Goal: Task Accomplishment & Management: Manage account settings

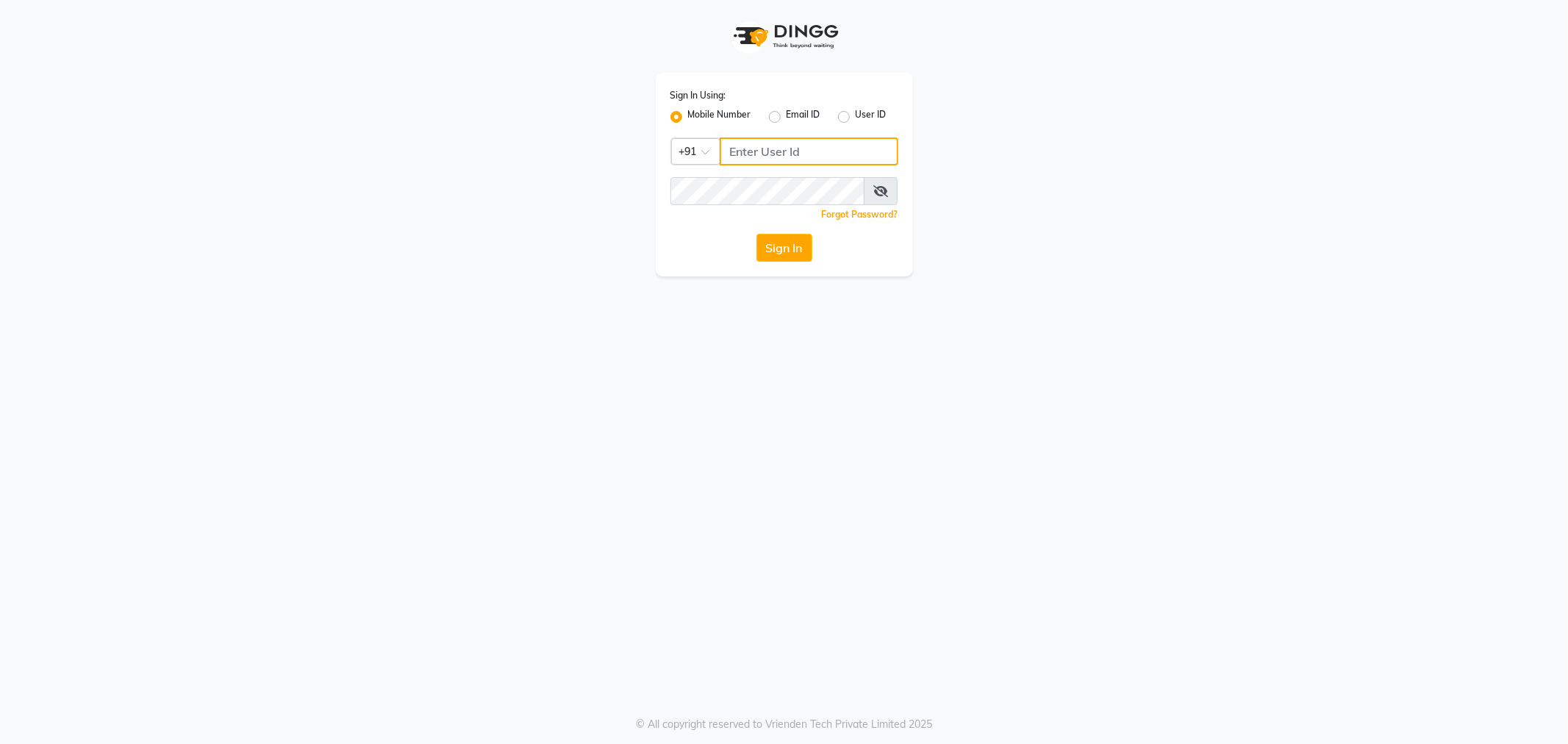
click at [766, 145] on input "Username" at bounding box center [808, 151] width 178 height 28
type input "9845409552"
click at [775, 253] on button "Sign In" at bounding box center [784, 247] width 56 height 28
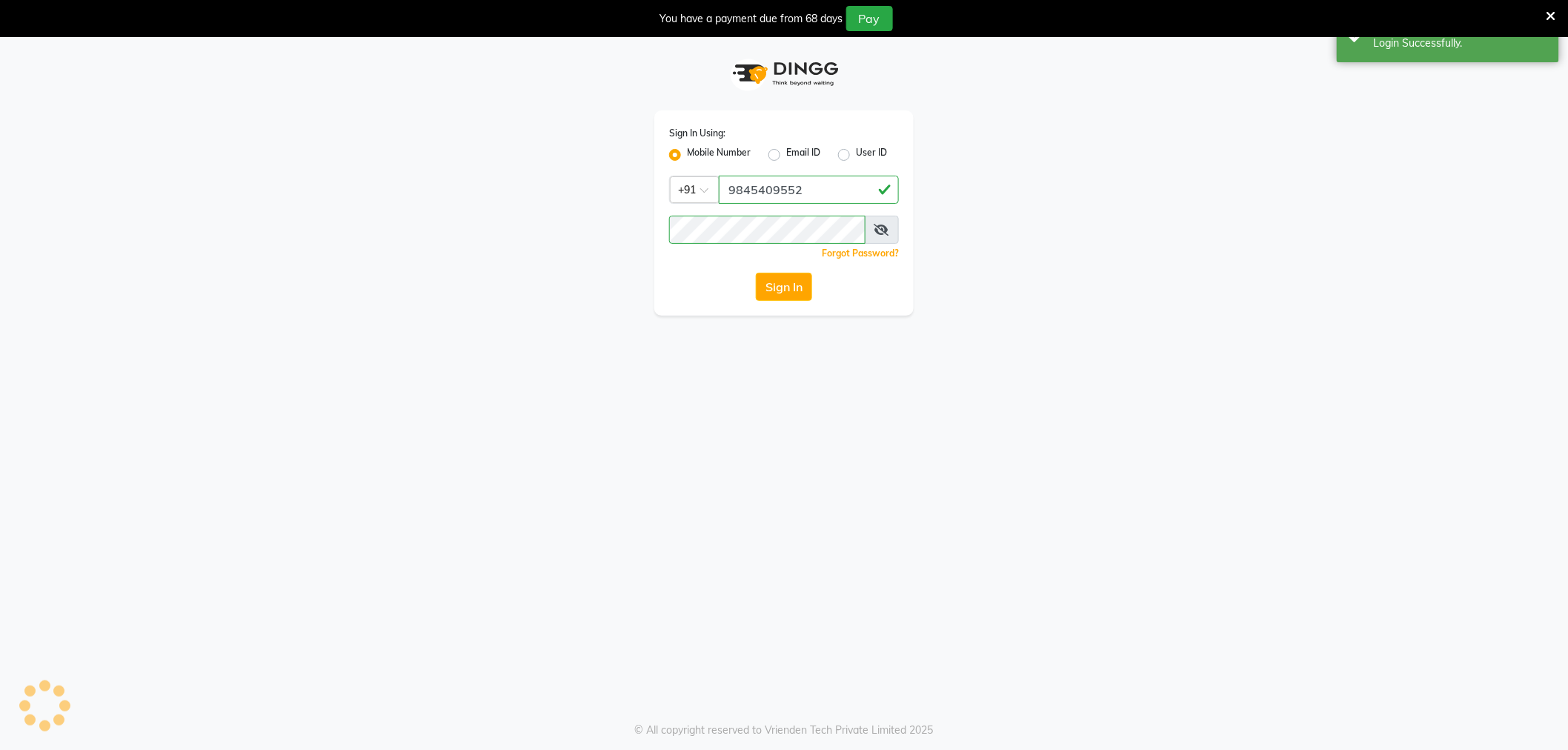
select select "100"
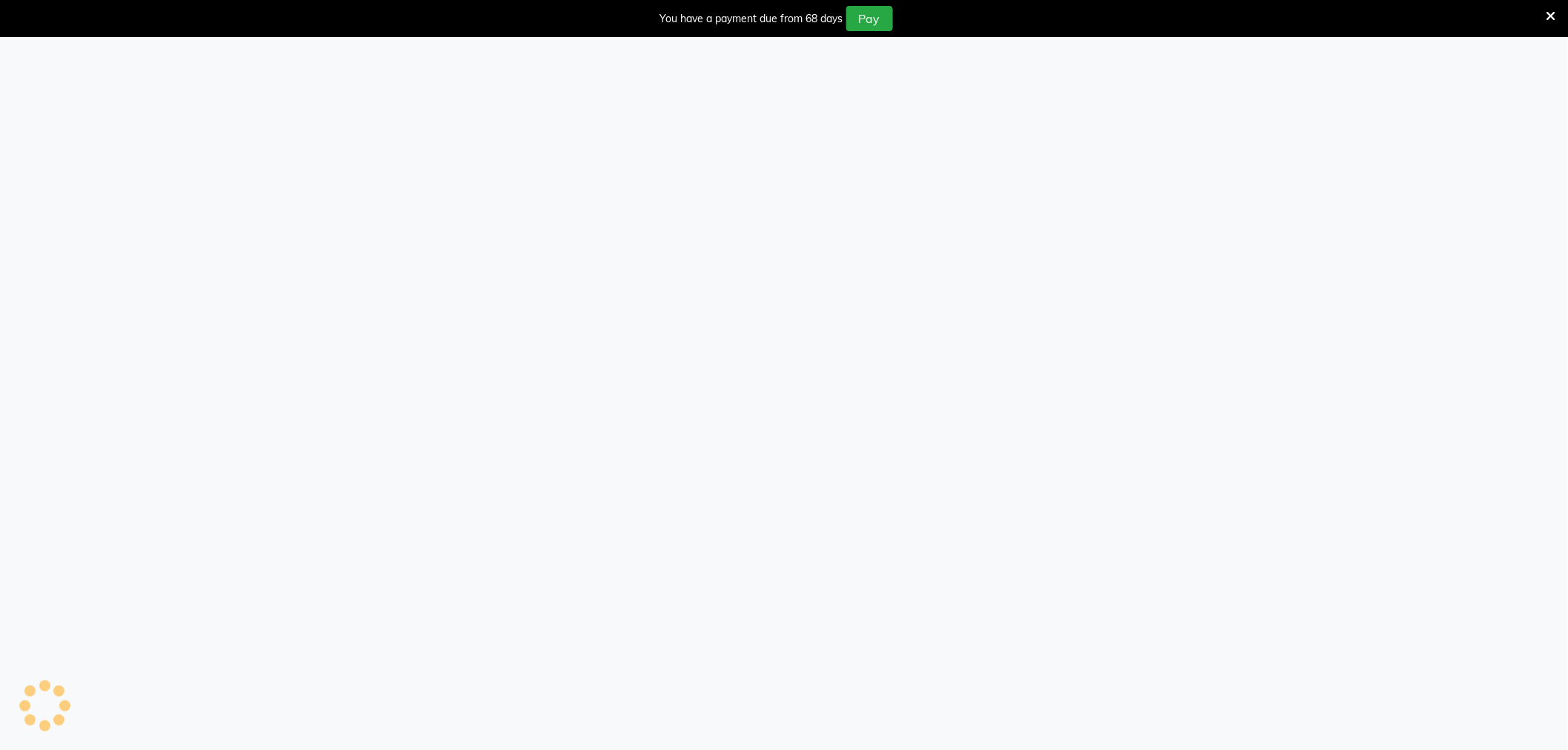
select select "100"
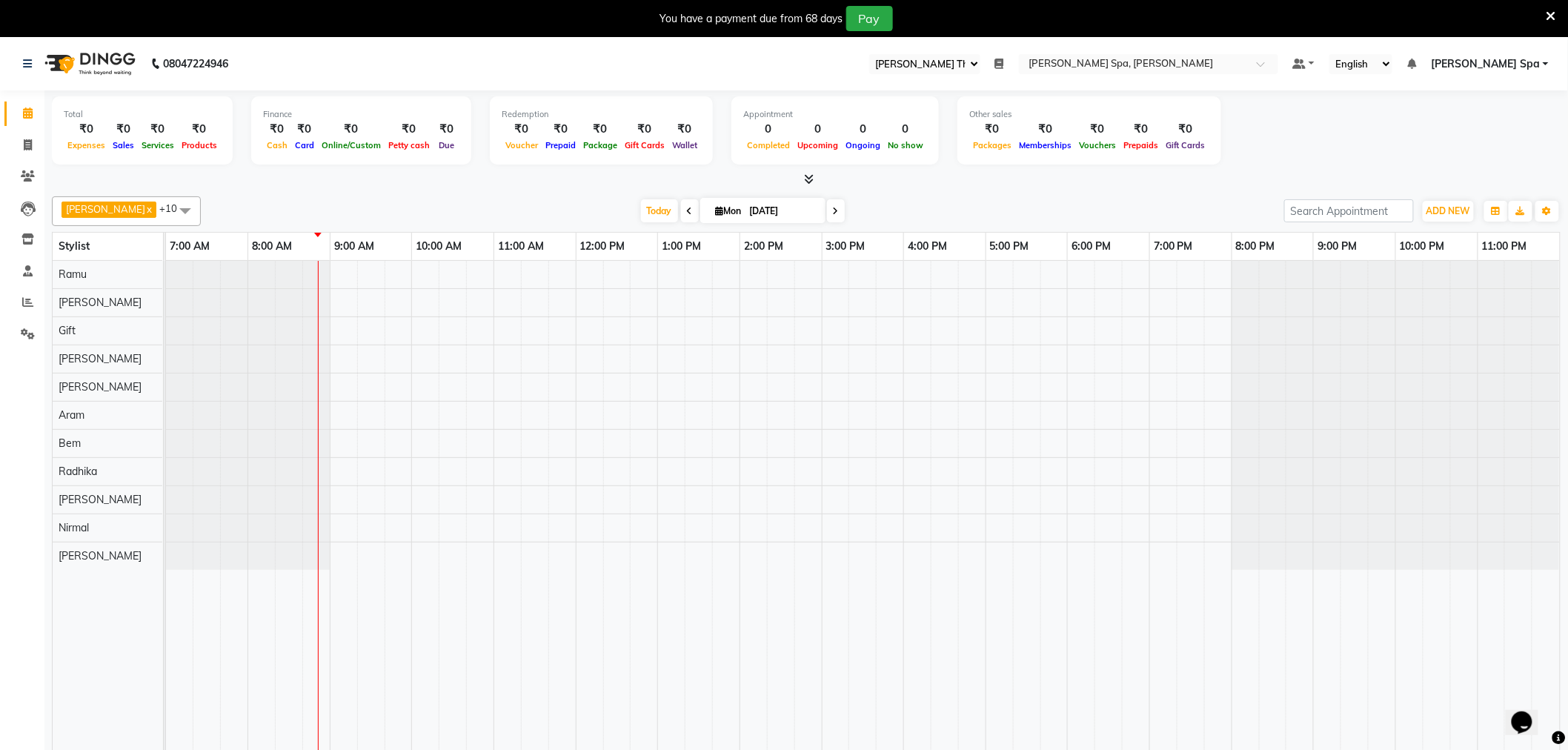
click at [1522, 60] on span "[PERSON_NAME] Spa" at bounding box center [1486, 64] width 109 height 16
click at [1469, 143] on link "Sign out" at bounding box center [1473, 138] width 135 height 23
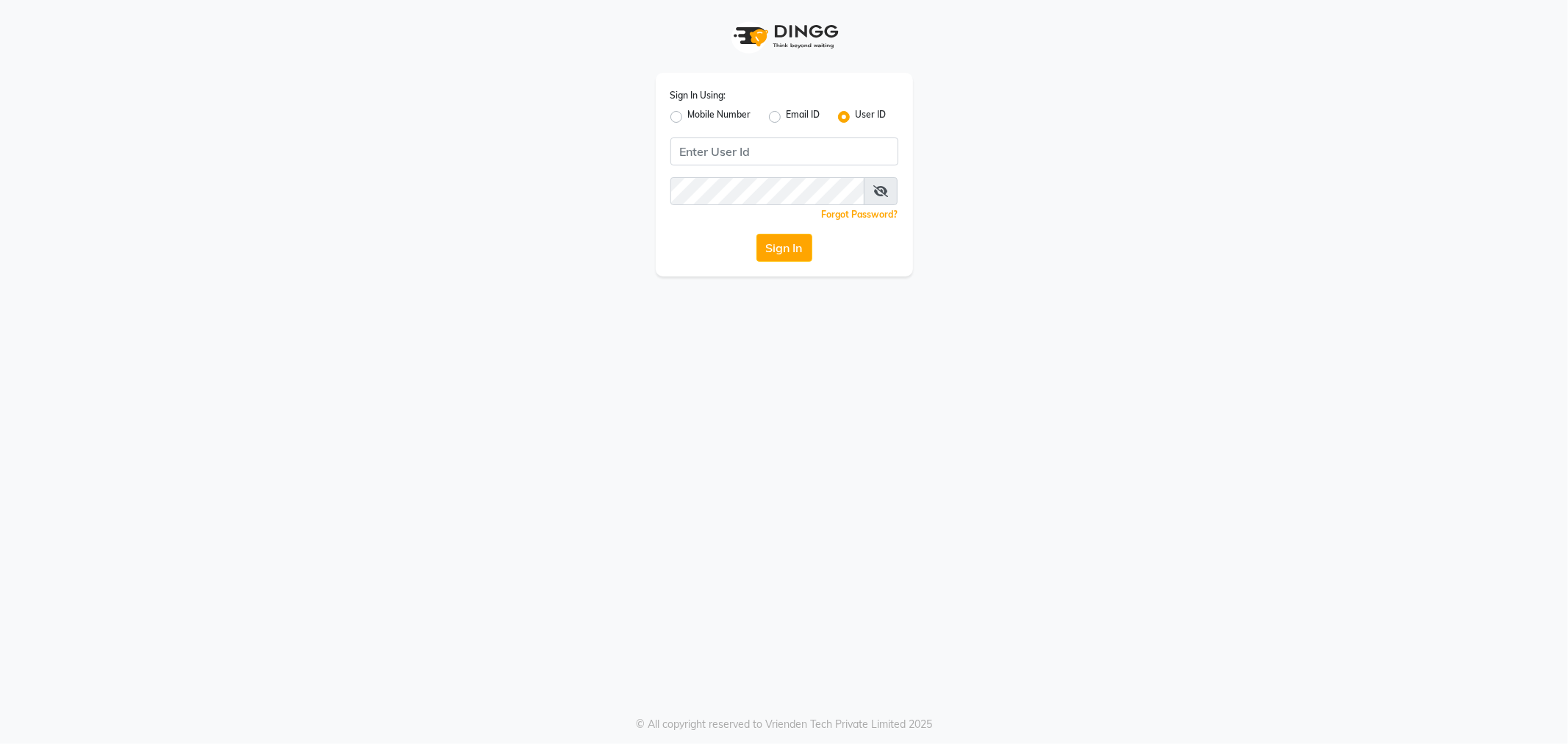
click at [689, 118] on label "Mobile Number" at bounding box center [720, 117] width 63 height 18
click at [689, 118] on input "Mobile Number" at bounding box center [693, 113] width 10 height 10
radio input "true"
radio input "false"
click at [758, 148] on input "Username" at bounding box center [808, 151] width 178 height 28
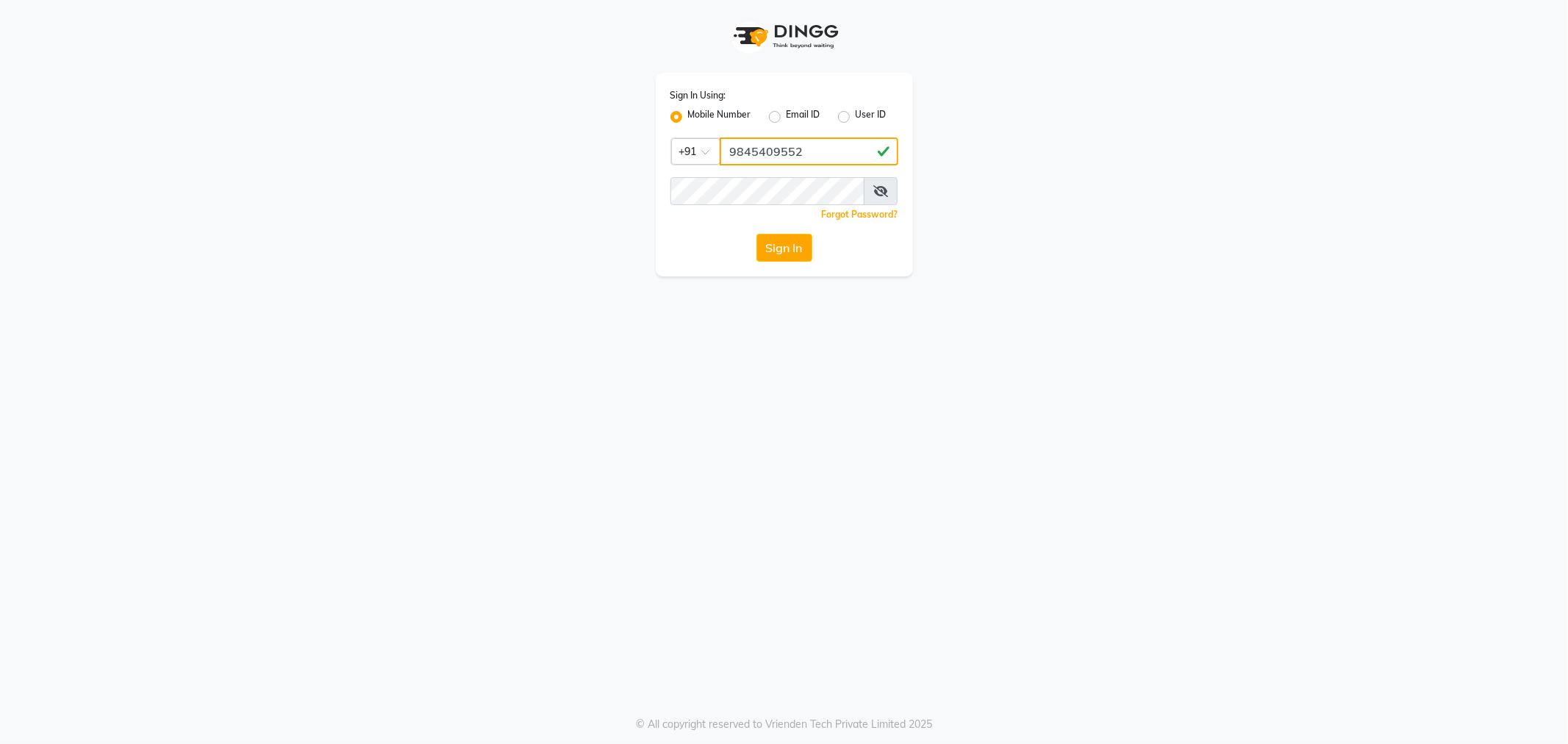
type input "9845409552"
click at [773, 252] on button "Sign In" at bounding box center [784, 247] width 56 height 28
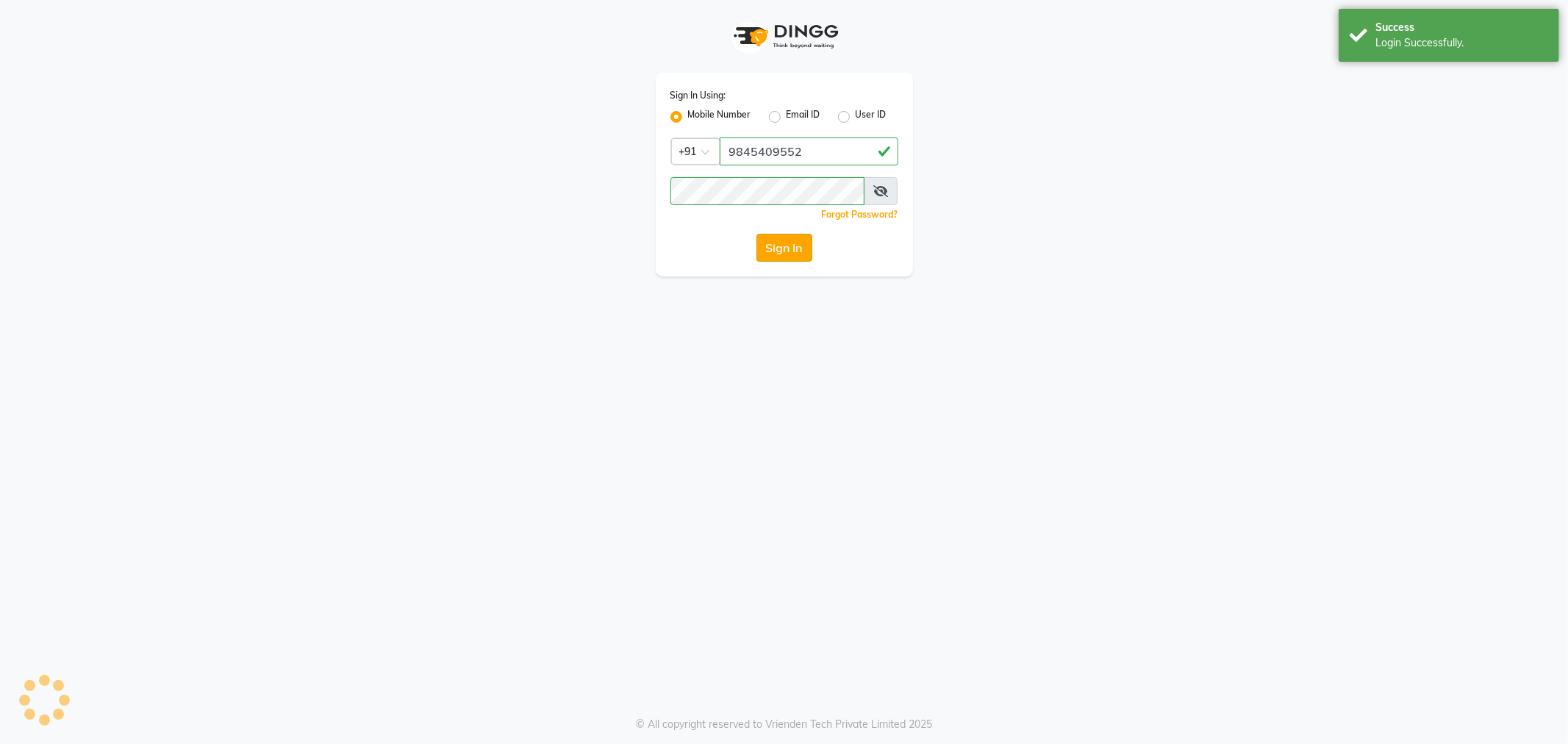
select select "100"
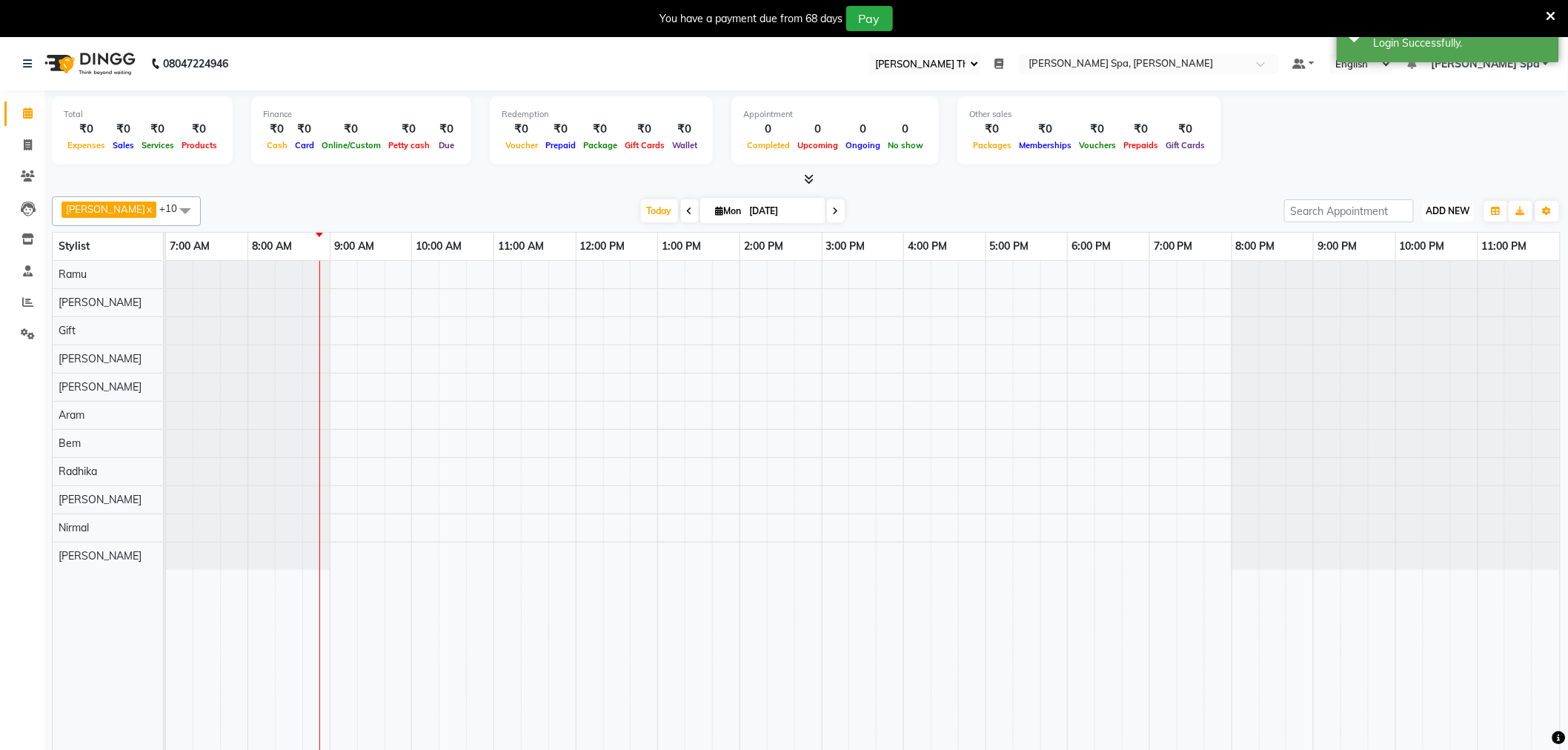
click at [1459, 211] on span "ADD NEW" at bounding box center [1448, 210] width 44 height 11
click at [1443, 300] on link "Add Attendance" at bounding box center [1415, 296] width 117 height 20
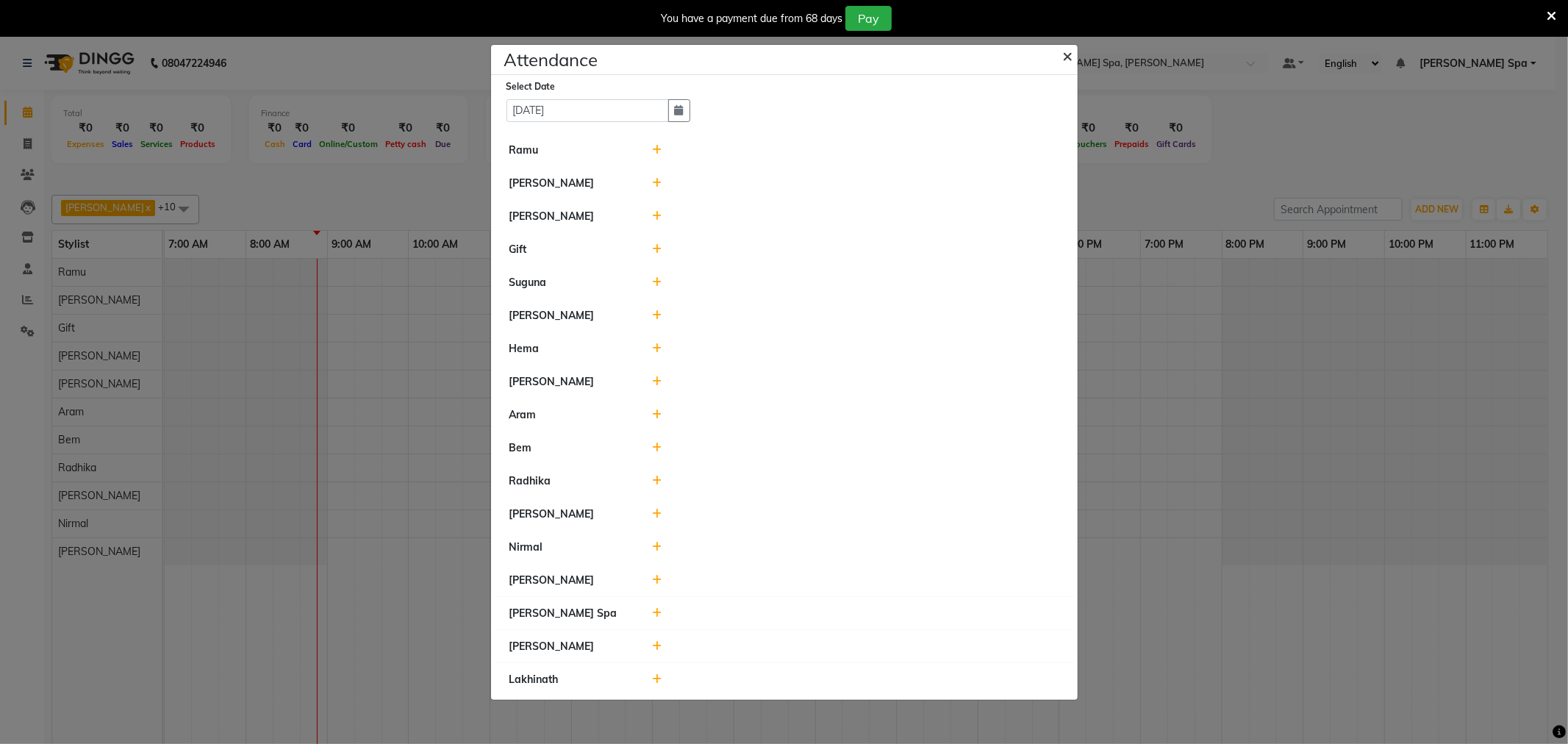
click at [1069, 53] on span "×" at bounding box center [1068, 55] width 11 height 22
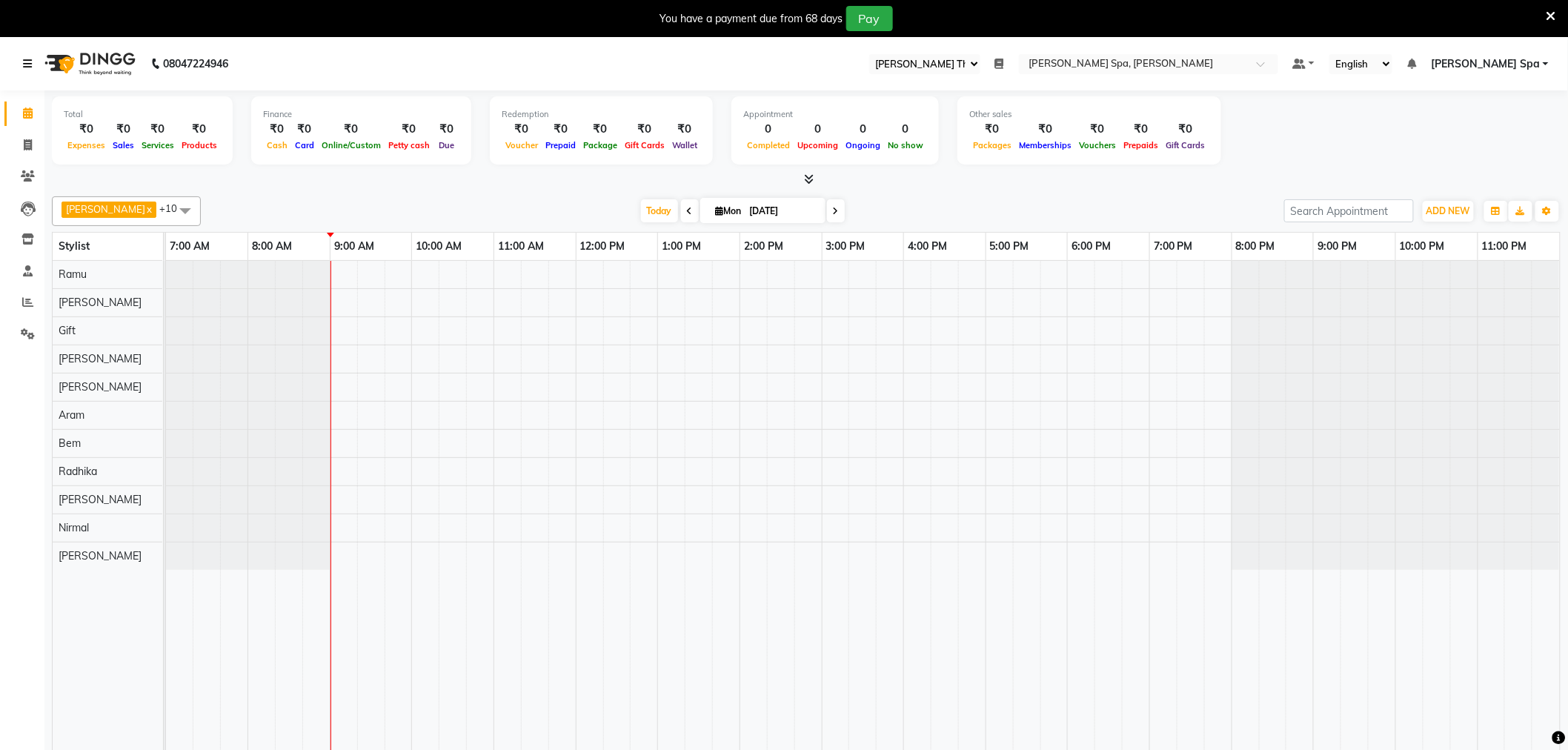
click at [29, 60] on icon at bounding box center [27, 64] width 9 height 11
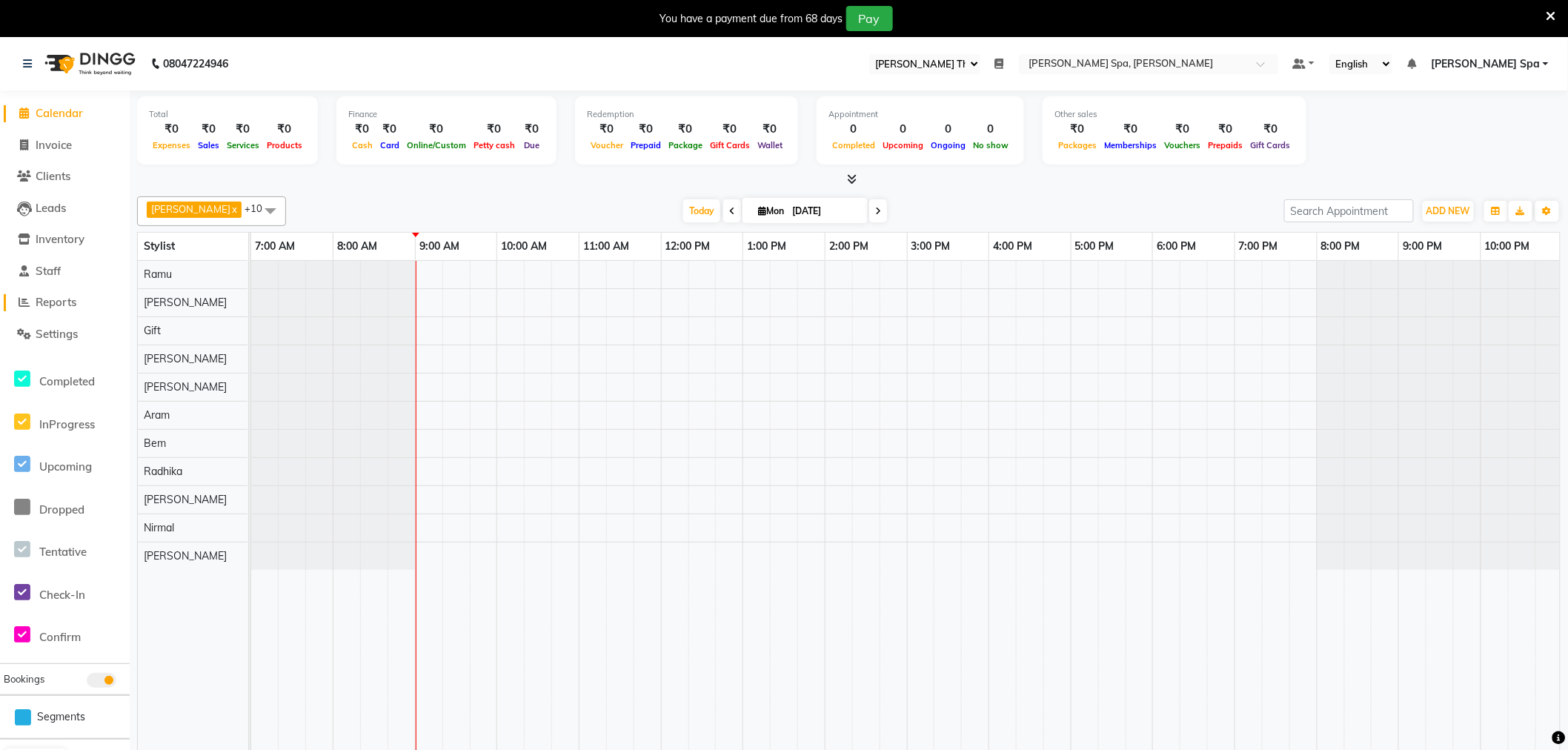
click at [56, 297] on span "Reports" at bounding box center [56, 301] width 41 height 14
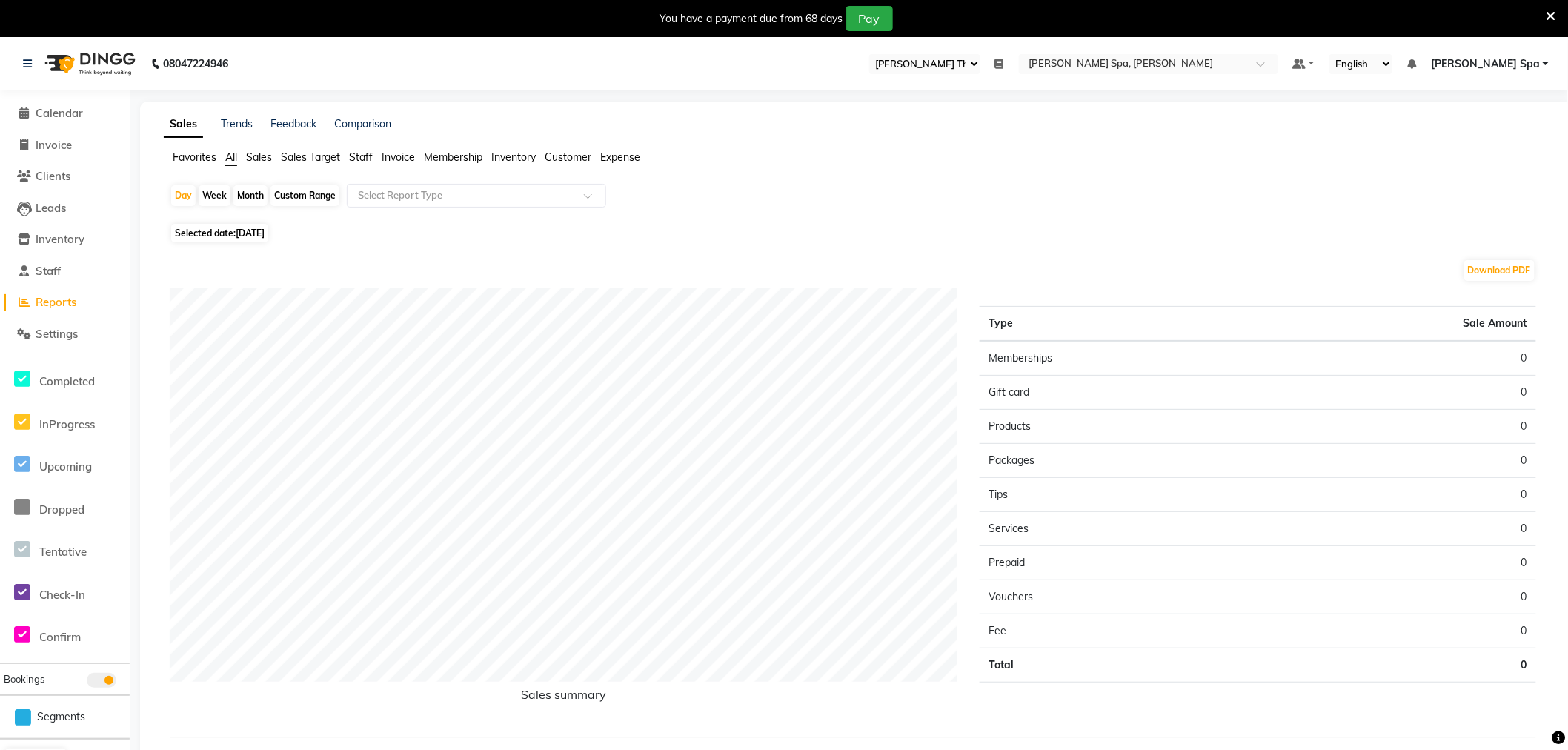
click at [259, 153] on span "Sales" at bounding box center [259, 157] width 26 height 14
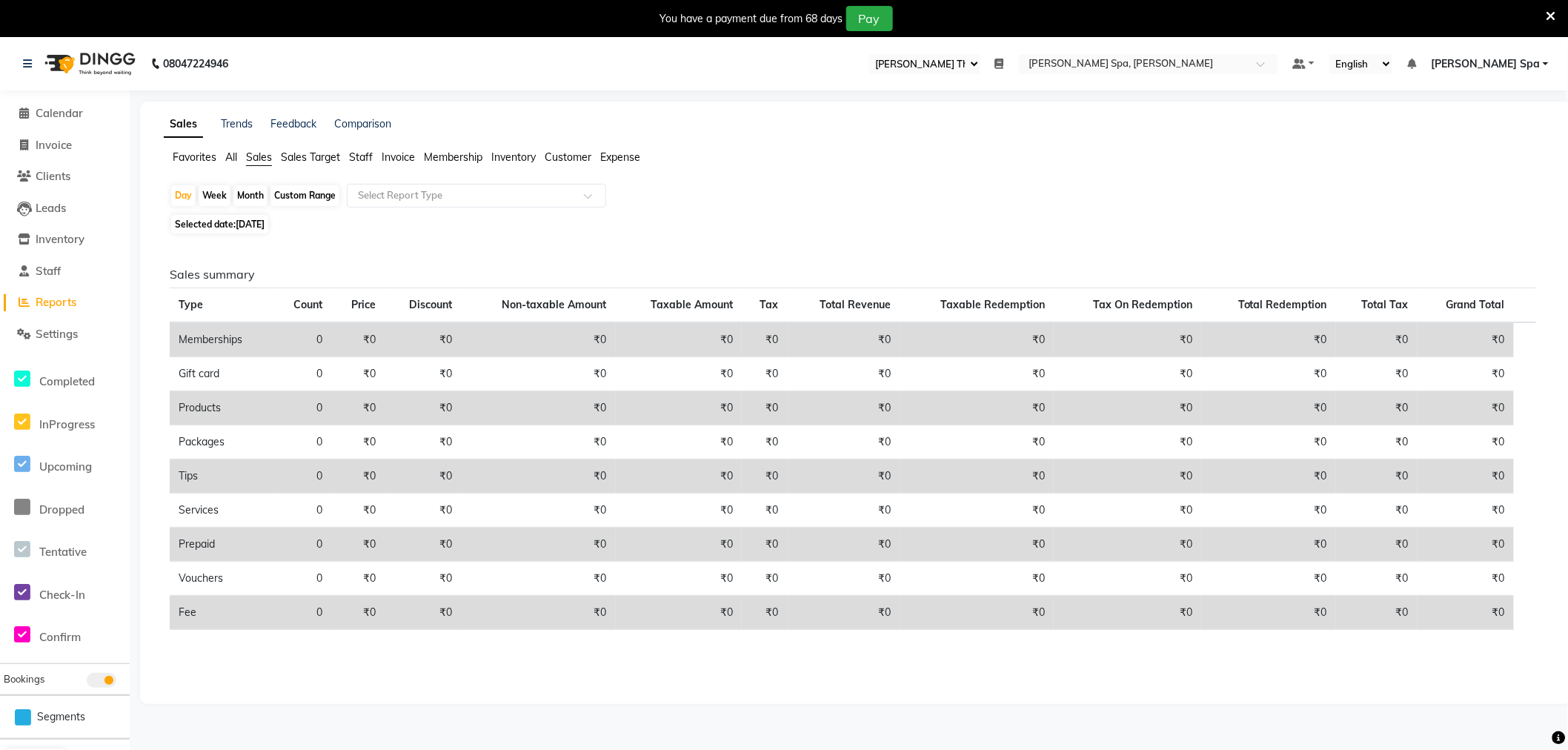
click at [204, 229] on span "Selected date: 01-09-2025" at bounding box center [219, 224] width 97 height 19
select select "9"
select select "2025"
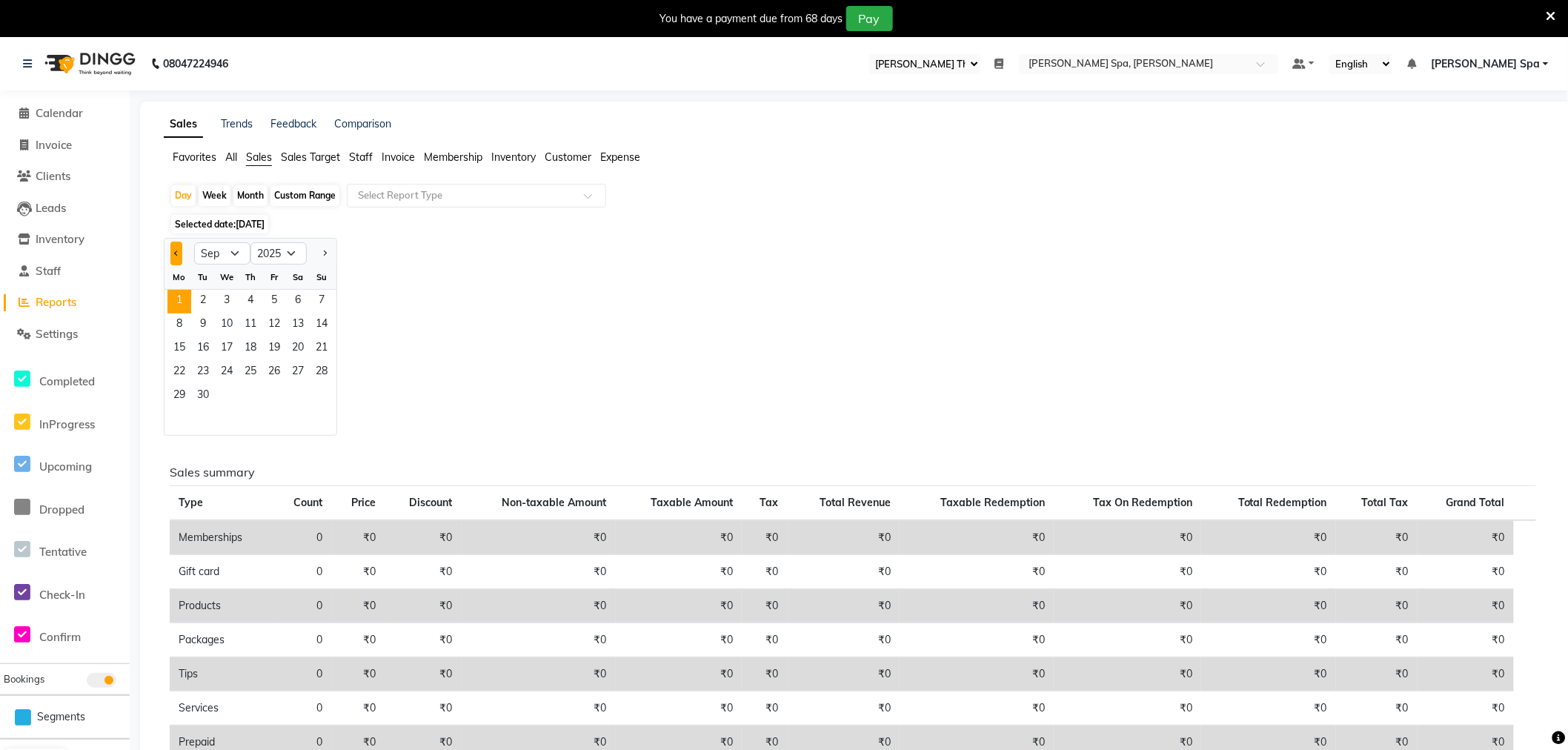
click at [178, 249] on button "Previous month" at bounding box center [177, 253] width 12 height 24
select select "8"
click at [321, 399] on span "31" at bounding box center [322, 397] width 24 height 24
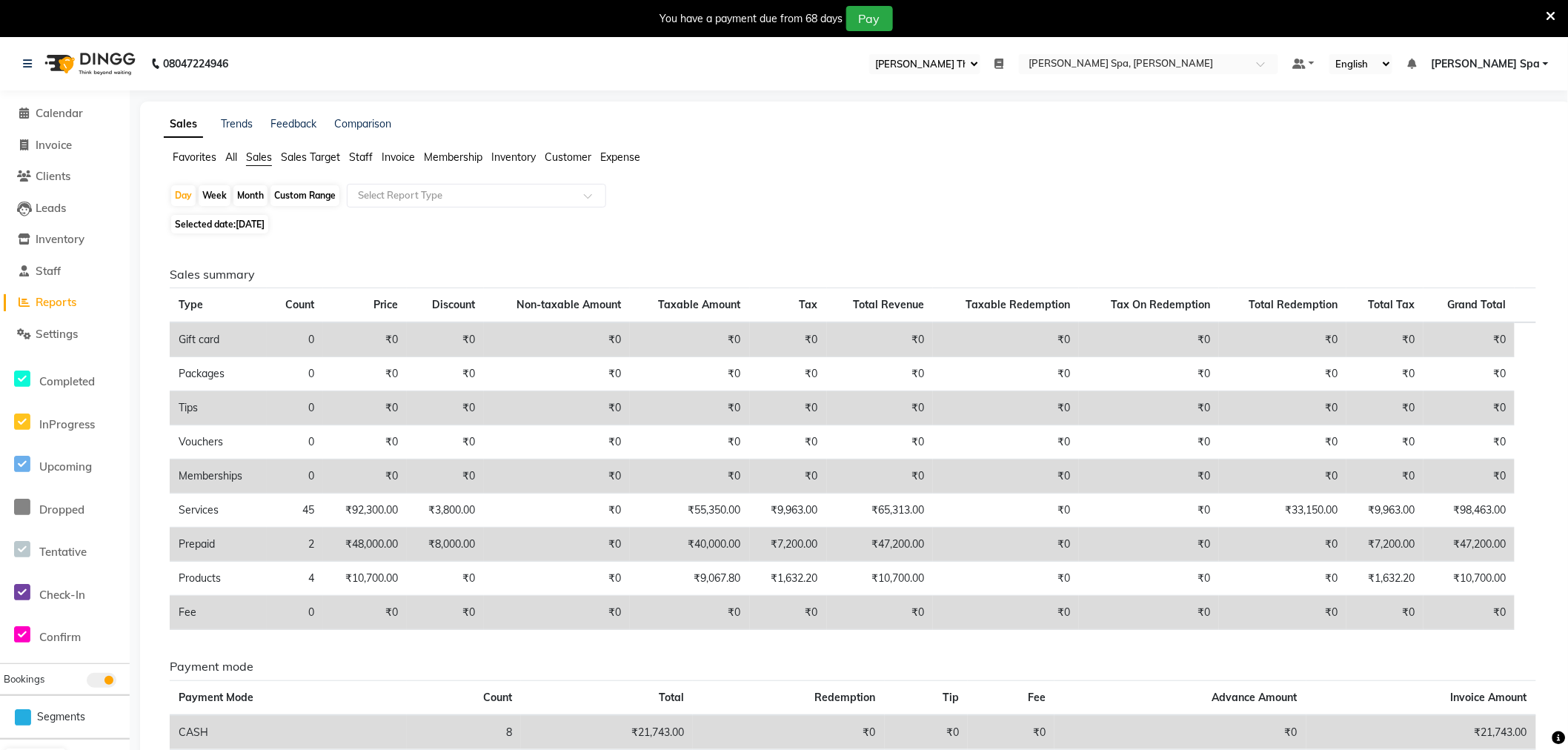
click at [549, 153] on span "Customer" at bounding box center [568, 157] width 47 height 14
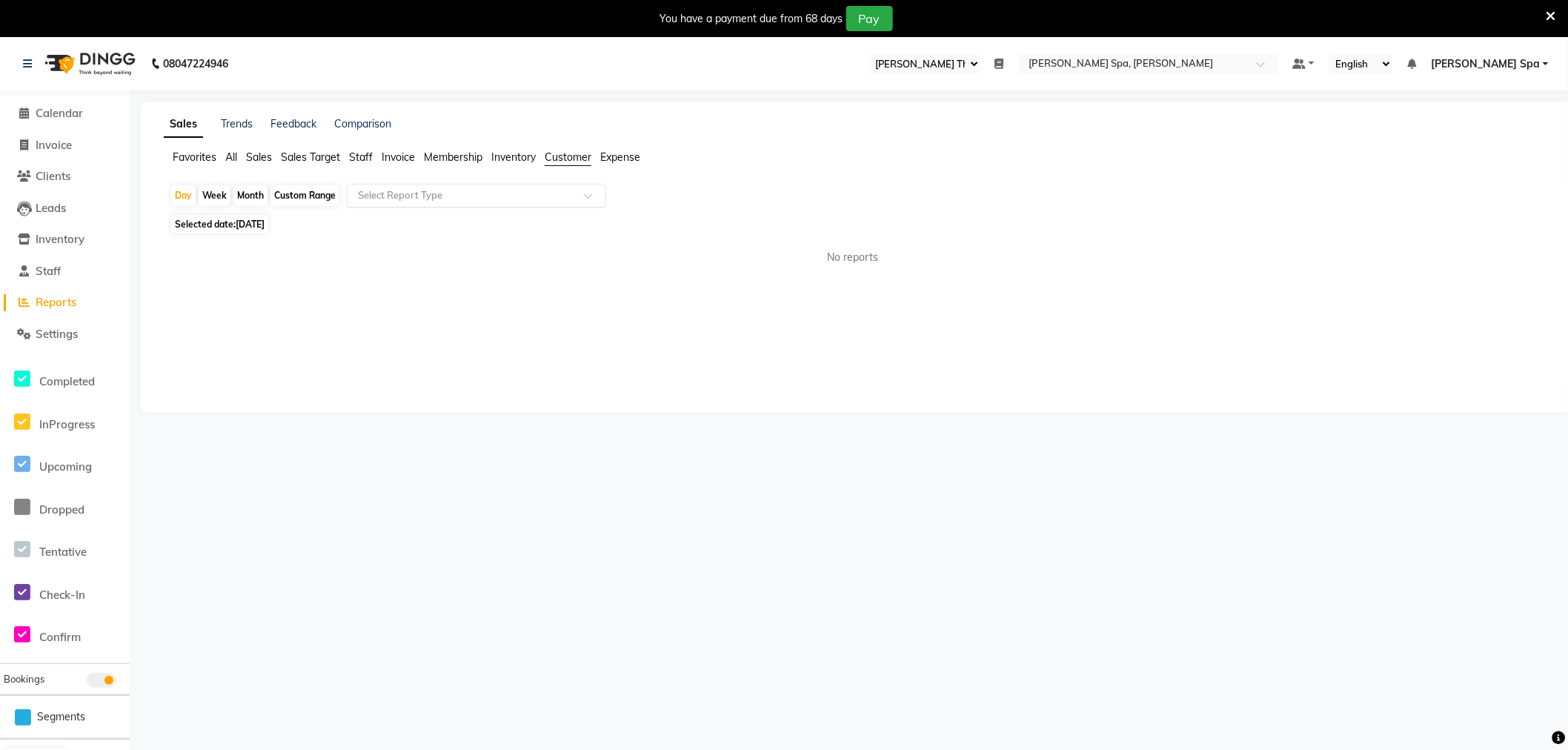
click at [515, 197] on input "text" at bounding box center [461, 195] width 213 height 15
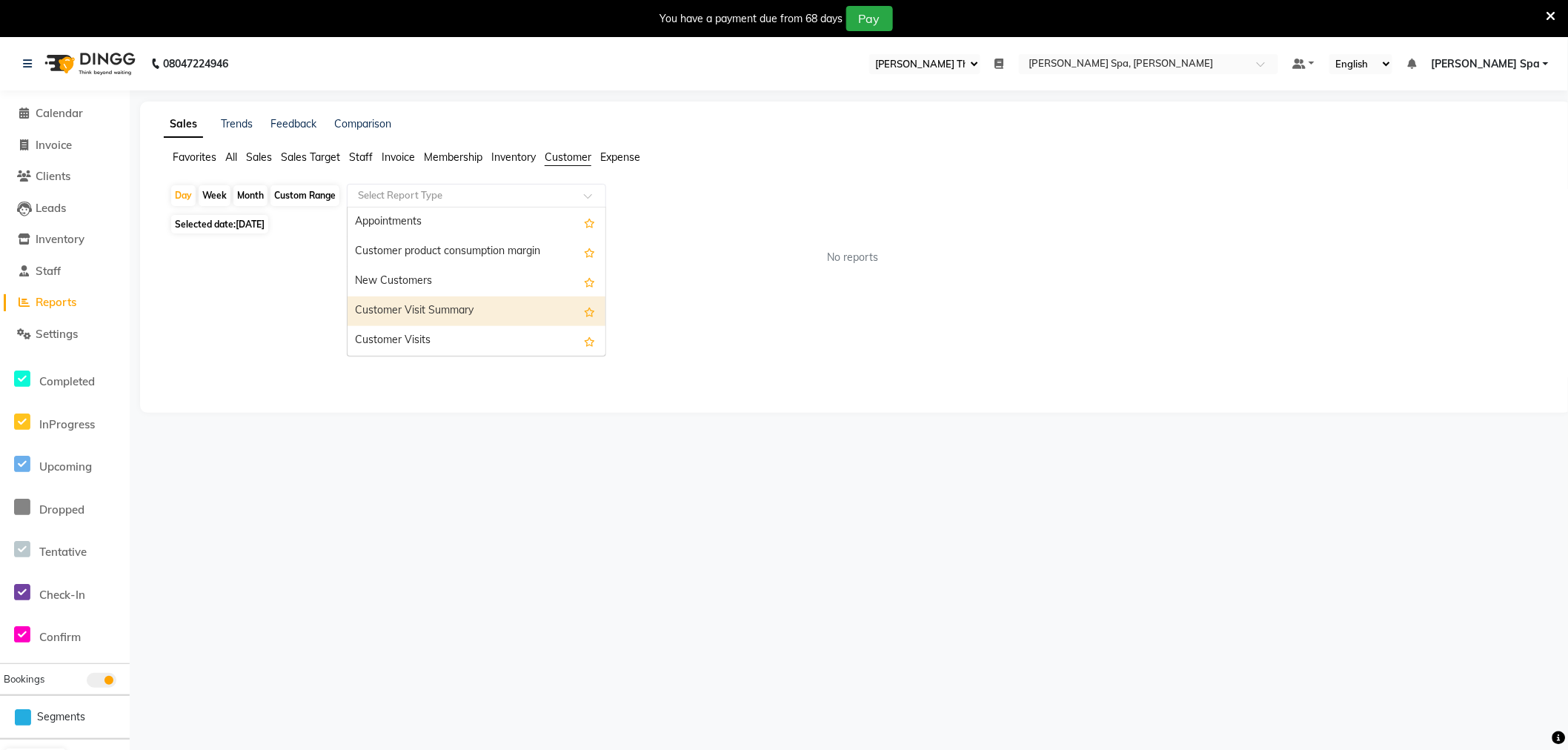
click at [456, 308] on div "Customer Visit Summary" at bounding box center [476, 311] width 258 height 29
select select "full_report"
select select "csv"
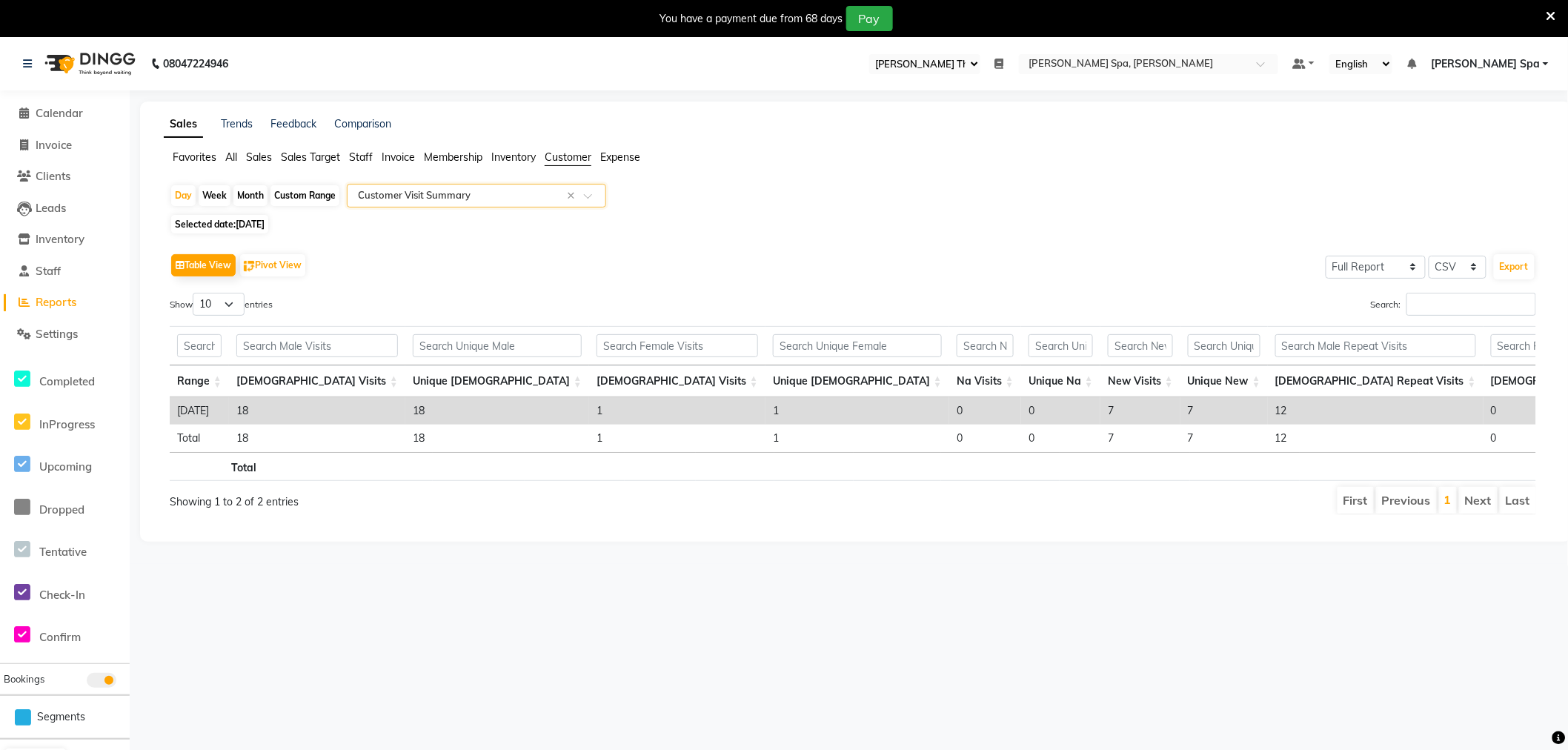
scroll to position [0, 158]
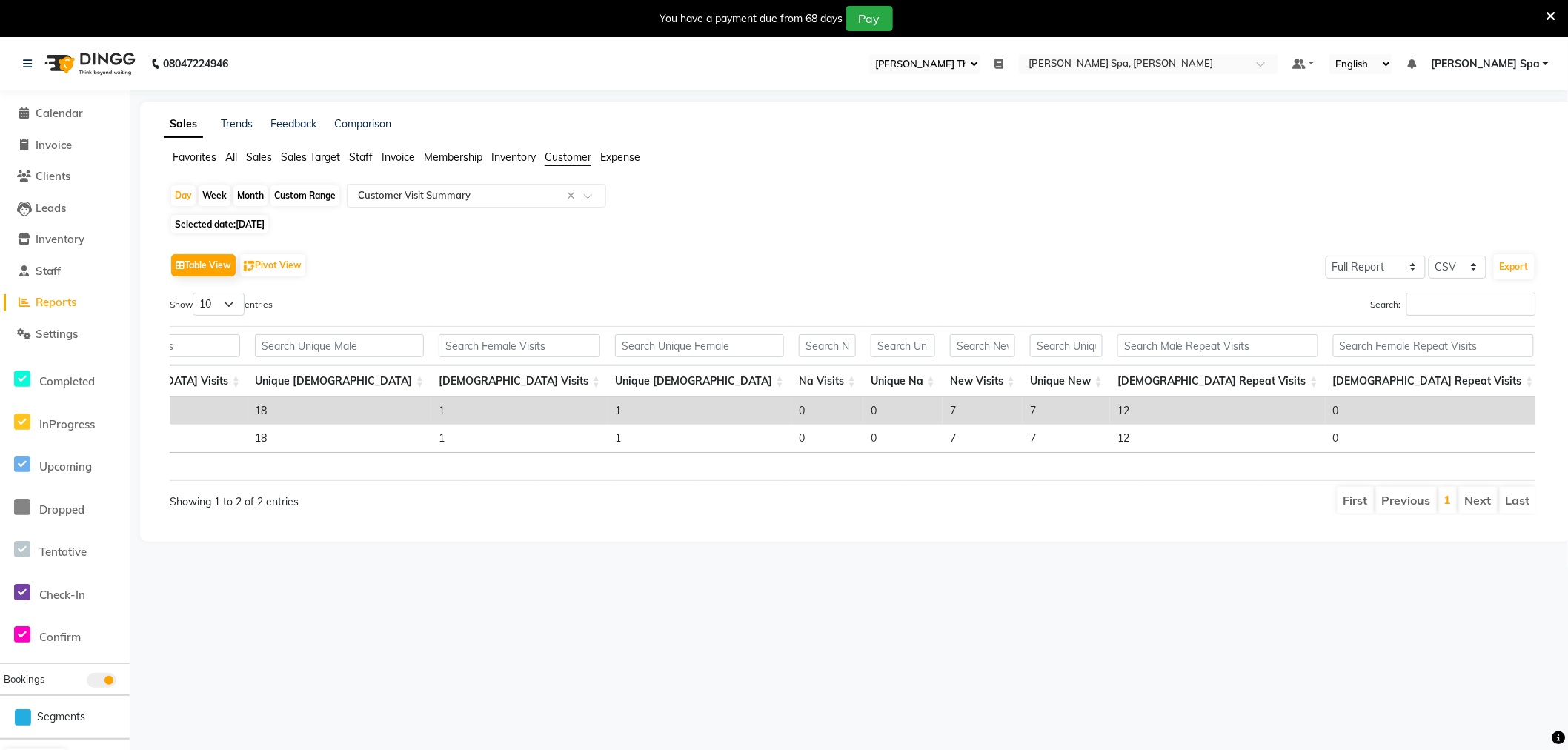
click at [261, 156] on span "Sales" at bounding box center [259, 157] width 26 height 14
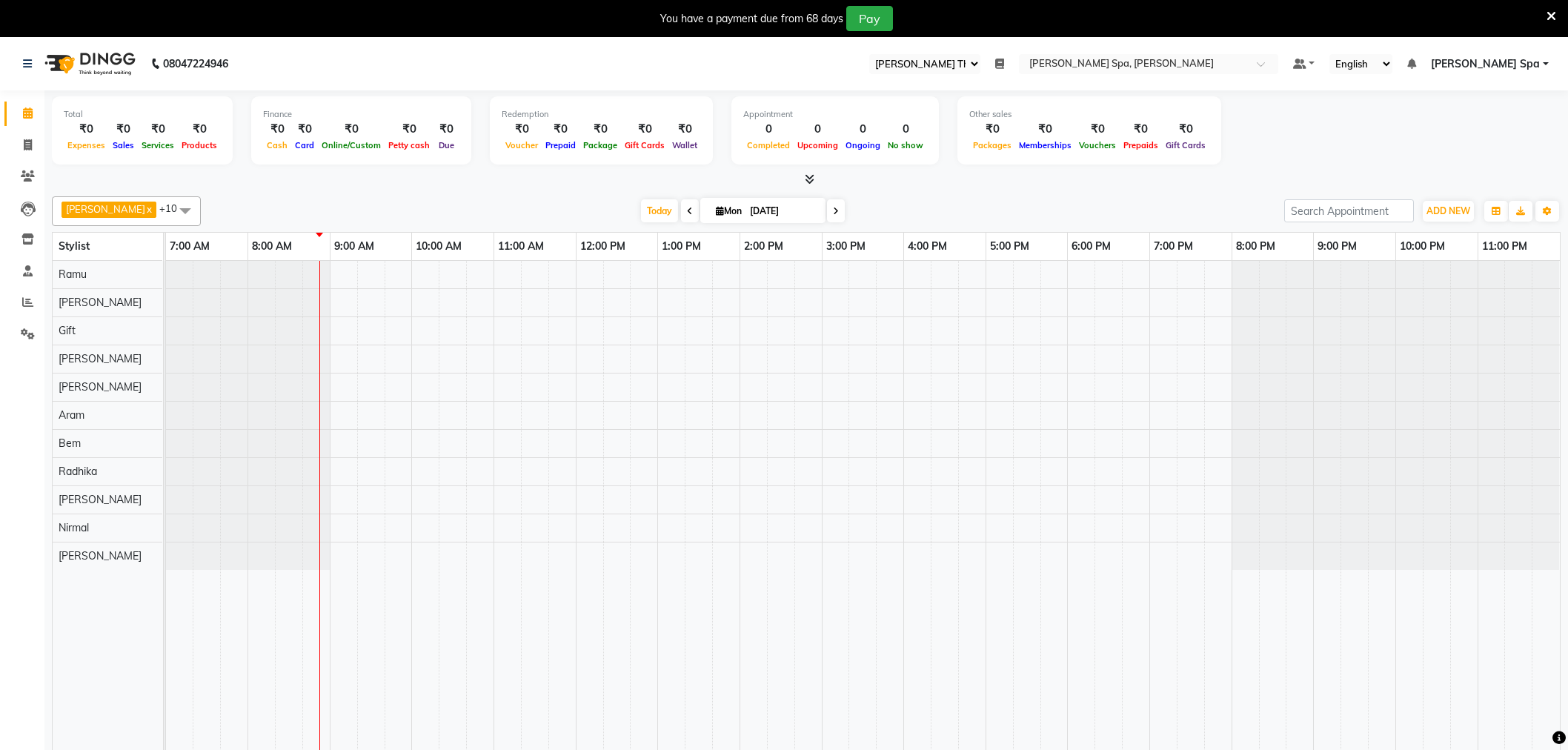
select select "100"
click at [23, 62] on icon at bounding box center [27, 64] width 9 height 11
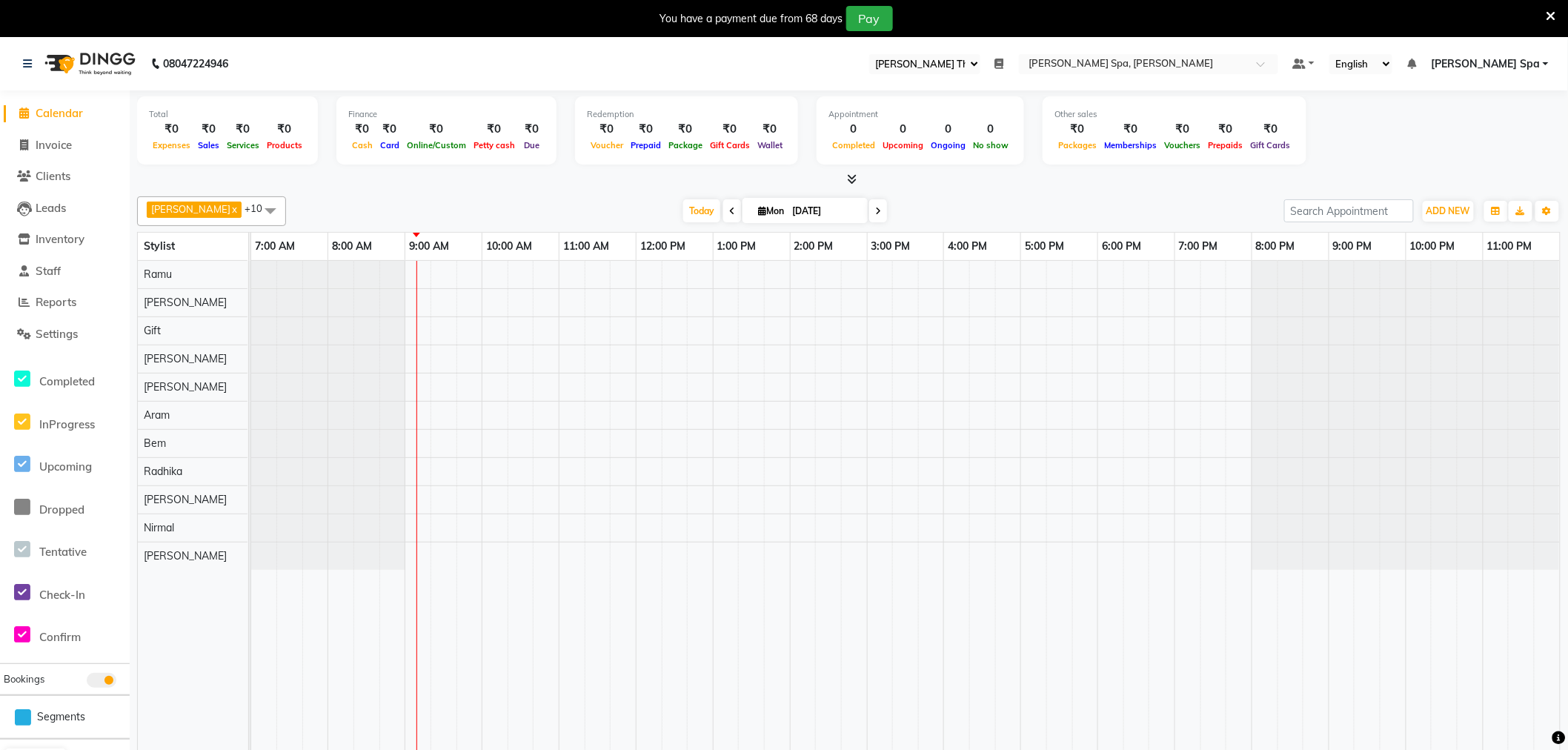
click at [59, 112] on span "Calendar" at bounding box center [59, 113] width 47 height 14
click at [58, 297] on span "Reports" at bounding box center [56, 301] width 41 height 14
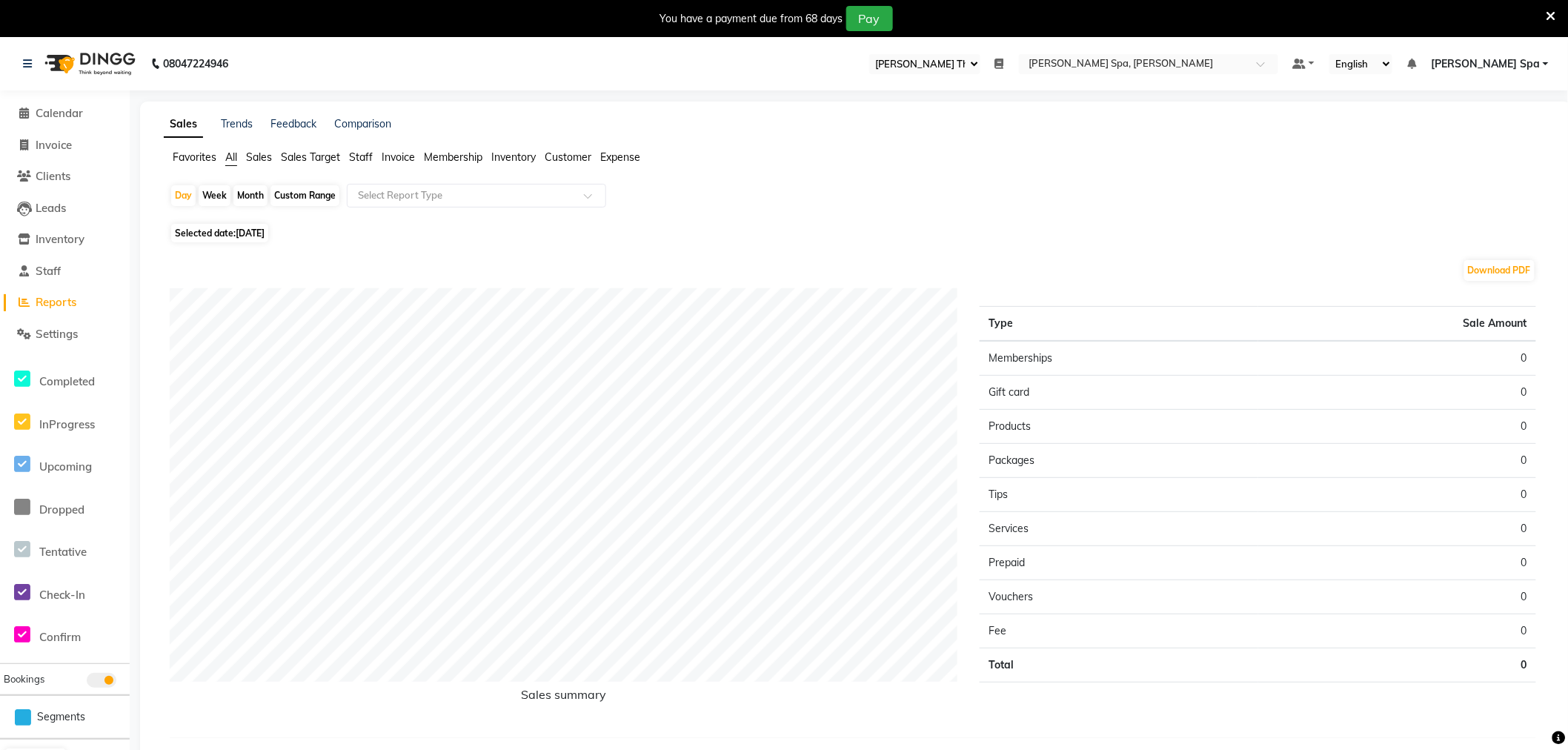
click at [358, 151] on span "Staff" at bounding box center [361, 157] width 24 height 14
click at [238, 226] on span "[DATE]" at bounding box center [249, 224] width 28 height 11
select select "9"
select select "2025"
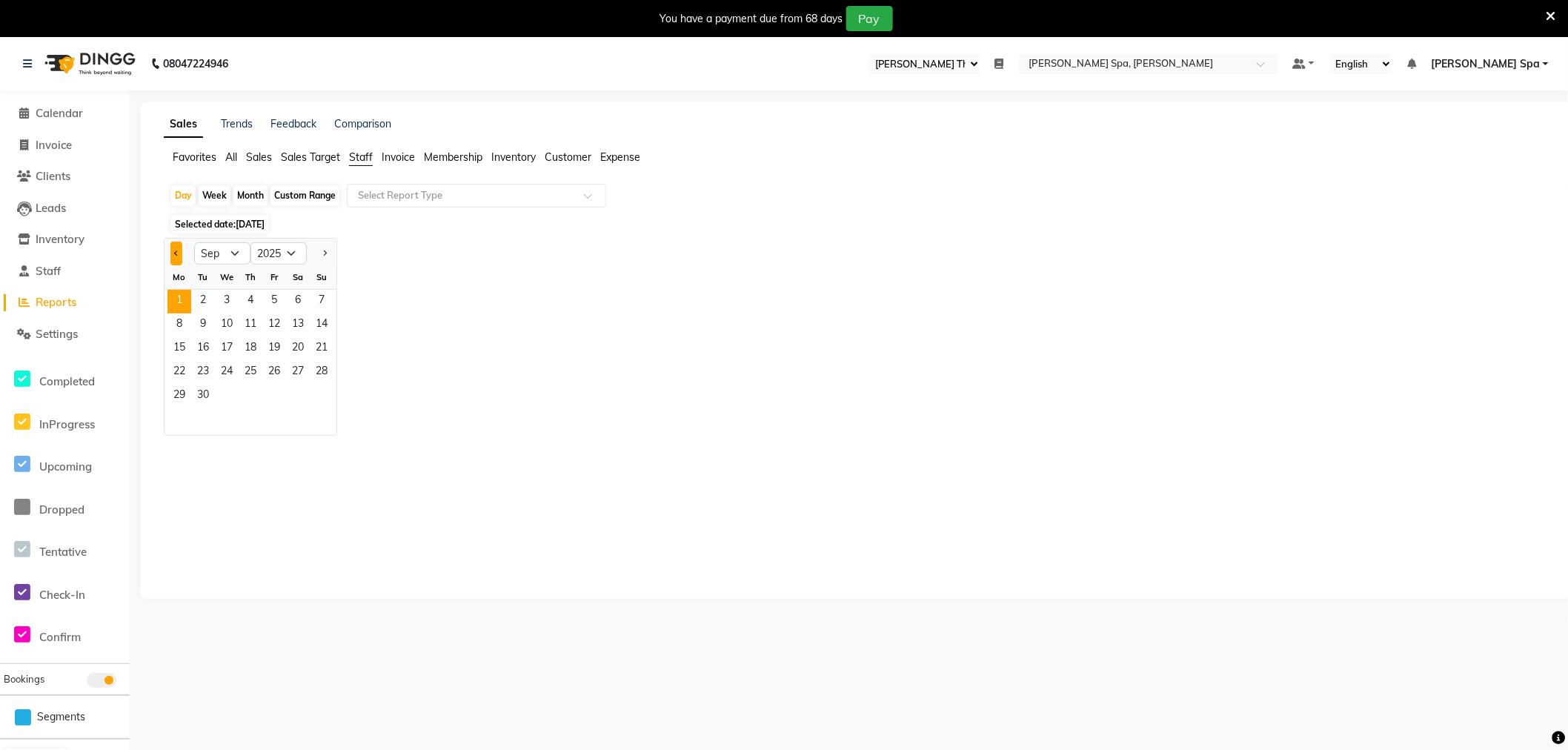
click at [180, 250] on button "Previous month" at bounding box center [177, 253] width 12 height 24
select select "8"
click at [319, 391] on span "31" at bounding box center [322, 397] width 24 height 24
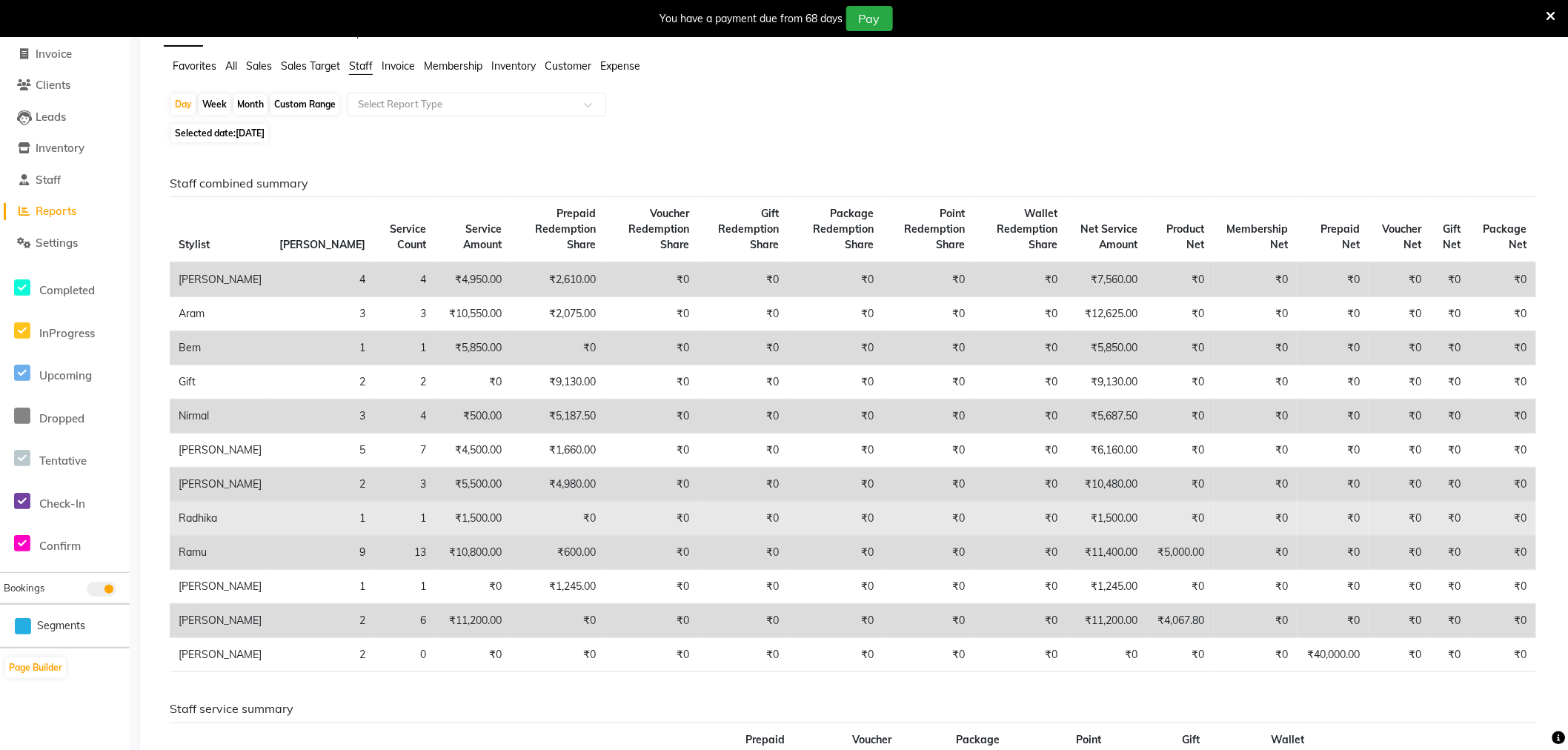
scroll to position [82, 0]
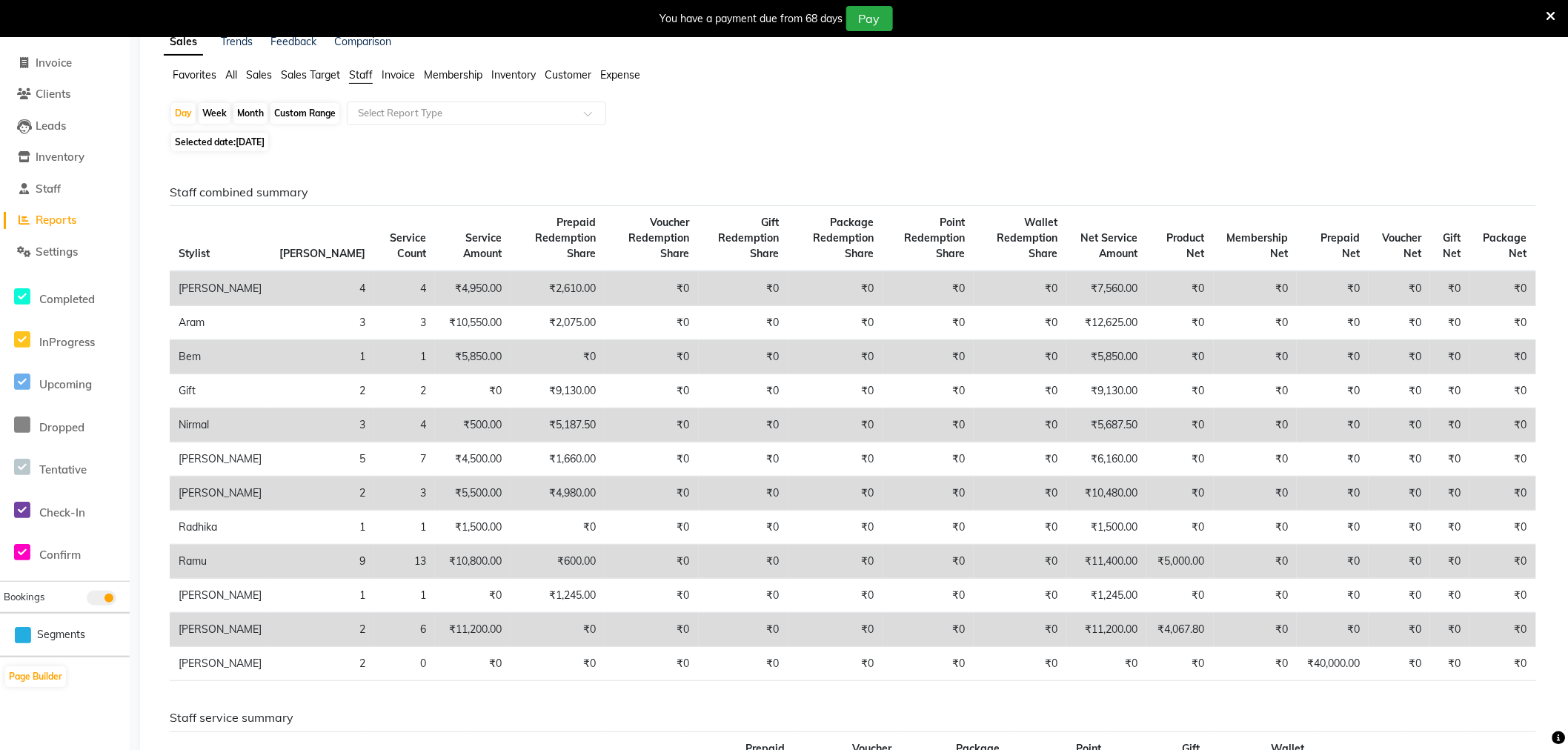
click at [65, 220] on span "Reports" at bounding box center [56, 220] width 41 height 14
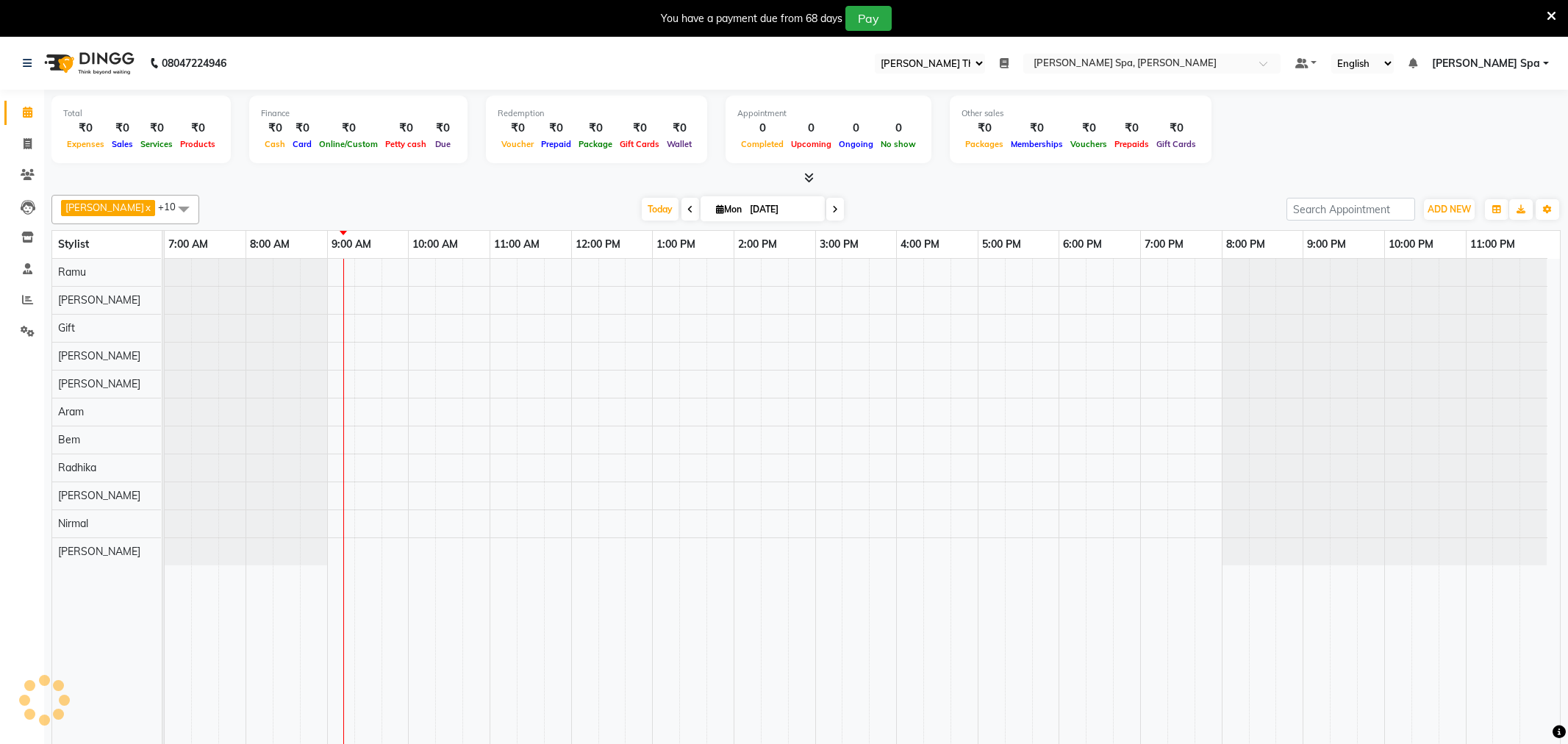
select select "100"
click at [31, 60] on link at bounding box center [29, 63] width 15 height 41
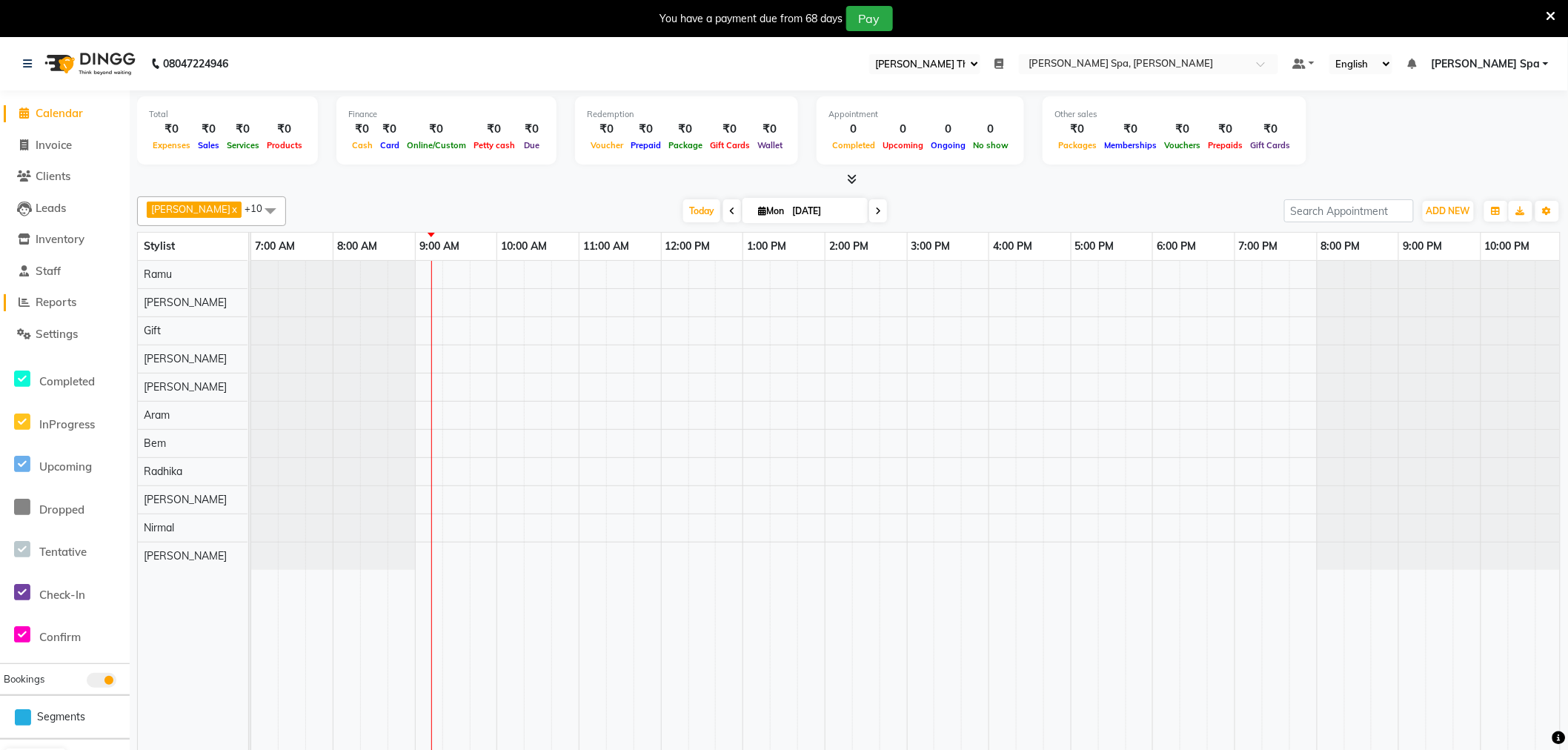
click at [56, 301] on span "Reports" at bounding box center [56, 301] width 41 height 14
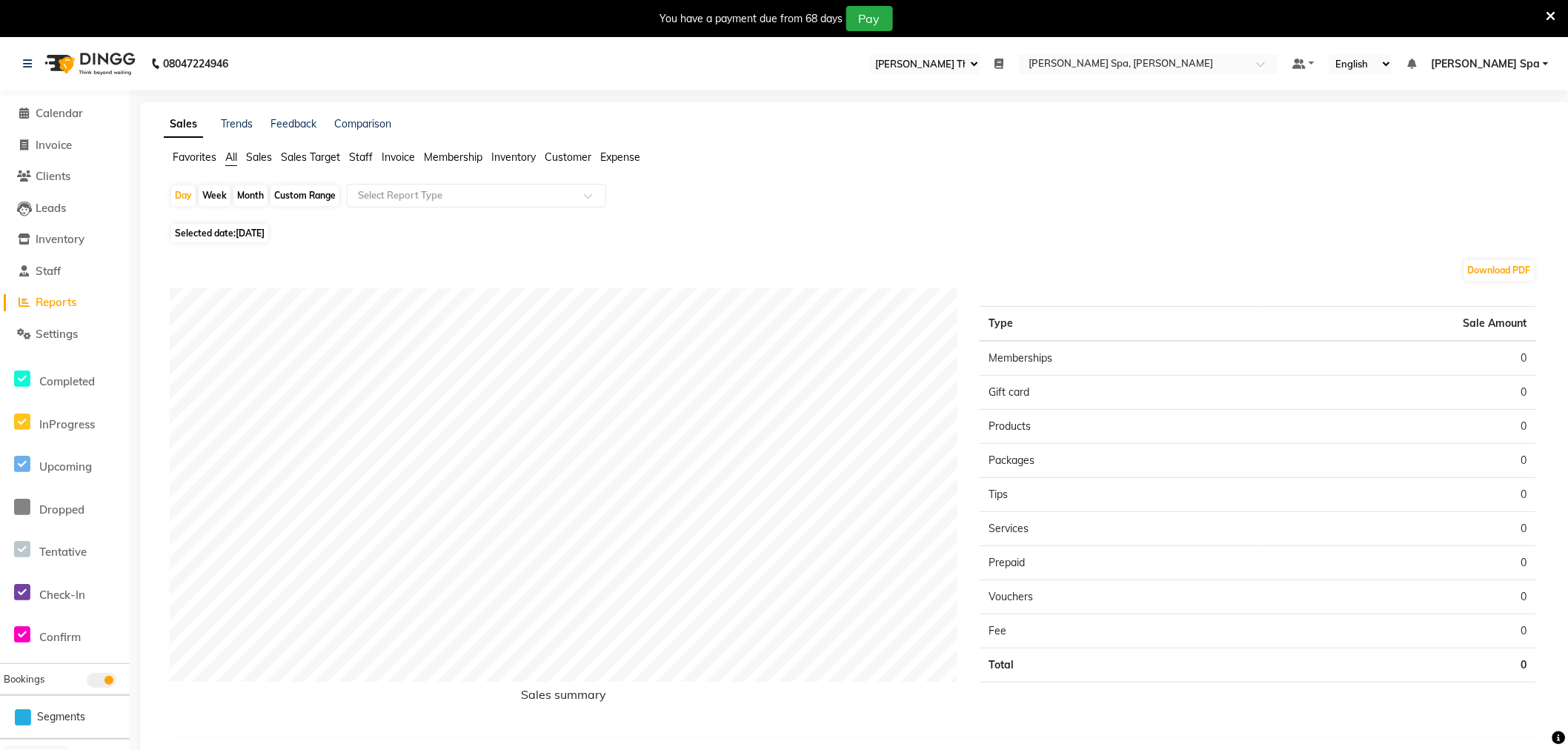
click at [307, 194] on div "Custom Range" at bounding box center [305, 195] width 69 height 21
select select "9"
select select "2025"
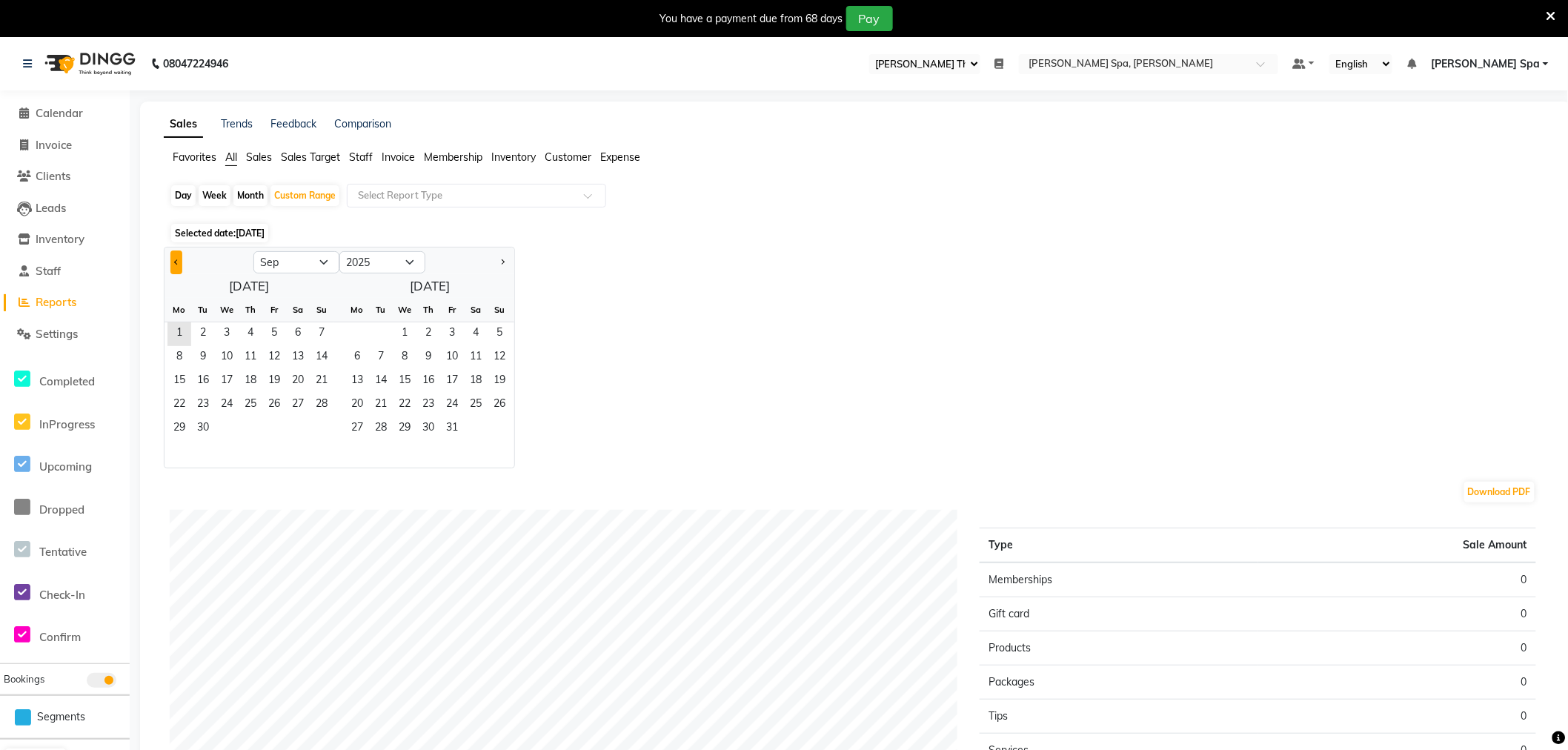
click at [173, 260] on button "Previous month" at bounding box center [177, 262] width 12 height 24
select select "8"
click at [324, 433] on span "31" at bounding box center [322, 429] width 24 height 24
click at [319, 426] on span "31" at bounding box center [322, 429] width 24 height 24
click at [189, 195] on div "Day" at bounding box center [183, 195] width 25 height 21
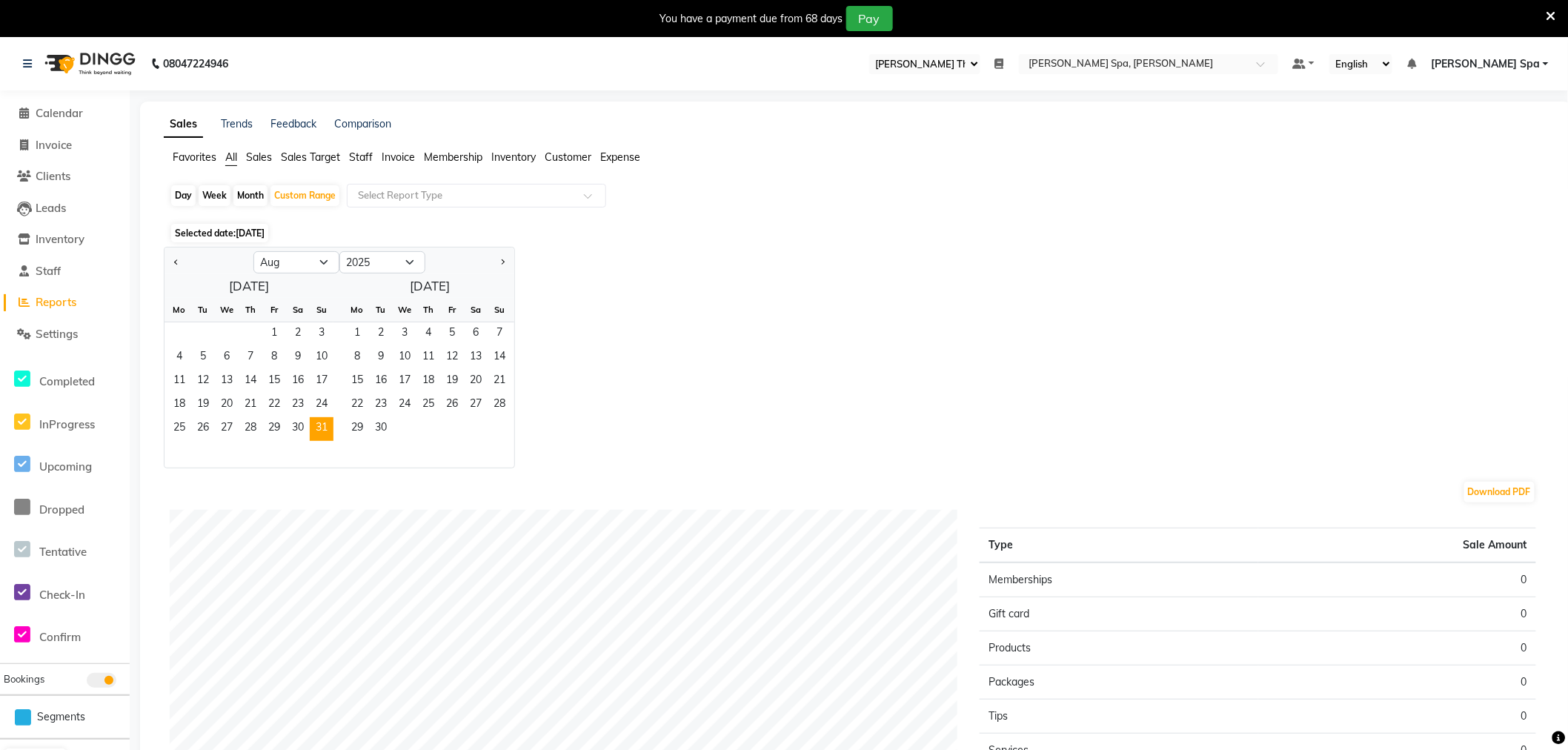
select select "8"
select select "2025"
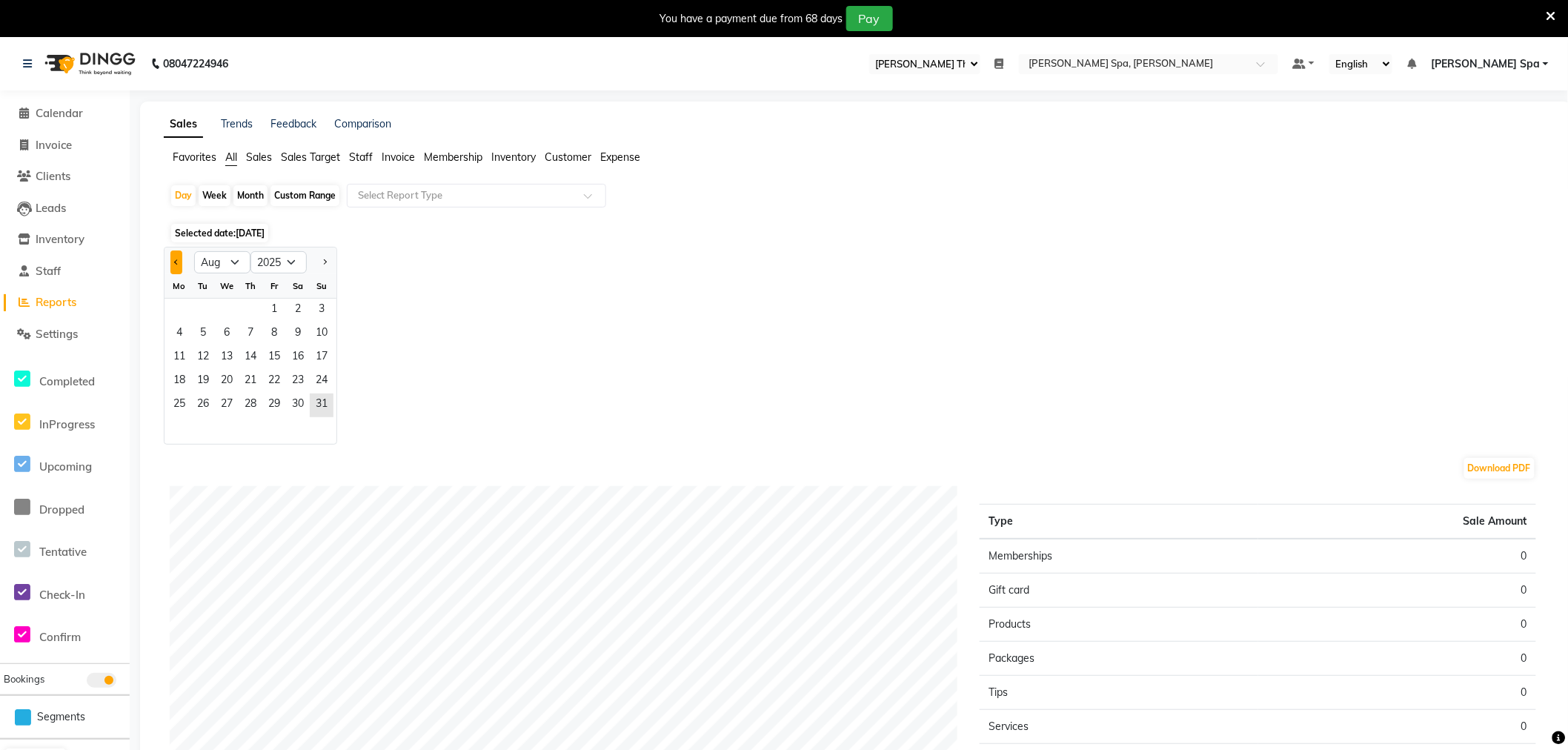
click at [177, 268] on button "Previous month" at bounding box center [177, 262] width 12 height 24
click at [320, 257] on button "Next month" at bounding box center [325, 262] width 12 height 24
select select "8"
click at [322, 408] on span "31" at bounding box center [322, 405] width 24 height 24
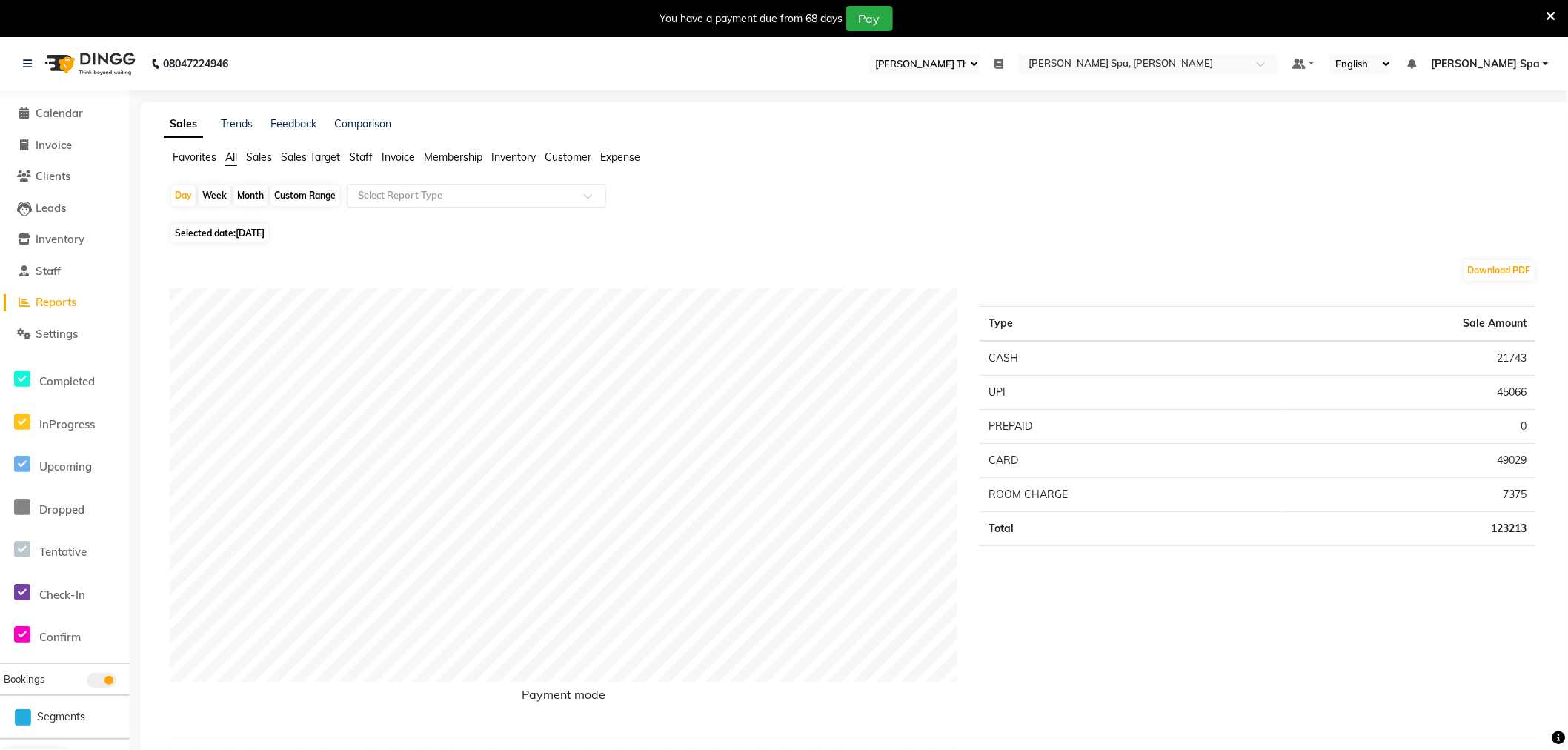
click at [422, 188] on input "text" at bounding box center [461, 195] width 213 height 15
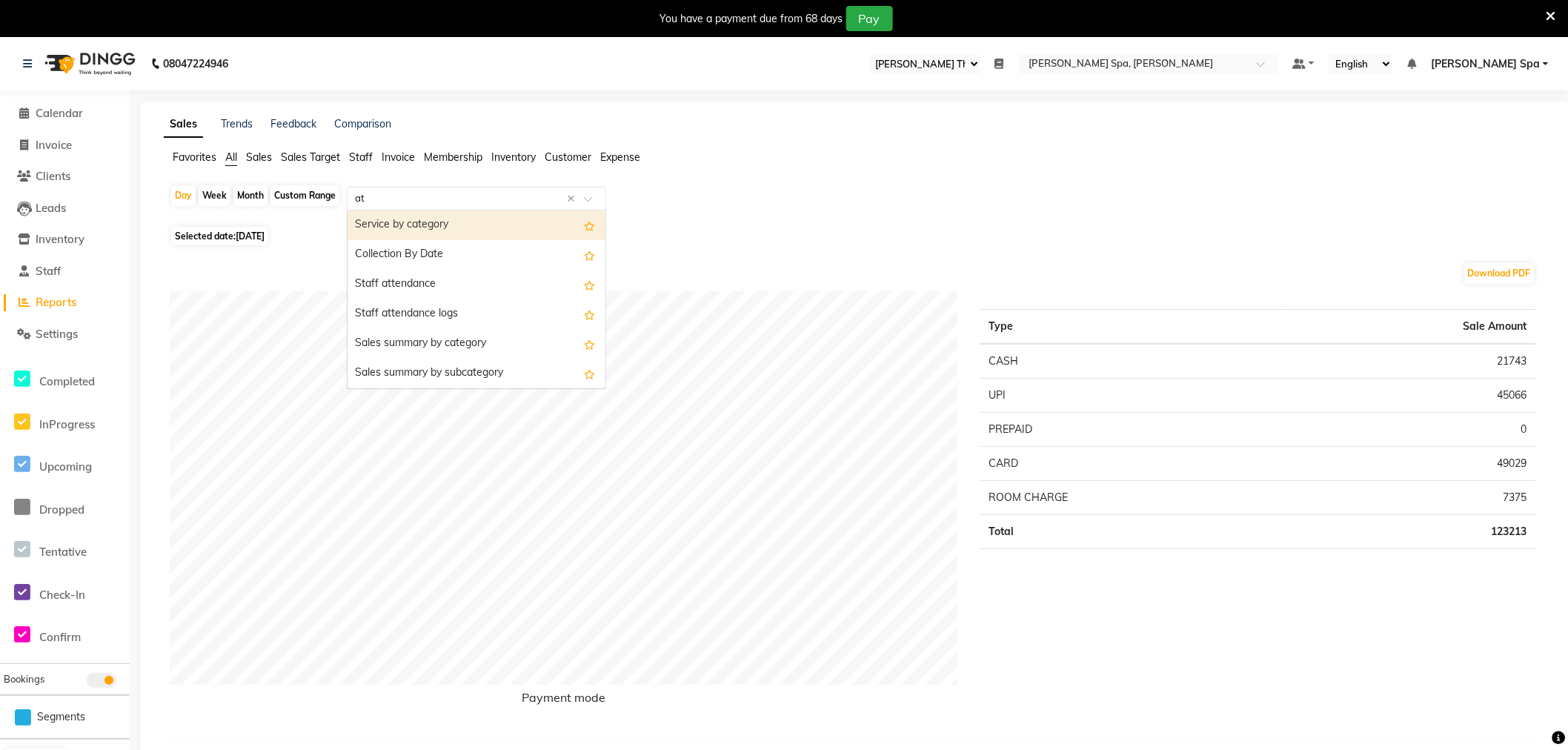
type input "att"
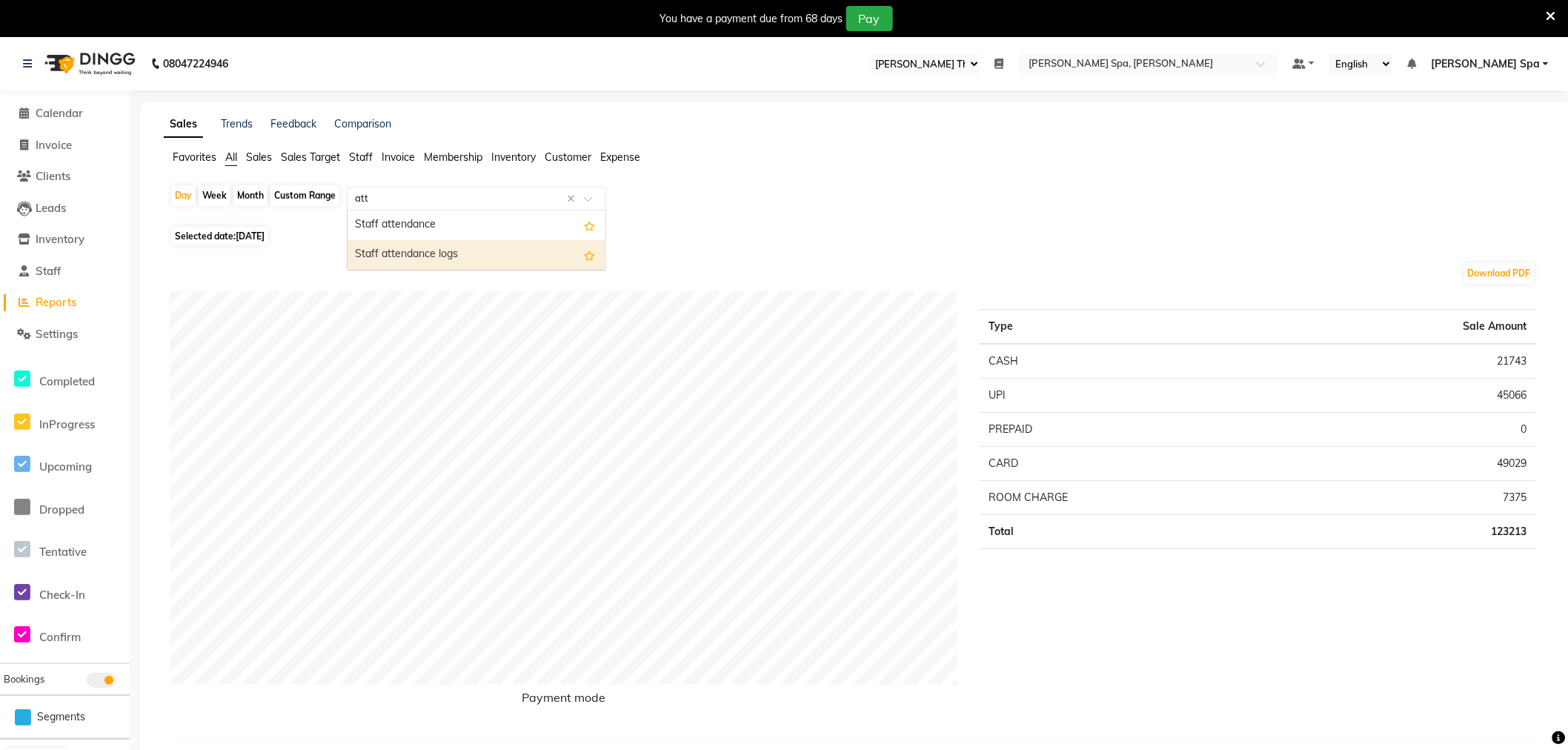
click at [434, 254] on div "Staff attendance logs" at bounding box center [476, 255] width 258 height 29
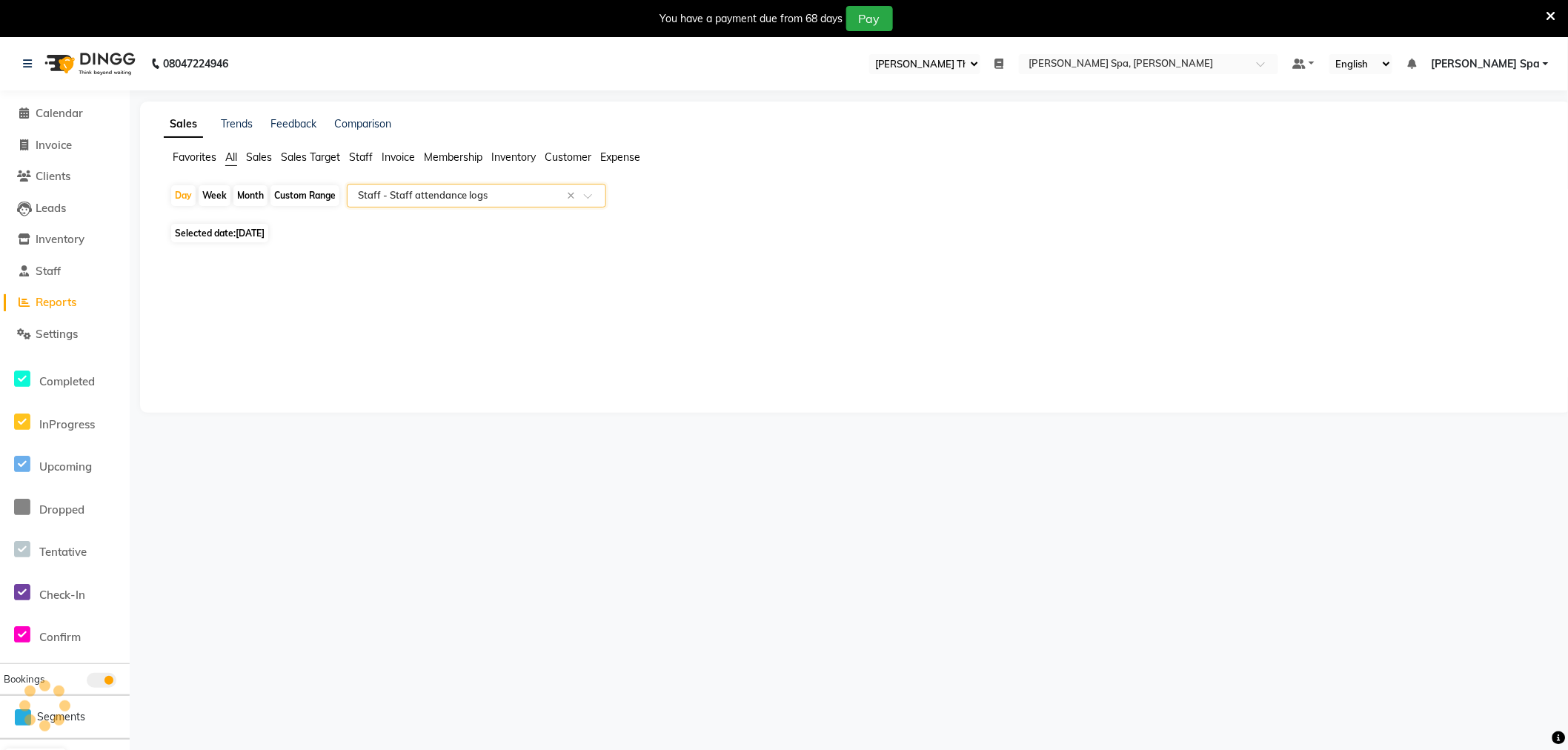
select select "full_report"
select select "csv"
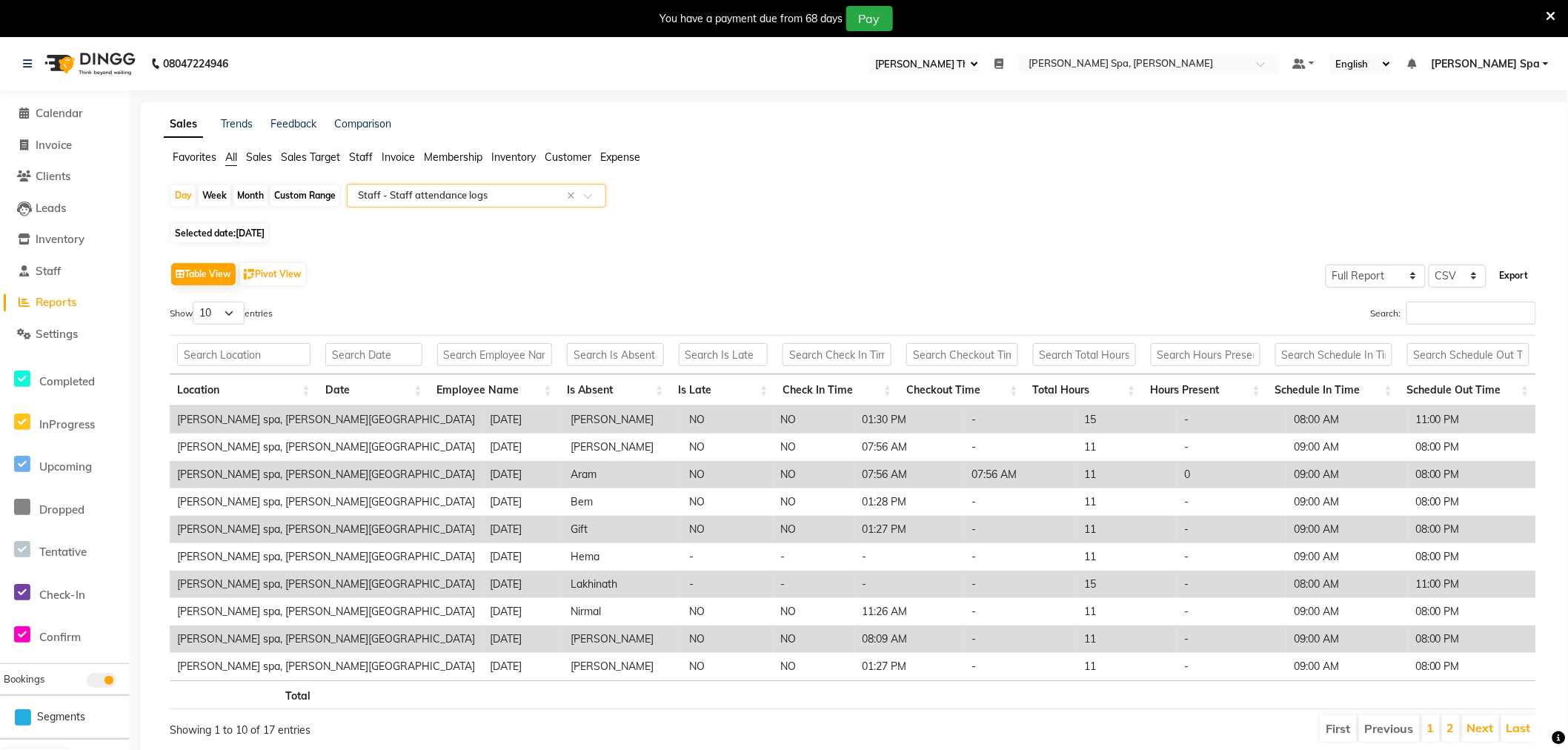
click at [1524, 279] on button "Export" at bounding box center [1515, 276] width 41 height 26
click at [65, 110] on span "Calendar" at bounding box center [59, 113] width 47 height 14
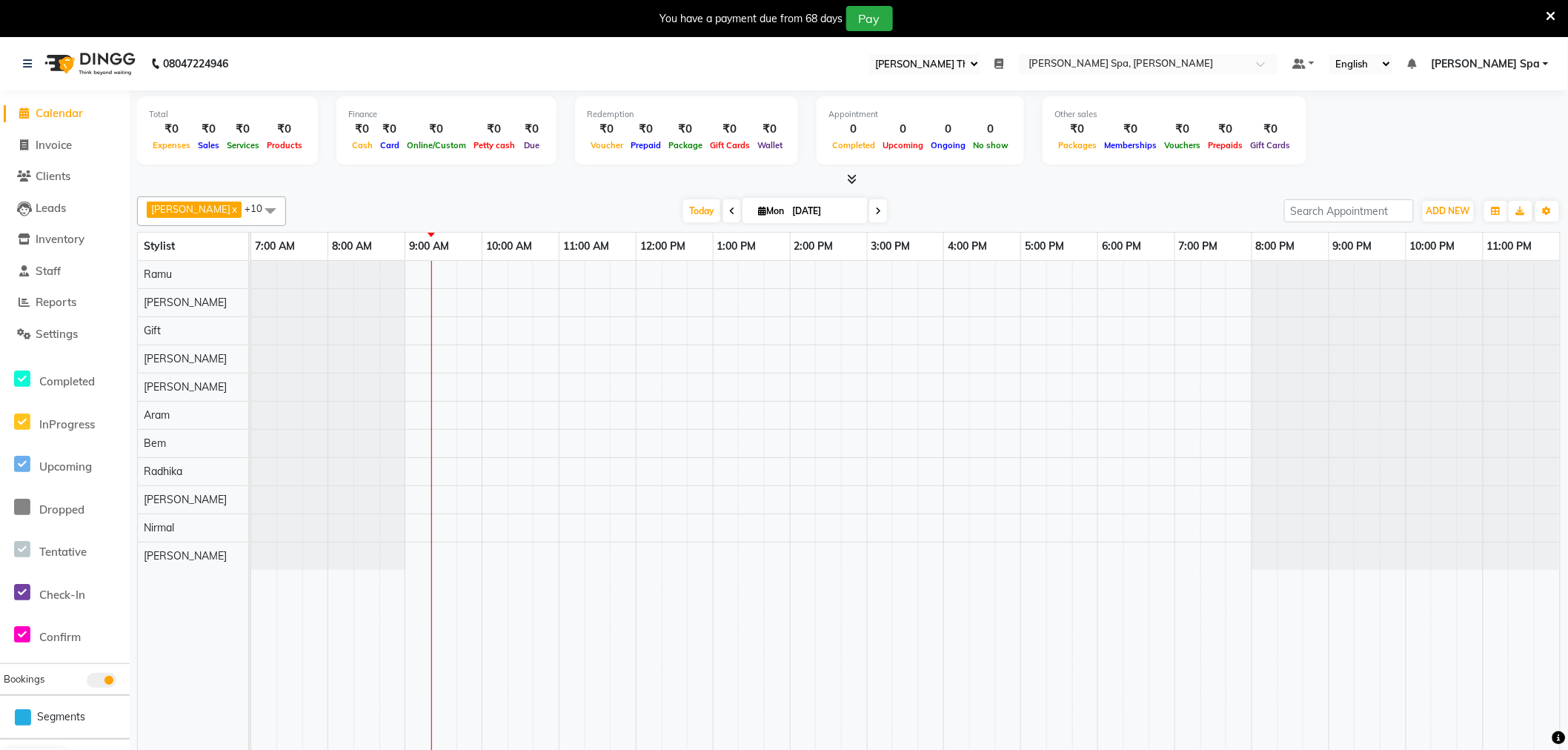
click at [1004, 63] on icon at bounding box center [1000, 64] width 9 height 11
click at [998, 115] on button "Open" at bounding box center [978, 115] width 39 height 23
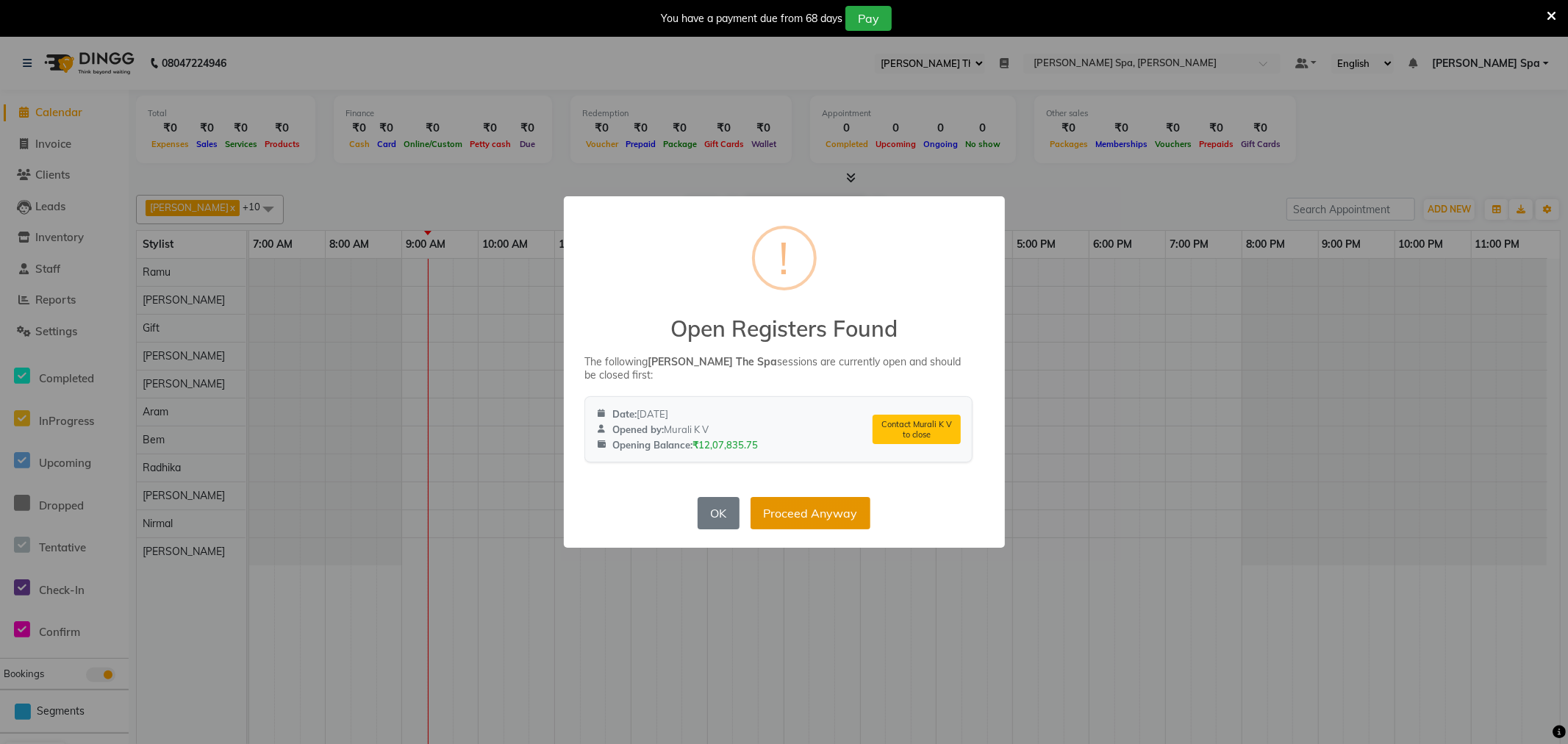
click at [836, 507] on button "Proceed Anyway" at bounding box center [810, 512] width 120 height 32
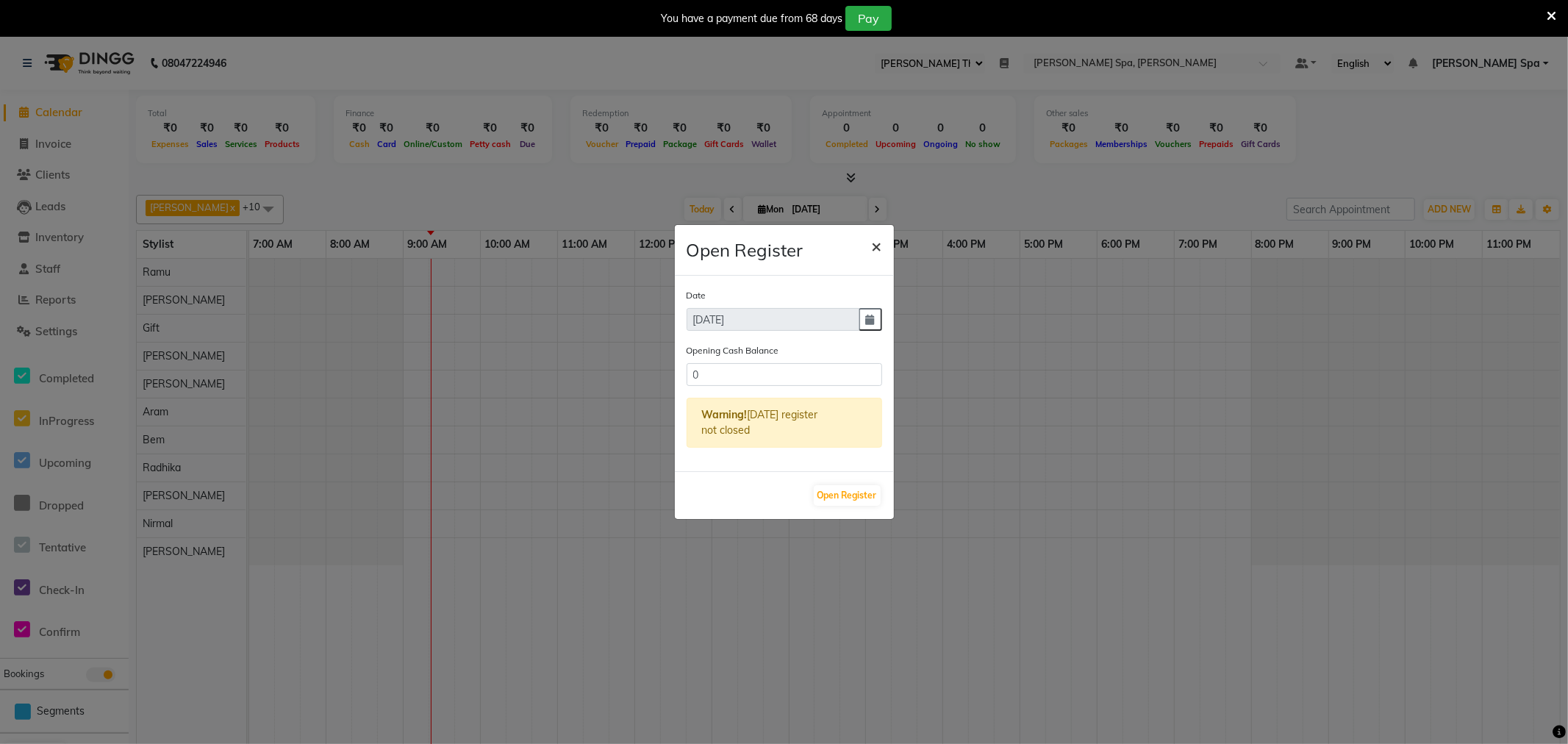
click at [880, 246] on span "×" at bounding box center [877, 245] width 11 height 22
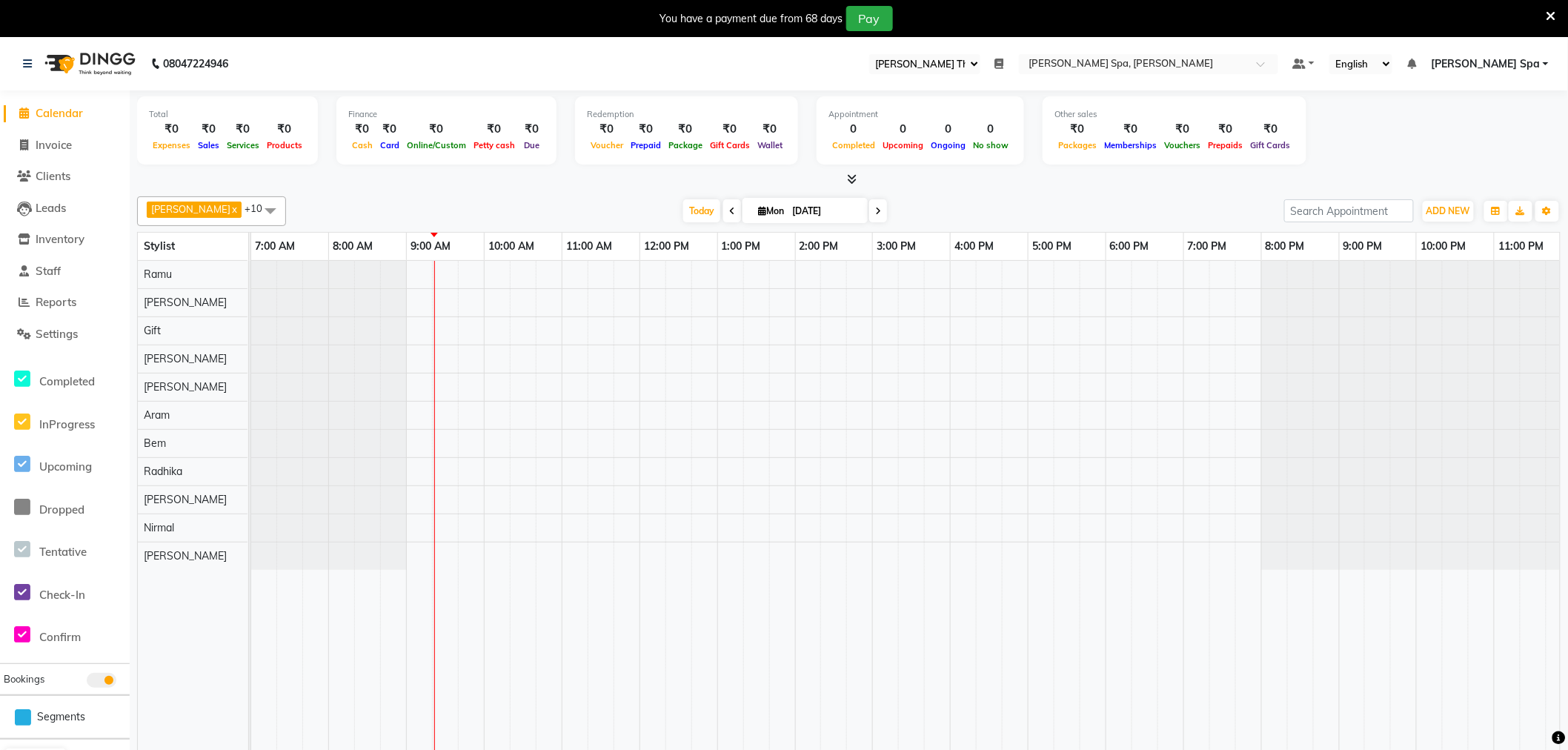
click at [1004, 65] on icon at bounding box center [1000, 64] width 9 height 11
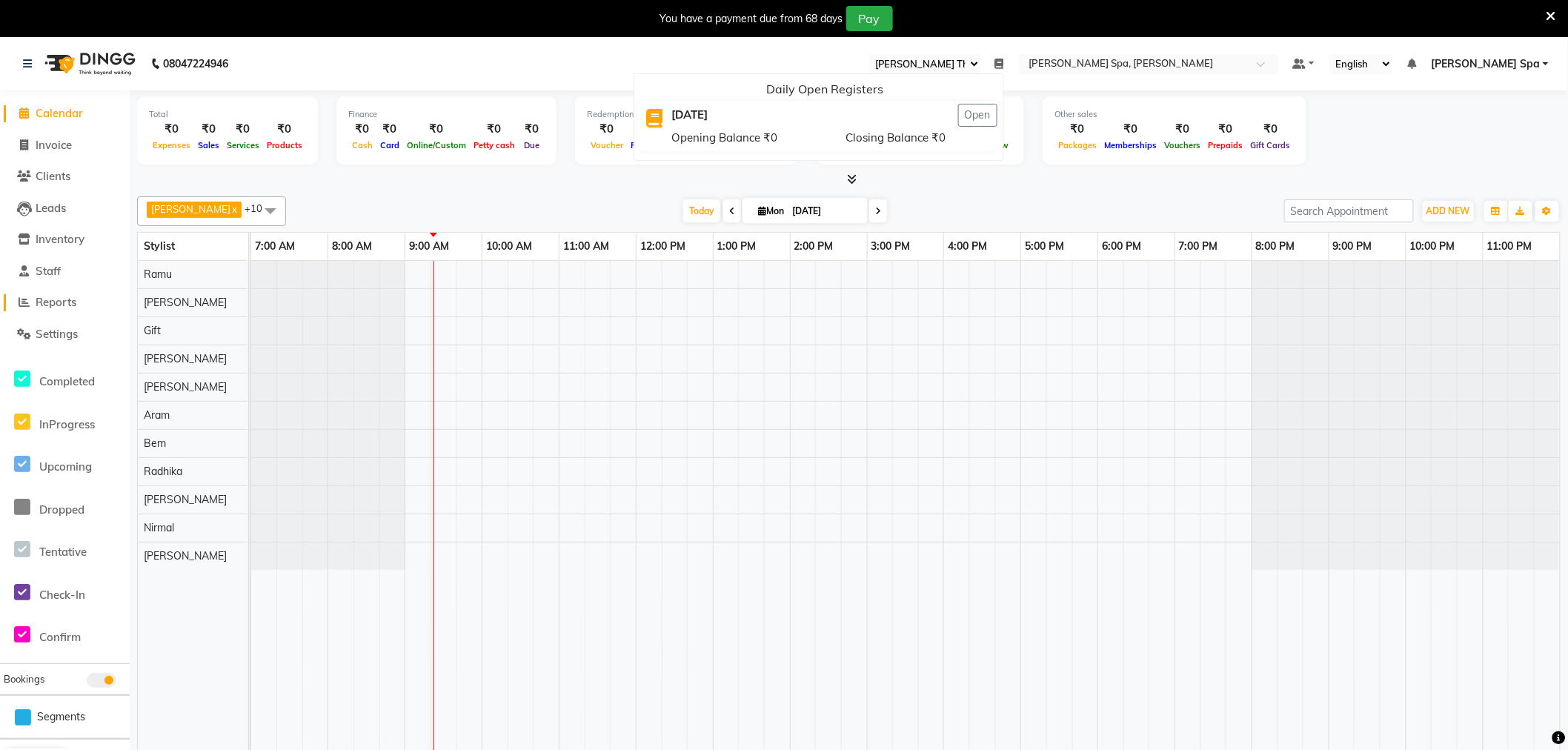
click at [56, 299] on span "Reports" at bounding box center [56, 301] width 41 height 14
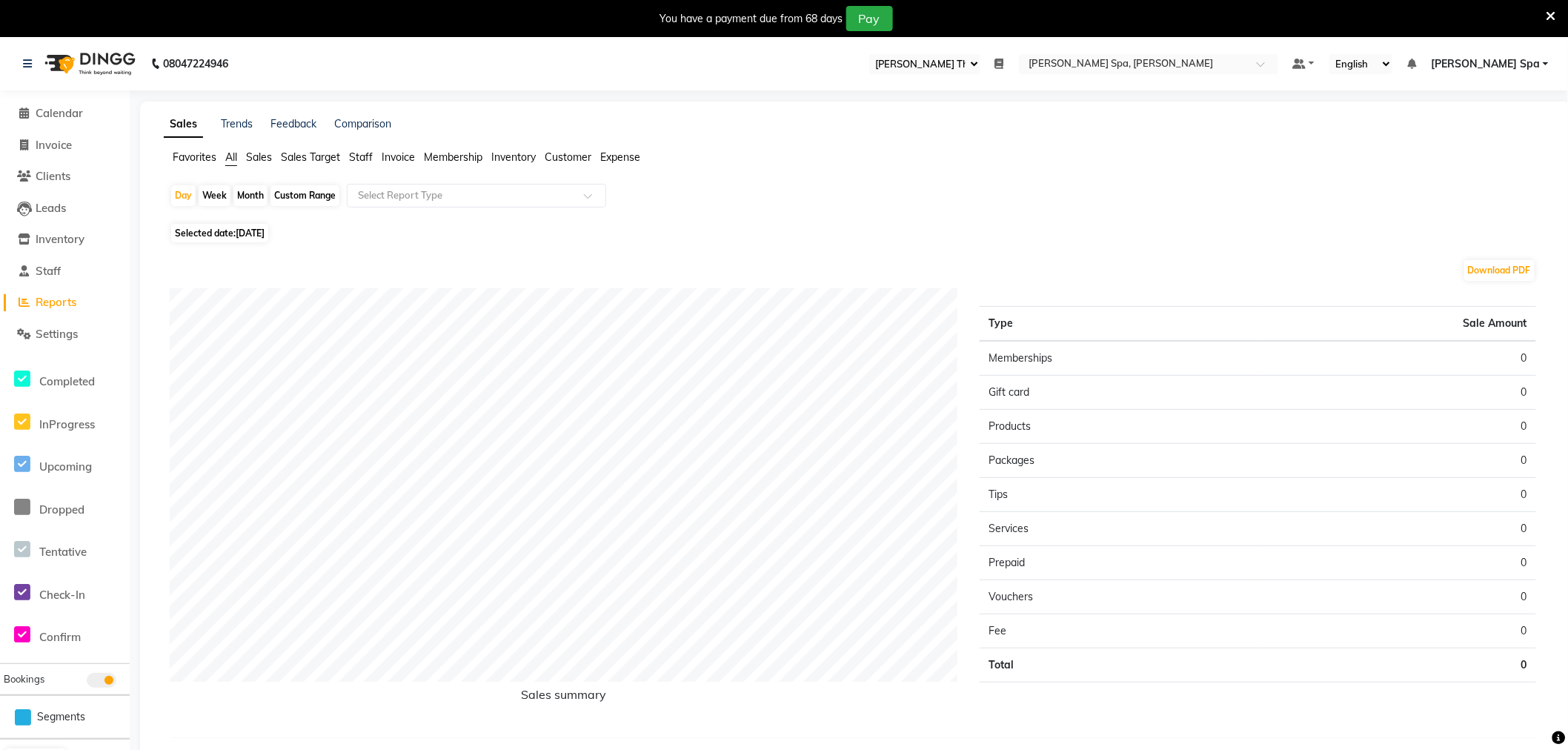
click at [249, 235] on span "[DATE]" at bounding box center [249, 233] width 28 height 11
select select "9"
select select "2025"
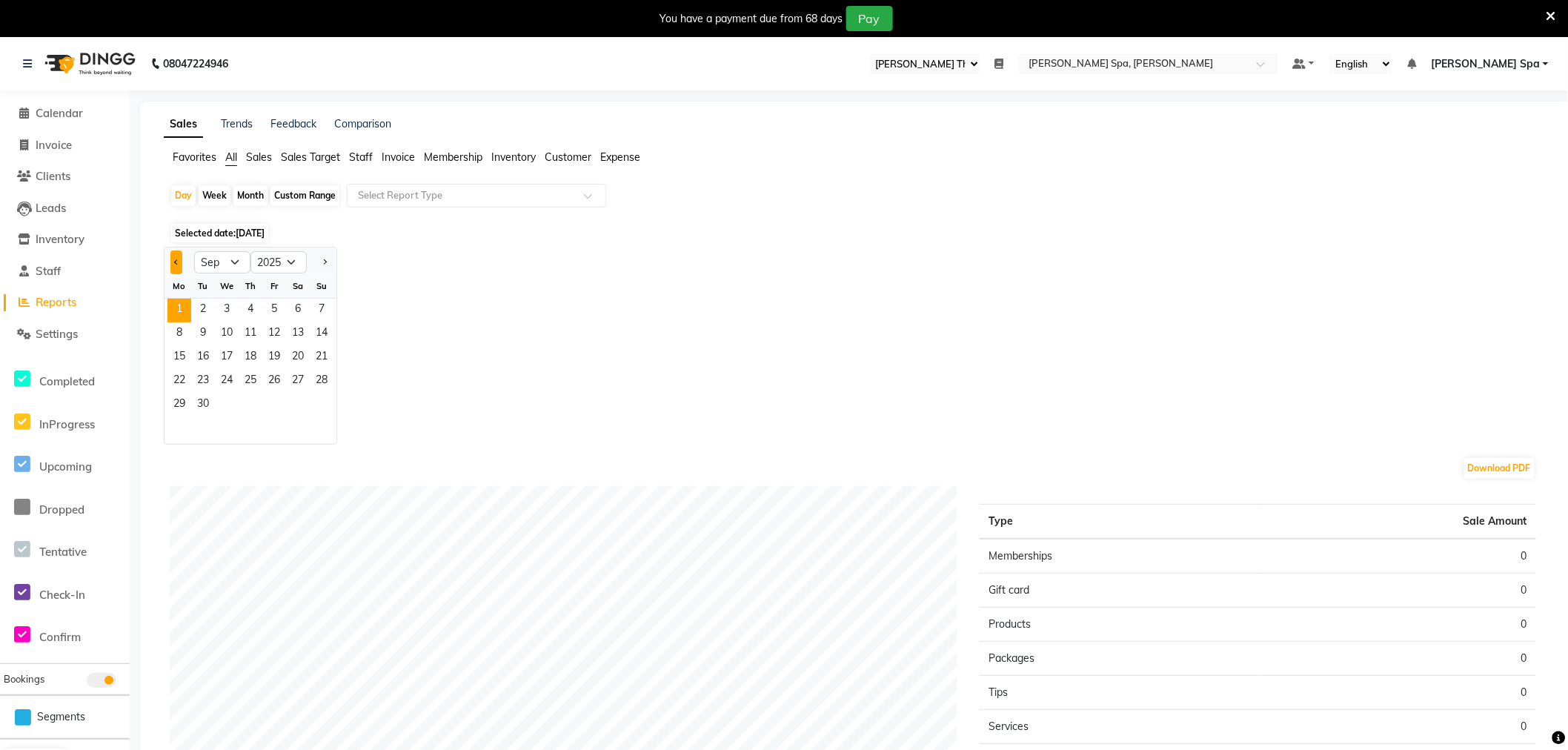
click at [172, 260] on button "Previous month" at bounding box center [177, 262] width 12 height 24
select select "8"
click at [317, 407] on span "31" at bounding box center [322, 405] width 24 height 24
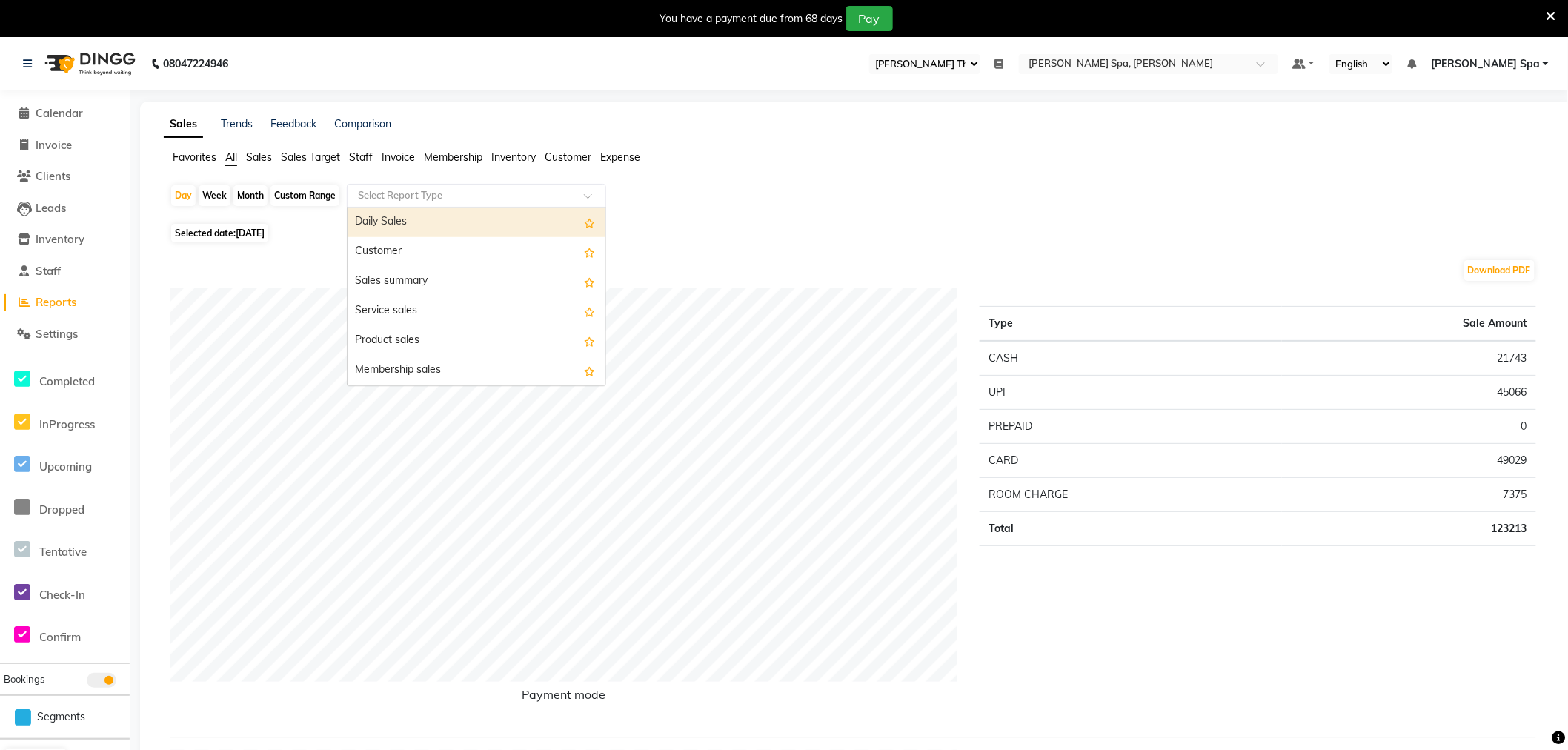
click at [396, 195] on input "text" at bounding box center [461, 195] width 213 height 15
type input "att"
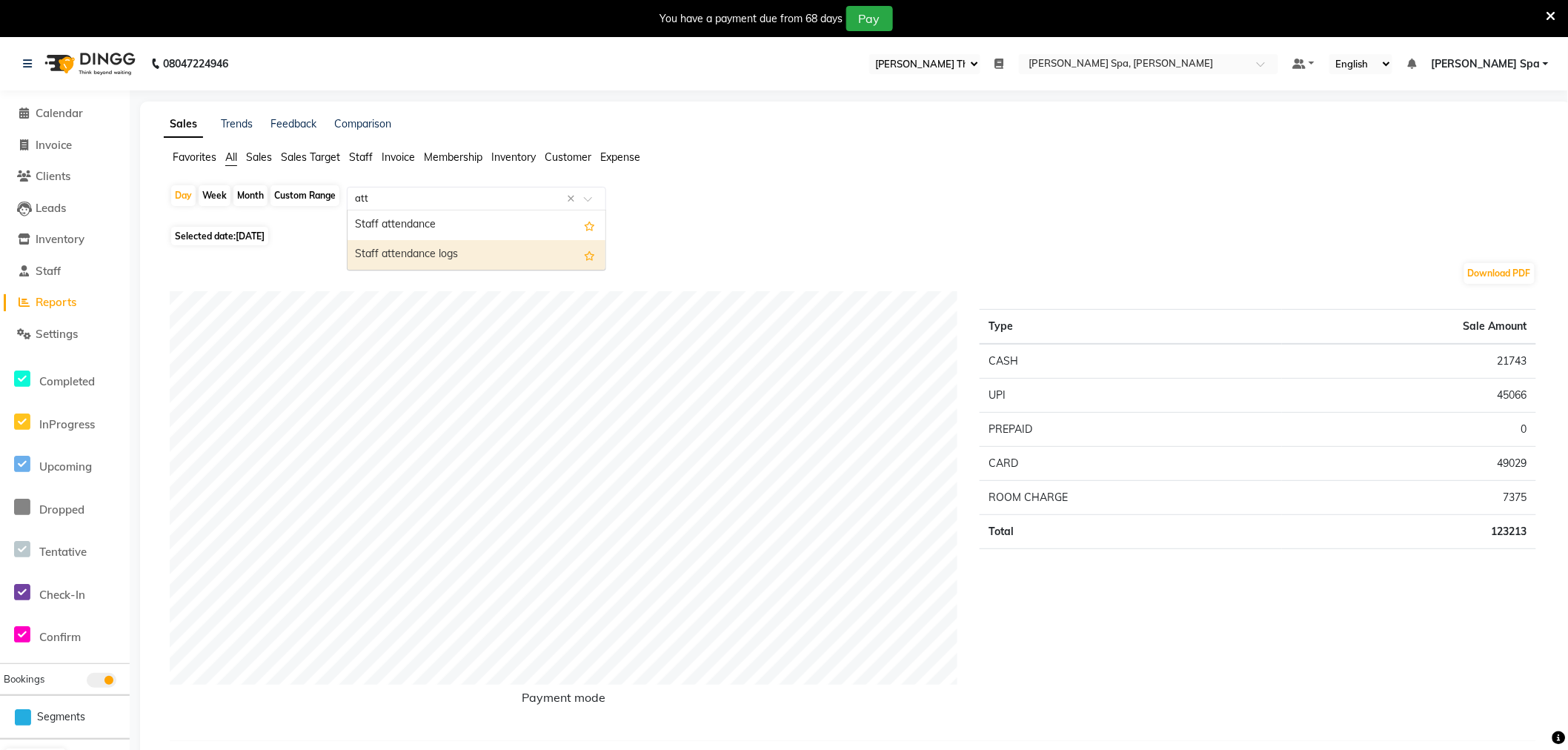
click at [440, 244] on div "Staff attendance logs" at bounding box center [476, 255] width 258 height 29
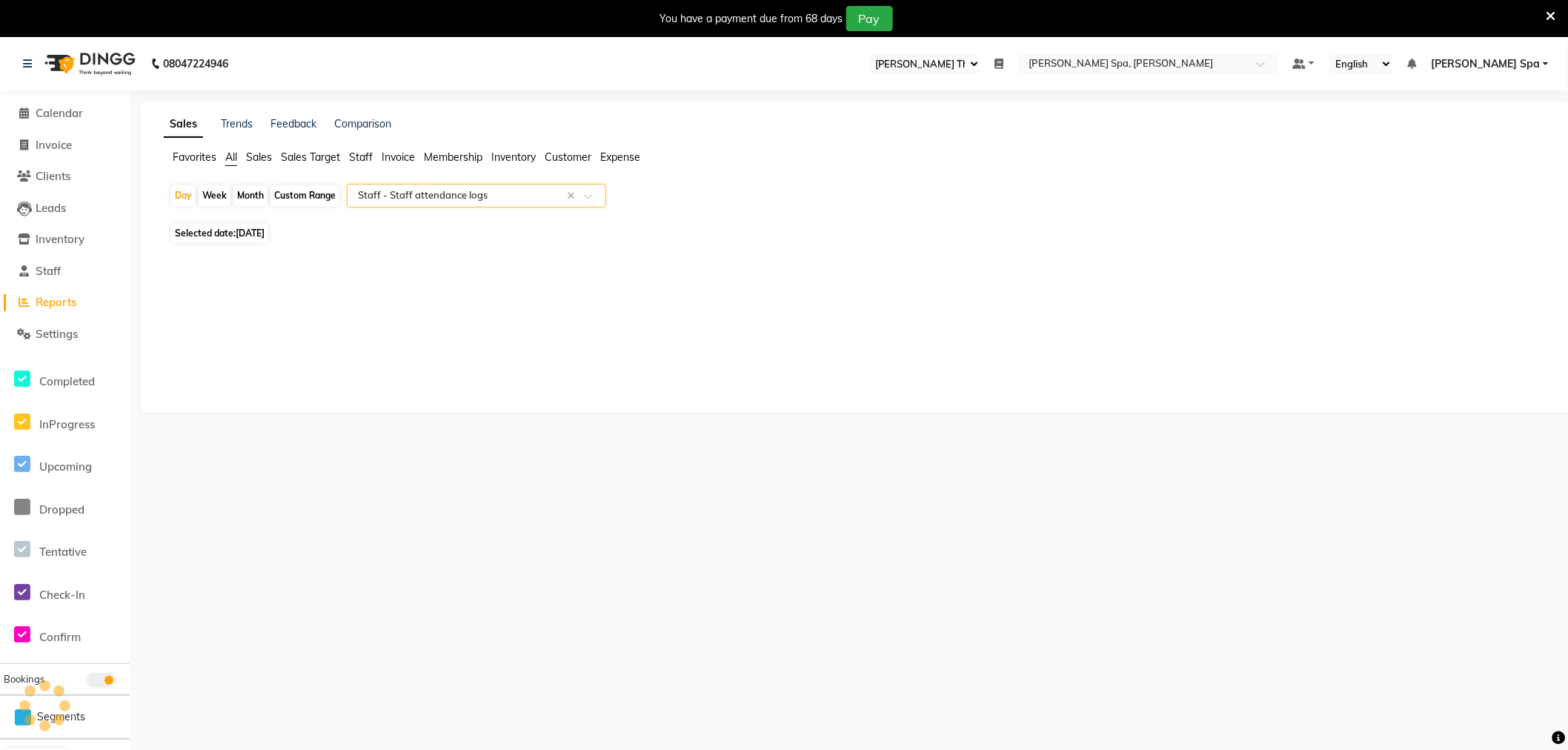
select select "full_report"
select select "csv"
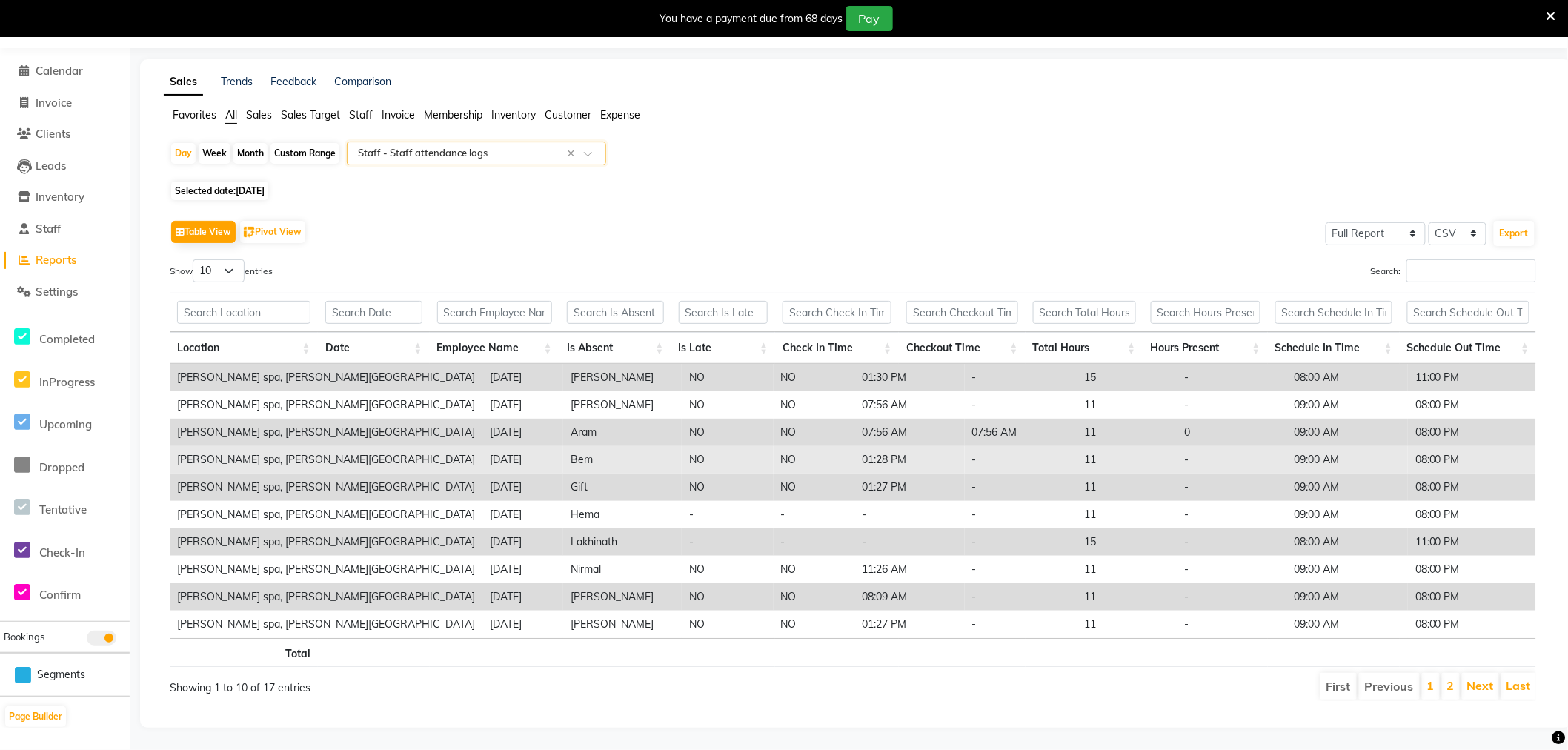
scroll to position [55, 0]
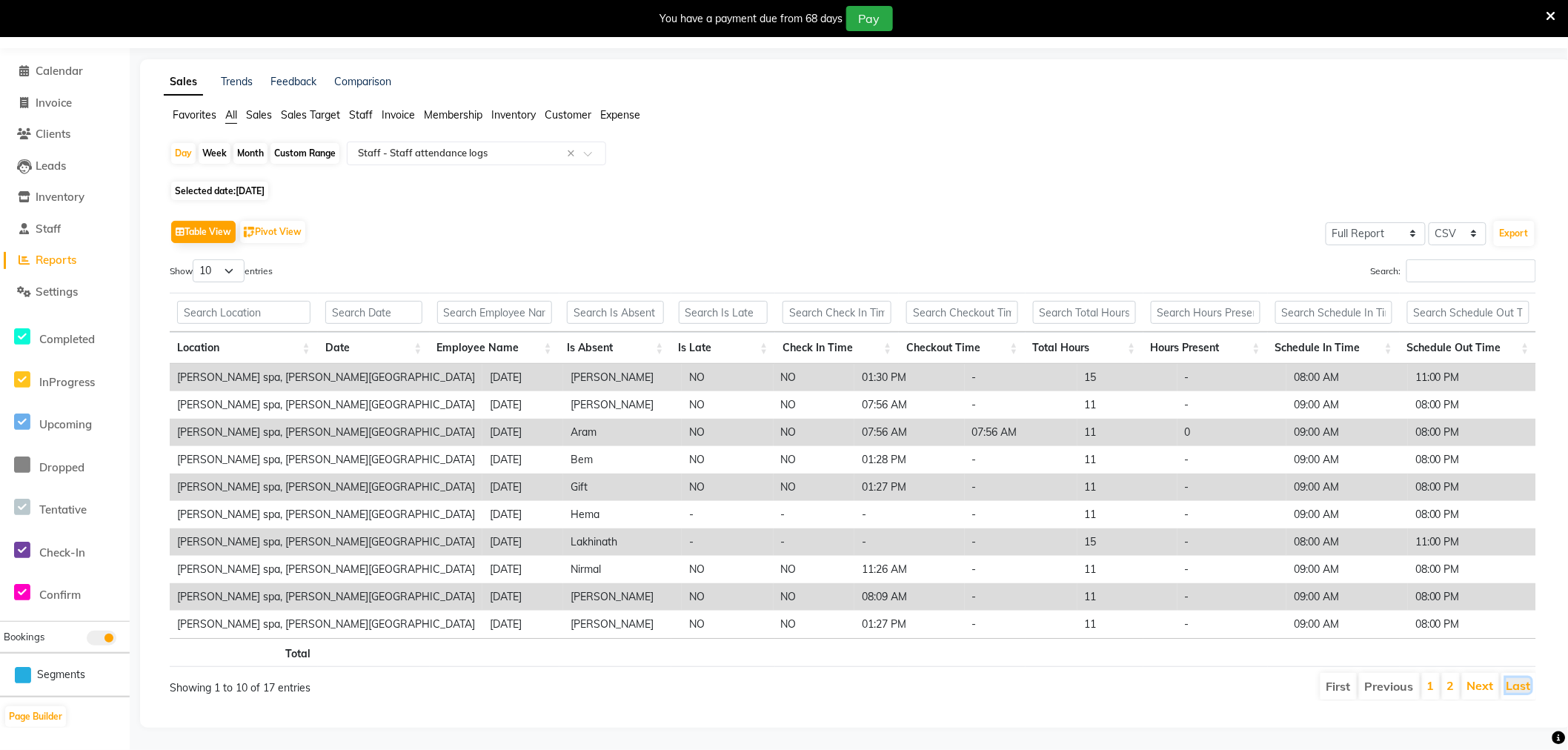
click at [1515, 678] on link "Last" at bounding box center [1519, 685] width 25 height 15
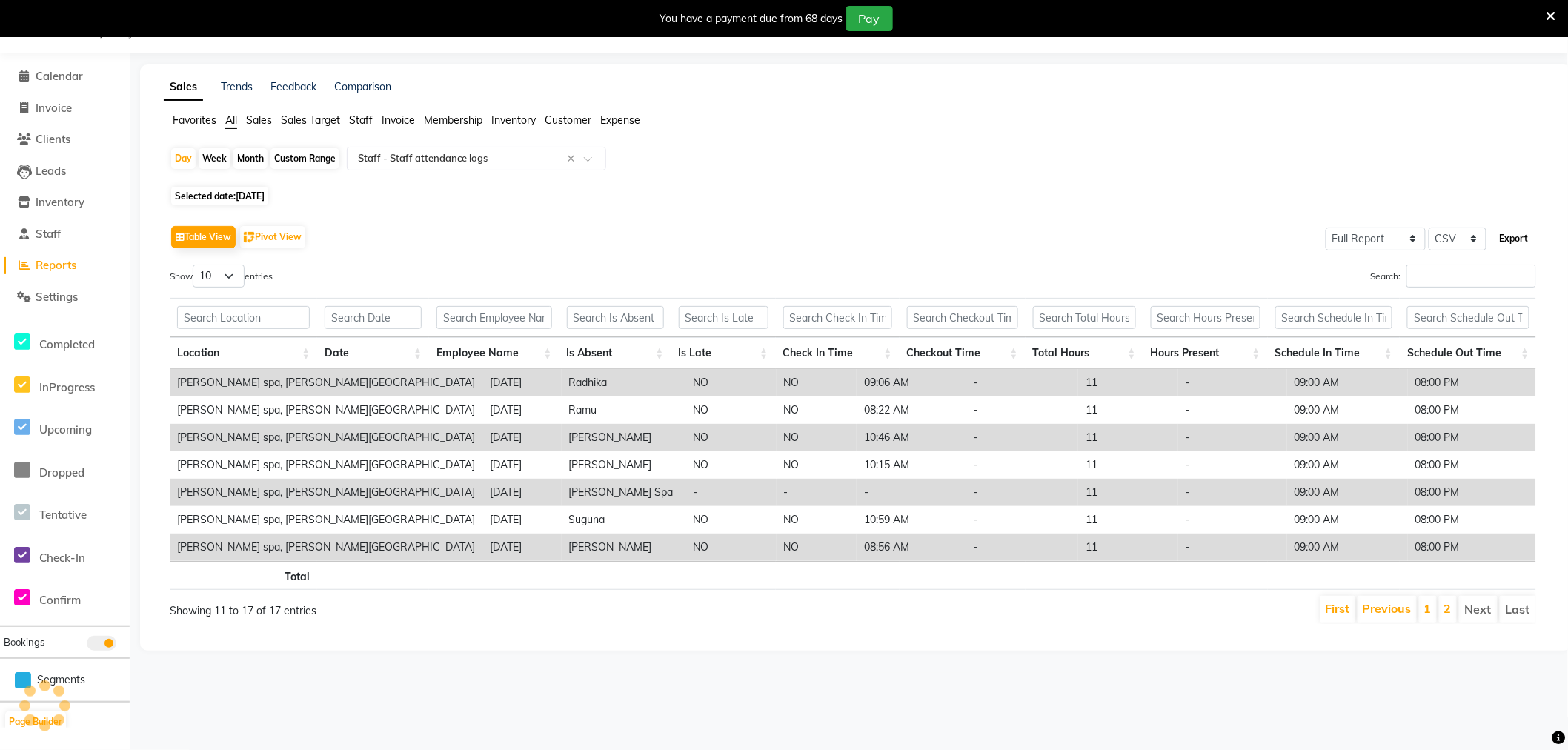
click at [1523, 232] on button "Export" at bounding box center [1515, 239] width 41 height 26
click at [301, 158] on div "Custom Range" at bounding box center [305, 158] width 69 height 21
select select "8"
select select "2025"
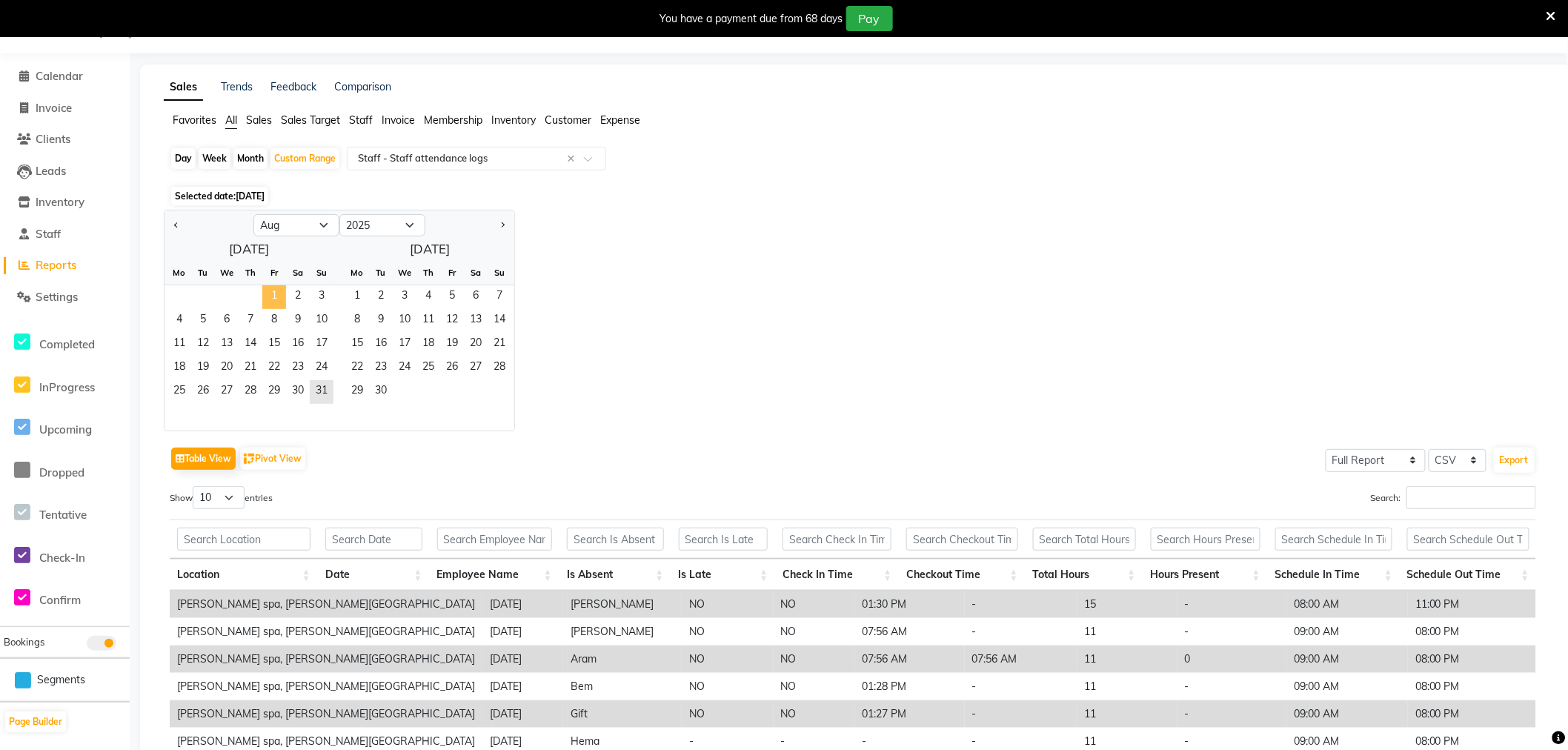
click at [276, 296] on span "1" at bounding box center [274, 297] width 24 height 24
click at [313, 389] on span "31" at bounding box center [322, 392] width 24 height 24
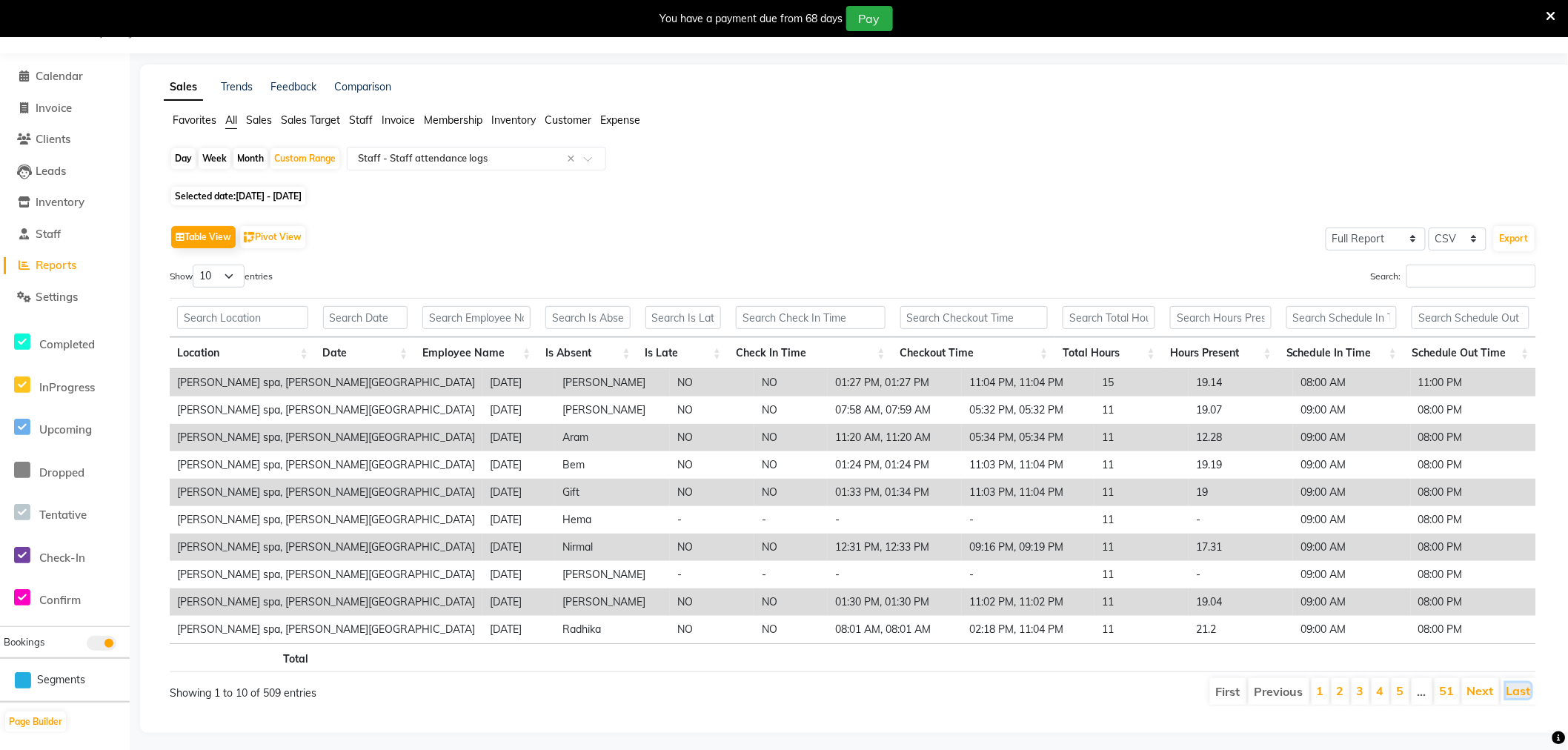
click at [1514, 693] on link "Last" at bounding box center [1519, 690] width 25 height 15
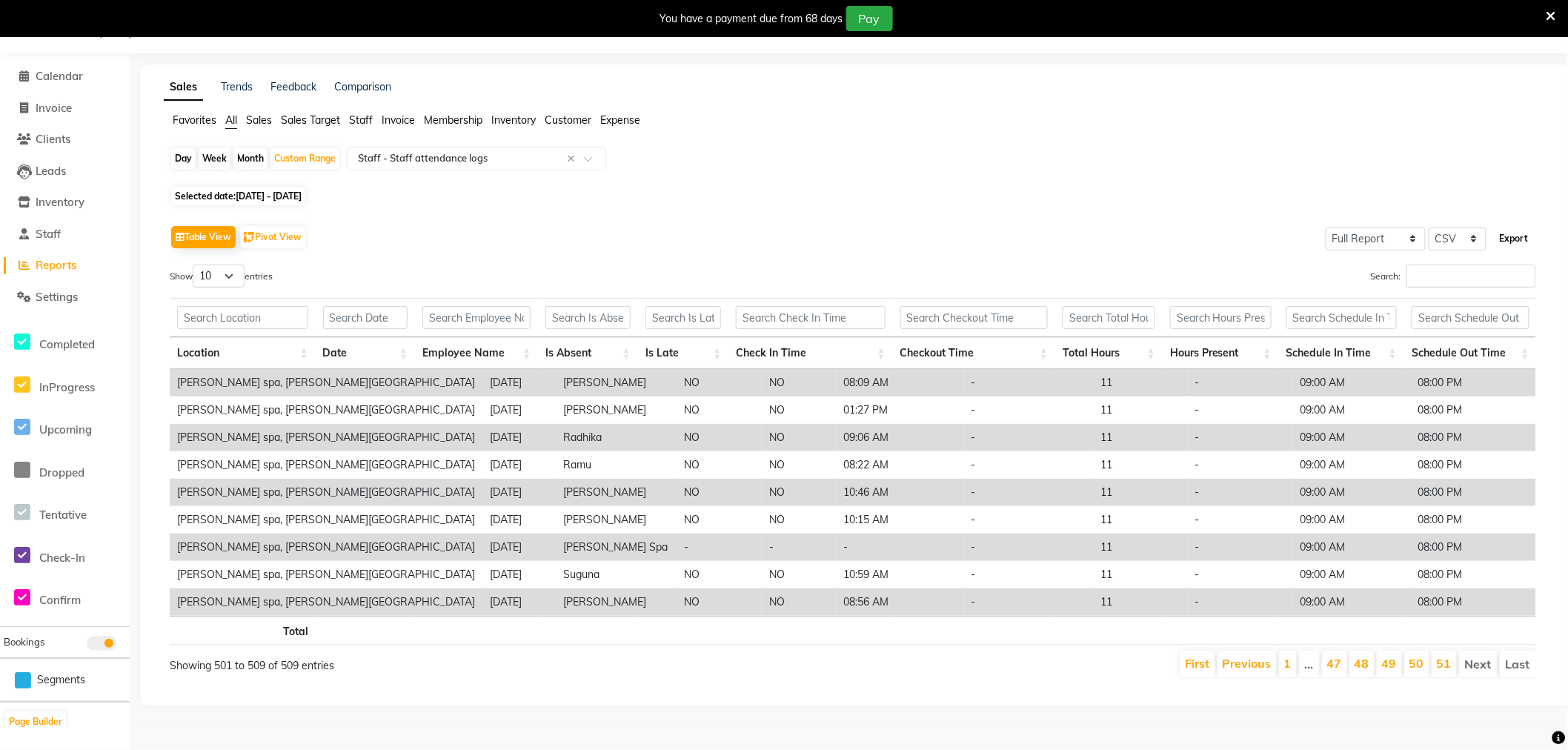
click at [1524, 240] on button "Export" at bounding box center [1515, 239] width 41 height 26
click at [255, 116] on span "Sales" at bounding box center [259, 121] width 26 height 14
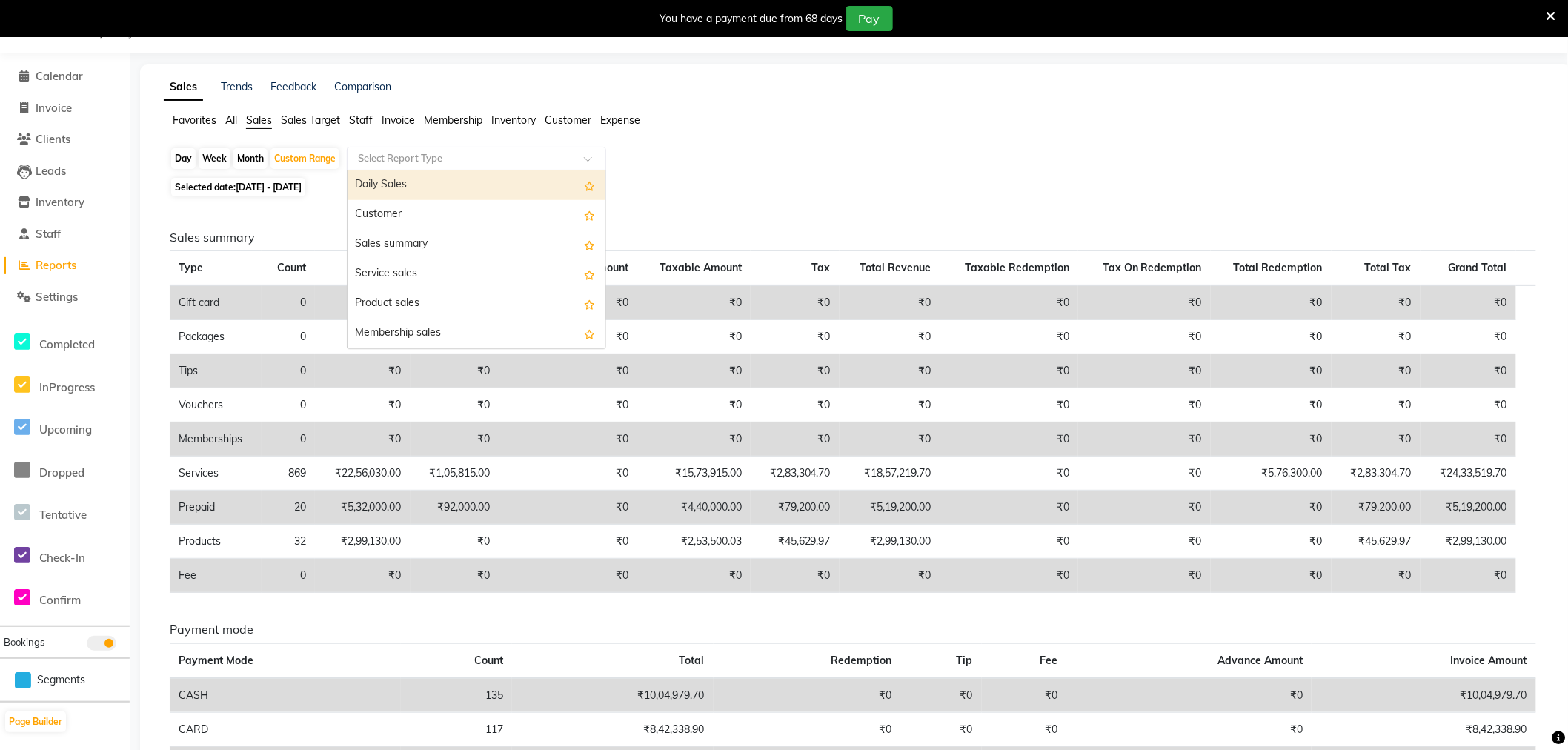
click at [479, 157] on input "text" at bounding box center [461, 158] width 213 height 15
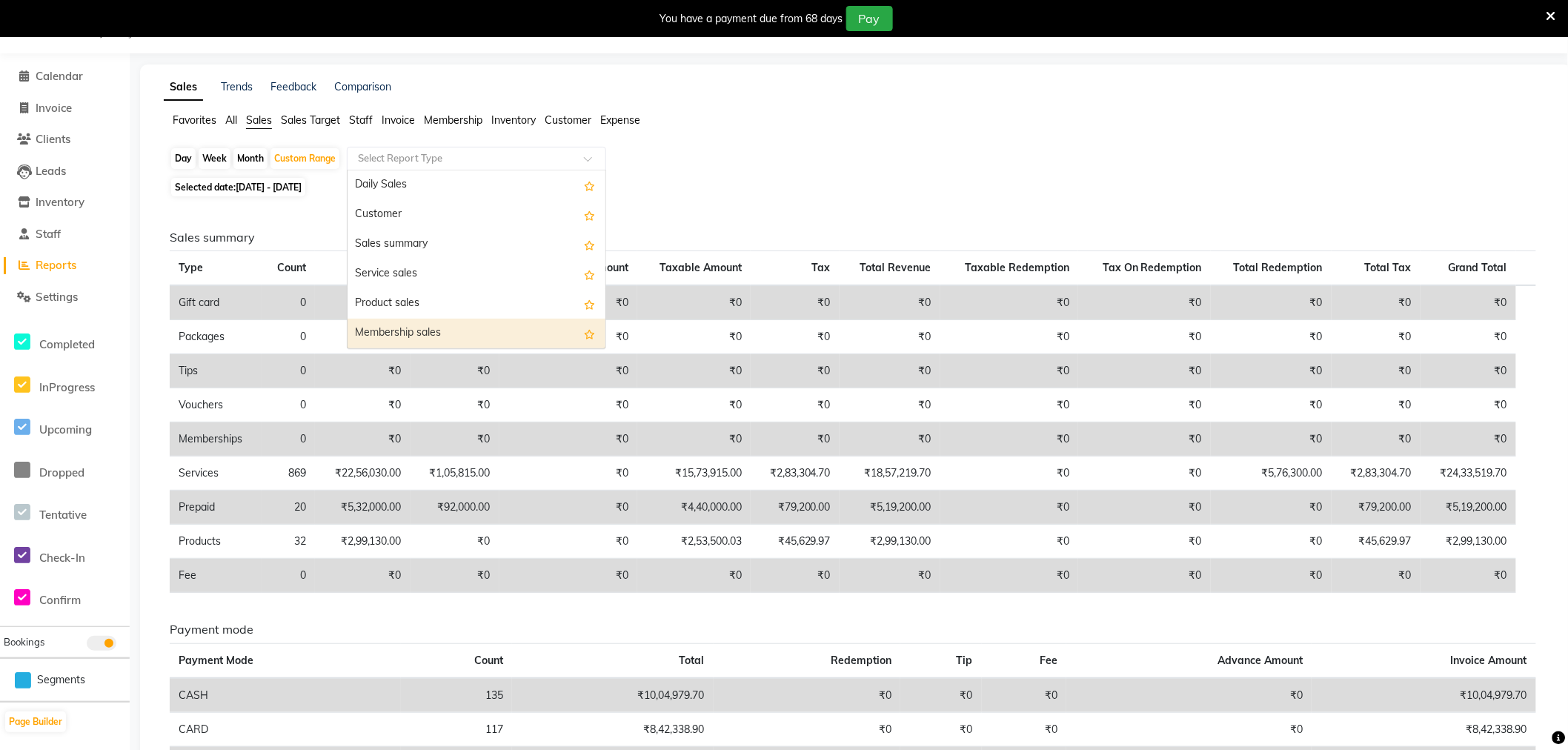
click at [418, 327] on div "Membership sales" at bounding box center [476, 334] width 258 height 29
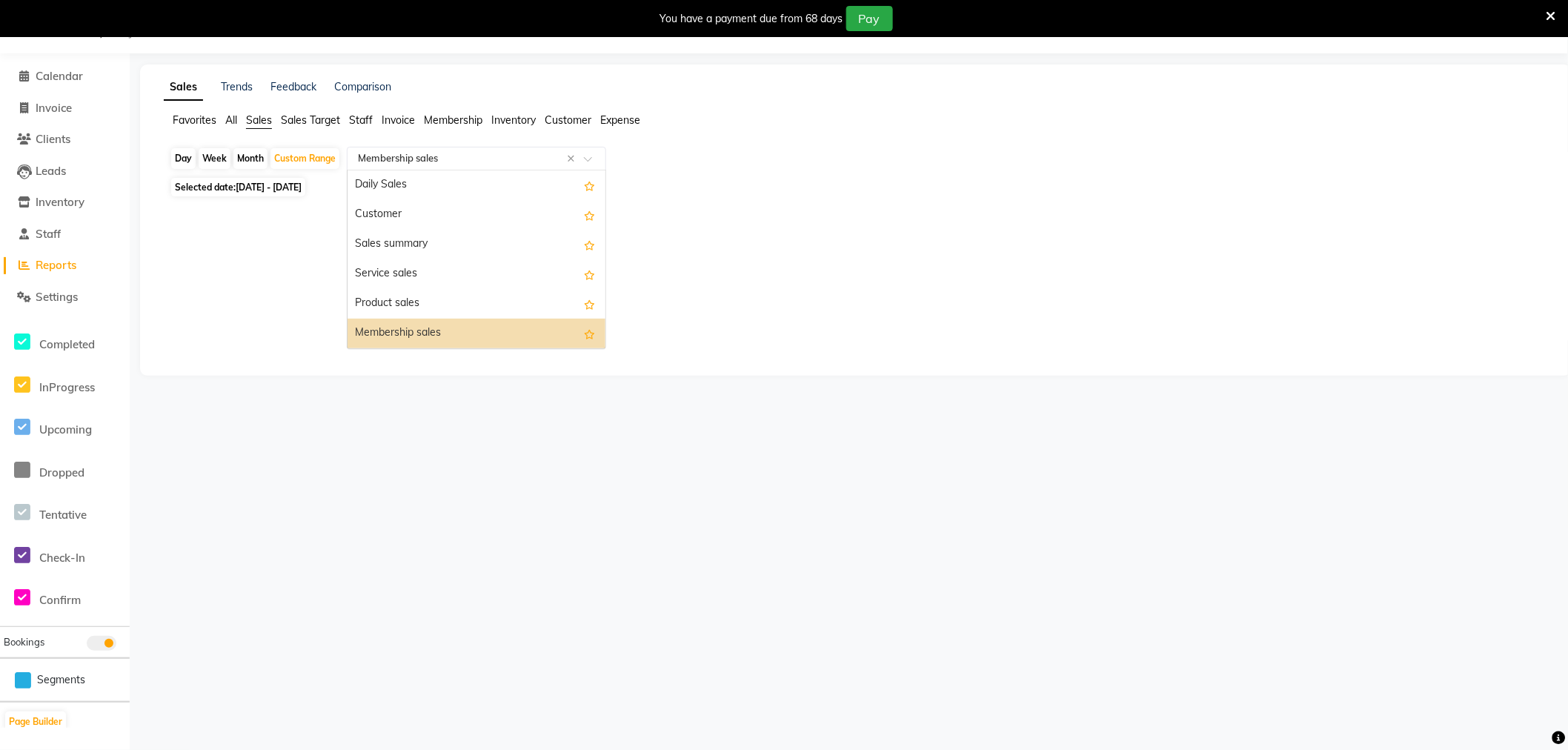
click at [513, 154] on input "text" at bounding box center [461, 158] width 213 height 15
click at [483, 331] on div "Membership sales" at bounding box center [476, 334] width 258 height 29
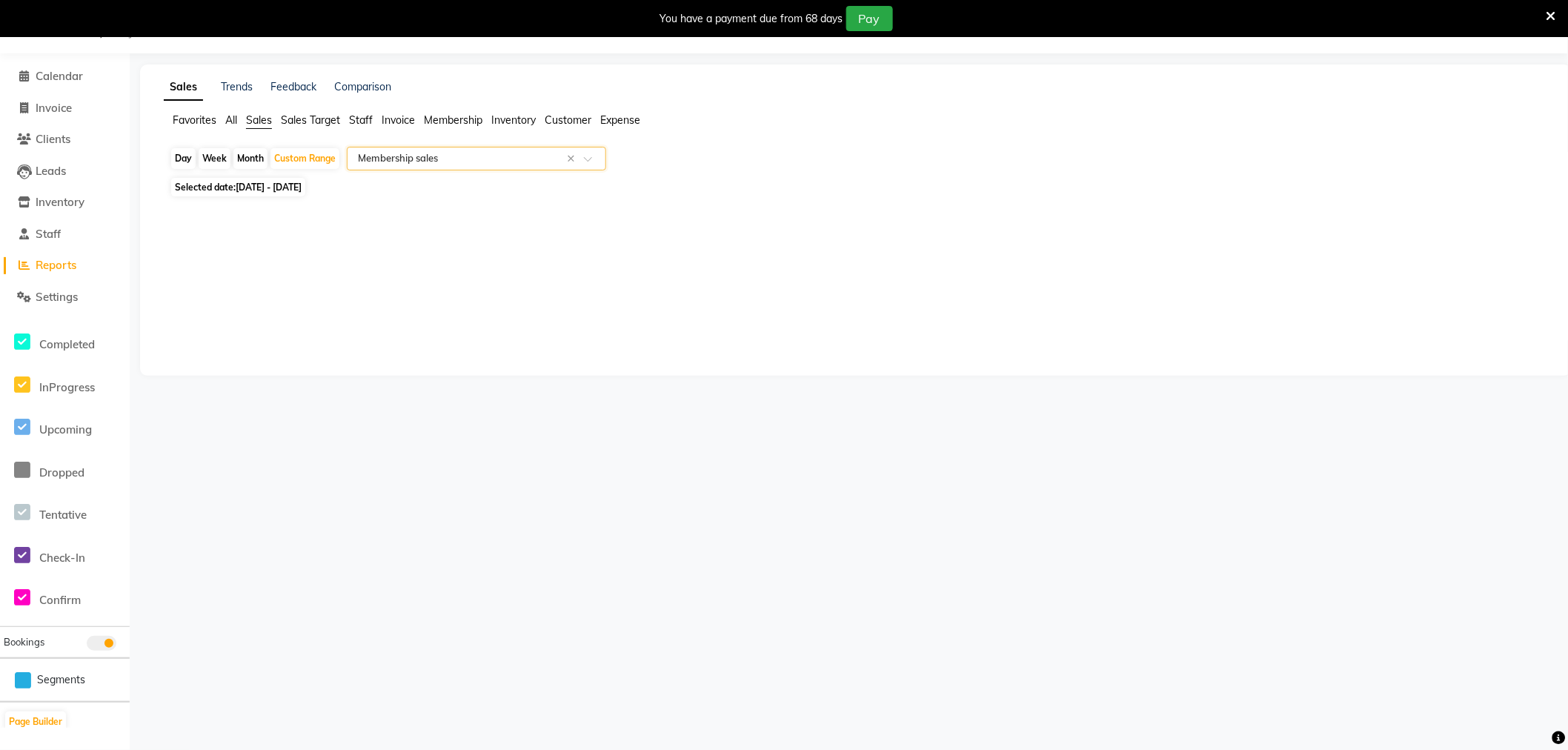
click at [301, 189] on span "01-08-2025 - 31-08-2025" at bounding box center [268, 187] width 66 height 11
select select "8"
select select "2025"
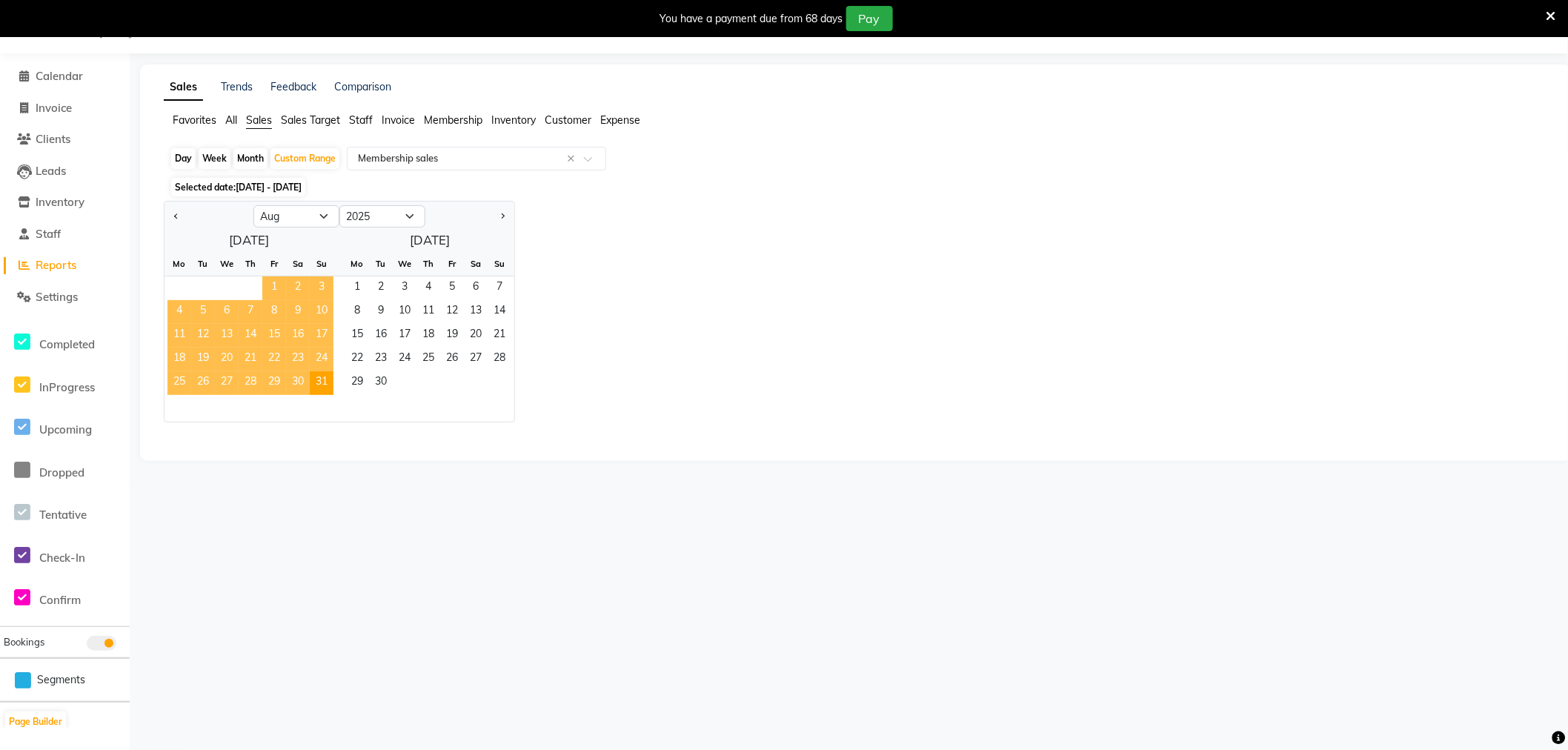
click at [277, 288] on span "1" at bounding box center [274, 289] width 24 height 24
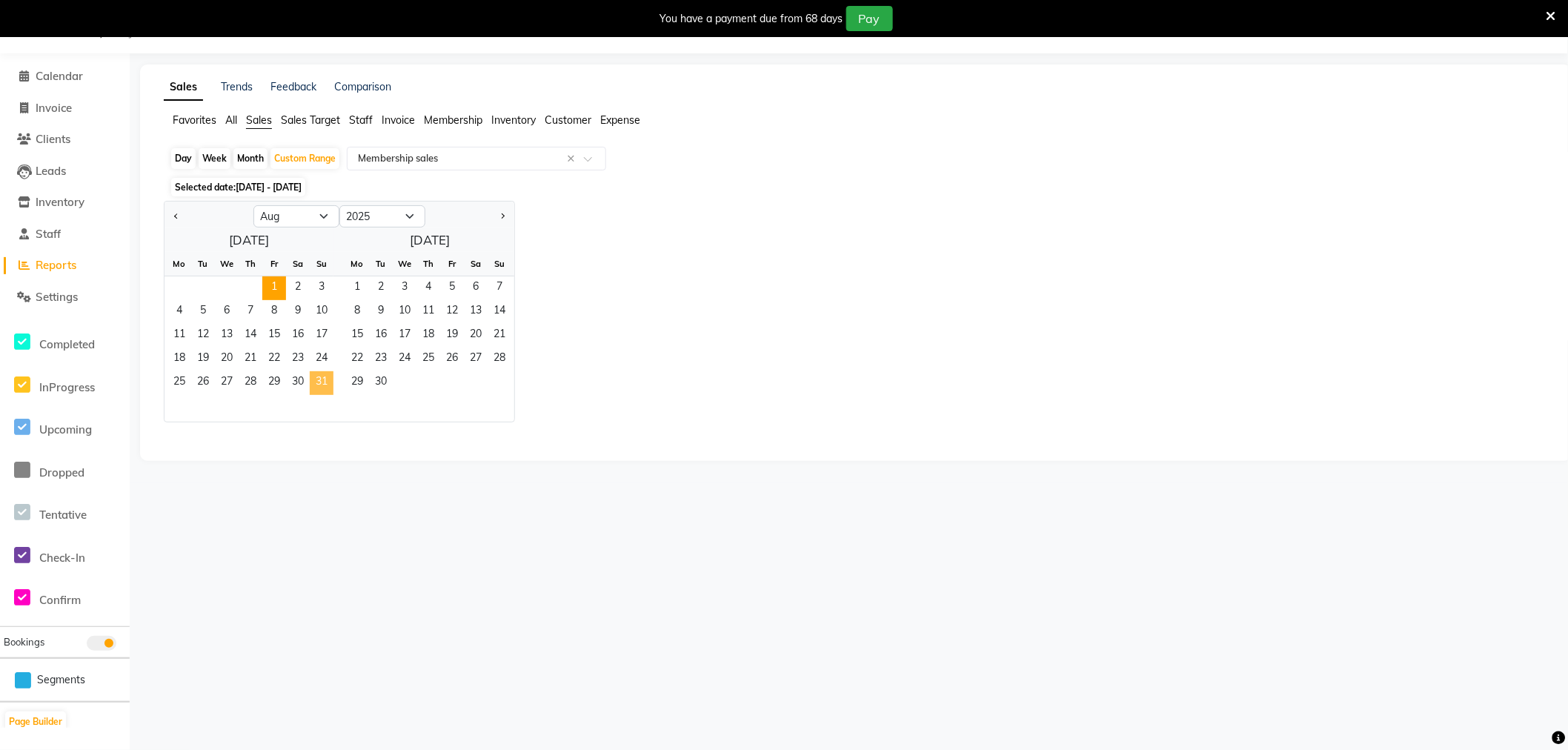
click at [323, 384] on span "31" at bounding box center [322, 383] width 24 height 24
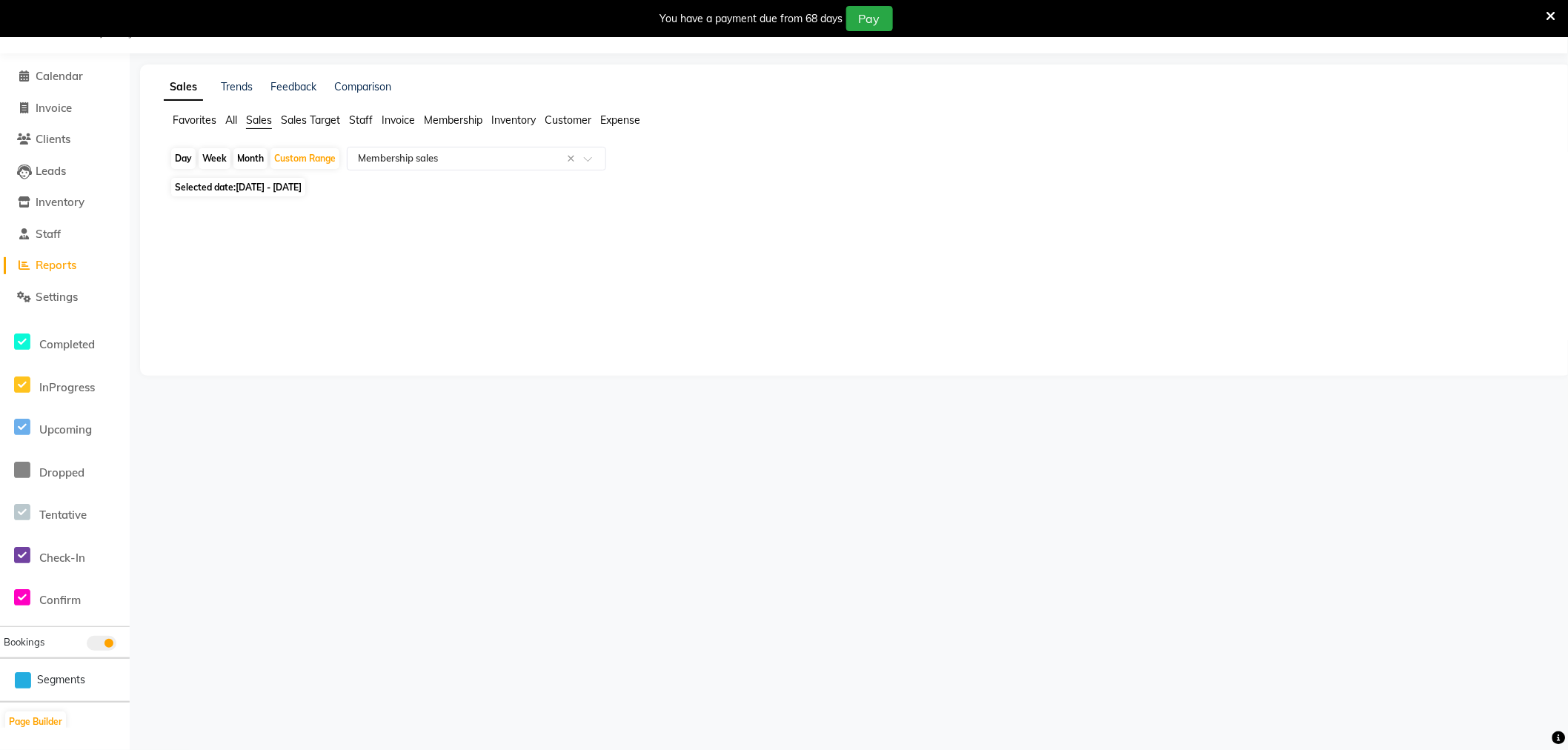
click at [815, 357] on div "Sales Trends Feedback Comparison Favorites All Sales Sales Target Staff Invoice…" at bounding box center [856, 220] width 1433 height 311
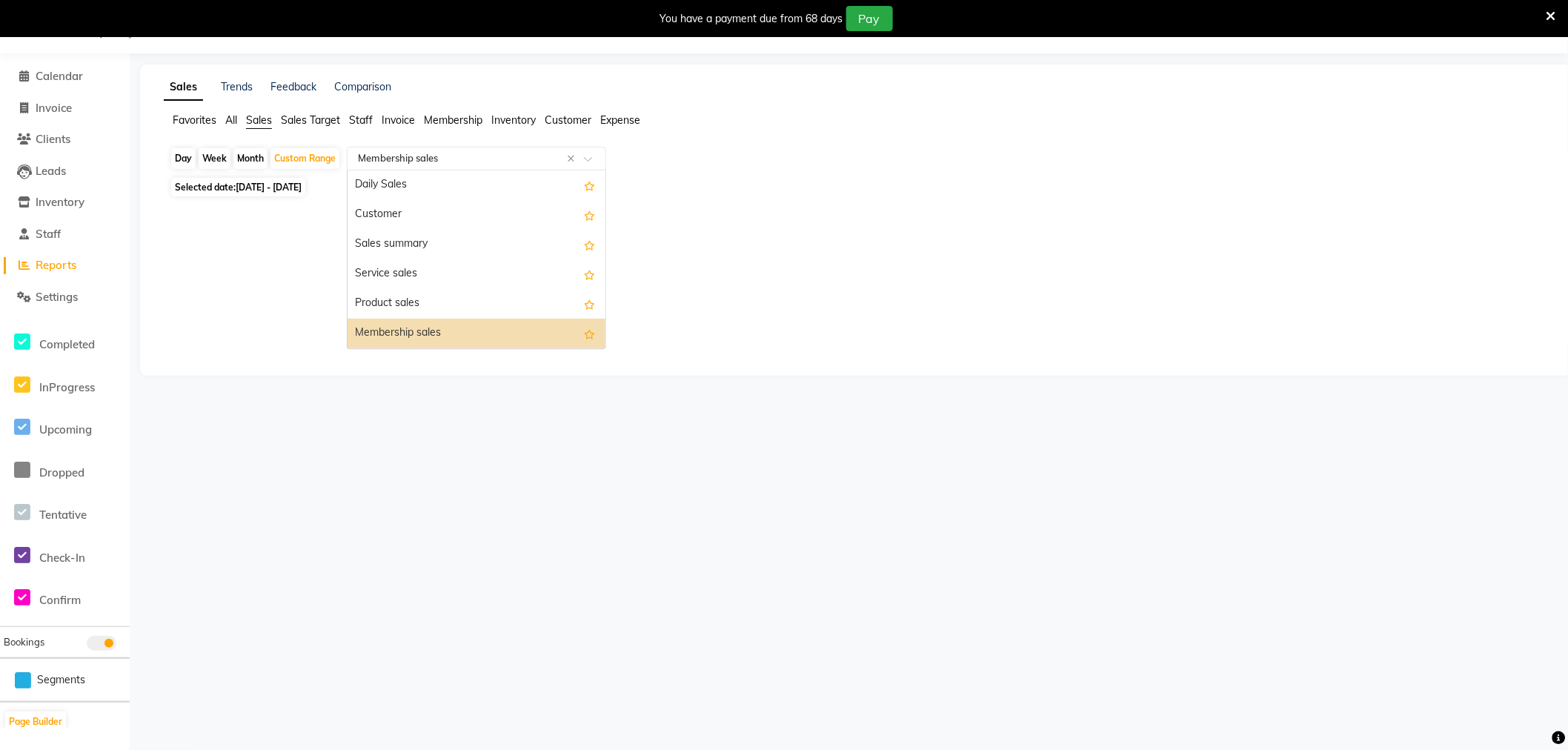
click at [514, 156] on input "text" at bounding box center [461, 158] width 213 height 15
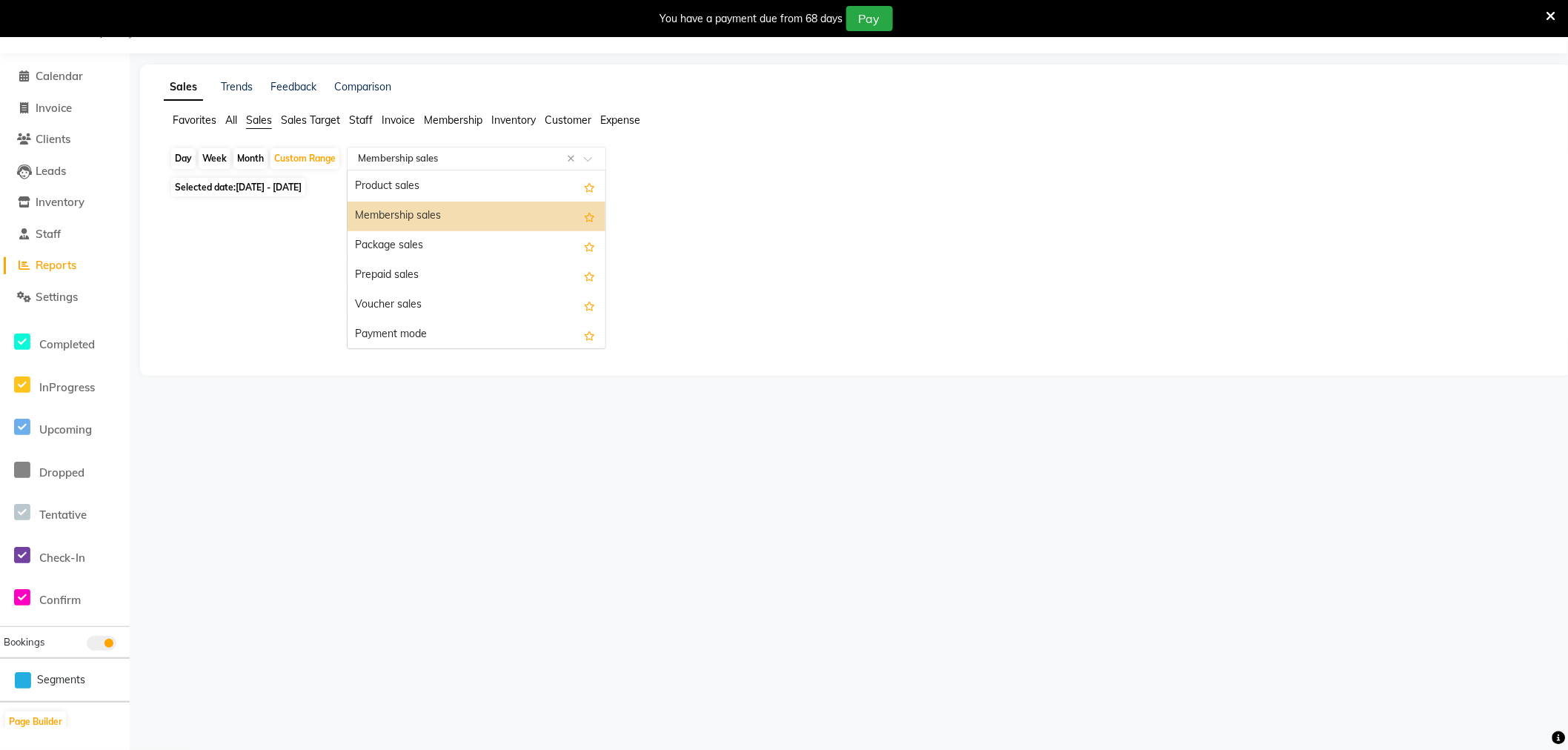
scroll to position [108, 0]
click at [458, 153] on input "text" at bounding box center [461, 158] width 213 height 15
type input "pr"
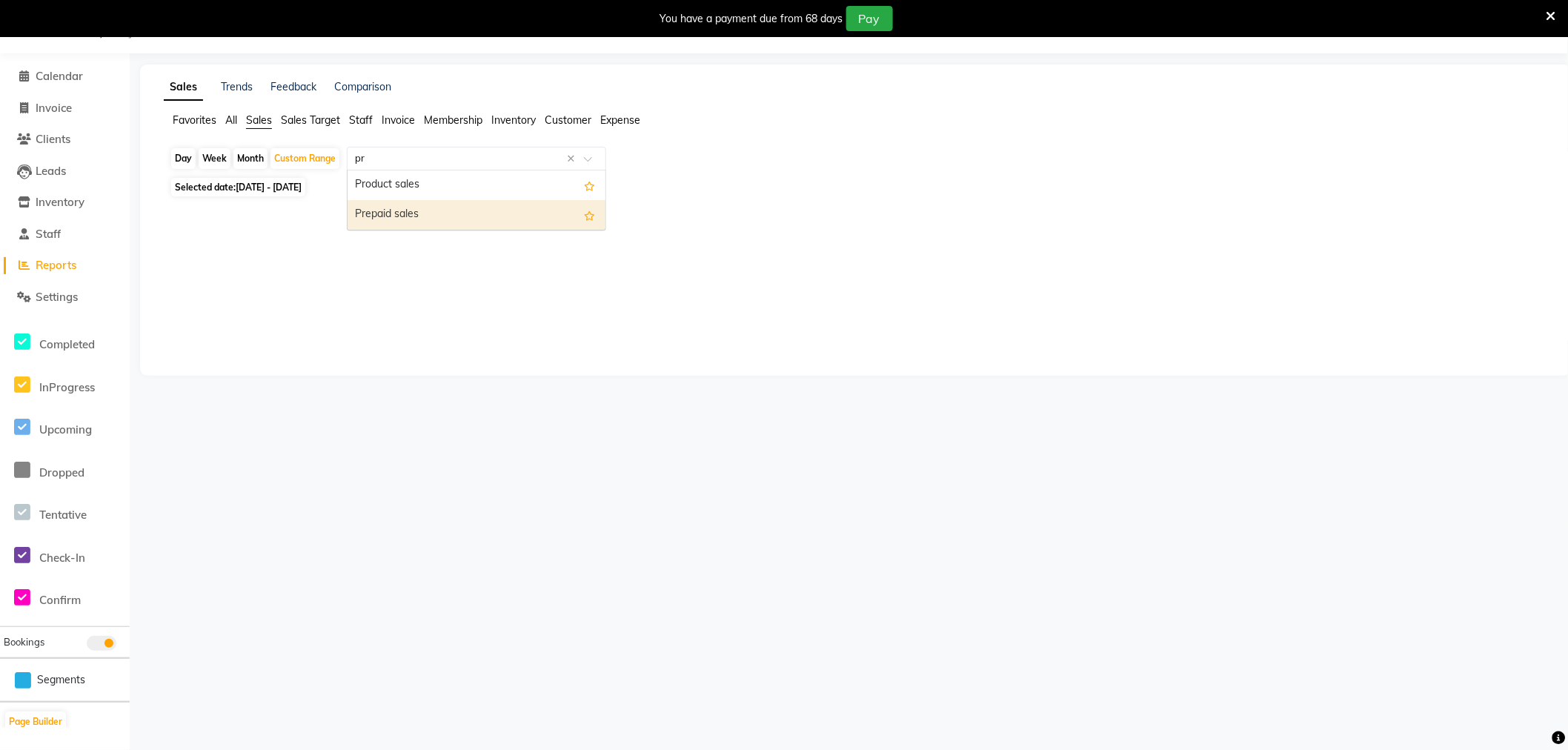
click at [443, 211] on div "Prepaid sales" at bounding box center [476, 215] width 258 height 29
select select "full_report"
select select "csv"
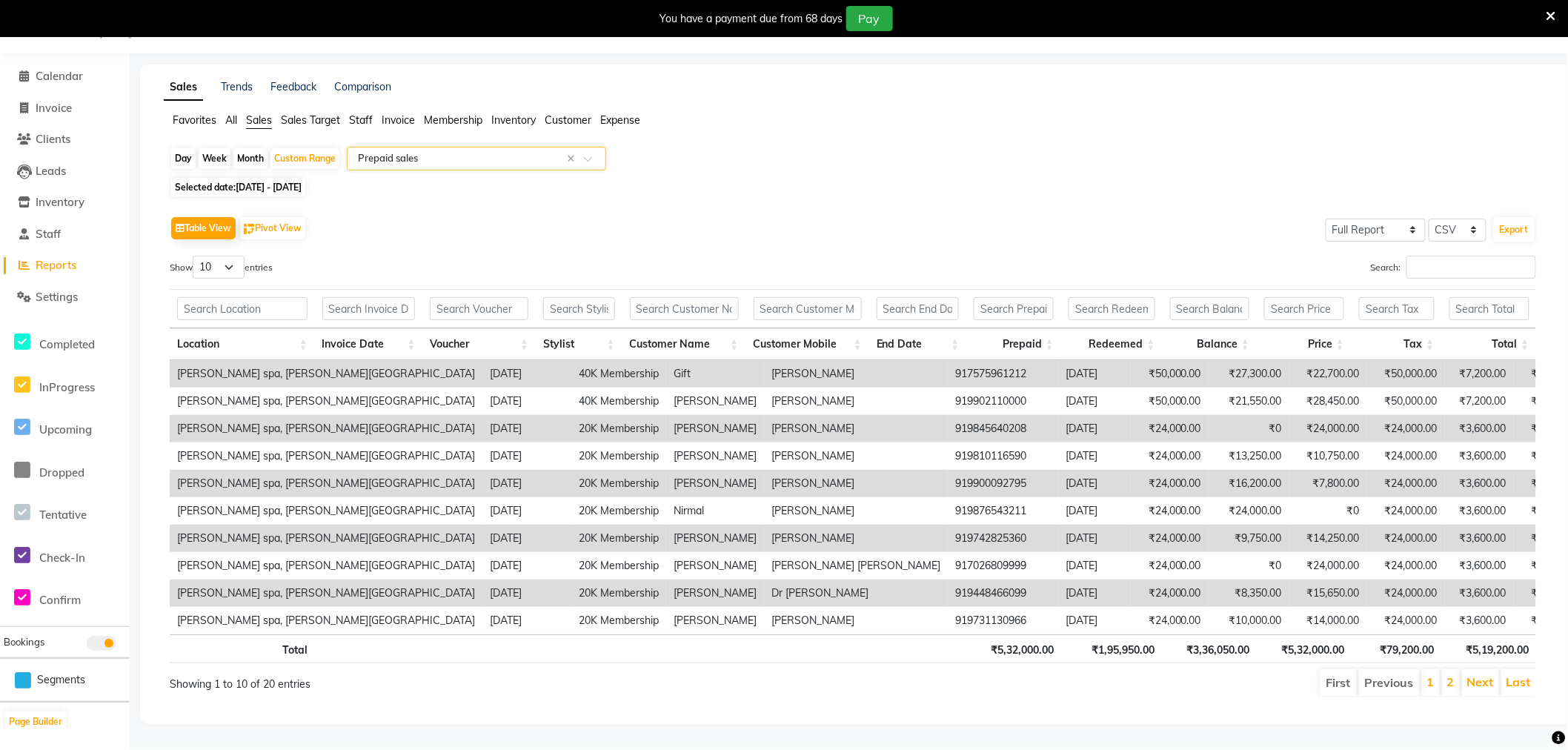
click at [305, 181] on span "Selected date: 01-08-2025 - 31-08-2025" at bounding box center [238, 187] width 135 height 19
select select "8"
select select "2025"
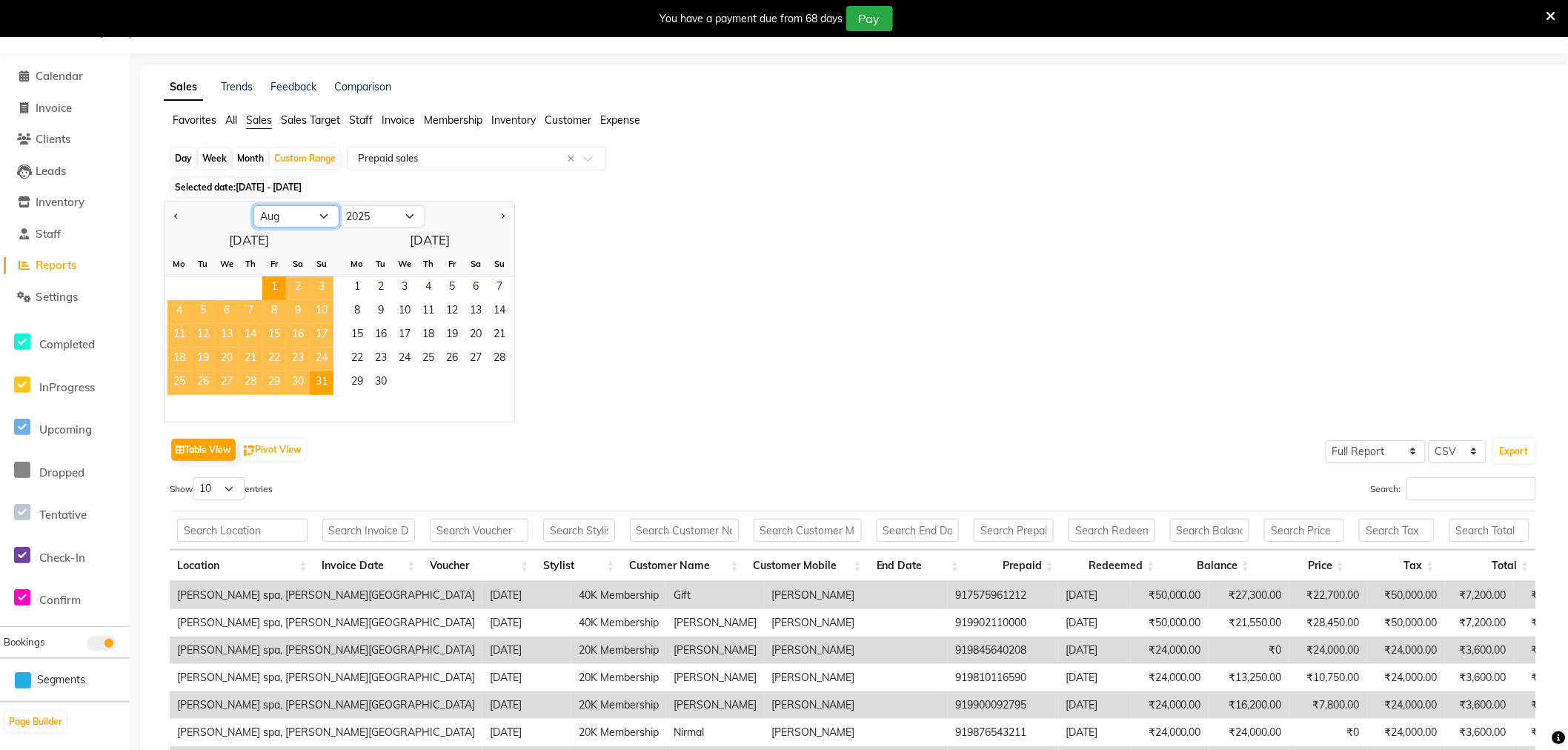
click at [284, 216] on select "Jan Feb Mar Apr May Jun Jul Aug Sep Oct Nov Dec" at bounding box center [297, 216] width 86 height 23
select select "7"
click at [253, 205] on select "Jan Feb Mar Apr May Jun Jul Aug Sep Oct Nov Dec" at bounding box center [297, 216] width 86 height 23
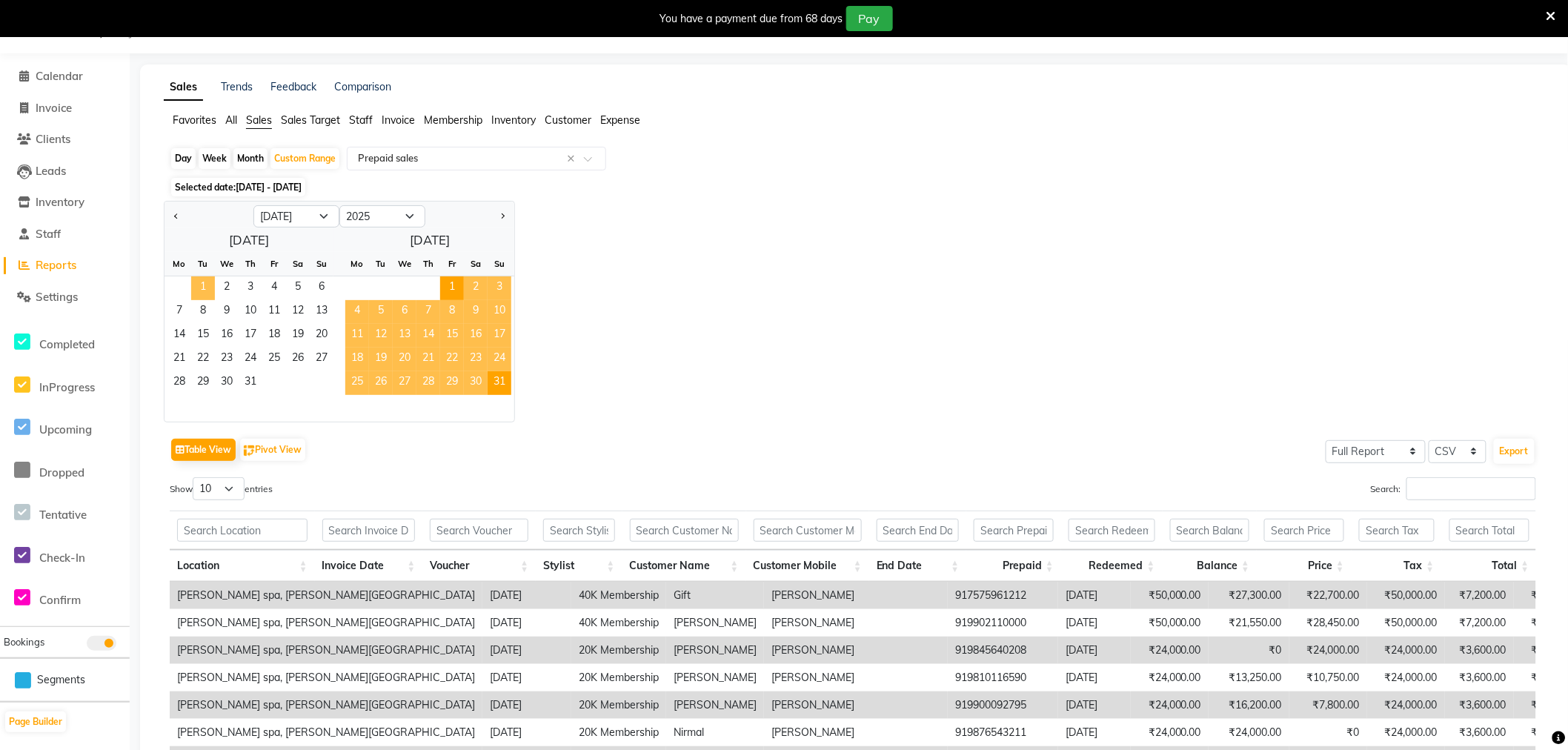
click at [193, 290] on span "1" at bounding box center [203, 289] width 24 height 24
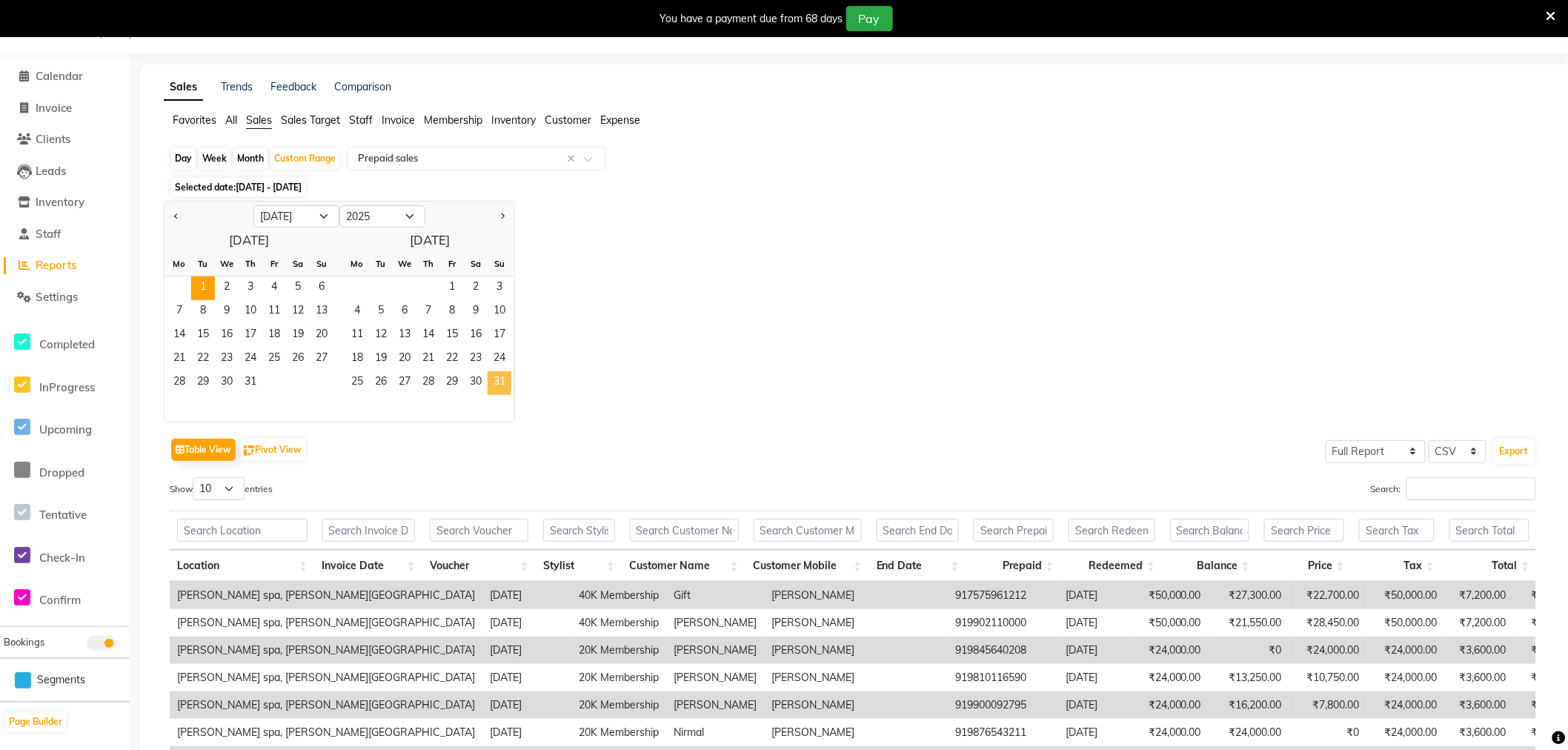
click at [506, 383] on span "31" at bounding box center [500, 383] width 24 height 24
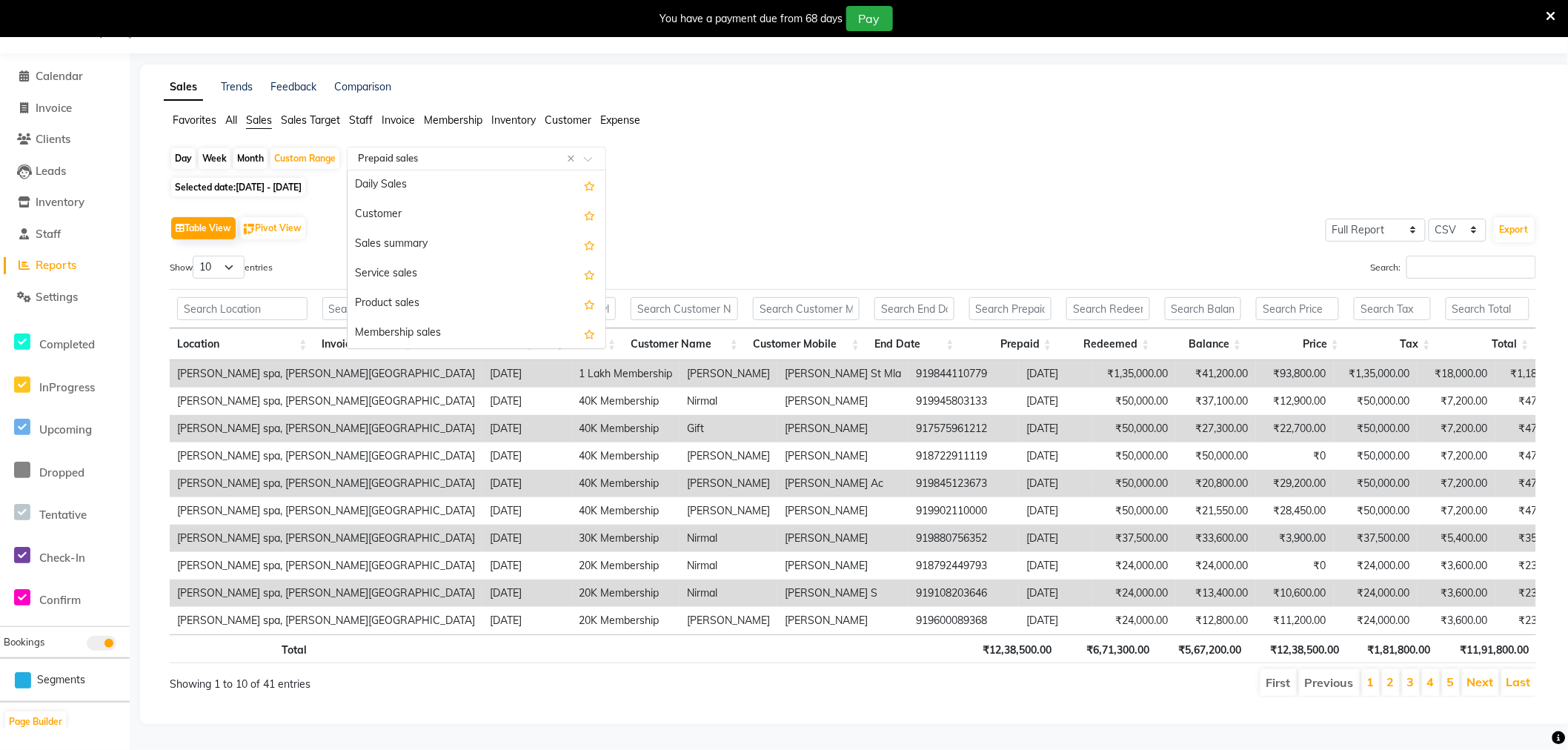
scroll to position [207, 0]
click at [482, 164] on input "text" at bounding box center [461, 158] width 213 height 15
click at [465, 156] on input "text" at bounding box center [461, 158] width 213 height 15
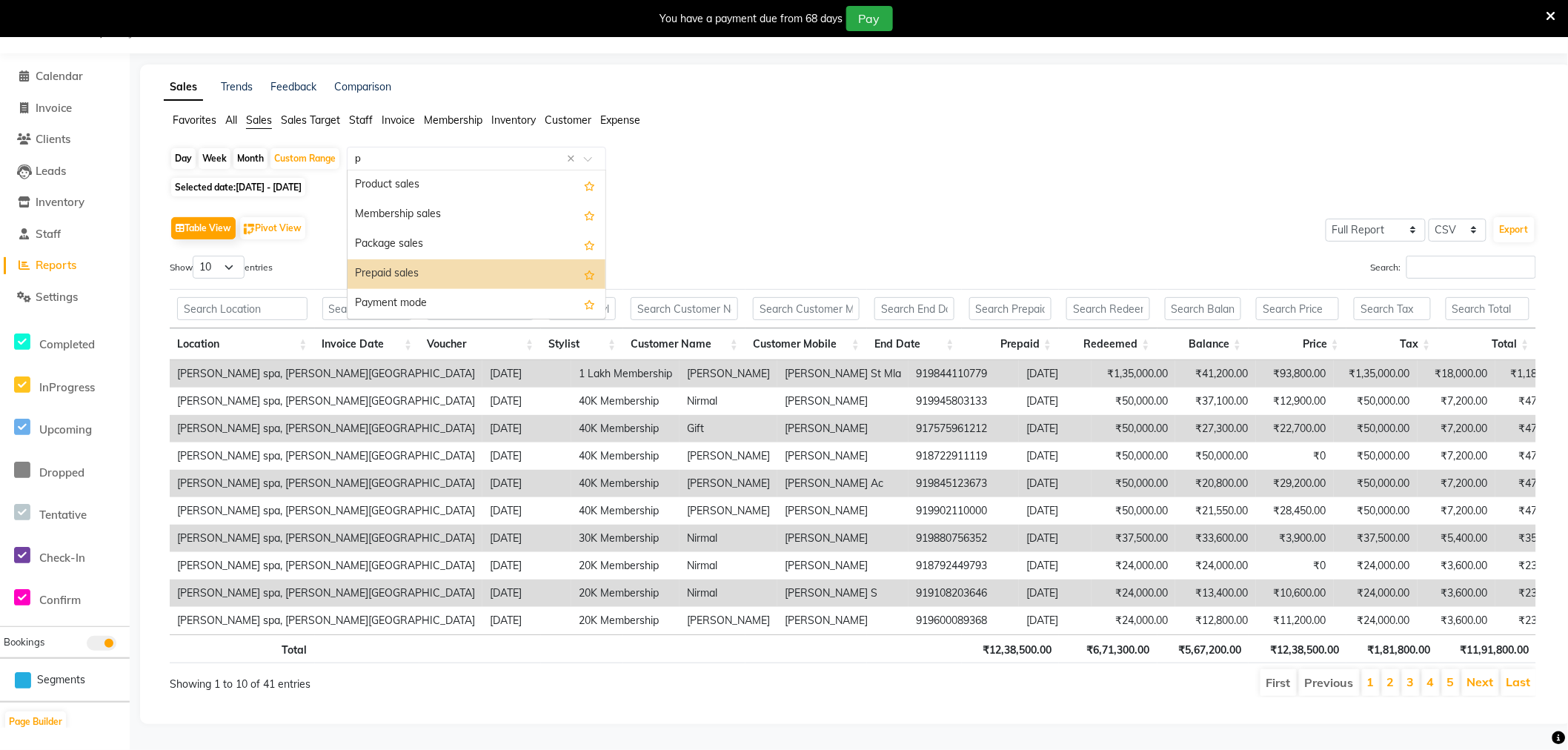
type input "pr"
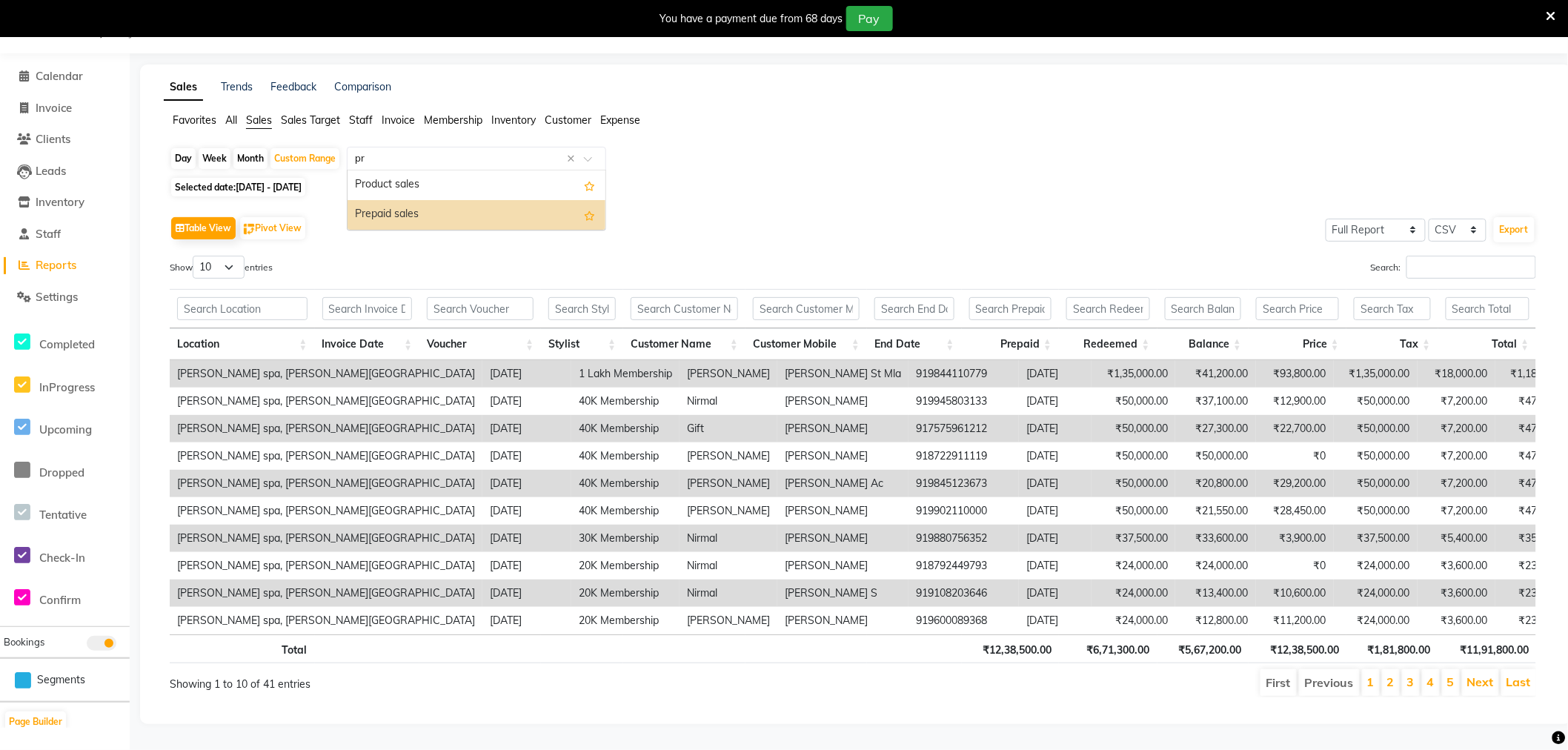
click at [395, 206] on div "Prepaid sales" at bounding box center [476, 215] width 258 height 29
click at [1525, 685] on link "Last" at bounding box center [1519, 681] width 25 height 15
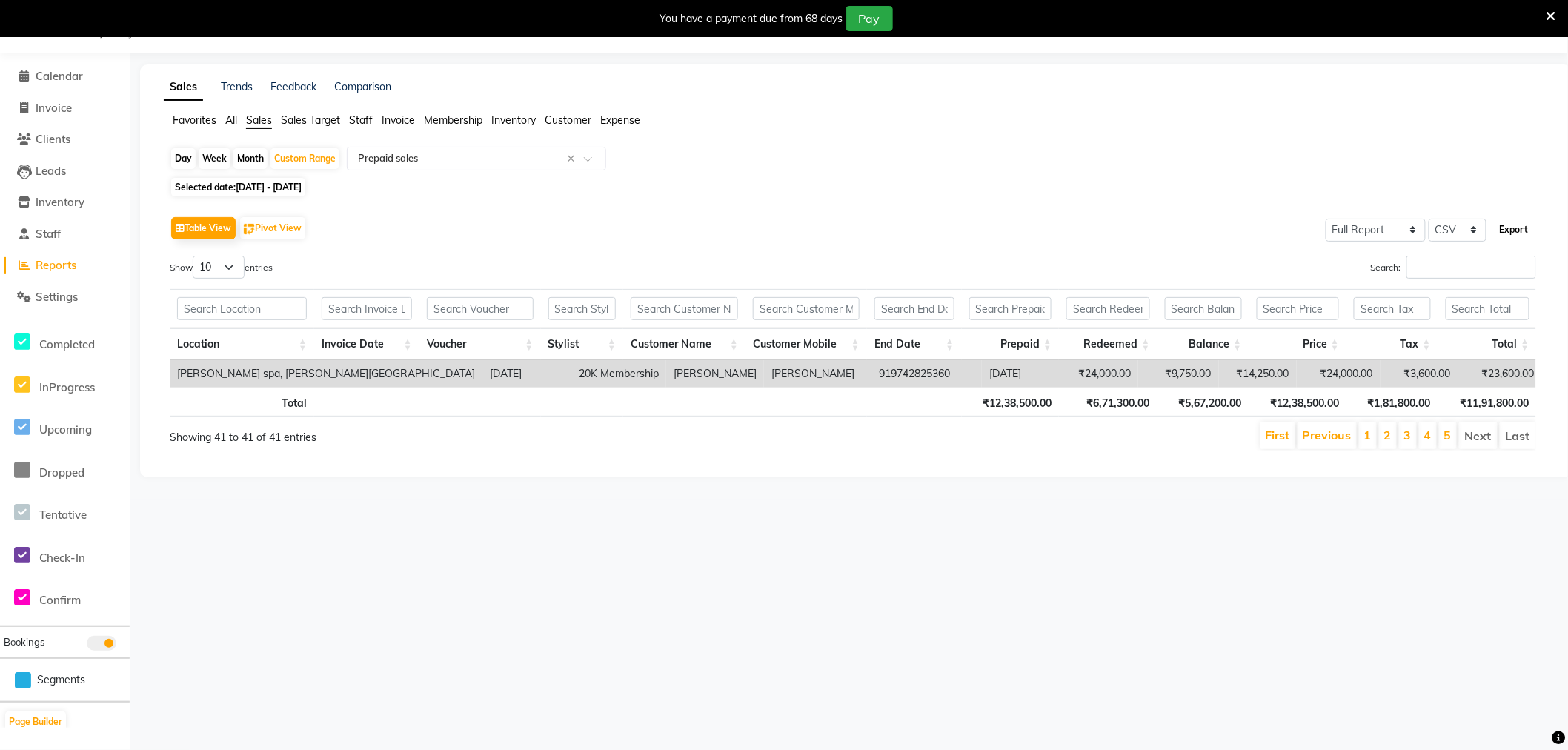
click at [1515, 231] on button "Export" at bounding box center [1515, 230] width 41 height 26
click at [449, 218] on div "Table View Pivot View Select Full Report Filtered Report Select CSV PDF Export" at bounding box center [853, 229] width 1367 height 31
click at [521, 157] on input "text" at bounding box center [461, 158] width 213 height 15
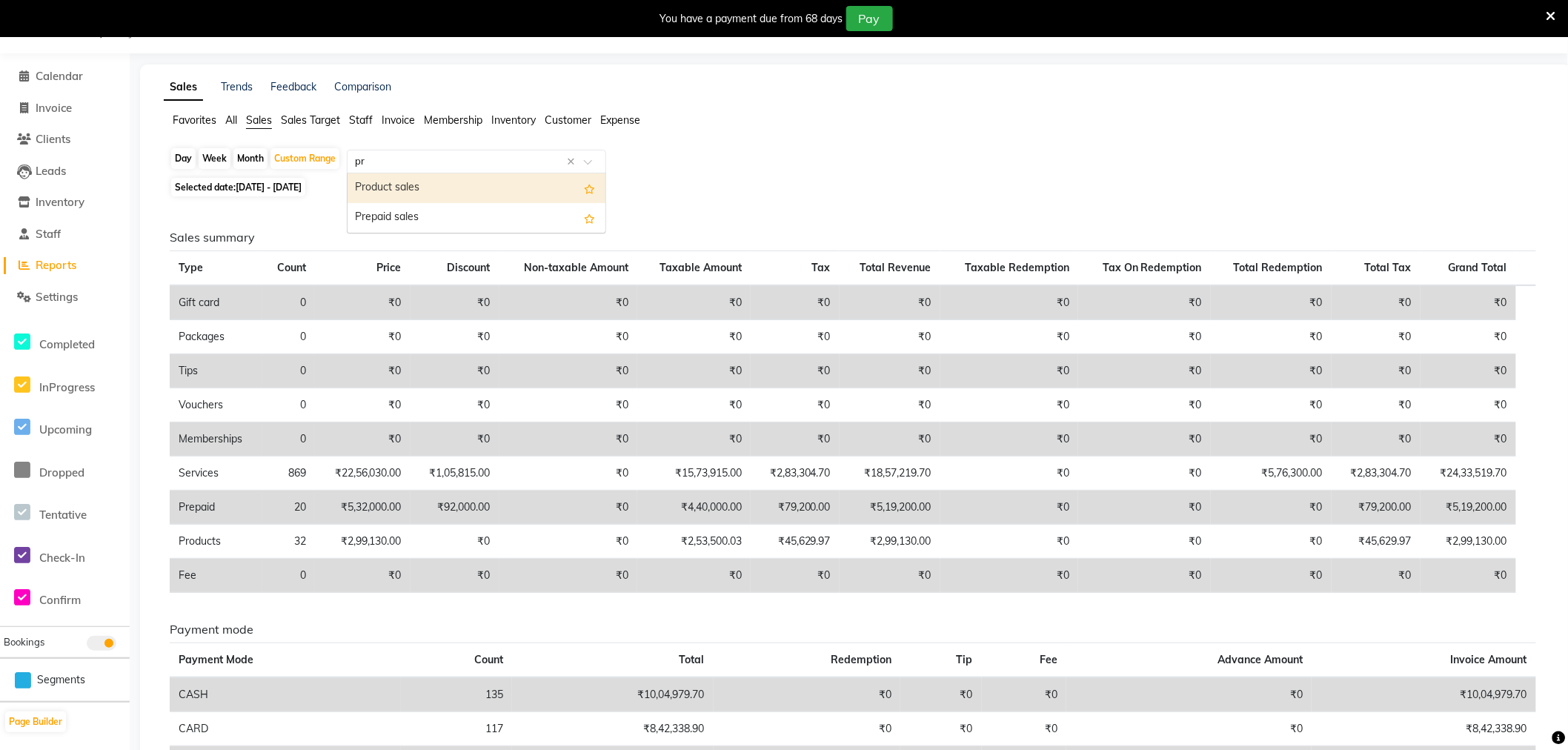
type input "p"
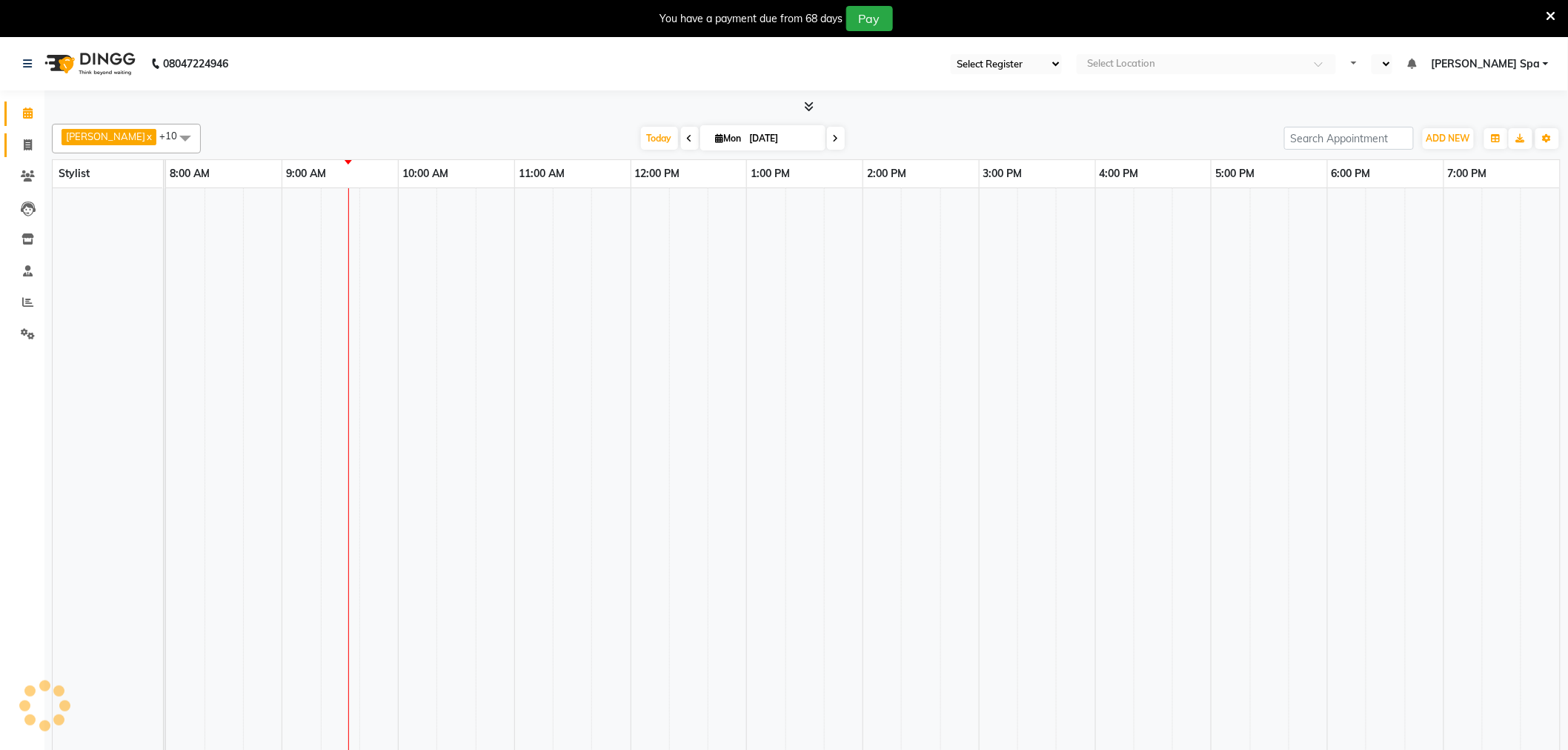
select select "100"
select select "en"
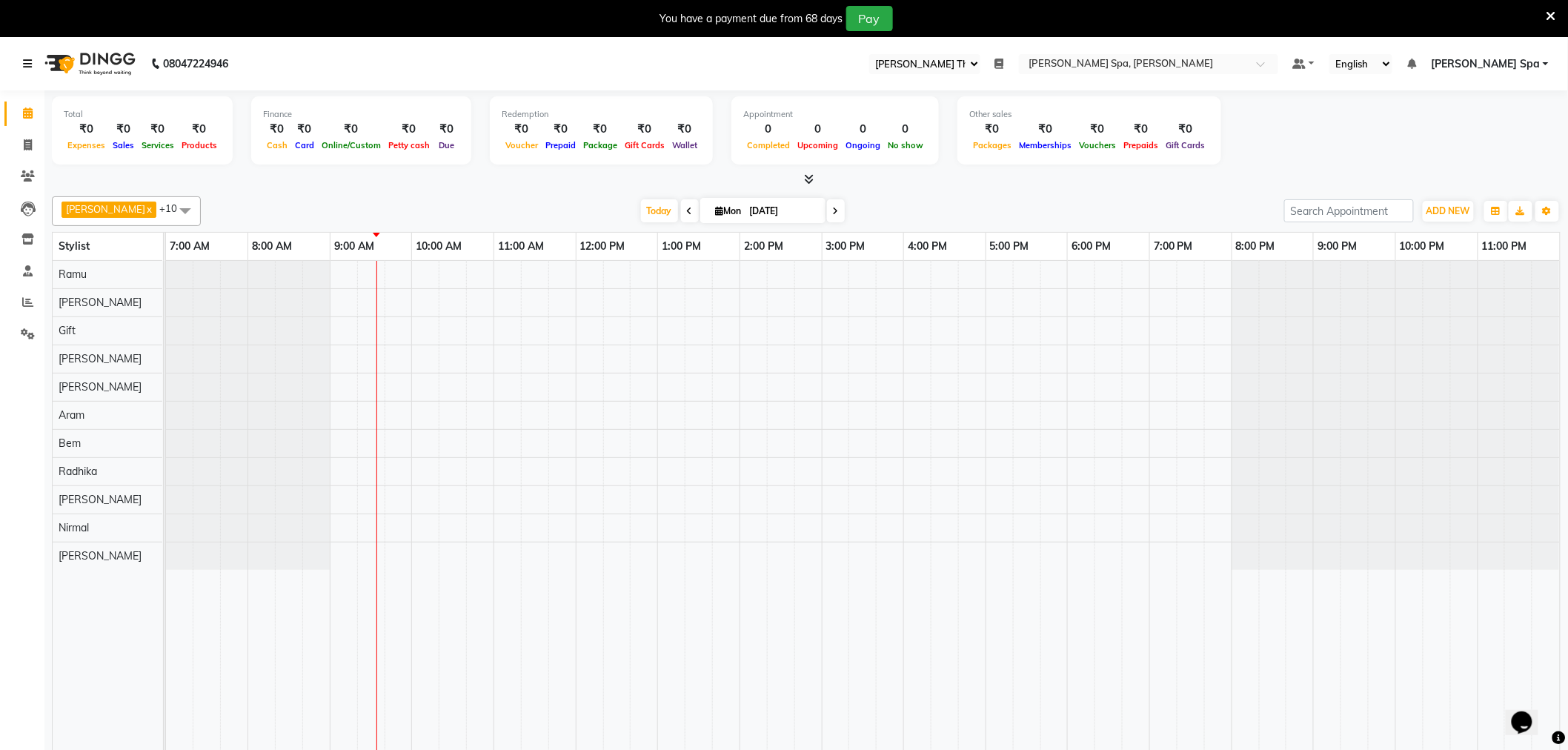
click at [30, 60] on icon at bounding box center [27, 64] width 9 height 11
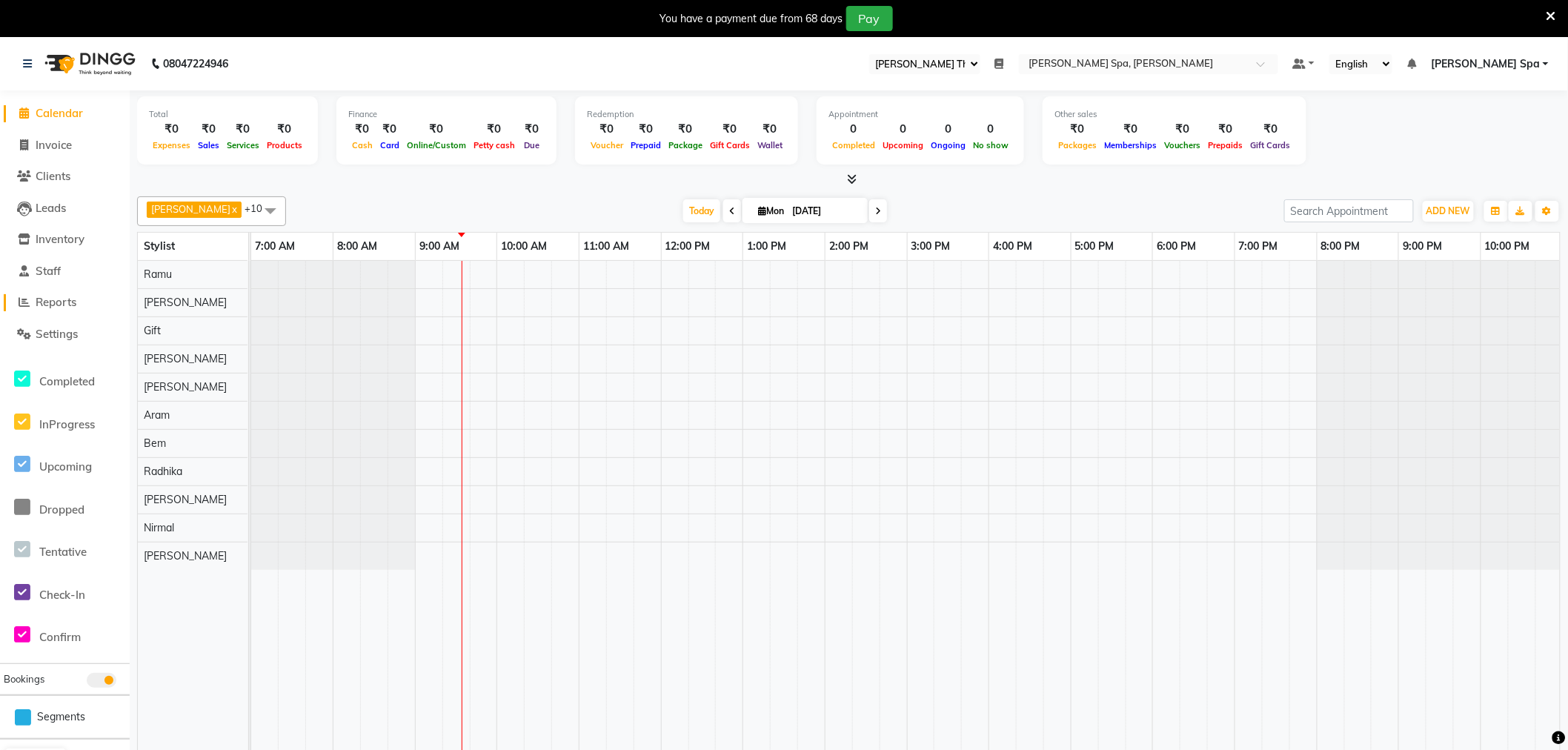
click at [72, 301] on span "Reports" at bounding box center [56, 301] width 41 height 14
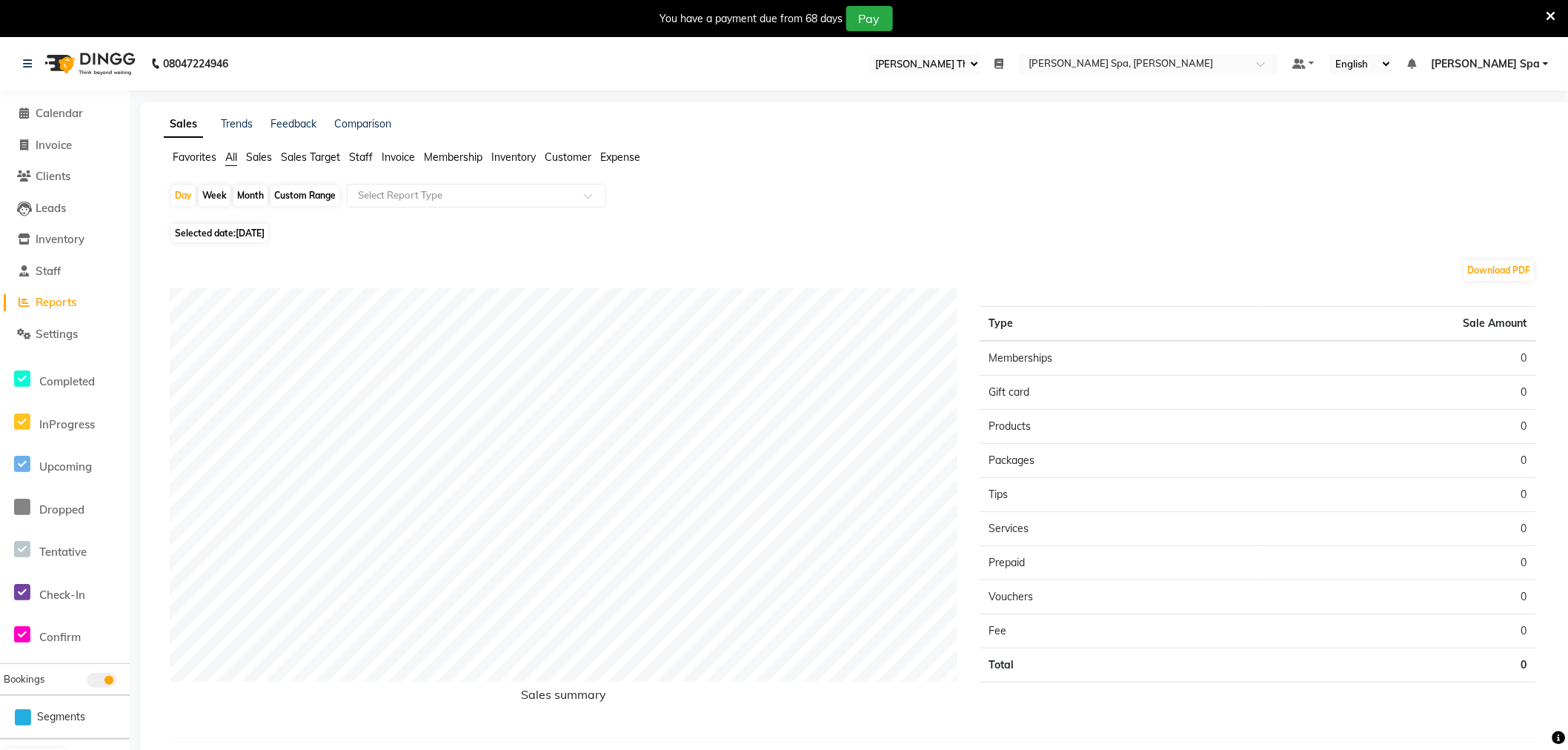
click at [327, 190] on div "Custom Range" at bounding box center [305, 195] width 69 height 21
select select "9"
select select "2025"
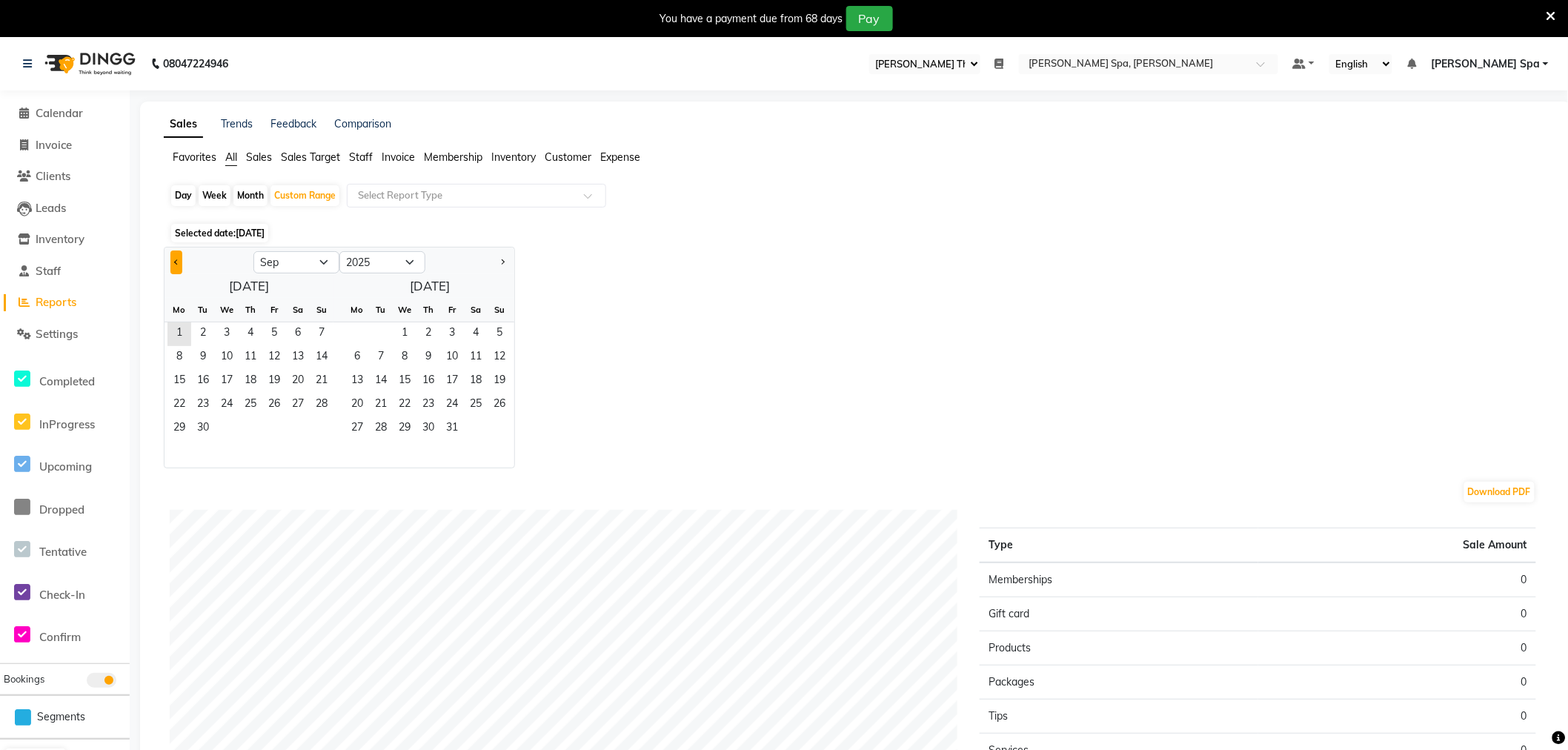
click at [174, 262] on button "Previous month" at bounding box center [177, 262] width 12 height 24
click at [175, 257] on button "Previous month" at bounding box center [177, 262] width 12 height 24
select select "7"
click at [200, 337] on span "1" at bounding box center [203, 334] width 24 height 24
click at [492, 428] on span "31" at bounding box center [500, 429] width 24 height 24
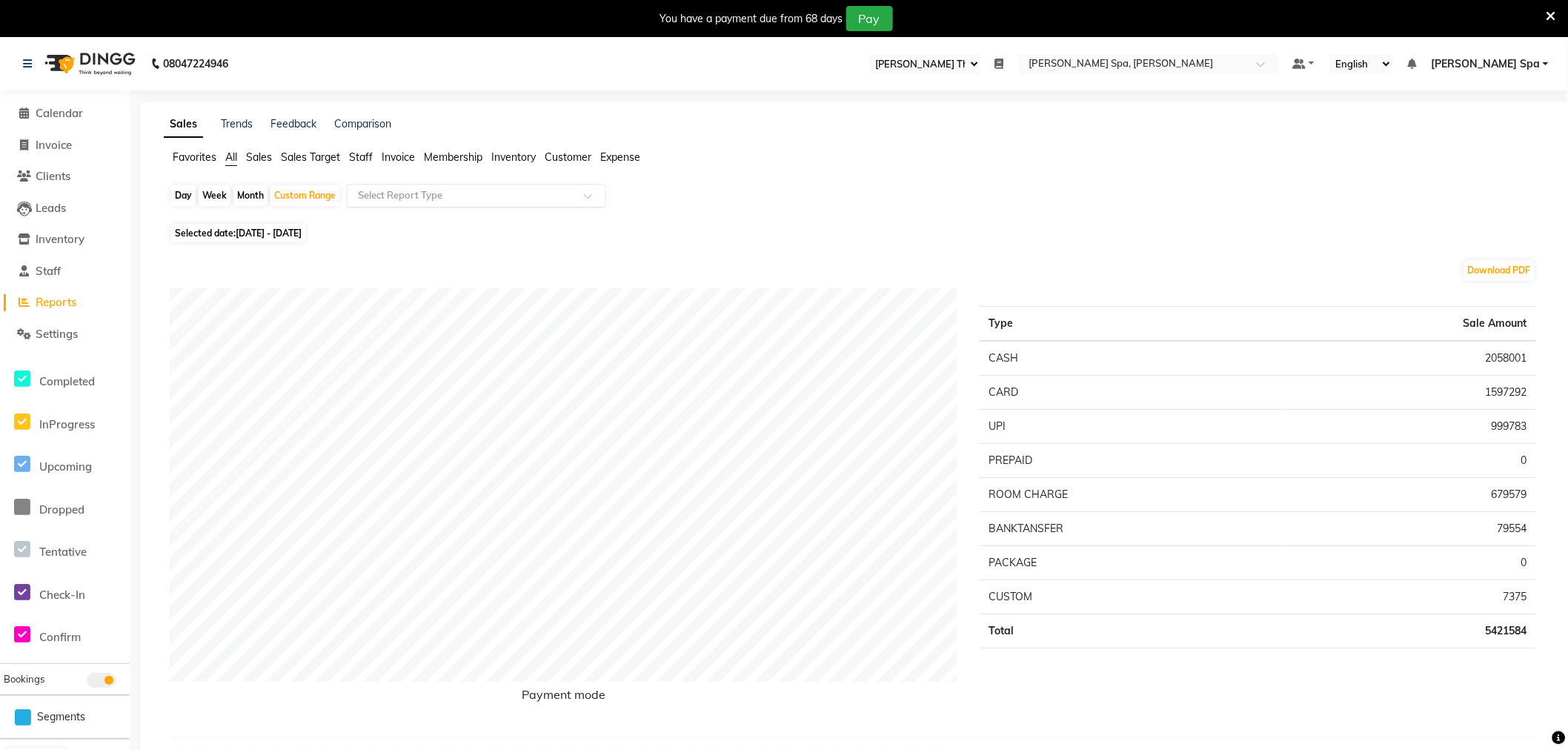
click at [450, 195] on input "text" at bounding box center [461, 195] width 213 height 15
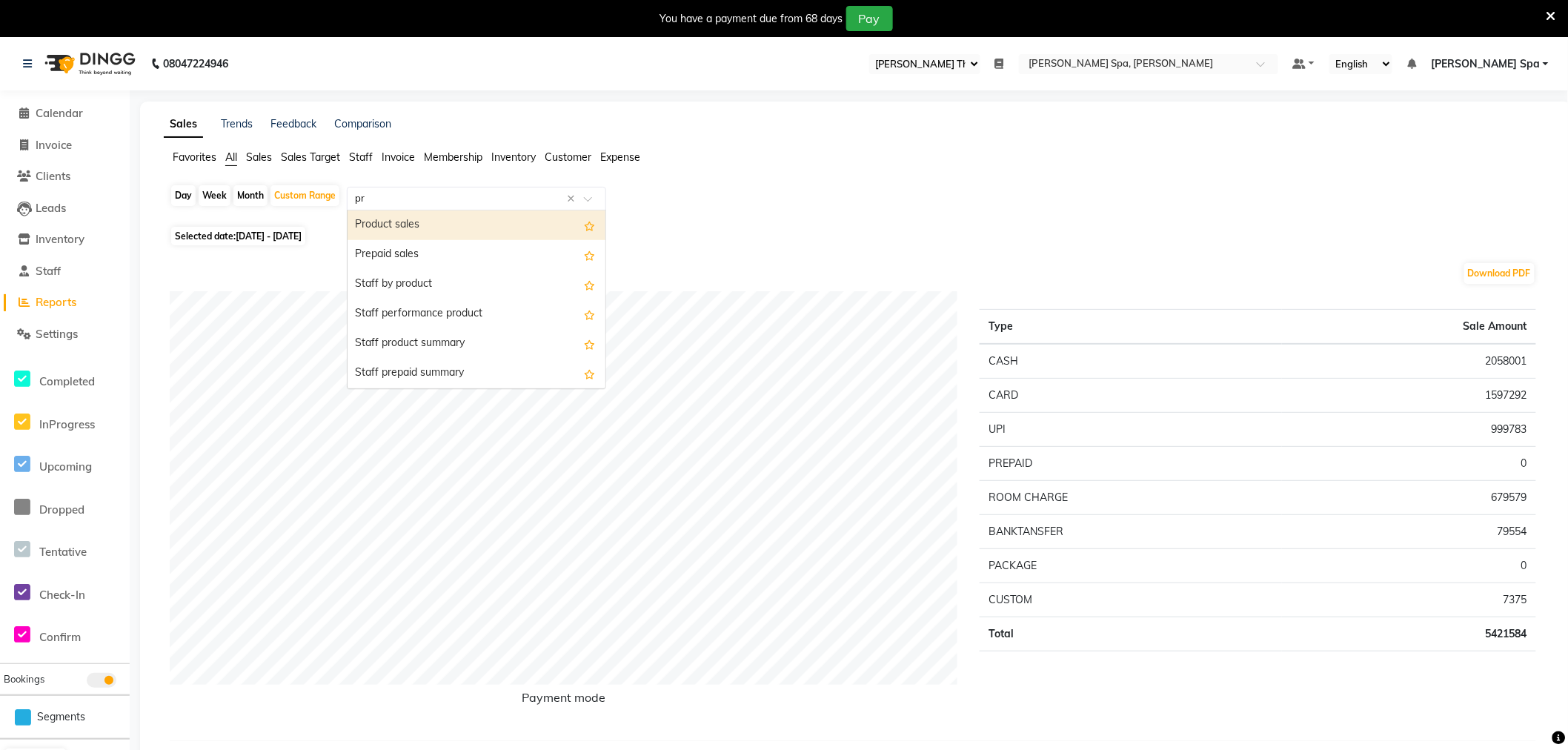
type input "pre"
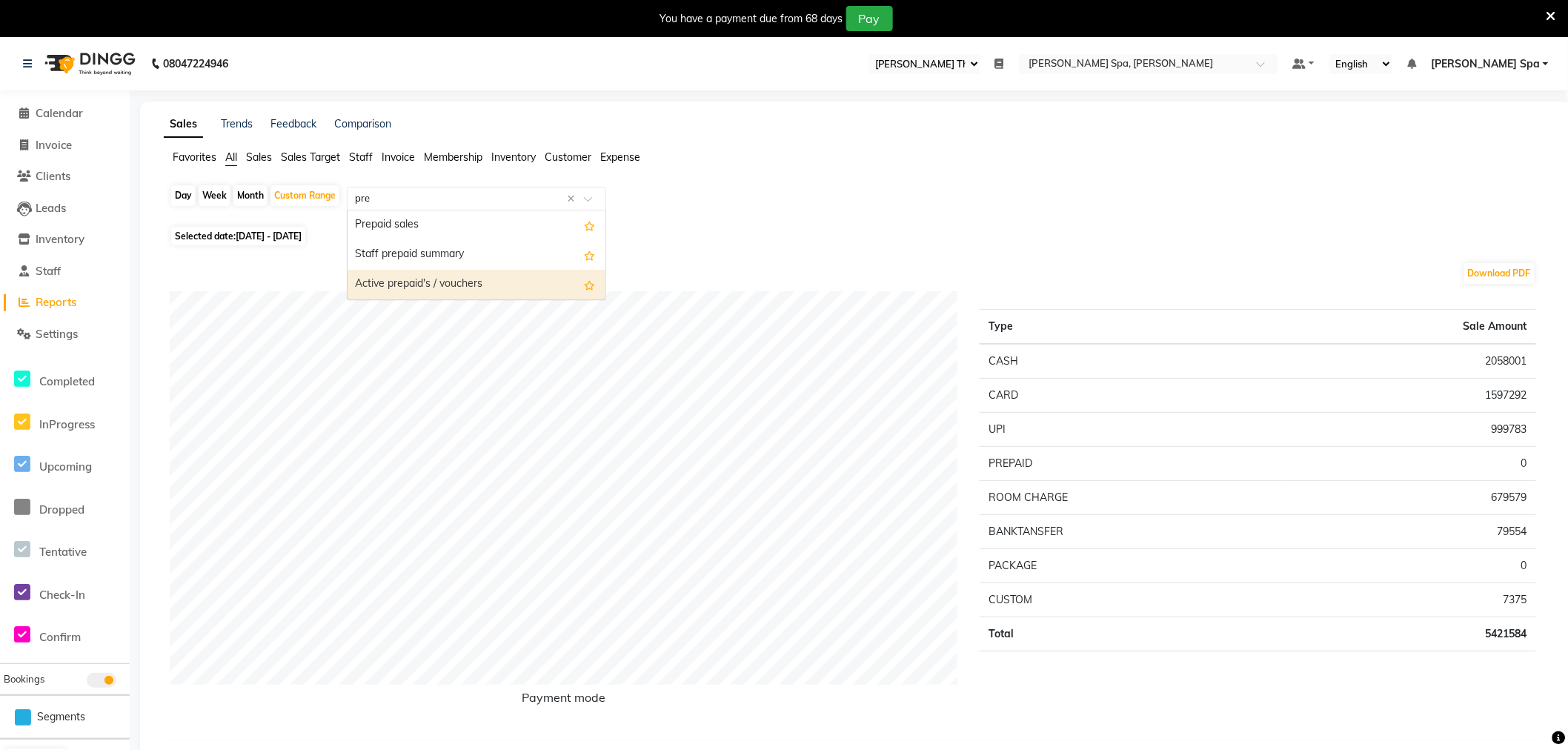
click at [439, 276] on div "Active prepaid's / vouchers" at bounding box center [476, 285] width 258 height 29
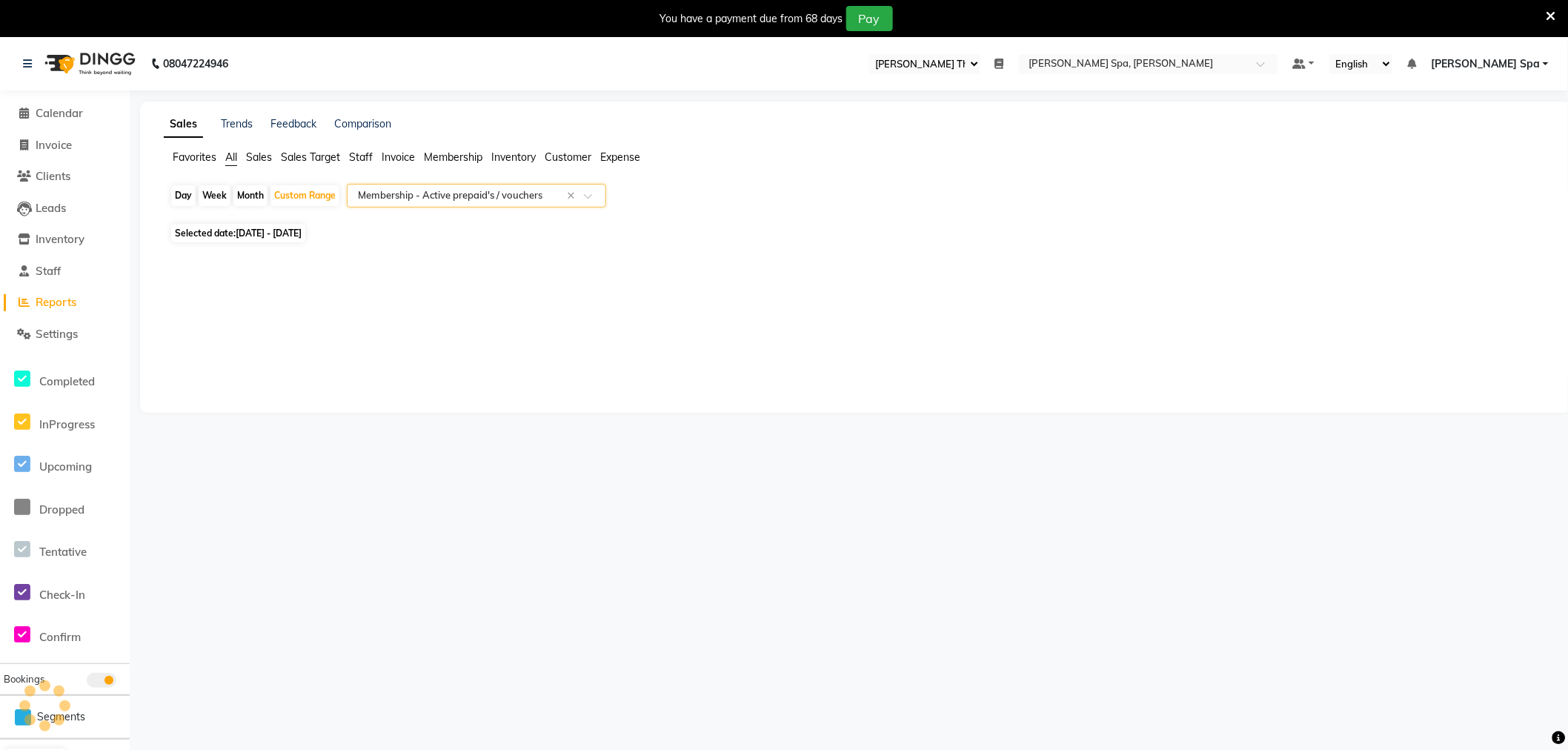
select select "full_report"
select select "csv"
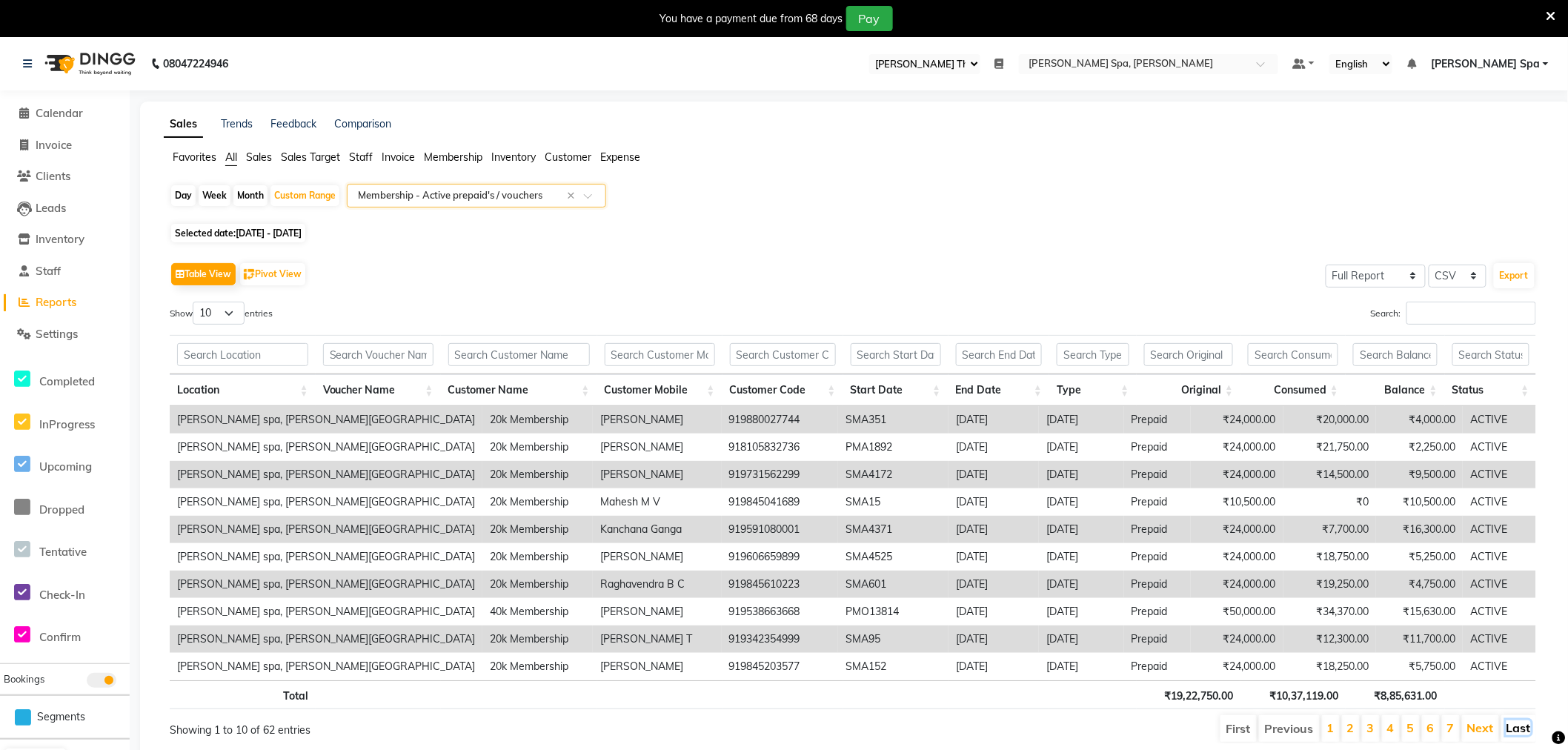
click at [1516, 726] on link "Last" at bounding box center [1519, 727] width 25 height 15
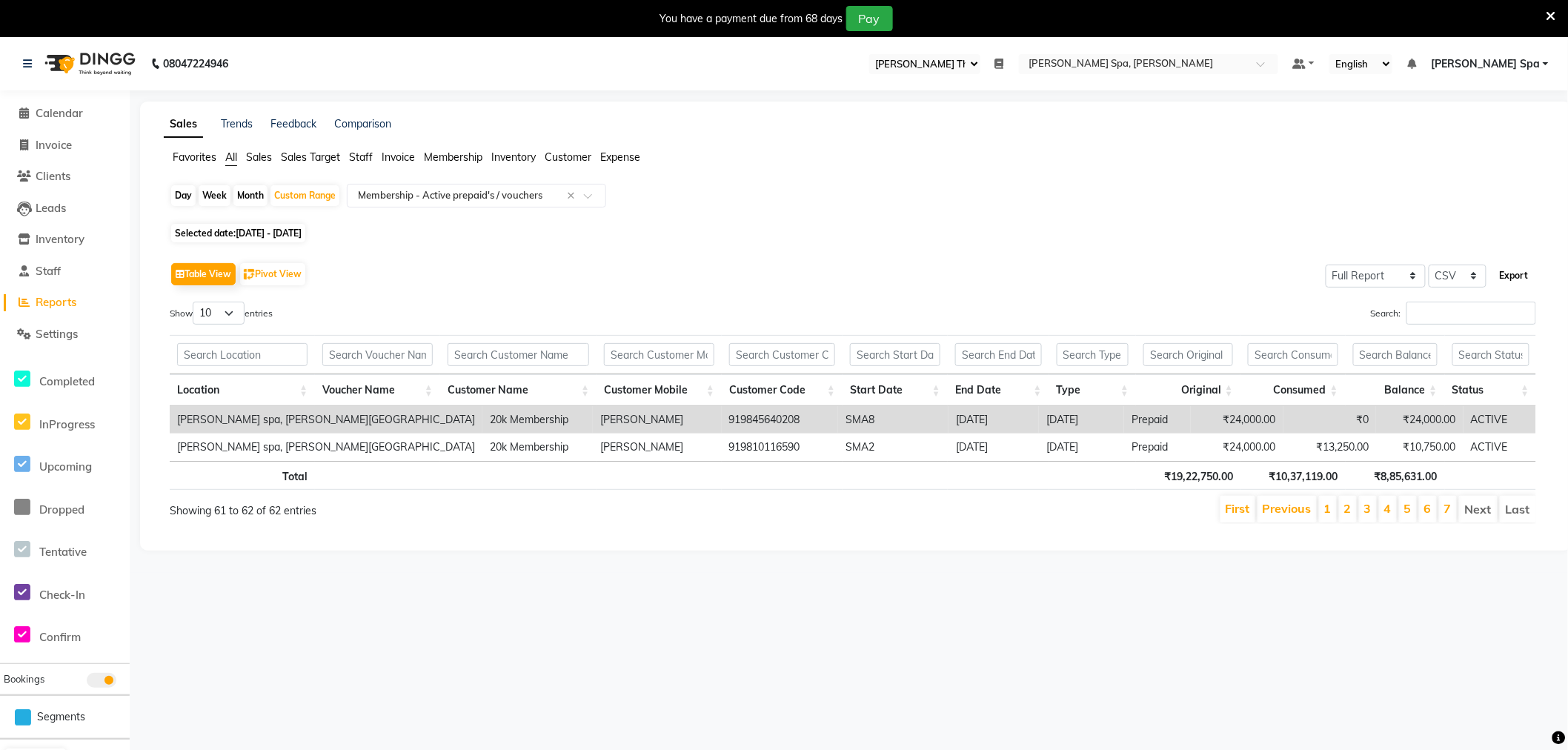
click at [1520, 274] on button "Export" at bounding box center [1515, 276] width 41 height 26
click at [392, 153] on span "Invoice" at bounding box center [399, 157] width 33 height 14
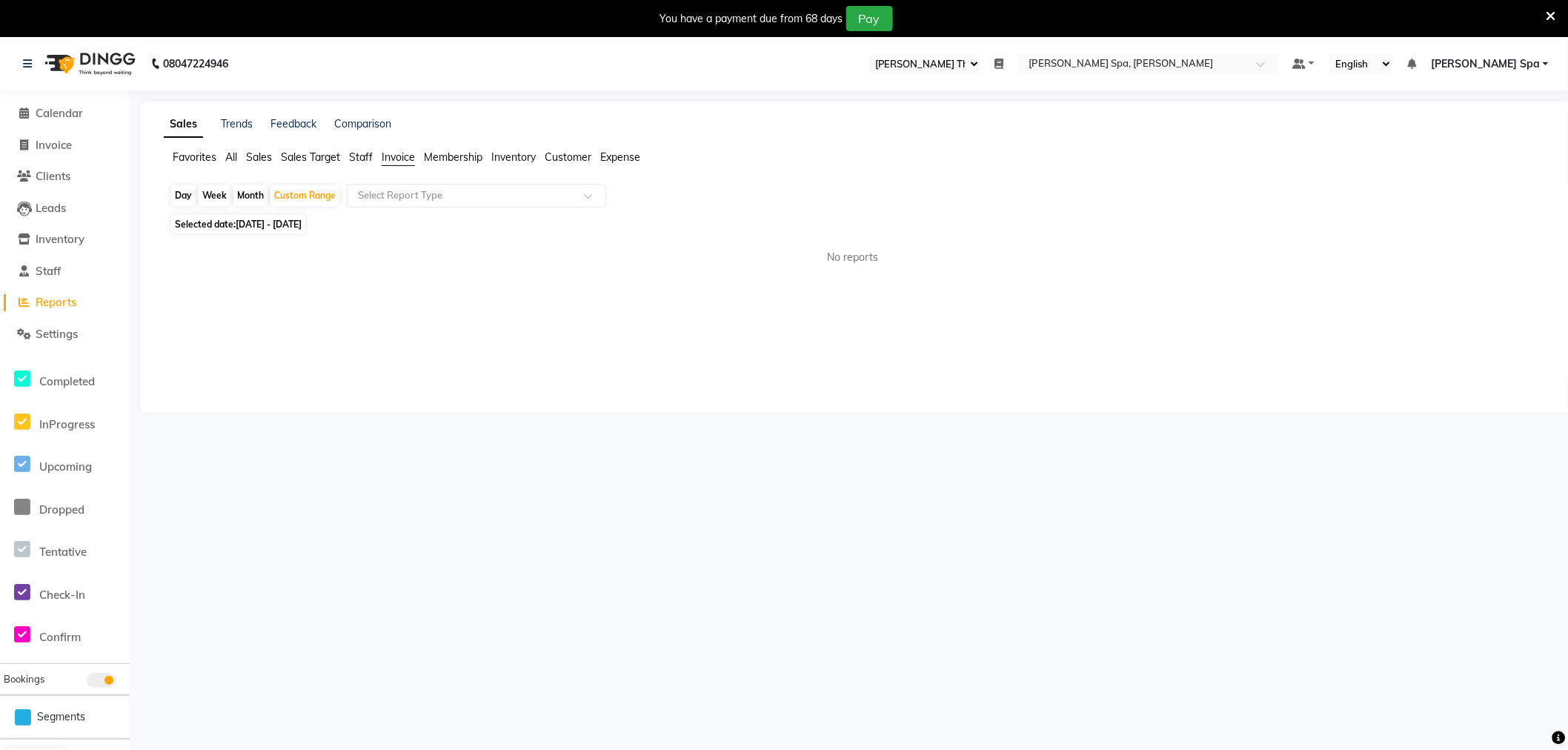
click at [289, 222] on span "01-07-2025 - 31-08-2025" at bounding box center [268, 224] width 66 height 11
select select "7"
select select "2025"
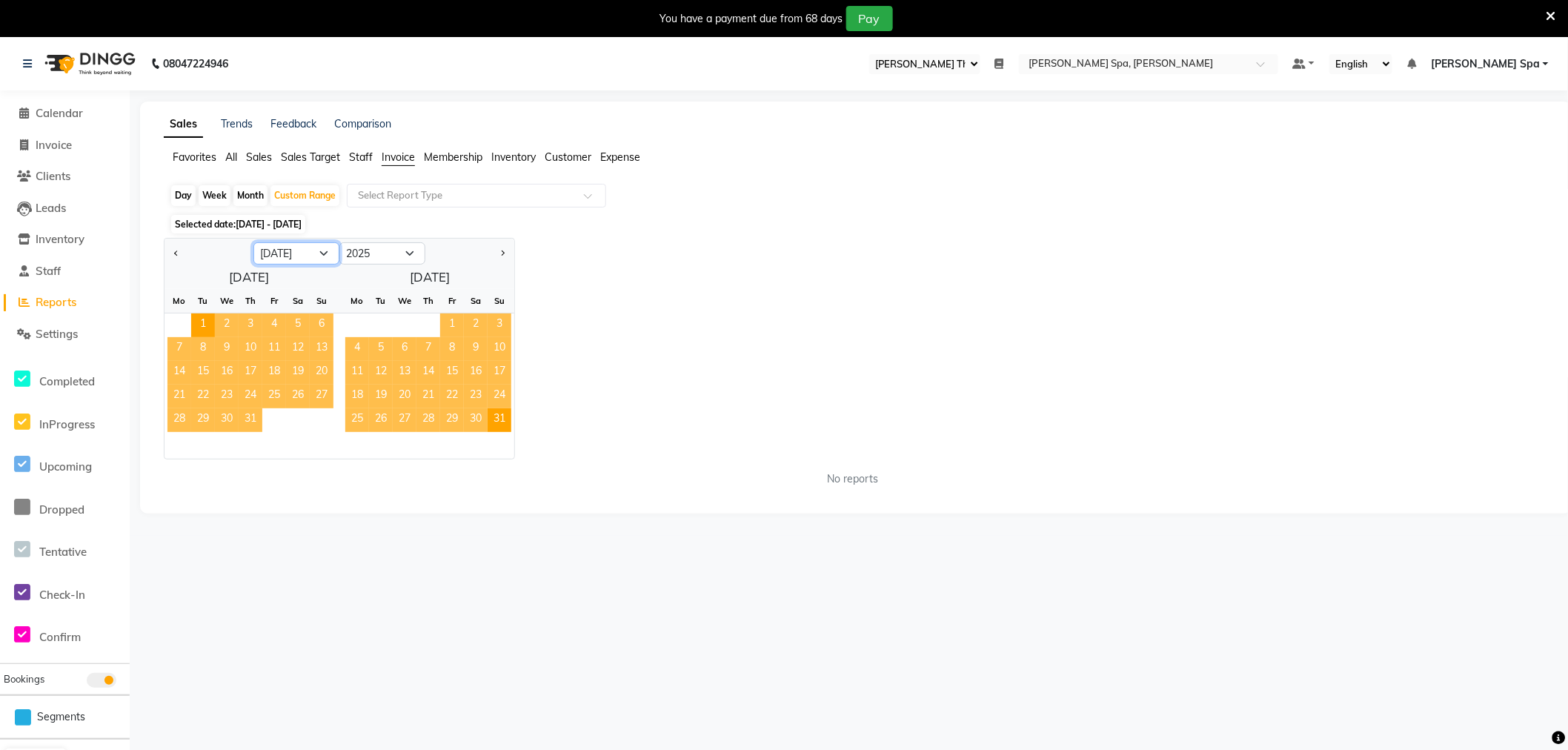
click at [319, 252] on select "Jan Feb Mar Apr May Jun Jul Aug Sep Oct Nov Dec" at bounding box center [297, 253] width 86 height 23
select select "8"
click at [253, 242] on select "Jan Feb Mar Apr May Jun Jul Aug Sep Oct Nov Dec" at bounding box center [297, 253] width 86 height 23
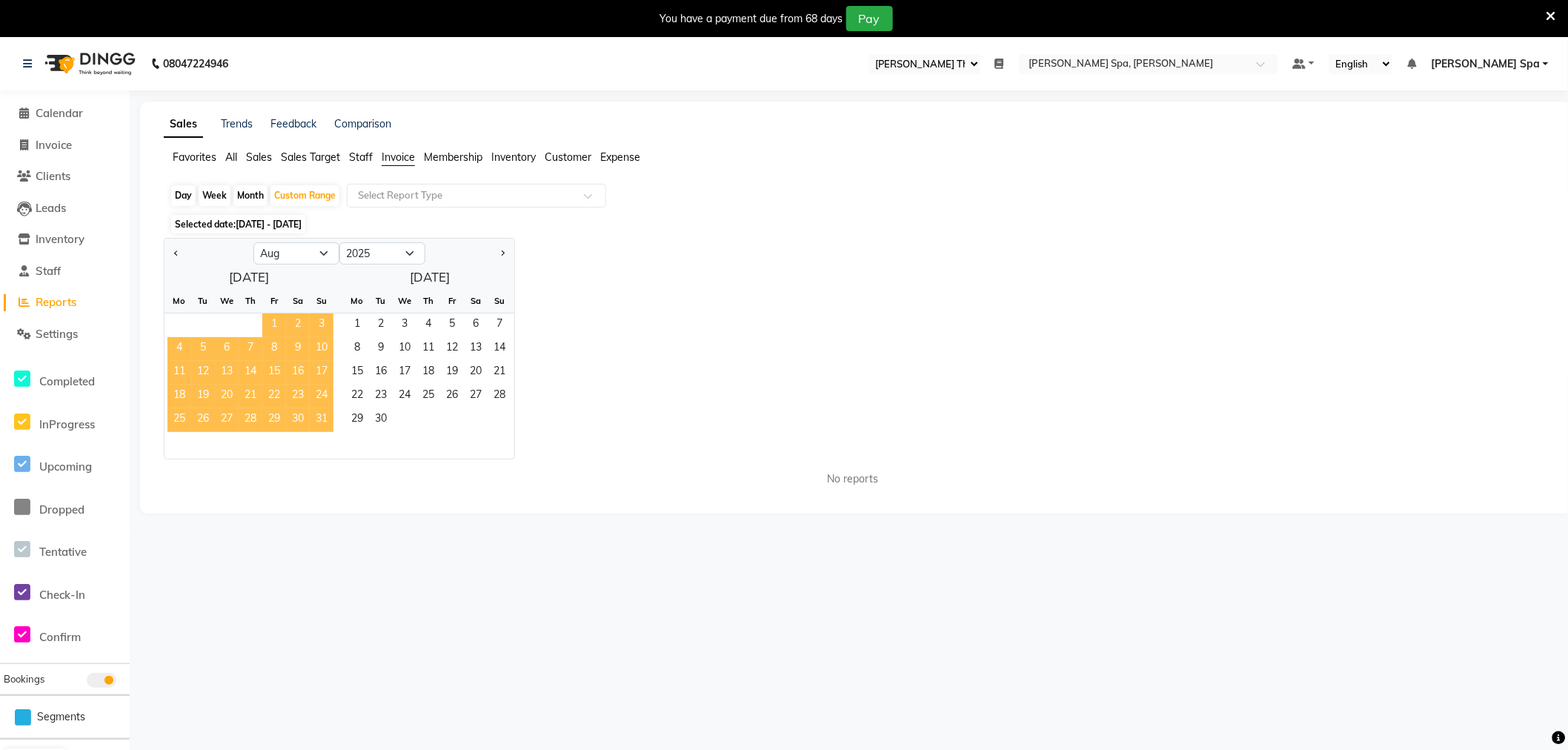
click at [324, 417] on span "31" at bounding box center [322, 420] width 24 height 24
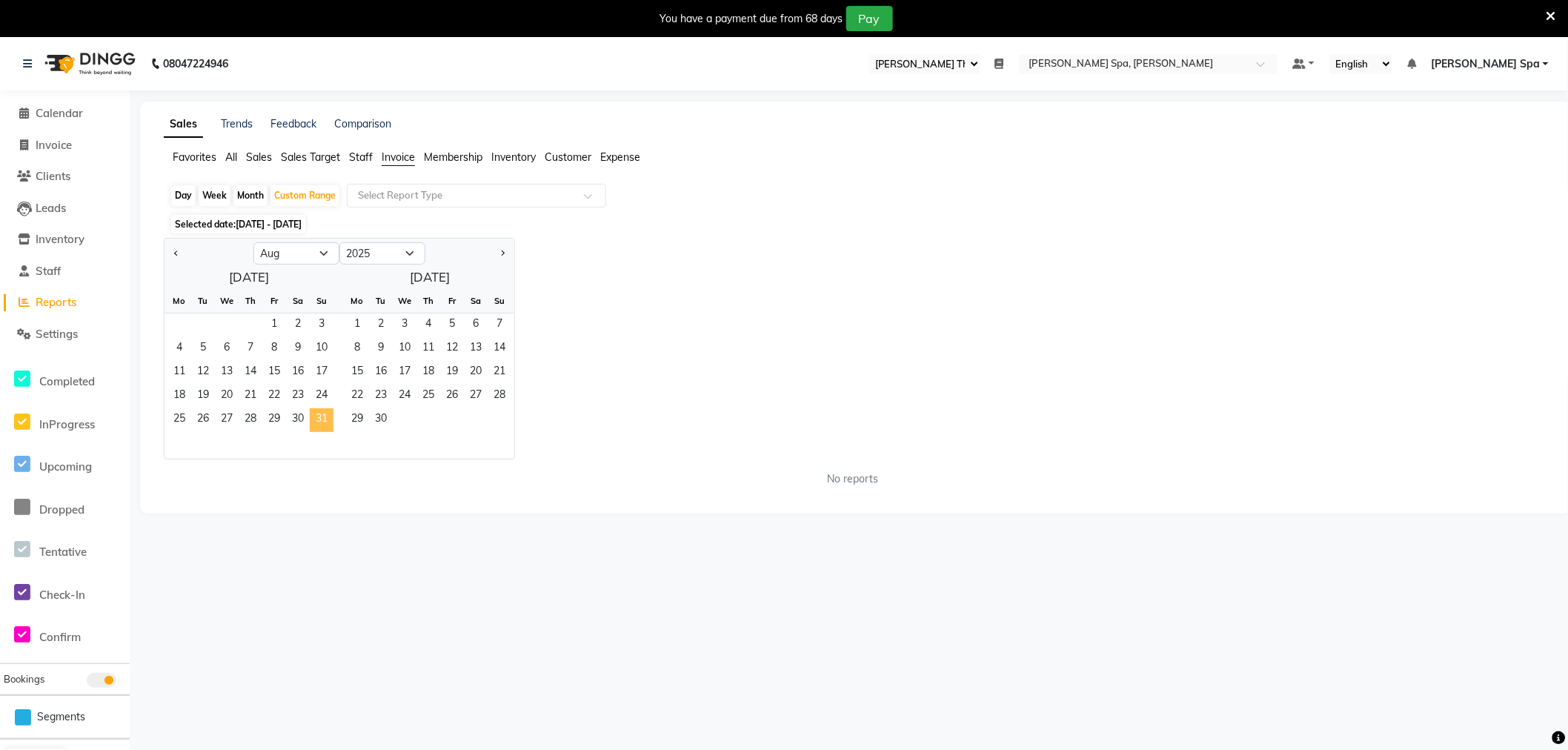
click at [324, 417] on span "31" at bounding box center [322, 420] width 24 height 24
click at [314, 418] on span "31" at bounding box center [322, 420] width 24 height 24
click at [320, 416] on span "31" at bounding box center [322, 420] width 24 height 24
click at [183, 193] on div "Day" at bounding box center [183, 195] width 25 height 21
select select "8"
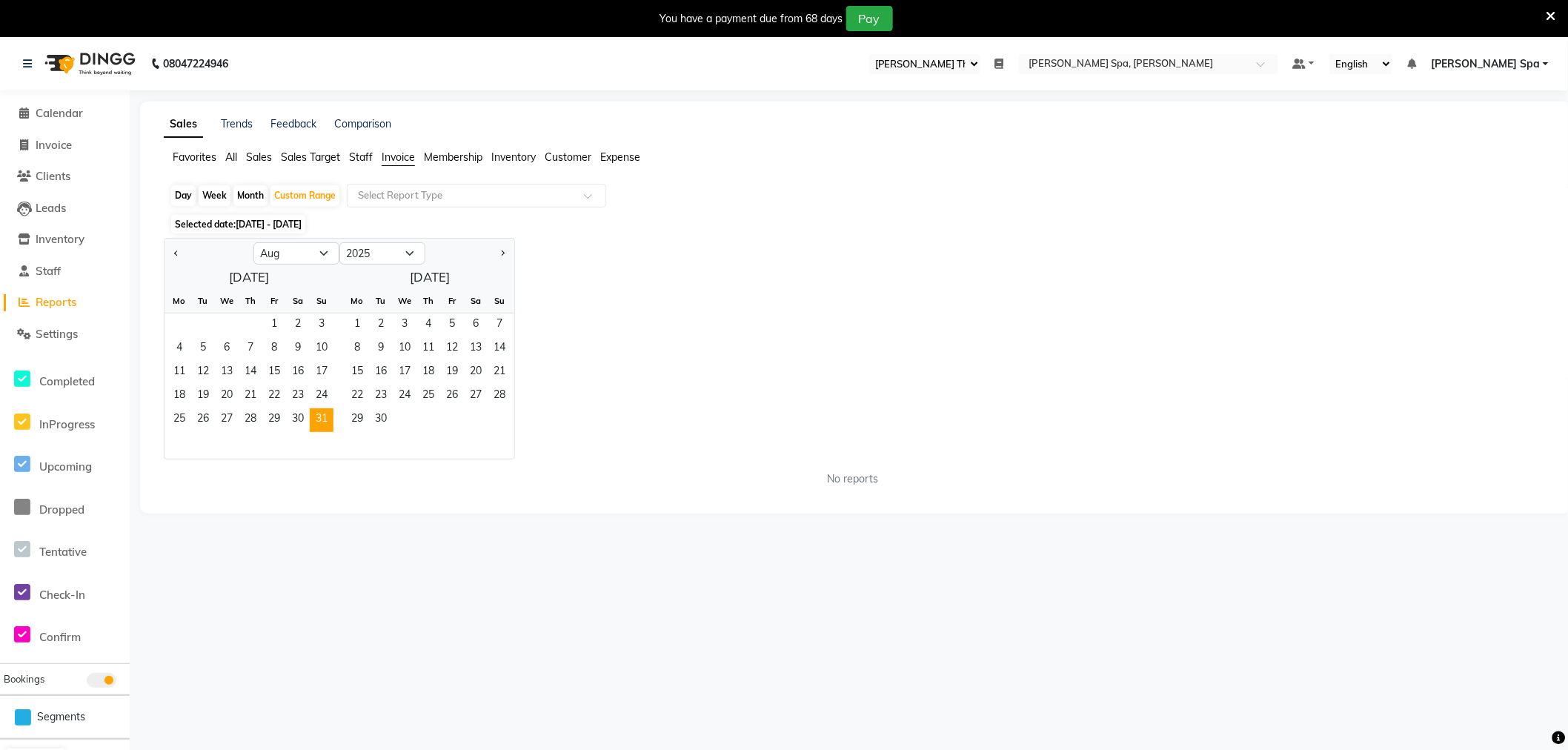
select select "2025"
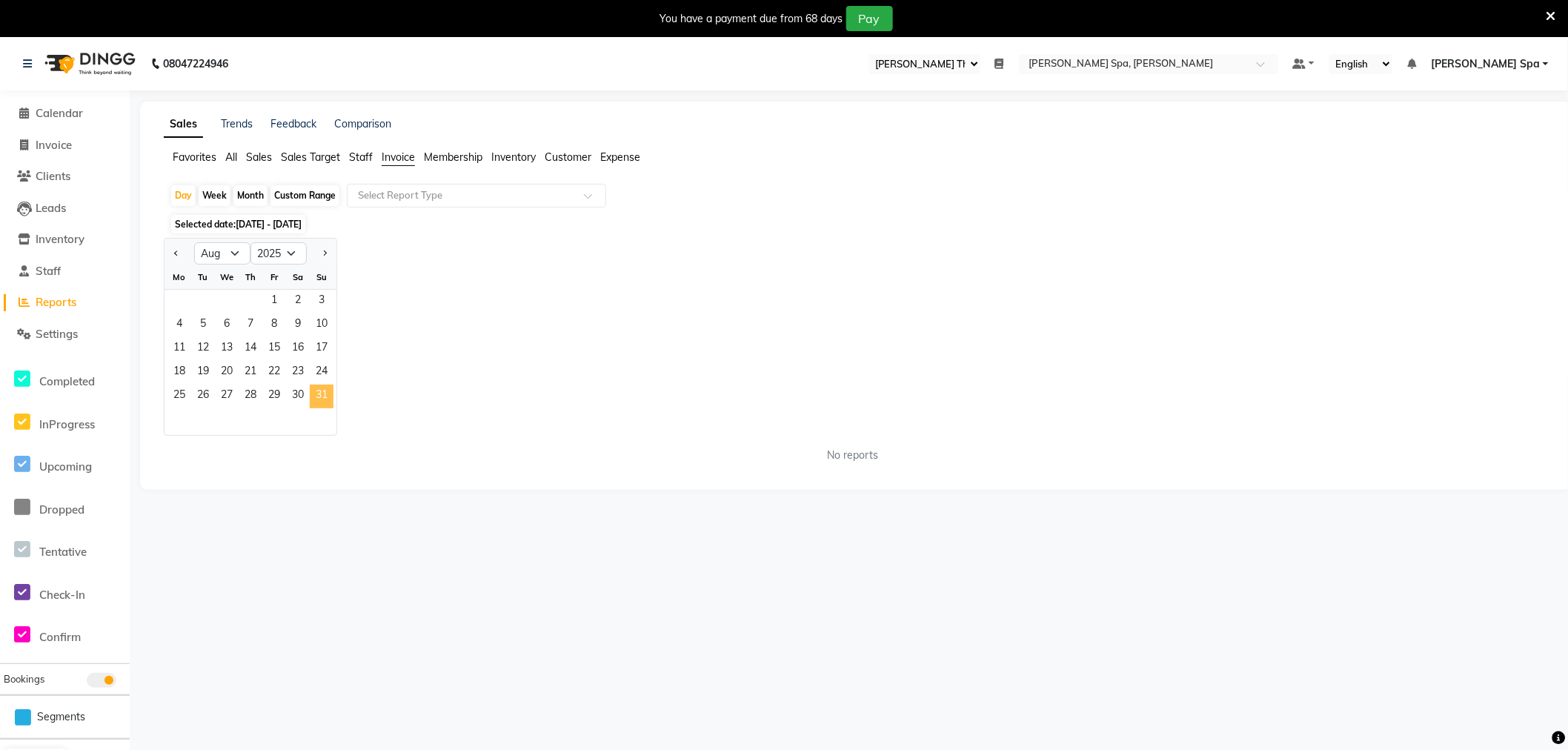
click at [316, 394] on span "31" at bounding box center [322, 397] width 24 height 24
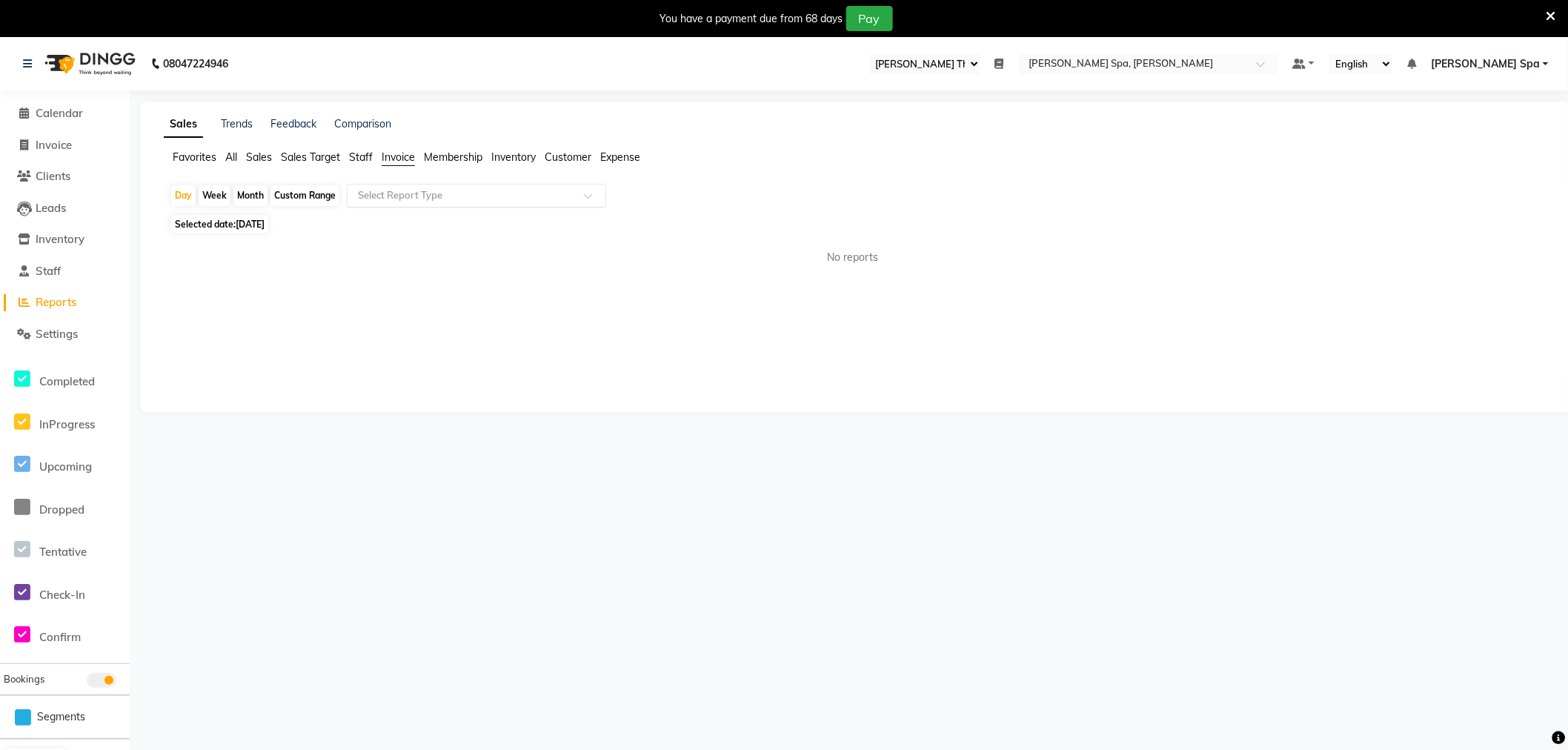
click at [422, 193] on input "text" at bounding box center [461, 195] width 213 height 15
click at [419, 213] on div "Invoice Item wise" at bounding box center [476, 222] width 258 height 29
select select "full_report"
select select "csv"
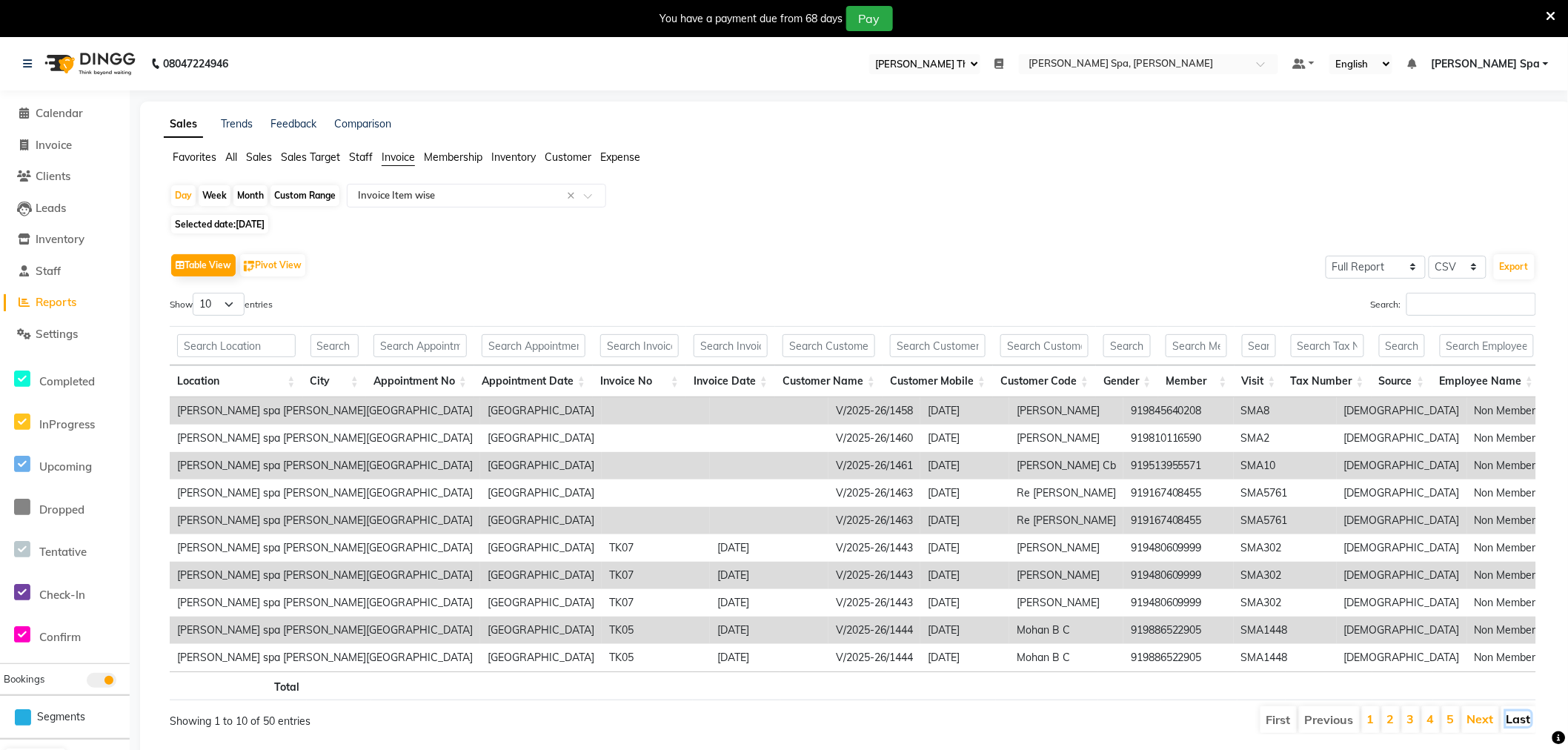
click at [1522, 726] on link "Last" at bounding box center [1519, 719] width 25 height 15
click at [1523, 263] on button "Export" at bounding box center [1515, 267] width 41 height 26
click at [304, 195] on div "Custom Range" at bounding box center [305, 195] width 69 height 21
select select "8"
select select "2025"
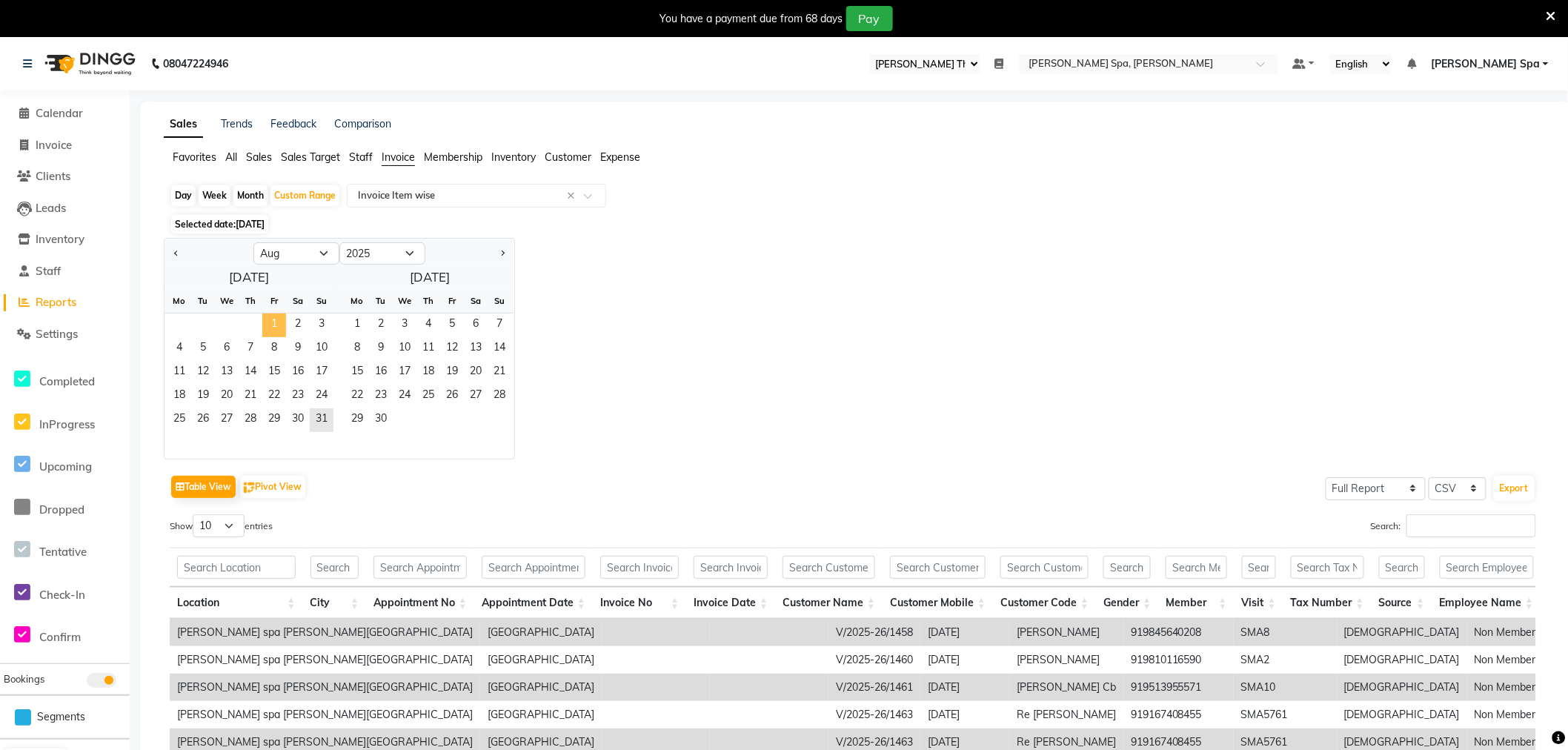
click at [262, 320] on span "1" at bounding box center [274, 325] width 24 height 24
click at [316, 425] on span "31" at bounding box center [322, 420] width 24 height 24
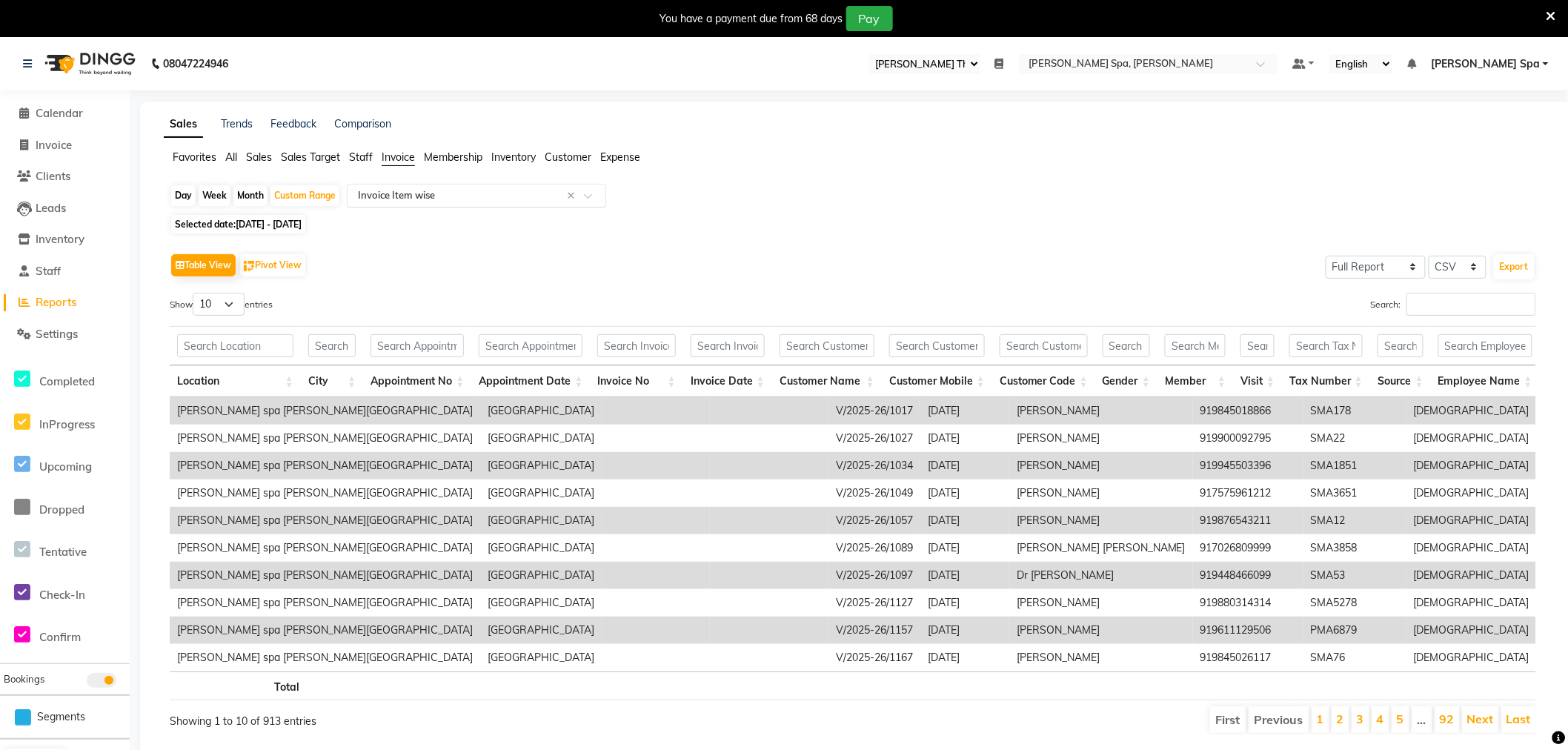
click at [458, 191] on input "text" at bounding box center [461, 195] width 213 height 15
click at [503, 211] on div "Invoice Item wise" at bounding box center [476, 222] width 258 height 29
click at [546, 189] on input "text" at bounding box center [461, 195] width 213 height 15
click at [256, 150] on span "Sales" at bounding box center [259, 157] width 26 height 14
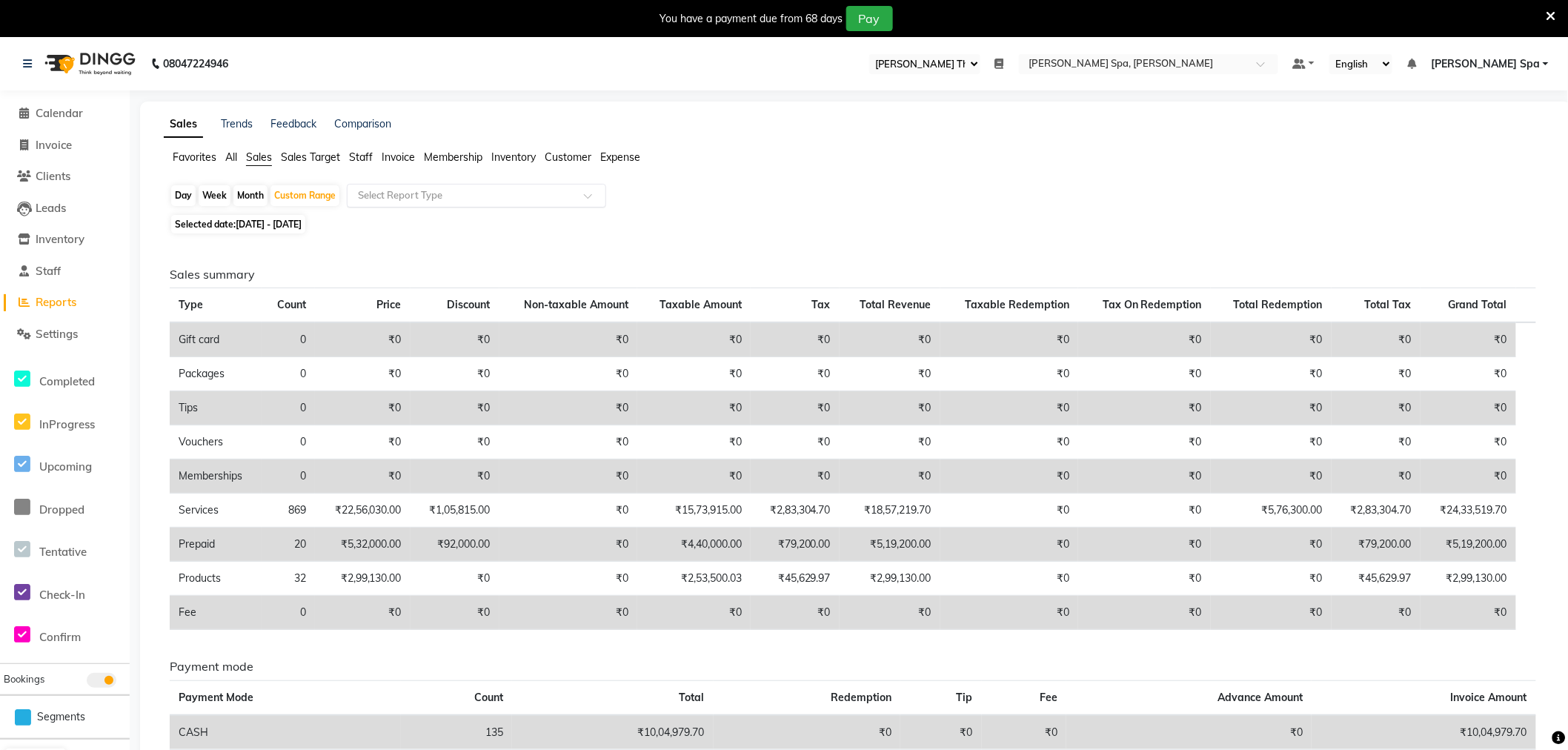
click at [439, 196] on input "text" at bounding box center [461, 195] width 213 height 15
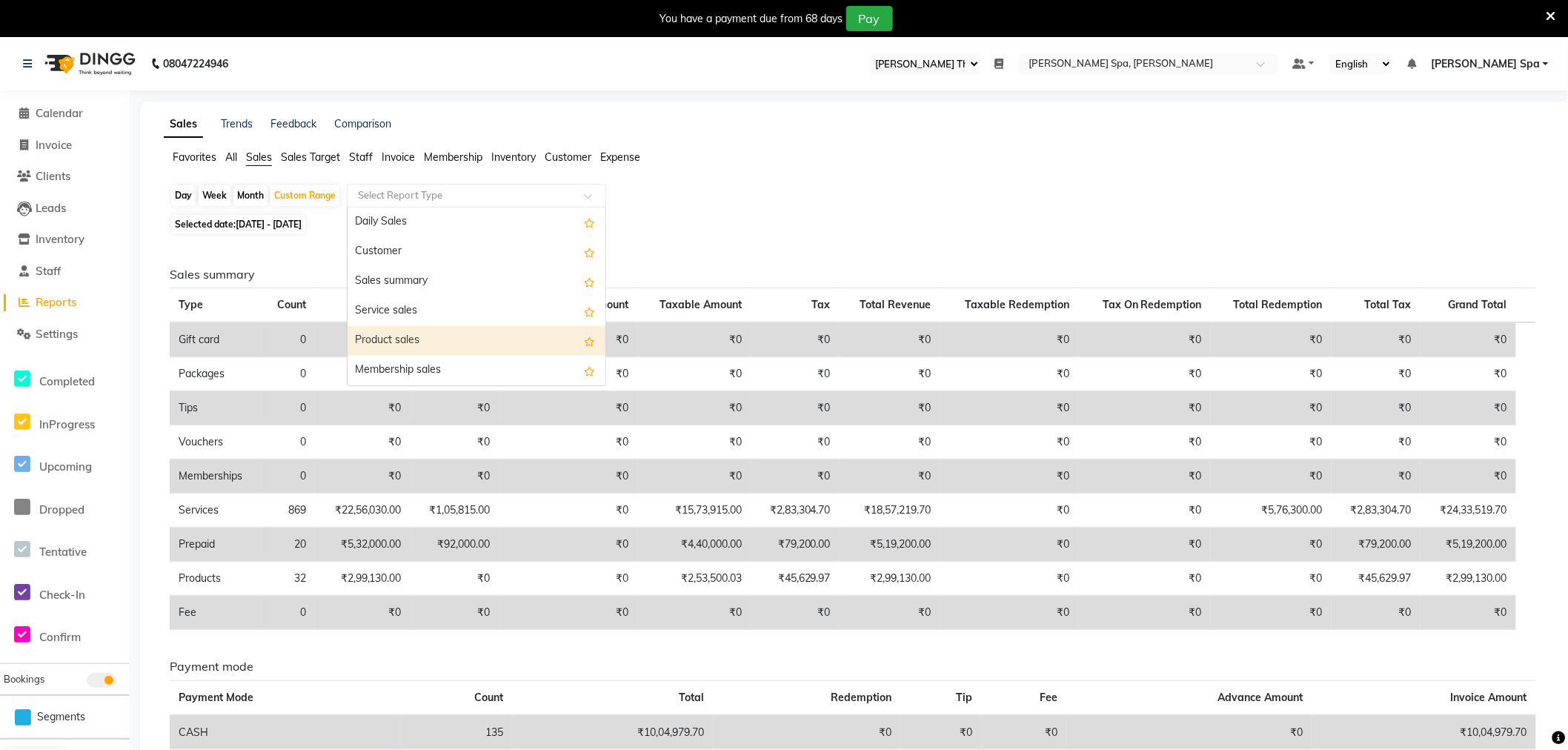
click at [413, 336] on div "Product sales" at bounding box center [476, 341] width 258 height 29
select select "full_report"
select select "csv"
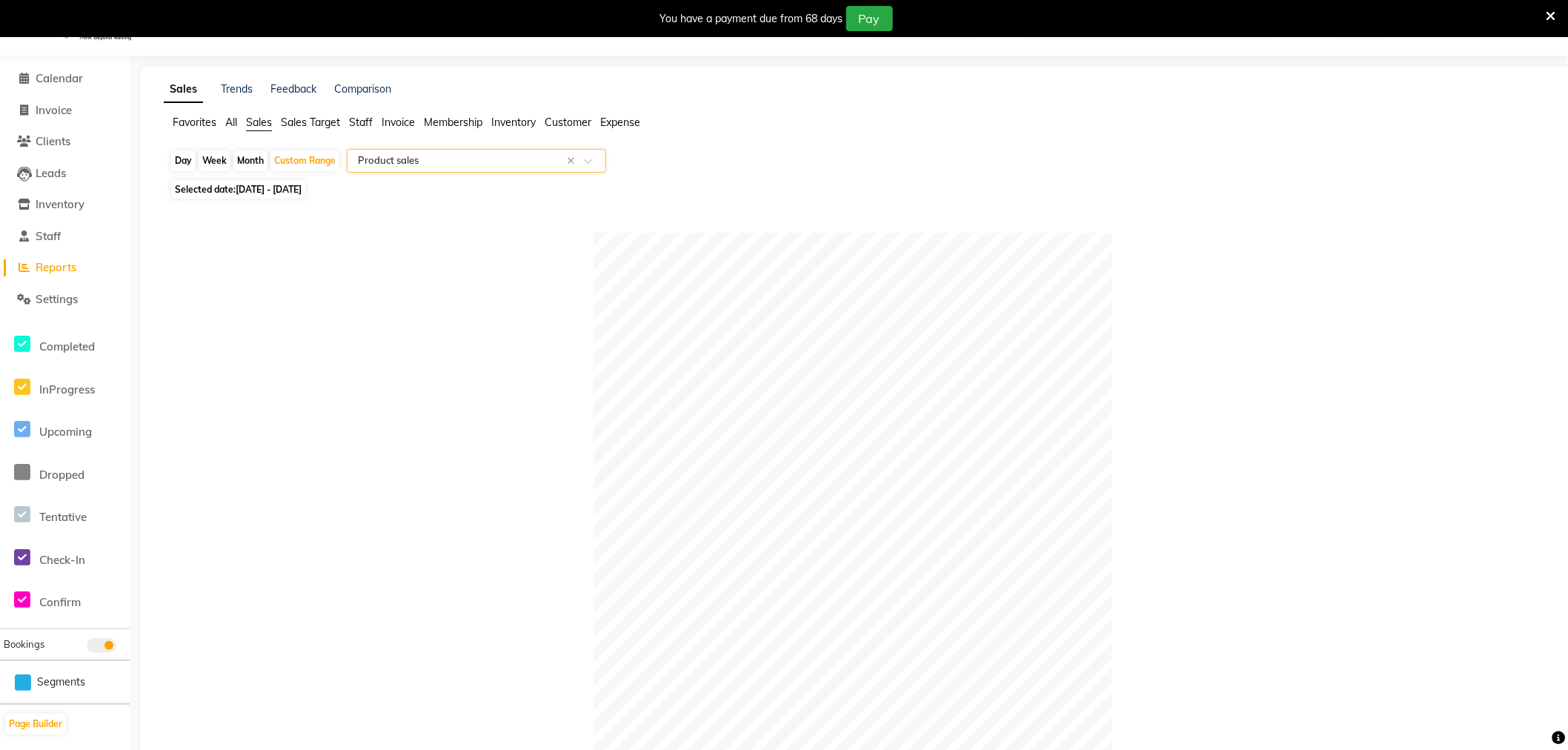
scroll to position [6, 0]
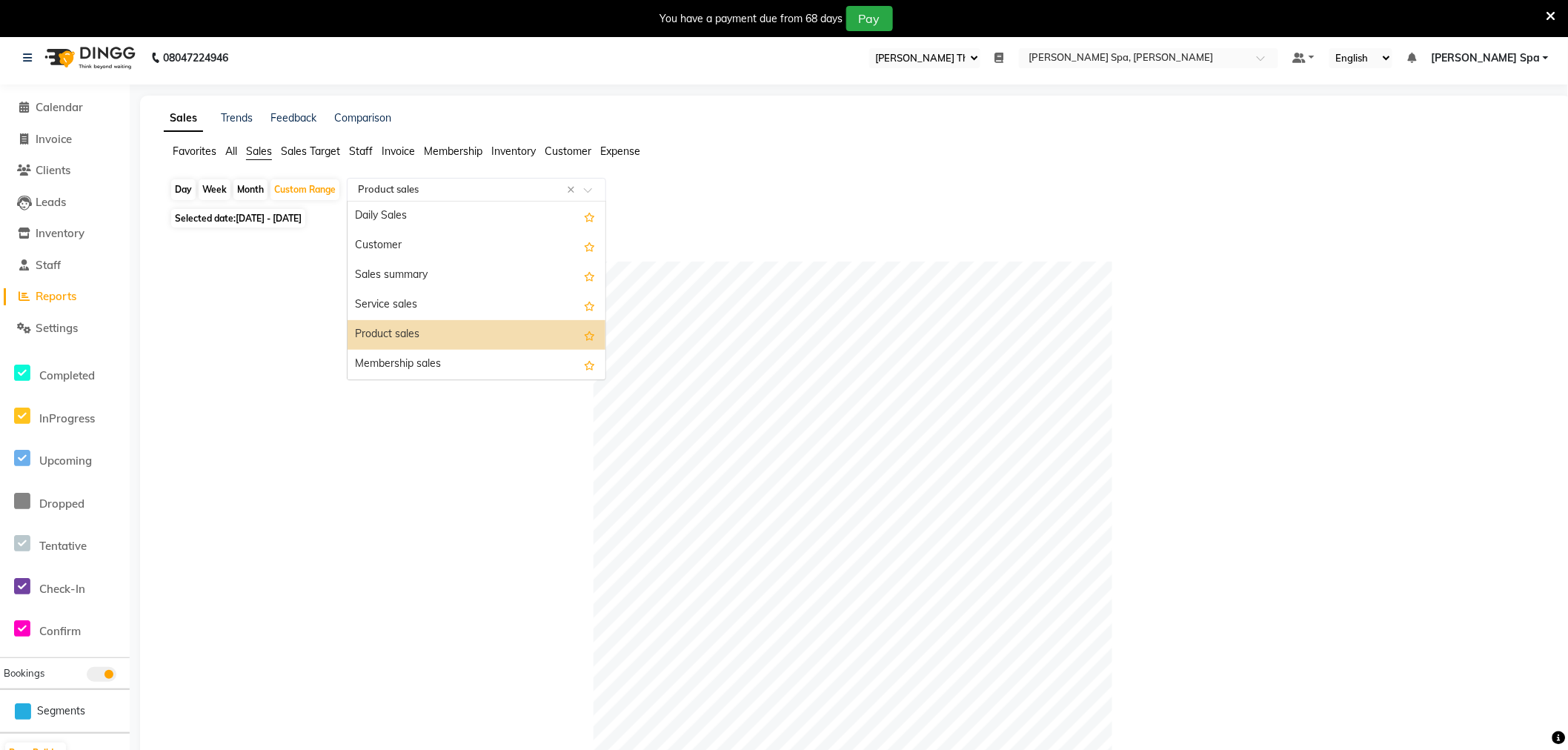
click at [459, 188] on input "text" at bounding box center [461, 189] width 213 height 15
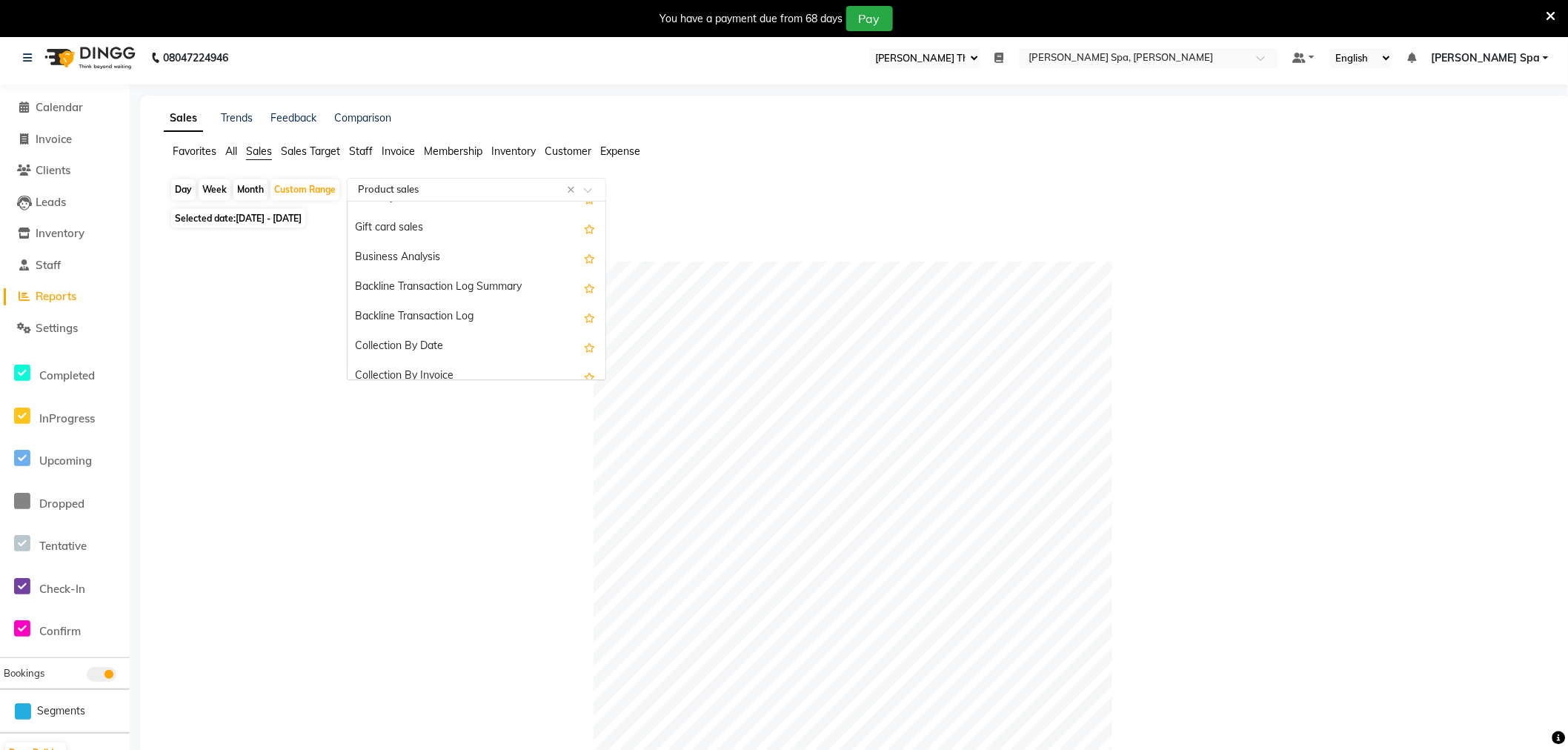
scroll to position [355, 0]
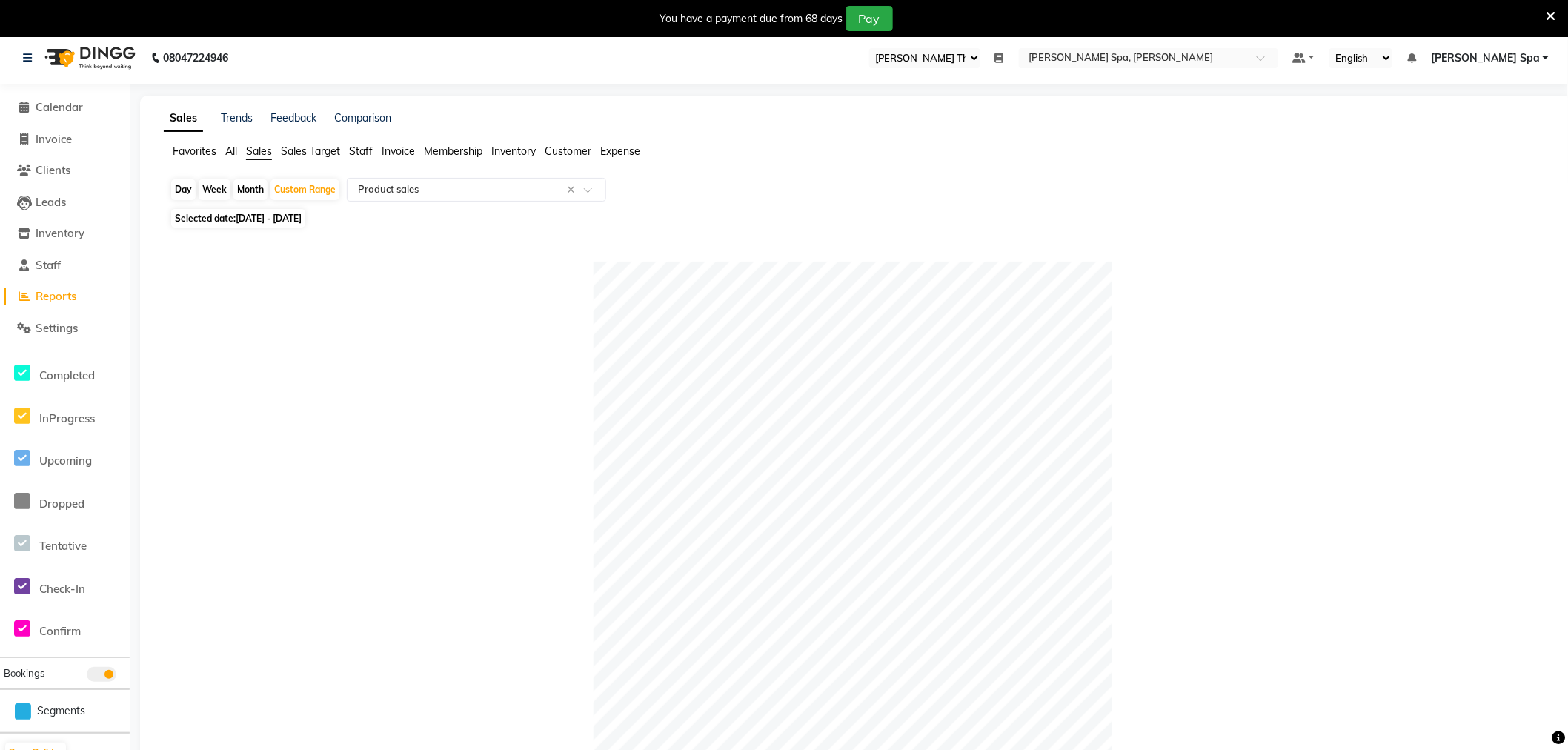
click at [365, 150] on span "Staff" at bounding box center [361, 151] width 24 height 14
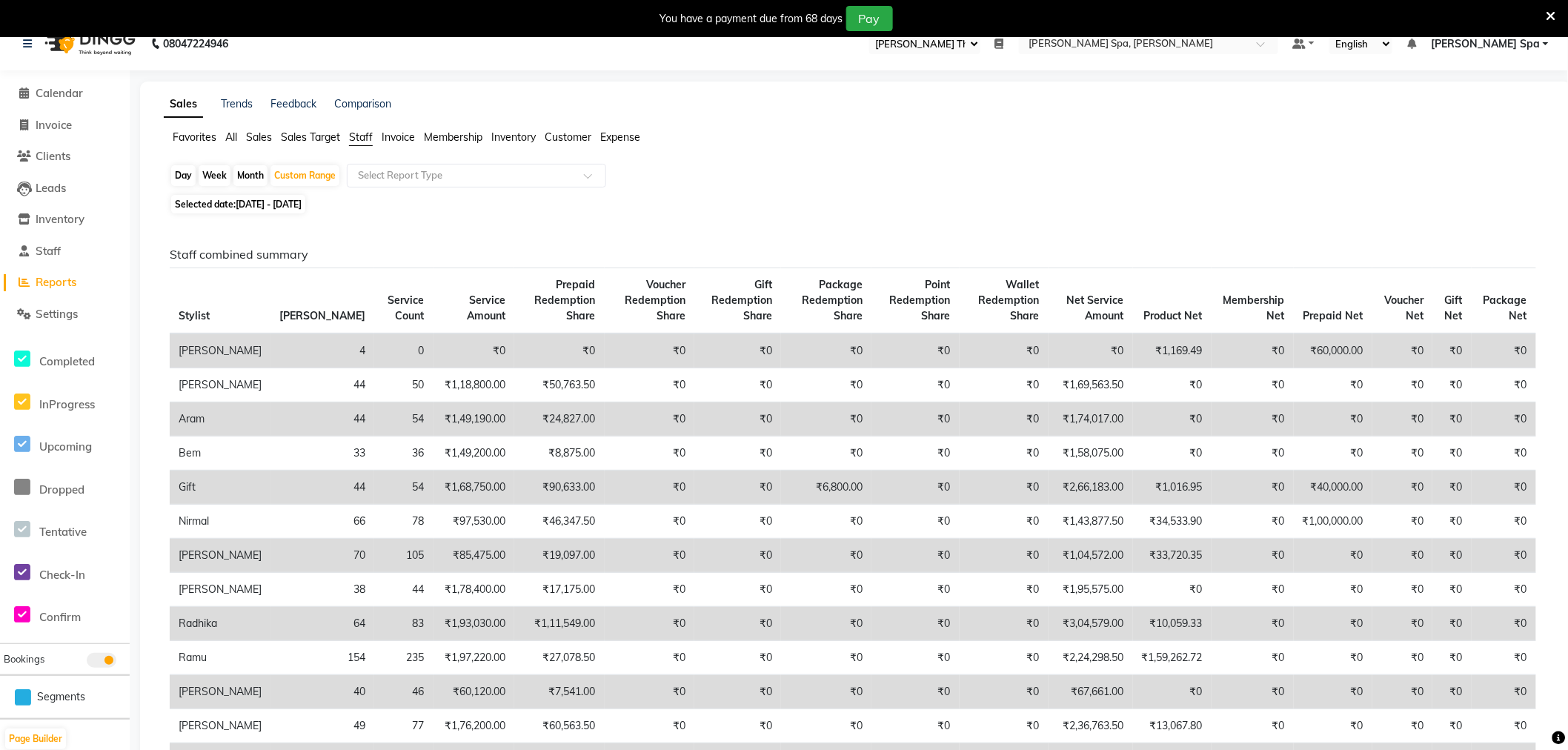
scroll to position [0, 0]
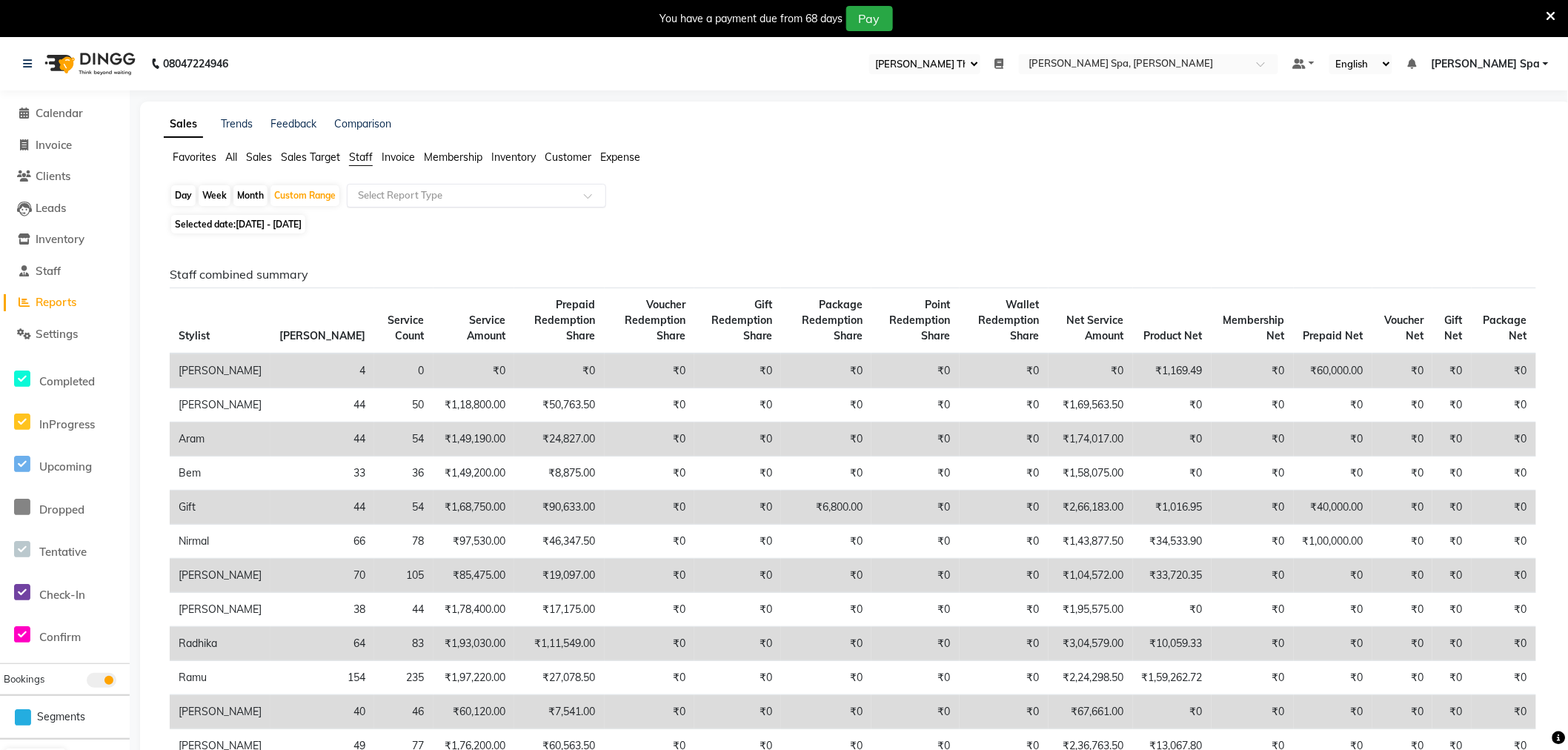
click at [476, 189] on input "text" at bounding box center [461, 195] width 213 height 15
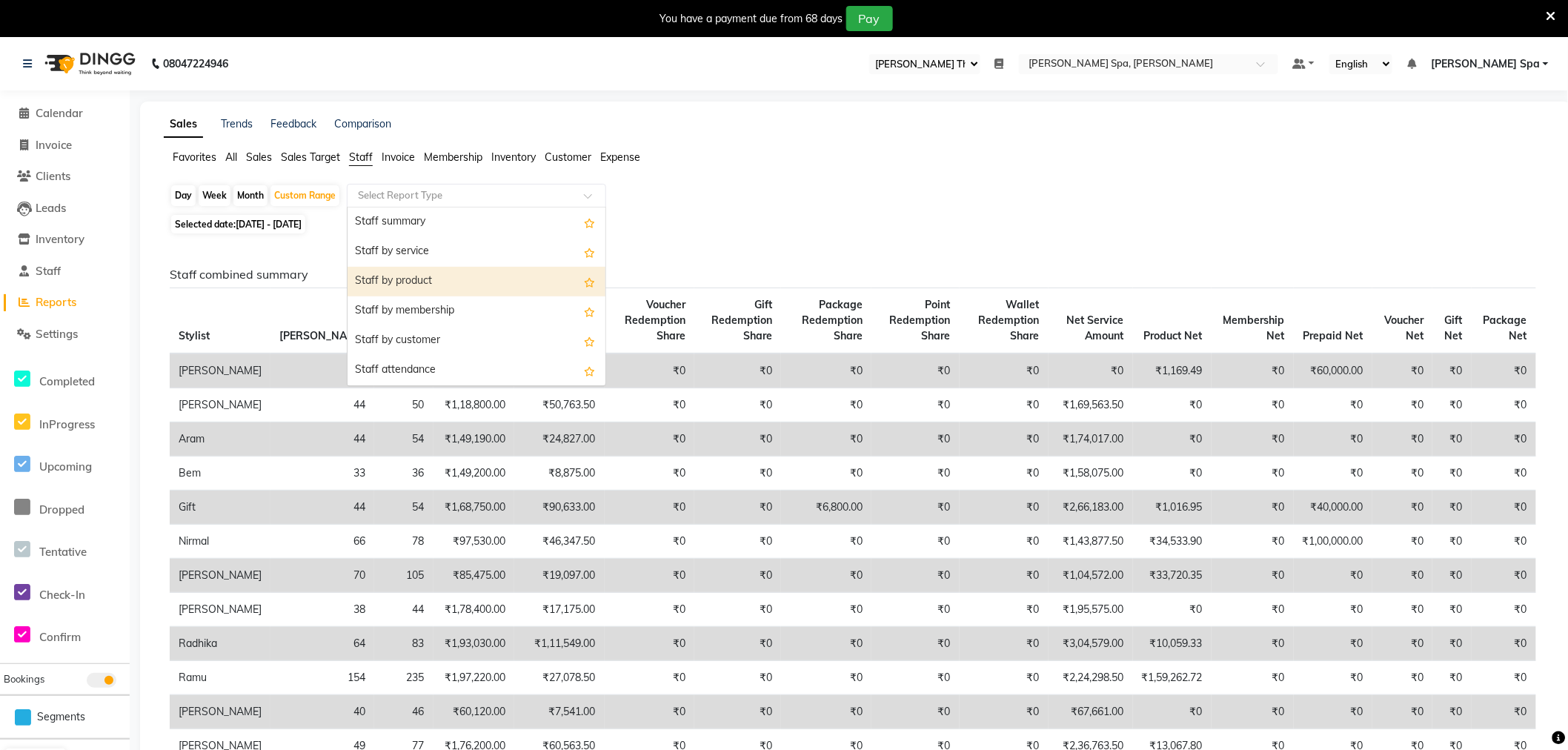
click at [443, 275] on div "Staff by product" at bounding box center [476, 282] width 258 height 29
select select "full_report"
select select "csv"
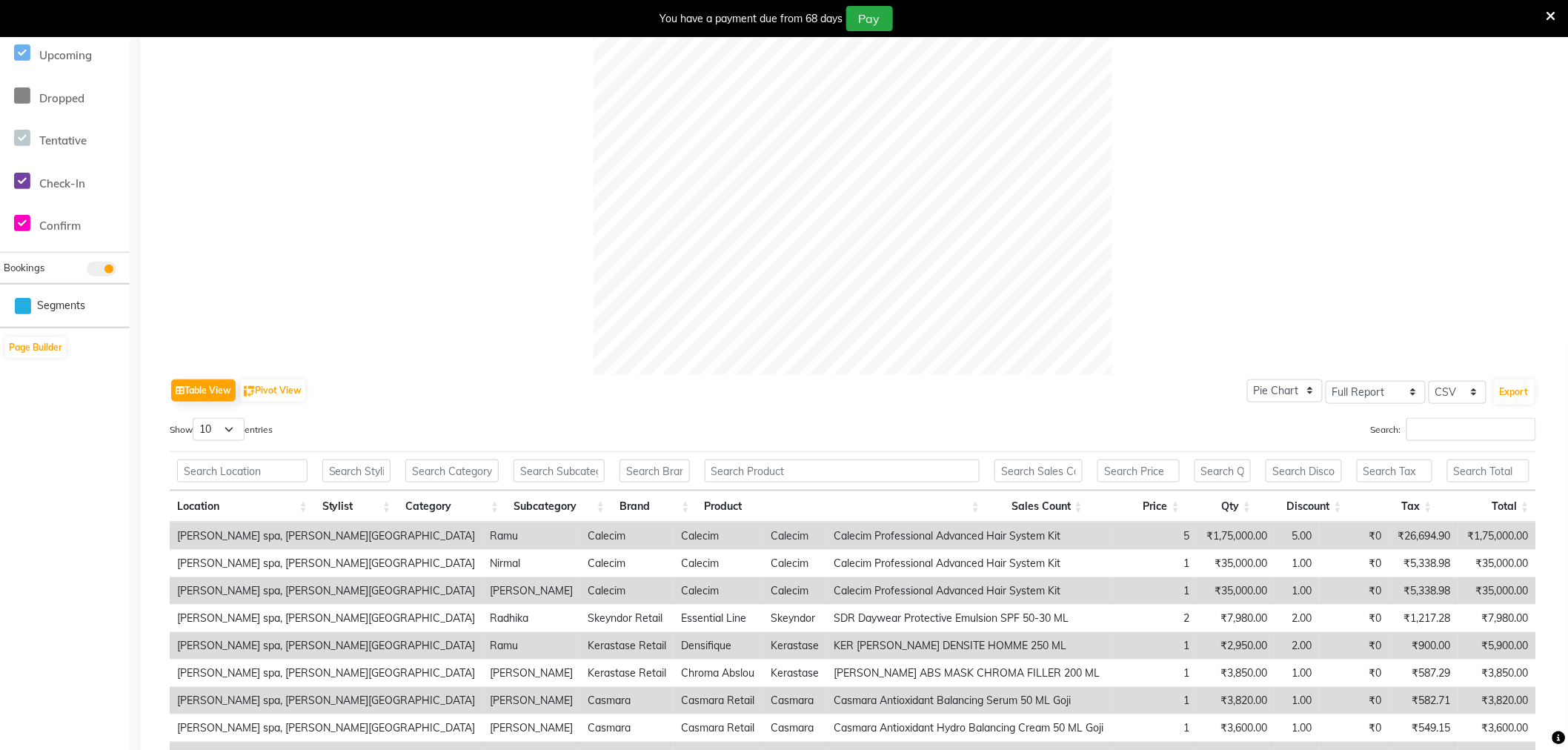
scroll to position [582, 0]
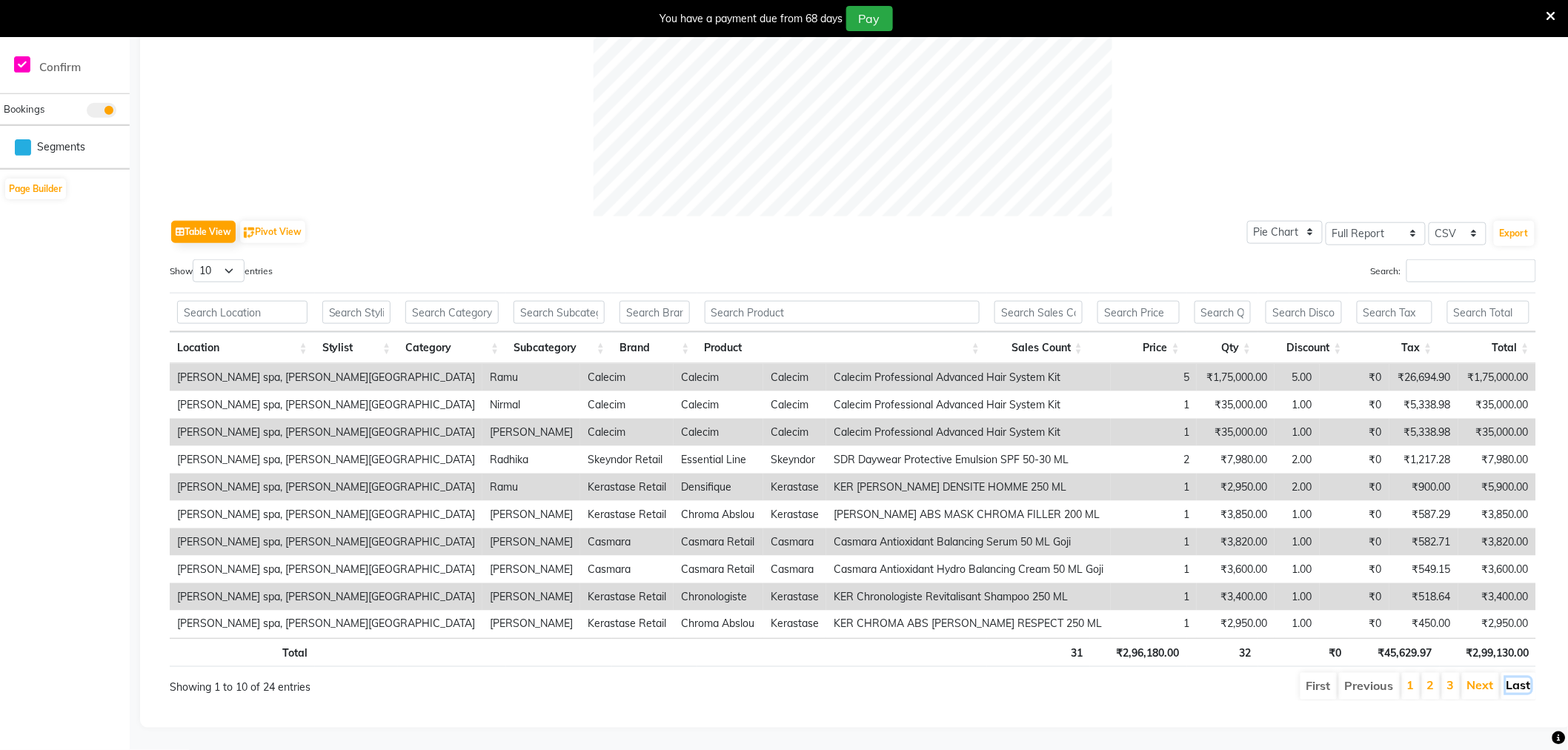
click at [1523, 678] on link "Last" at bounding box center [1519, 685] width 25 height 15
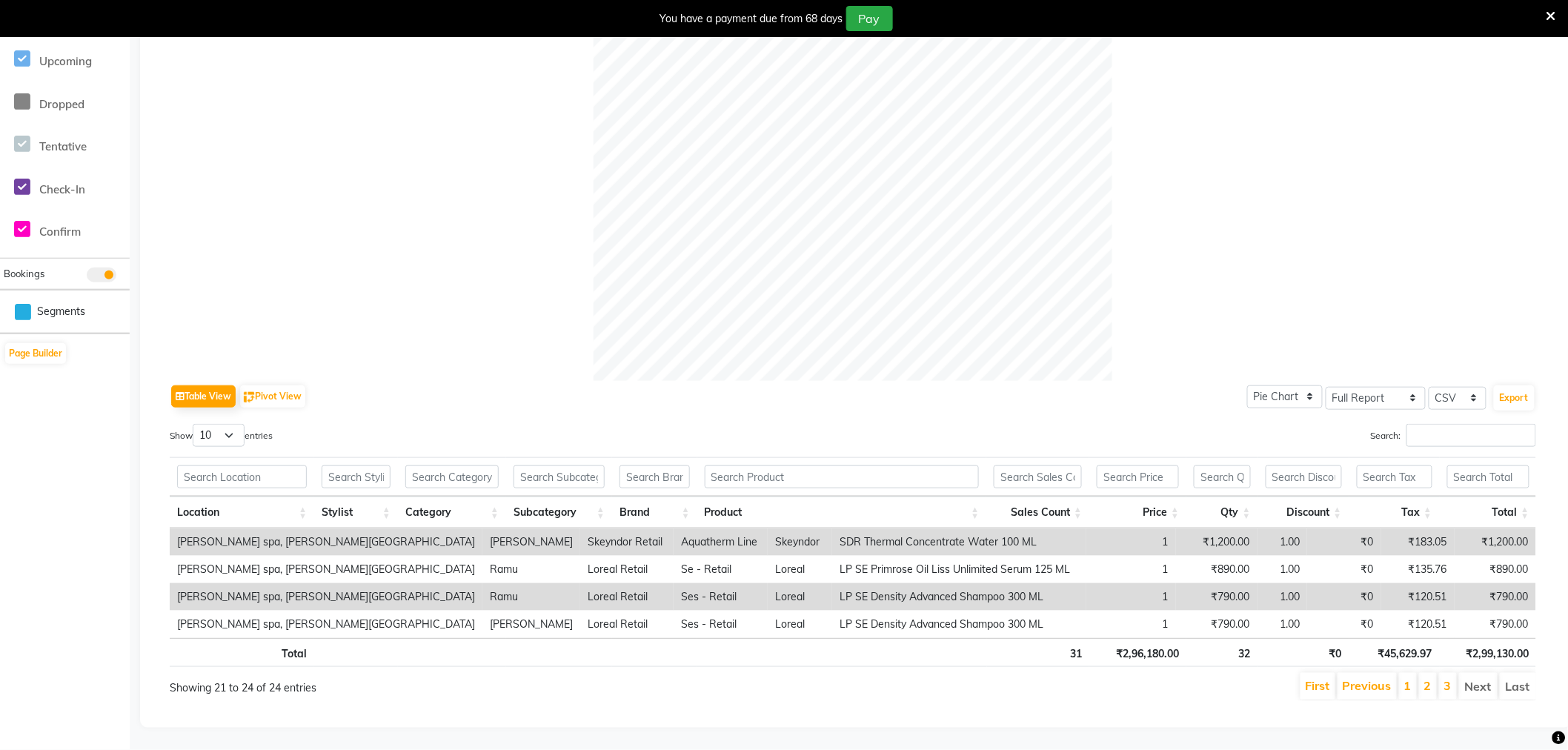
scroll to position [419, 0]
click at [1520, 386] on button "Export" at bounding box center [1515, 399] width 41 height 26
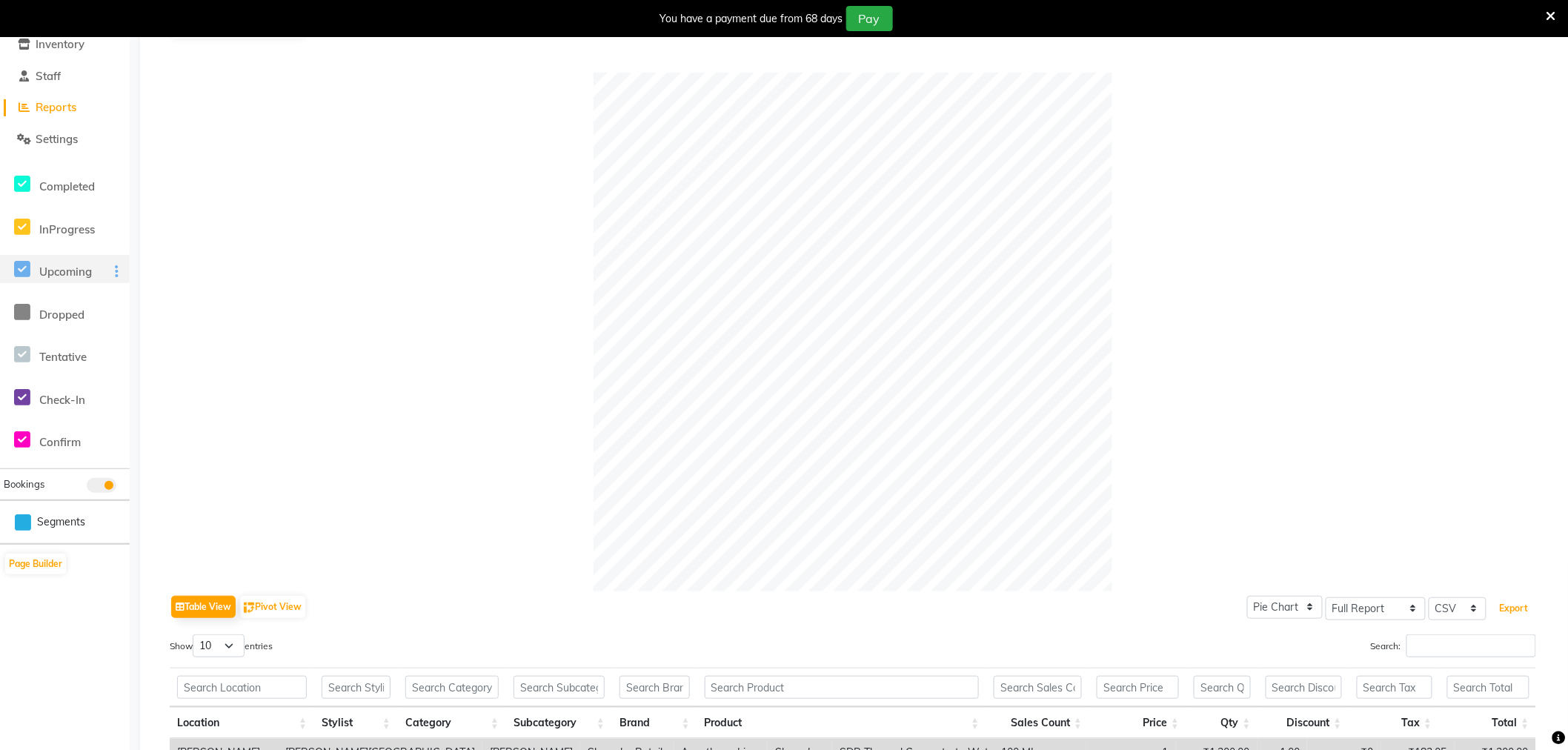
scroll to position [0, 0]
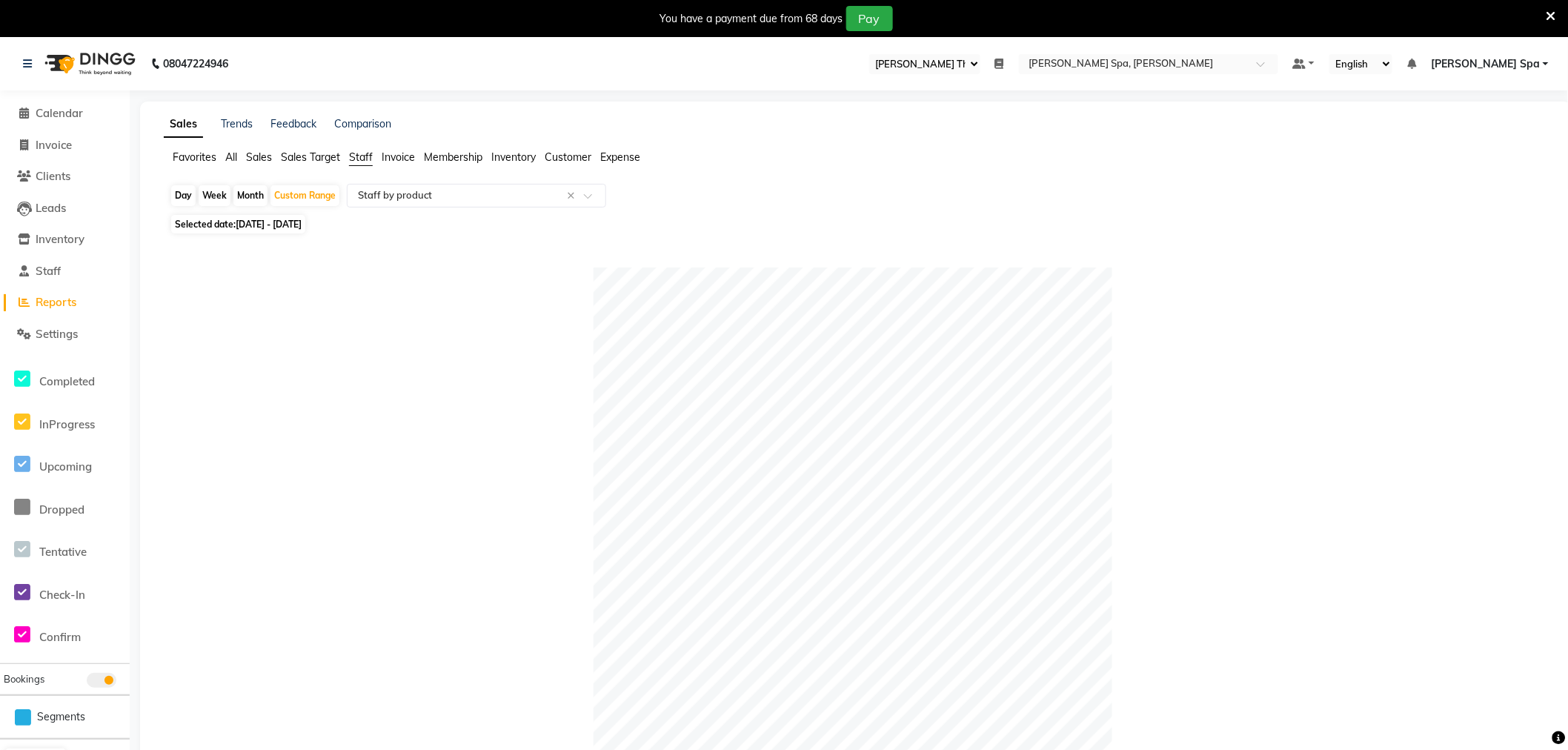
click at [72, 296] on span "Reports" at bounding box center [56, 301] width 41 height 14
click at [252, 156] on span "Sales" at bounding box center [259, 157] width 26 height 14
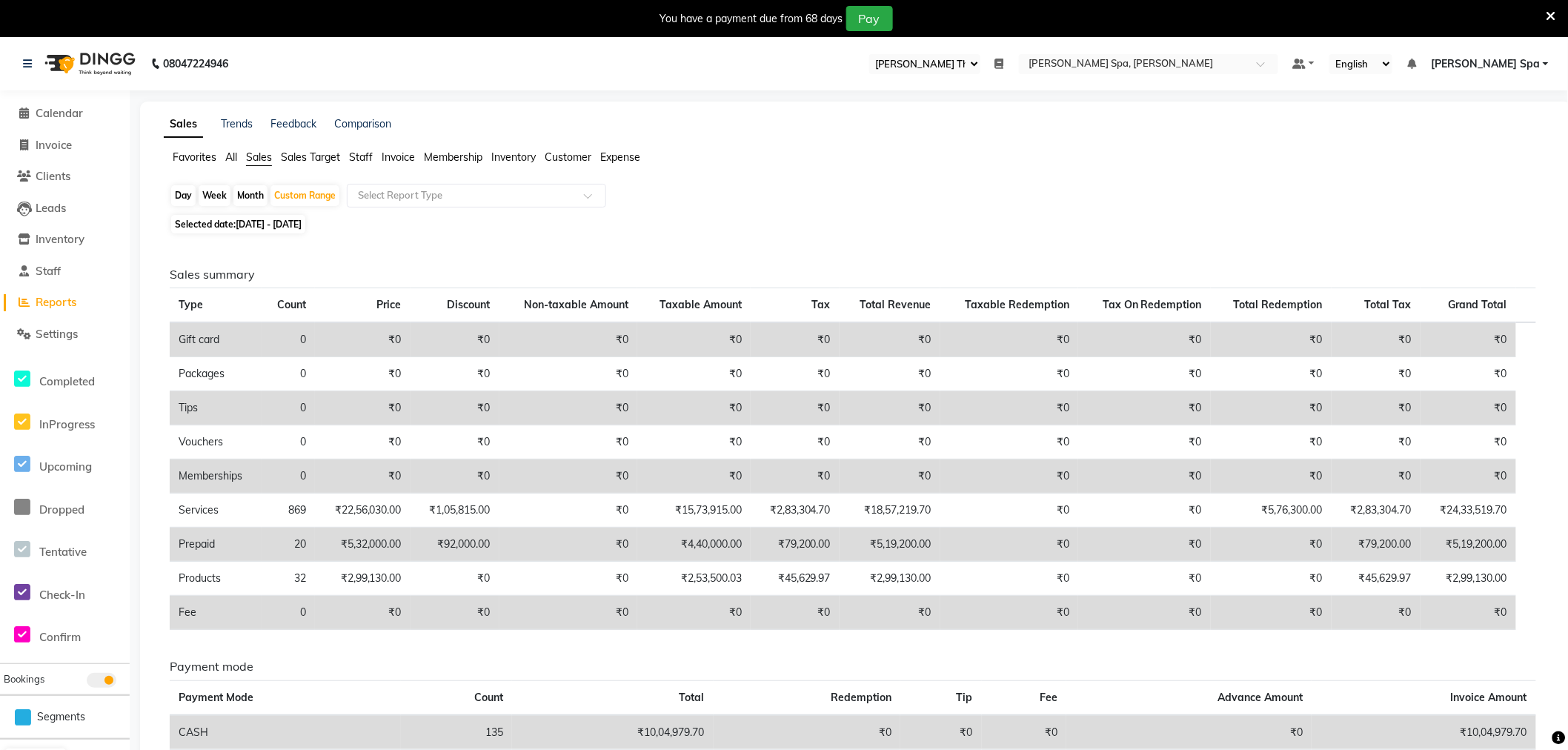
click at [367, 146] on div "Sales Trends Feedback Comparison Favorites All Sales Sales Target Staff Invoice…" at bounding box center [856, 572] width 1433 height 943
click at [351, 157] on span "Staff" at bounding box center [361, 157] width 24 height 14
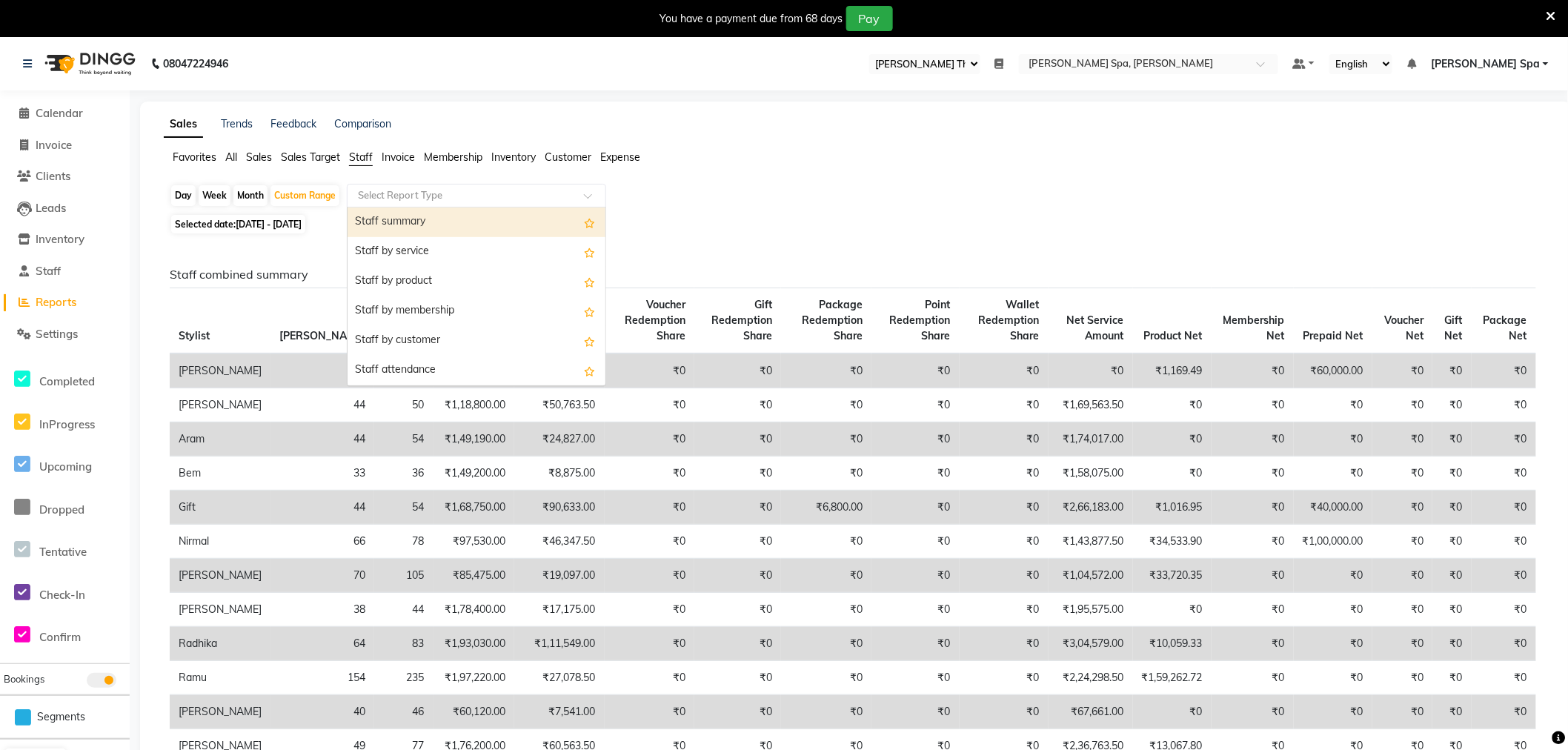
click at [506, 188] on input "text" at bounding box center [461, 195] width 213 height 15
click at [823, 164] on ul "Favorites All Sales Sales Target Staff Invoice Membership Inventory Customer Ex…" at bounding box center [856, 158] width 1384 height 17
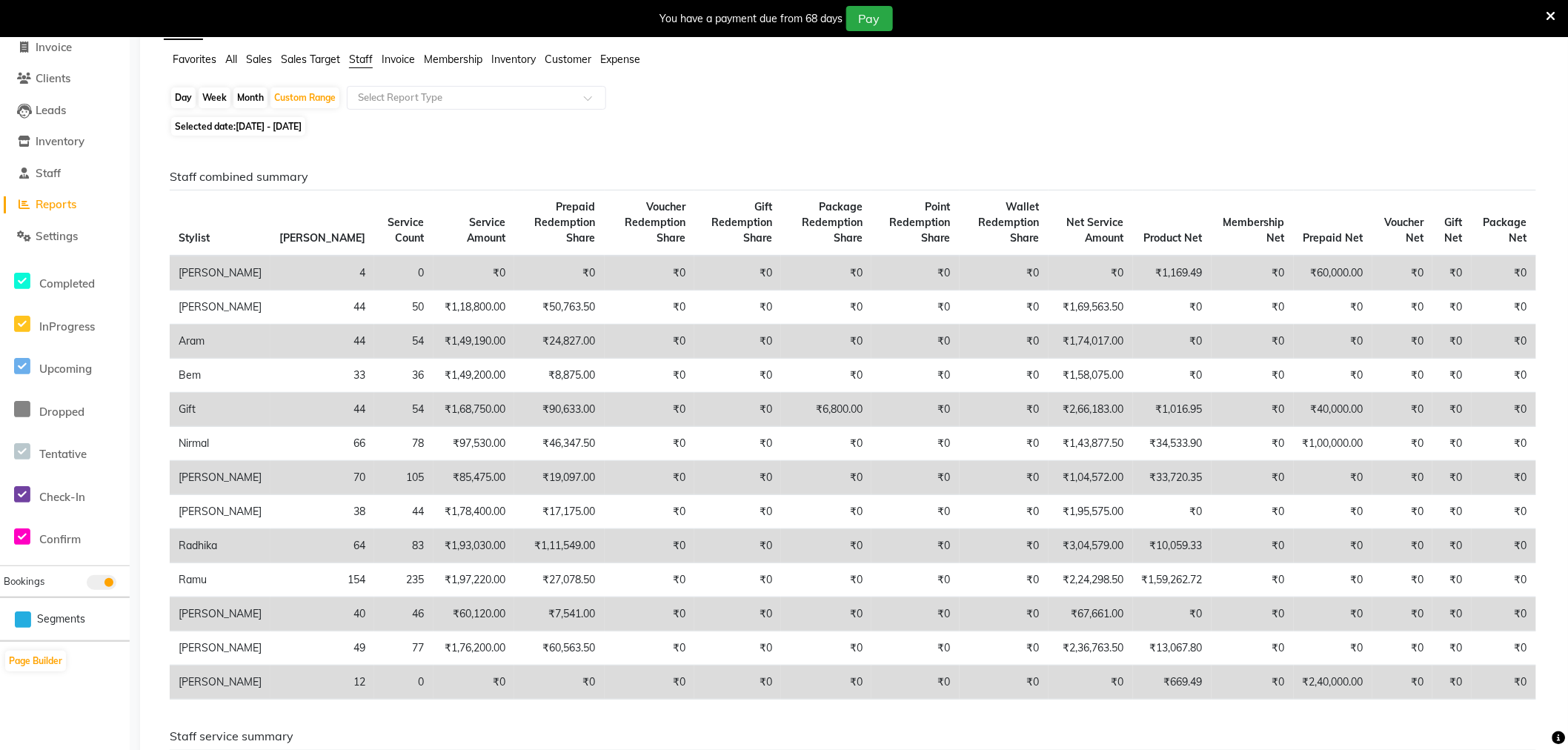
scroll to position [82, 0]
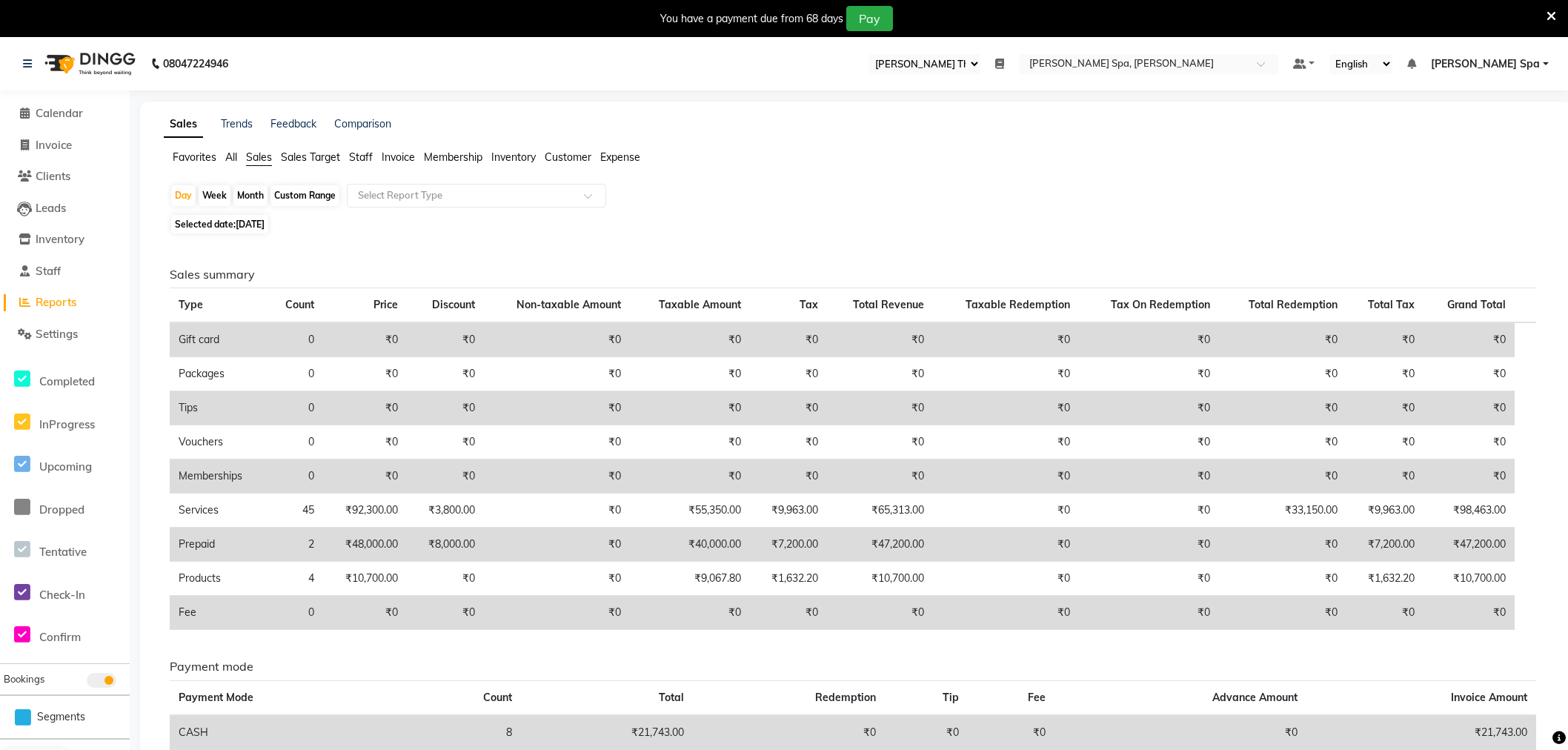
select select "100"
click at [64, 115] on span "Calendar" at bounding box center [59, 113] width 47 height 14
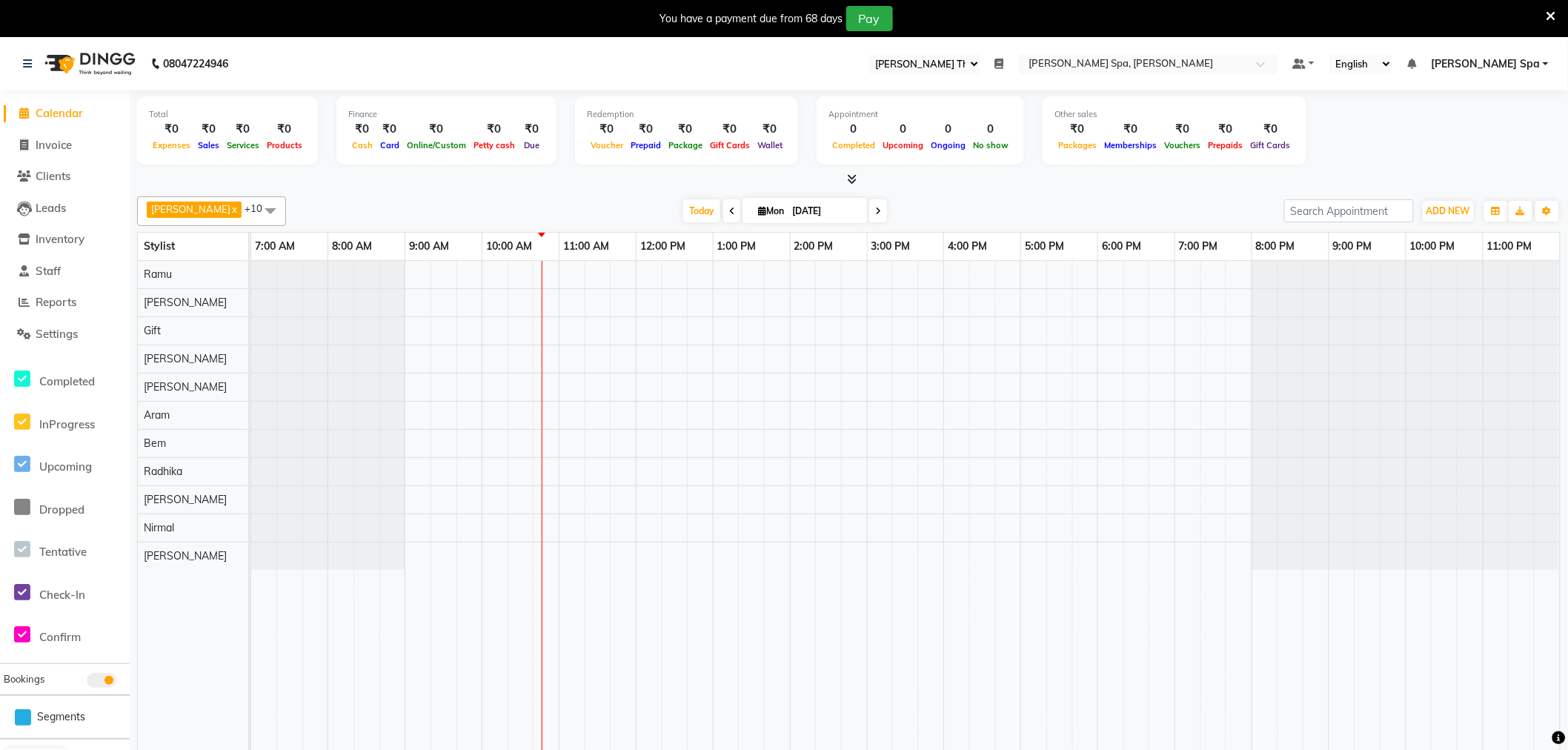
click at [730, 210] on icon at bounding box center [732, 211] width 6 height 9
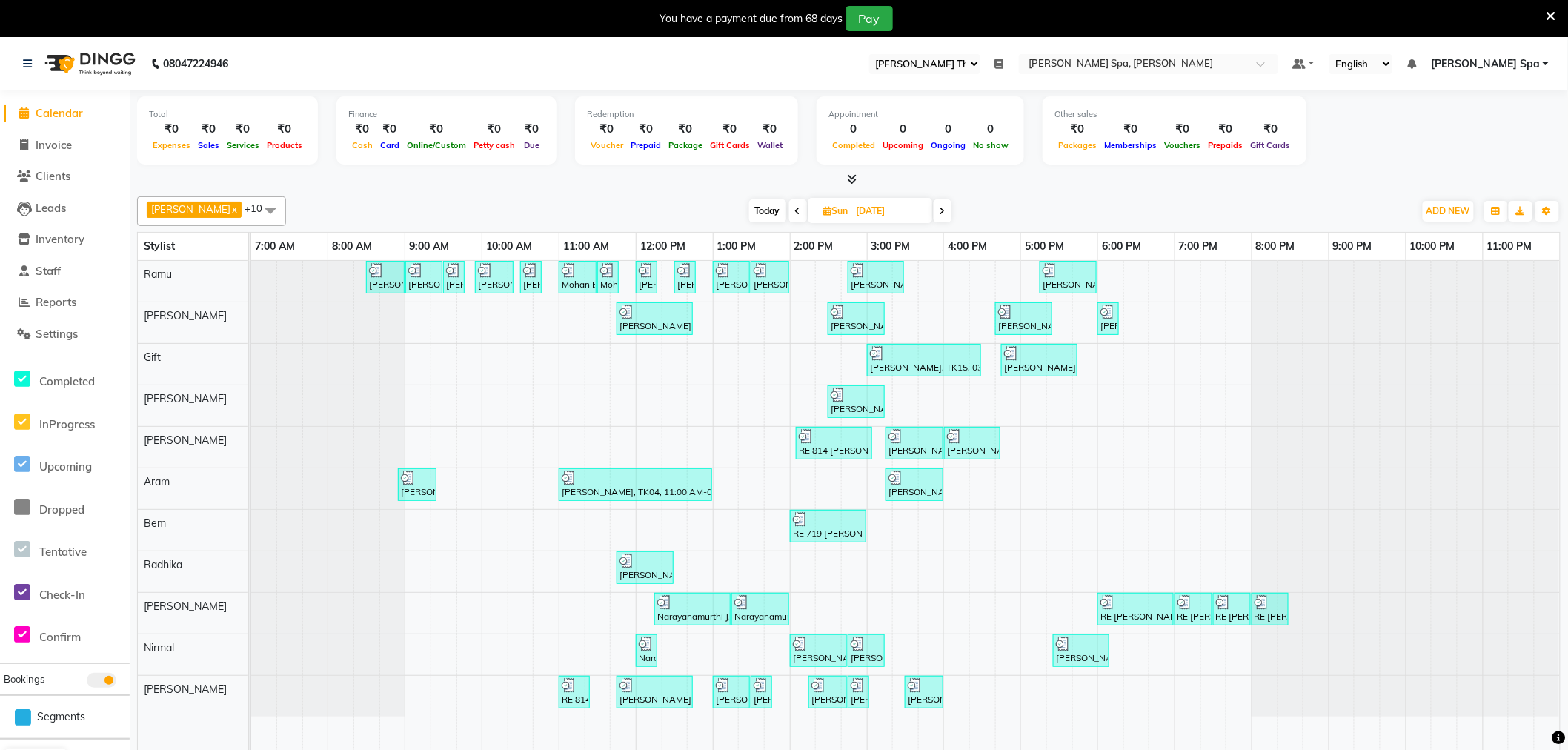
click at [934, 212] on span at bounding box center [943, 210] width 18 height 23
type input "[DATE]"
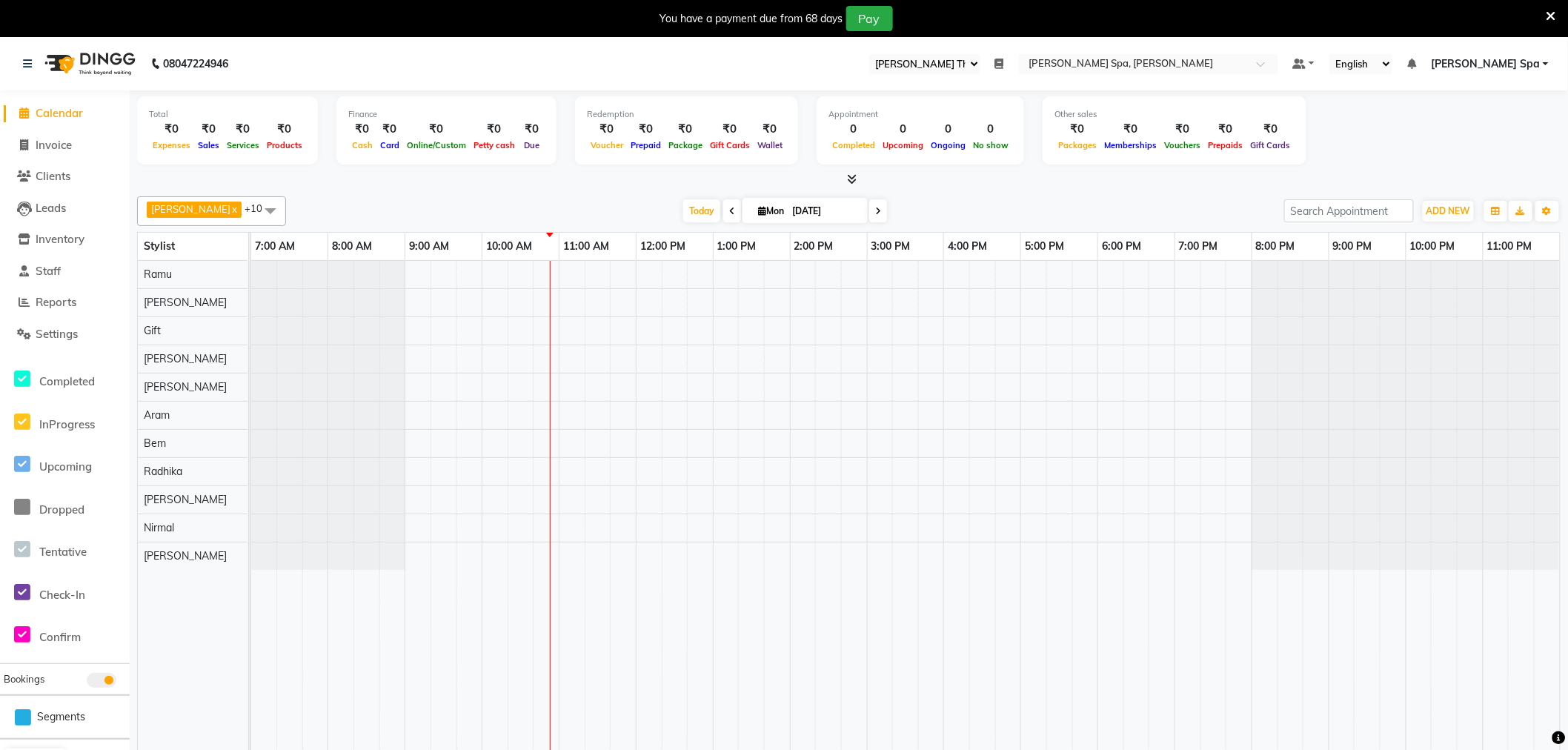
click at [412, 270] on div at bounding box center [905, 516] width 1309 height 510
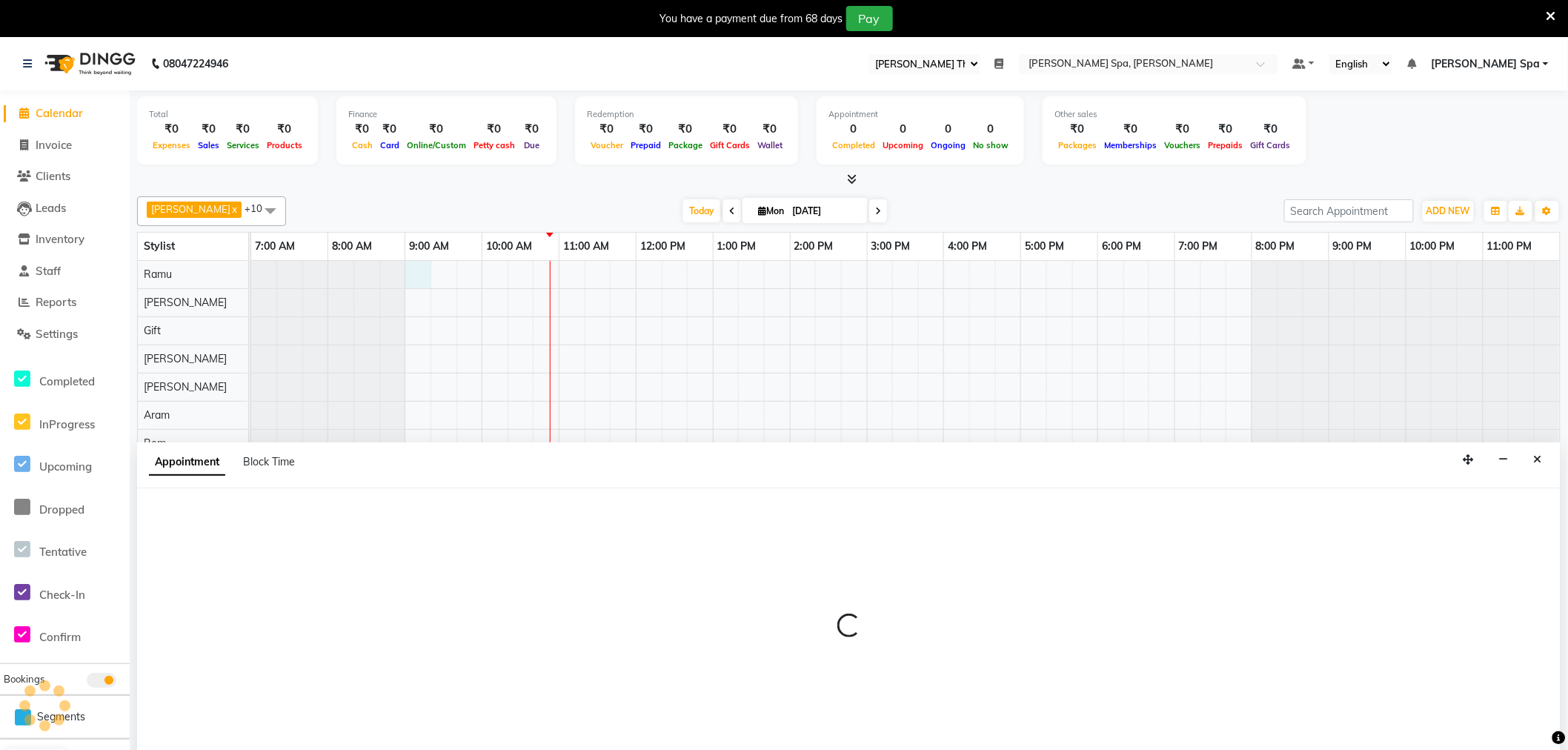
scroll to position [37, 0]
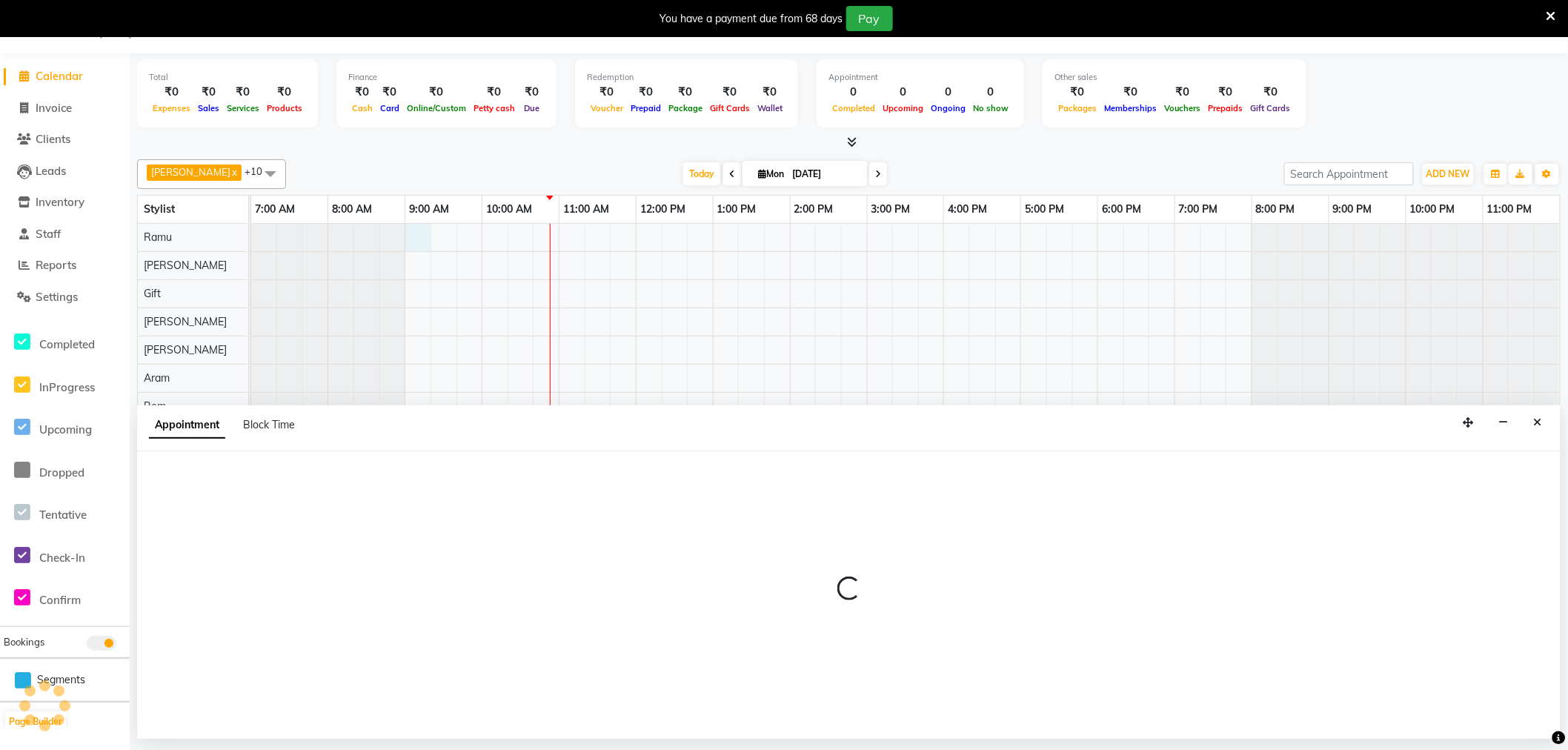
select select "84952"
select select "540"
select select "tentative"
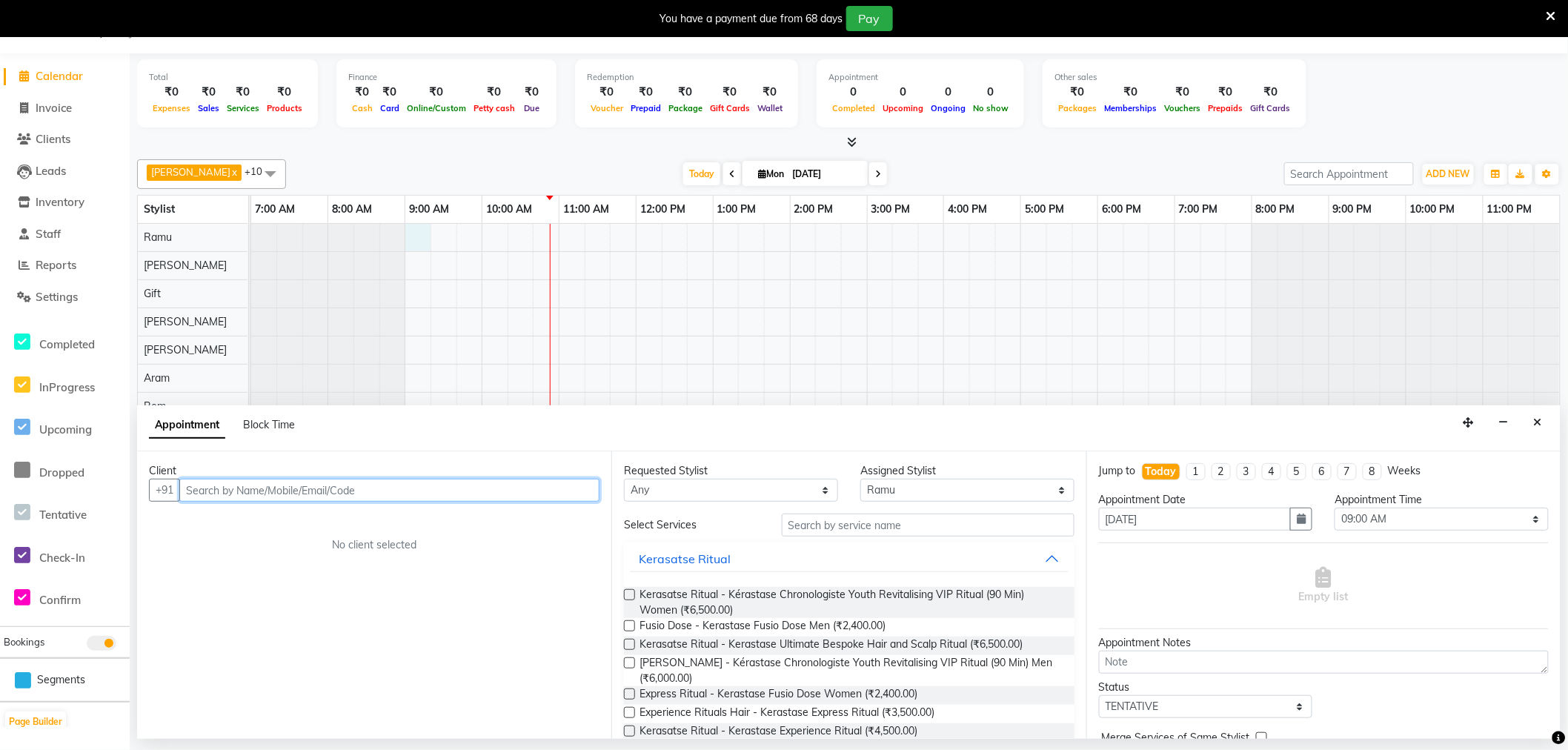
click at [227, 485] on input "text" at bounding box center [390, 490] width 420 height 23
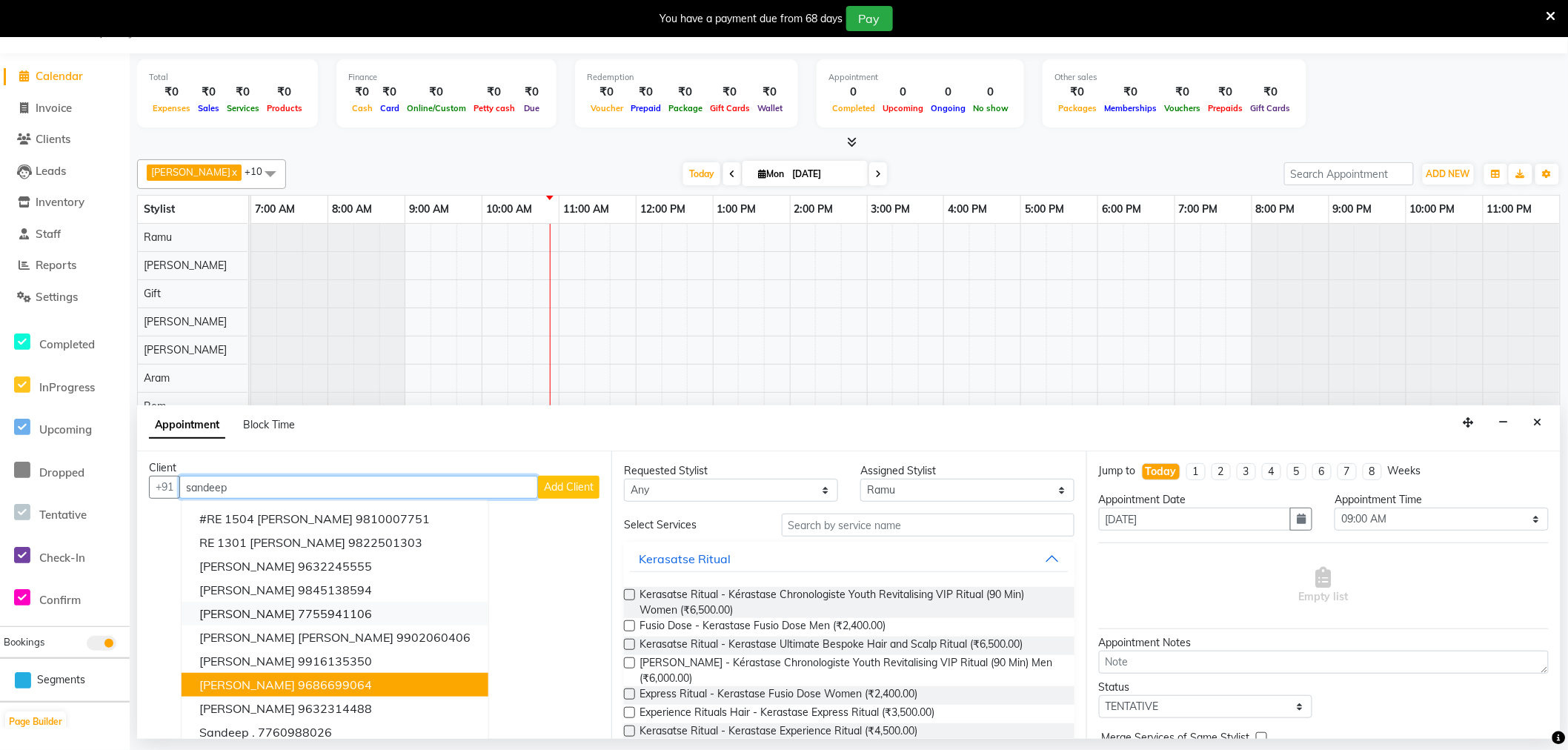
scroll to position [0, 0]
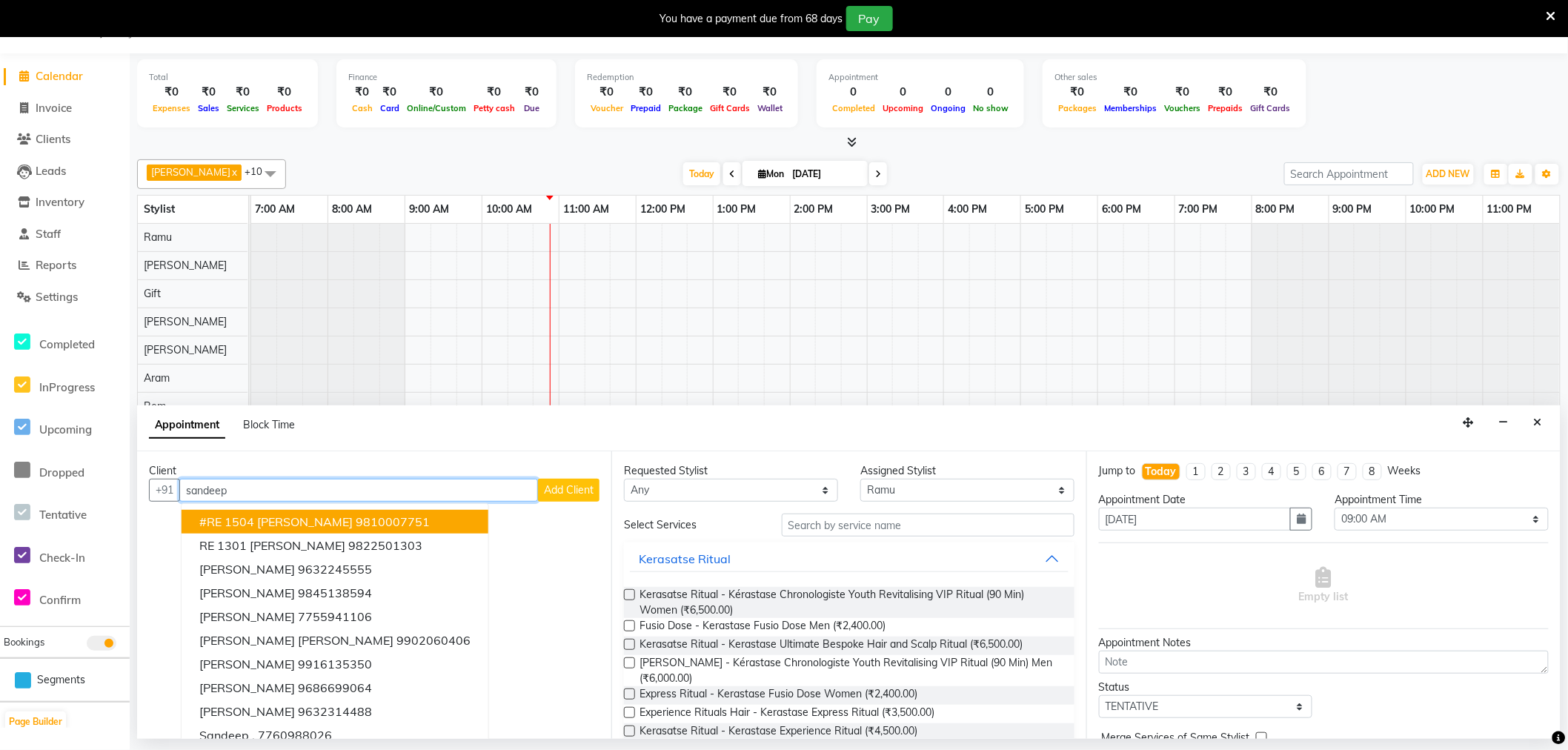
click at [331, 480] on input "sandeep" at bounding box center [358, 490] width 358 height 23
type input "s"
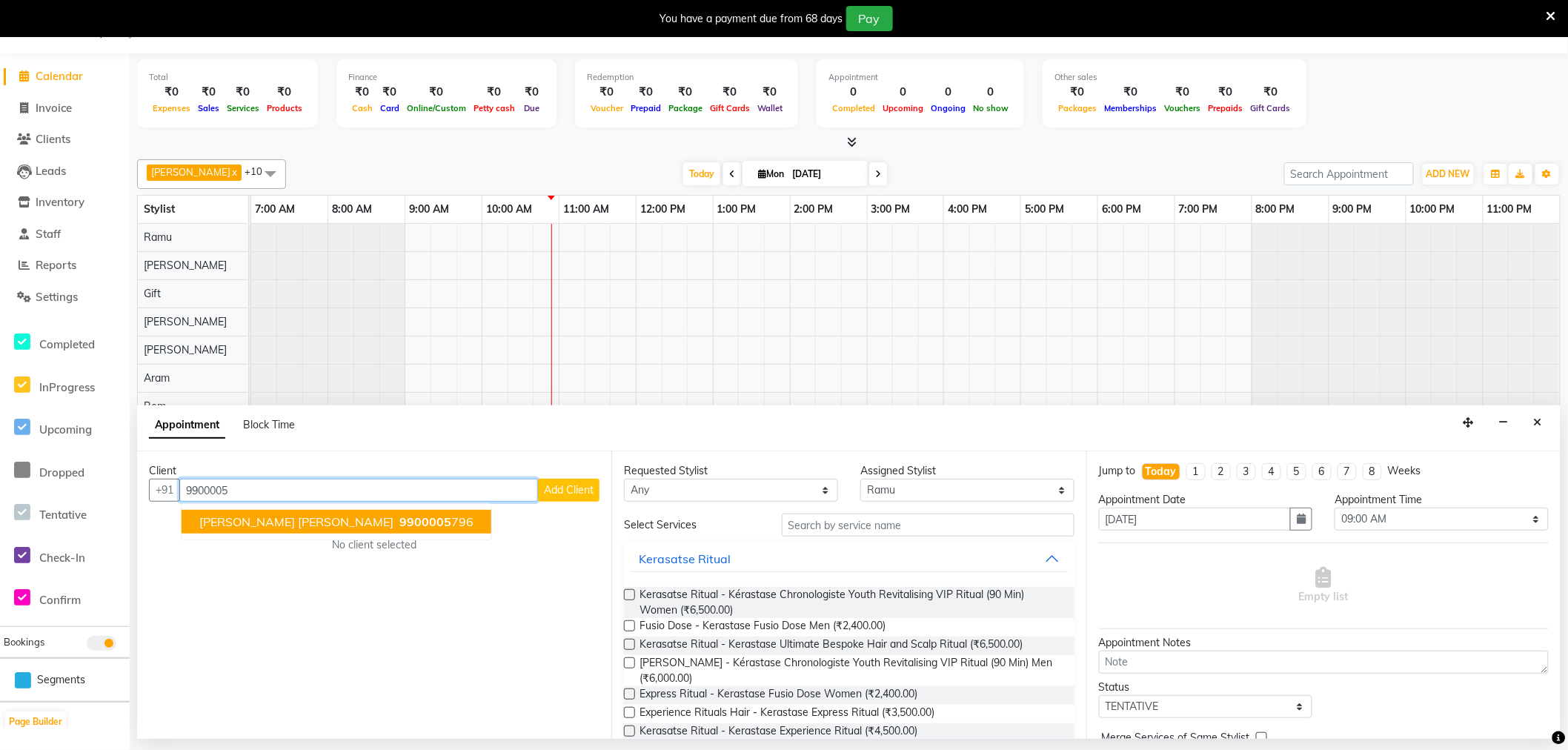
click at [264, 524] on span "[PERSON_NAME] [PERSON_NAME]" at bounding box center [297, 521] width 194 height 15
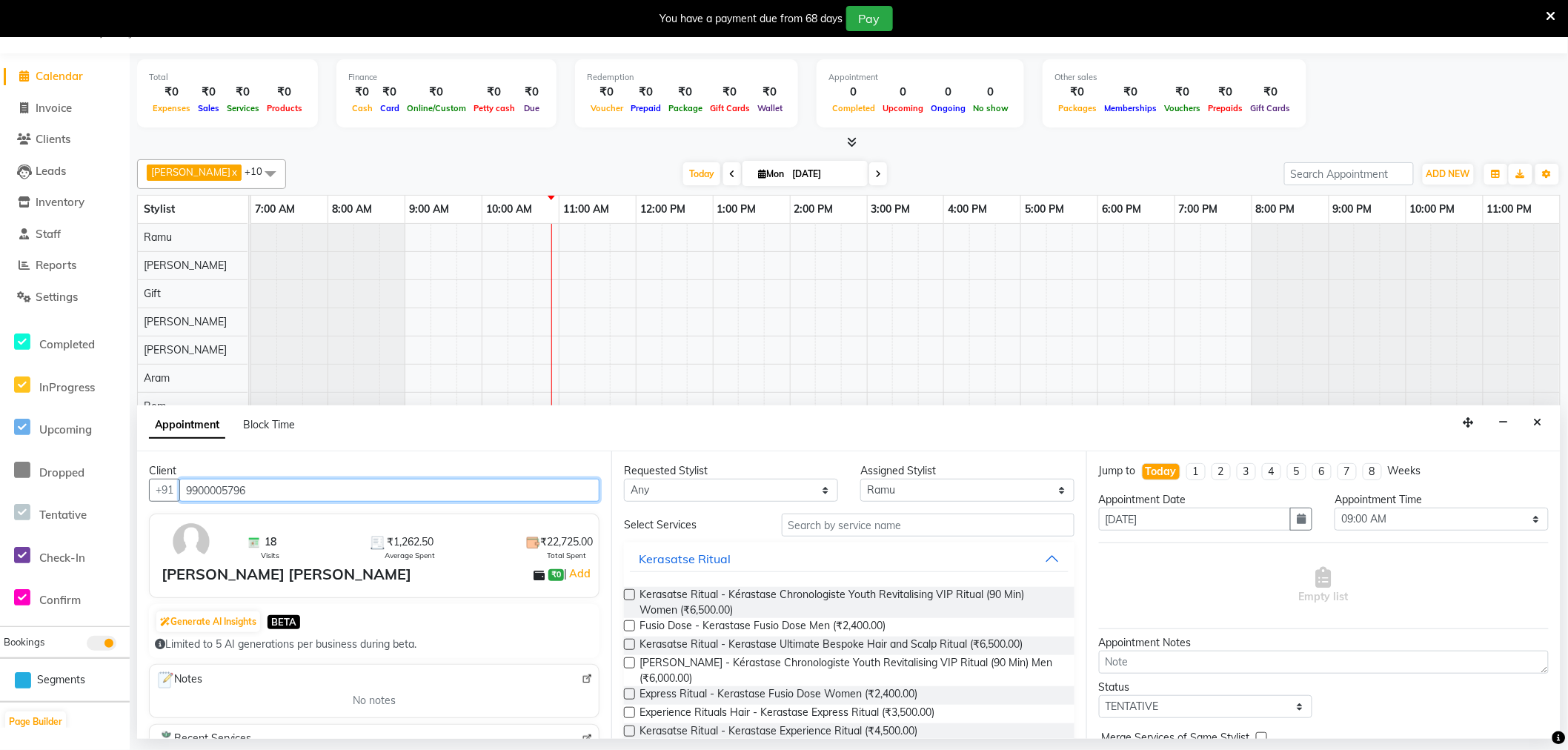
type input "9900005796"
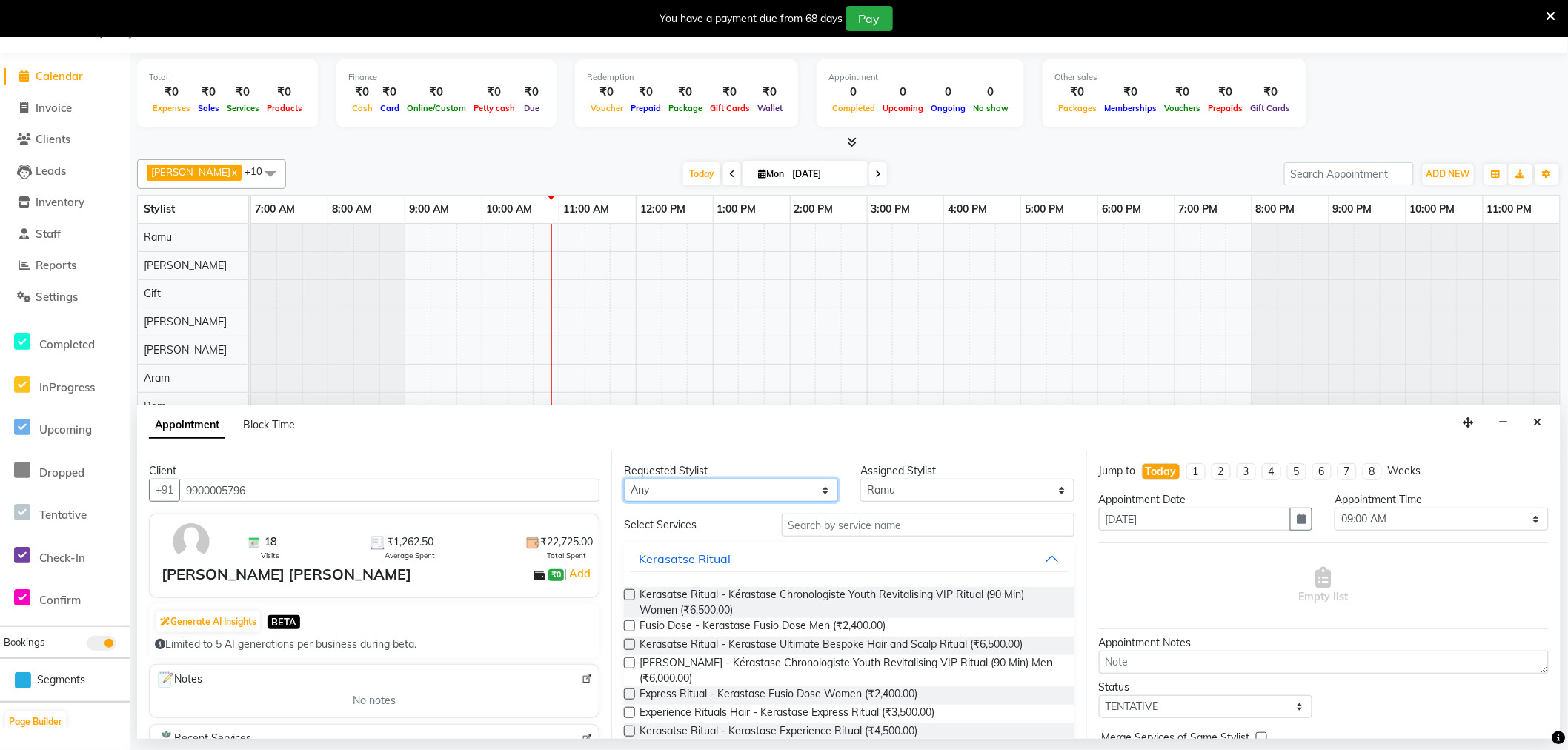
click at [745, 492] on select "Any [PERSON_NAME] Bem Gift [PERSON_NAME] Radhika [PERSON_NAME] [PERSON_NAME] Spa" at bounding box center [731, 490] width 214 height 23
select select "84952"
click at [624, 479] on select "Any [PERSON_NAME] Bem Gift [PERSON_NAME] Radhika [PERSON_NAME] [PERSON_NAME] Spa" at bounding box center [731, 490] width 214 height 23
click at [848, 528] on input "text" at bounding box center [928, 524] width 293 height 23
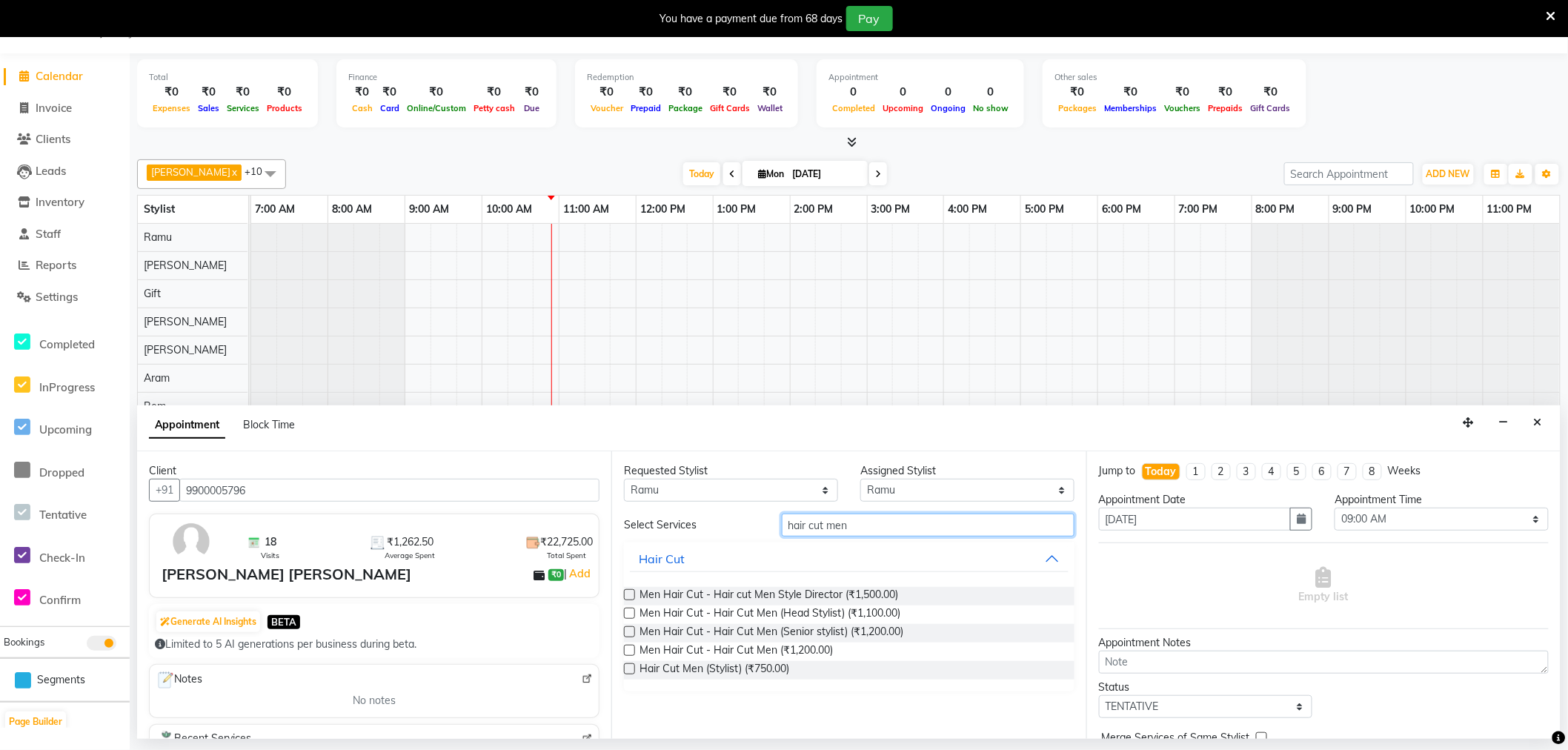
type input "hair cut men"
click at [627, 673] on label at bounding box center [629, 669] width 11 height 11
click at [627, 673] on input "checkbox" at bounding box center [629, 670] width 10 height 10
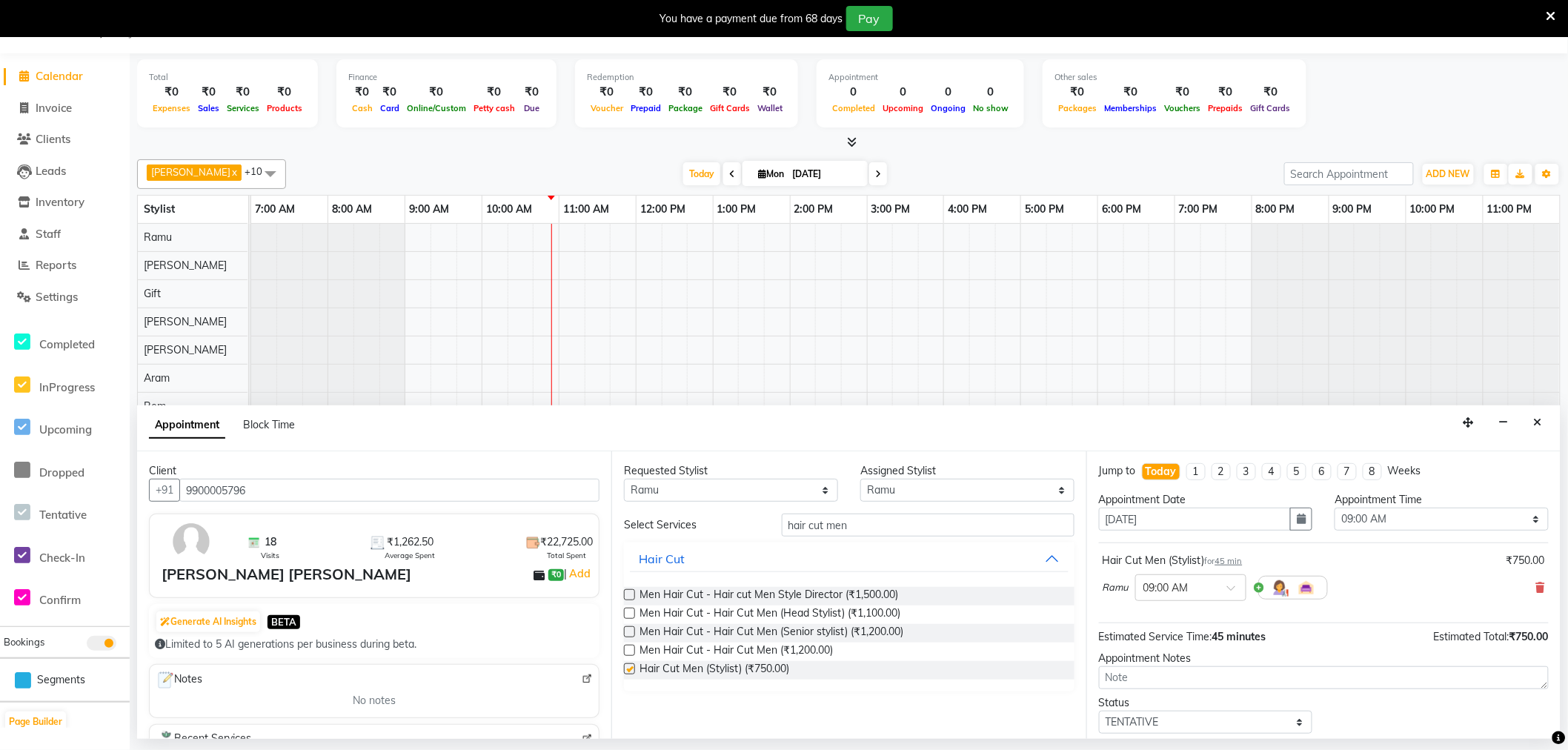
checkbox input "false"
click at [878, 518] on input "hair cut men" at bounding box center [928, 524] width 293 height 23
type input "h"
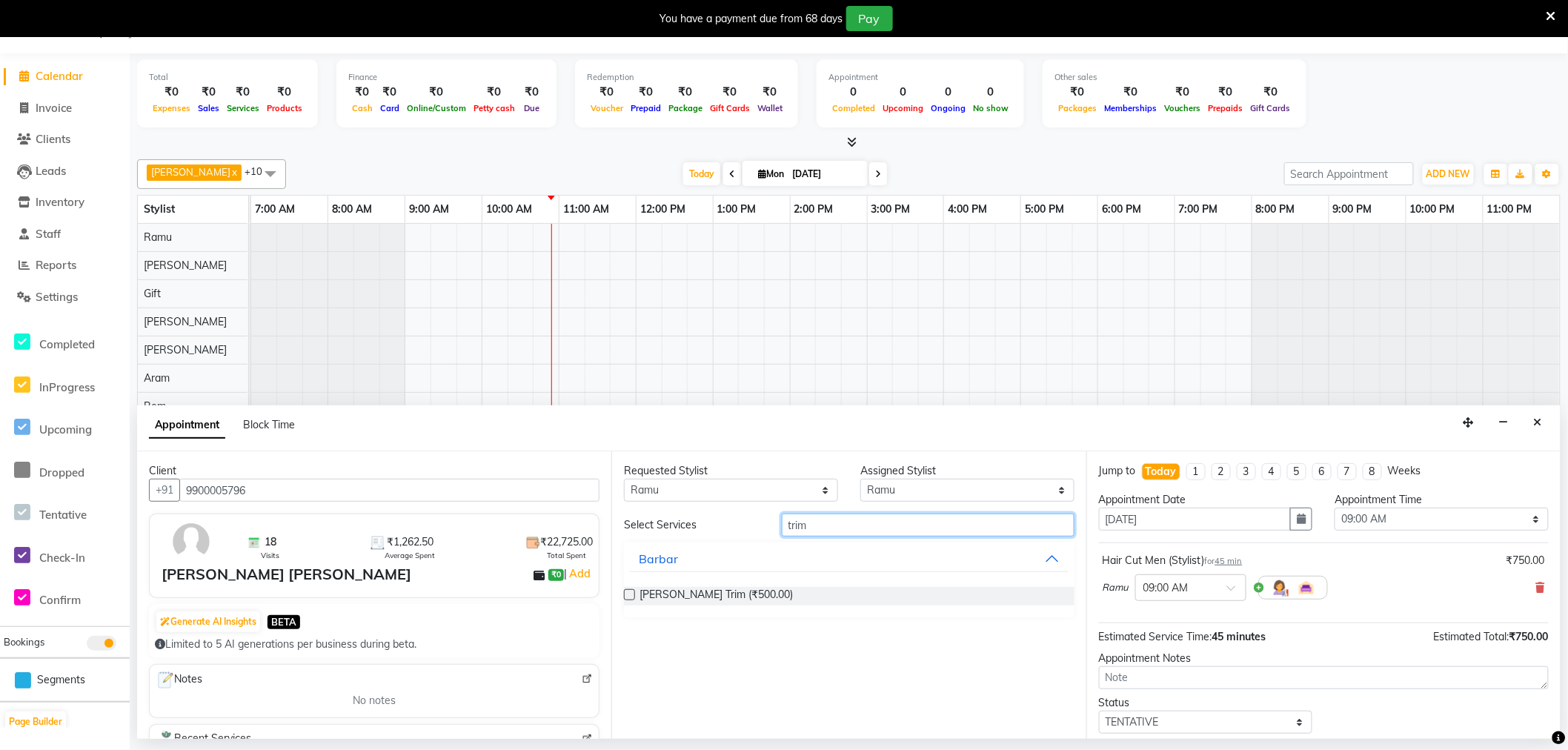
type input "trim"
click at [627, 593] on label at bounding box center [629, 594] width 11 height 11
click at [627, 593] on input "checkbox" at bounding box center [629, 596] width 10 height 10
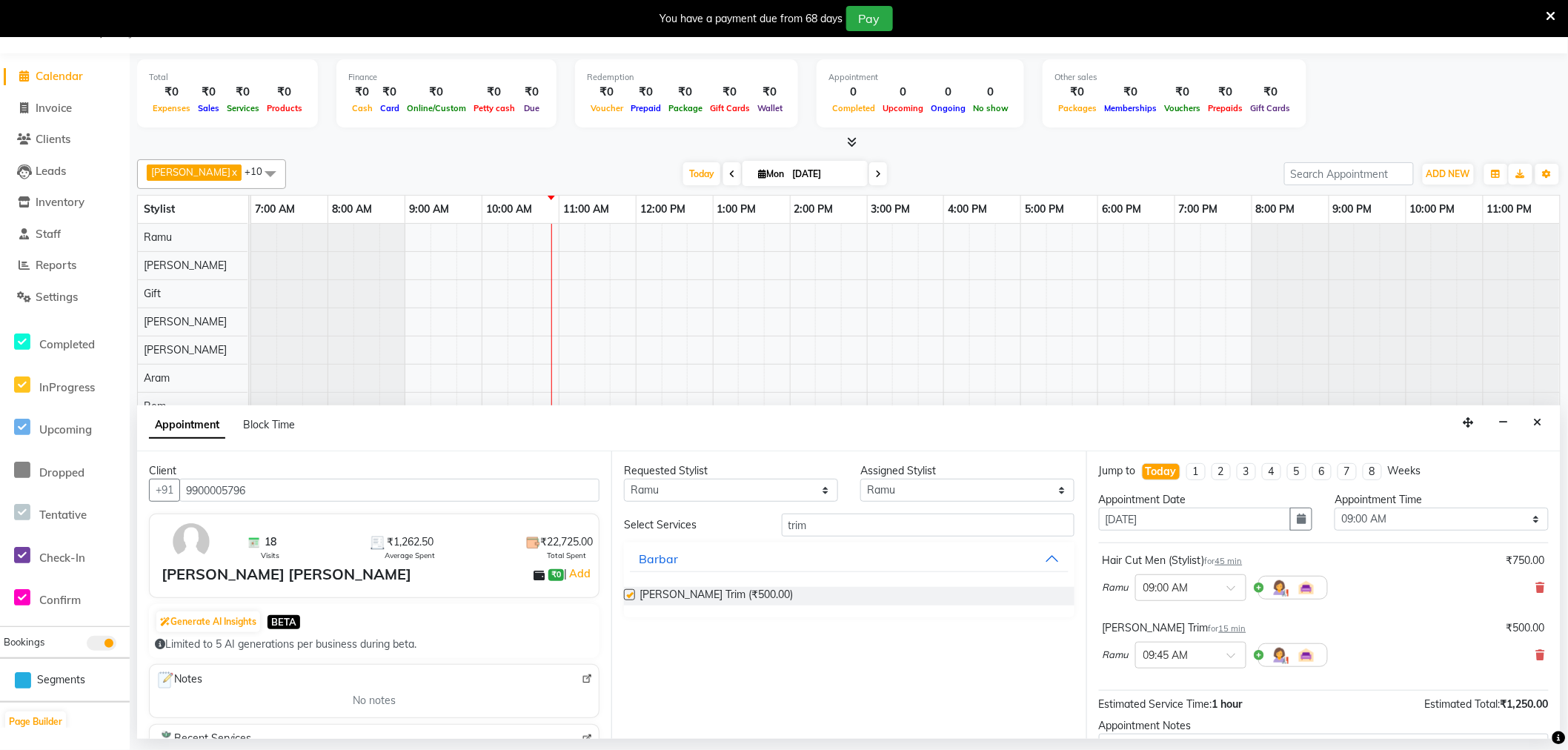
checkbox input "false"
click at [1236, 558] on span "45 min" at bounding box center [1229, 561] width 27 height 11
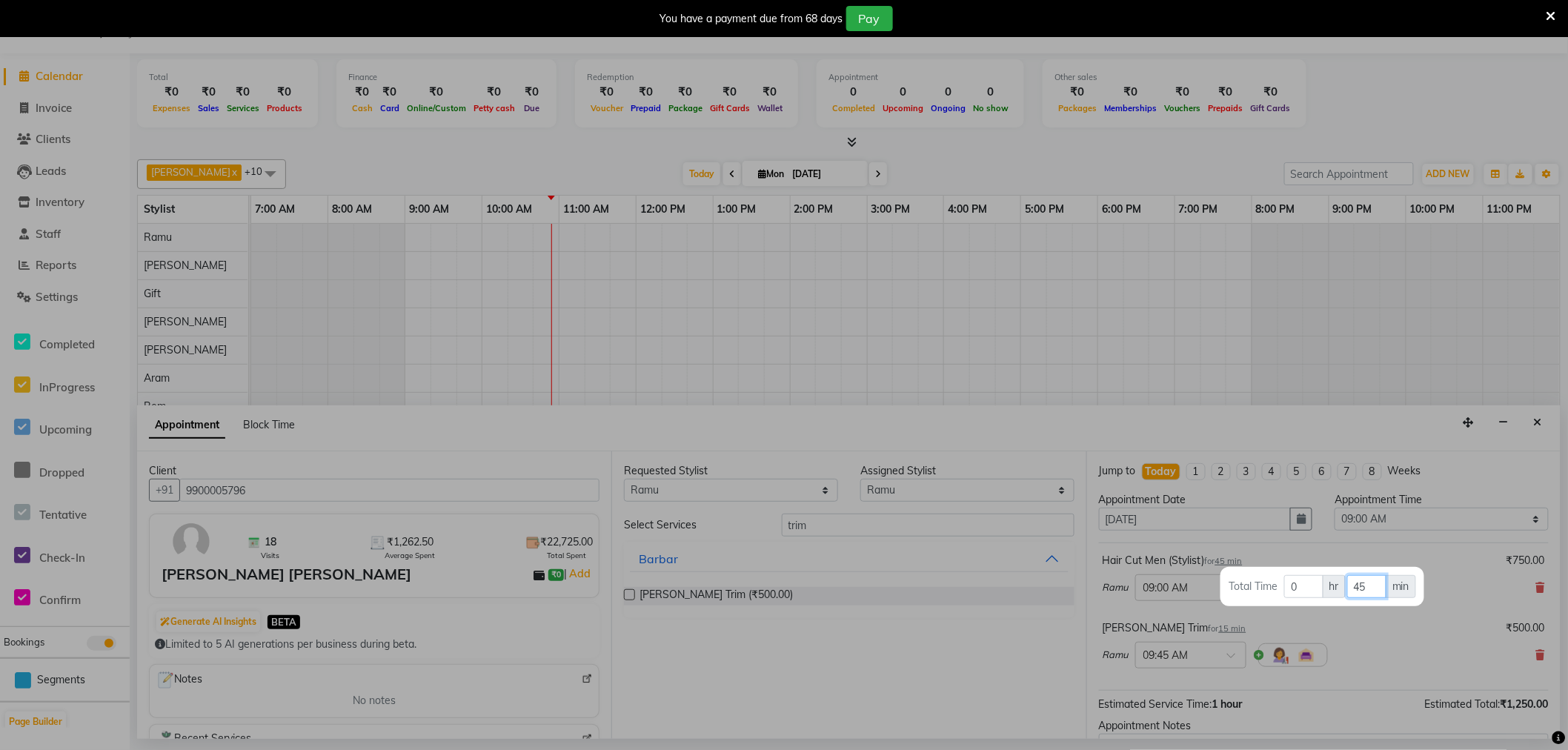
click at [1375, 588] on input "45" at bounding box center [1368, 586] width 39 height 23
type input "4"
type input "30"
click at [1384, 634] on div at bounding box center [784, 375] width 1568 height 750
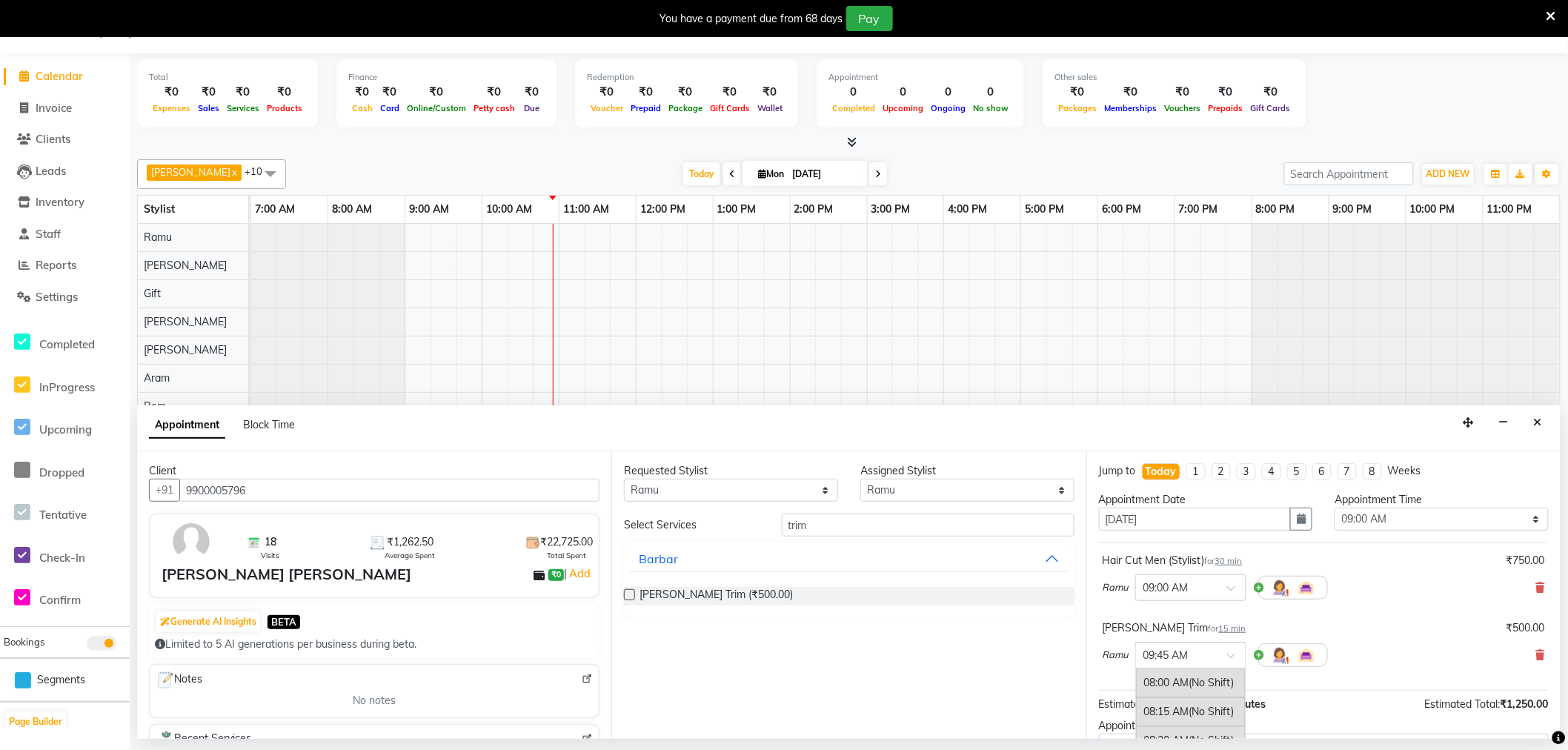
click at [1205, 652] on input "text" at bounding box center [1176, 654] width 65 height 16
click at [1183, 682] on div "09:30 AM" at bounding box center [1191, 687] width 110 height 27
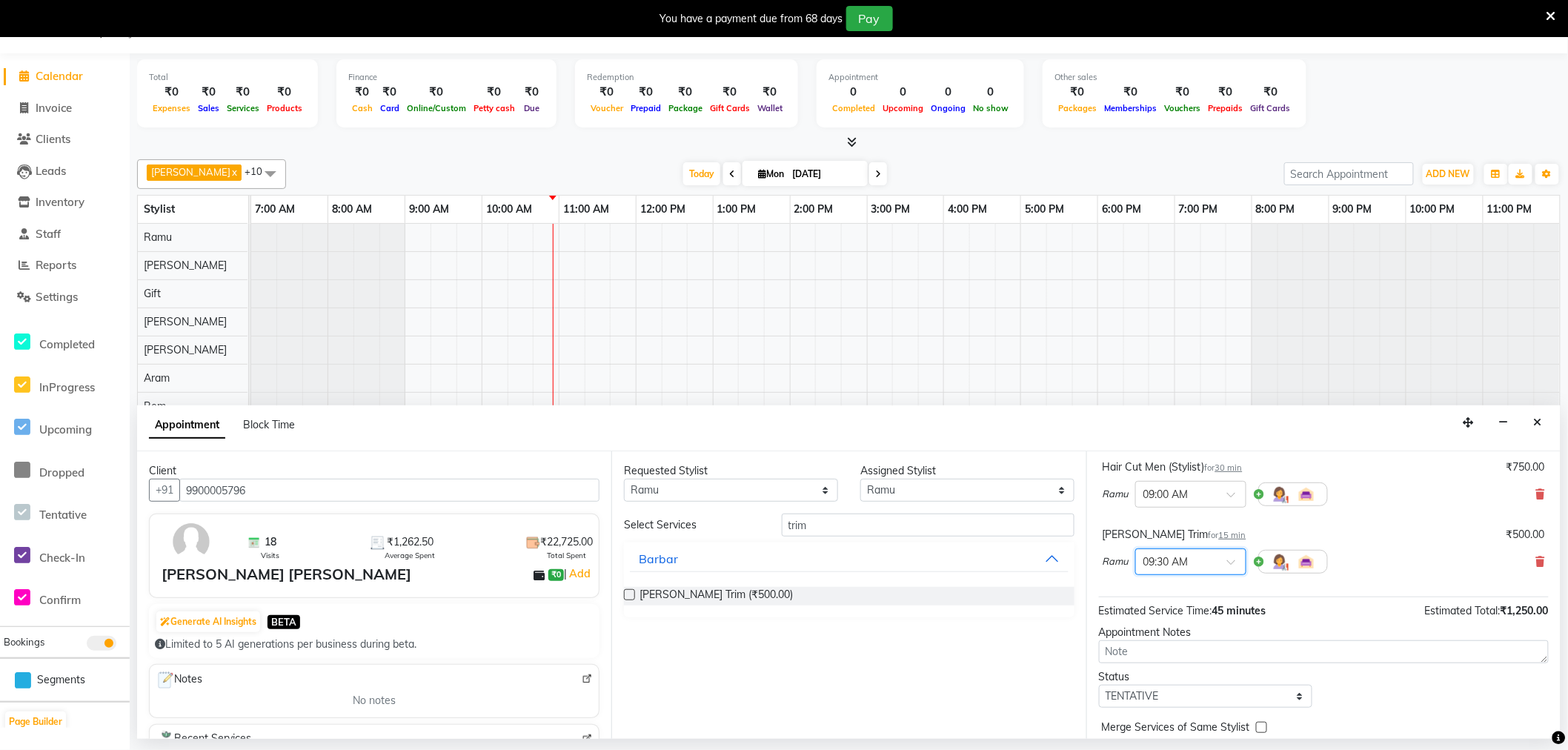
scroll to position [156, 0]
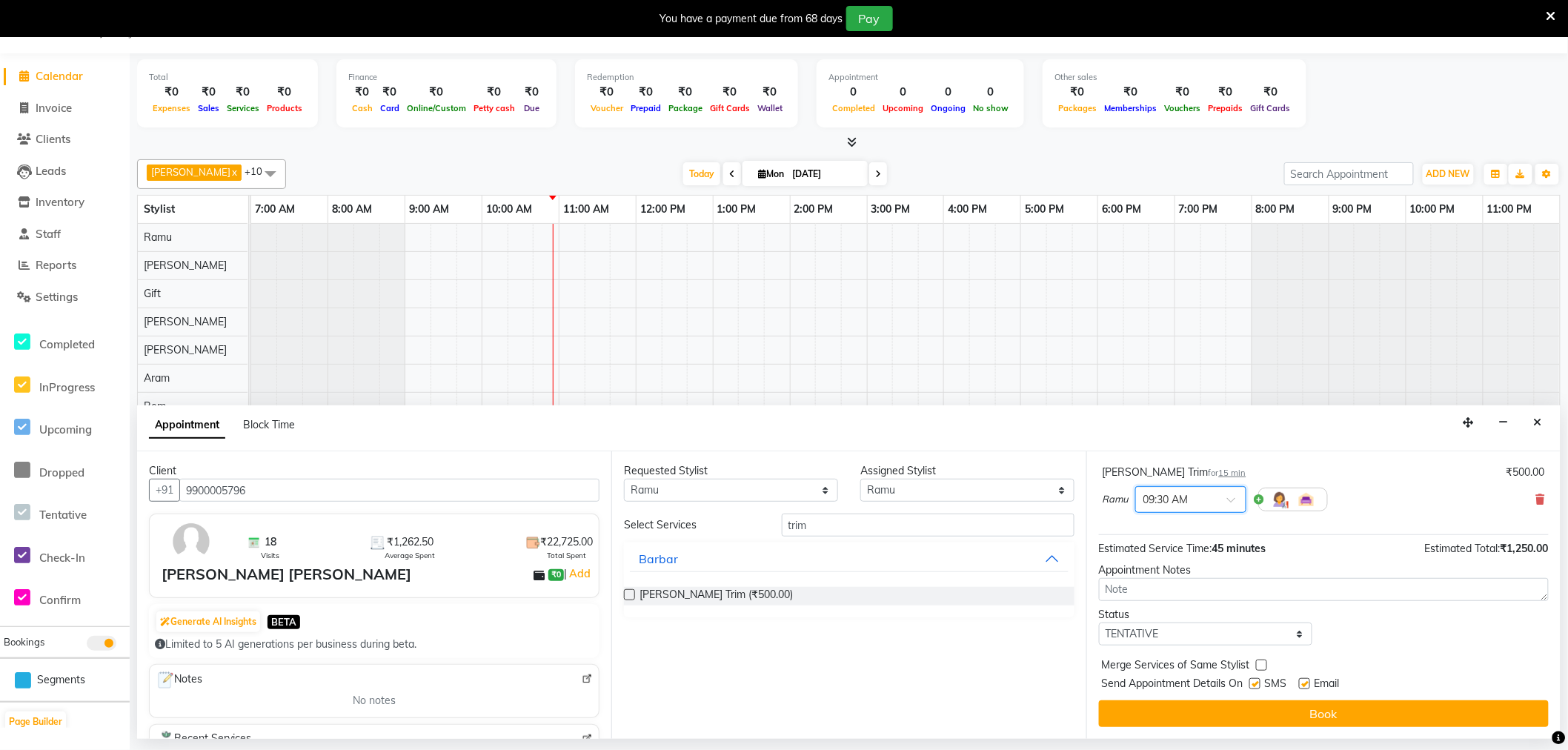
click at [1308, 680] on label at bounding box center [1304, 683] width 11 height 11
click at [1308, 680] on input "checkbox" at bounding box center [1304, 685] width 10 height 10
checkbox input "false"
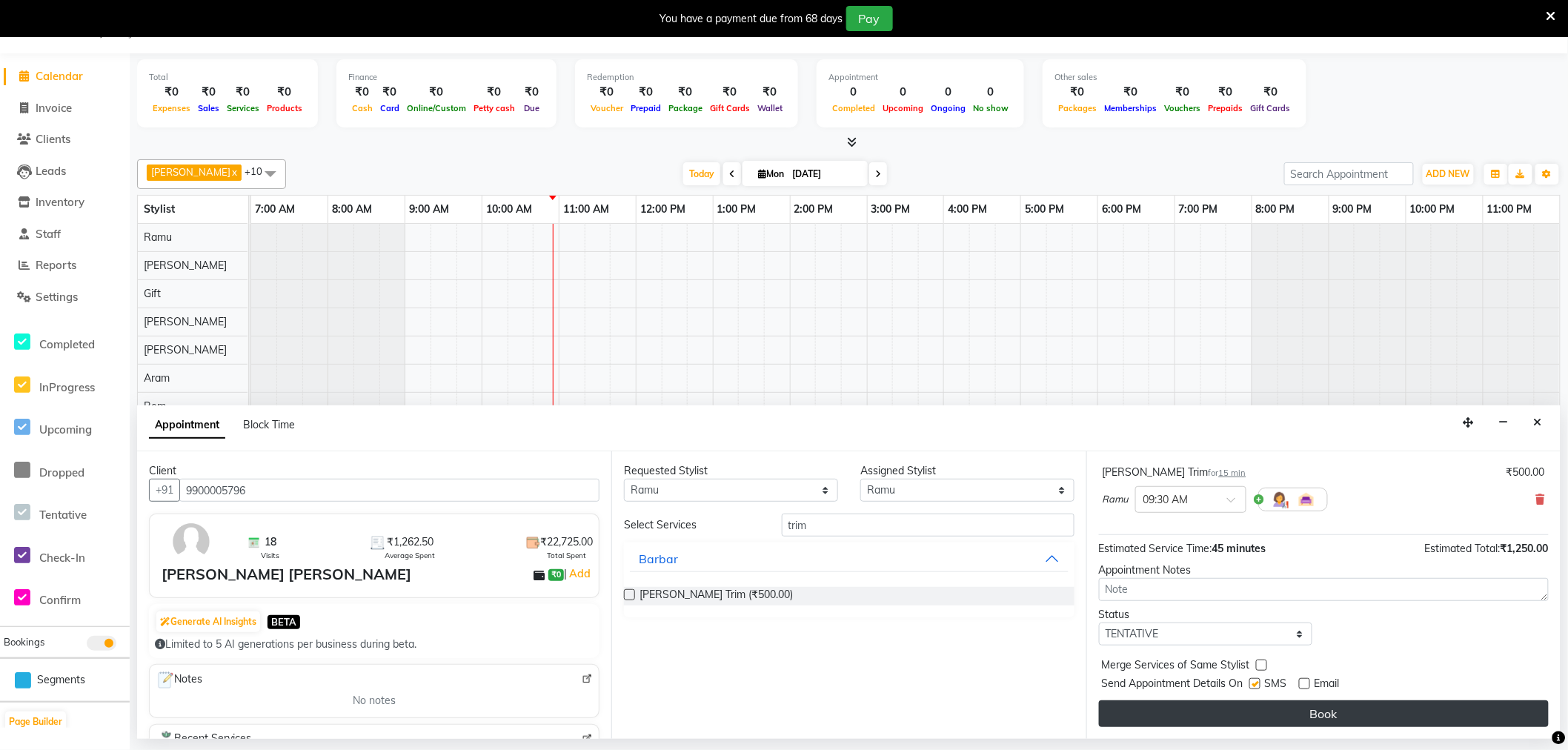
click at [1302, 709] on button "Book" at bounding box center [1325, 713] width 450 height 27
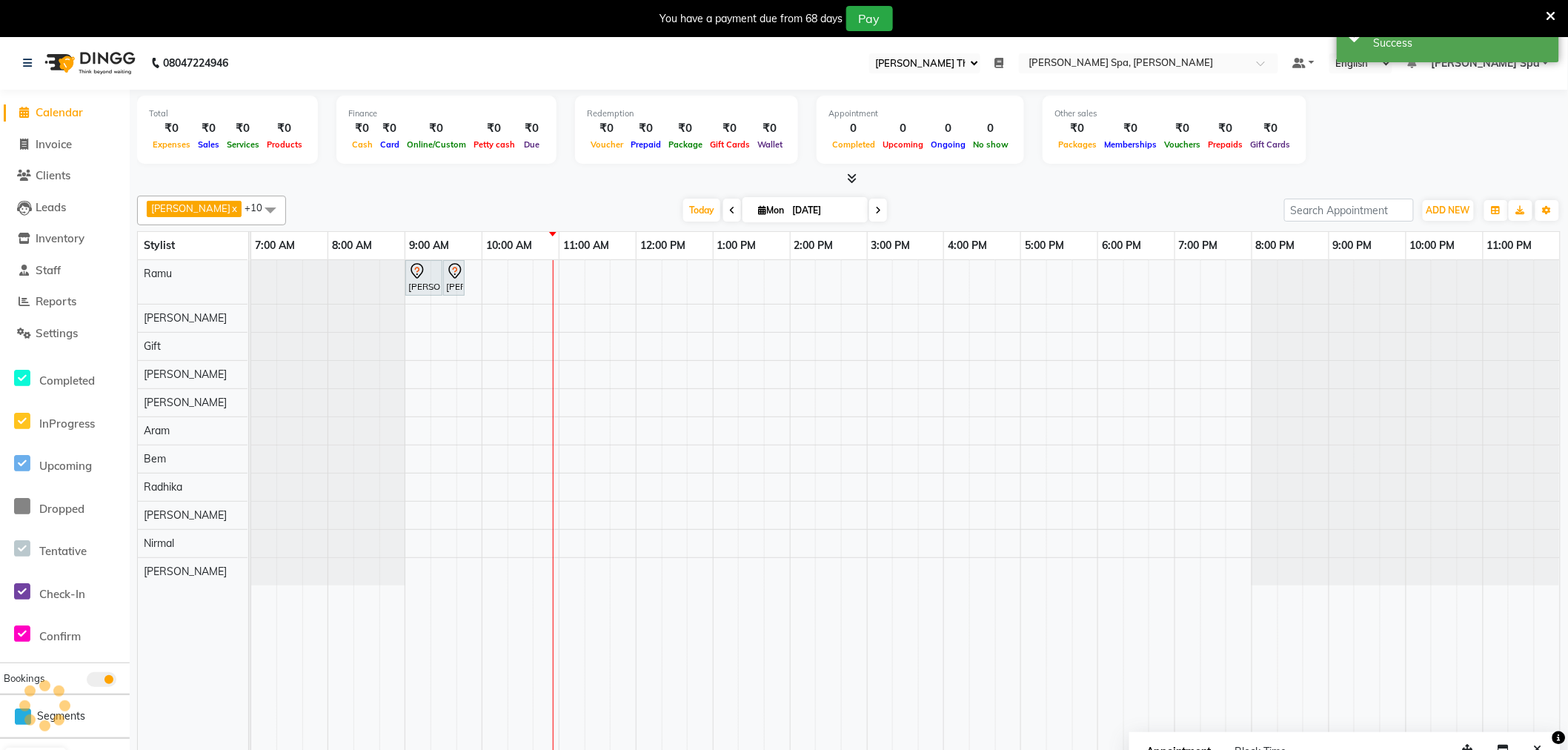
scroll to position [0, 0]
click at [495, 268] on div "Sandeep Krishna Murthy, TK01, 09:00 AM-09:30 AM, Hair Cut Men (Stylist) Sandeep…" at bounding box center [905, 516] width 1309 height 510
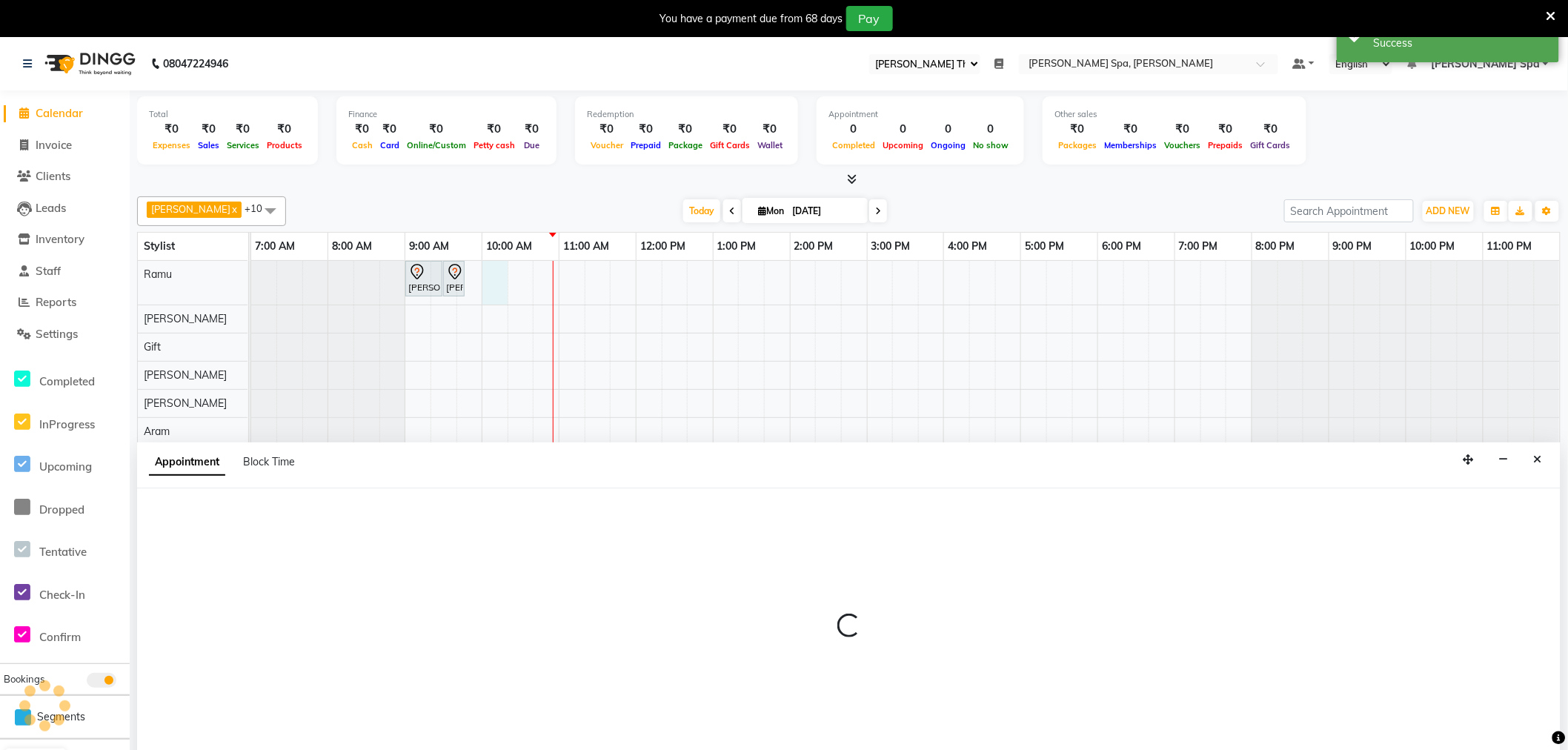
scroll to position [37, 0]
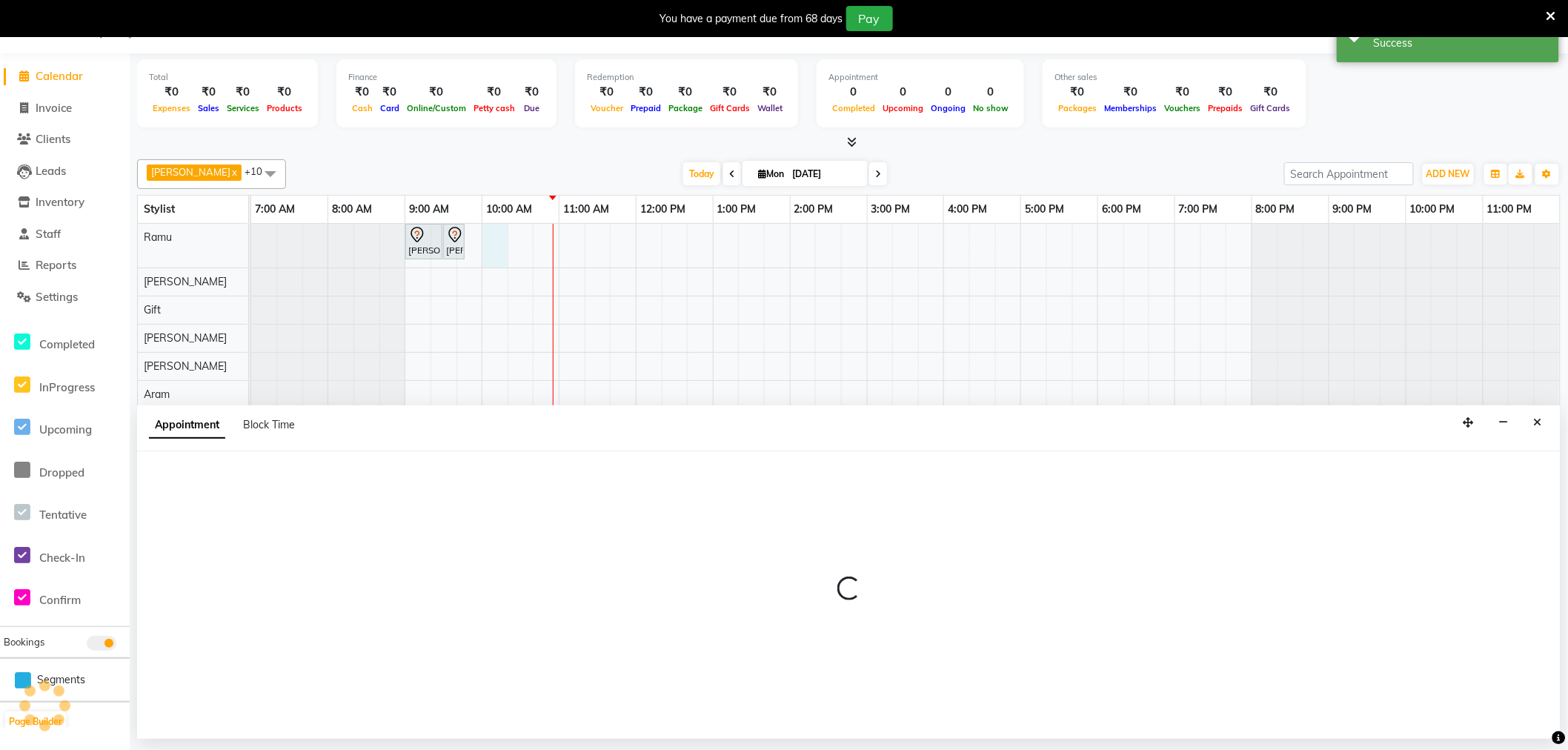
select select "84952"
select select "600"
select select "tentative"
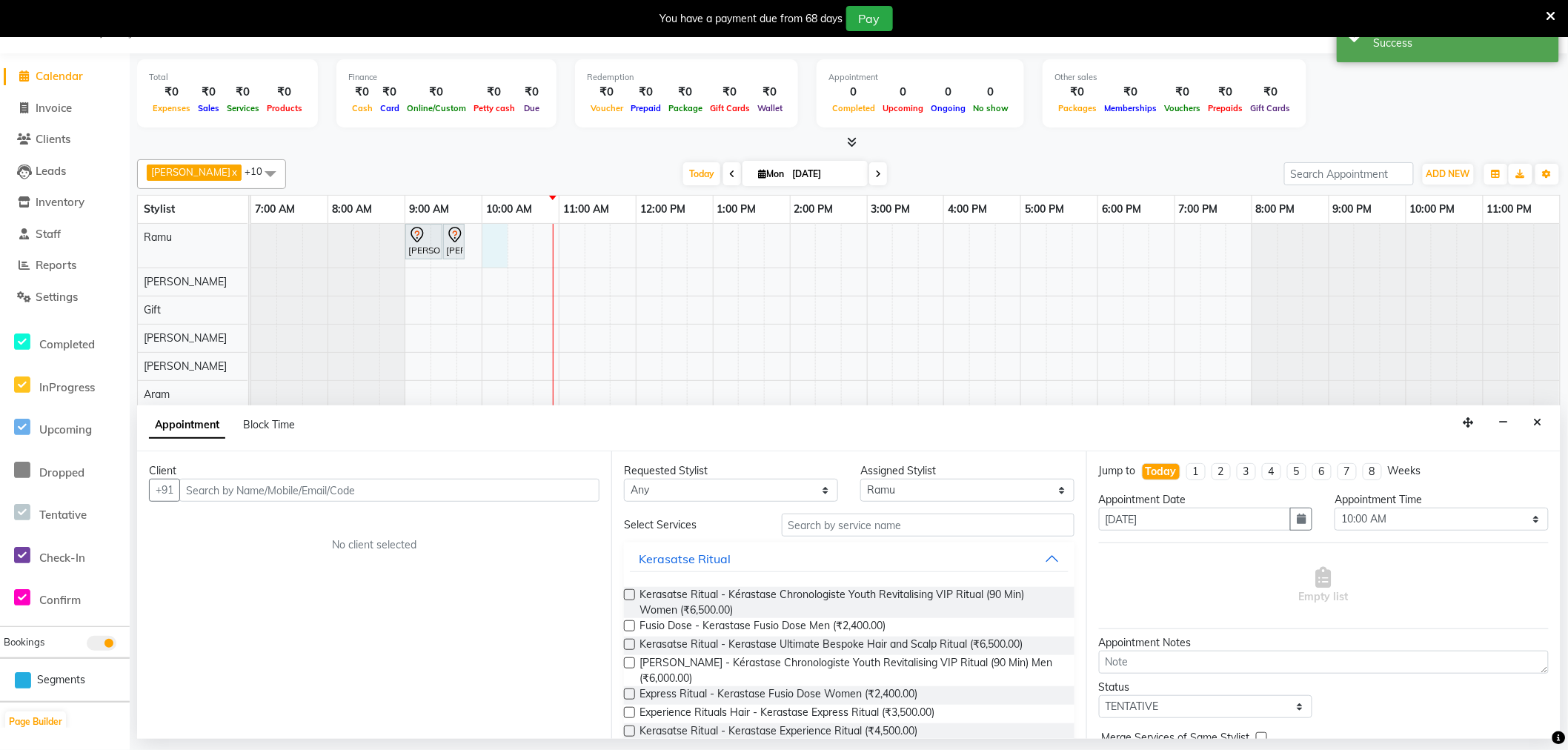
click at [317, 491] on input "text" at bounding box center [390, 490] width 420 height 23
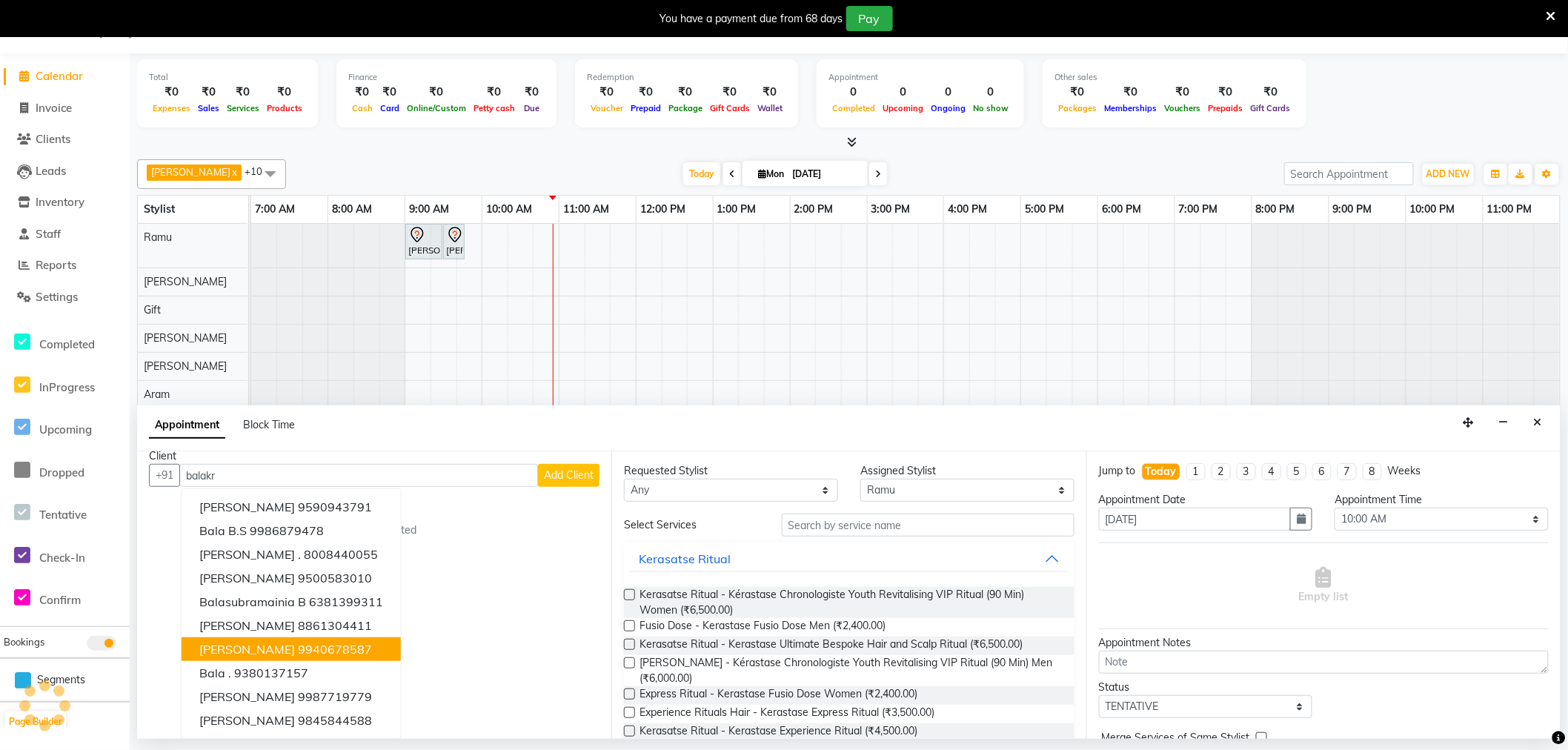
scroll to position [0, 0]
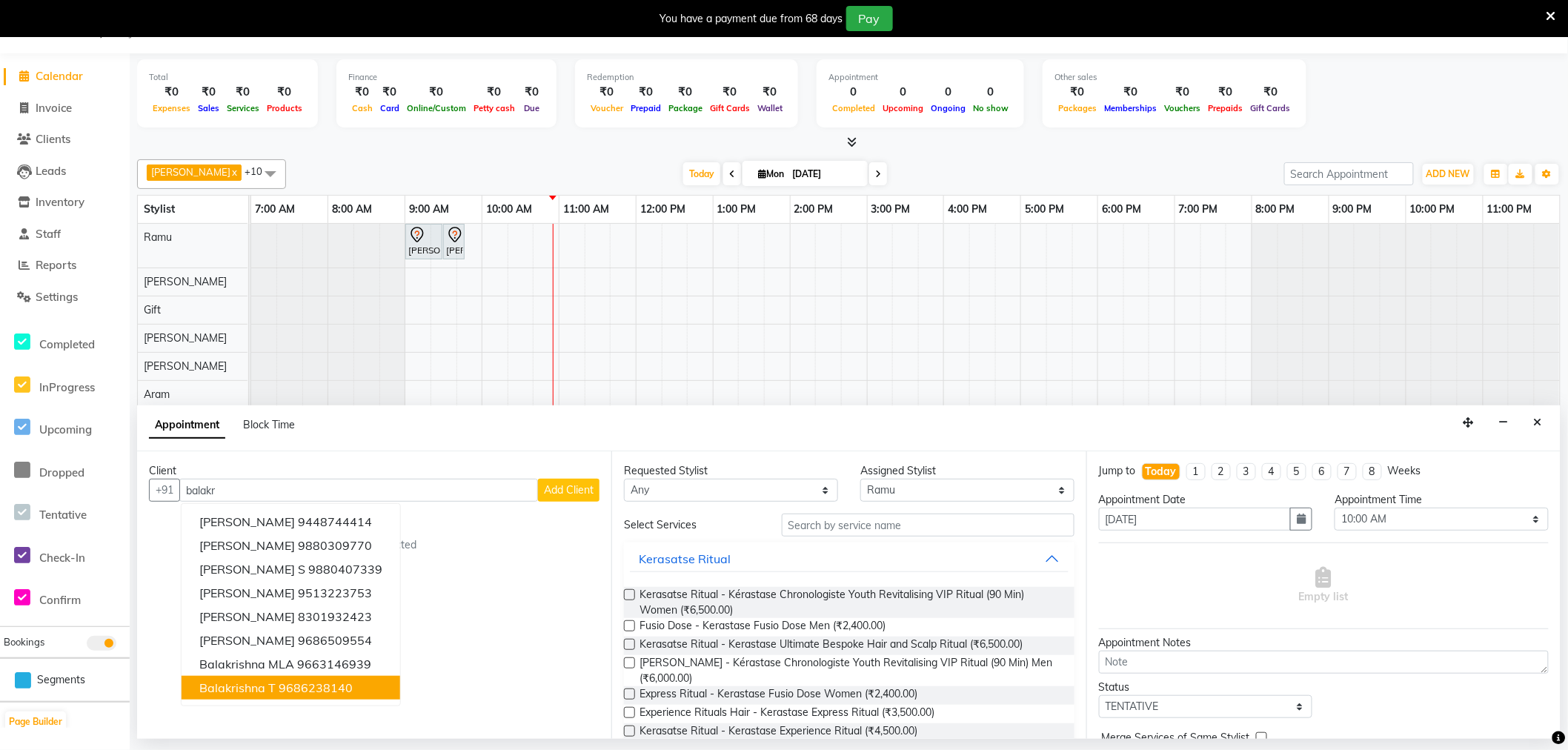
click at [353, 686] on button "Balakrishna T 9686238140" at bounding box center [291, 688] width 219 height 24
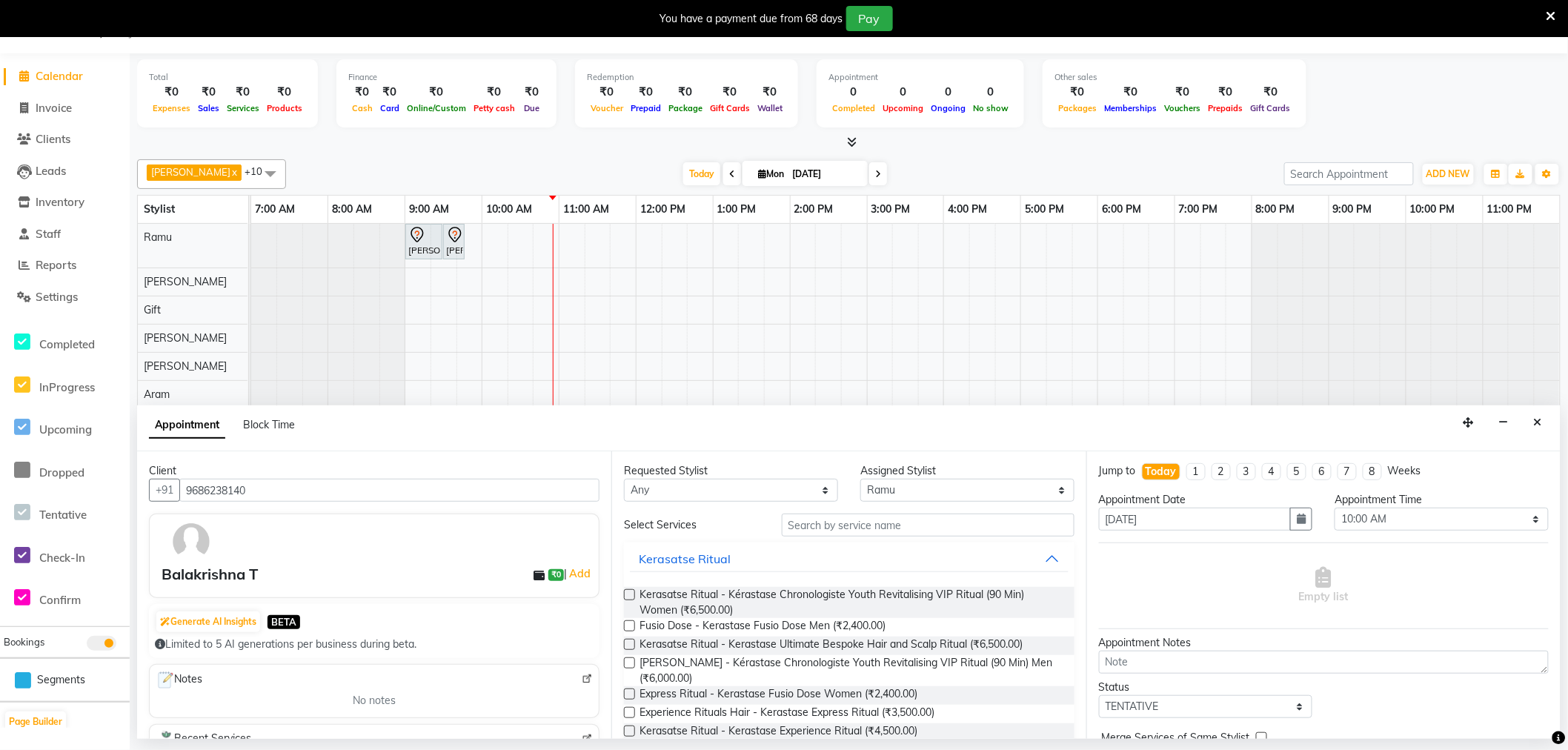
type input "9686238140"
click at [731, 485] on select "Any [PERSON_NAME] Bem Gift [PERSON_NAME] Radhika [PERSON_NAME] [PERSON_NAME] Spa" at bounding box center [731, 490] width 214 height 23
select select "84952"
click at [624, 479] on select "Any [PERSON_NAME] Bem Gift [PERSON_NAME] Radhika [PERSON_NAME] [PERSON_NAME] Spa" at bounding box center [731, 490] width 214 height 23
click at [866, 516] on input "text" at bounding box center [928, 524] width 293 height 23
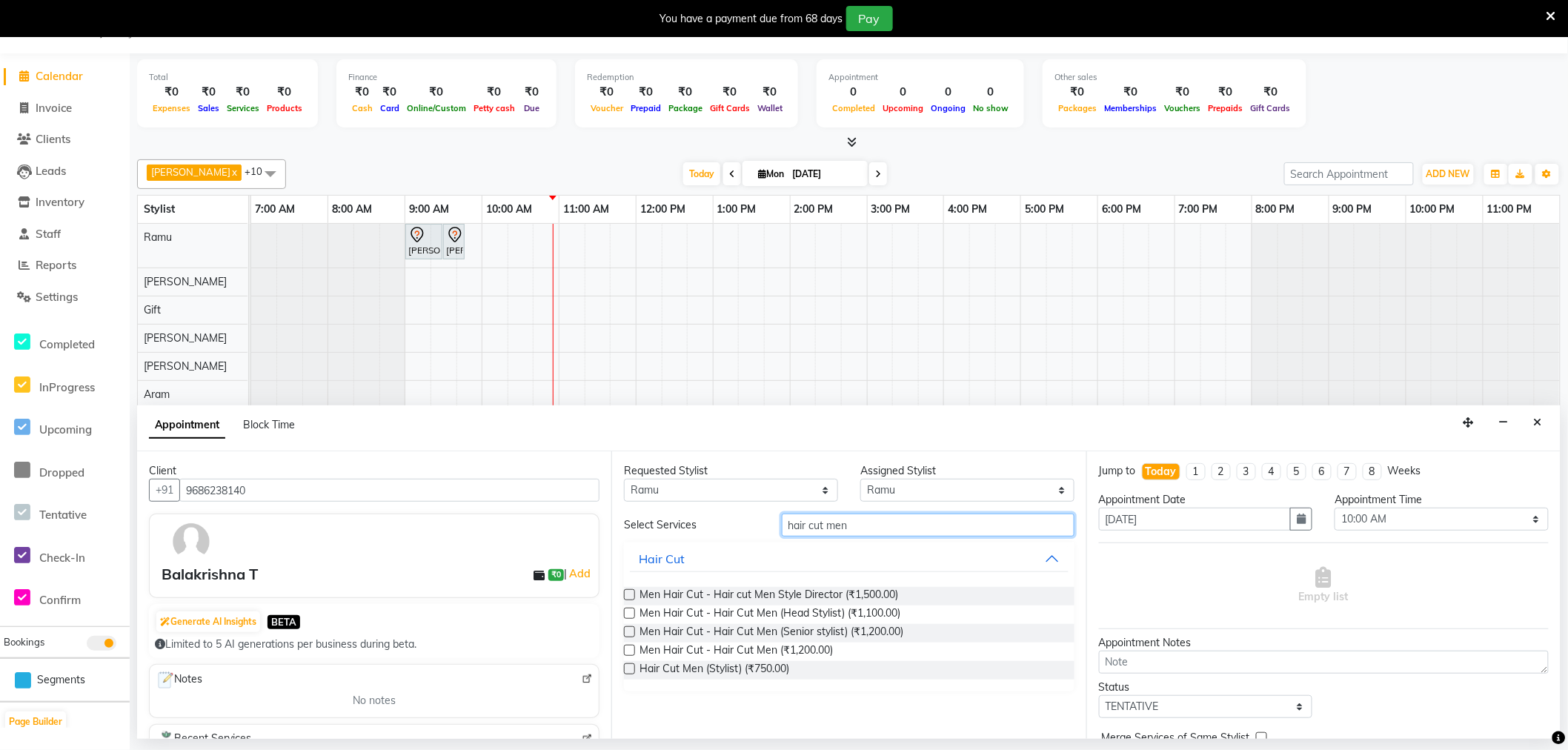
type input "hair cut men"
click at [630, 668] on label at bounding box center [629, 669] width 11 height 11
click at [630, 668] on input "checkbox" at bounding box center [629, 670] width 10 height 10
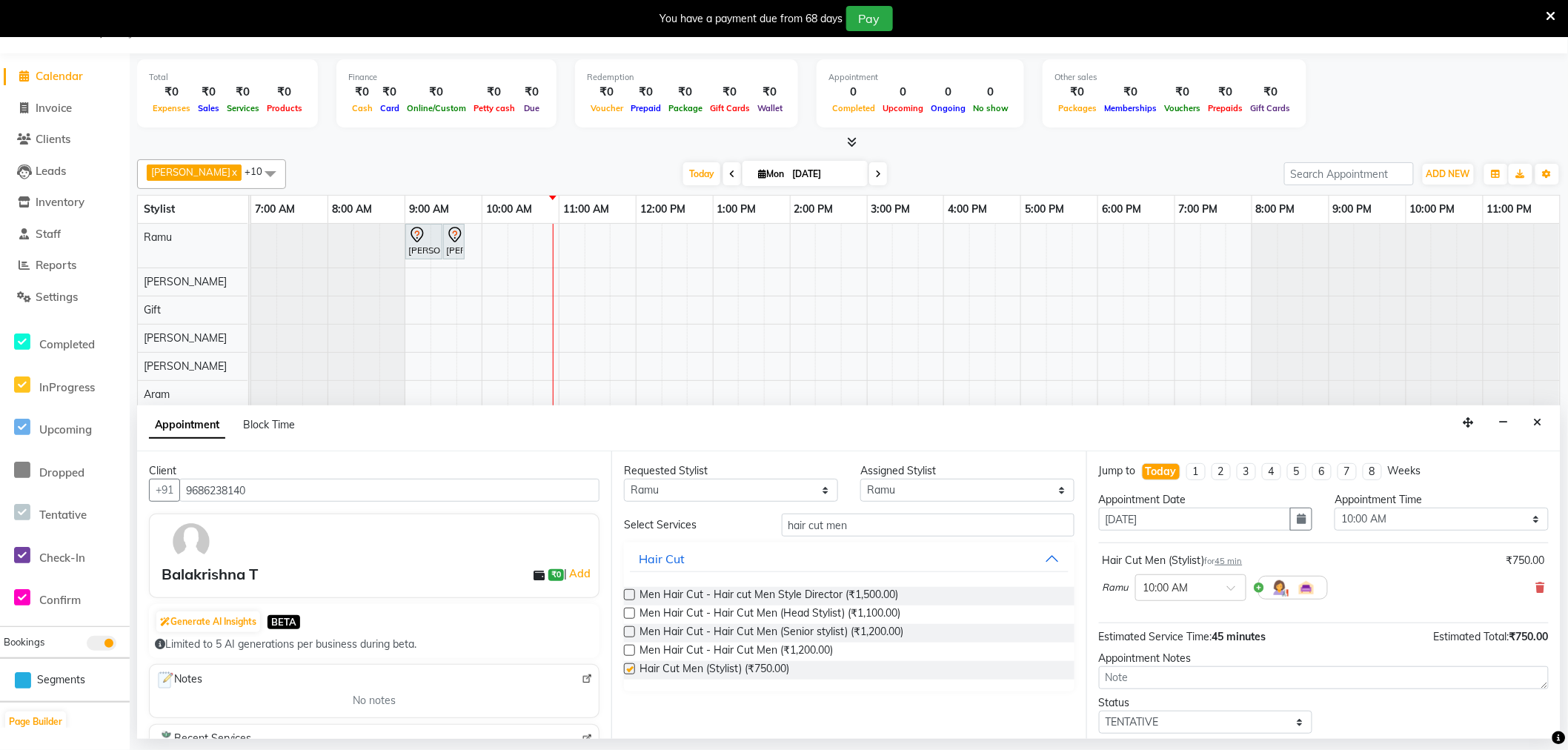
checkbox input "false"
drag, startPoint x: 868, startPoint y: 521, endPoint x: 619, endPoint y: 545, distance: 250.2
click at [619, 545] on div "Requested Stylist Any Amy Aram Bem Gift Nirmal Poornesh Priscilla Radhika Ramu …" at bounding box center [848, 595] width 474 height 288
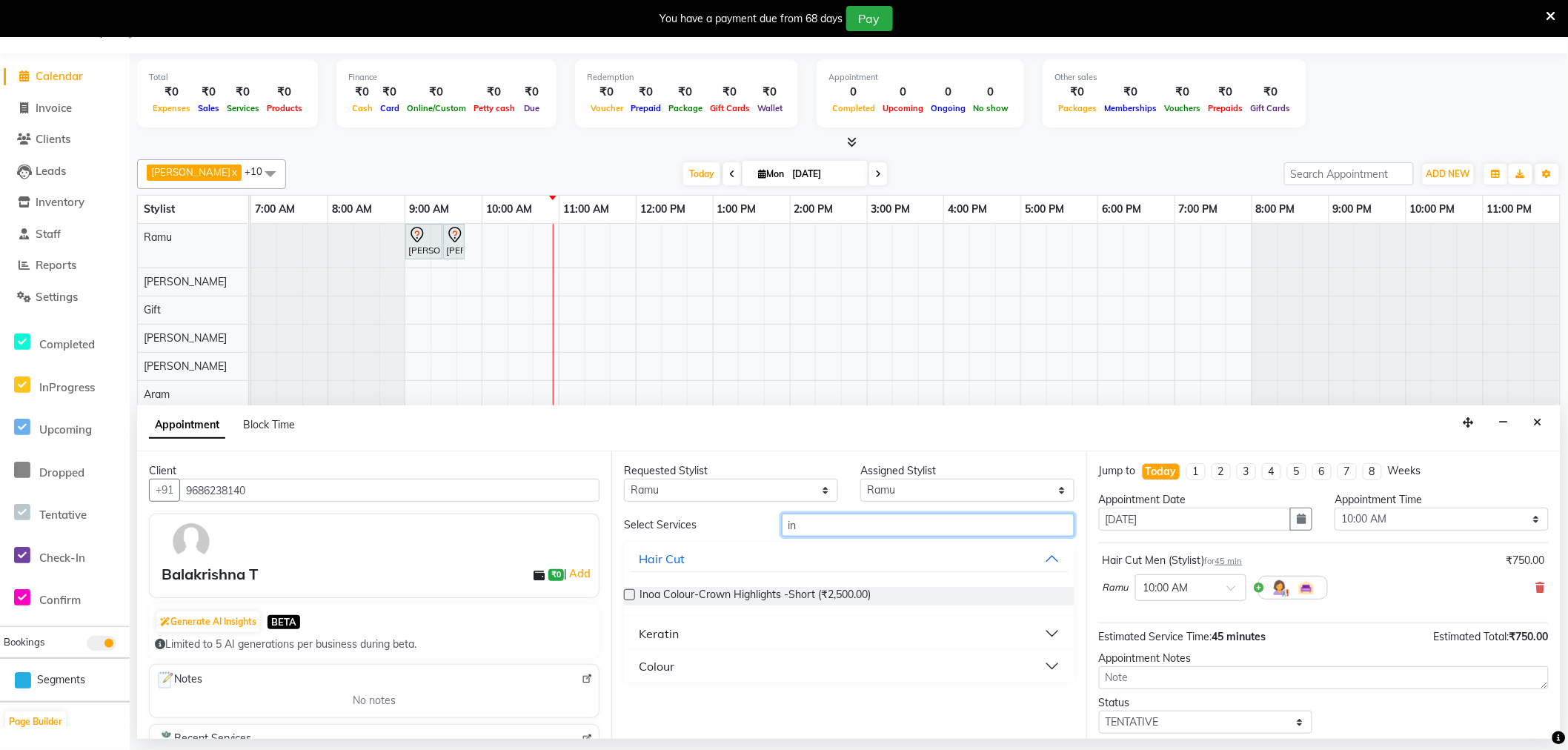
type input "i"
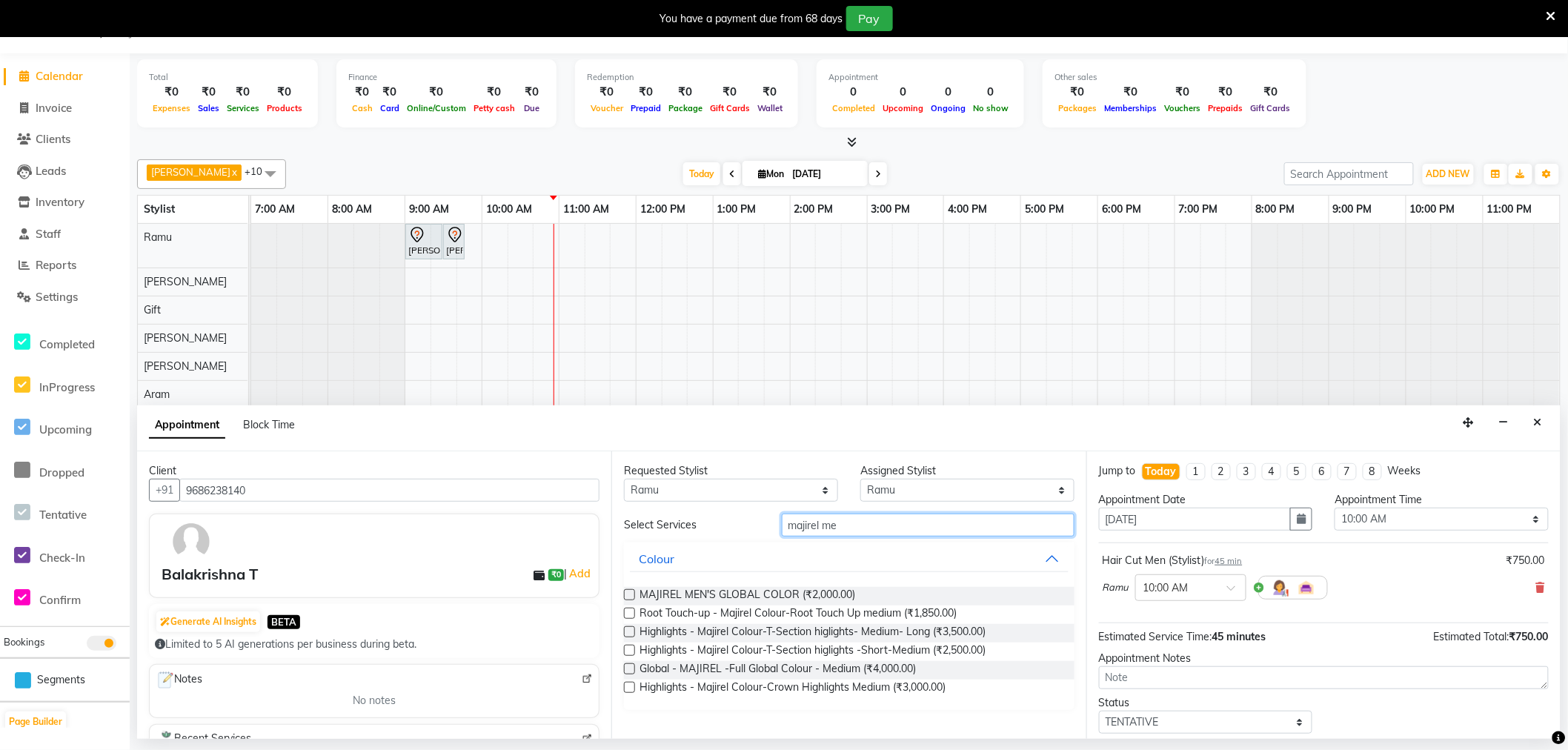
type input "majirel me"
click at [630, 594] on label at bounding box center [629, 594] width 11 height 11
click at [630, 594] on input "checkbox" at bounding box center [629, 596] width 10 height 10
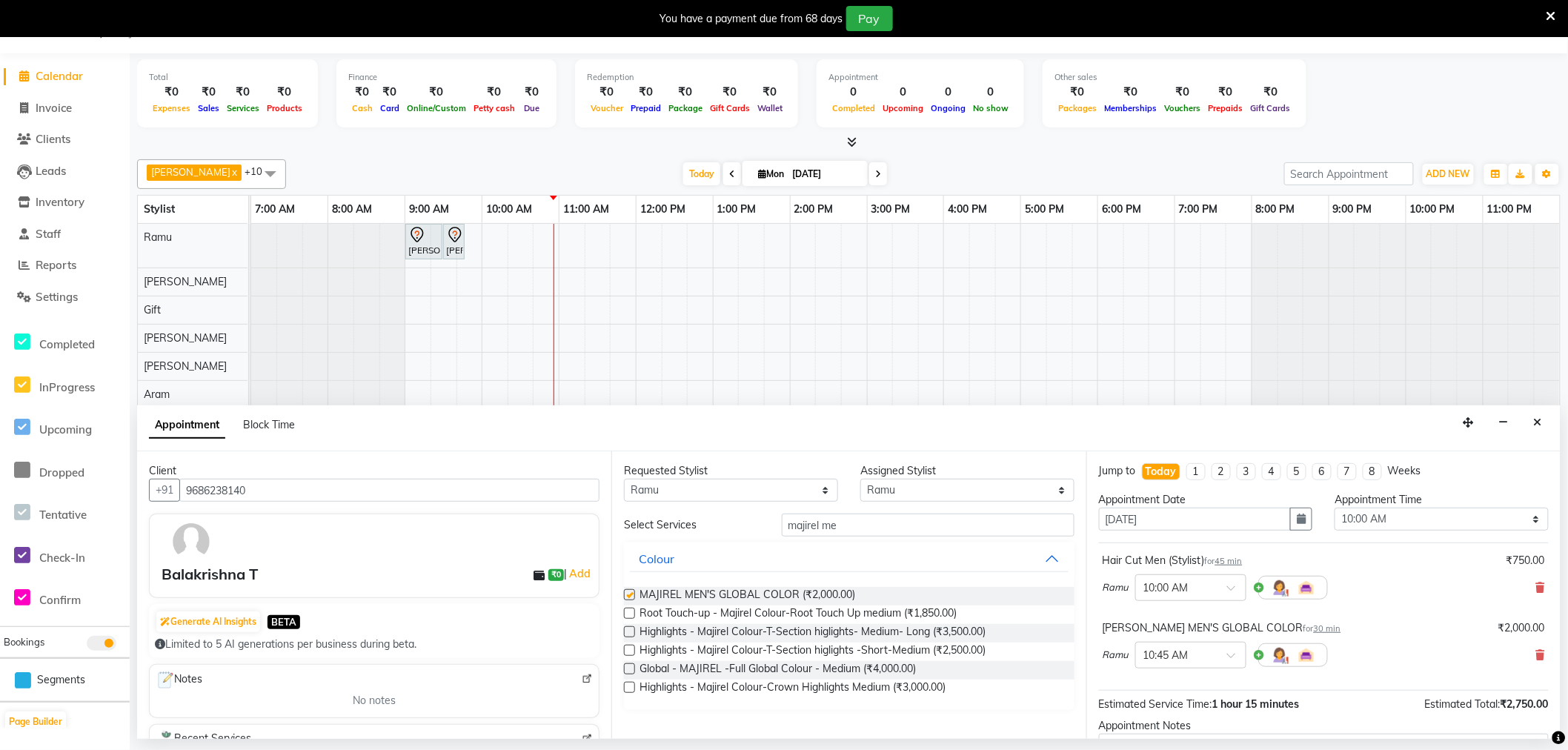
checkbox input "false"
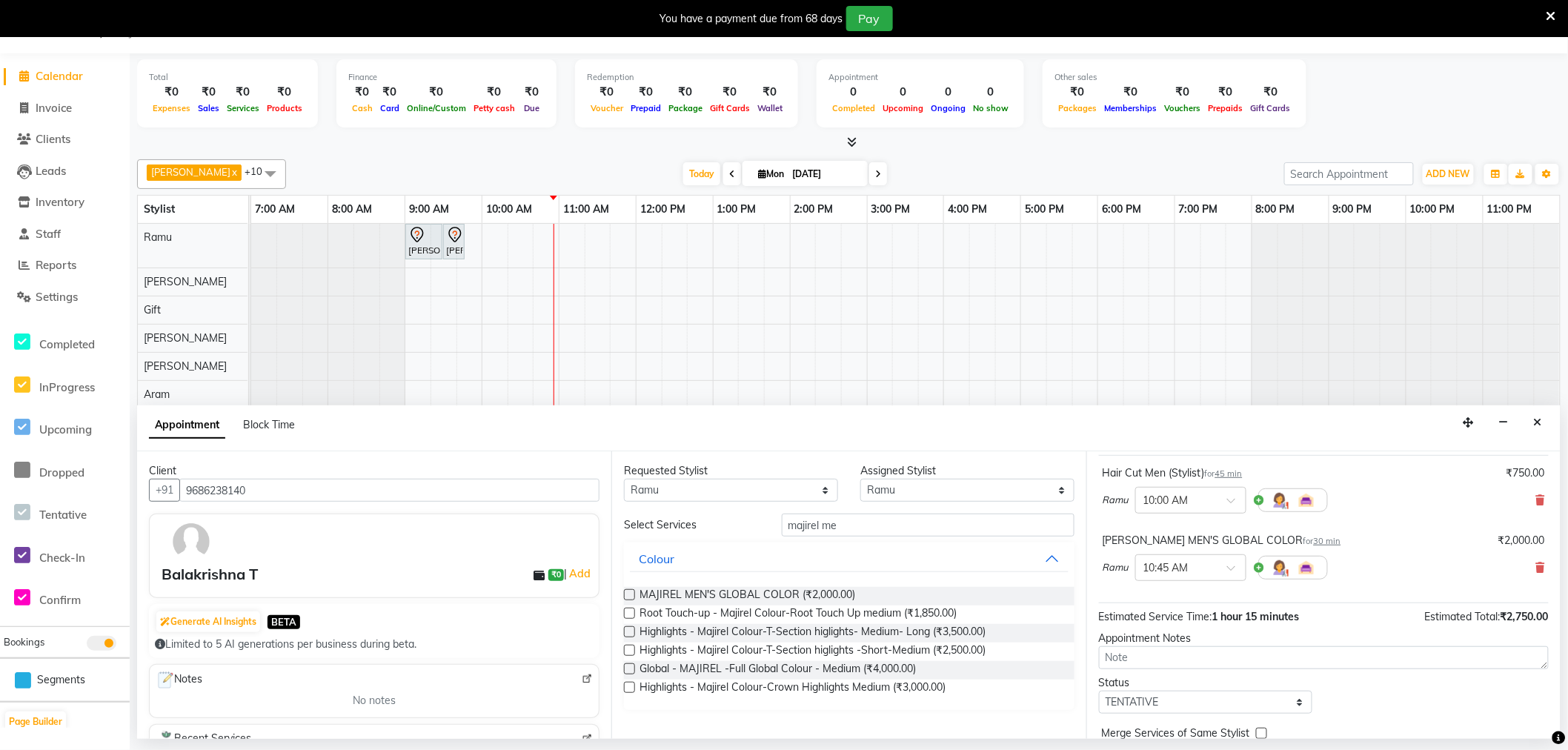
scroll to position [156, 0]
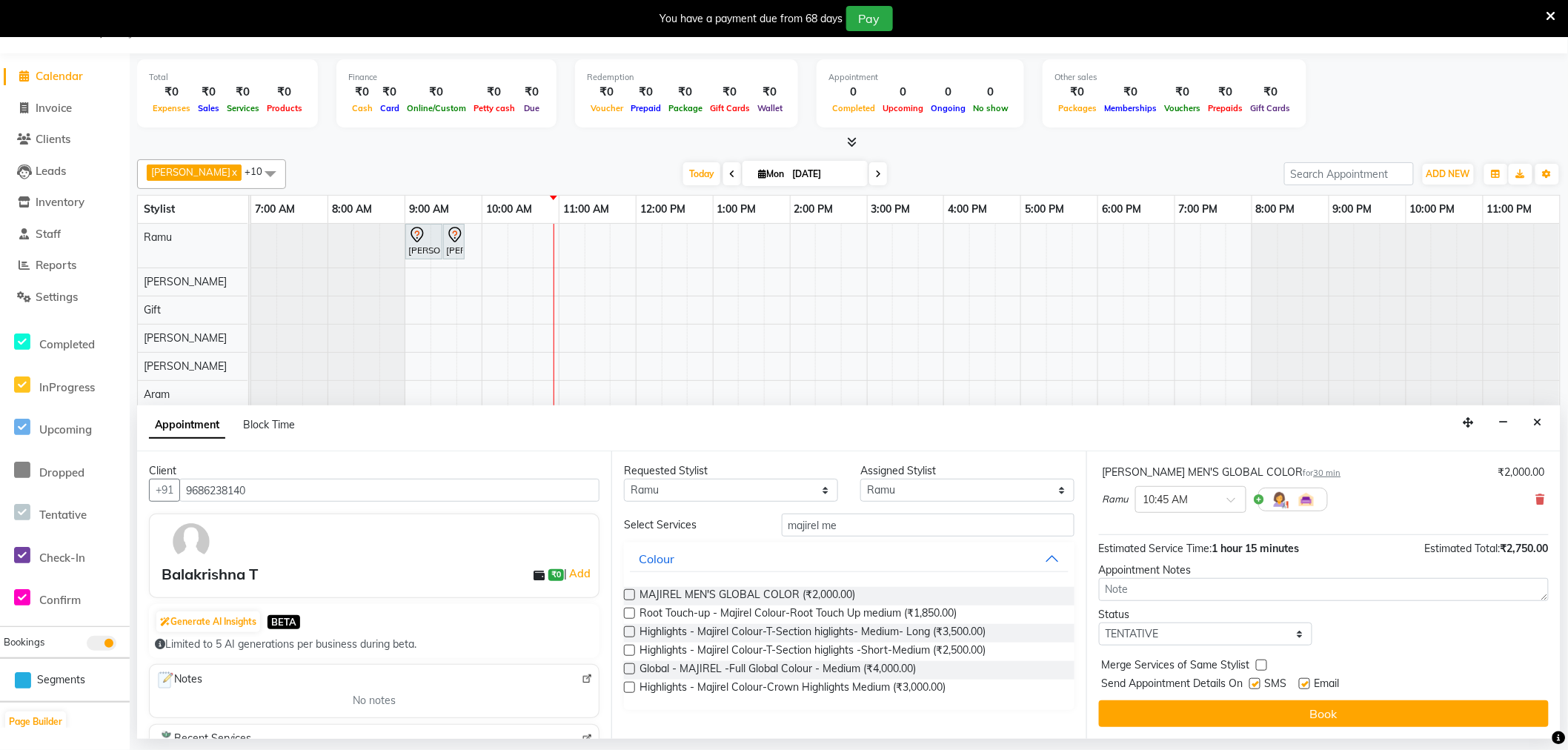
click at [1306, 682] on label at bounding box center [1304, 683] width 11 height 11
click at [1306, 682] on input "checkbox" at bounding box center [1304, 685] width 10 height 10
checkbox input "false"
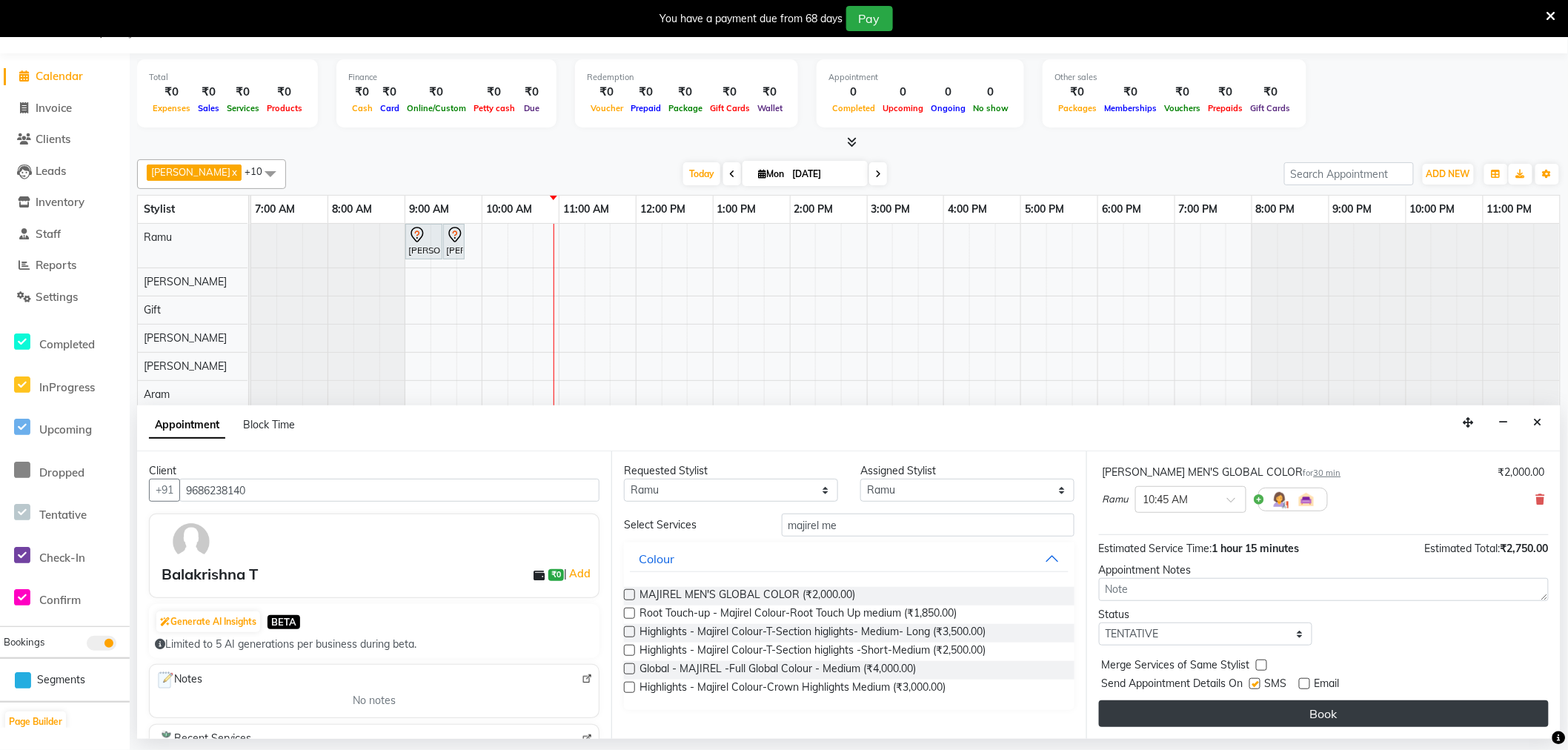
click at [1299, 700] on button "Book" at bounding box center [1325, 713] width 450 height 27
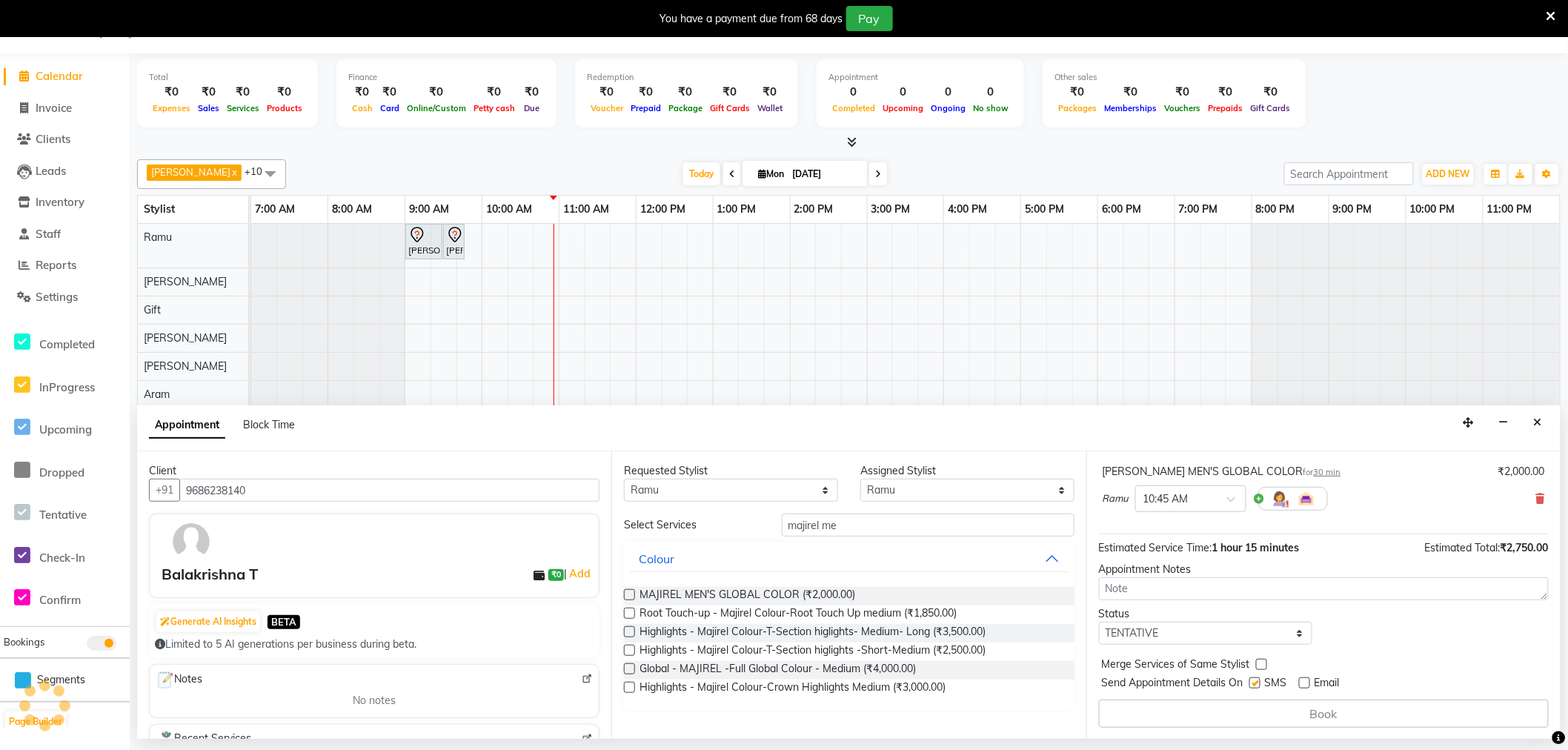
scroll to position [0, 0]
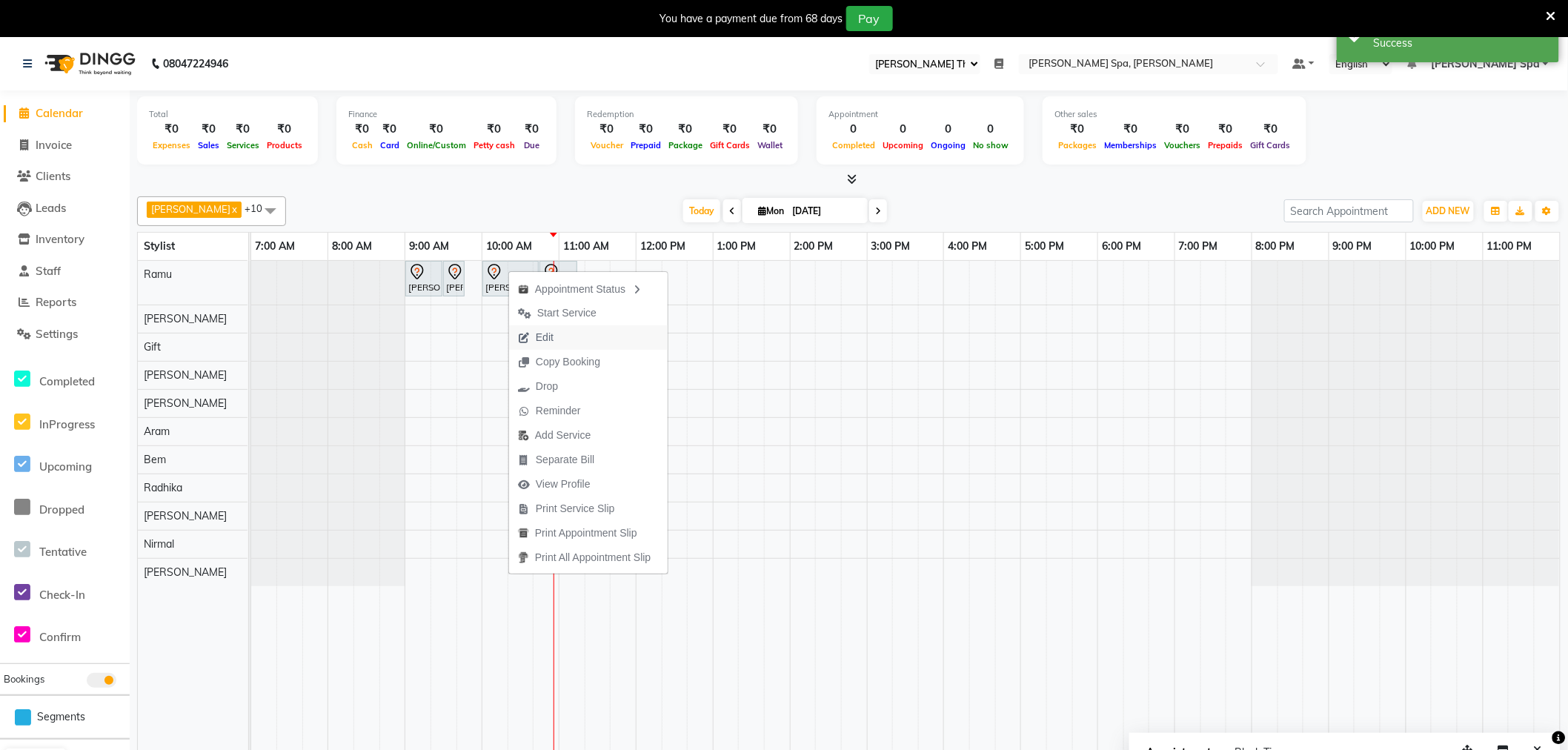
click at [560, 337] on span "Edit" at bounding box center [536, 337] width 53 height 25
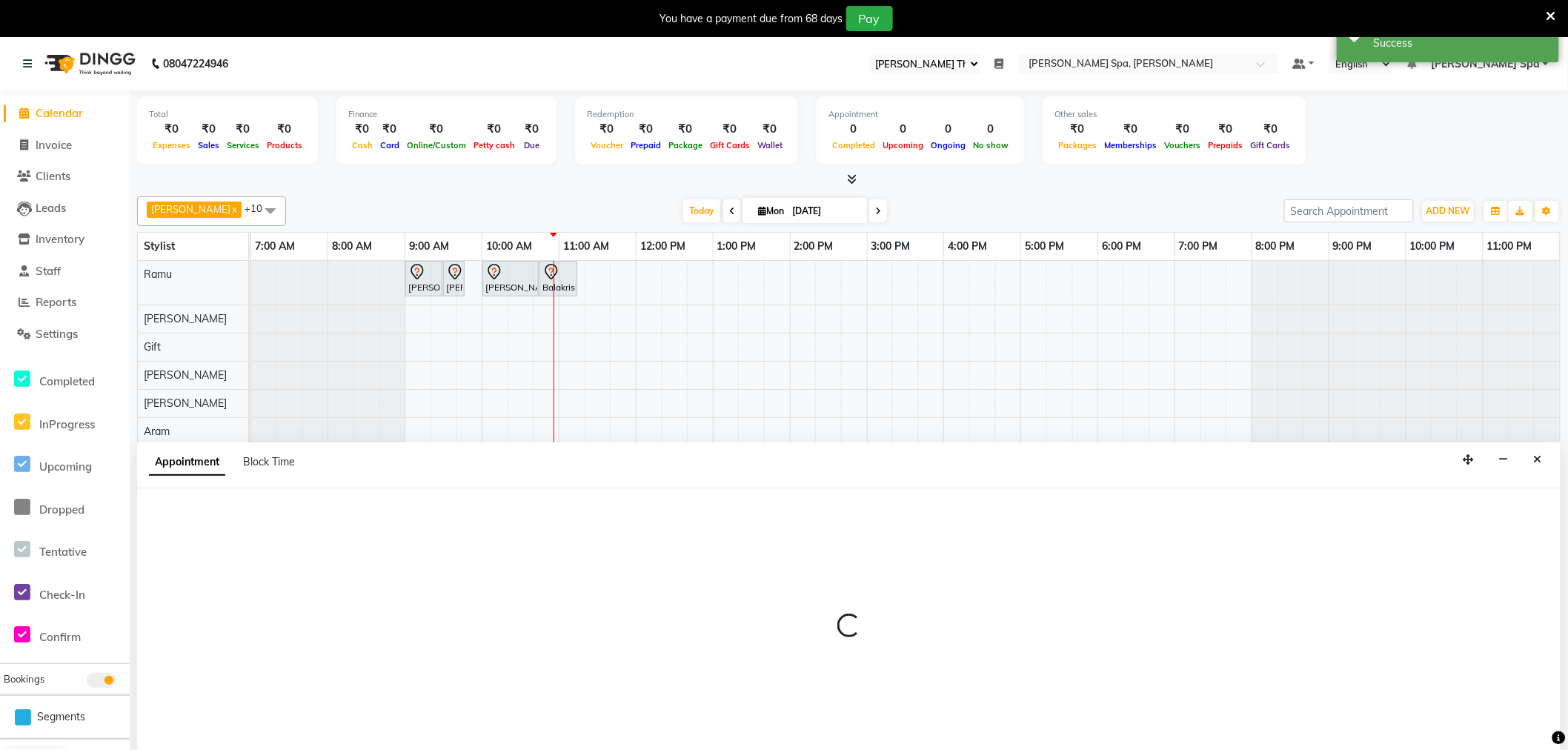
select select "tentative"
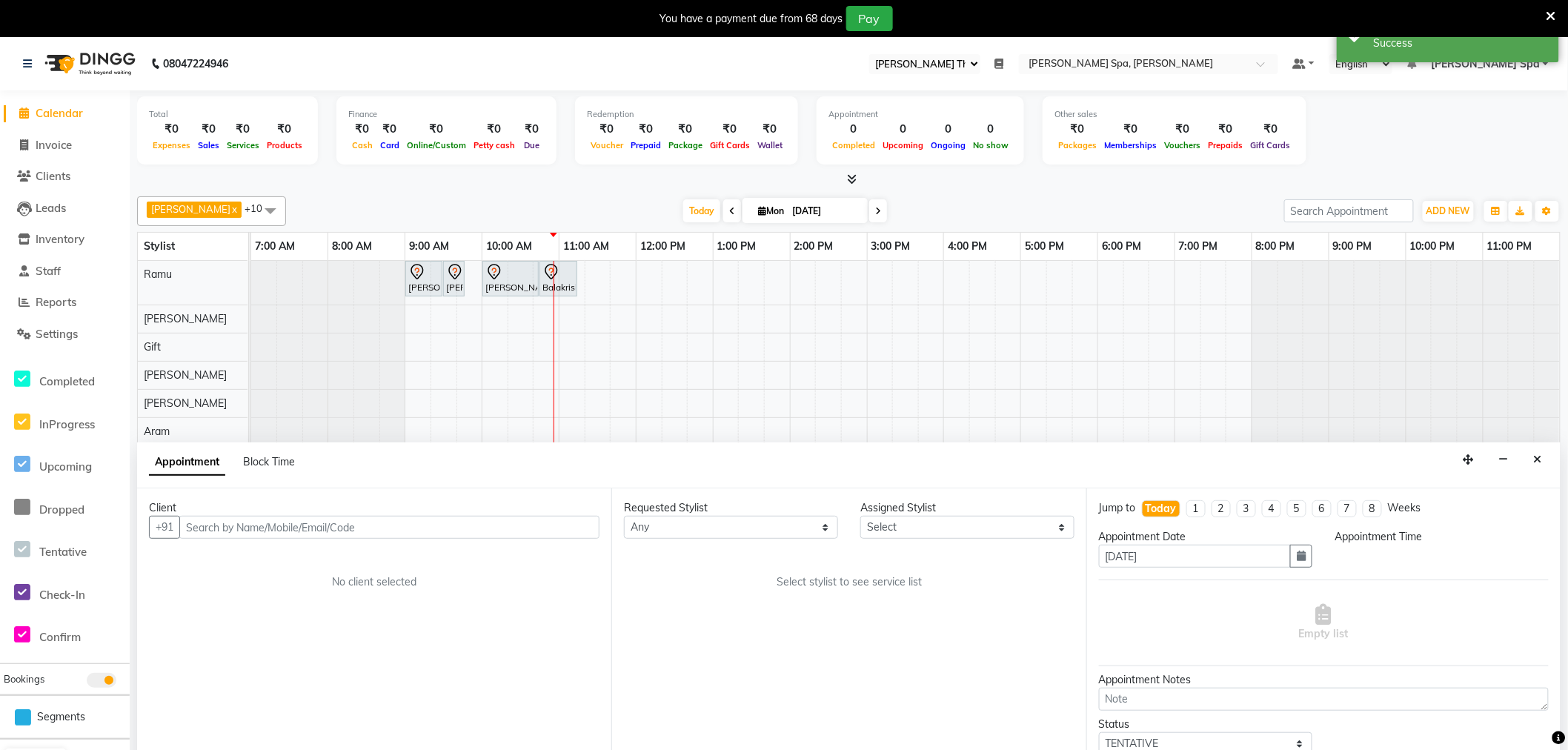
scroll to position [37, 0]
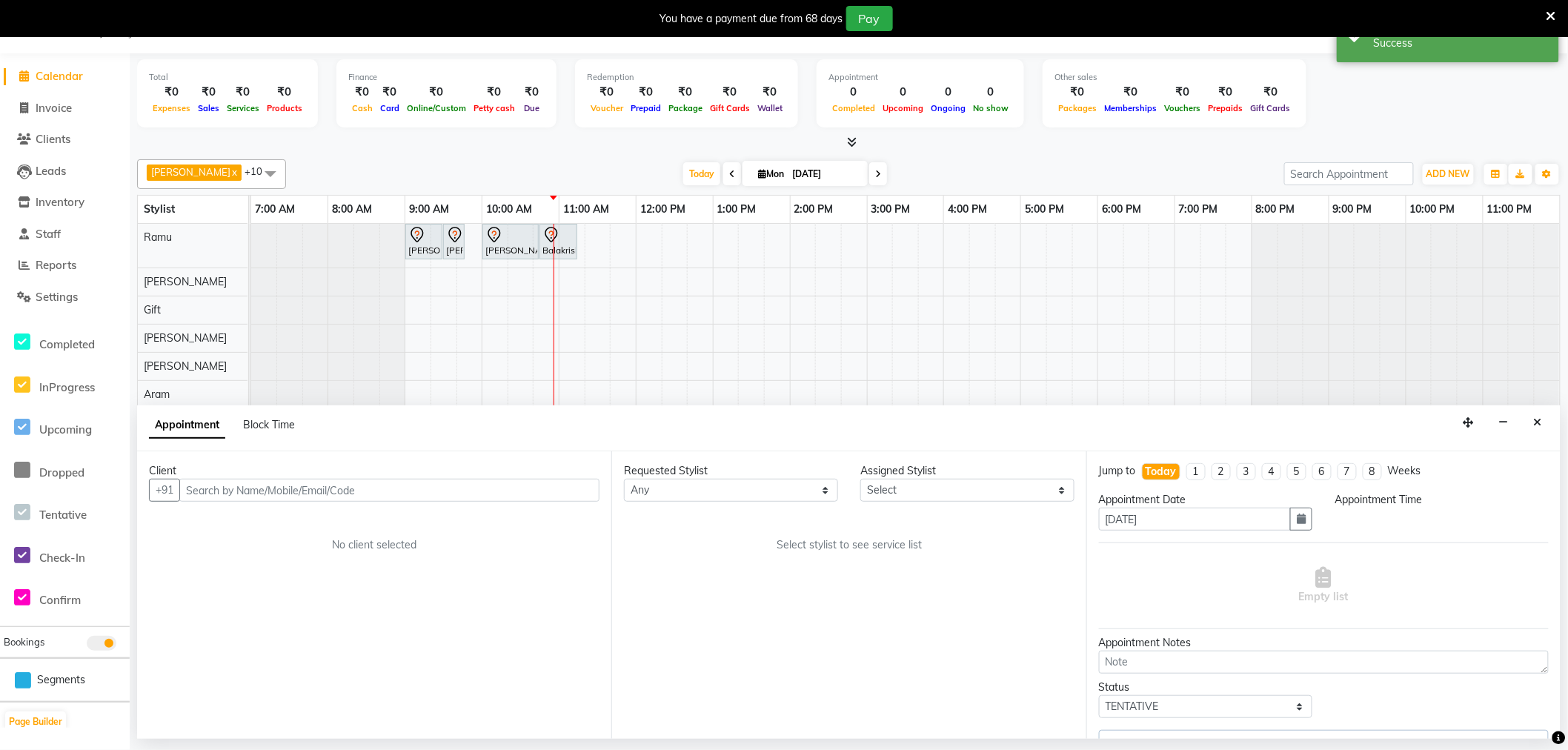
select select "600"
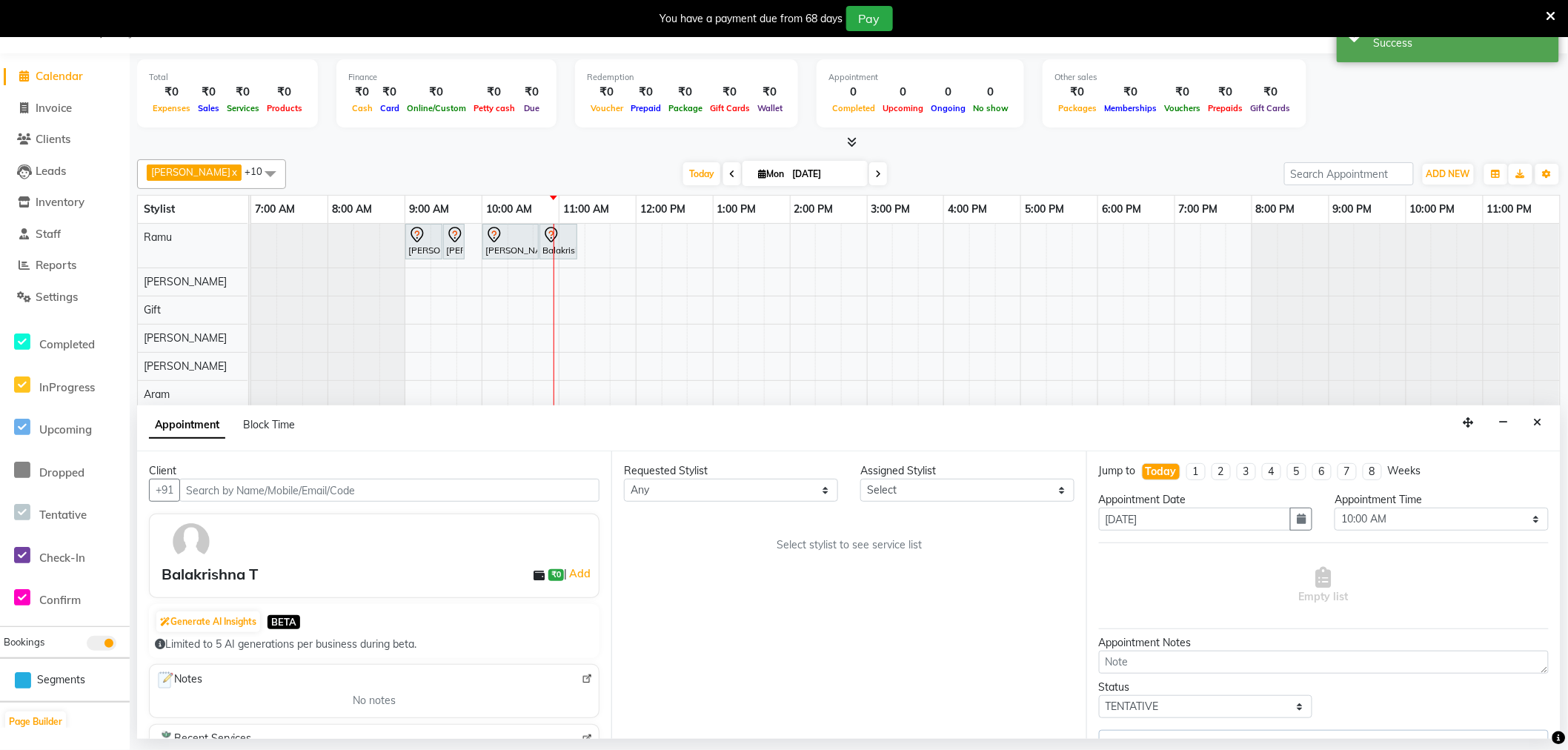
select select "84952"
select select "4302"
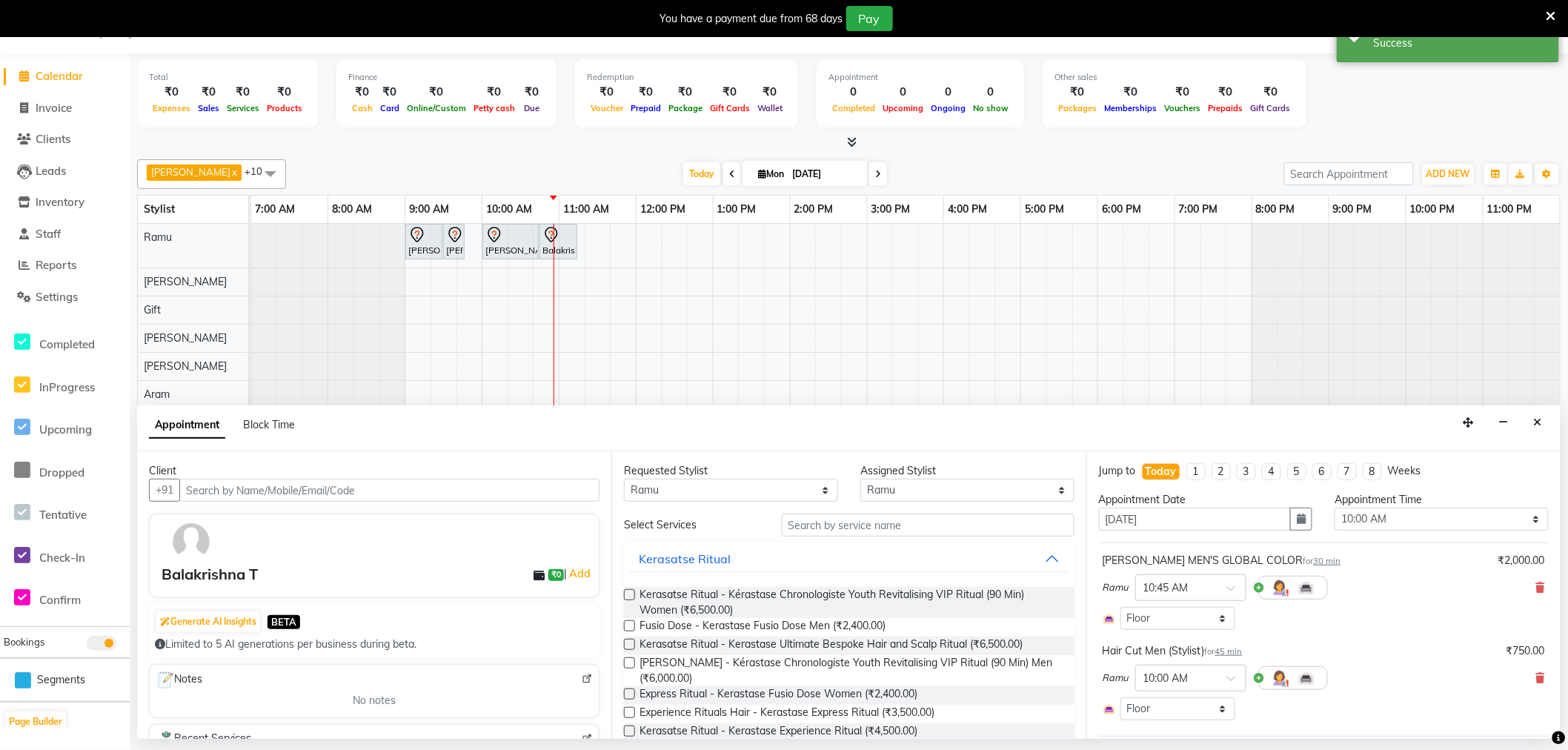
click at [1232, 655] on span "45 min" at bounding box center [1229, 651] width 27 height 11
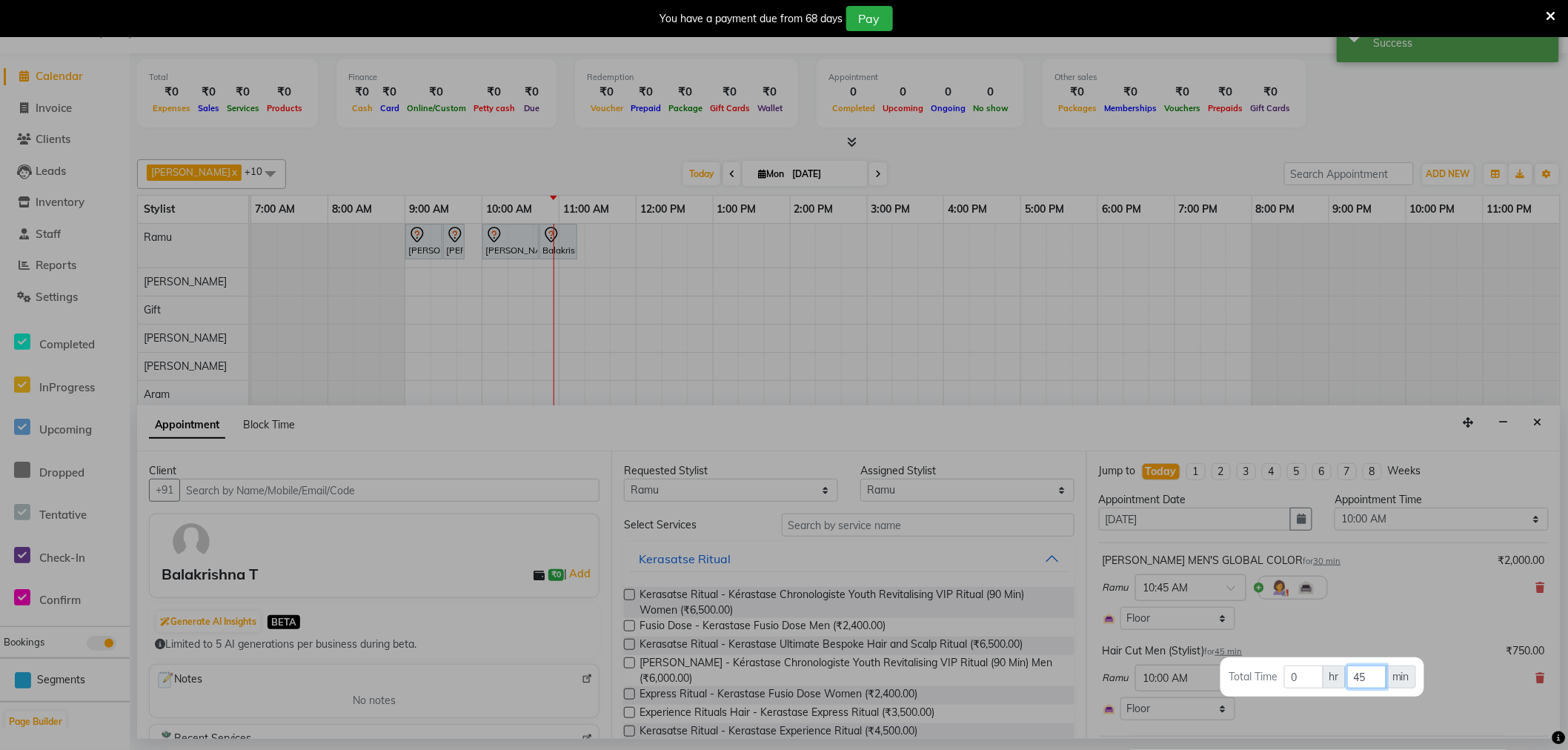
click at [1376, 680] on input "45" at bounding box center [1368, 676] width 39 height 23
type input "4"
type input "30"
click at [1403, 608] on div at bounding box center [784, 375] width 1568 height 750
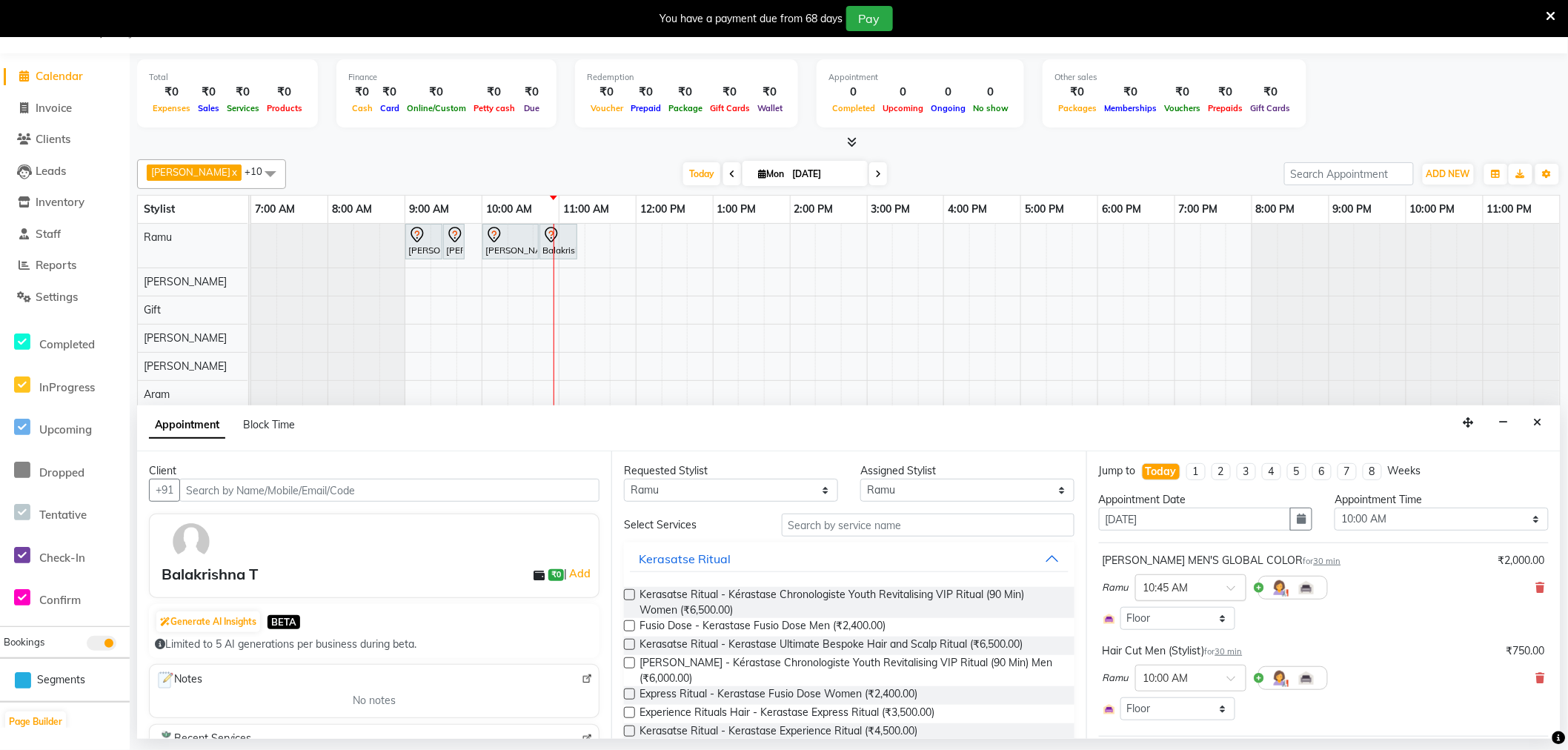
click at [1221, 583] on div at bounding box center [1191, 587] width 110 height 16
click at [1196, 617] on div "10:30 AM" at bounding box center [1191, 620] width 110 height 27
click at [1315, 564] on span "30 min" at bounding box center [1328, 561] width 27 height 11
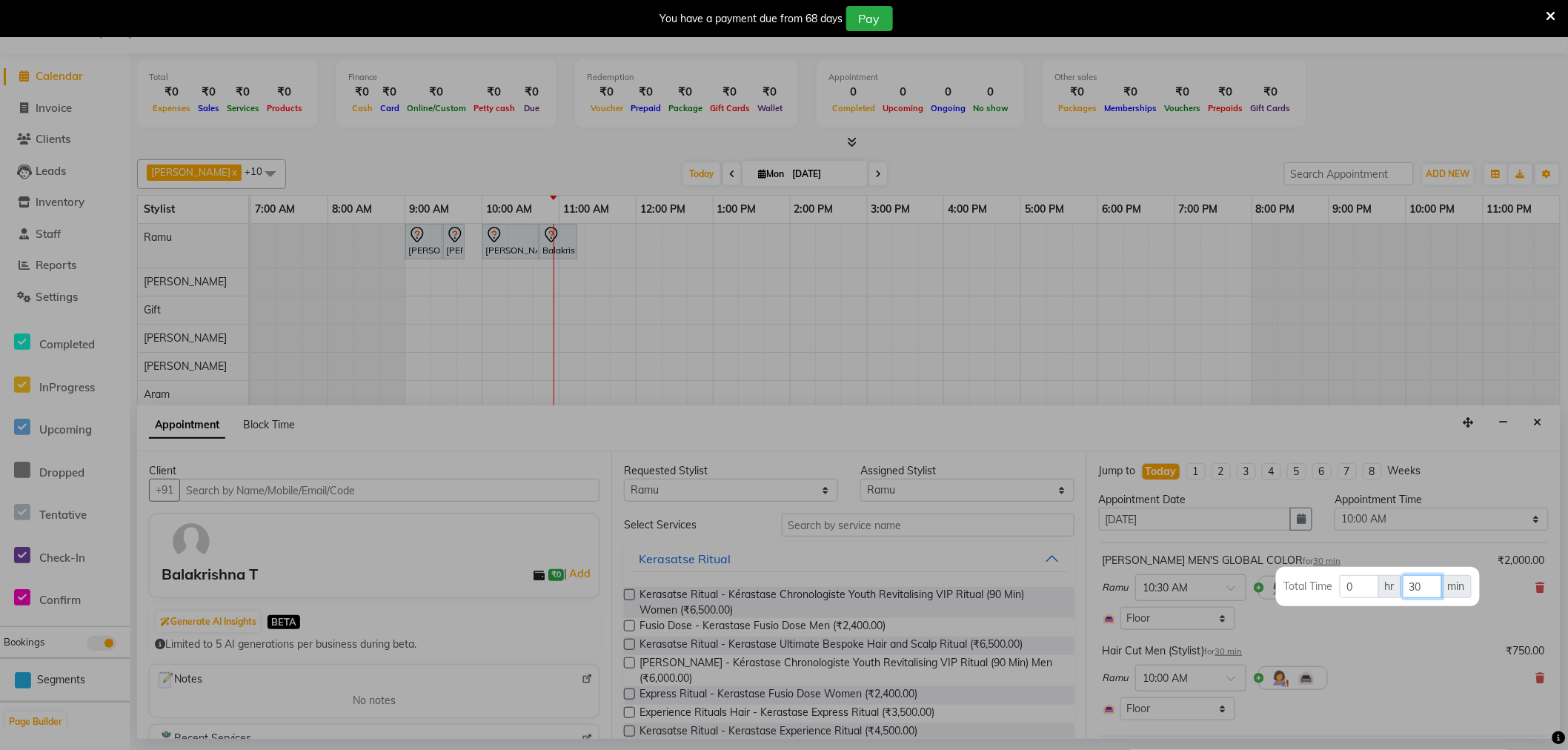
click at [1425, 587] on input "30" at bounding box center [1423, 586] width 39 height 23
type input "3"
type input "15"
click at [1428, 643] on div at bounding box center [784, 375] width 1568 height 750
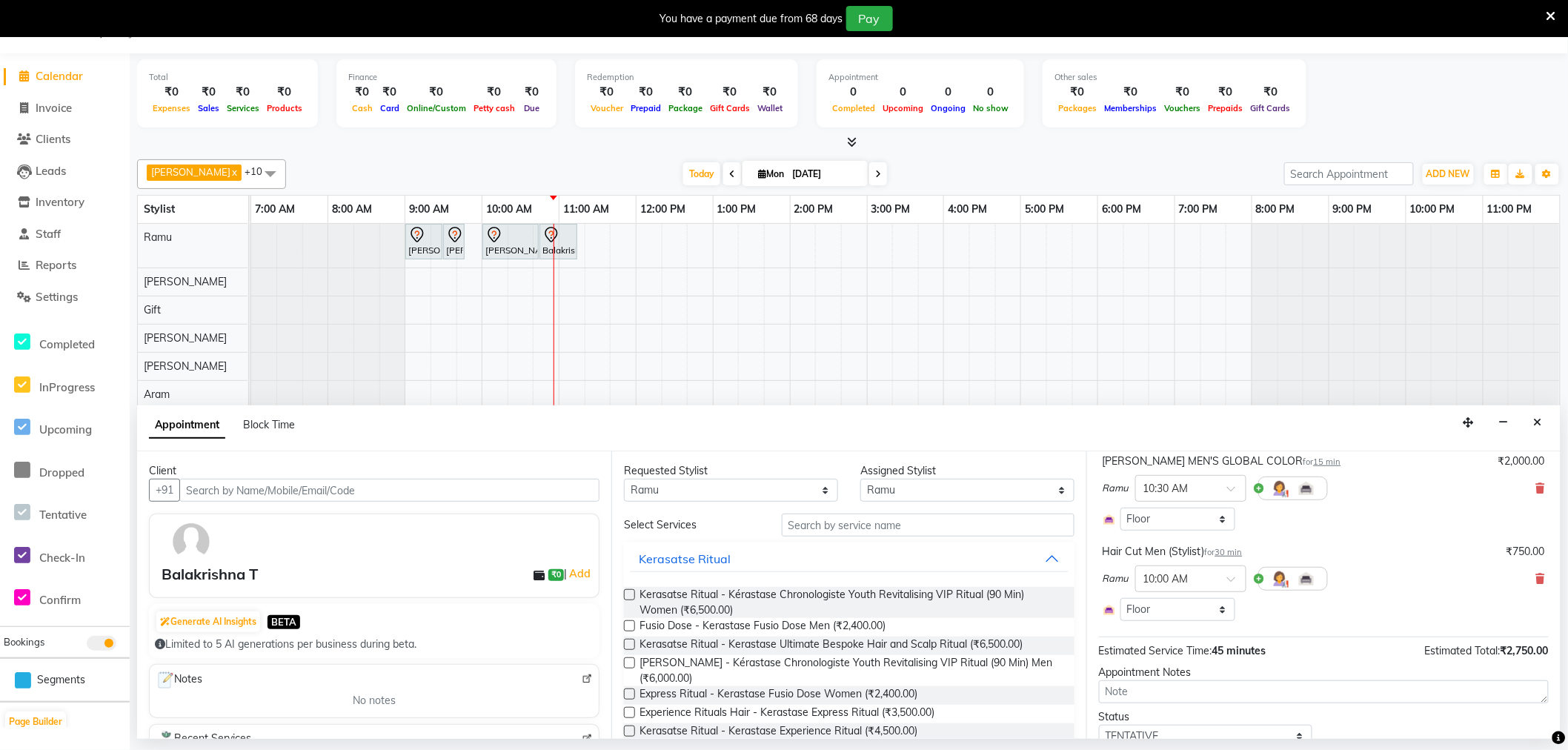
scroll to position [159, 0]
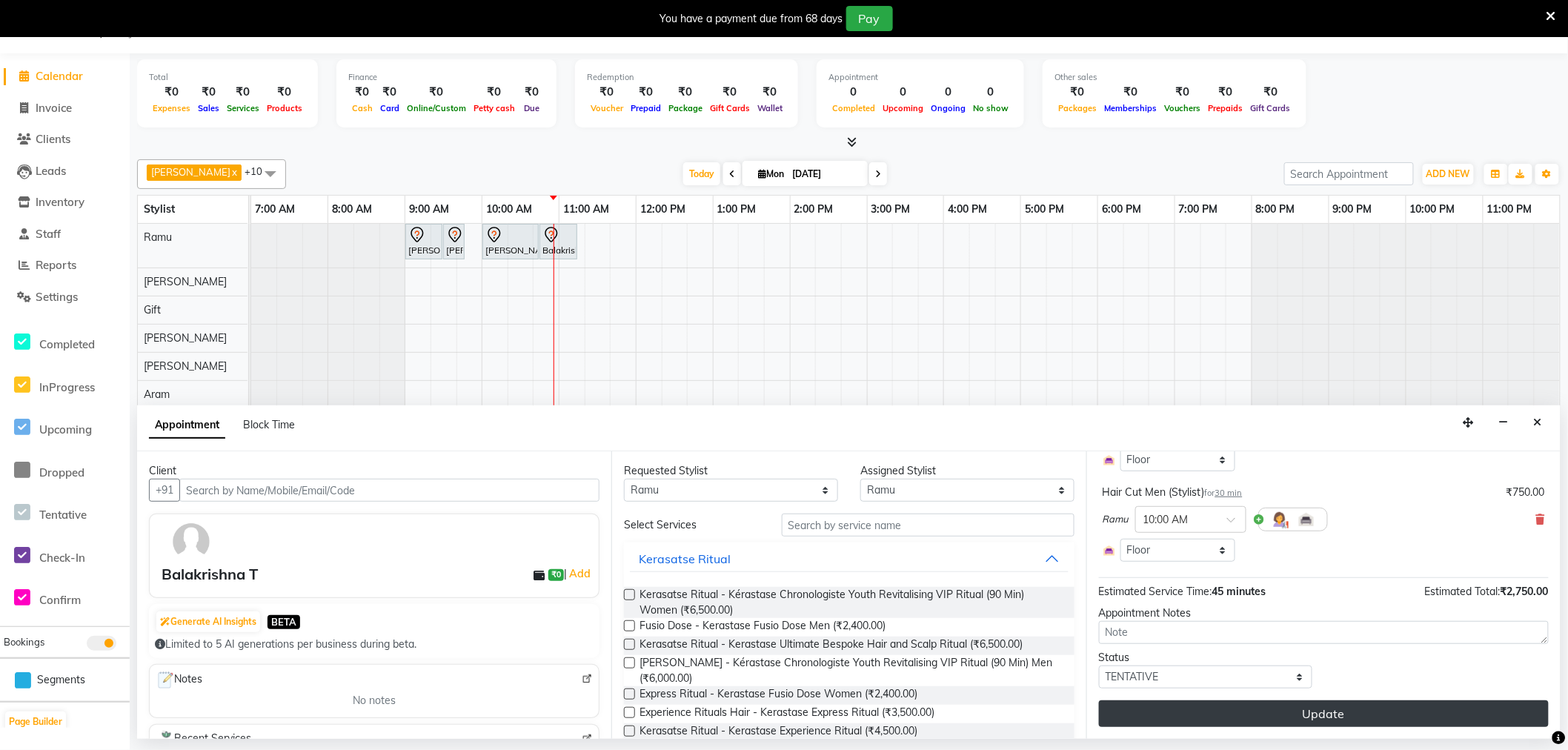
click at [1308, 714] on button "Update" at bounding box center [1325, 713] width 450 height 27
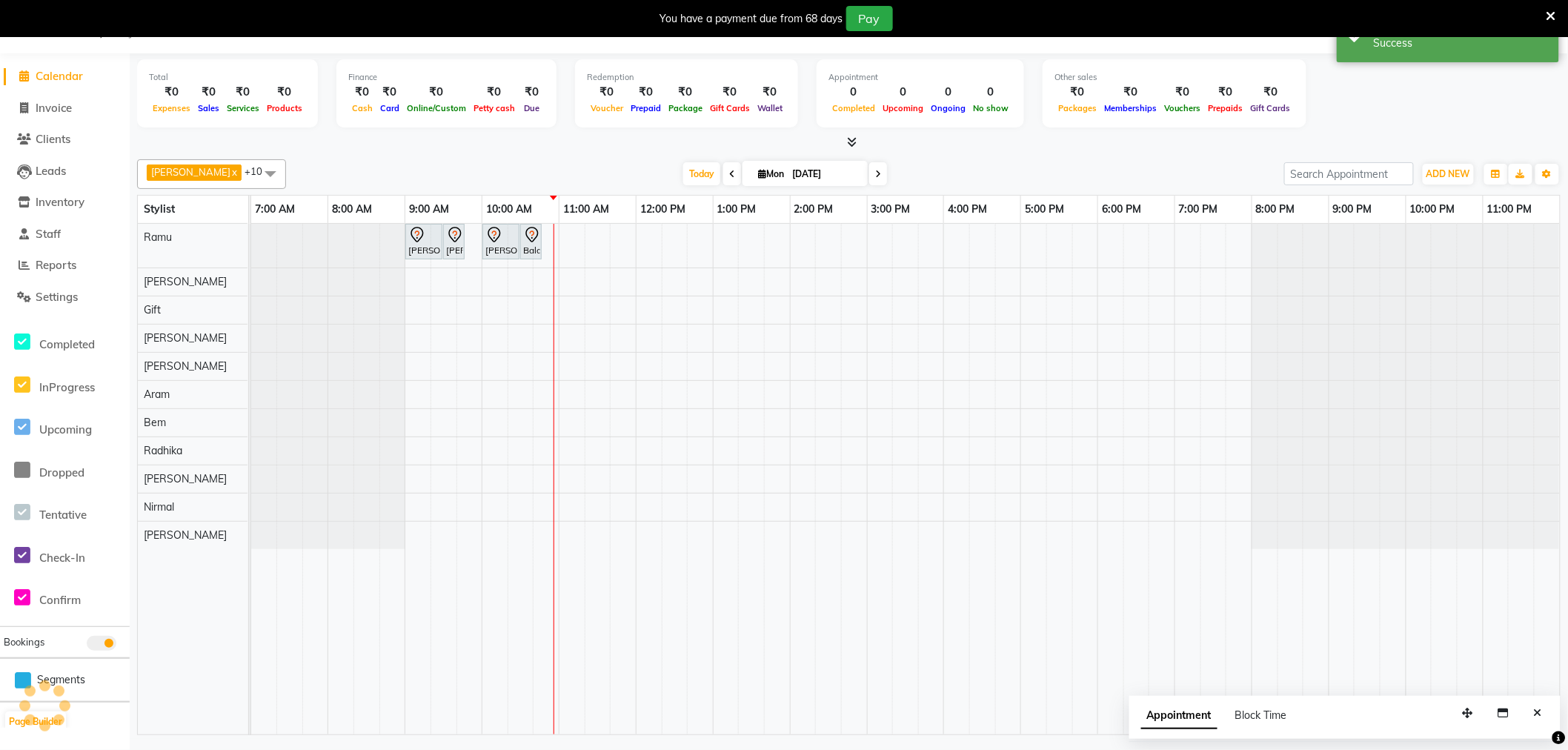
scroll to position [0, 0]
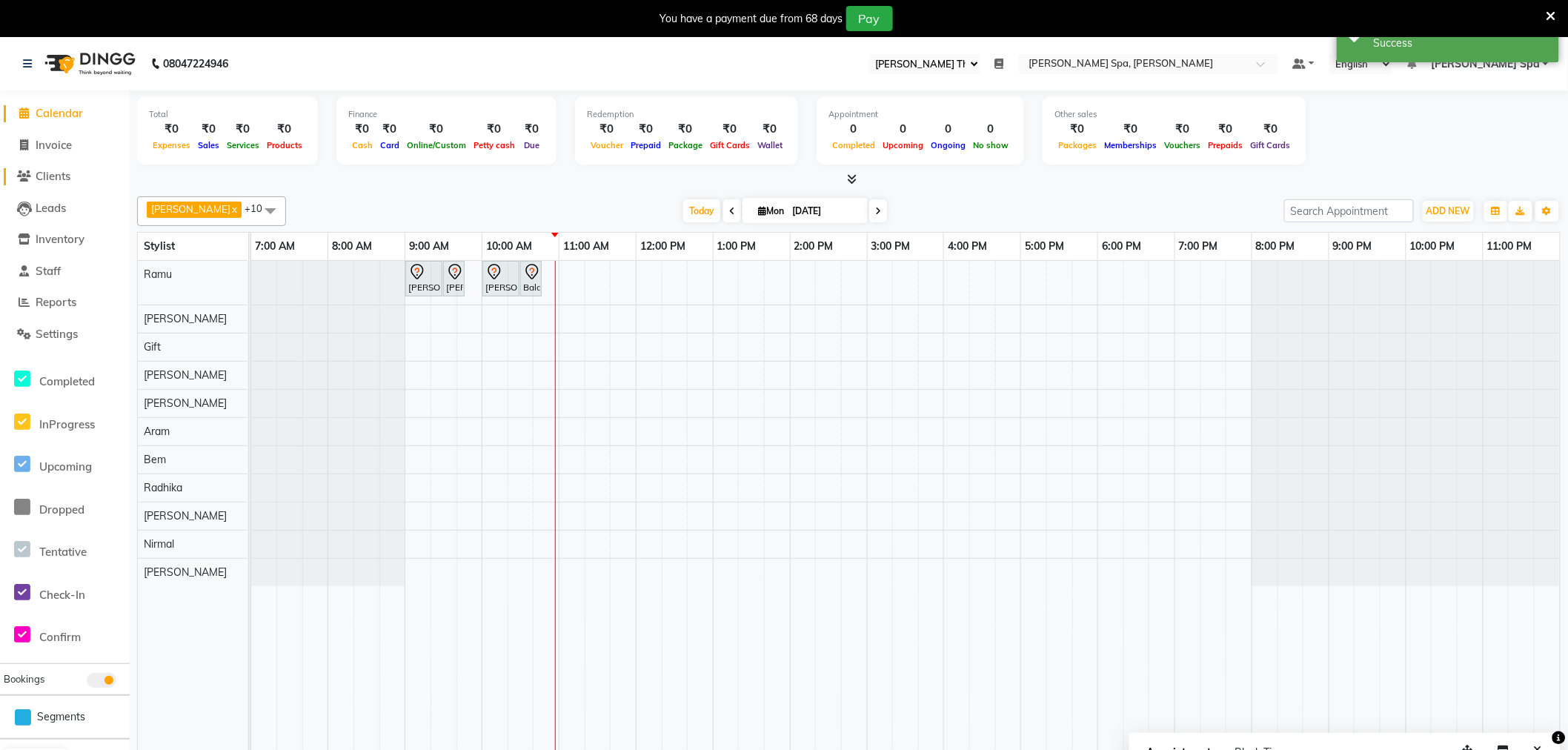
click at [61, 171] on span "Clients" at bounding box center [52, 176] width 34 height 14
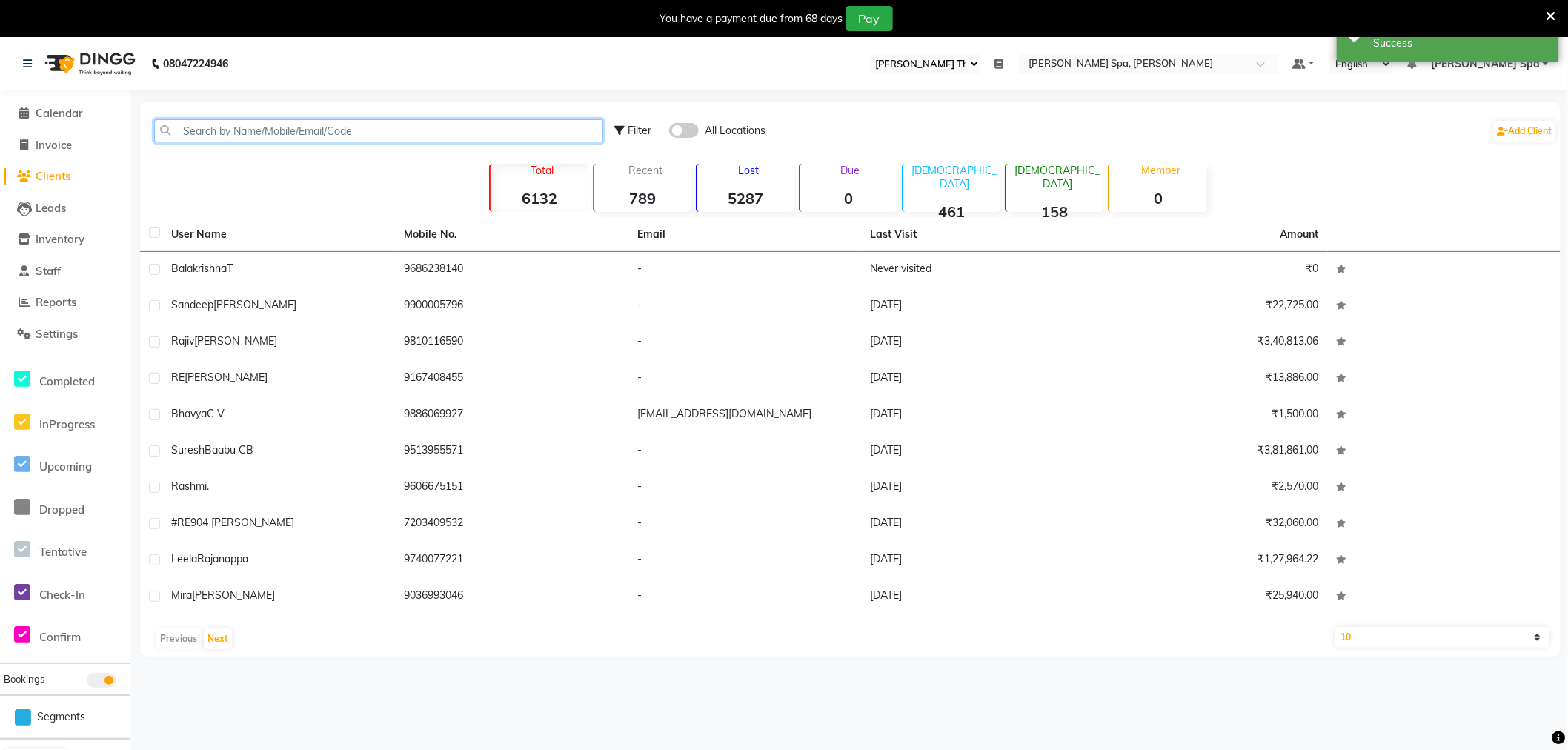
click at [265, 125] on input "text" at bounding box center [379, 131] width 450 height 23
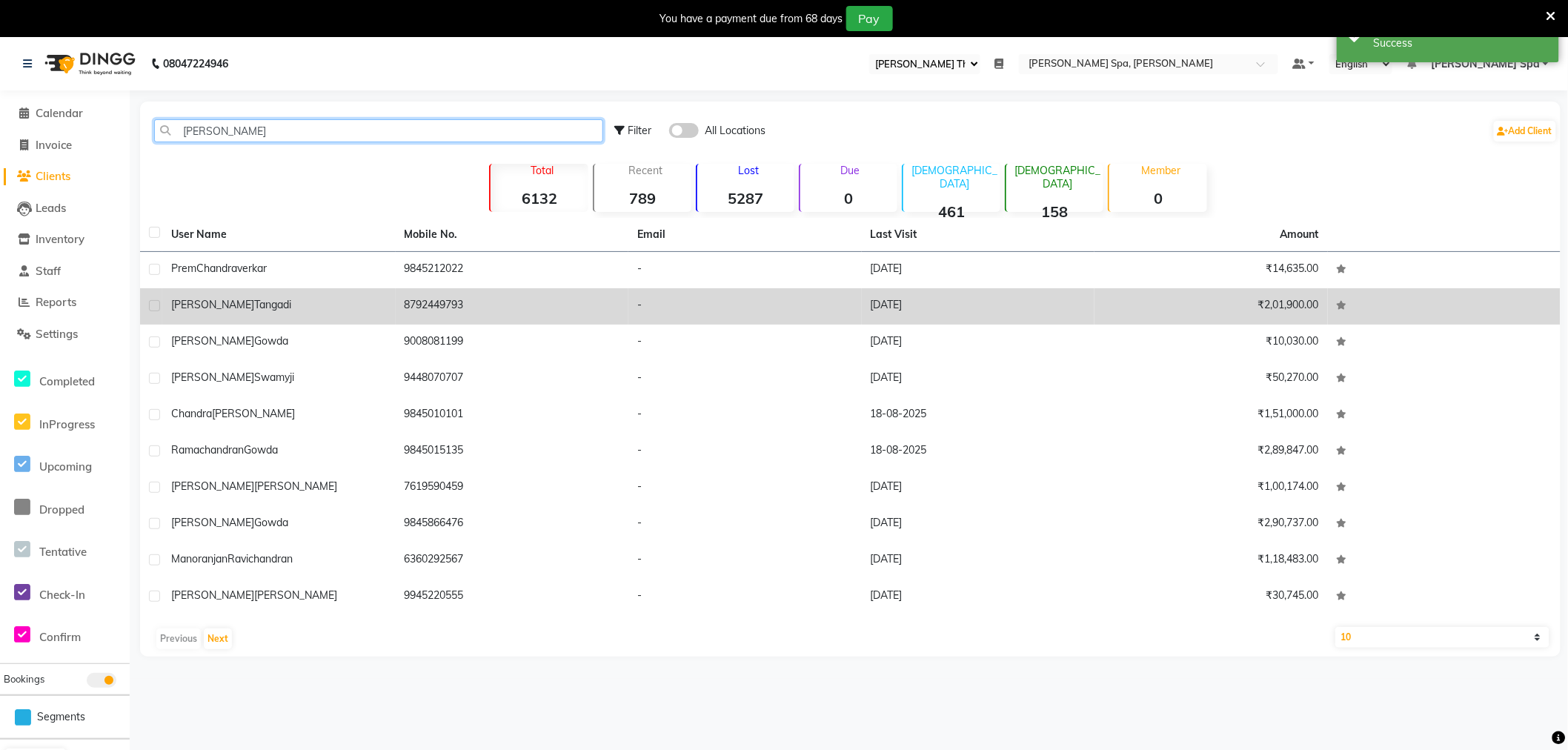
type input "chandr"
click at [254, 300] on span "Tangadi" at bounding box center [273, 304] width 37 height 14
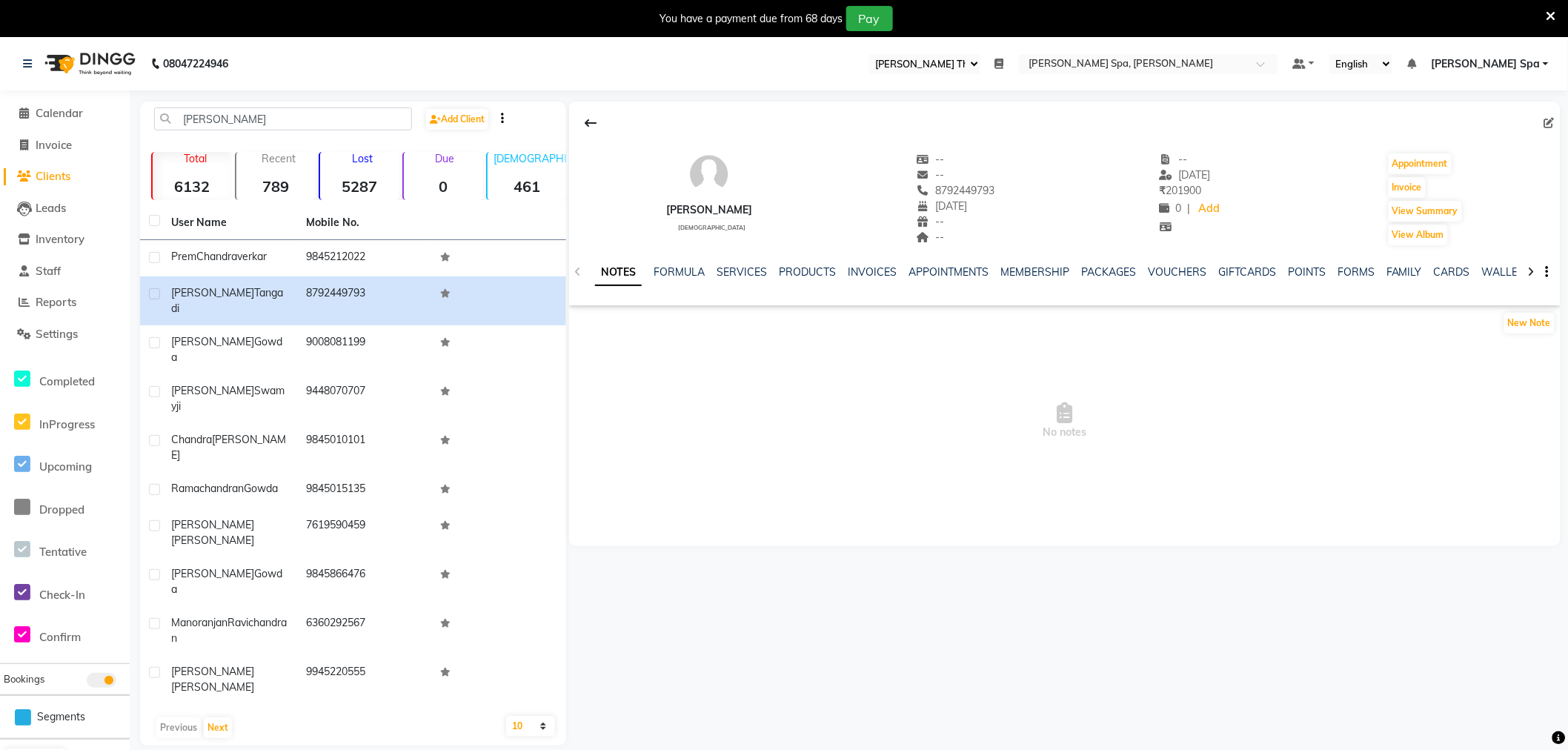
click at [1547, 121] on icon at bounding box center [1549, 123] width 11 height 11
select select "18"
select select "01"
select select "2001"
select select "[DEMOGRAPHIC_DATA]"
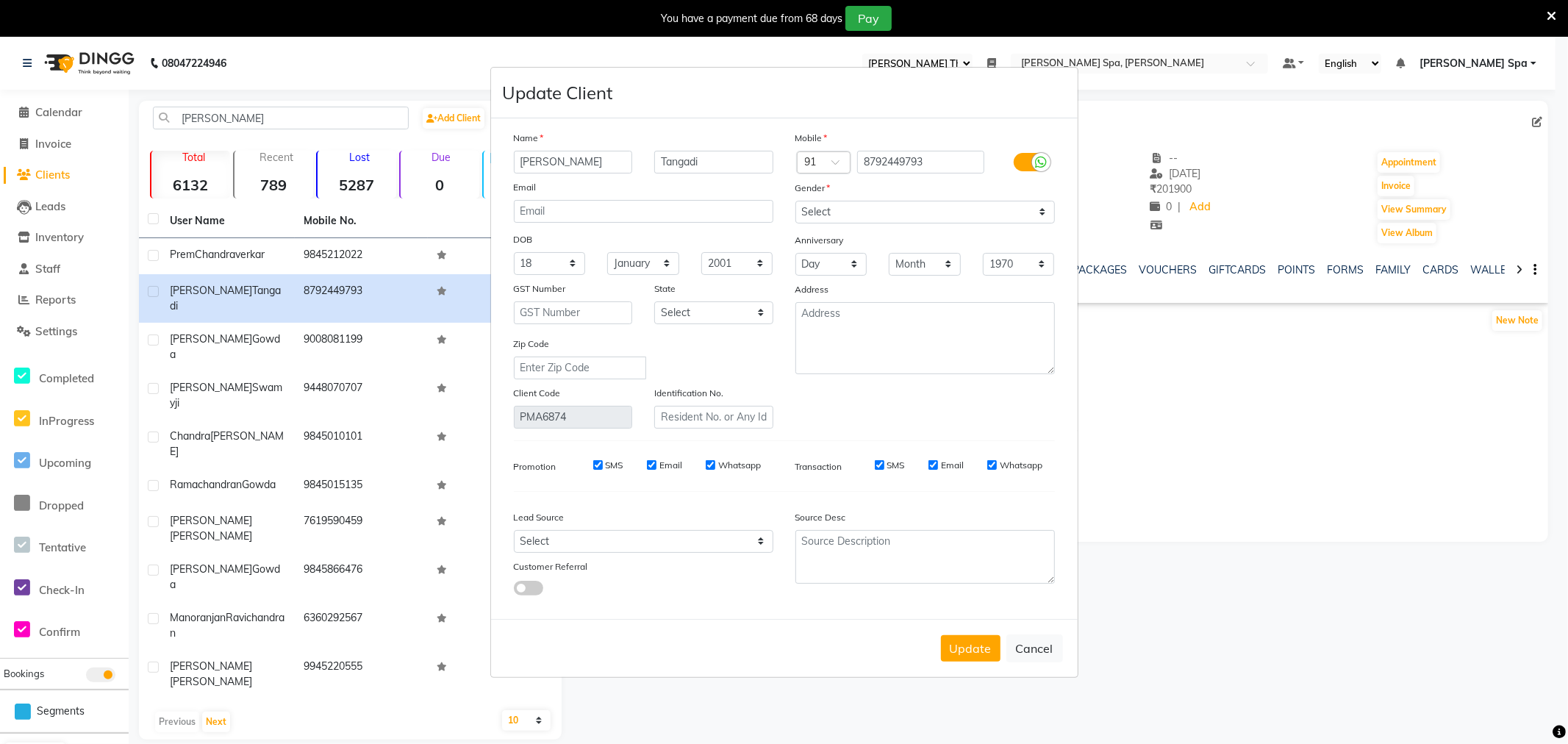
click at [596, 466] on input "SMS" at bounding box center [598, 465] width 10 height 10
checkbox input "false"
click at [651, 464] on input "Email" at bounding box center [652, 465] width 10 height 10
checkbox input "false"
click at [711, 465] on input "Whatsapp" at bounding box center [711, 465] width 10 height 10
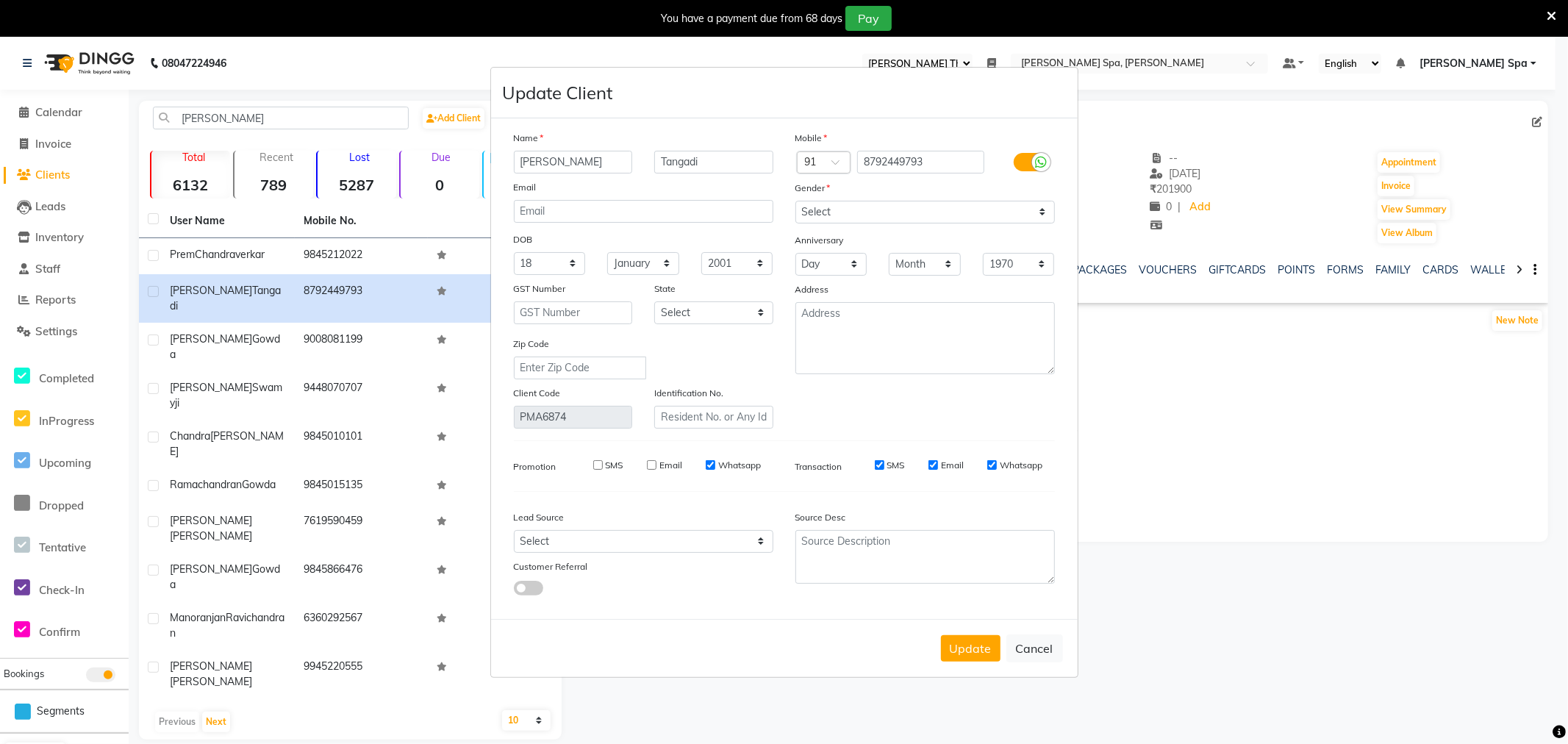
checkbox input "false"
click at [880, 470] on div "SMS" at bounding box center [879, 465] width 51 height 14
click at [877, 462] on input "SMS" at bounding box center [879, 465] width 10 height 10
checkbox input "false"
click at [932, 465] on input "Email" at bounding box center [934, 465] width 10 height 10
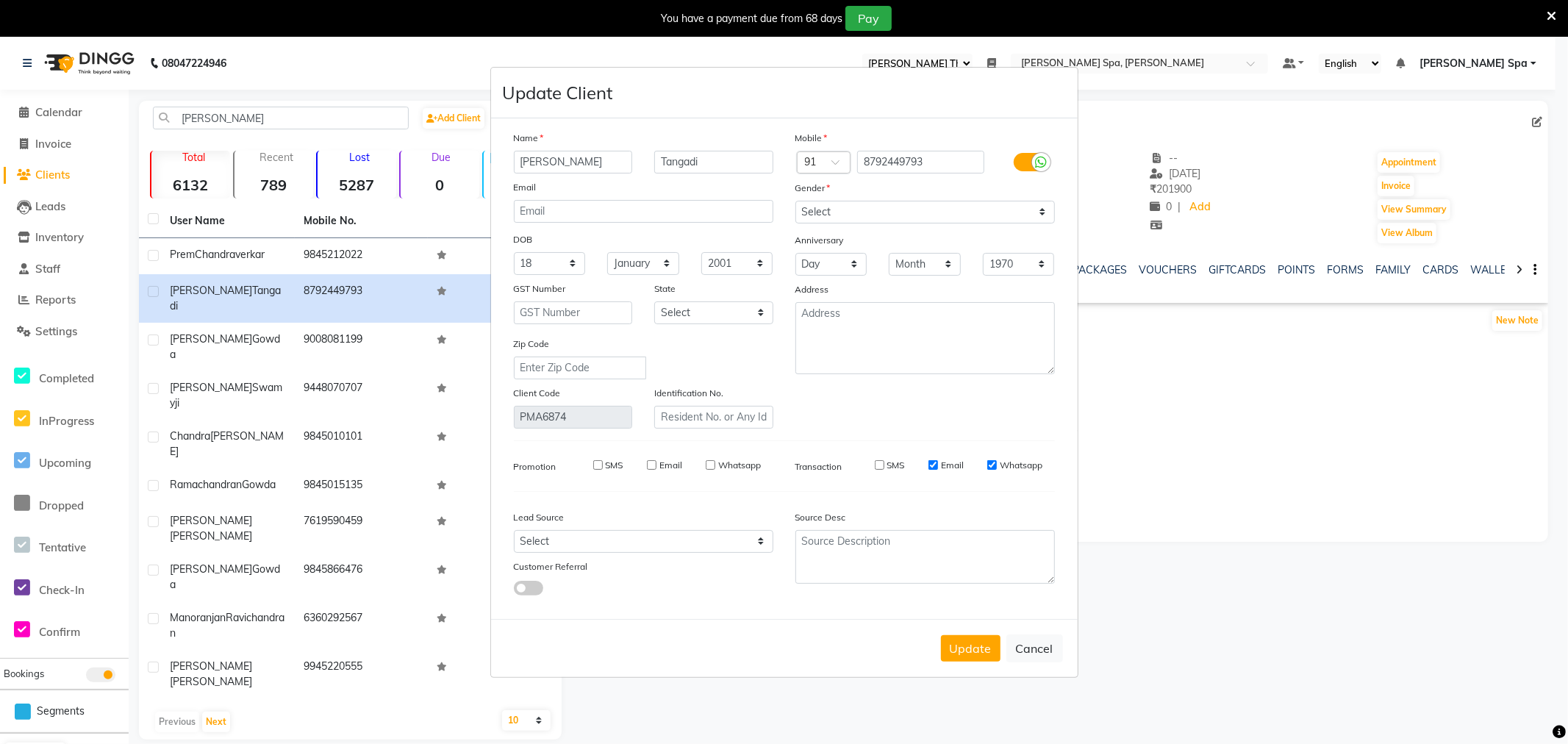
checkbox input "false"
click at [994, 465] on input "Whatsapp" at bounding box center [992, 465] width 10 height 10
checkbox input "false"
click at [974, 650] on button "Update" at bounding box center [970, 648] width 59 height 26
select select
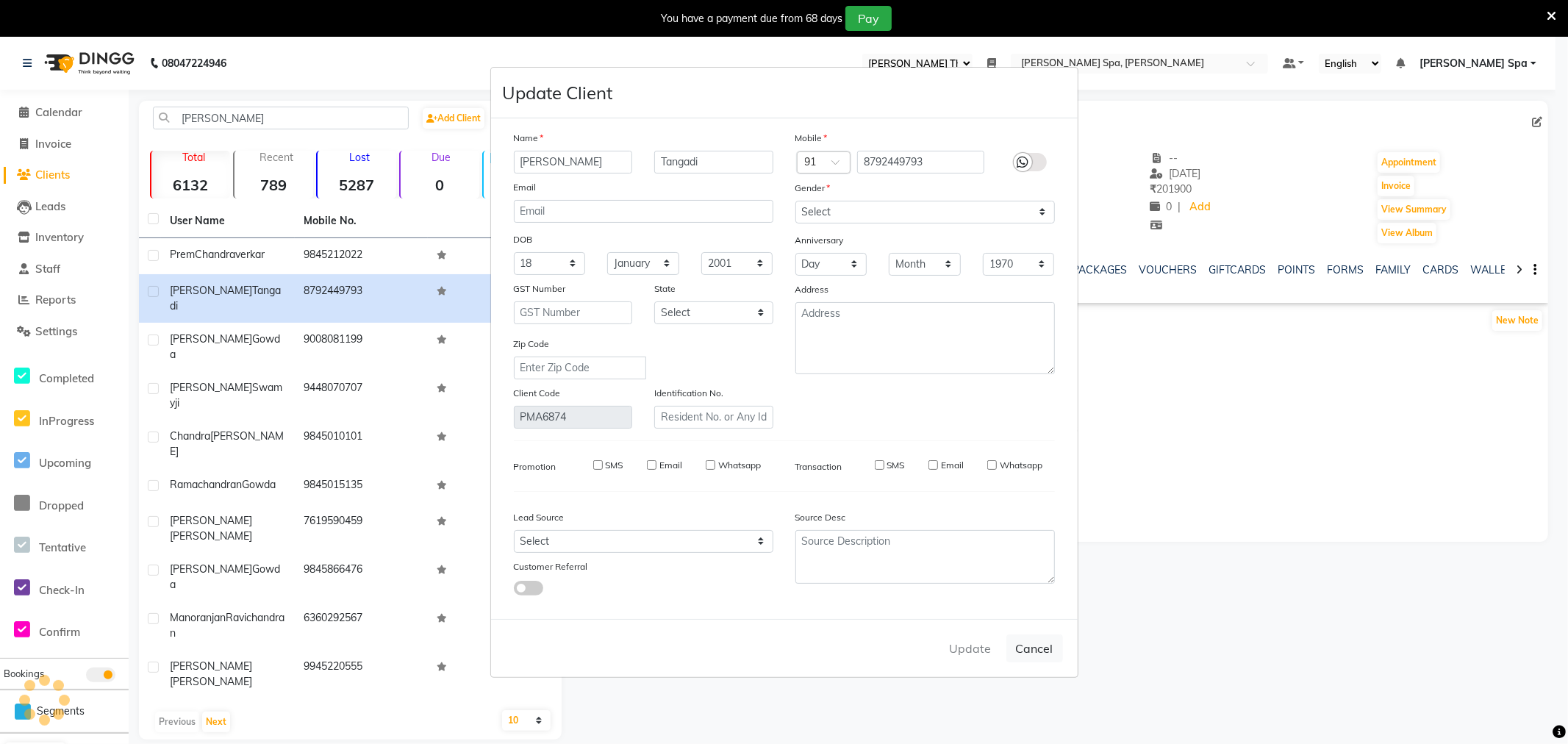
select select
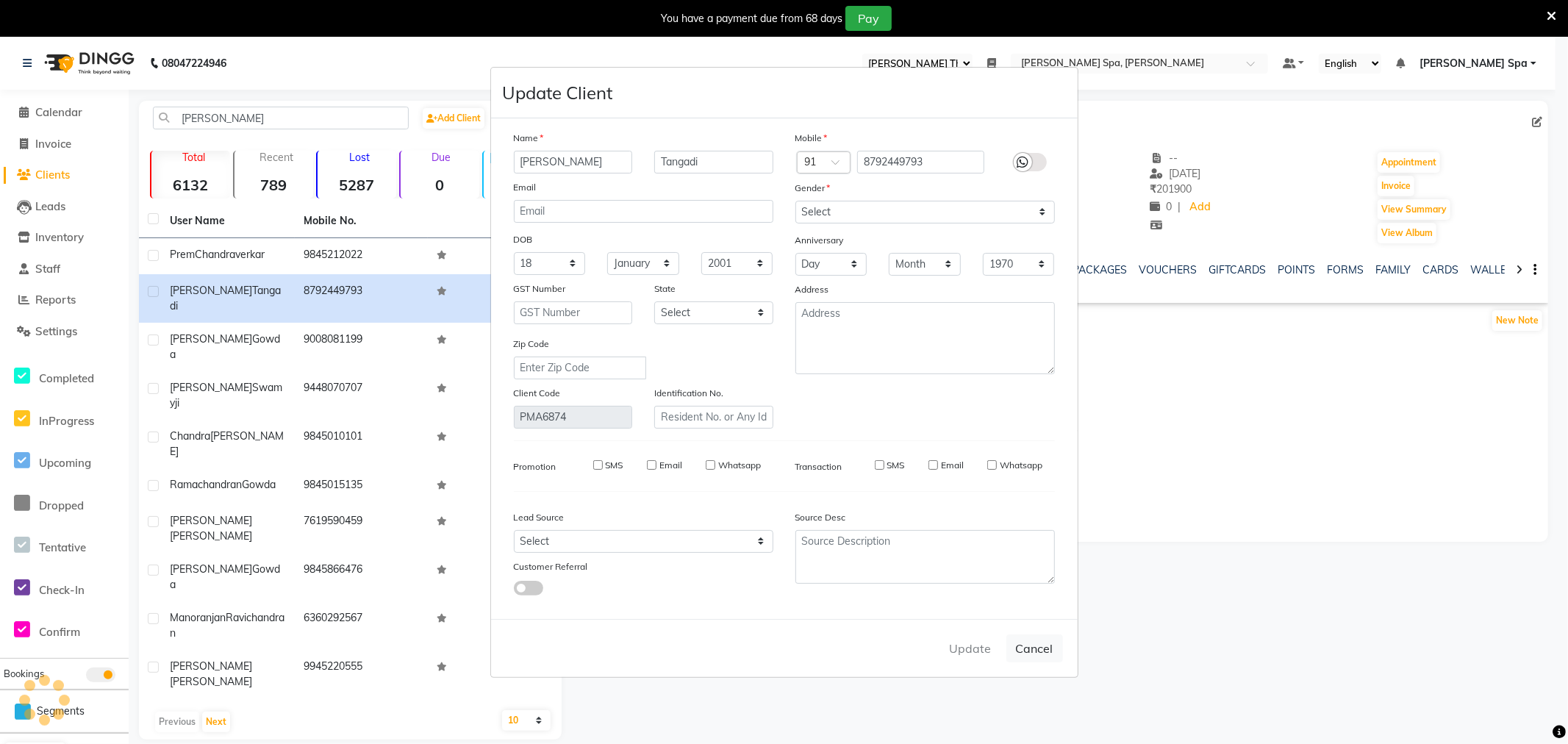
select select
checkbox input "false"
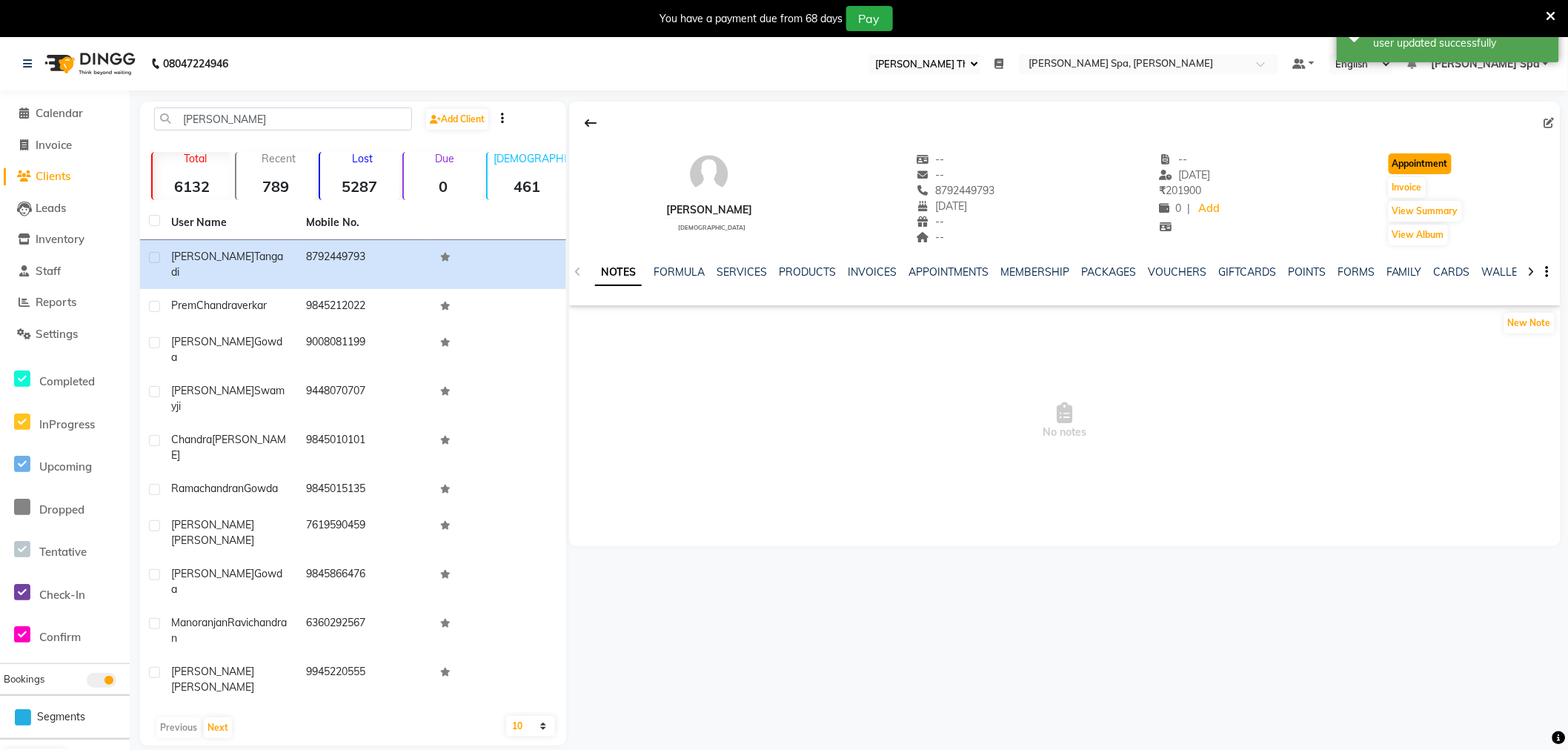
click at [1426, 164] on button "Appointment" at bounding box center [1421, 163] width 63 height 21
select select "tentative"
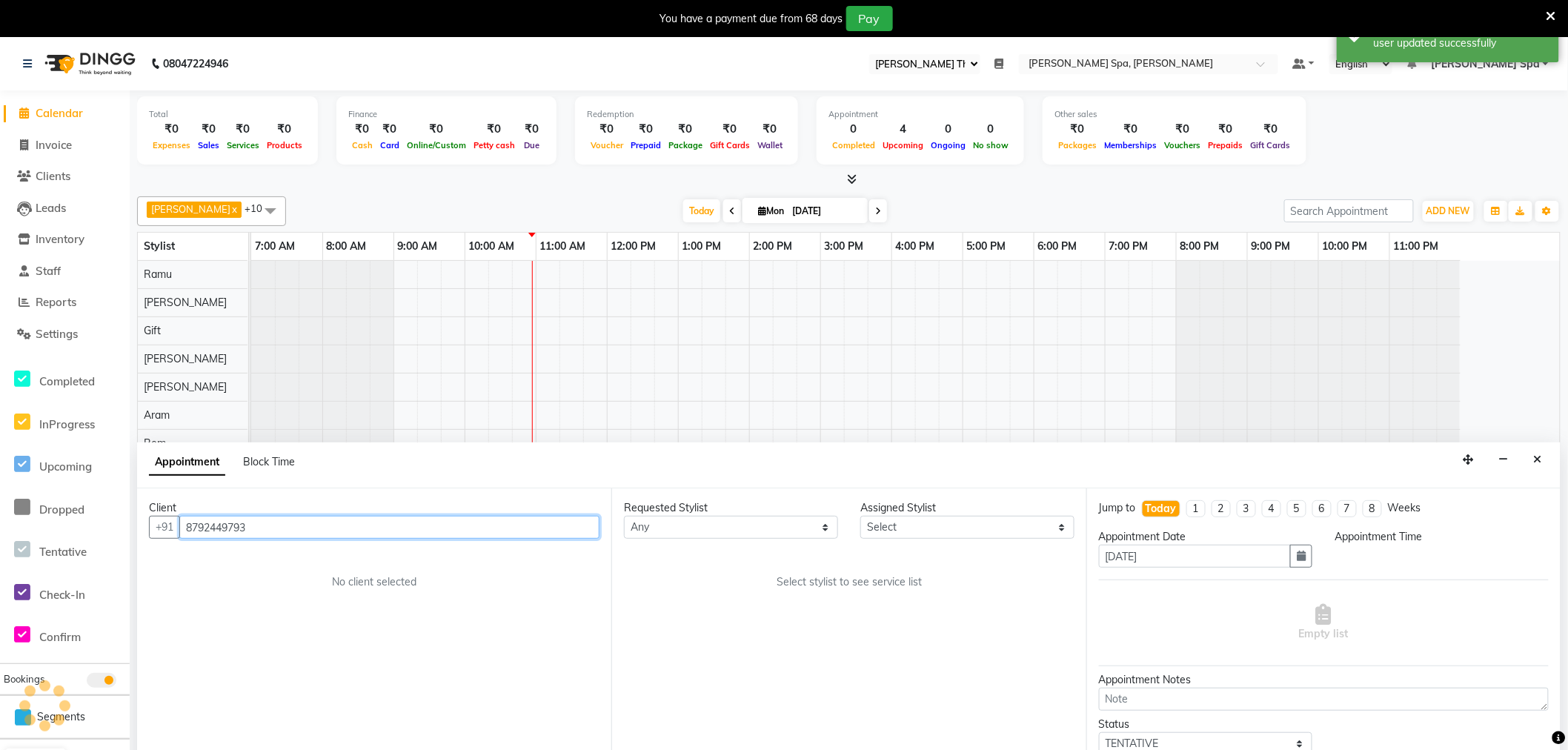
select select "480"
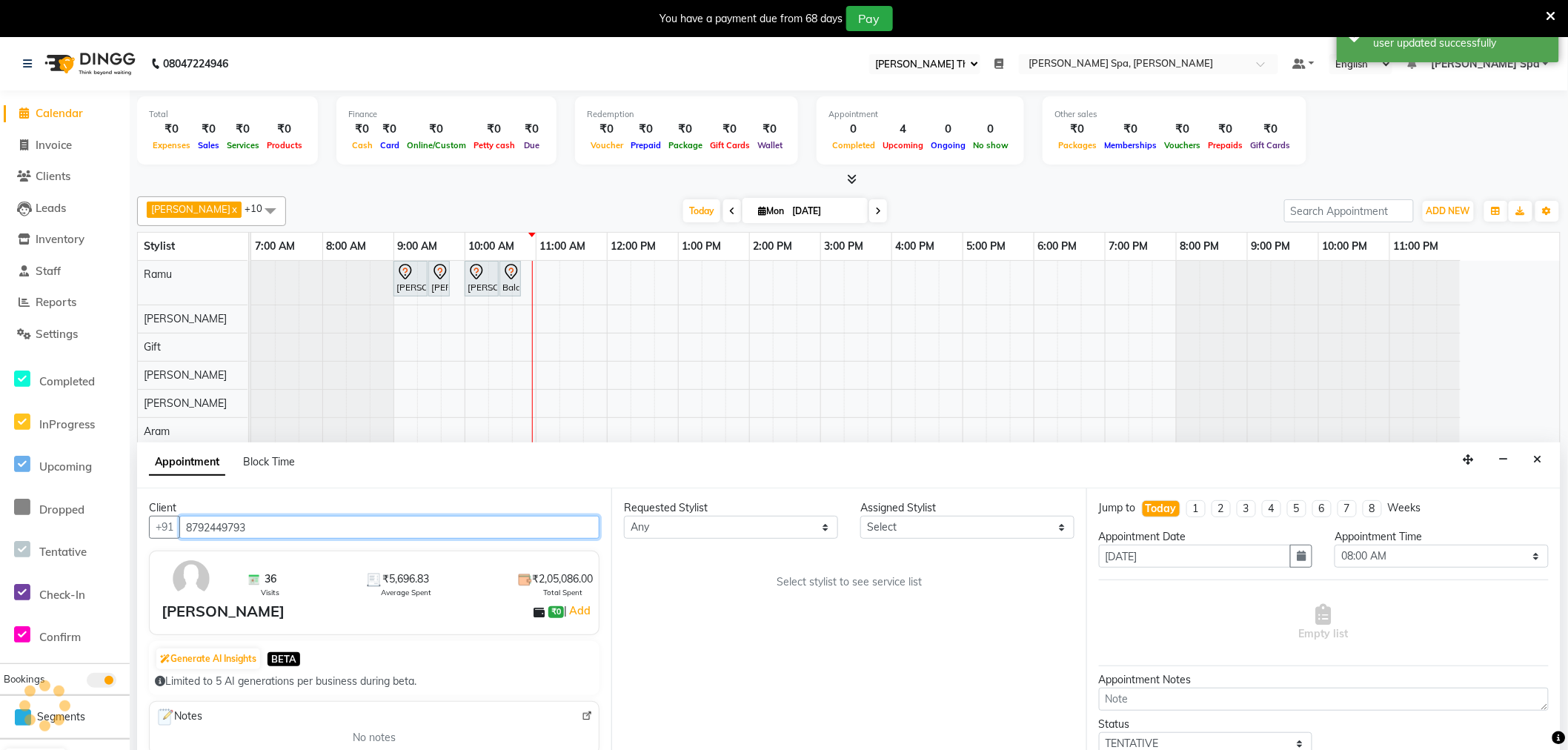
scroll to position [37, 0]
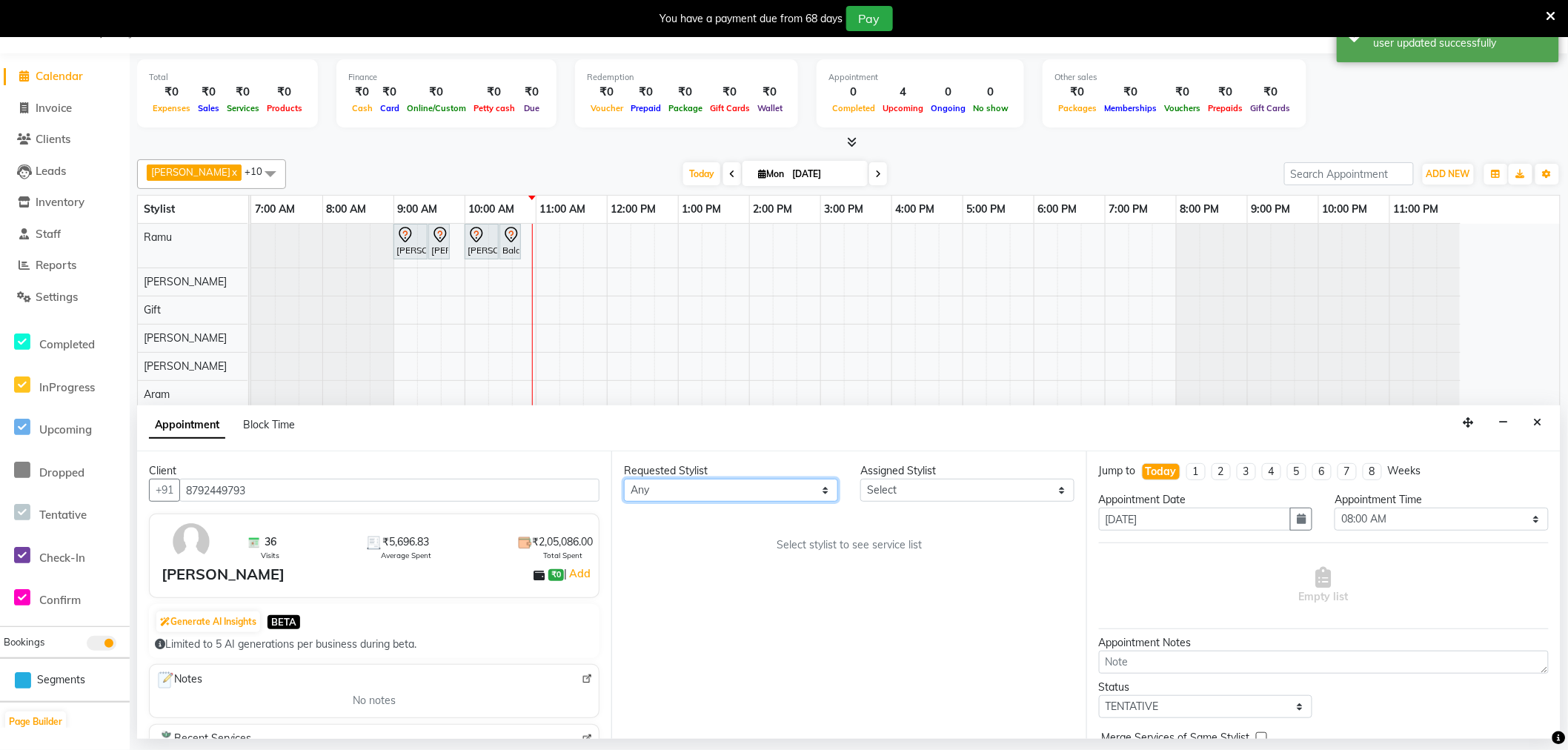
click at [719, 492] on select "Any Amy Aram Bem Gift Nirmal Poornesh Priscilla Radhika Ramu Ricky Shantha Shea…" at bounding box center [731, 490] width 214 height 23
select select "84952"
click at [624, 479] on select "Any Amy Aram Bem Gift Nirmal Poornesh Priscilla Radhika Ramu Ricky Shantha Shea…" at bounding box center [731, 490] width 214 height 23
select select "84952"
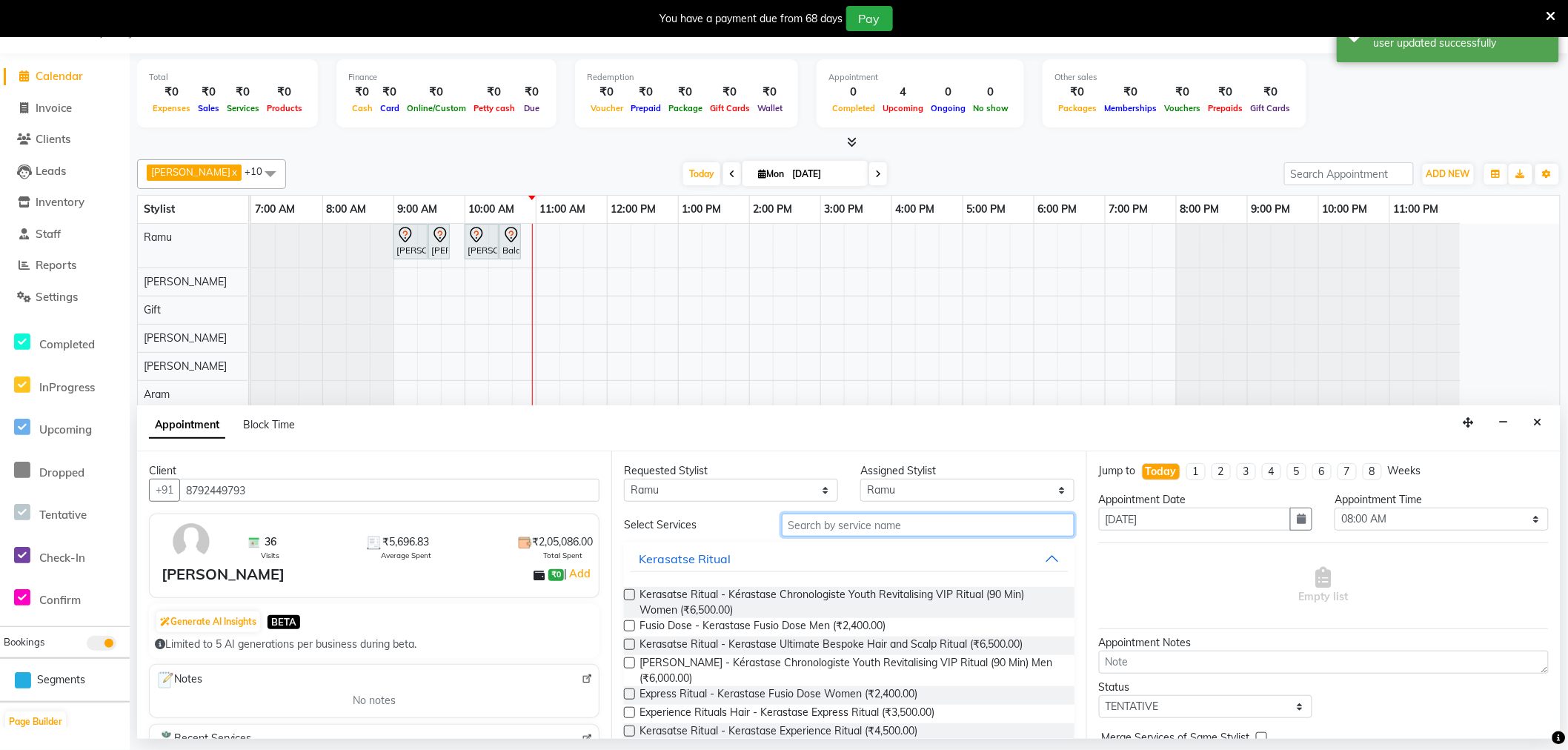
click at [848, 529] on input "text" at bounding box center [928, 524] width 293 height 23
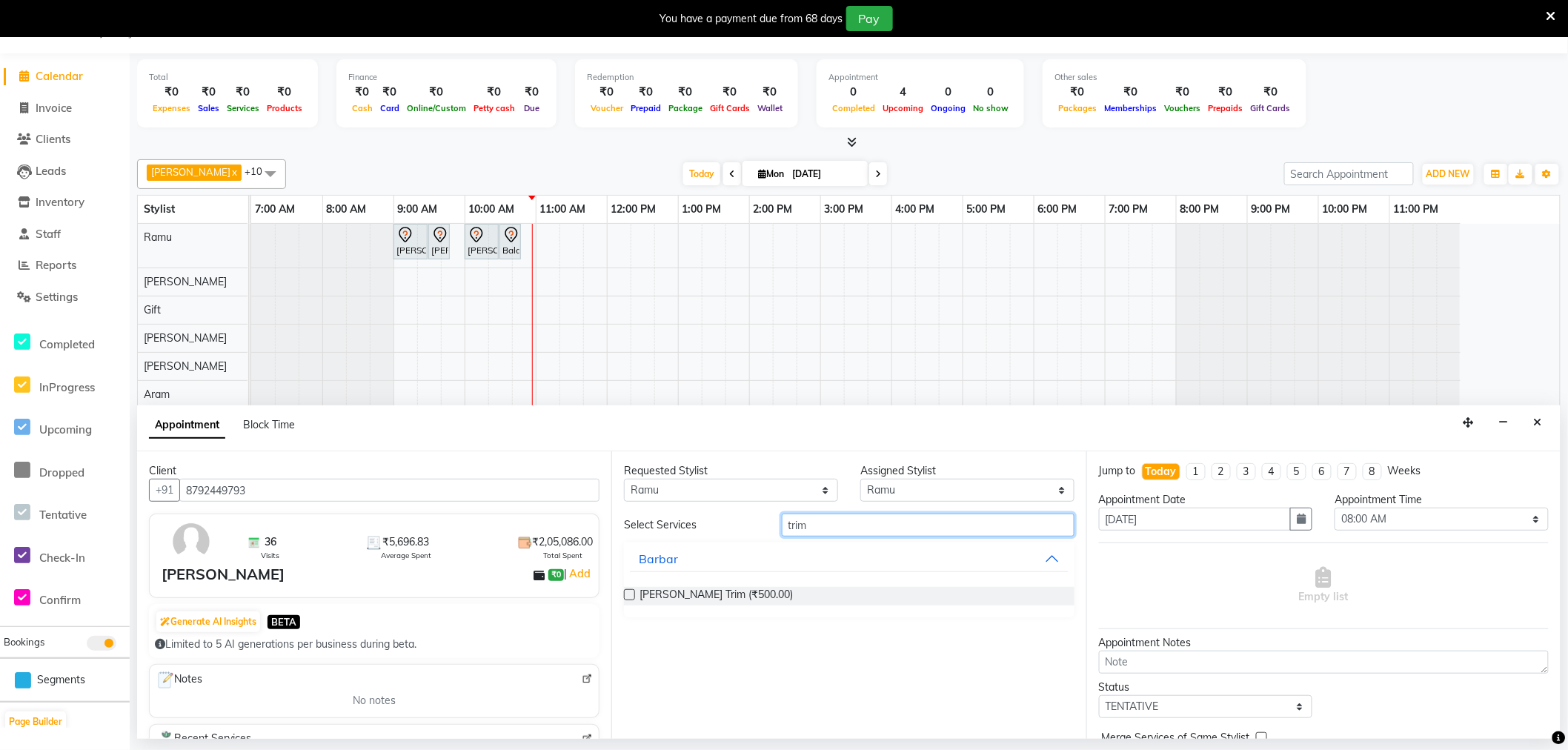
type input "trim"
click at [630, 593] on label at bounding box center [629, 594] width 11 height 11
click at [630, 593] on input "checkbox" at bounding box center [629, 596] width 10 height 10
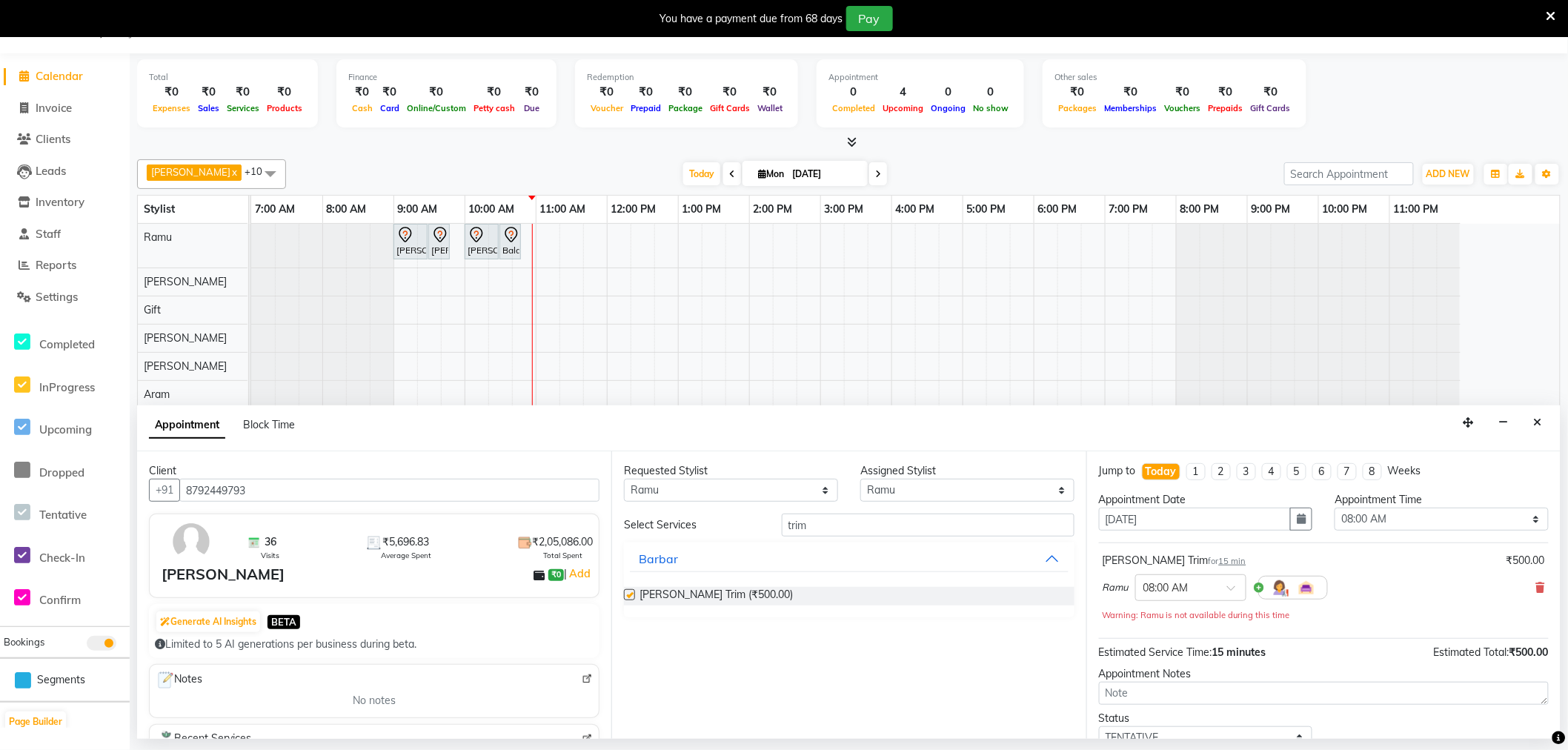
checkbox input "false"
click at [1209, 589] on div at bounding box center [1191, 587] width 110 height 16
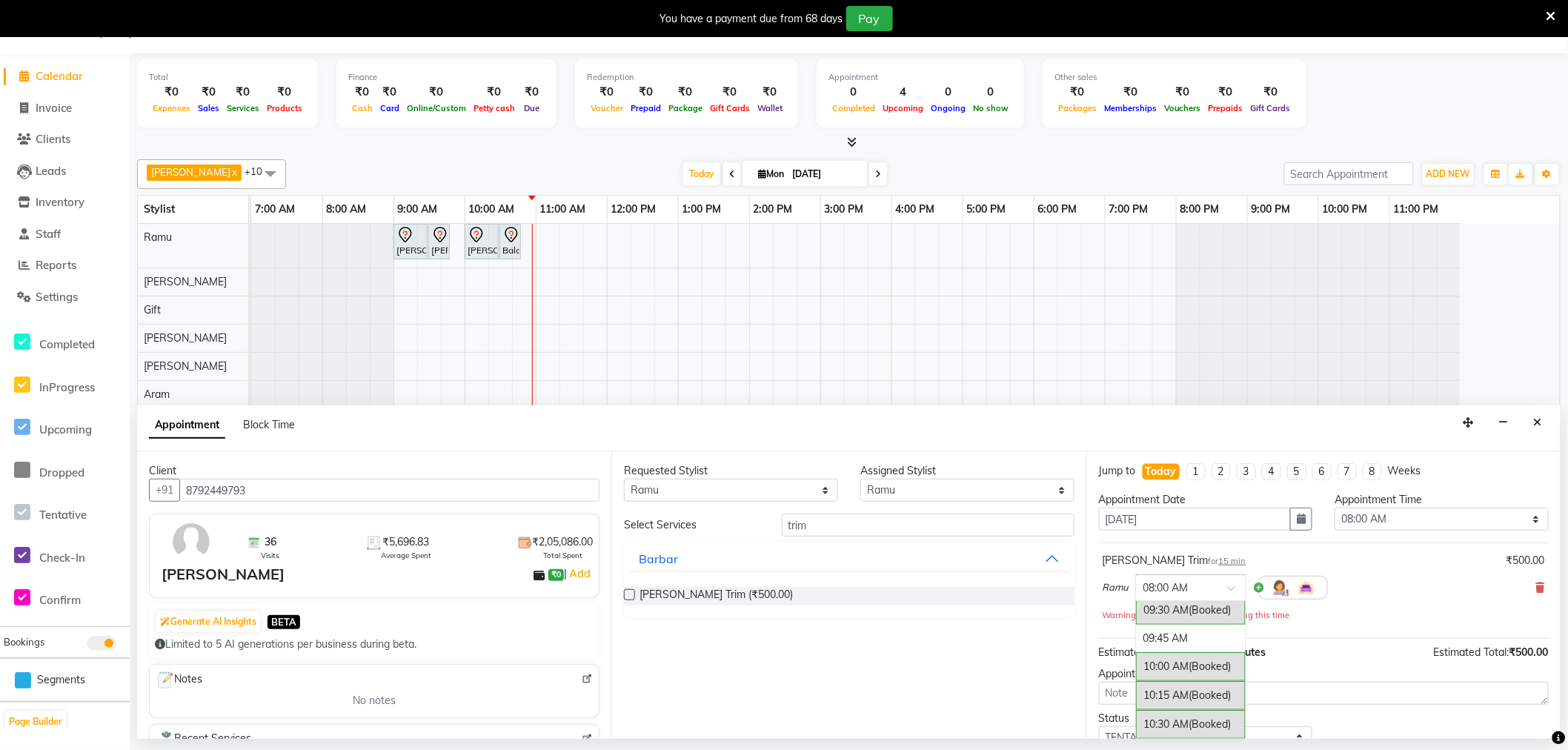
scroll to position [246, 0]
click at [1186, 710] on div "11:00 AM" at bounding box center [1191, 712] width 110 height 27
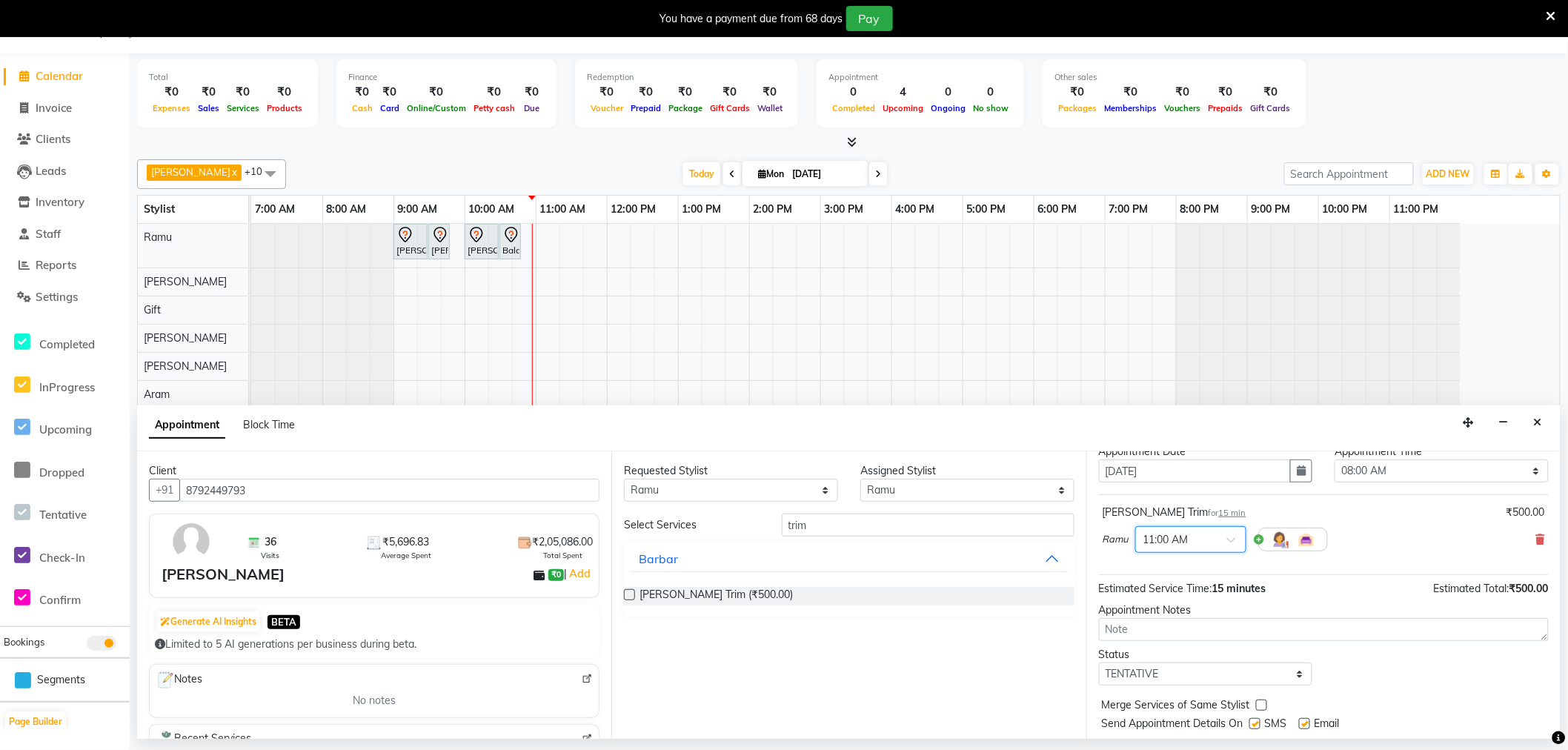
scroll to position [89, 0]
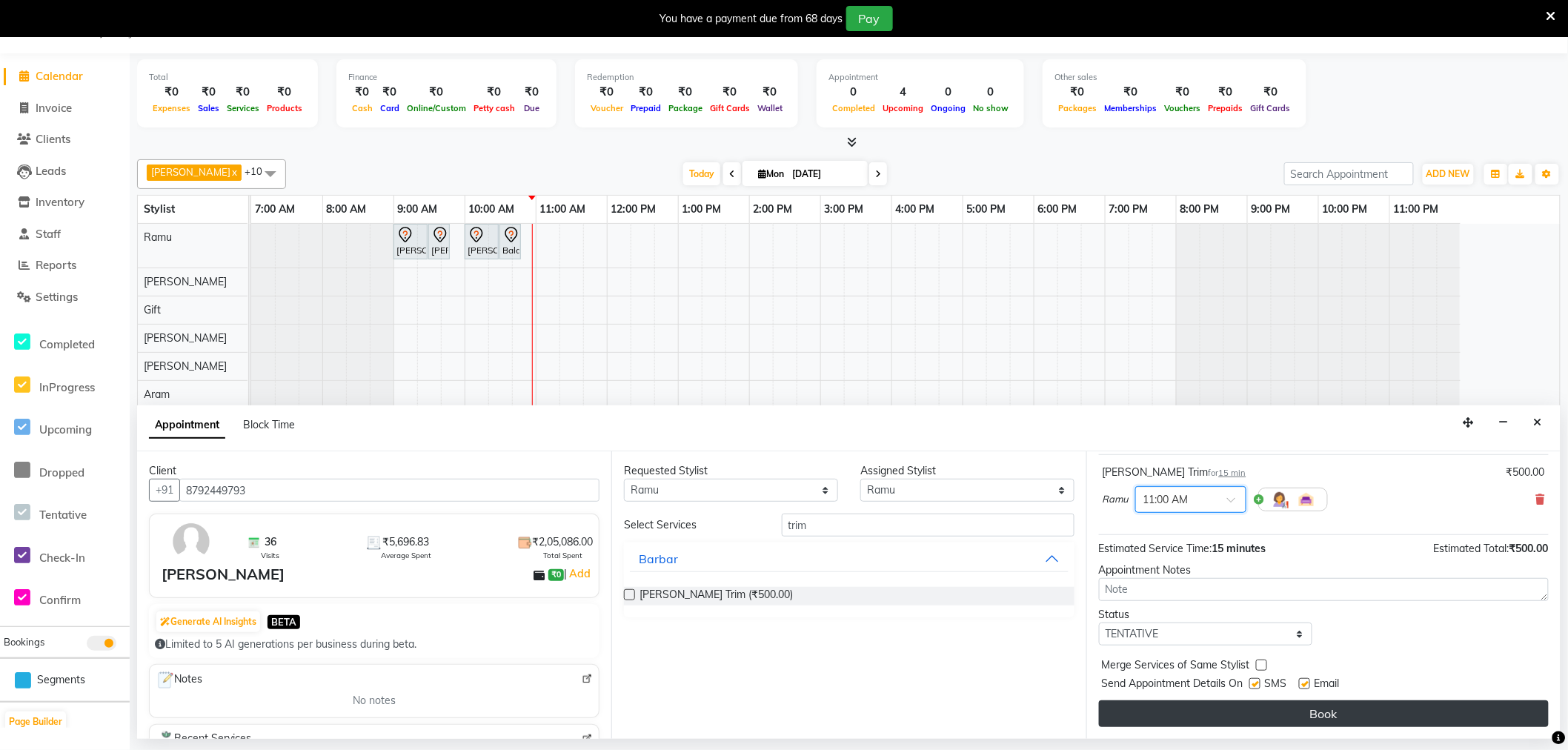
click at [1254, 716] on button "Book" at bounding box center [1325, 713] width 450 height 27
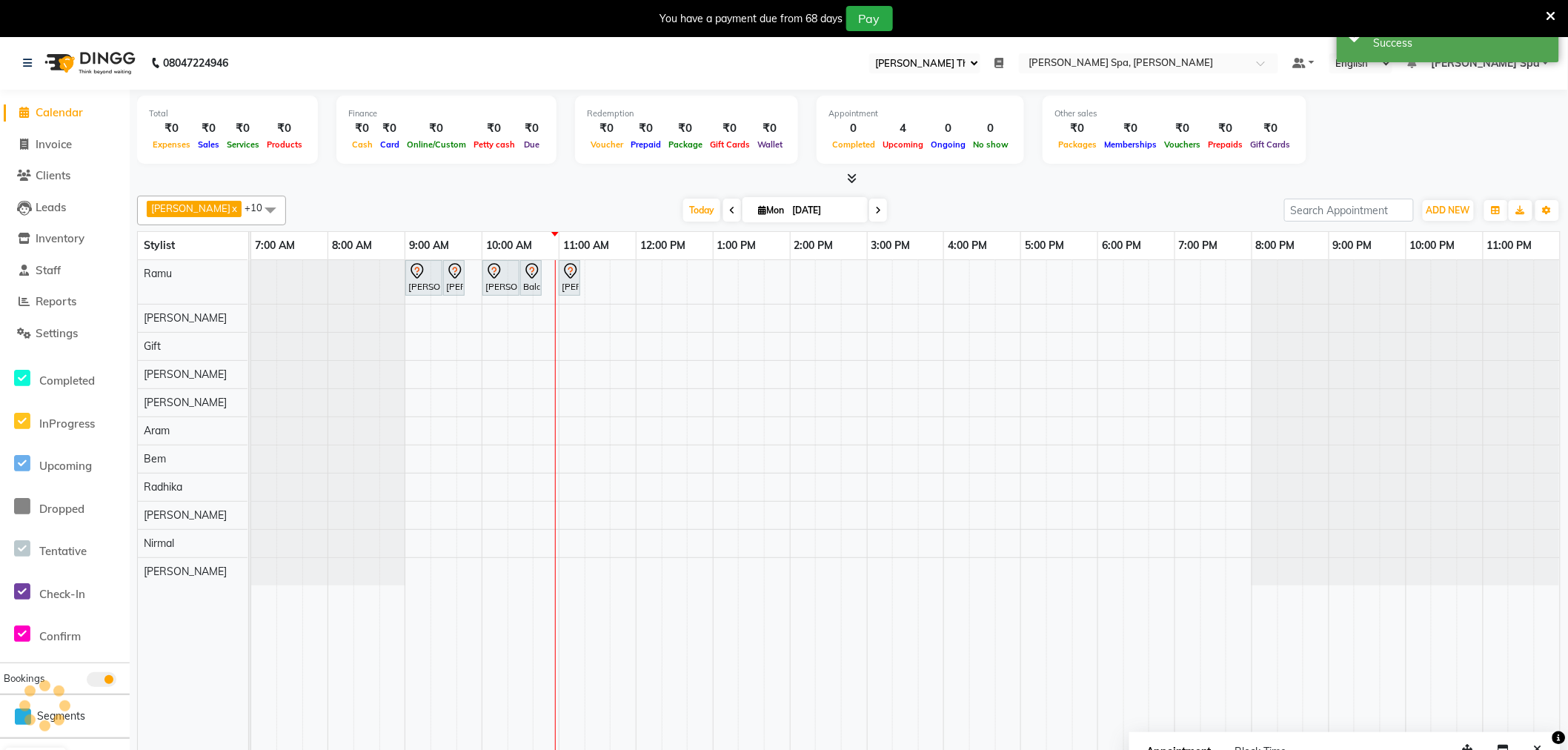
scroll to position [0, 0]
click at [884, 242] on link "3:00 PM" at bounding box center [892, 246] width 47 height 22
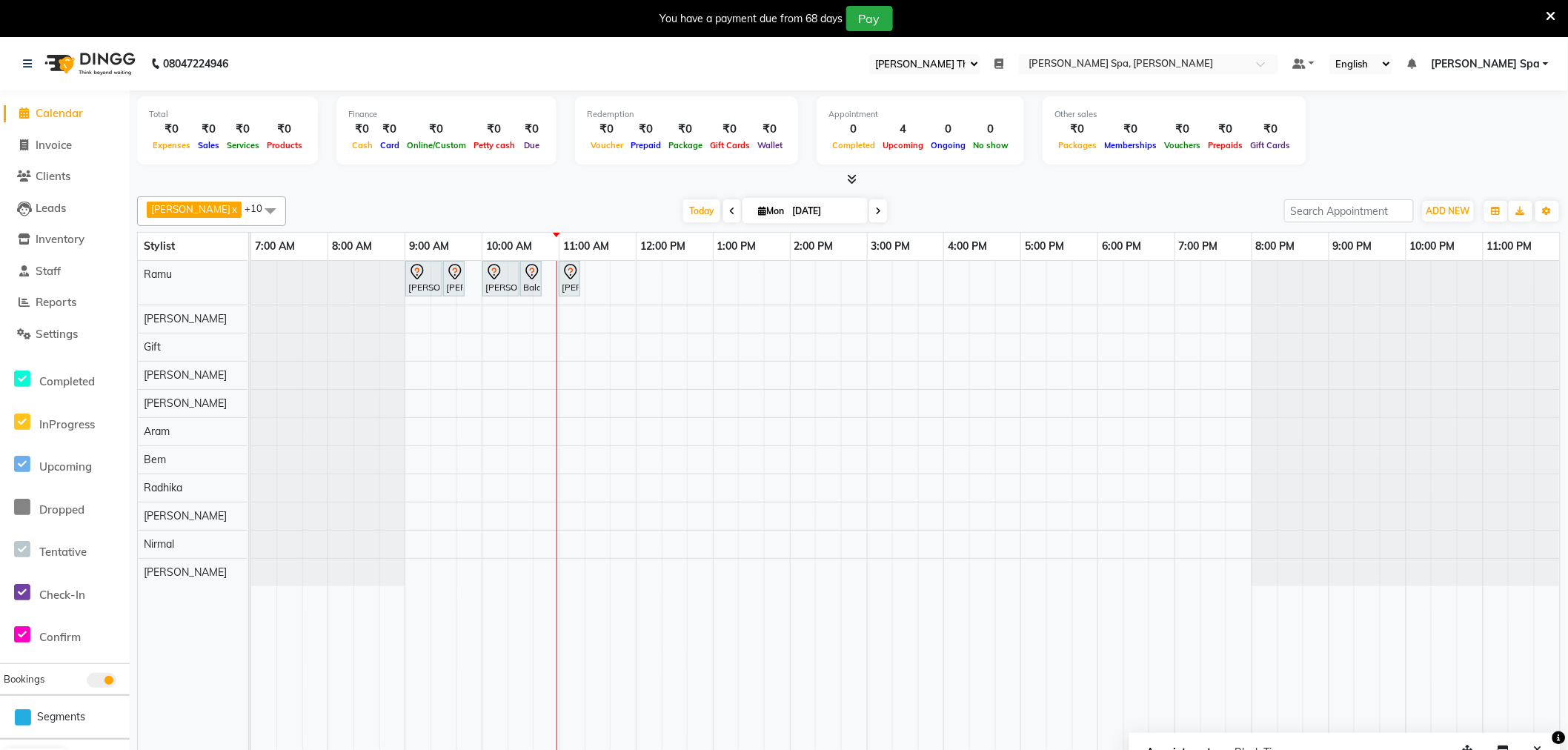
click at [1004, 62] on icon at bounding box center [1000, 64] width 9 height 11
click at [998, 120] on button "Open" at bounding box center [978, 115] width 39 height 23
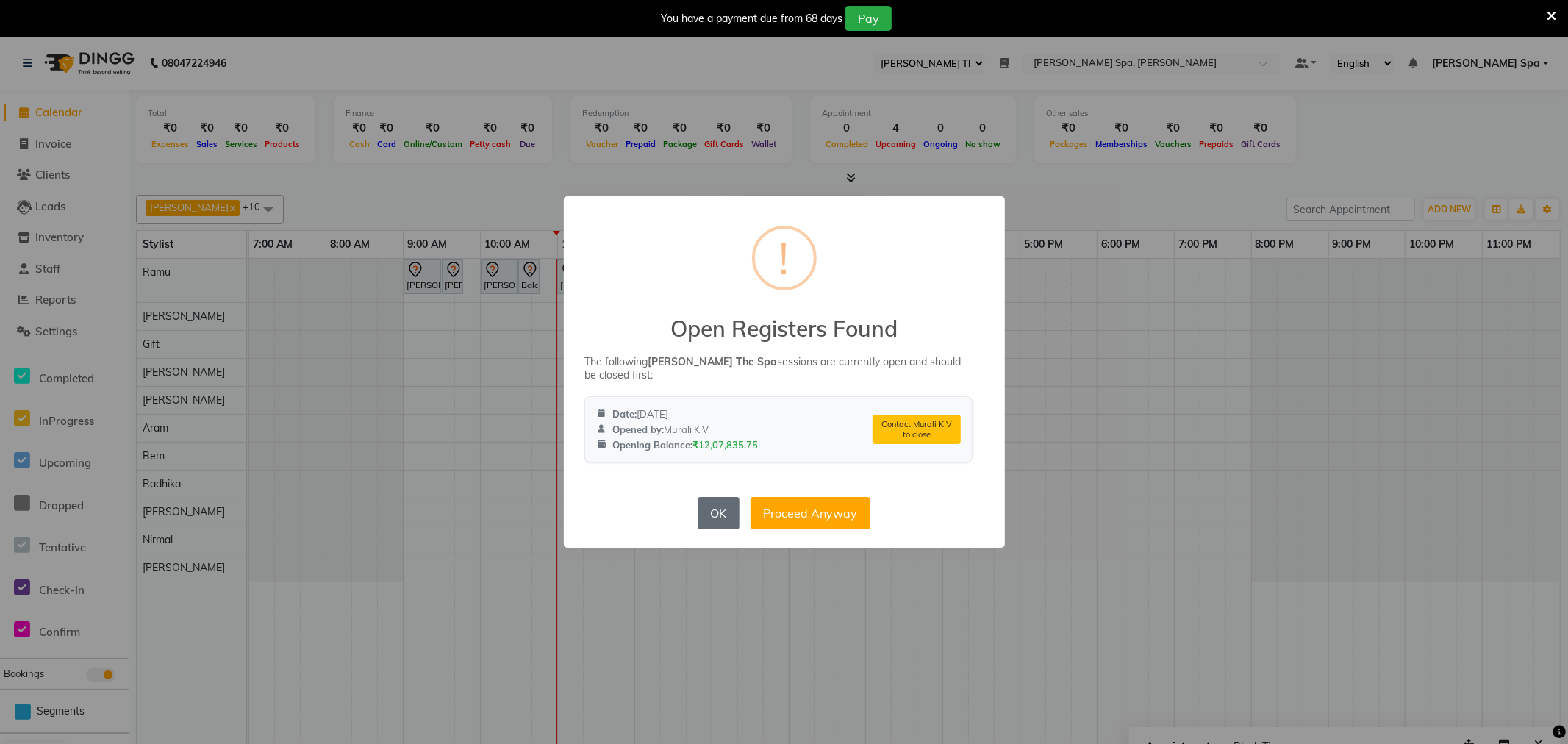
click at [727, 524] on button "OK" at bounding box center [718, 512] width 42 height 32
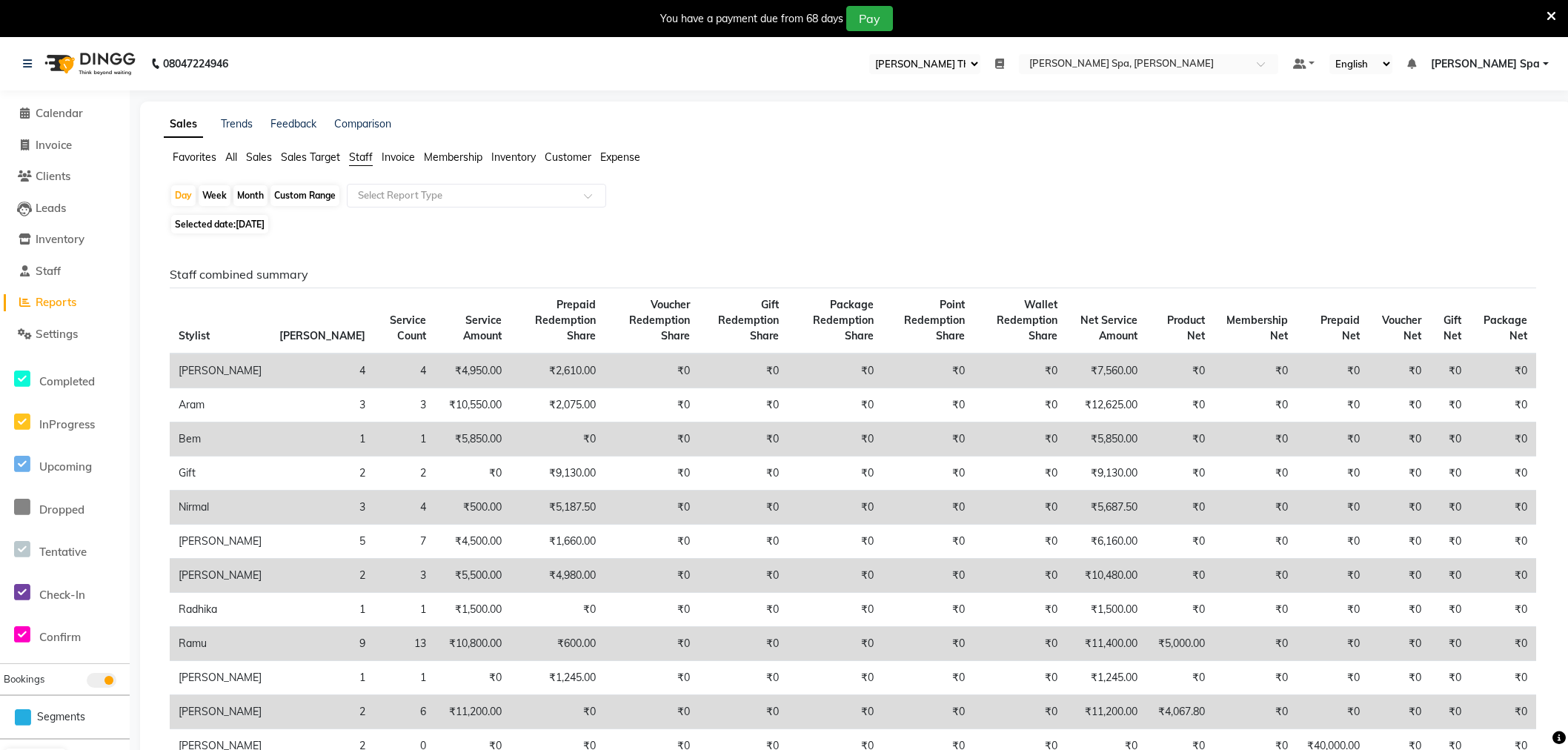
select select "100"
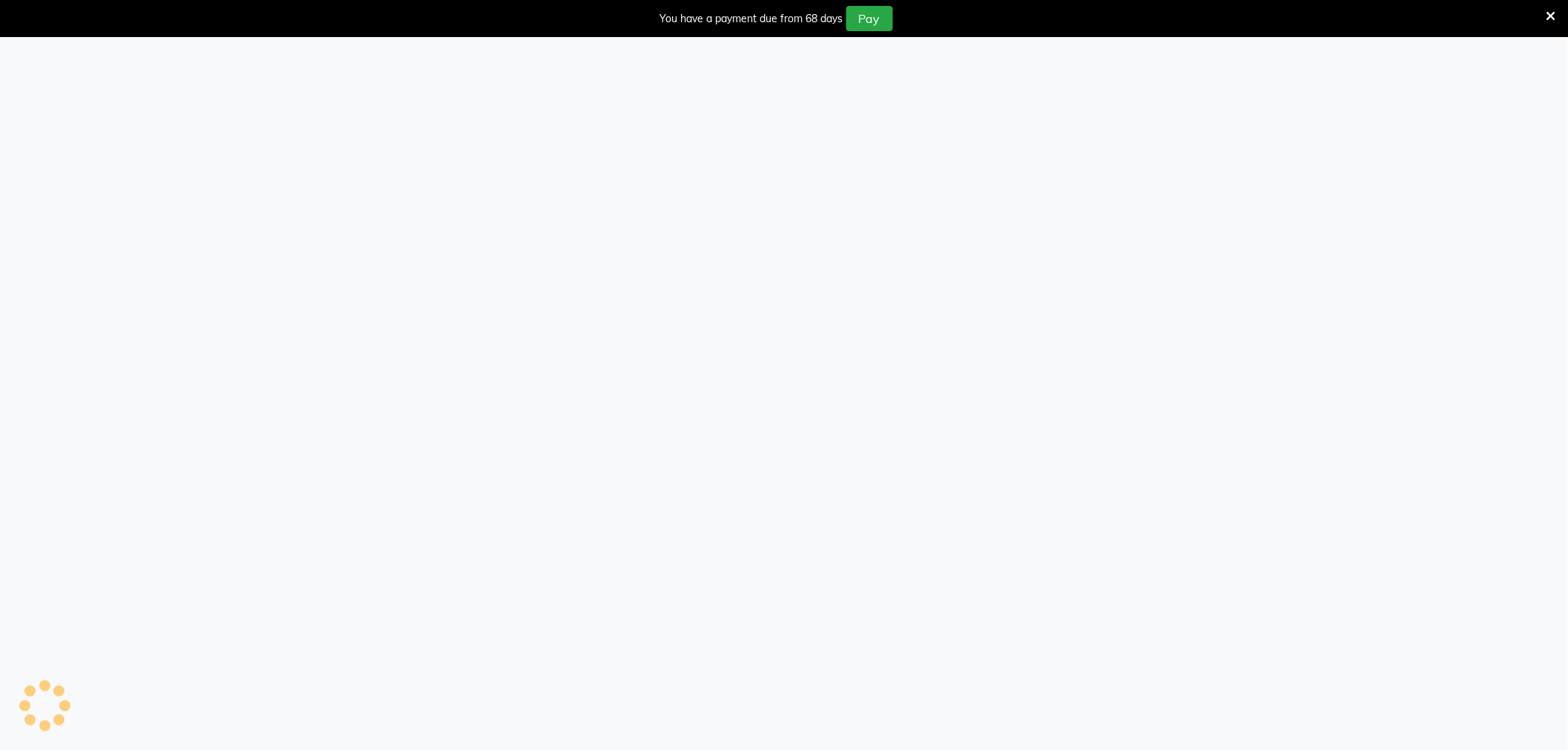
select select "100"
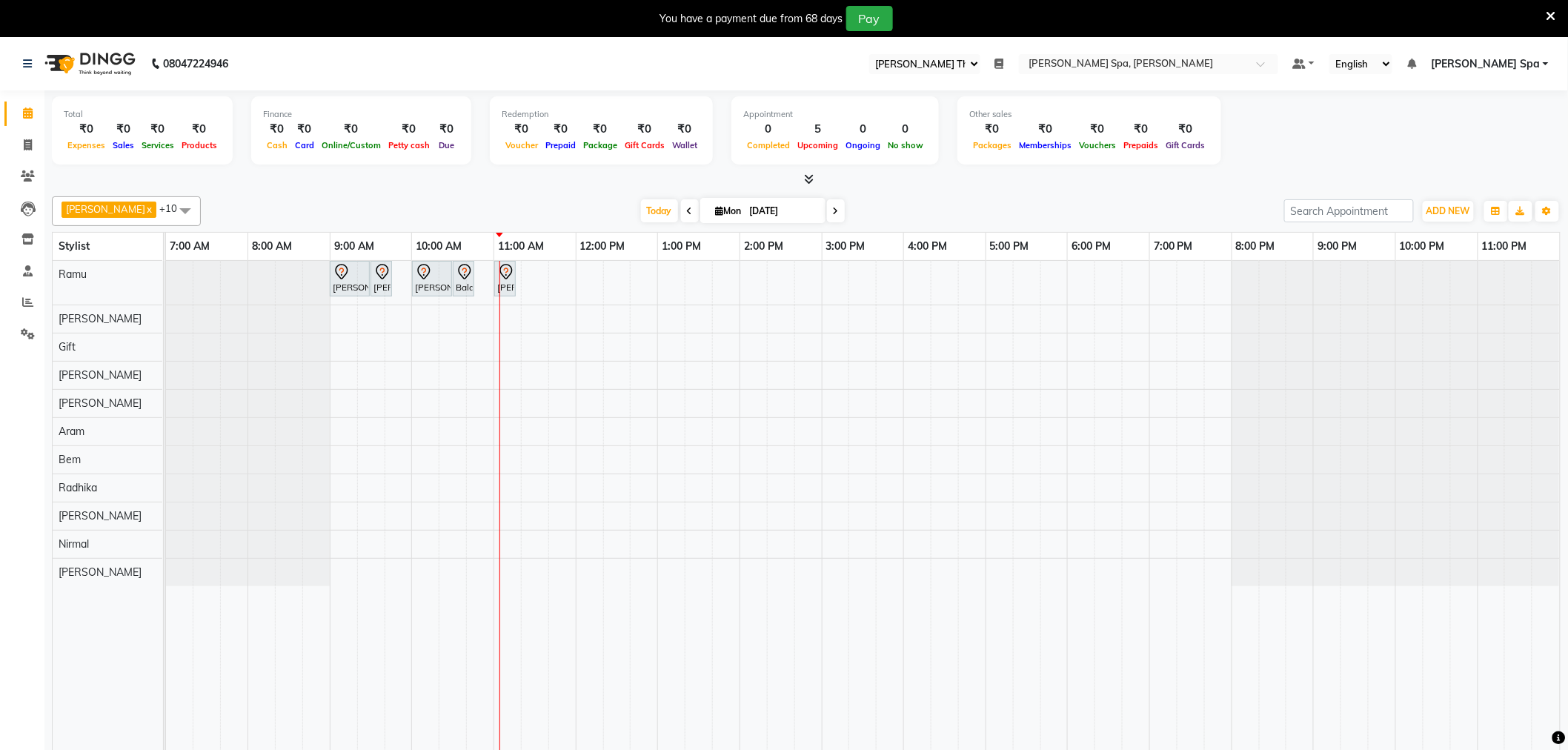
click at [1004, 63] on icon at bounding box center [1000, 64] width 9 height 11
click at [1008, 127] on div "Closing Balance ₹0" at bounding box center [921, 137] width 174 height 22
click at [1004, 68] on icon at bounding box center [1000, 64] width 9 height 11
click at [998, 113] on button "Open" at bounding box center [978, 115] width 39 height 23
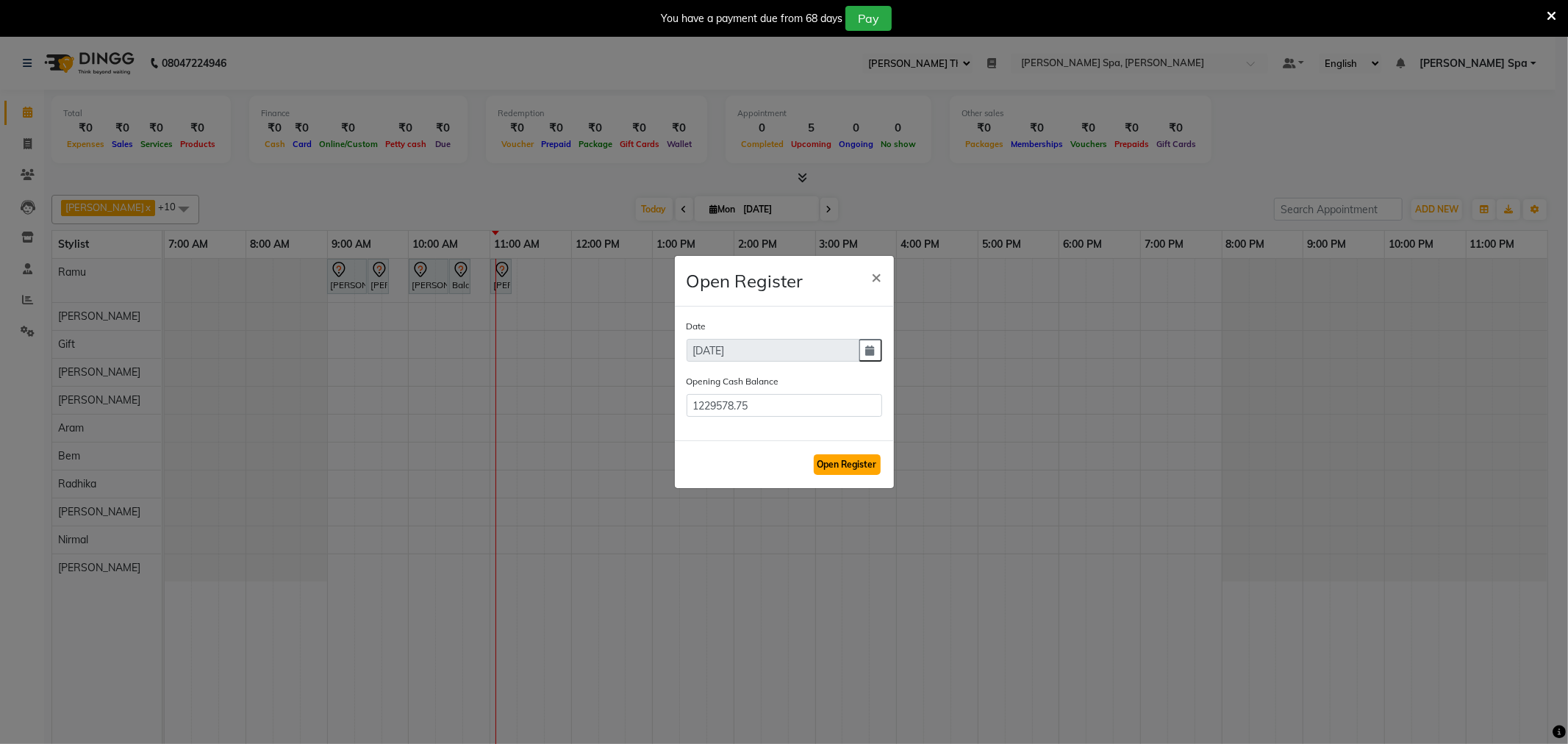
click at [847, 465] on button "Open Register" at bounding box center [847, 465] width 67 height 20
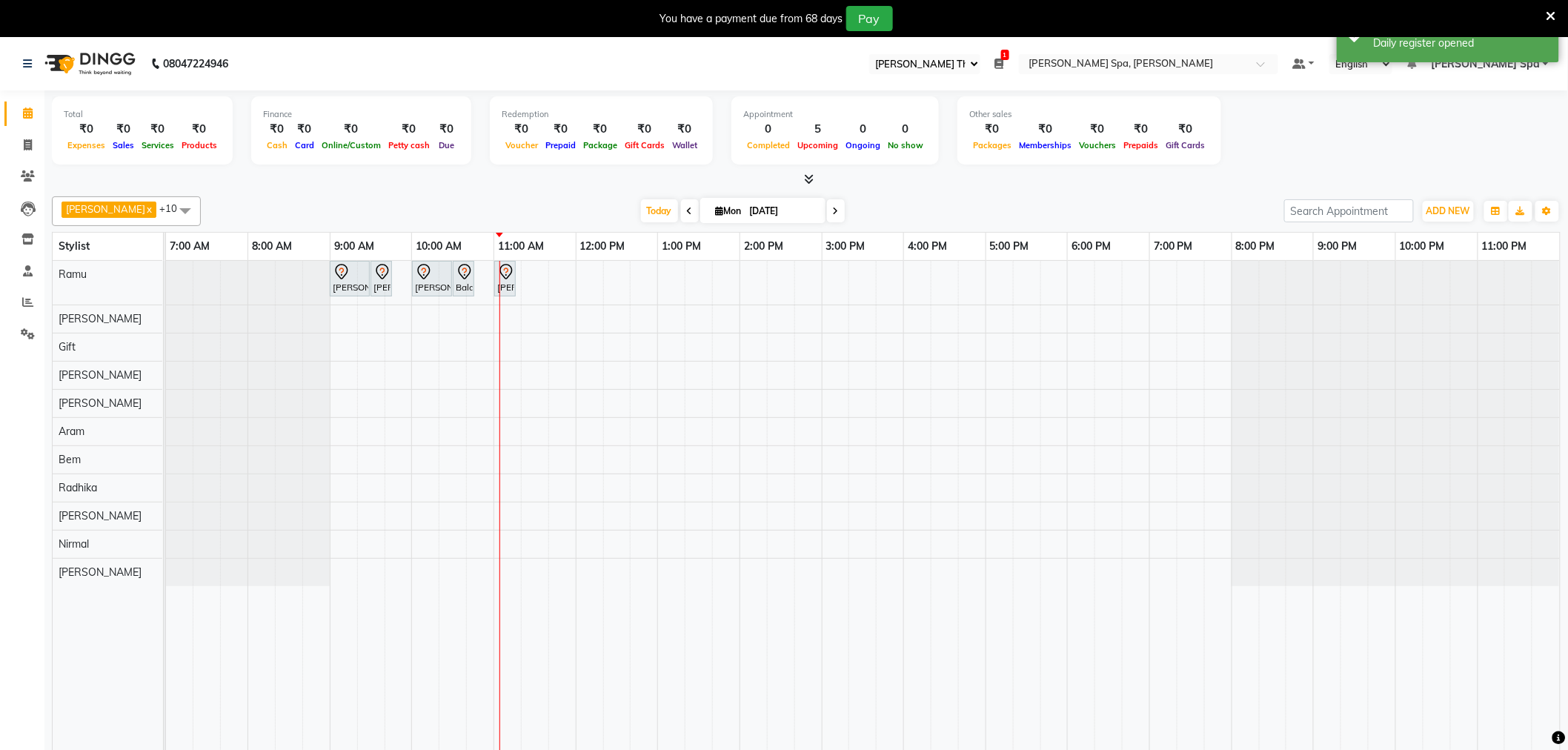
click at [1057, 59] on ul "Select Register [PERSON_NAME] The Spa 1 Daily Open Registers [DATE] Close Openi…" at bounding box center [1074, 64] width 424 height 20
click at [1057, 58] on ul "Select Register [PERSON_NAME] The Spa 1 Daily Open Registers [DATE] Close Openi…" at bounding box center [1074, 64] width 424 height 20
click at [1004, 65] on icon at bounding box center [1000, 64] width 9 height 11
click at [1049, 494] on div "[PERSON_NAME] [PERSON_NAME], TK01, 09:00 AM-09:30 AM, Hair Cut Men (Stylist) [P…" at bounding box center [863, 516] width 1394 height 510
select select "84963"
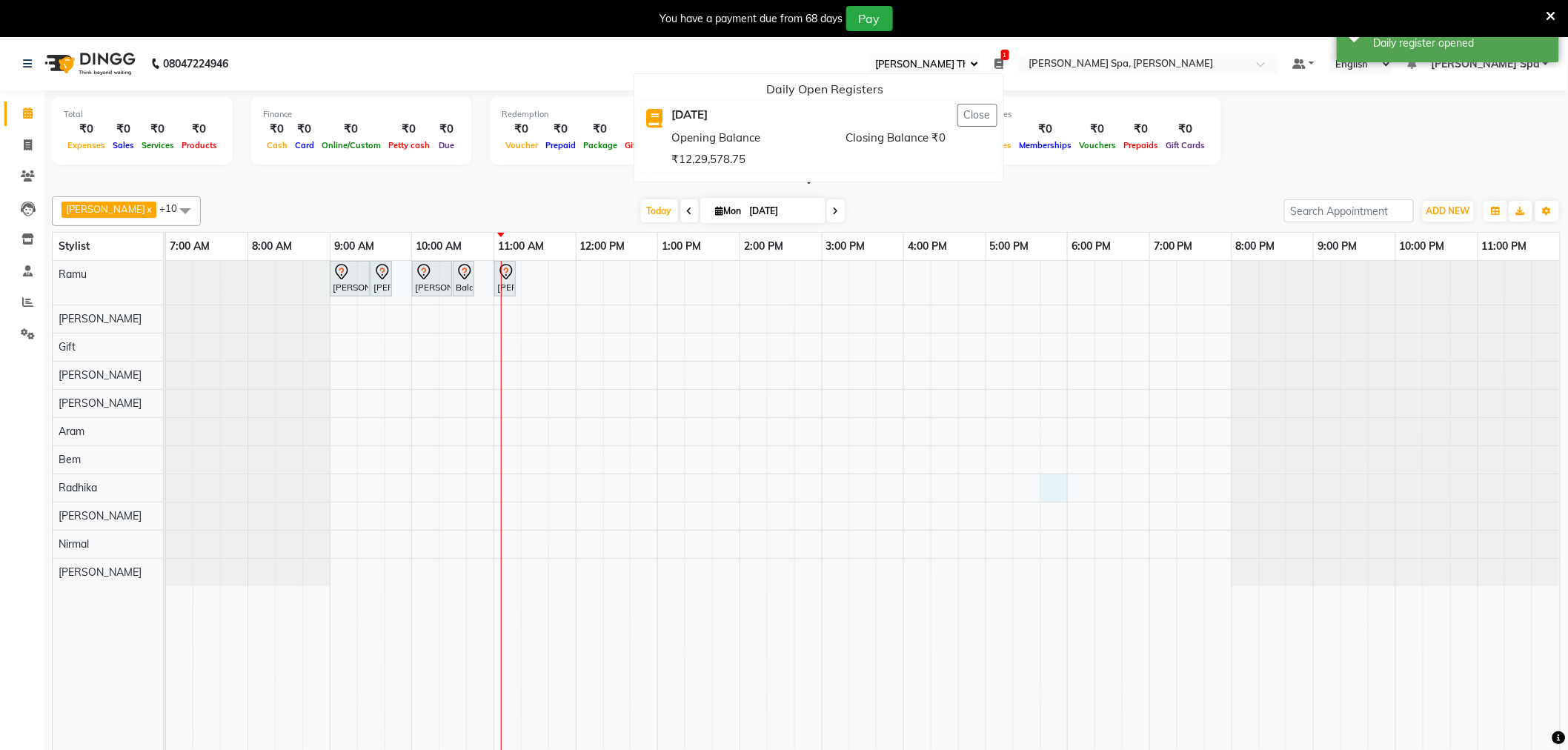
select select "tentative"
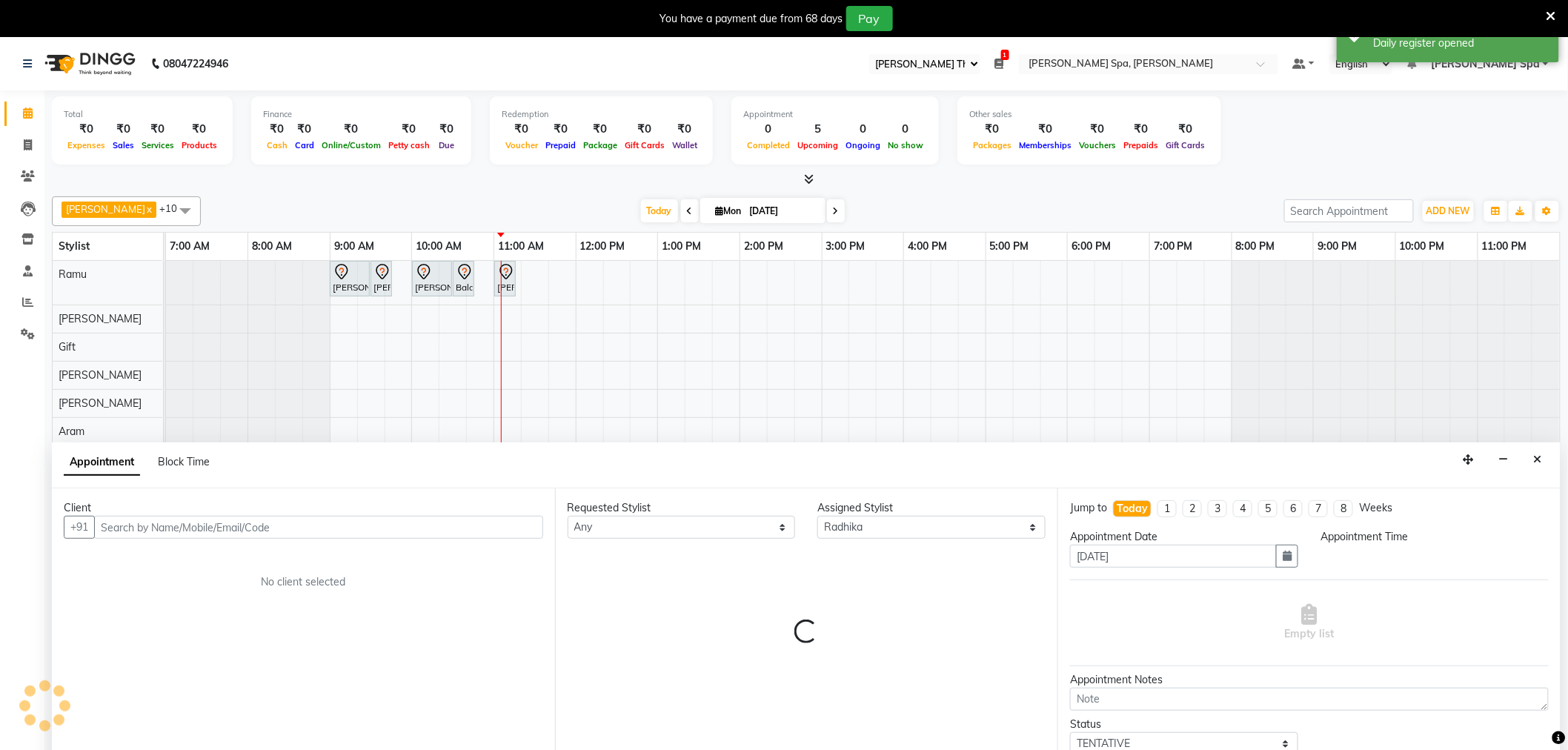
scroll to position [37, 0]
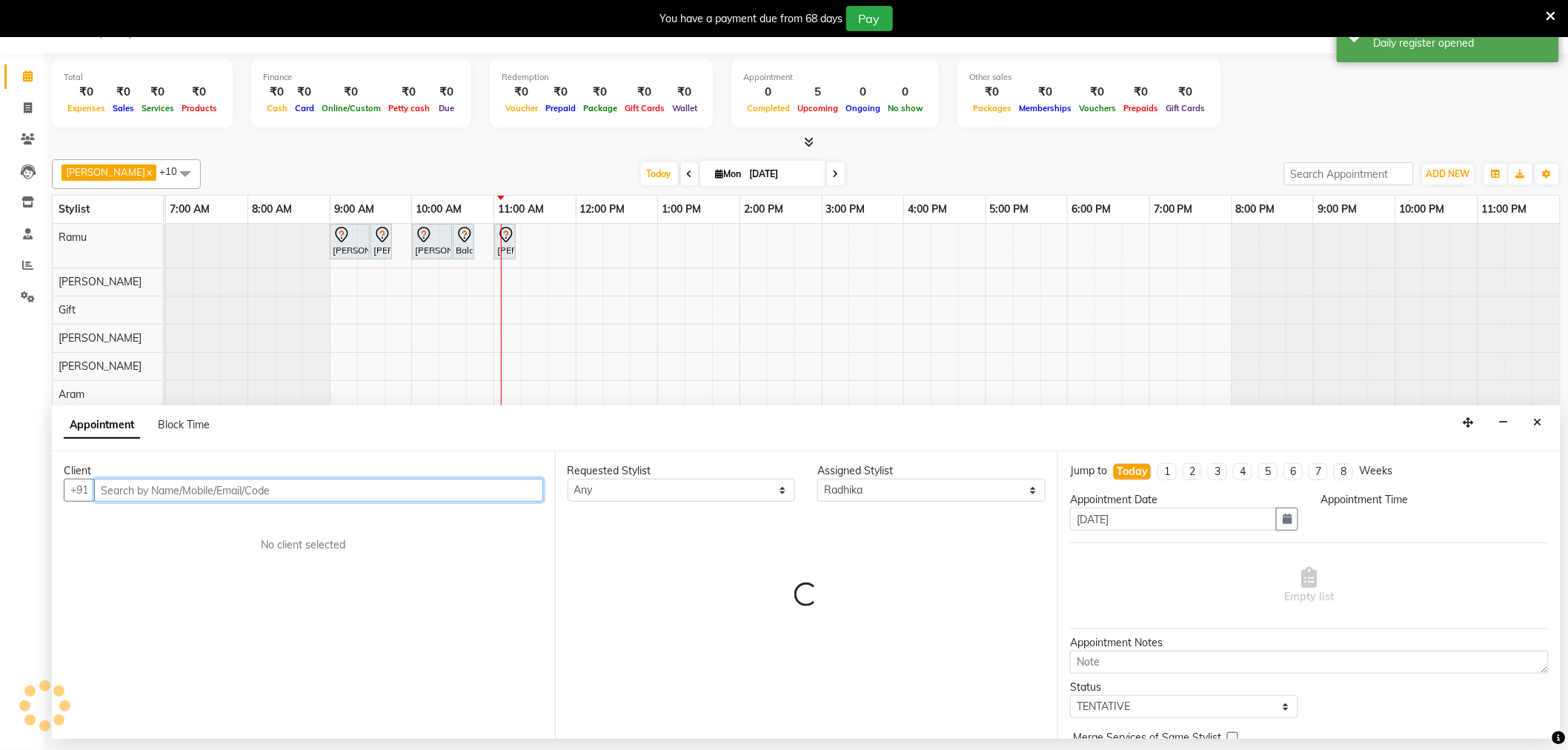
select select "1065"
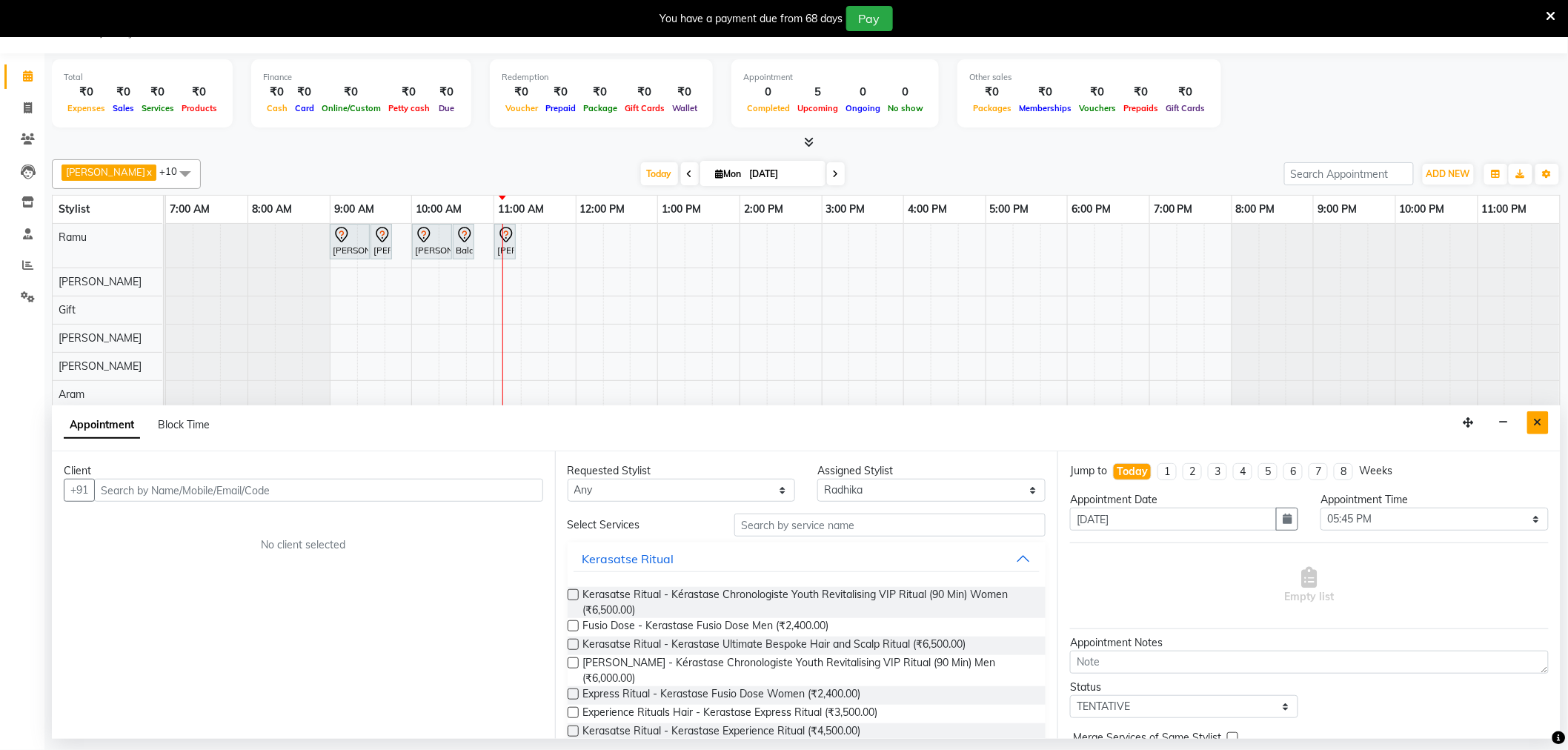
click at [1545, 412] on button "Close" at bounding box center [1539, 422] width 22 height 23
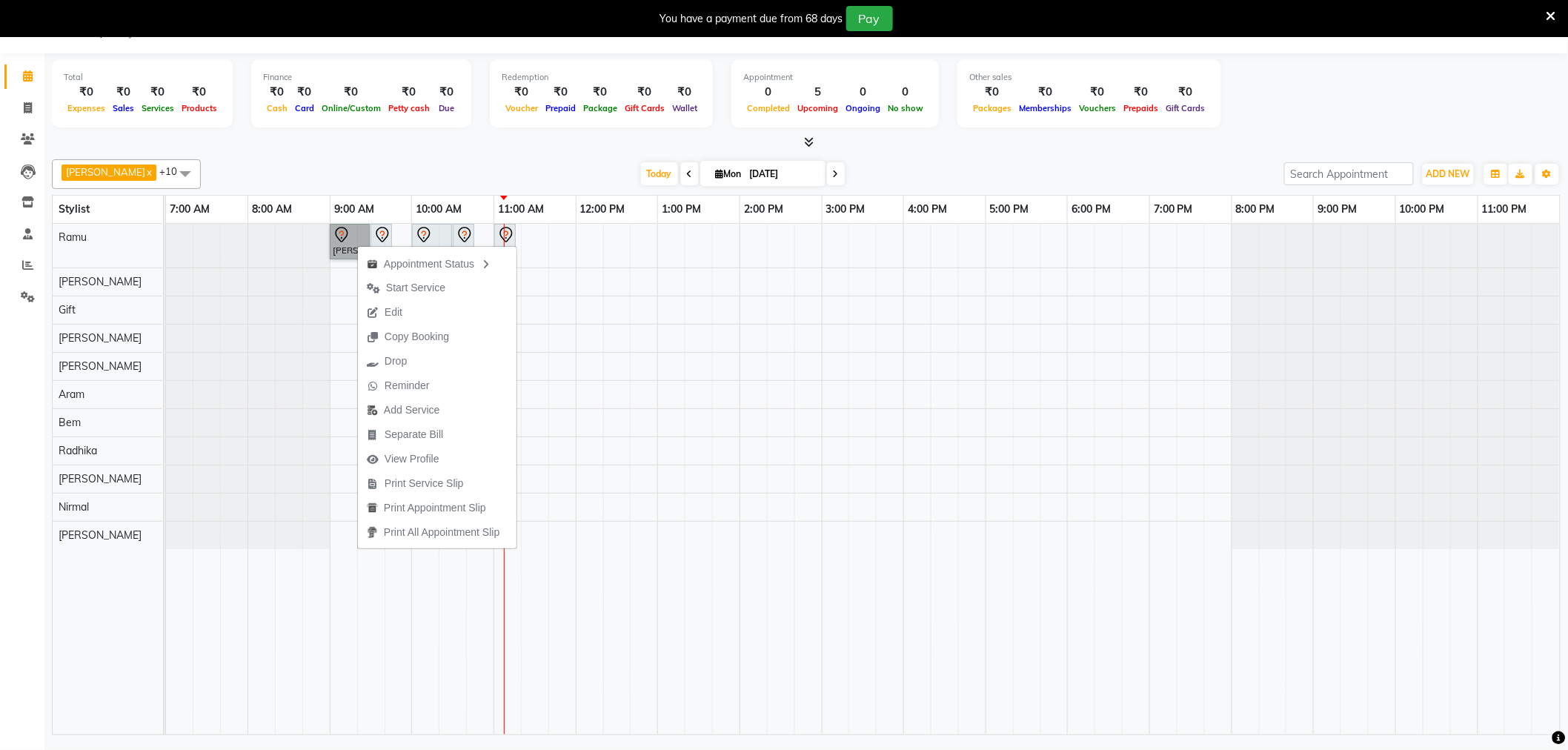
click at [352, 230] on link "Sandeep Krishna Murthy, TK01, 09:00 AM-09:30 AM, Hair Cut Men (Stylist)" at bounding box center [350, 241] width 40 height 35
select select "7"
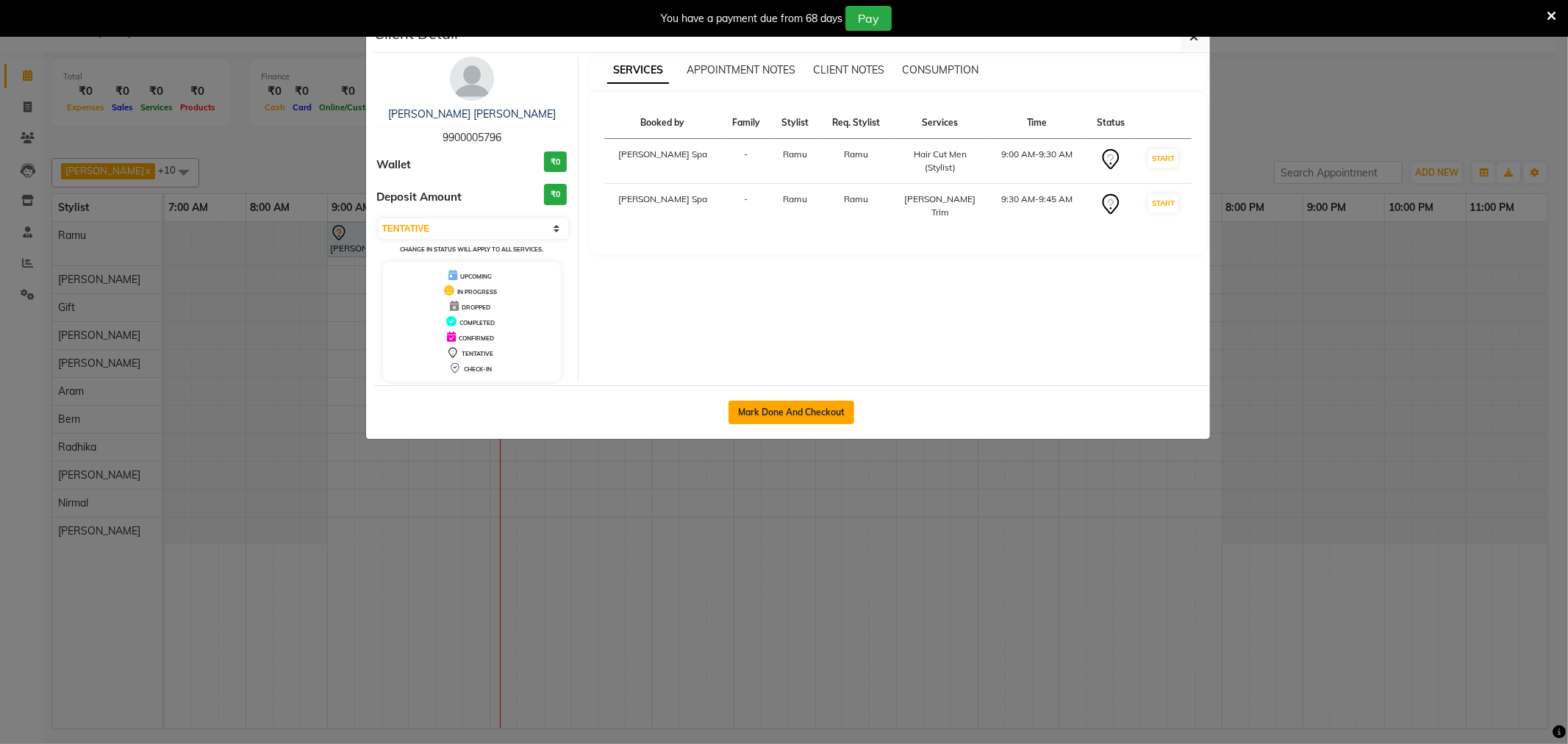
click at [802, 422] on button "Mark Done And Checkout" at bounding box center [791, 412] width 126 height 23
select select "8545"
select select "service"
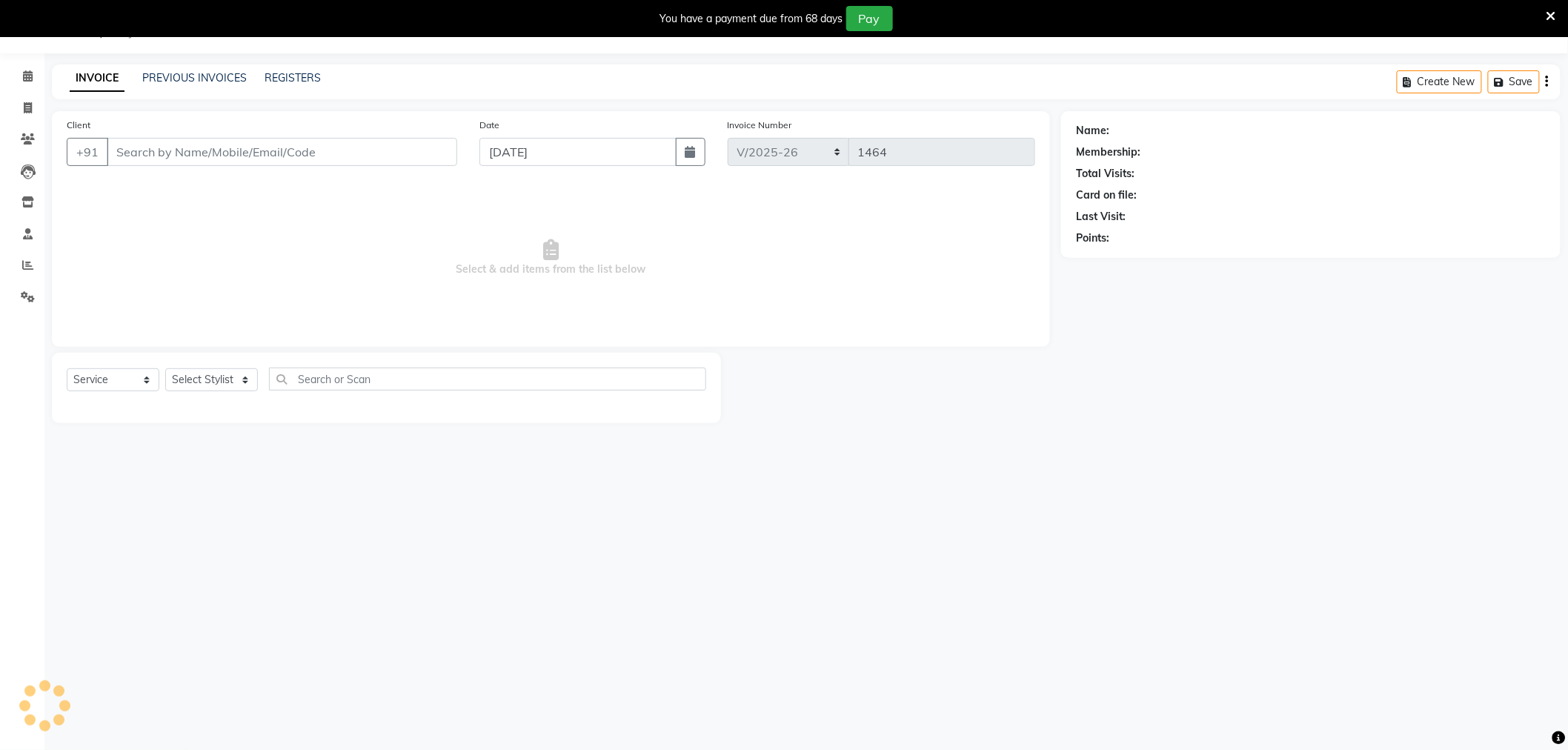
type input "9900005796"
select select "84952"
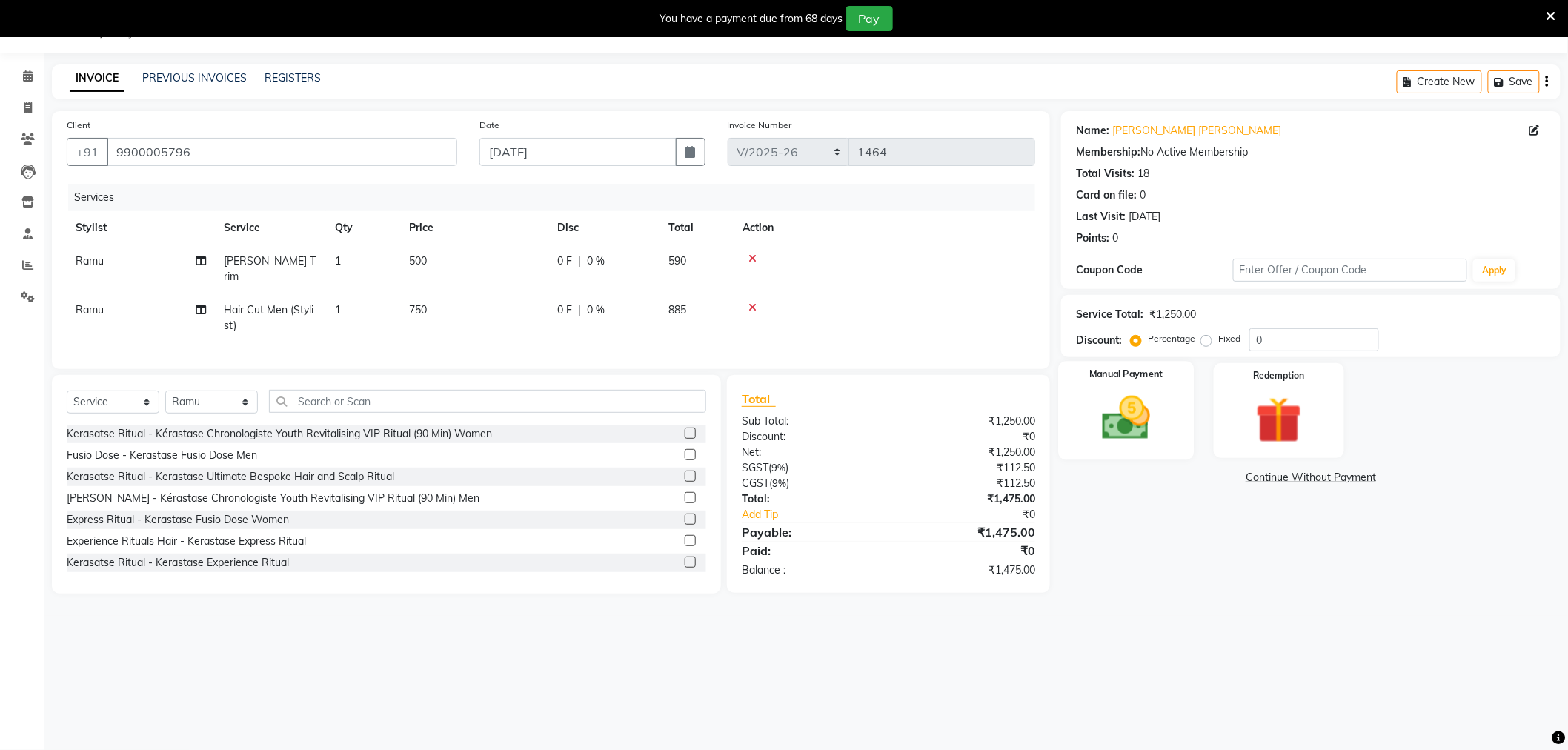
click at [1137, 397] on img at bounding box center [1127, 418] width 79 height 56
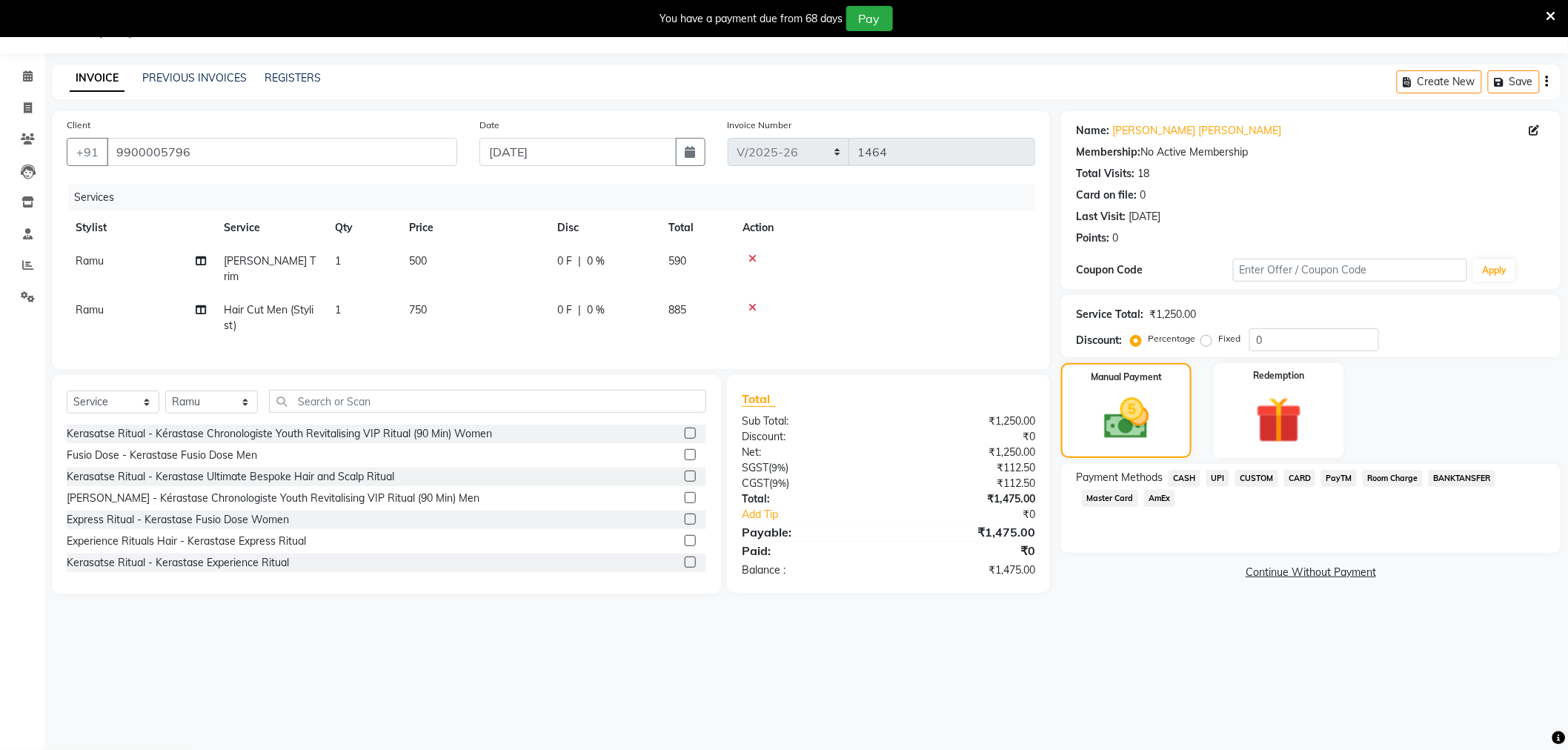
click at [1216, 476] on span "UPI" at bounding box center [1217, 478] width 23 height 17
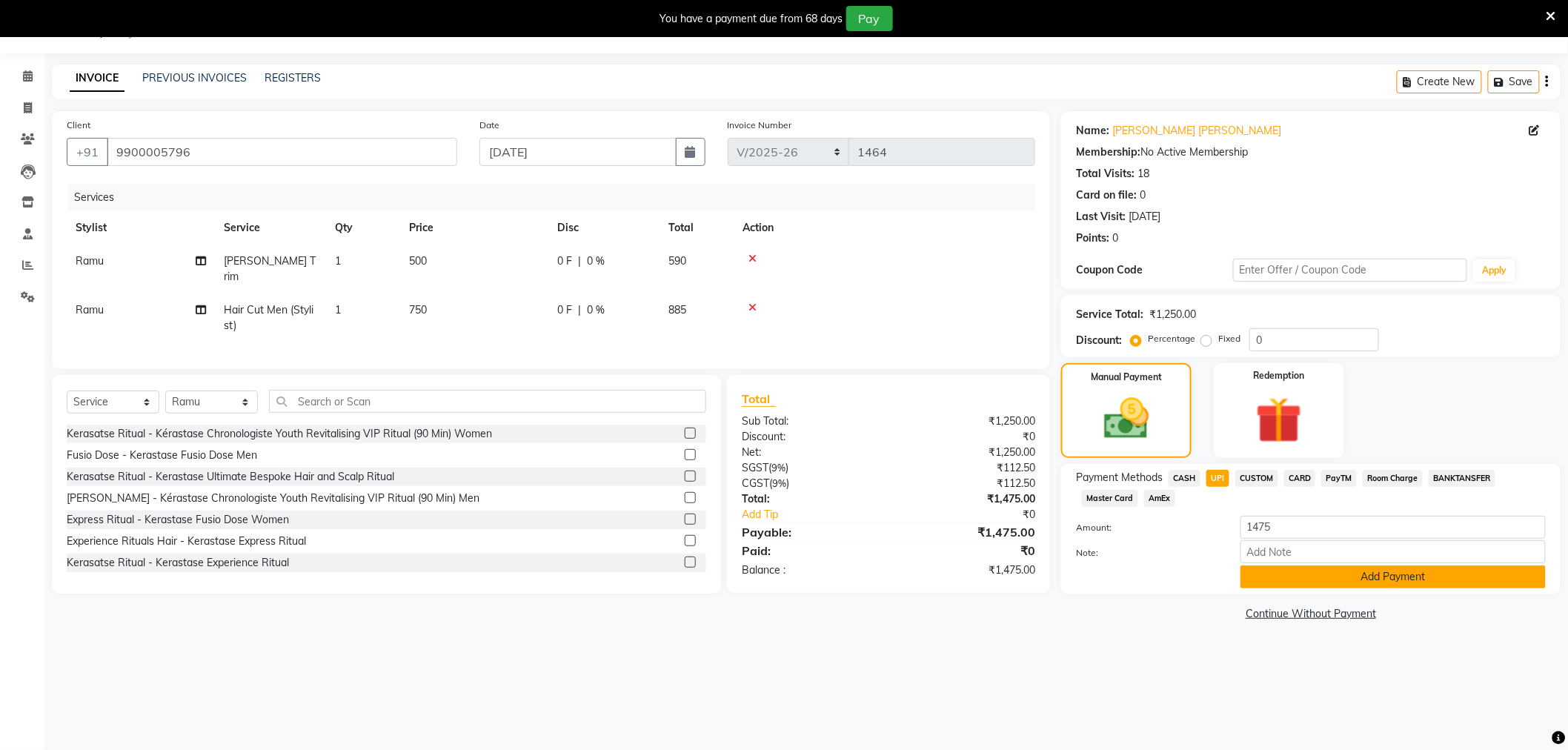
click at [1278, 580] on button "Add Payment" at bounding box center [1393, 576] width 305 height 23
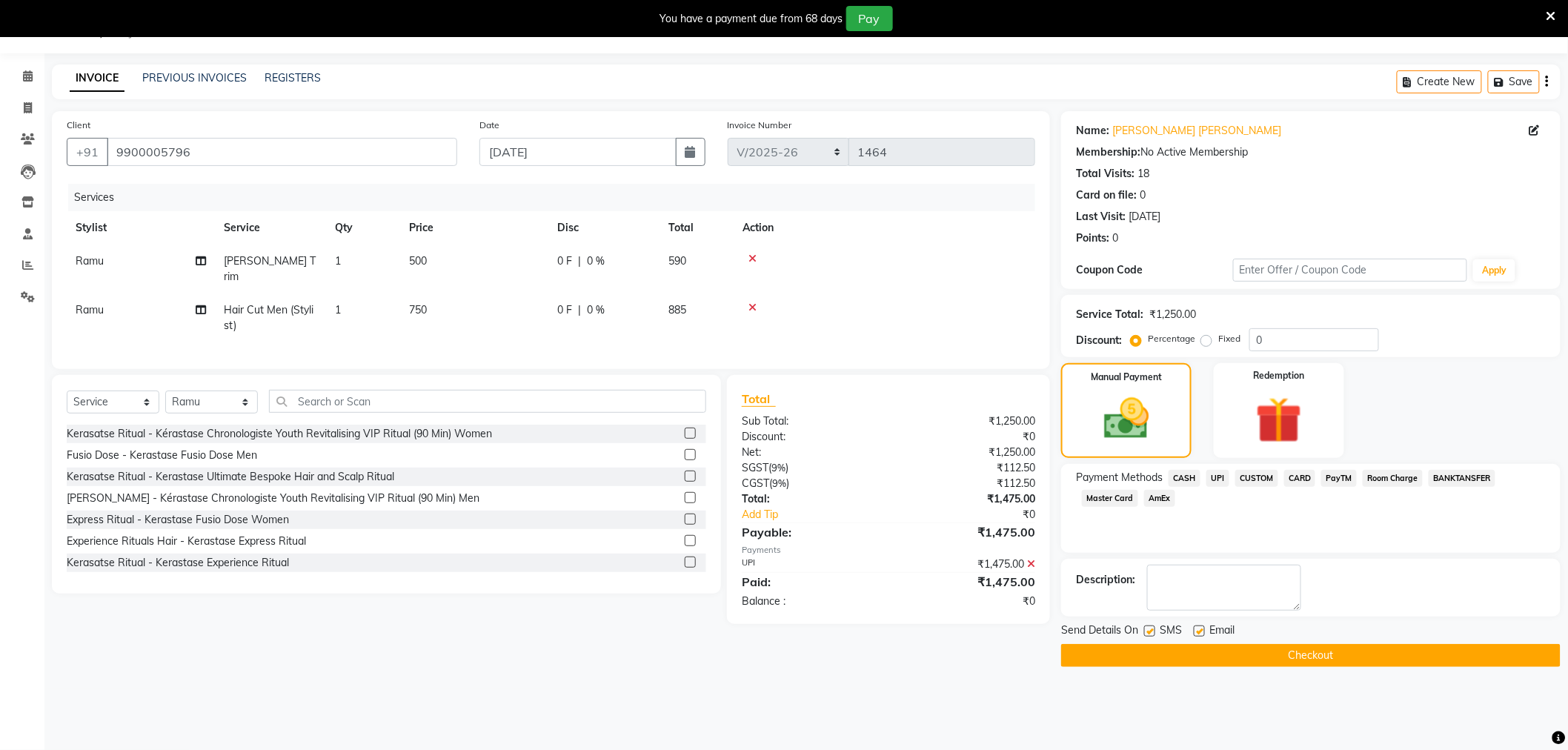
click at [1202, 630] on label at bounding box center [1199, 630] width 11 height 11
click at [1202, 630] on input "checkbox" at bounding box center [1199, 632] width 10 height 10
checkbox input "false"
click at [1202, 655] on button "Checkout" at bounding box center [1311, 655] width 500 height 23
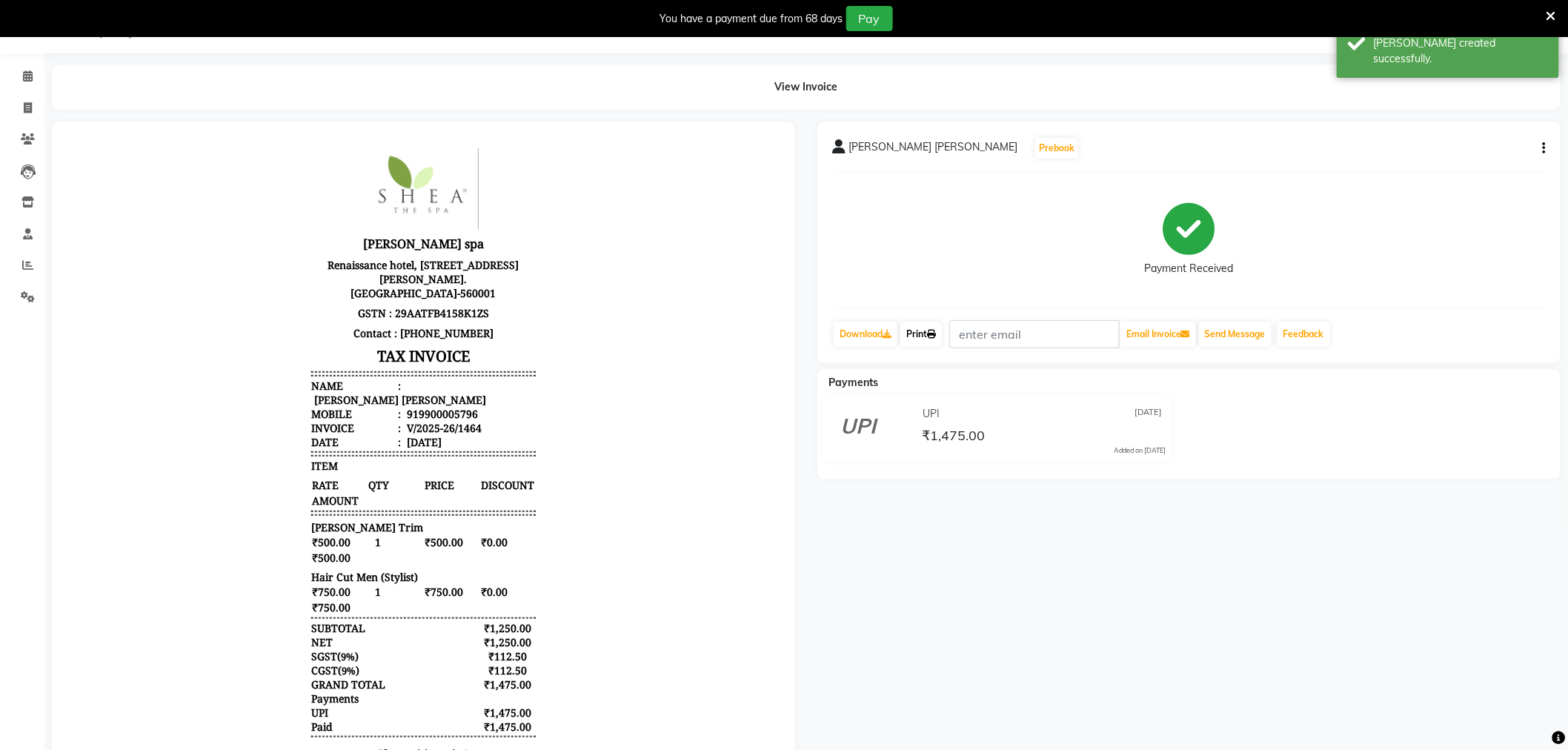
click at [919, 332] on link "Print" at bounding box center [921, 335] width 41 height 26
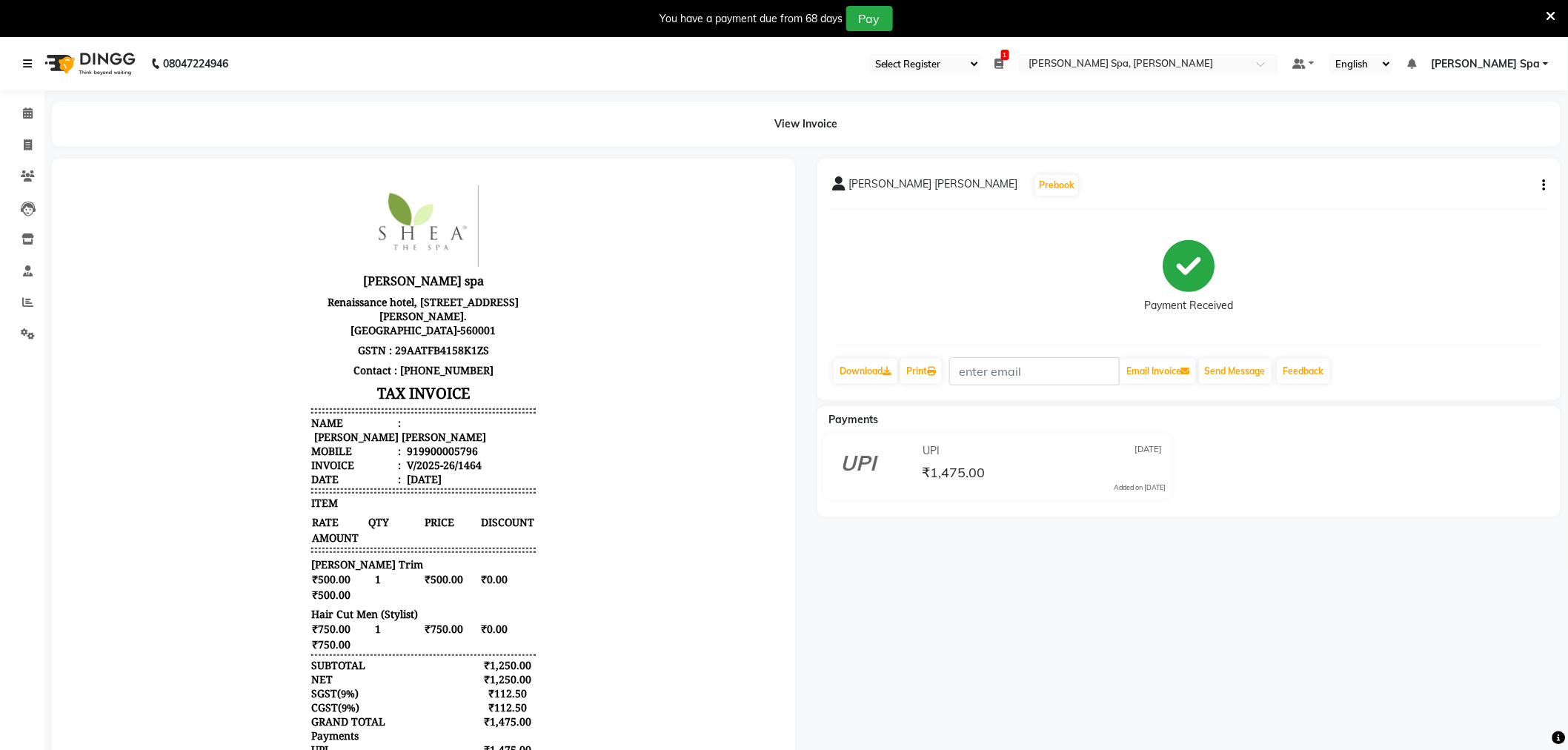
click at [24, 65] on icon at bounding box center [27, 64] width 9 height 11
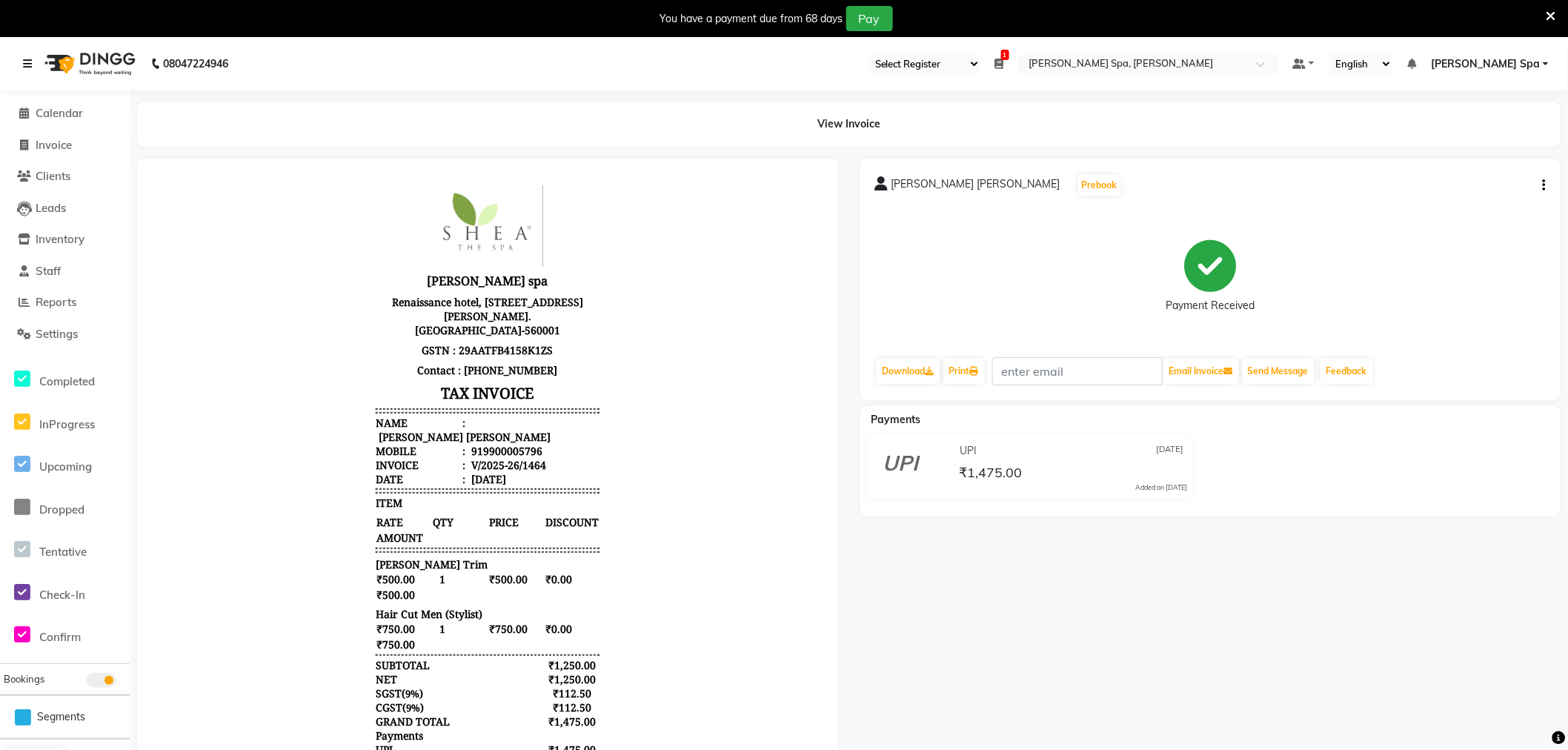
click at [30, 62] on icon at bounding box center [27, 64] width 9 height 11
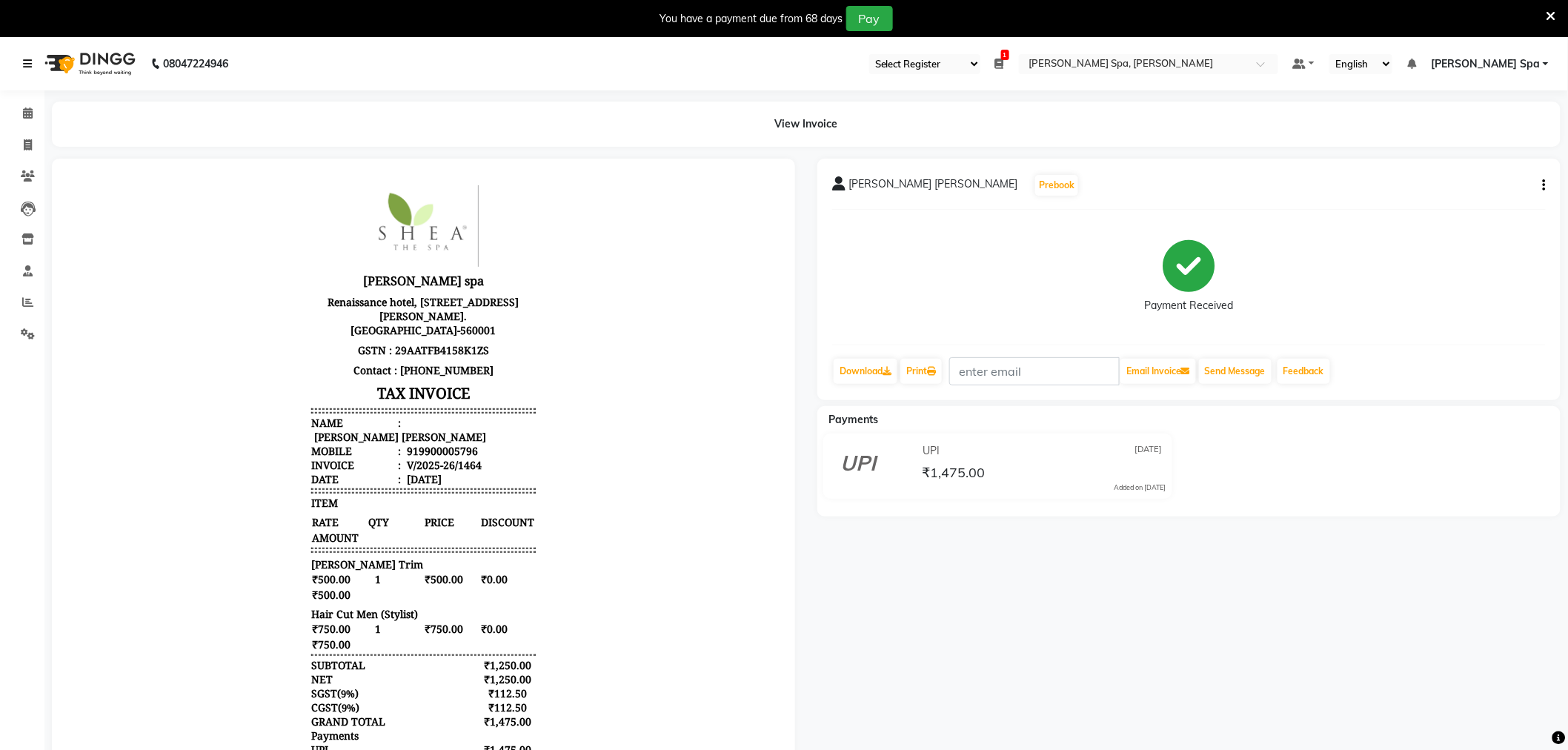
click at [30, 62] on icon at bounding box center [27, 64] width 9 height 11
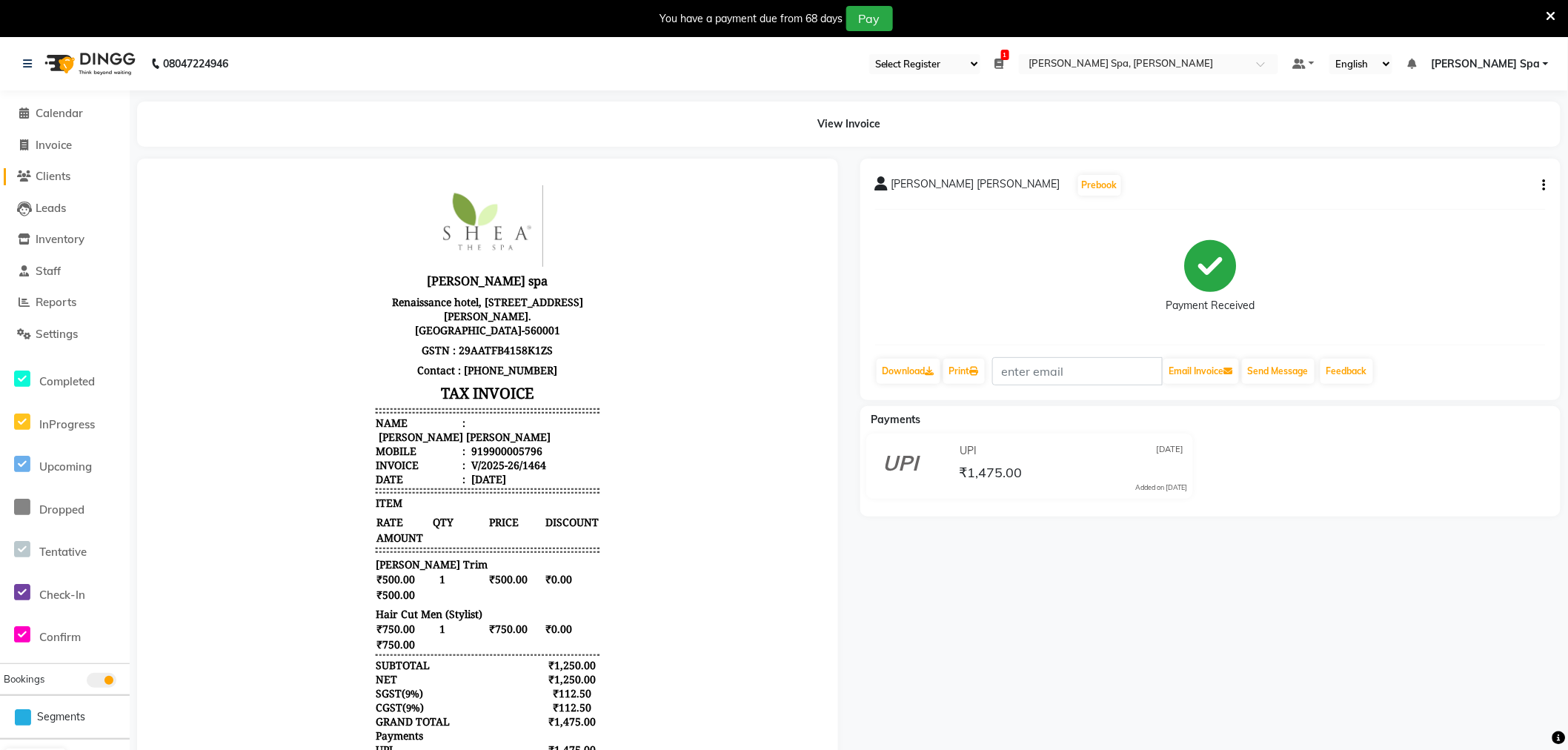
click at [62, 177] on span "Clients" at bounding box center [52, 176] width 34 height 14
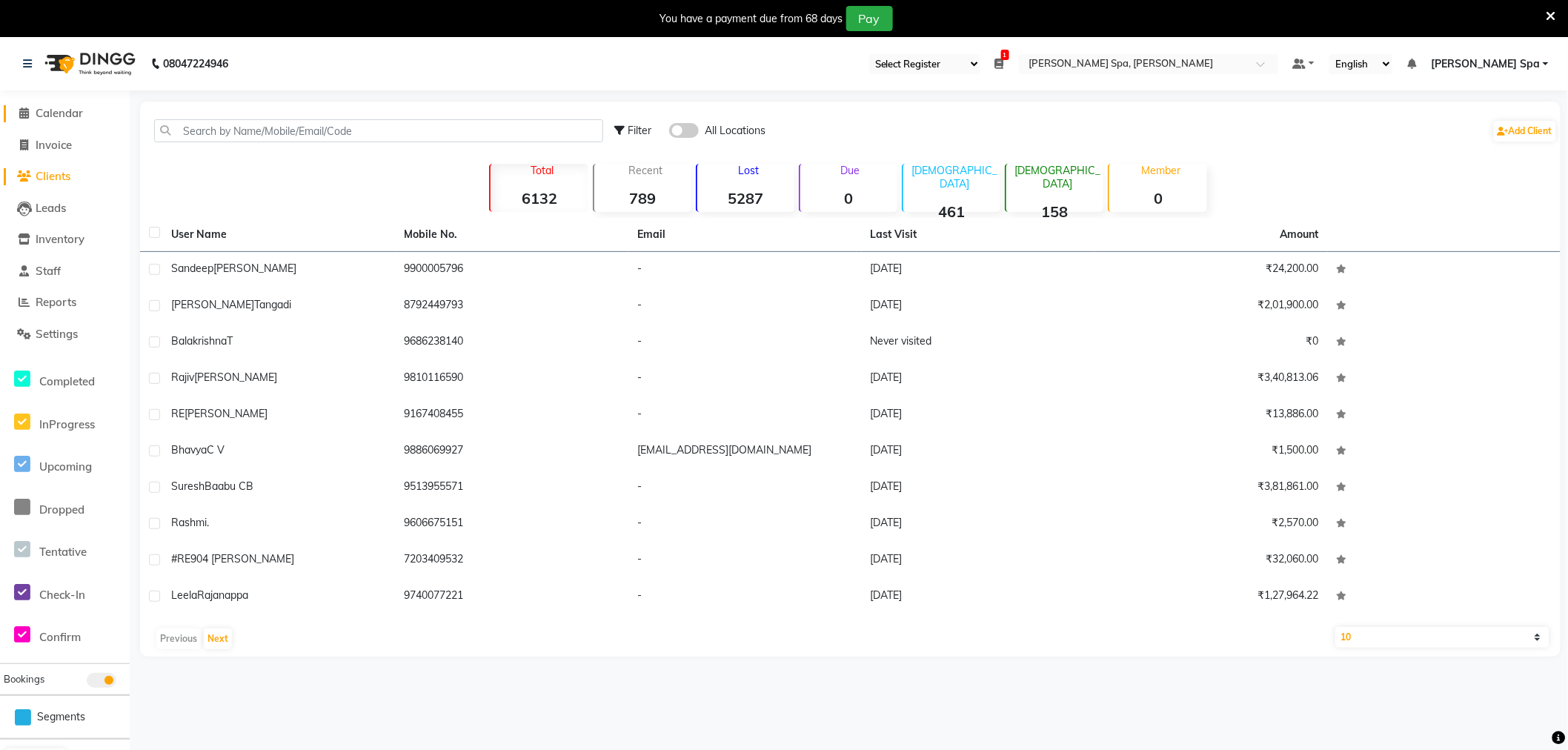
click at [58, 108] on span "Calendar" at bounding box center [59, 113] width 47 height 14
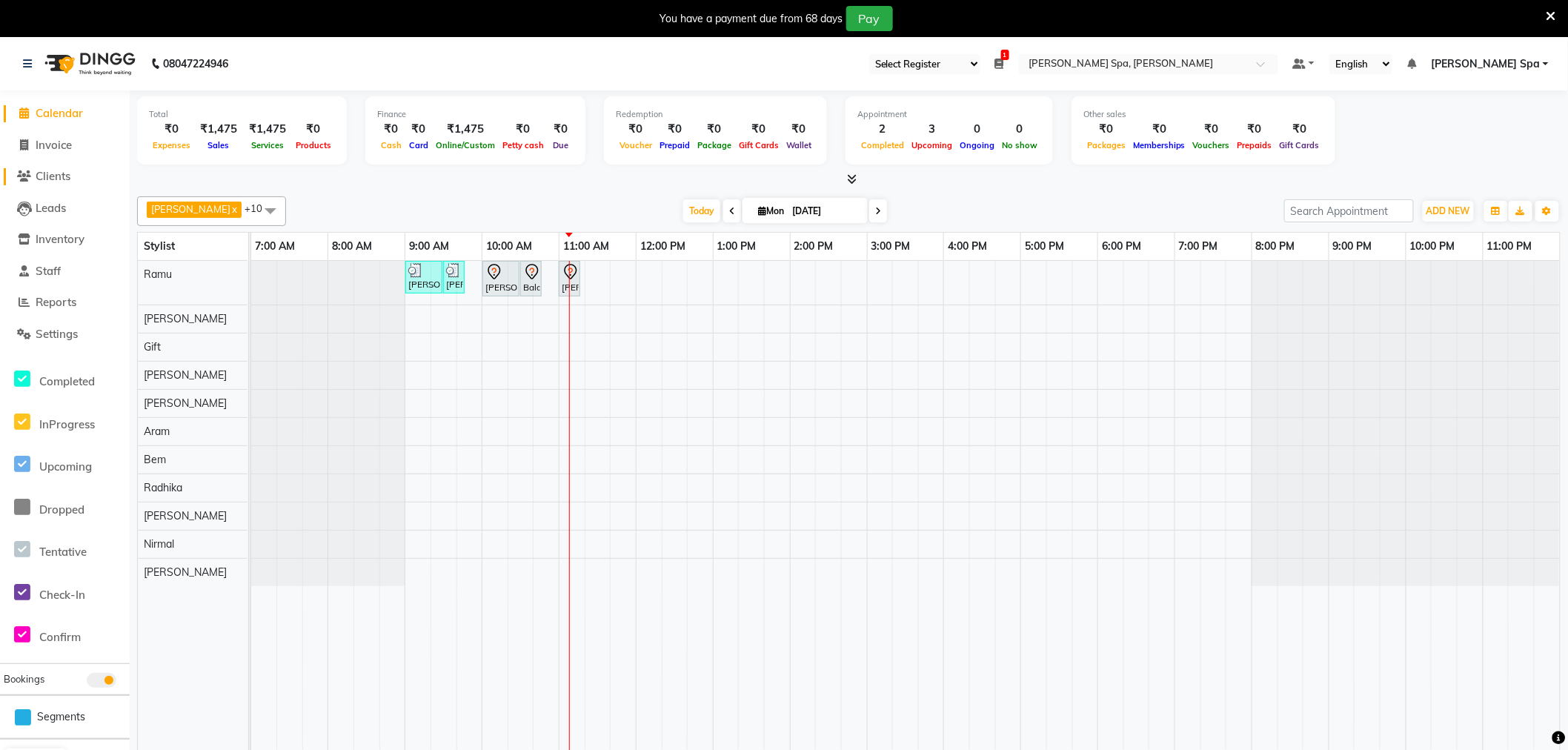
click at [54, 174] on span "Clients" at bounding box center [52, 176] width 34 height 14
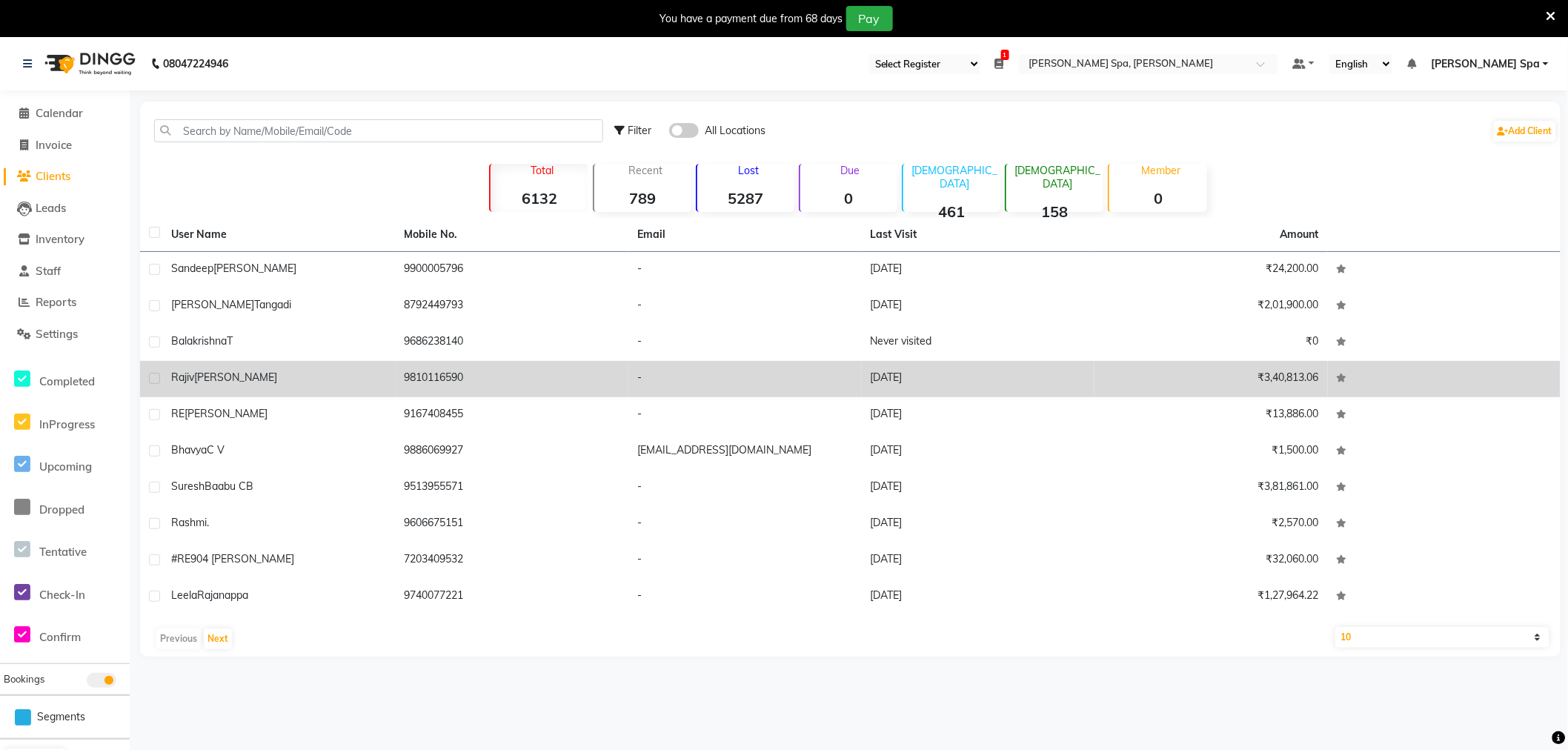
click at [252, 373] on div "Rajiv Duggal" at bounding box center [279, 378] width 216 height 16
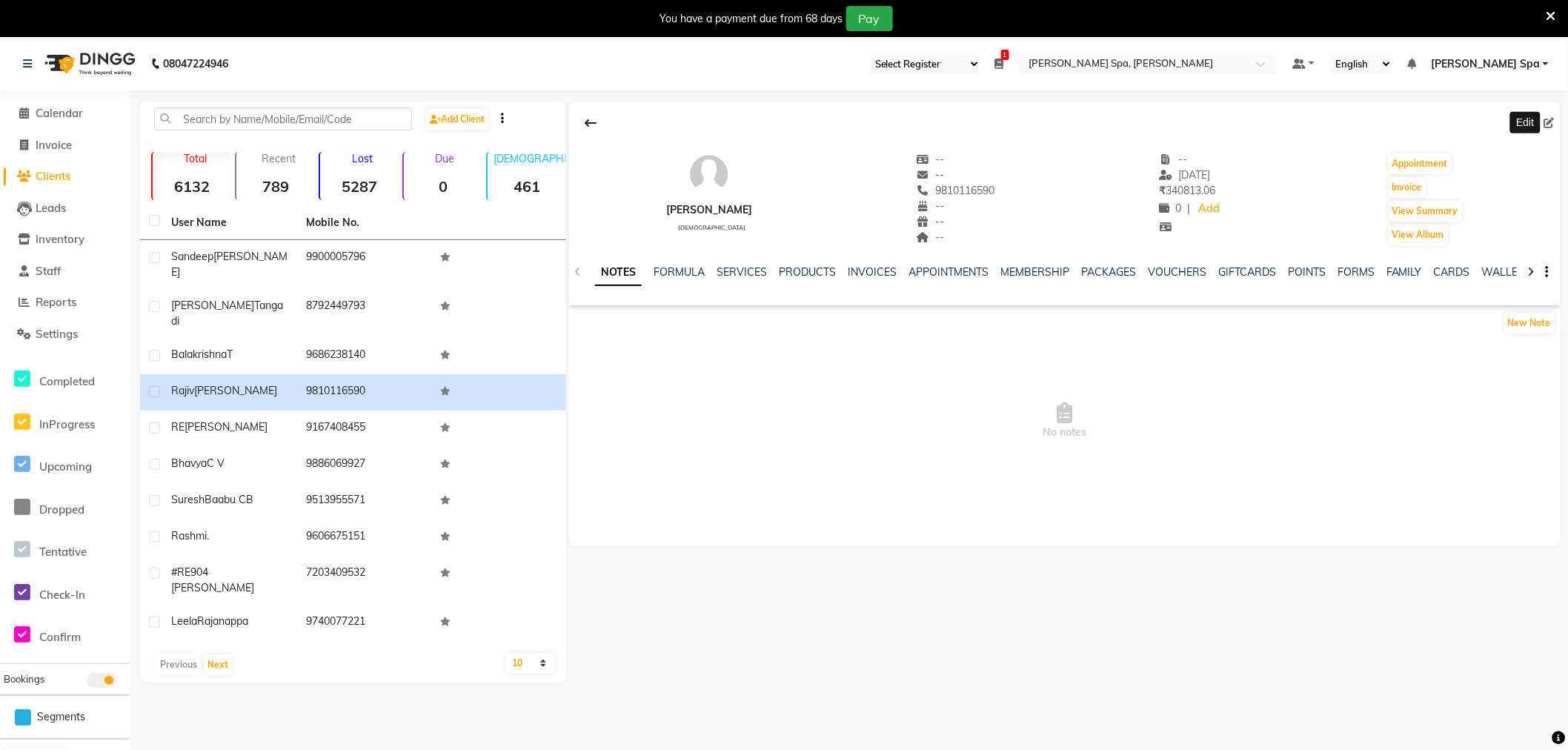
click at [1547, 124] on icon at bounding box center [1549, 123] width 11 height 11
select select "[DEMOGRAPHIC_DATA]"
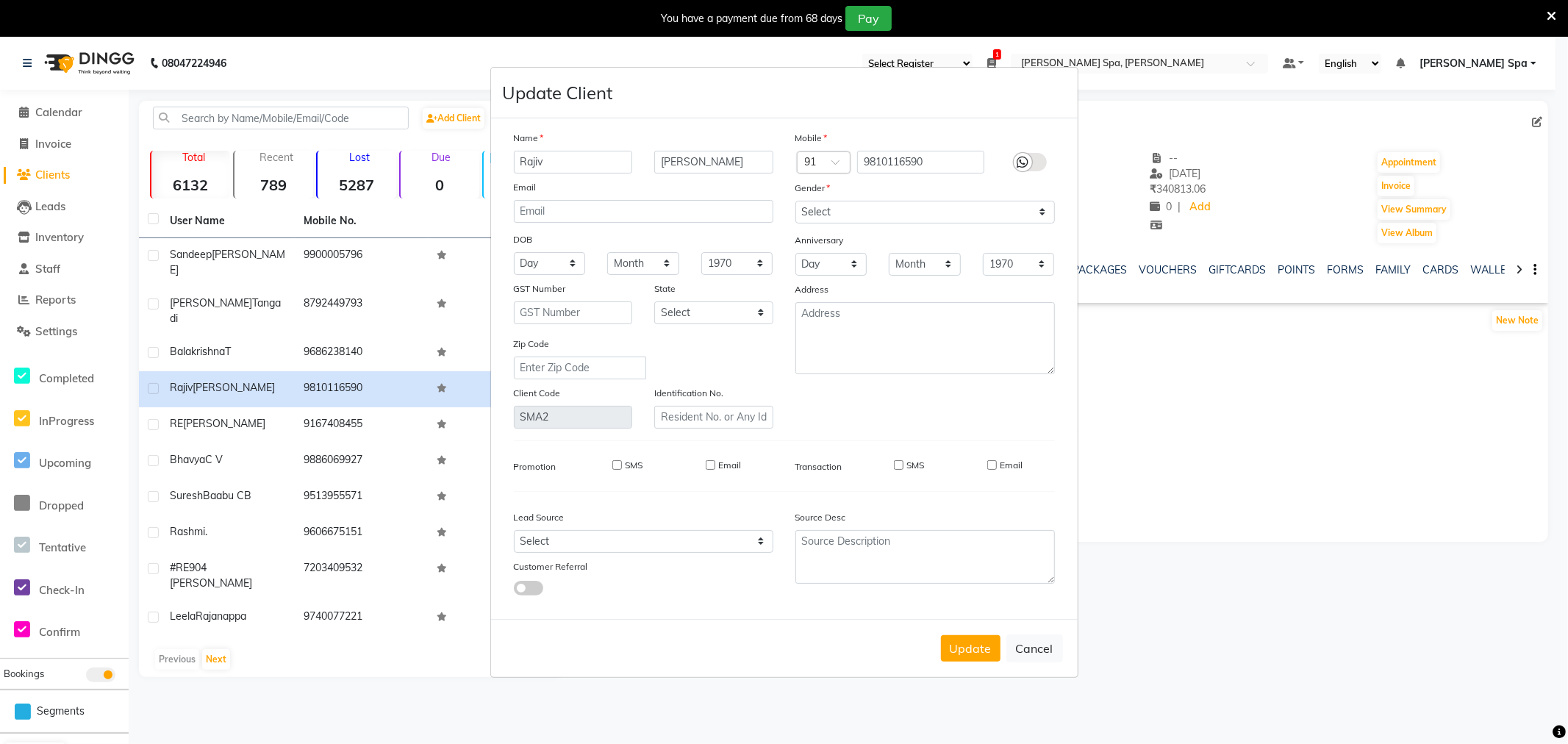
click at [619, 461] on input "SMS" at bounding box center [617, 465] width 10 height 10
checkbox input "true"
click at [714, 464] on input "Email" at bounding box center [711, 465] width 10 height 10
checkbox input "true"
click at [900, 466] on input "SMS" at bounding box center [899, 465] width 10 height 10
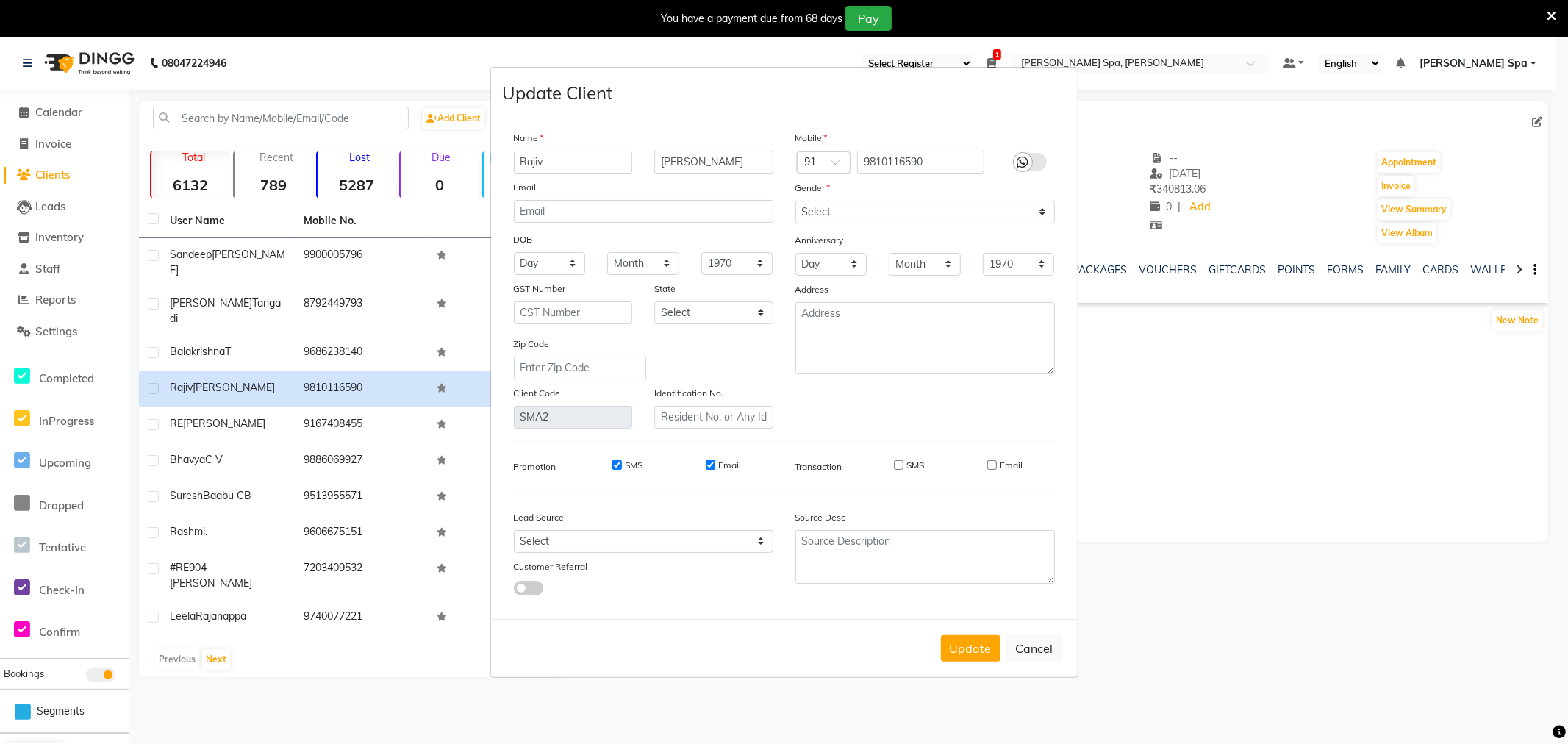
checkbox input "true"
click at [989, 466] on input "Email" at bounding box center [992, 465] width 10 height 10
checkbox input "true"
click at [975, 638] on button "Update" at bounding box center [970, 648] width 59 height 26
select select
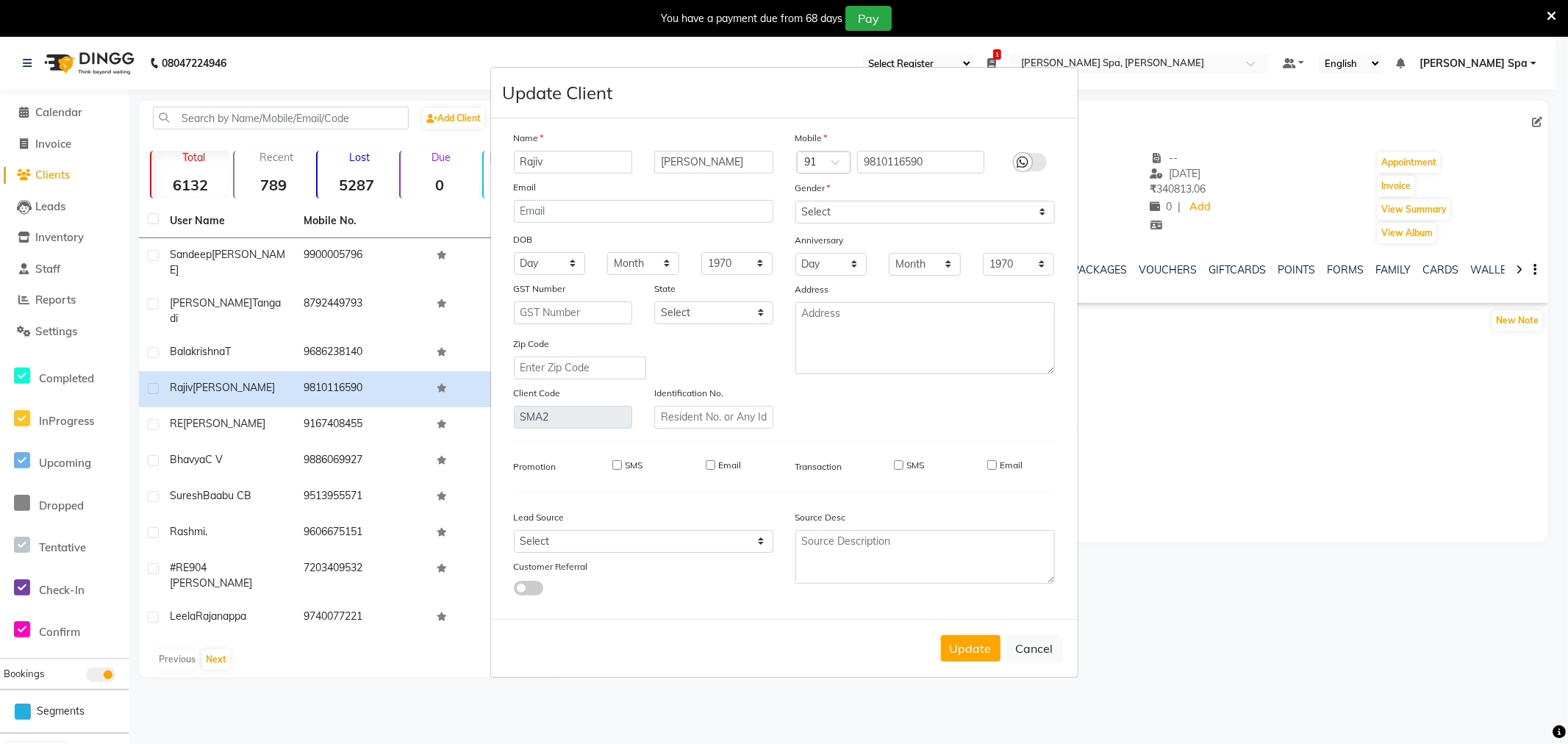
select select
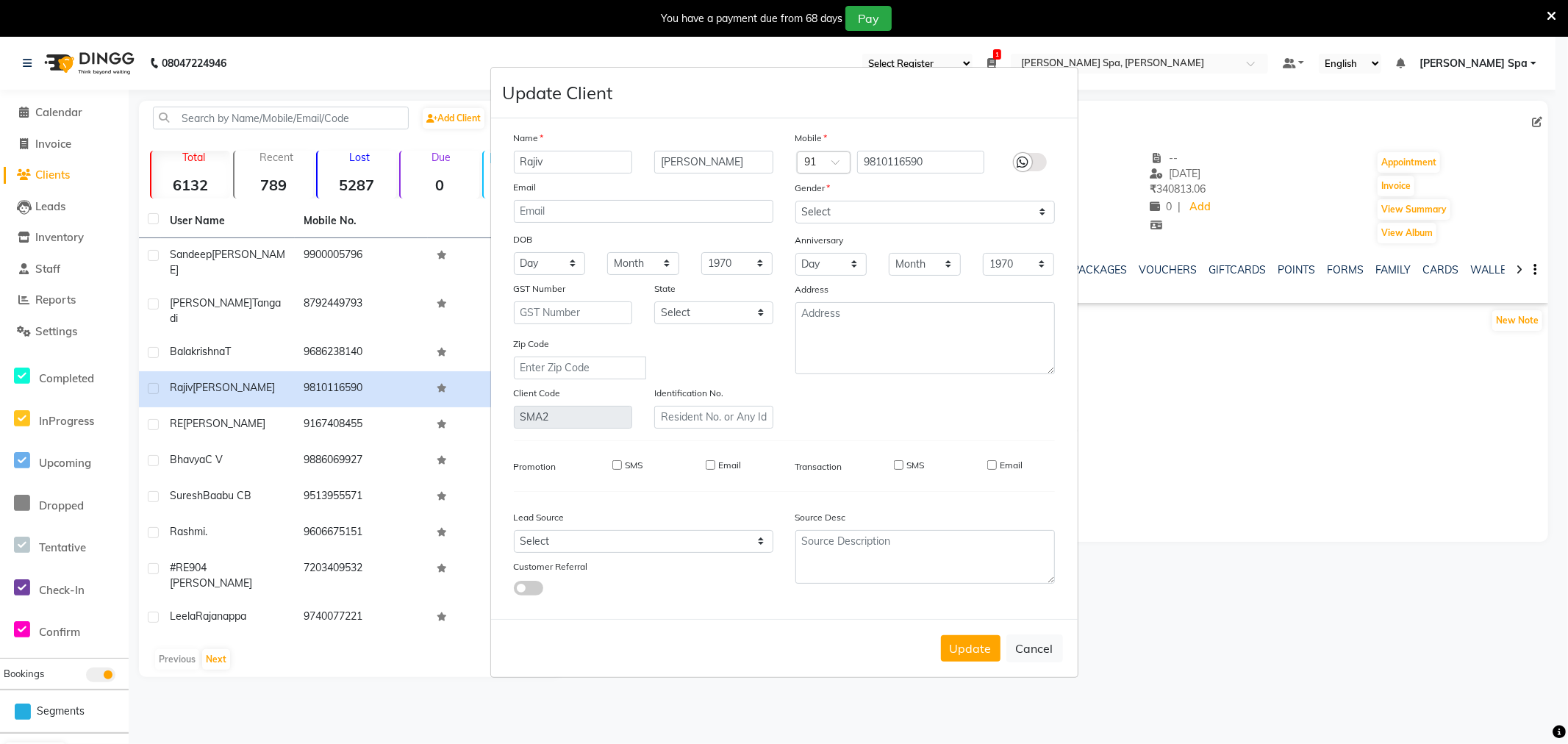
select select
checkbox input "false"
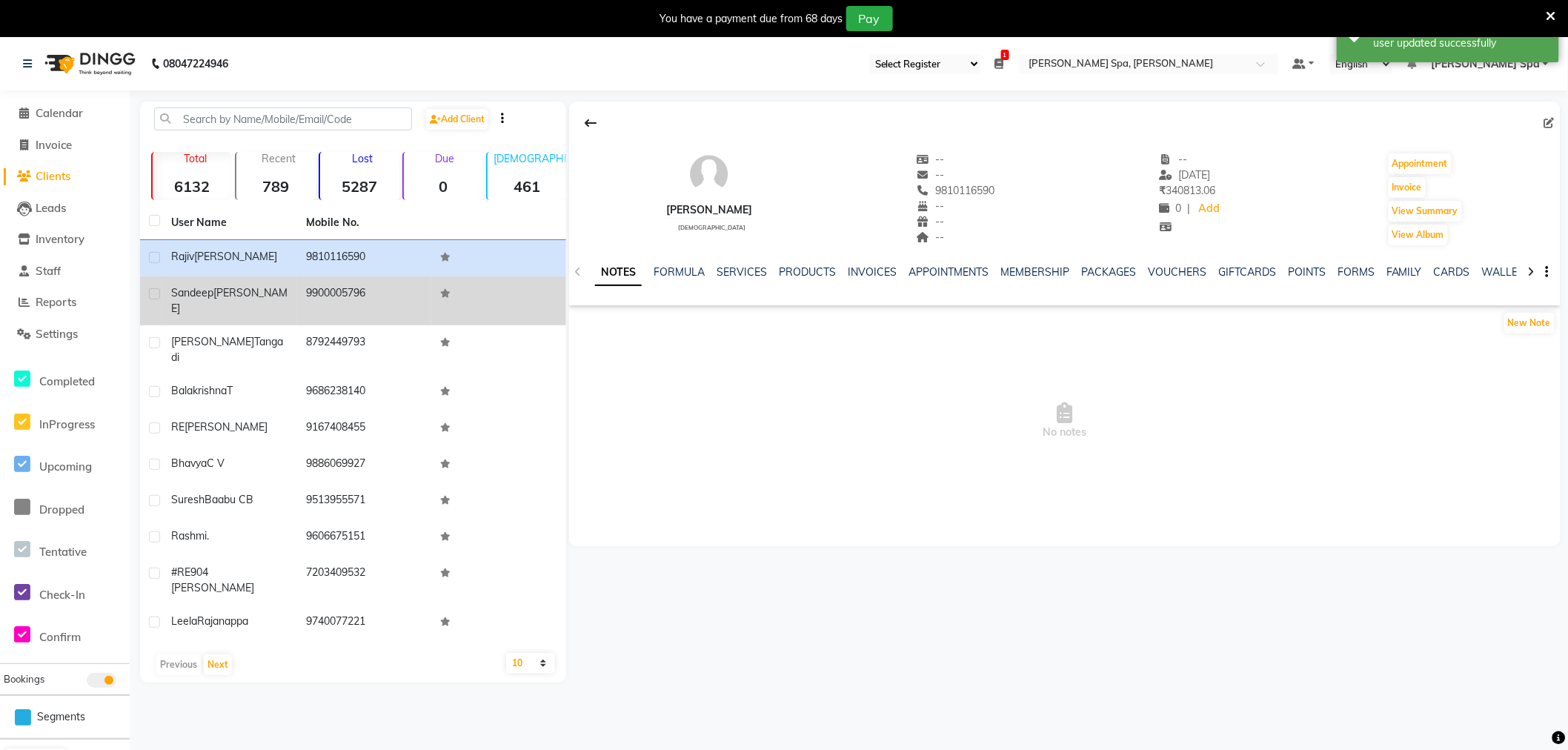
click at [232, 296] on span "Krishna Murthy" at bounding box center [229, 299] width 117 height 28
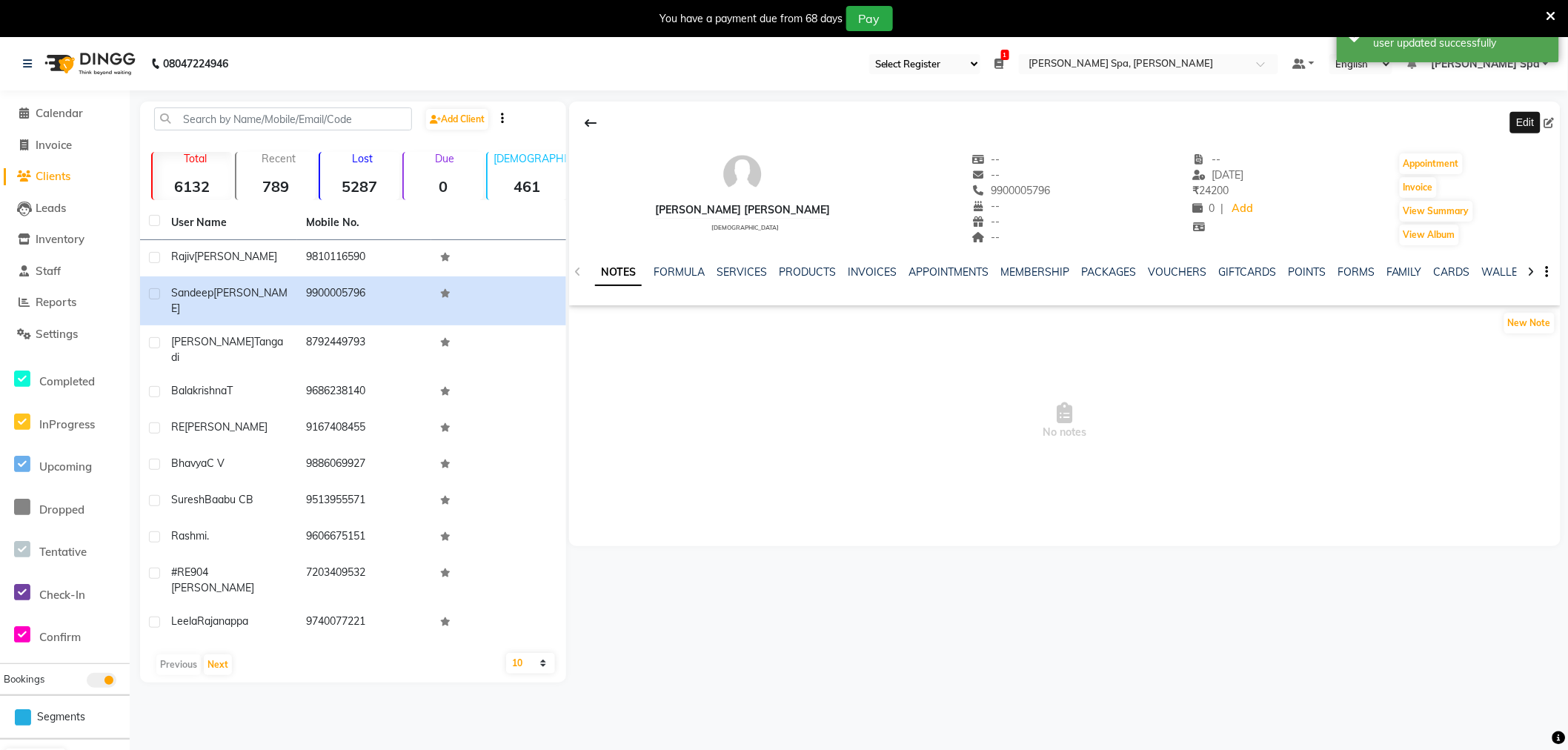
click at [1545, 127] on icon at bounding box center [1549, 123] width 11 height 11
select select "male"
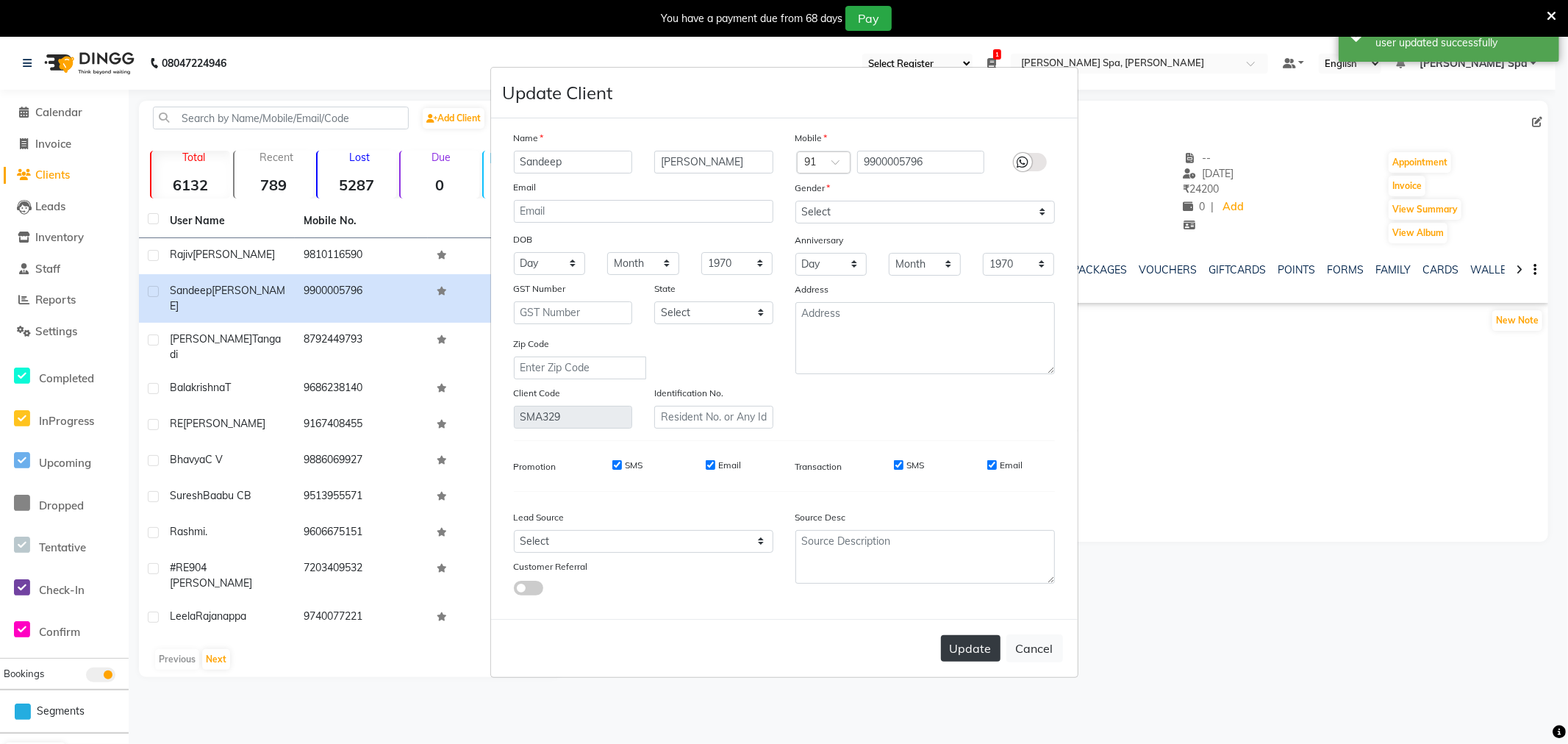
click at [971, 643] on button "Update" at bounding box center [970, 648] width 59 height 26
select select
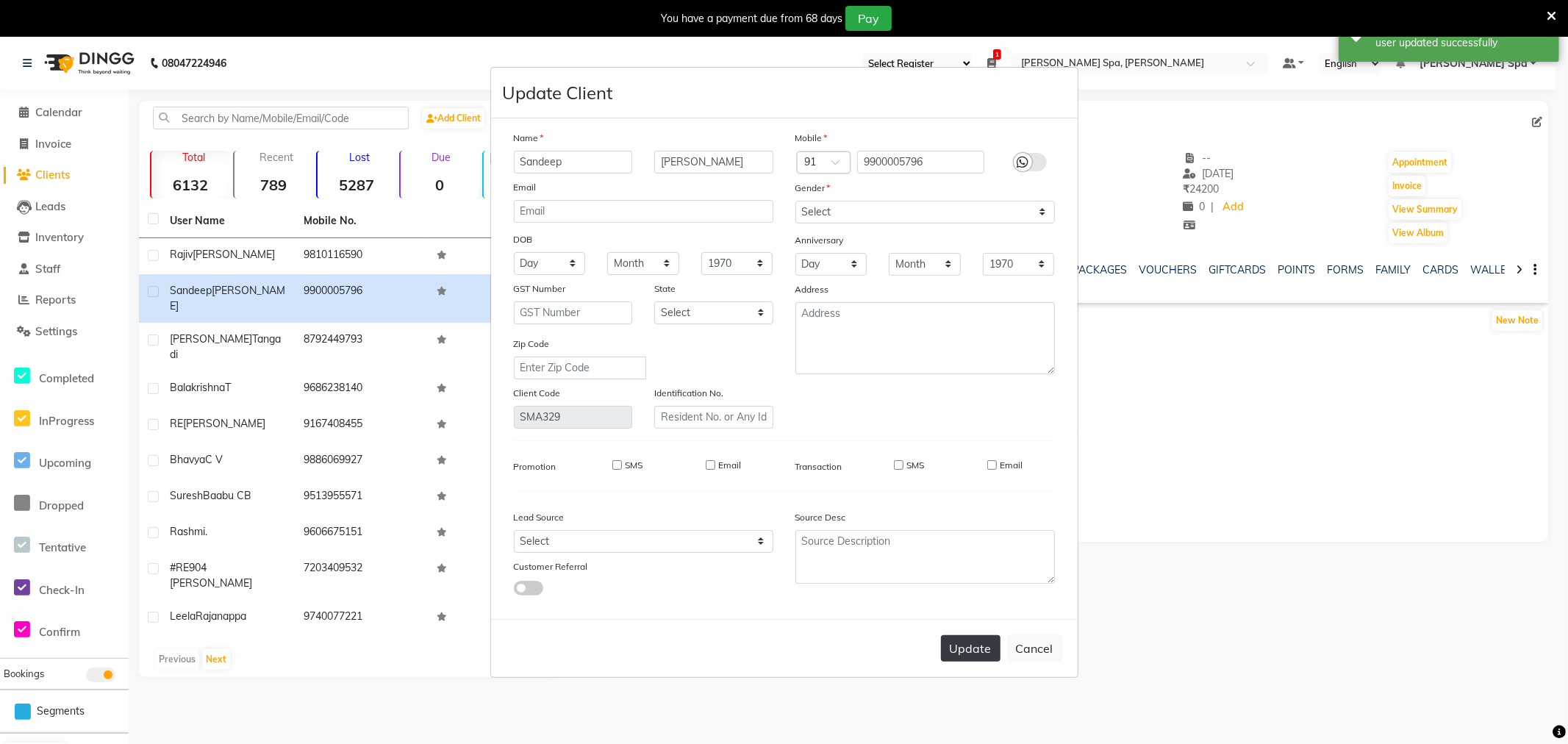
select select
checkbox input "false"
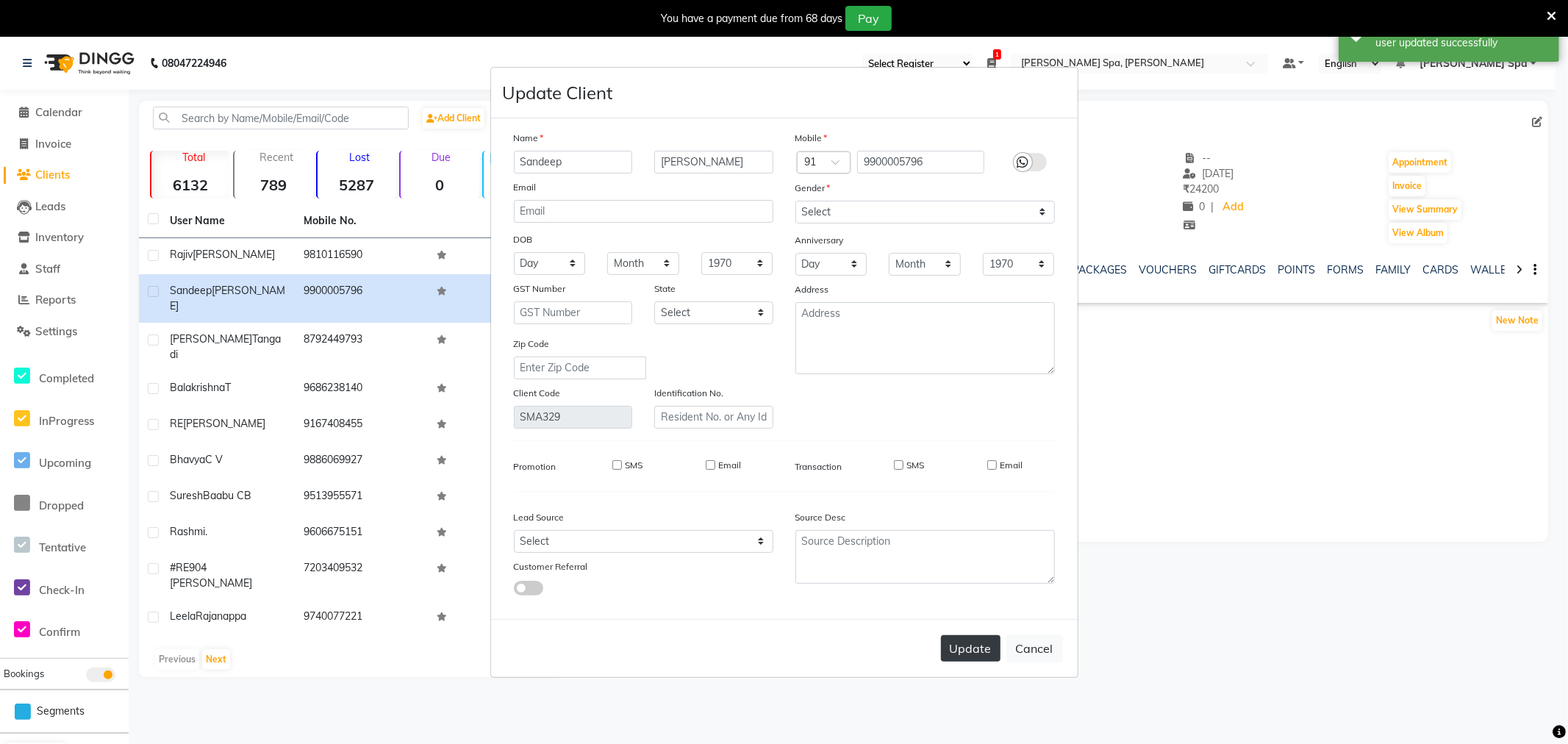
checkbox input "false"
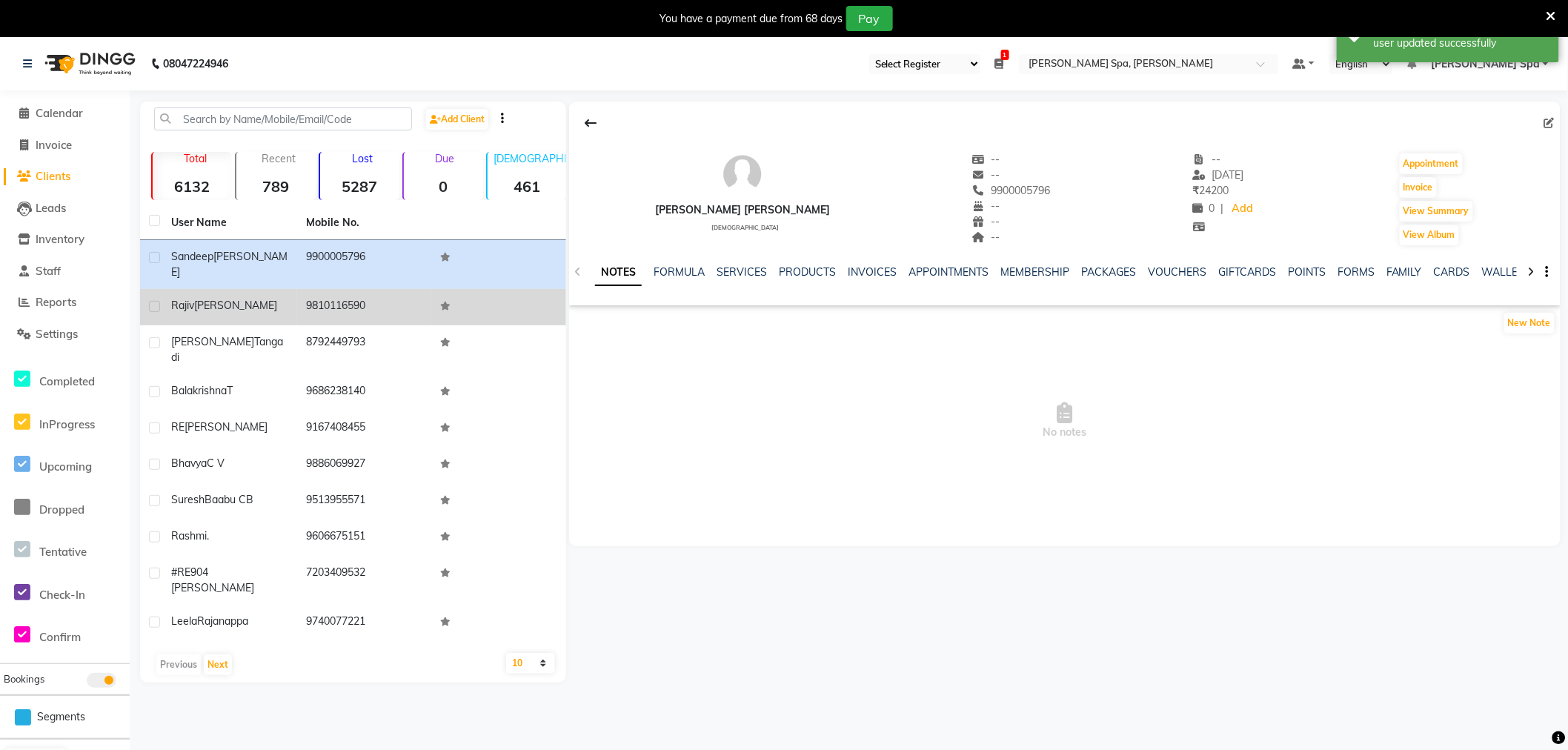
click at [226, 304] on span "Duggal" at bounding box center [236, 305] width 83 height 14
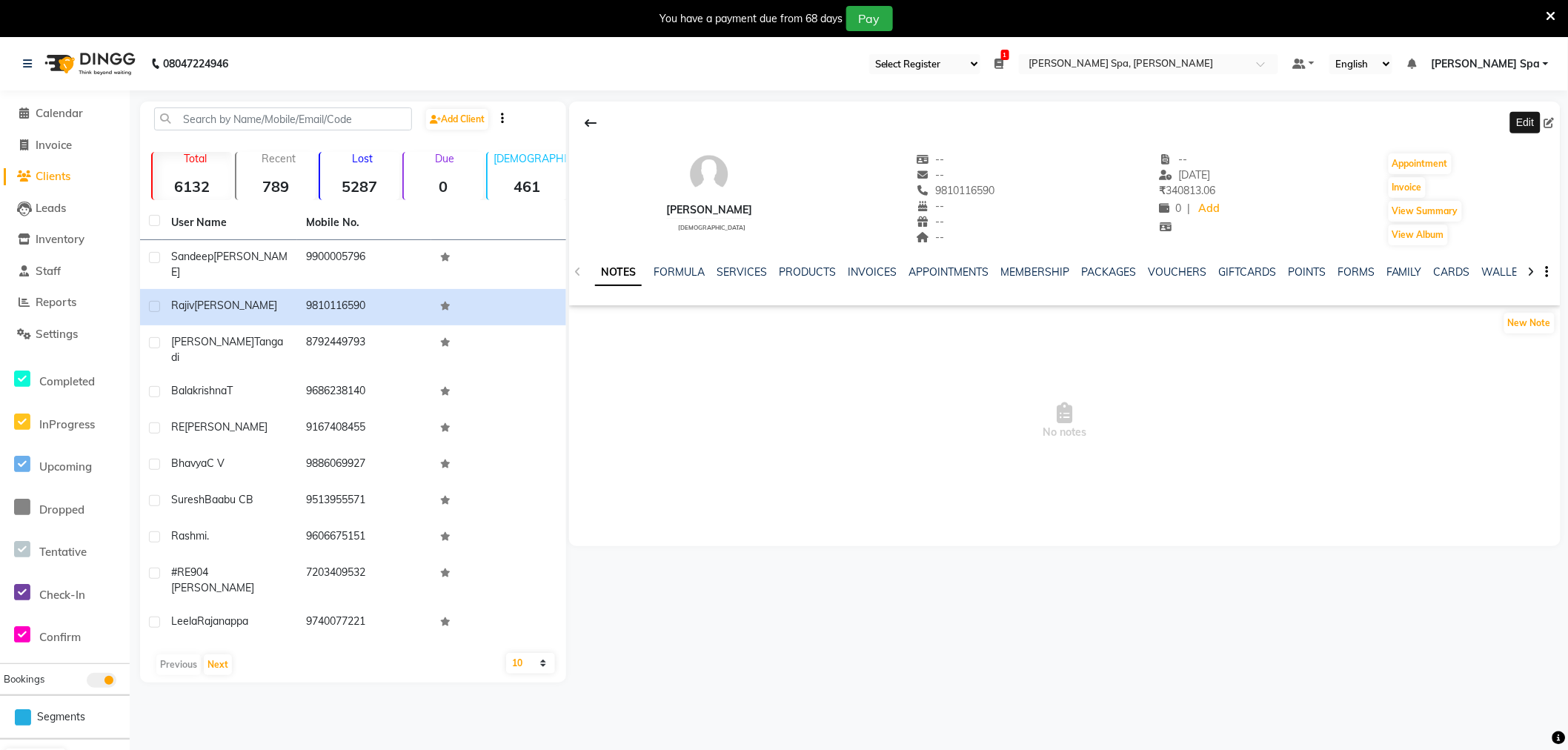
click at [1555, 123] on span at bounding box center [1552, 124] width 17 height 16
click at [1551, 119] on icon at bounding box center [1549, 123] width 11 height 11
select select "[DEMOGRAPHIC_DATA]"
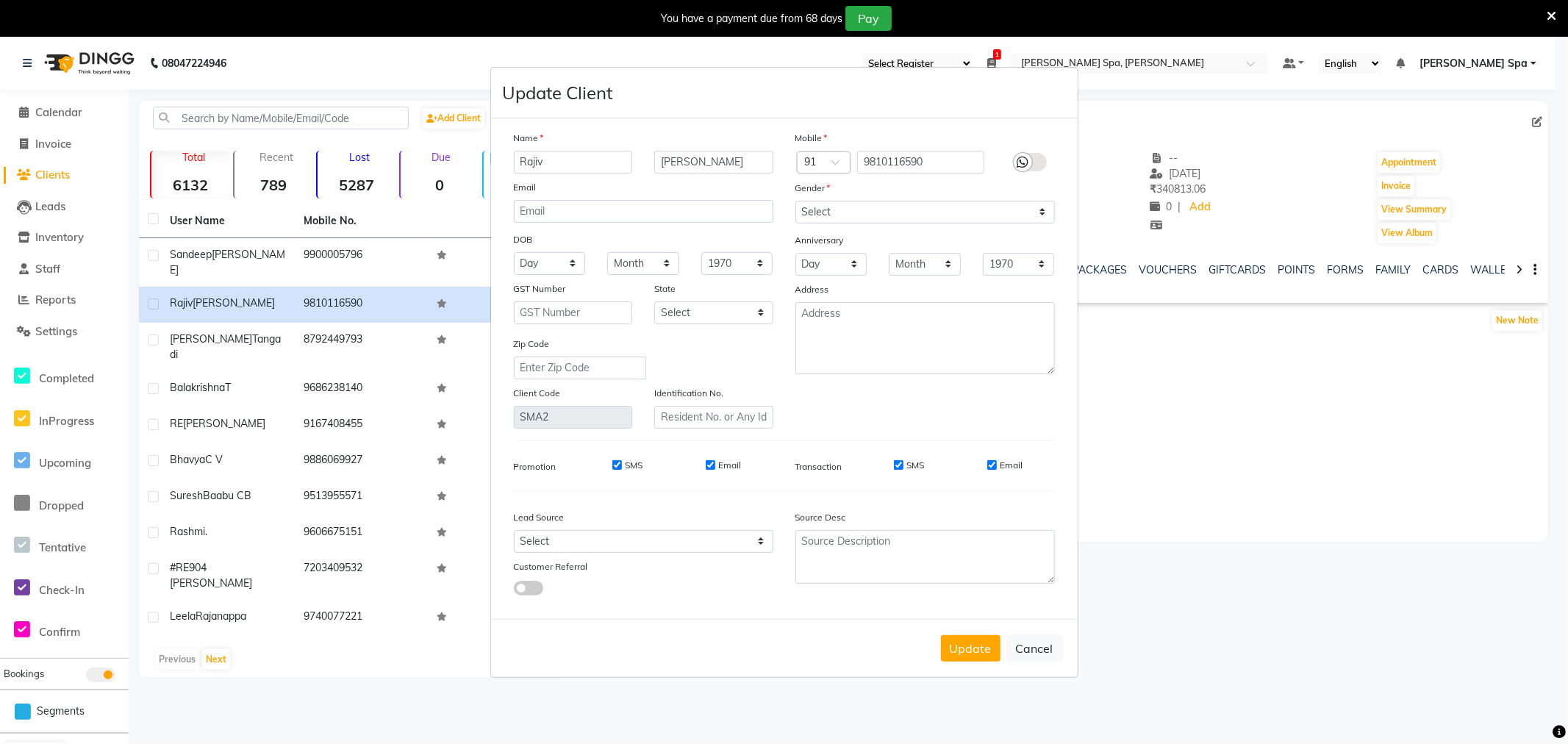
click at [953, 641] on button "Update" at bounding box center [970, 648] width 59 height 26
select select
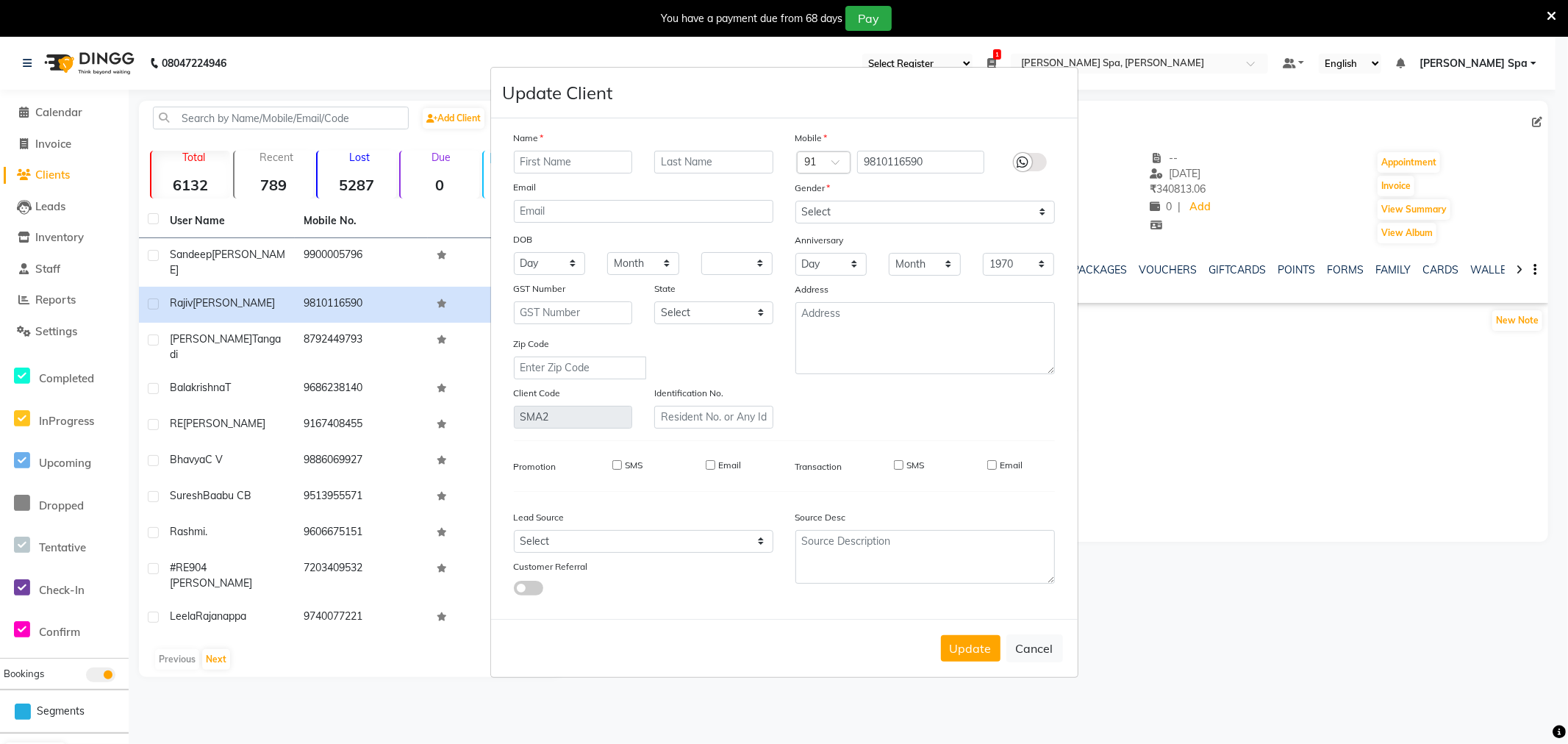
select select
checkbox input "false"
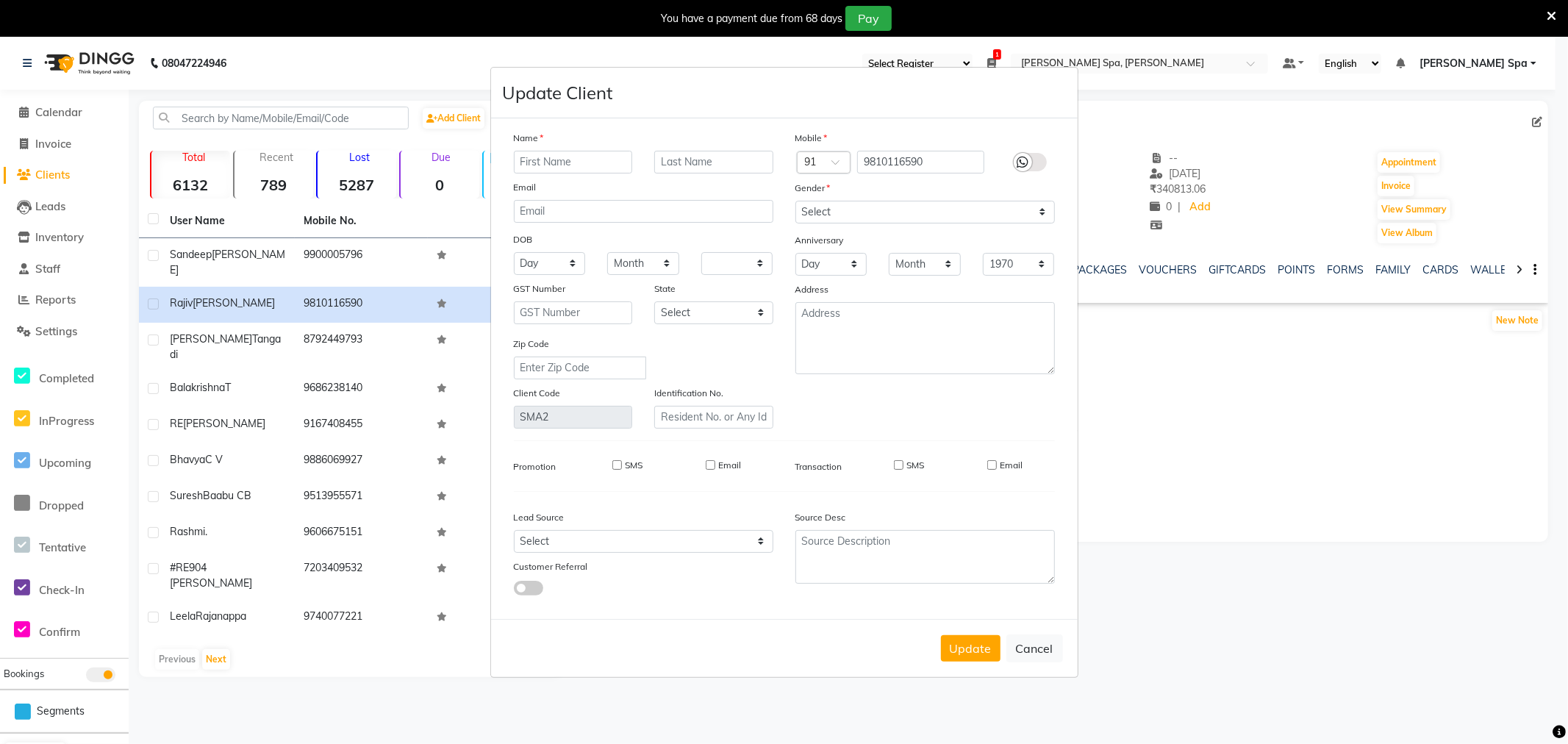
checkbox input "false"
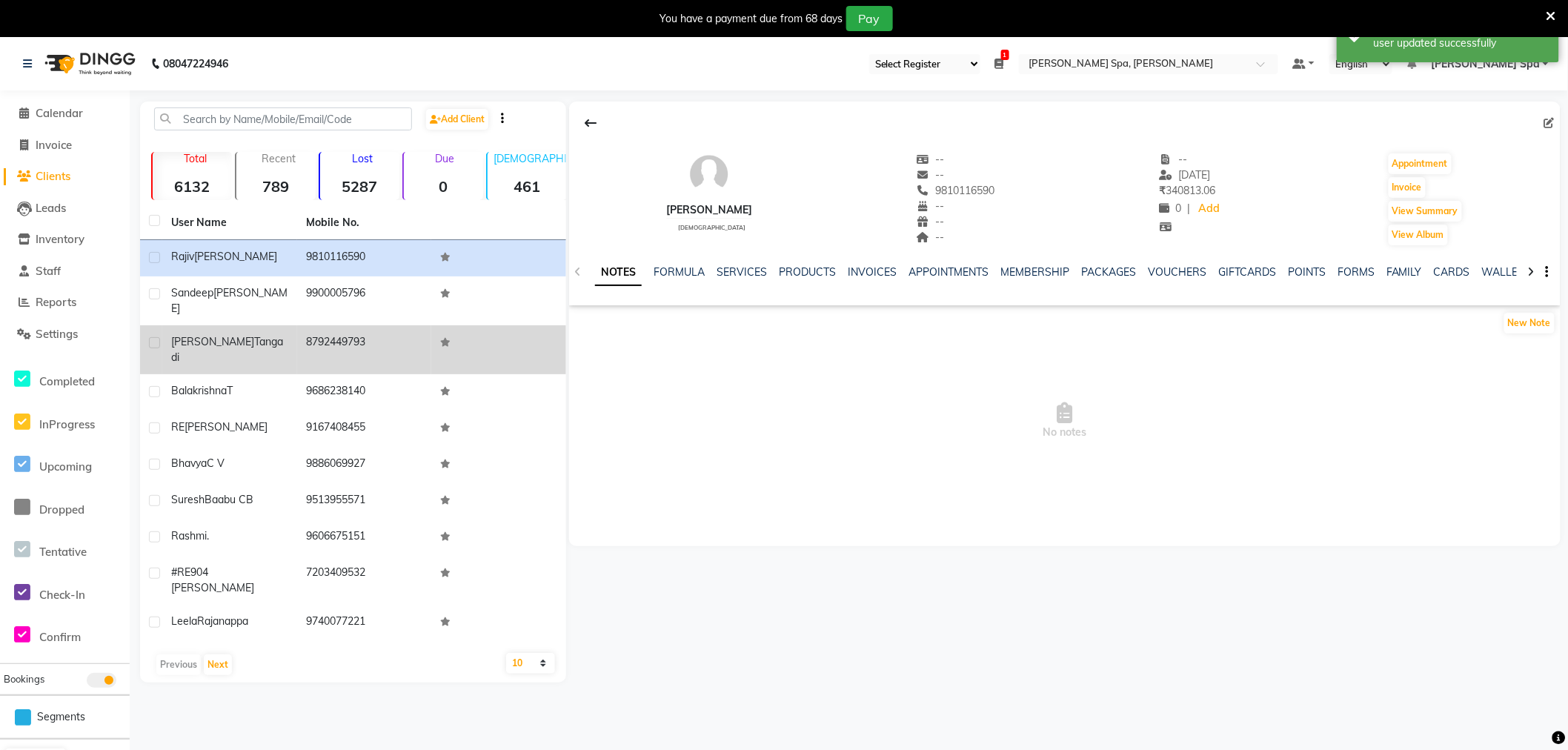
click at [201, 349] on div "Chandru Tangadi" at bounding box center [229, 349] width 117 height 31
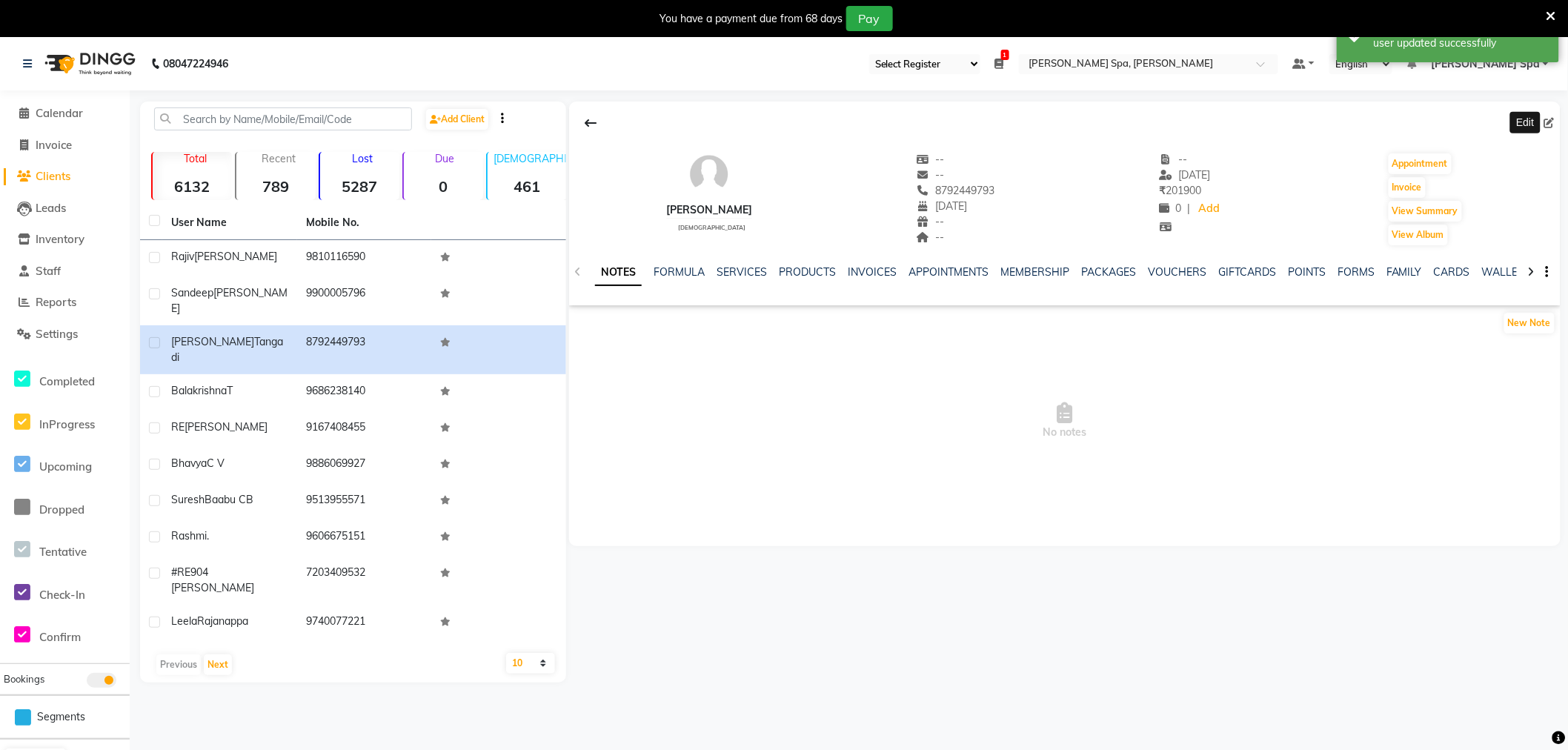
click at [1547, 125] on icon at bounding box center [1549, 123] width 11 height 11
select select "18"
select select "01"
select select "2001"
select select "male"
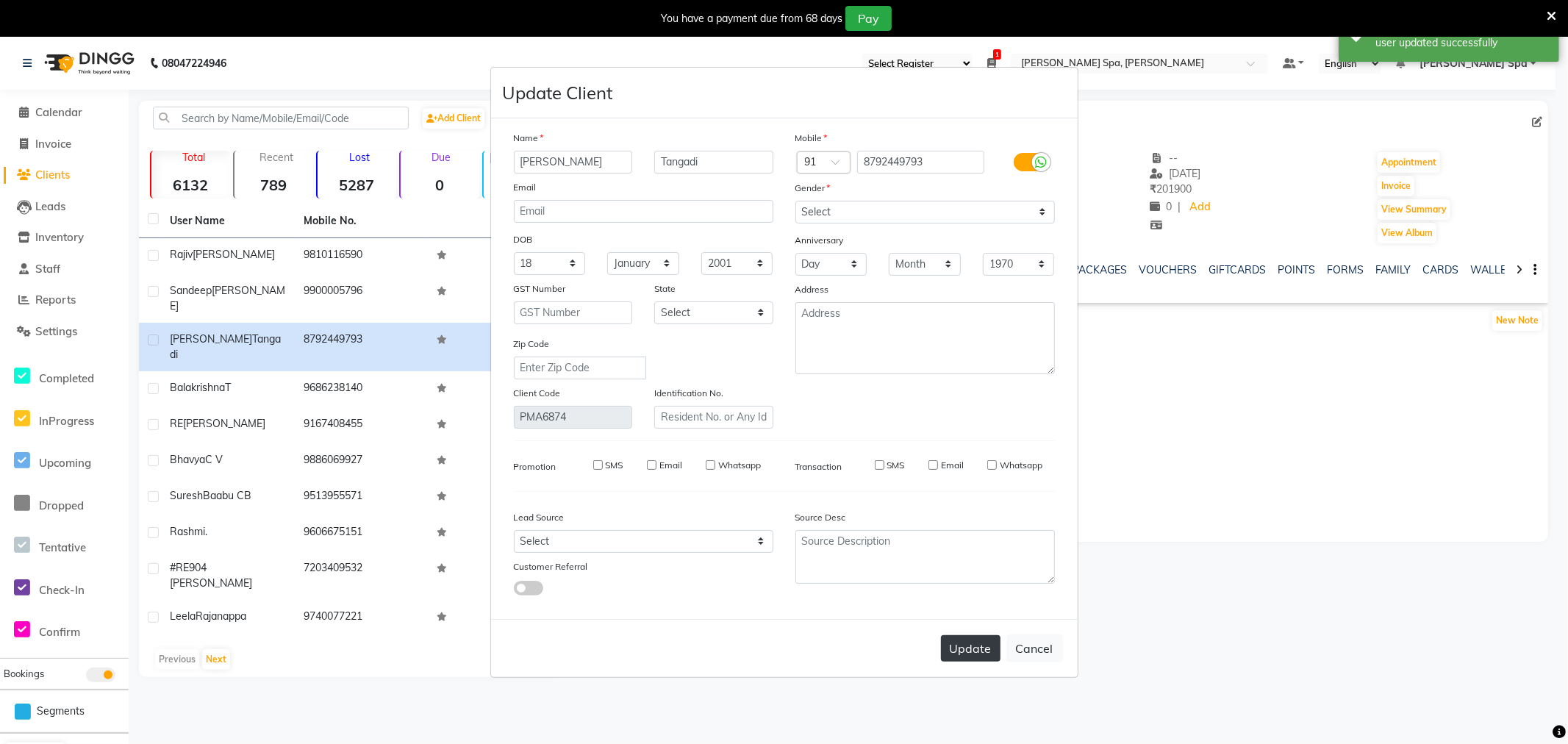
click at [961, 651] on button "Update" at bounding box center [970, 648] width 59 height 26
select select
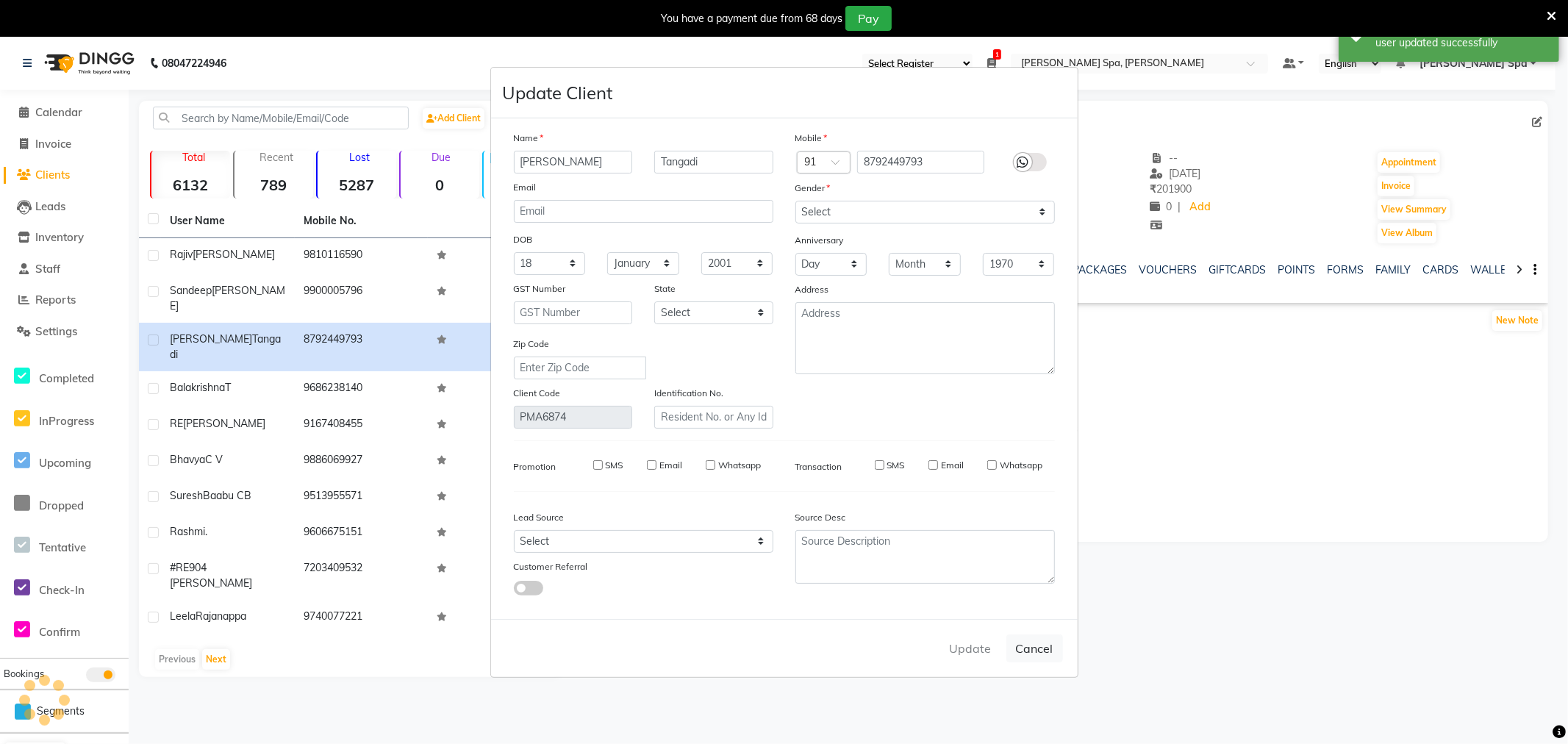
select select
checkbox input "false"
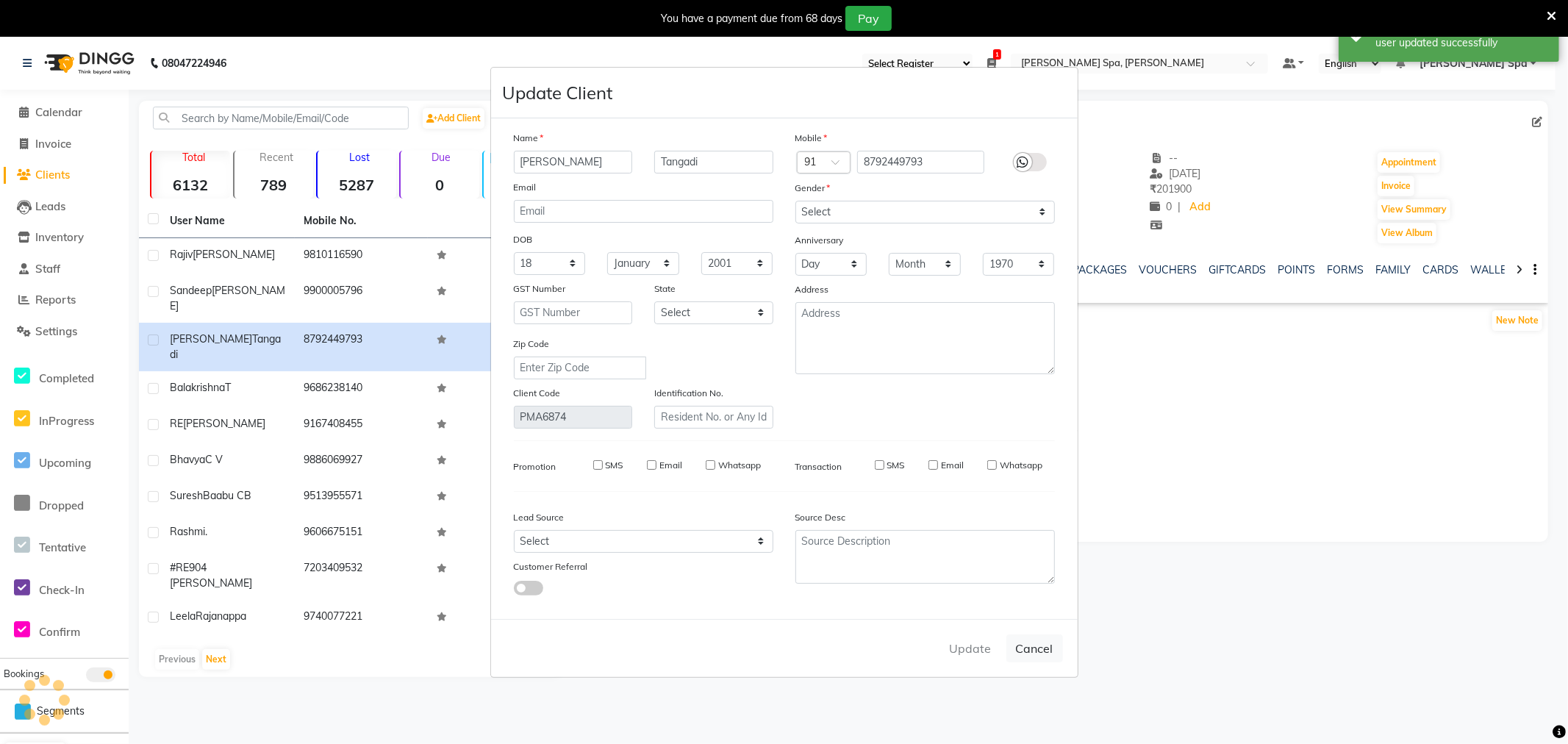
checkbox input "false"
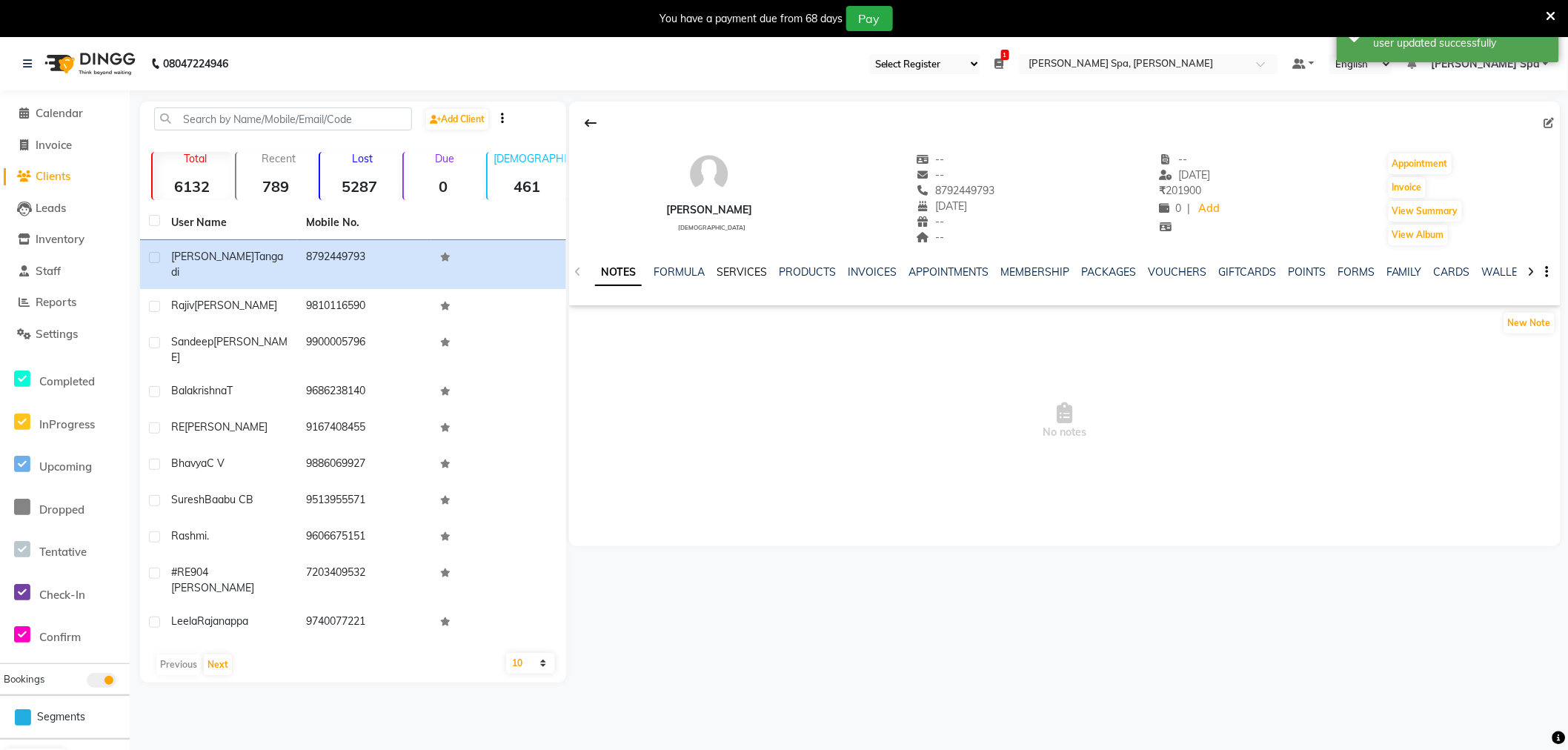
click at [752, 268] on link "SERVICES" at bounding box center [741, 272] width 50 height 14
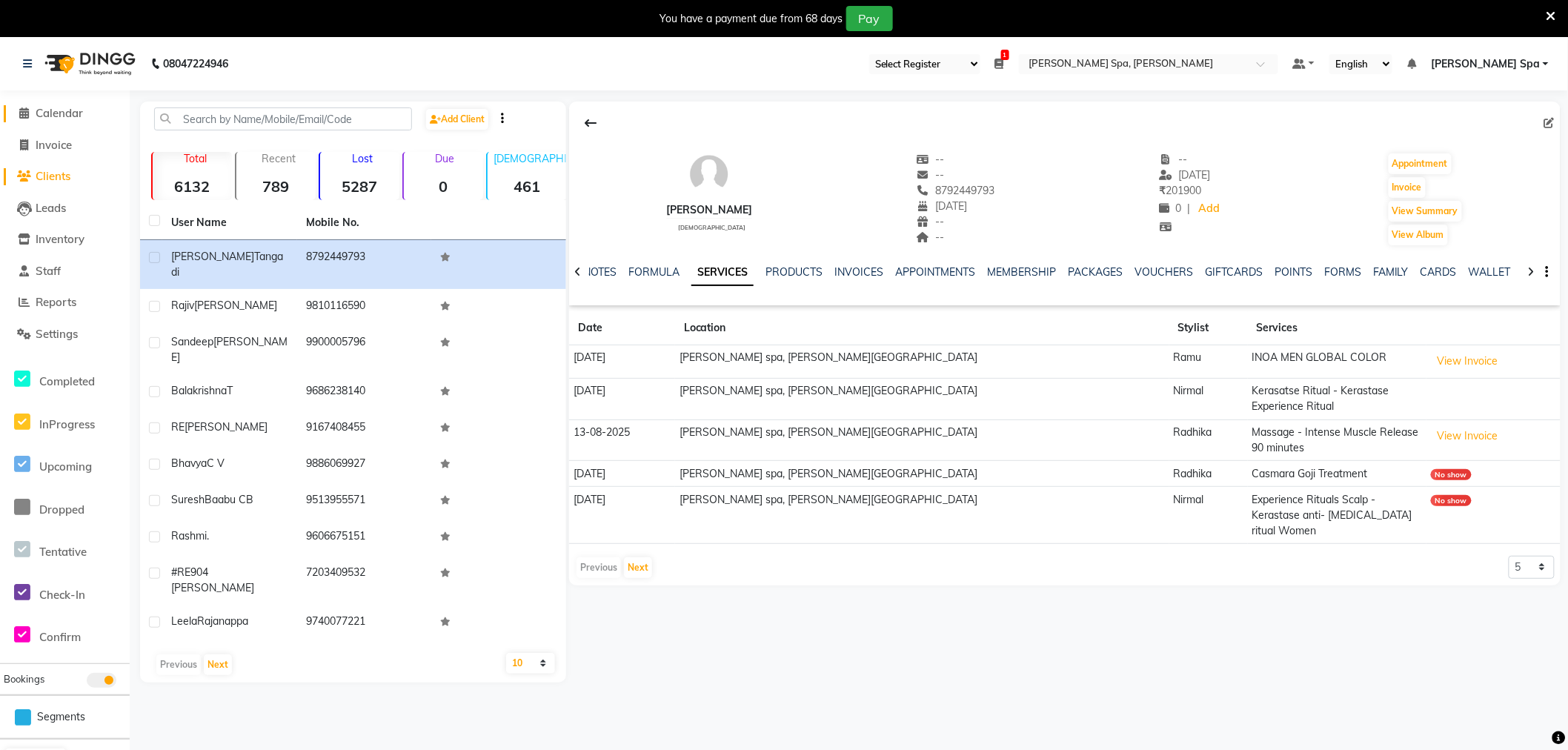
click at [75, 113] on span "Calendar" at bounding box center [59, 113] width 47 height 14
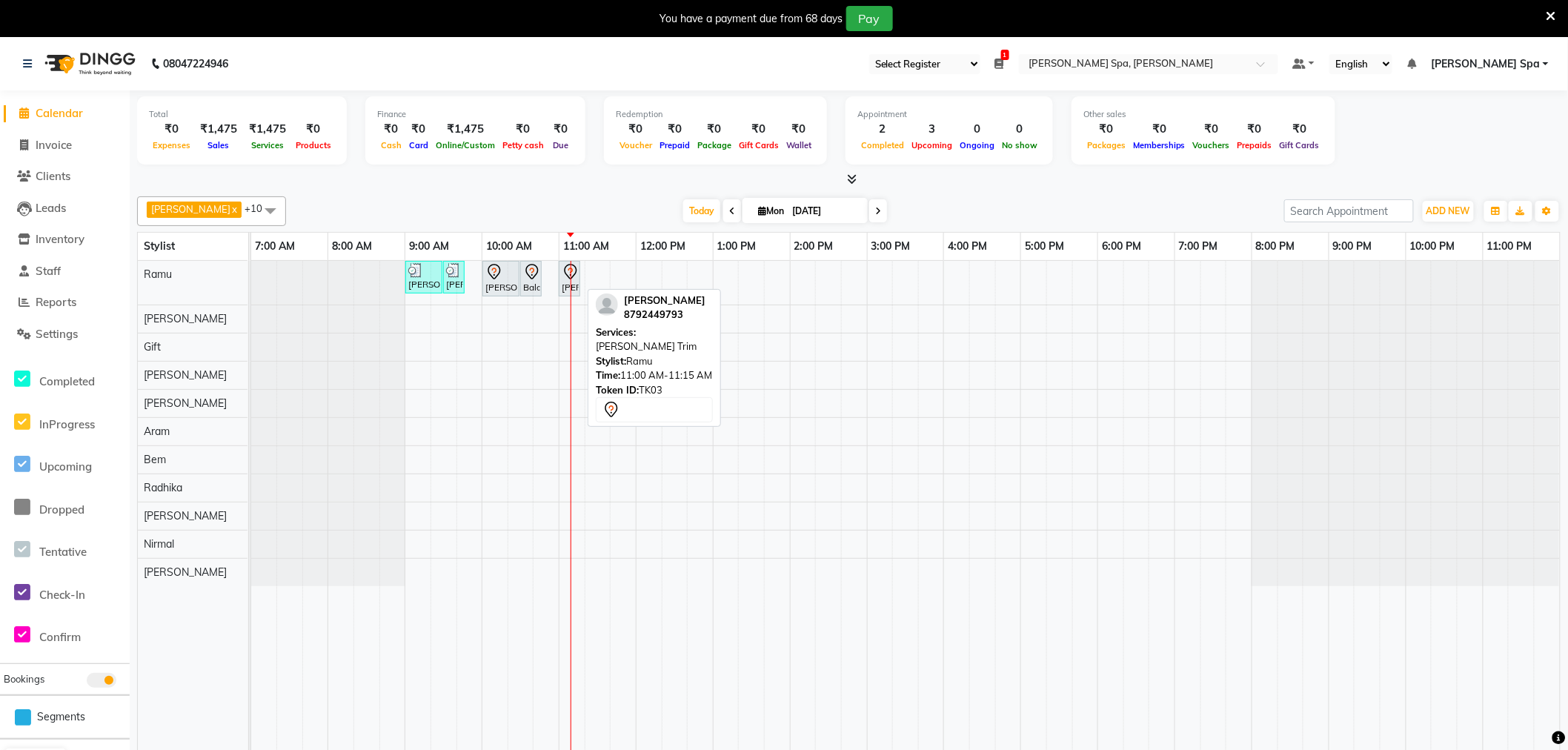
click at [565, 285] on div "[PERSON_NAME], TK03, 11:00 AM-11:15 AM, [PERSON_NAME] Trim" at bounding box center [569, 279] width 19 height 31
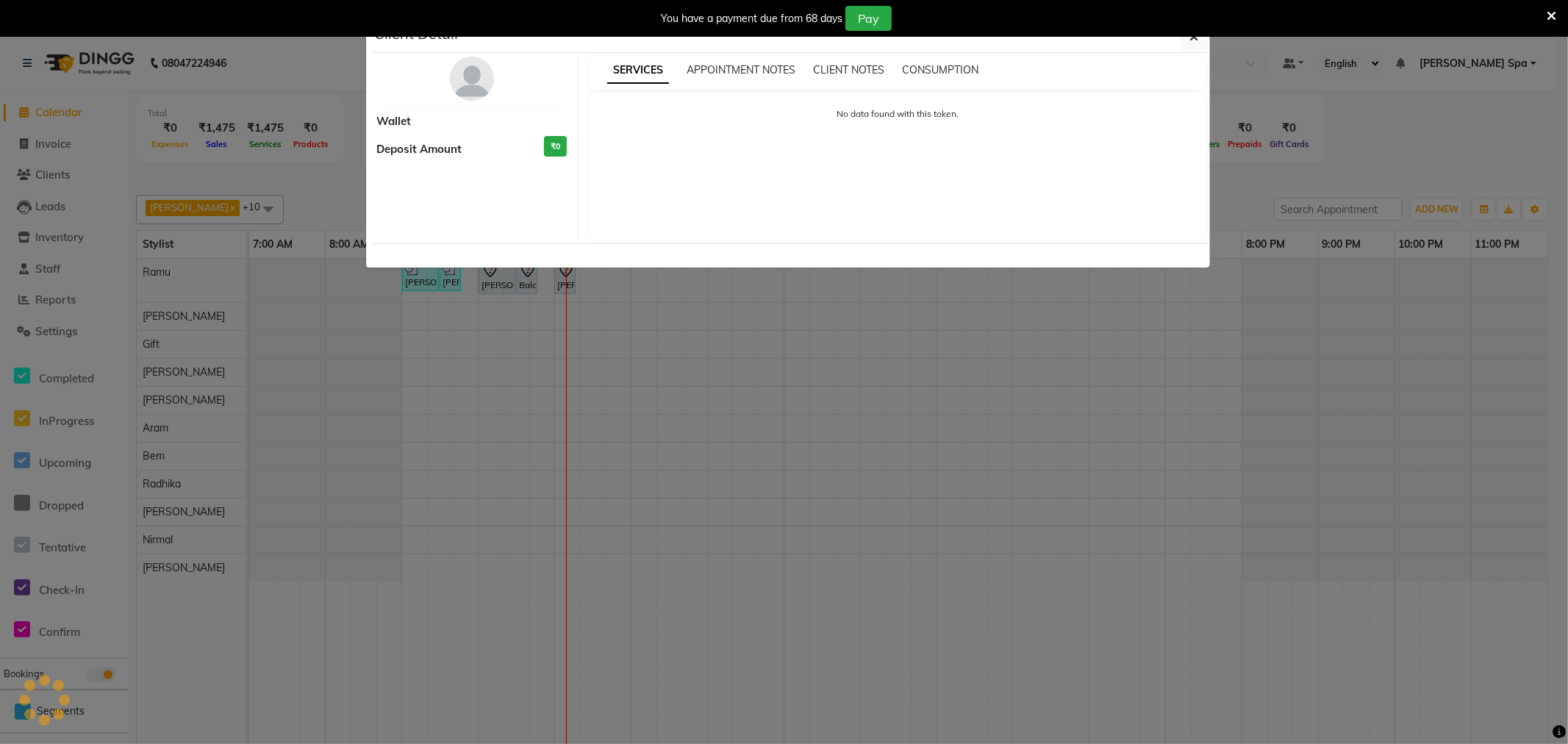
select select "7"
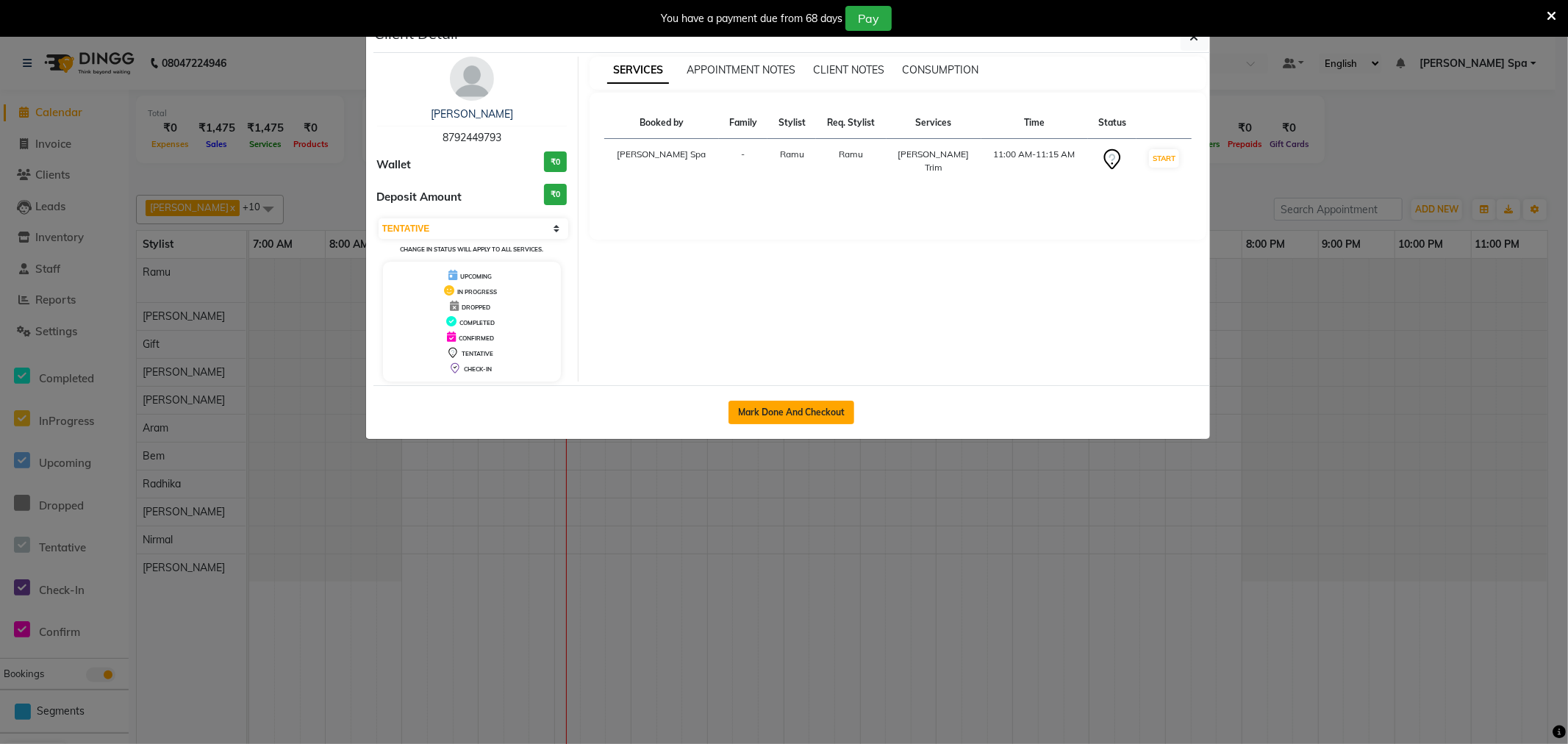
click at [790, 406] on button "Mark Done And Checkout" at bounding box center [791, 412] width 126 height 23
select select "8545"
select select "service"
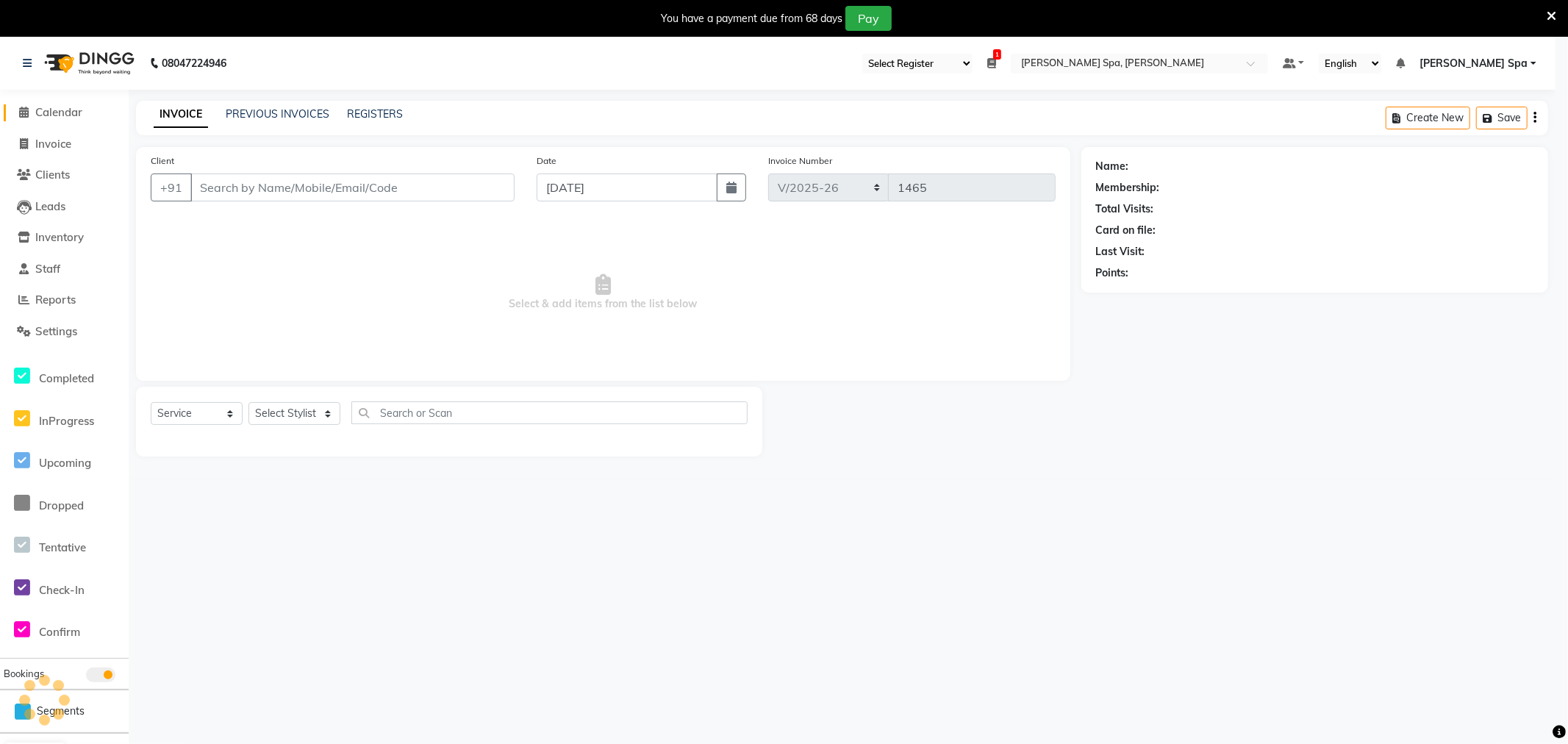
select select "3"
type input "8792449793"
select select "84952"
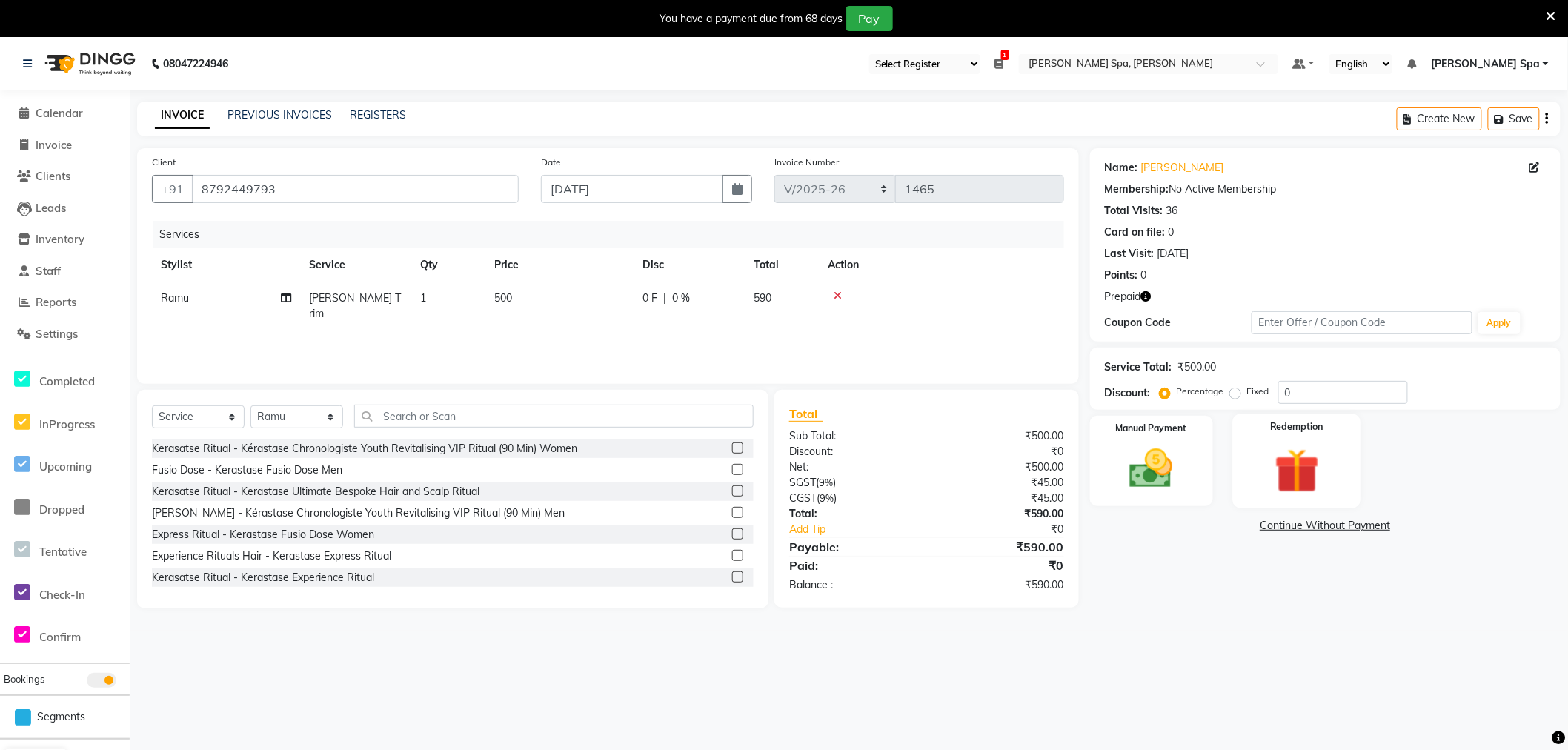
click at [1303, 459] on img at bounding box center [1297, 470] width 74 height 56
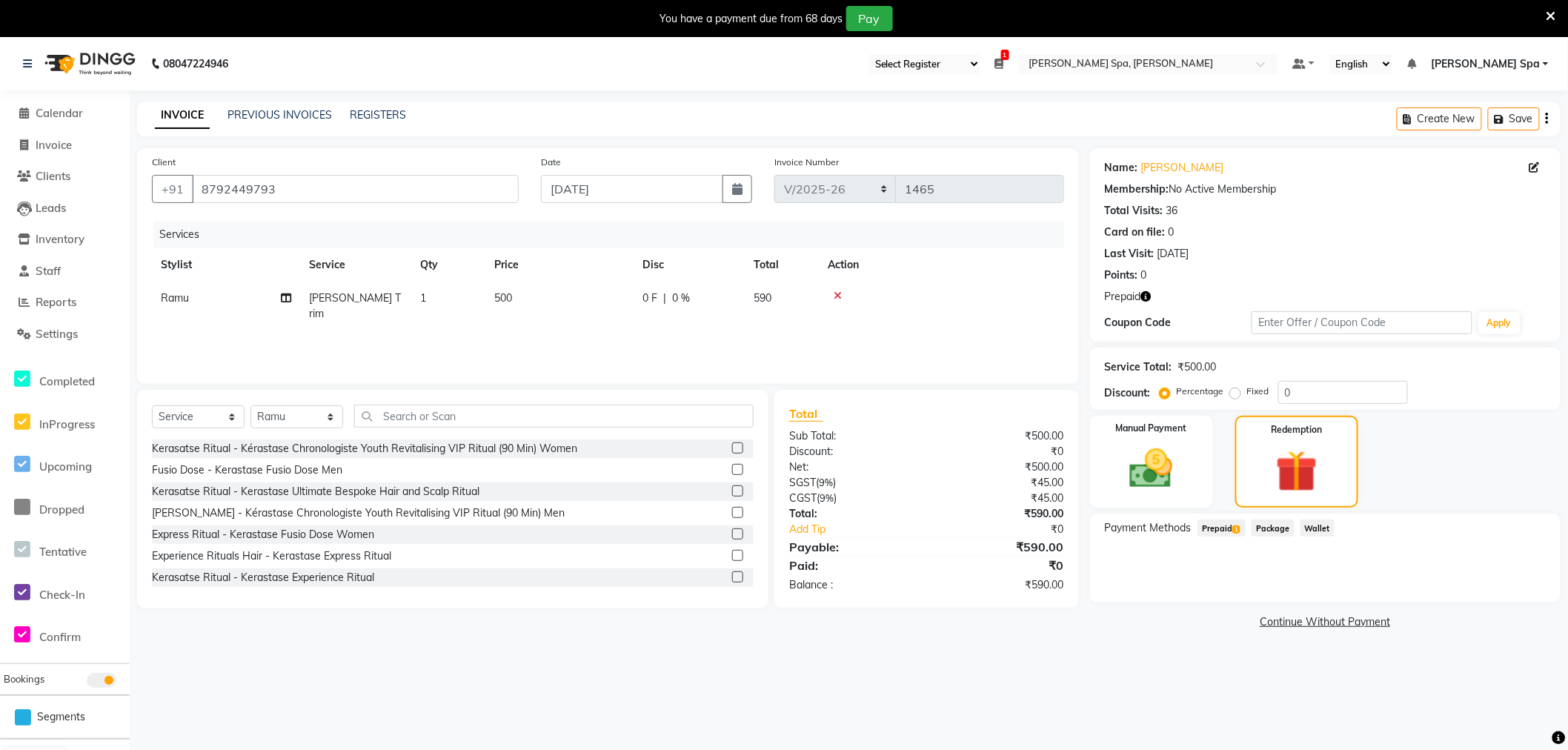
click at [1223, 526] on span "Prepaid 1" at bounding box center [1221, 527] width 48 height 17
click at [1501, 587] on button "Add" at bounding box center [1510, 588] width 54 height 26
click at [1150, 576] on button "Send OTP" at bounding box center [1145, 575] width 78 height 26
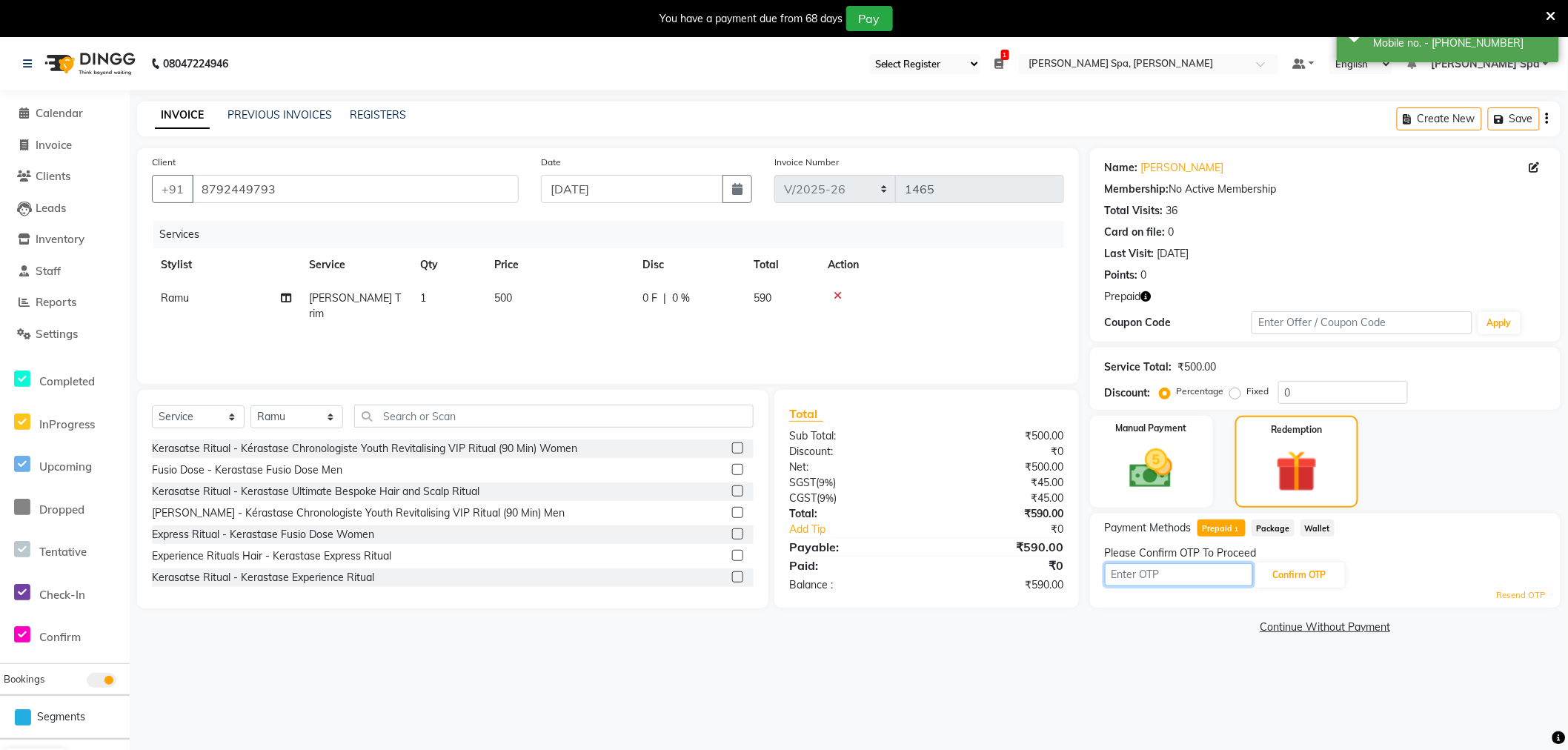
click at [1138, 575] on input "text" at bounding box center [1179, 574] width 148 height 23
type input "9838"
click at [1306, 573] on button "Confirm OTP" at bounding box center [1300, 575] width 90 height 26
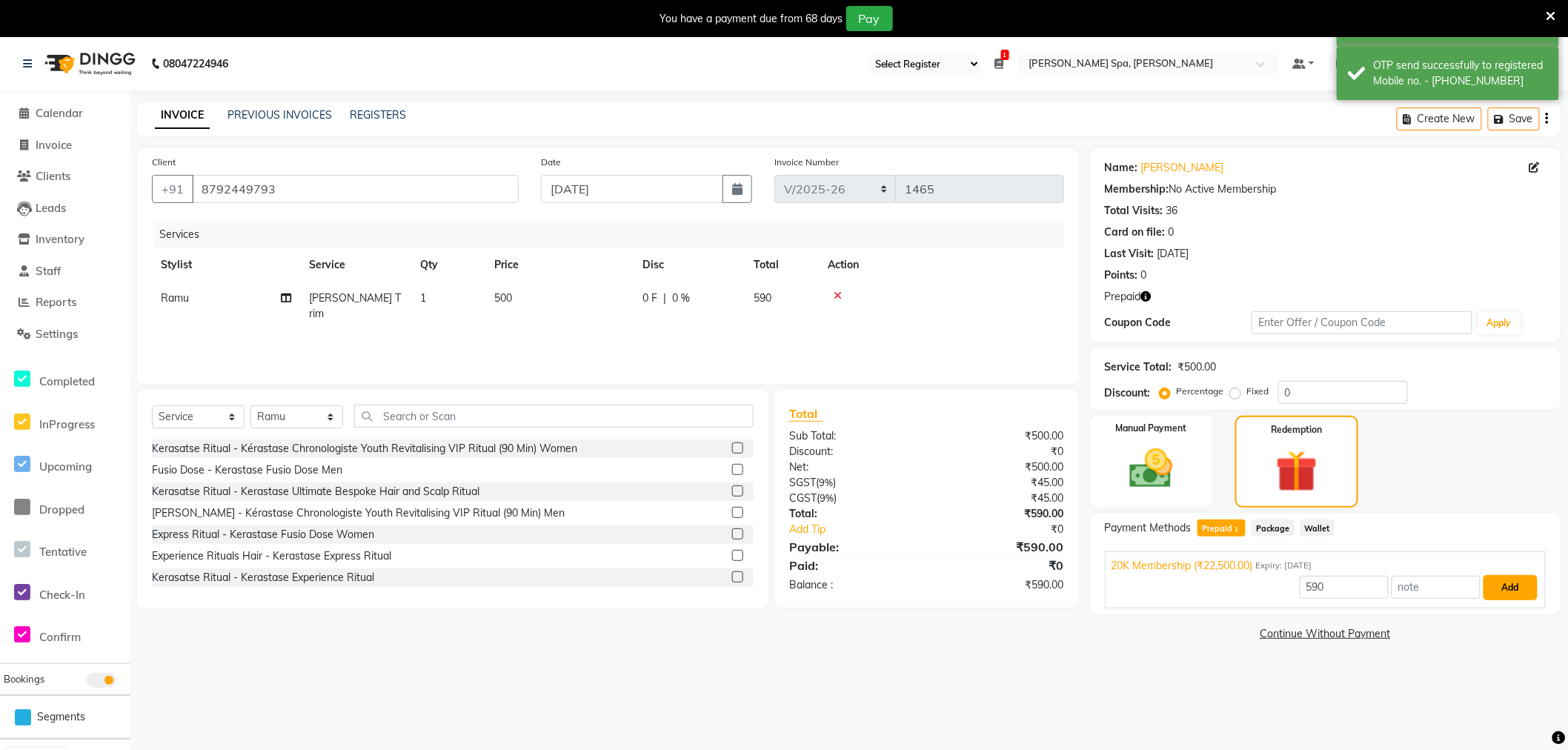
click at [1503, 583] on button "Add" at bounding box center [1510, 588] width 54 height 26
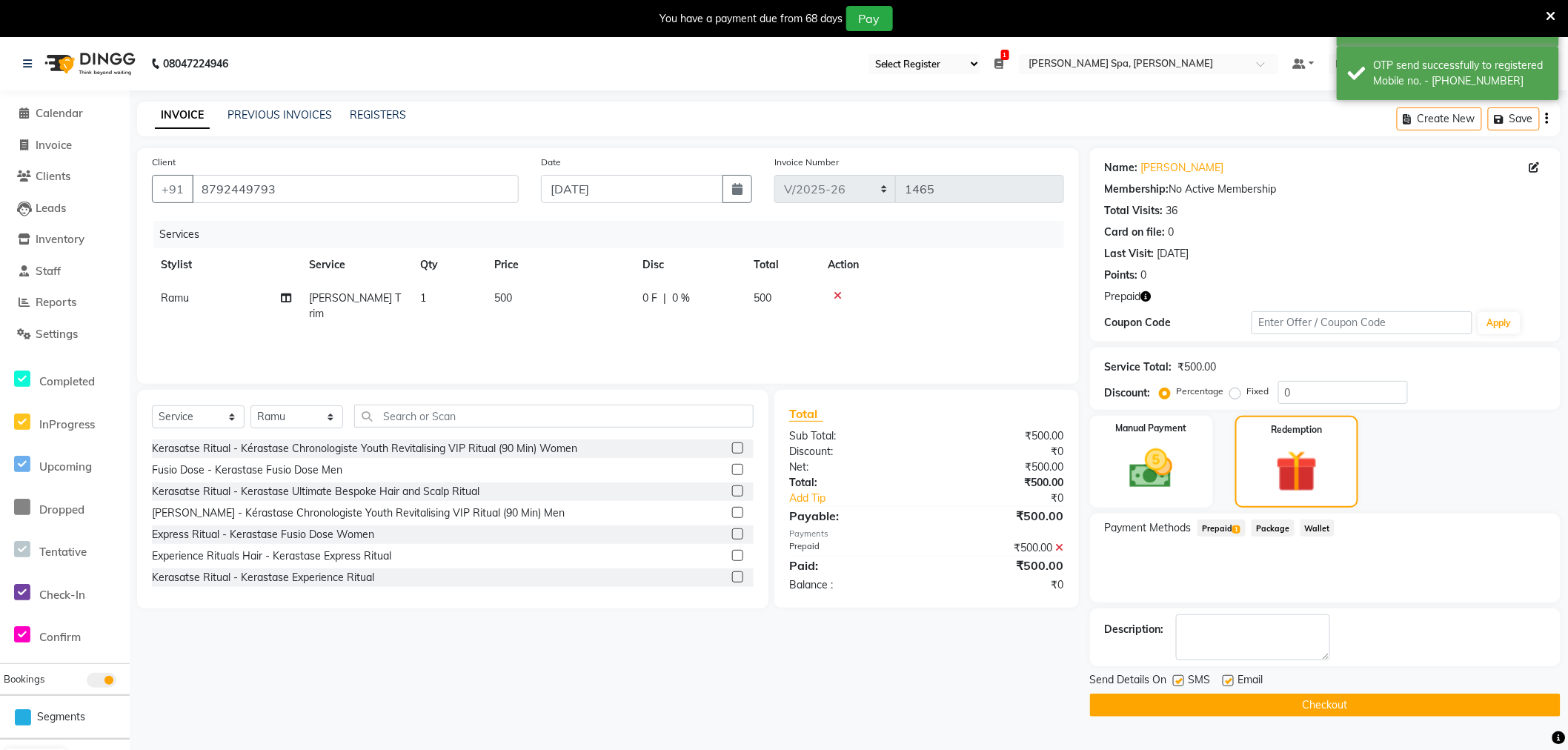
click at [1227, 673] on div "Email" at bounding box center [1250, 681] width 53 height 19
click at [1226, 678] on label at bounding box center [1228, 680] width 11 height 11
click at [1226, 678] on input "checkbox" at bounding box center [1228, 681] width 10 height 10
checkbox input "false"
click at [1256, 714] on button "Checkout" at bounding box center [1325, 705] width 470 height 23
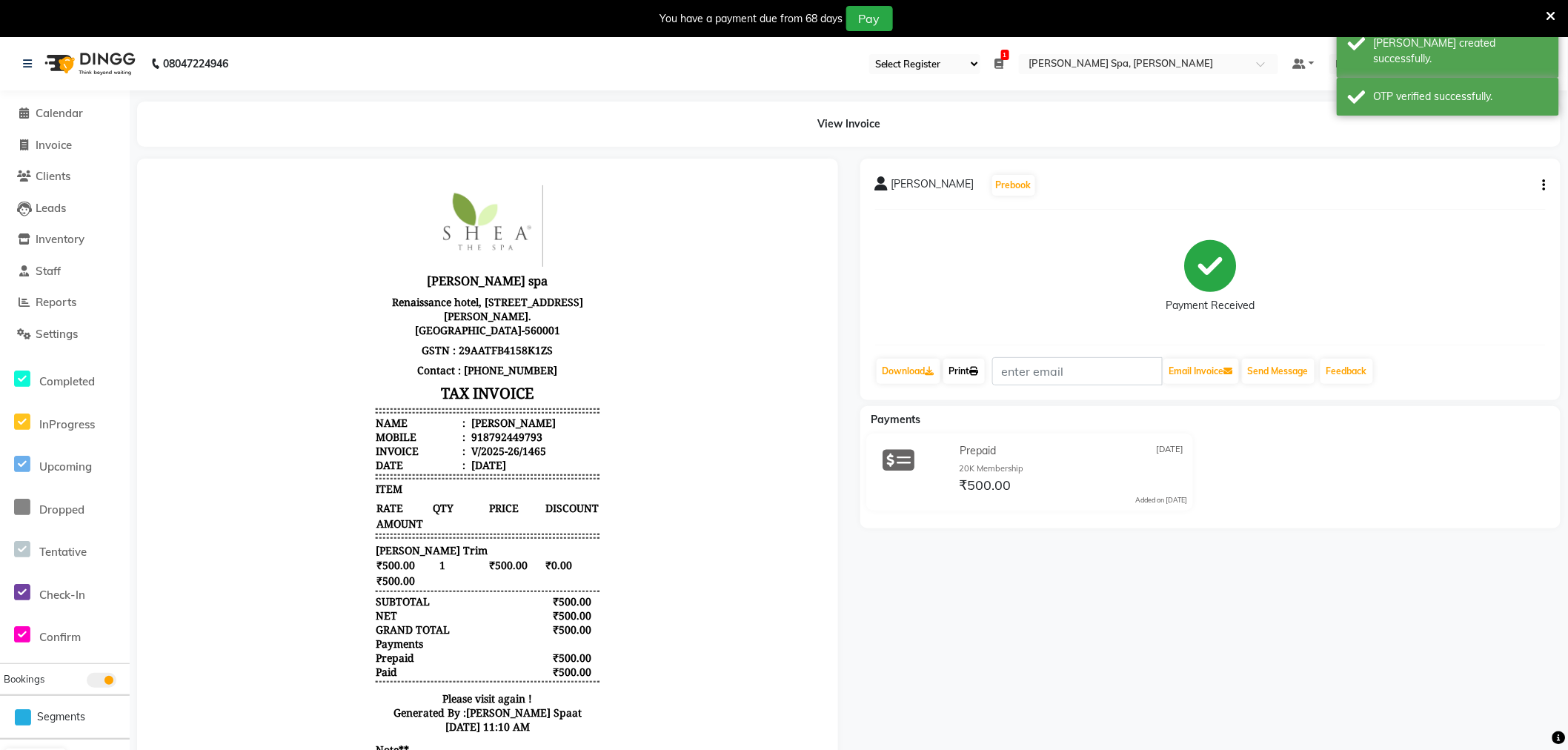
click at [966, 380] on link "Print" at bounding box center [964, 371] width 41 height 26
click at [64, 112] on span "Calendar" at bounding box center [59, 113] width 47 height 14
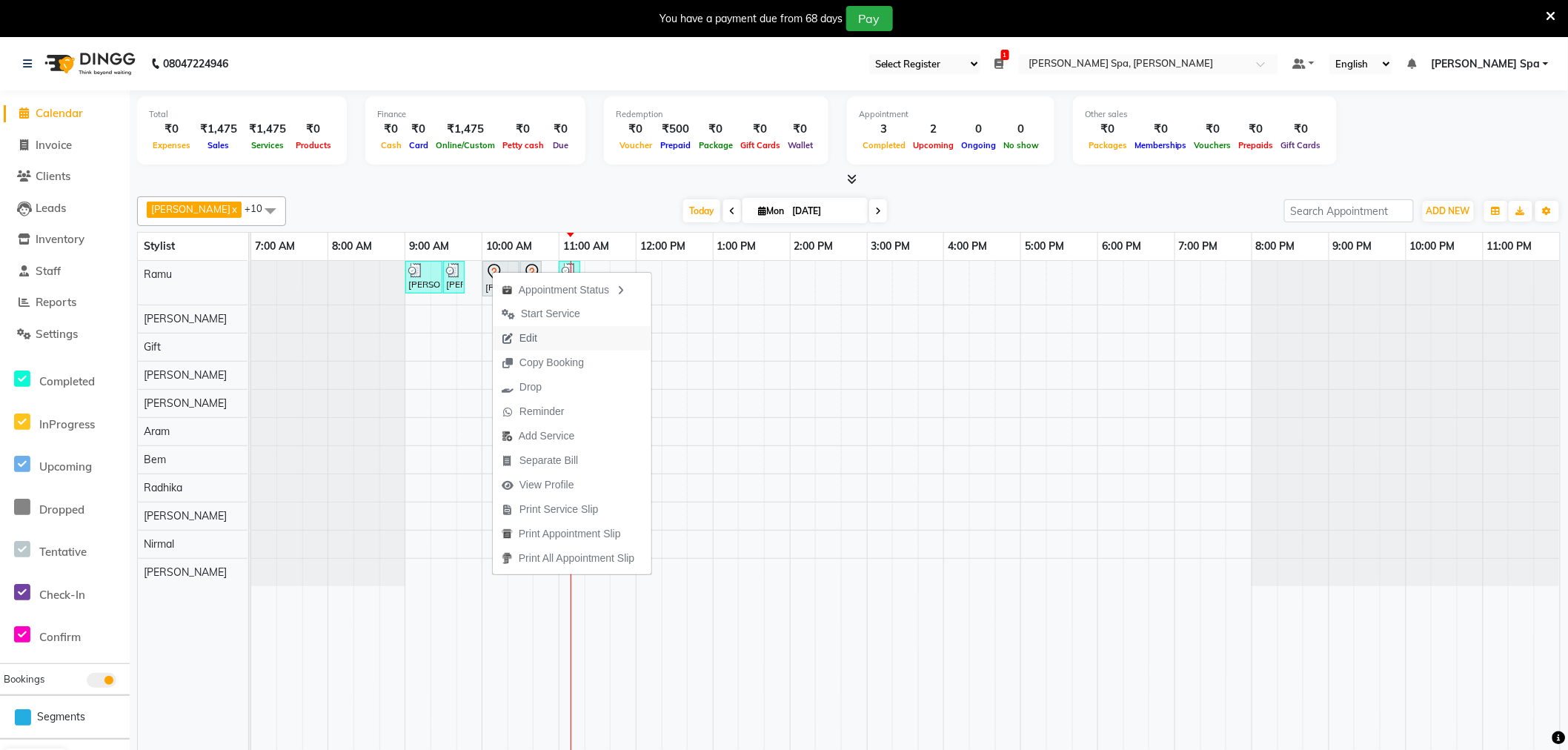
click at [525, 342] on span "Edit" at bounding box center [528, 339] width 18 height 16
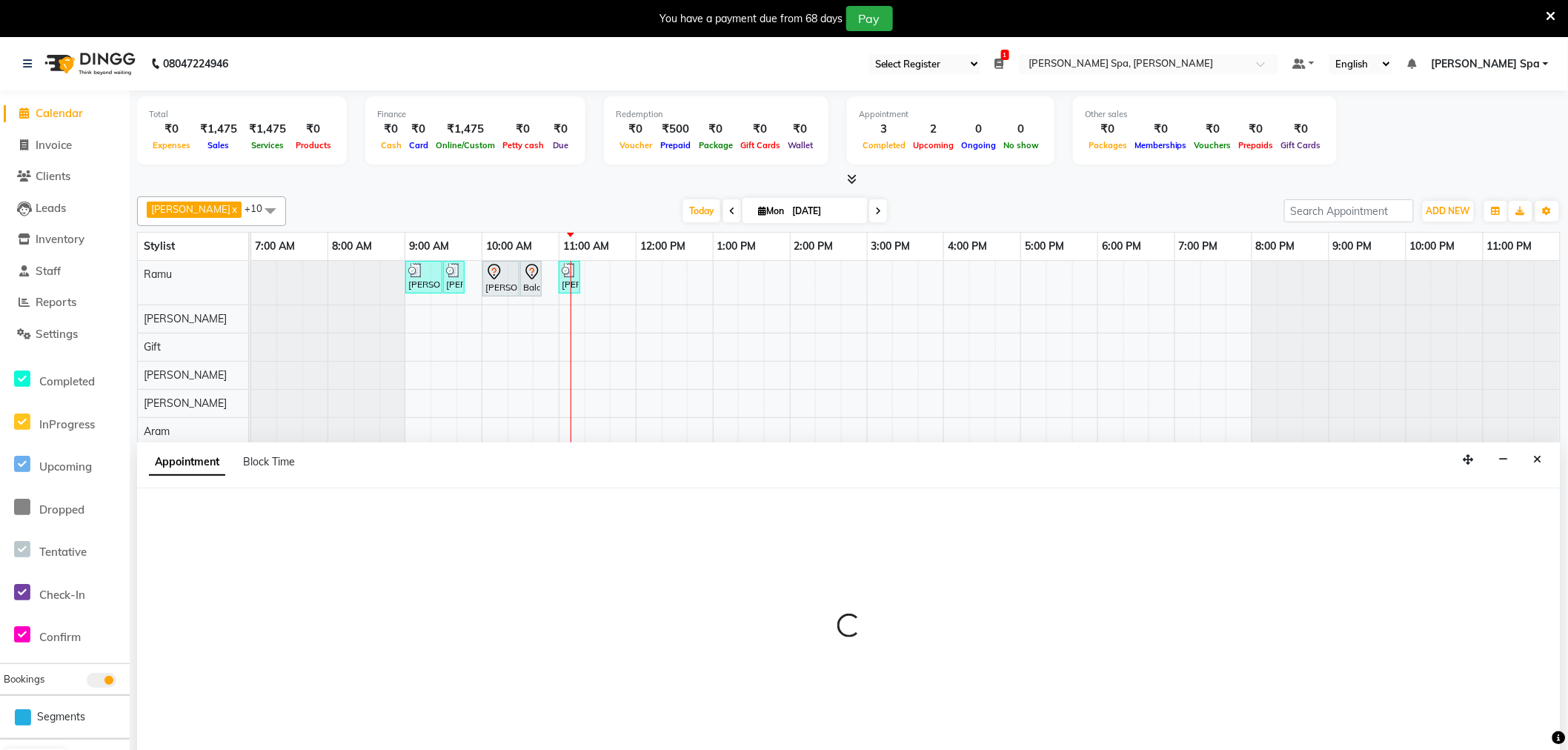
scroll to position [37, 0]
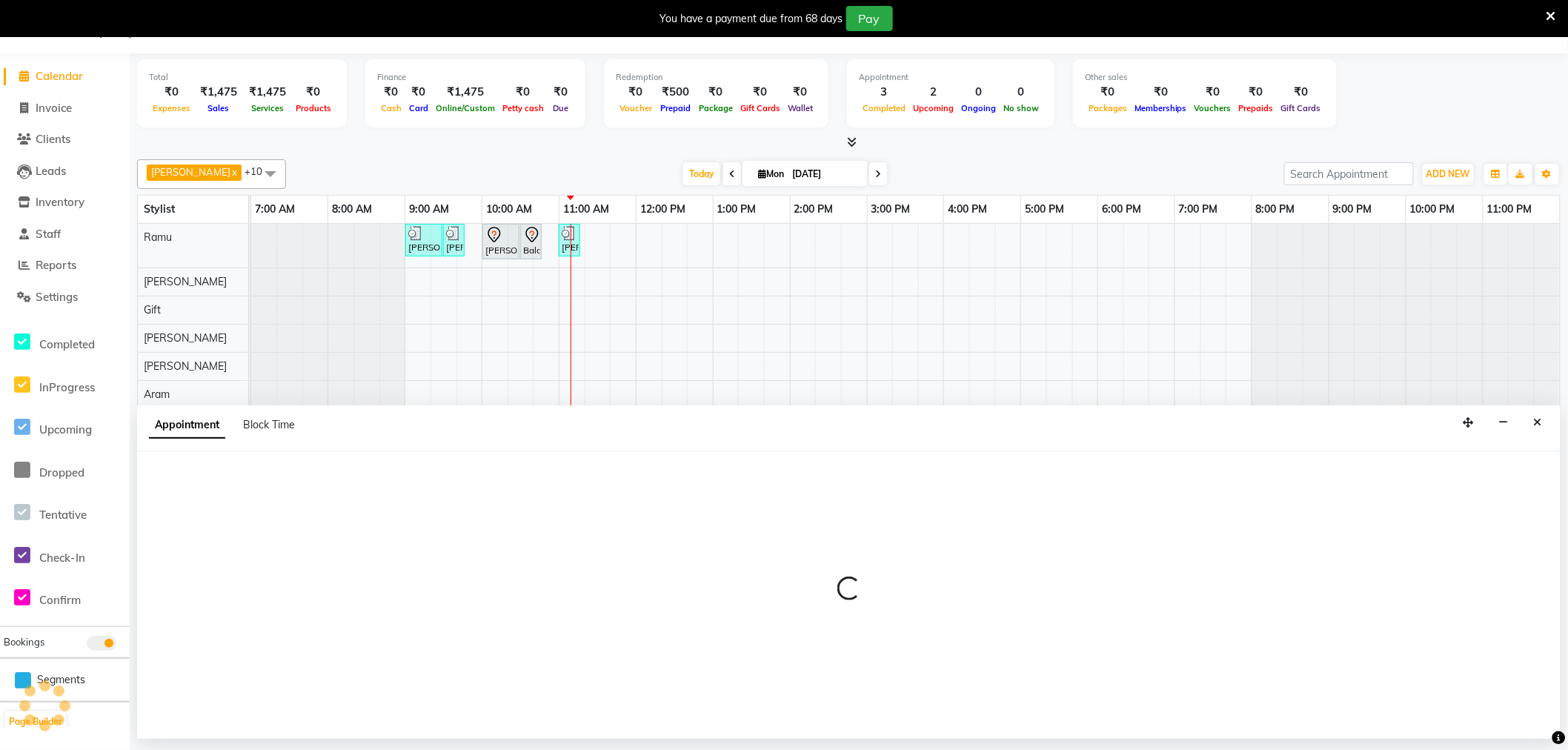
select select "tentative"
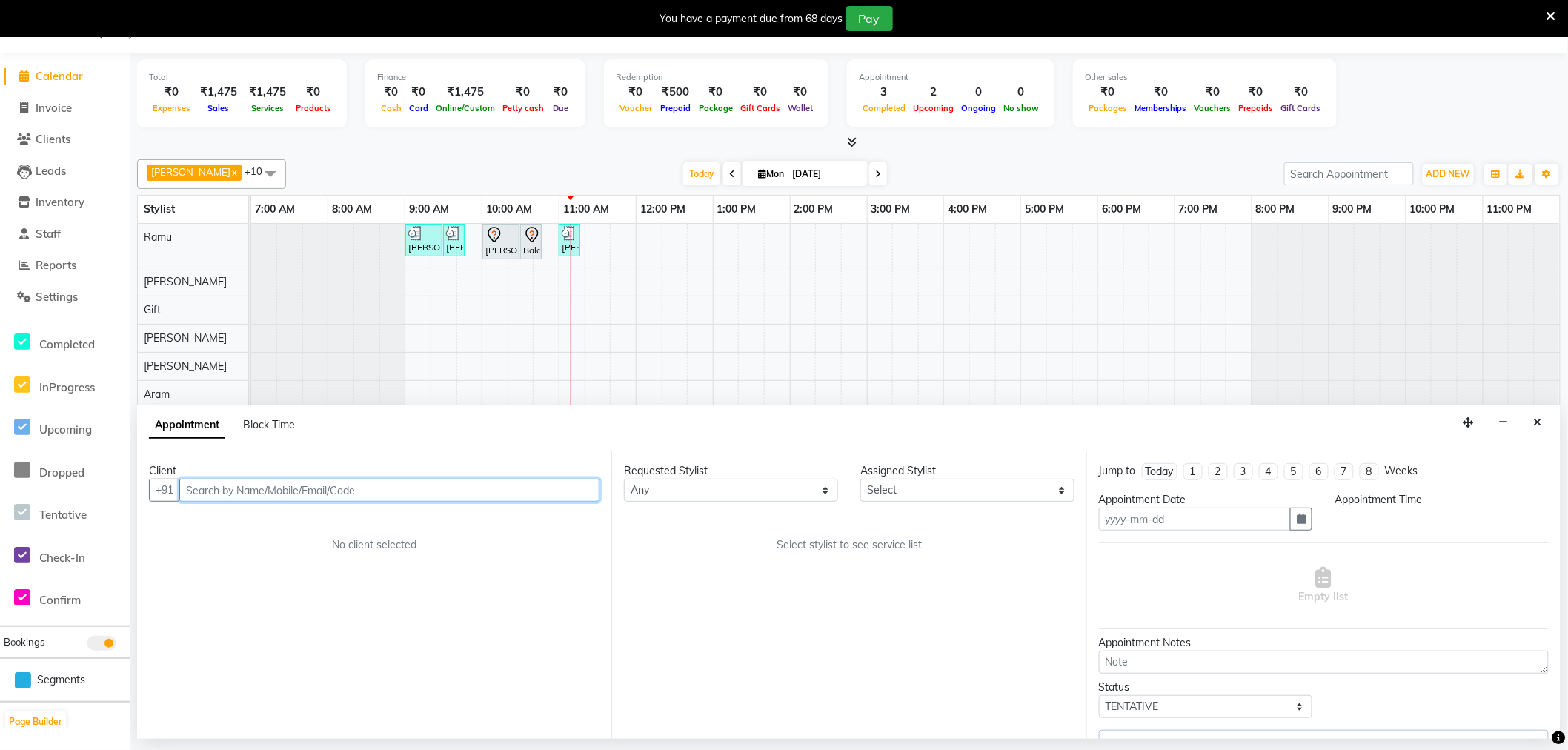
type input "[DATE]"
select select "84952"
select select "600"
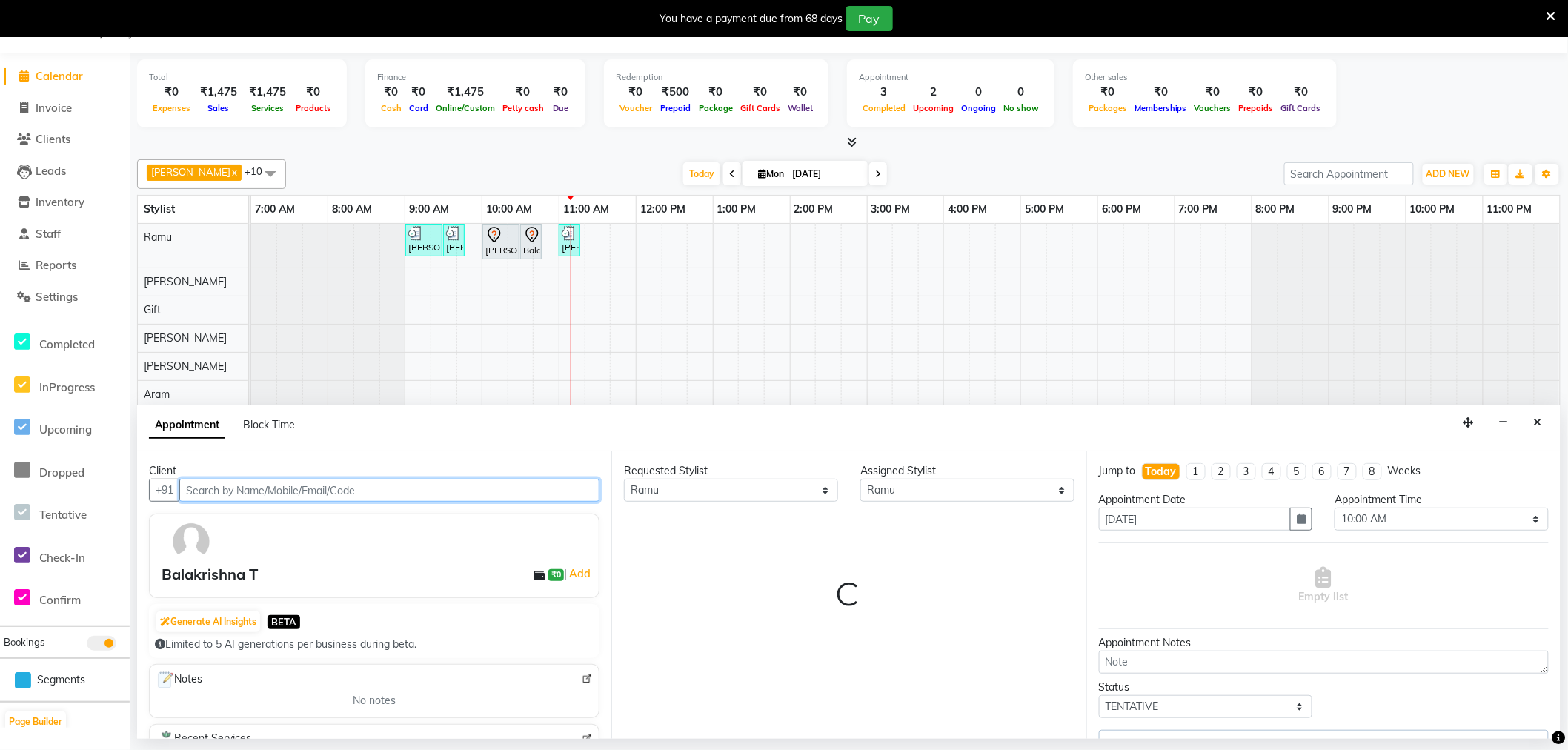
select select "4302"
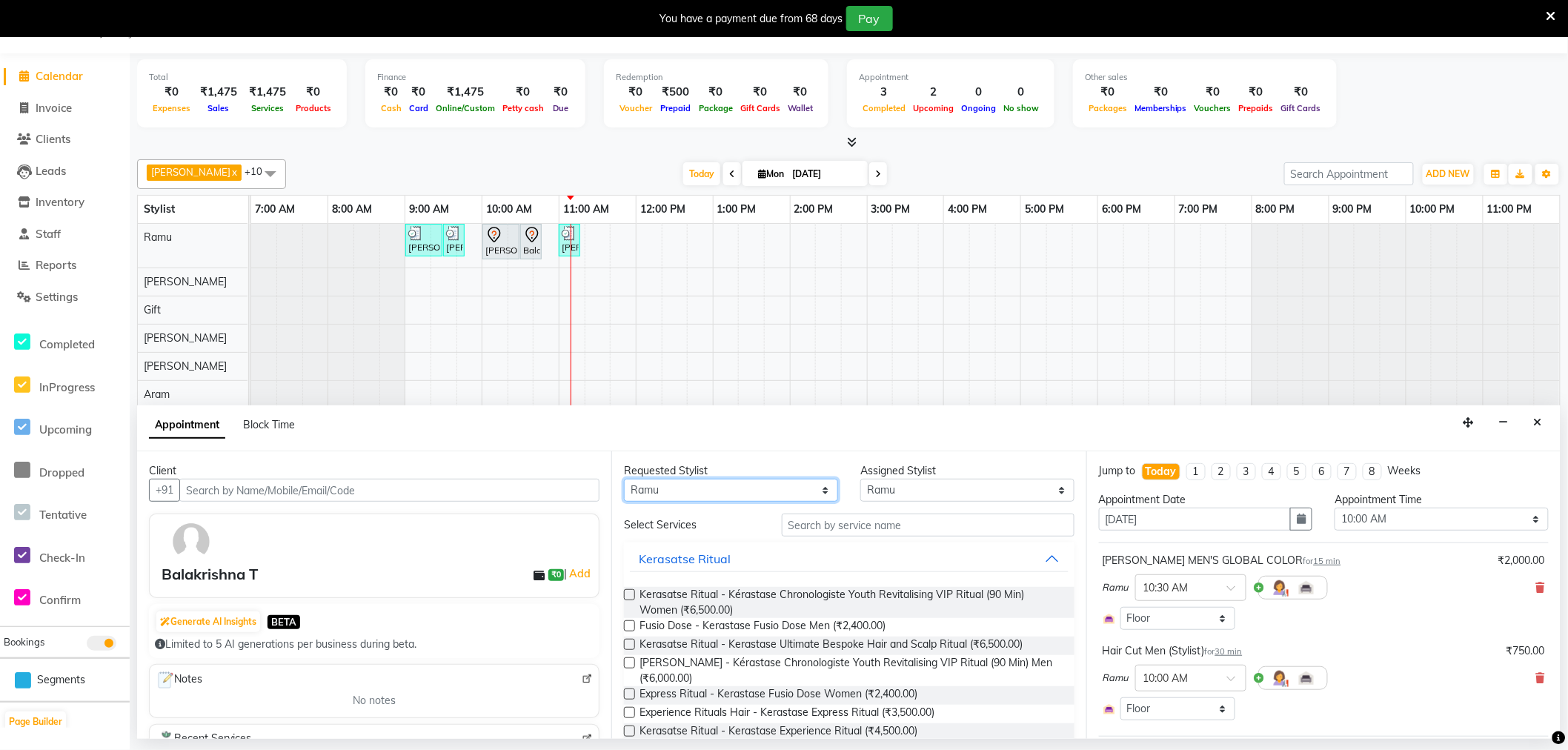
click at [663, 492] on select "Any Amy Aram Bem Gift Nirmal Poornesh Priscilla Radhika Ramu Ricky Shantha Shea…" at bounding box center [731, 490] width 214 height 23
select select "84963"
click at [624, 479] on select "Any Amy Aram Bem Gift Nirmal Poornesh Priscilla Radhika Ramu Ricky Shantha Shea…" at bounding box center [731, 490] width 214 height 23
select select "84963"
click at [805, 518] on input "text" at bounding box center [928, 524] width 293 height 23
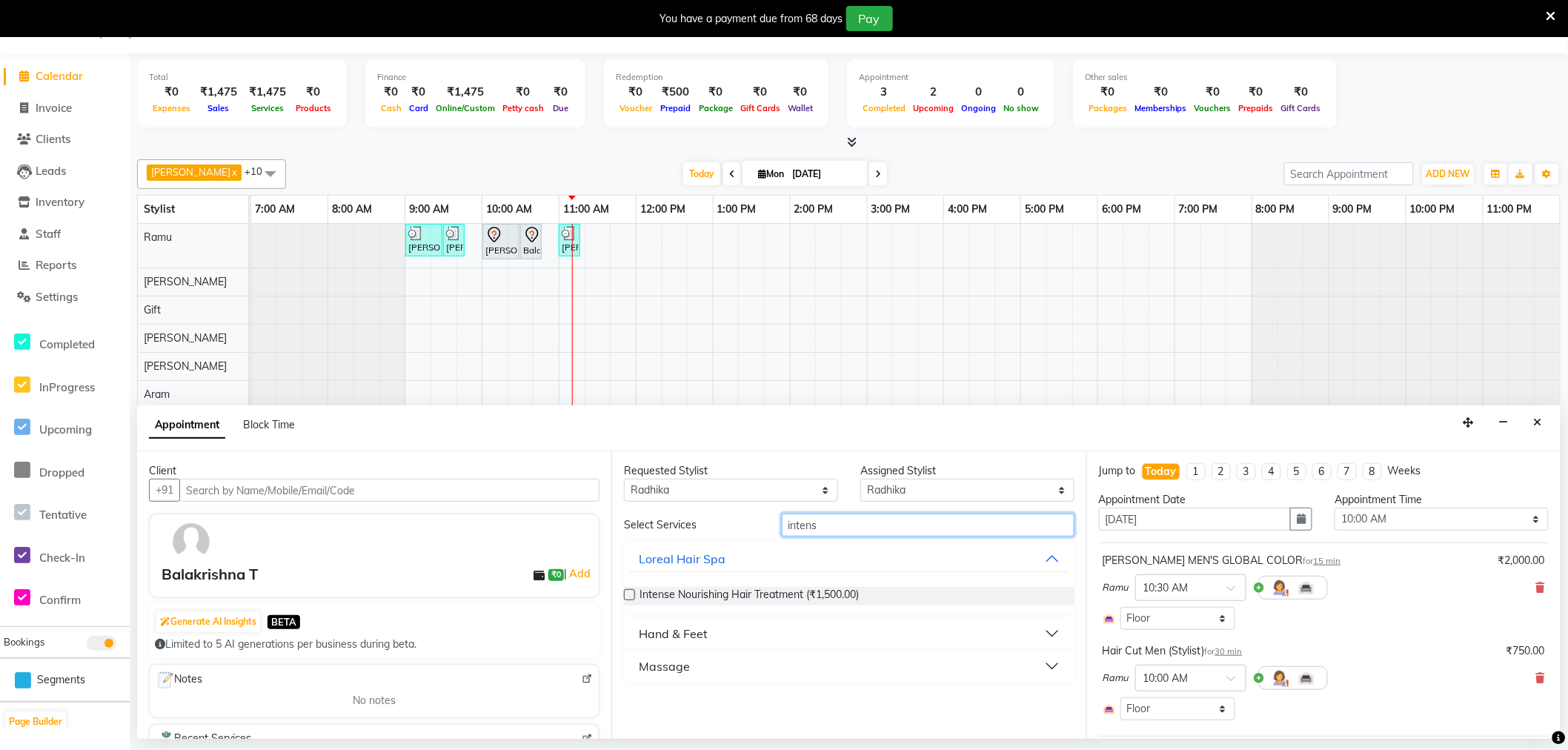
type input "intens"
click at [686, 627] on div "Hand & Feet" at bounding box center [674, 633] width 69 height 18
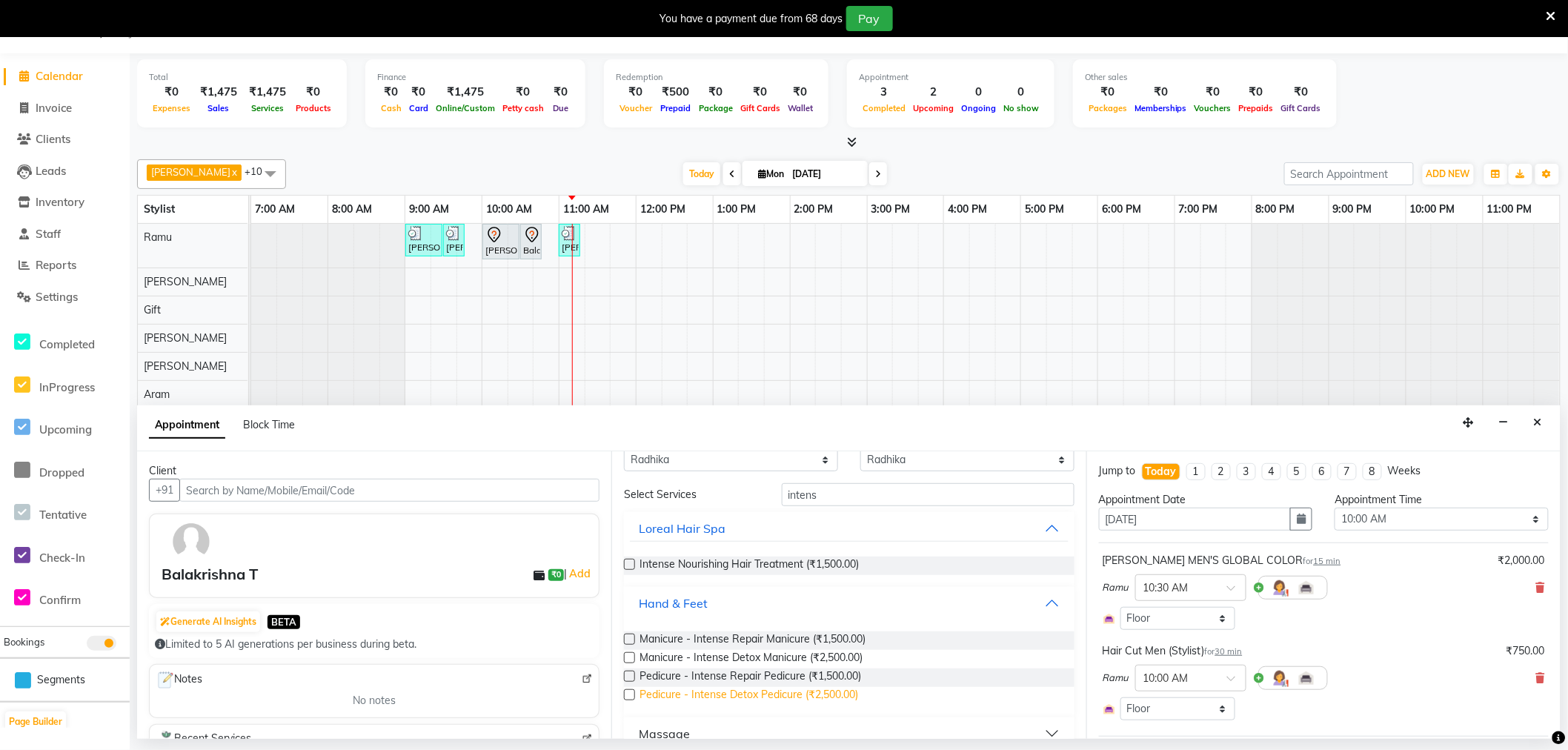
scroll to position [53, 0]
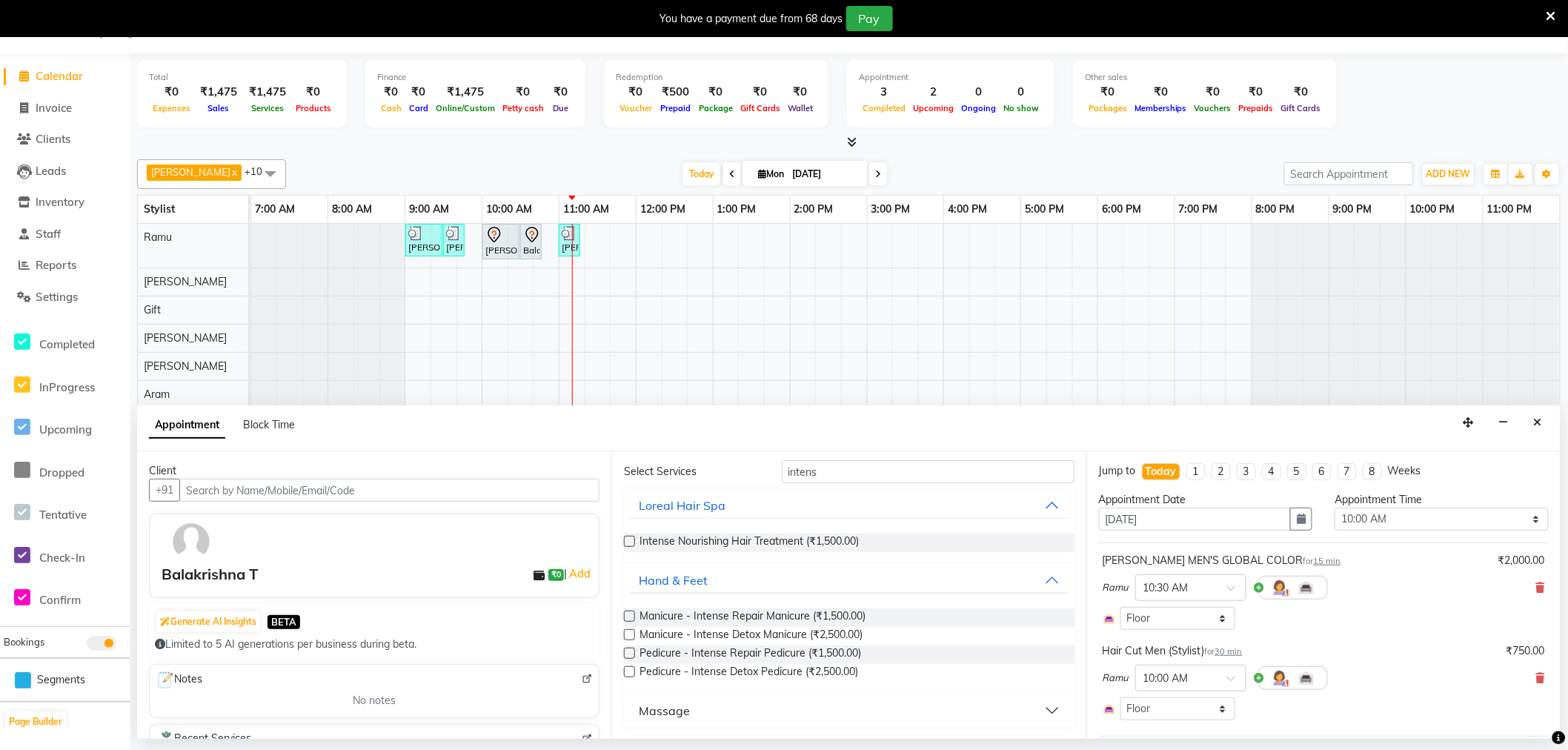
click at [624, 654] on label at bounding box center [629, 653] width 11 height 11
click at [624, 654] on input "checkbox" at bounding box center [629, 655] width 10 height 10
checkbox input "false"
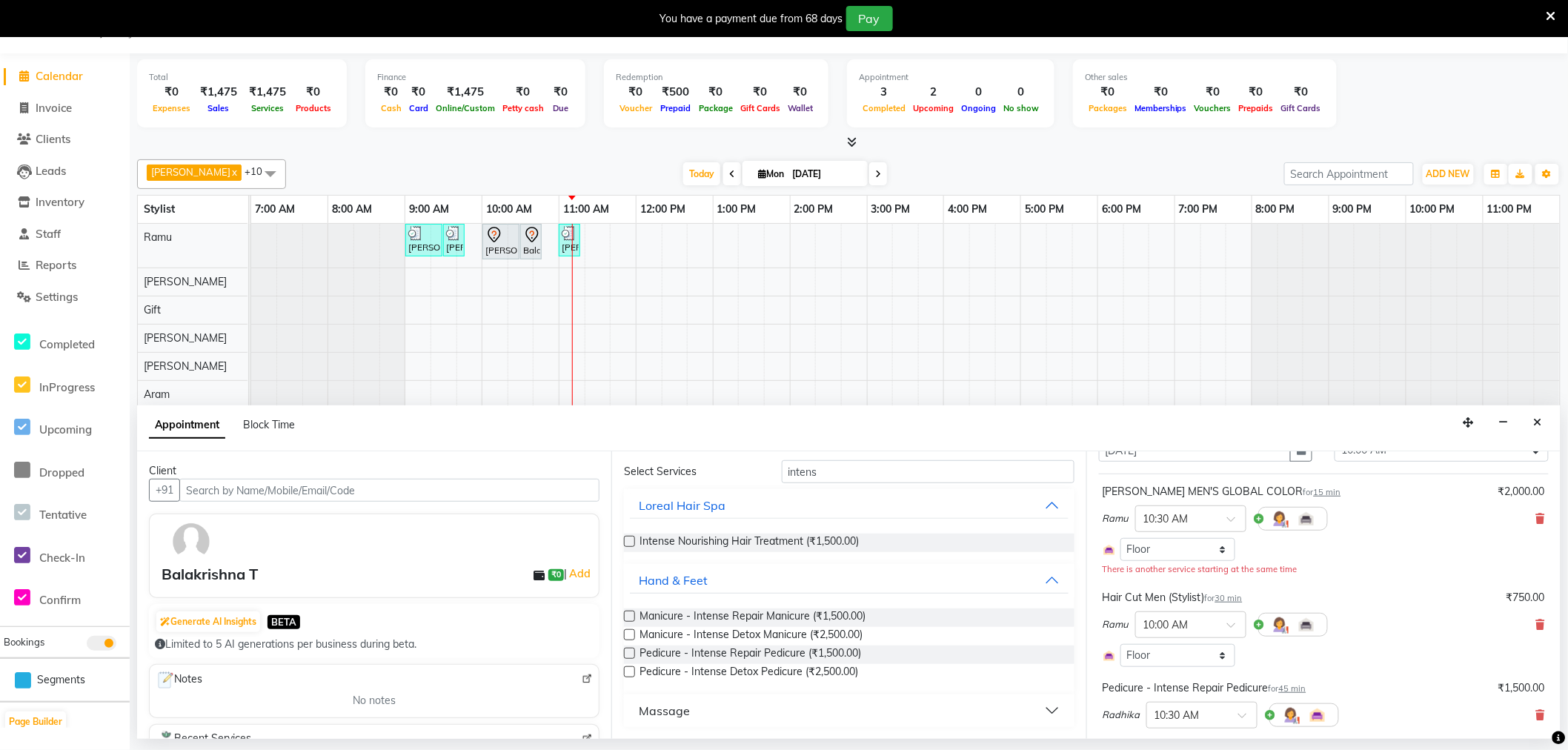
scroll to position [241, 0]
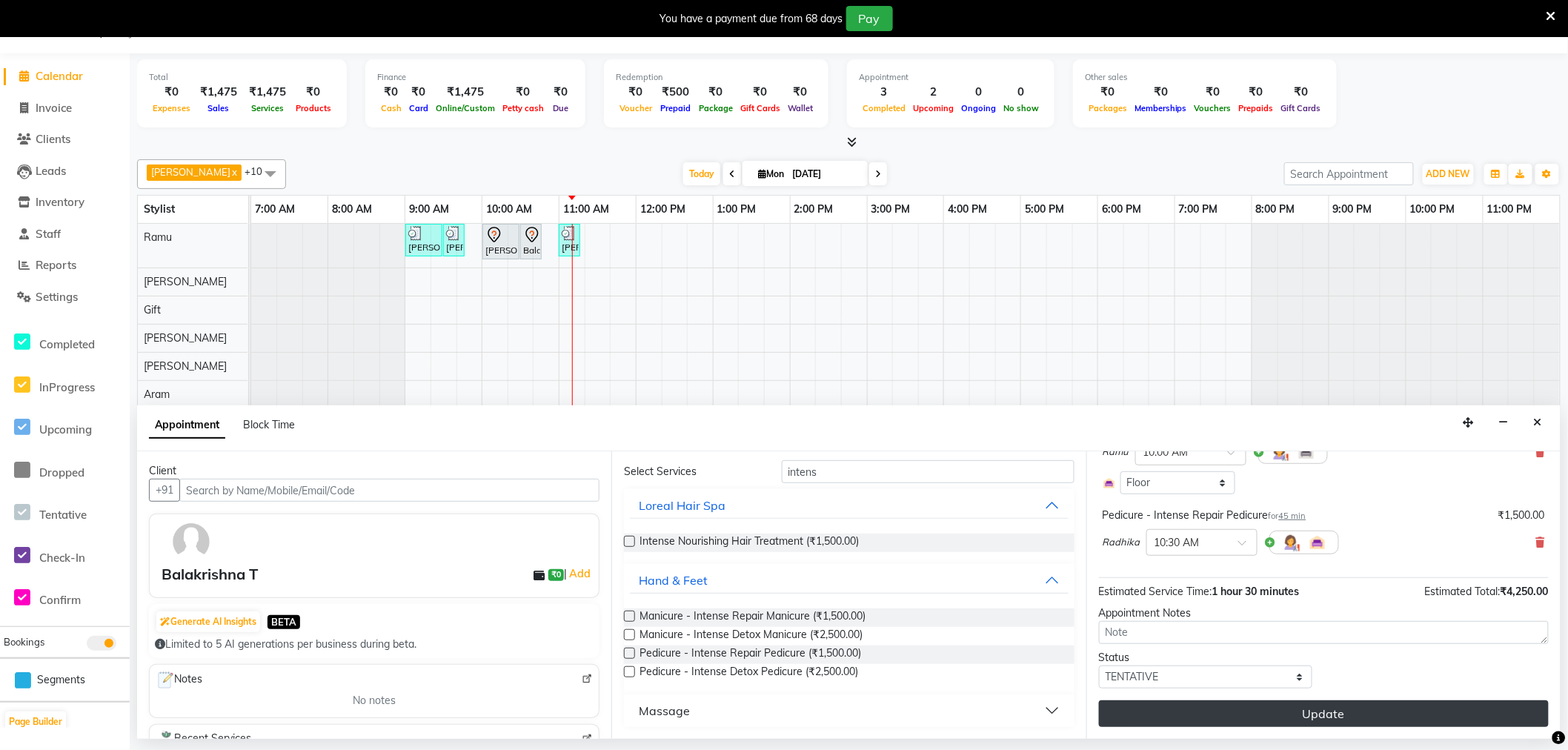
click at [1193, 704] on button "Update" at bounding box center [1325, 713] width 450 height 27
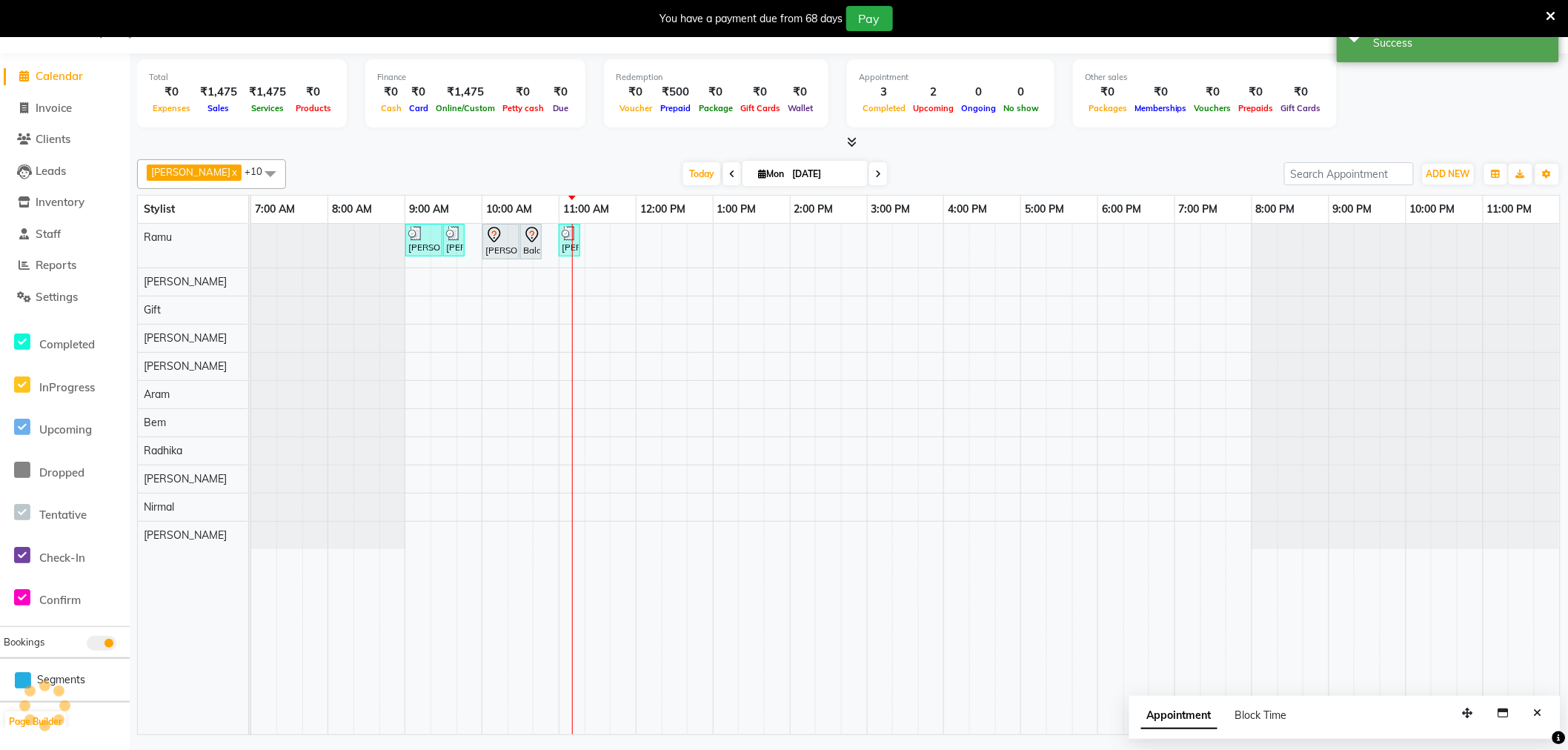
scroll to position [0, 0]
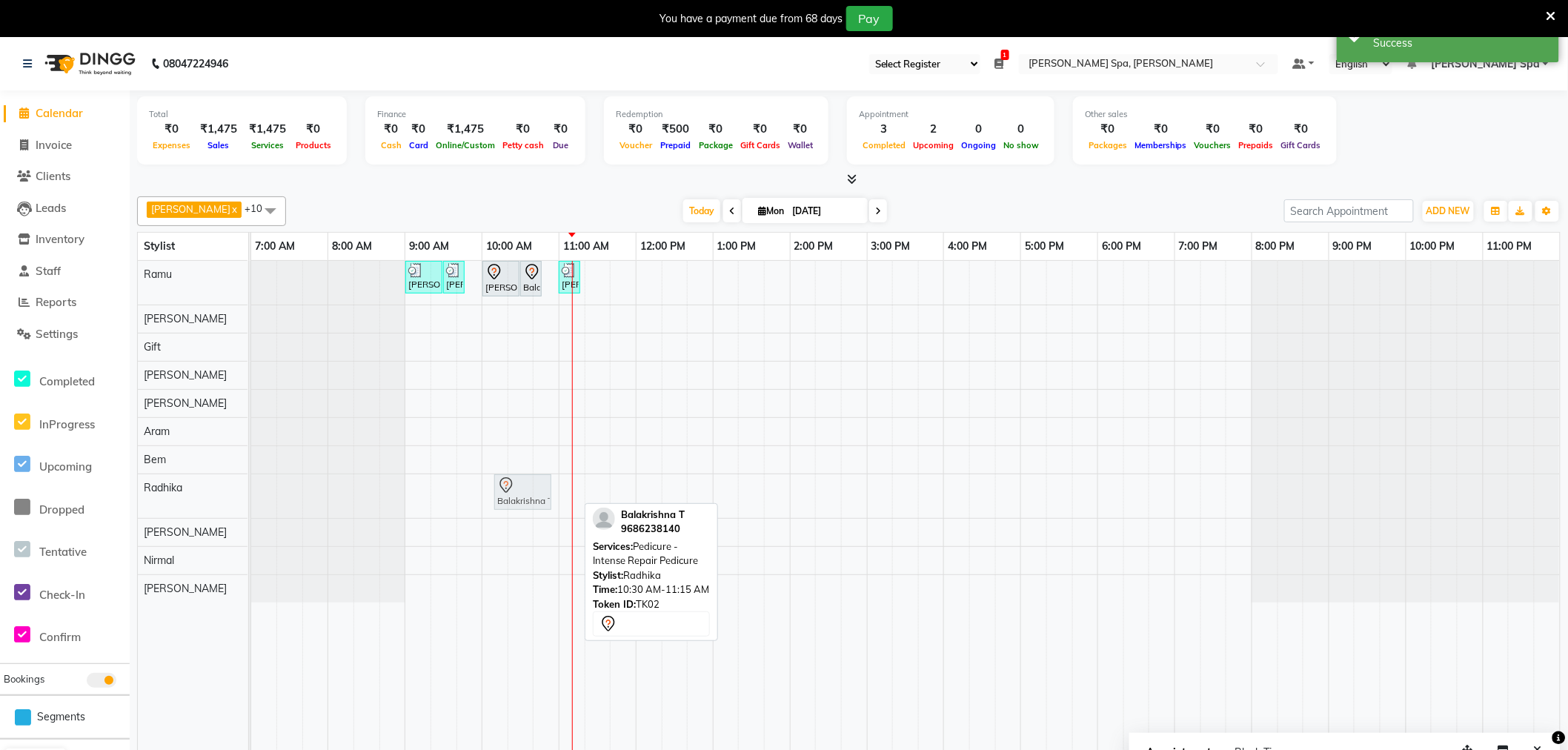
drag, startPoint x: 534, startPoint y: 492, endPoint x: 509, endPoint y: 494, distance: 25.1
click at [251, 494] on div "Balakrishna T, TK02, 10:30 AM-11:15 AM, Pedicure - Intense Repair Pedicure Bala…" at bounding box center [251, 496] width 0 height 44
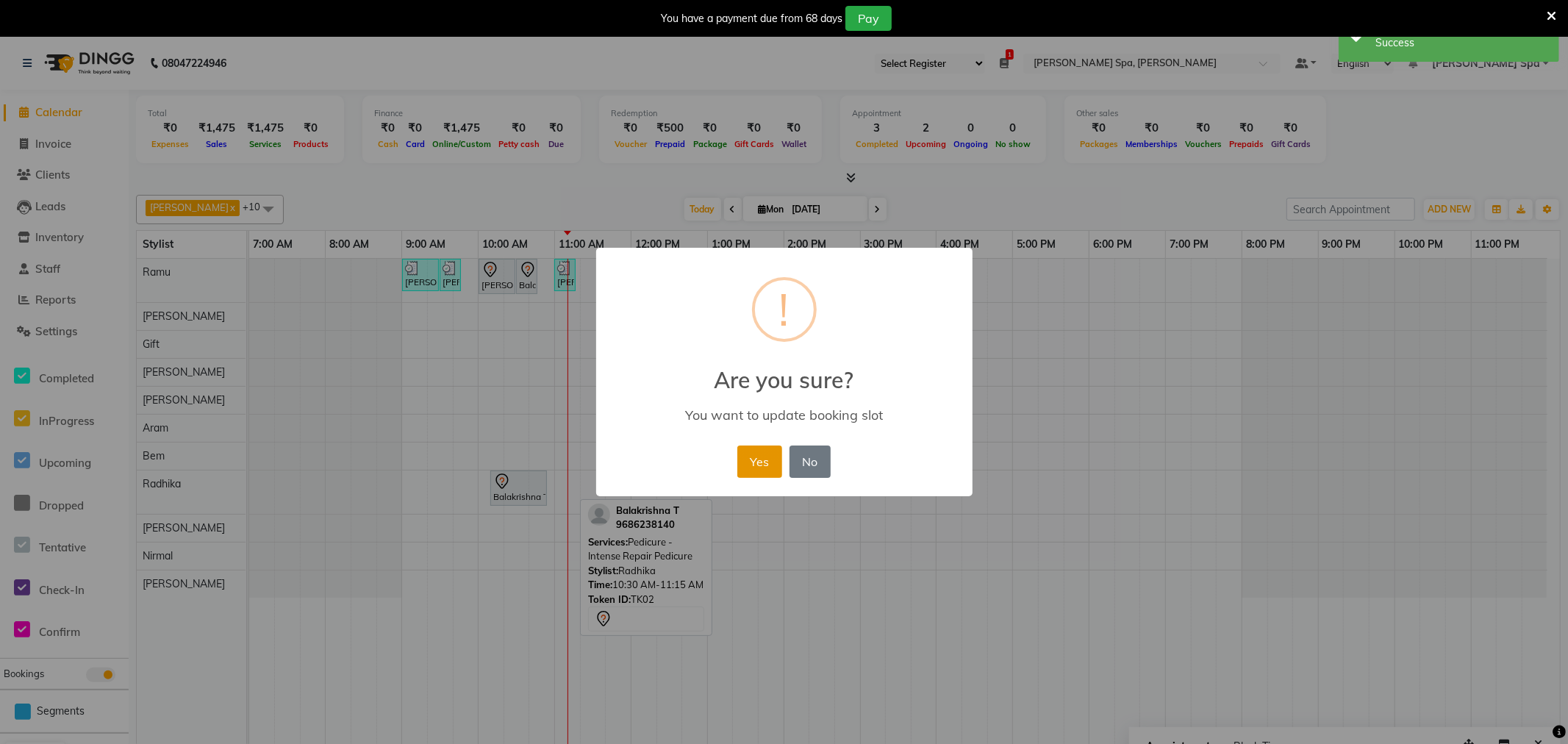
click at [764, 455] on button "Yes" at bounding box center [760, 462] width 45 height 32
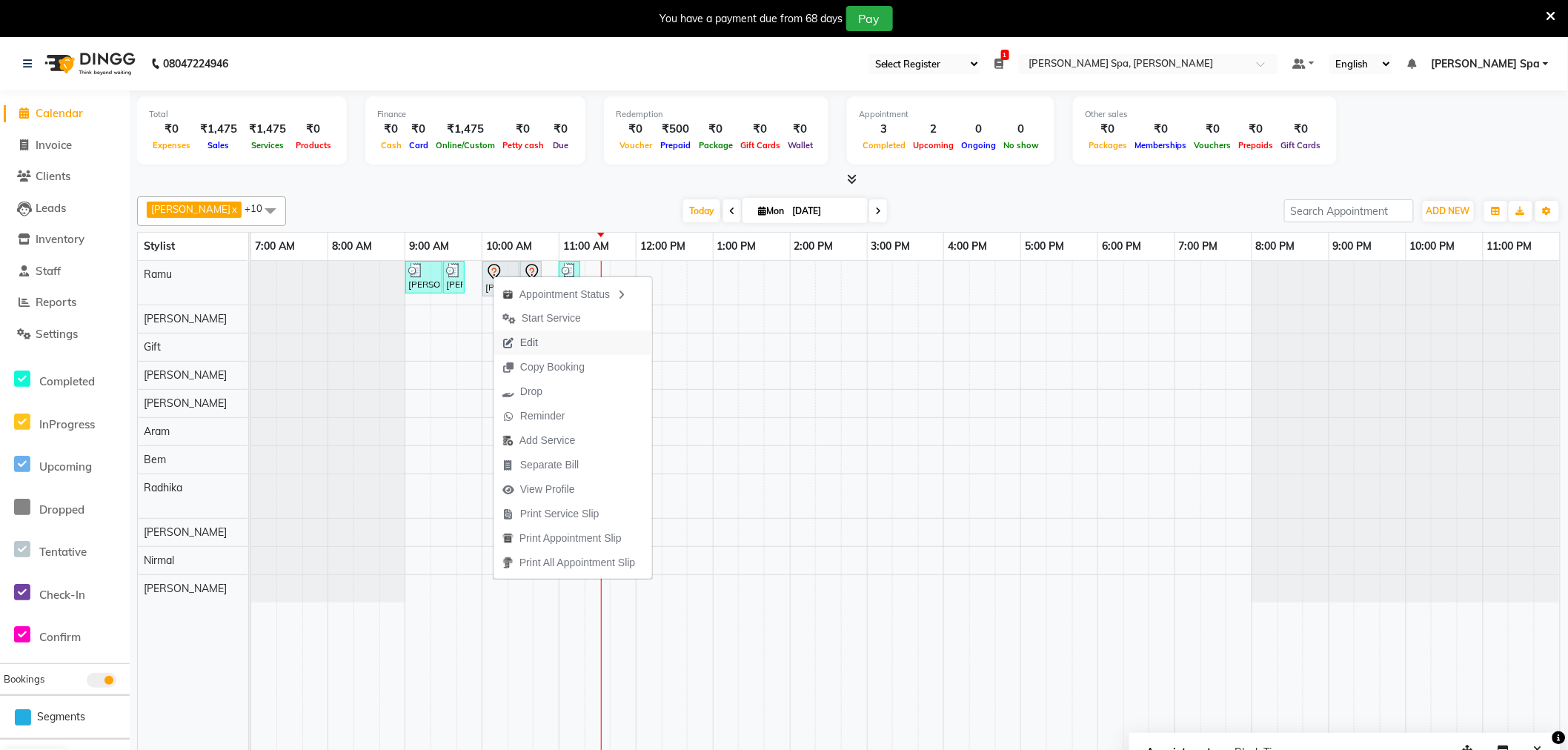
click at [528, 344] on span "Edit" at bounding box center [529, 343] width 18 height 16
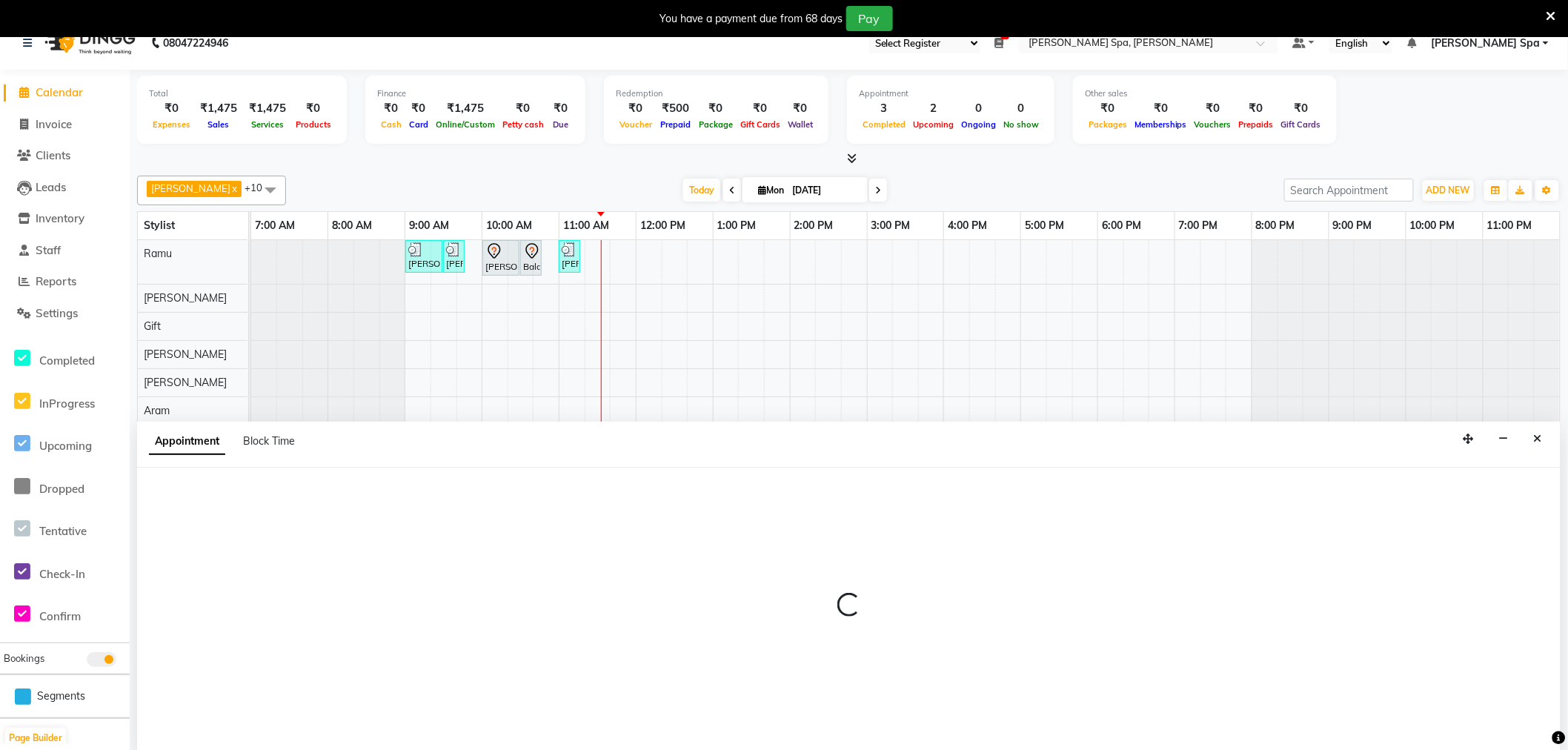
scroll to position [37, 0]
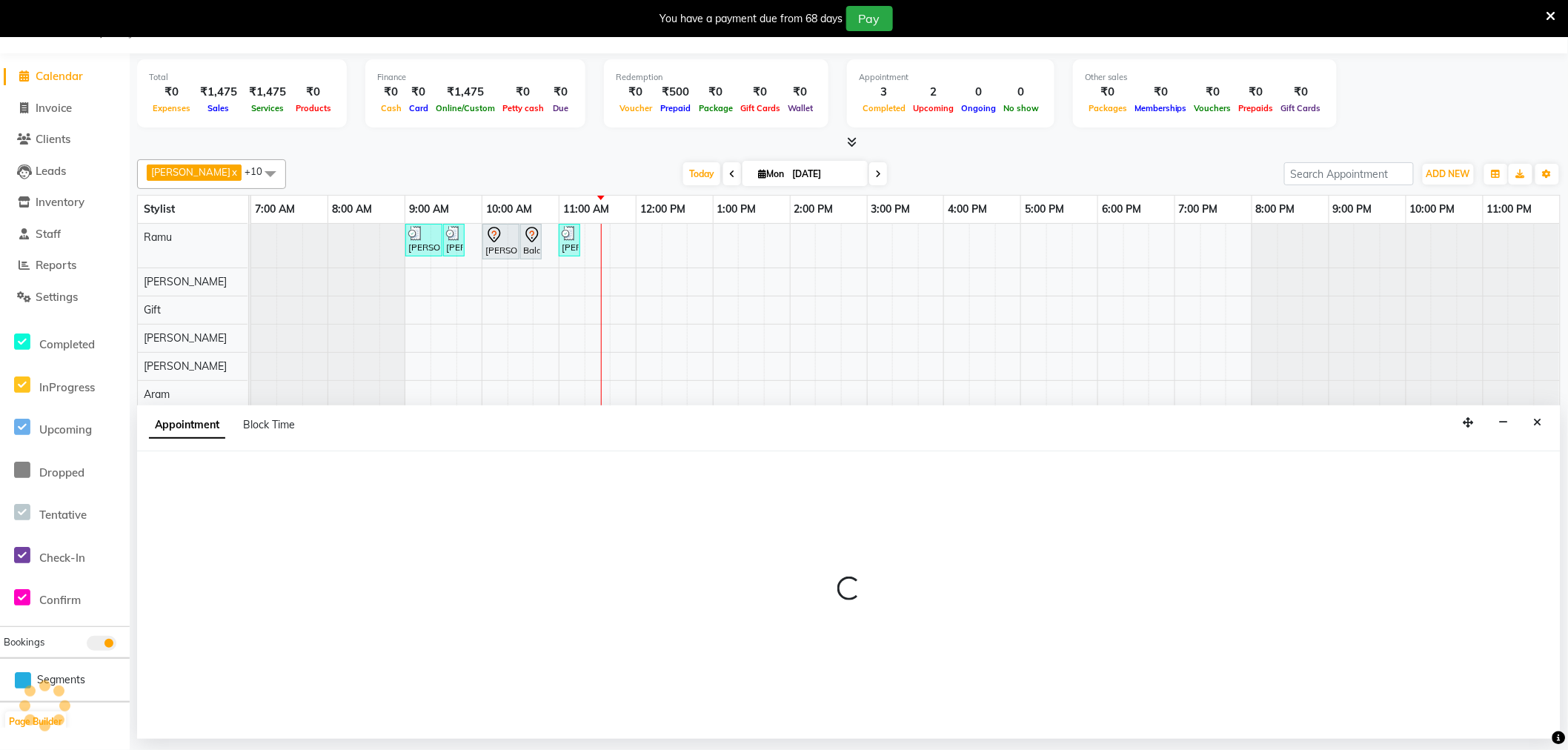
select select "600"
select select "tentative"
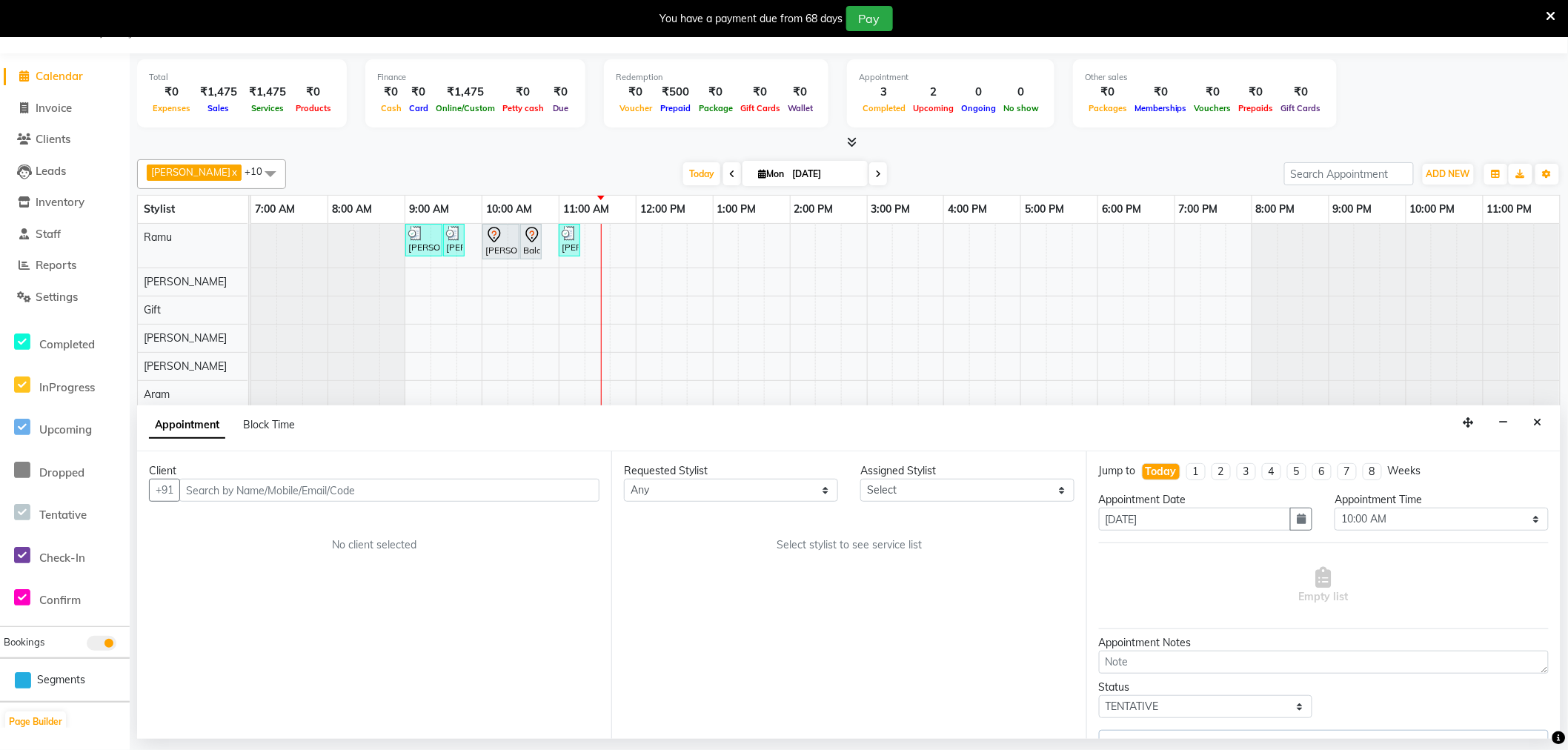
select select "84952"
select select "4302"
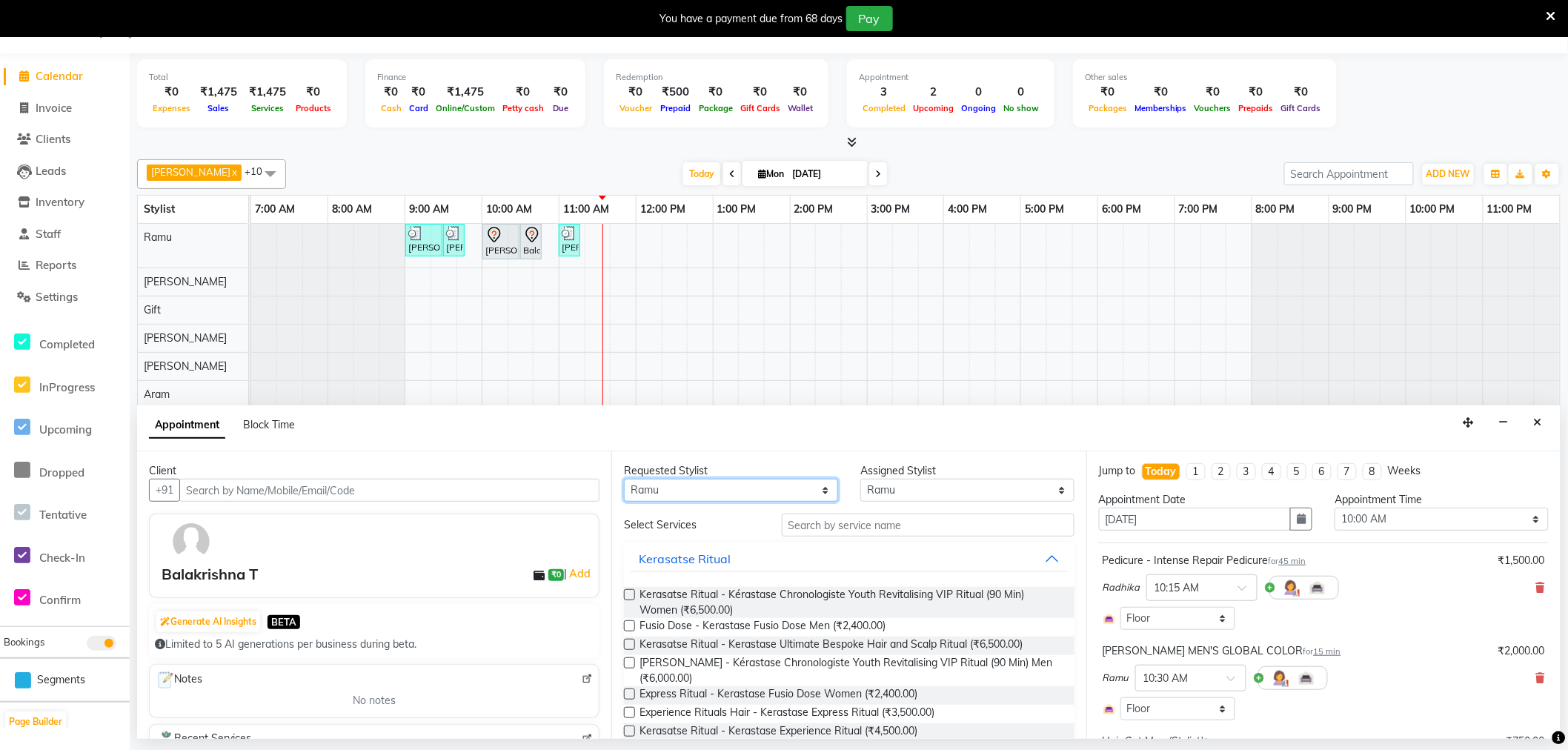
click at [721, 490] on select "Any Amy Aram Bem Gift Nirmal Poornesh Priscilla Radhika Ramu Ricky Shantha Shea…" at bounding box center [731, 490] width 214 height 23
select select "84963"
click at [624, 479] on select "Any Amy Aram Bem Gift Nirmal Poornesh Priscilla Radhika Ramu Ricky Shantha Shea…" at bounding box center [731, 490] width 214 height 23
select select "84963"
click at [849, 515] on input "text" at bounding box center [928, 524] width 293 height 23
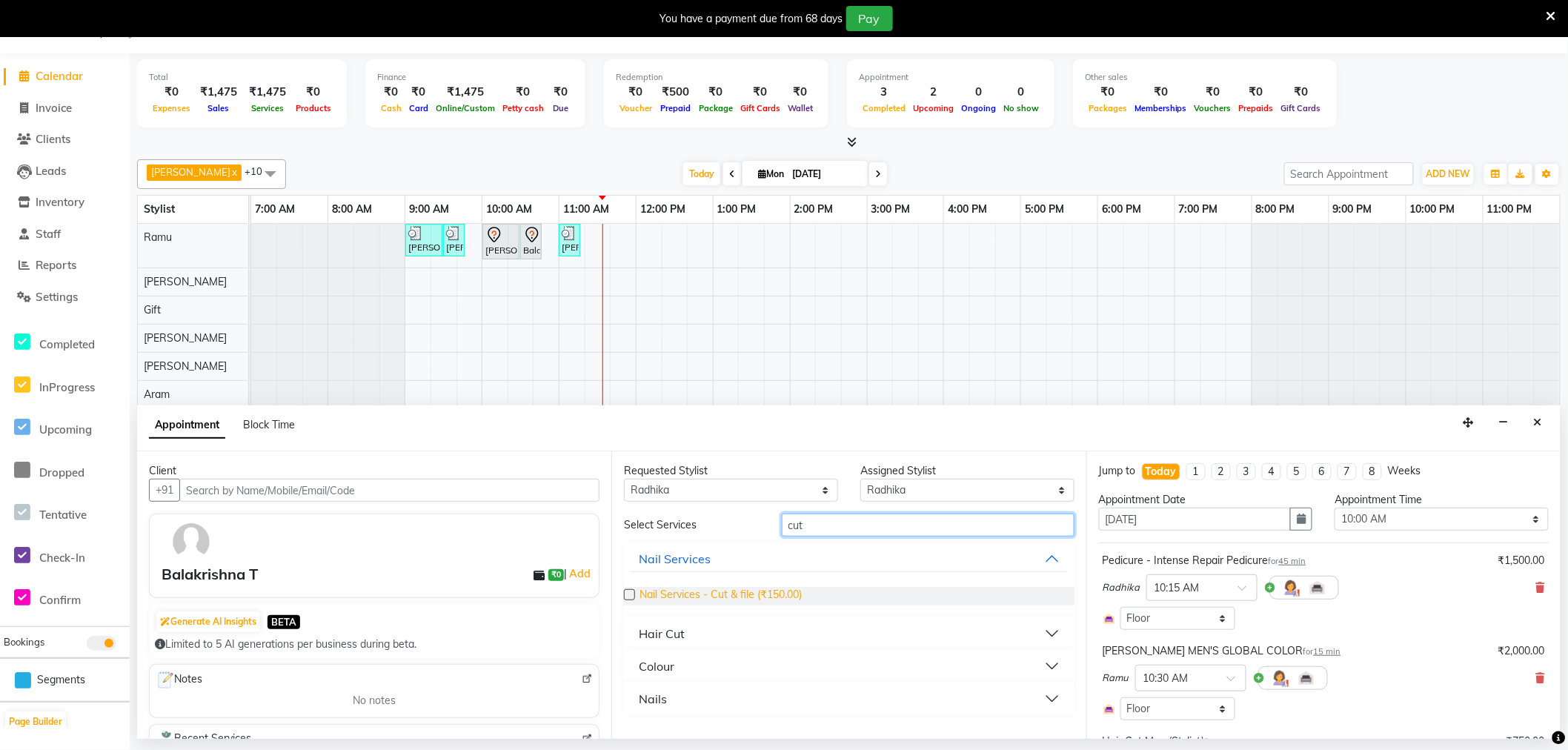
type input "cut"
click at [789, 590] on span "Nail Services - Cut & file (₹150.00)" at bounding box center [721, 596] width 162 height 19
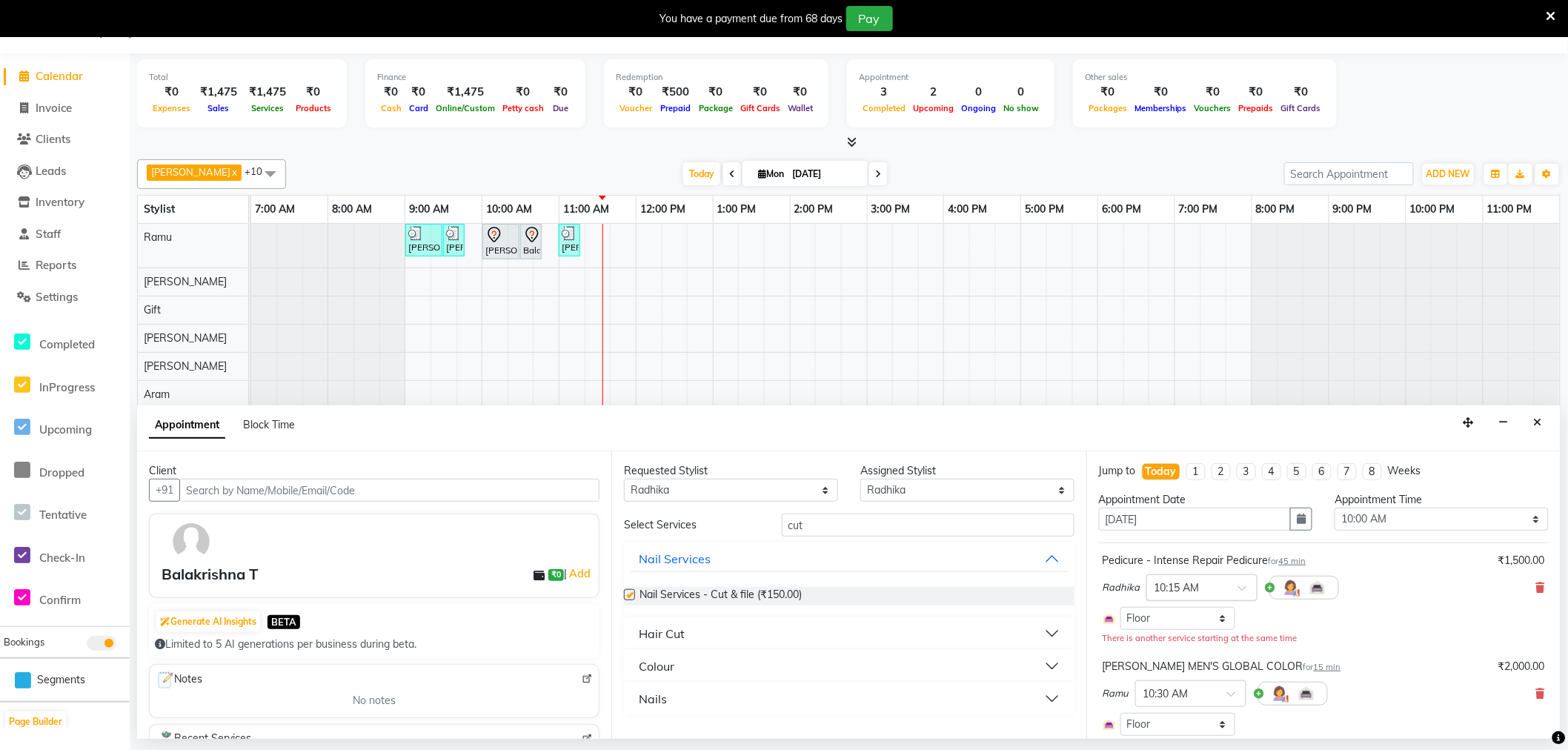
checkbox input "false"
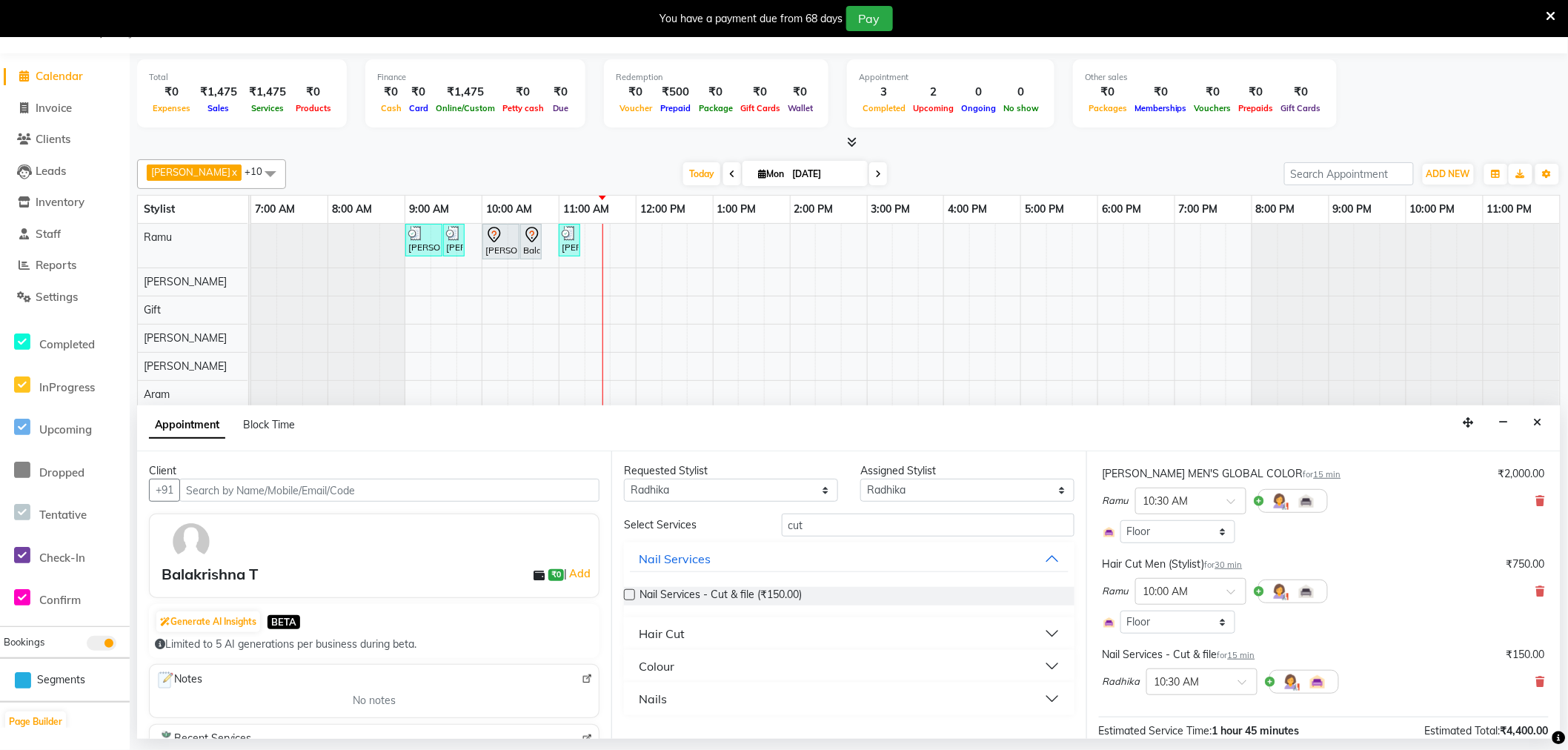
scroll to position [329, 0]
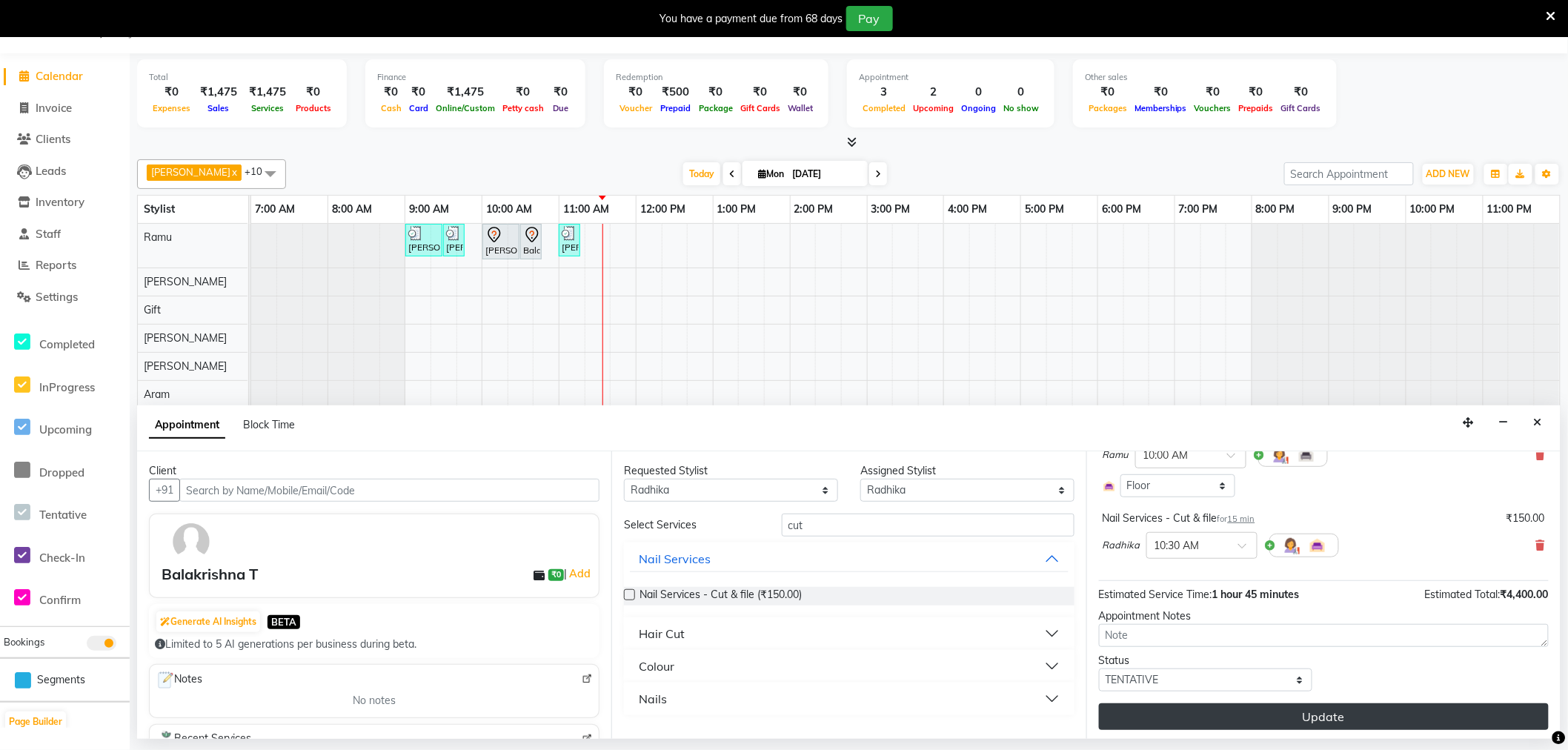
click at [1223, 716] on button "Update" at bounding box center [1325, 716] width 450 height 27
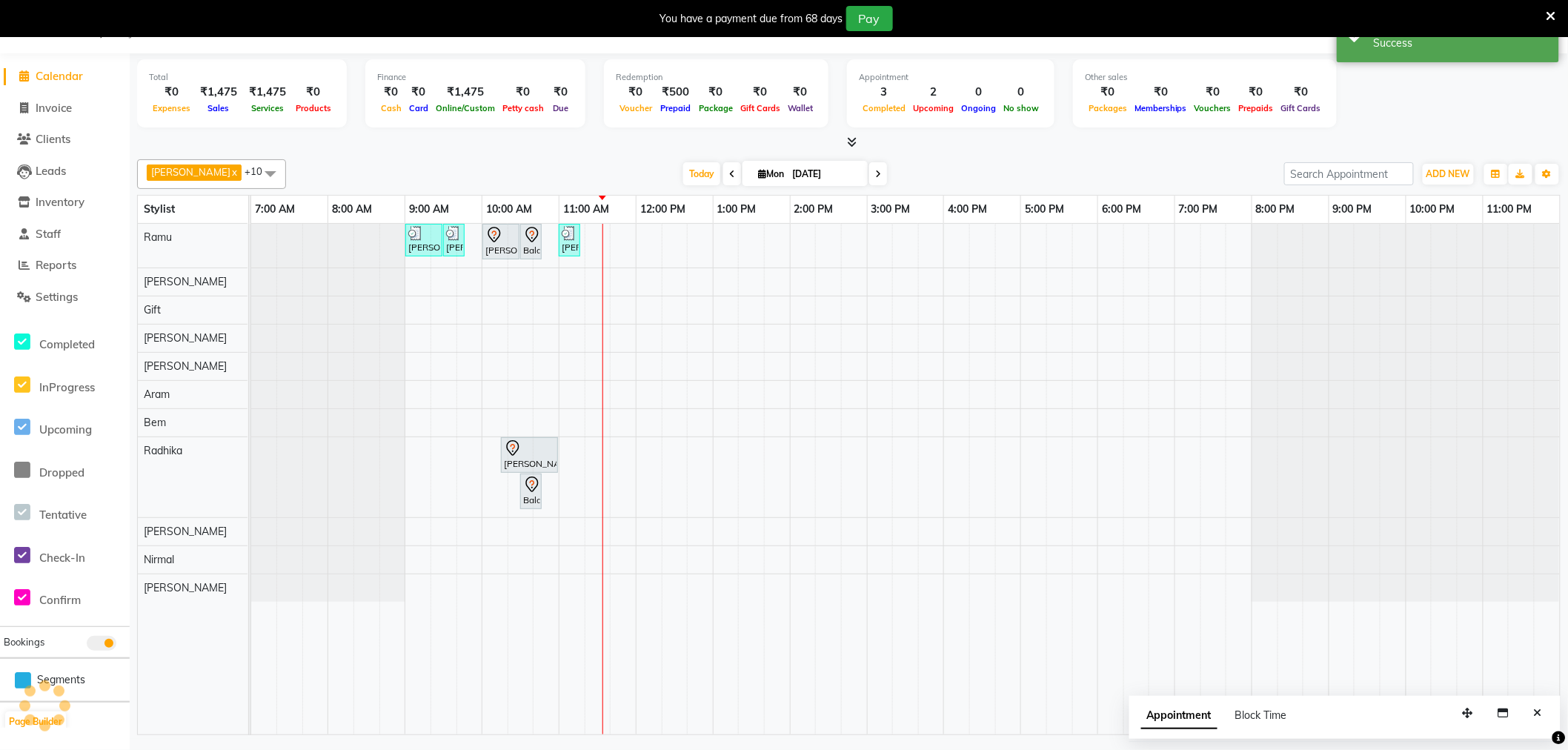
scroll to position [0, 0]
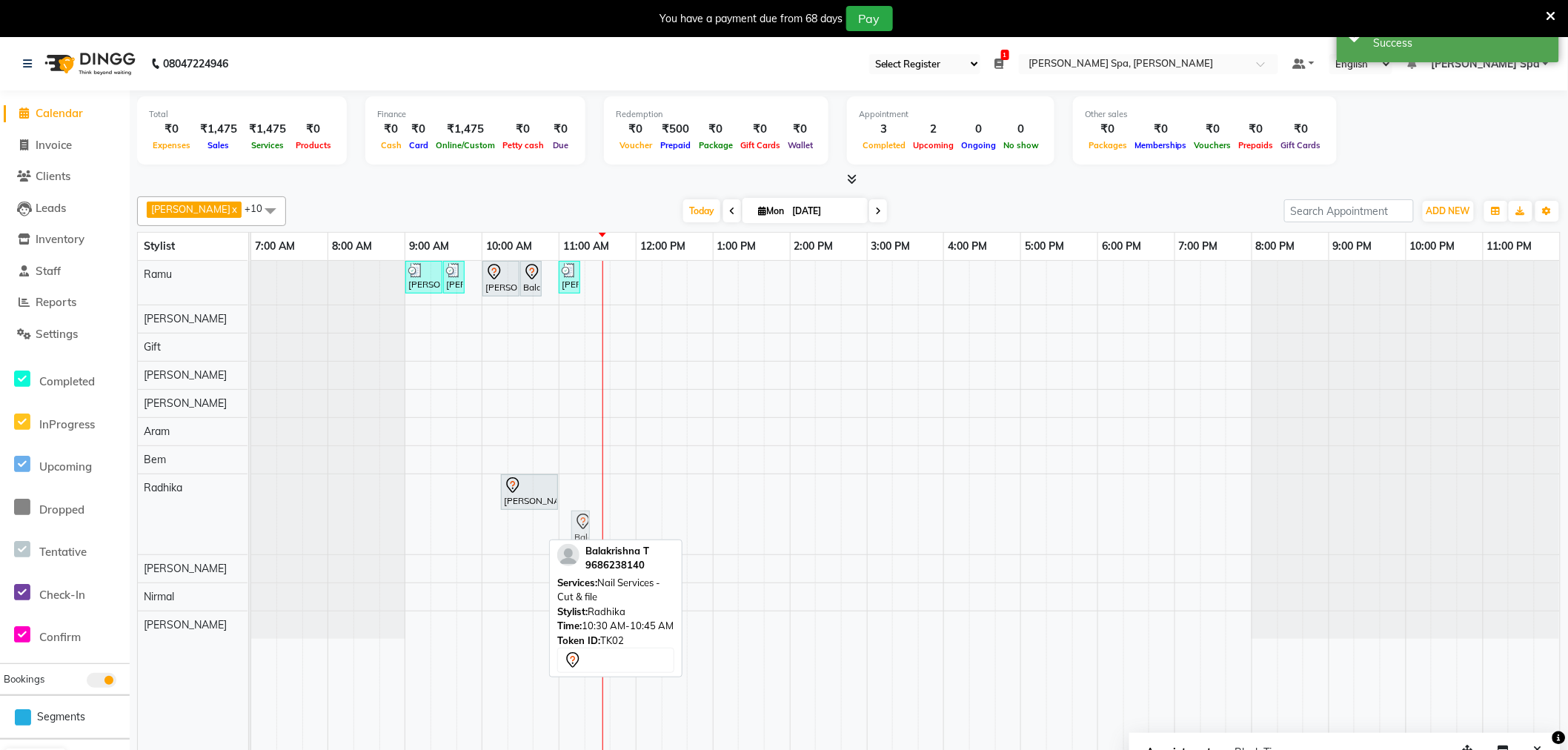
drag, startPoint x: 525, startPoint y: 537, endPoint x: 567, endPoint y: 495, distance: 59.4
click at [567, 495] on div "Sandeep Krishna Murthy, TK01, 09:00 AM-09:30 AM, Hair Cut Men (Stylist) Sandeep…" at bounding box center [905, 516] width 1309 height 510
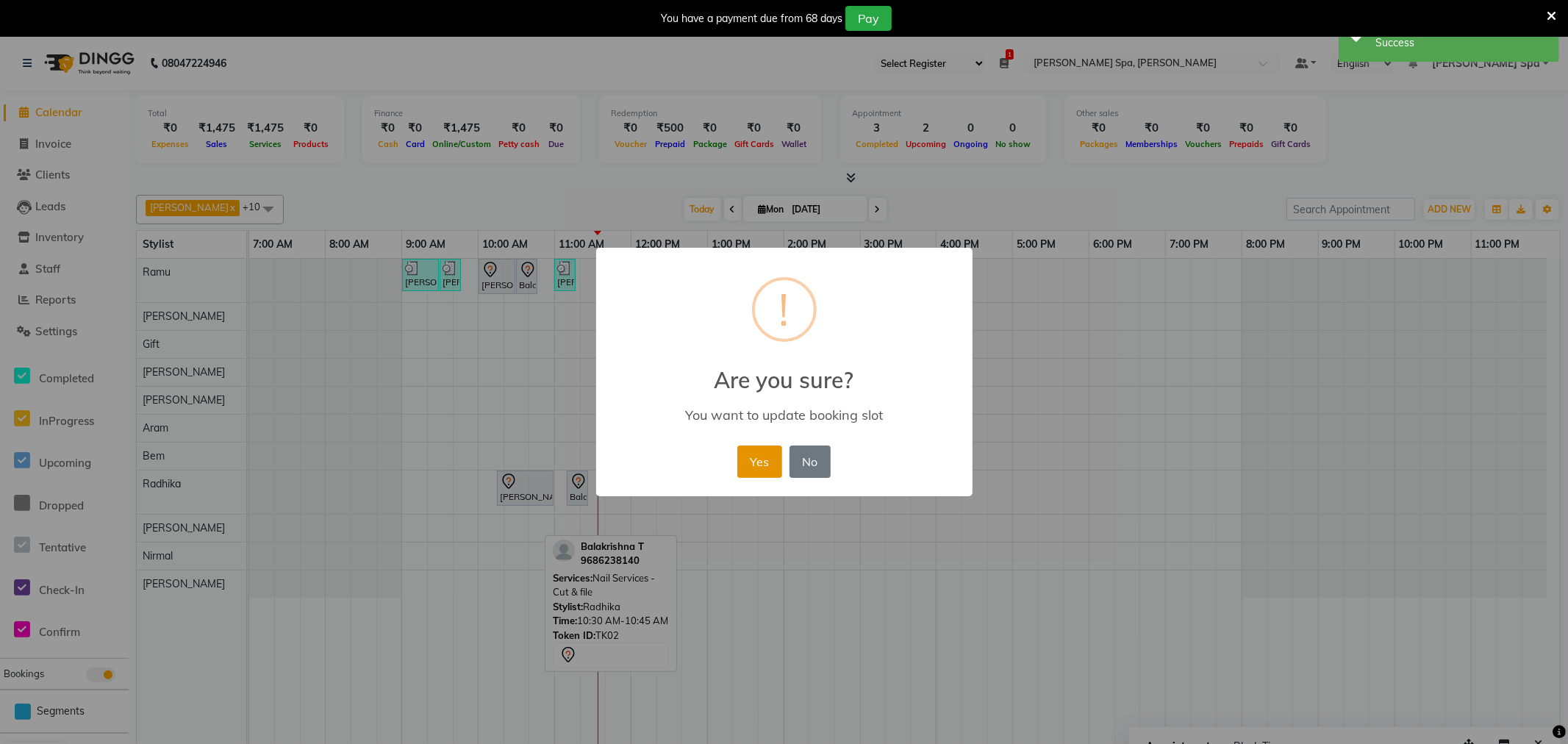
click at [751, 455] on button "Yes" at bounding box center [760, 462] width 45 height 32
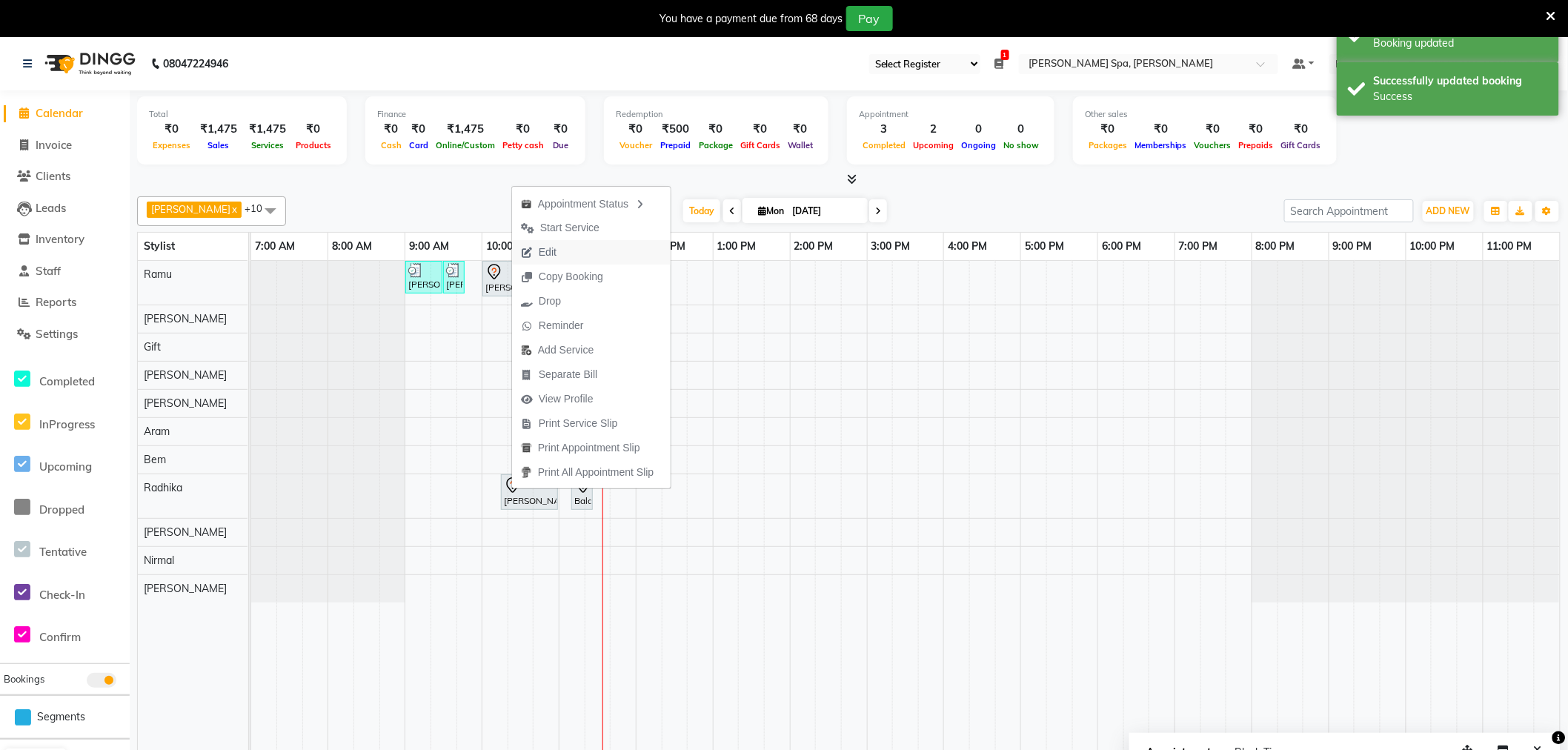
click at [552, 255] on span "Edit" at bounding box center [548, 252] width 18 height 16
select select "tentative"
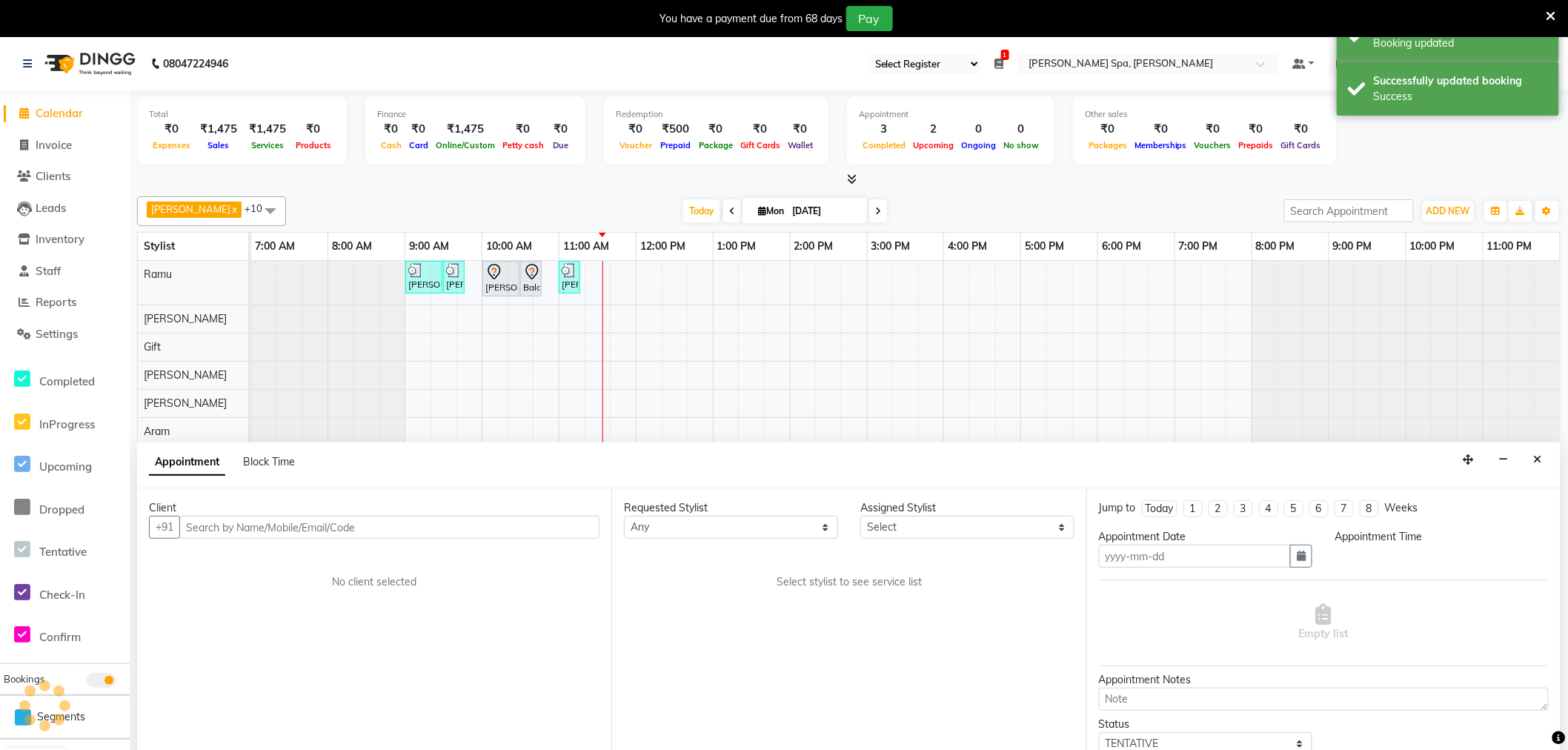
type input "[DATE]"
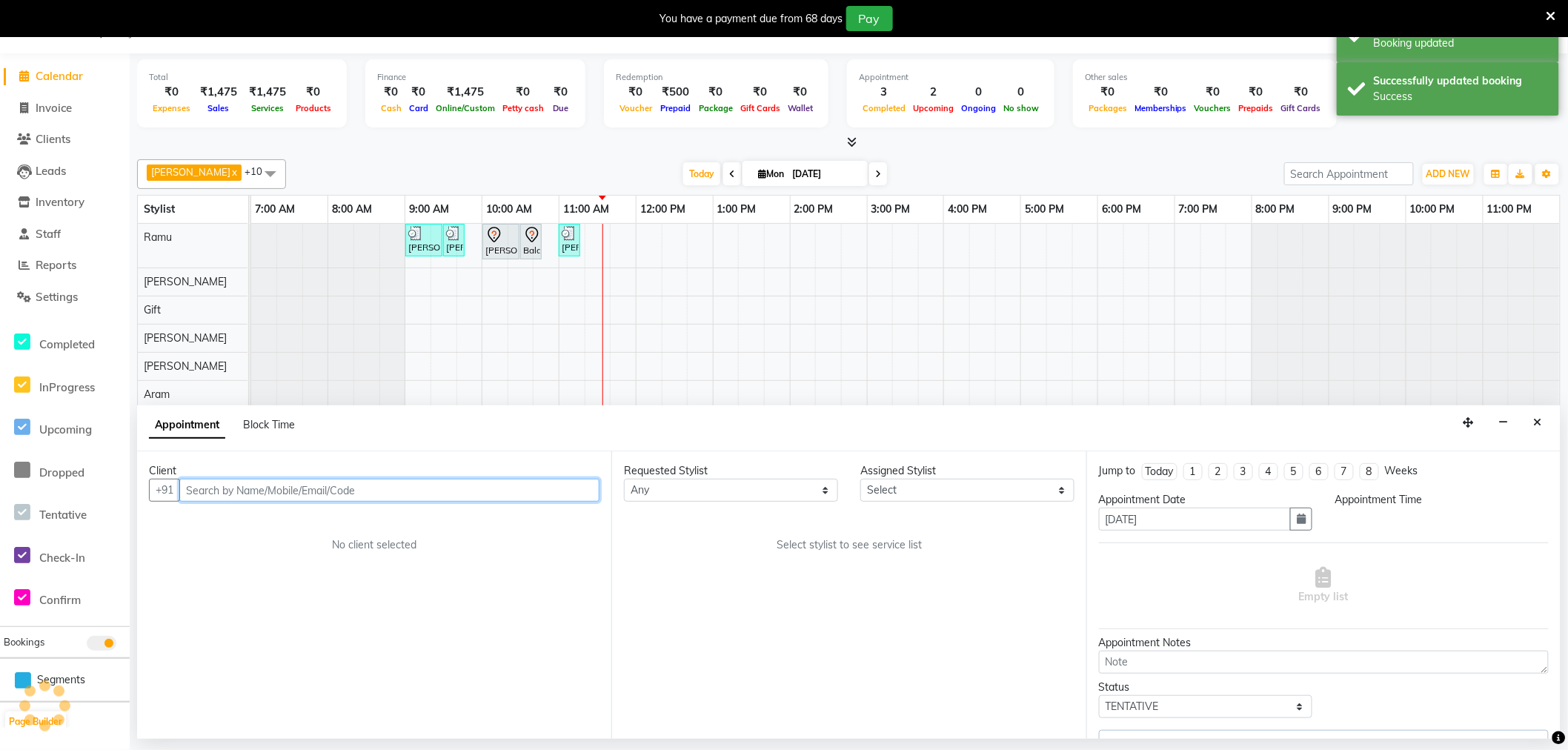
select select "84963"
select select "600"
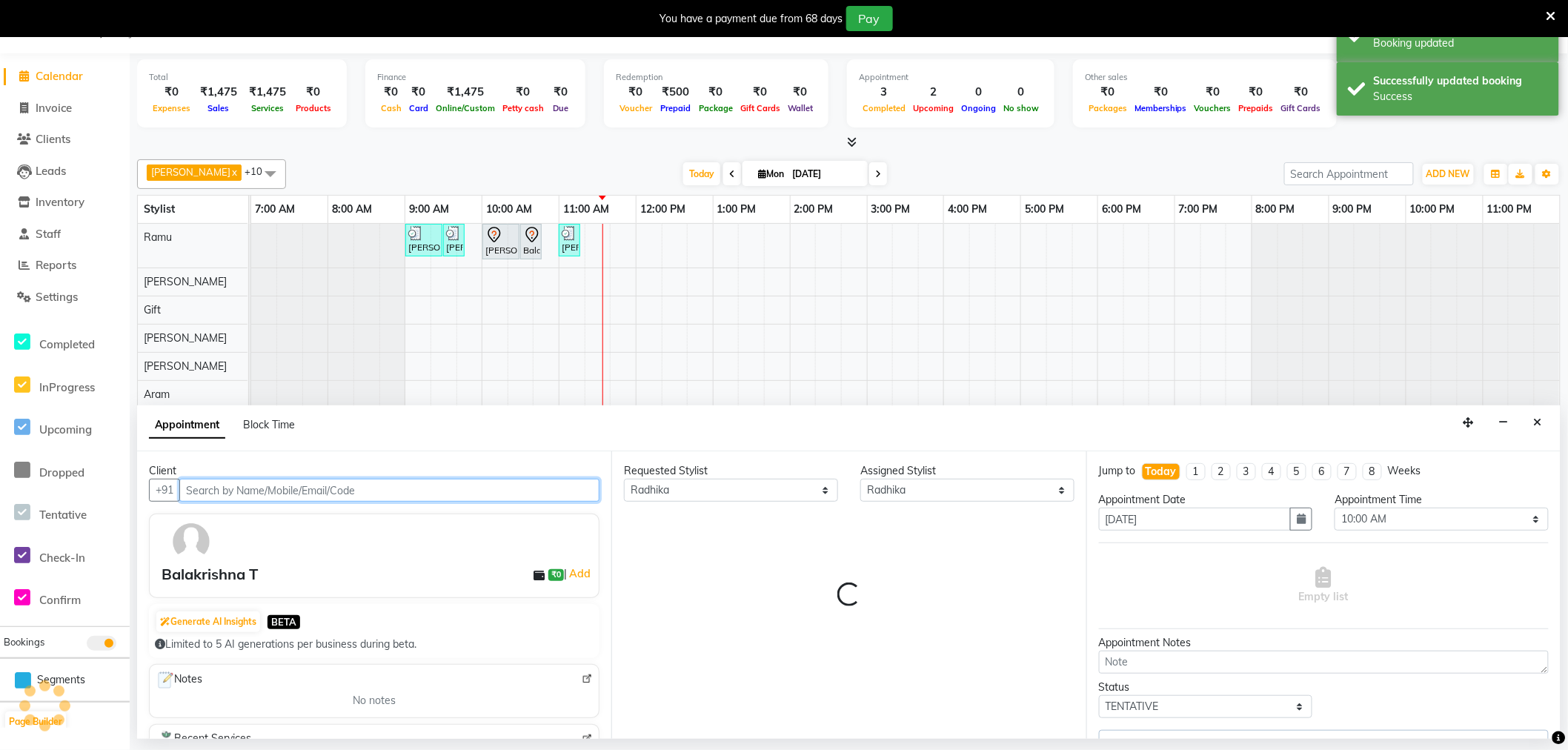
select select "4302"
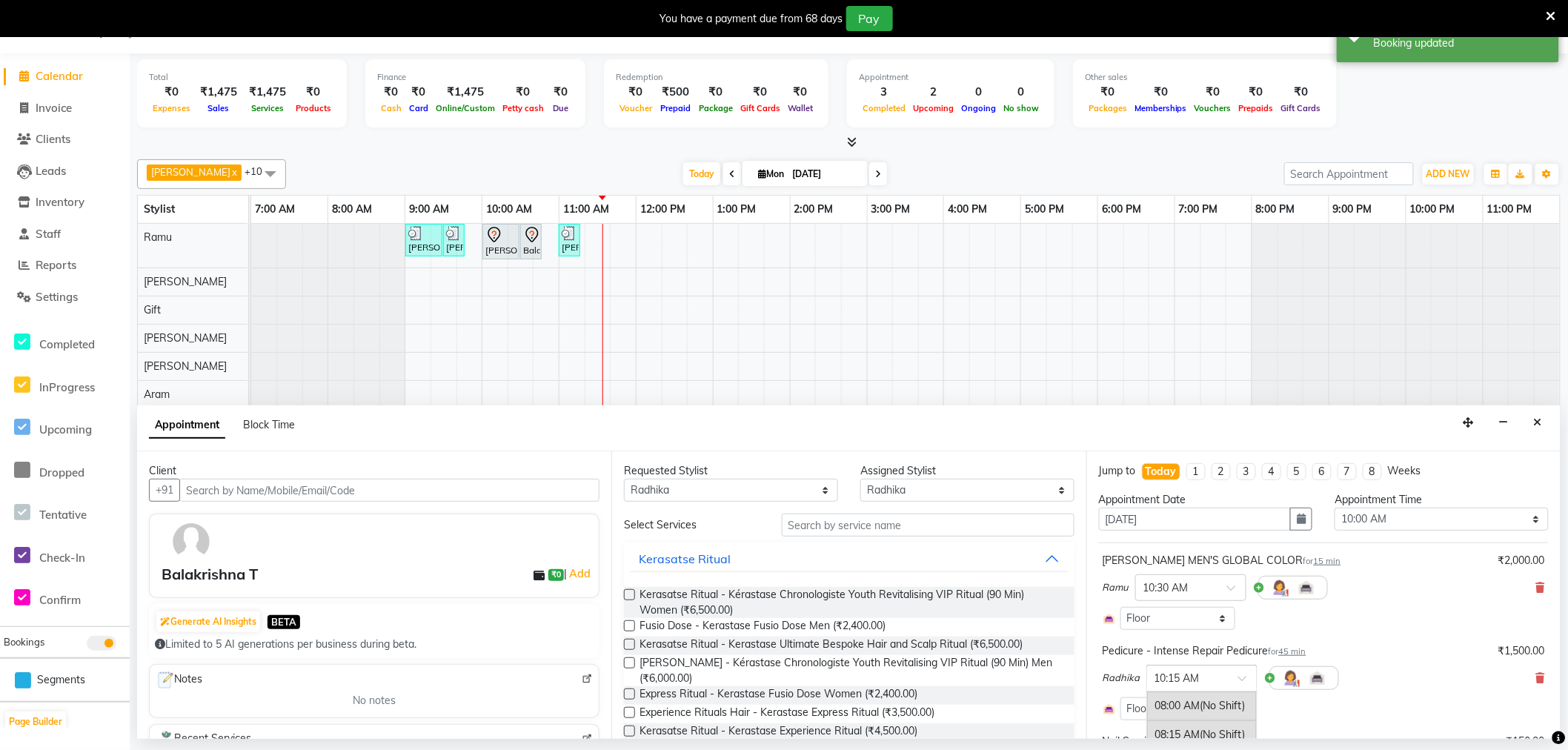
click at [1196, 679] on input "text" at bounding box center [1187, 677] width 65 height 16
click at [1217, 701] on div "10:00 AM" at bounding box center [1203, 711] width 110 height 27
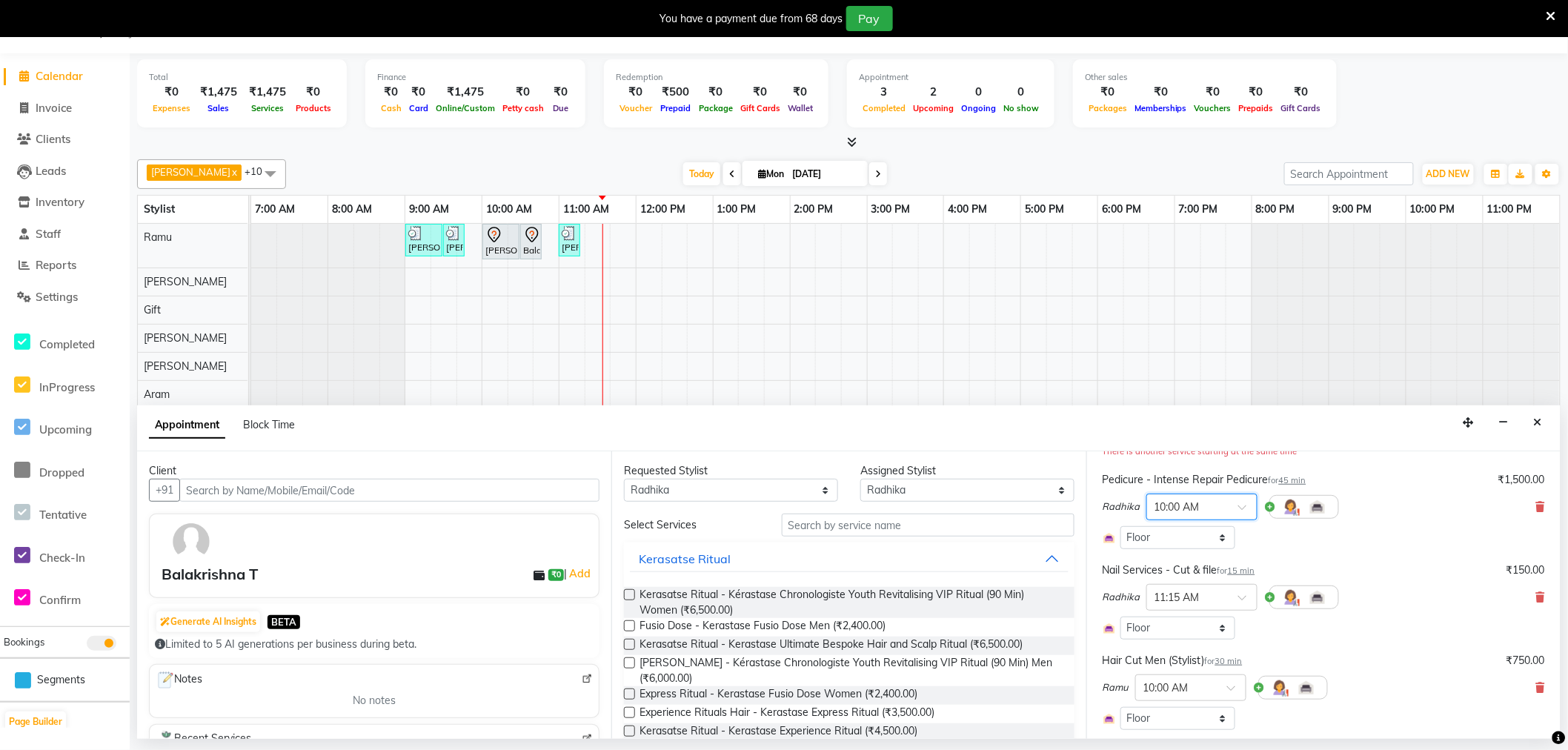
scroll to position [165, 0]
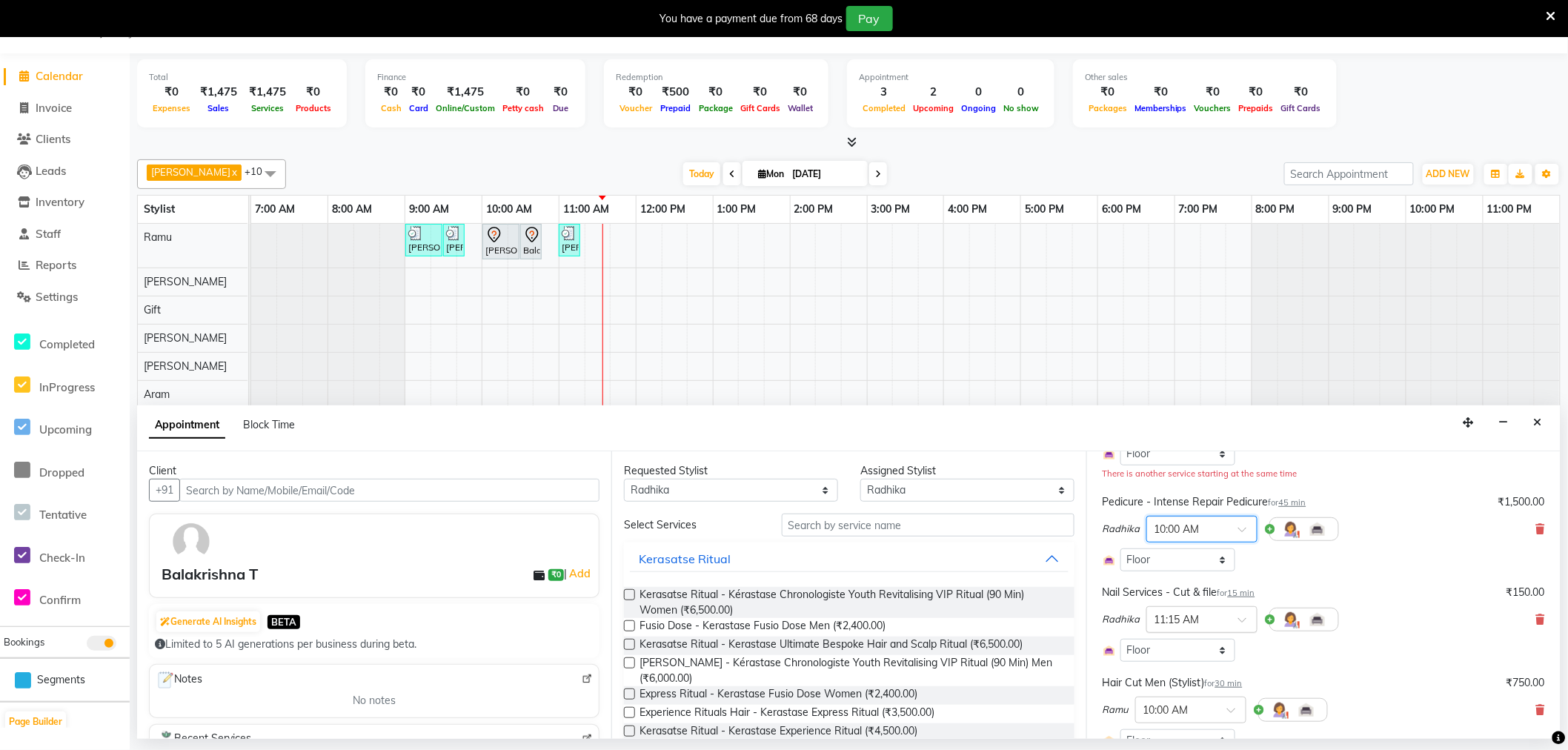
click at [1212, 624] on input "text" at bounding box center [1187, 618] width 65 height 16
click at [1212, 653] on div "10:45 AM" at bounding box center [1203, 658] width 110 height 27
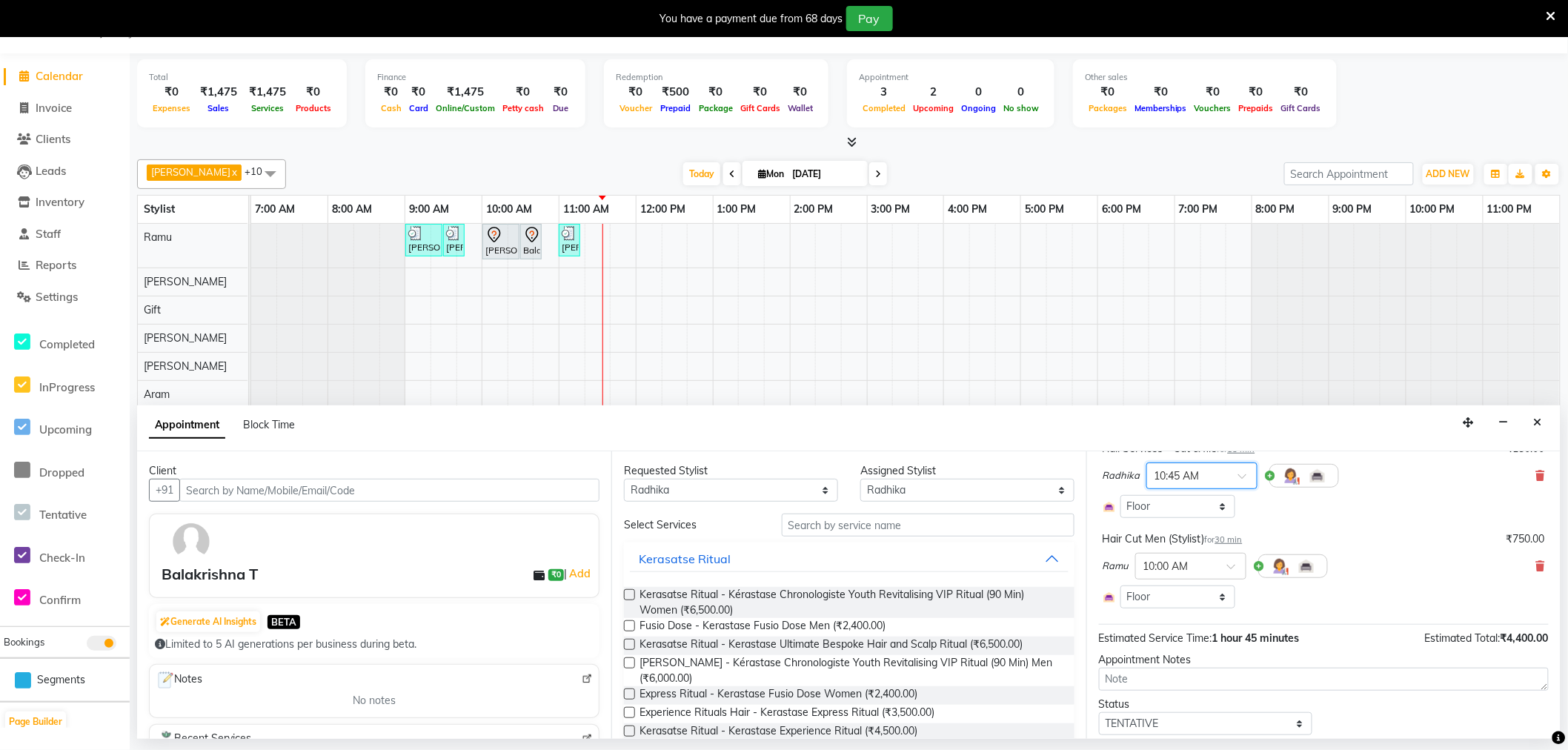
scroll to position [355, 0]
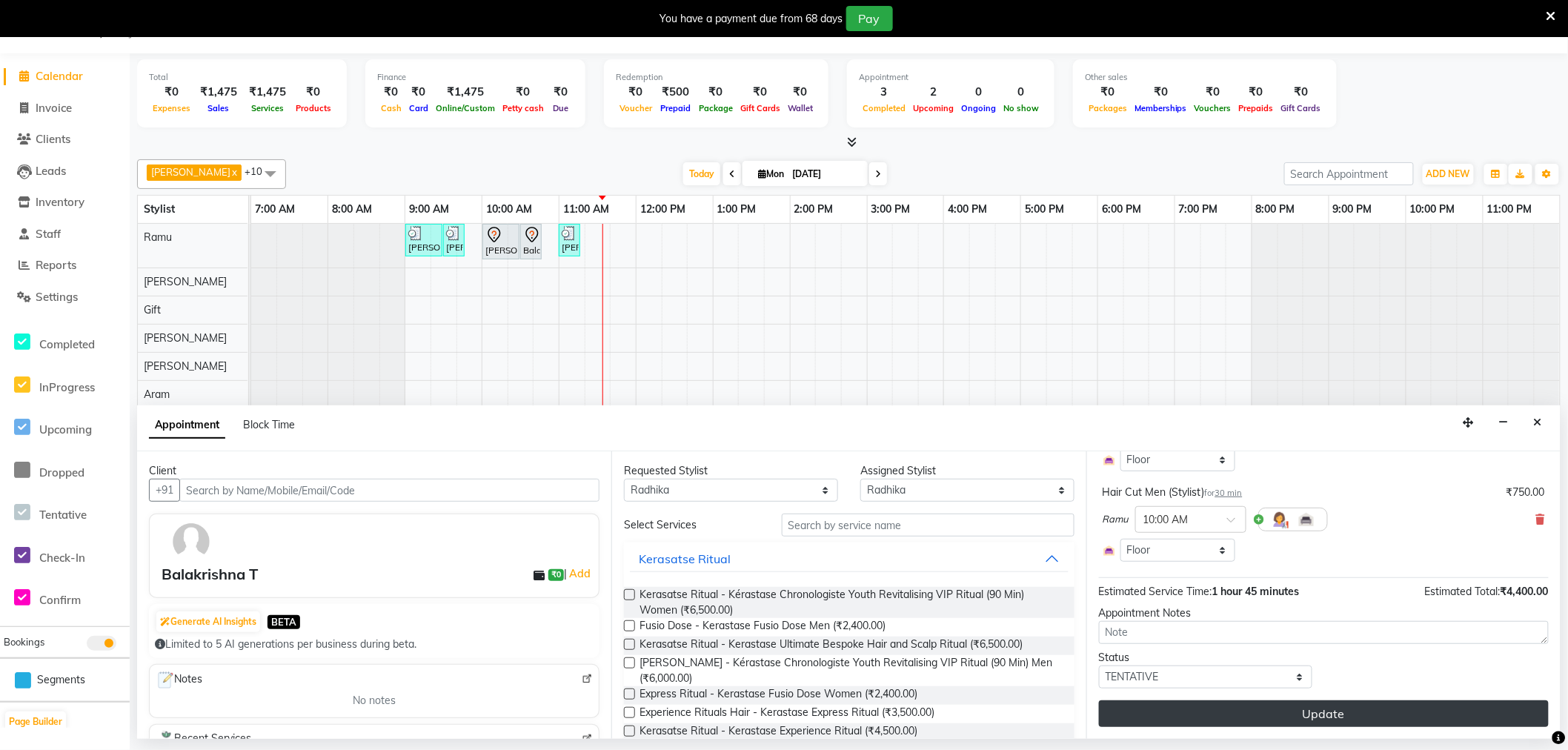
click at [1261, 708] on button "Update" at bounding box center [1325, 713] width 450 height 27
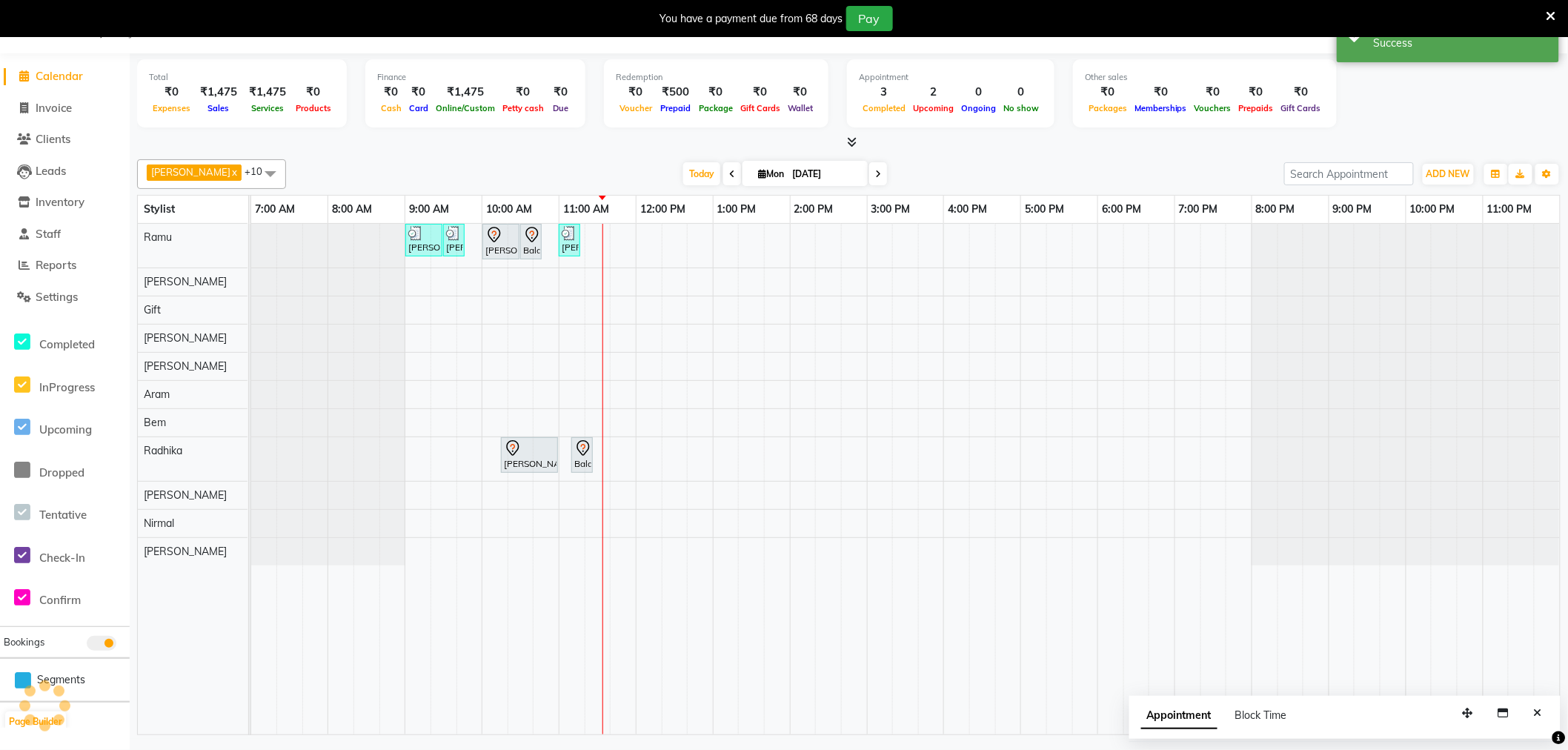
scroll to position [0, 0]
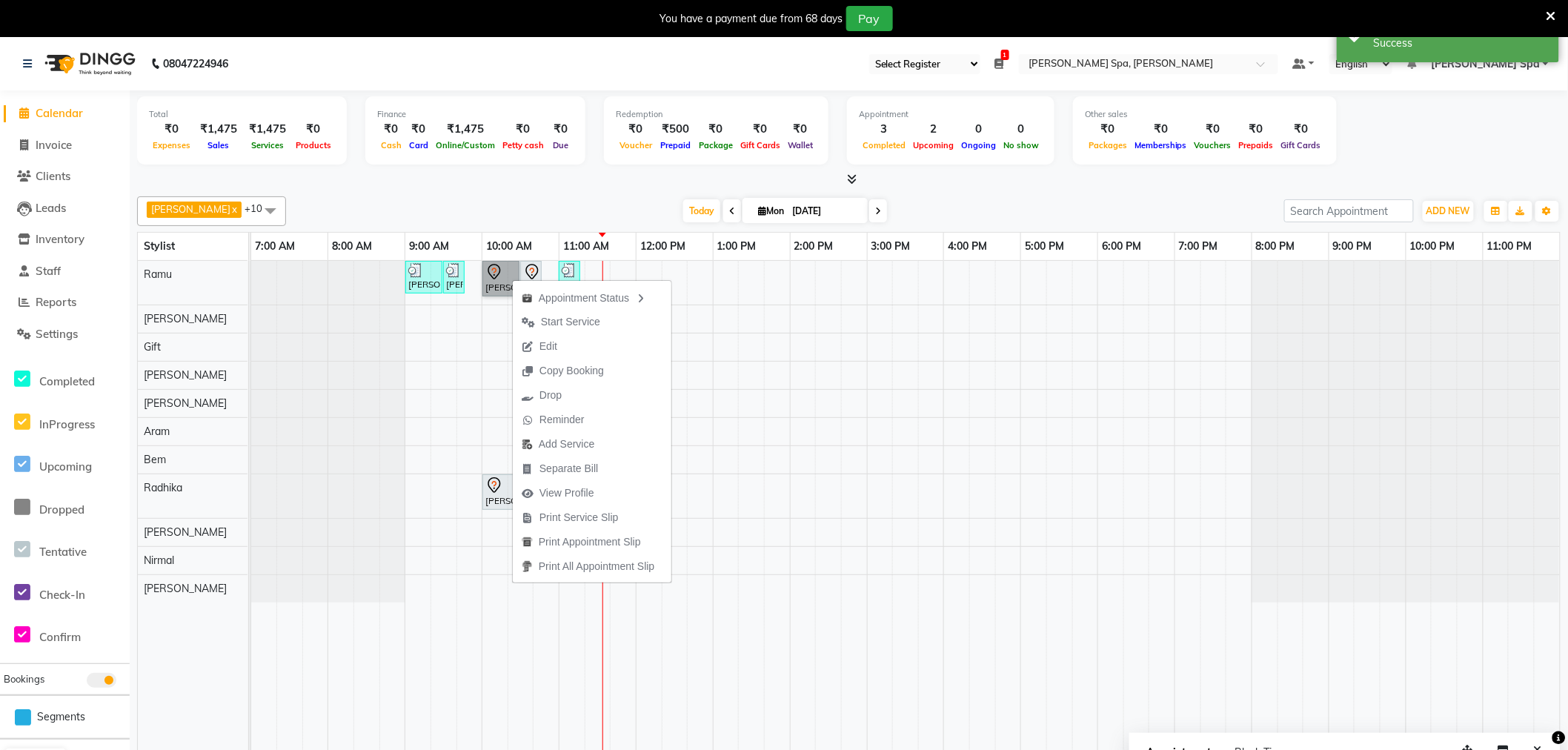
click at [492, 268] on link "[PERSON_NAME] T, TK02, 10:00 AM-10:30 AM, Hair Cut Men (Stylist)" at bounding box center [501, 279] width 37 height 35
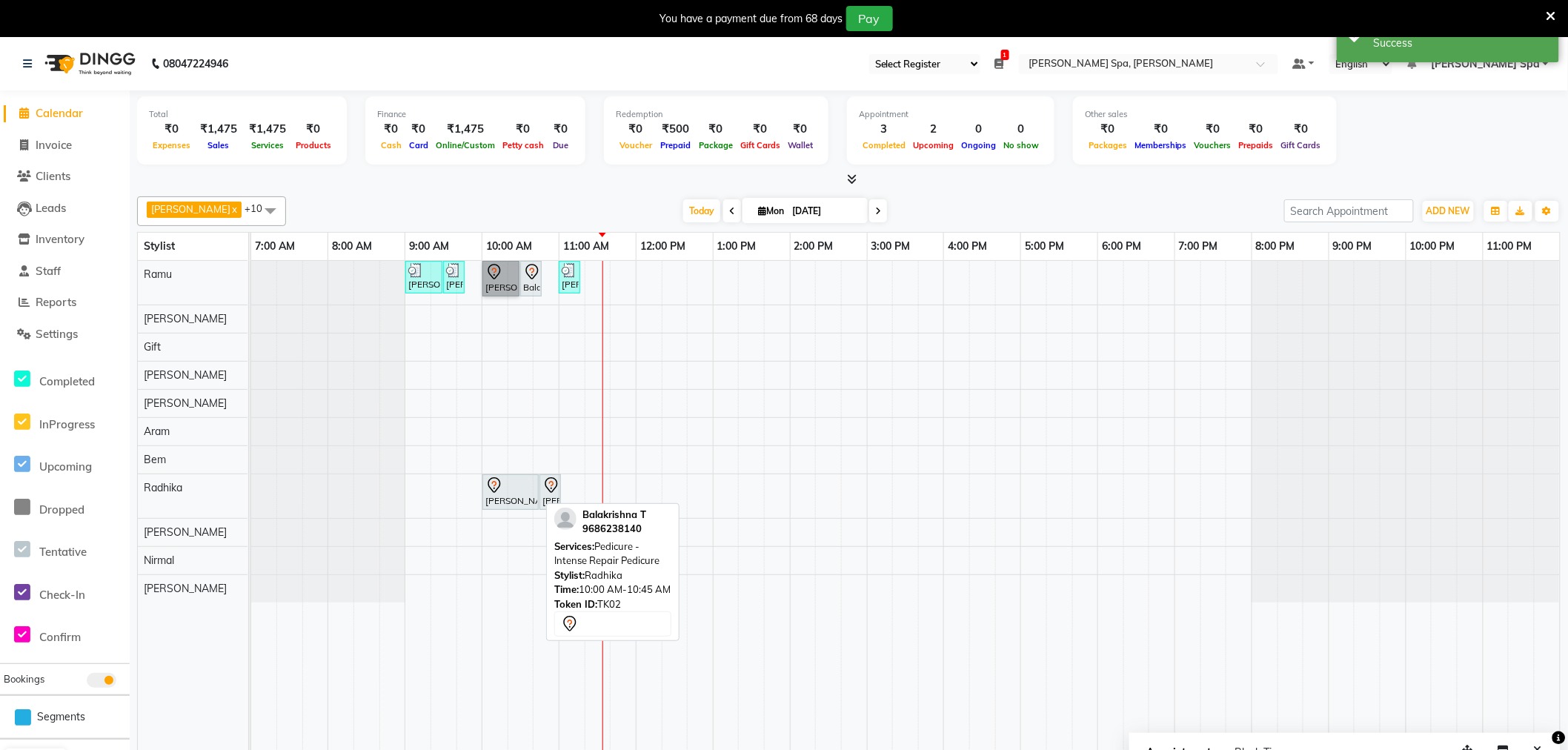
click at [518, 505] on div "[PERSON_NAME] T, TK02, 10:00 AM-10:45 AM, Pedicure - Intense Repair Pedicure" at bounding box center [511, 492] width 53 height 31
select select "7"
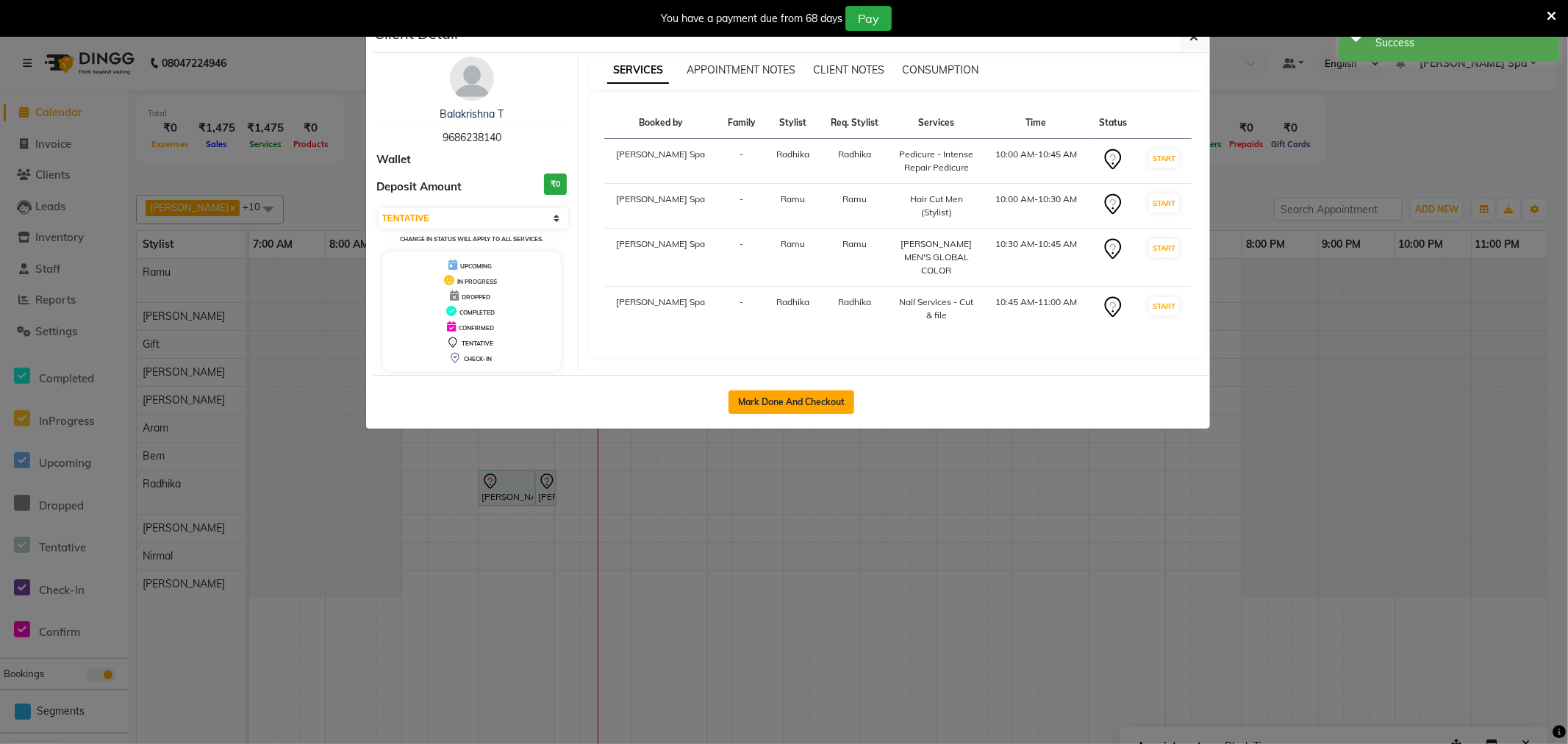
click at [774, 397] on button "Mark Done And Checkout" at bounding box center [791, 402] width 126 height 23
select select "service"
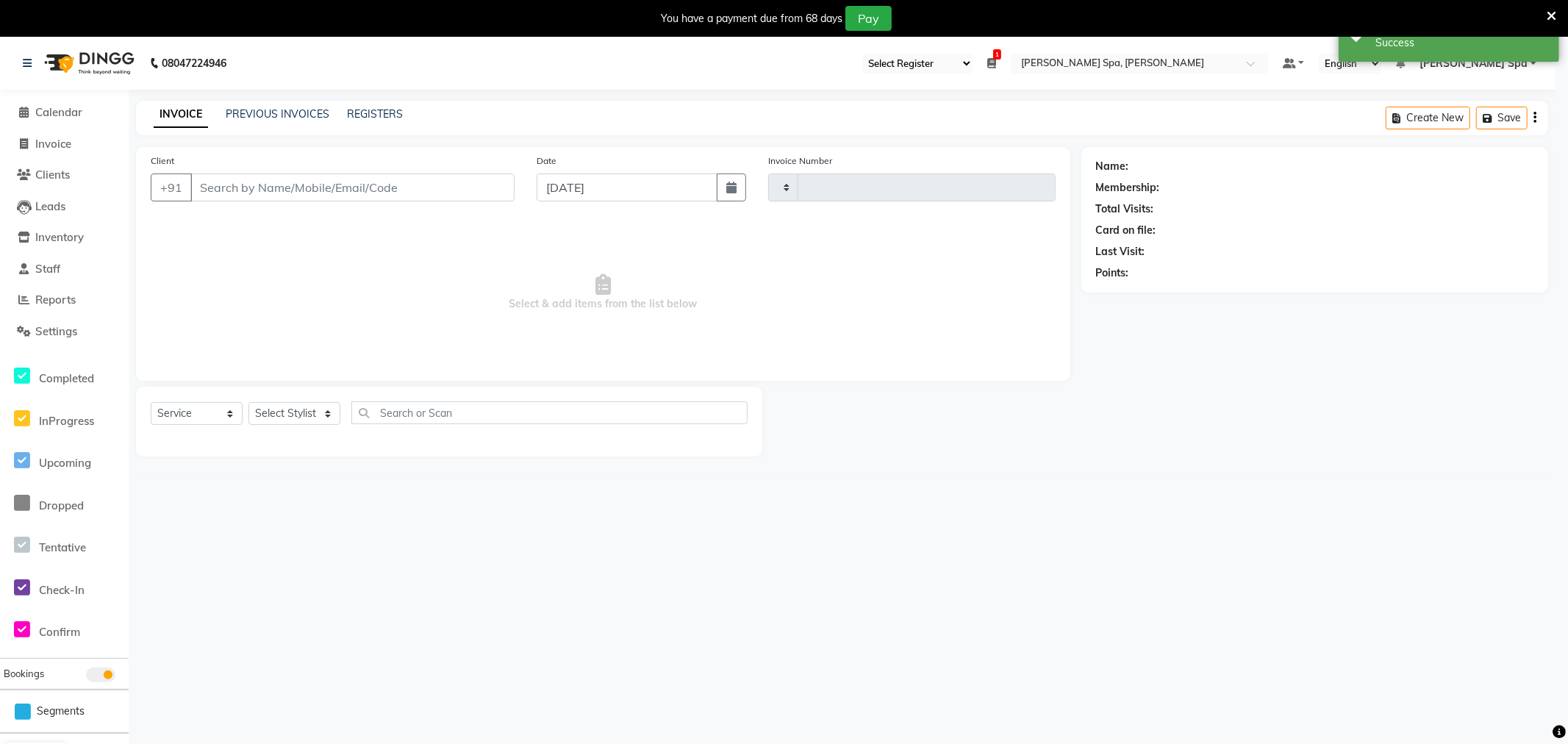
type input "1466"
select select "8545"
type input "9686238140"
select select "84963"
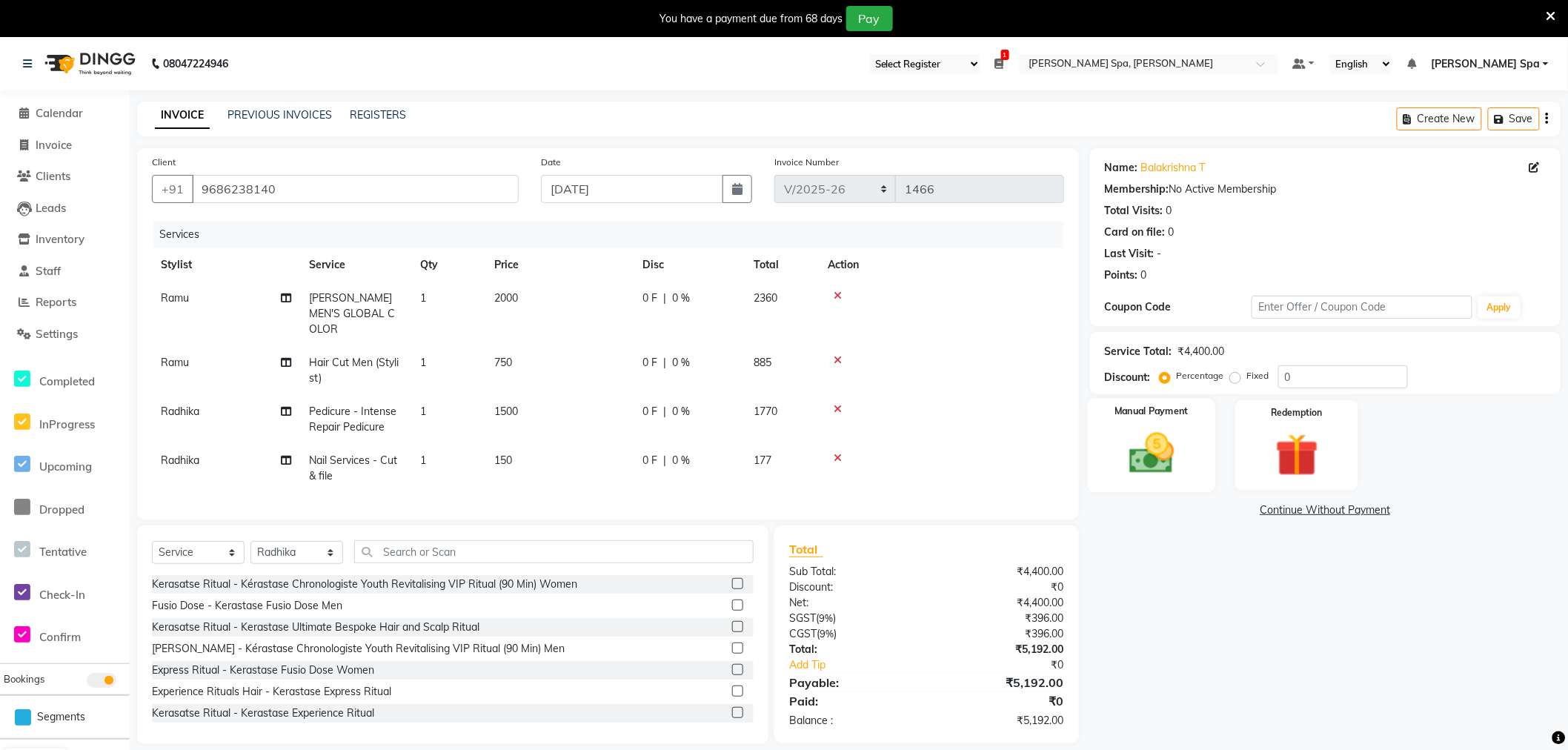
click at [1171, 443] on img at bounding box center [1152, 454] width 74 height 52
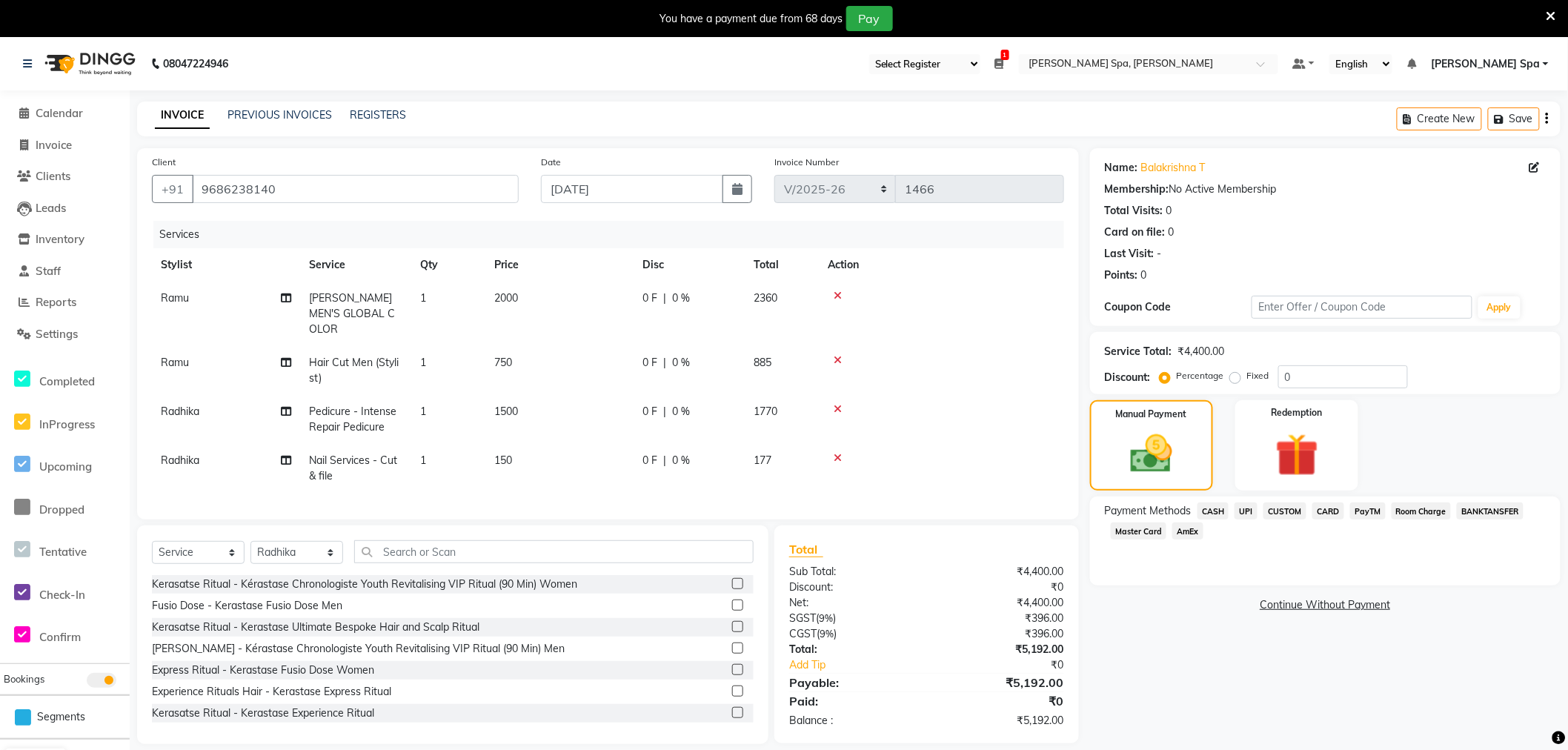
drag, startPoint x: 1218, startPoint y: 506, endPoint x: 1220, endPoint y: 578, distance: 72.0
click at [1220, 578] on div "Payment Methods CASH UPI CUSTOM CARD PayTM Room Charge BANKTANSFER Master Card …" at bounding box center [1325, 541] width 470 height 89
click at [1366, 547] on div "Payment Methods CASH UPI CUSTOM CARD PayTM Room Charge BANKTANSFER Master Card …" at bounding box center [1325, 541] width 470 height 89
click at [1331, 515] on span "CARD" at bounding box center [1328, 510] width 31 height 17
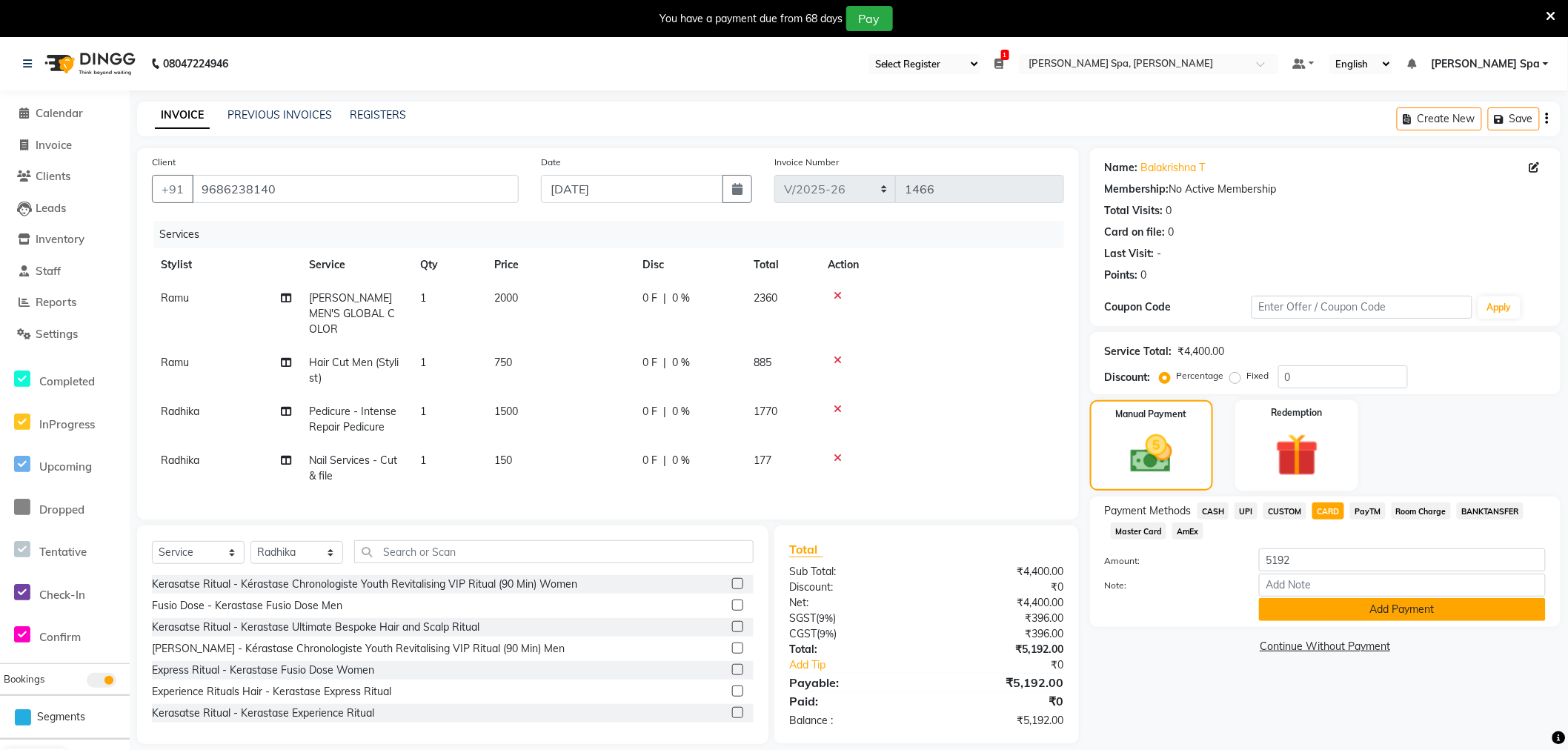
click at [1324, 616] on button "Add Payment" at bounding box center [1403, 609] width 287 height 23
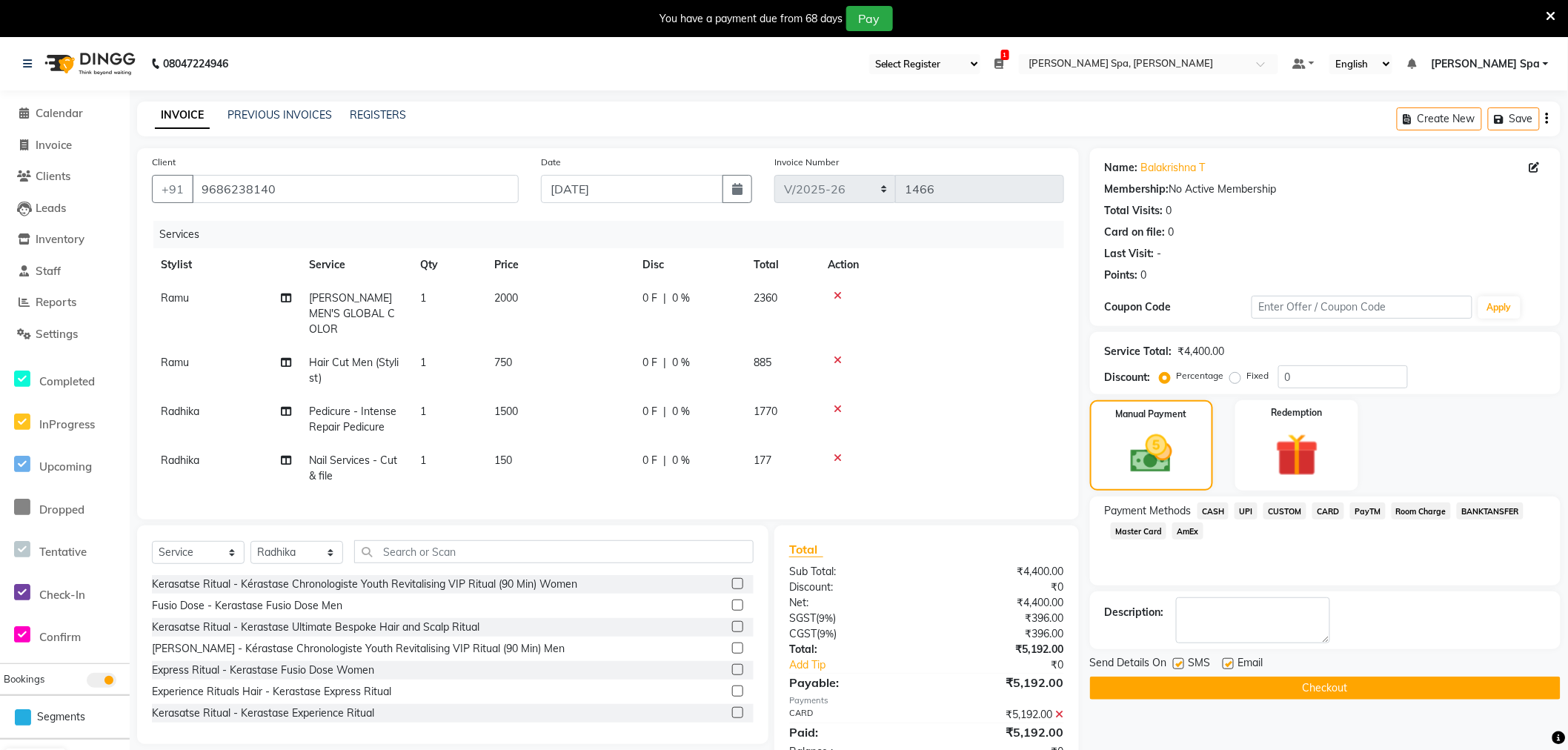
click at [1232, 667] on label at bounding box center [1228, 663] width 11 height 11
click at [1232, 667] on input "checkbox" at bounding box center [1228, 665] width 10 height 10
checkbox input "false"
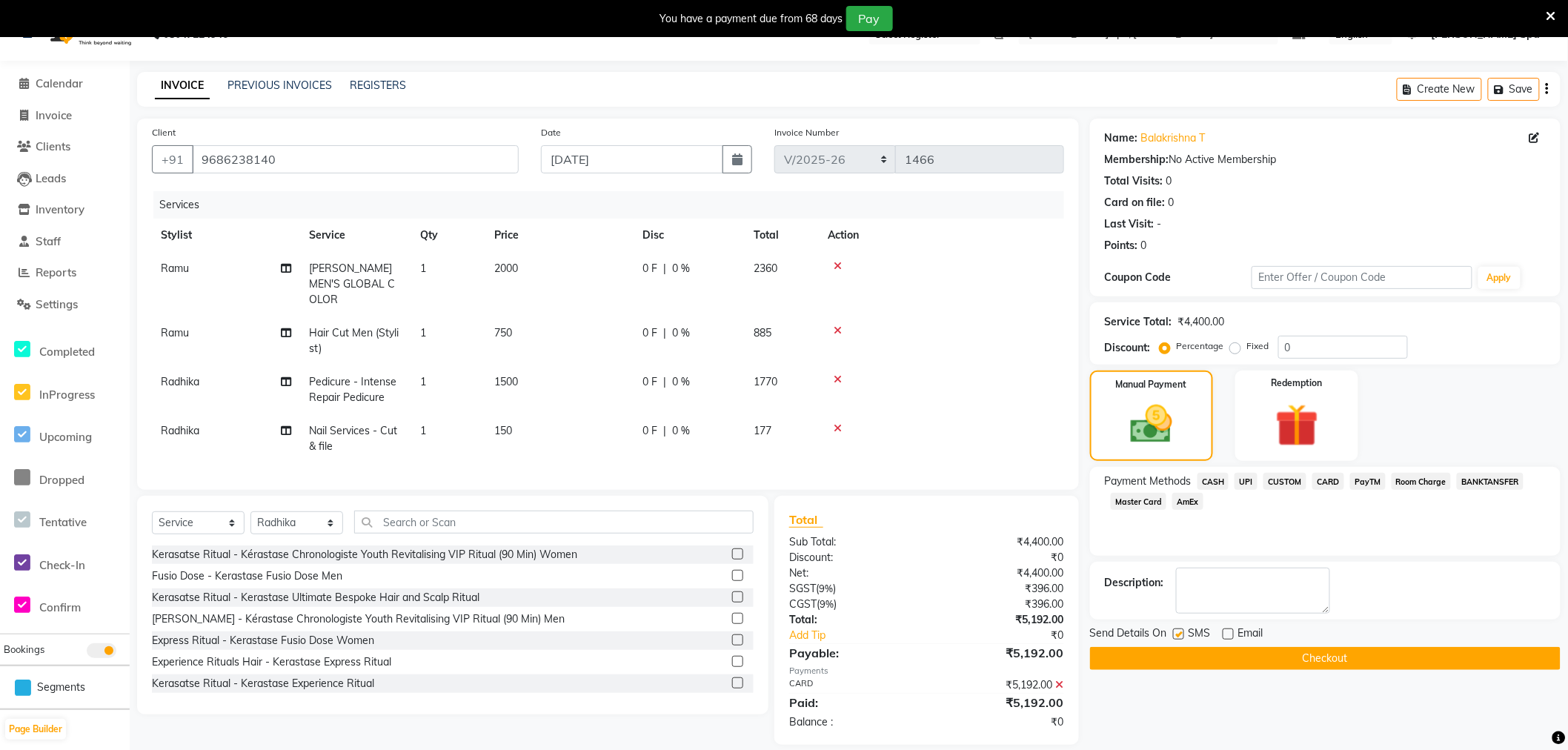
scroll to position [43, 0]
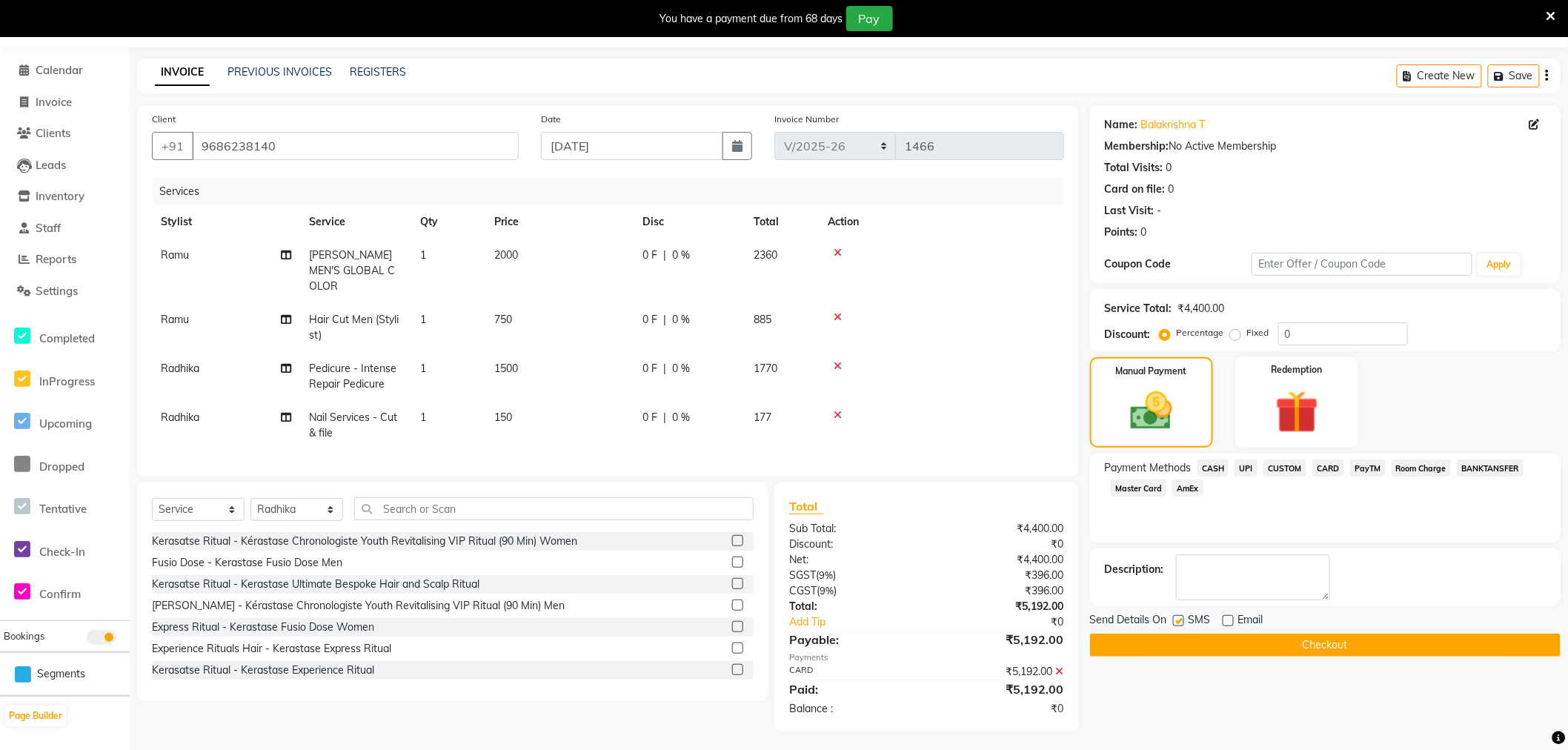
click at [1218, 640] on button "Checkout" at bounding box center [1325, 644] width 470 height 23
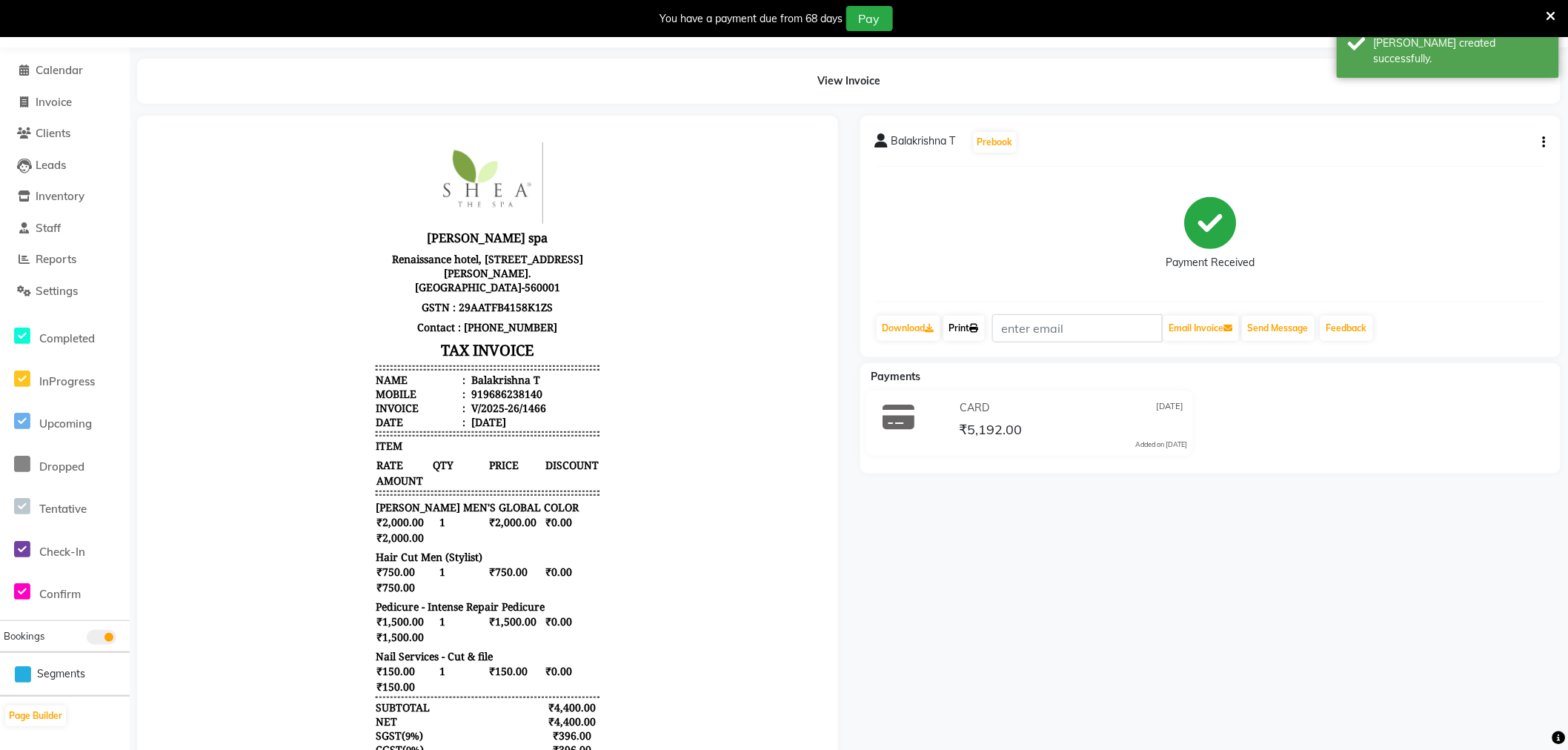
click at [963, 326] on link "Print" at bounding box center [964, 329] width 41 height 26
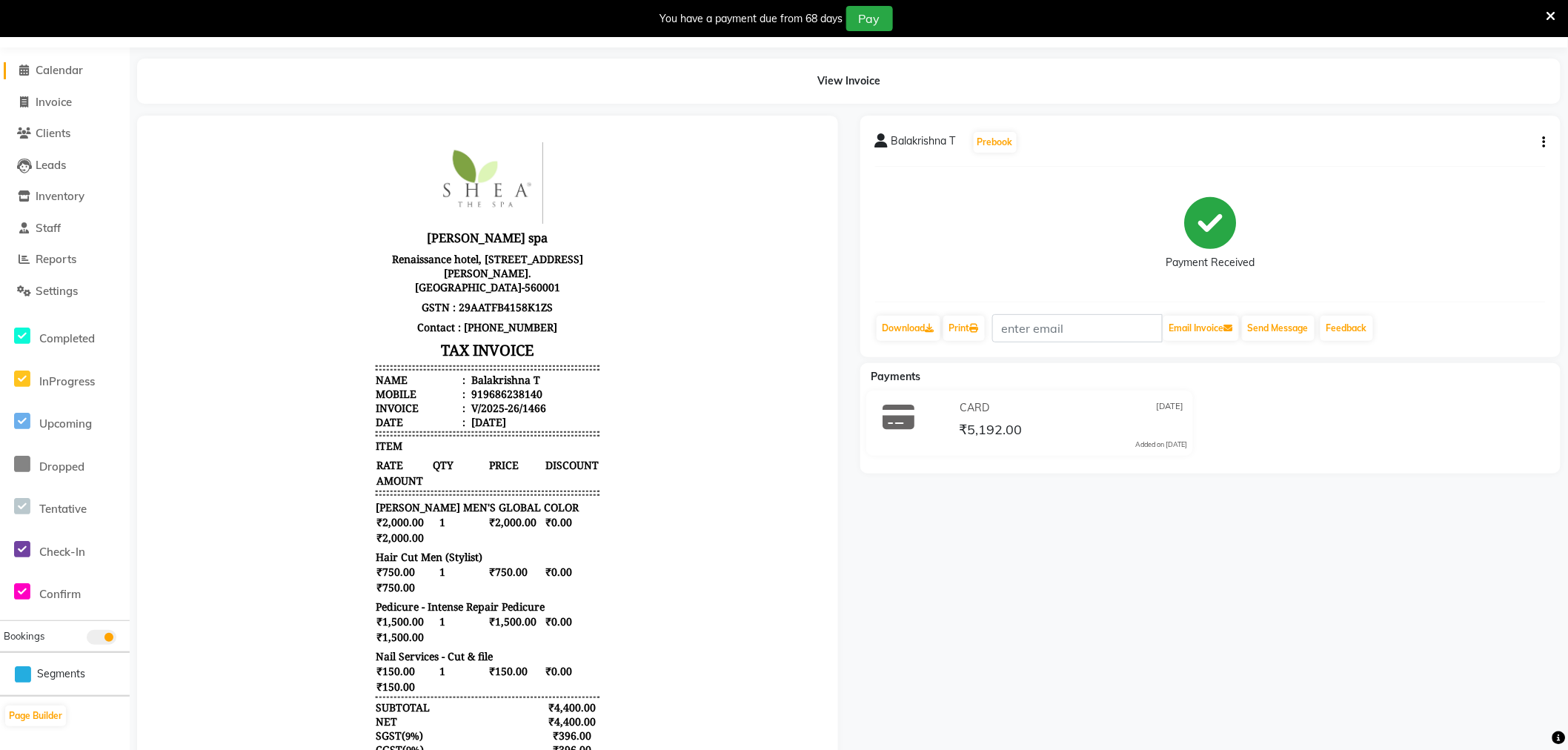
click at [69, 63] on span "Calendar" at bounding box center [59, 70] width 47 height 14
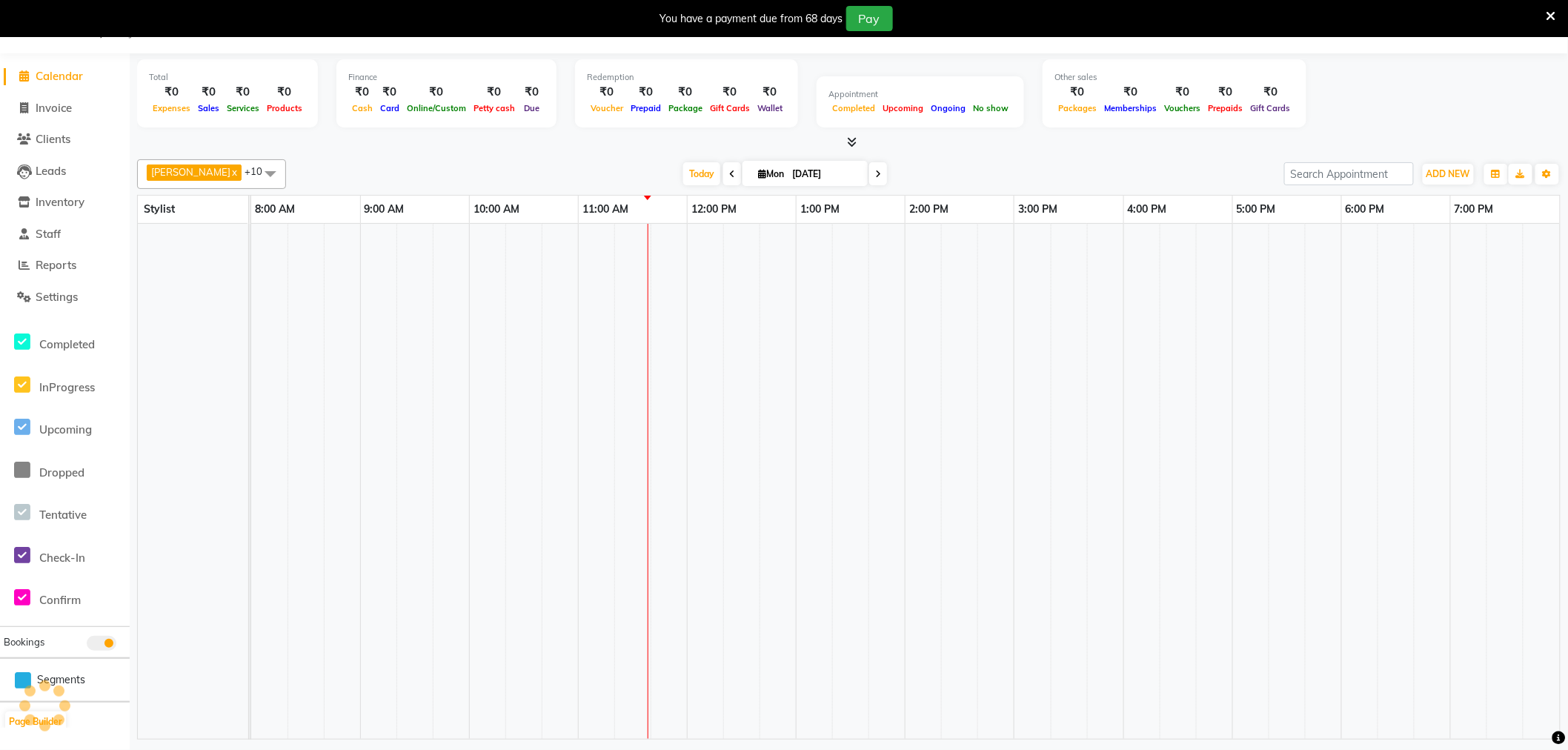
scroll to position [37, 0]
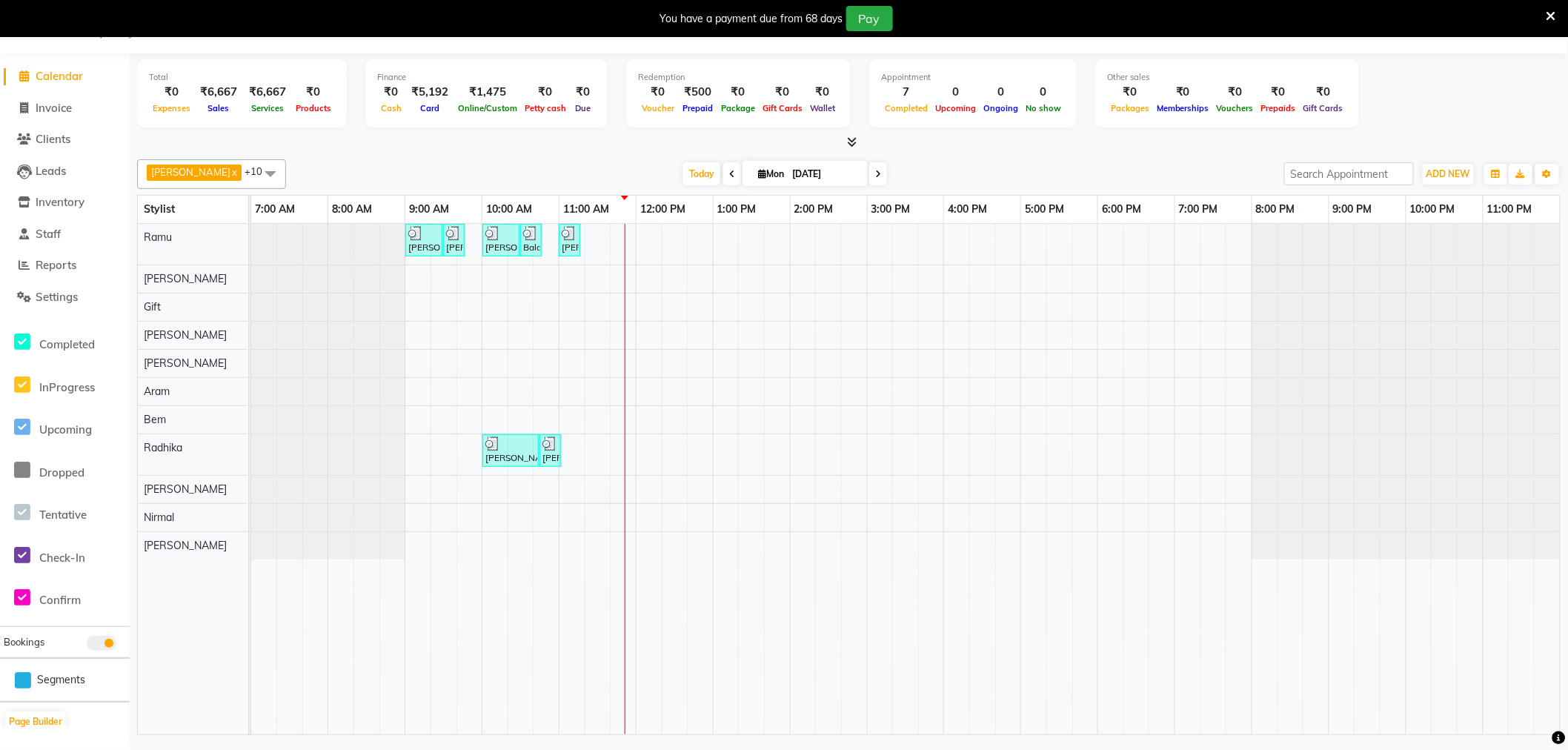
click at [255, 172] on span at bounding box center [270, 173] width 29 height 28
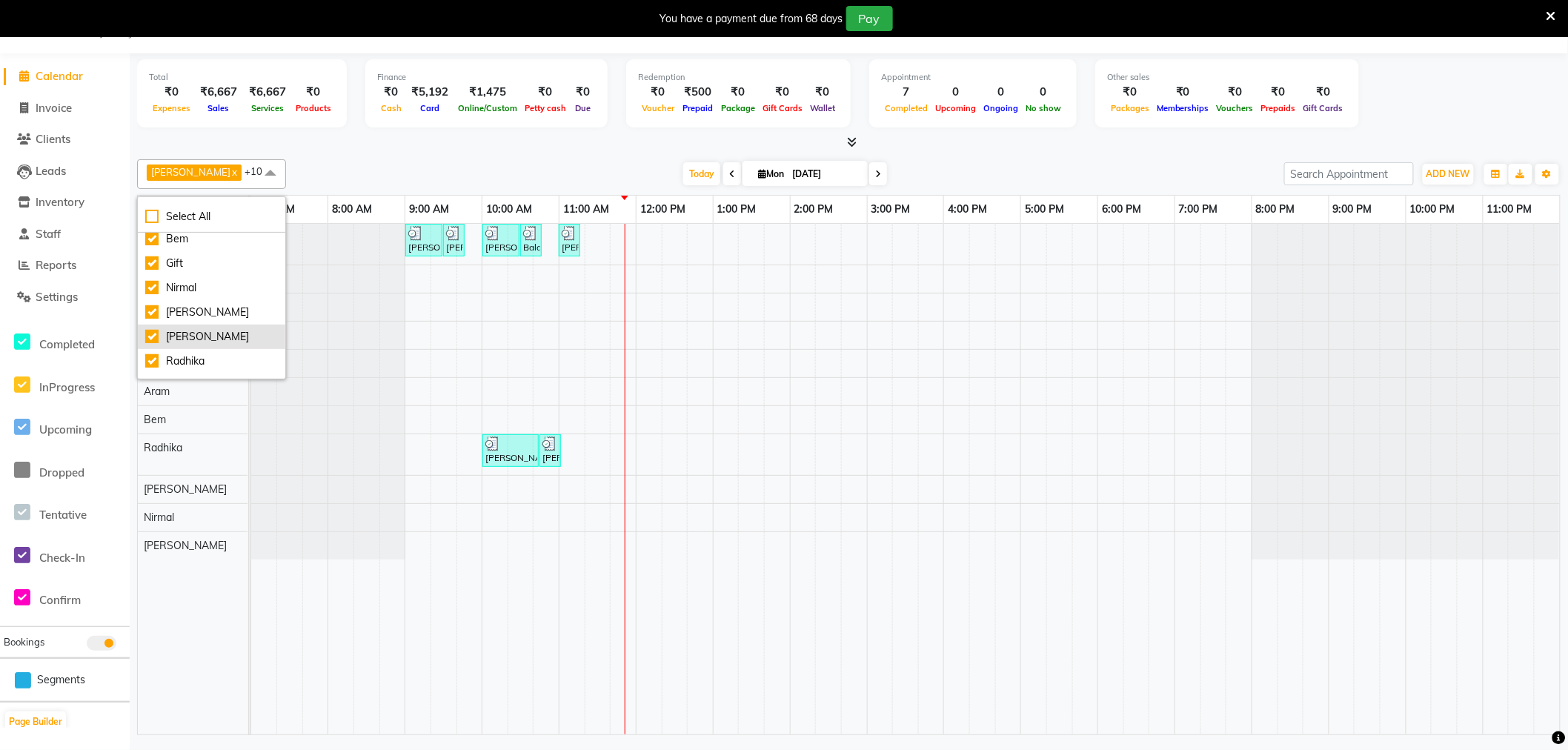
scroll to position [0, 0]
click at [146, 213] on div "Select All" at bounding box center [211, 217] width 133 height 16
checkbox input "true"
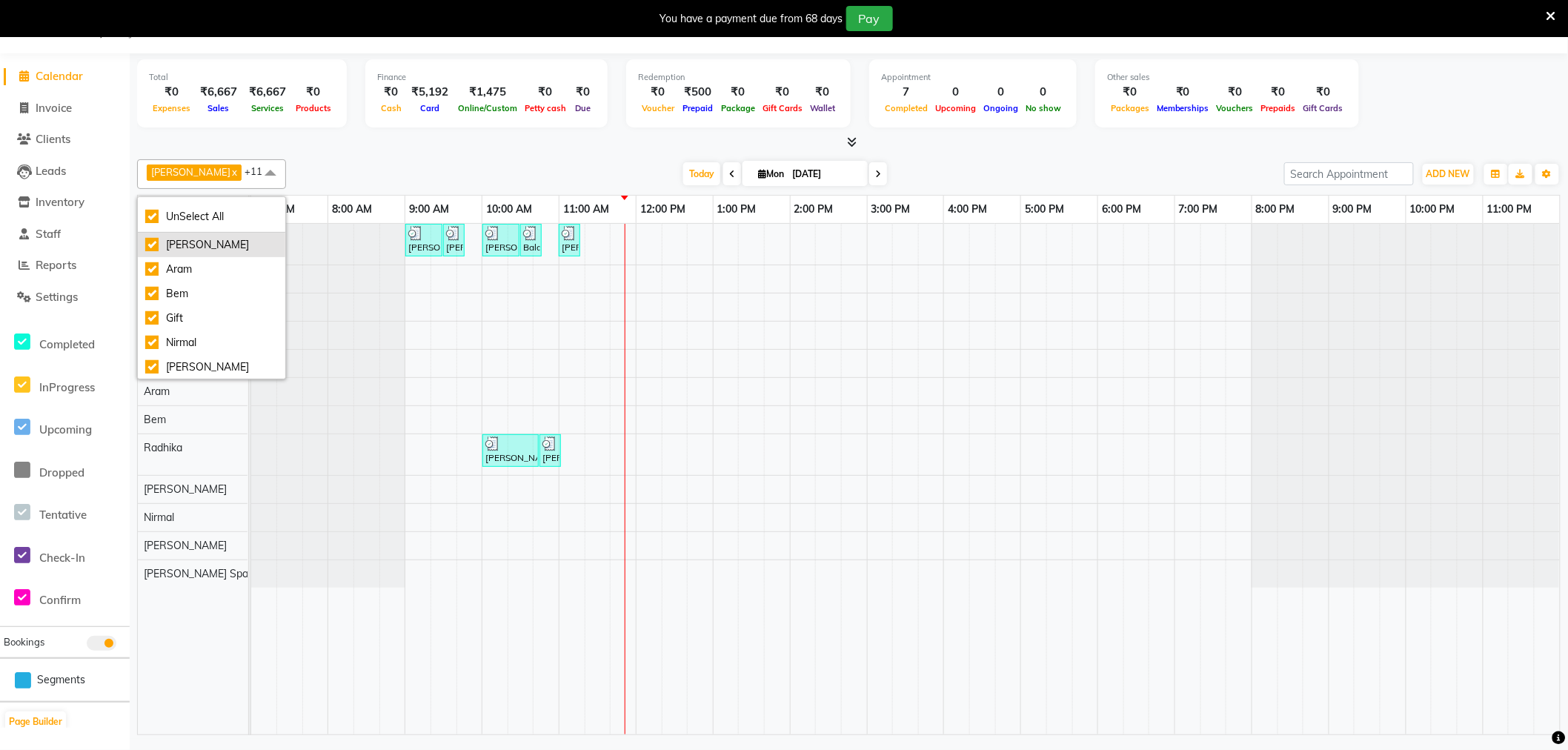
click at [180, 243] on div "[PERSON_NAME]" at bounding box center [211, 245] width 133 height 16
checkbox input "false"
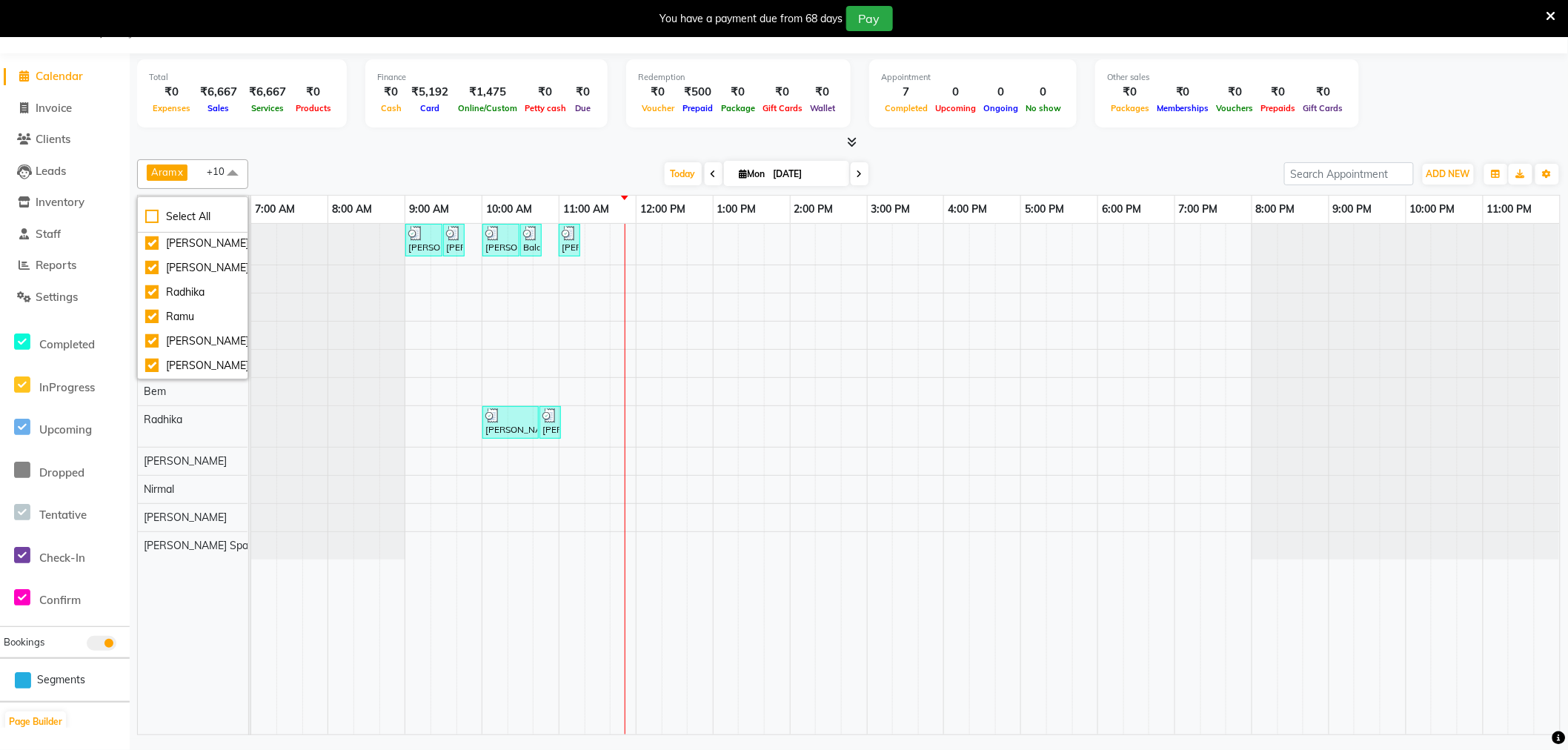
scroll to position [146, 0]
click at [184, 324] on div "[PERSON_NAME]" at bounding box center [192, 319] width 95 height 16
checkbox input "false"
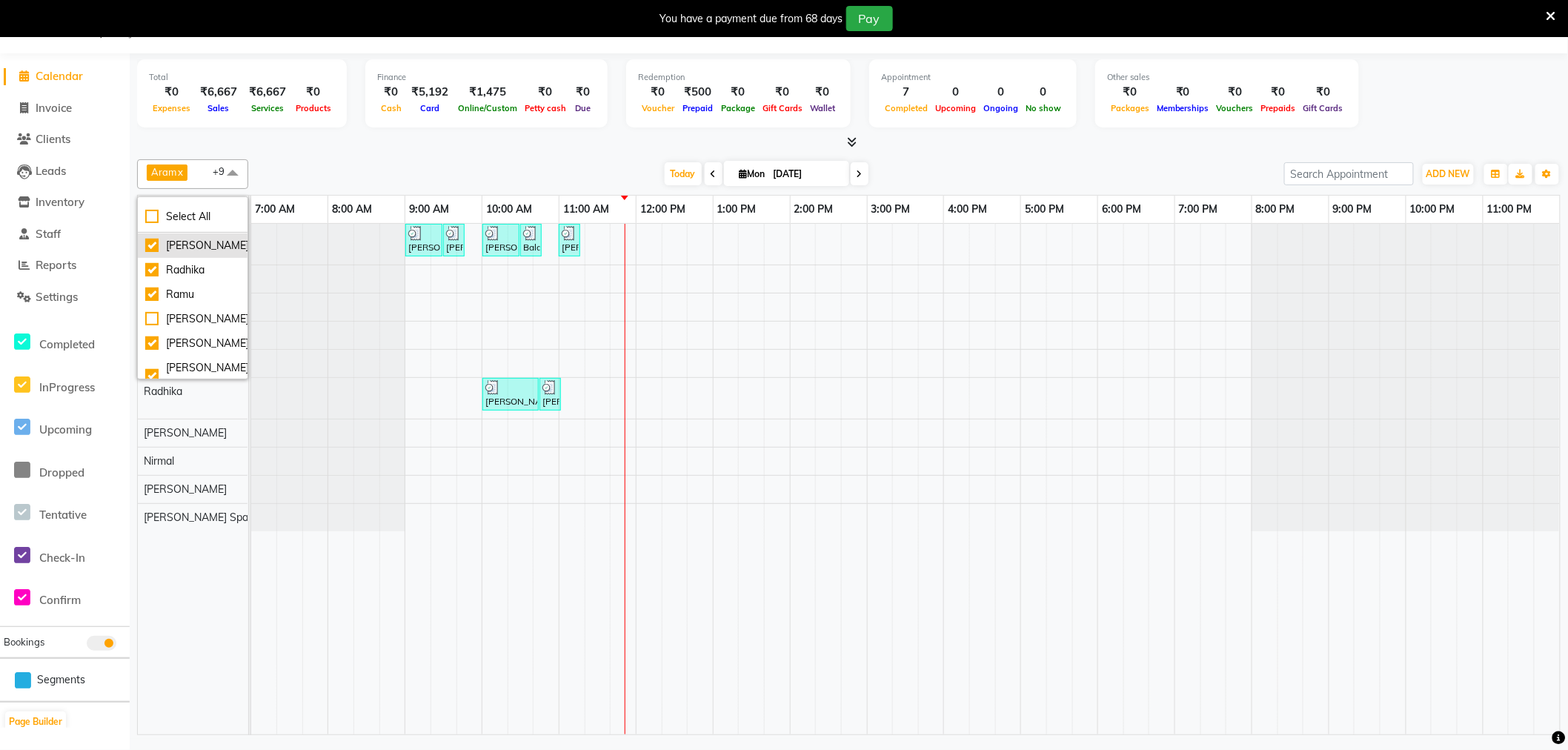
click at [184, 249] on div "[PERSON_NAME]" at bounding box center [192, 245] width 95 height 16
checkbox input "false"
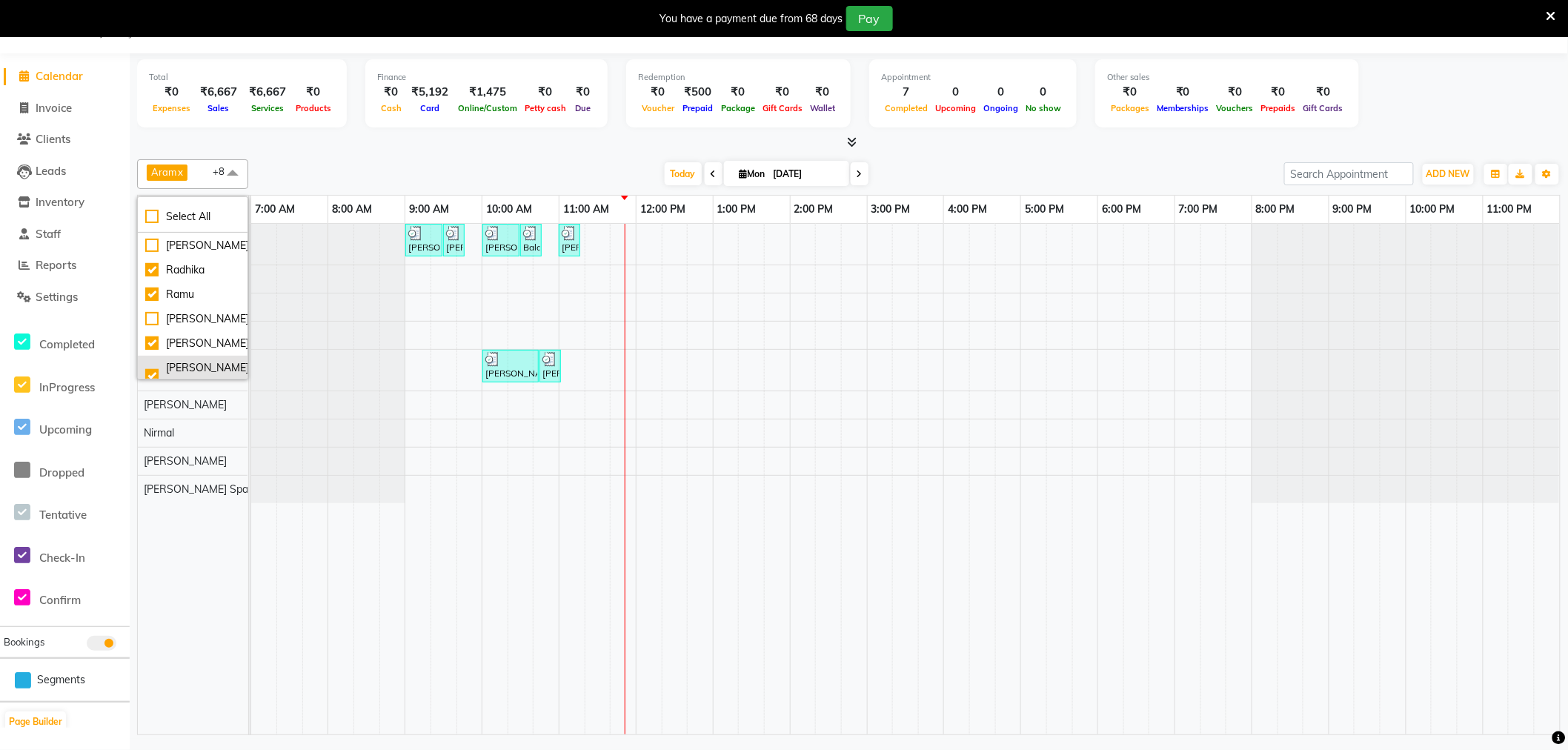
click at [171, 364] on div "[PERSON_NAME] Spa" at bounding box center [192, 376] width 95 height 31
checkbox input "false"
click at [508, 316] on td at bounding box center [520, 479] width 26 height 510
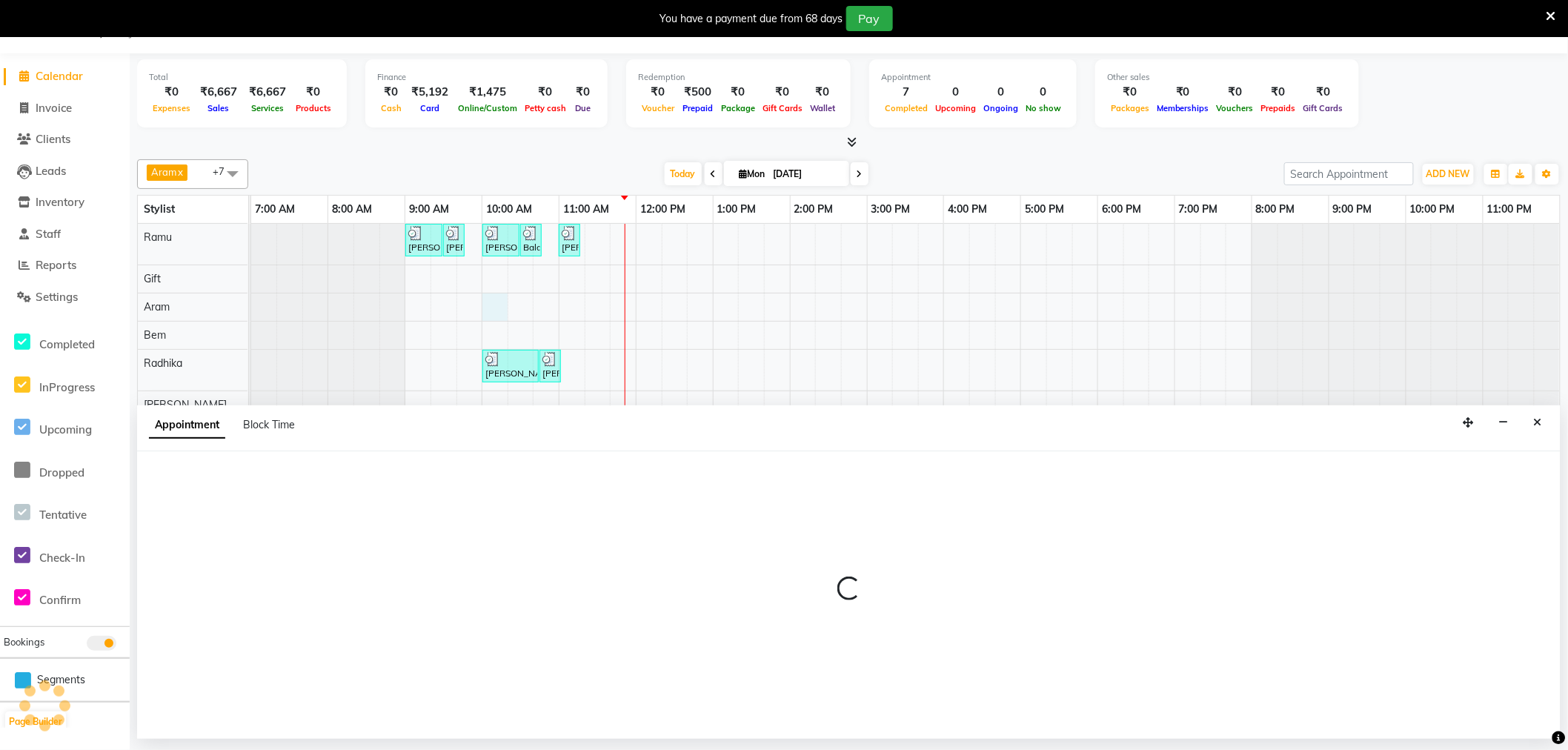
select select "84961"
select select "600"
select select "tentative"
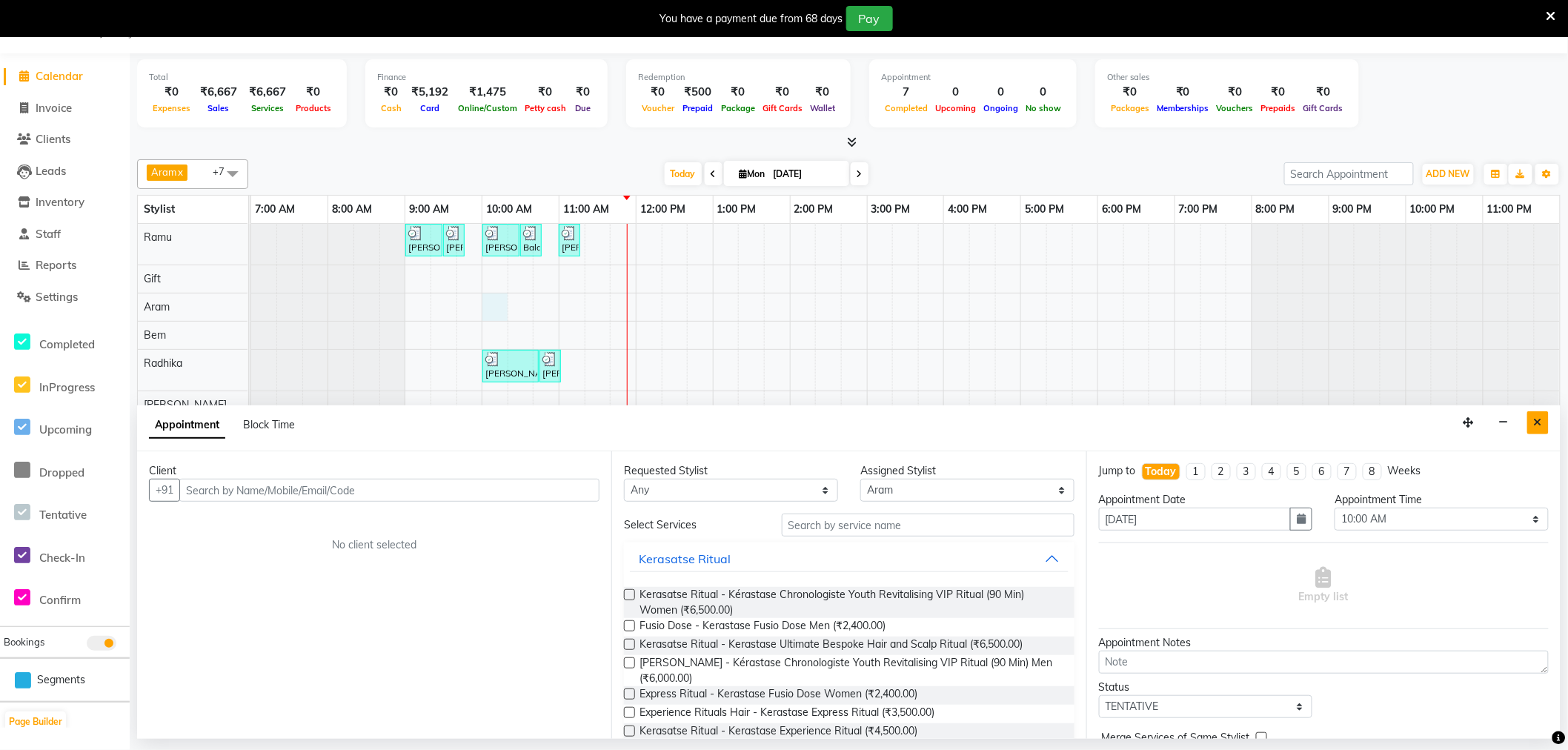
click at [1539, 421] on icon "Close" at bounding box center [1539, 422] width 8 height 11
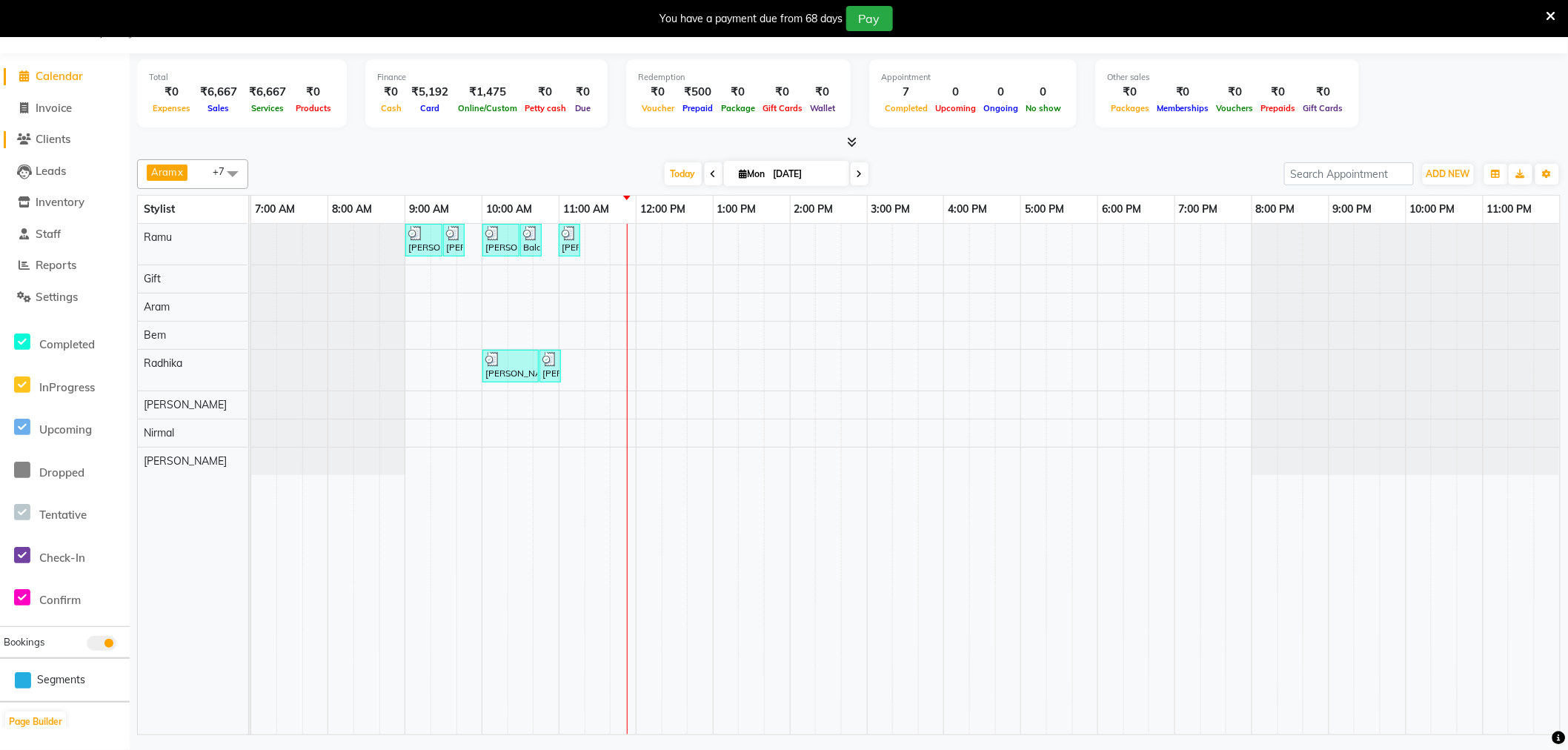
click at [78, 134] on link "Clients" at bounding box center [65, 139] width 123 height 17
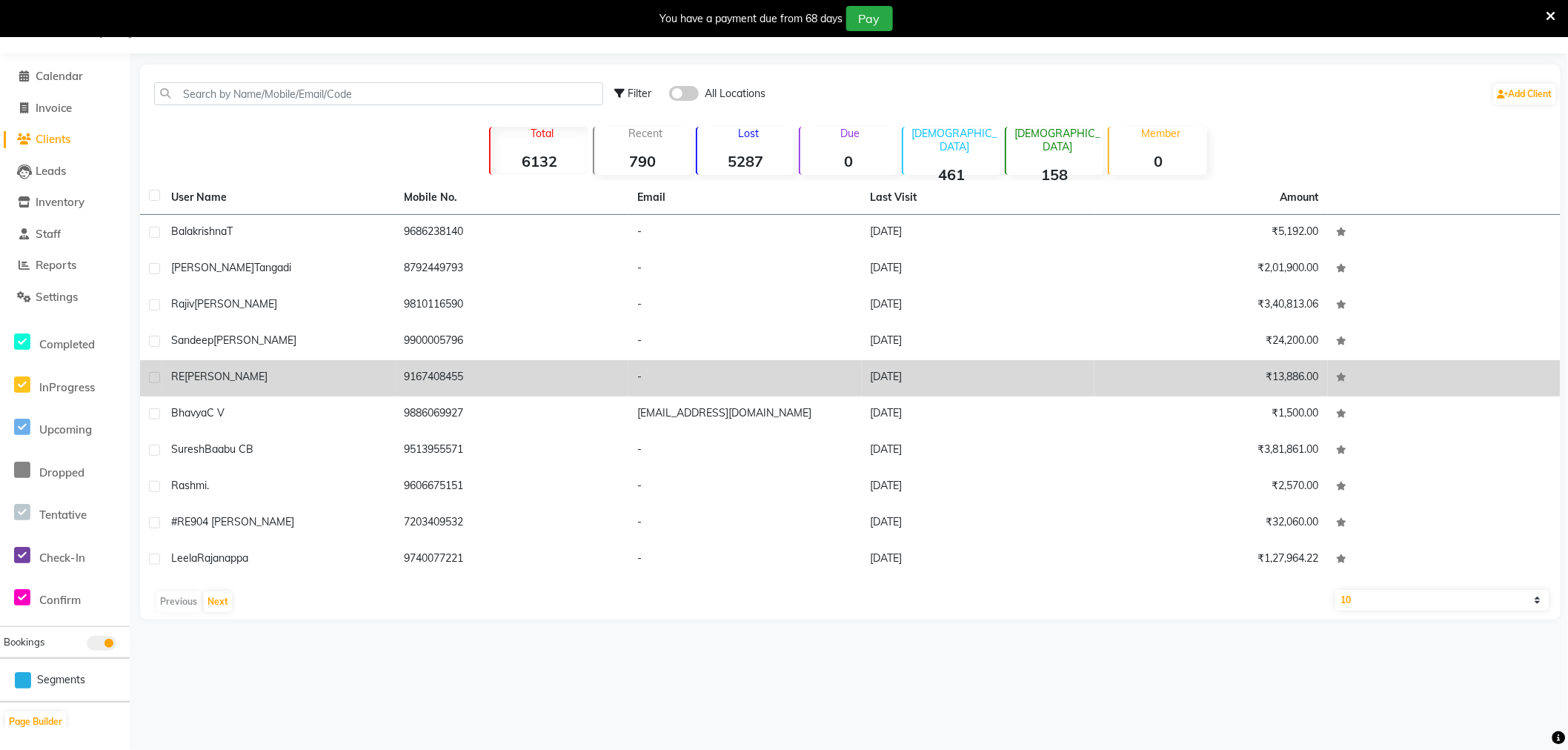
click at [213, 375] on span "Manvi" at bounding box center [226, 377] width 83 height 14
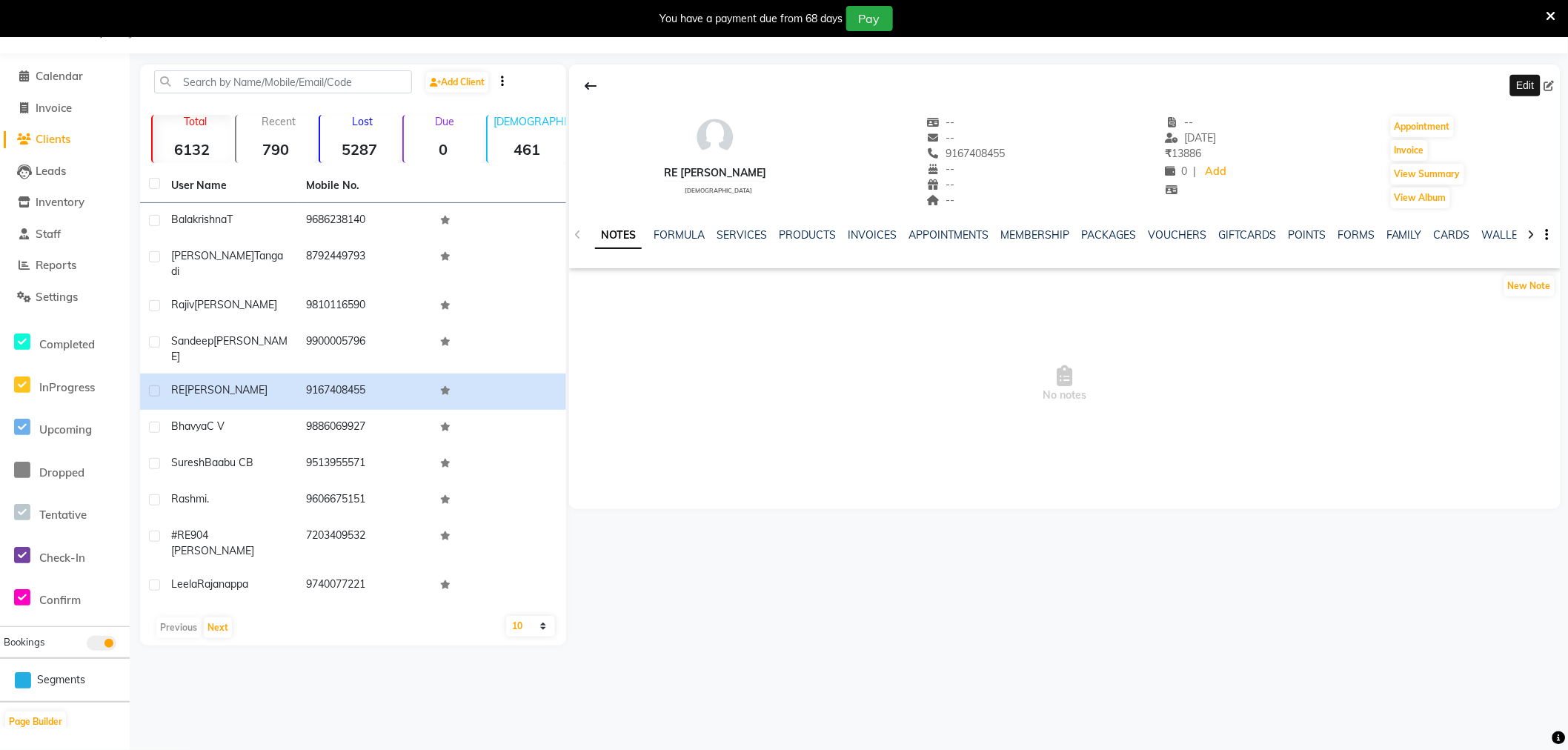
click at [1549, 85] on icon at bounding box center [1549, 85] width 11 height 11
select select "female"
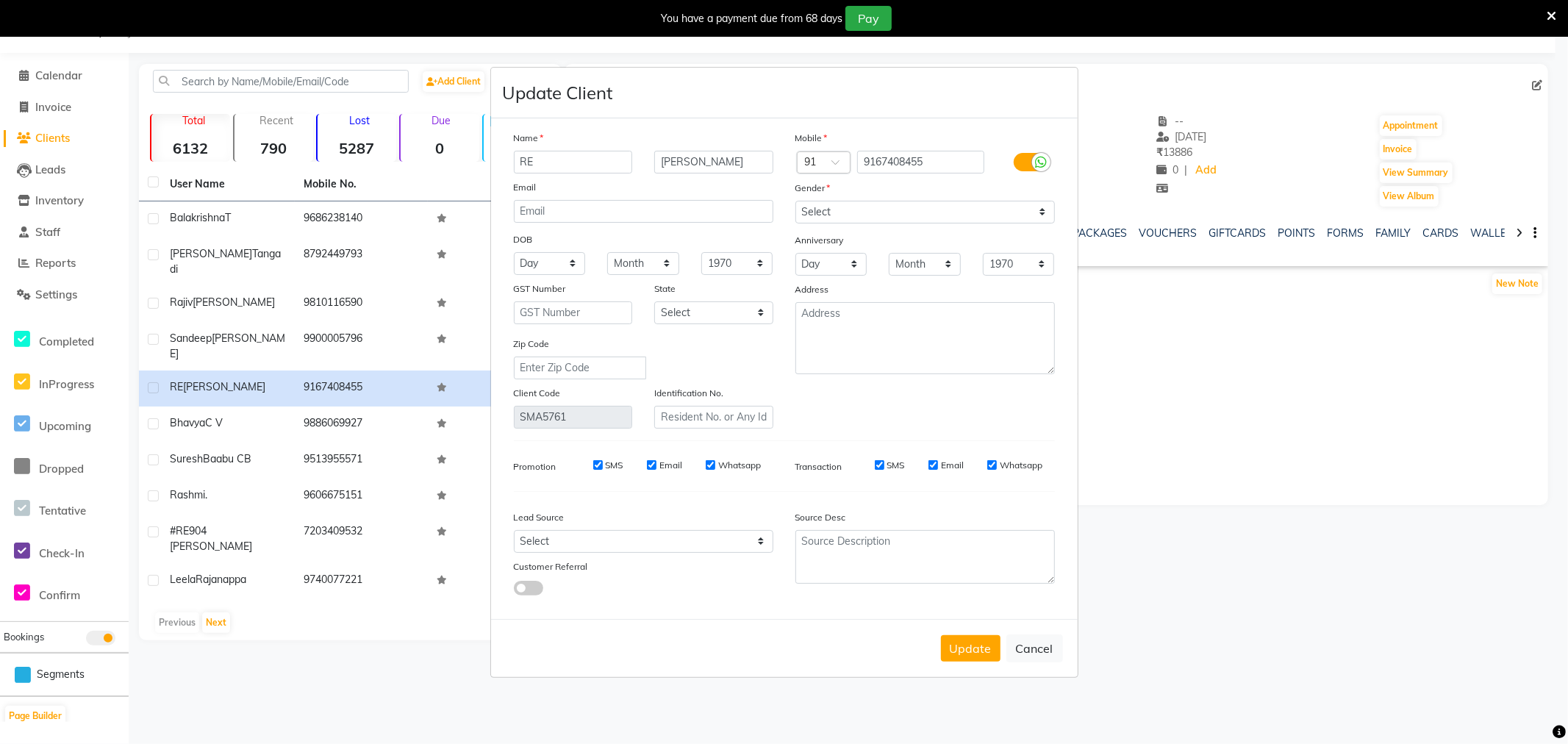
click at [560, 159] on input "RE" at bounding box center [574, 162] width 119 height 22
type input "RE 610"
click at [707, 161] on input "Manvi" at bounding box center [714, 162] width 119 height 22
type input "Manvi"
click at [971, 648] on button "Update" at bounding box center [970, 648] width 59 height 26
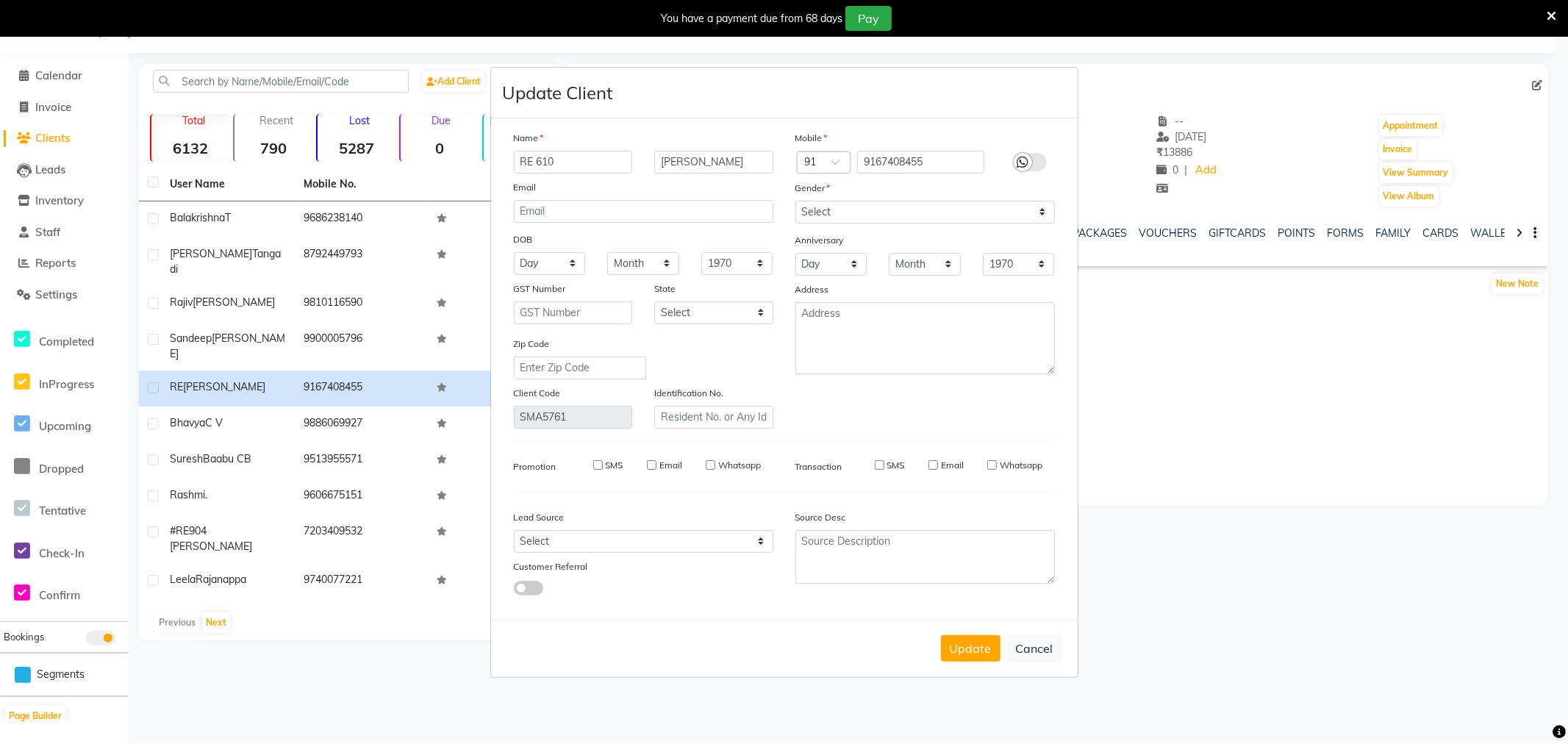
select select
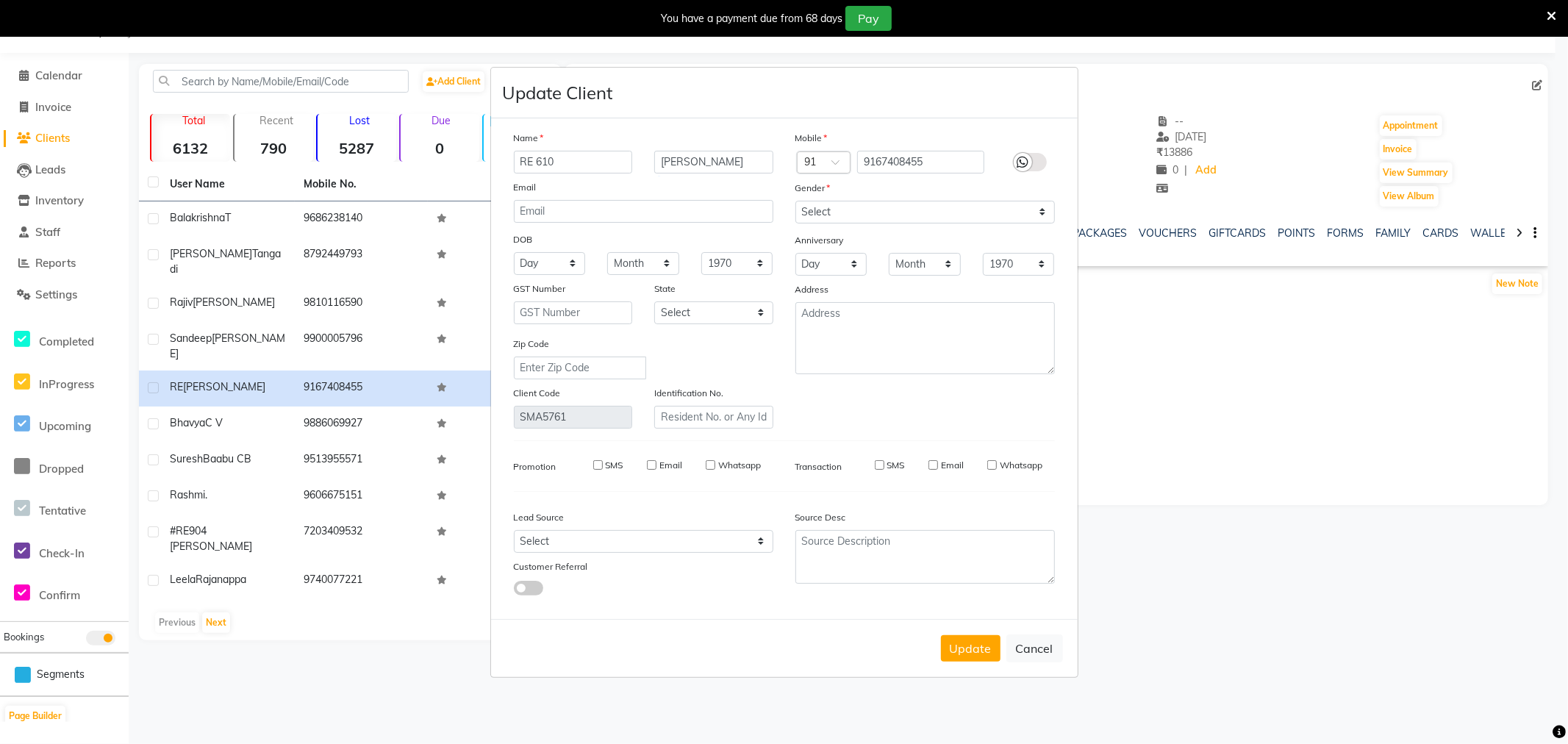
select select
checkbox input "false"
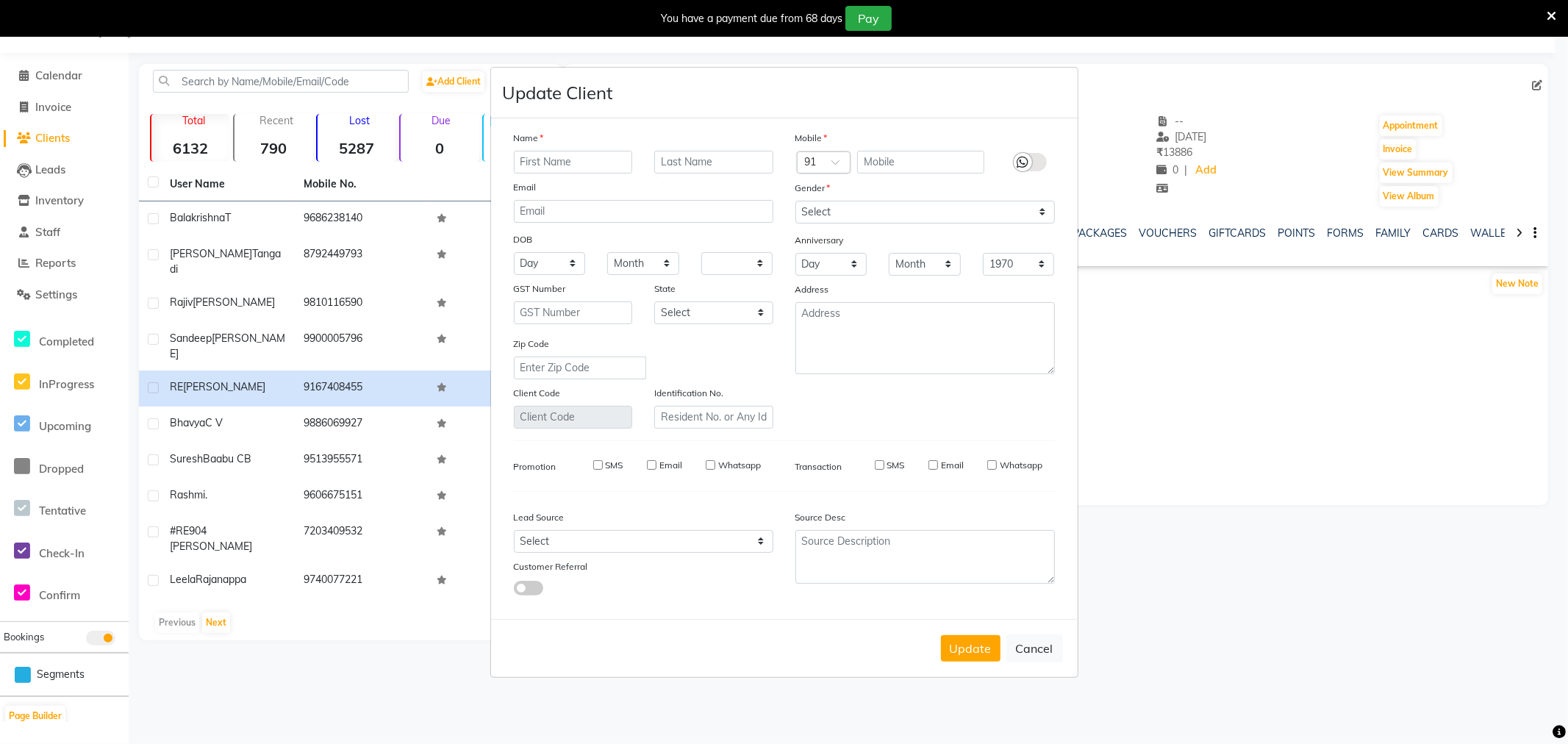
checkbox input "false"
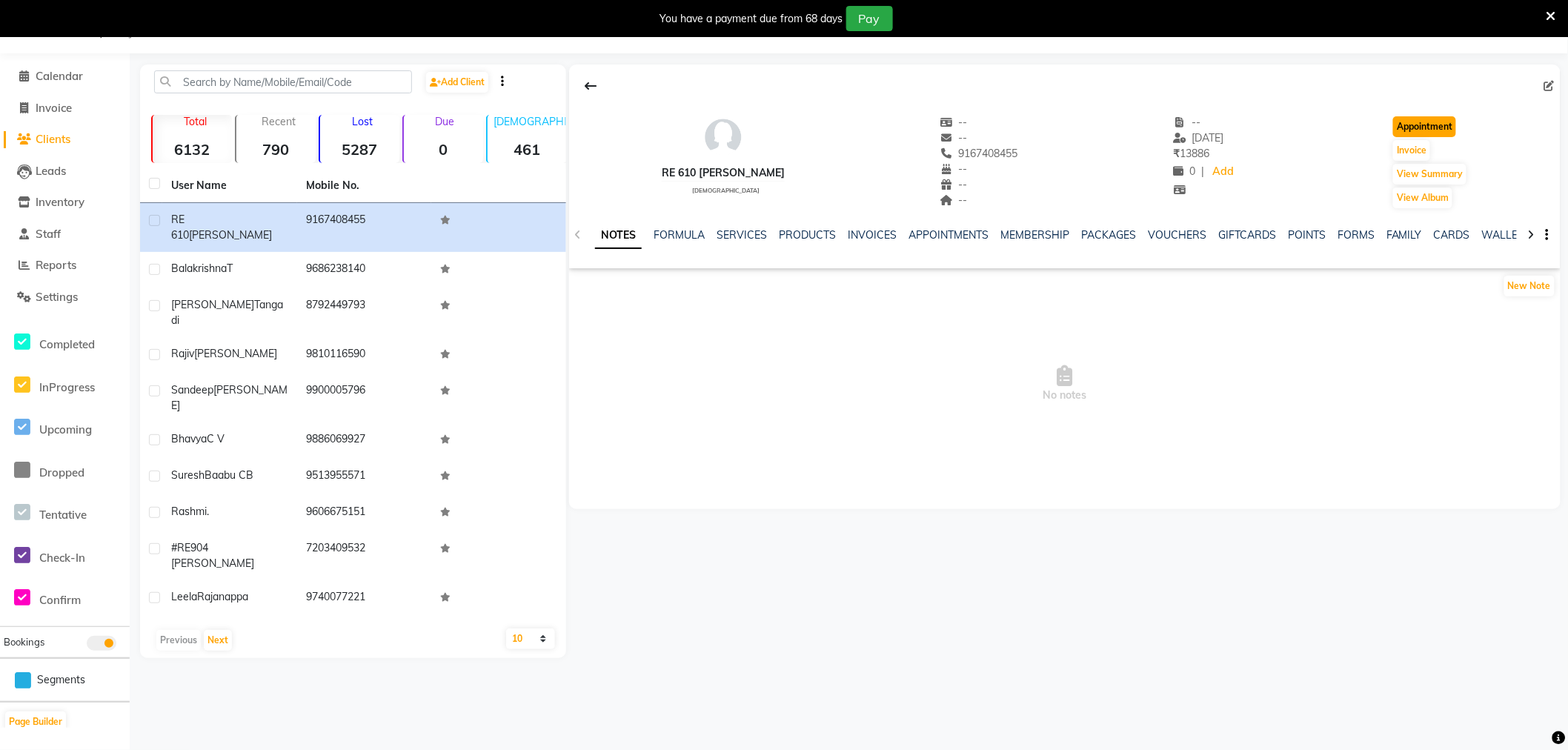
click at [1397, 129] on button "Appointment" at bounding box center [1425, 127] width 63 height 21
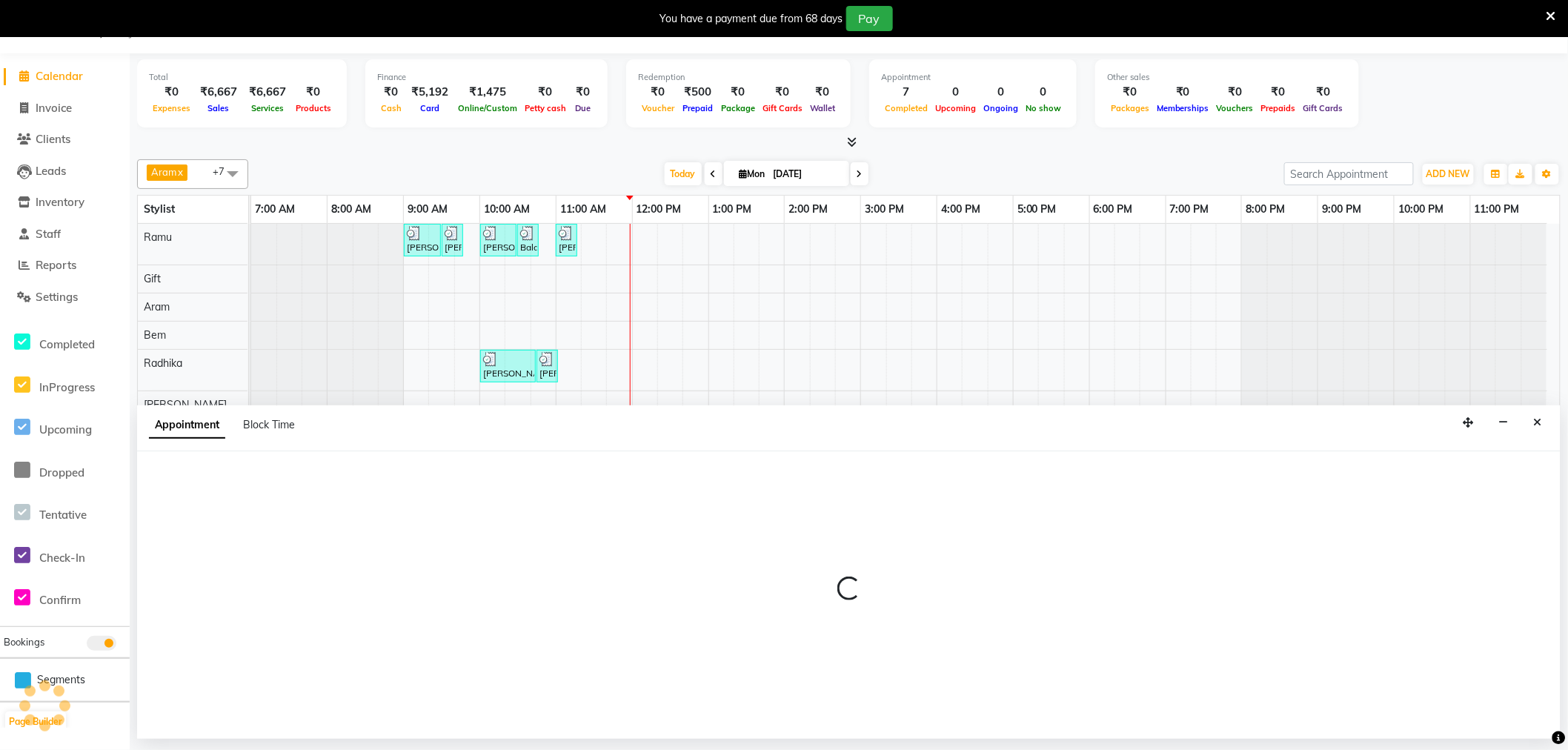
select select "tentative"
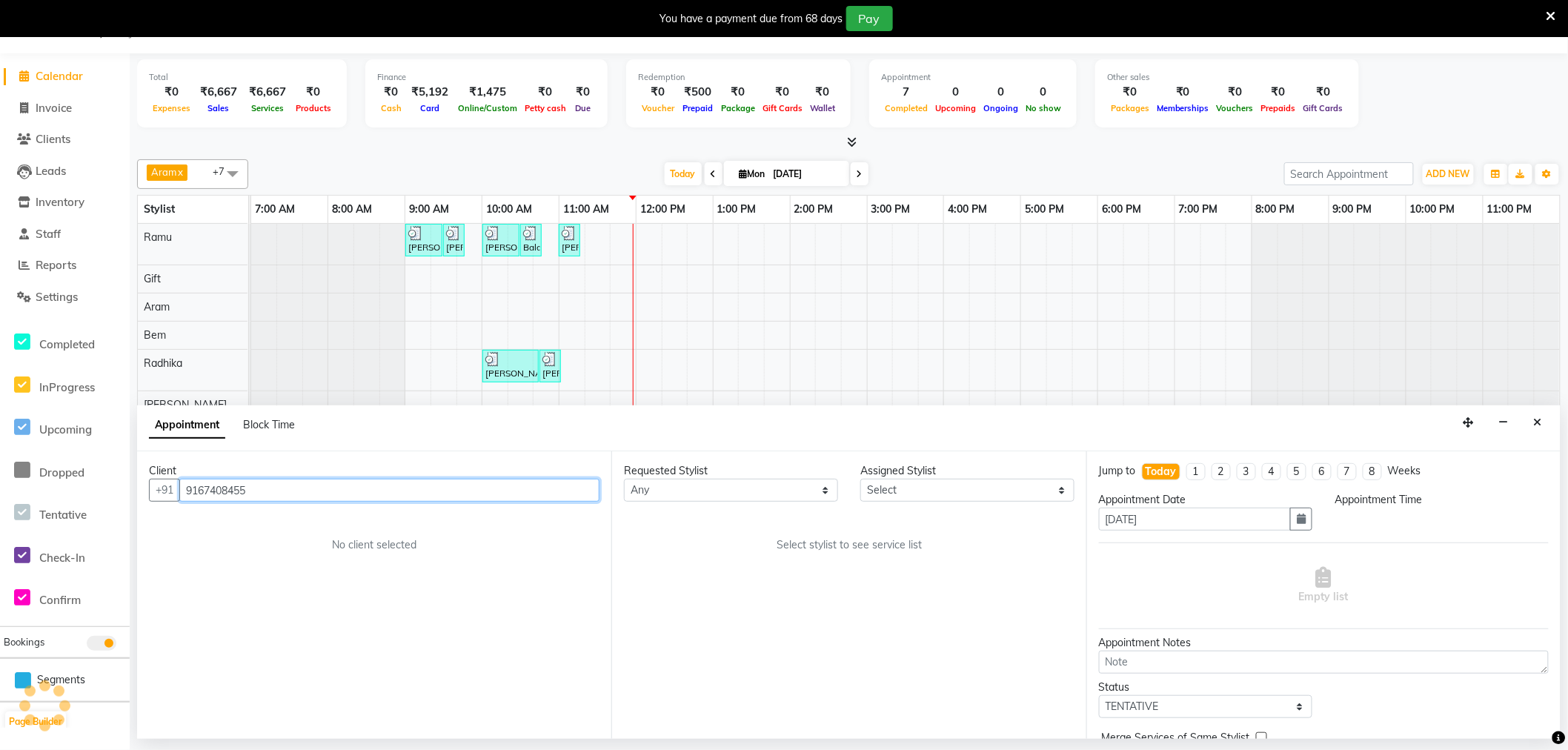
select select "480"
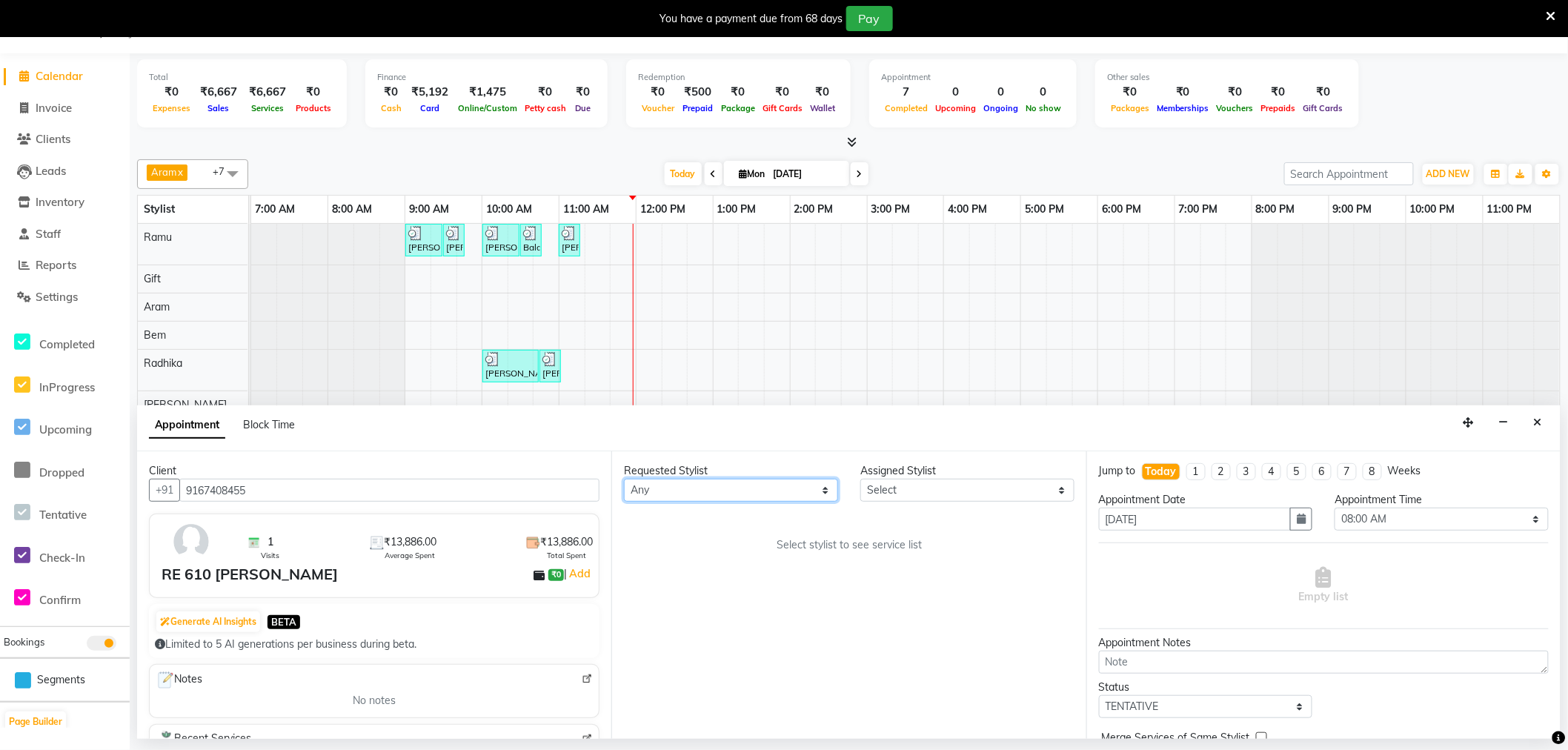
click at [734, 488] on select "Any Amy Aram Bem Gift Nirmal Poornesh Priscilla Radhika Ramu Ricky Shantha Shea…" at bounding box center [731, 490] width 214 height 23
select select "84962"
click at [624, 479] on select "Any Amy Aram Bem Gift Nirmal Poornesh Priscilla Radhika Ramu Ricky Shantha Shea…" at bounding box center [731, 490] width 214 height 23
select select "84962"
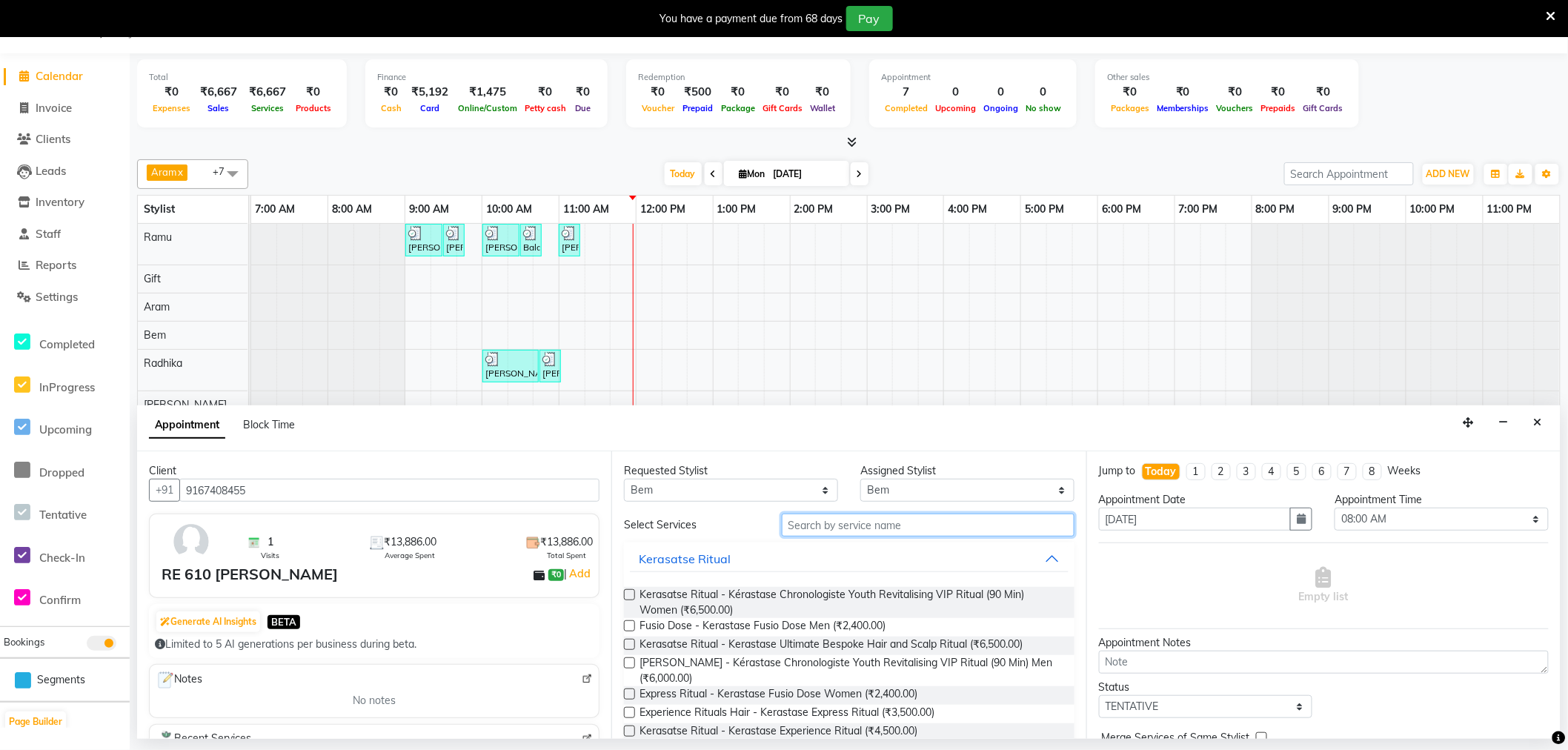
click at [828, 521] on input "text" at bounding box center [928, 524] width 293 height 23
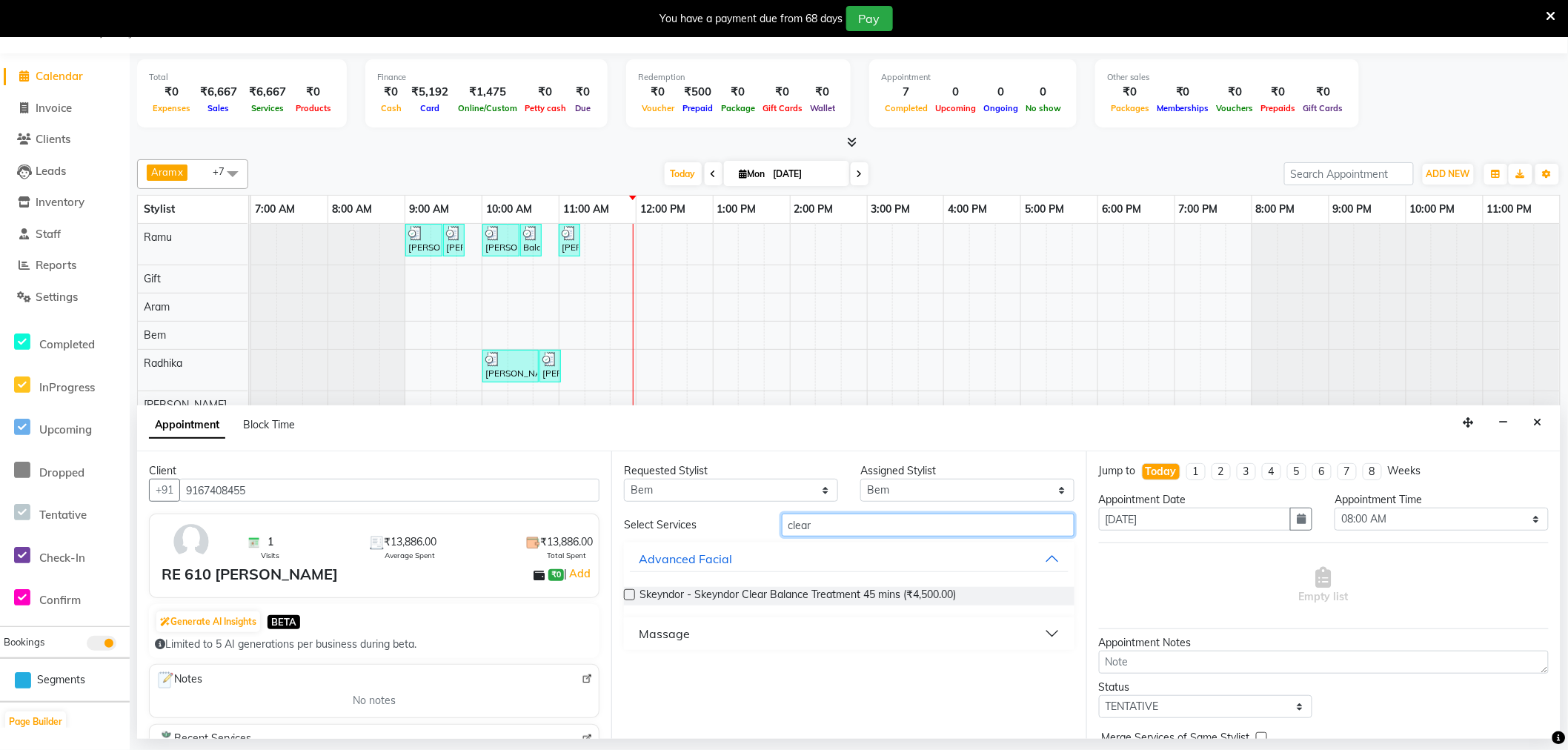
type input "clear"
click at [657, 636] on div "Massage" at bounding box center [665, 633] width 51 height 18
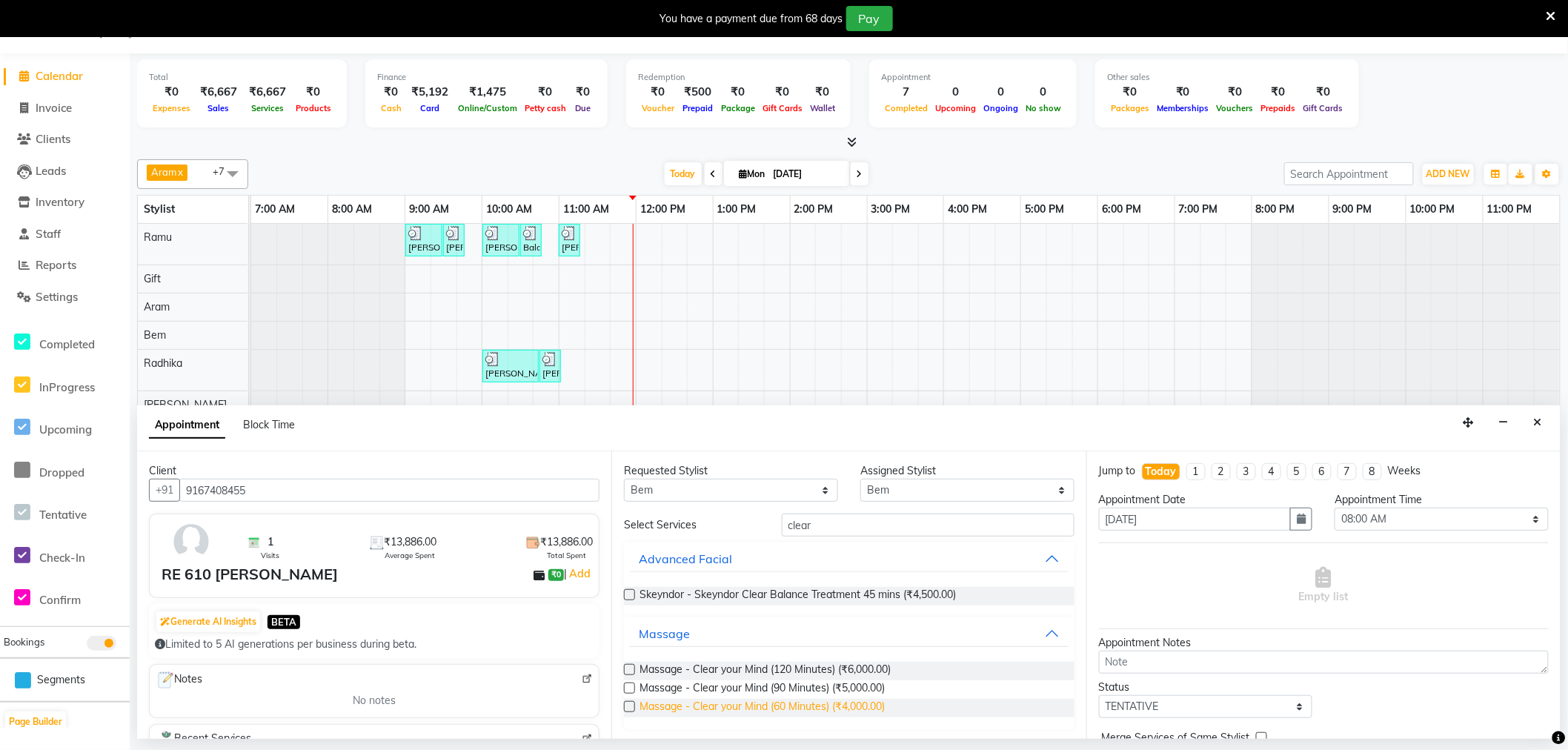
click at [736, 702] on span "Massage - Clear your Mind (60 Minutes) (₹4,000.00)" at bounding box center [763, 708] width 245 height 19
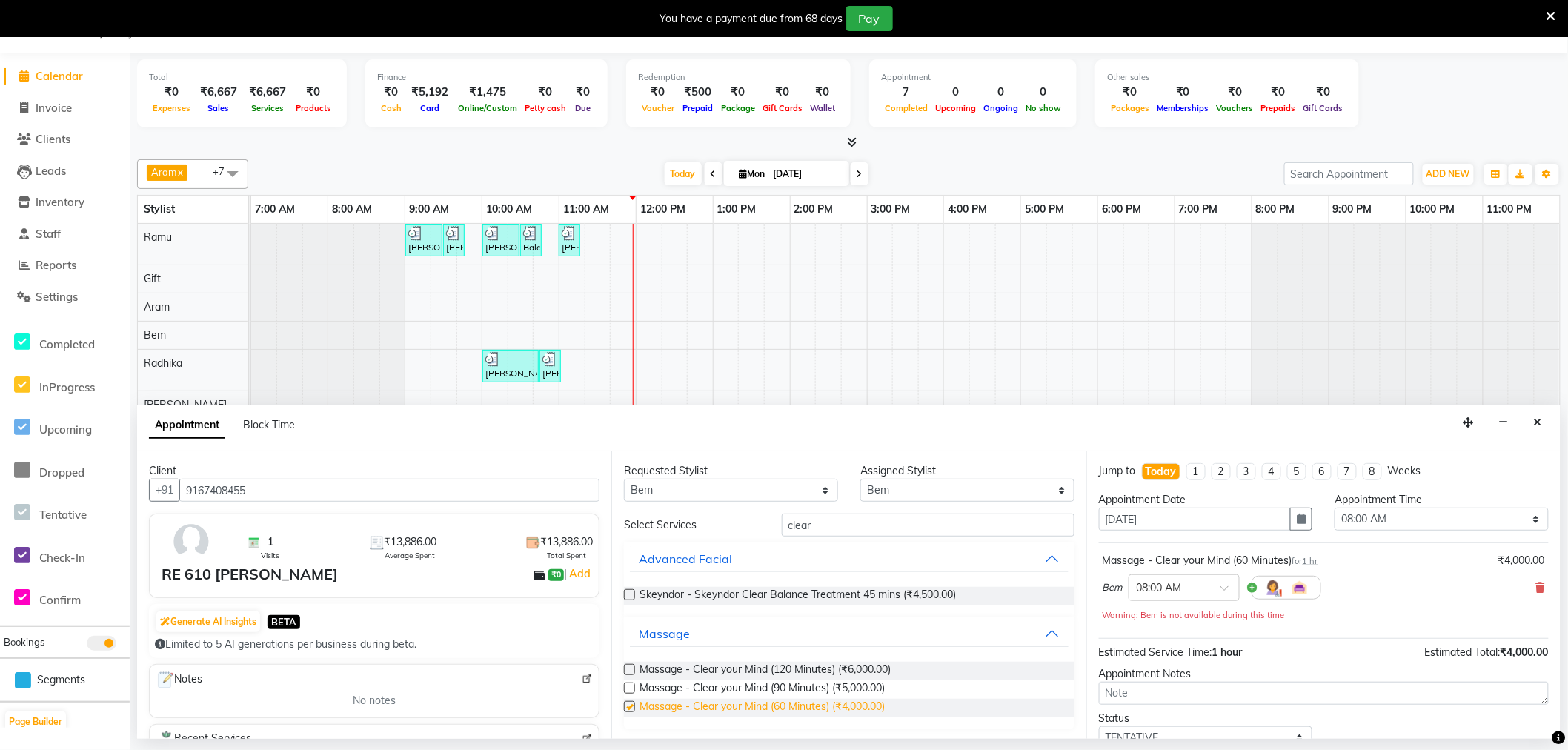
checkbox input "false"
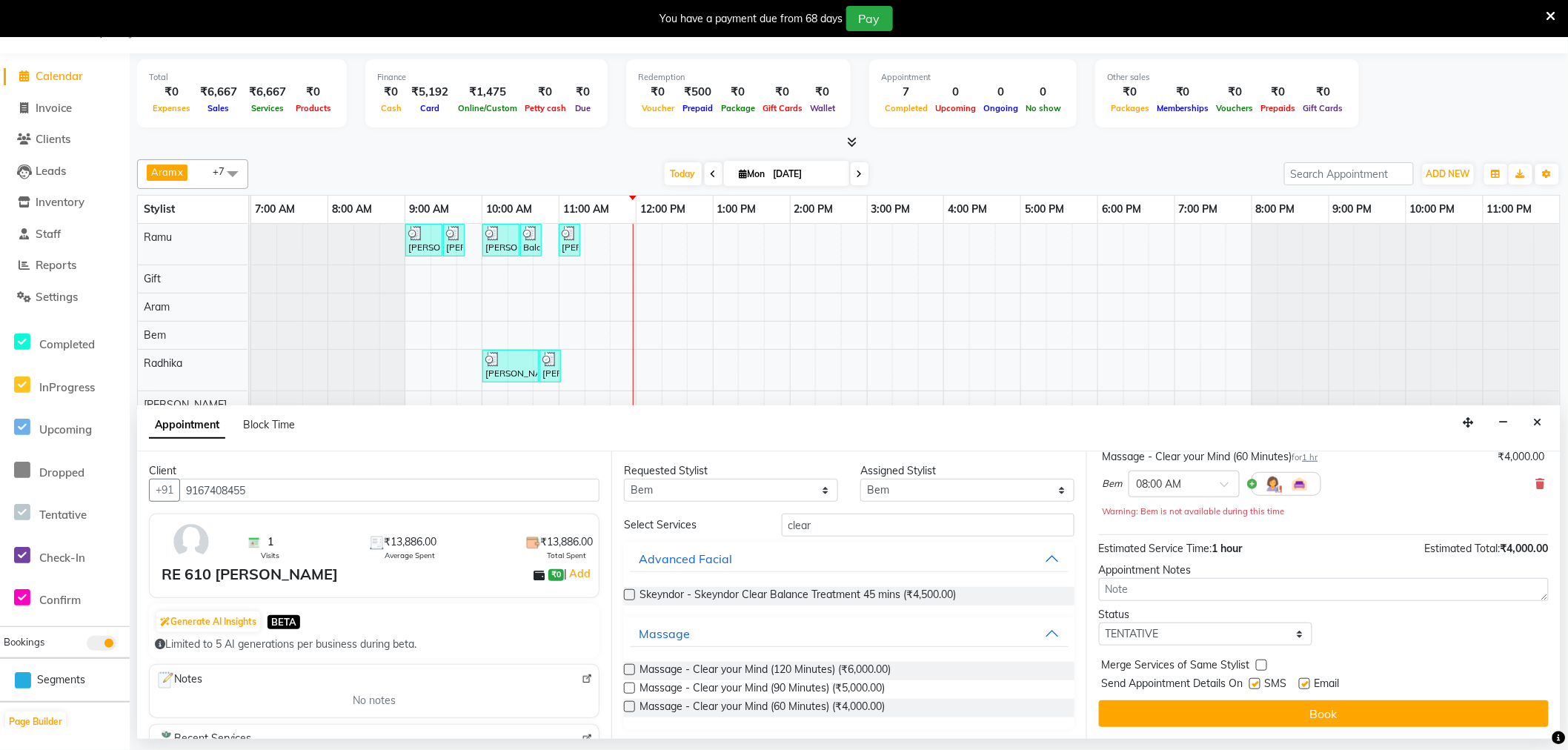
scroll to position [23, 0]
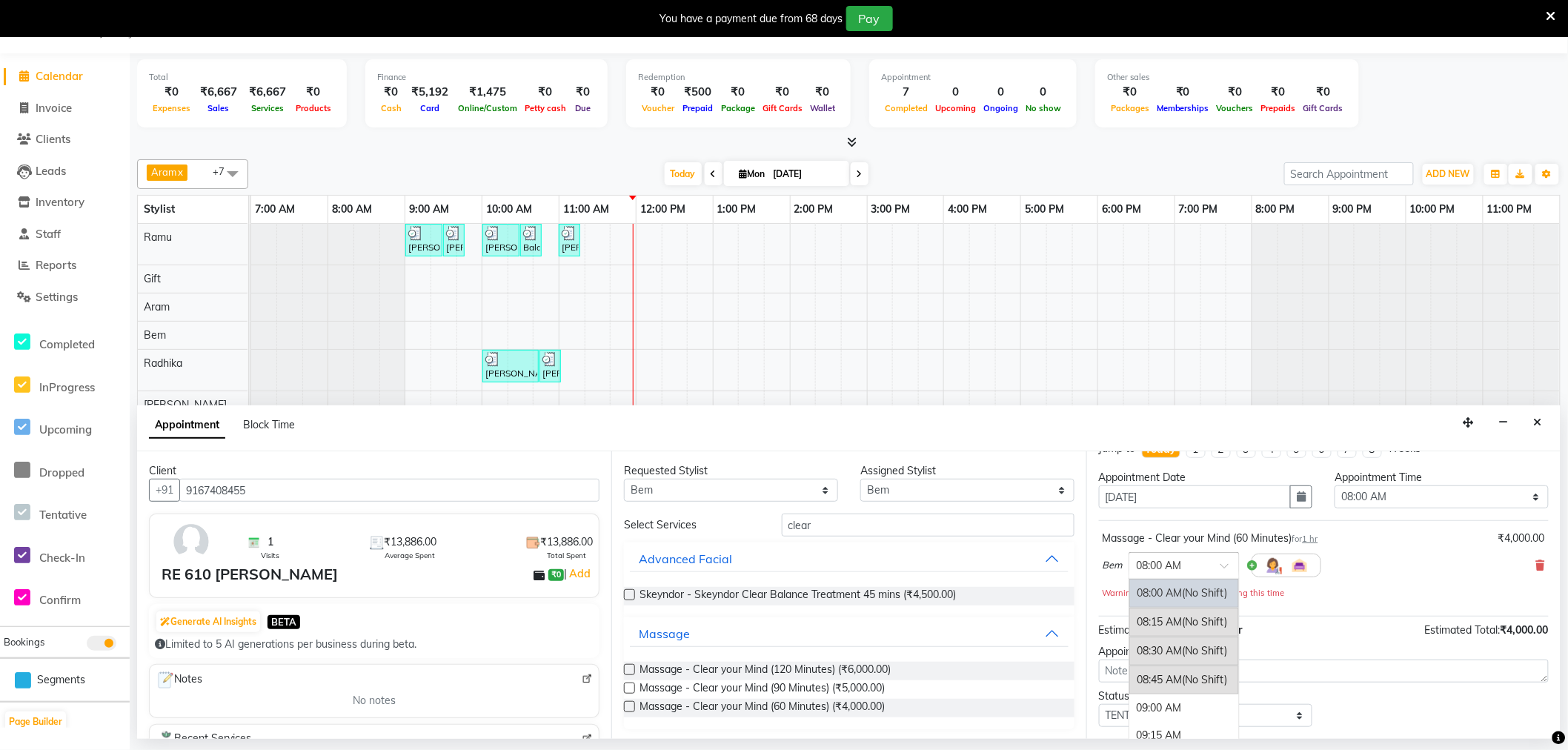
click at [1188, 558] on input "text" at bounding box center [1169, 564] width 65 height 16
click at [1177, 595] on div "11:00 AM" at bounding box center [1185, 599] width 110 height 27
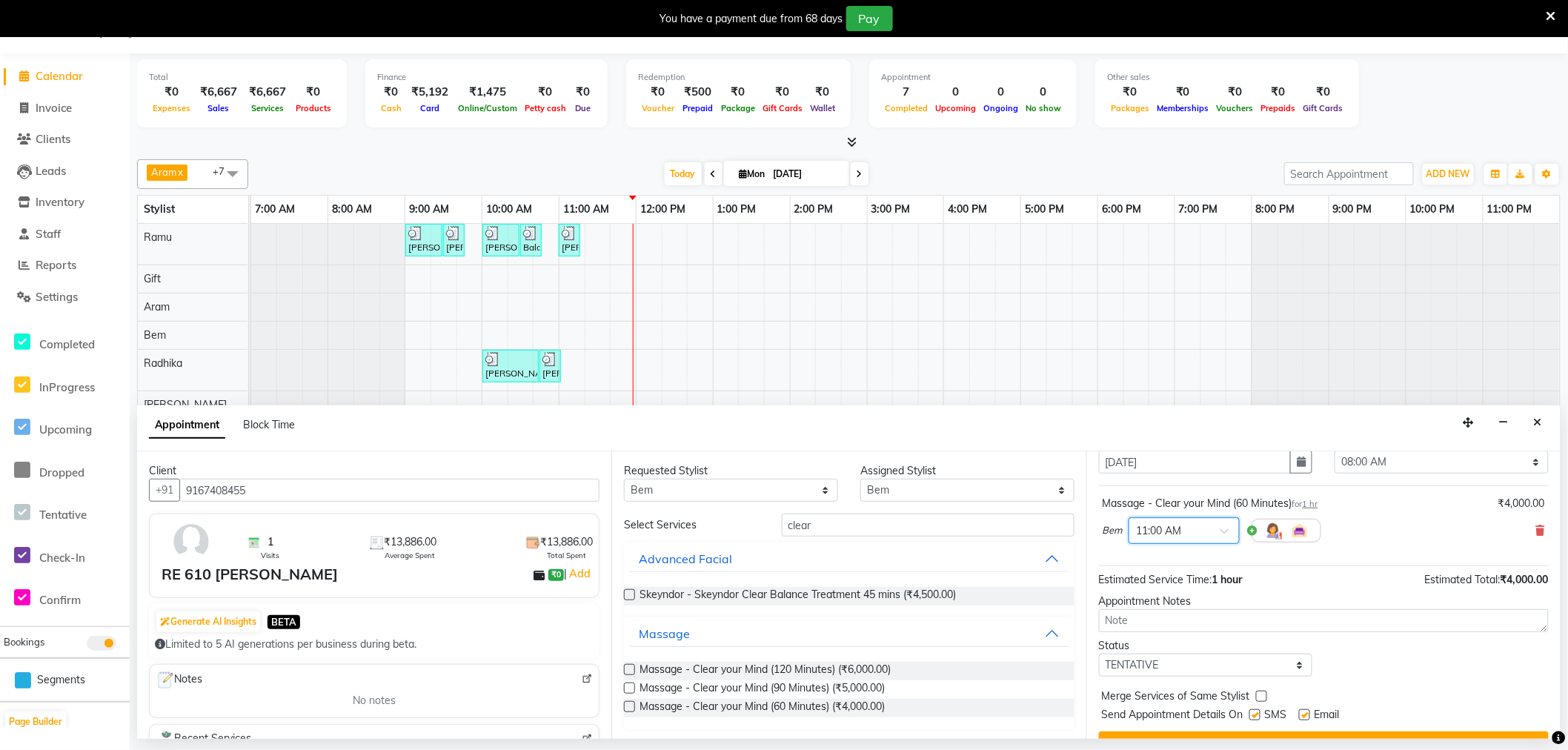
scroll to position [89, 0]
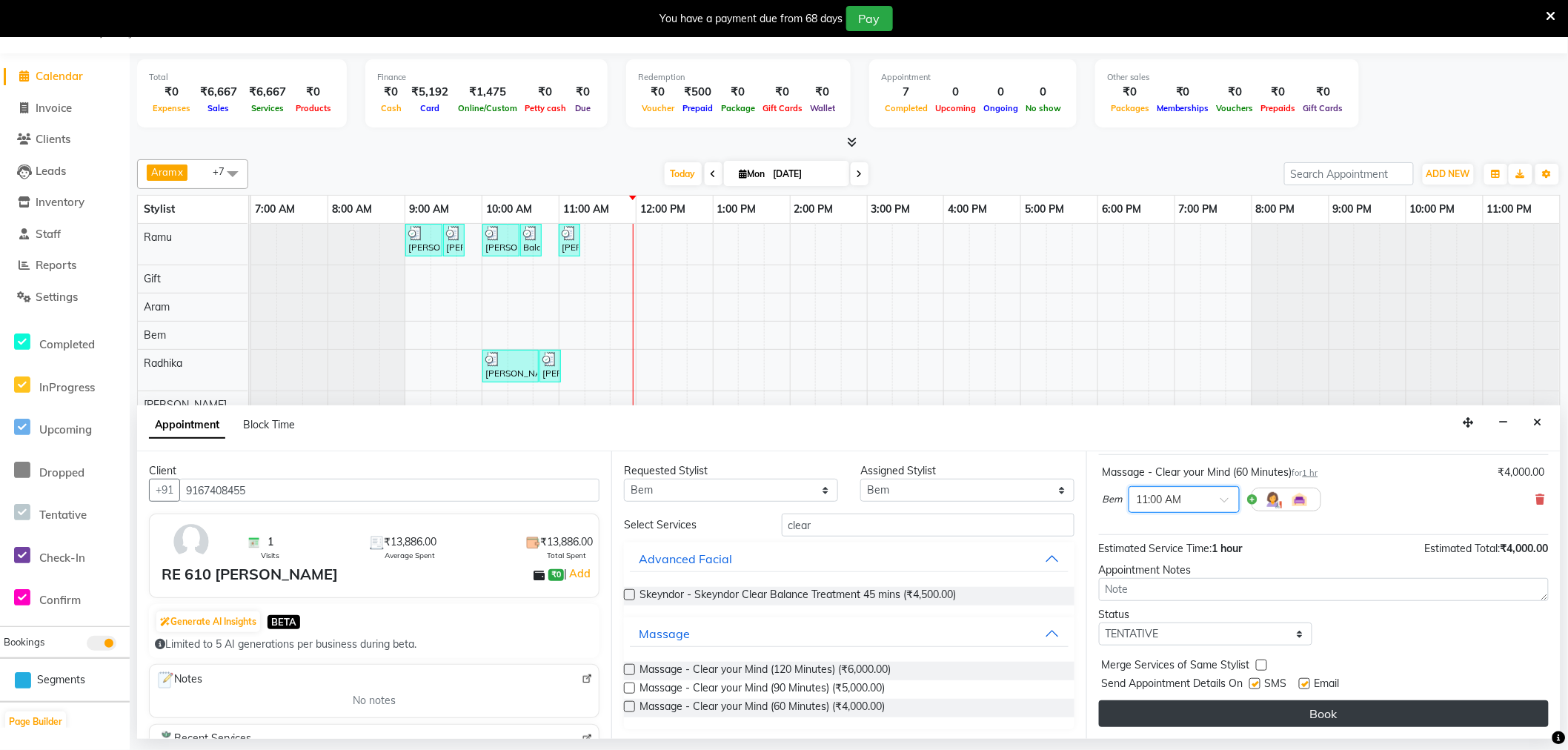
click at [1255, 710] on button "Book" at bounding box center [1325, 713] width 450 height 27
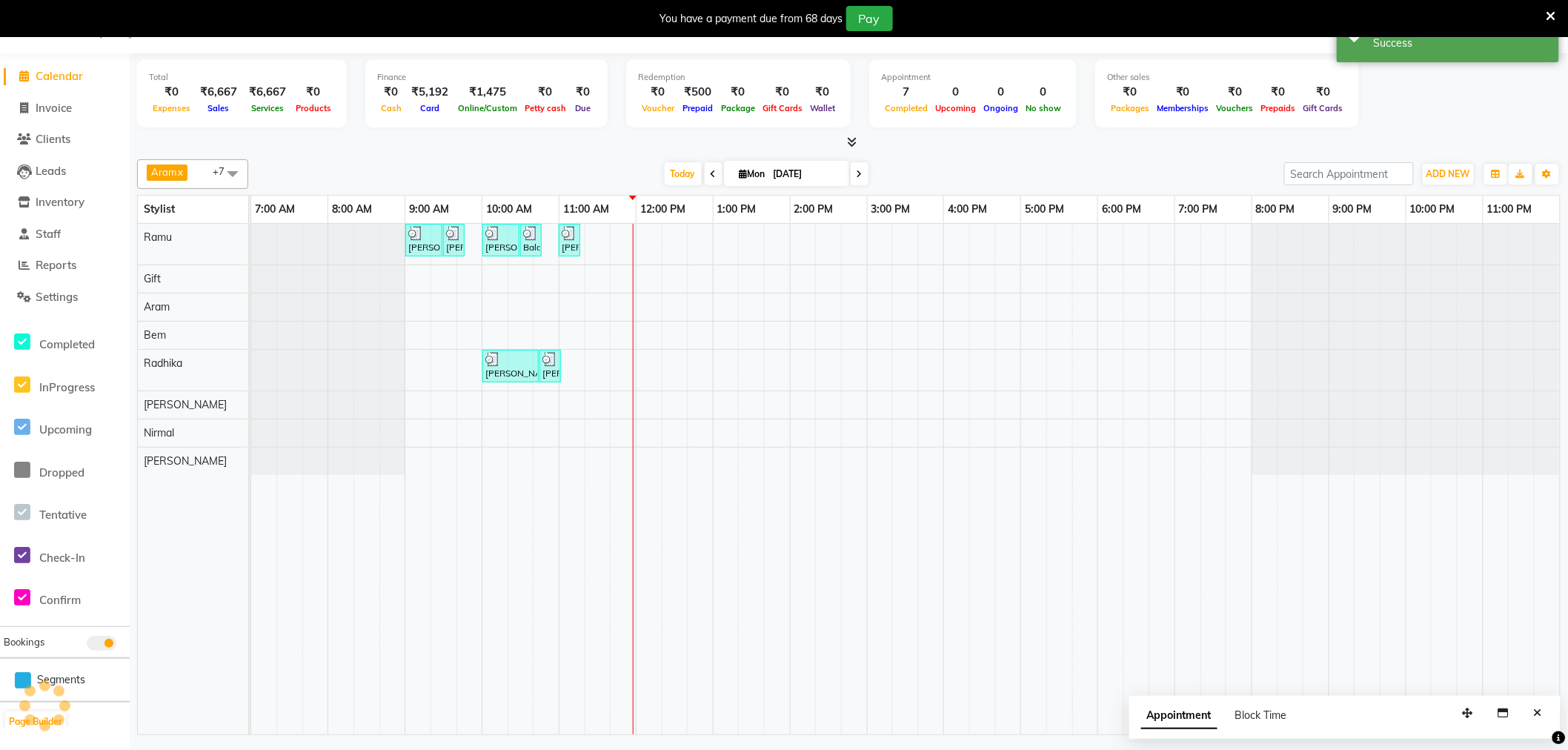
scroll to position [0, 0]
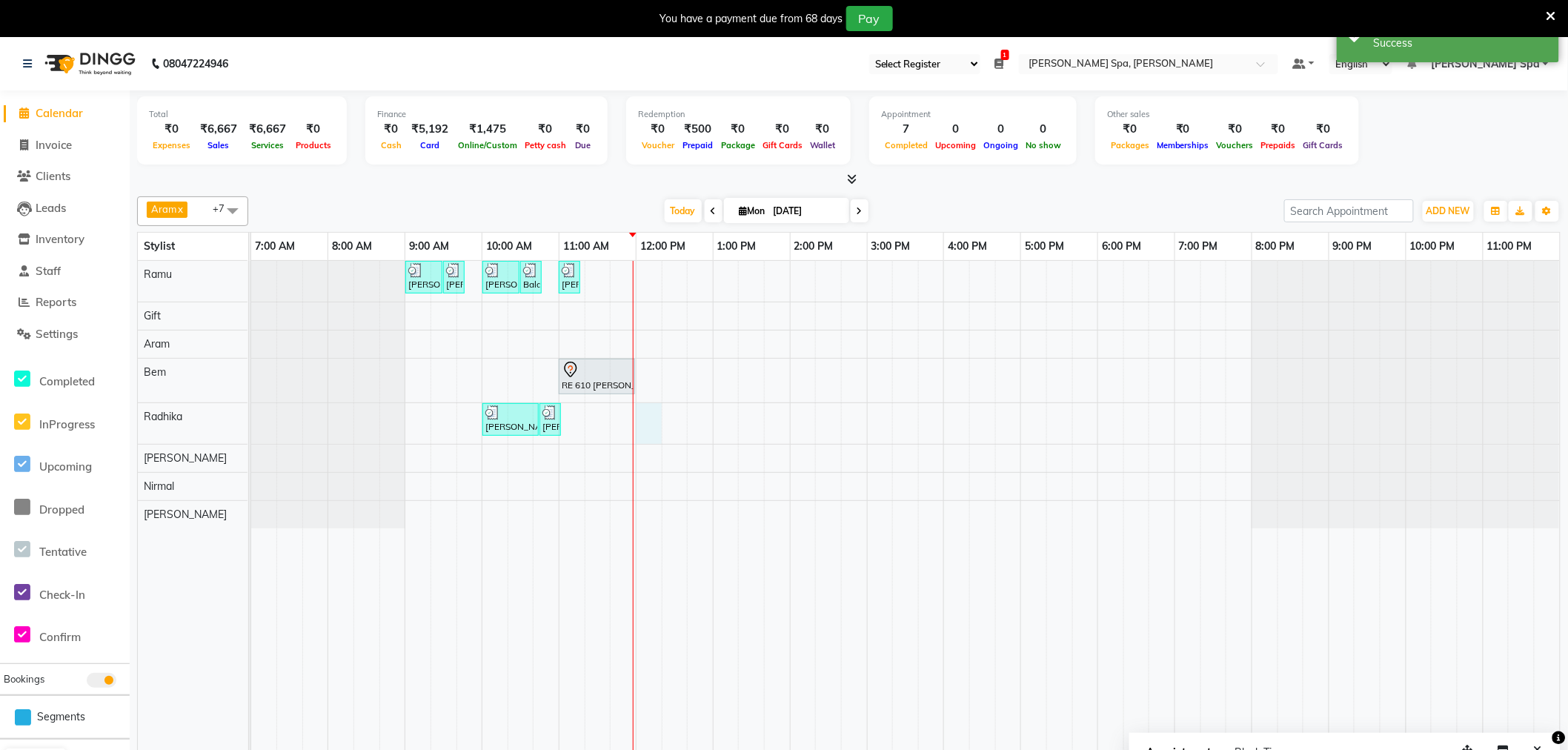
click at [647, 416] on div "Sandeep Krishna Murthy, TK01, 09:00 AM-09:30 AM, Hair Cut Men (Stylist) Sandeep…" at bounding box center [905, 516] width 1309 height 510
select select "84963"
select select "720"
select select "tentative"
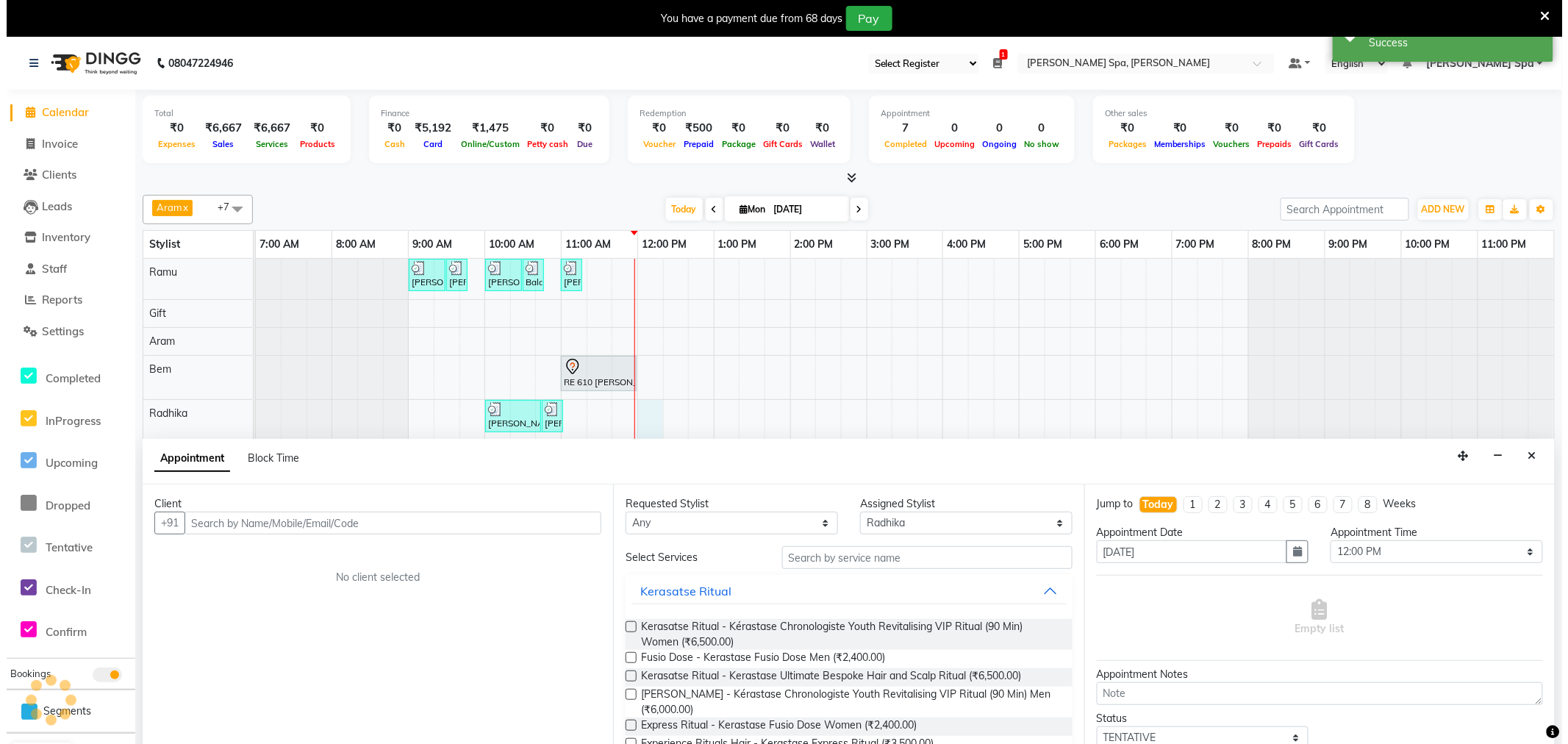
scroll to position [37, 0]
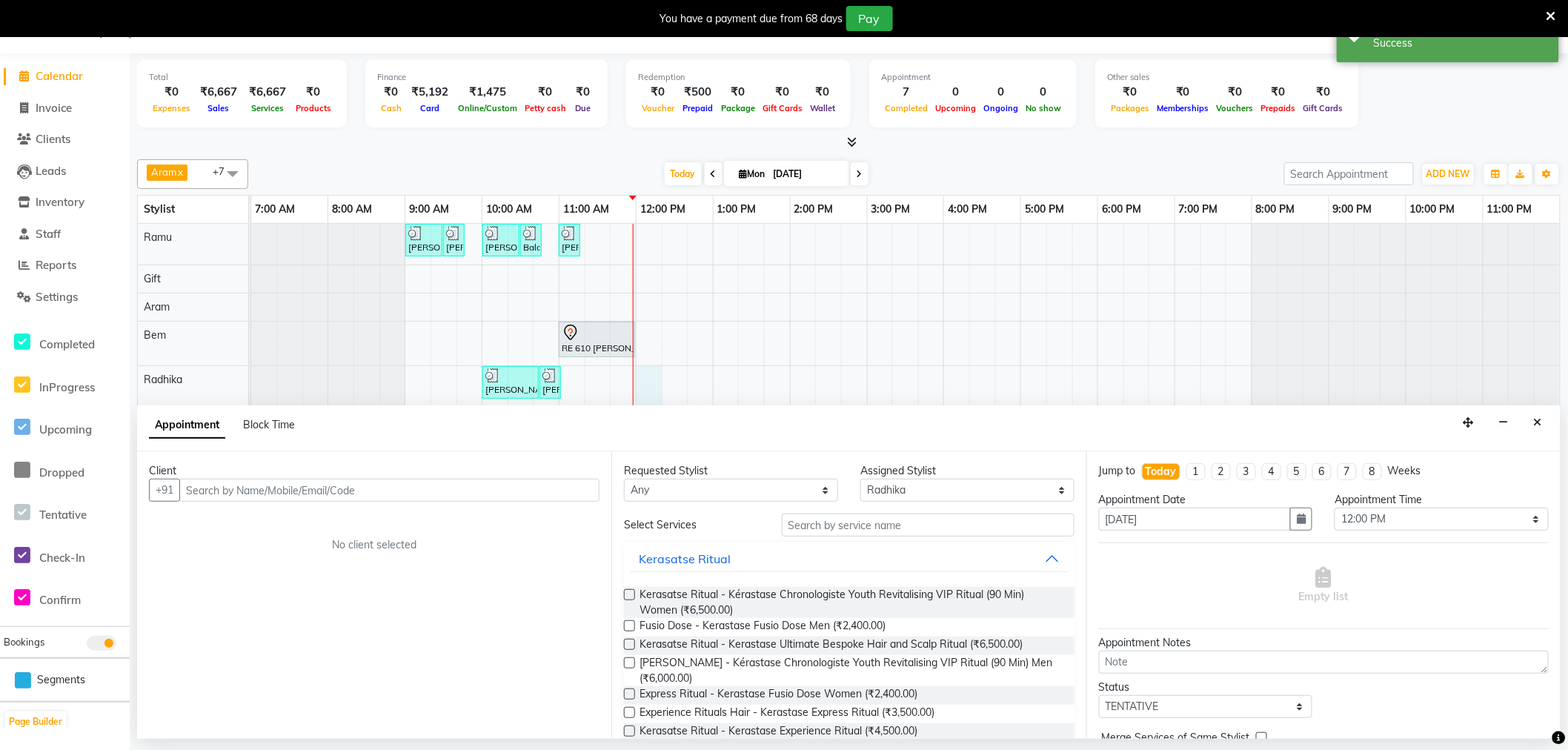
click at [330, 492] on input "text" at bounding box center [390, 490] width 420 height 23
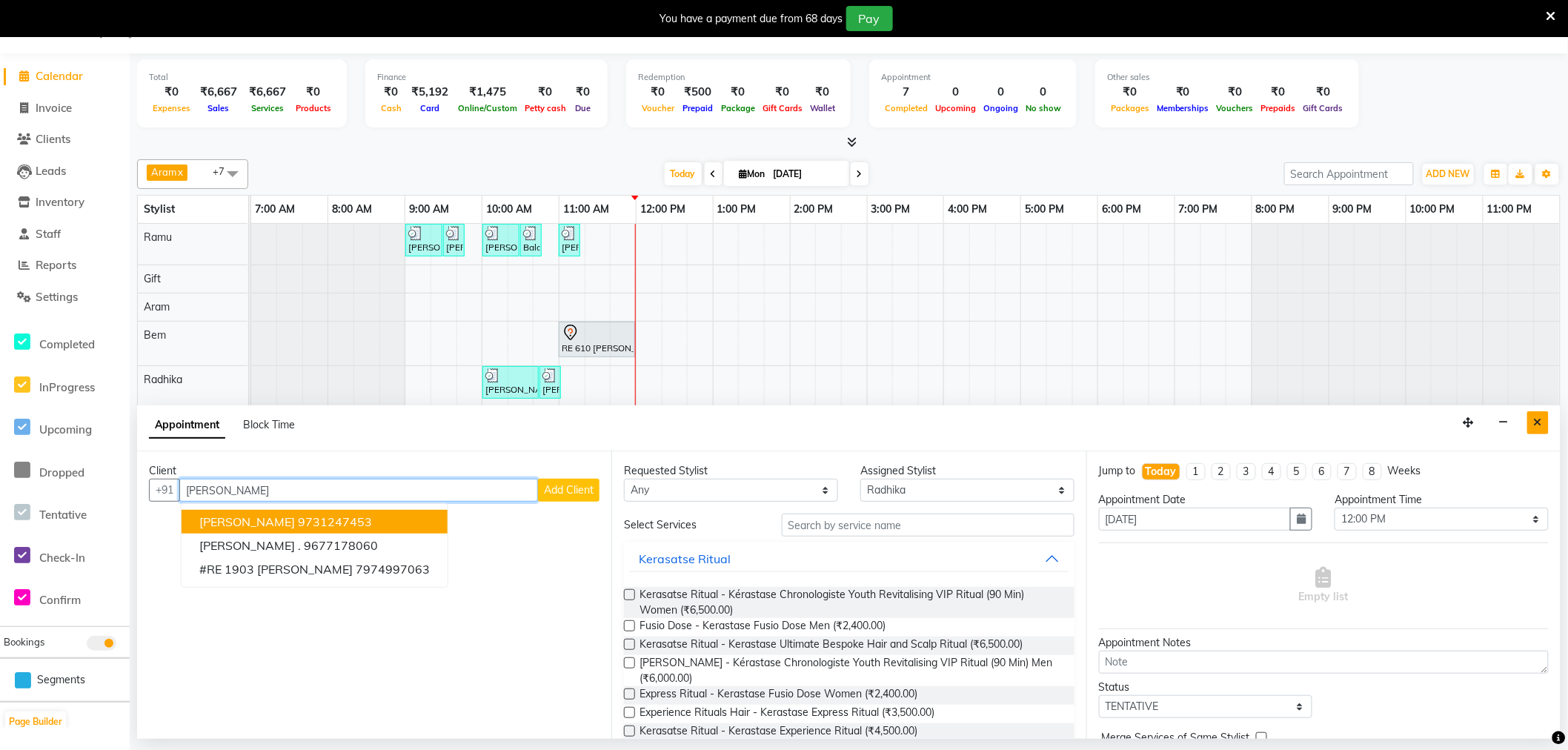
type input "Maggie"
click at [1546, 421] on button "Close" at bounding box center [1539, 422] width 22 height 23
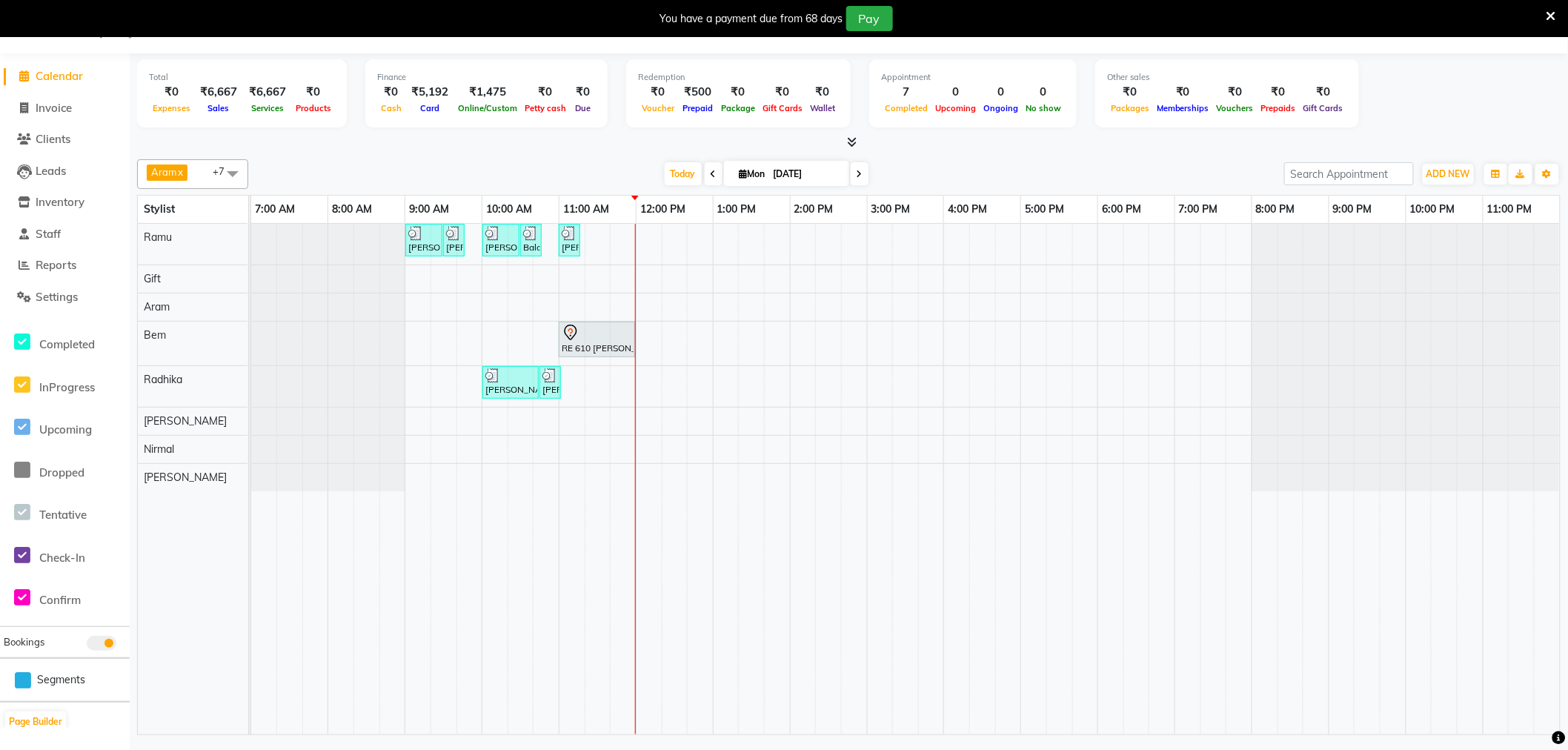
click at [642, 378] on div "Sandeep Krishna Murthy, TK01, 09:00 AM-09:30 AM, Hair Cut Men (Stylist) Sandeep…" at bounding box center [905, 479] width 1309 height 510
select select "84963"
select select "tentative"
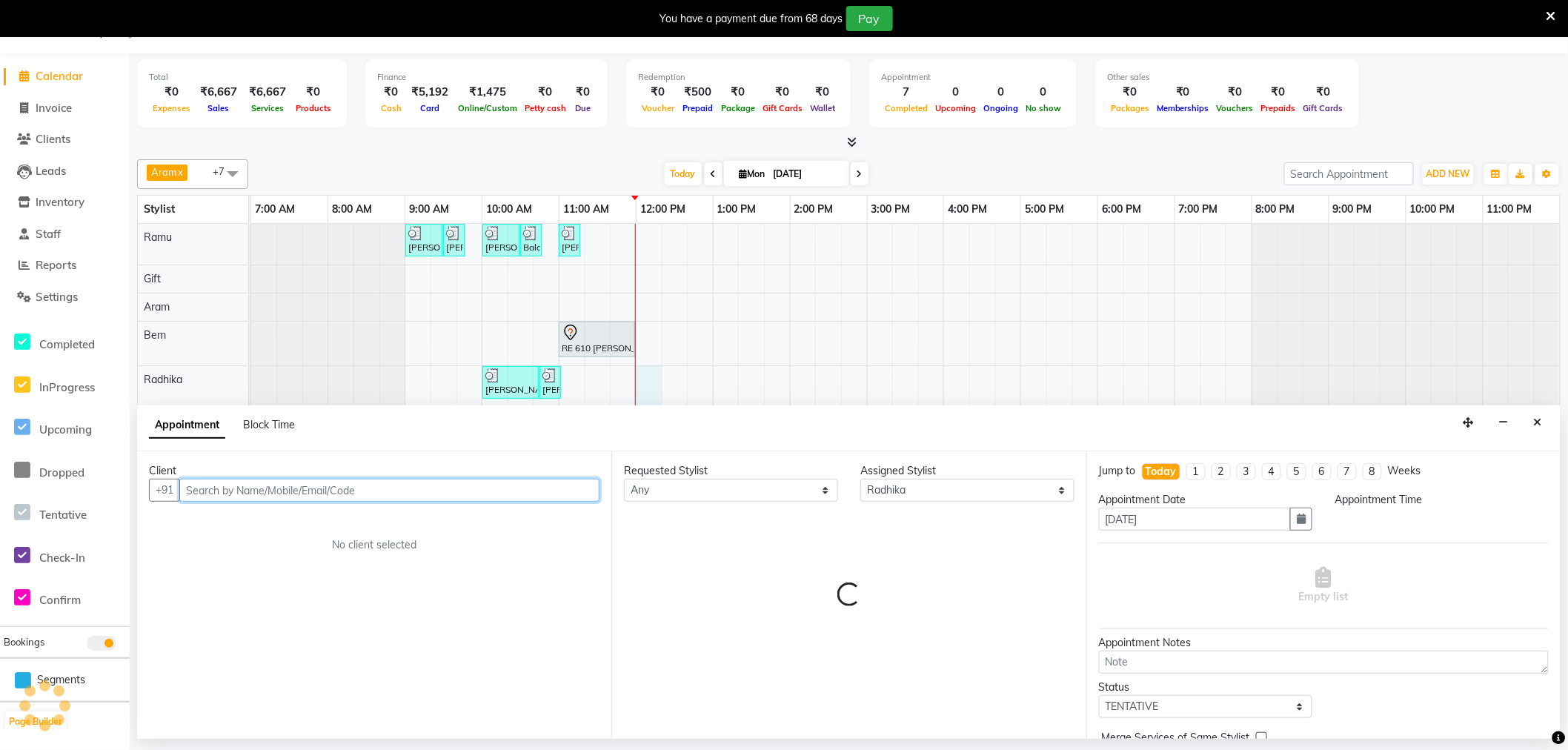
select select "720"
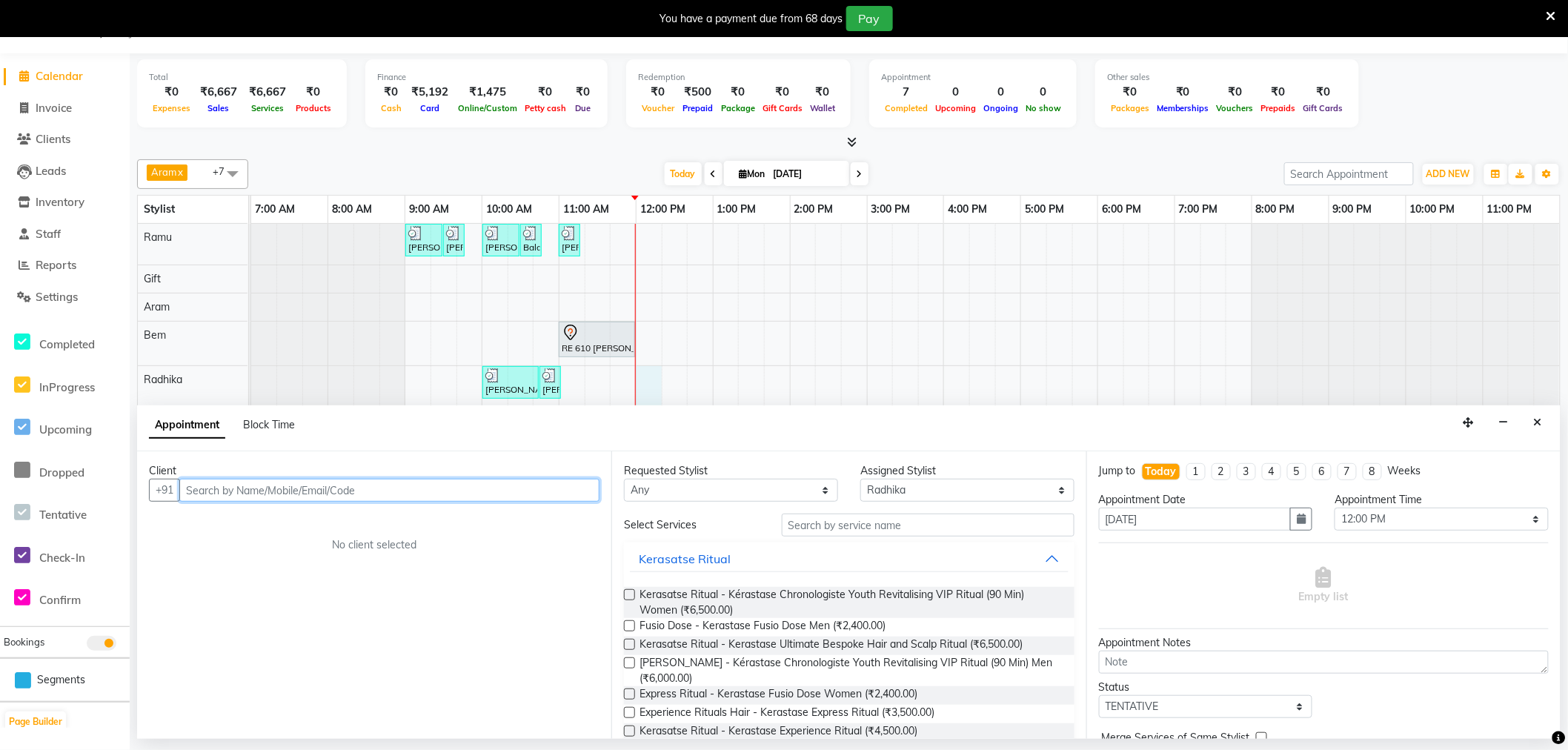
click at [267, 489] on input "text" at bounding box center [390, 490] width 420 height 23
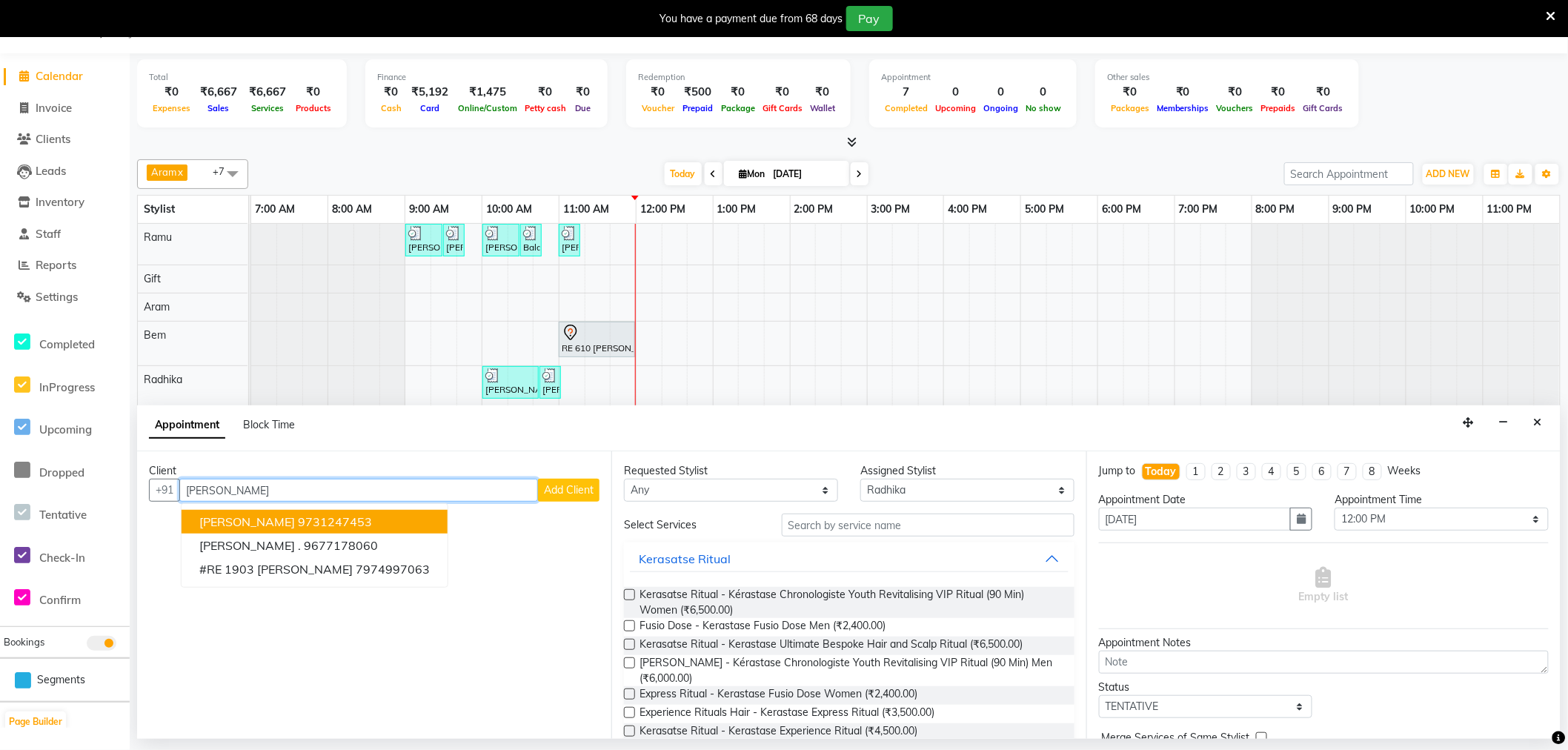
type input "Maggie"
click at [562, 494] on span "Add Client" at bounding box center [568, 490] width 50 height 14
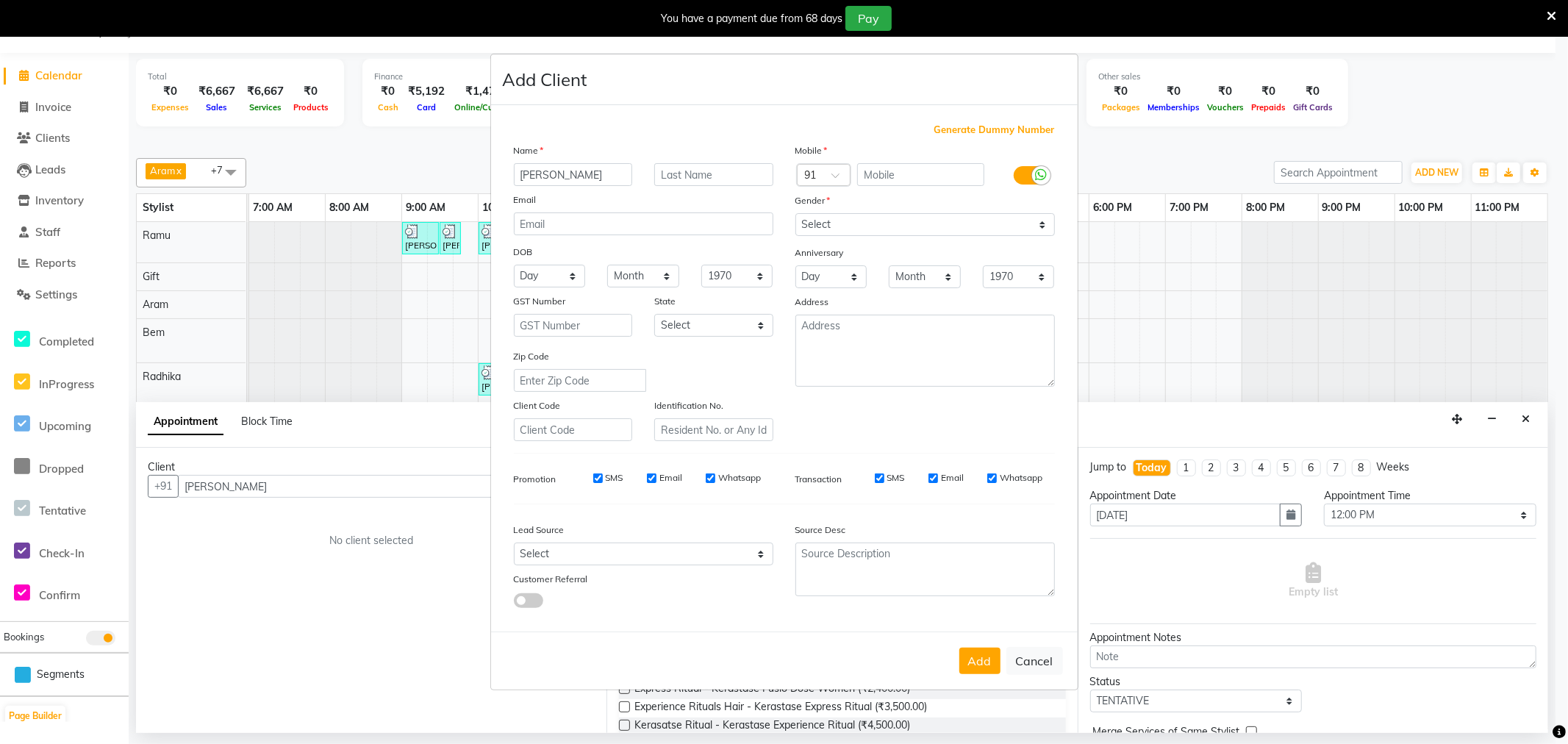
click at [517, 169] on input "Maggie" at bounding box center [574, 174] width 119 height 22
drag, startPoint x: 557, startPoint y: 173, endPoint x: 596, endPoint y: 178, distance: 39.3
click at [596, 178] on input "RE 718 Maggie" at bounding box center [574, 174] width 119 height 22
type input "RE 718 Maggie"
click at [690, 174] on input "text" at bounding box center [714, 174] width 119 height 22
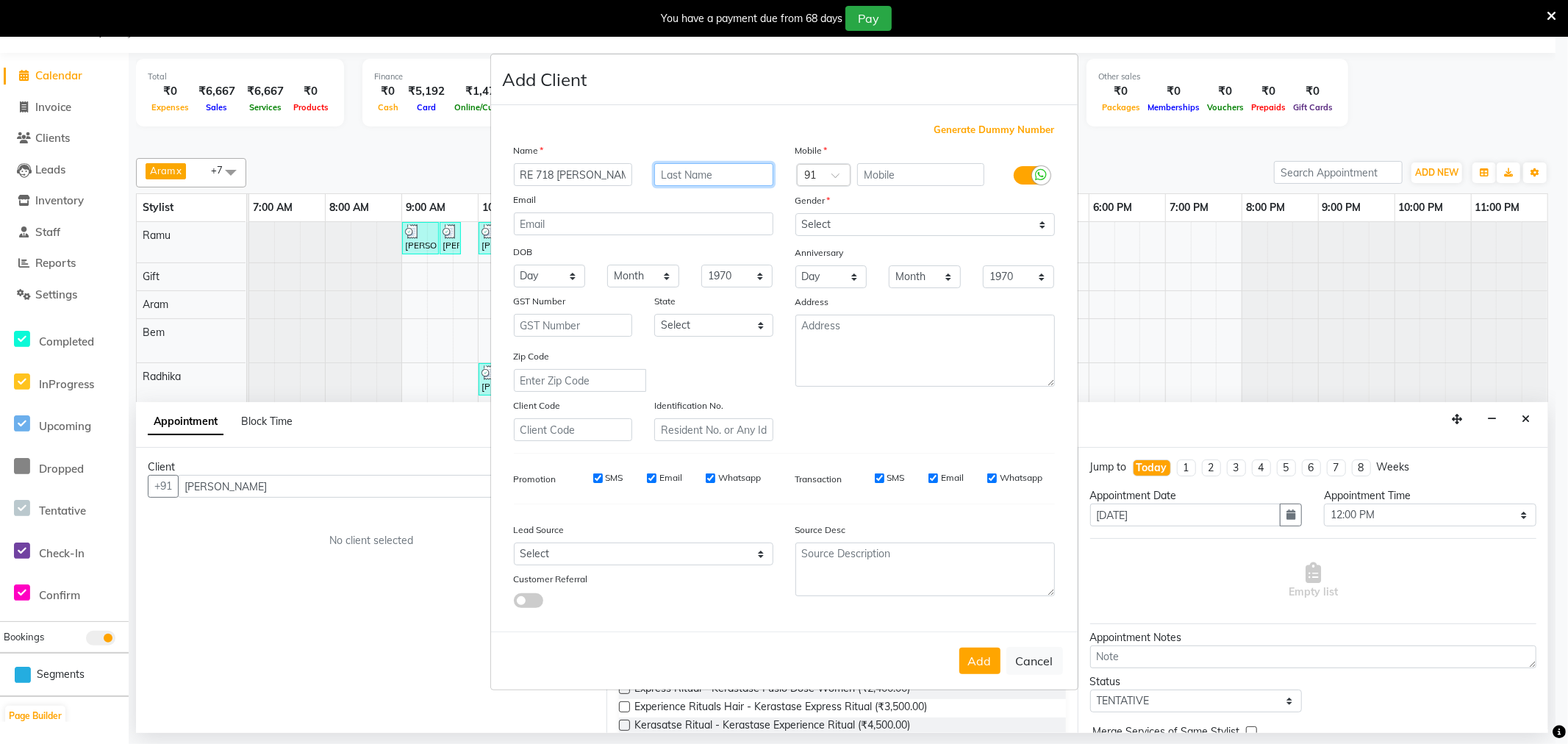
paste input "Maggie"
type input "Maggie"
click at [618, 178] on input "RE 718 Maggie" at bounding box center [574, 174] width 119 height 22
type input "RE 718"
click at [710, 174] on input "Maggie" at bounding box center [714, 174] width 119 height 22
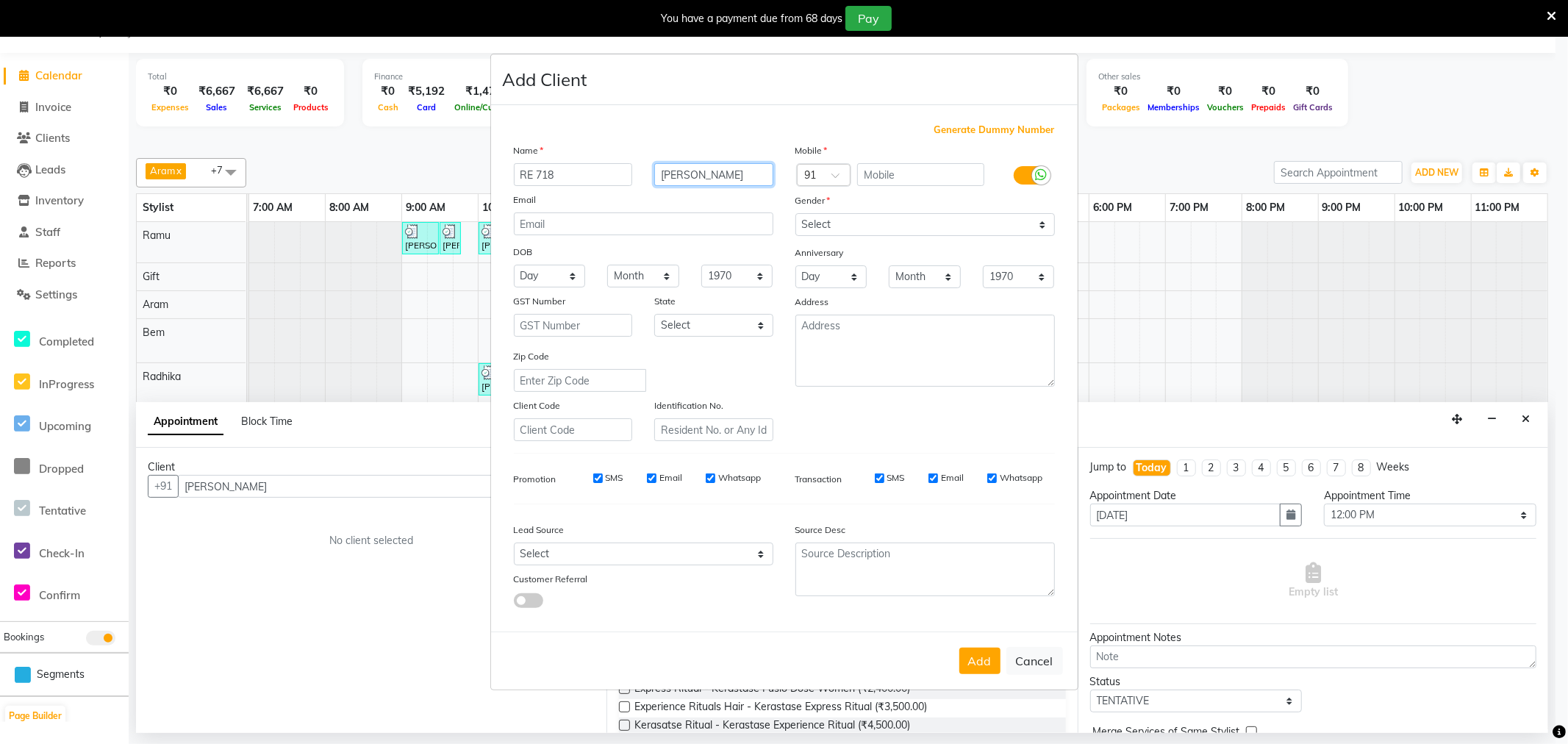
type input "Maggie Lau"
click at [836, 175] on span at bounding box center [840, 180] width 19 height 16
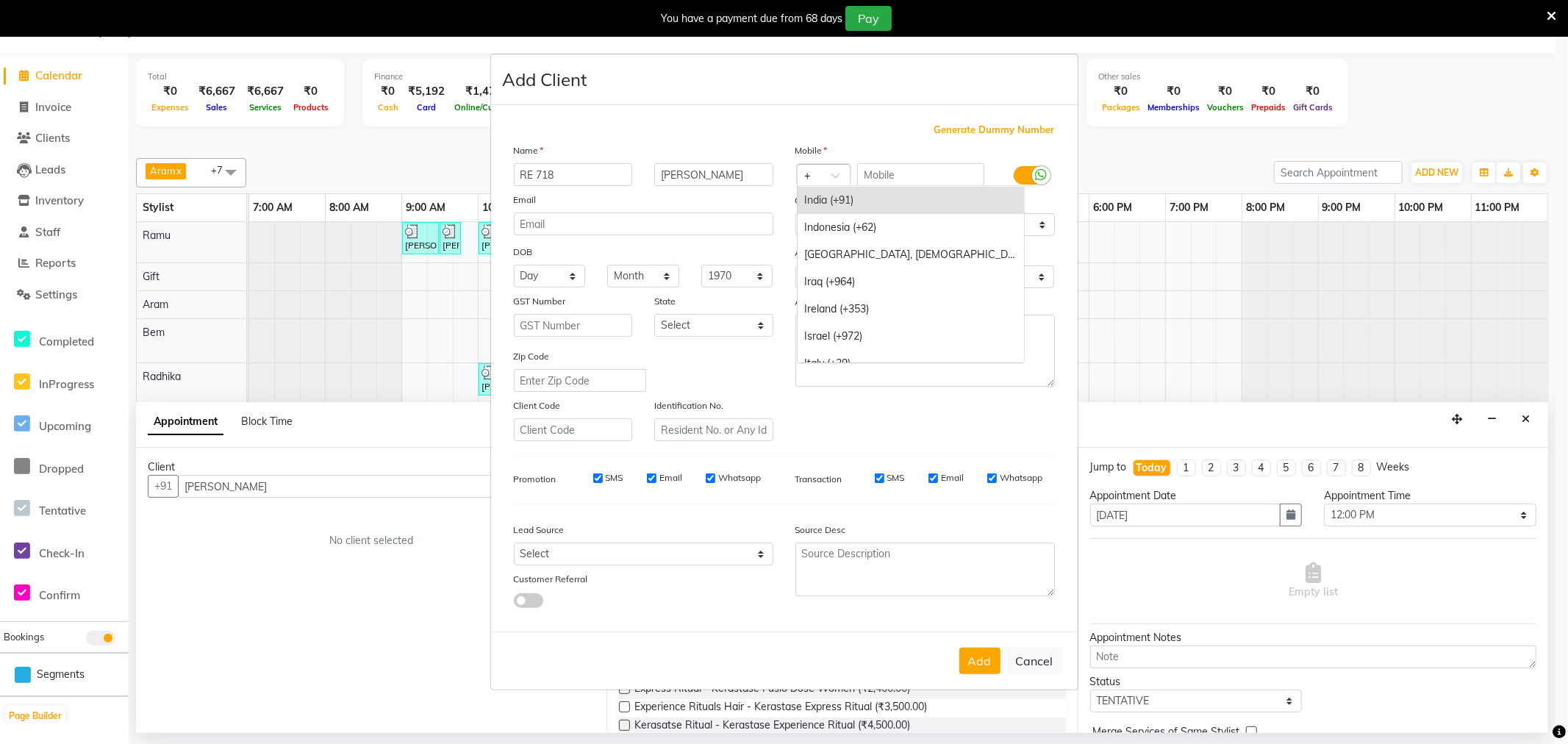
type input "+1"
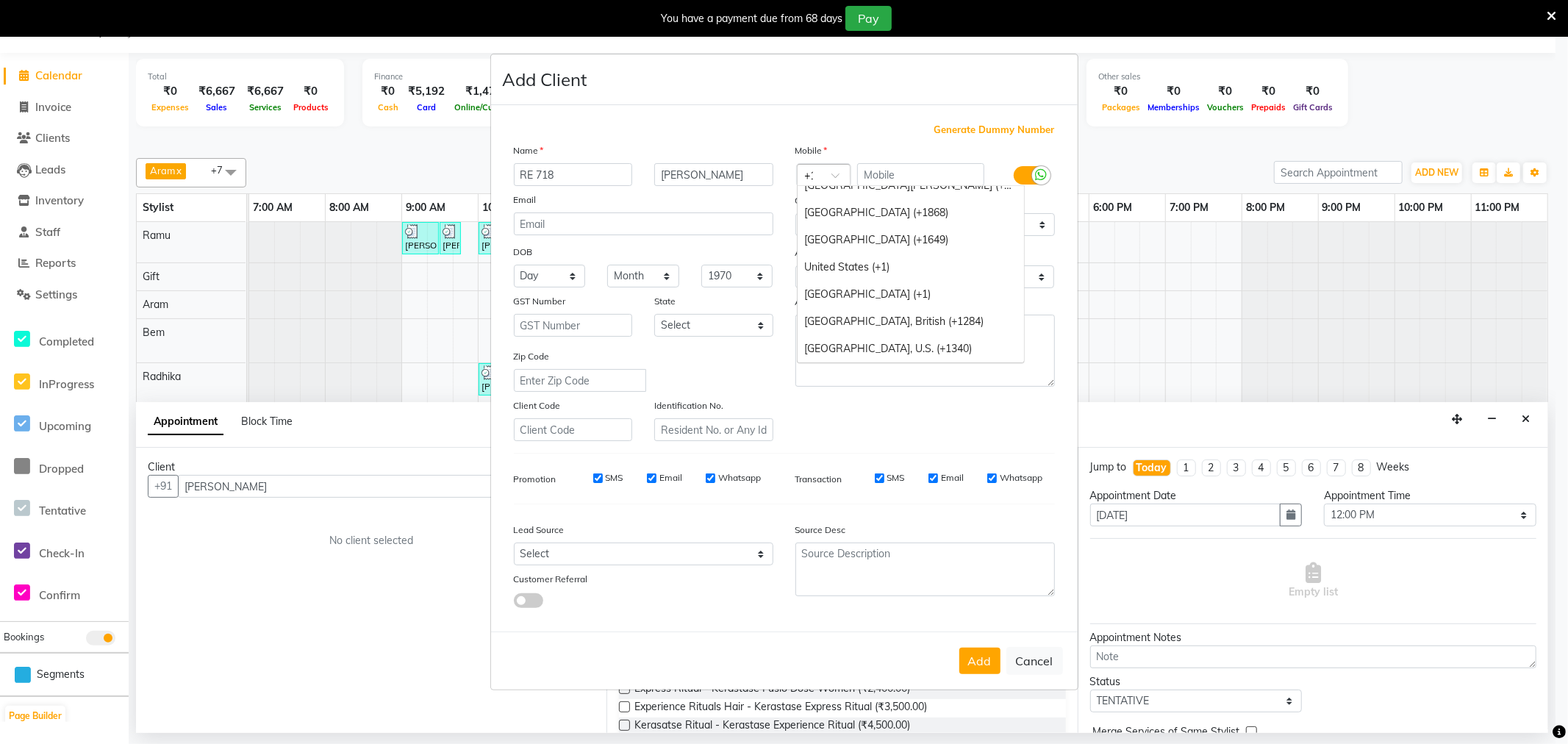
scroll to position [503, 0]
click at [847, 253] on div "United States (+1)" at bounding box center [911, 267] width 227 height 27
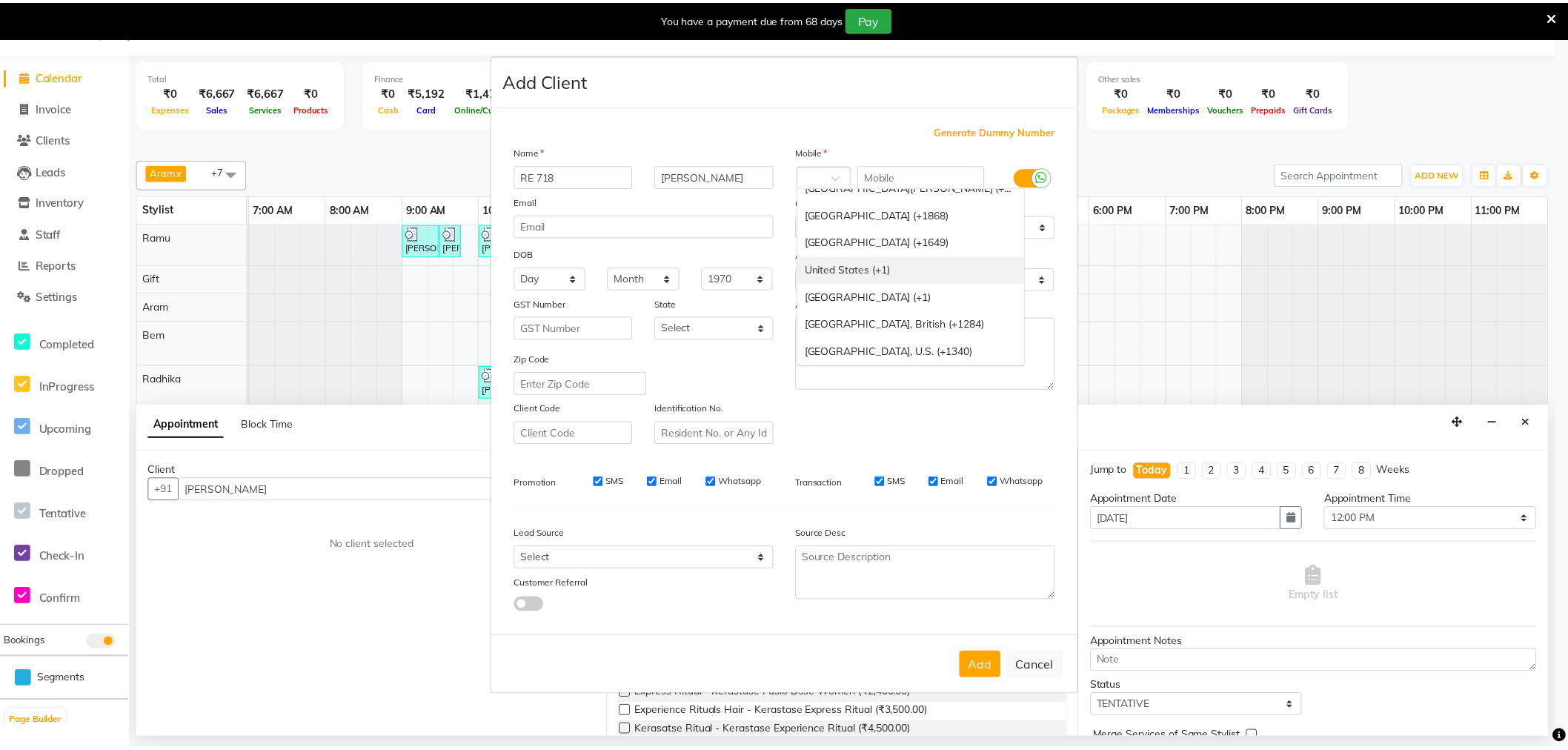
scroll to position [0, 0]
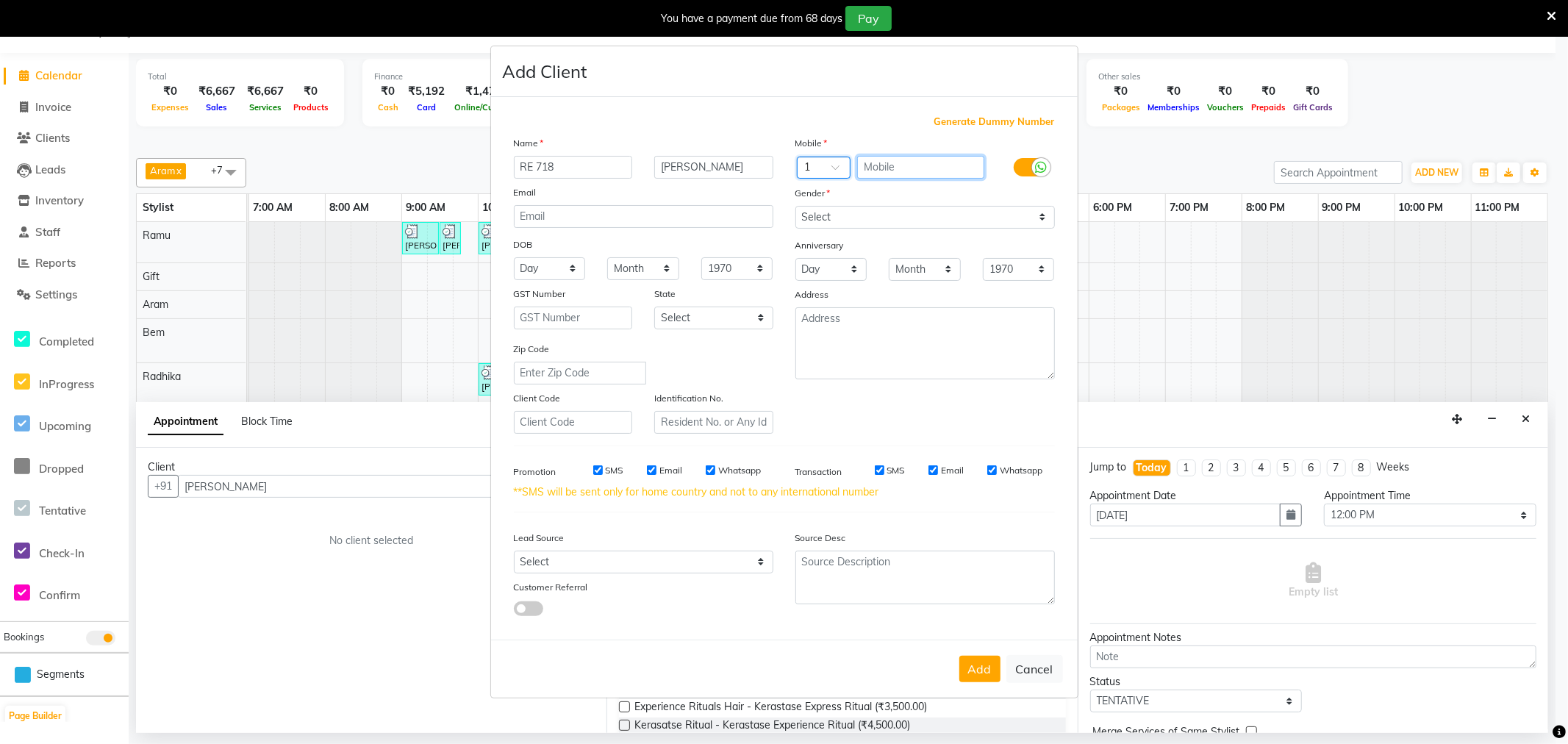
click at [935, 172] on input "text" at bounding box center [920, 167] width 128 height 22
paste input "650) 505-9888"
type input "650) 505-9888"
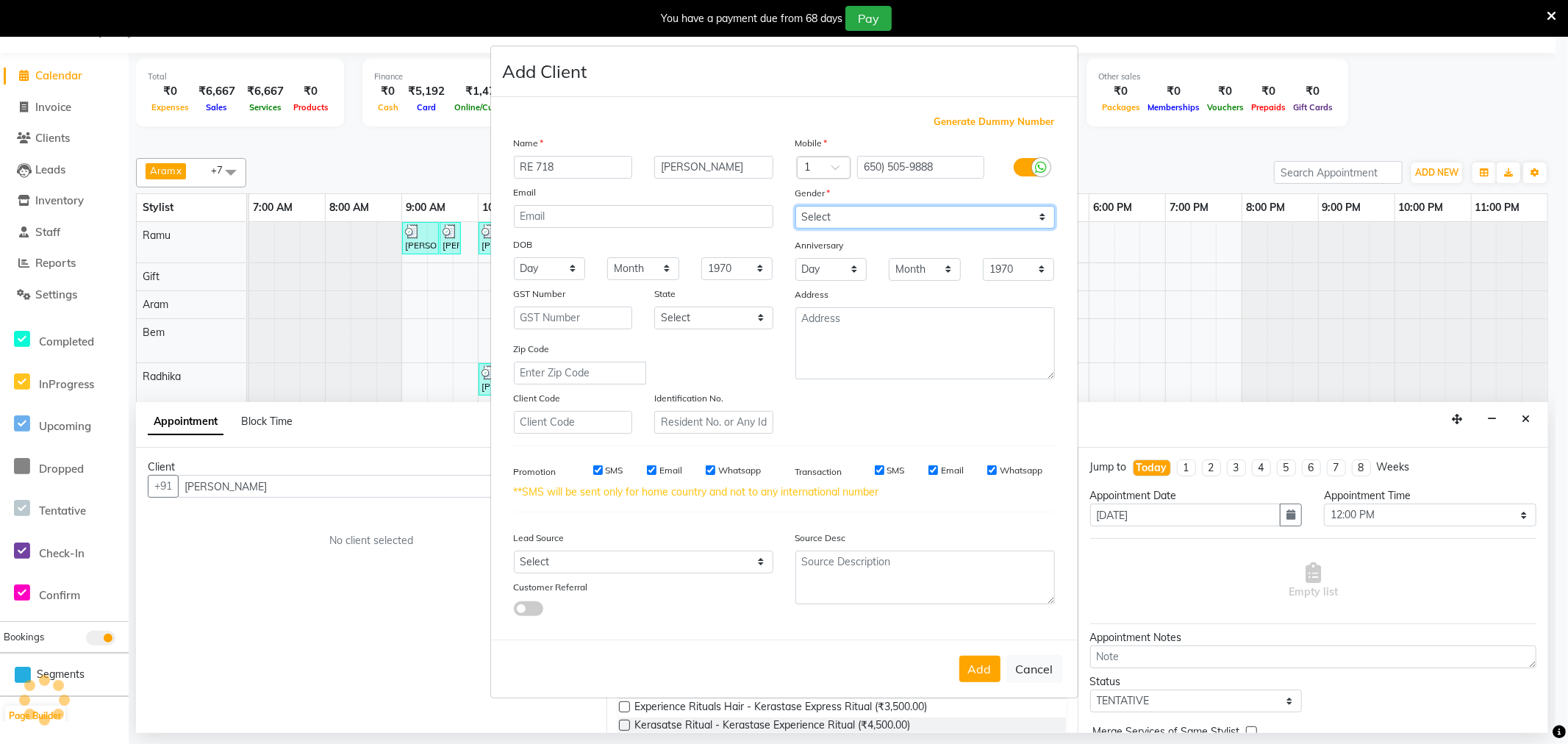
click at [897, 214] on select "Select Male Female Other Prefer Not To Say" at bounding box center [925, 216] width 259 height 22
select select "female"
click at [796, 205] on select "Select Male Female Other Prefer Not To Say" at bounding box center [925, 216] width 259 height 22
click at [965, 663] on button "Add" at bounding box center [980, 668] width 41 height 26
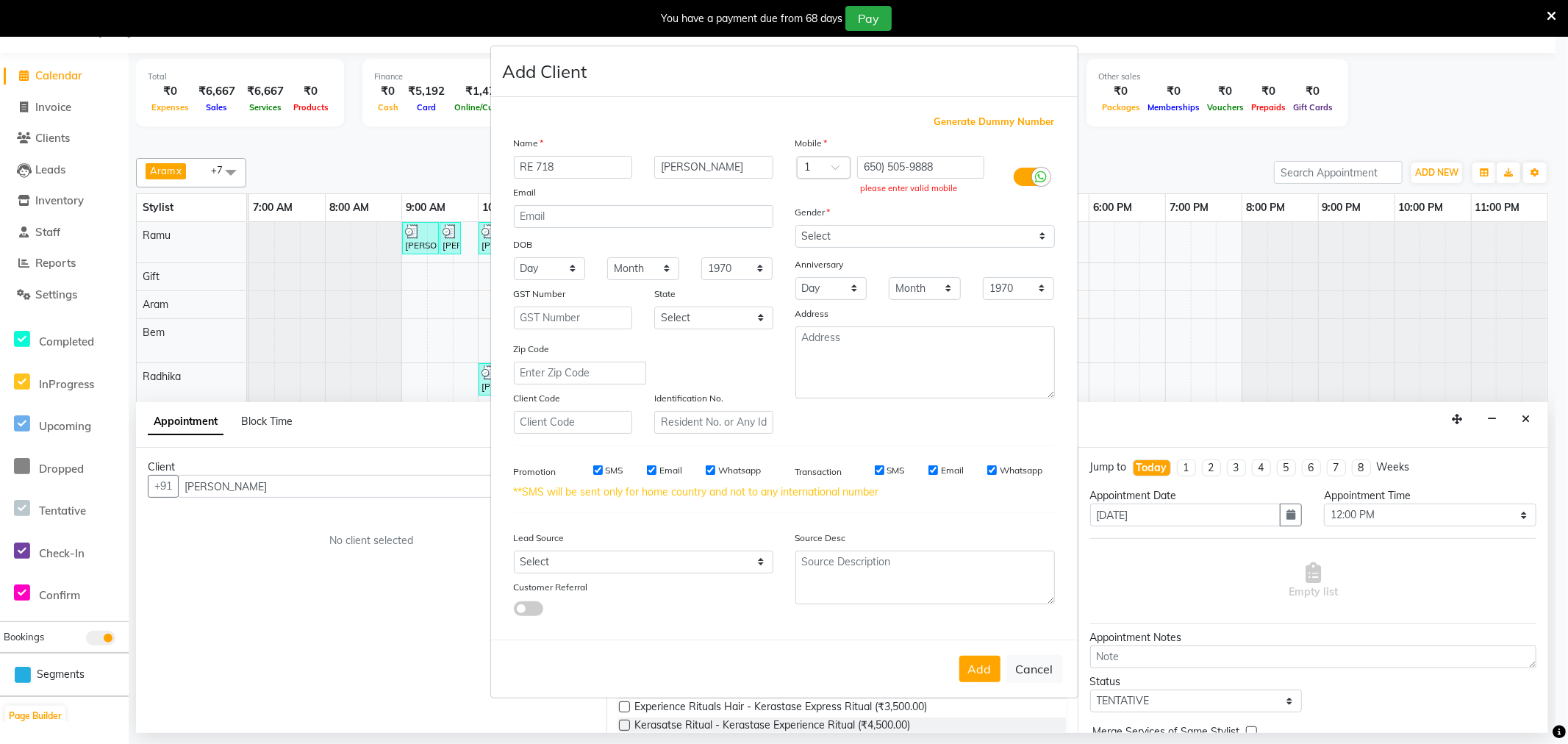
click at [845, 153] on div "Mobile" at bounding box center [925, 145] width 281 height 20
click at [886, 165] on input "650) 505-9888" at bounding box center [920, 167] width 128 height 22
click at [980, 671] on button "Add" at bounding box center [980, 668] width 41 height 26
click at [884, 164] on input "650 505-9888" at bounding box center [920, 167] width 128 height 22
type input "6505059888"
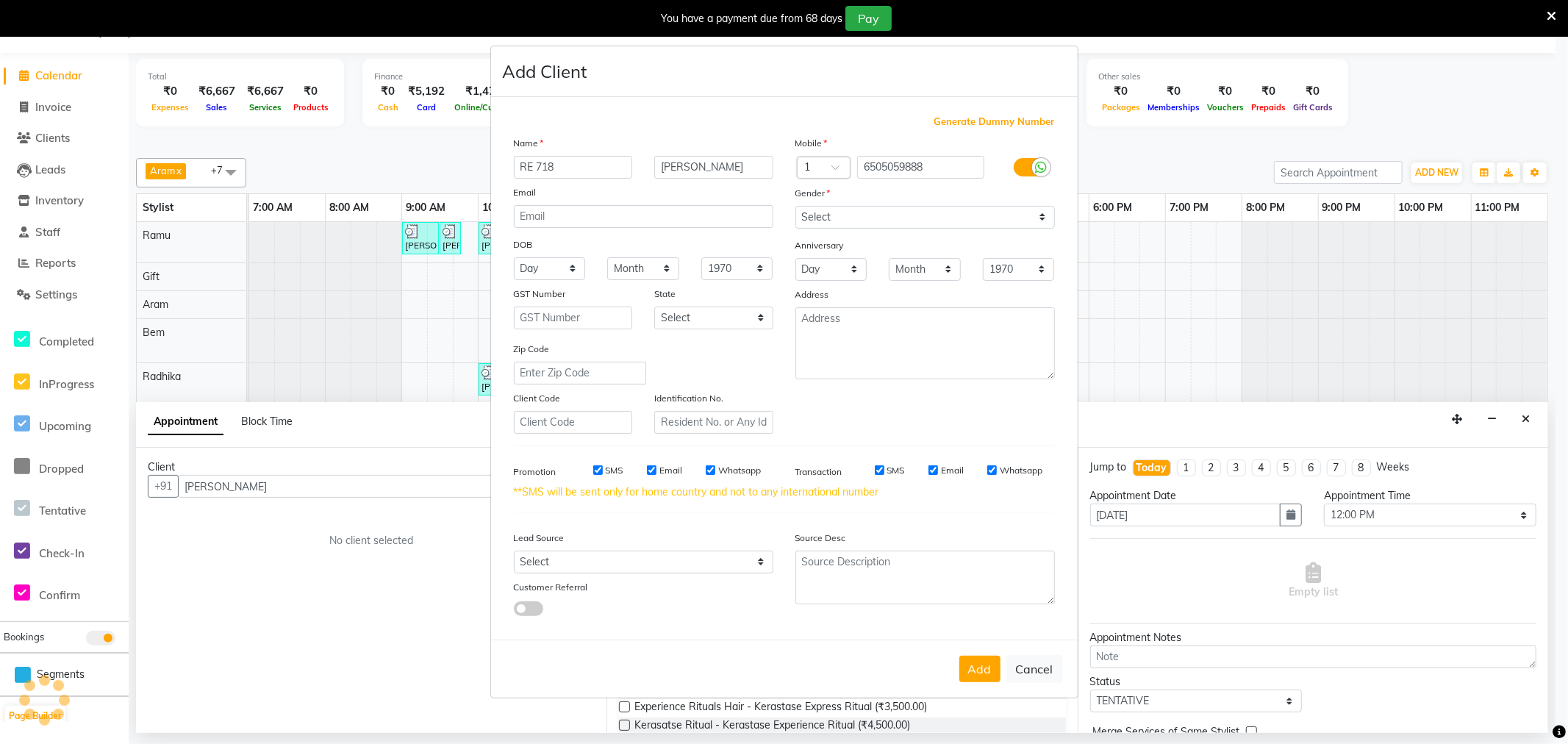
click at [974, 685] on div "Add Cancel" at bounding box center [784, 669] width 586 height 58
click at [979, 677] on button "Add" at bounding box center [980, 668] width 41 height 26
type input "6505059888"
select select
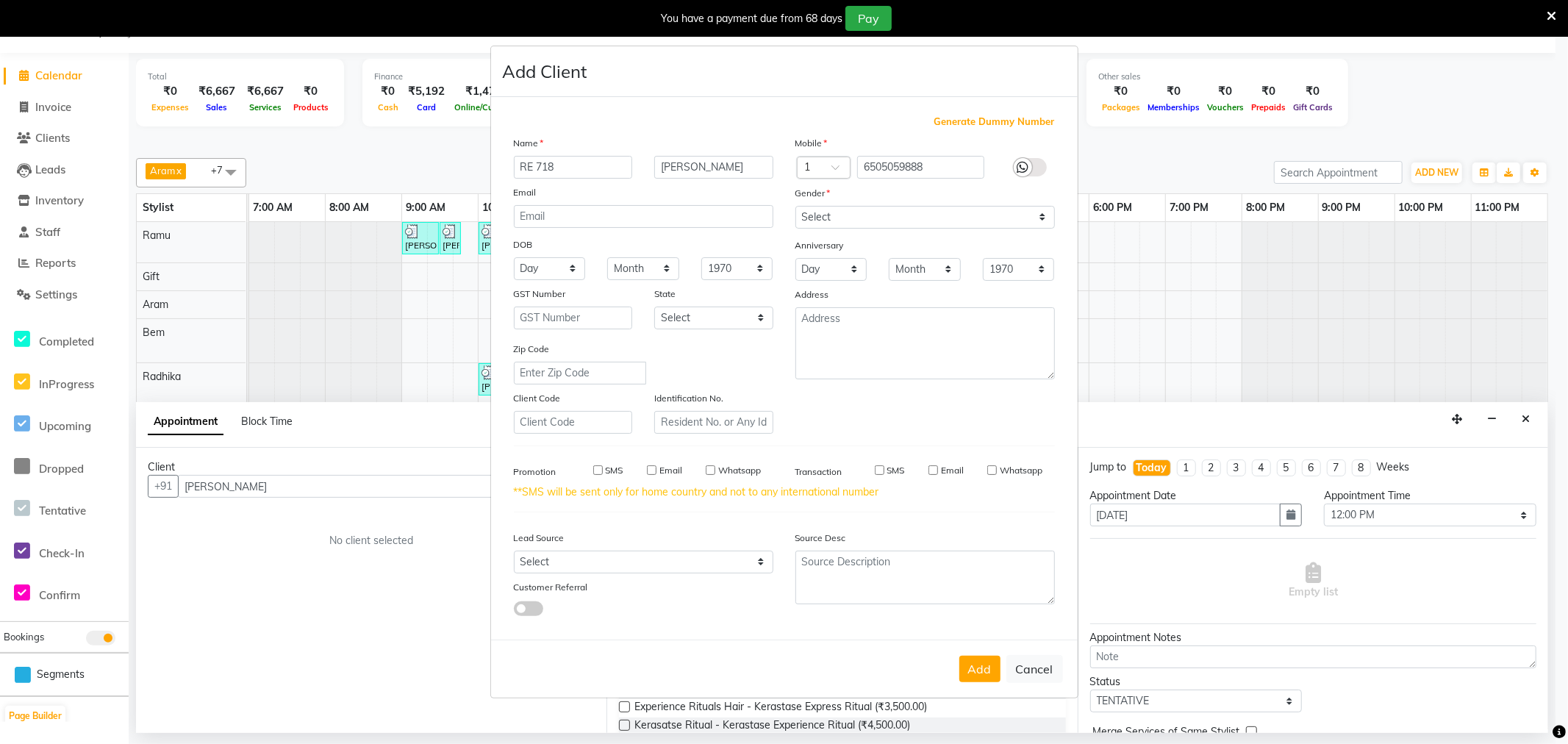
select select
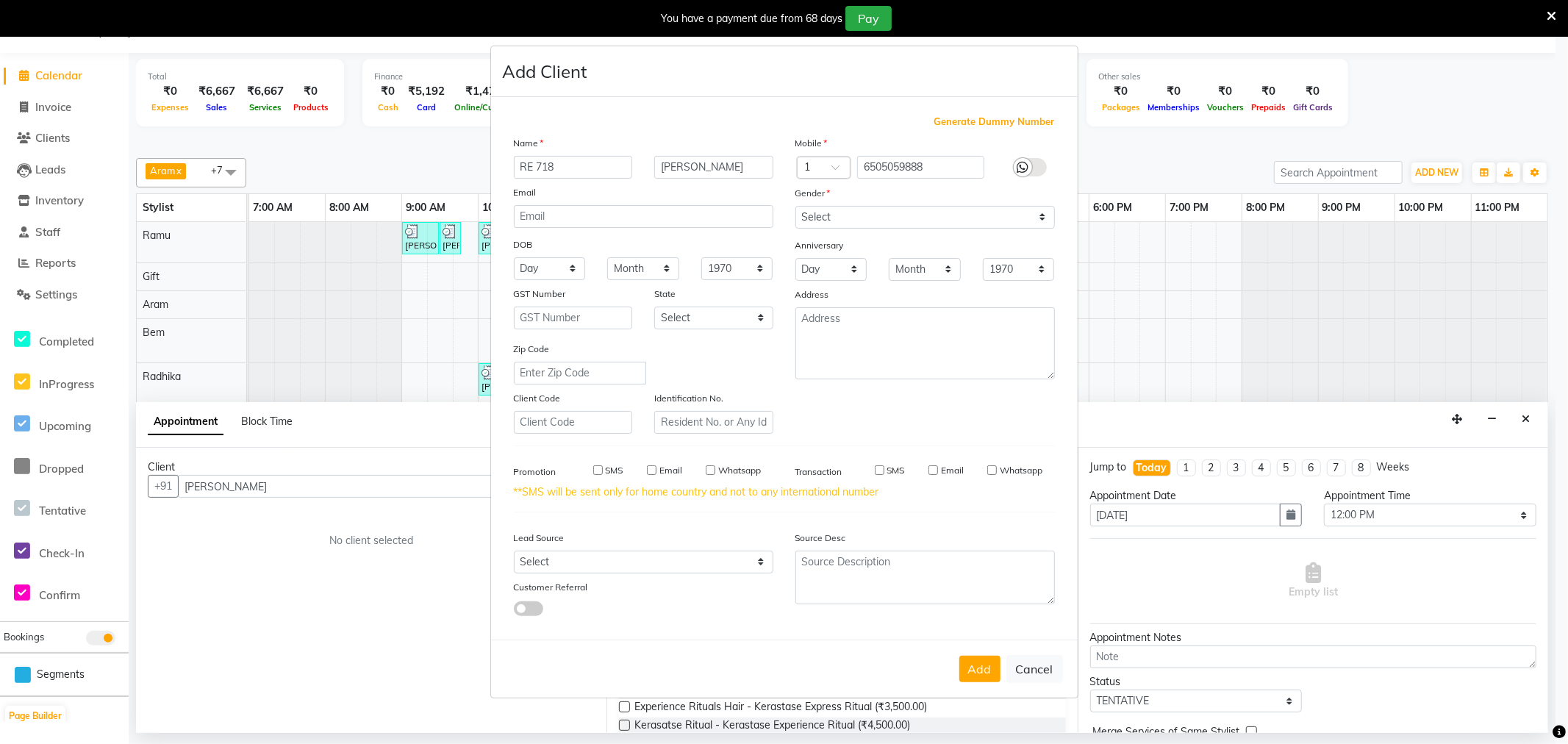
checkbox input "false"
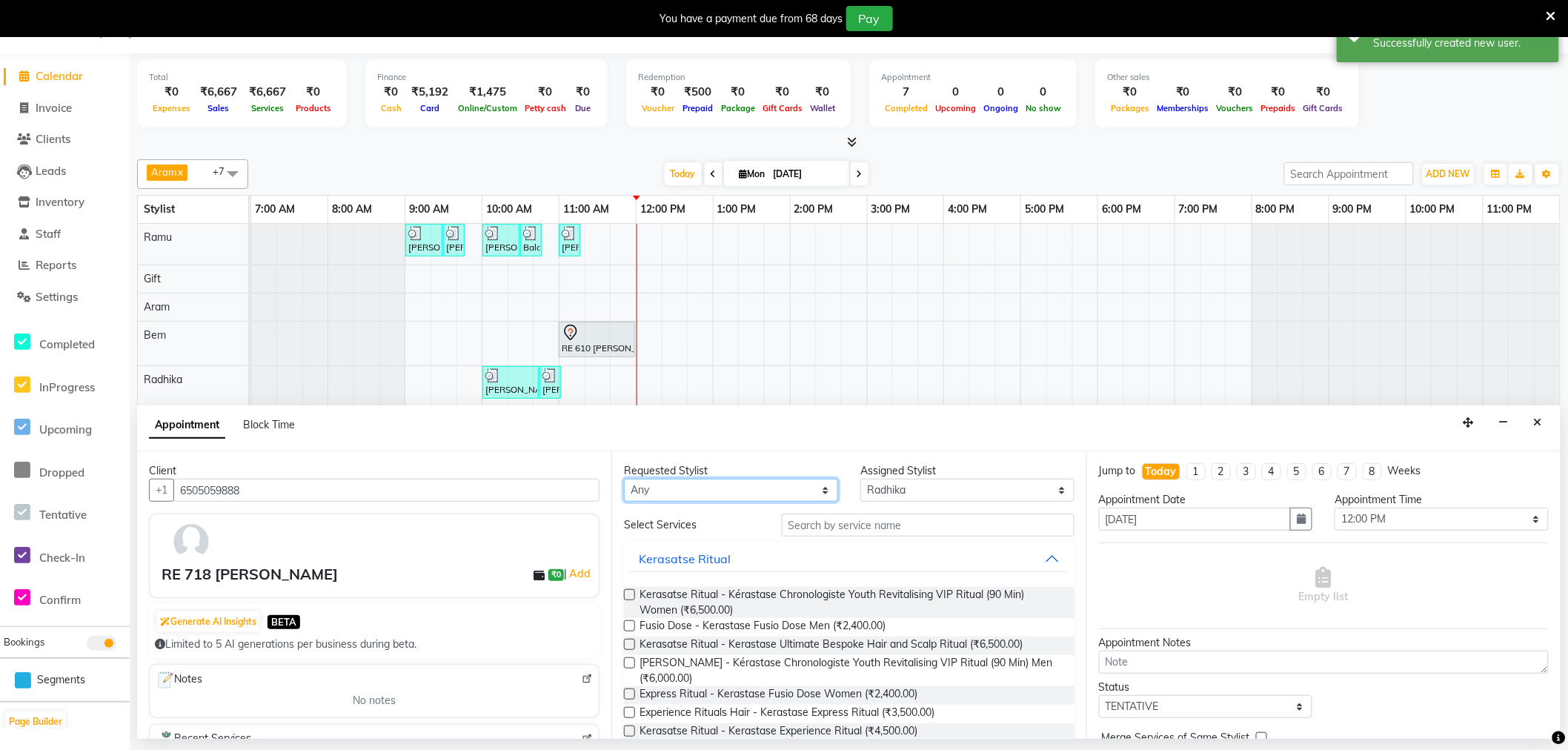
click at [785, 490] on select "Any Amy Aram Bem Gift Nirmal Poornesh Priscilla Radhika Ramu Ricky Shantha Shea…" at bounding box center [731, 490] width 214 height 23
click at [968, 334] on div "Sandeep Krishna Murthy, TK01, 09:00 AM-09:30 AM, Hair Cut Men (Stylist) Sandeep…" at bounding box center [905, 479] width 1309 height 510
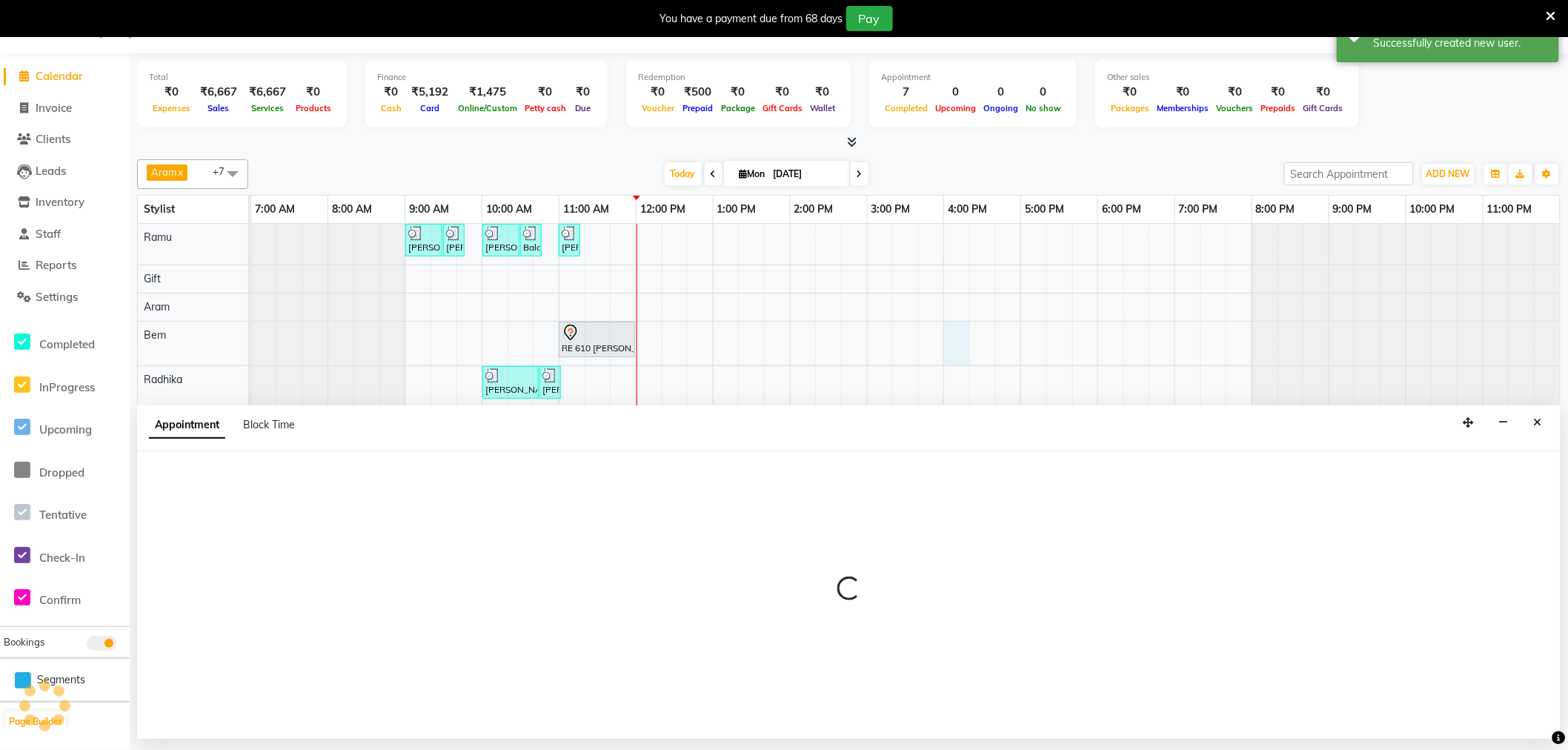
select select "84962"
select select "960"
select select "tentative"
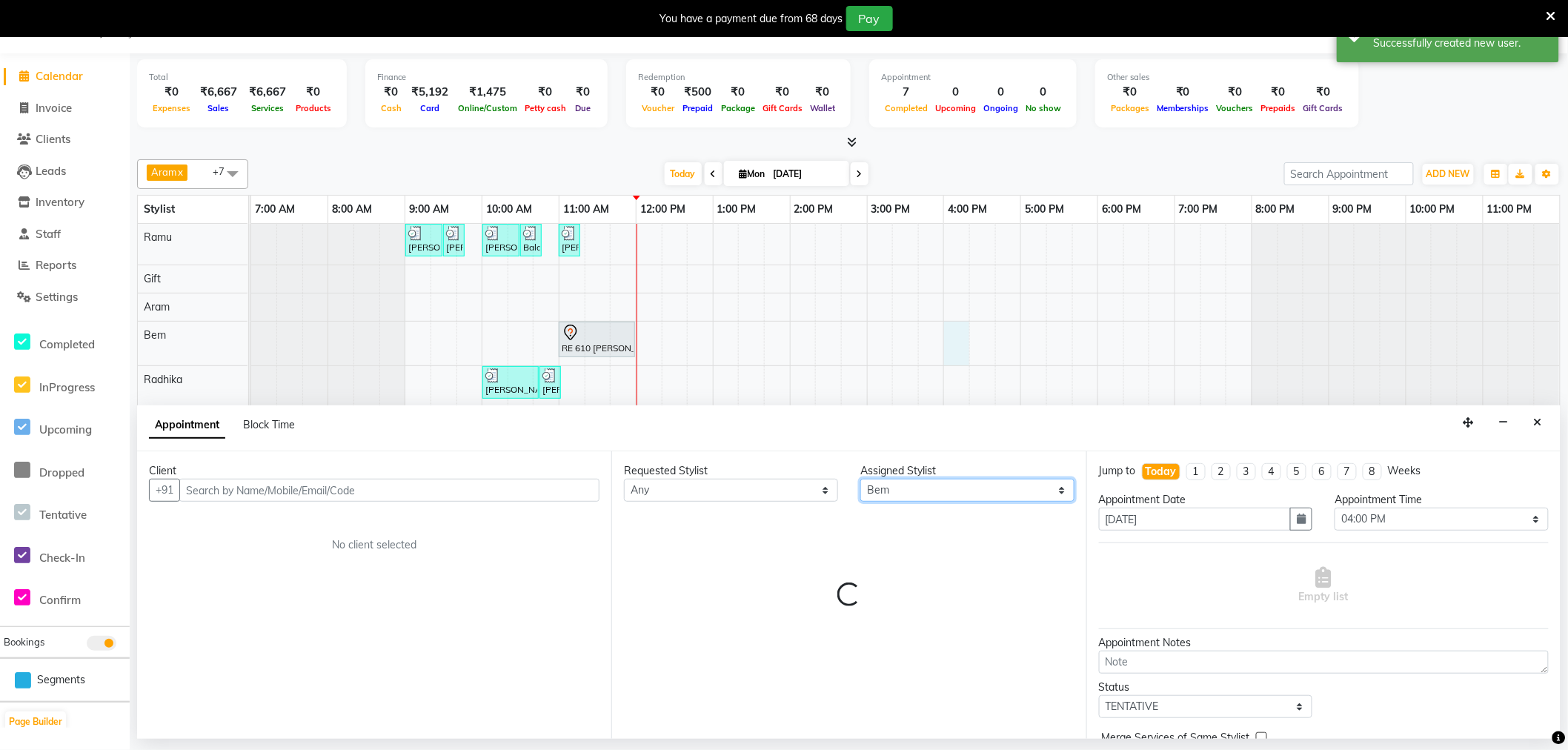
click at [912, 495] on select "Select Amy Aram Bem Gift Nirmal Poornesh Priscilla Radhika Ramu Ricky Shantha S…" at bounding box center [968, 490] width 214 height 23
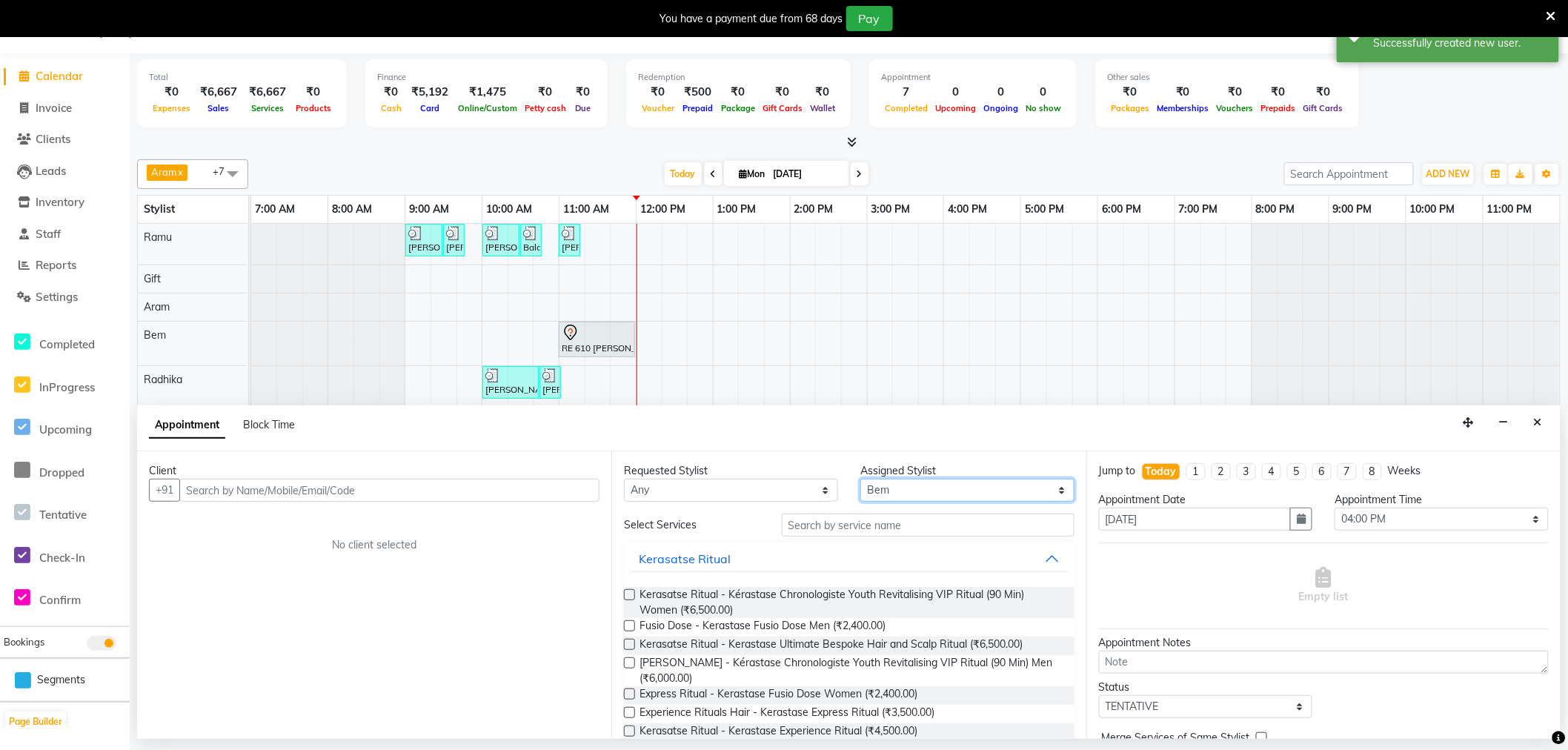
select select "84963"
click at [861, 479] on select "Select Amy Aram Bem Gift Nirmal Poornesh Priscilla Radhika Ramu Ricky Shantha S…" at bounding box center [968, 490] width 214 height 23
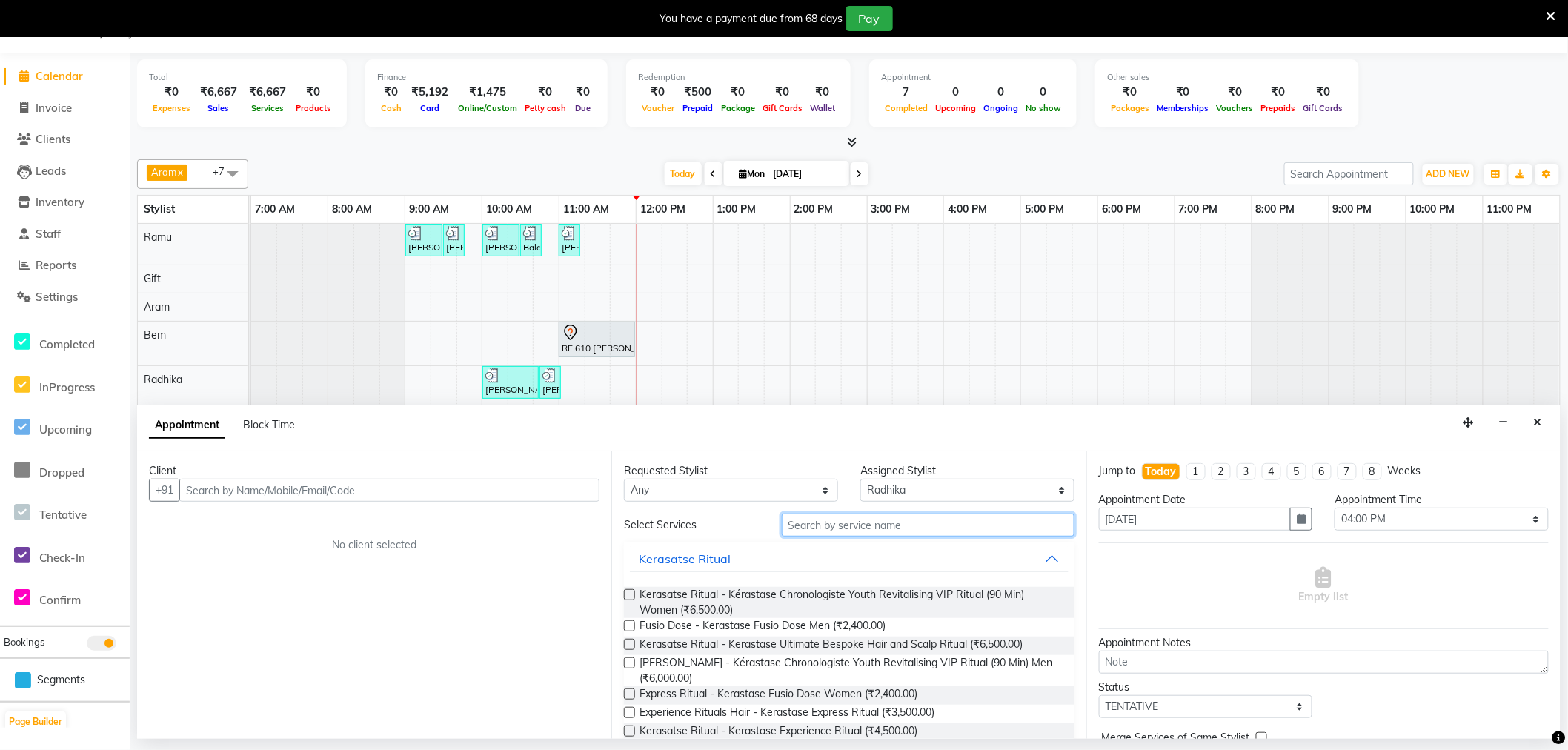
click at [885, 529] on input "text" at bounding box center [928, 524] width 293 height 23
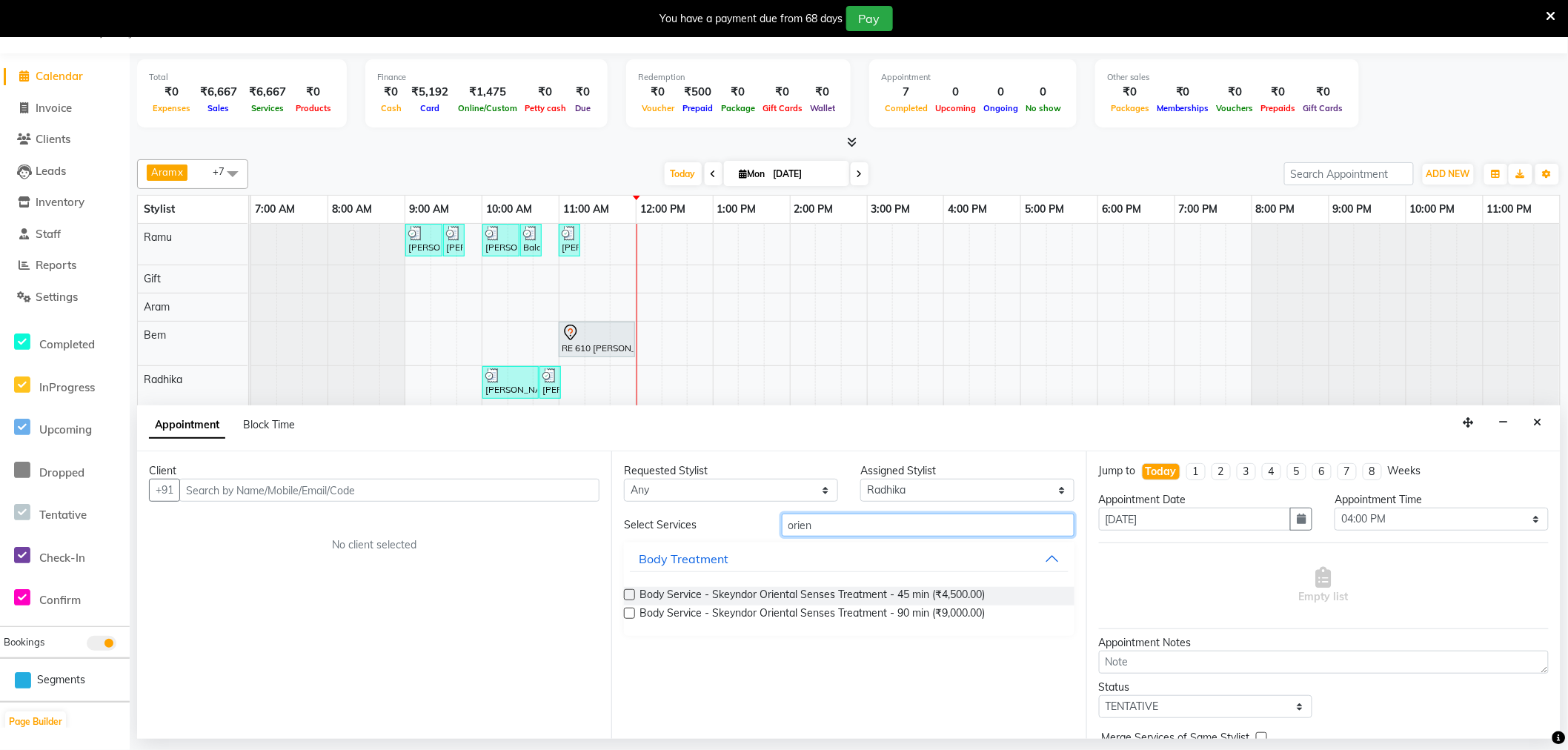
type input "orien"
click at [632, 611] on label at bounding box center [629, 613] width 11 height 11
click at [632, 611] on input "checkbox" at bounding box center [629, 615] width 10 height 10
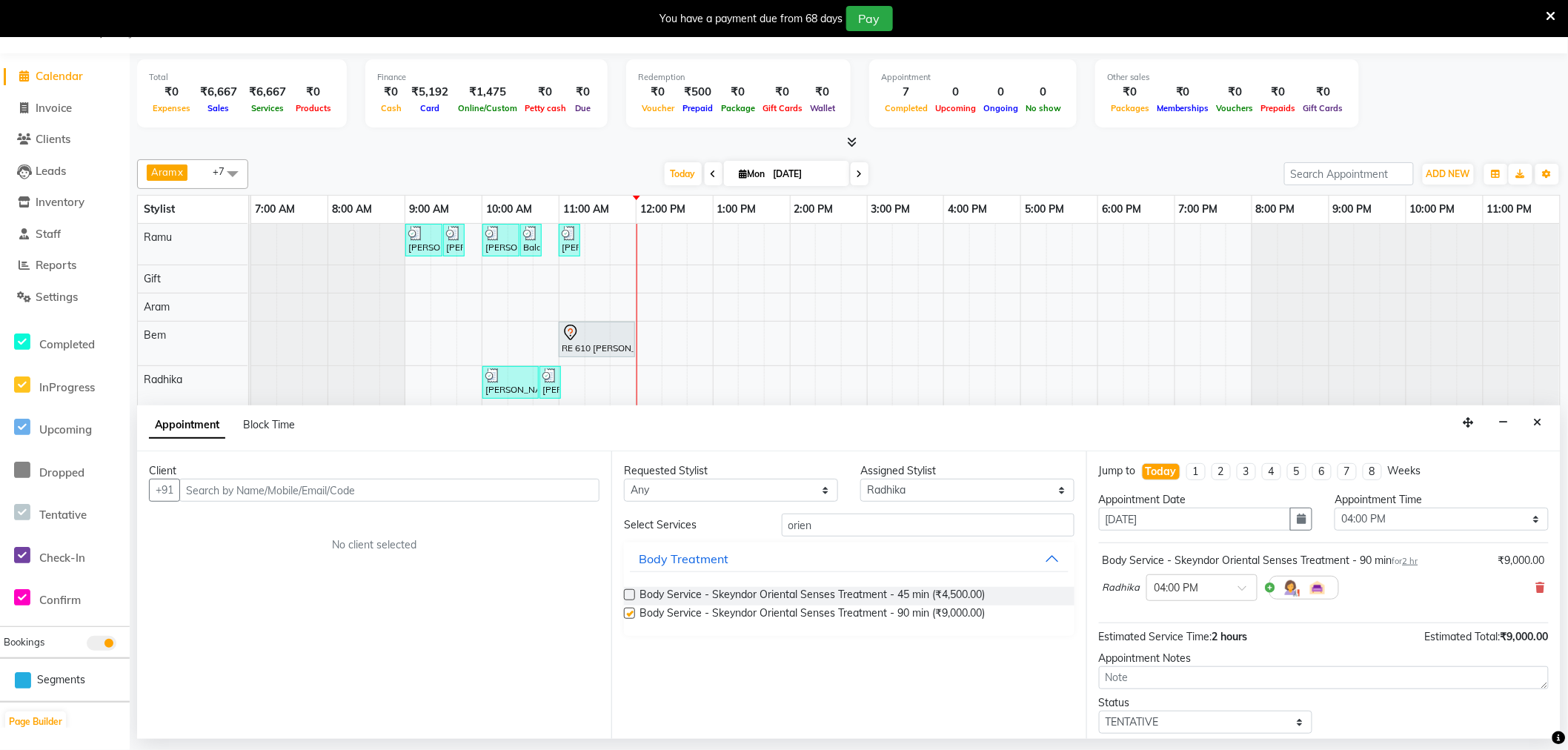
checkbox input "false"
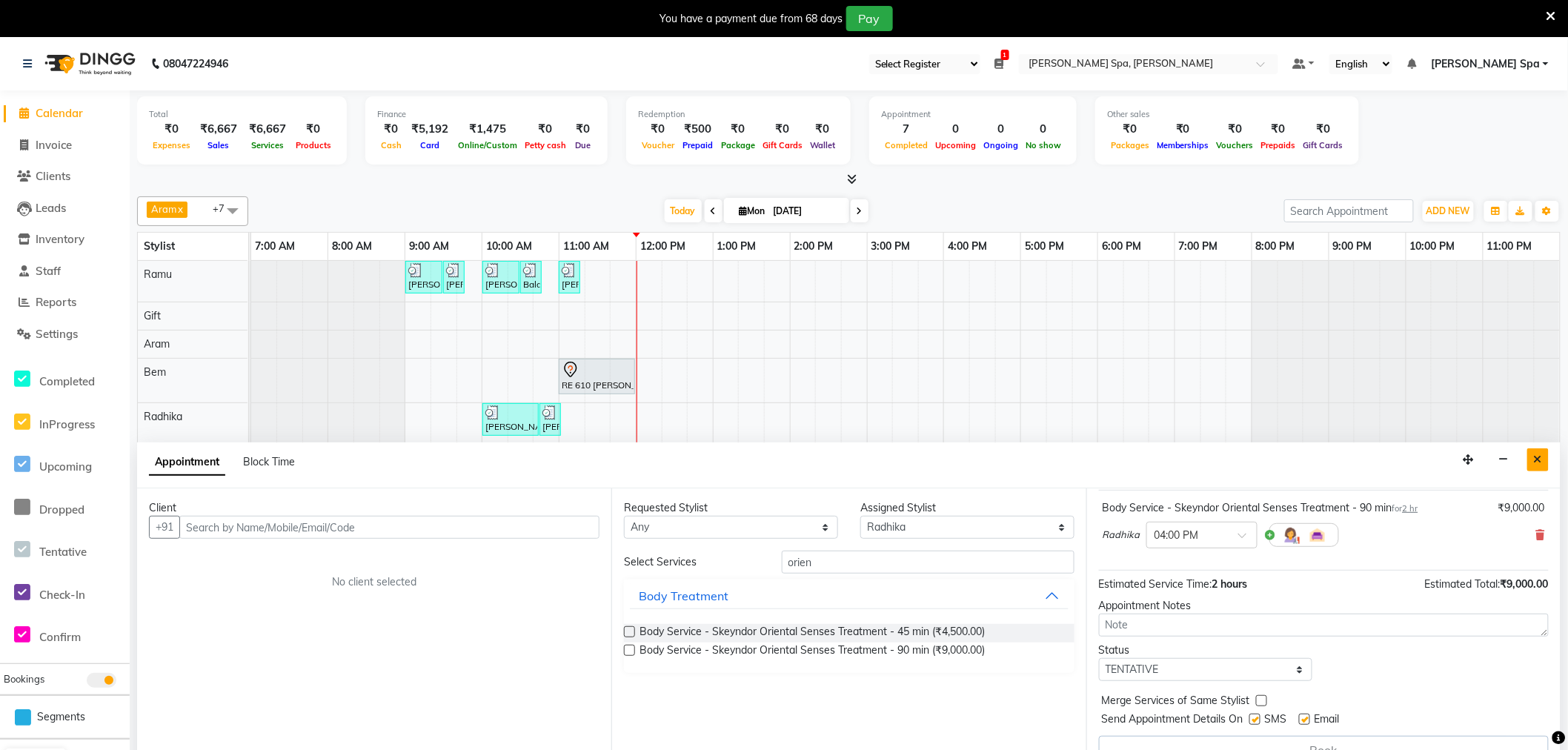
click at [1544, 455] on button "Close" at bounding box center [1539, 459] width 22 height 23
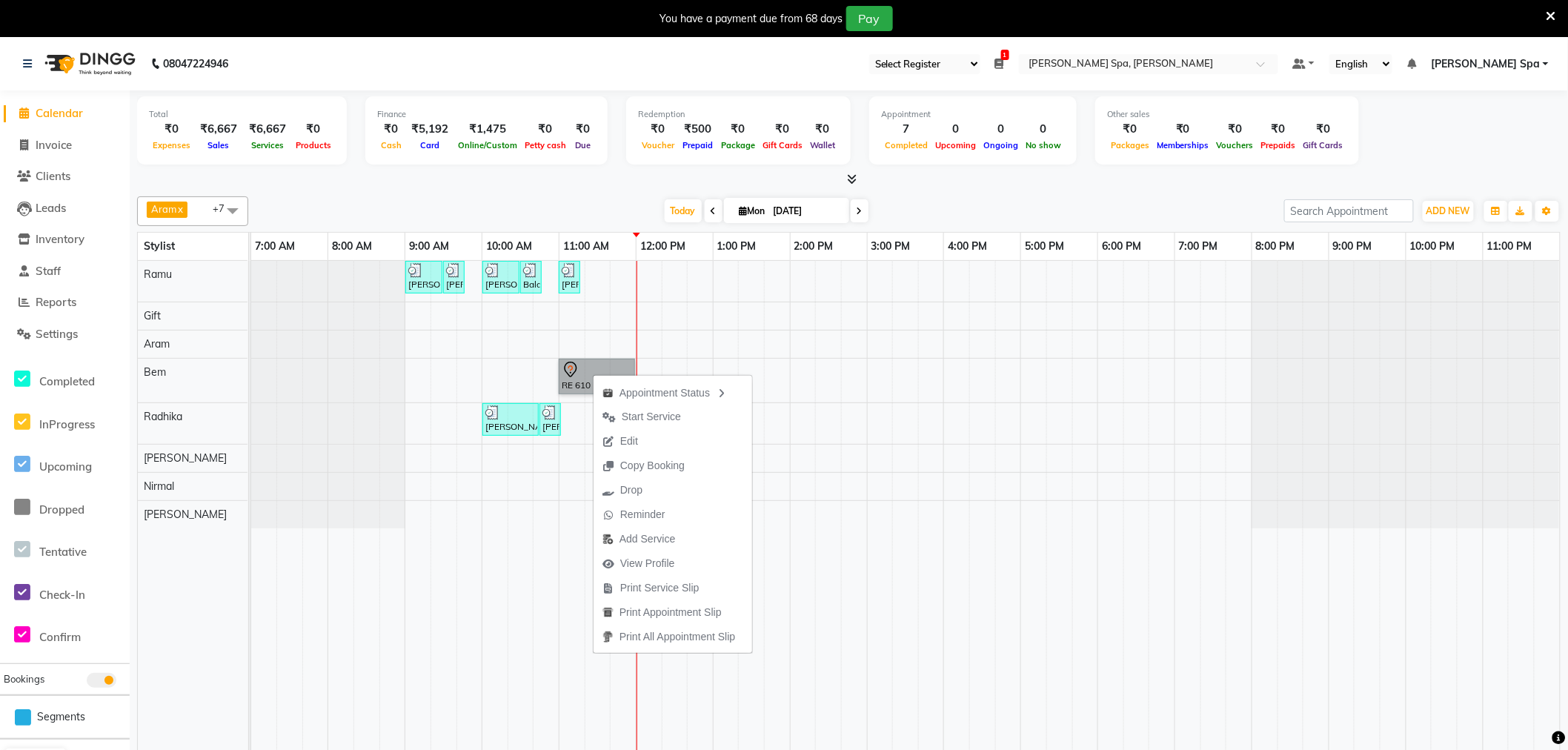
click at [579, 304] on div "Sandeep Krishna Murthy, TK01, 09:00 AM-09:30 AM, Hair Cut Men (Stylist) Sandeep…" at bounding box center [905, 516] width 1309 height 510
select select "84955"
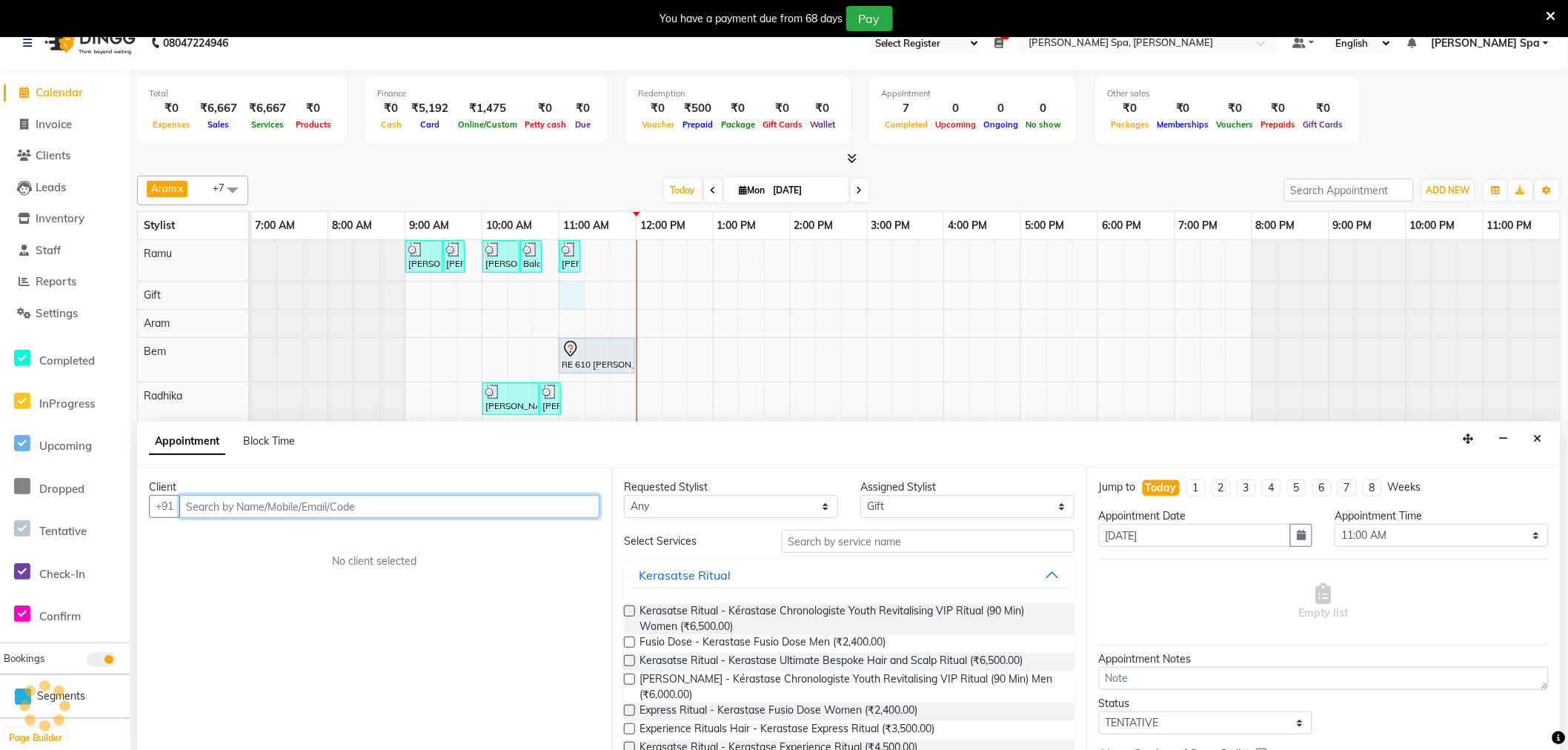
scroll to position [37, 0]
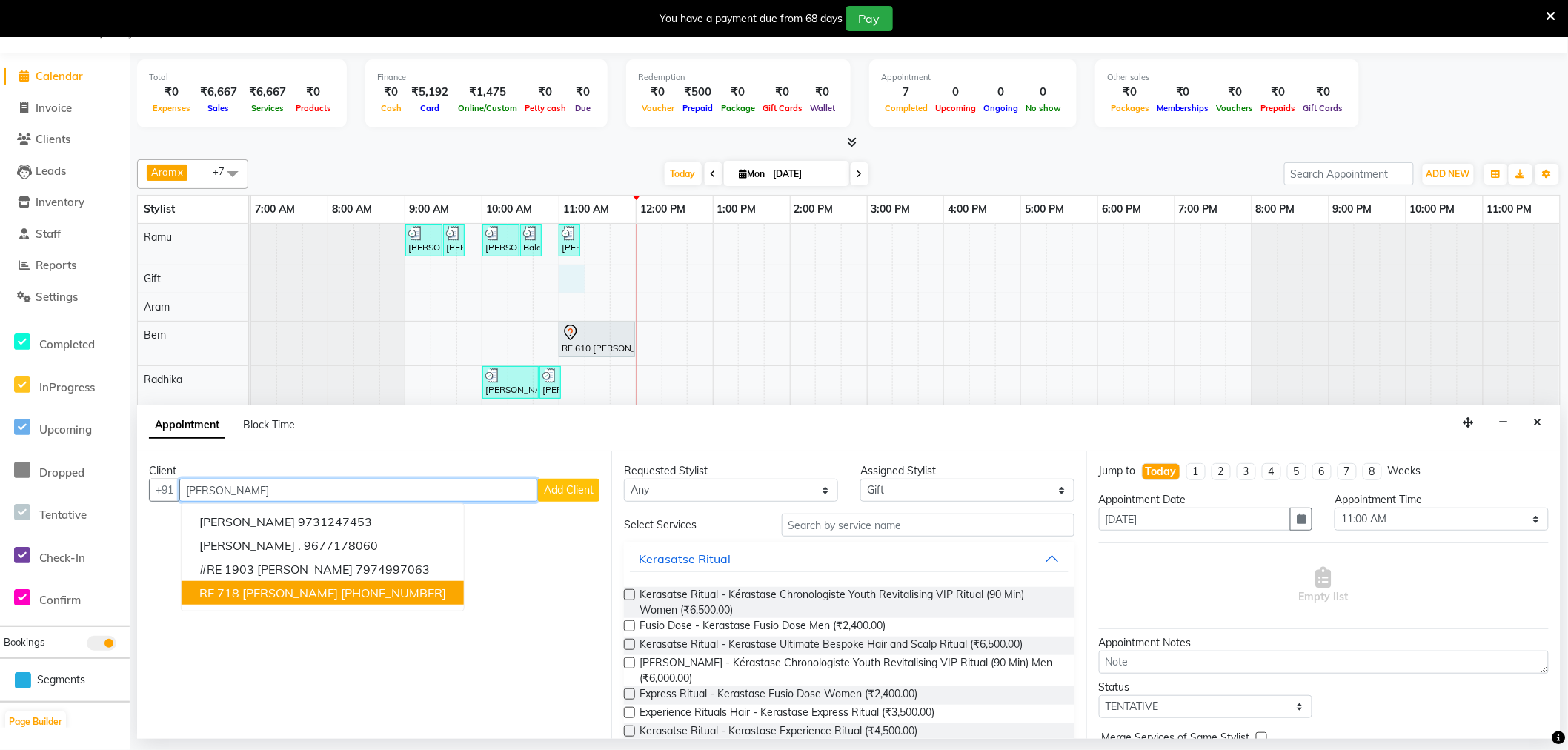
click at [341, 596] on ngb-highlight "+1 6505059888" at bounding box center [393, 592] width 105 height 15
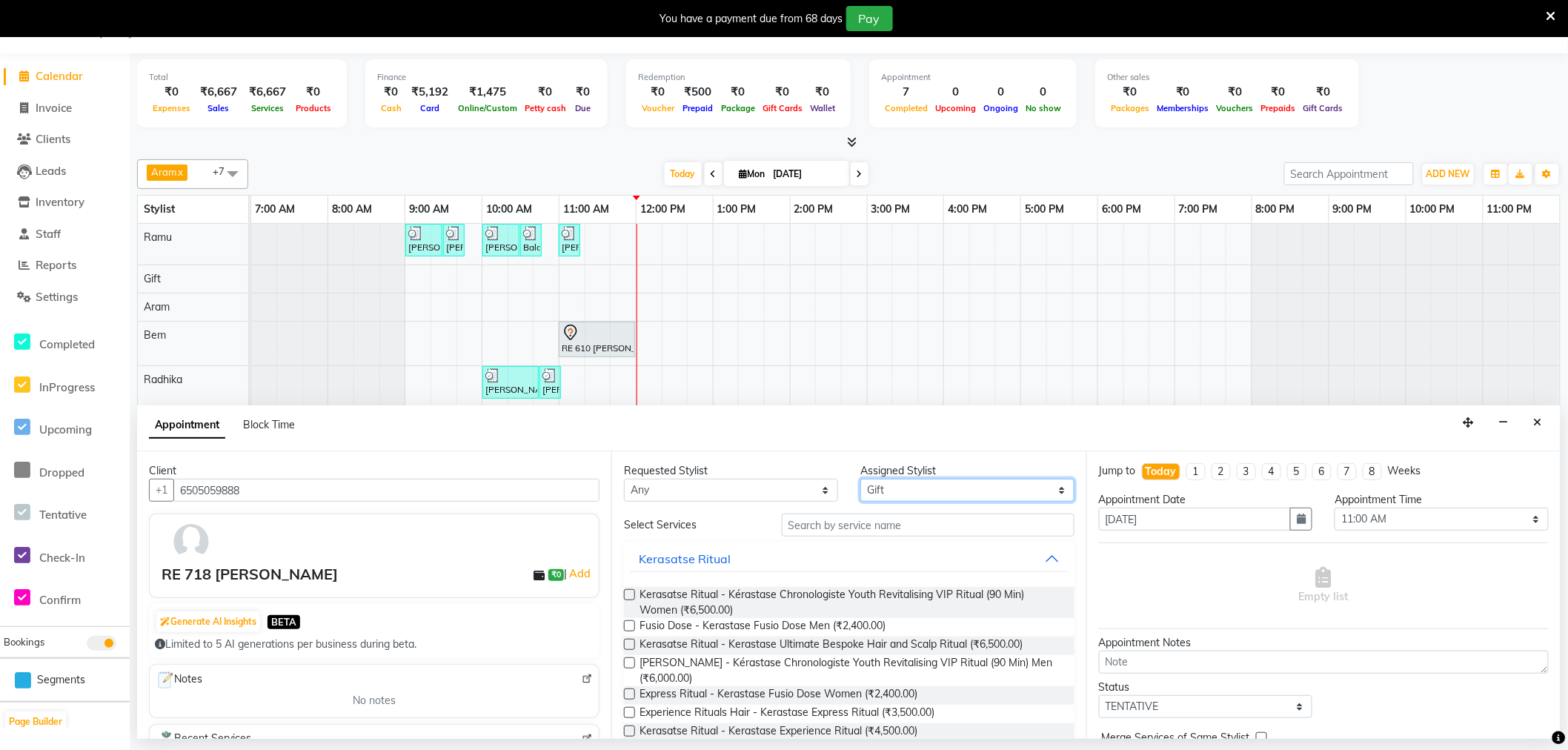
click at [878, 490] on select "Select Amy Aram Bem Gift Nirmal Poornesh Priscilla Radhika Ramu Ricky Shantha S…" at bounding box center [968, 490] width 214 height 23
click at [861, 479] on select "Select Amy Aram Bem Gift Nirmal Poornesh Priscilla Radhika Ramu Ricky Shantha S…" at bounding box center [968, 490] width 214 height 23
click at [840, 520] on input "text" at bounding box center [928, 524] width 293 height 23
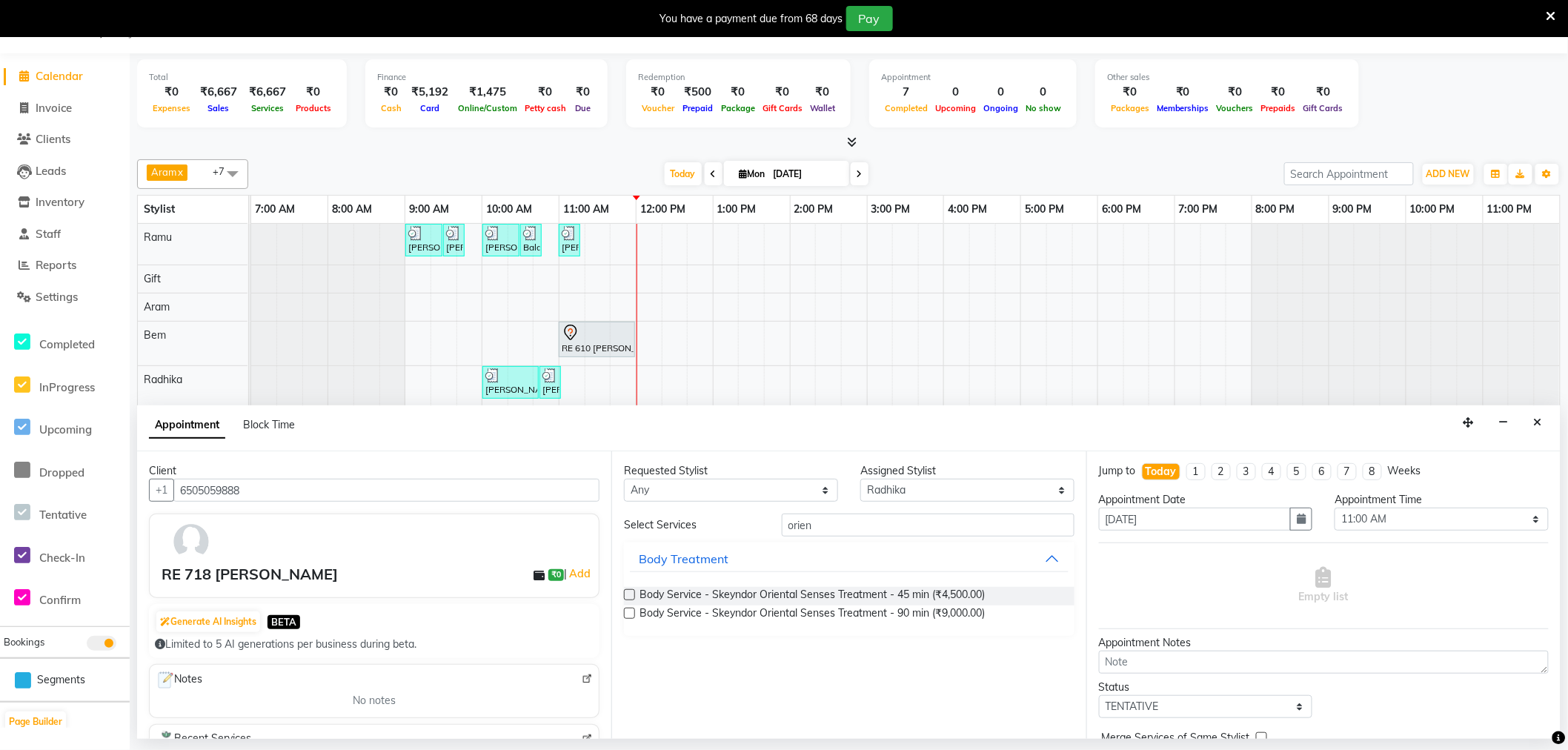
click at [627, 610] on label at bounding box center [629, 613] width 11 height 11
click at [627, 610] on input "checkbox" at bounding box center [629, 615] width 10 height 10
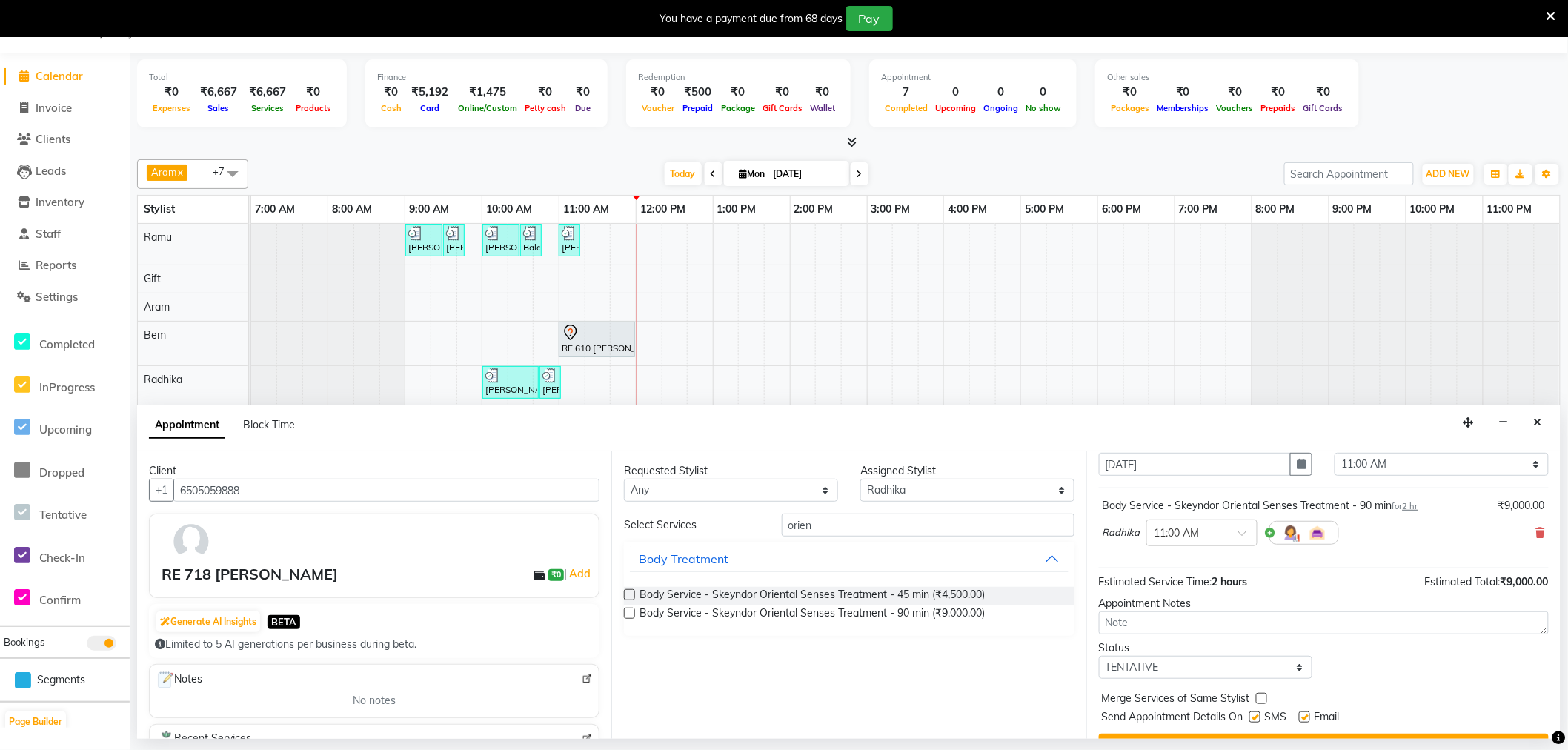
scroll to position [82, 0]
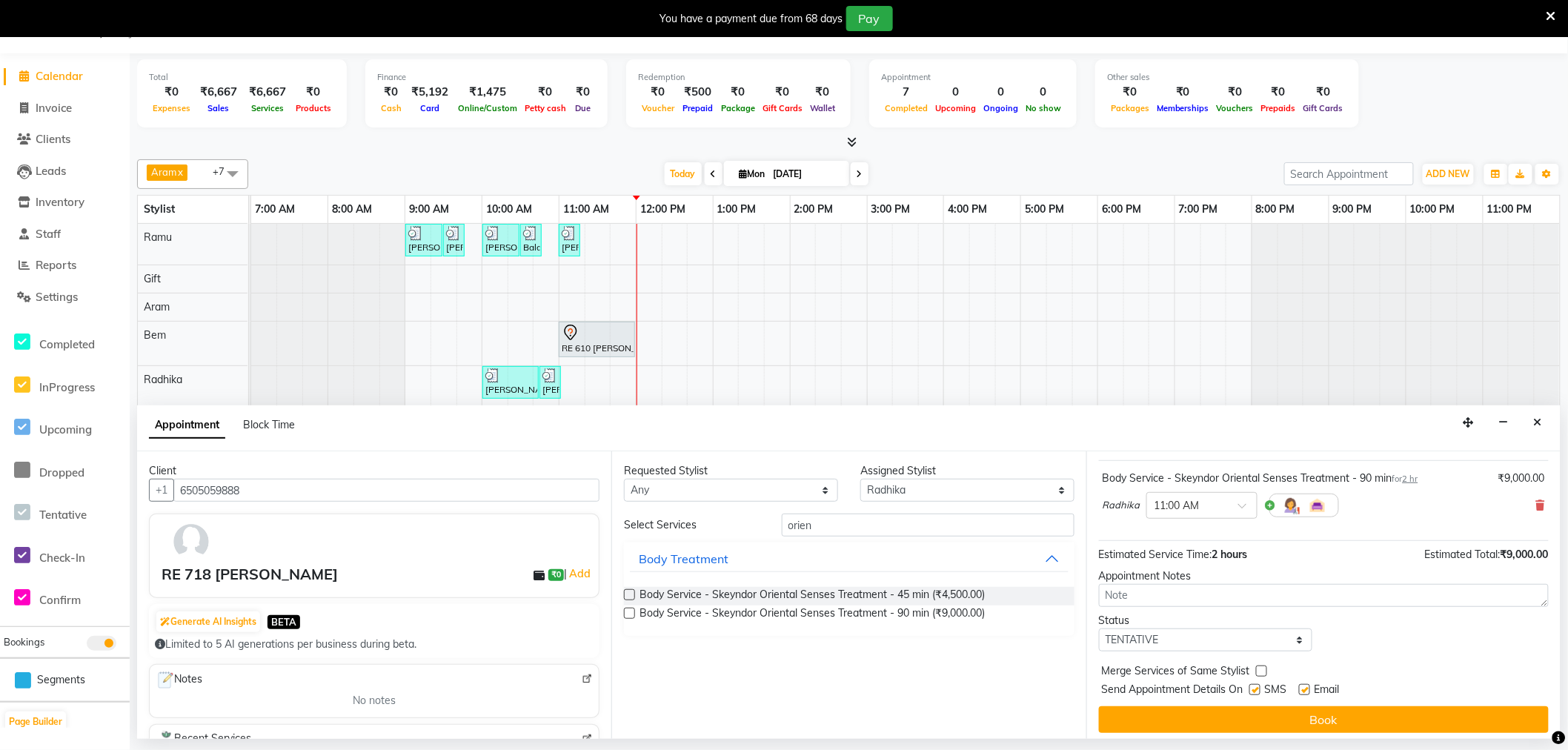
click at [1302, 690] on label at bounding box center [1304, 689] width 11 height 11
click at [1302, 690] on input "checkbox" at bounding box center [1304, 691] width 10 height 10
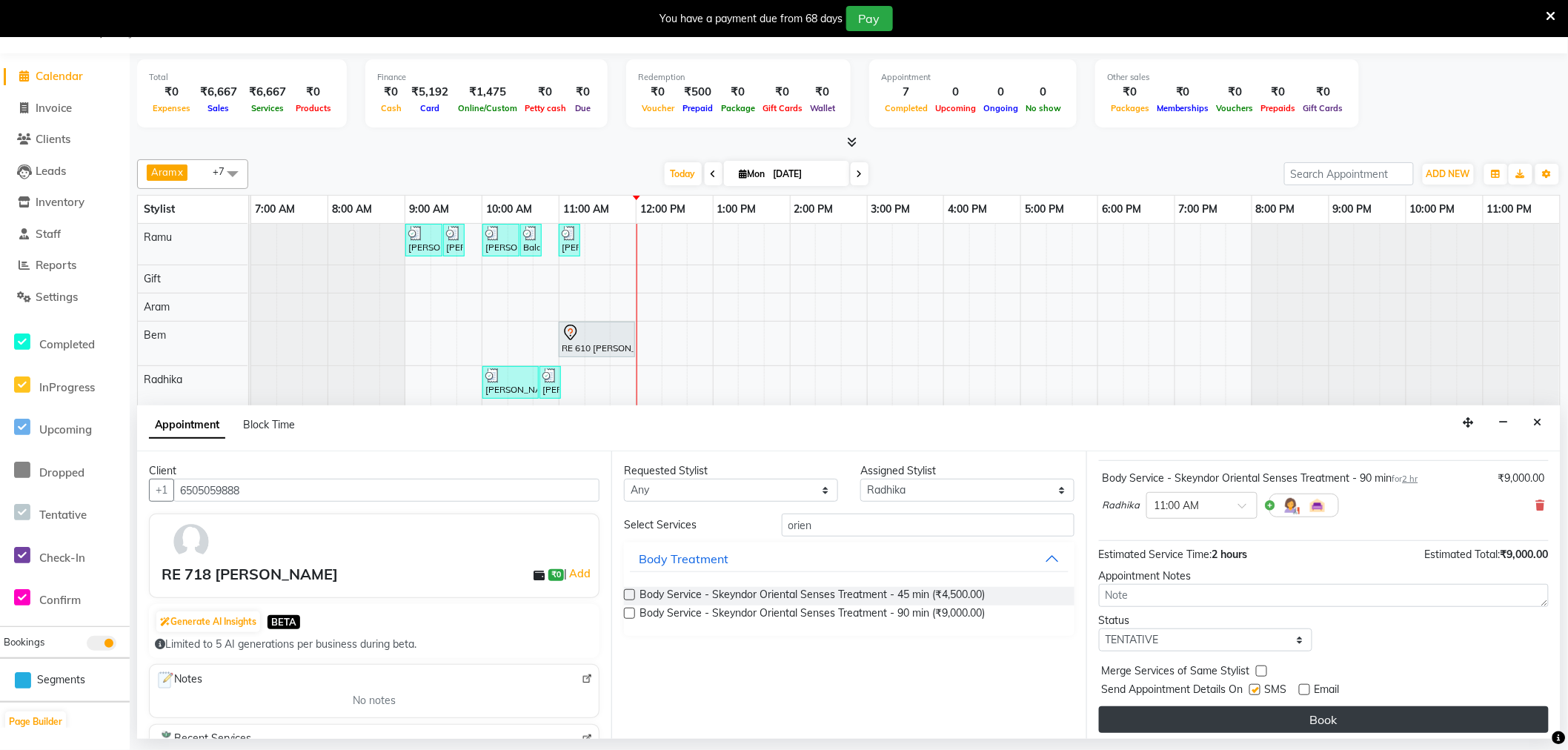
click at [1309, 719] on button "Book" at bounding box center [1325, 719] width 450 height 27
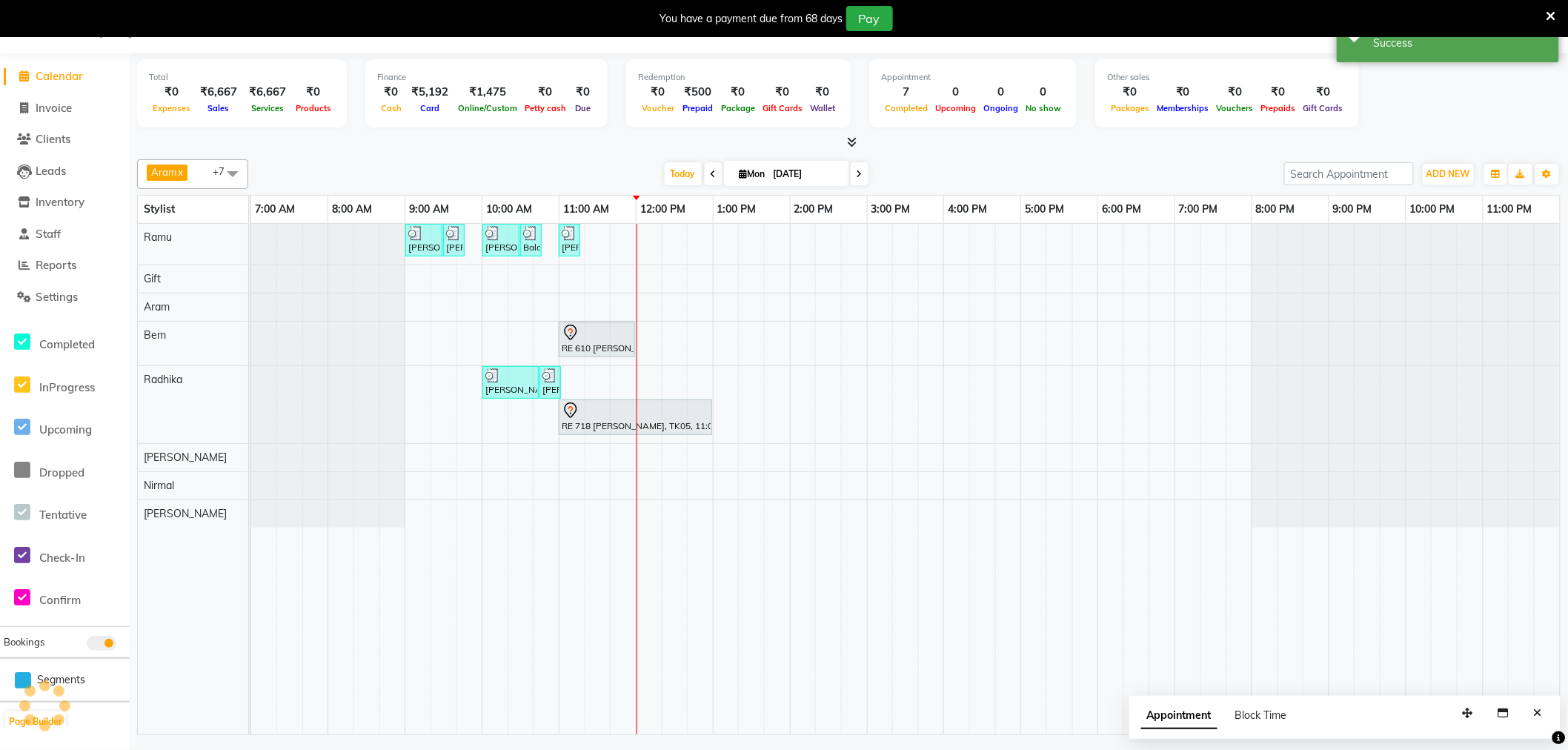
scroll to position [0, 0]
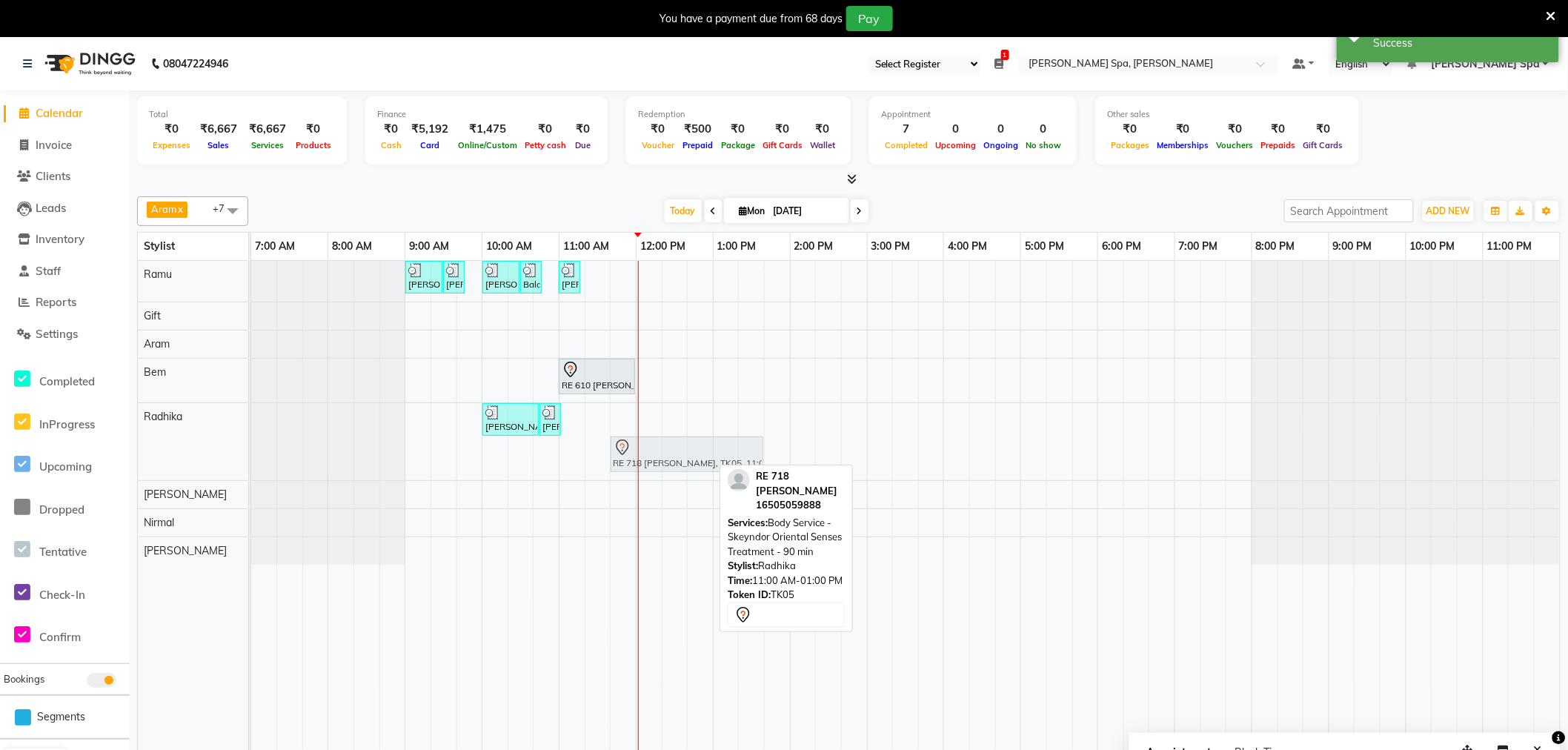
drag, startPoint x: 602, startPoint y: 458, endPoint x: 652, endPoint y: 411, distance: 68.6
click at [652, 411] on div "Sandeep Krishna Murthy, TK01, 09:00 AM-09:30 AM, Hair Cut Men (Stylist) Sandeep…" at bounding box center [905, 516] width 1309 height 510
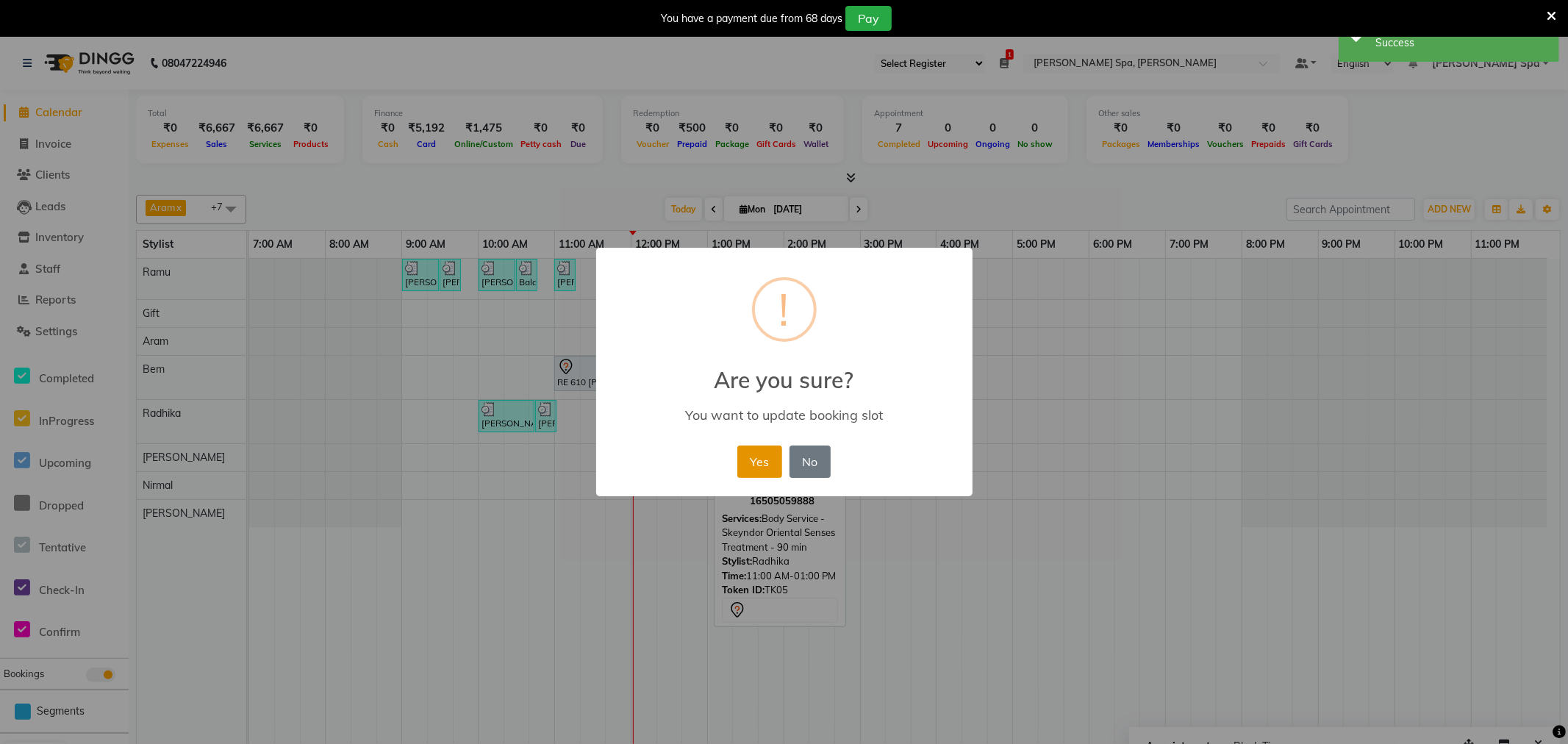
click at [763, 457] on button "Yes" at bounding box center [760, 462] width 45 height 32
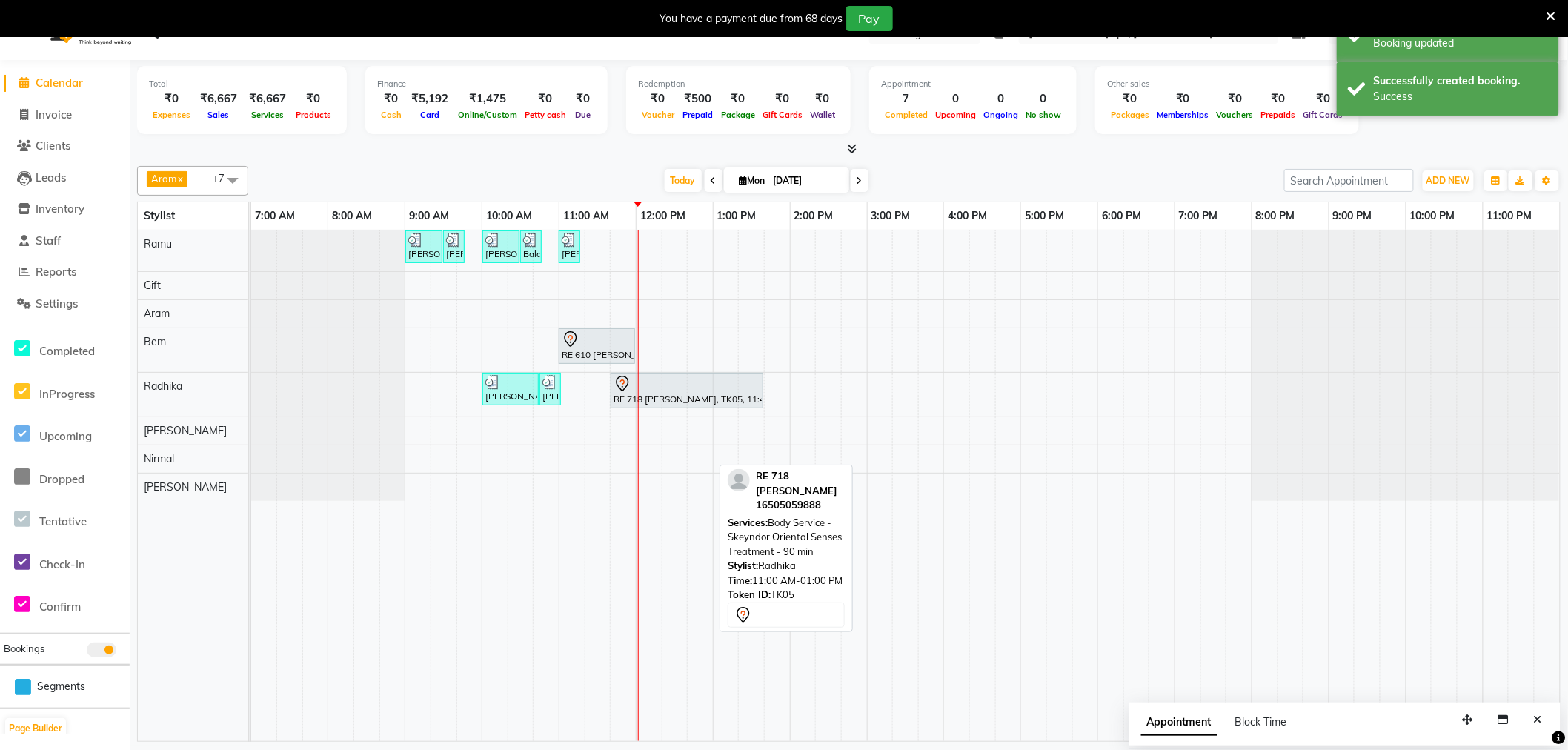
scroll to position [37, 0]
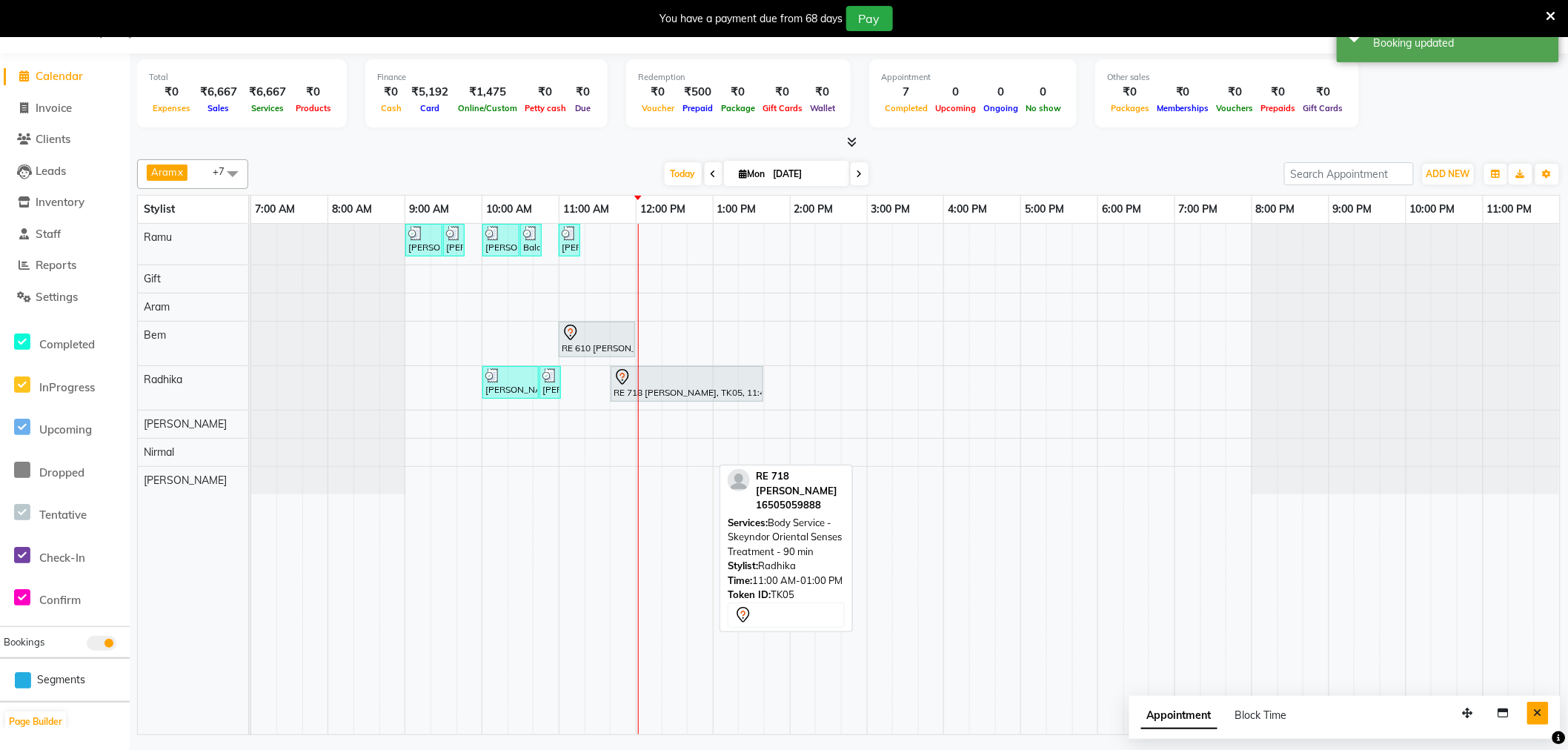
click at [1538, 716] on icon "Close" at bounding box center [1539, 713] width 8 height 11
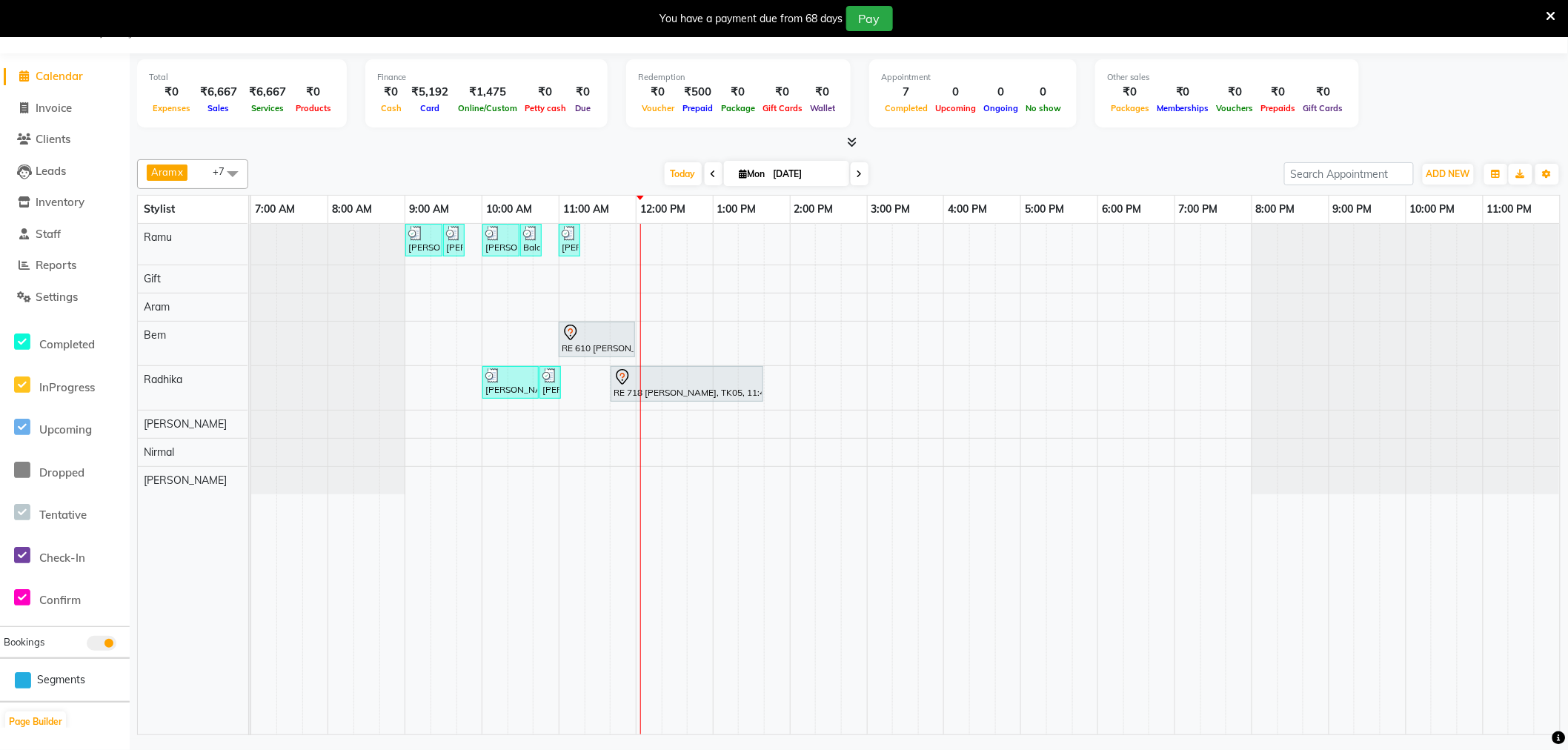
click at [487, 482] on div "Sandeep Krishna Murthy, TK01, 09:00 AM-09:30 AM, Hair Cut Men (Stylist) Sandeep…" at bounding box center [905, 479] width 1309 height 510
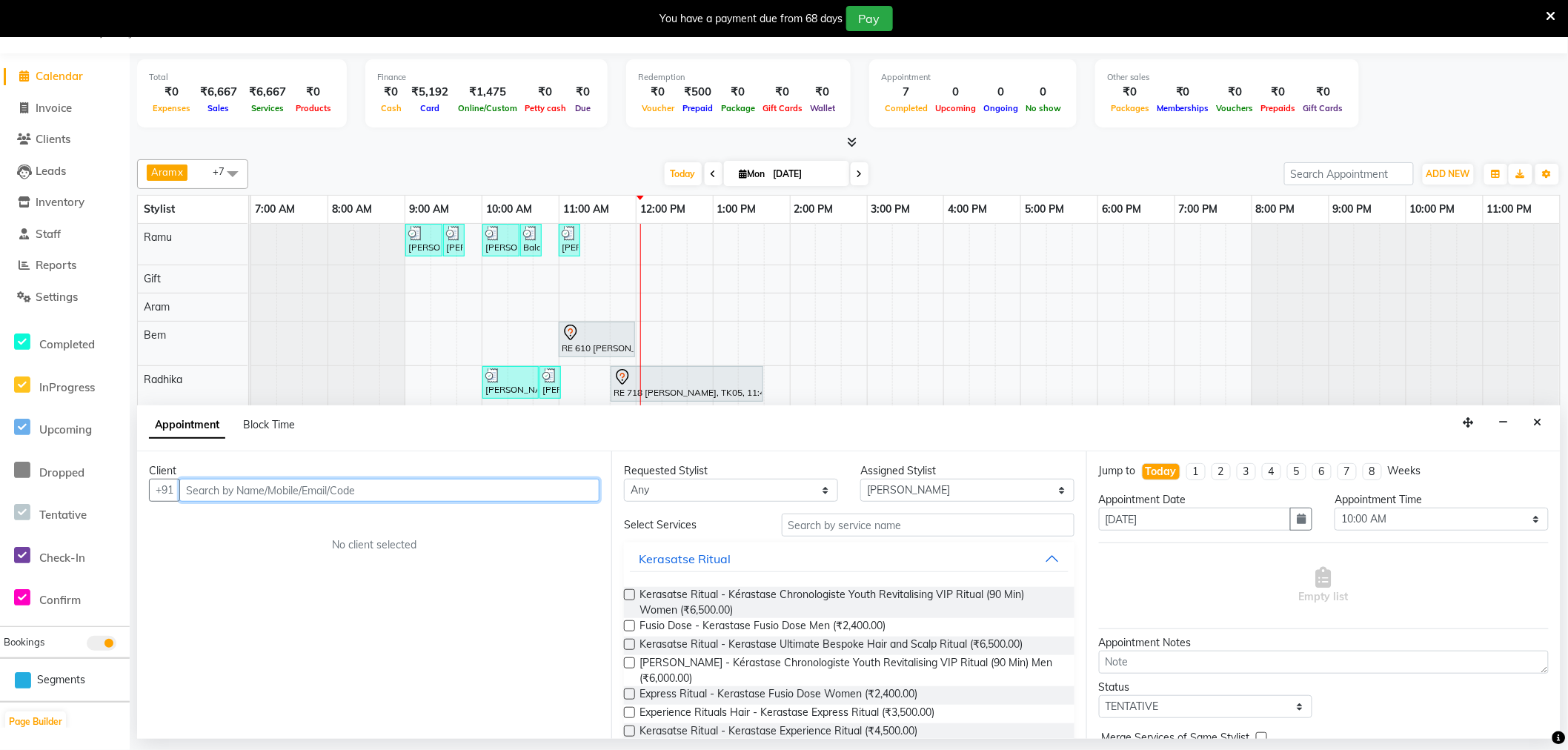
click at [328, 486] on input "text" at bounding box center [390, 490] width 420 height 23
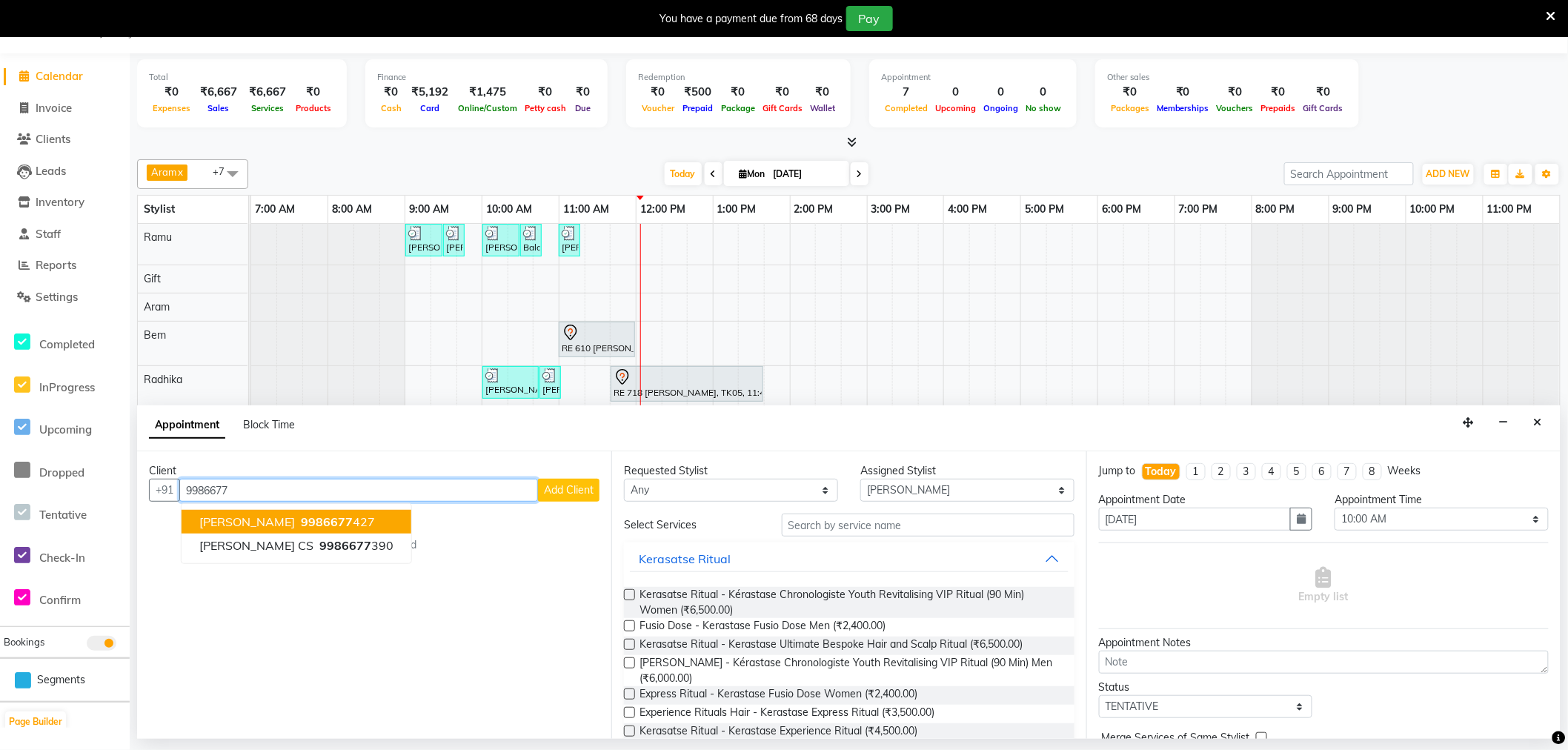
click at [338, 521] on ngb-highlight "9986677 427" at bounding box center [336, 521] width 78 height 15
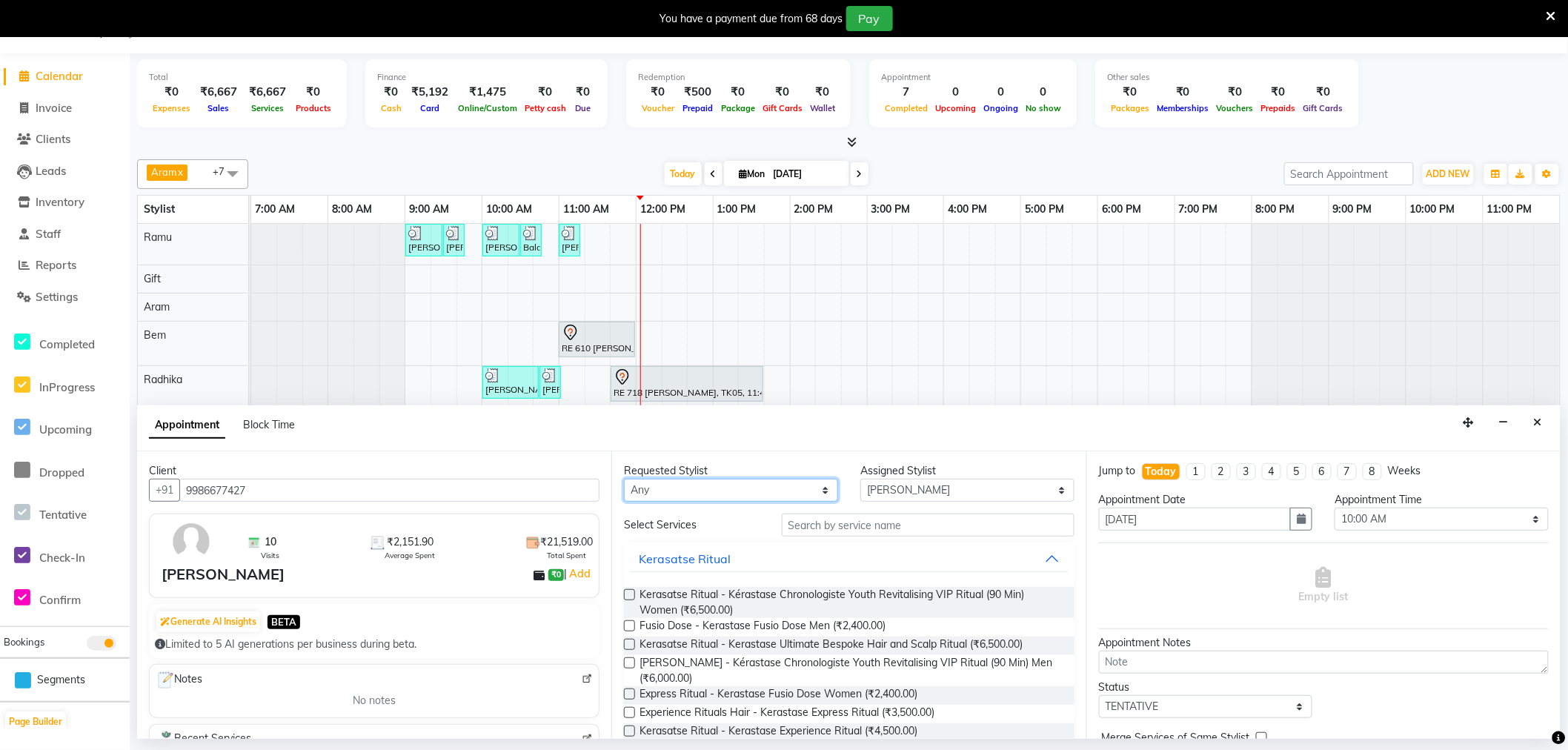
click at [722, 498] on select "Any Amy Aram Bem Gift Nirmal Poornesh Priscilla Radhika Ramu Ricky Shantha Shea…" at bounding box center [731, 490] width 214 height 23
click at [624, 479] on select "Any Amy Aram Bem Gift Nirmal Poornesh Priscilla Radhika Ramu Ricky Shantha Shea…" at bounding box center [731, 490] width 214 height 23
click at [892, 528] on input "text" at bounding box center [928, 524] width 293 height 23
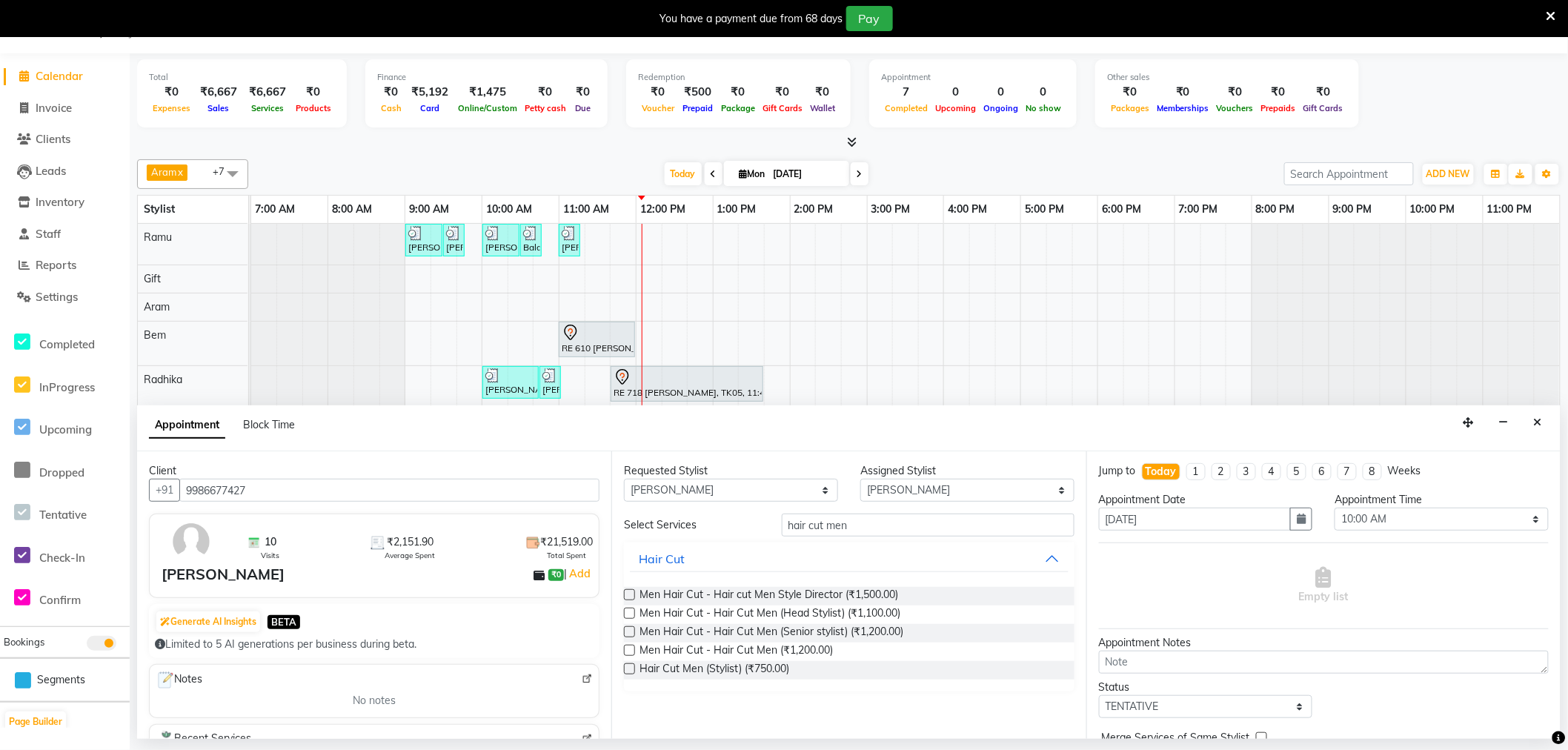
click at [624, 667] on label at bounding box center [629, 669] width 11 height 11
click at [624, 667] on input "checkbox" at bounding box center [629, 670] width 10 height 10
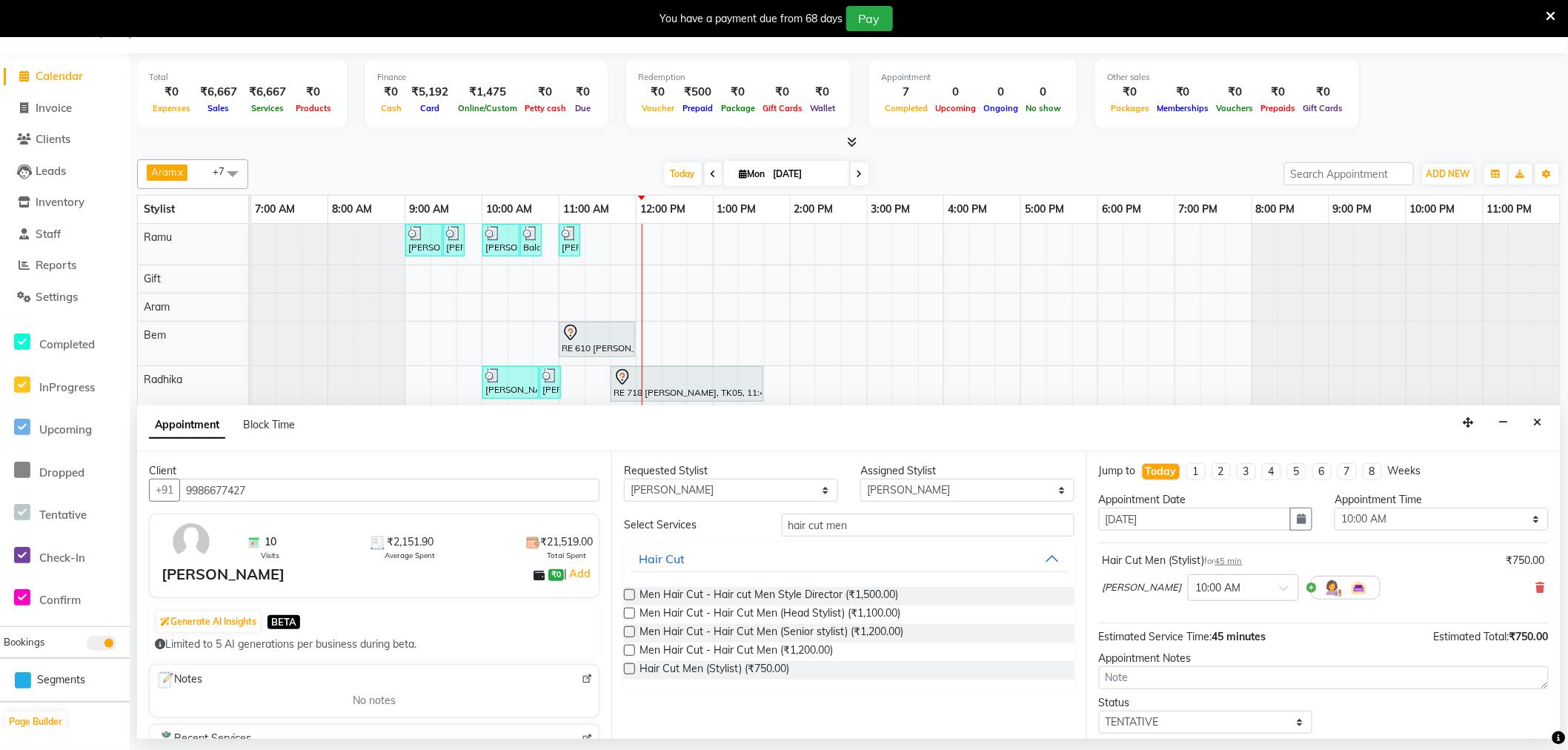
click at [1234, 564] on span "45 min" at bounding box center [1229, 561] width 27 height 11
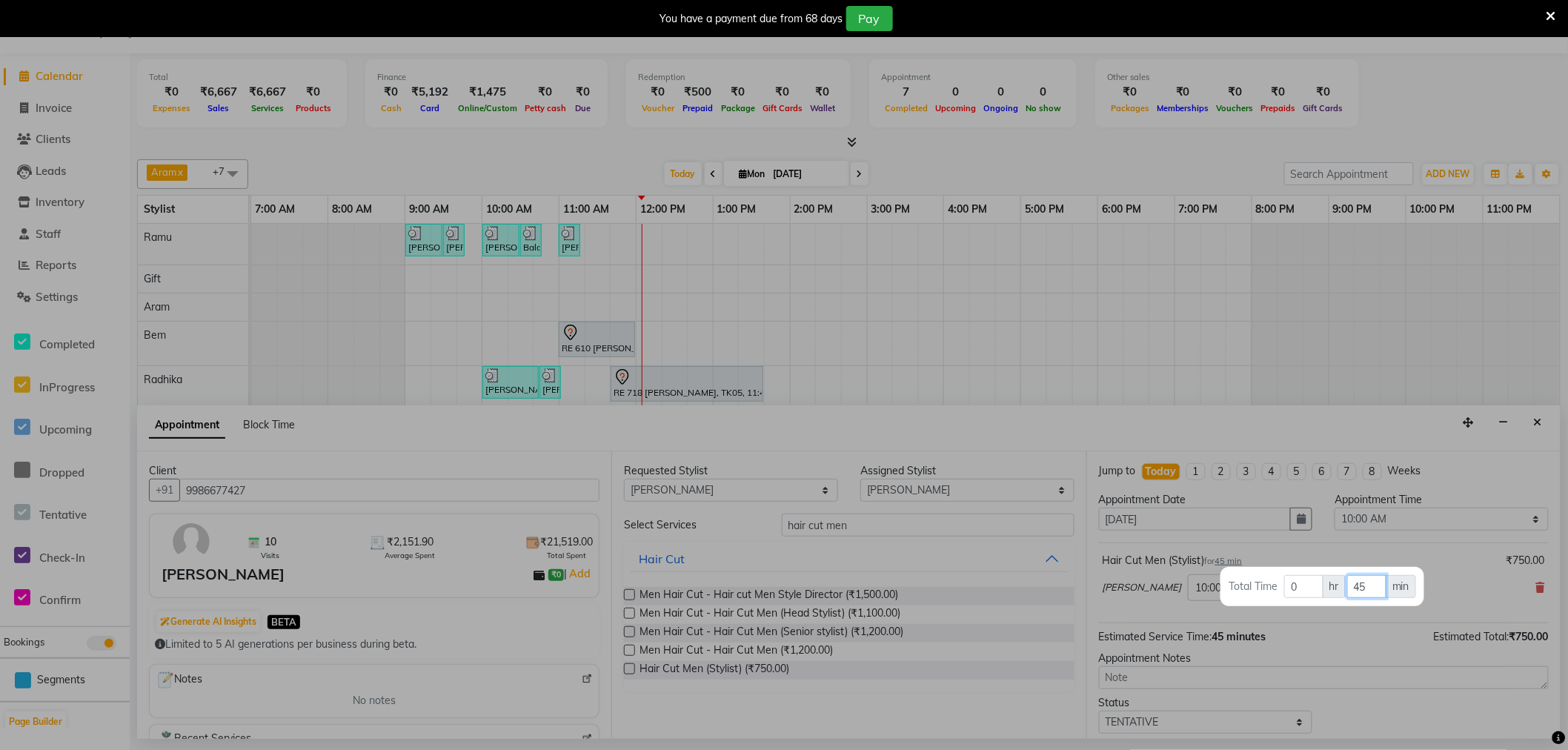
click at [1377, 588] on input "45" at bounding box center [1368, 586] width 39 height 23
click at [1351, 645] on div at bounding box center [784, 375] width 1568 height 750
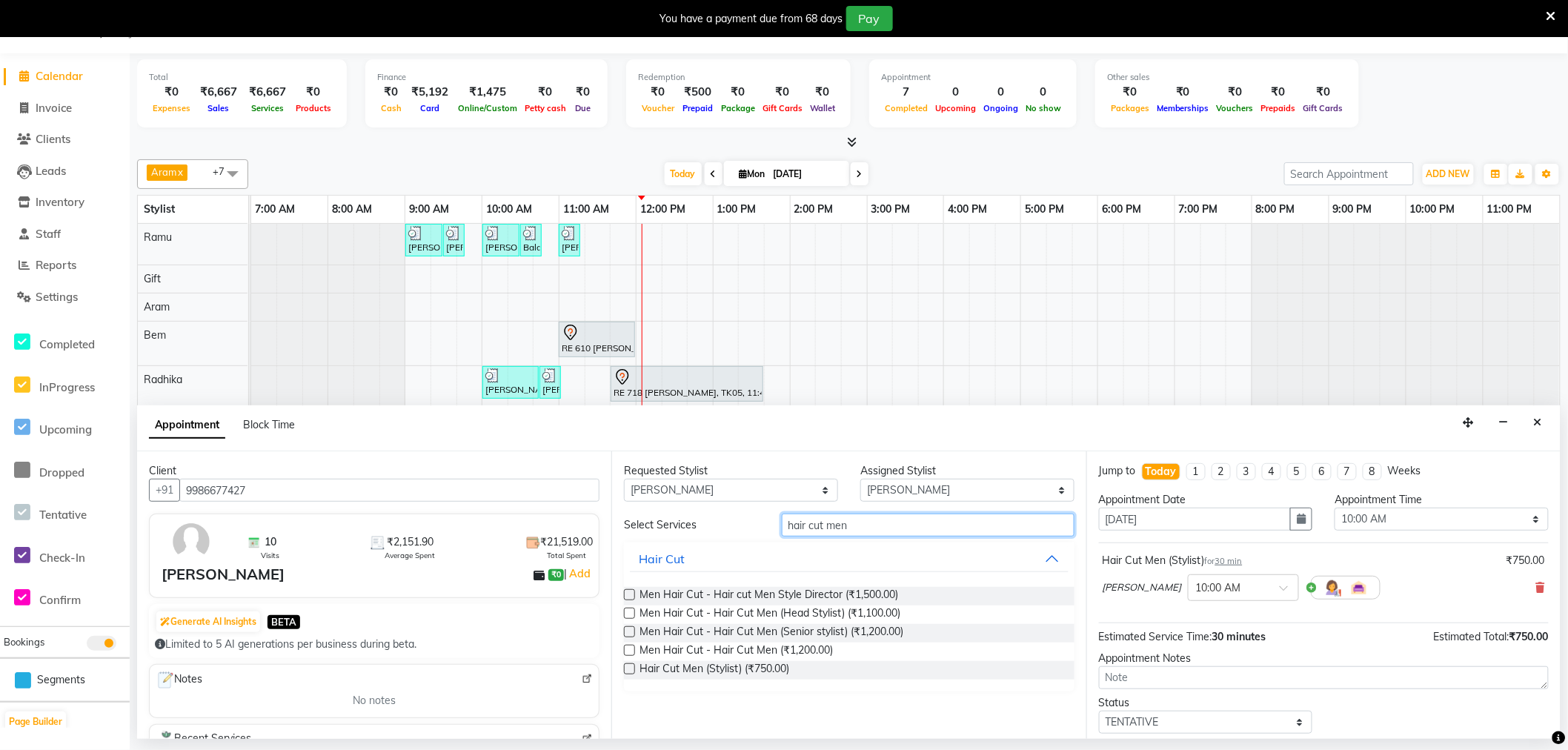
click at [833, 528] on input "hair cut men" at bounding box center [928, 524] width 293 height 23
click at [876, 523] on input "hair cut men" at bounding box center [928, 524] width 293 height 23
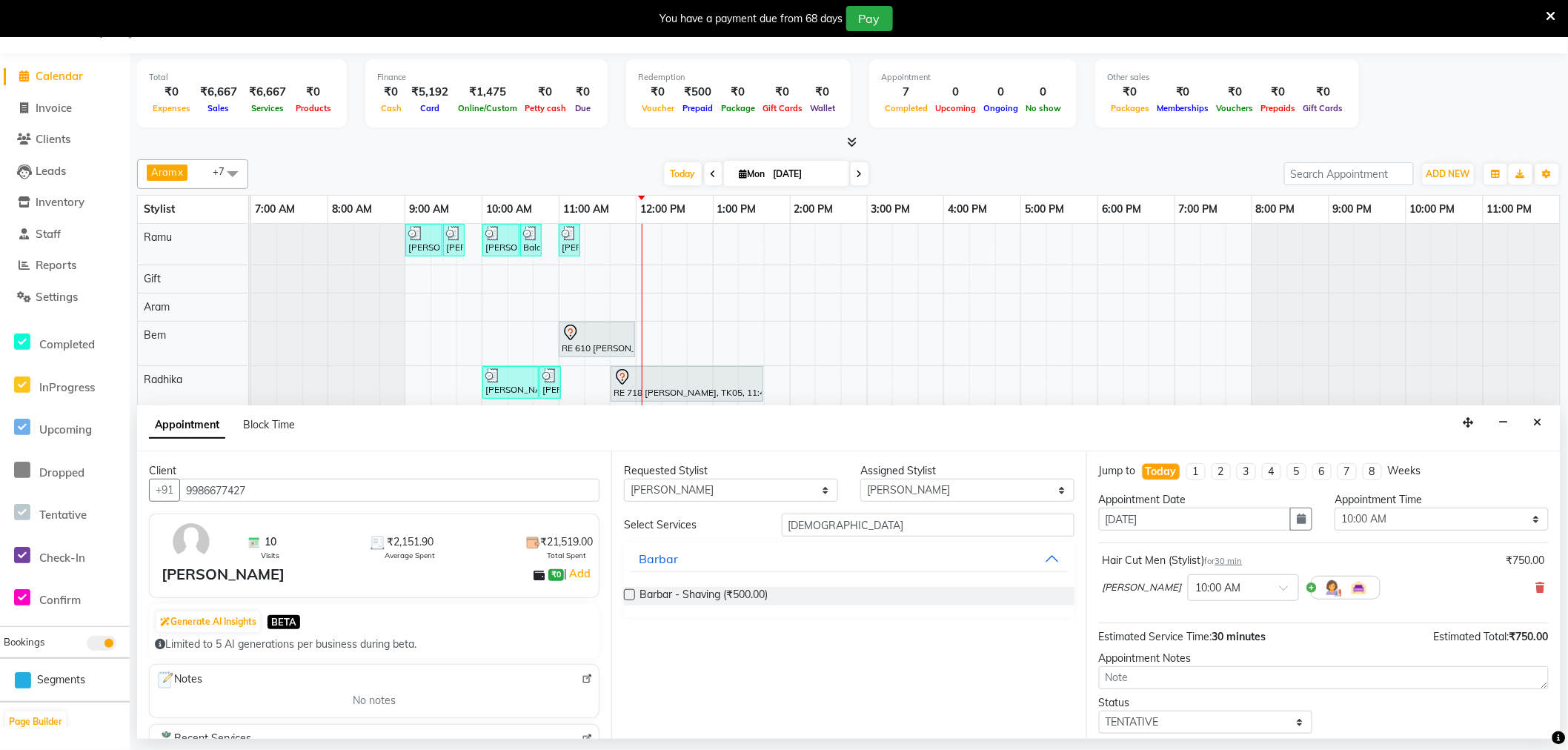
click at [630, 595] on label at bounding box center [629, 594] width 11 height 11
click at [630, 595] on input "checkbox" at bounding box center [629, 596] width 10 height 10
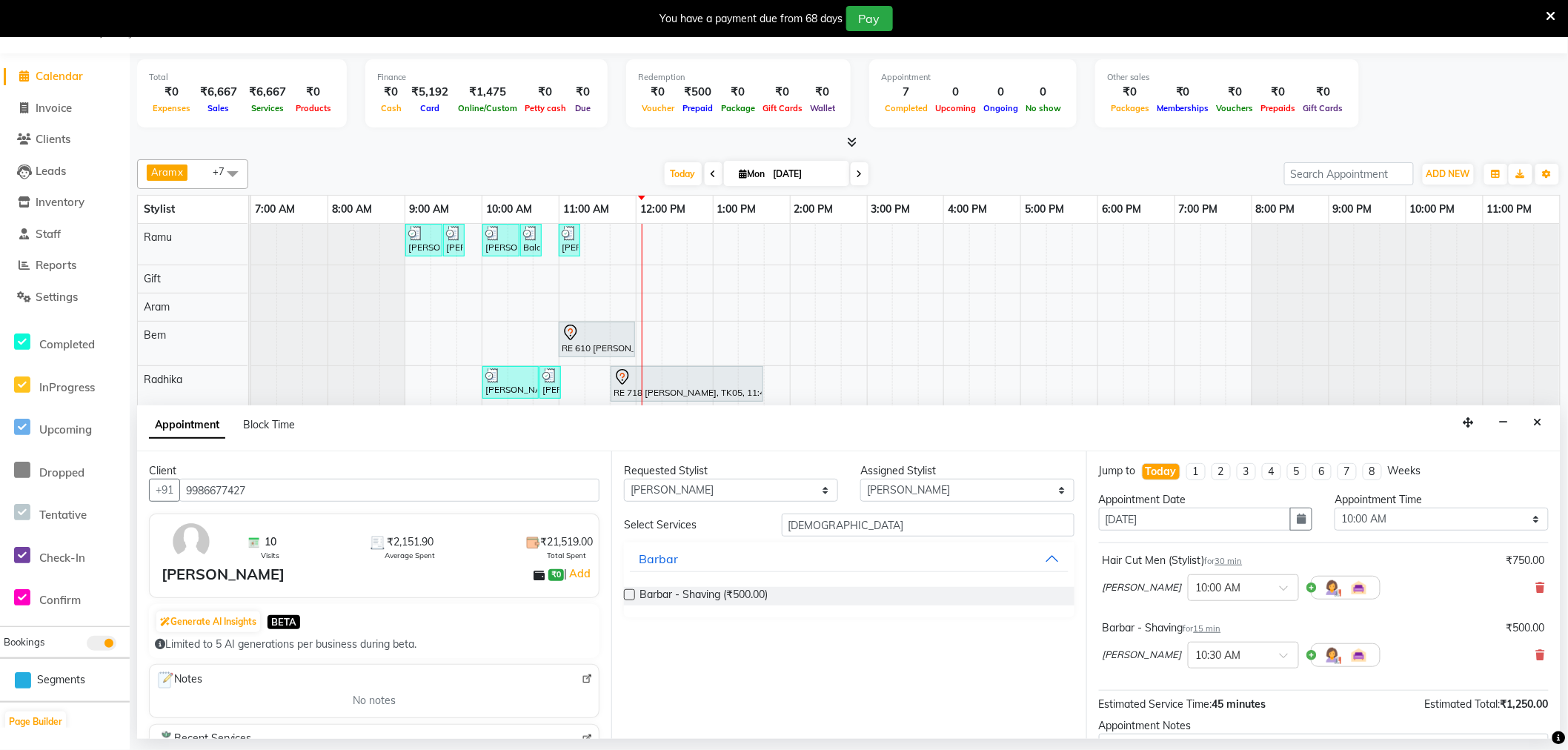
click at [1217, 628] on span "15 min" at bounding box center [1208, 628] width 27 height 11
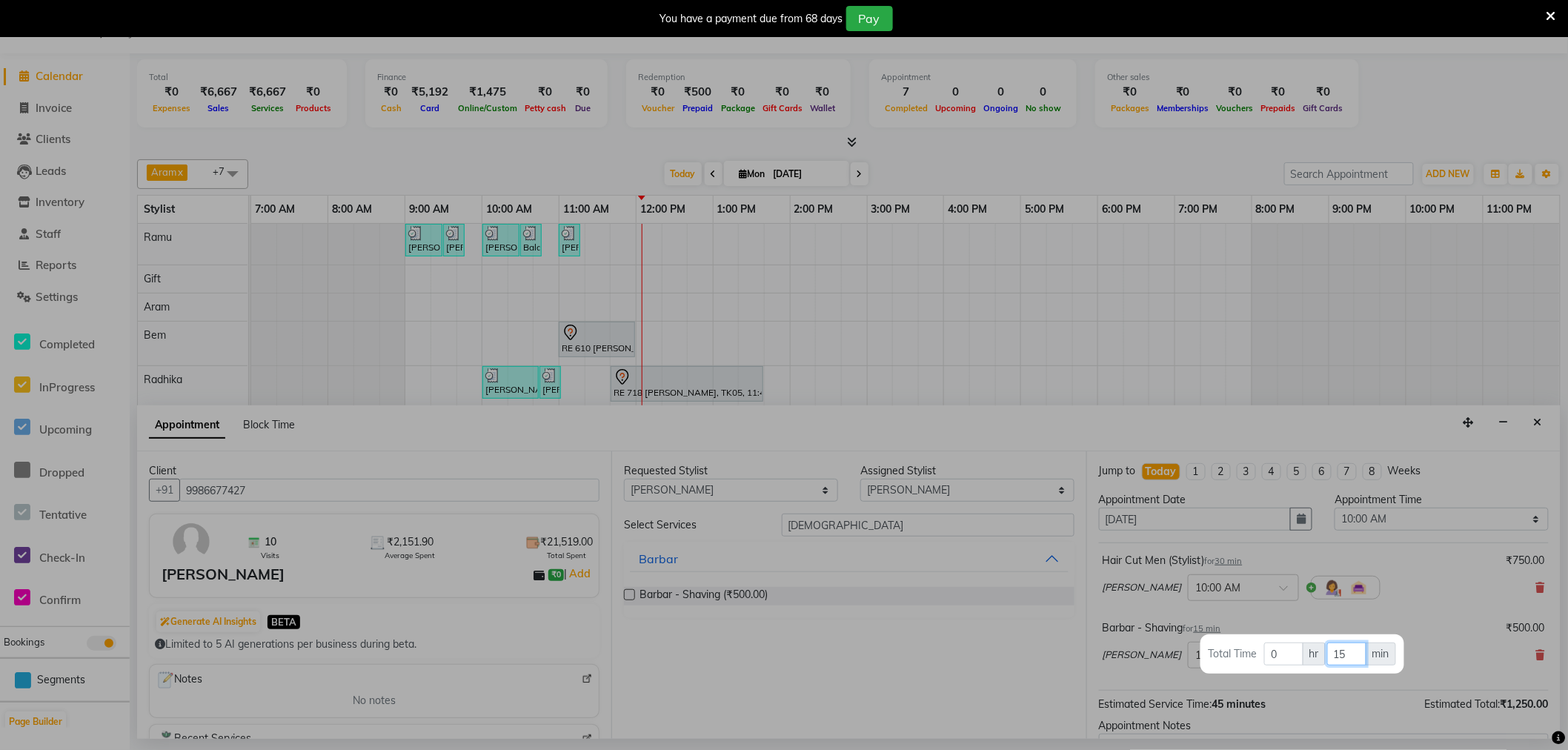
click at [1365, 649] on input "15" at bounding box center [1347, 654] width 39 height 23
click at [888, 520] on div at bounding box center [784, 375] width 1568 height 750
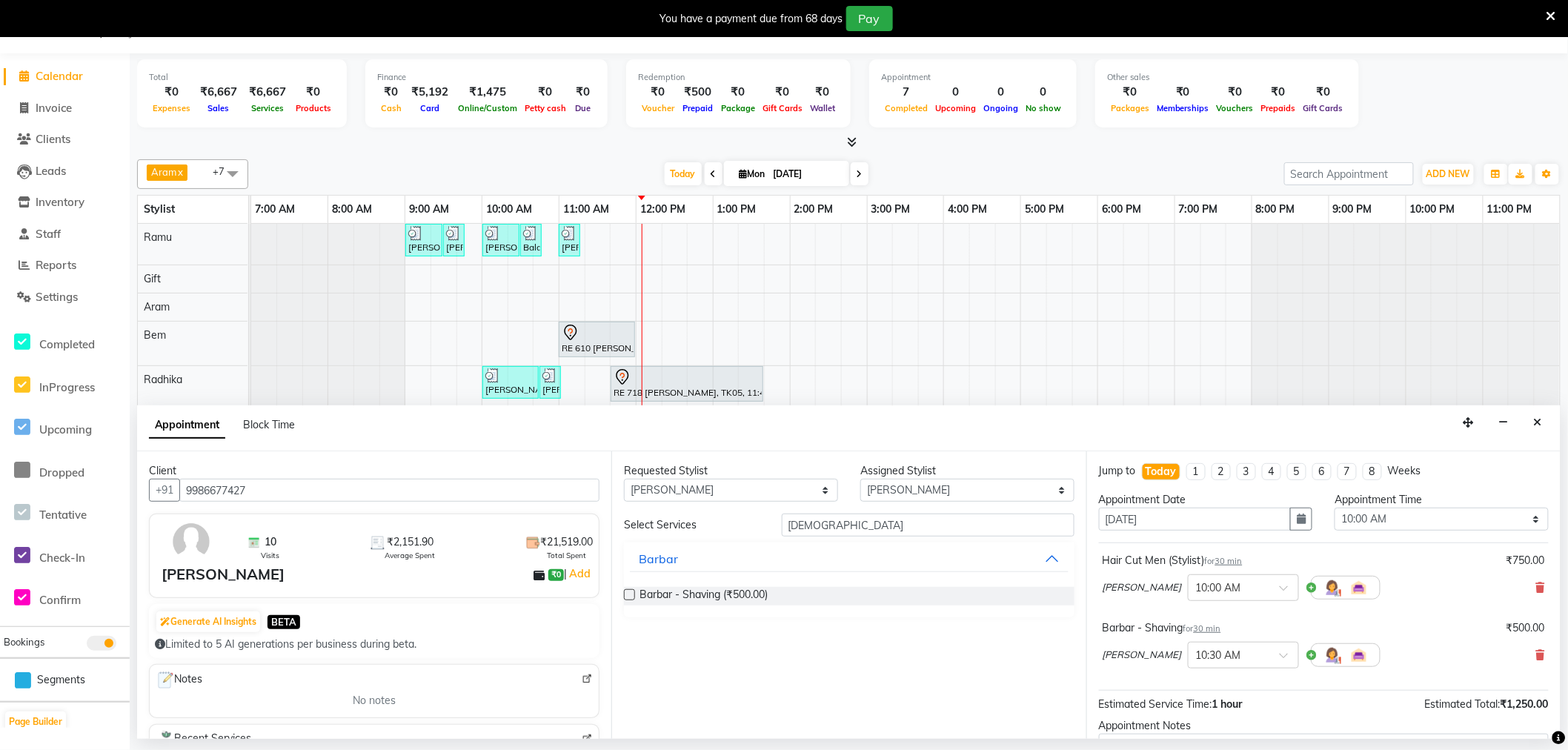
click at [864, 511] on div "Requested Stylist Any Amy Aram Bem Gift Nirmal Poornesh Priscilla Radhika Ramu …" at bounding box center [848, 595] width 474 height 288
click at [852, 528] on input "shavi" at bounding box center [928, 524] width 293 height 23
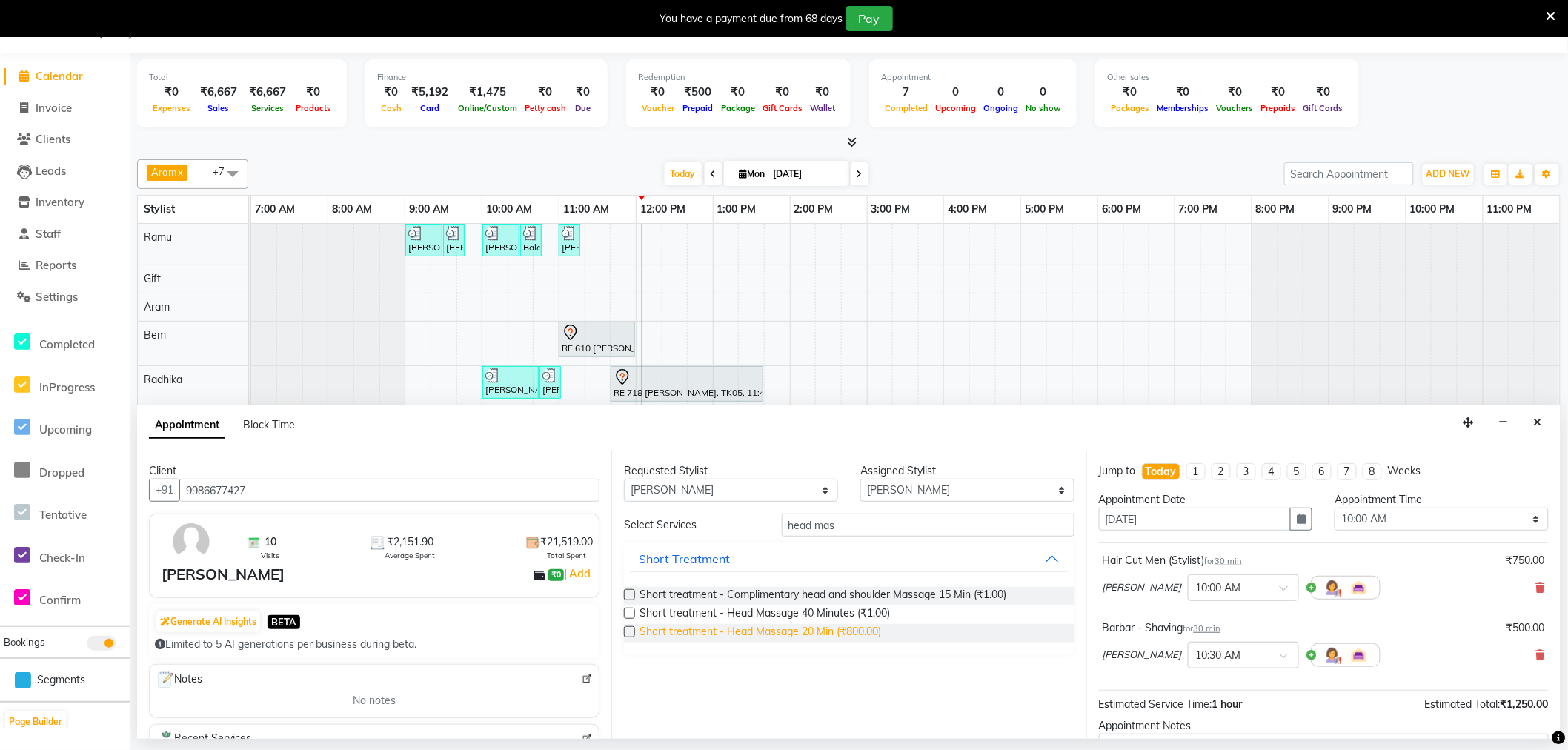
click at [817, 632] on span "Short treatment - Head Massage 20 Min (₹800.00)" at bounding box center [761, 633] width 242 height 19
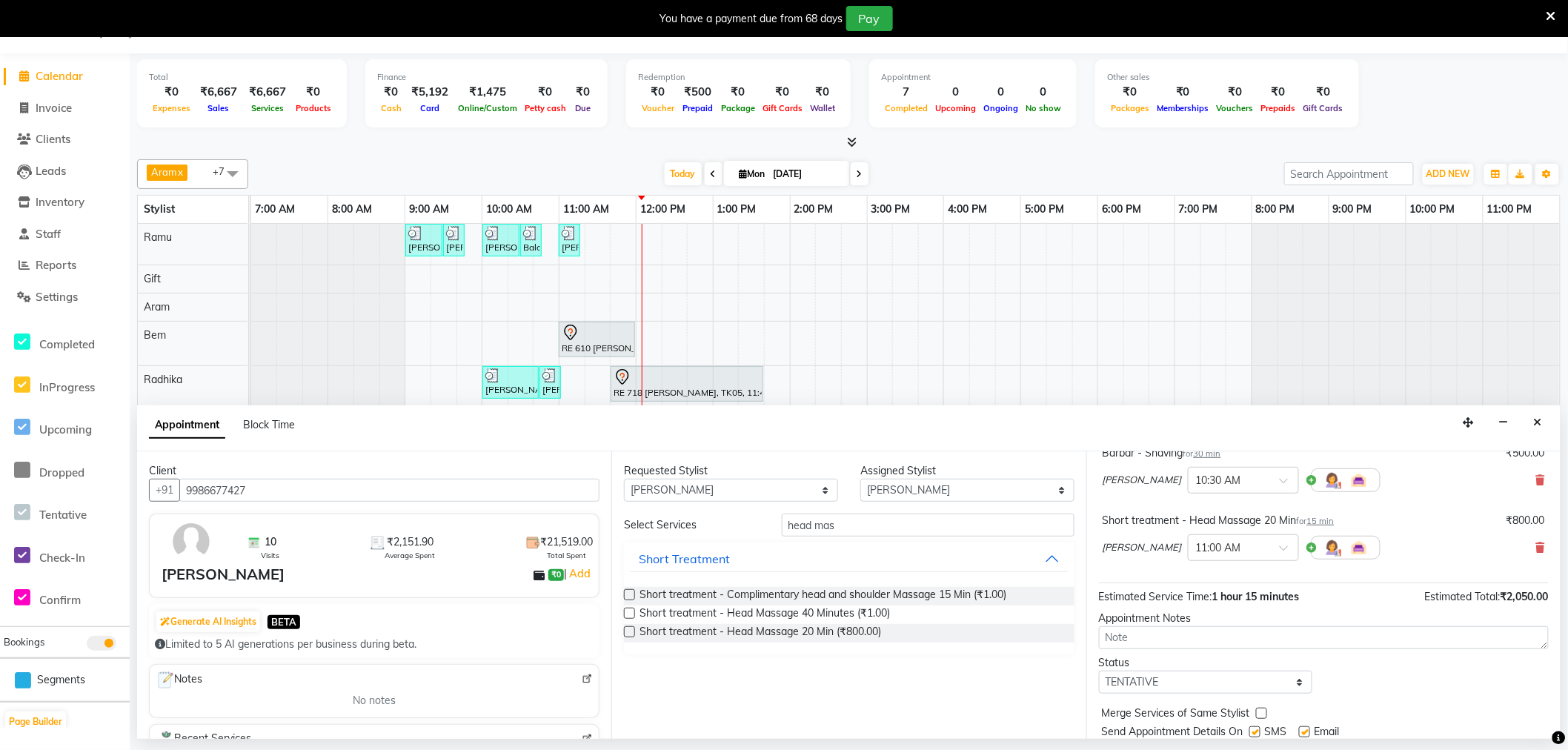
scroll to position [223, 0]
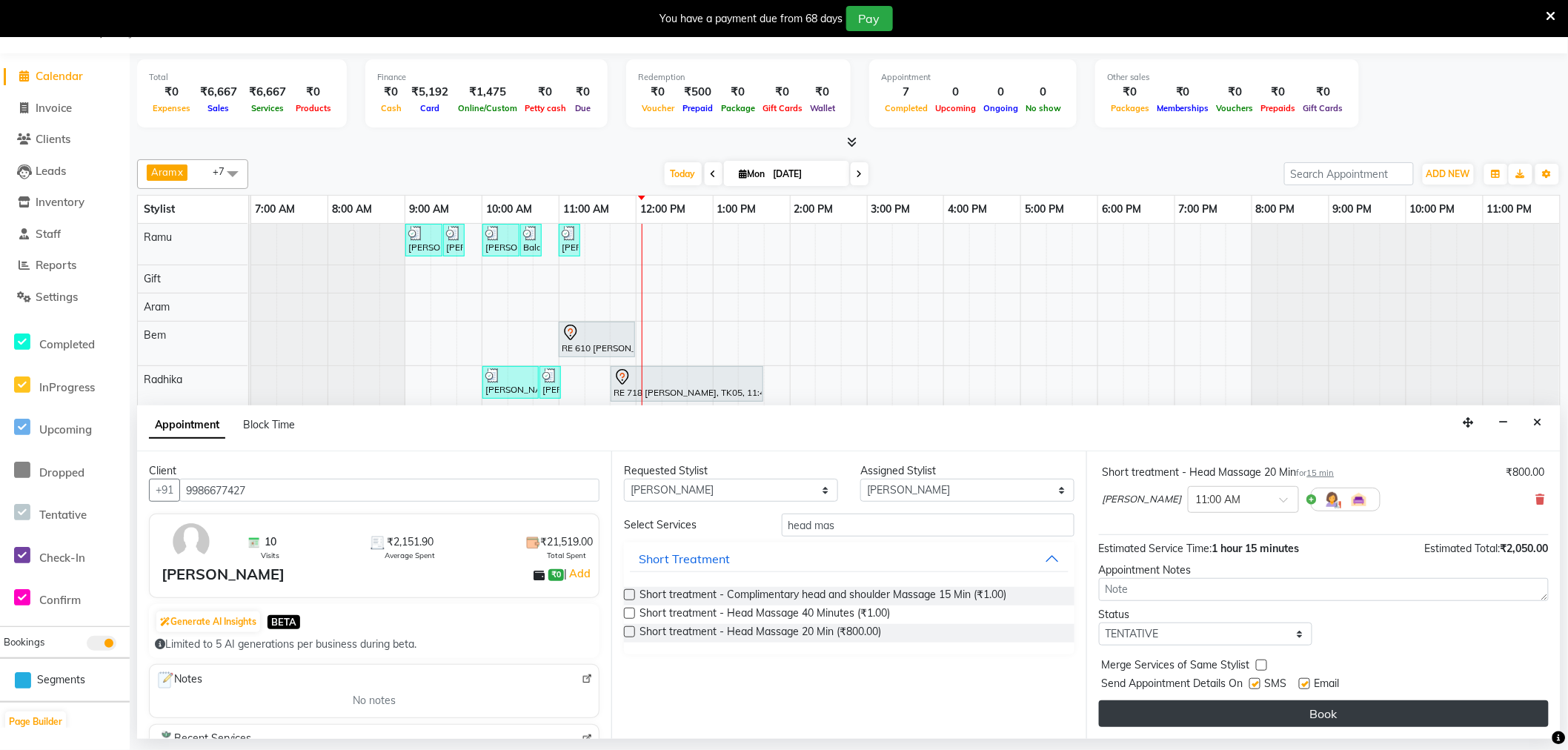
click at [1257, 709] on button "Book" at bounding box center [1325, 713] width 450 height 27
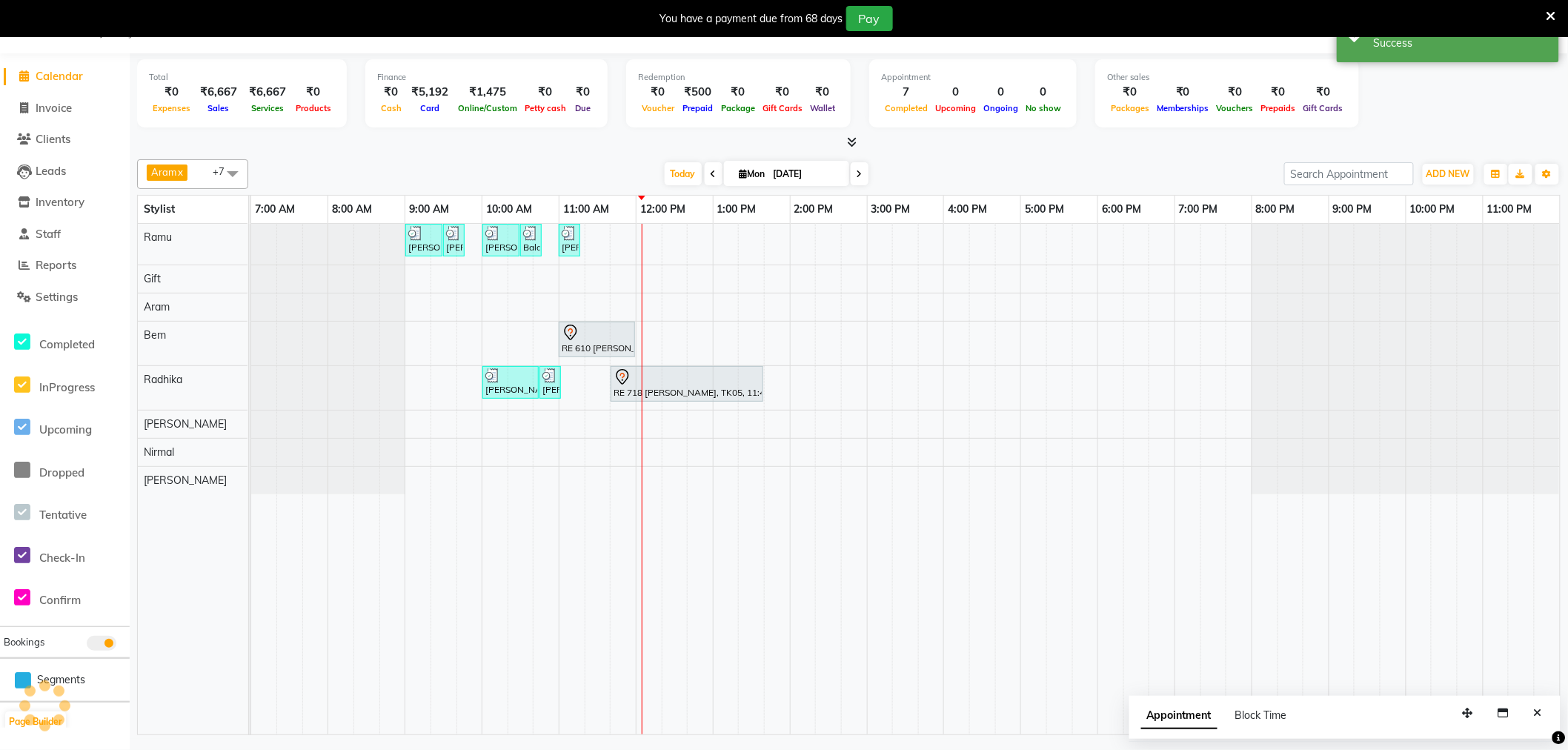
scroll to position [0, 0]
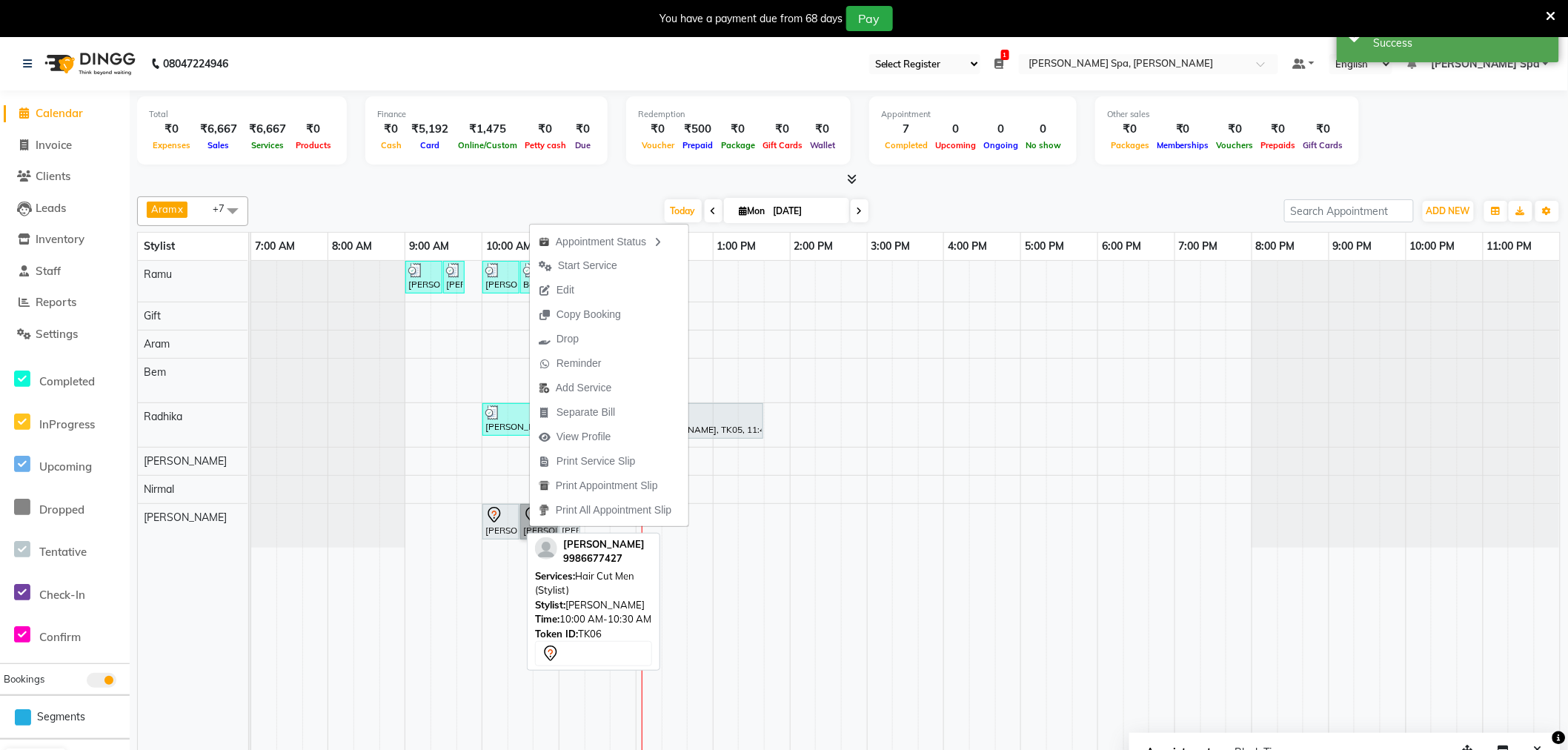
click at [503, 524] on div "[PERSON_NAME], TK06, 10:00 AM-10:30 AM, Hair Cut Men (Stylist)" at bounding box center [501, 522] width 34 height 31
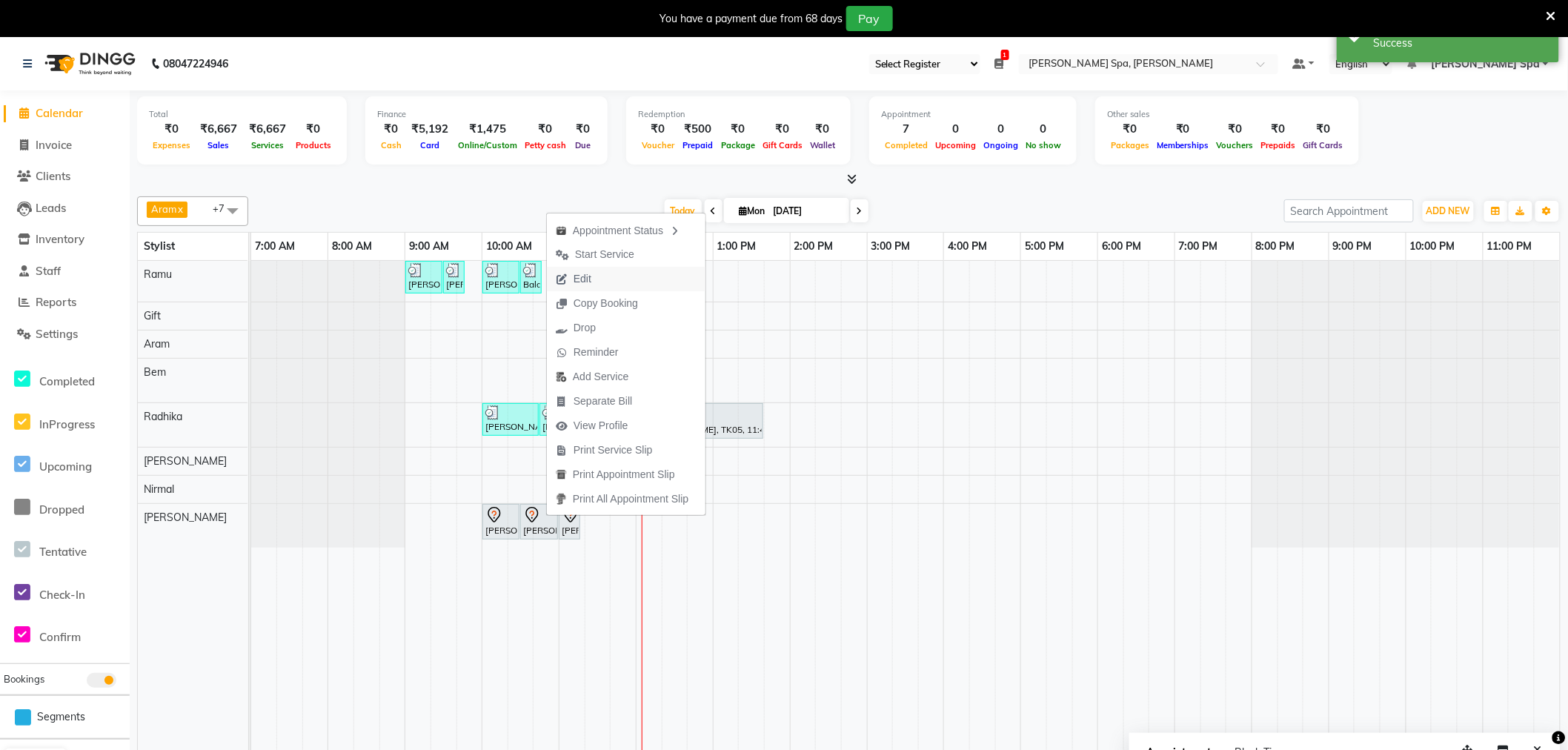
click at [618, 278] on button "Edit" at bounding box center [626, 279] width 159 height 25
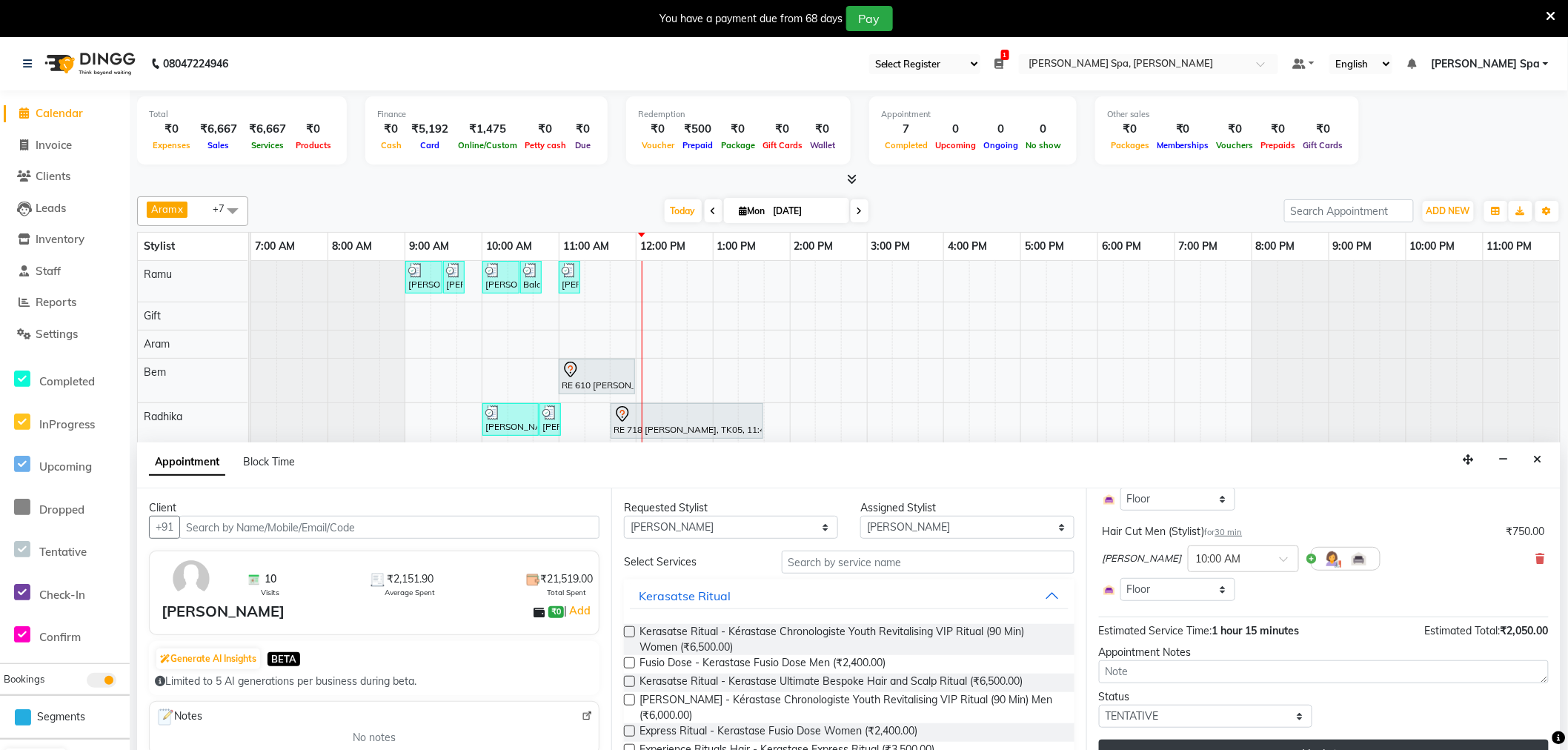
scroll to position [249, 0]
click at [1300, 745] on button "Update" at bounding box center [1325, 750] width 450 height 27
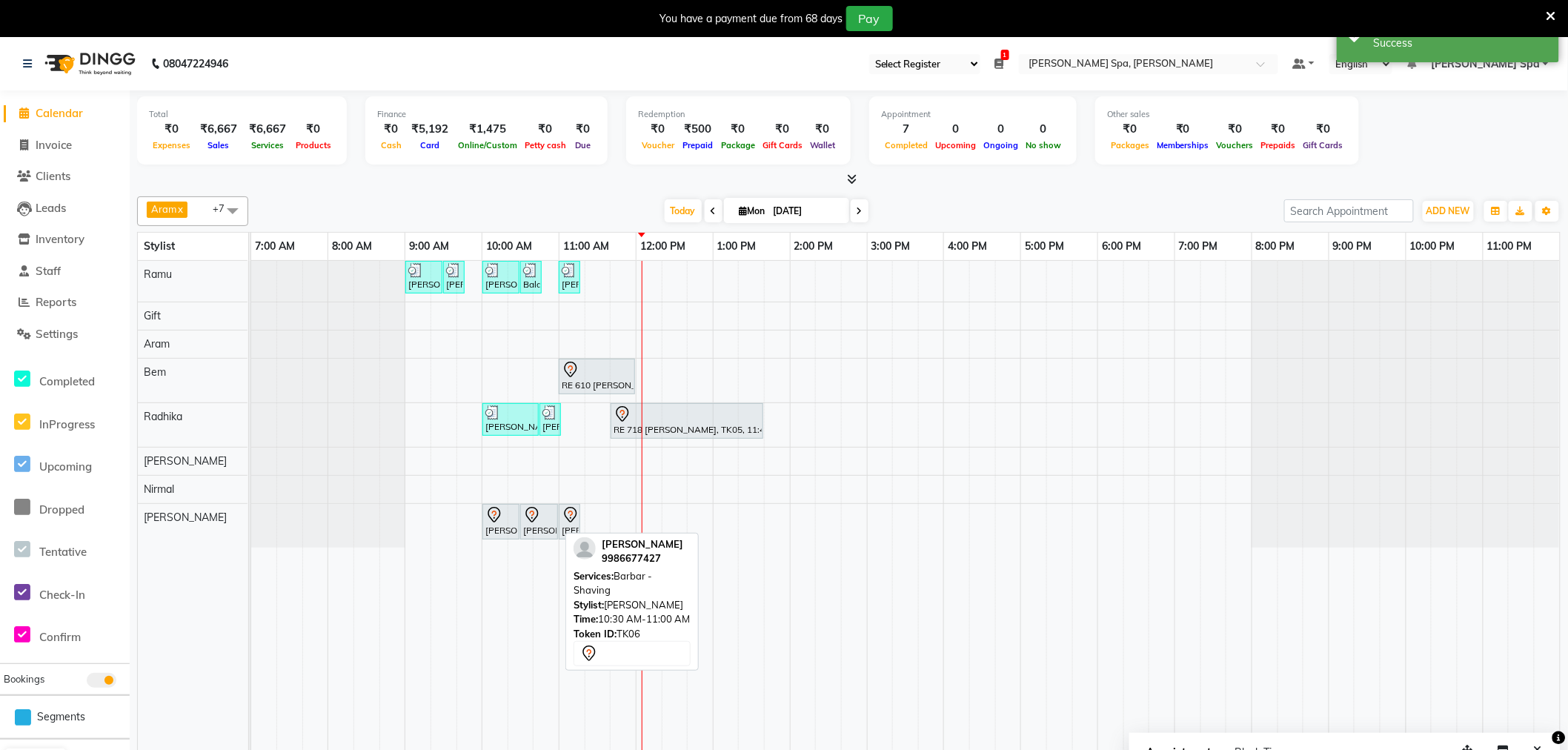
click at [543, 529] on div "[PERSON_NAME], TK06, 10:30 AM-11:00 AM, Barbar - Shaving" at bounding box center [538, 522] width 34 height 31
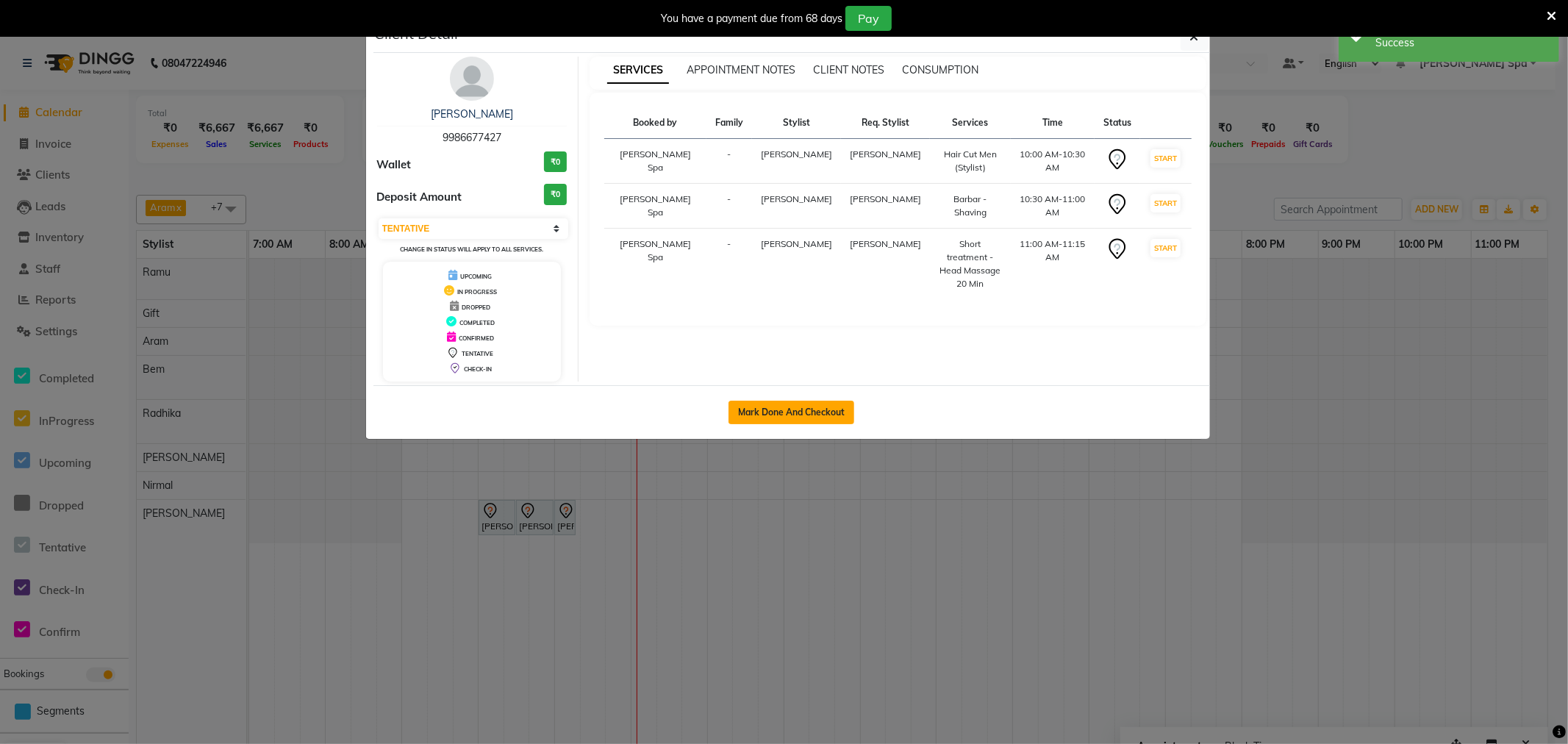
click at [796, 416] on button "Mark Done And Checkout" at bounding box center [791, 412] width 126 height 23
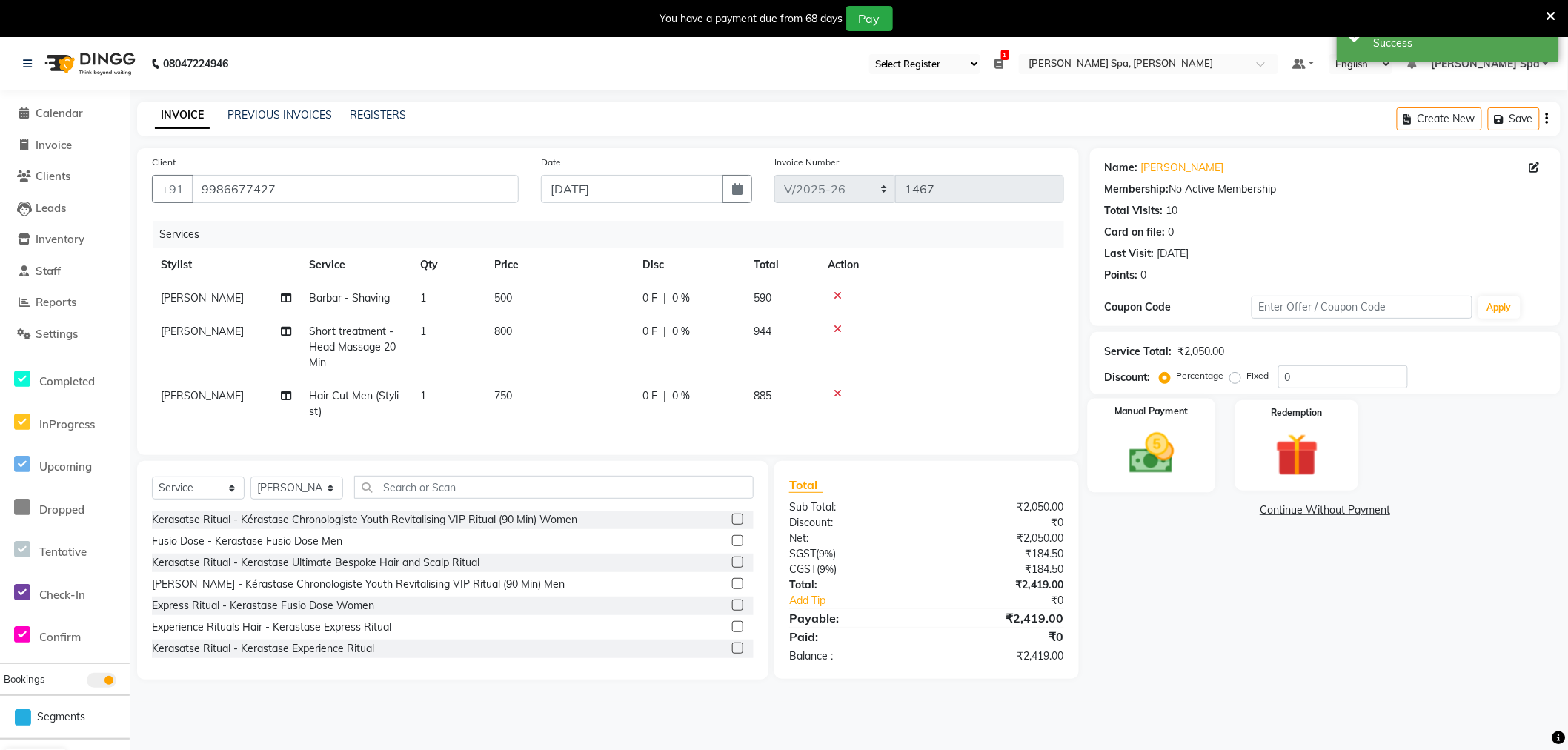
click at [1163, 464] on img at bounding box center [1152, 454] width 74 height 52
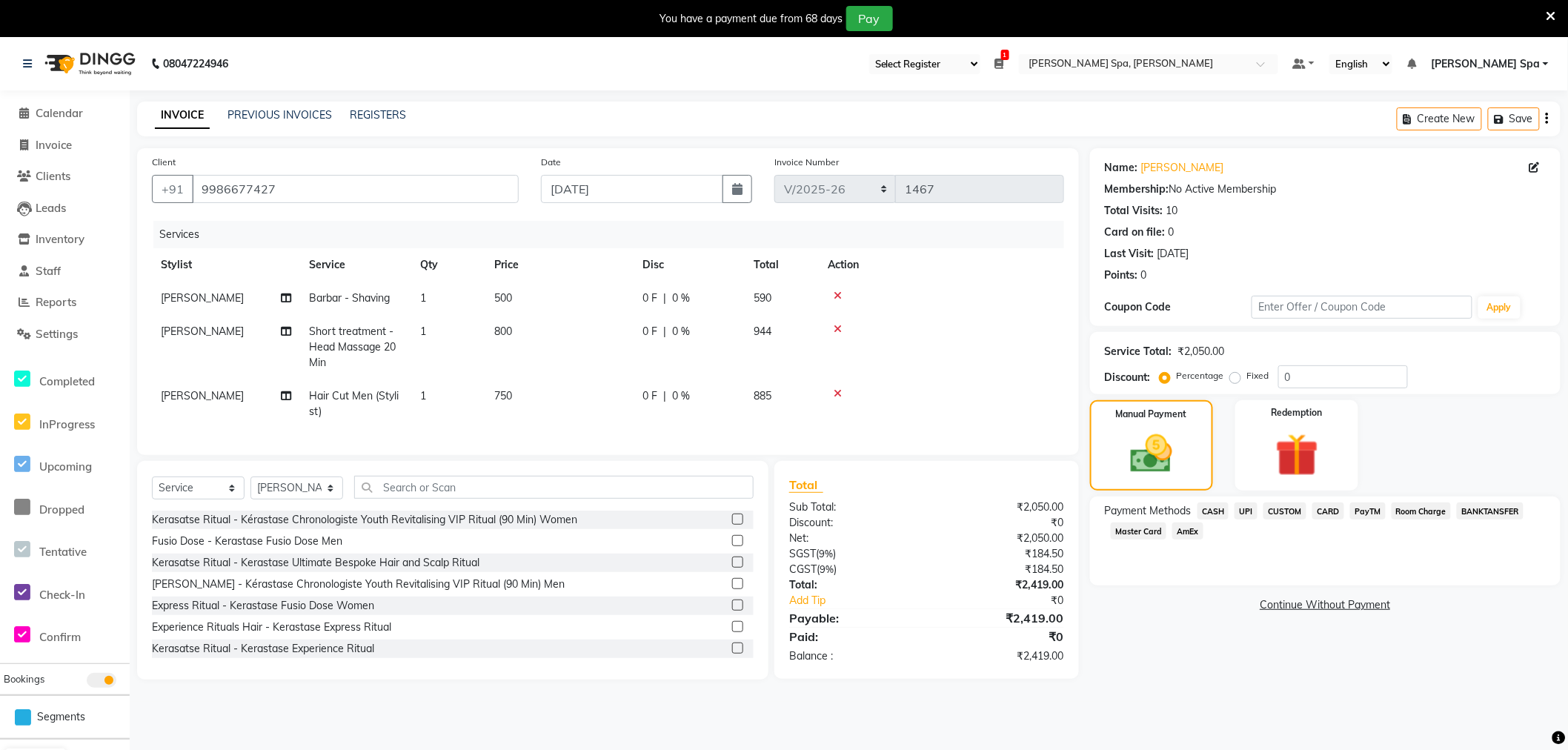
click at [1249, 511] on span "UPI" at bounding box center [1246, 510] width 23 height 17
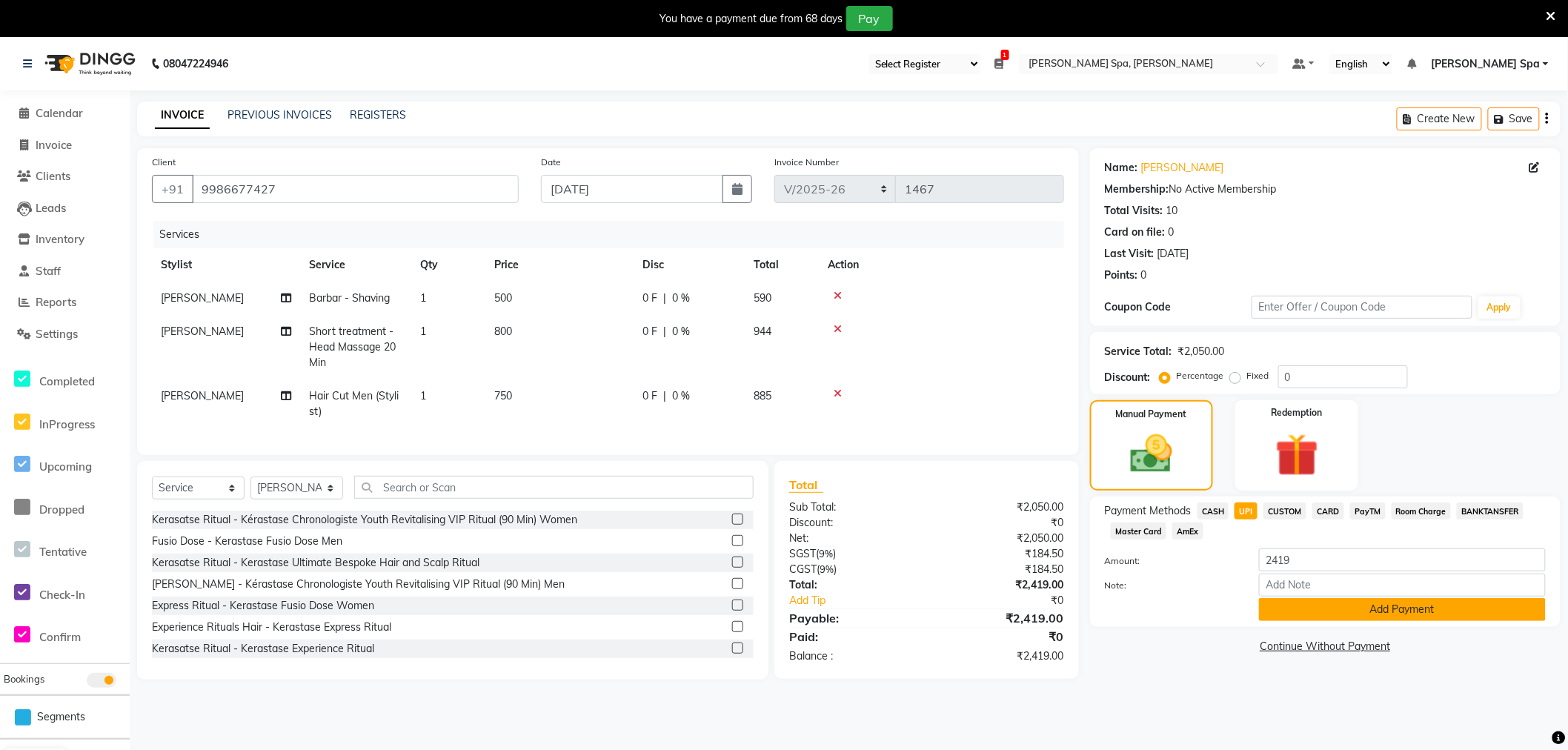
click at [1293, 610] on button "Add Payment" at bounding box center [1403, 609] width 287 height 23
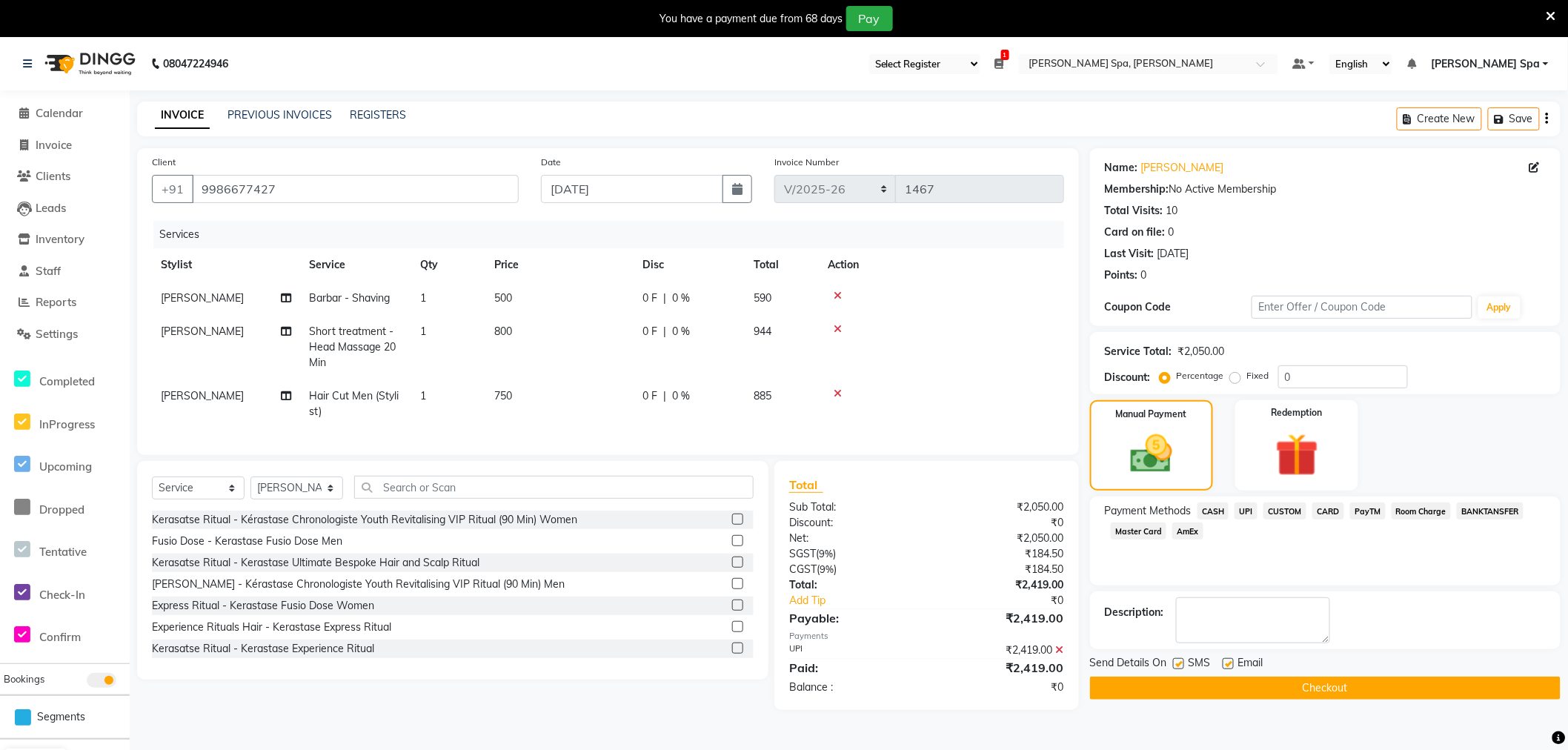
click at [1227, 670] on div at bounding box center [1228, 666] width 10 height 16
click at [1223, 661] on label at bounding box center [1228, 663] width 11 height 11
click at [1223, 661] on input "checkbox" at bounding box center [1228, 665] width 10 height 10
click at [1236, 685] on button "Checkout" at bounding box center [1325, 687] width 470 height 23
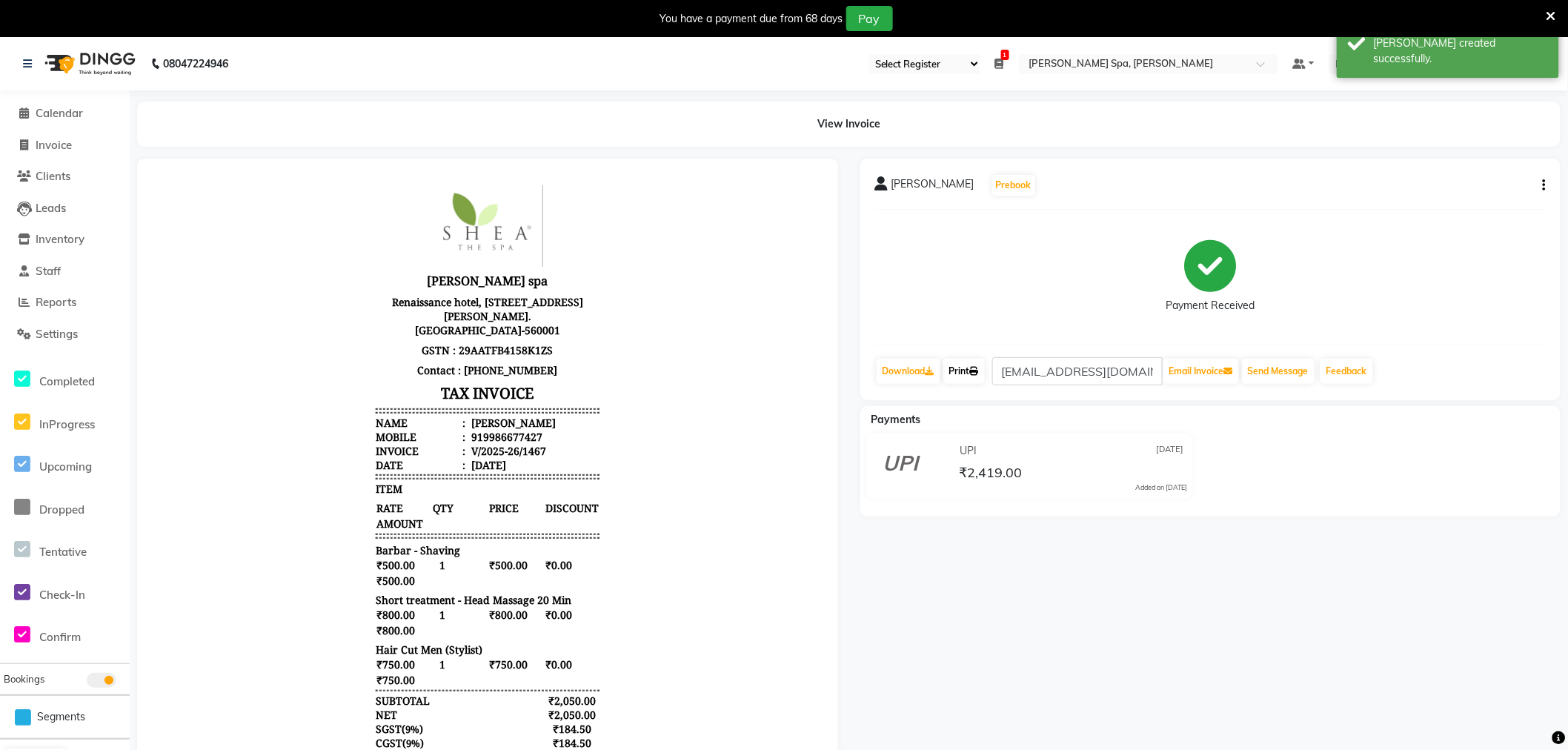
click at [963, 367] on link "Print" at bounding box center [964, 371] width 41 height 26
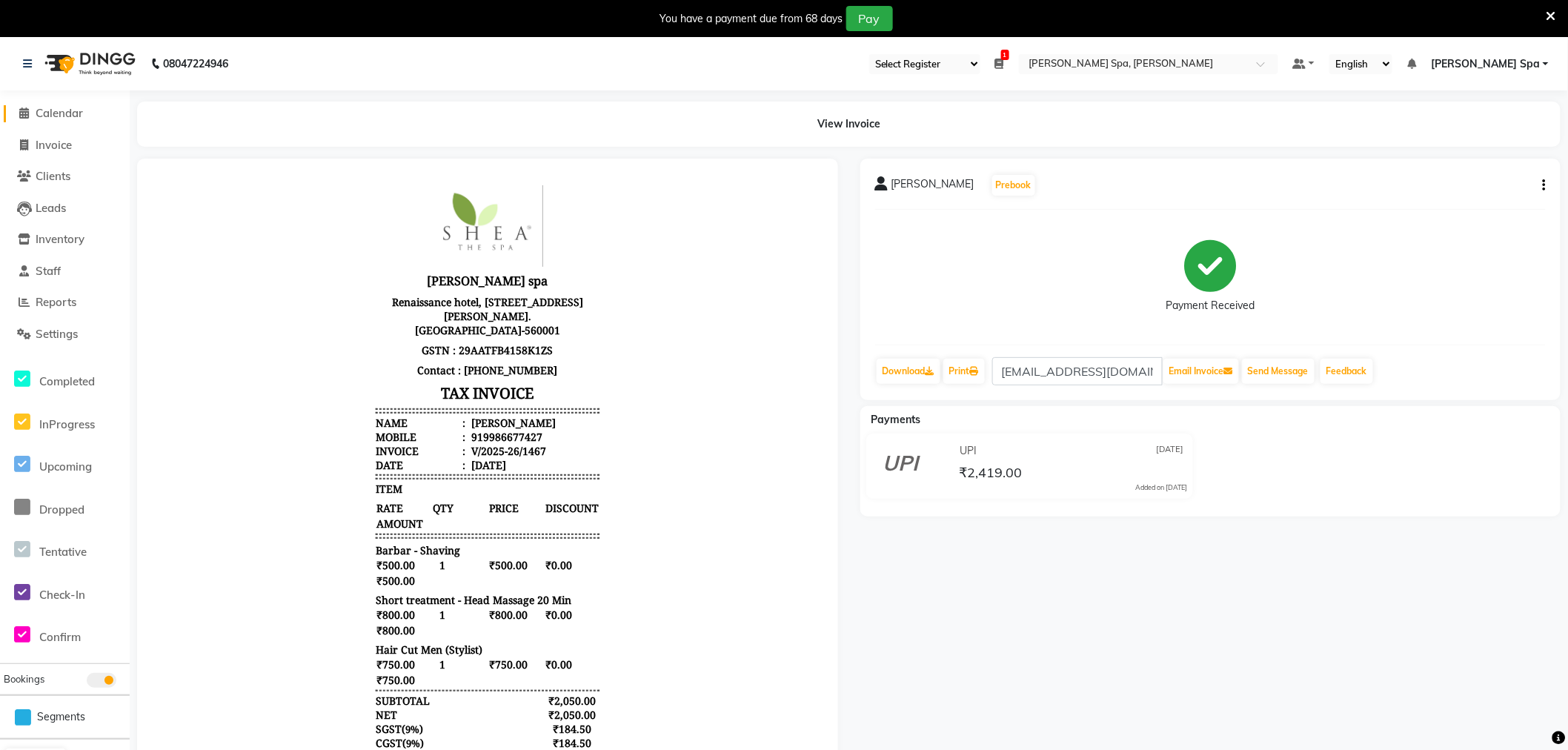
click at [47, 107] on span "Calendar" at bounding box center [59, 113] width 47 height 14
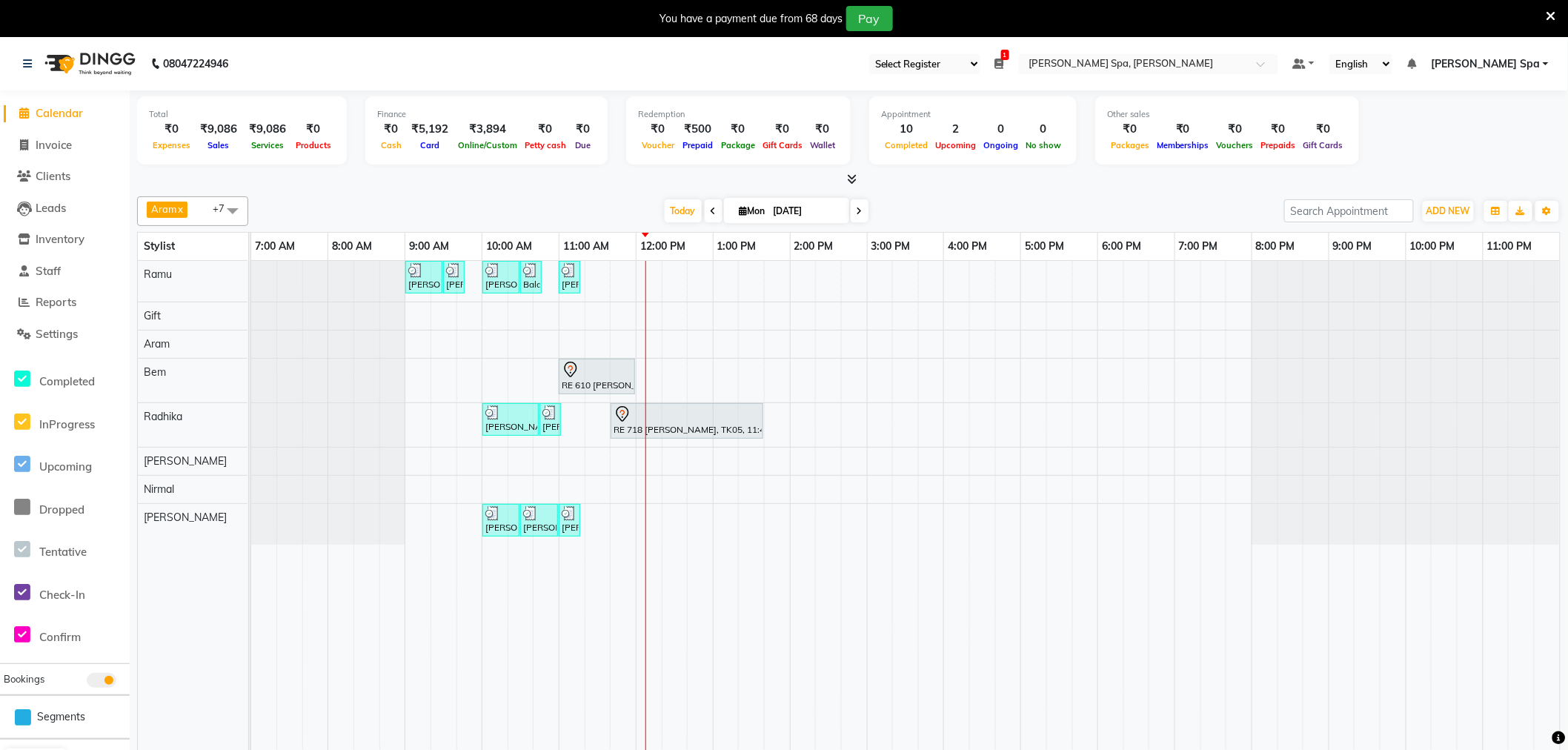
click at [713, 206] on span at bounding box center [714, 210] width 18 height 23
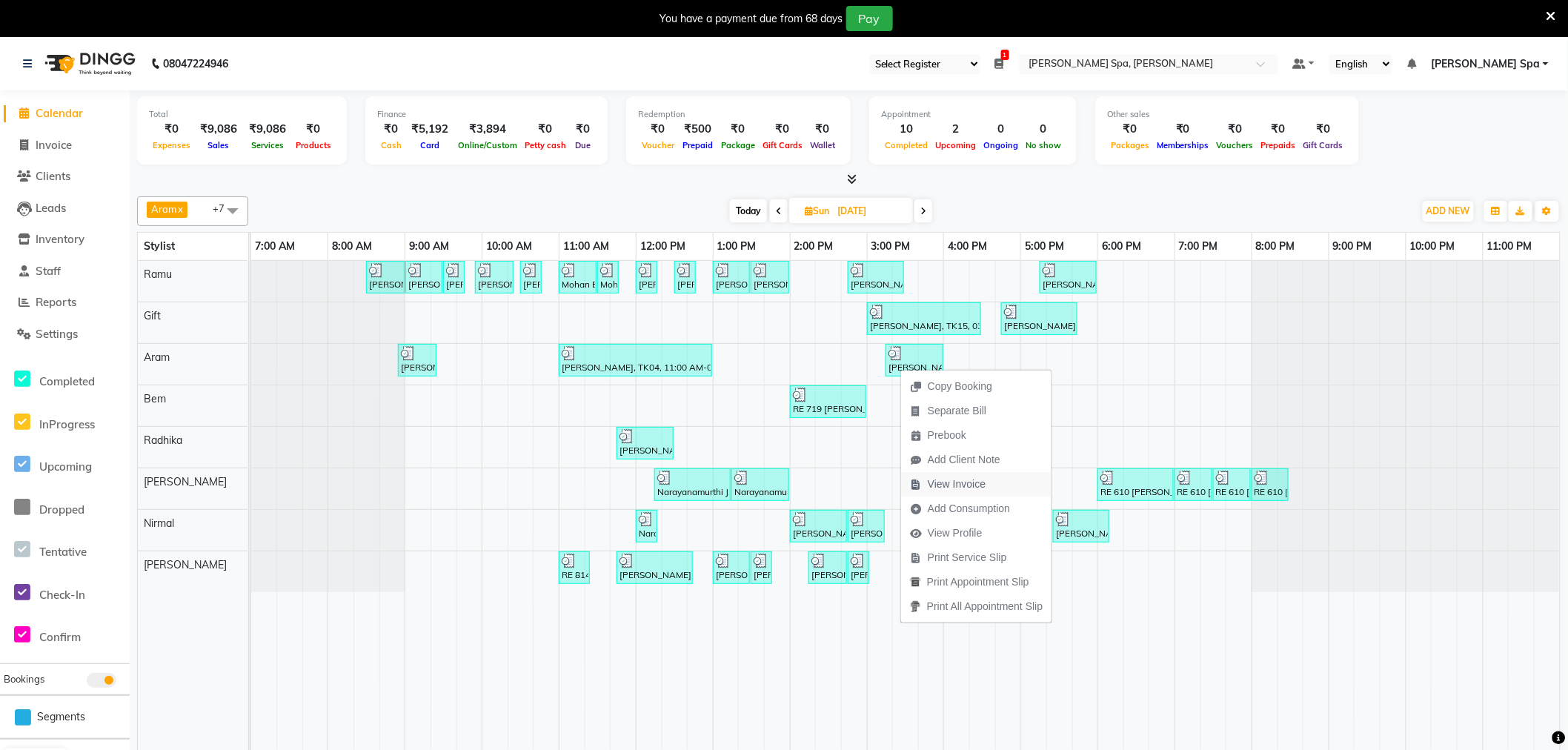
click at [966, 485] on span "View Invoice" at bounding box center [956, 484] width 58 height 16
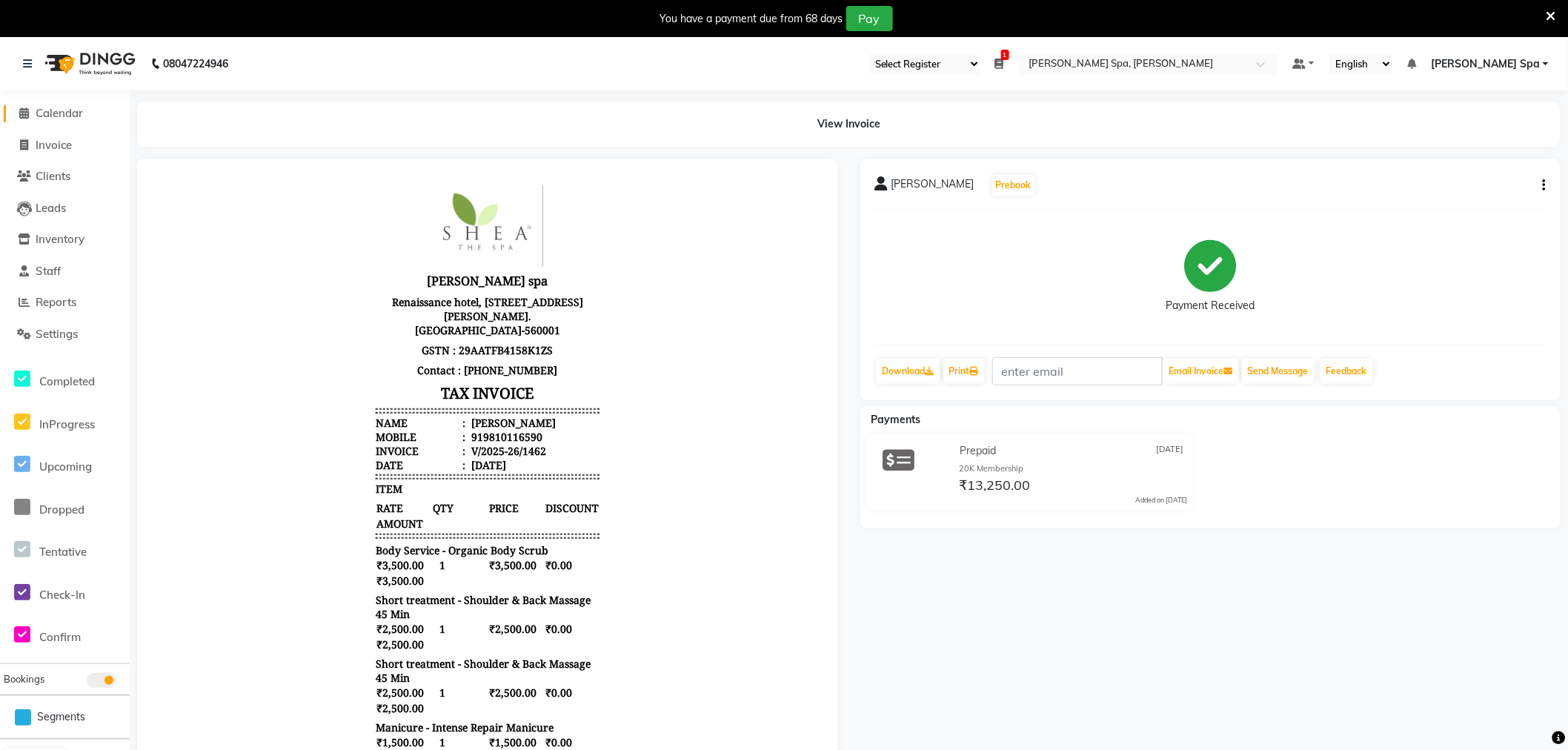
click at [53, 110] on span "Calendar" at bounding box center [59, 113] width 47 height 14
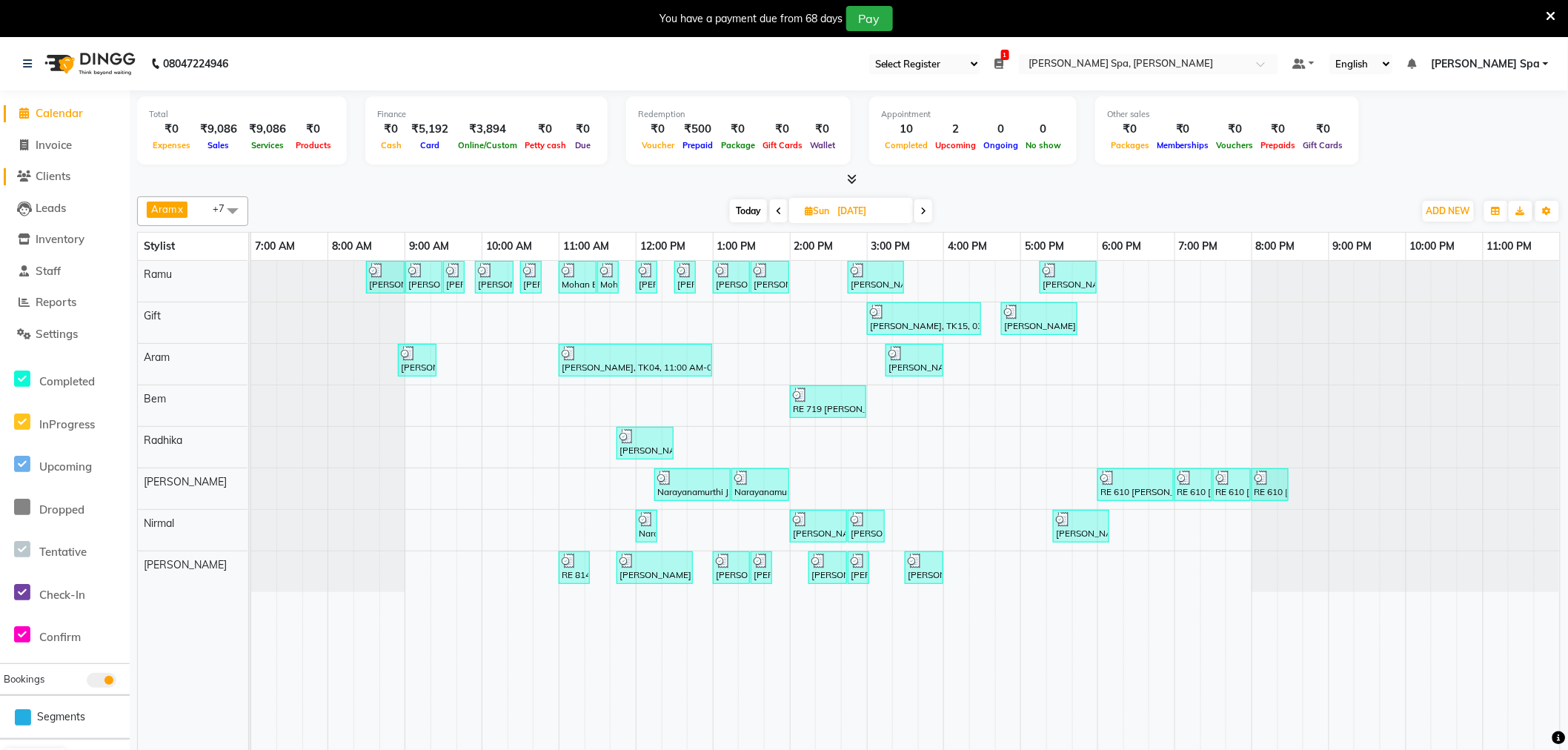
click at [54, 175] on span "Clients" at bounding box center [52, 176] width 34 height 14
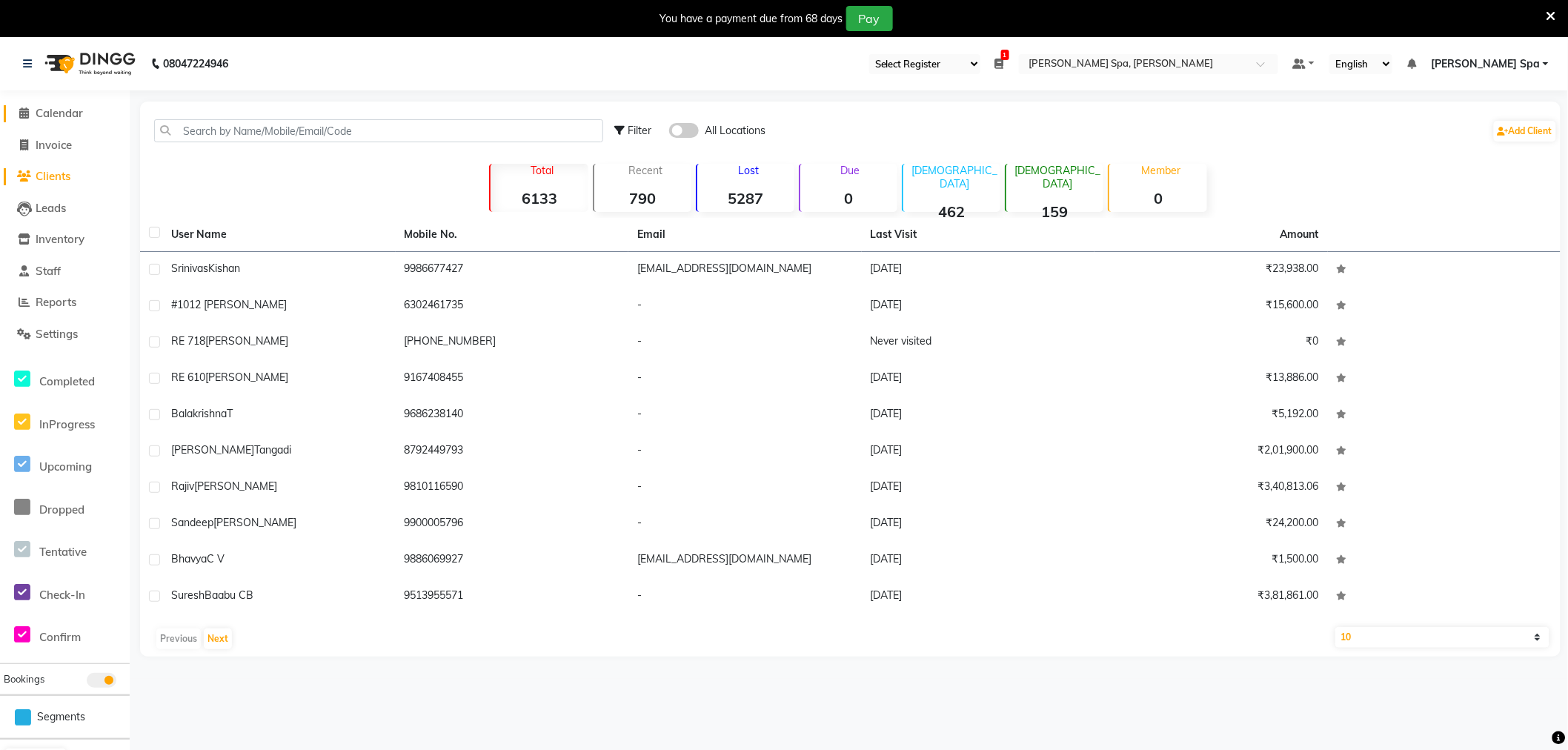
click at [71, 107] on span "Calendar" at bounding box center [59, 113] width 47 height 14
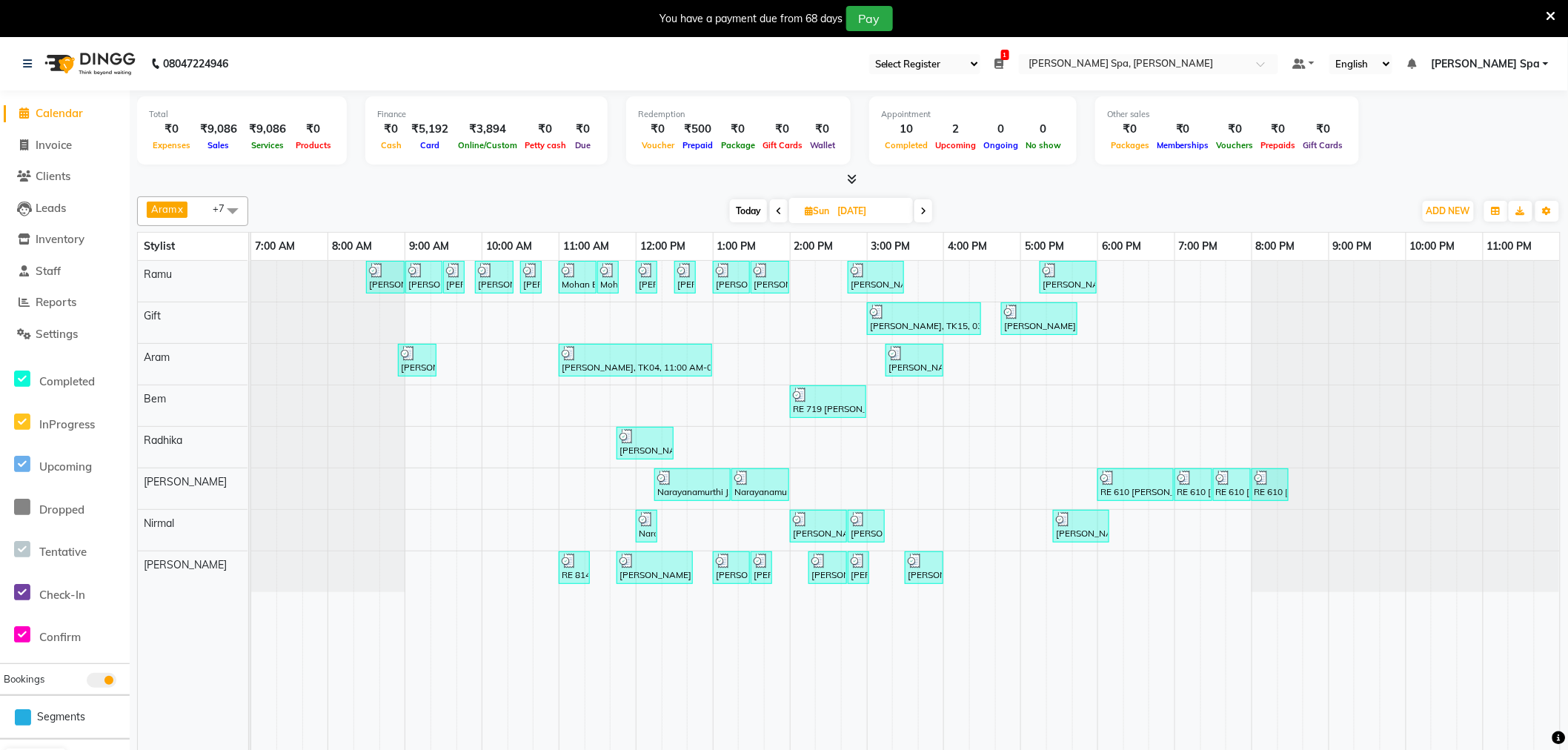
click at [924, 210] on icon at bounding box center [924, 211] width 6 height 9
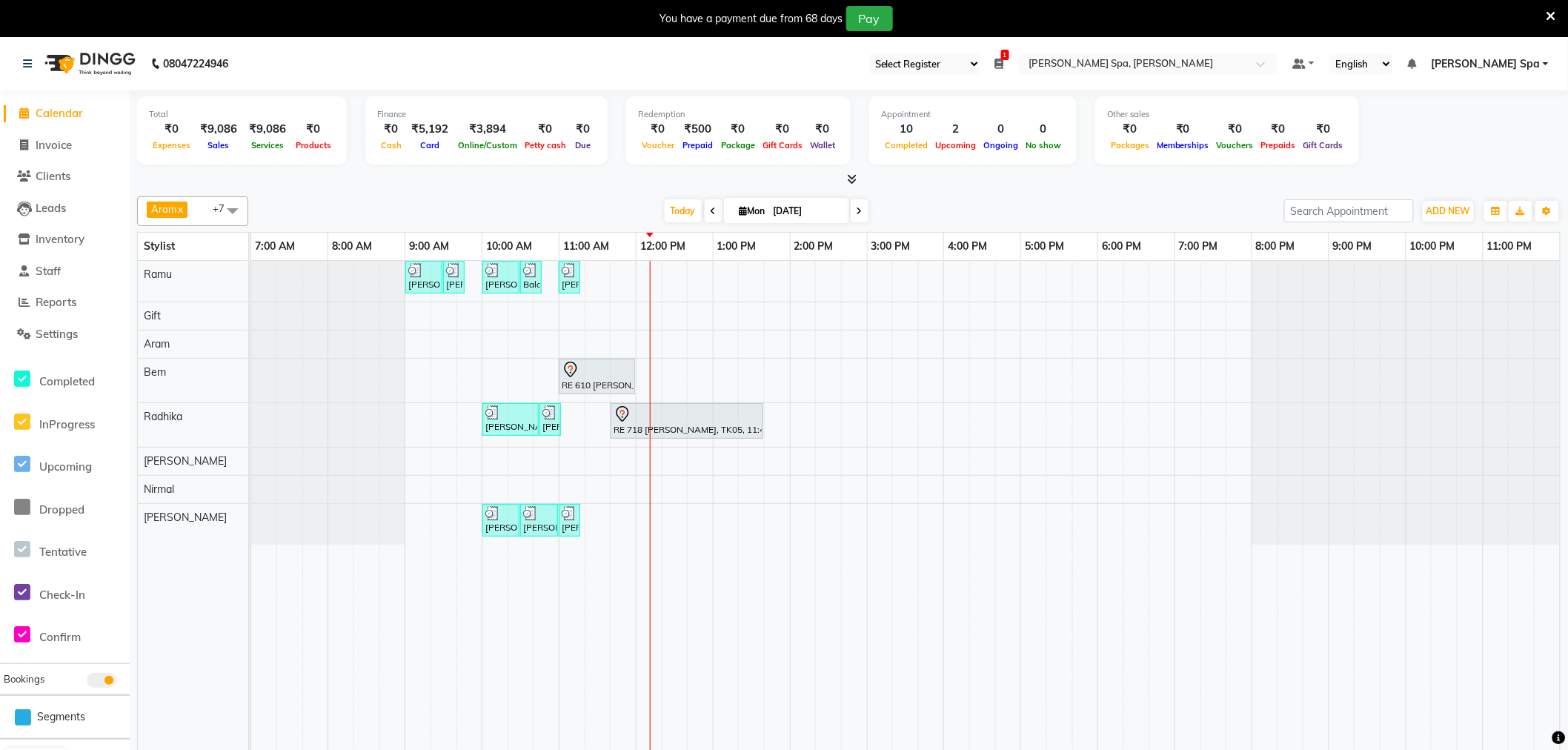
click at [64, 113] on span "Calendar" at bounding box center [59, 113] width 47 height 14
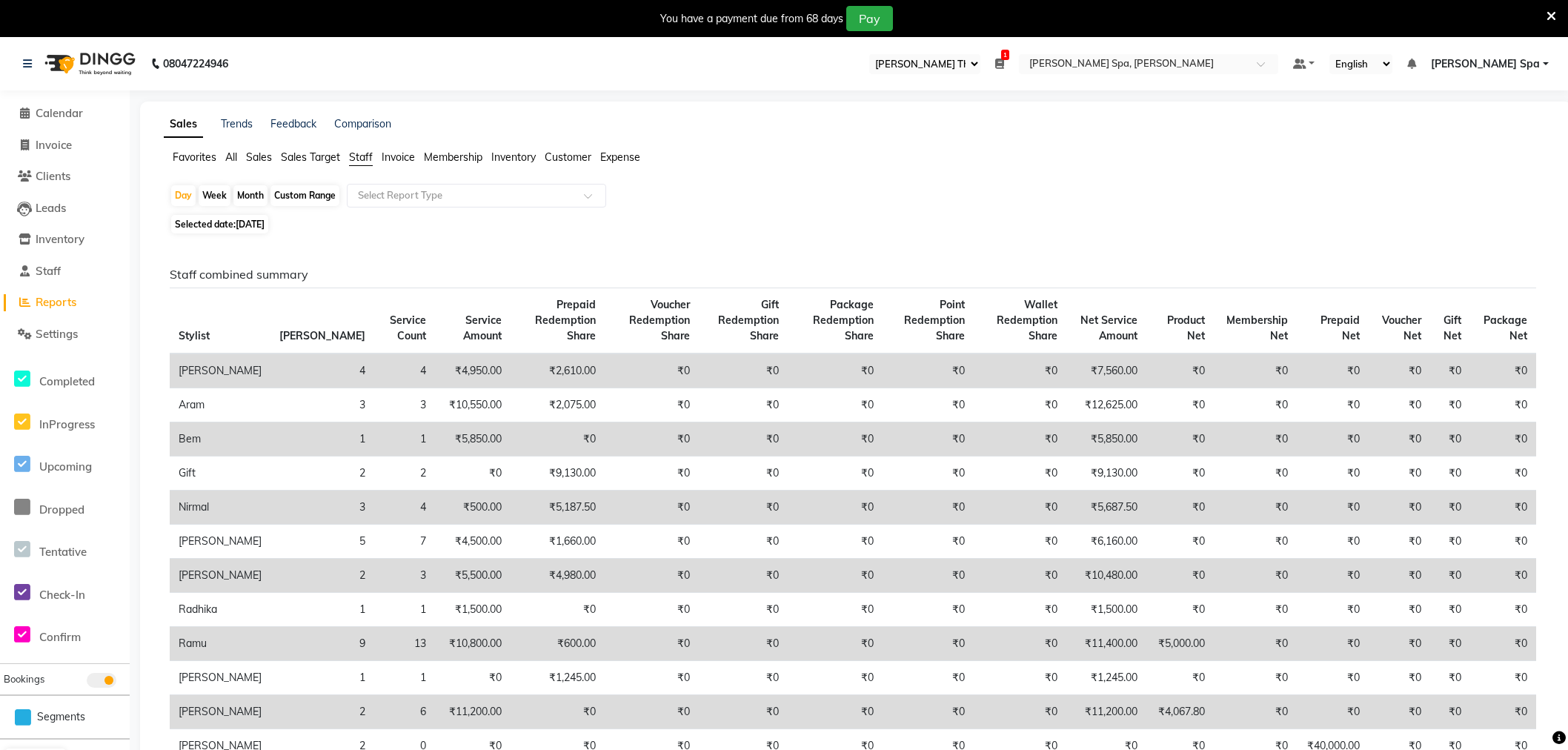
select select "100"
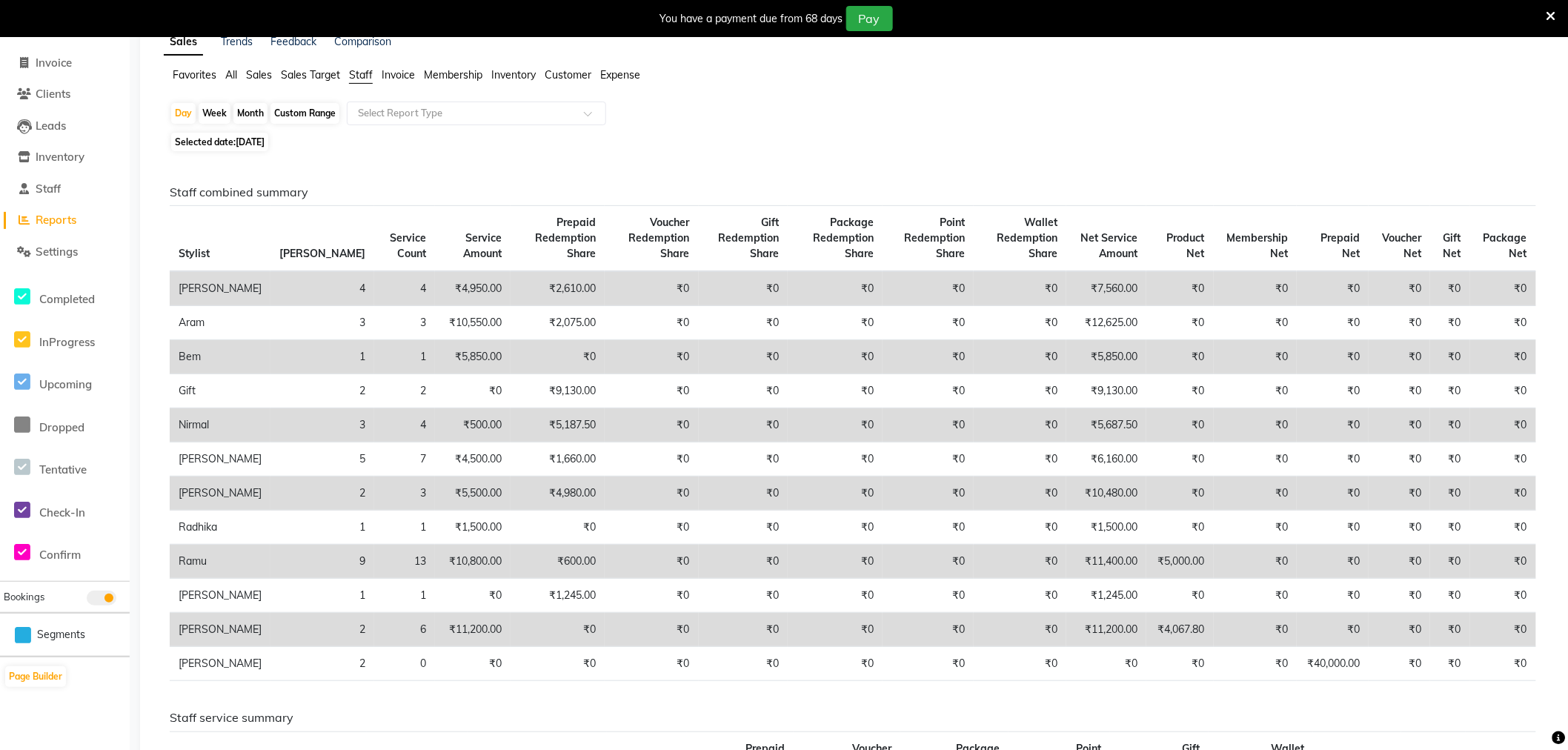
click at [72, 216] on span "Reports" at bounding box center [56, 220] width 41 height 14
click at [45, 215] on span "Reports" at bounding box center [56, 220] width 41 height 14
click at [277, 114] on div "Custom Range" at bounding box center [305, 113] width 69 height 21
select select "8"
select select "2025"
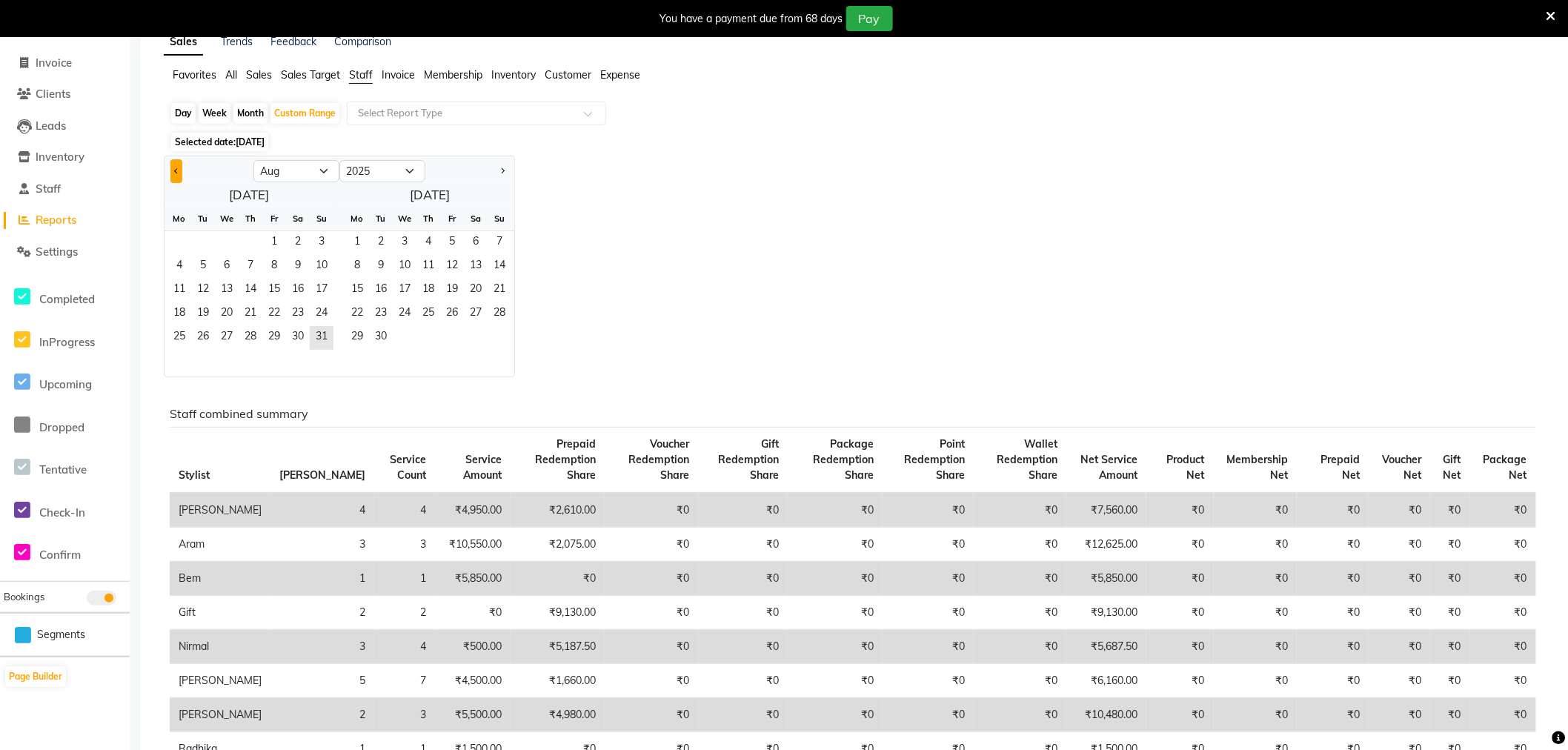
click at [176, 168] on span "Previous month" at bounding box center [176, 170] width 5 height 5
select select "7"
click at [208, 239] on span "1" at bounding box center [203, 243] width 24 height 24
click at [503, 332] on span "31" at bounding box center [500, 338] width 24 height 24
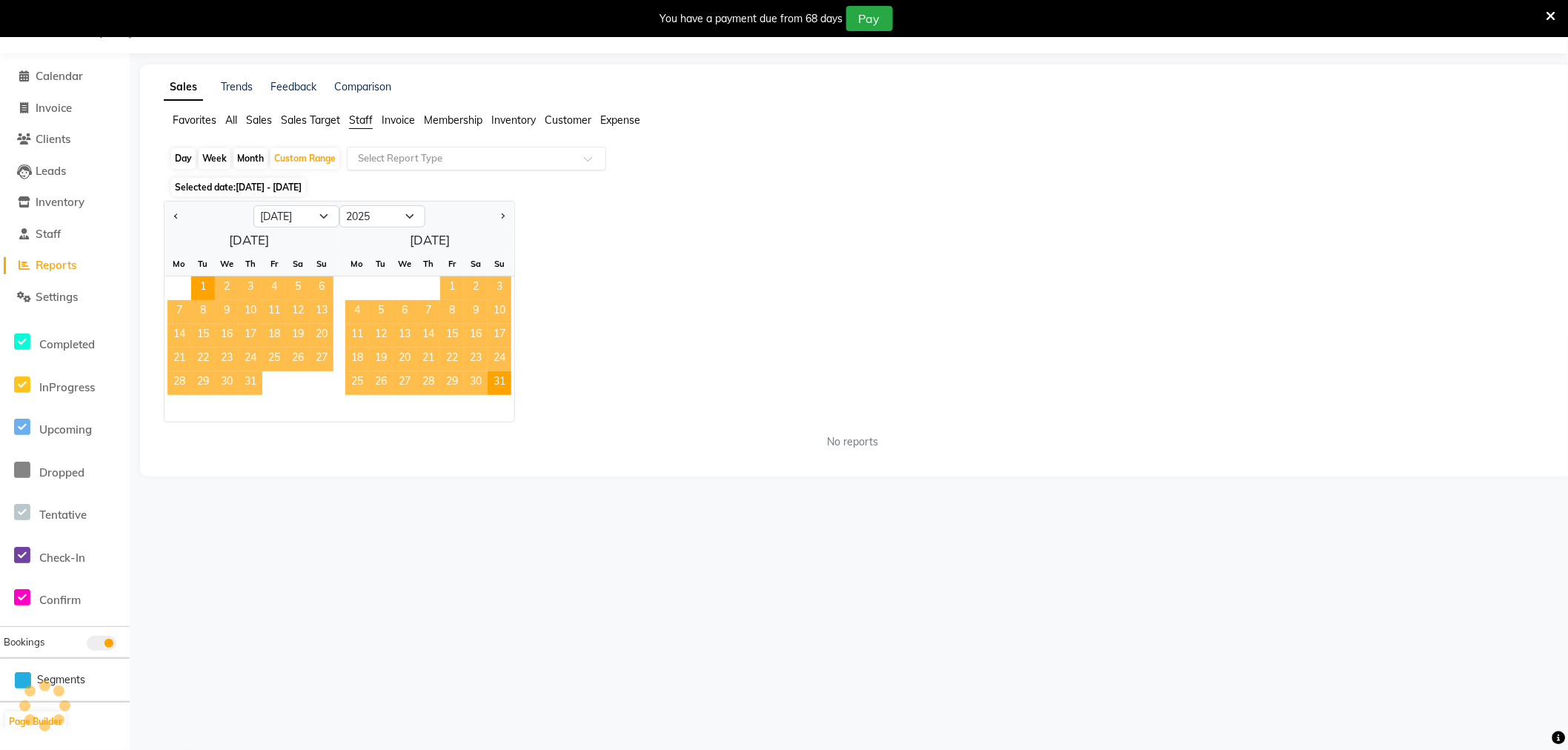
scroll to position [82, 0]
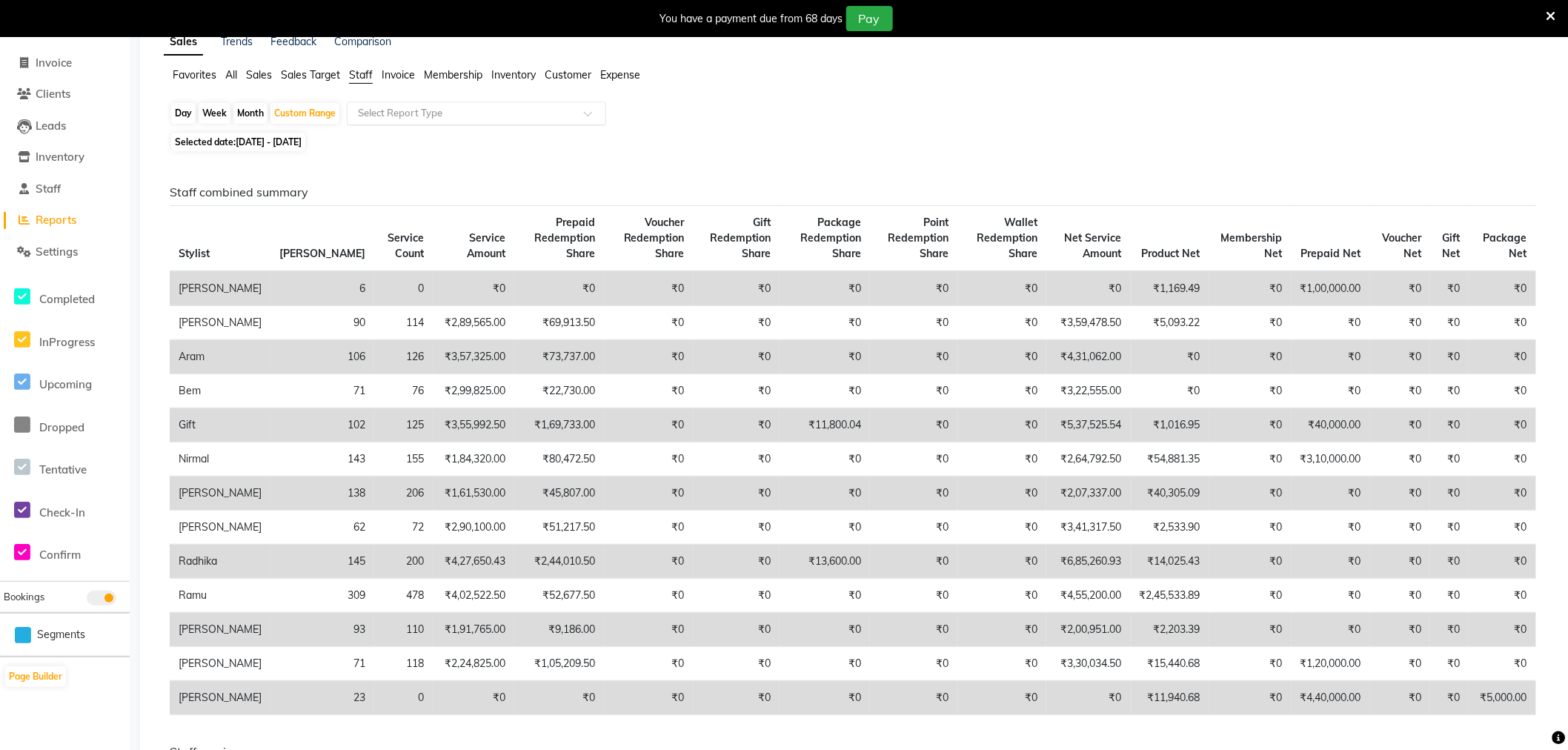
click at [437, 108] on input "text" at bounding box center [461, 113] width 213 height 15
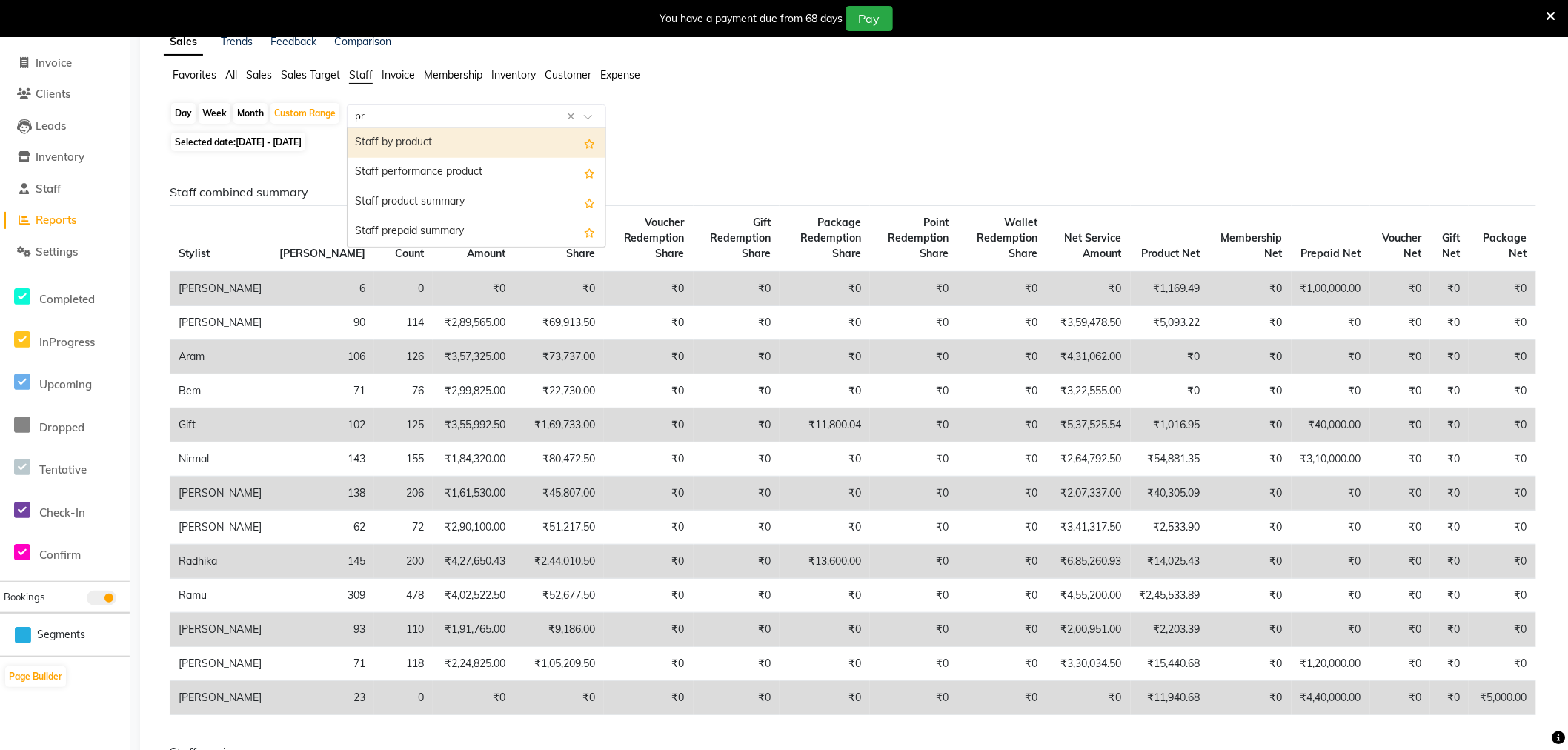
type input "p"
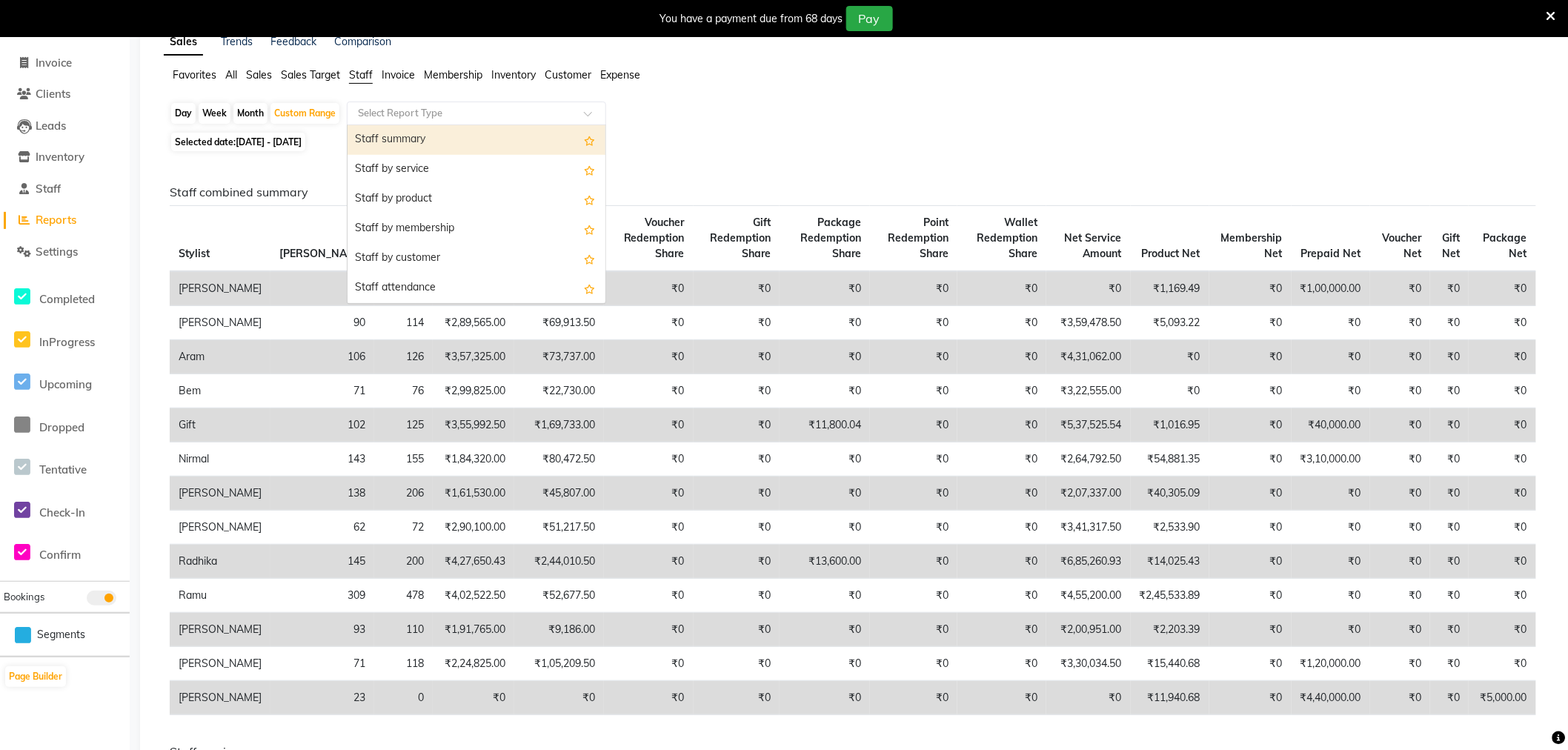
click at [255, 75] on span "Sales" at bounding box center [259, 75] width 26 height 14
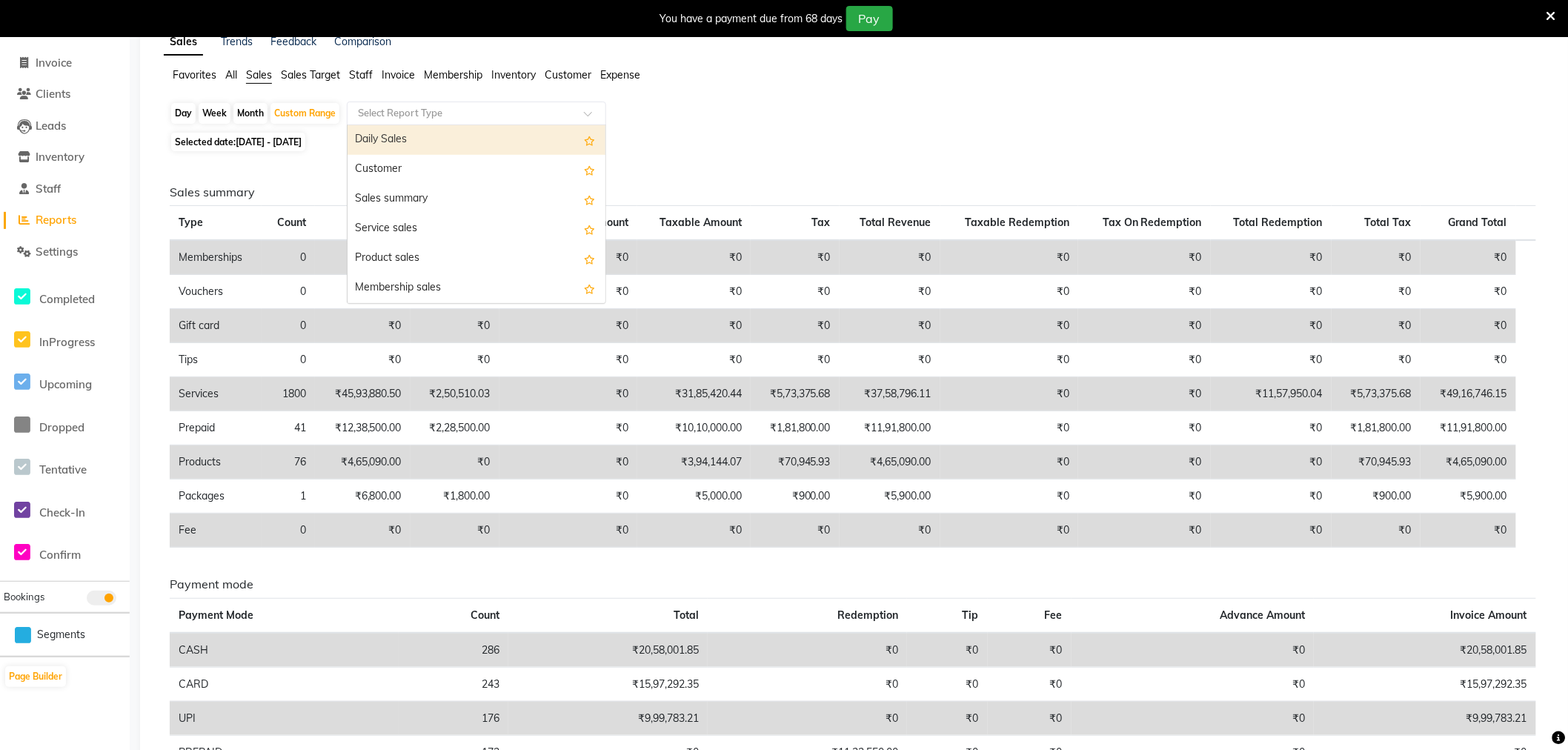
click at [465, 112] on input "text" at bounding box center [461, 113] width 213 height 15
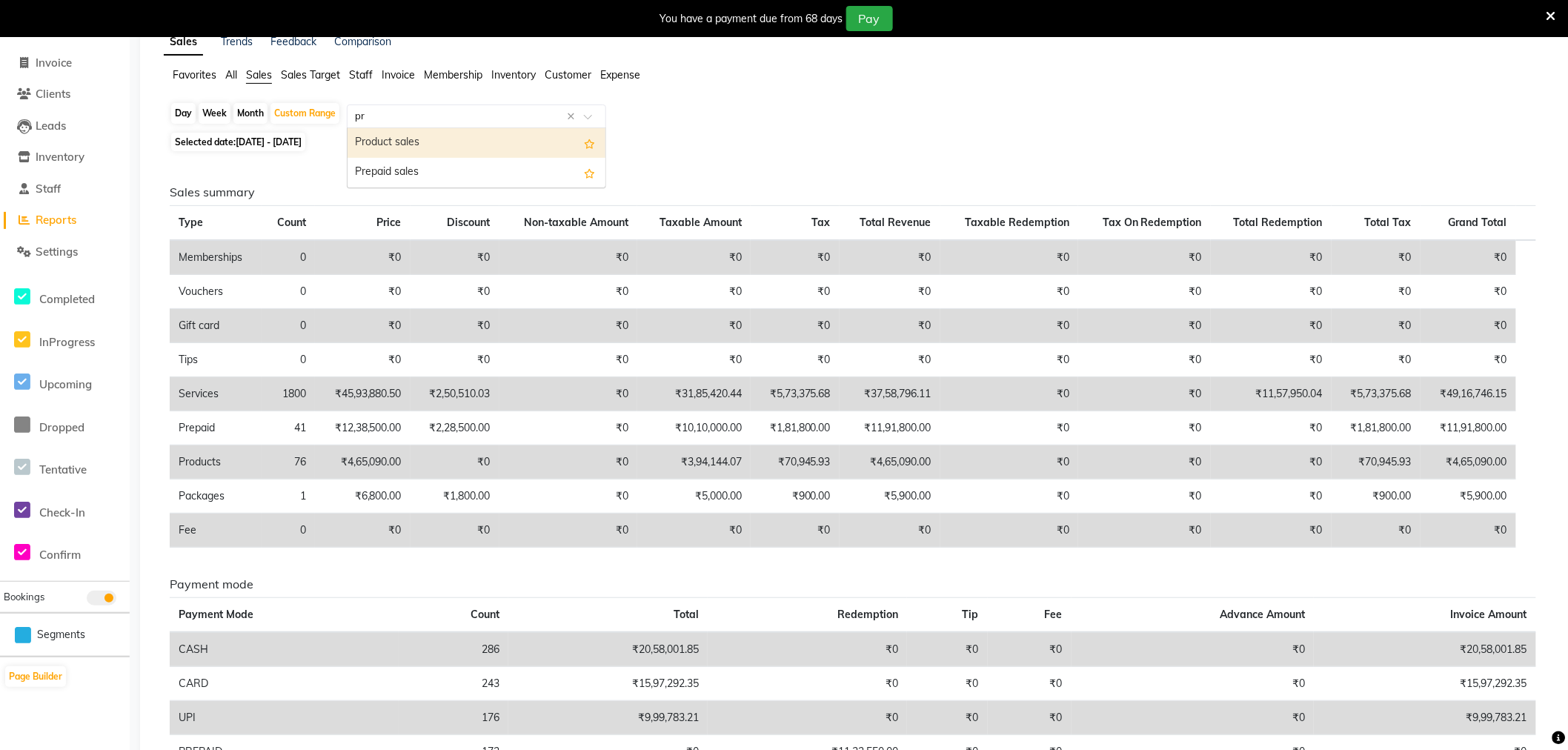
type input "p"
click at [232, 72] on span "All" at bounding box center [232, 75] width 12 height 14
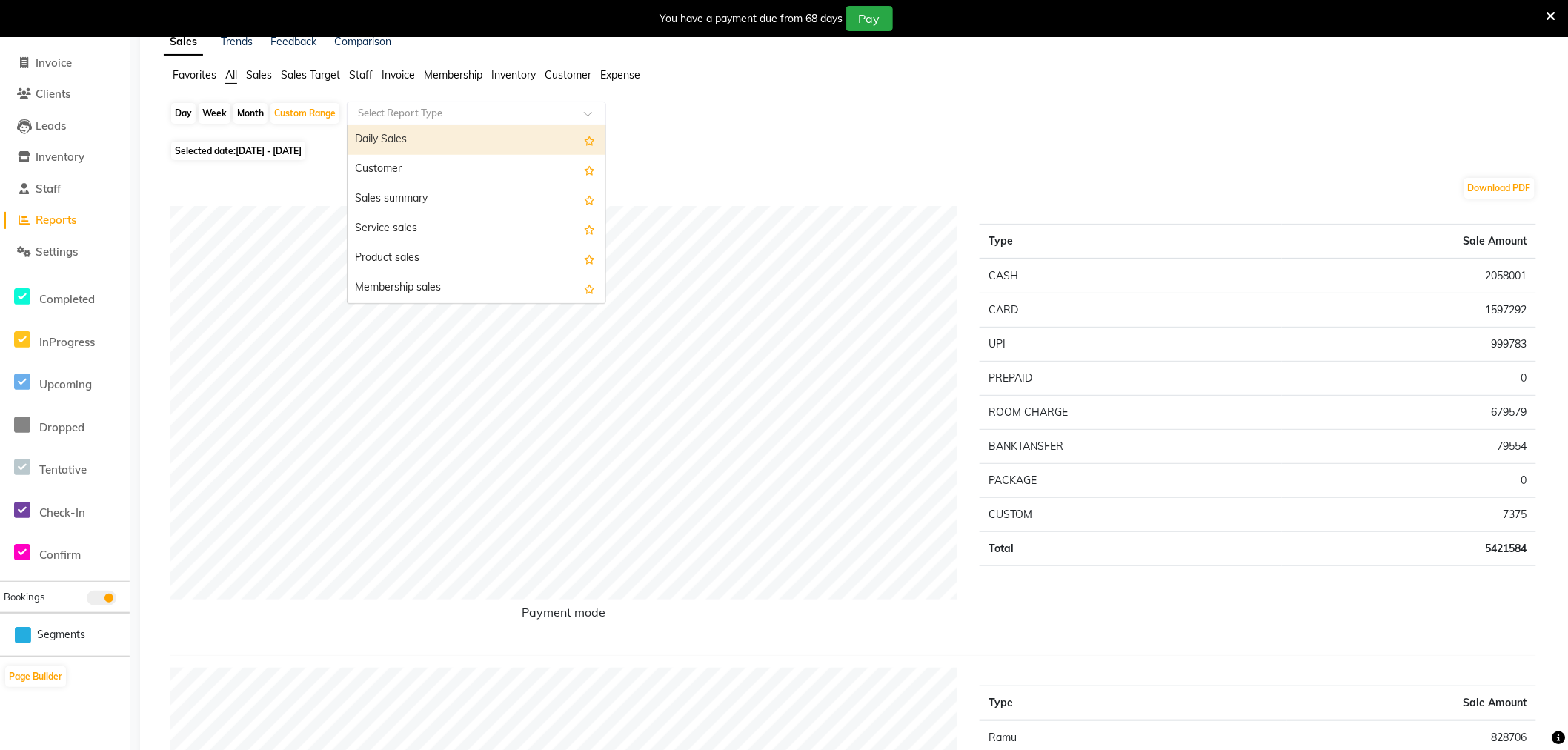
click at [425, 113] on input "text" at bounding box center [461, 113] width 213 height 15
type input "pre"
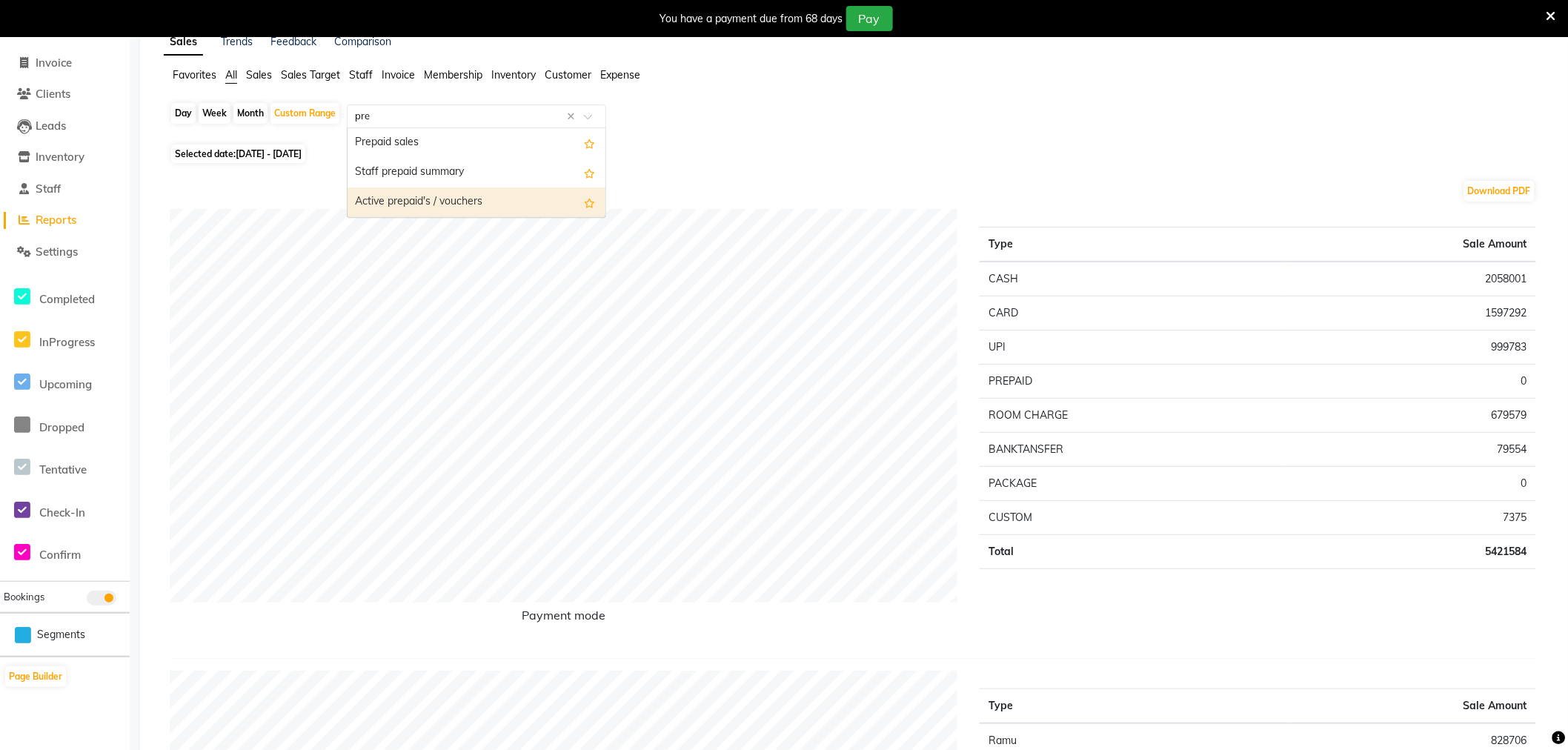
click at [410, 195] on div "Active prepaid's / vouchers" at bounding box center [476, 202] width 258 height 29
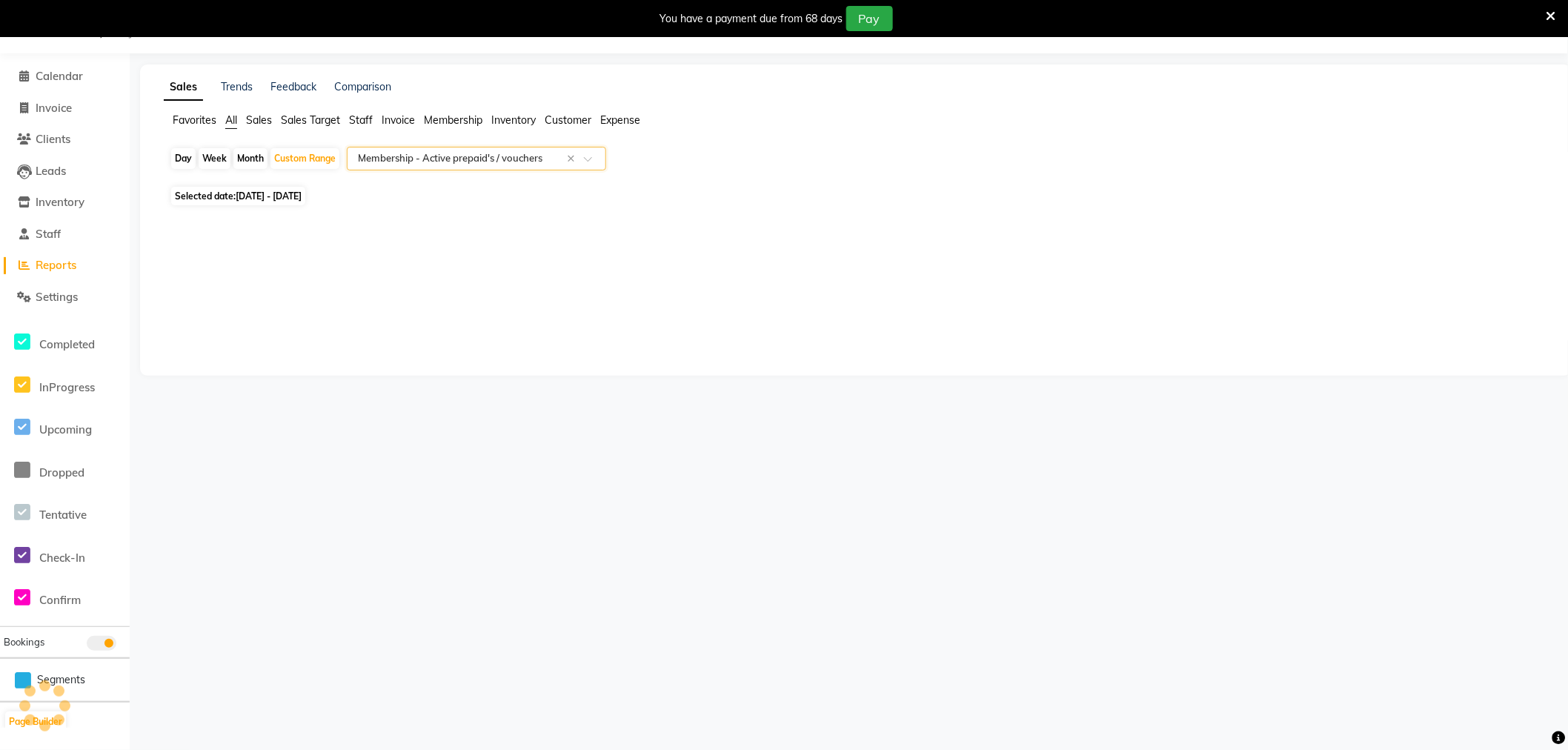
select select "full_report"
select select "csv"
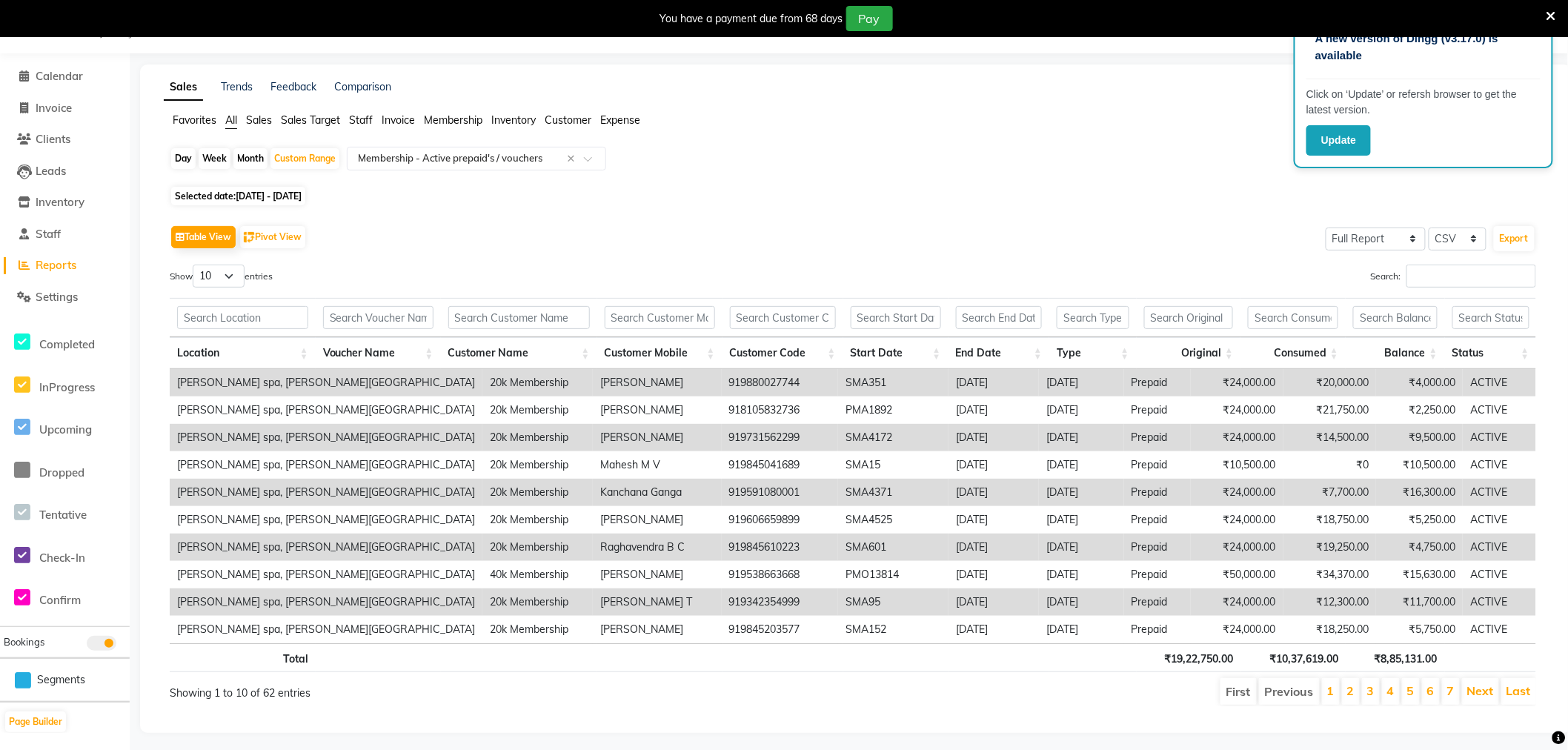
click at [479, 253] on div "Table View Pivot View Select Full Report Filtered Report Select CSV PDF Export …" at bounding box center [853, 464] width 1367 height 485
click at [283, 189] on span "Selected date: [DATE] - [DATE]" at bounding box center [238, 195] width 135 height 19
select select "7"
select select "2025"
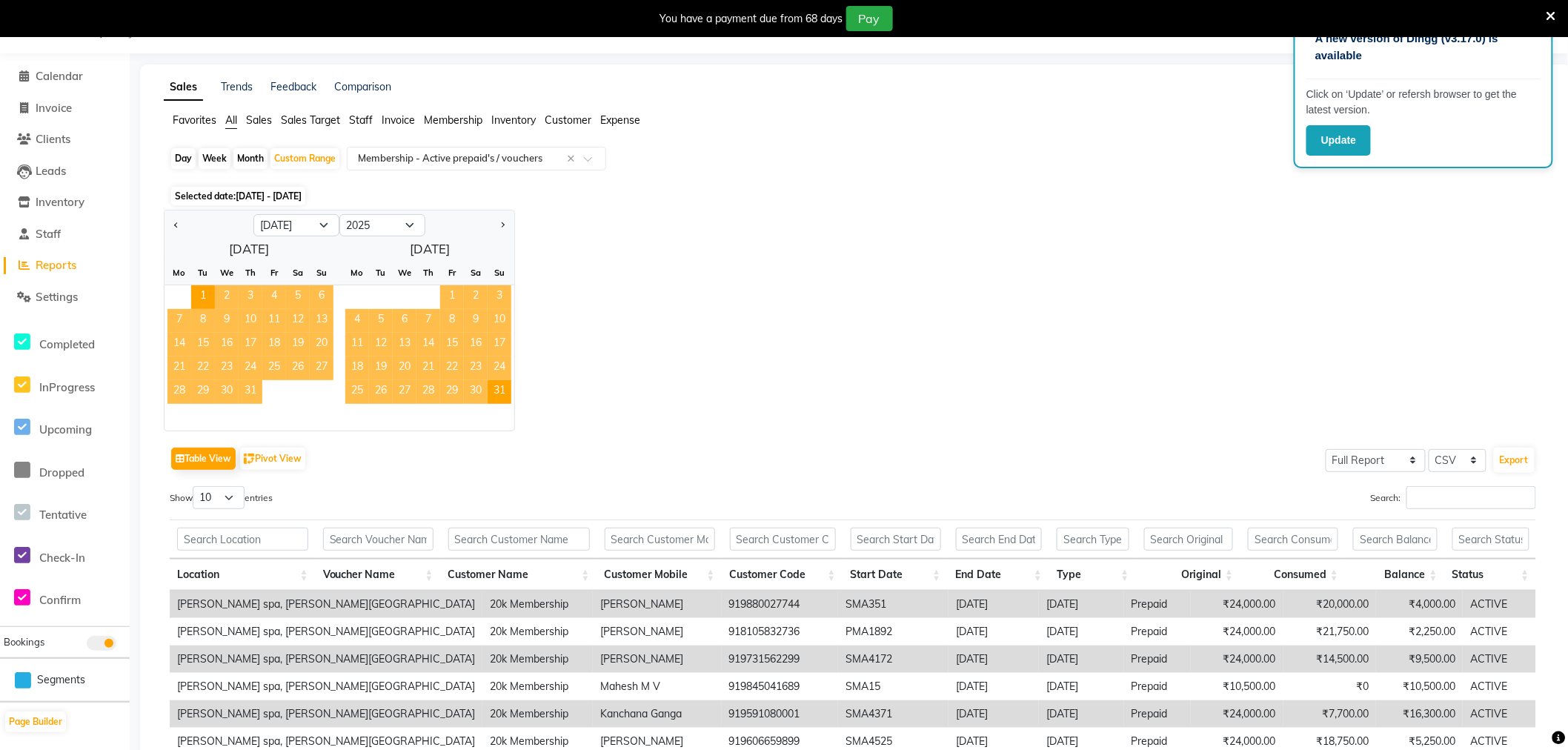
click at [374, 117] on ul "Favorites All Sales Sales Target Staff Invoice Membership Inventory Customer Ex…" at bounding box center [856, 121] width 1384 height 17
click at [368, 117] on span "Staff" at bounding box center [361, 121] width 24 height 14
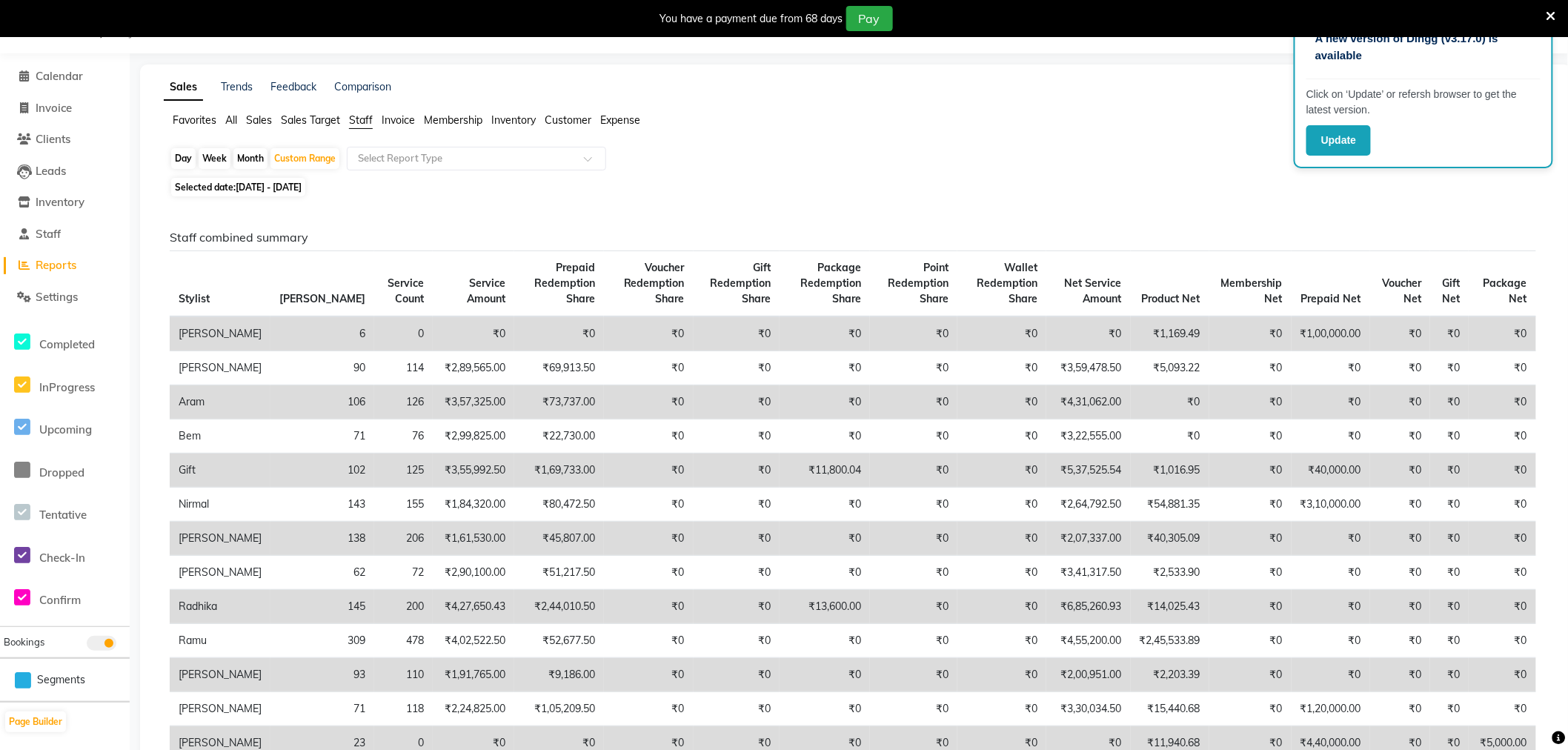
click at [297, 188] on span "[DATE] - [DATE]" at bounding box center [268, 187] width 66 height 11
select select "7"
select select "2025"
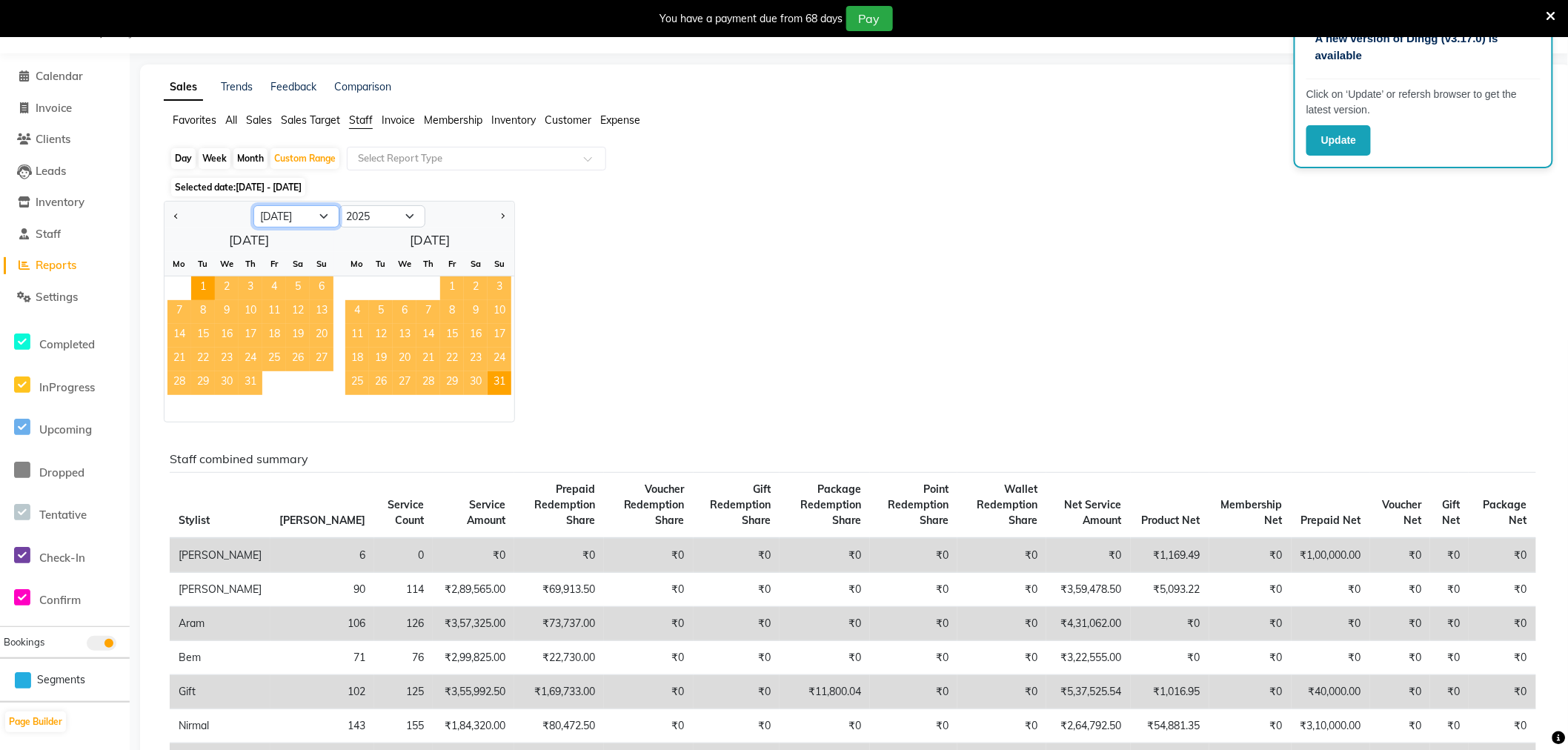
click at [307, 219] on select "Jan Feb Mar Apr May Jun [DATE] Aug Sep Oct Nov Dec" at bounding box center [297, 216] width 86 height 23
select select "8"
click at [253, 205] on select "Jan Feb Mar Apr May Jun [DATE] Aug Sep Oct Nov Dec" at bounding box center [297, 216] width 86 height 23
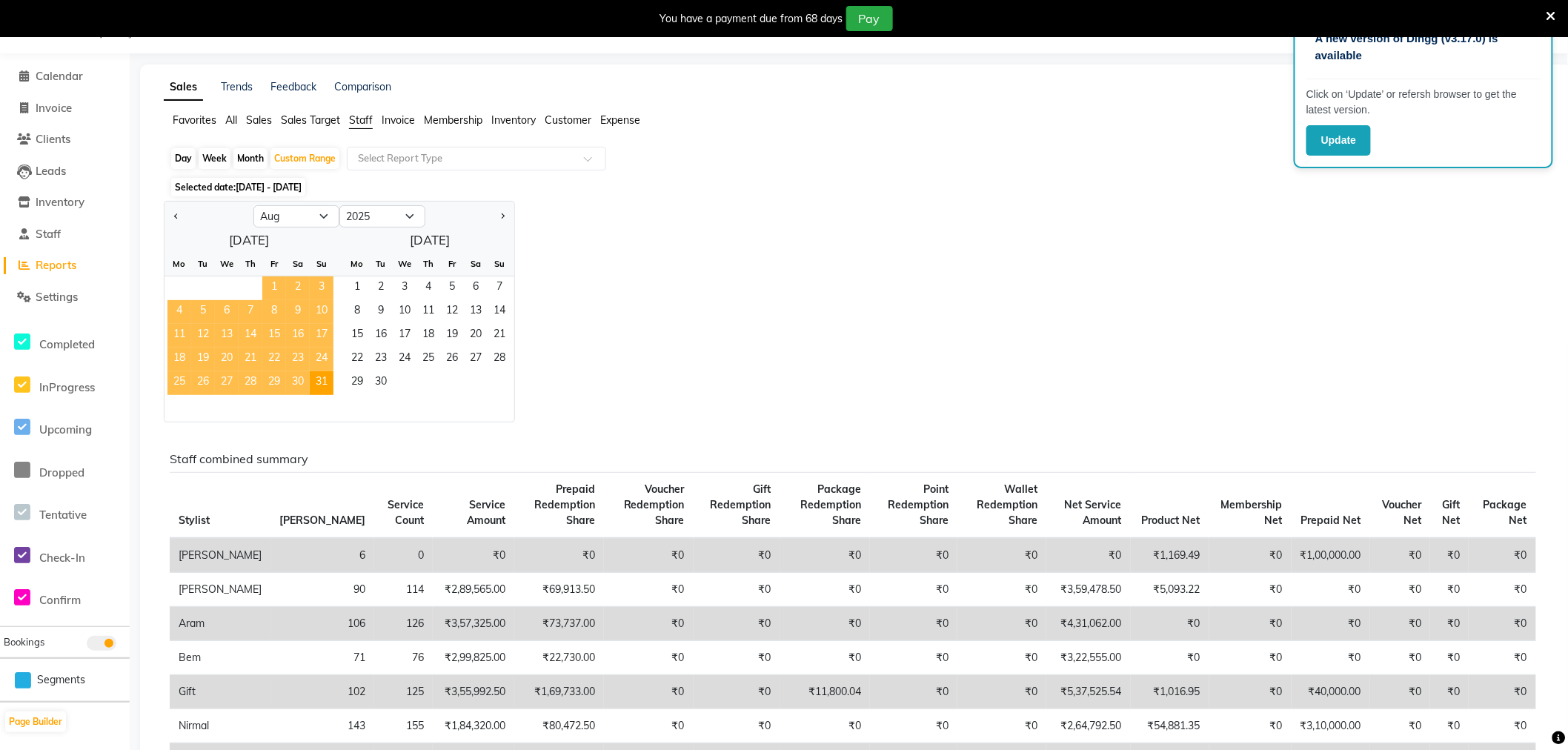
click at [274, 285] on span "1" at bounding box center [274, 289] width 24 height 24
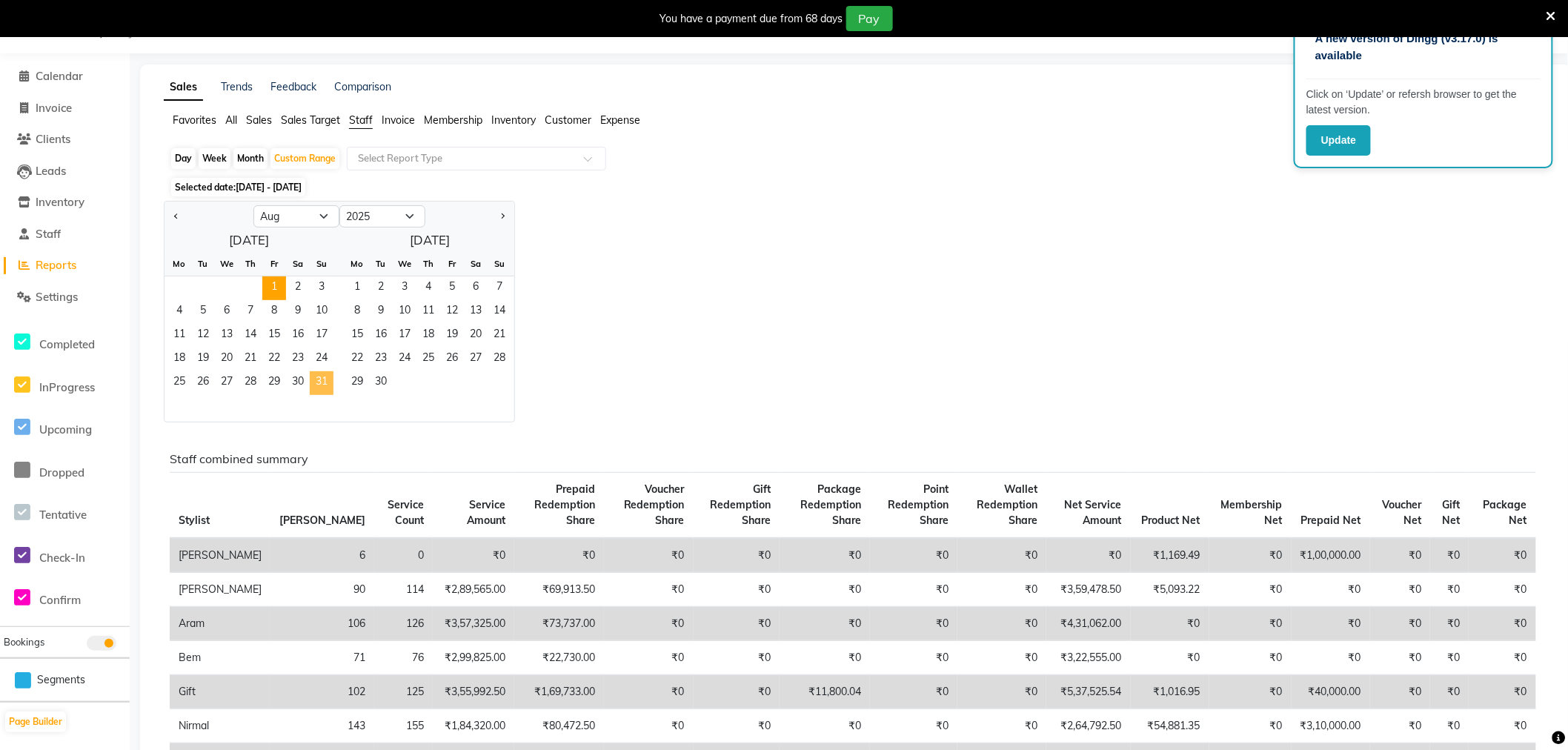
click at [312, 384] on span "31" at bounding box center [322, 383] width 24 height 24
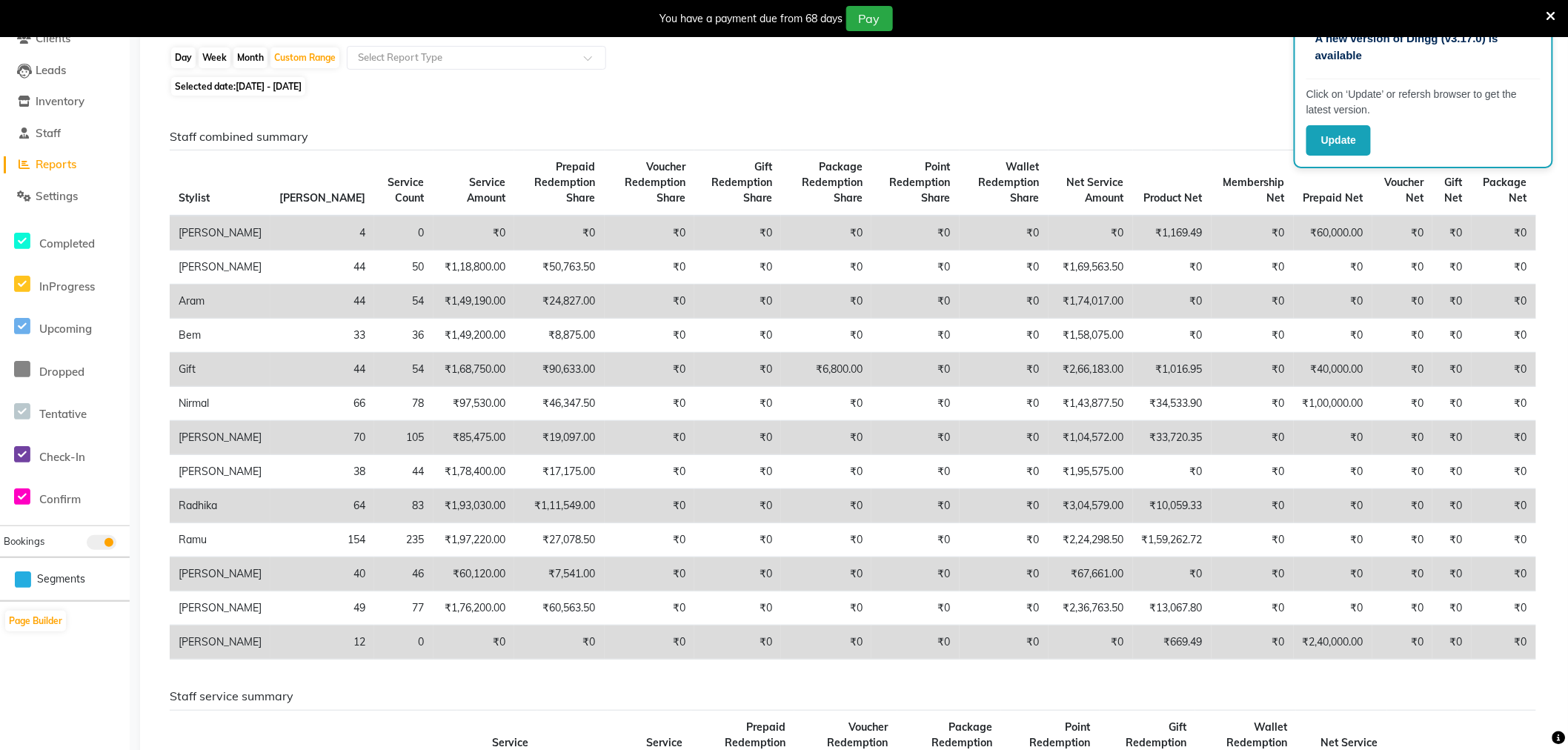
scroll to position [0, 0]
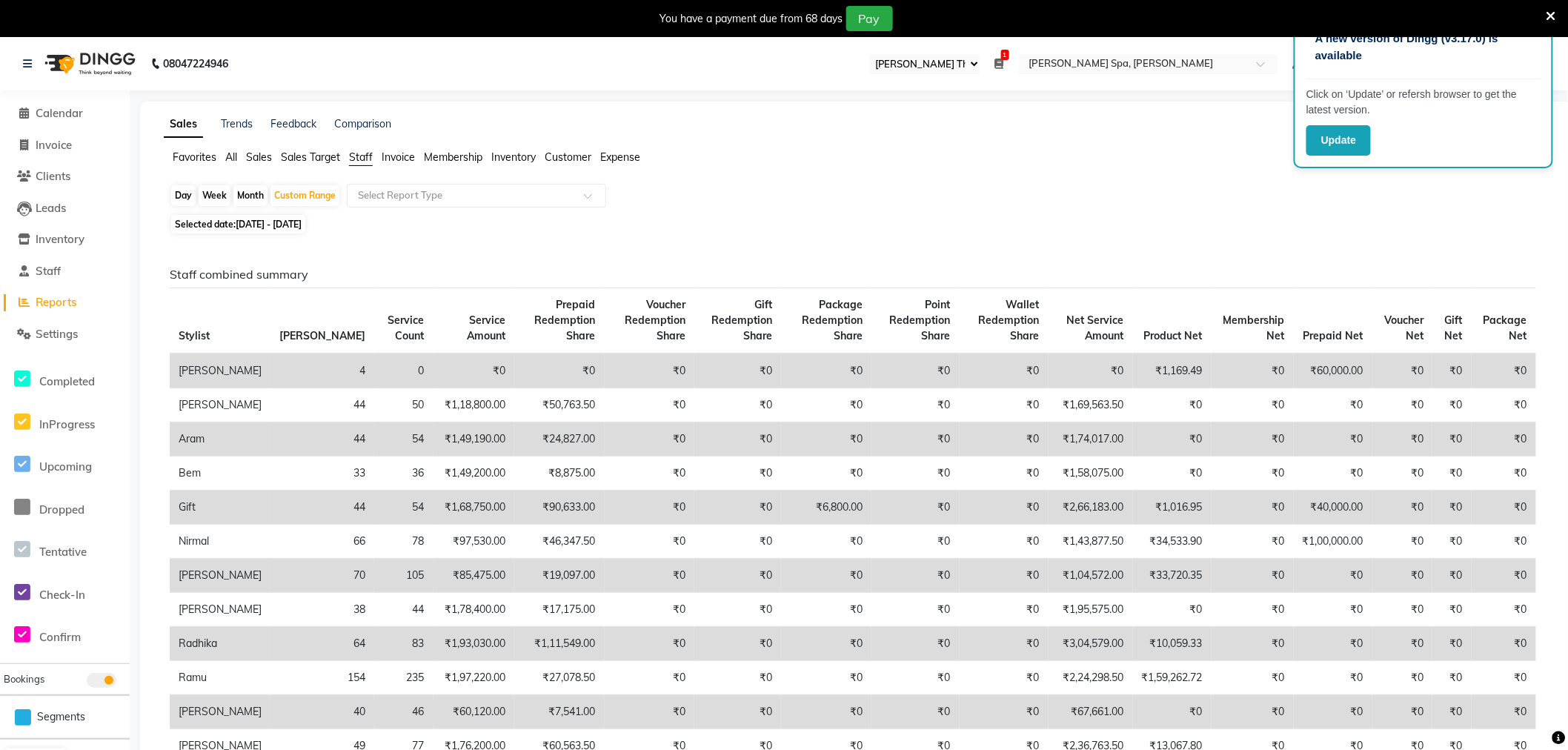
click at [1114, 172] on div "Favorites All Sales Sales Target Staff Invoice Membership Inventory Customer Ex…" at bounding box center [856, 164] width 1407 height 28
click at [891, 201] on div "Day Week Month Custom Range Select Report Type" at bounding box center [856, 196] width 1373 height 27
click at [1417, 206] on div "Day Week Month Custom Range Select Report Type" at bounding box center [856, 196] width 1373 height 27
click at [1350, 130] on button "Update" at bounding box center [1339, 140] width 65 height 30
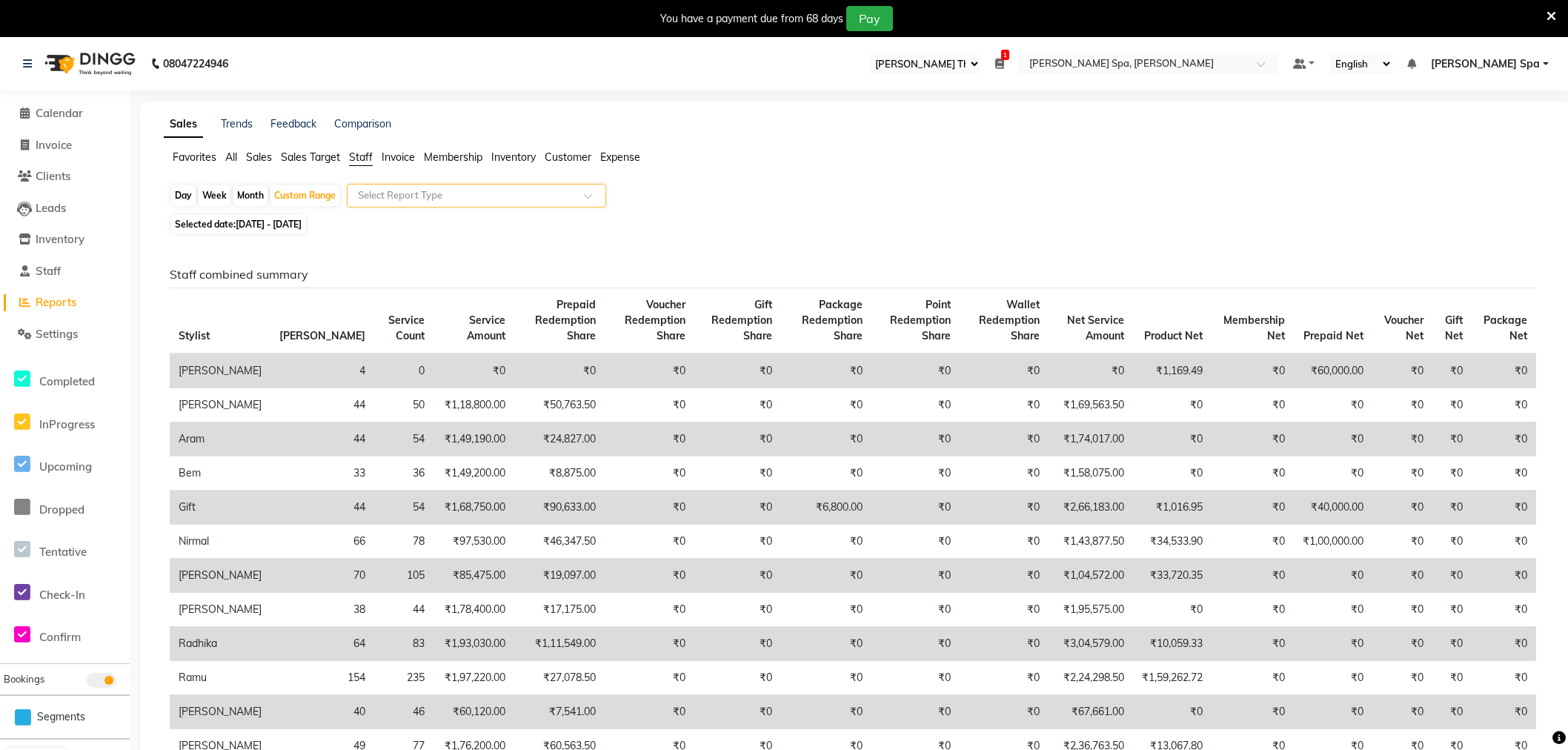
select select "100"
click at [404, 150] on li "Invoice" at bounding box center [399, 158] width 33 height 16
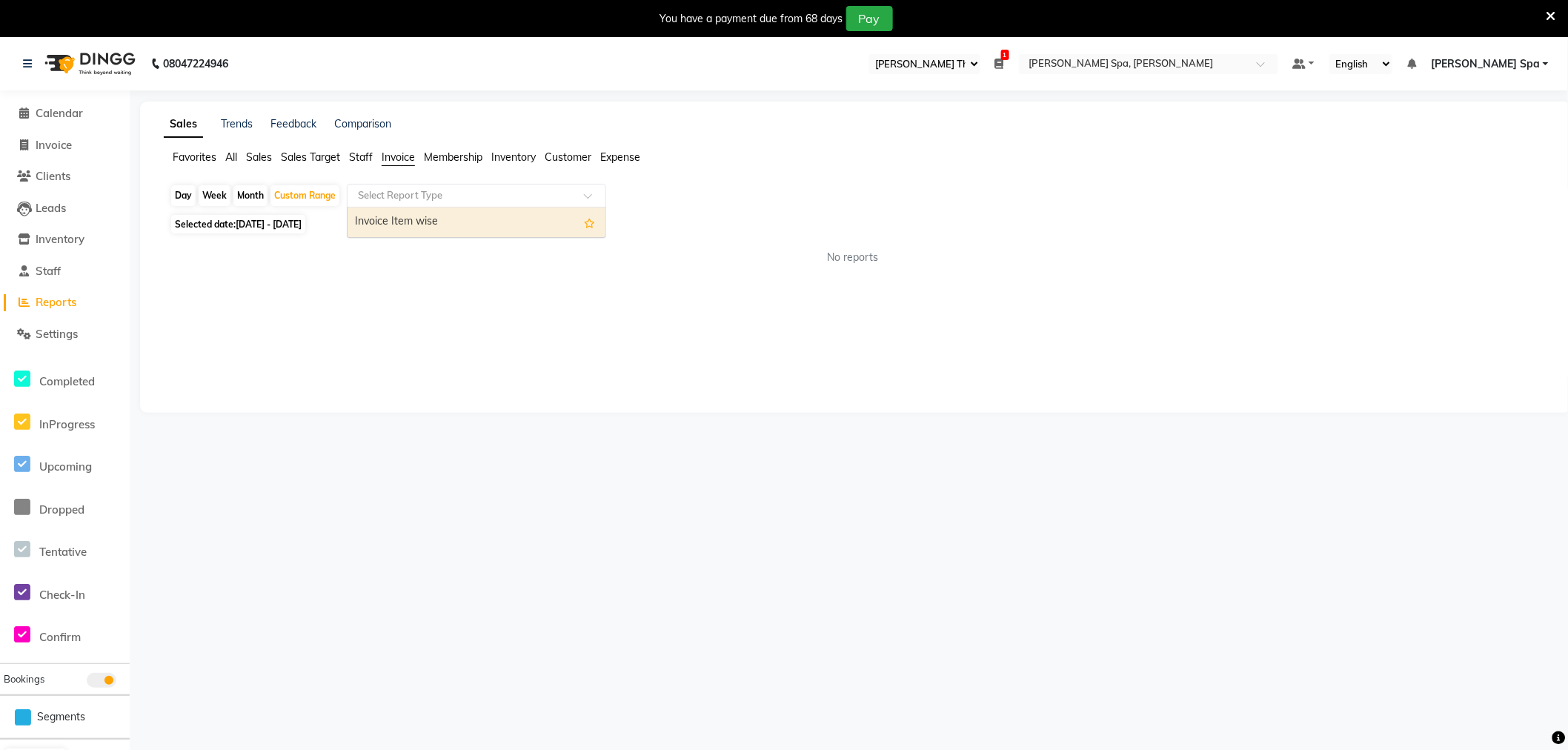
click at [410, 193] on input "text" at bounding box center [461, 195] width 213 height 15
click at [415, 217] on div "Invoice Item wise" at bounding box center [476, 222] width 258 height 29
select select "full_report"
select select "csv"
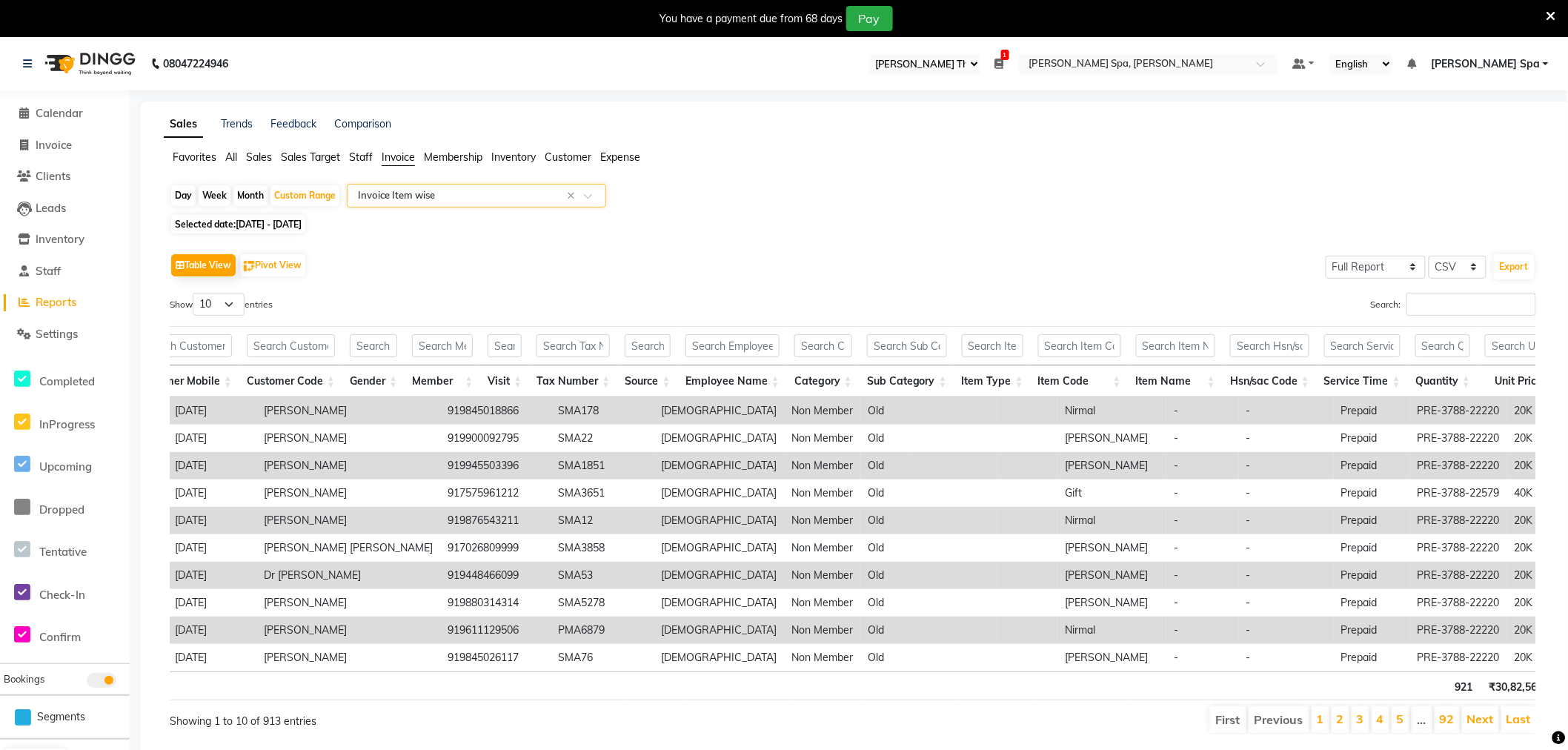
scroll to position [0, 764]
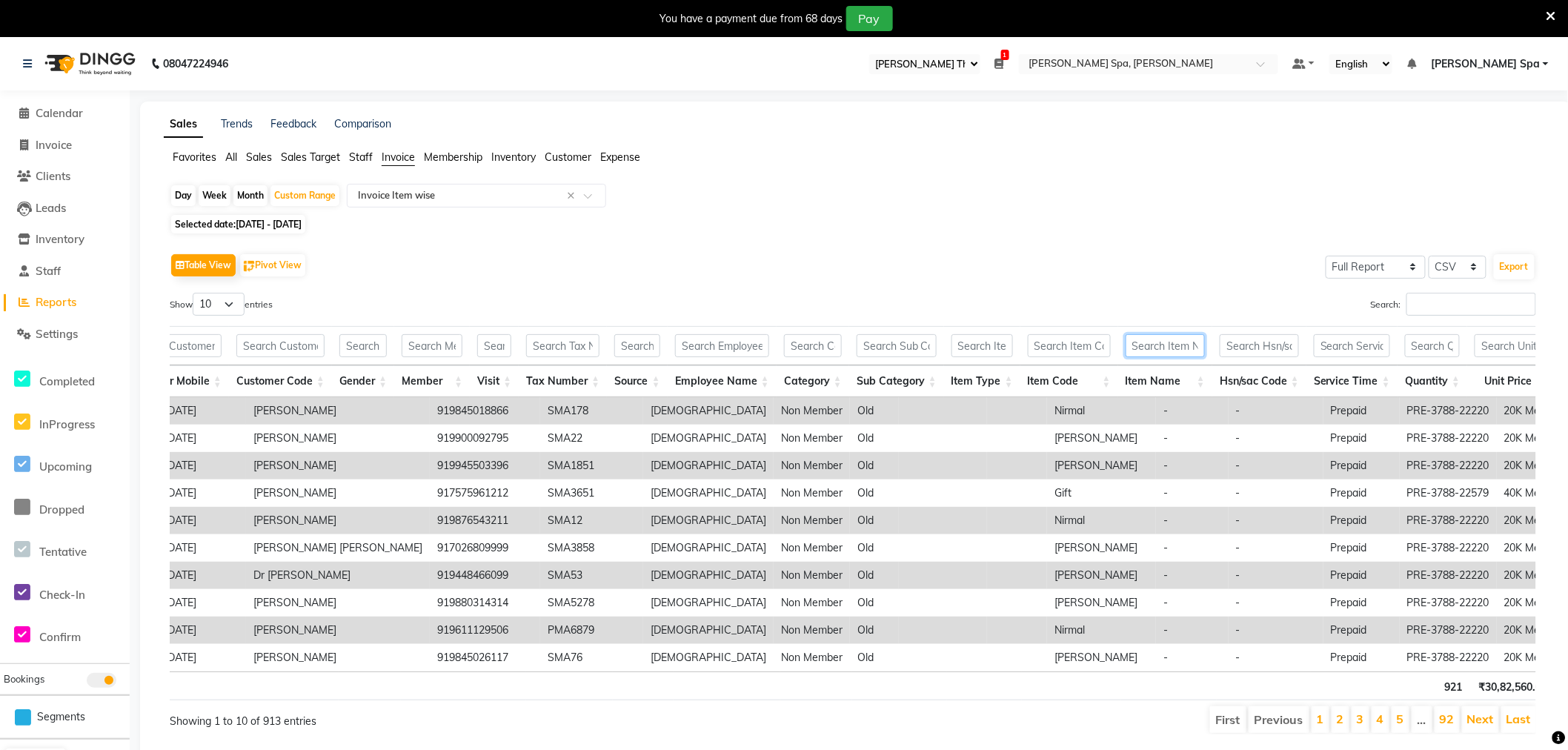
click at [1150, 338] on input "text" at bounding box center [1165, 345] width 80 height 23
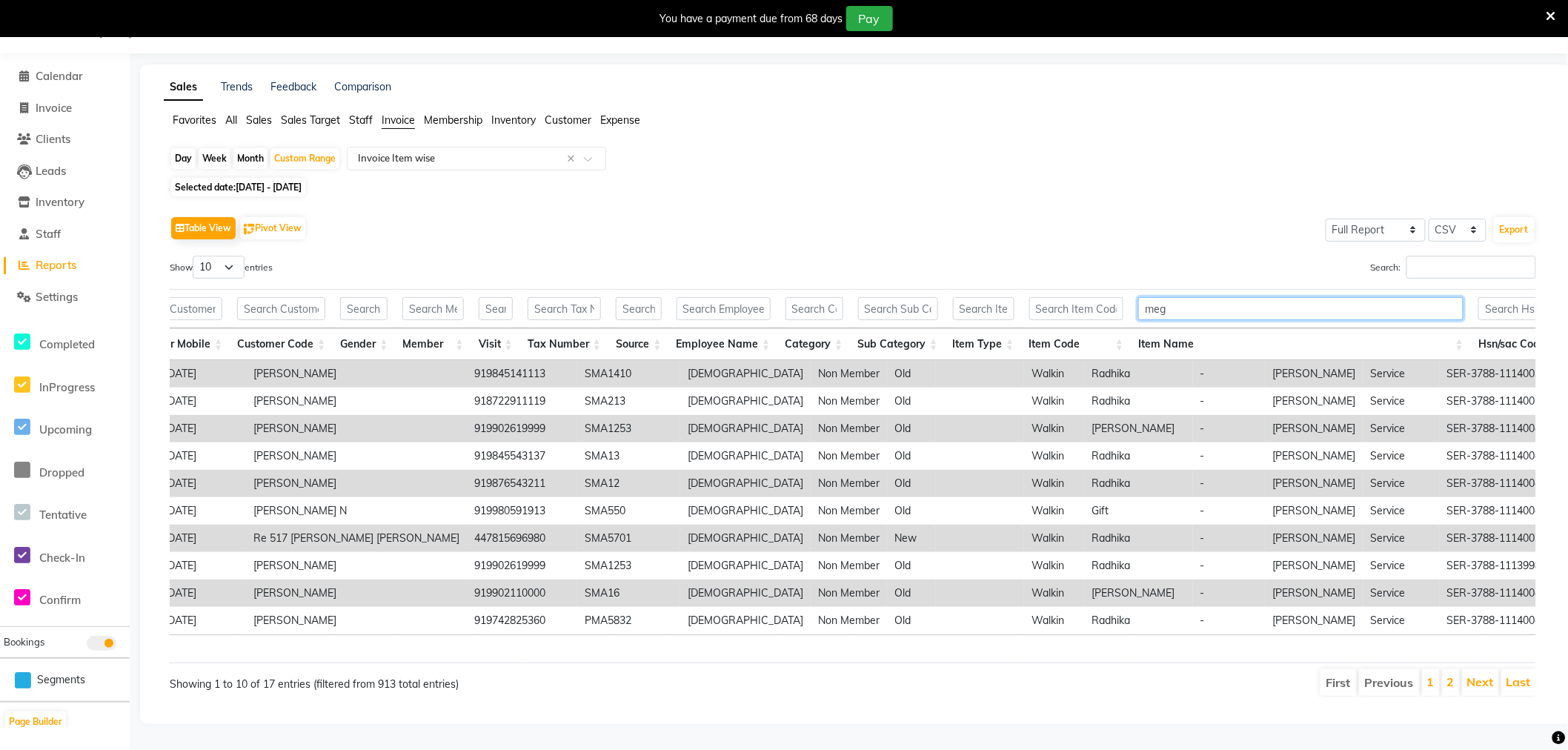
type input "meg"
click at [227, 255] on select "10 25 50 100" at bounding box center [218, 266] width 52 height 23
select select "50"
click at [195, 255] on select "10 25 50 100" at bounding box center [218, 266] width 52 height 23
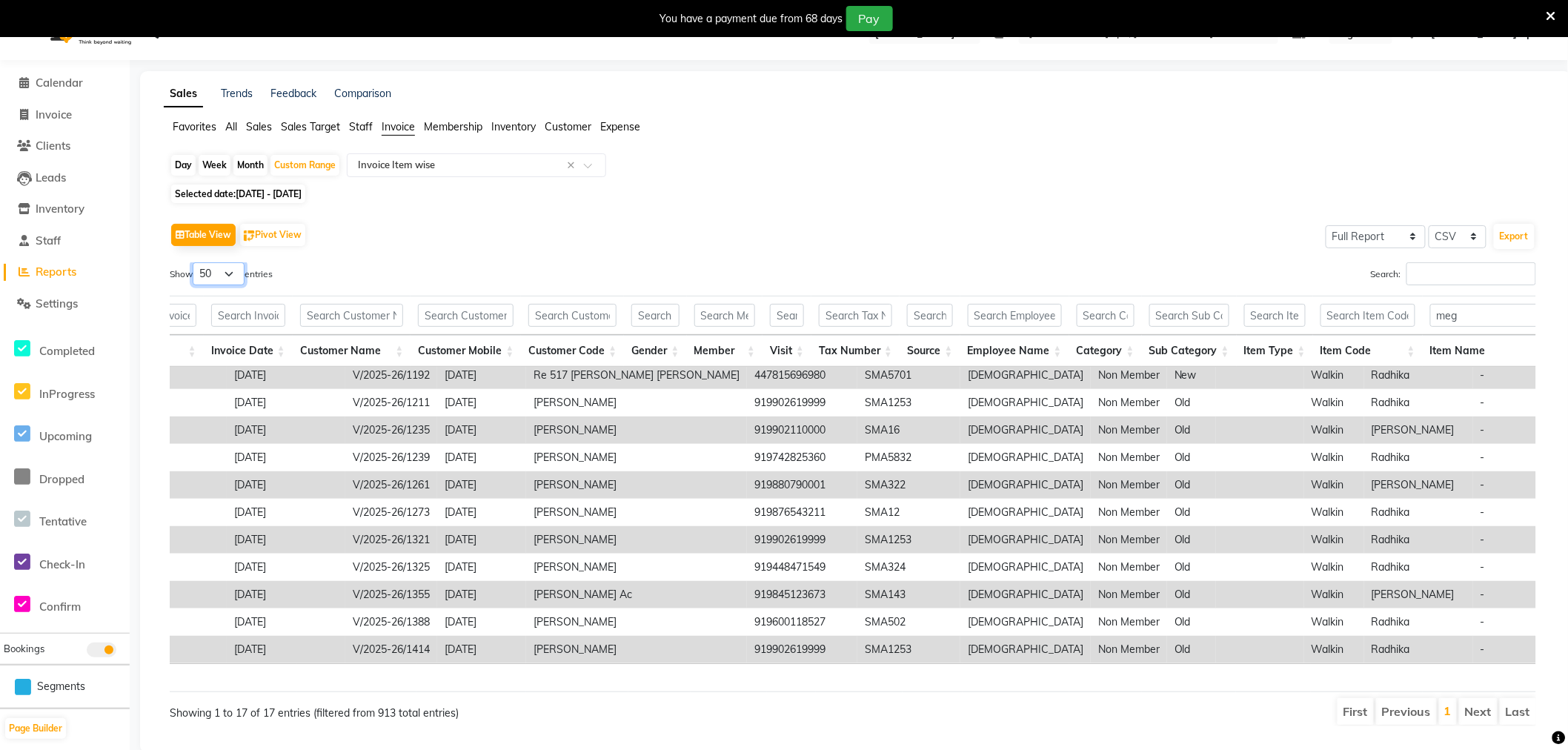
scroll to position [0, 0]
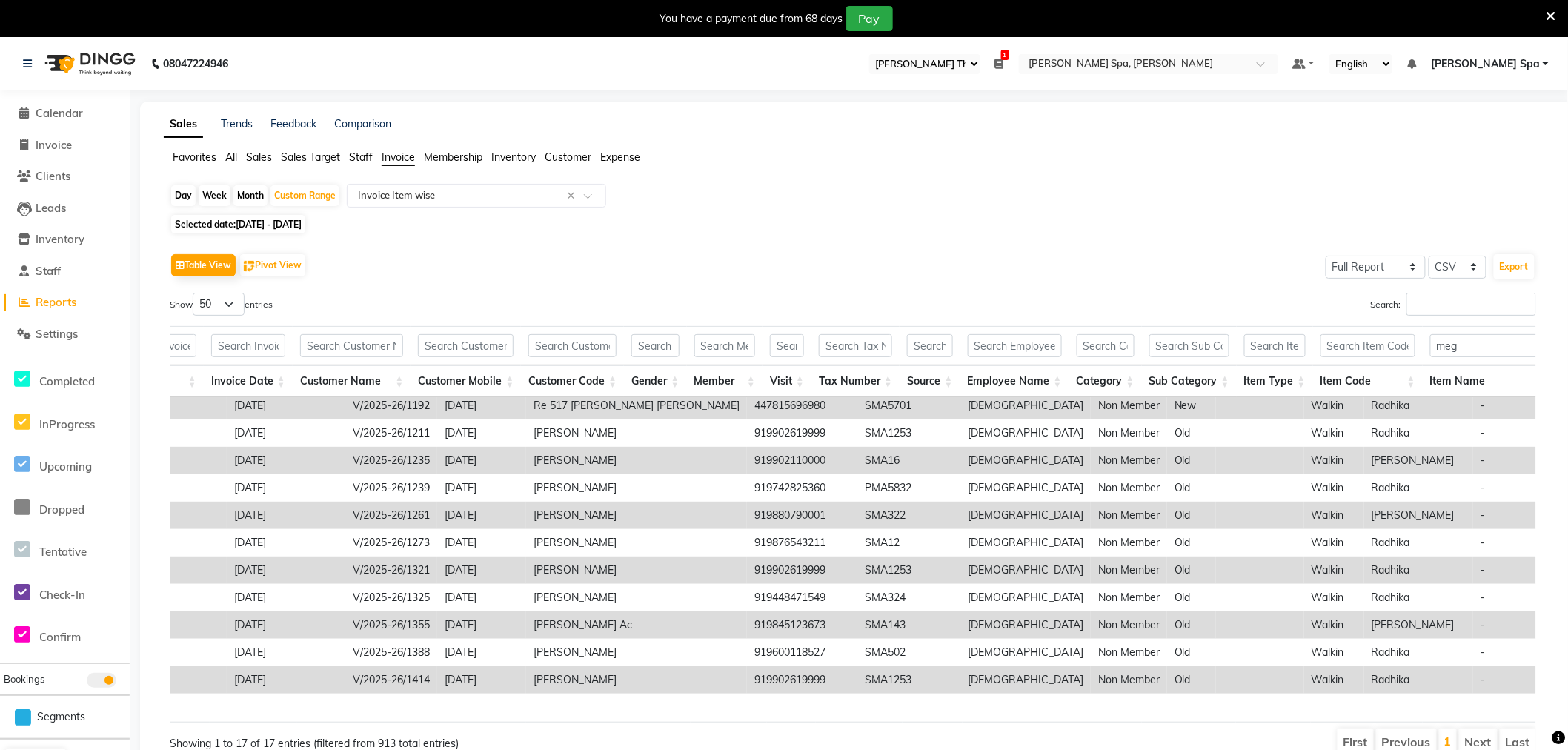
click at [249, 229] on span "[DATE] - [DATE]" at bounding box center [268, 224] width 66 height 11
select select "8"
select select "2025"
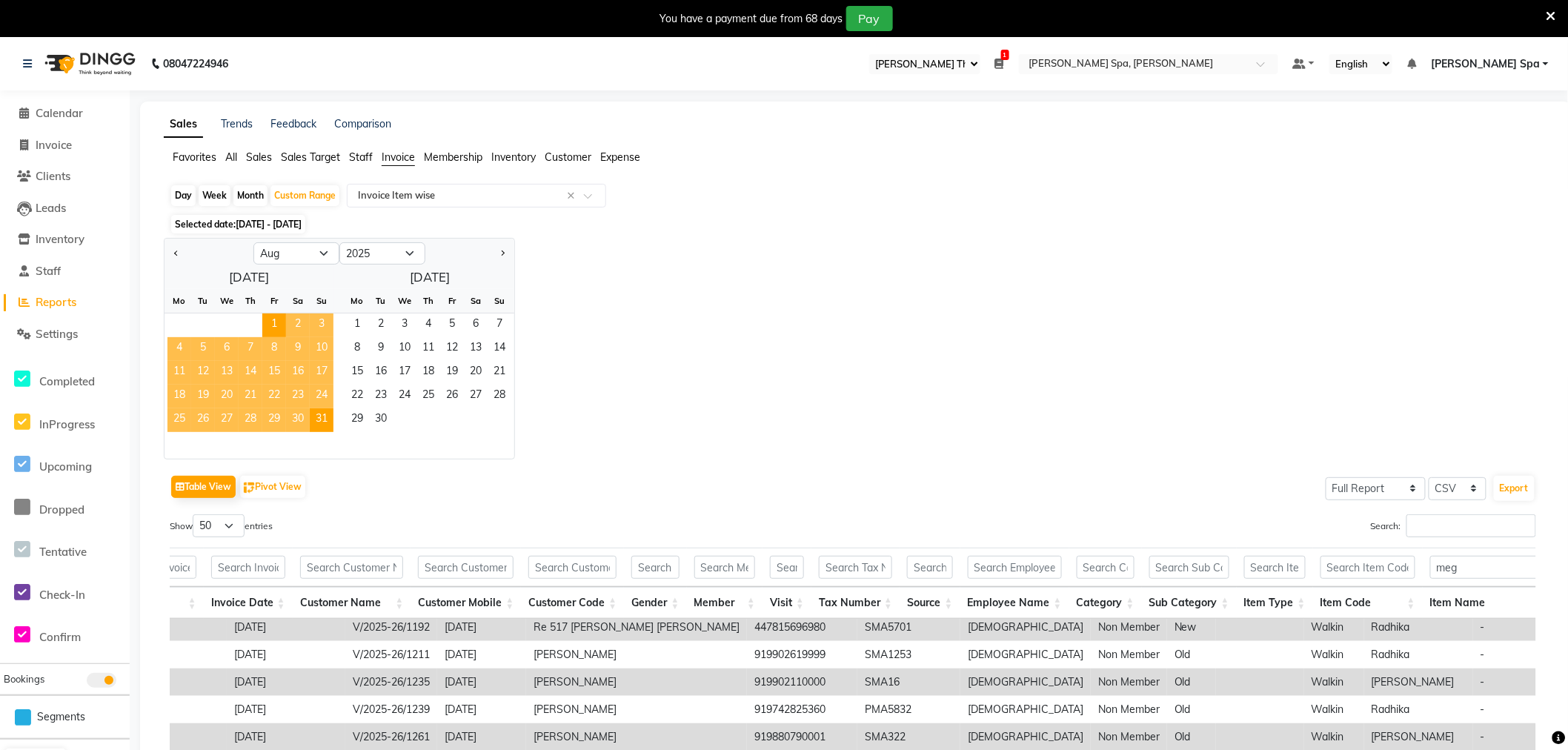
click at [856, 243] on div "Jan Feb Mar Apr May Jun [DATE] Aug Sep Oct Nov [DATE] 2016 2017 2018 2019 2020 …" at bounding box center [856, 348] width 1384 height 222
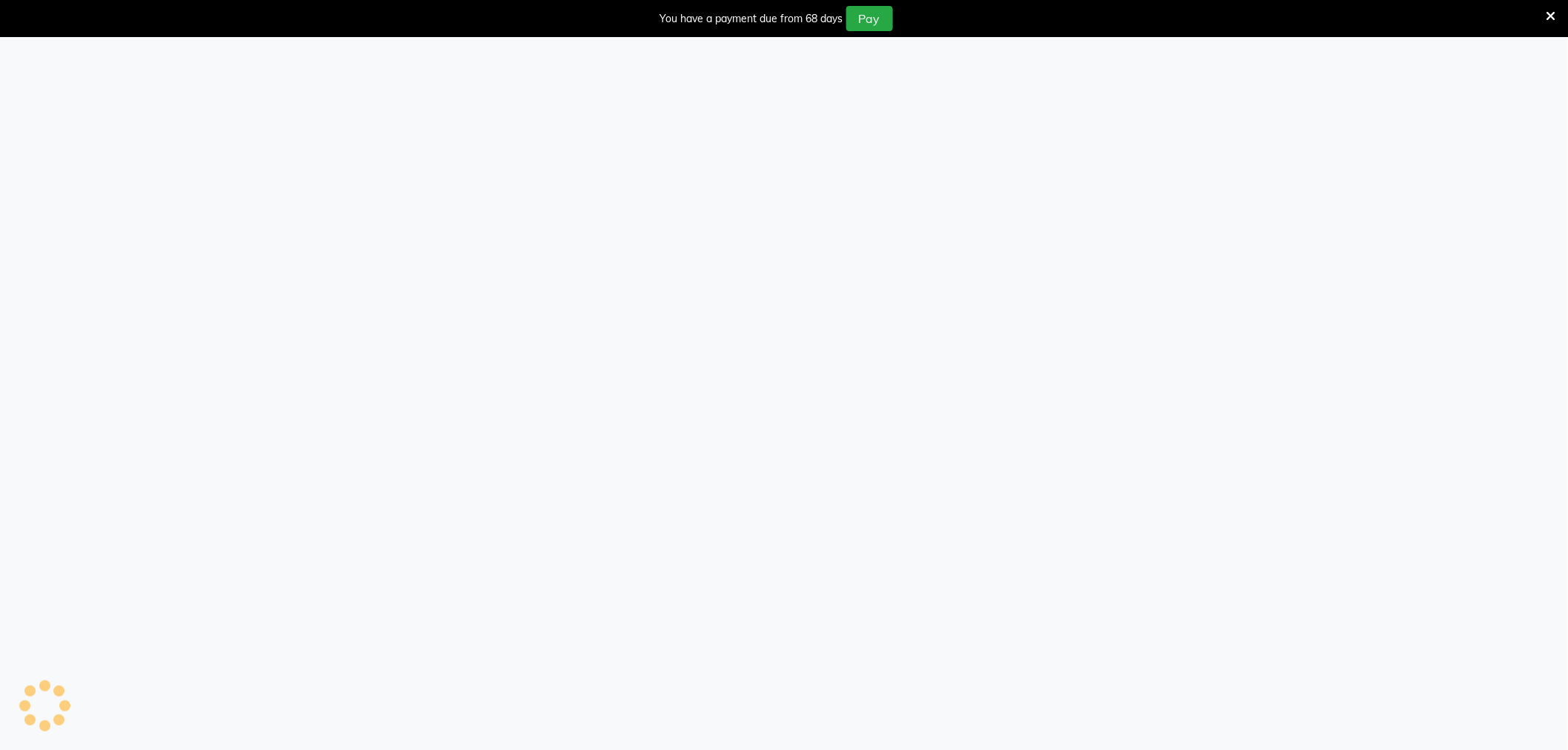
select select "100"
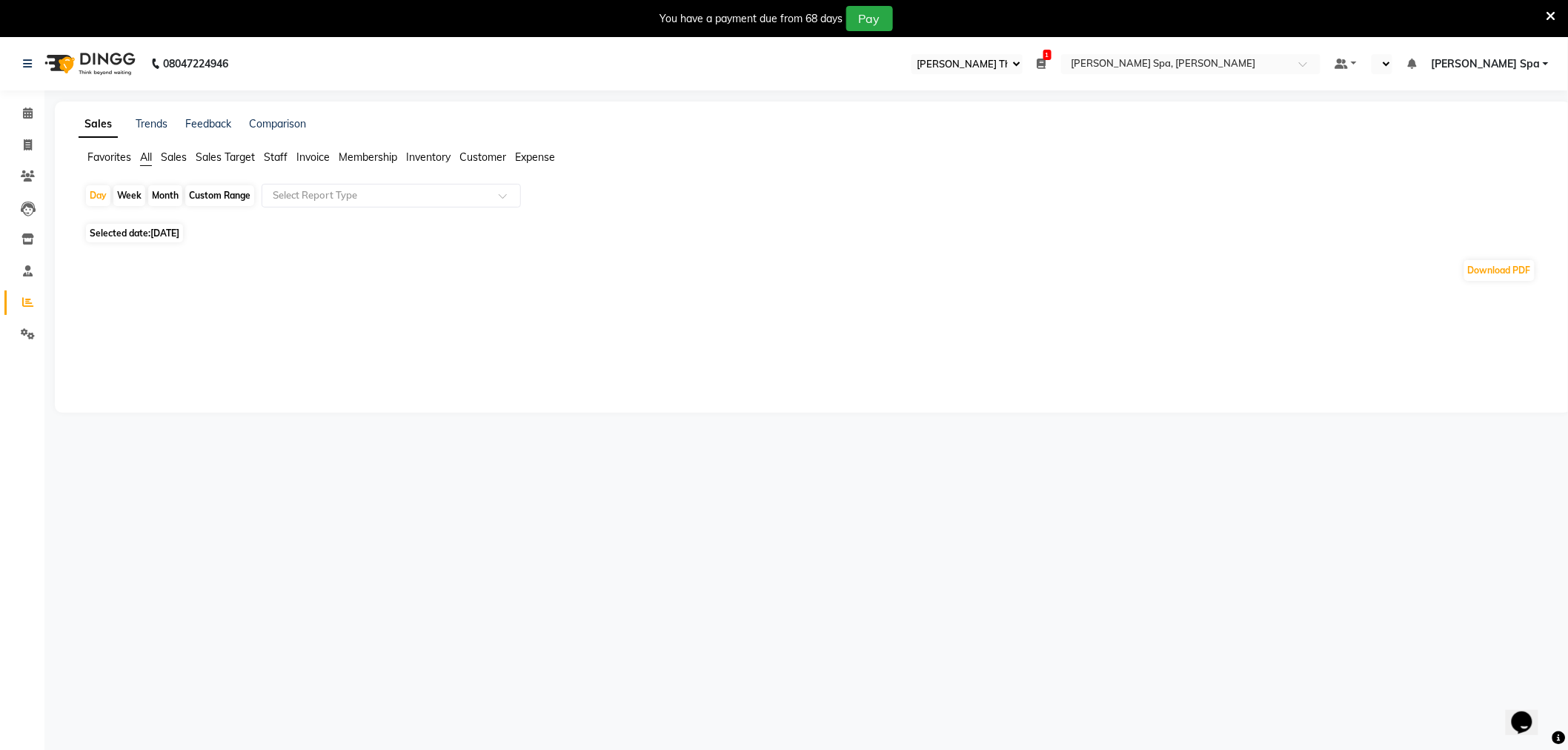
select select "en"
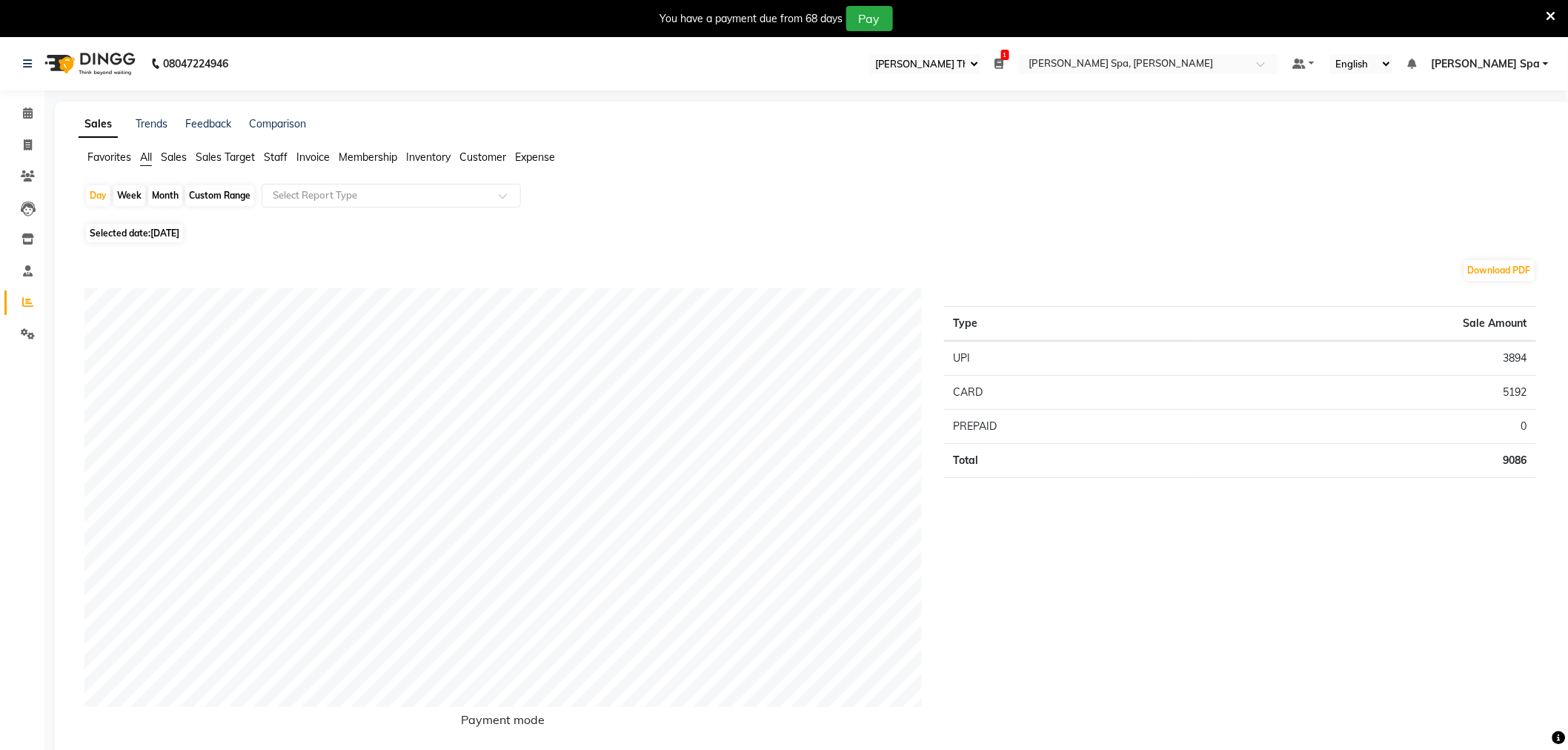
click at [265, 153] on span "Staff" at bounding box center [276, 157] width 24 height 14
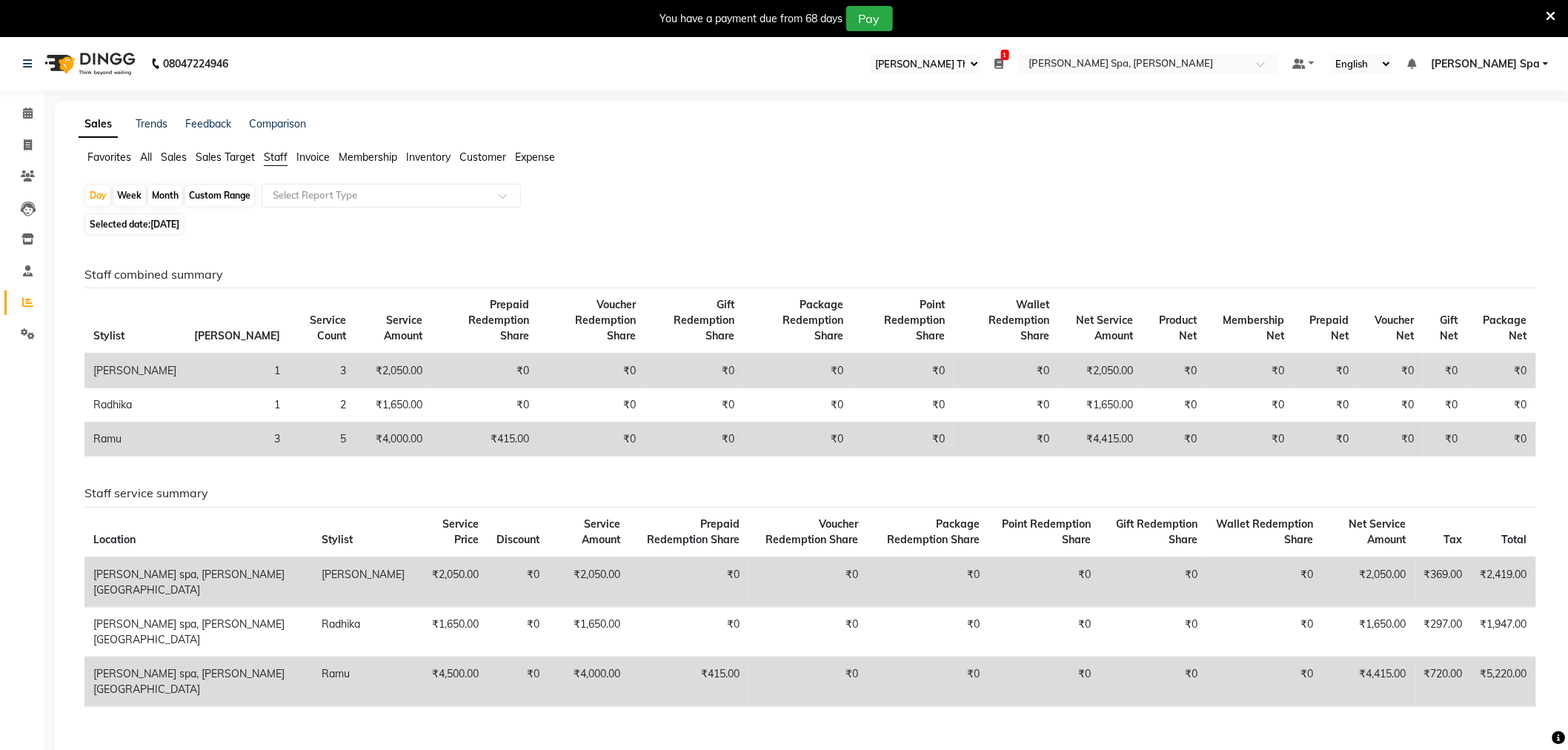
click at [243, 188] on div "Custom Range" at bounding box center [220, 195] width 69 height 21
select select "9"
select select "2025"
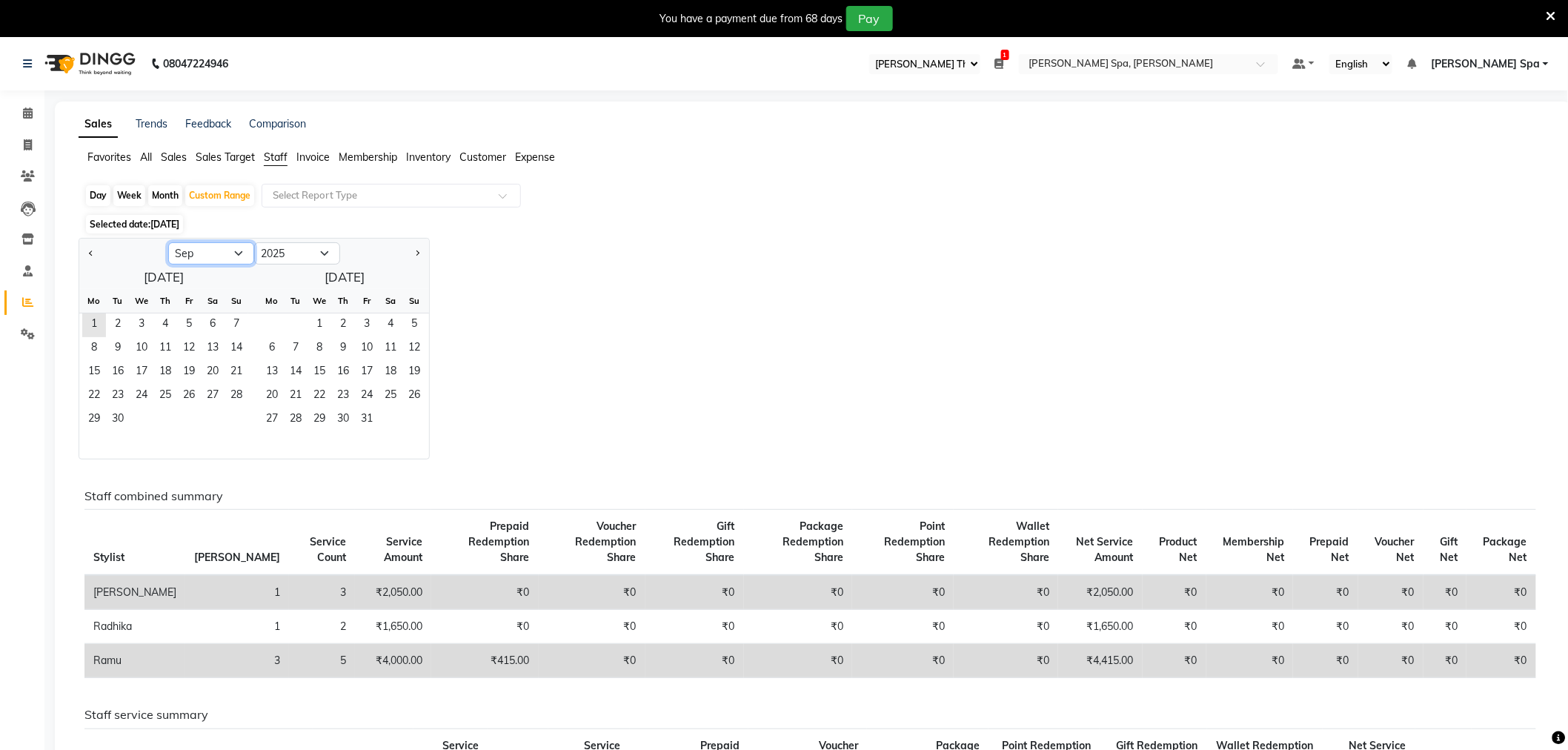
click at [246, 248] on select "Jan Feb Mar Apr May Jun [DATE] Aug Sep Oct Nov Dec" at bounding box center [211, 253] width 86 height 23
select select "8"
click at [168, 242] on select "Jan Feb Mar Apr May Jun [DATE] Aug Sep Oct Nov Dec" at bounding box center [211, 253] width 86 height 23
click at [190, 322] on span "1" at bounding box center [189, 325] width 24 height 24
click at [245, 424] on span "31" at bounding box center [237, 420] width 24 height 24
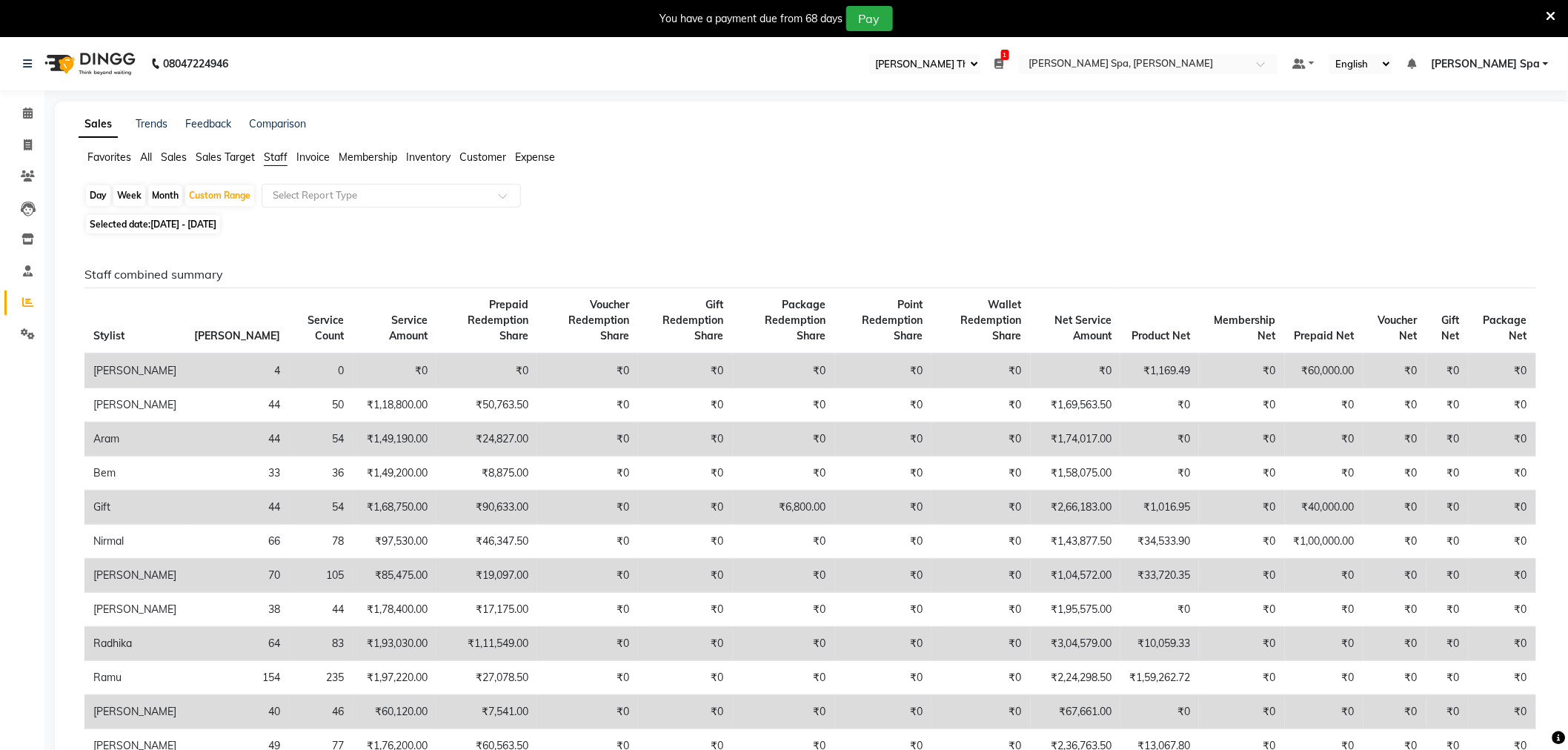
click at [191, 232] on span "Selected date: [DATE] - [DATE]" at bounding box center [153, 224] width 135 height 19
select select "8"
select select "2025"
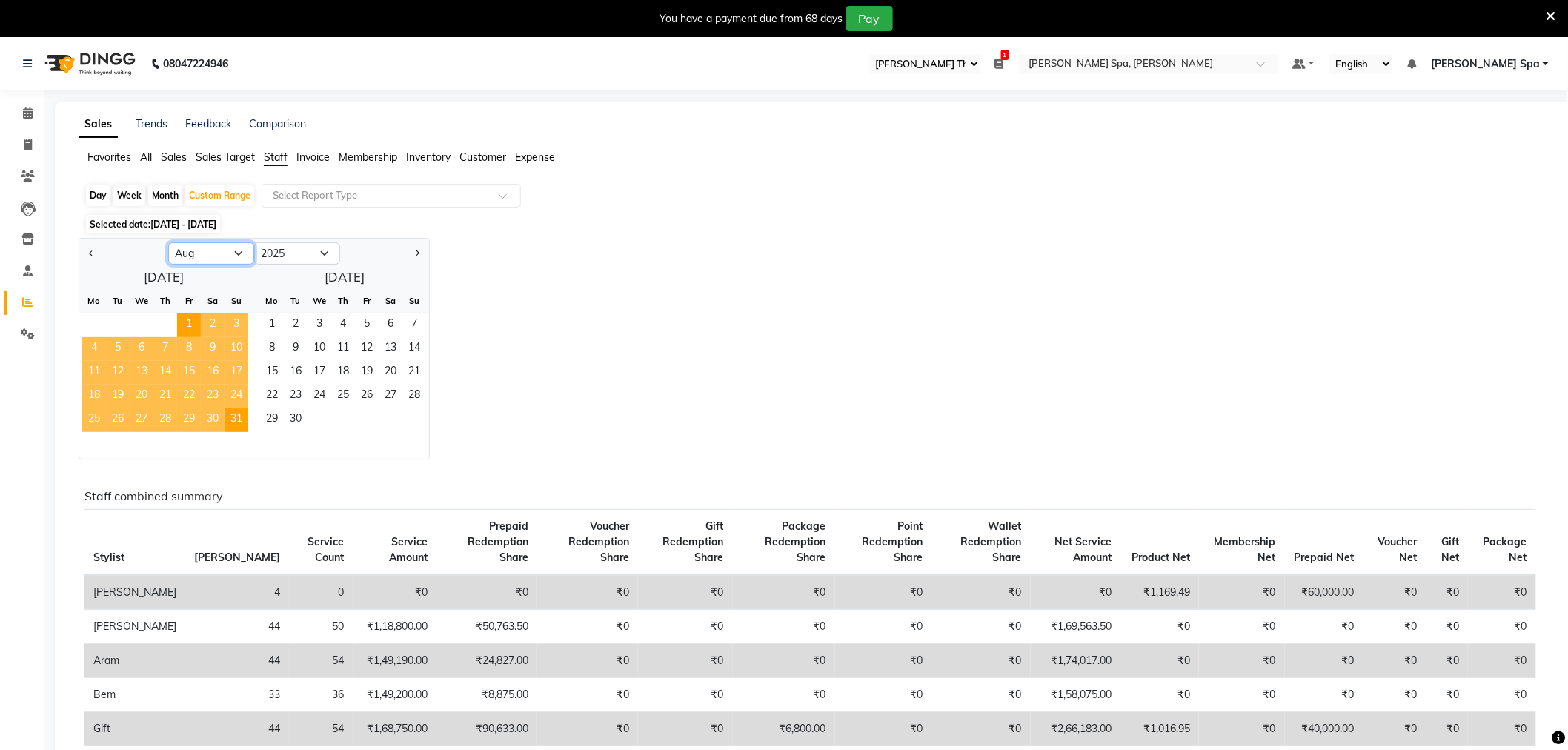
click at [245, 257] on select "Jan Feb Mar Apr May Jun [DATE] Aug Sep Oct Nov Dec" at bounding box center [211, 253] width 86 height 23
select select "7"
click at [168, 242] on select "Jan Feb Mar Apr May Jun [DATE] Aug Sep Oct Nov Dec" at bounding box center [211, 253] width 86 height 23
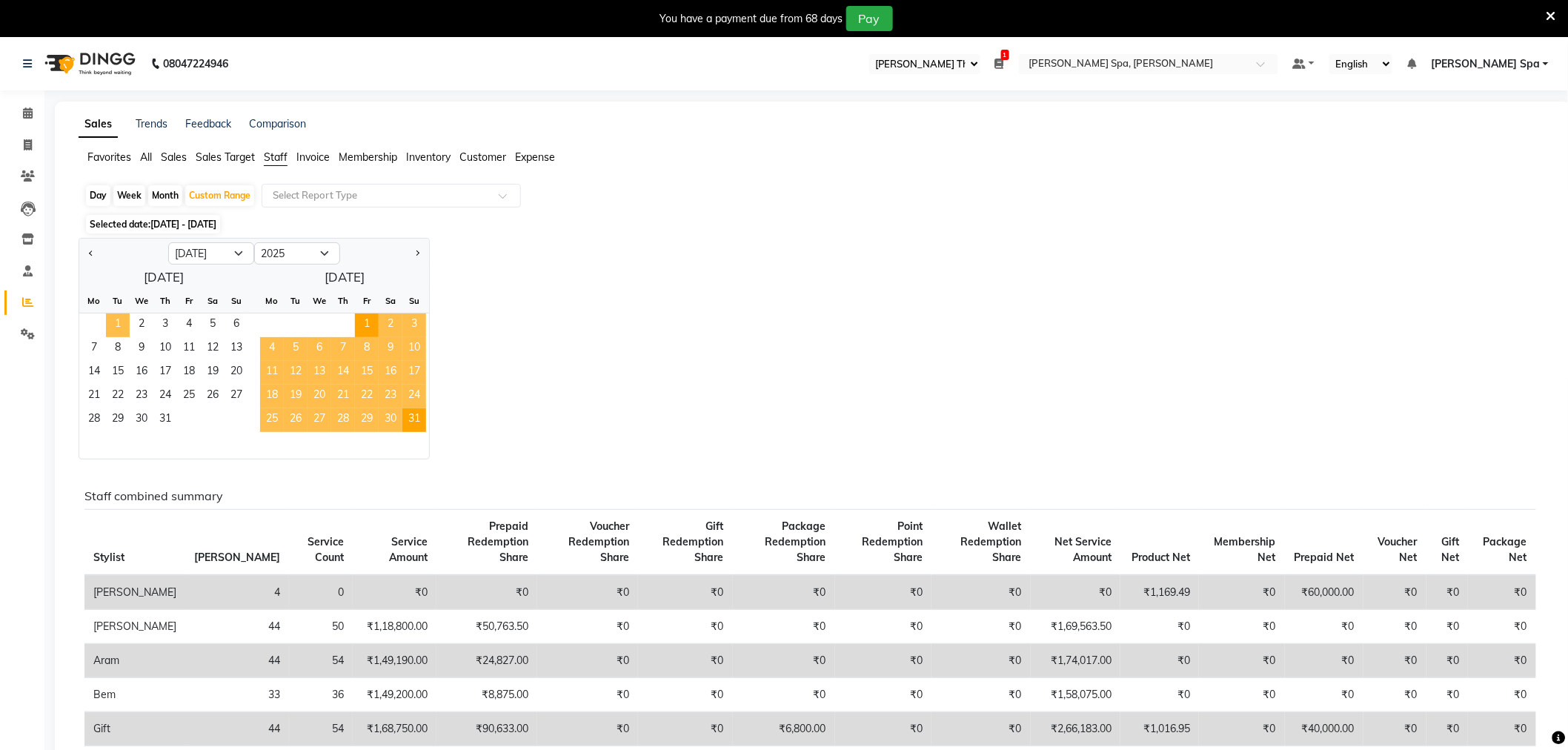
click at [113, 316] on span "1" at bounding box center [118, 325] width 24 height 24
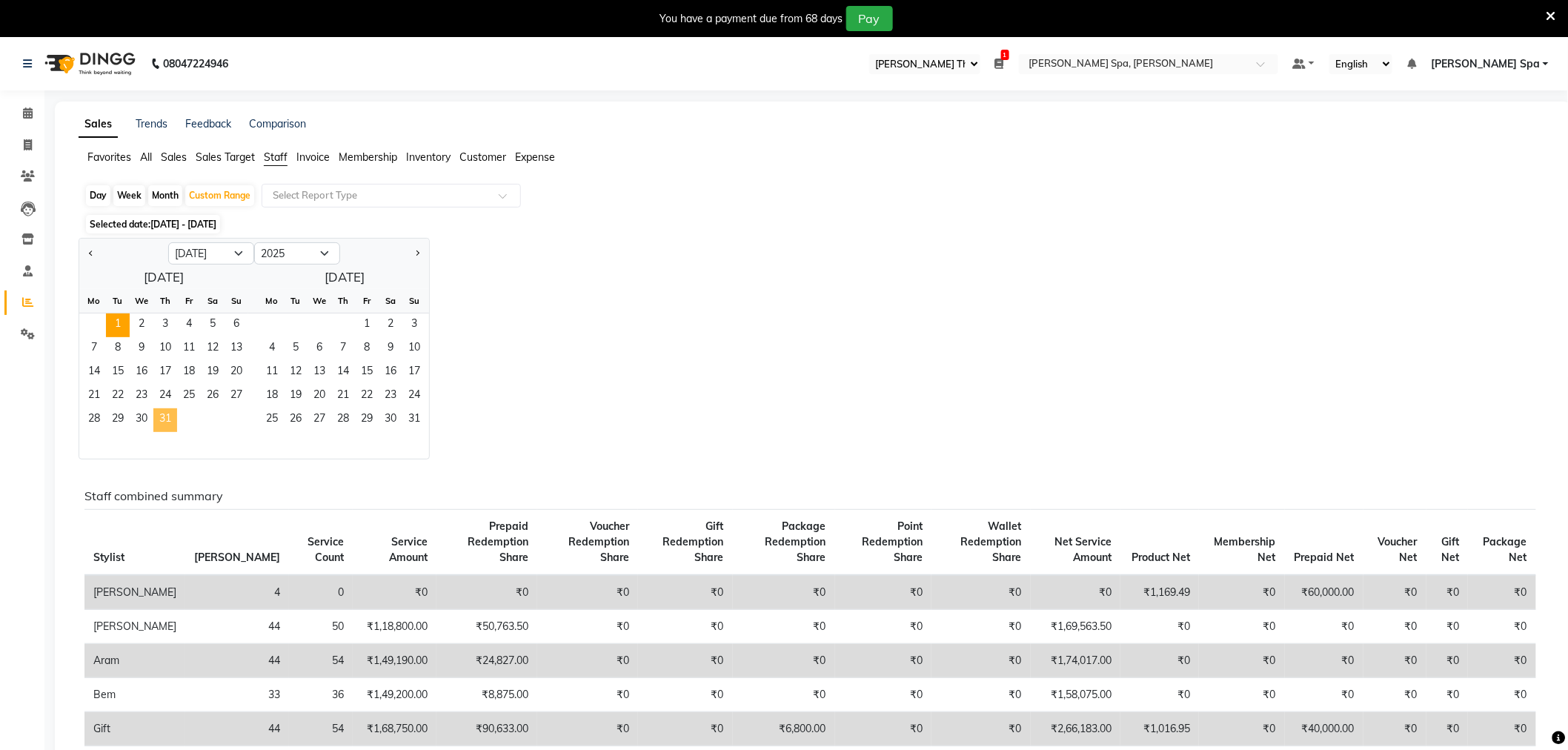
click at [163, 418] on span "31" at bounding box center [165, 420] width 24 height 24
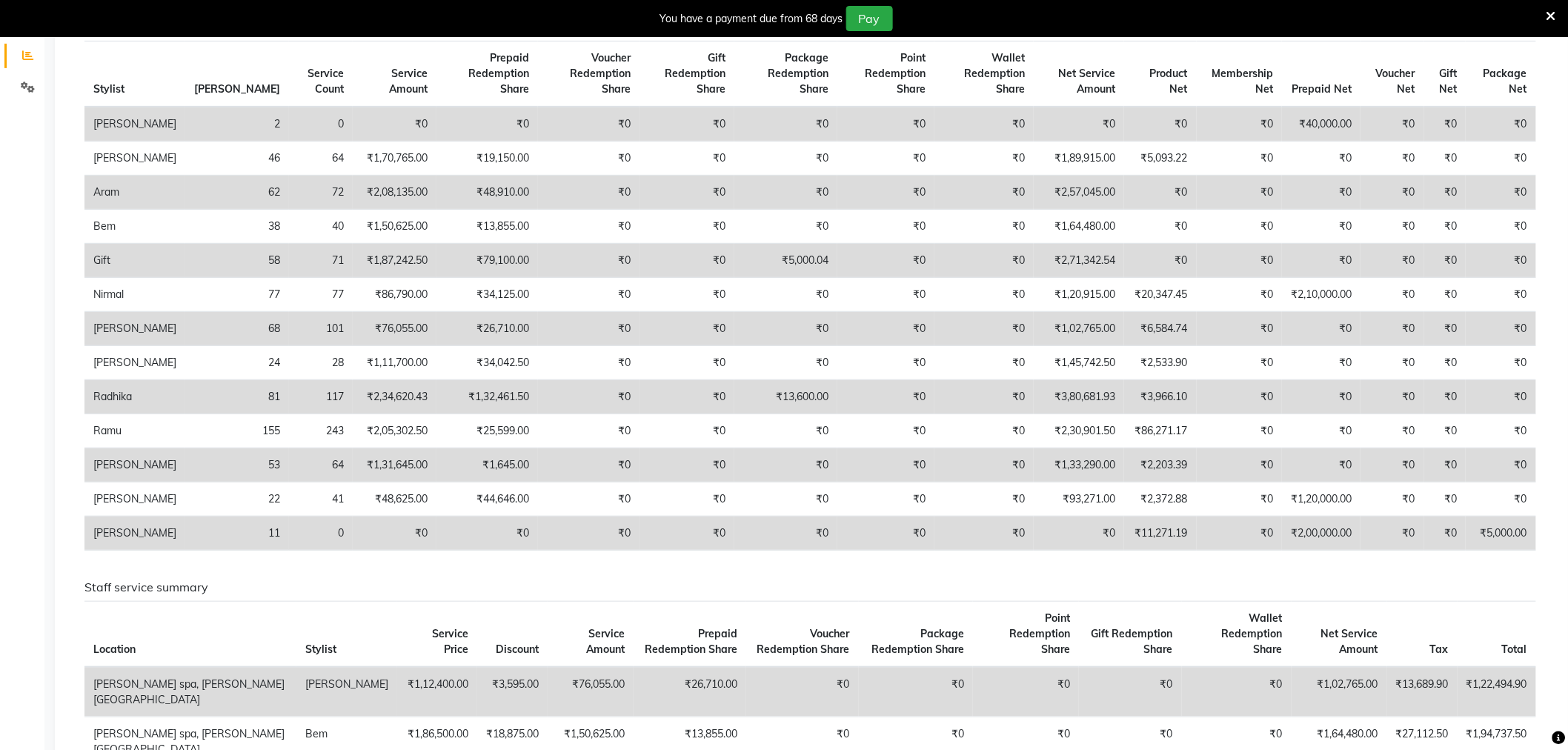
scroll to position [165, 0]
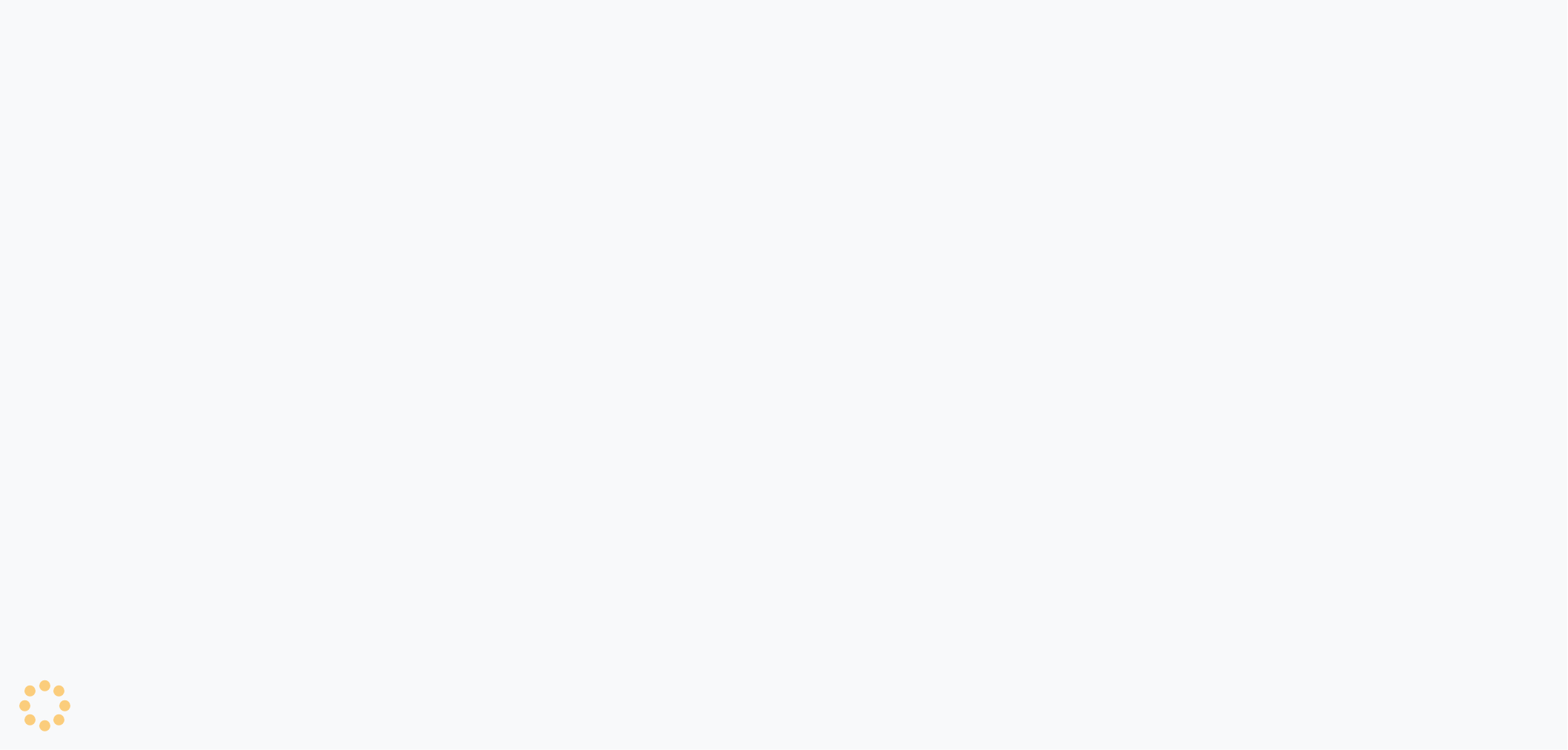
select select "100"
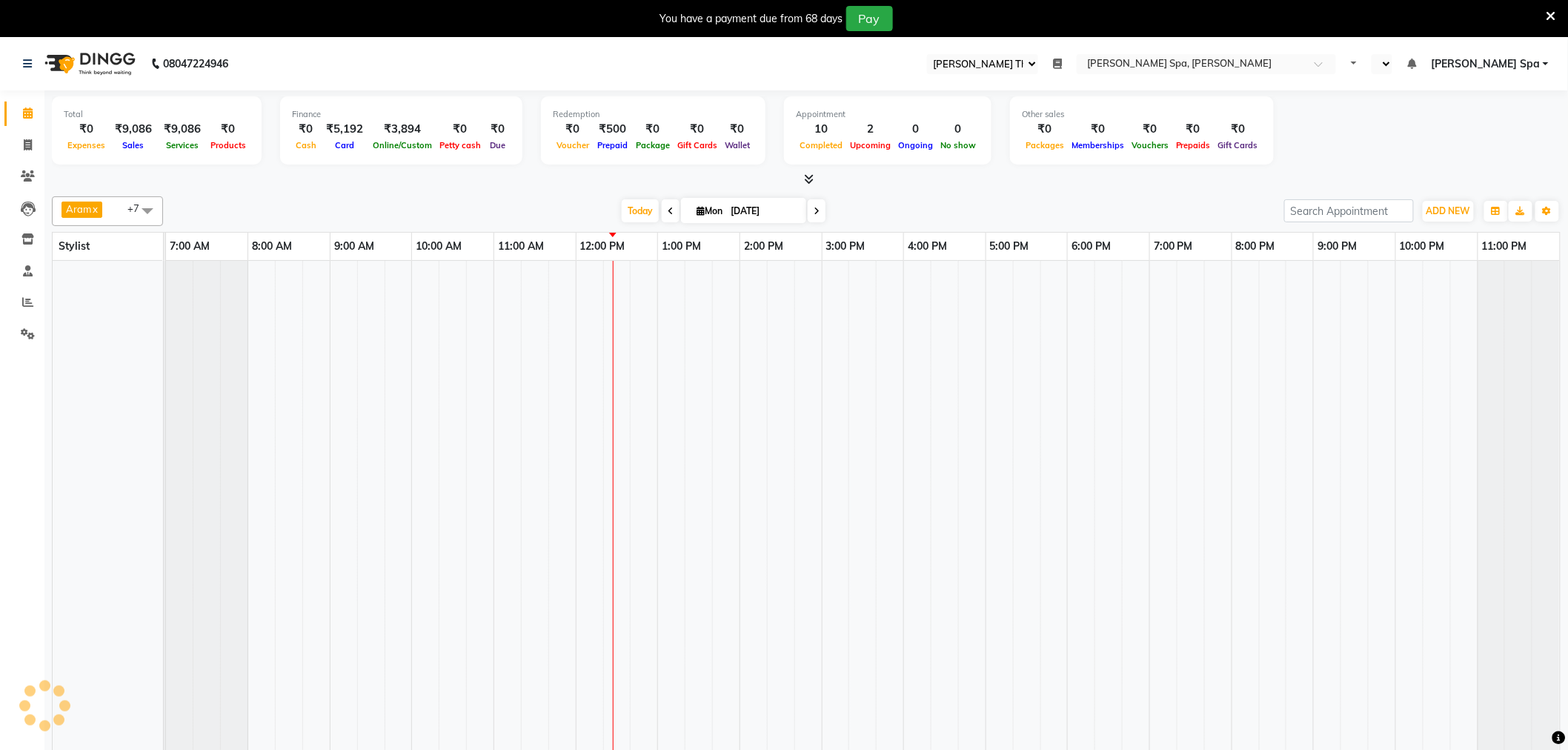
select select "en"
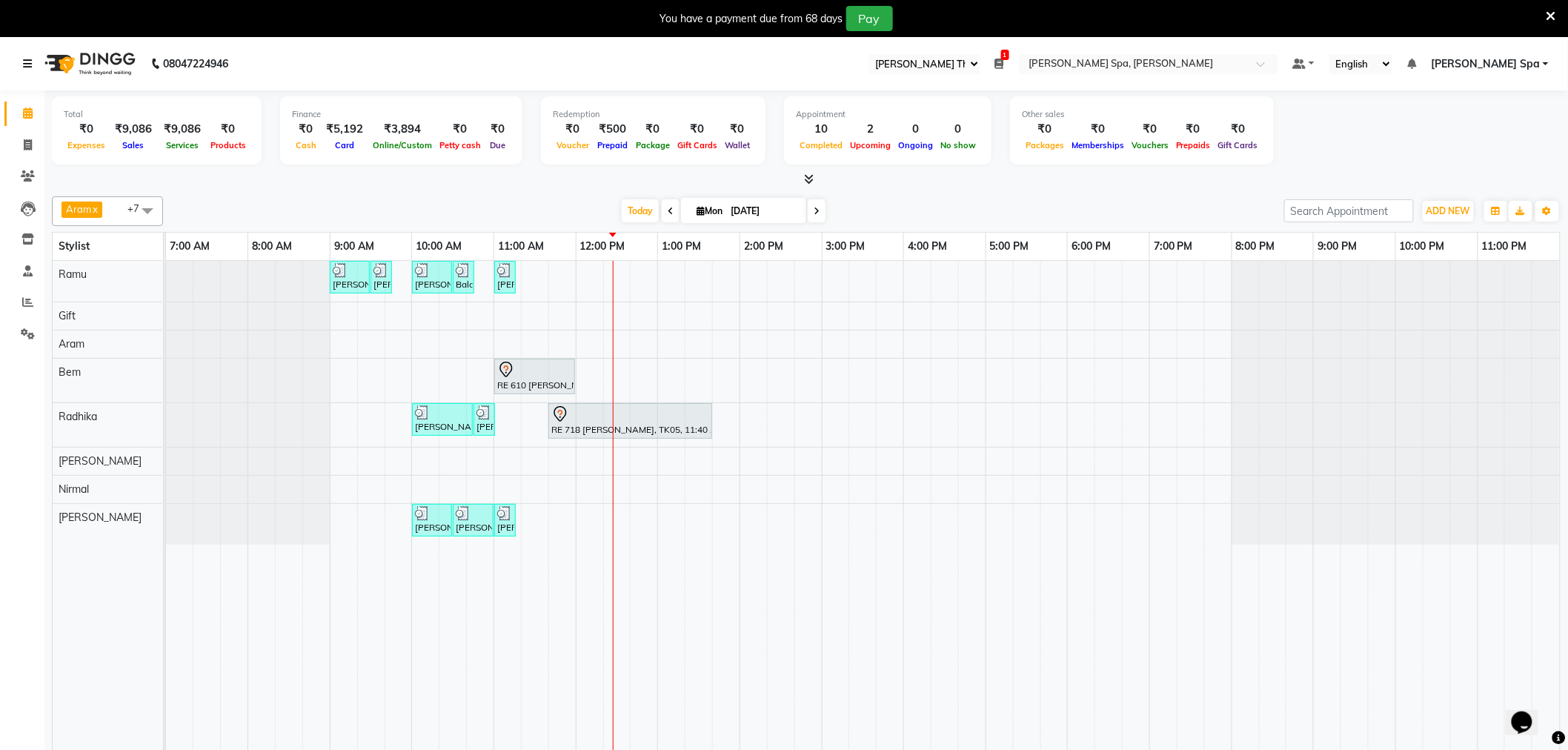
click at [27, 68] on icon at bounding box center [27, 64] width 9 height 11
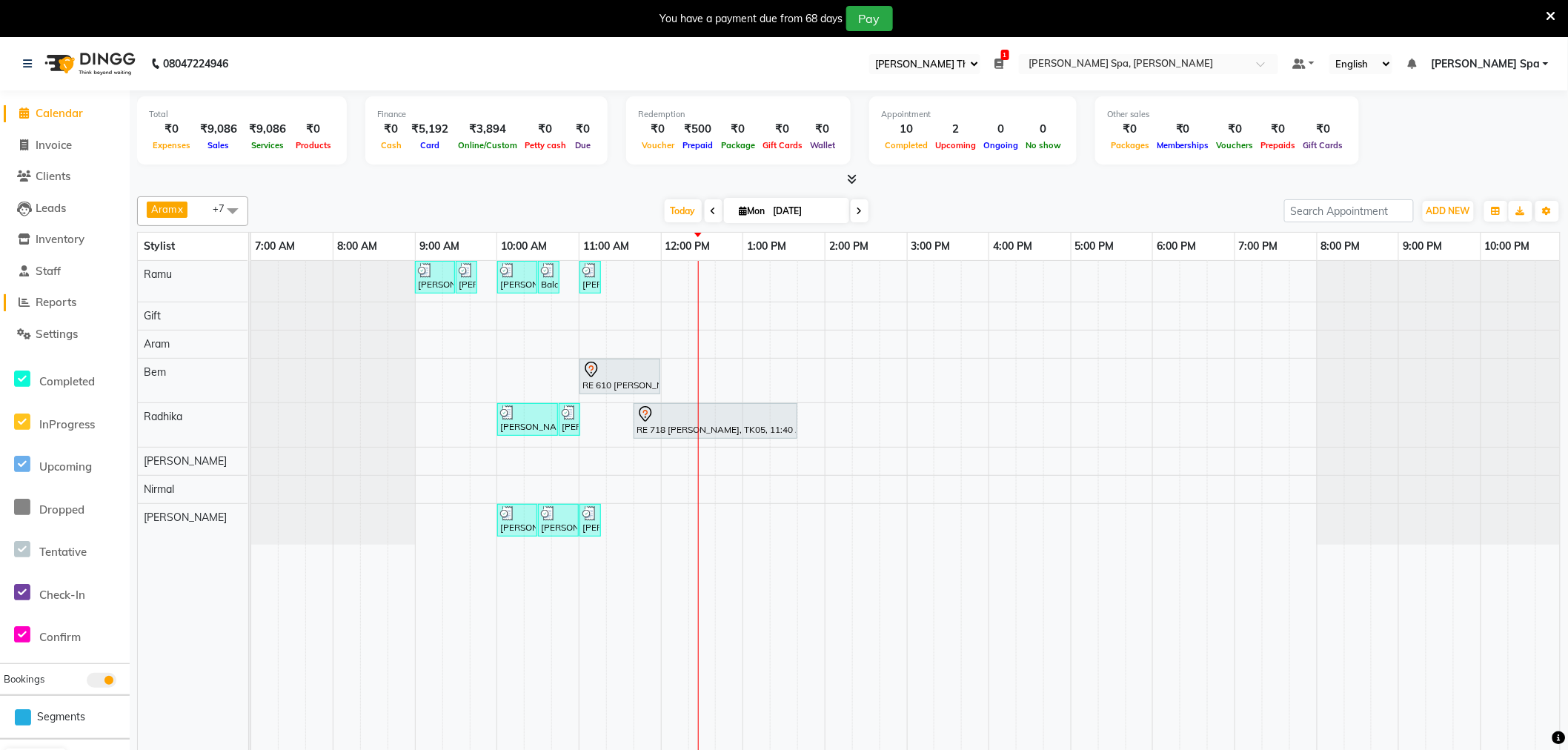
click at [64, 305] on span "Reports" at bounding box center [56, 301] width 41 height 14
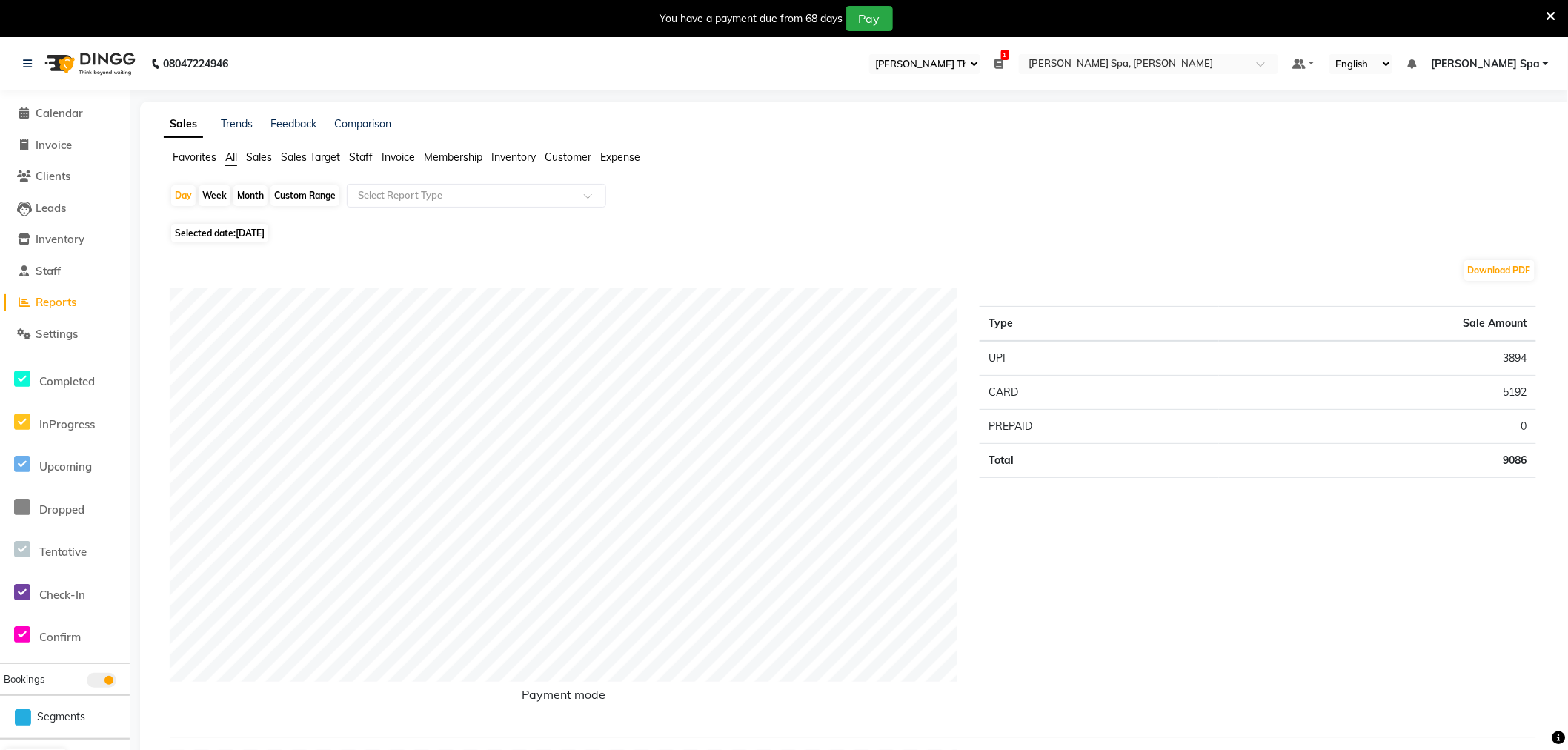
click at [393, 159] on span "Invoice" at bounding box center [399, 157] width 33 height 14
click at [312, 201] on div "Custom Range" at bounding box center [305, 195] width 69 height 21
select select "9"
select select "2025"
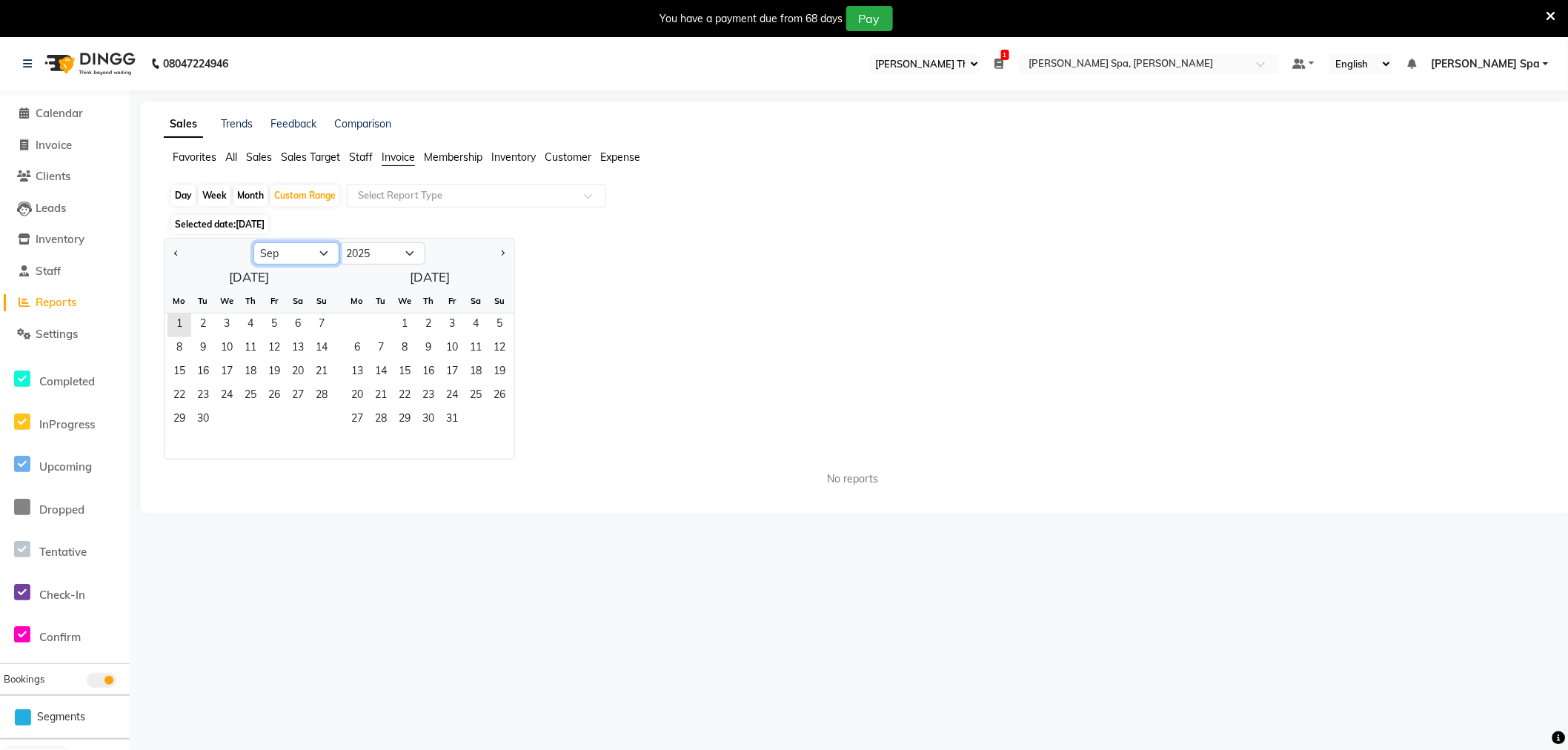
click at [297, 252] on select "Jan Feb Mar Apr May Jun [DATE] Aug Sep Oct Nov Dec" at bounding box center [297, 253] width 86 height 23
select select "8"
click at [253, 242] on select "Jan Feb Mar Apr May Jun [DATE] Aug Sep Oct Nov Dec" at bounding box center [297, 253] width 86 height 23
click at [279, 327] on span "1" at bounding box center [274, 325] width 24 height 24
click at [320, 415] on span "31" at bounding box center [322, 420] width 24 height 24
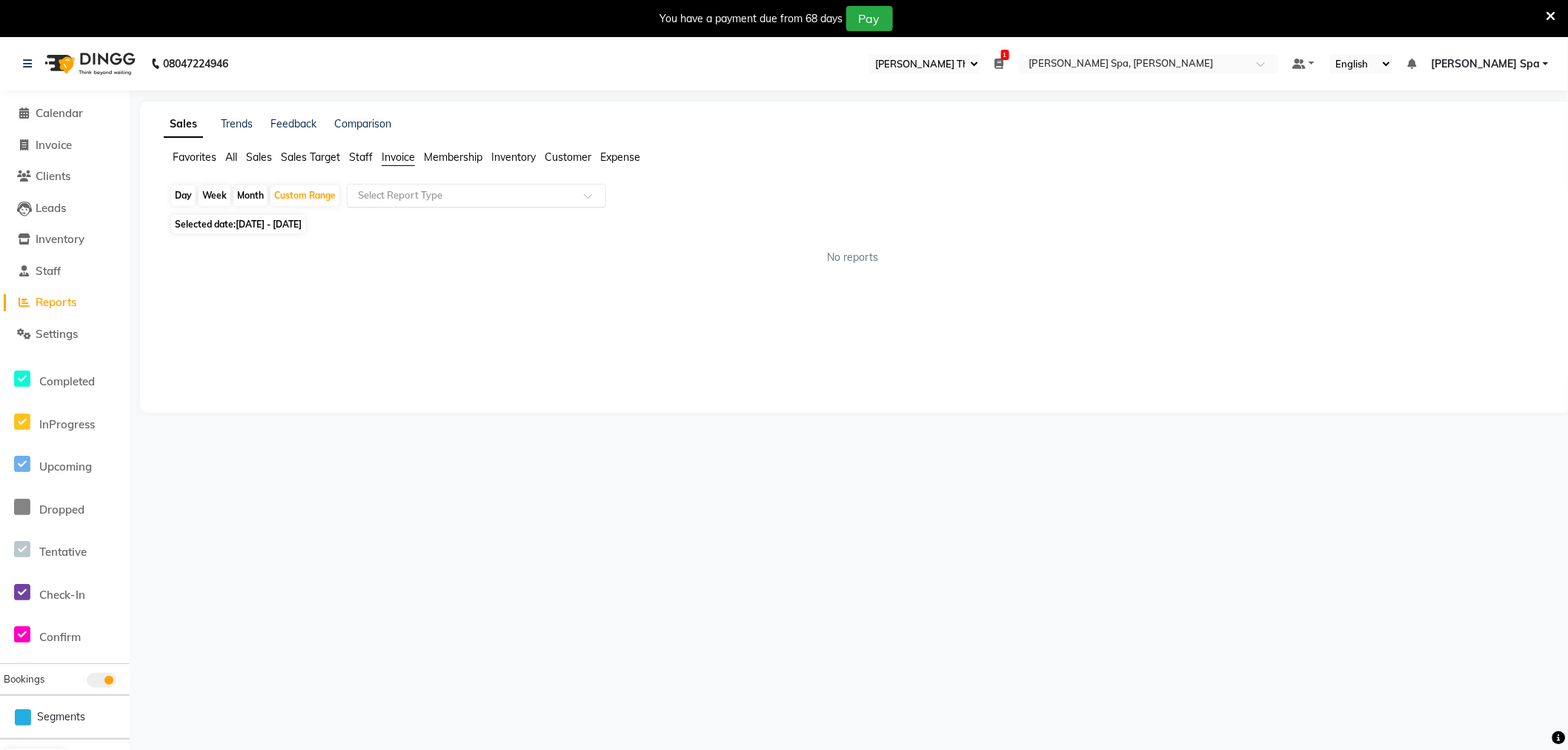
click at [461, 198] on input "text" at bounding box center [461, 195] width 213 height 15
click at [456, 227] on div "Invoice Item wise" at bounding box center [476, 222] width 258 height 29
select select "full_report"
select select "csv"
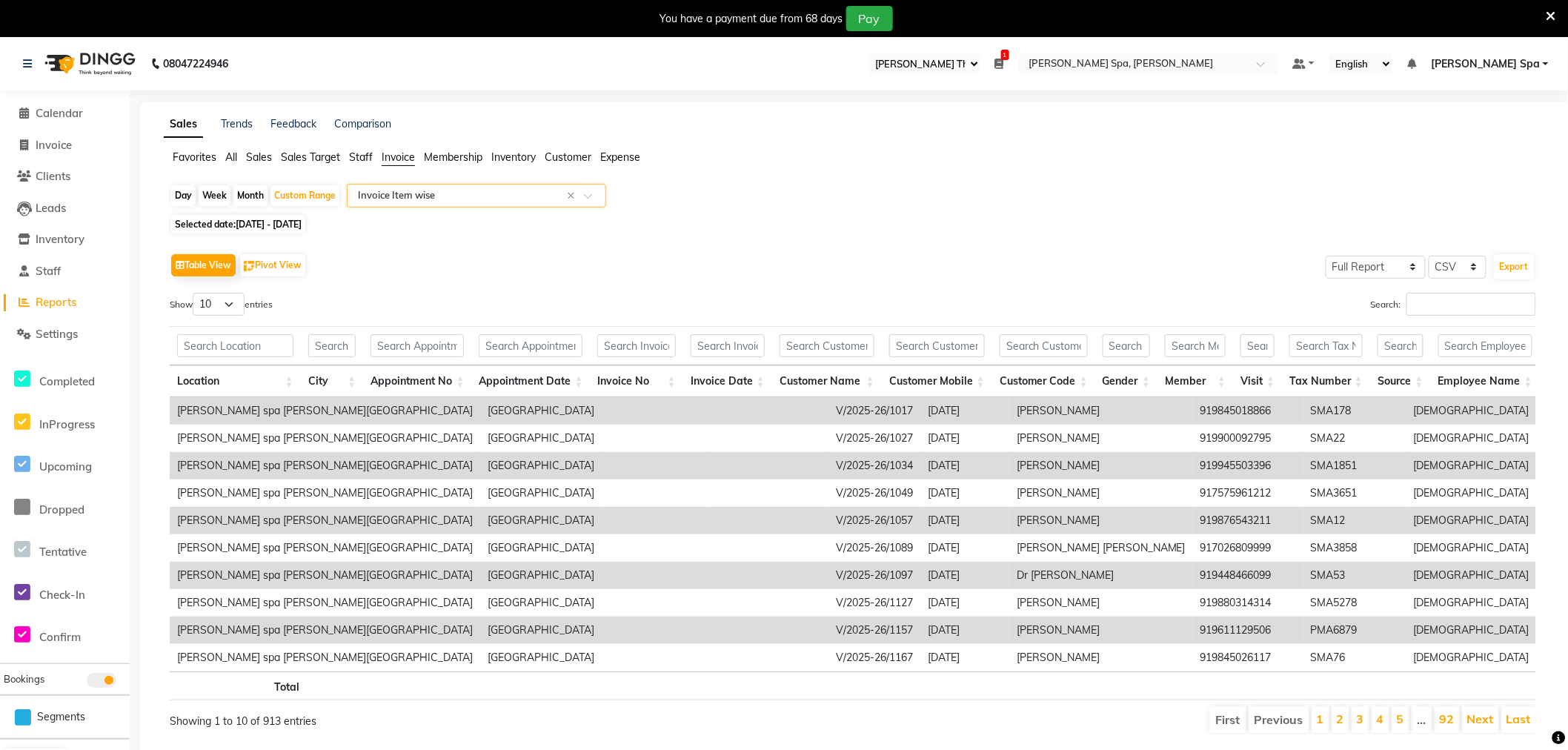
click at [1514, 722] on li "Last" at bounding box center [1519, 719] width 34 height 27
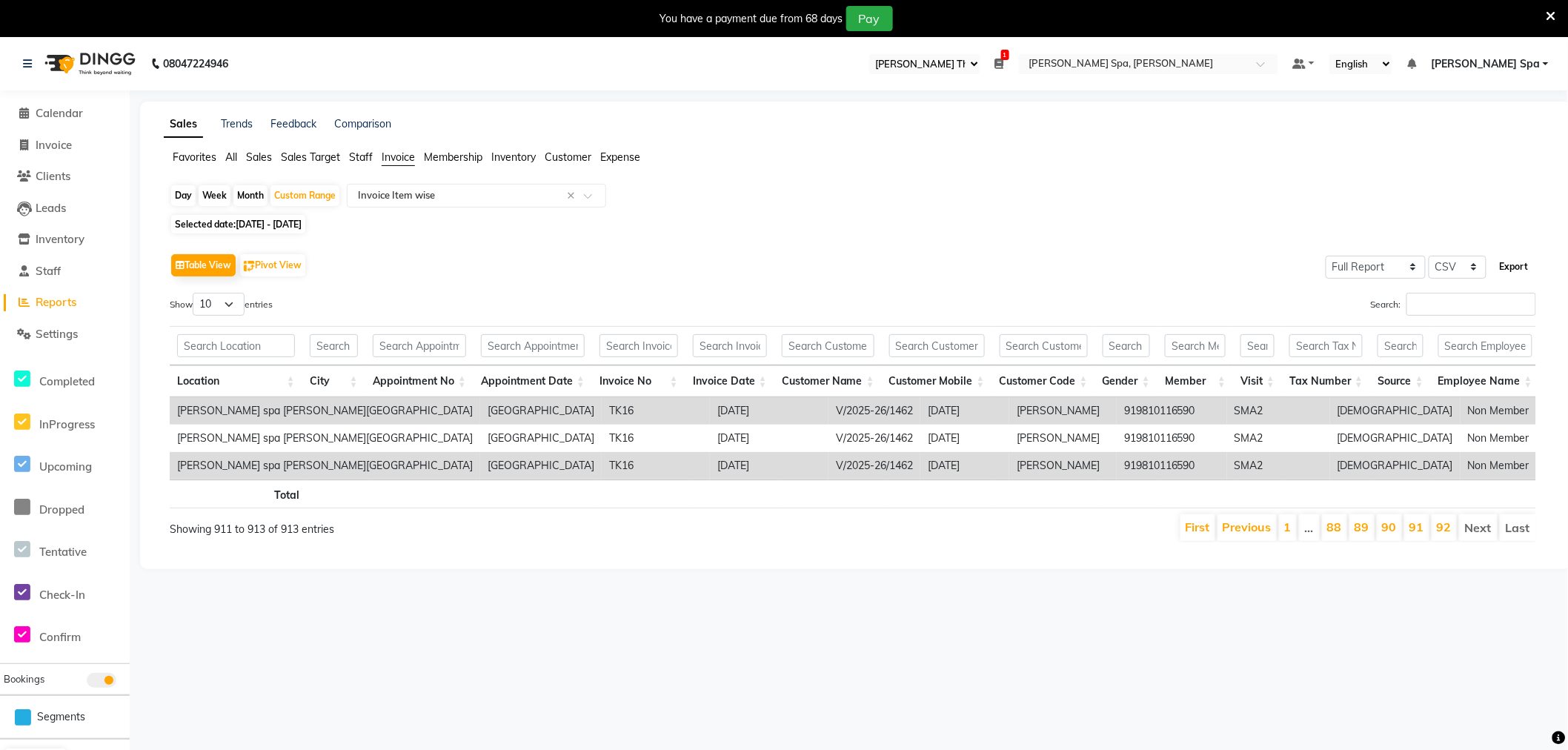
click at [1517, 270] on button "Export" at bounding box center [1515, 267] width 41 height 26
click at [56, 298] on span "Reports" at bounding box center [56, 301] width 41 height 14
click at [65, 114] on span "Calendar" at bounding box center [59, 113] width 47 height 14
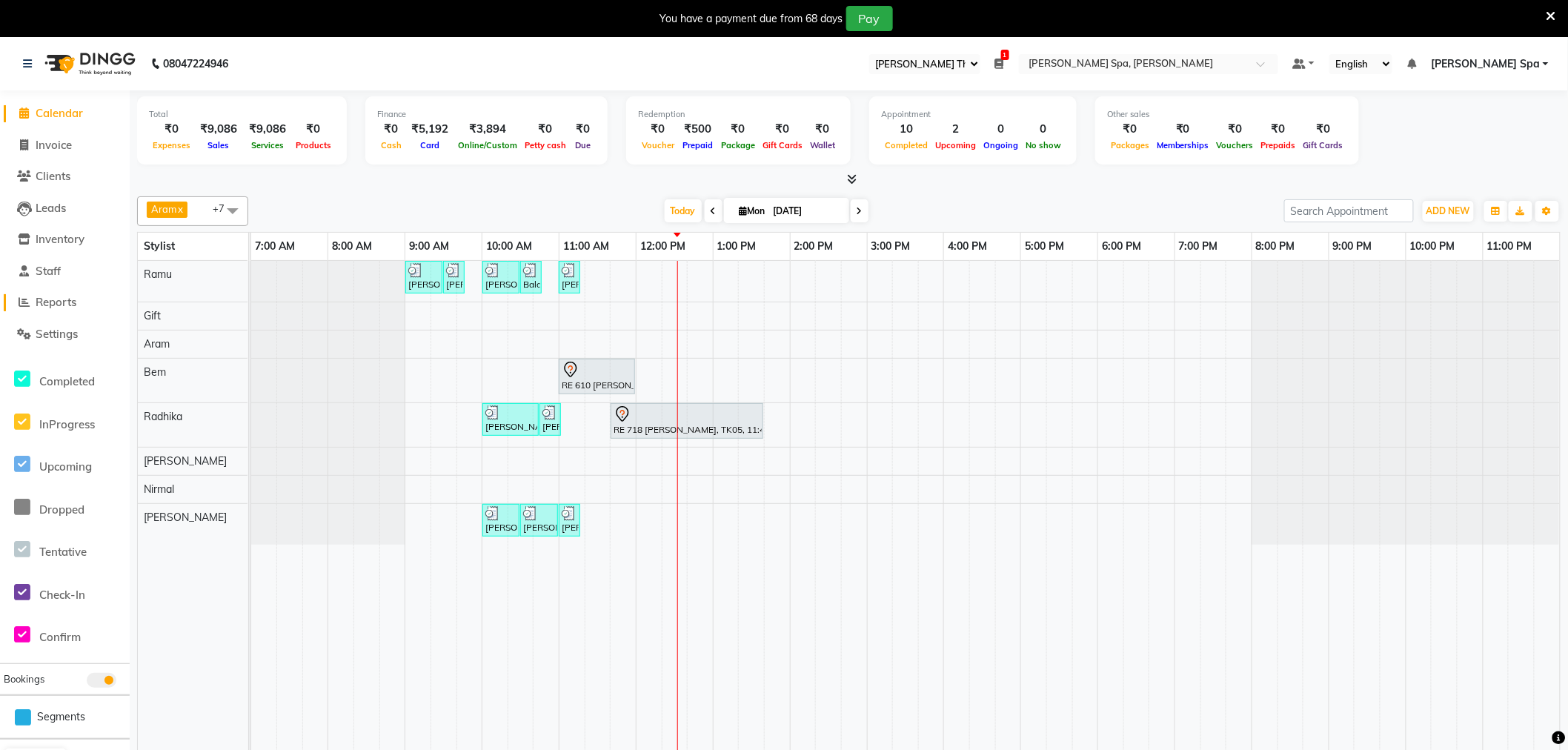
click at [55, 307] on span "Reports" at bounding box center [56, 301] width 41 height 14
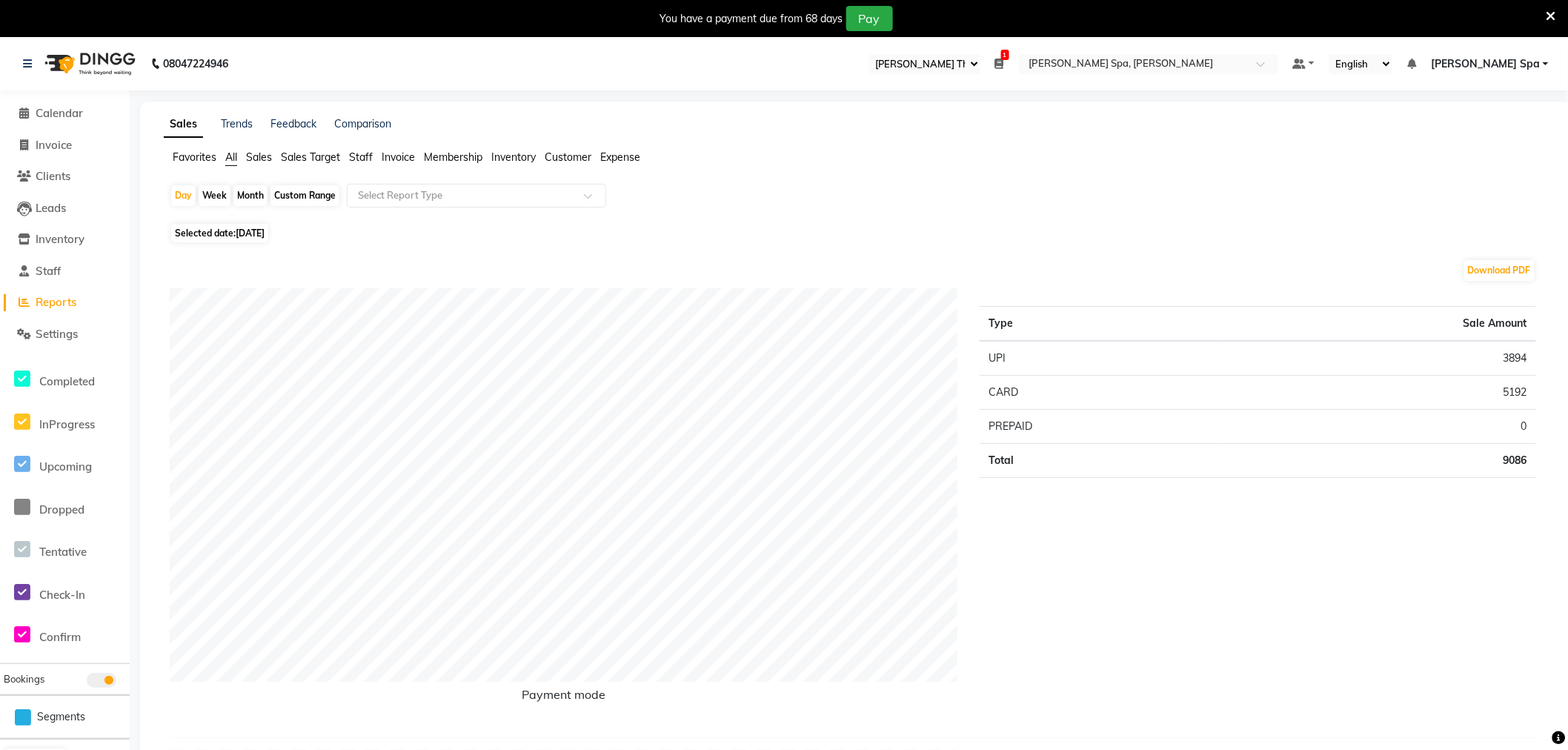
click at [395, 156] on span "Invoice" at bounding box center [399, 157] width 33 height 14
click at [307, 198] on div "Custom Range" at bounding box center [305, 195] width 69 height 21
select select "9"
select select "2025"
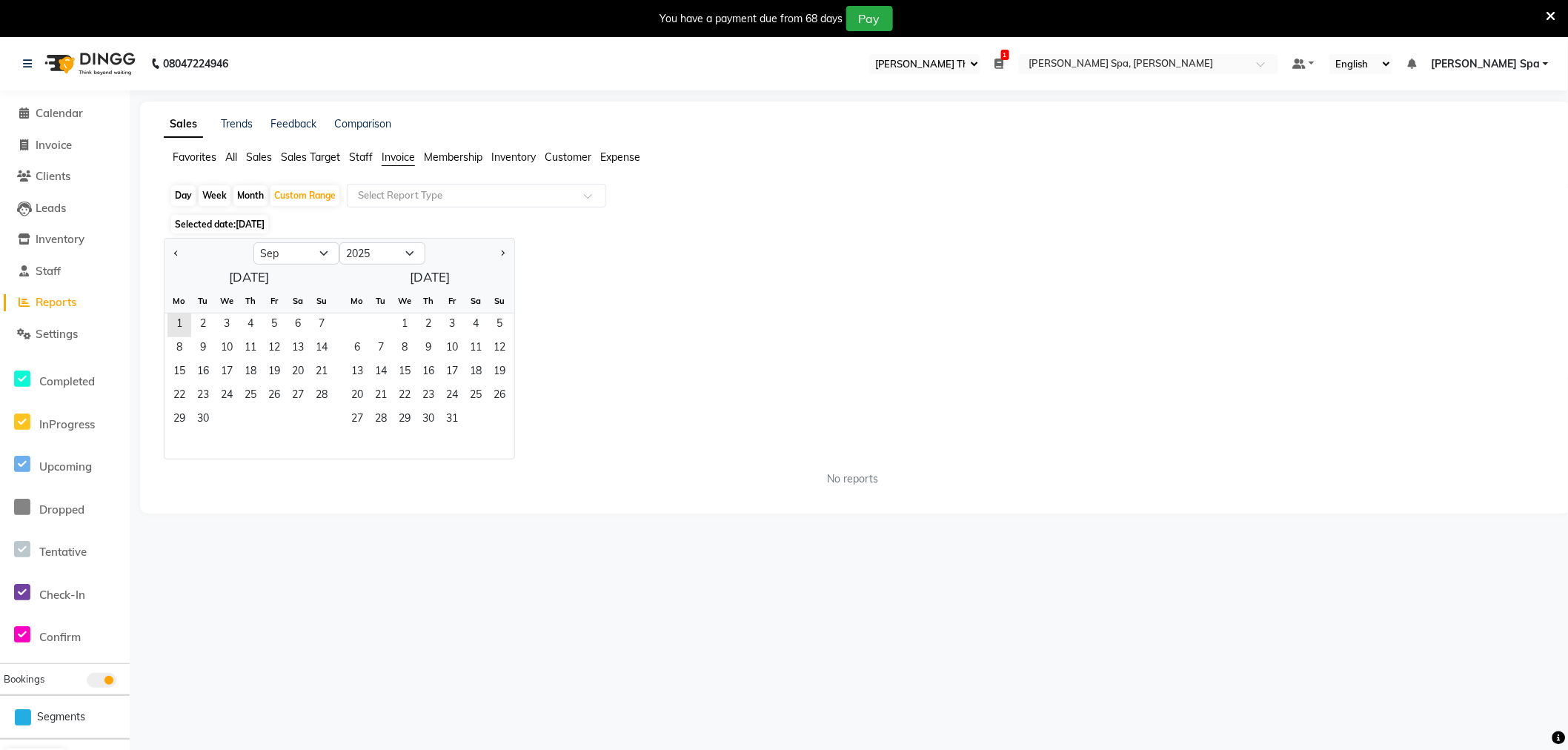
click at [168, 249] on div at bounding box center [209, 253] width 89 height 24
click at [175, 252] on span "Previous month" at bounding box center [176, 252] width 5 height 5
select select "8"
click at [274, 326] on span "1" at bounding box center [274, 325] width 24 height 24
click at [320, 416] on span "31" at bounding box center [322, 420] width 24 height 24
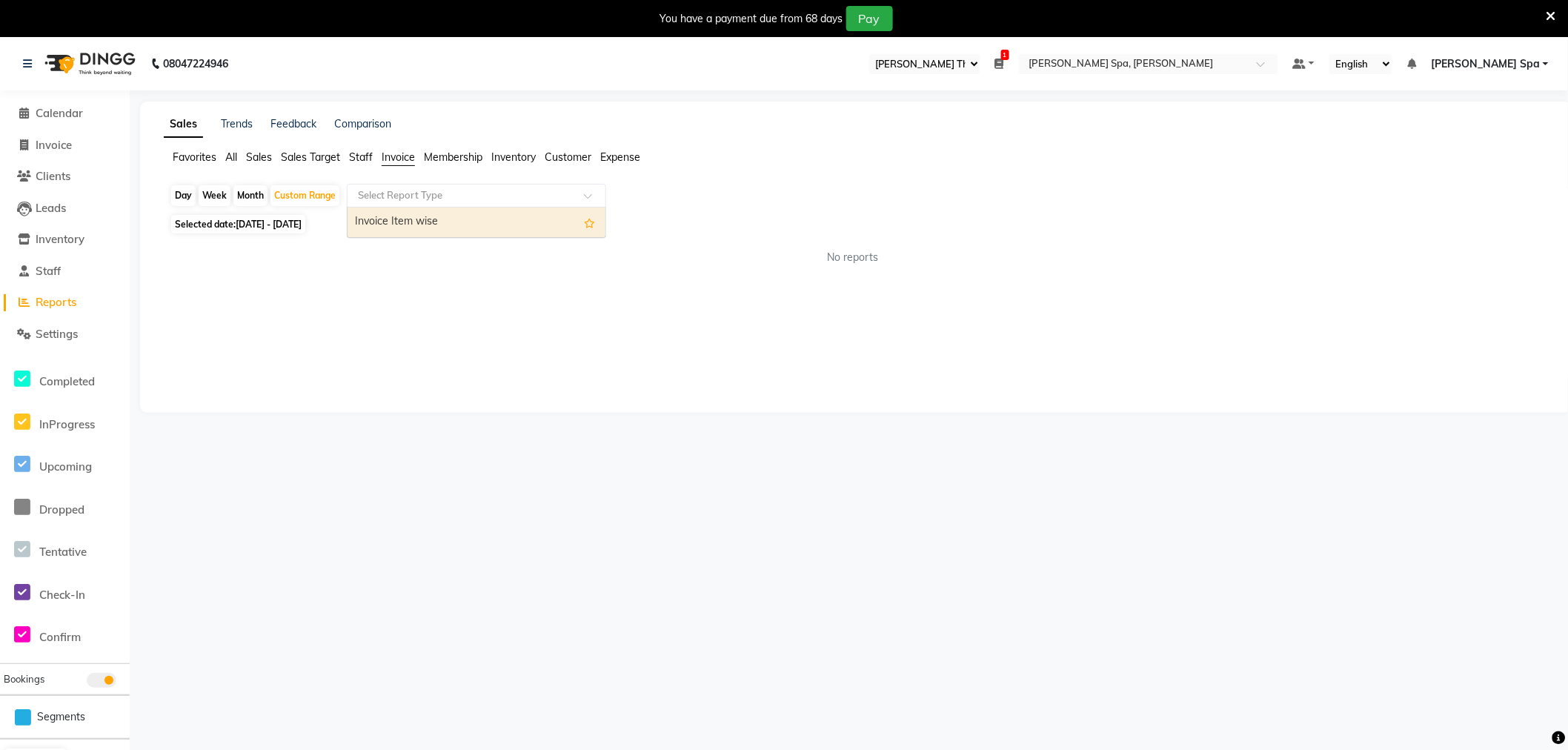
click at [501, 189] on input "text" at bounding box center [461, 195] width 213 height 15
click at [468, 226] on div "Invoice Item wise" at bounding box center [476, 222] width 258 height 29
select select "full_report"
select select "csv"
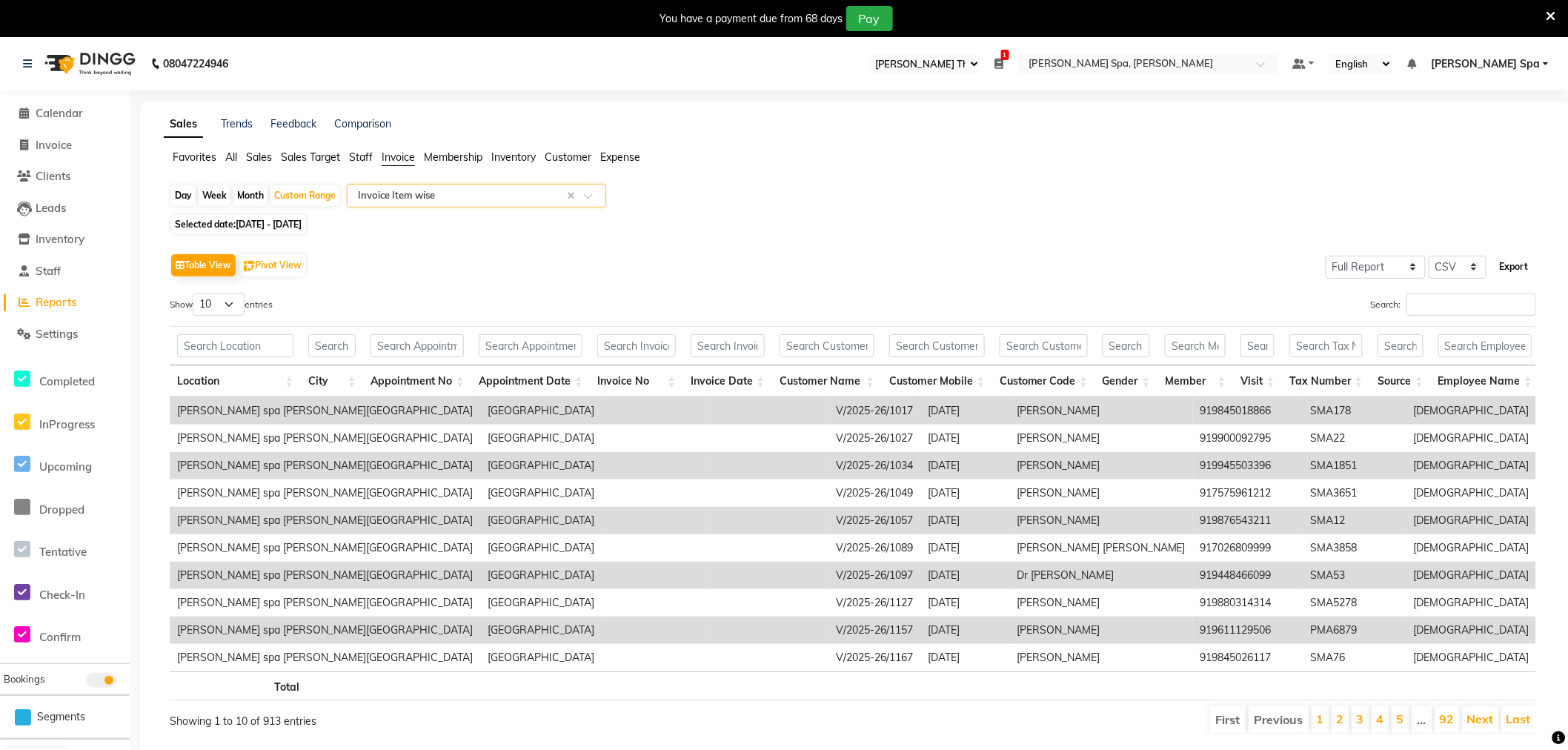
click at [1511, 263] on button "Export" at bounding box center [1515, 267] width 41 height 26
click at [301, 222] on span "01-08-2025 - 31-08-2025" at bounding box center [268, 224] width 66 height 11
select select "8"
select select "2025"
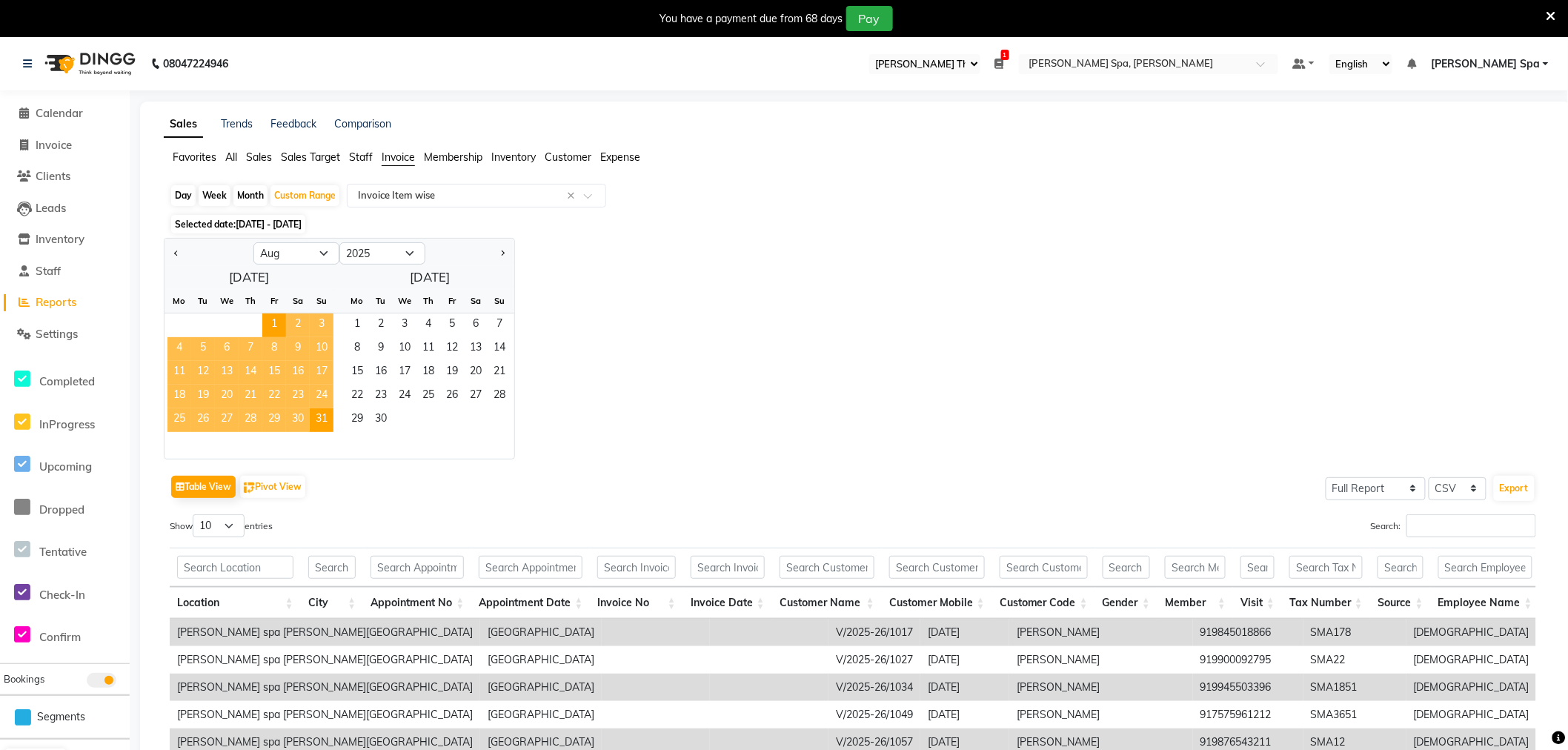
click at [301, 222] on span "01-08-2025 - 31-08-2025" at bounding box center [268, 224] width 66 height 11
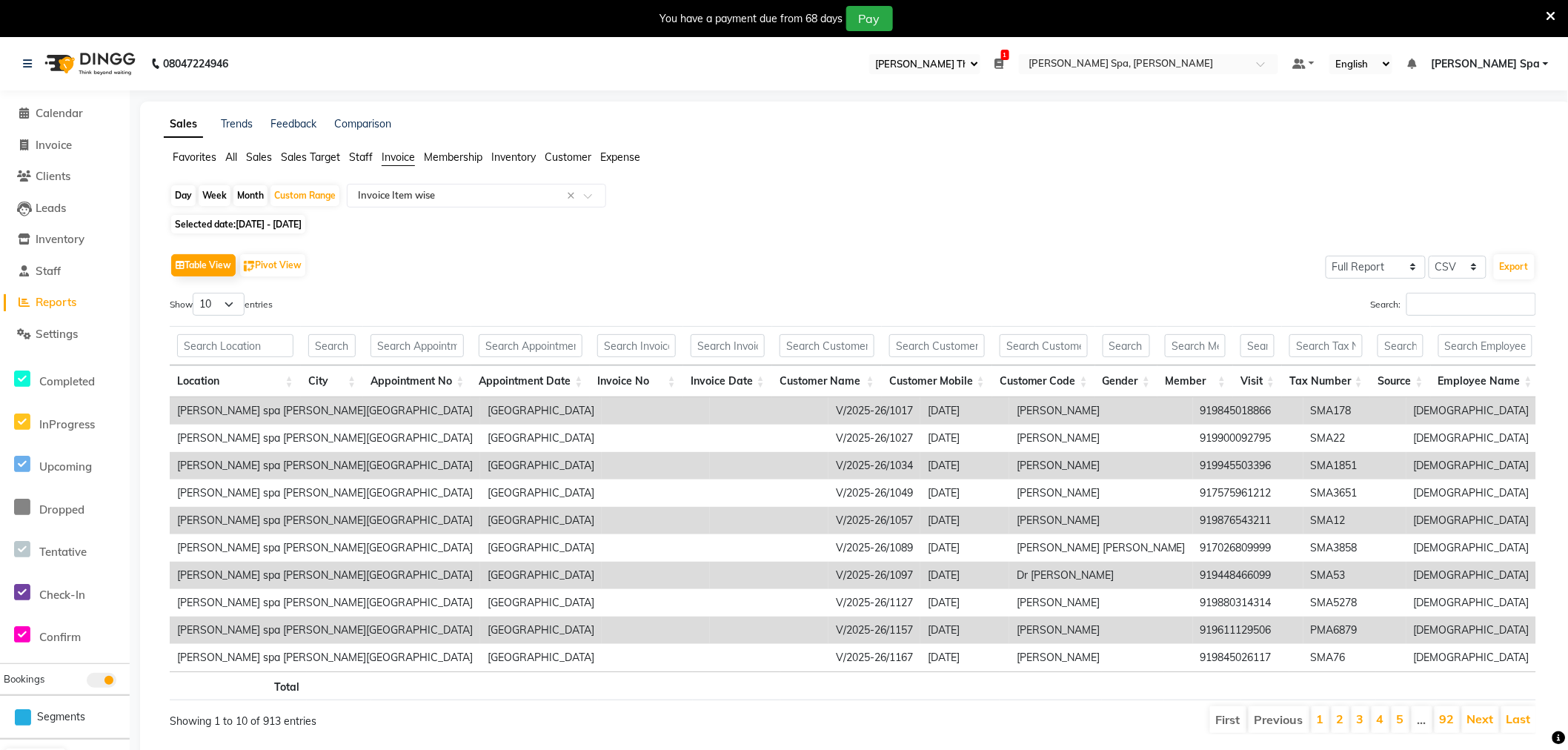
click at [301, 222] on span "01-08-2025 - 31-08-2025" at bounding box center [268, 224] width 66 height 11
select select "8"
select select "2025"
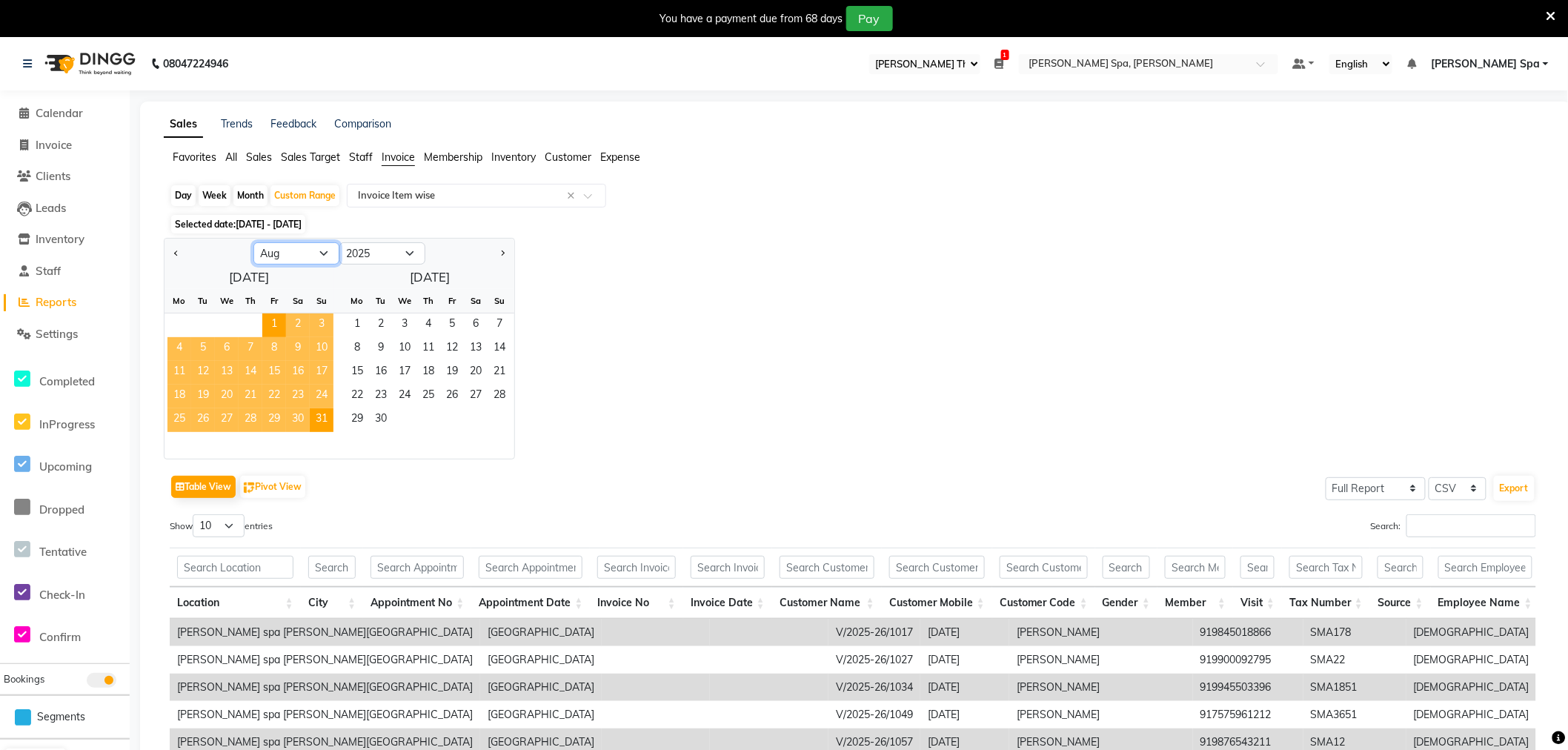
click at [311, 252] on select "Jan Feb Mar Apr May Jun Jul Aug Sep Oct Nov Dec" at bounding box center [297, 253] width 86 height 23
select select "7"
click at [253, 242] on select "Jan Feb Mar Apr May Jun Jul Aug Sep Oct Nov Dec" at bounding box center [297, 253] width 86 height 23
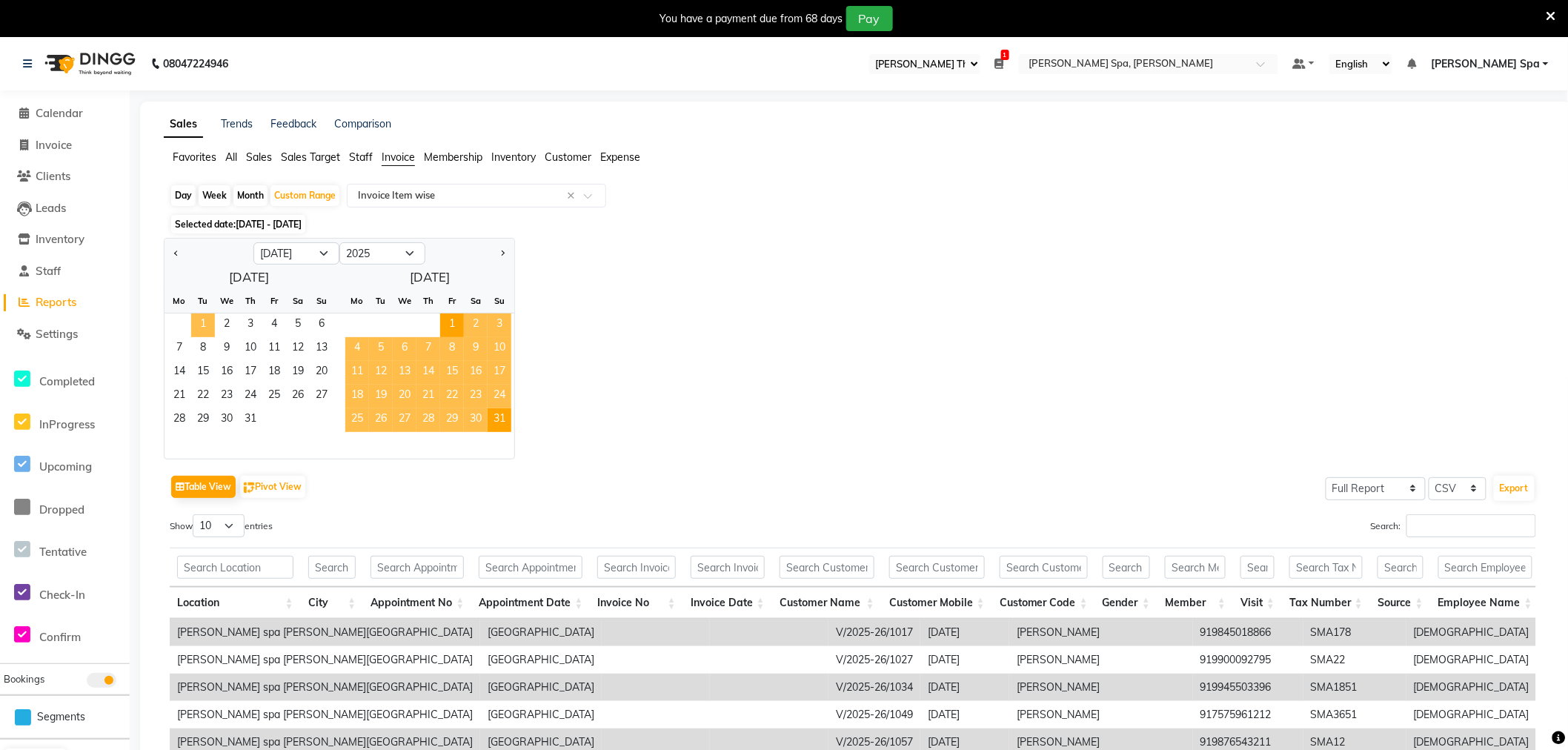
click at [204, 316] on span "1" at bounding box center [203, 325] width 24 height 24
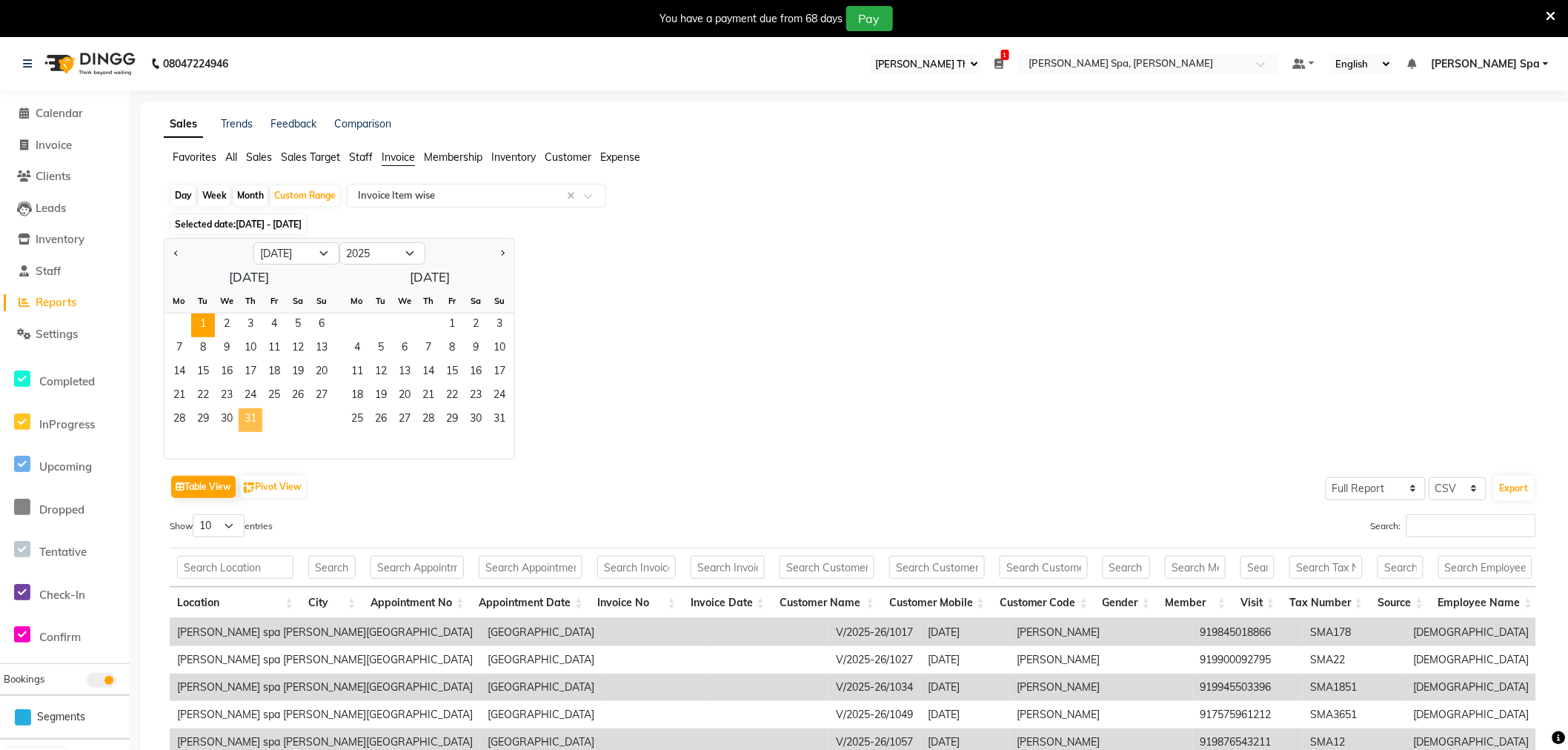
click at [253, 419] on span "31" at bounding box center [250, 420] width 24 height 24
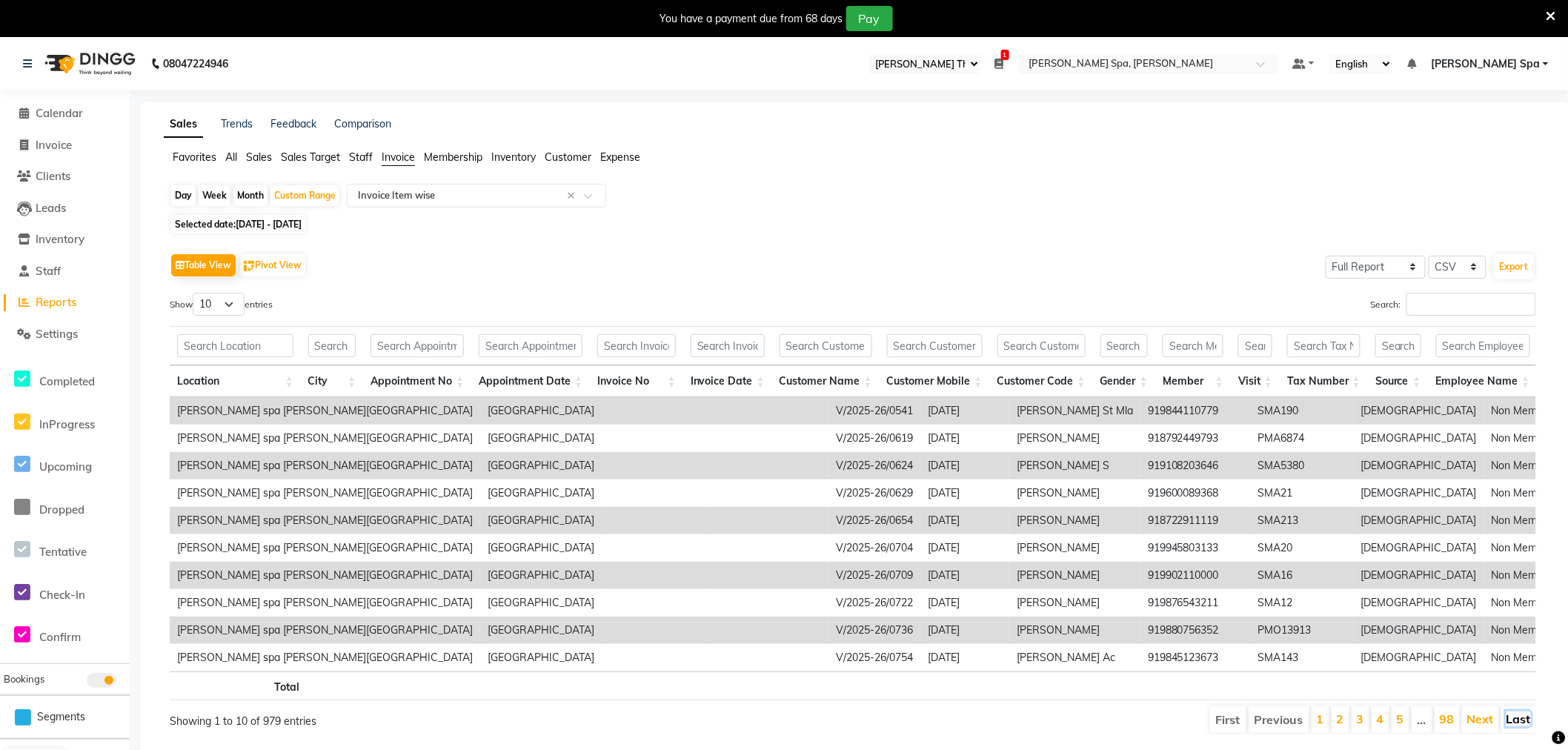
click at [1517, 724] on link "Last" at bounding box center [1519, 719] width 25 height 15
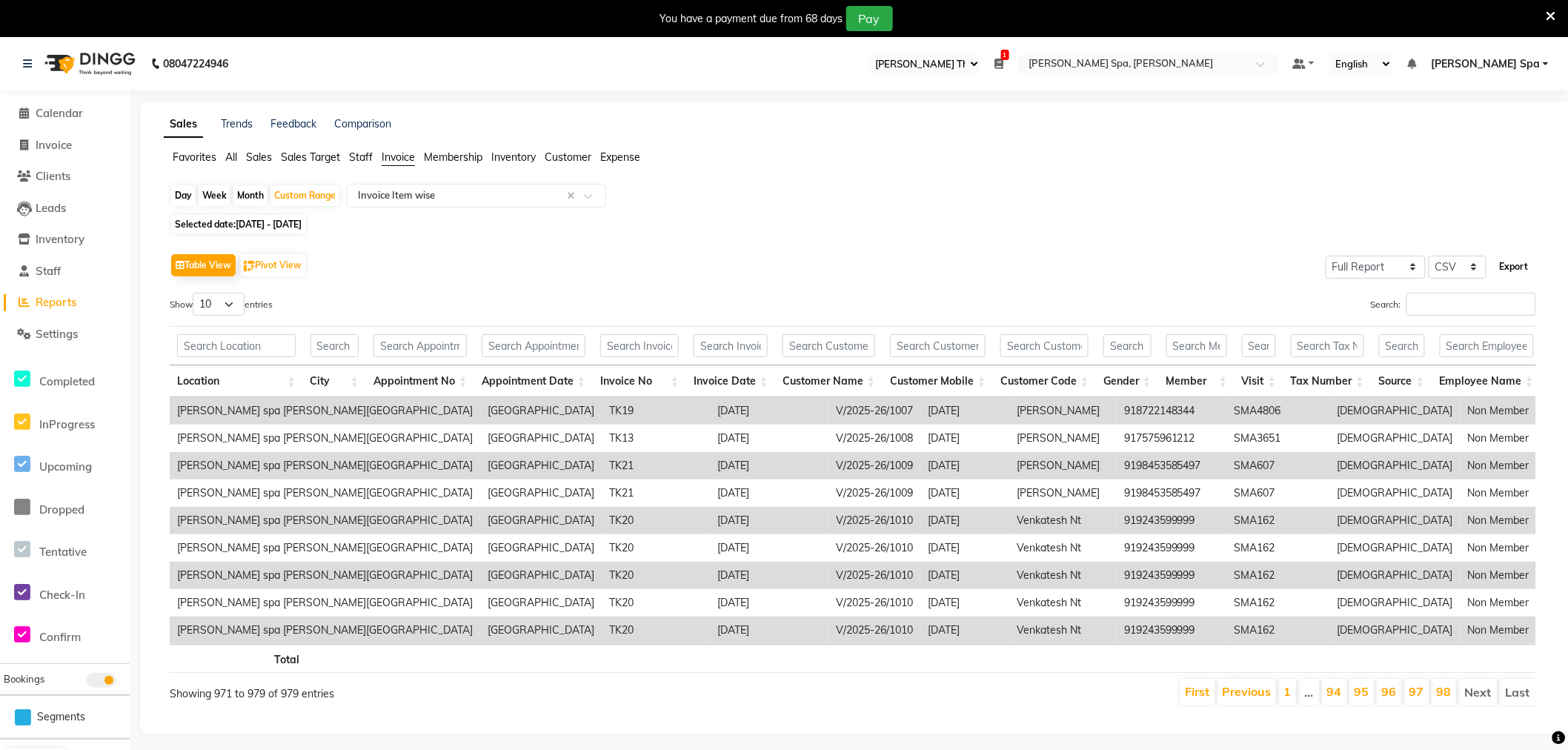
click at [1520, 263] on button "Export" at bounding box center [1515, 267] width 41 height 26
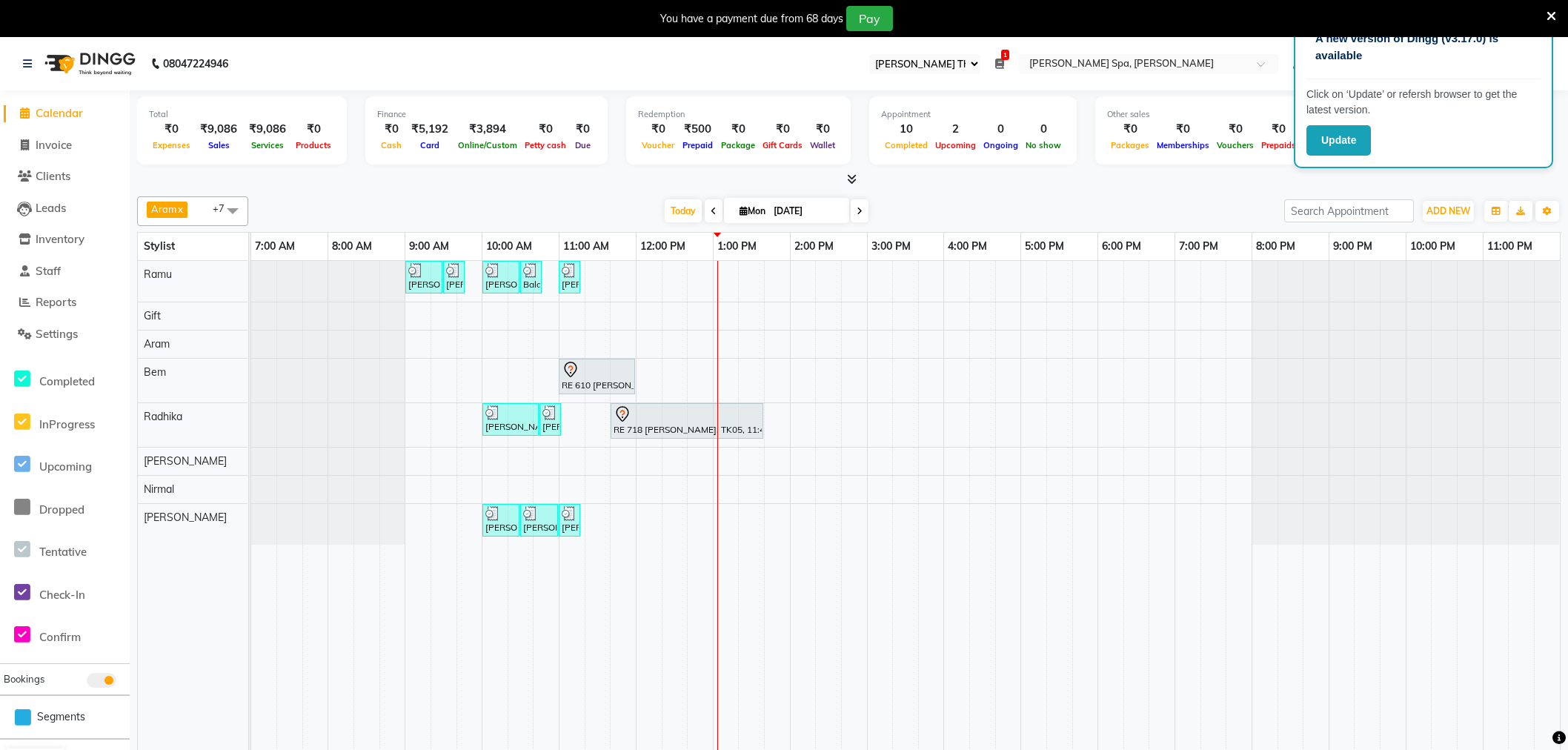
select select "100"
click at [1547, 15] on icon at bounding box center [1552, 17] width 10 height 14
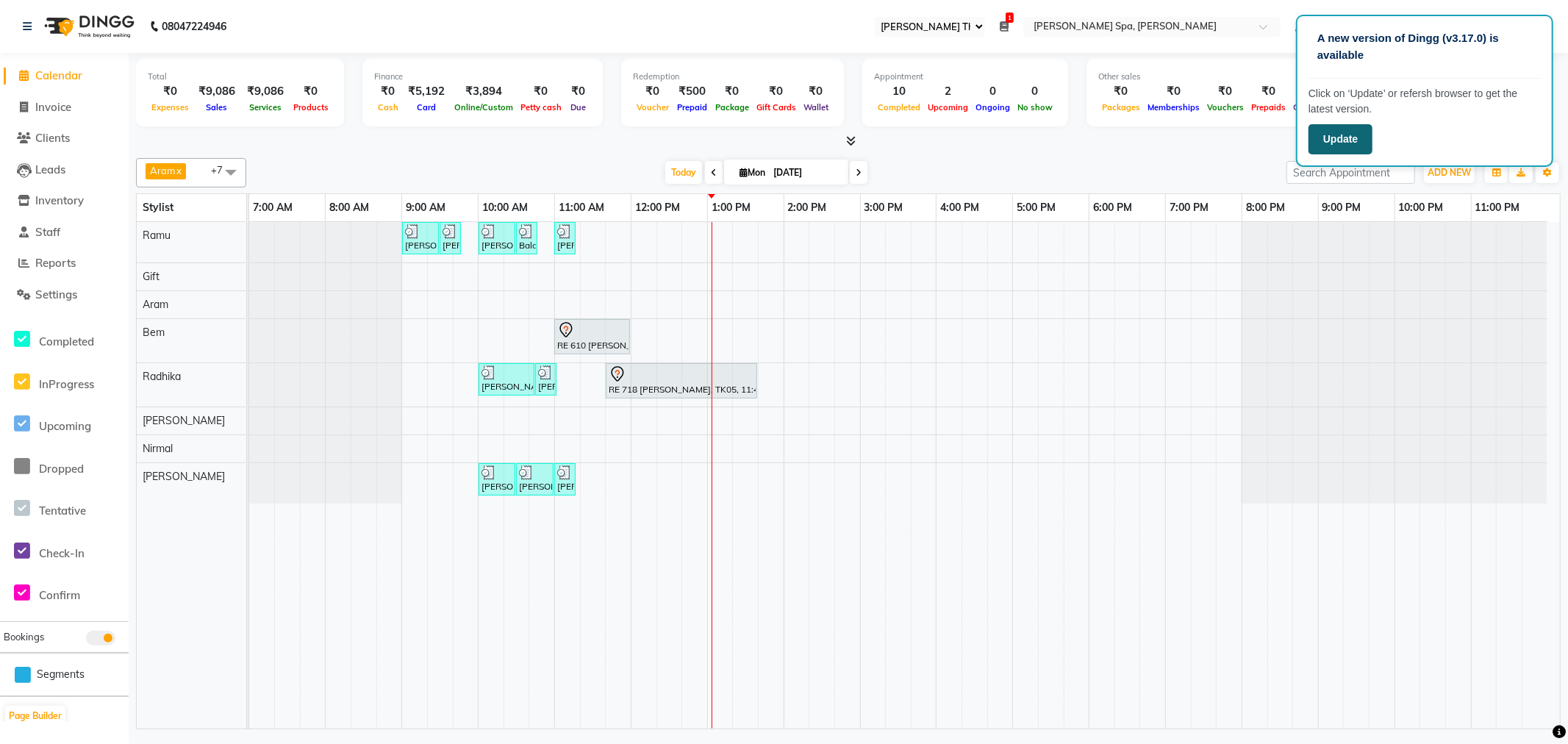
click at [1335, 138] on button "Update" at bounding box center [1341, 139] width 64 height 30
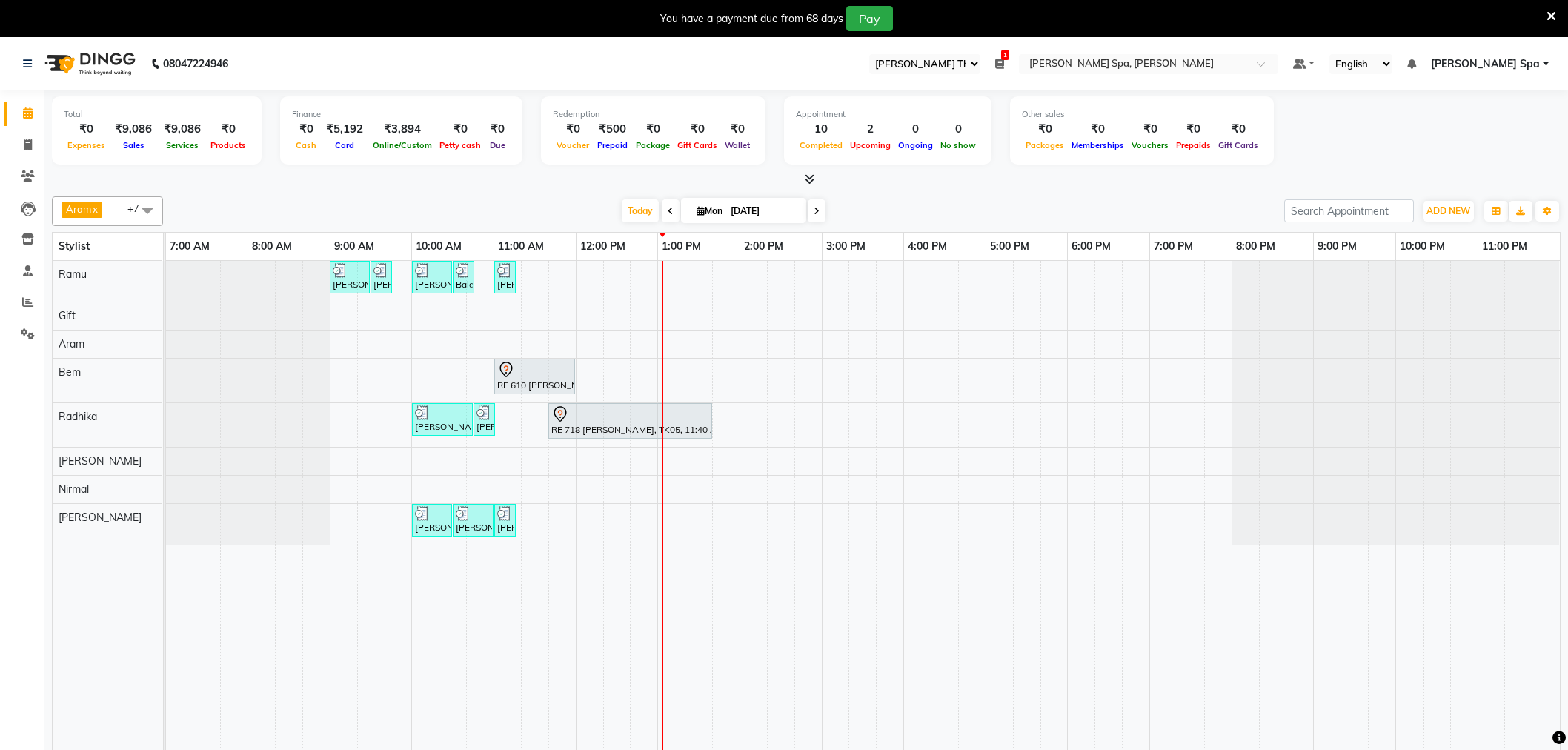
select select "100"
click at [29, 63] on icon at bounding box center [27, 64] width 9 height 11
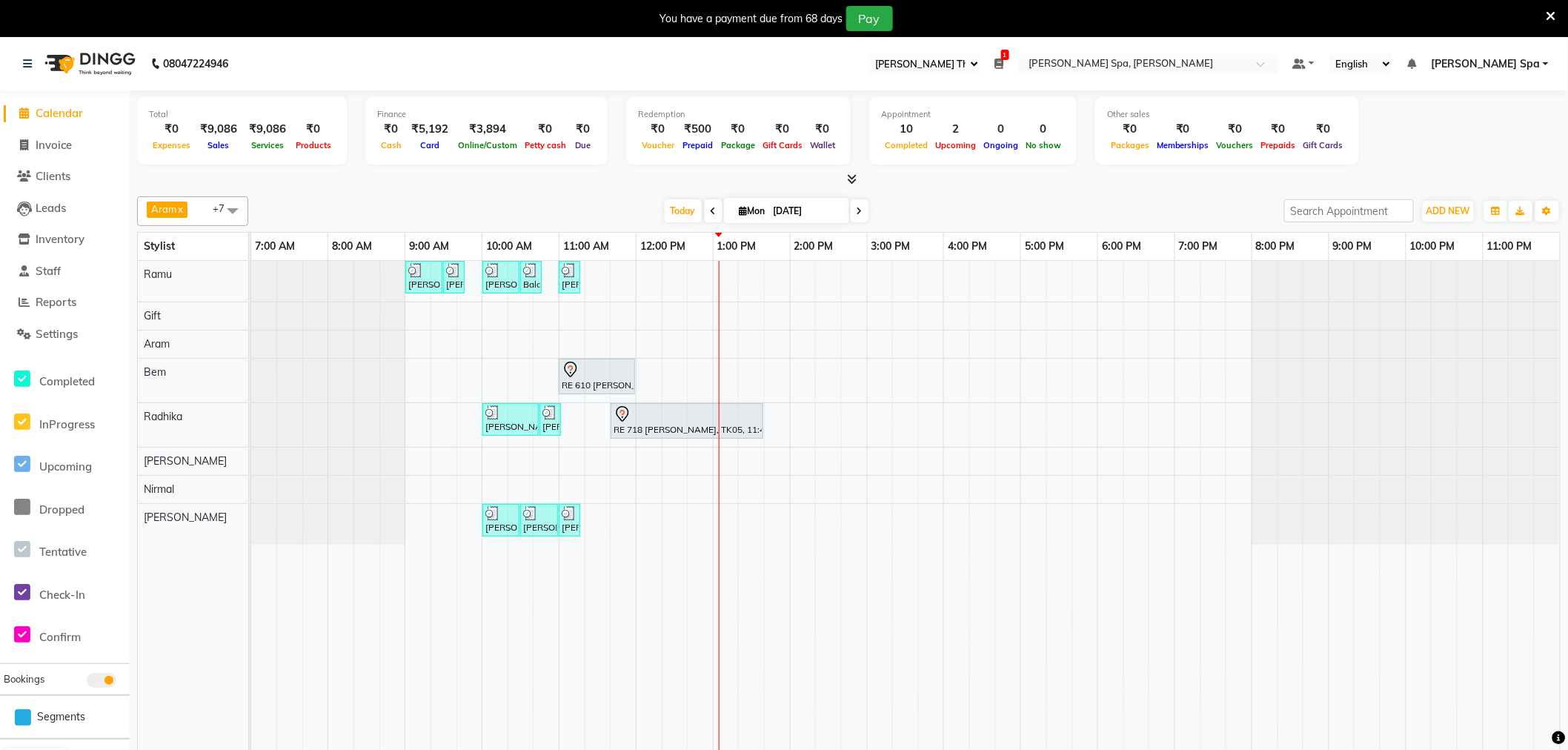
drag, startPoint x: 623, startPoint y: 270, endPoint x: 621, endPoint y: 255, distance: 15.1
click at [621, 255] on div "11:00 AM" at bounding box center [598, 246] width 77 height 27
click at [620, 277] on div "Sandeep Krishna Murthy, TK01, 09:00 AM-09:30 AM, Hair Cut Men (Stylist) Sandeep…" at bounding box center [905, 516] width 1309 height 510
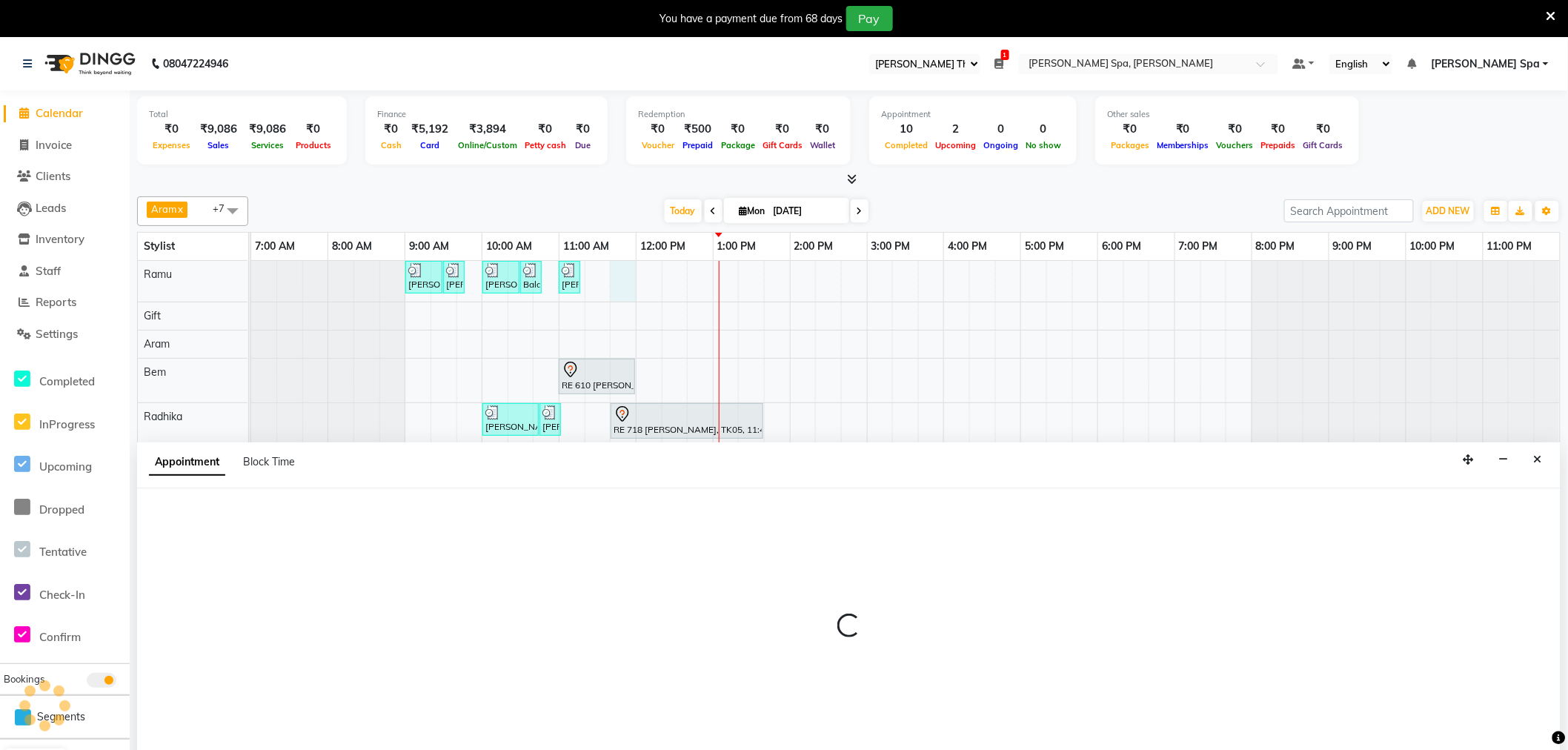
scroll to position [37, 0]
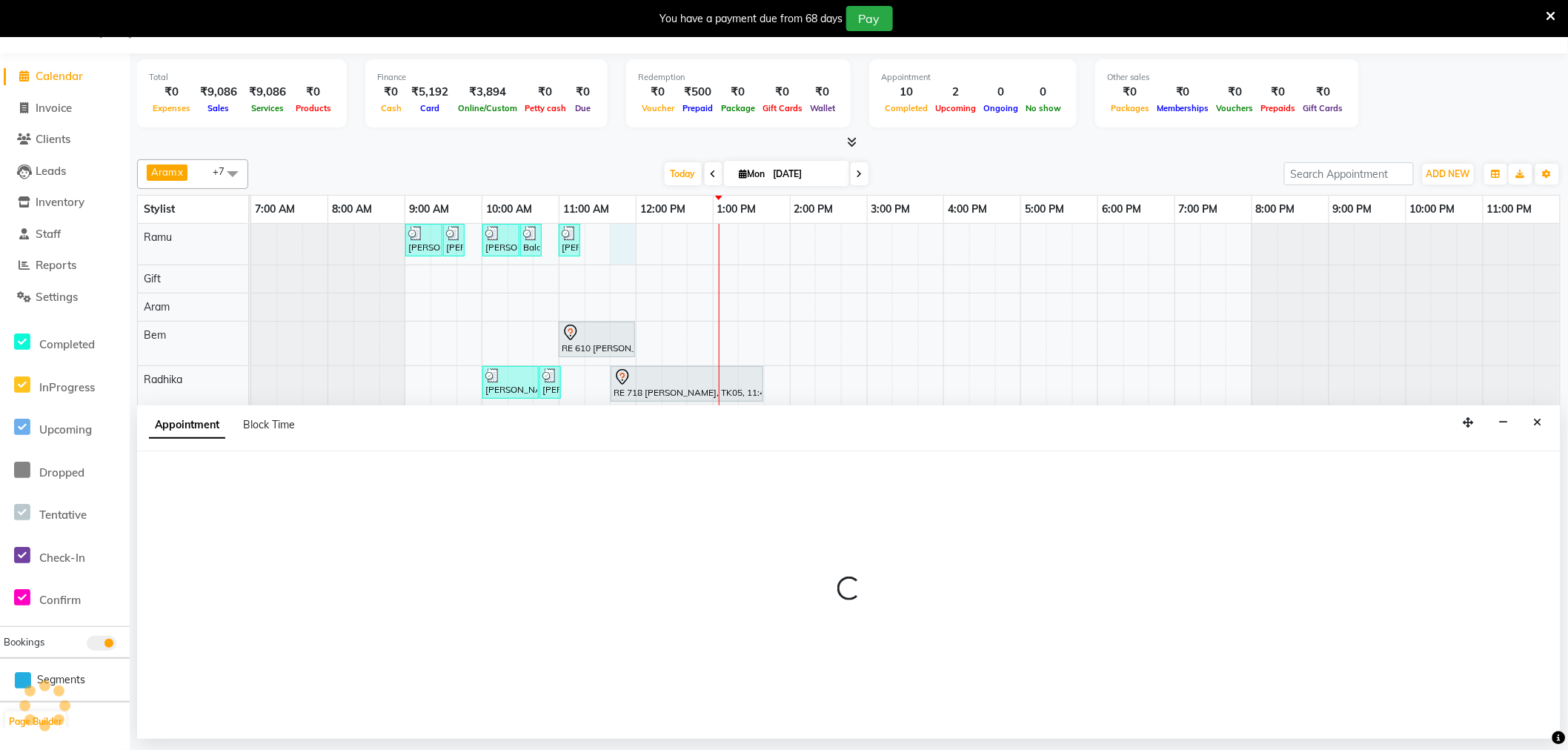
select select "84952"
select select "tentative"
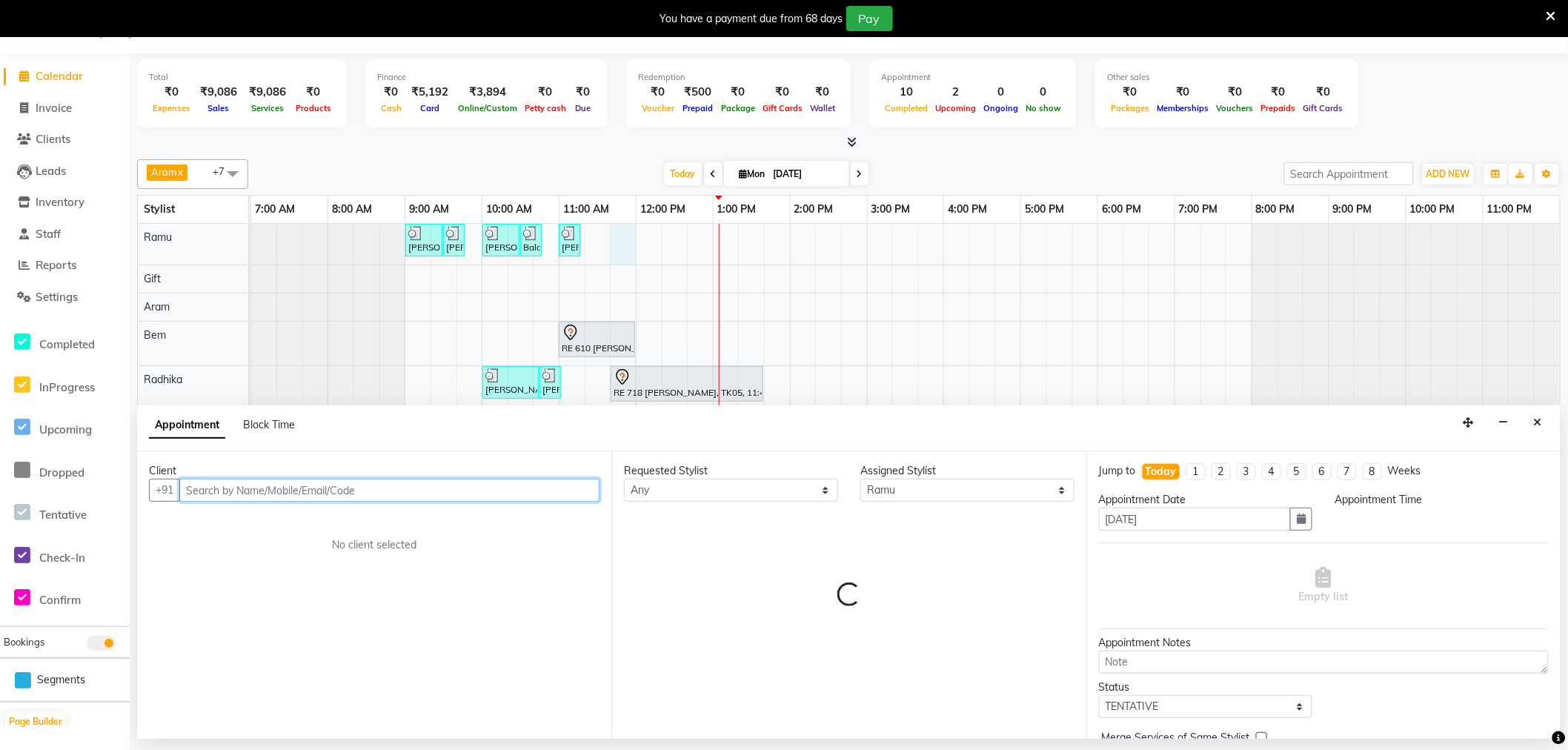
select select "705"
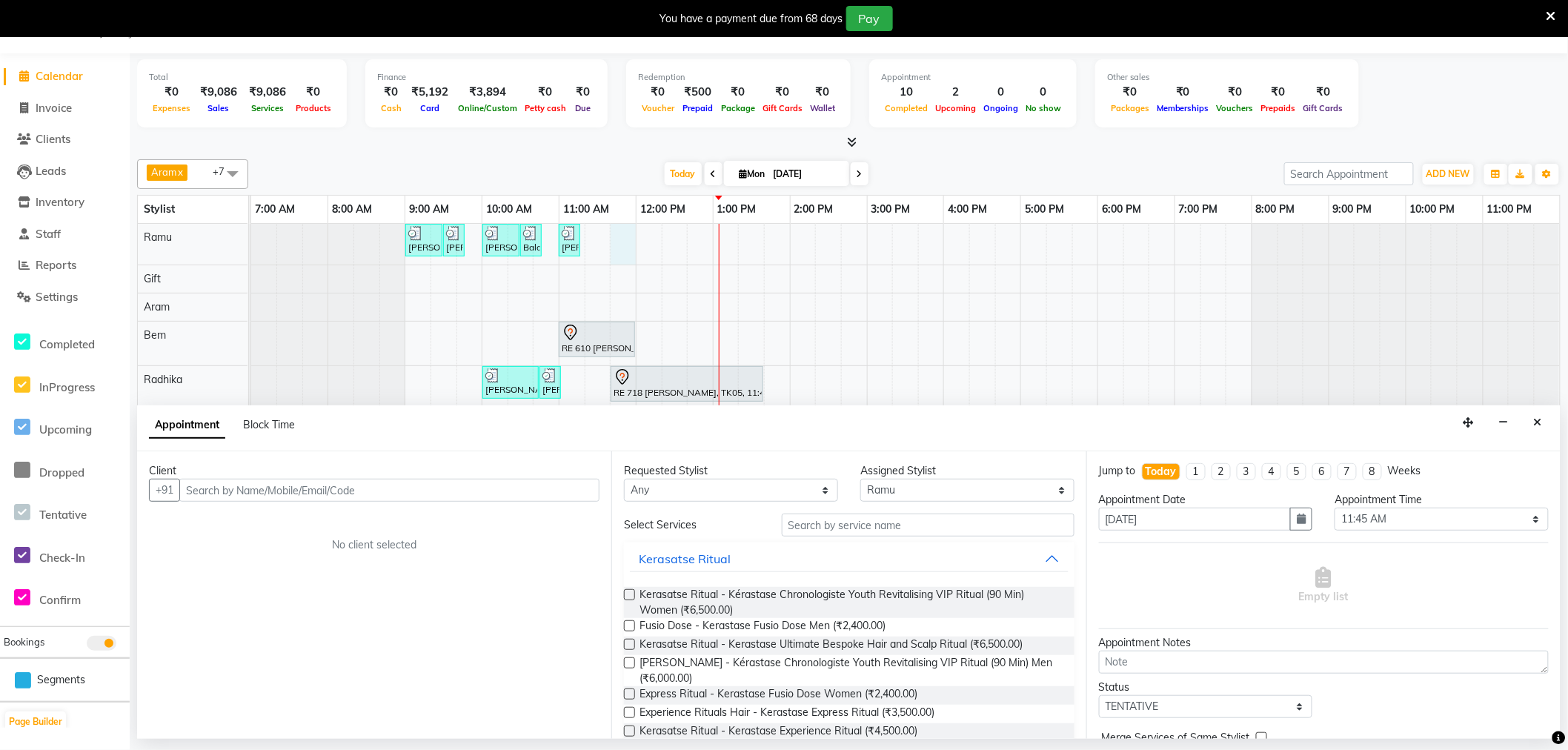
click at [231, 476] on div "Client" at bounding box center [374, 471] width 451 height 16
click at [231, 483] on input "text" at bounding box center [390, 490] width 420 height 23
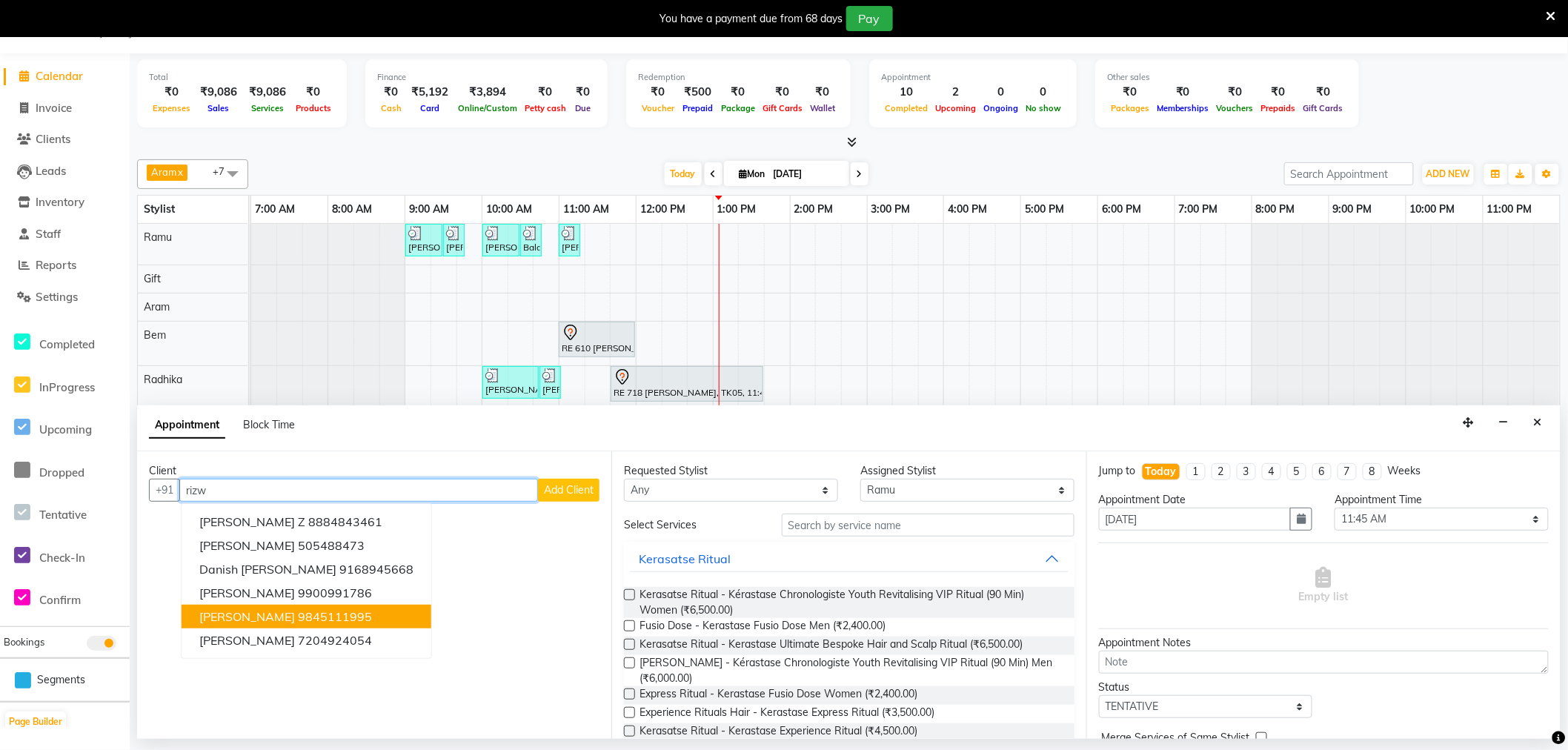
click at [310, 613] on ngb-highlight "9845111995" at bounding box center [334, 616] width 74 height 15
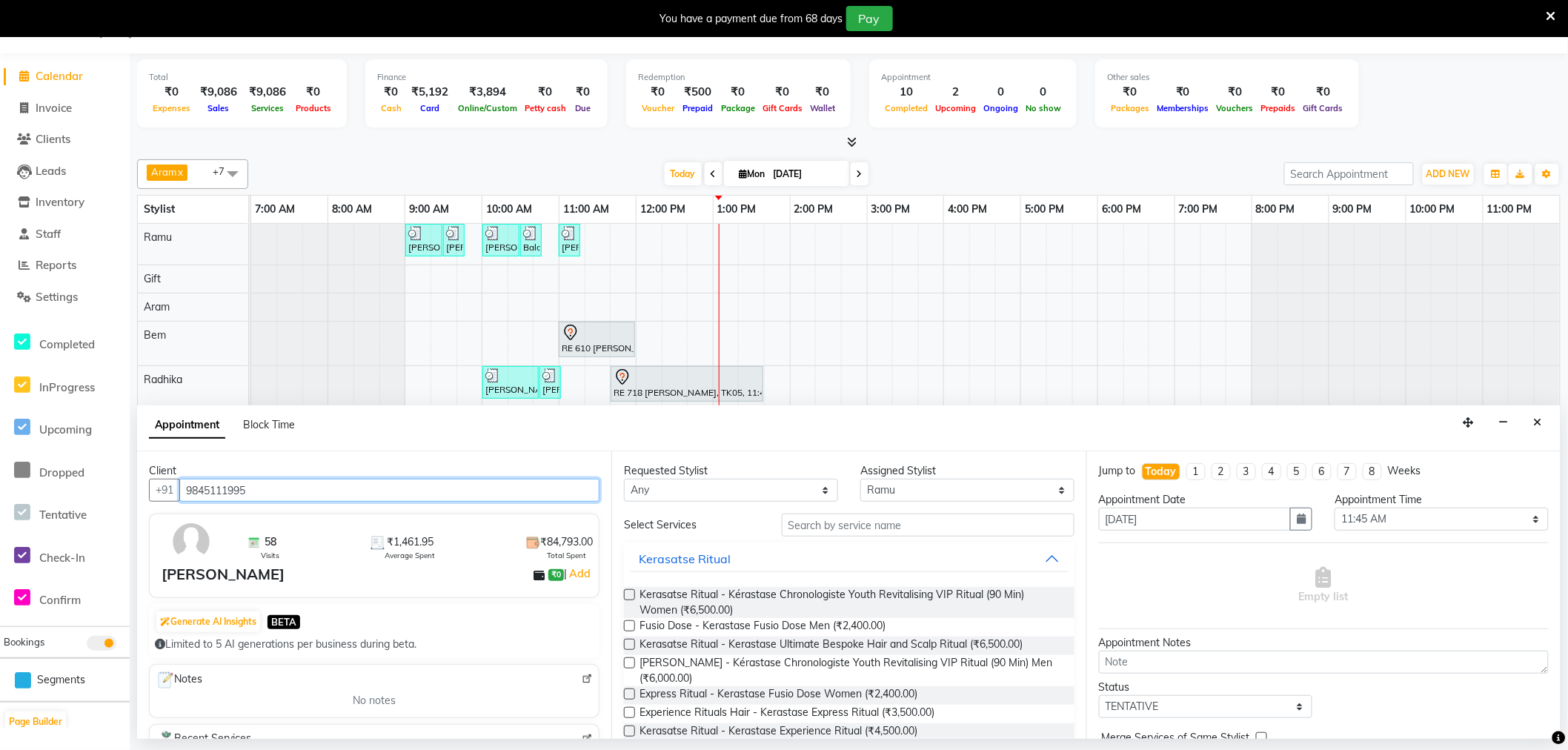
type input "9845111995"
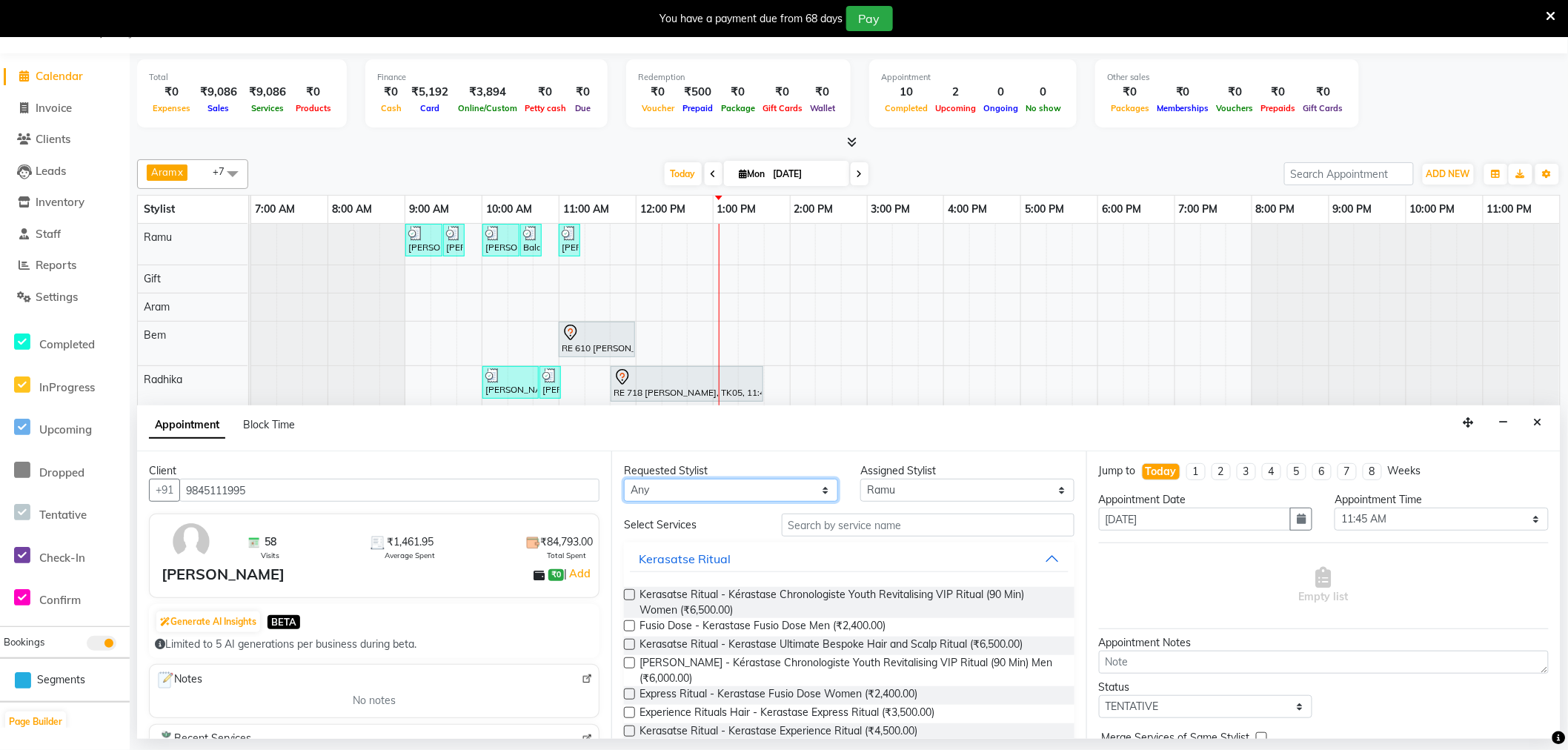
click at [700, 488] on select "Any Amy Aram Bem Gift Nirmal Poornesh Priscilla Radhika Ramu Ricky Shantha Shea…" at bounding box center [731, 490] width 214 height 23
select select "84952"
click at [624, 479] on select "Any Amy Aram Bem Gift Nirmal Poornesh Priscilla Radhika Ramu Ricky Shantha Shea…" at bounding box center [731, 490] width 214 height 23
click at [867, 523] on input "text" at bounding box center [928, 524] width 293 height 23
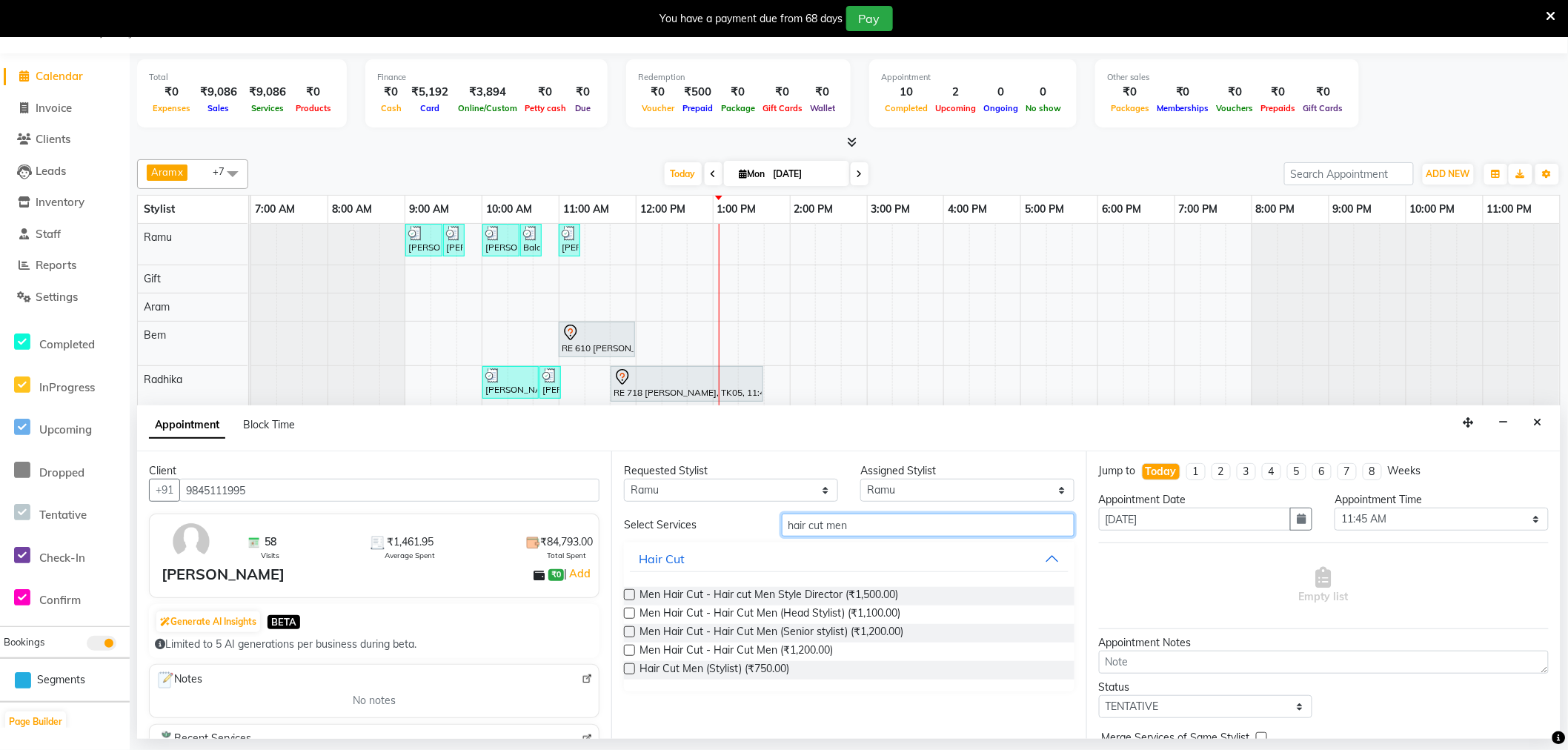
type input "hair cut men"
click at [635, 667] on div "Hair Cut Men (Stylist) (₹750.00)" at bounding box center [849, 670] width 450 height 19
click at [628, 668] on label at bounding box center [629, 669] width 11 height 11
click at [628, 668] on input "checkbox" at bounding box center [629, 670] width 10 height 10
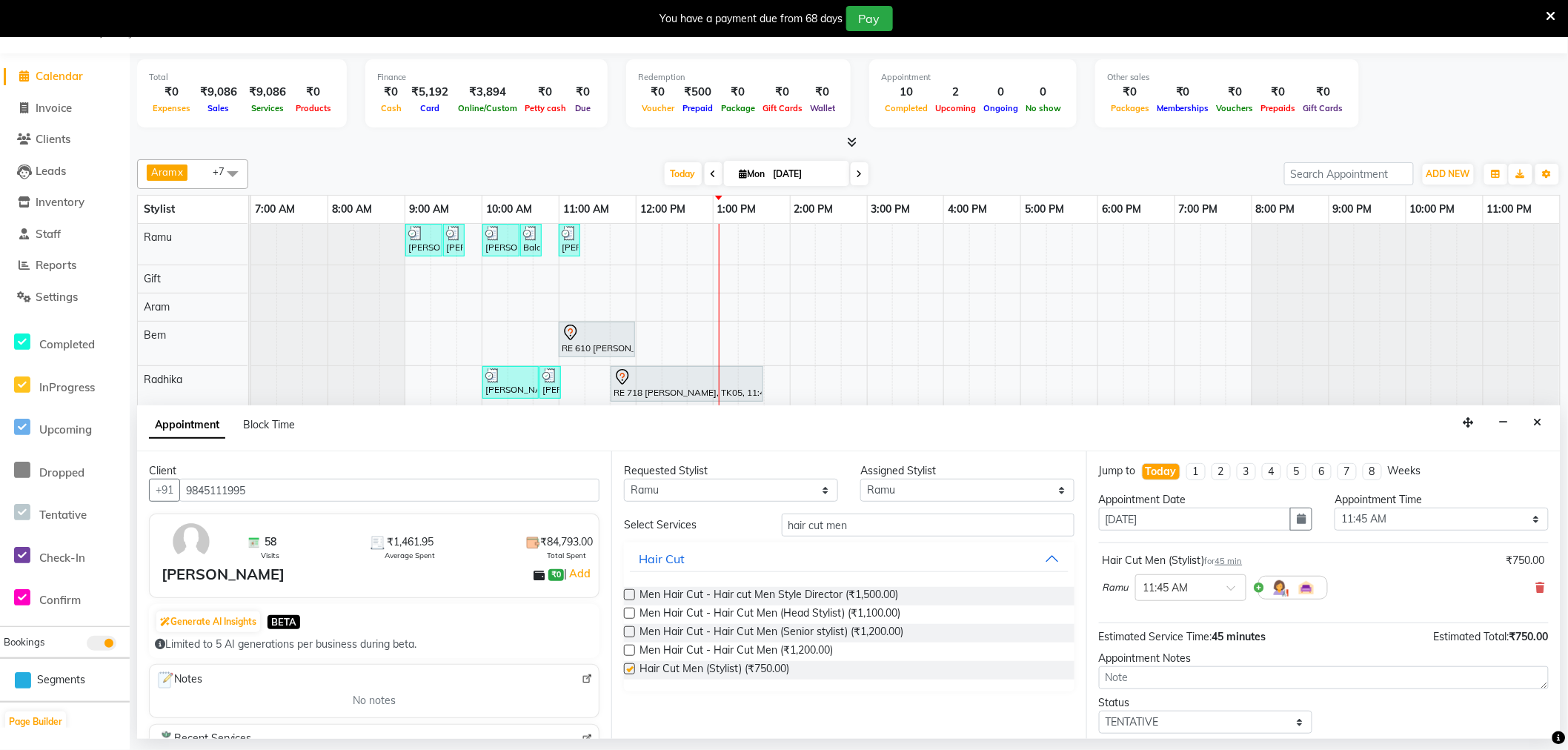
checkbox input "false"
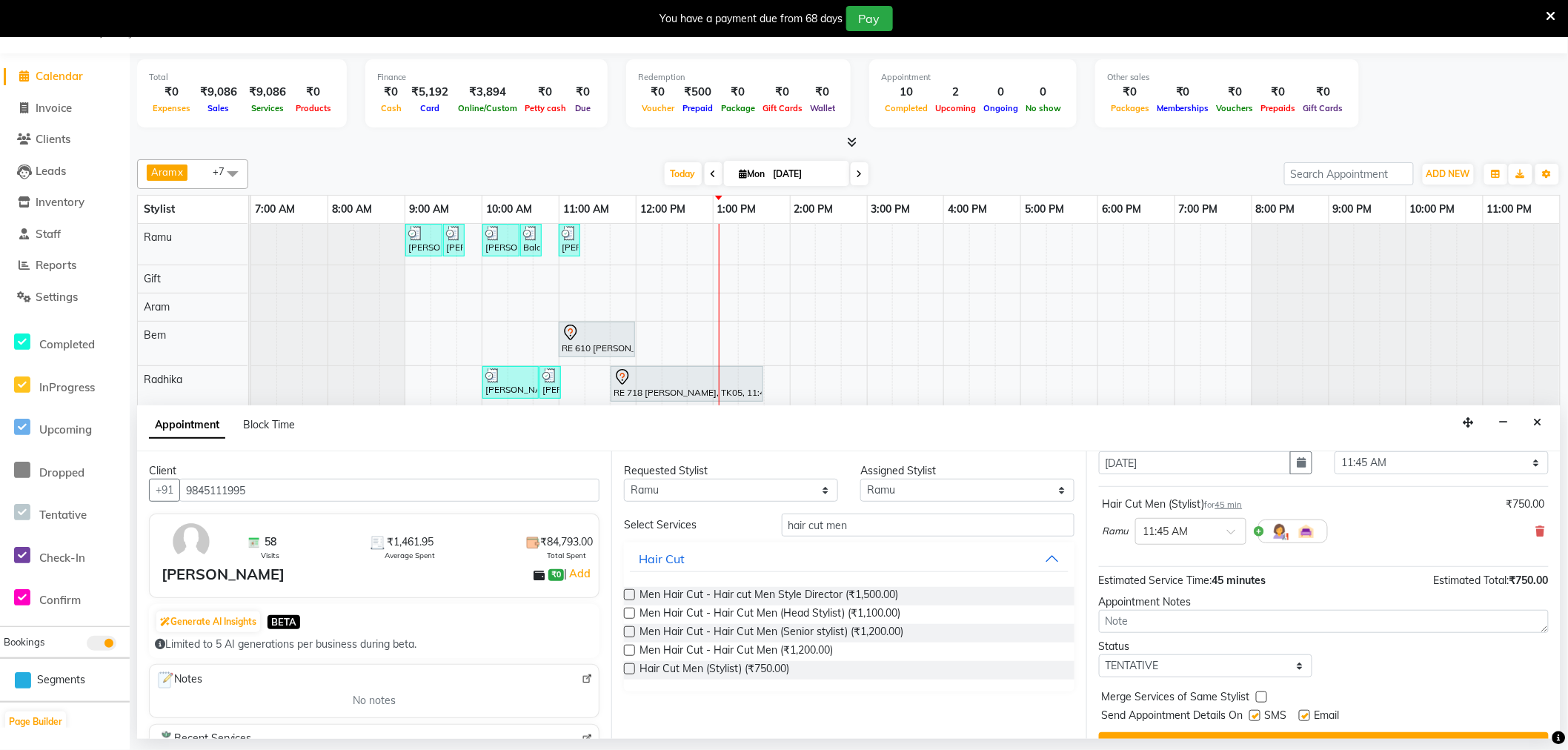
scroll to position [89, 0]
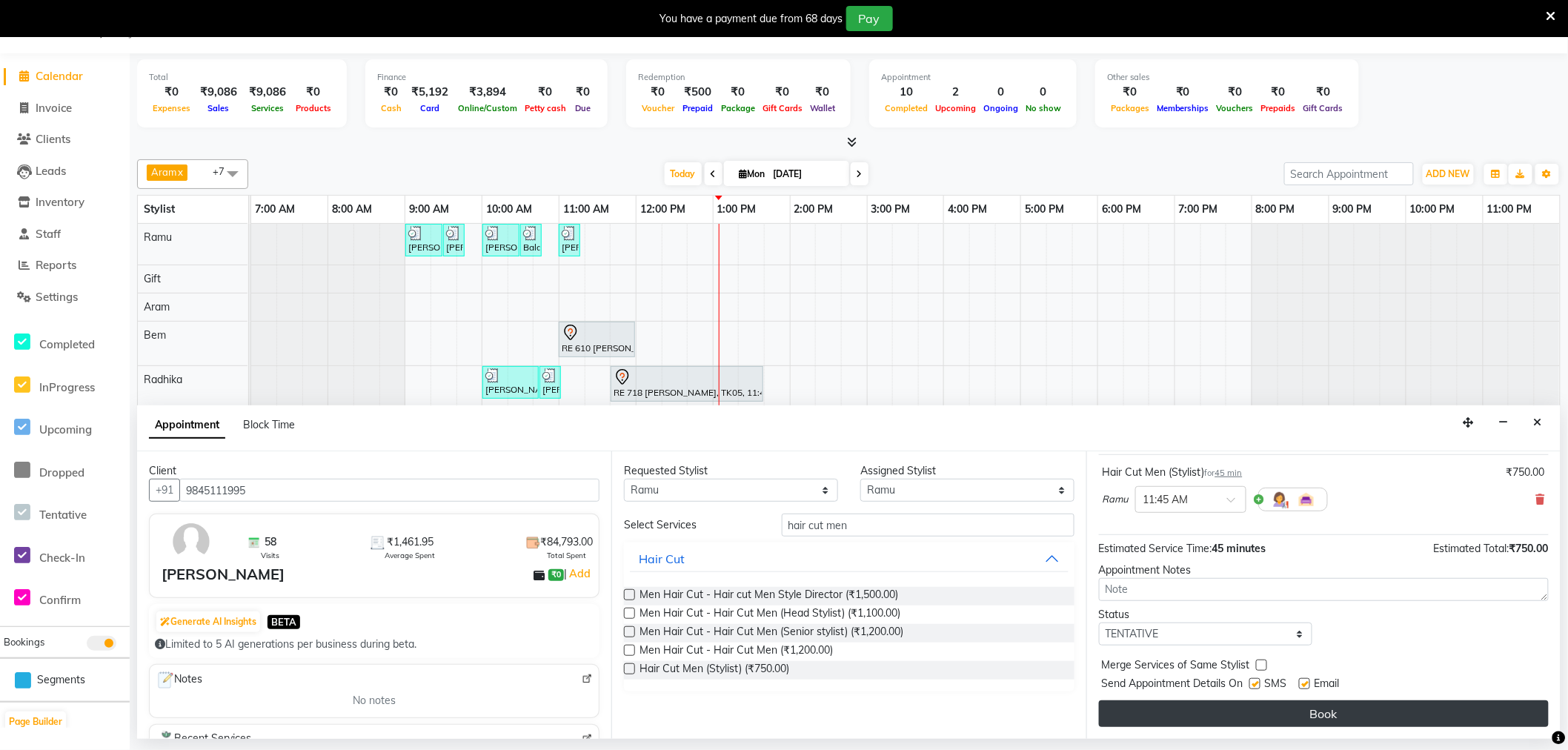
click at [1221, 712] on button "Book" at bounding box center [1325, 713] width 450 height 27
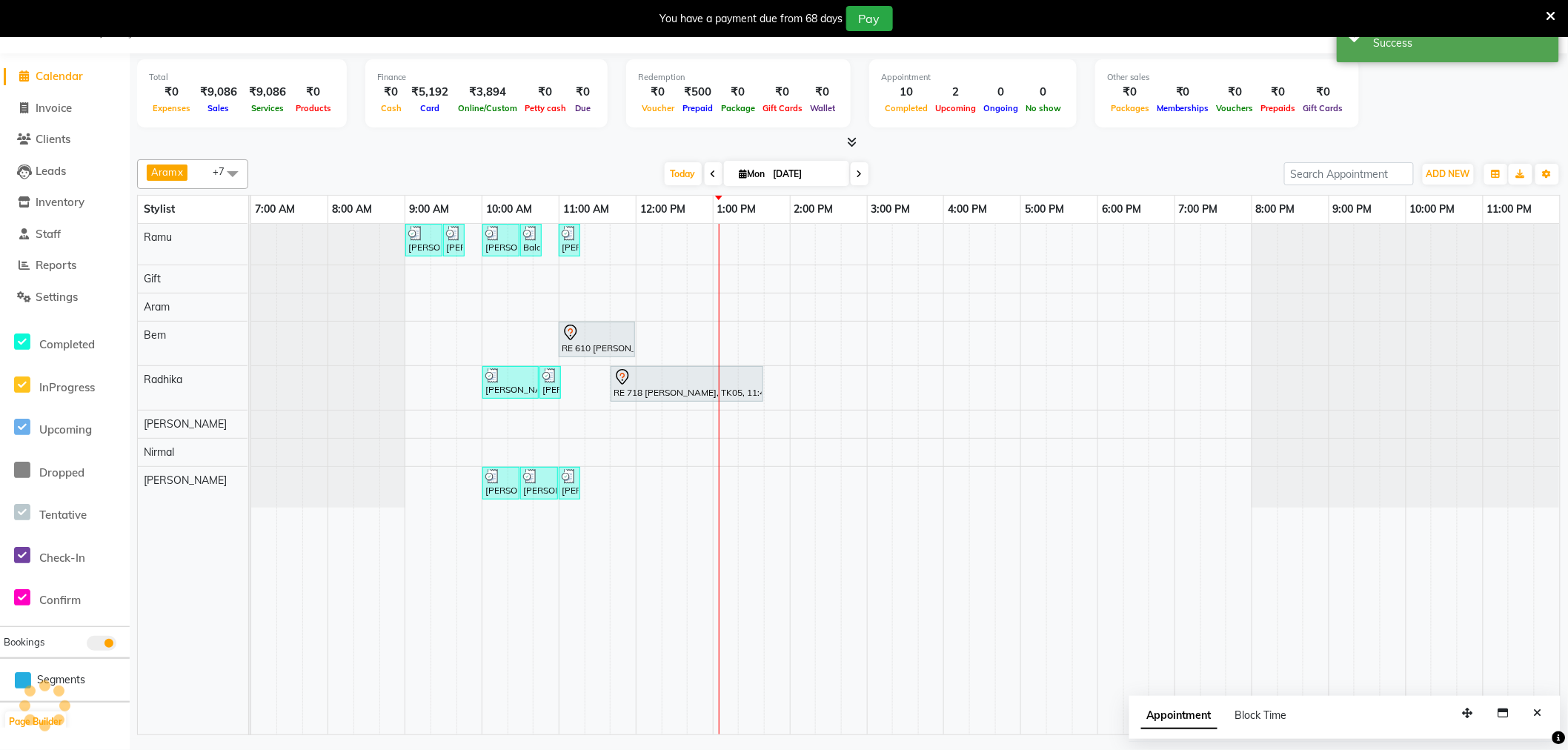
scroll to position [0, 0]
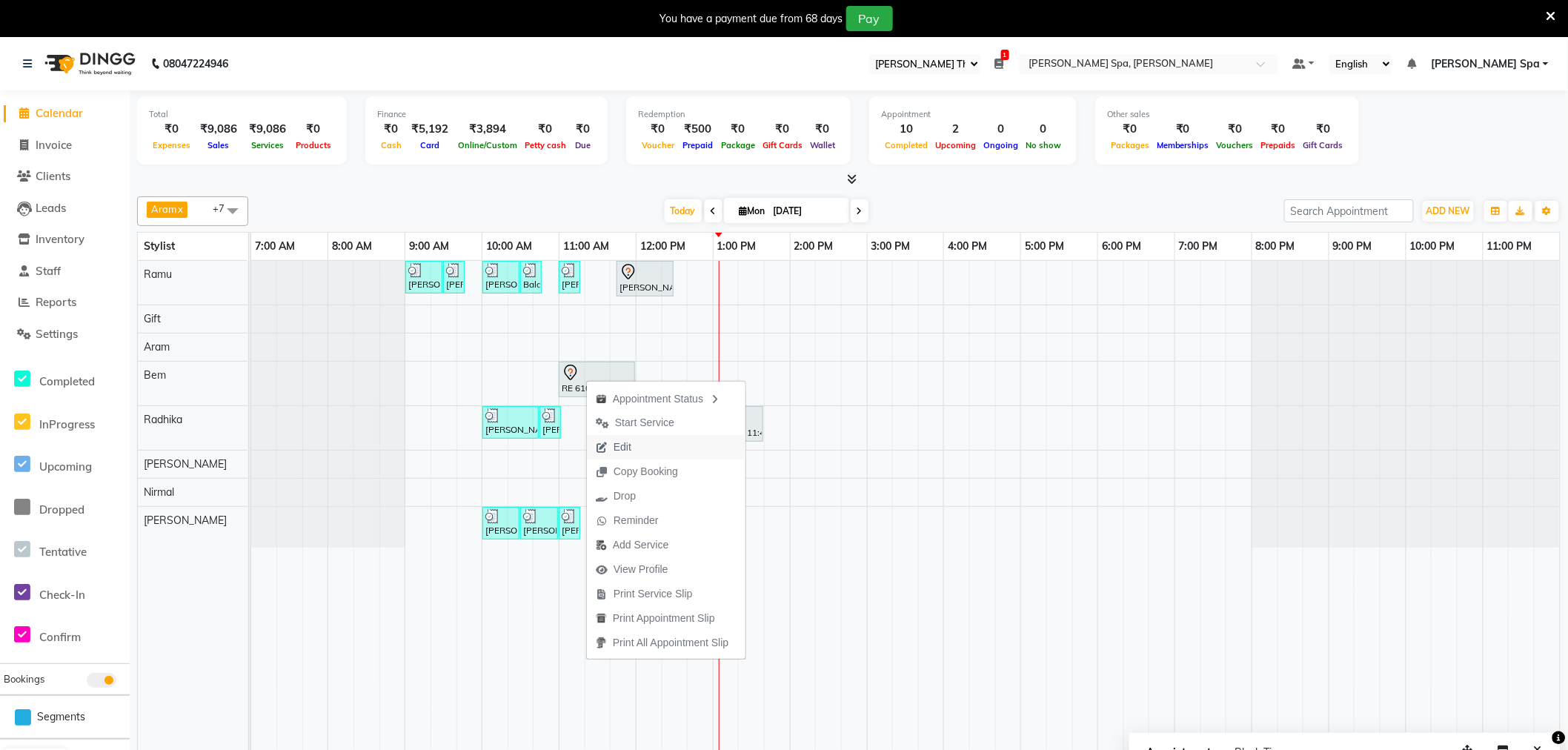
click at [634, 450] on span "Edit" at bounding box center [614, 447] width 53 height 25
select select "tentative"
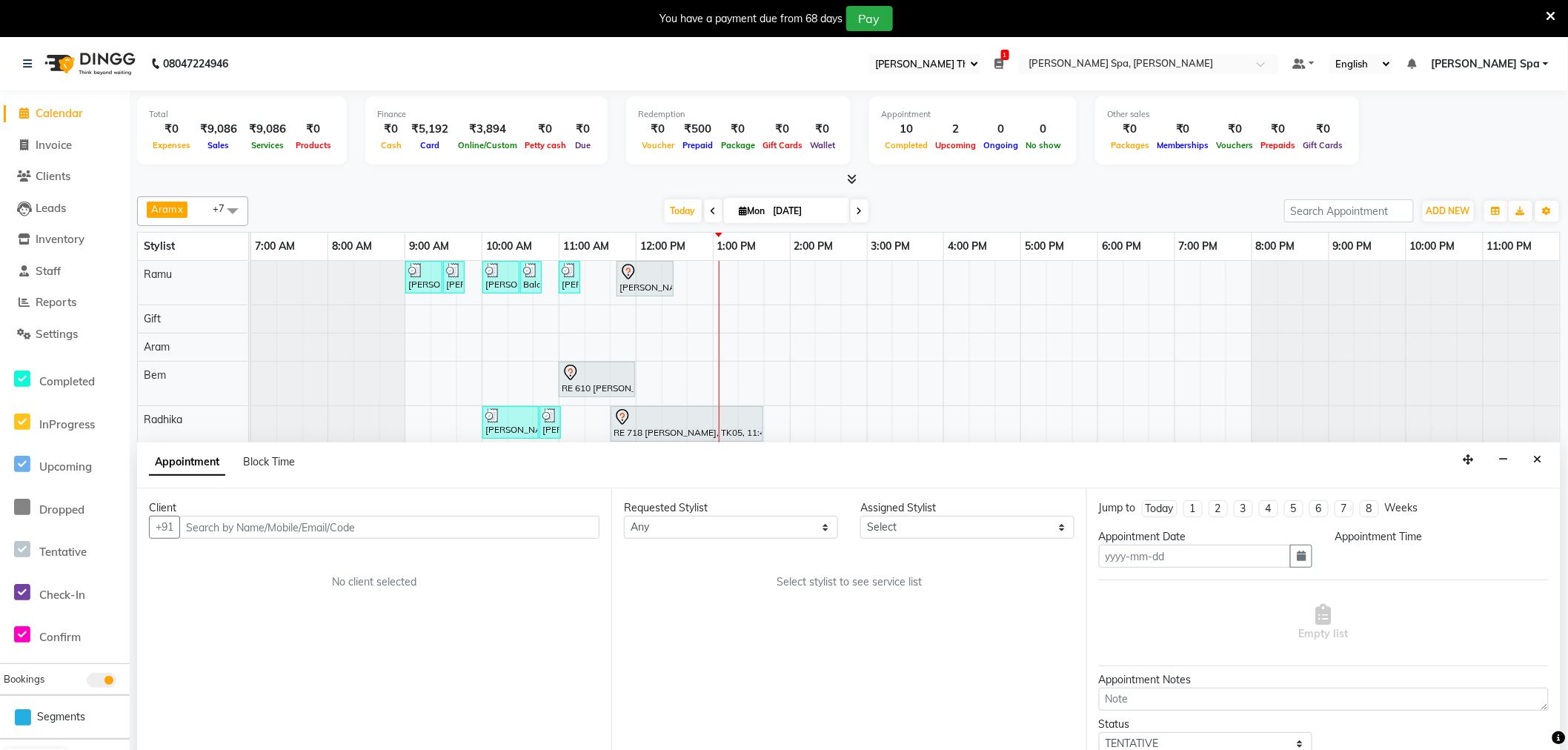
type input "[DATE]"
select select "660"
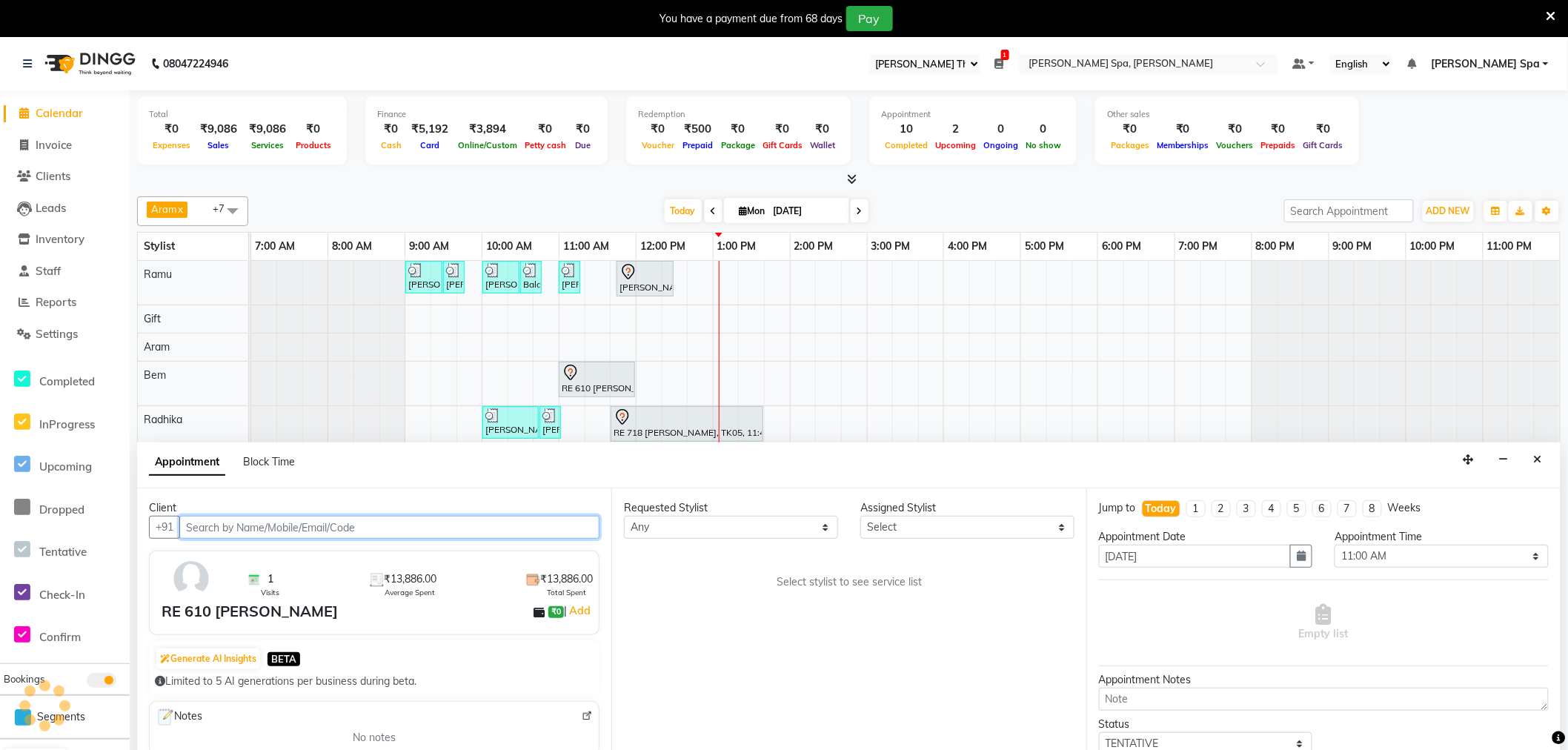
scroll to position [37, 0]
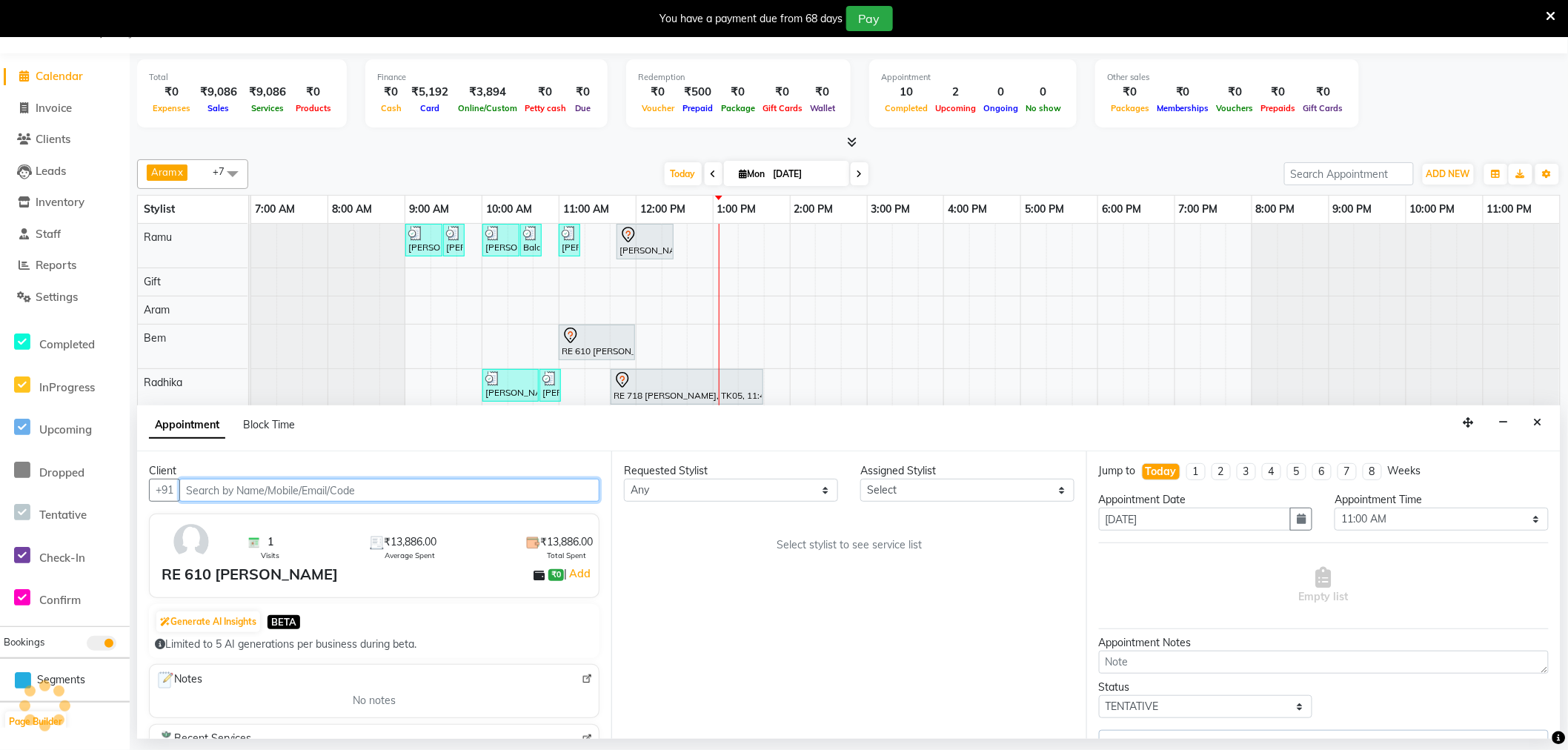
select select "84962"
select select "4302"
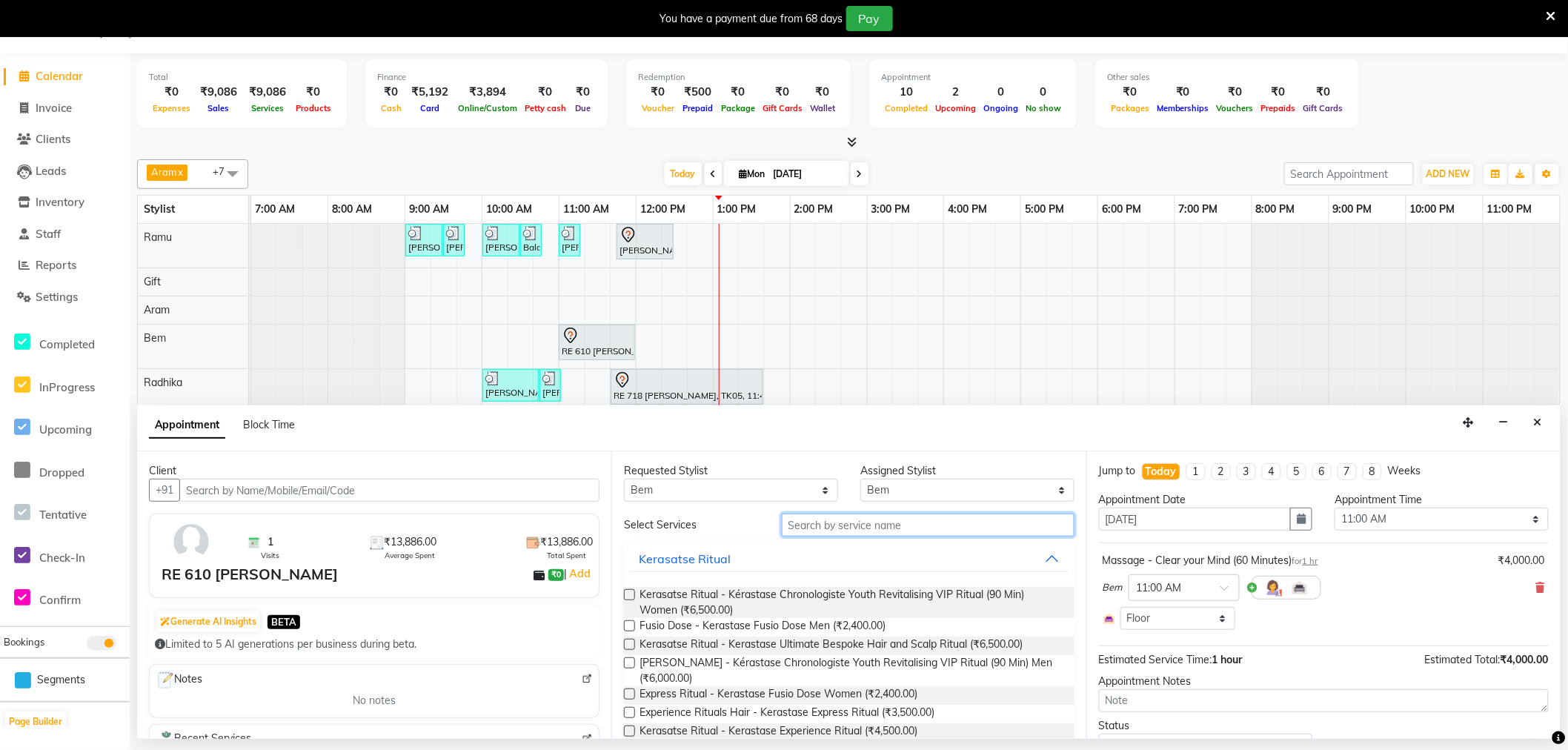
click at [816, 526] on input "text" at bounding box center [928, 524] width 293 height 23
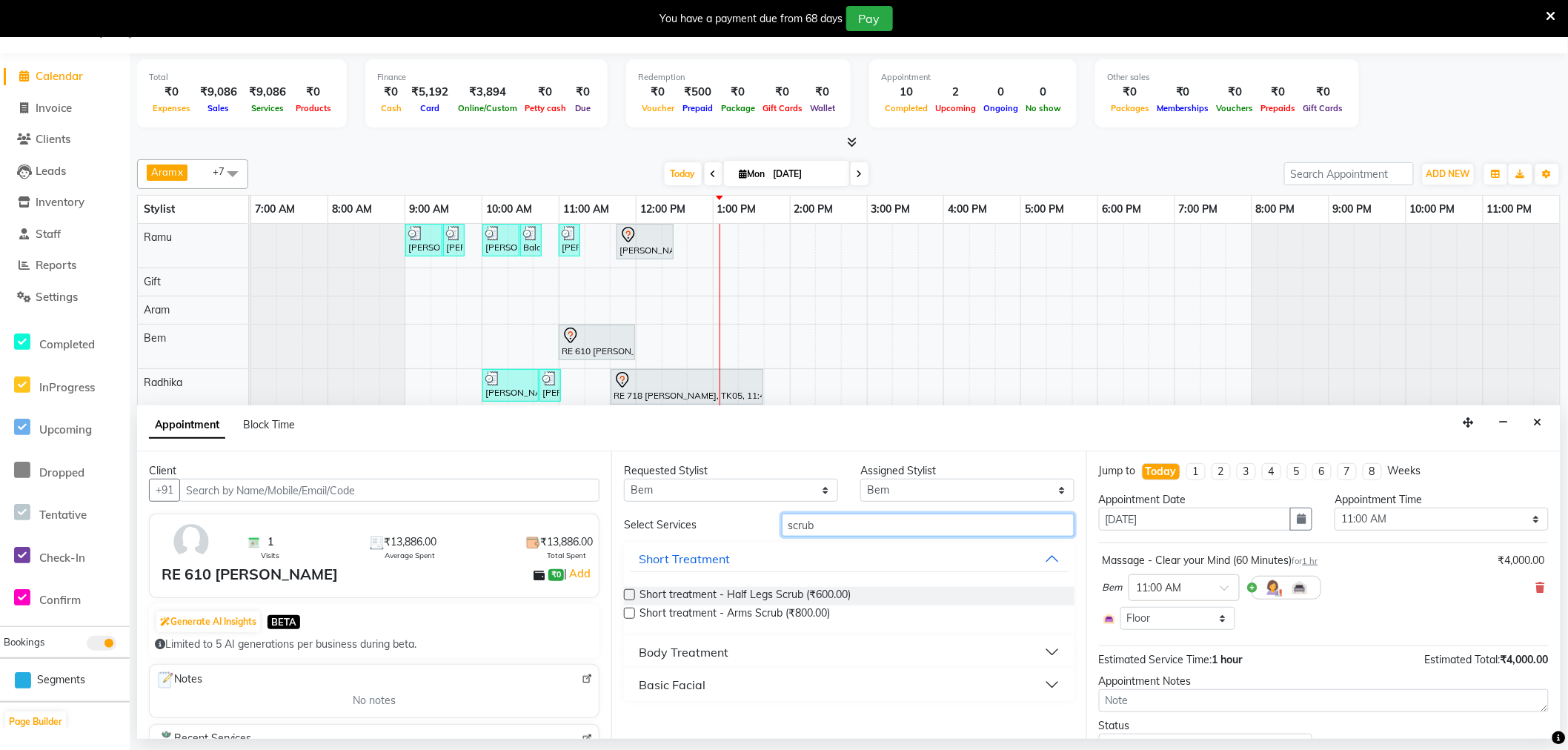
type input "scrub"
click at [701, 658] on div "Body Treatment" at bounding box center [683, 652] width 89 height 18
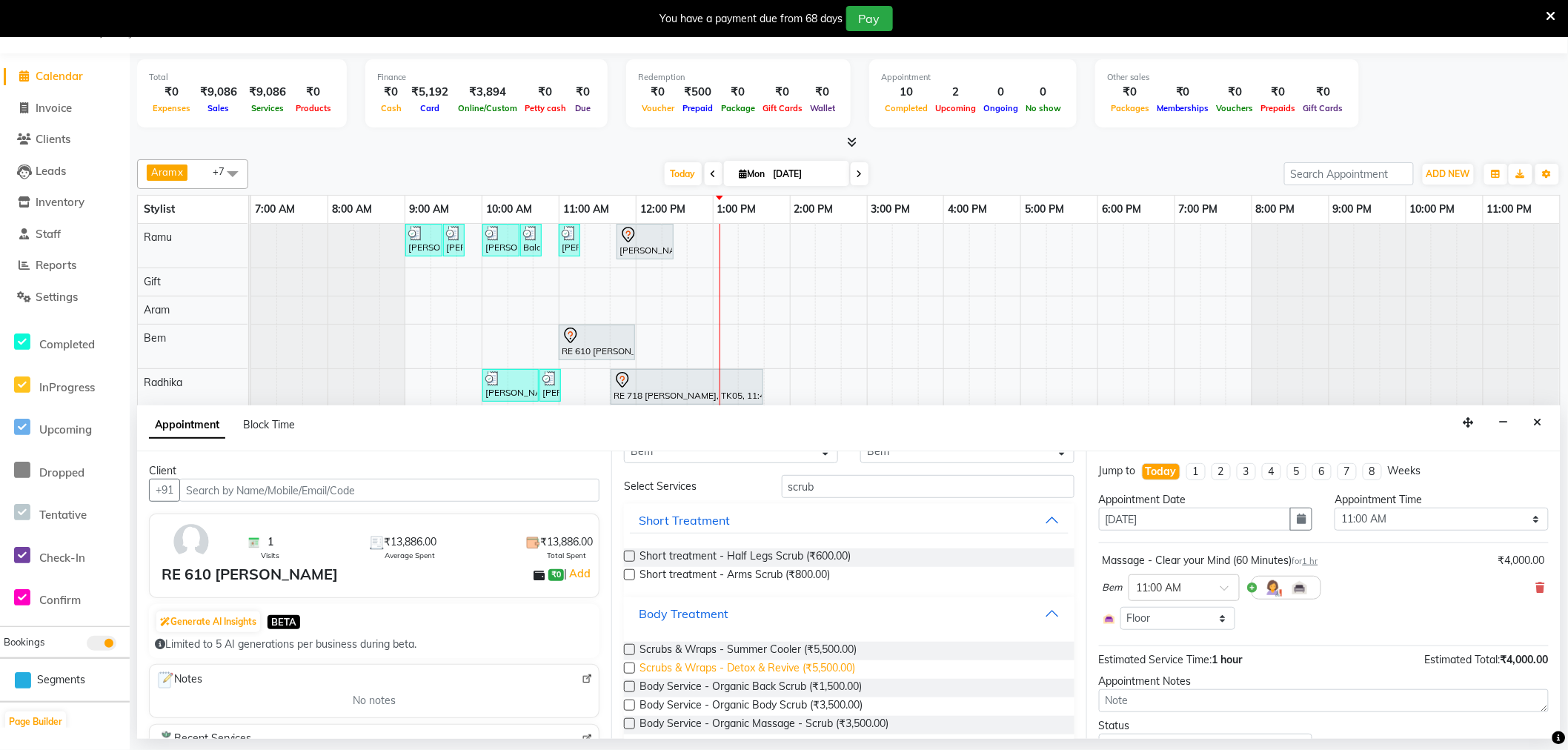
scroll to position [90, 0]
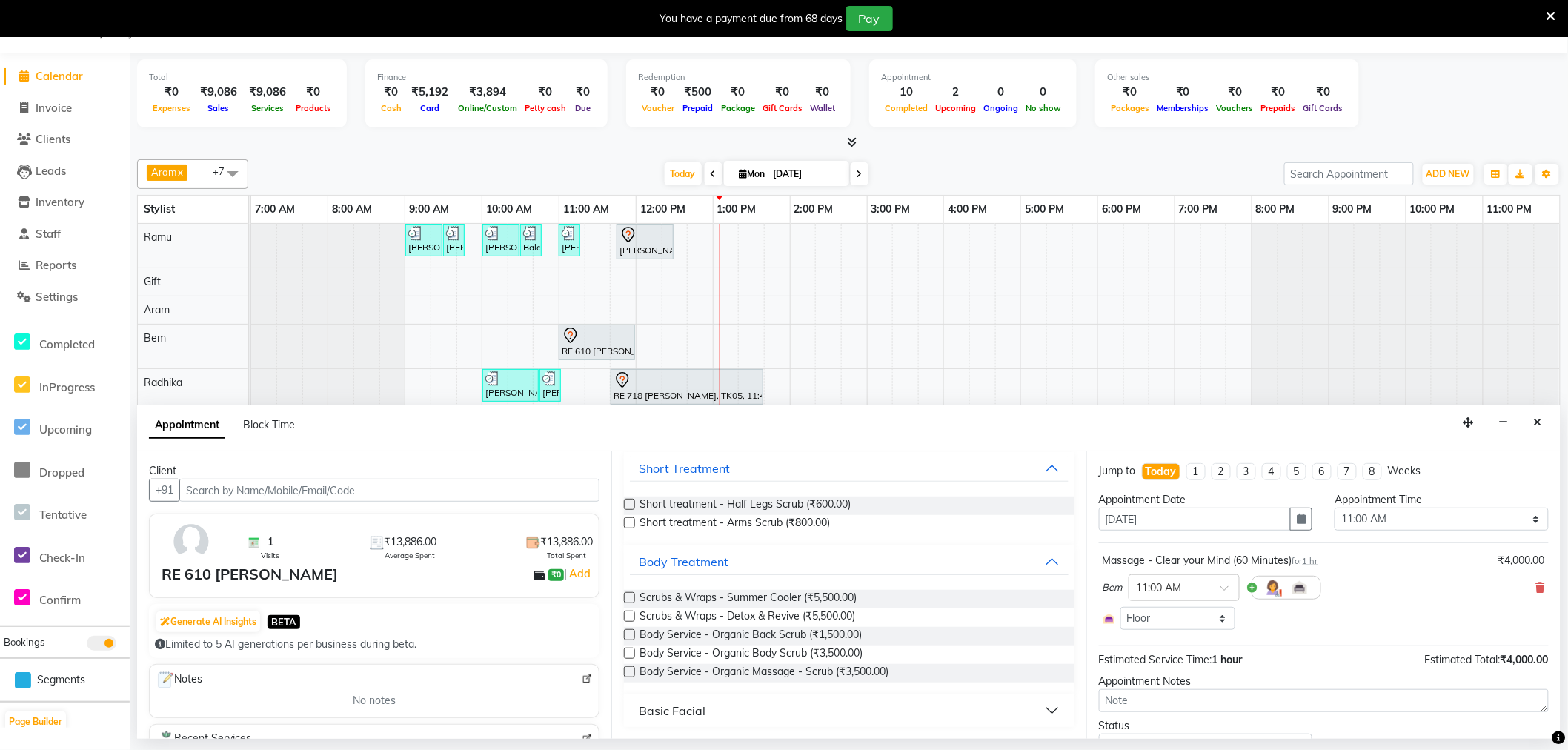
click at [626, 651] on label at bounding box center [629, 653] width 11 height 11
click at [626, 651] on input "checkbox" at bounding box center [629, 655] width 10 height 10
checkbox input "false"
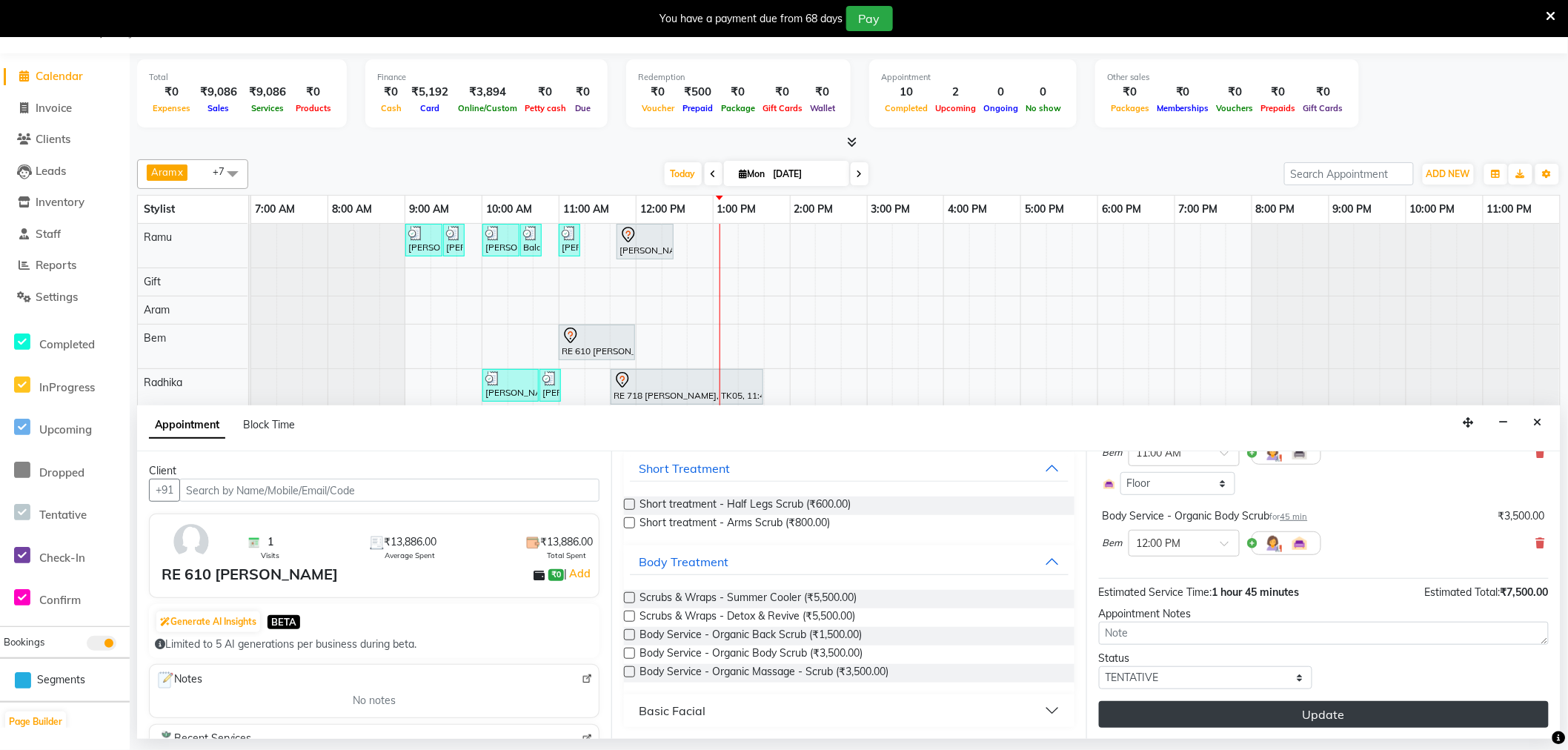
scroll to position [135, 0]
click at [1241, 713] on button "Update" at bounding box center [1325, 713] width 450 height 27
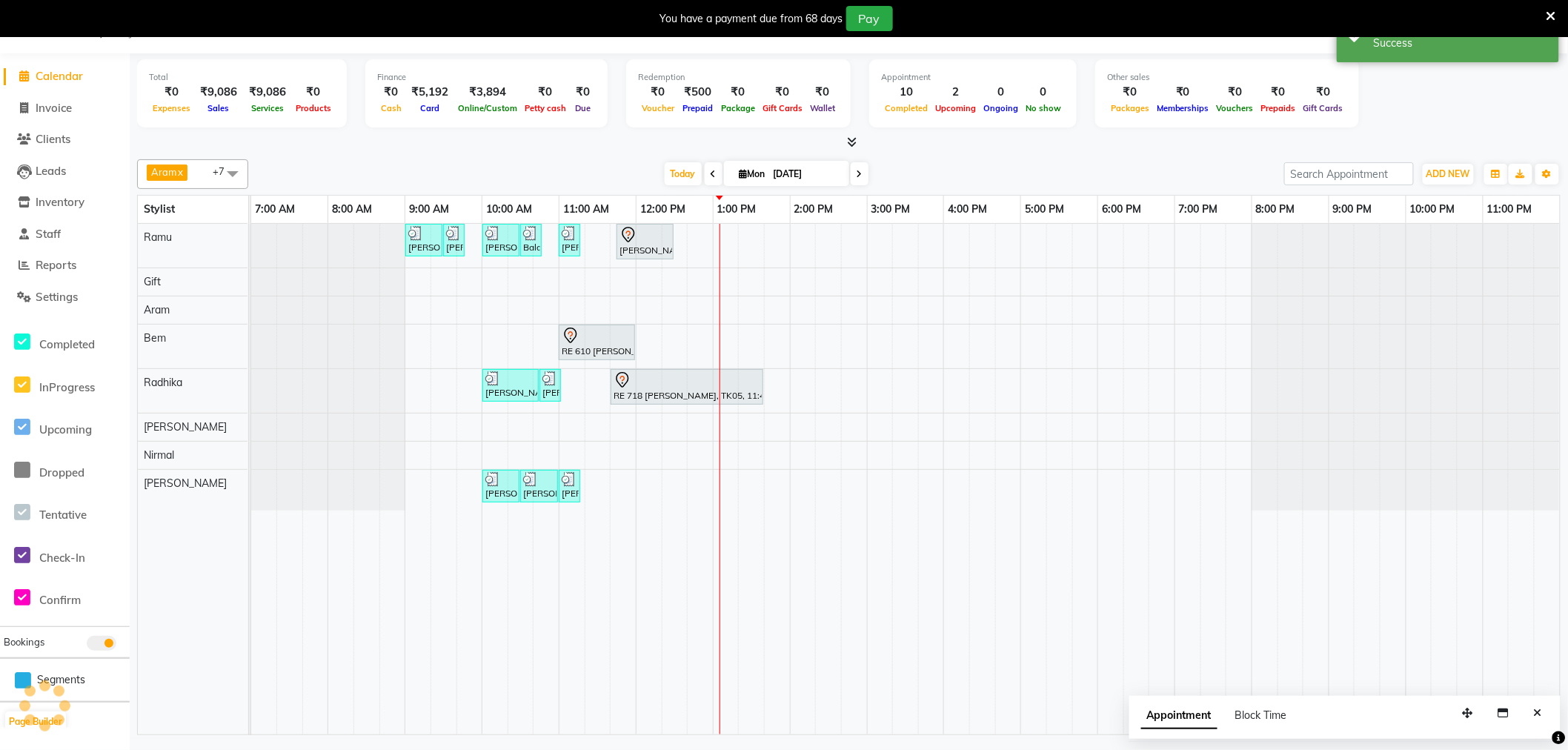
scroll to position [0, 0]
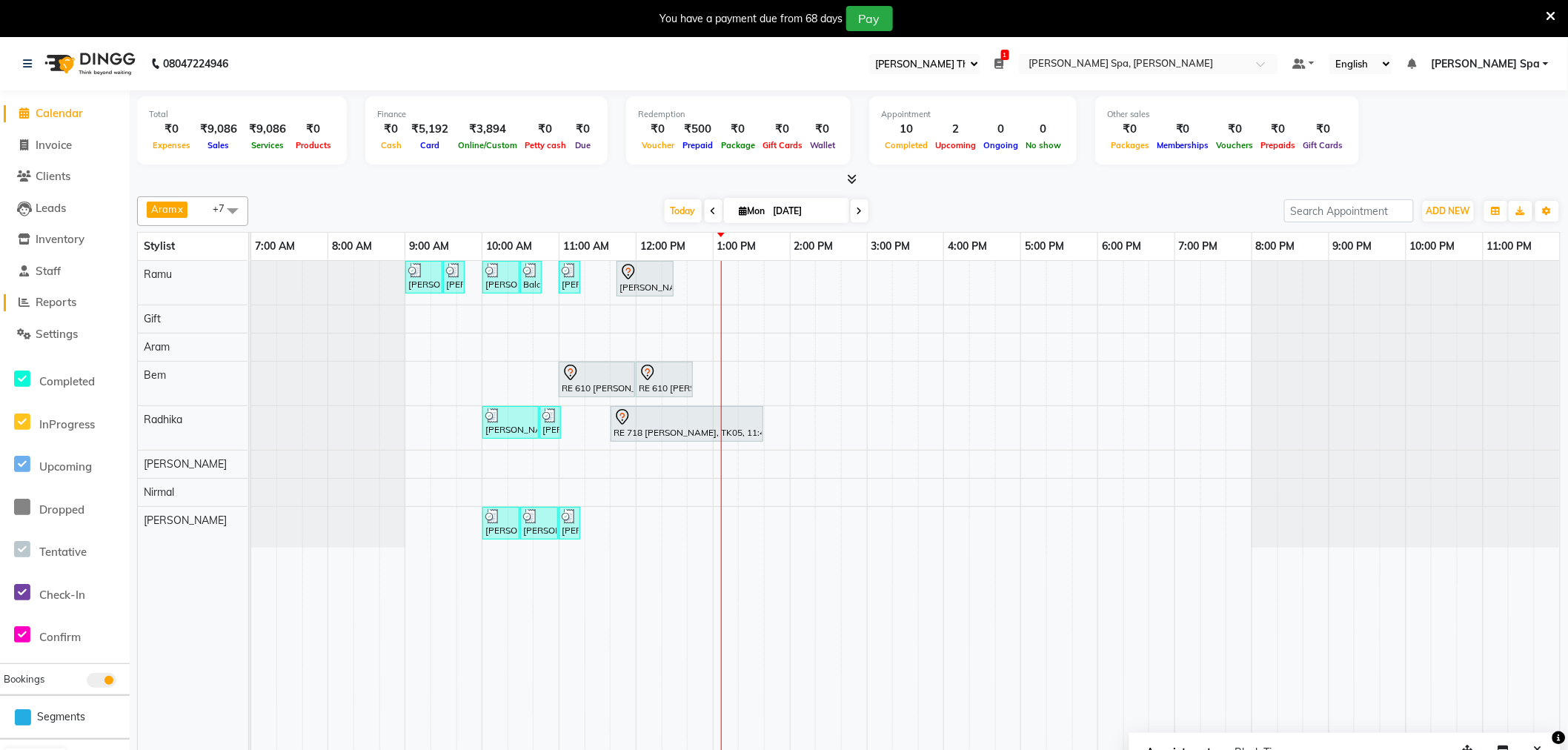
click at [48, 308] on span "Reports" at bounding box center [56, 301] width 41 height 14
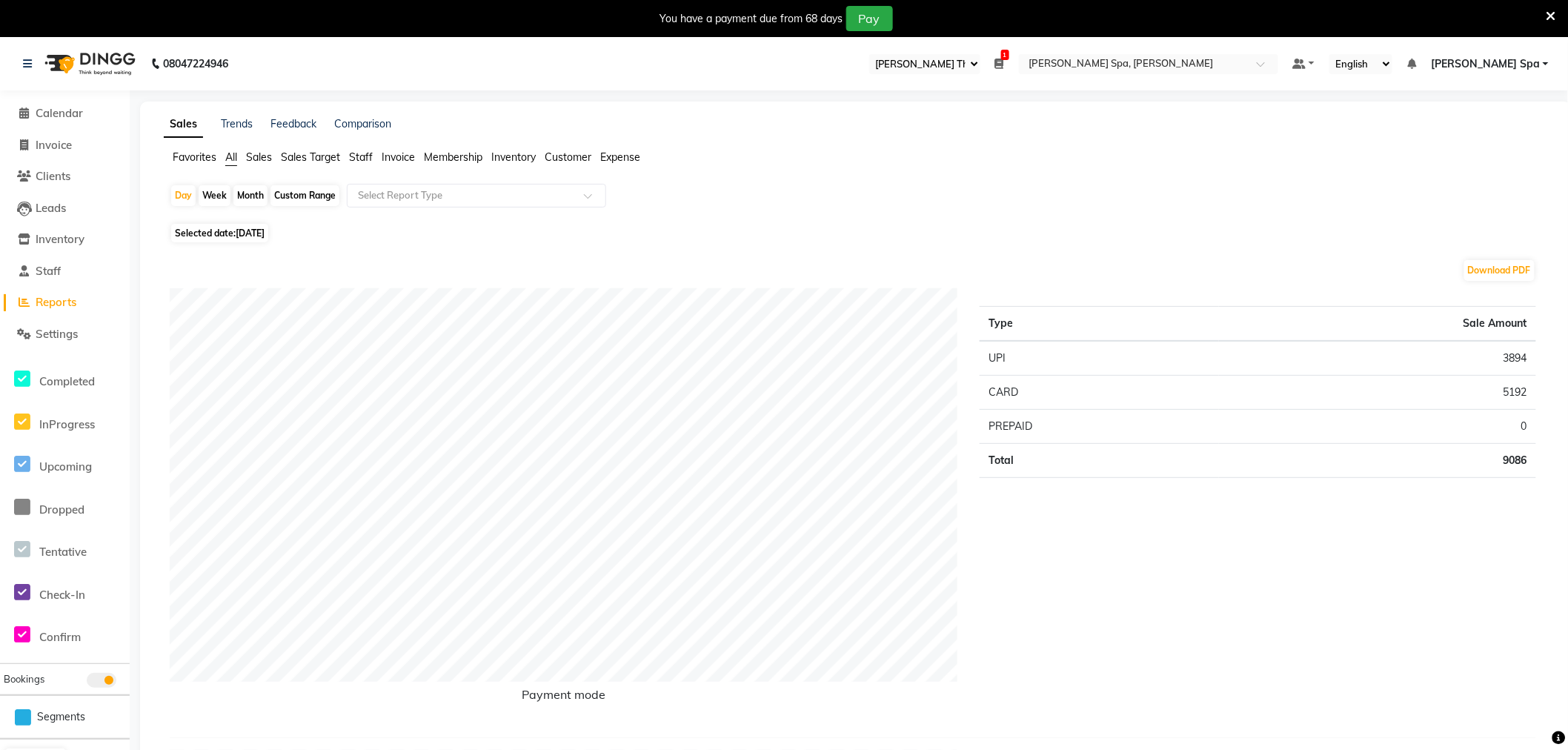
click at [260, 156] on span "Sales" at bounding box center [259, 157] width 26 height 14
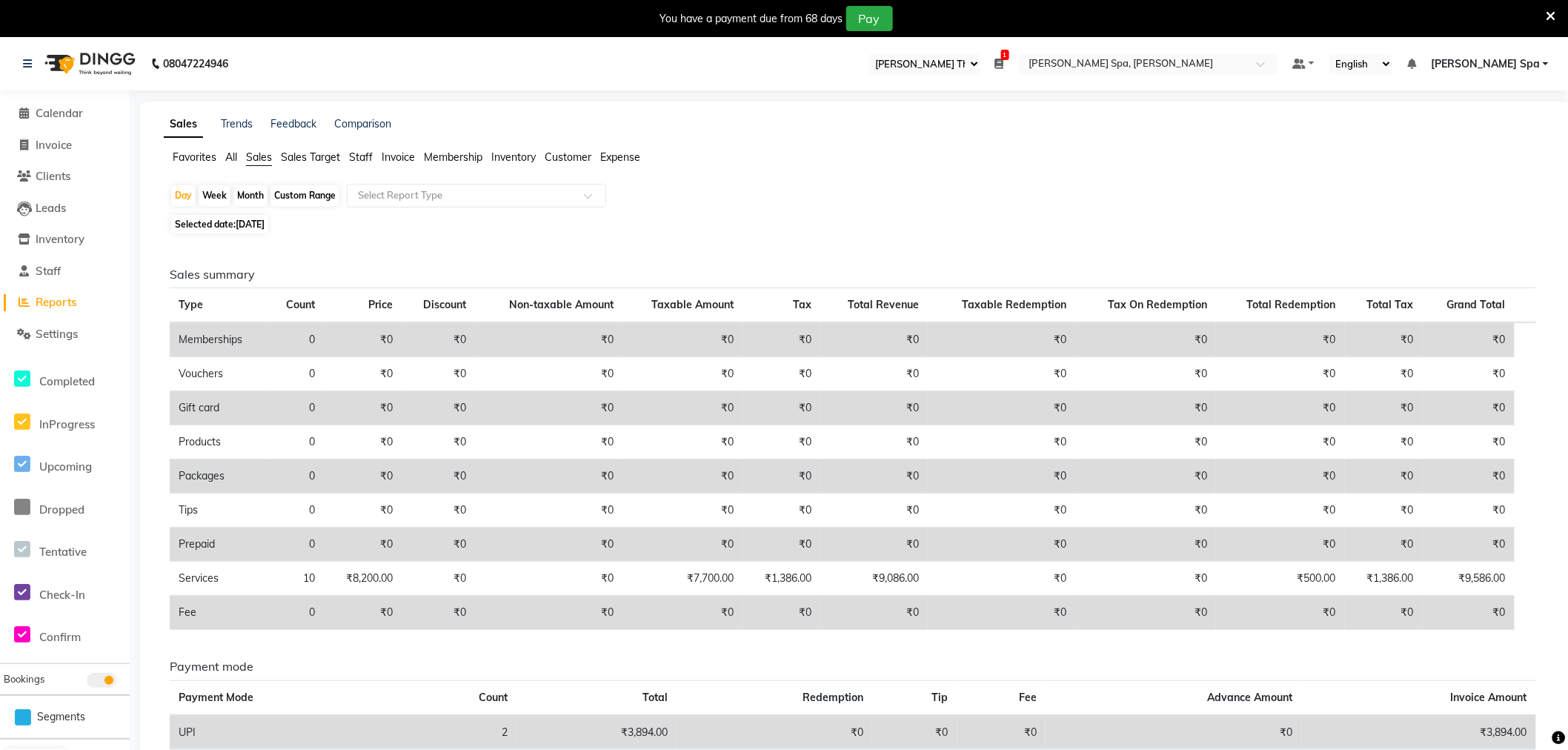
click at [309, 198] on div "Custom Range" at bounding box center [305, 195] width 69 height 21
select select "9"
select select "2025"
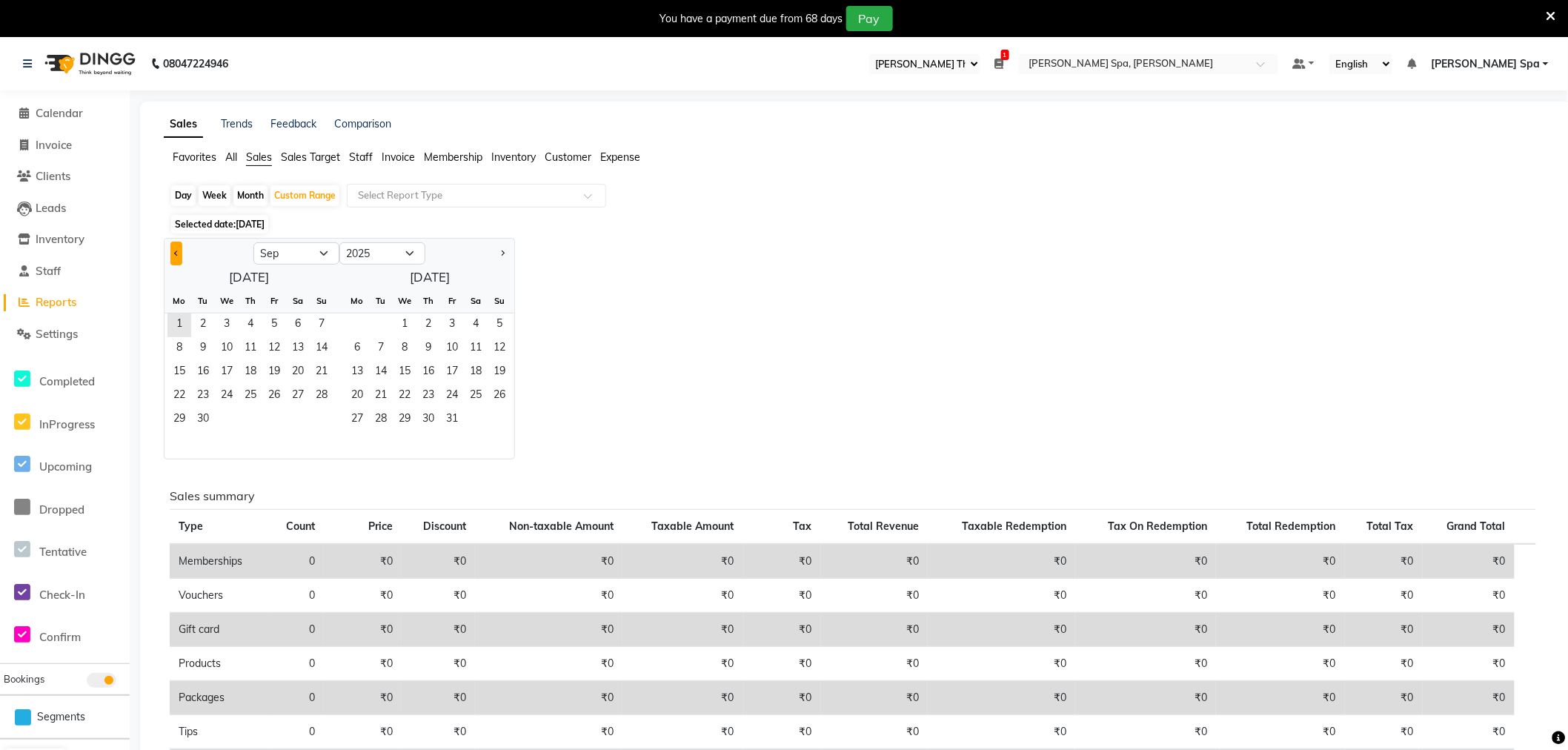
click at [174, 246] on button "Previous month" at bounding box center [177, 253] width 12 height 24
select select "8"
click at [283, 320] on span "1" at bounding box center [274, 325] width 24 height 24
click at [319, 421] on span "31" at bounding box center [322, 420] width 24 height 24
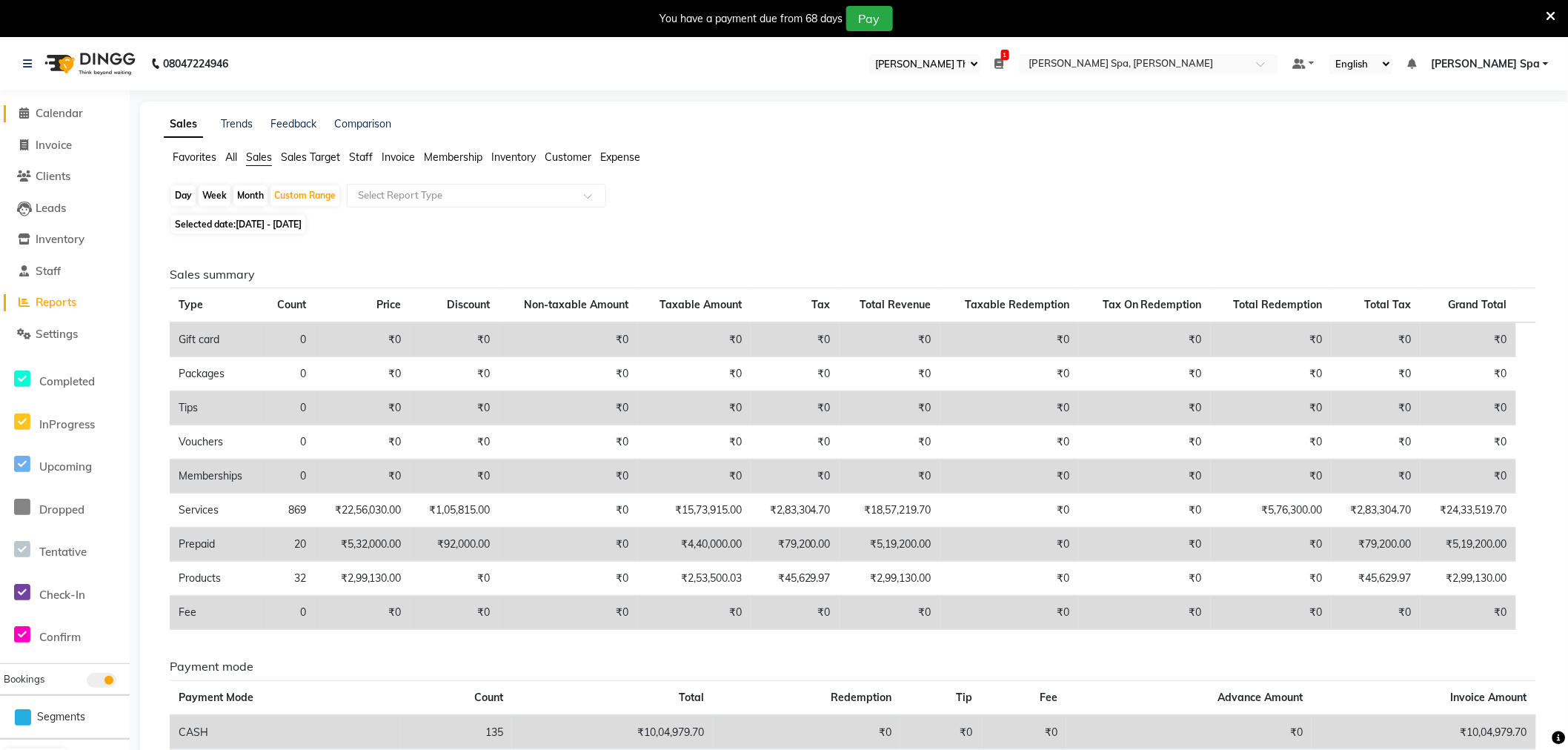
click at [59, 111] on span "Calendar" at bounding box center [59, 113] width 47 height 14
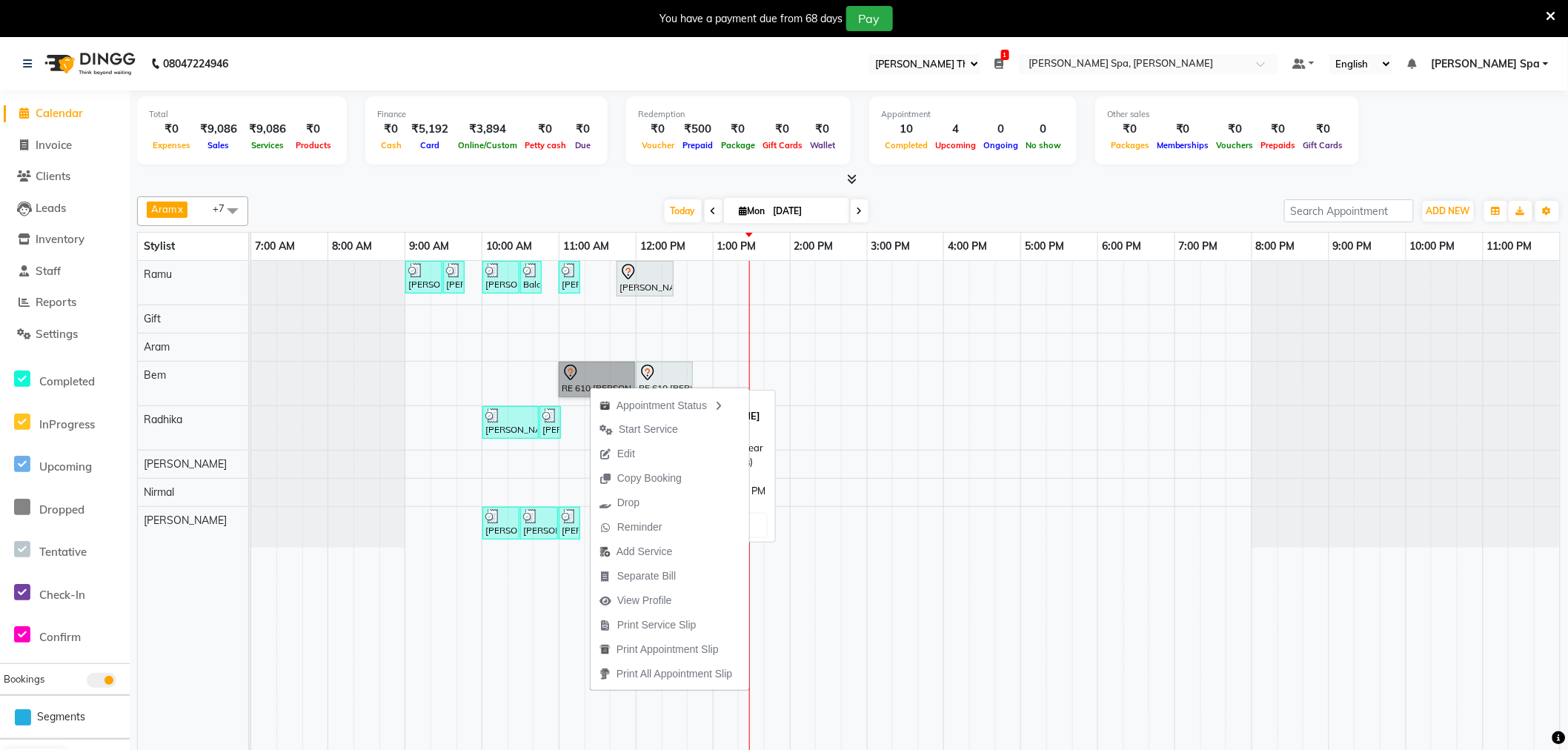
click at [587, 378] on link "RE 610 [PERSON_NAME], TK04, 11:00 AM-12:00 PM, Massage - Clear your Mind (60 Mi…" at bounding box center [597, 379] width 77 height 35
select select "7"
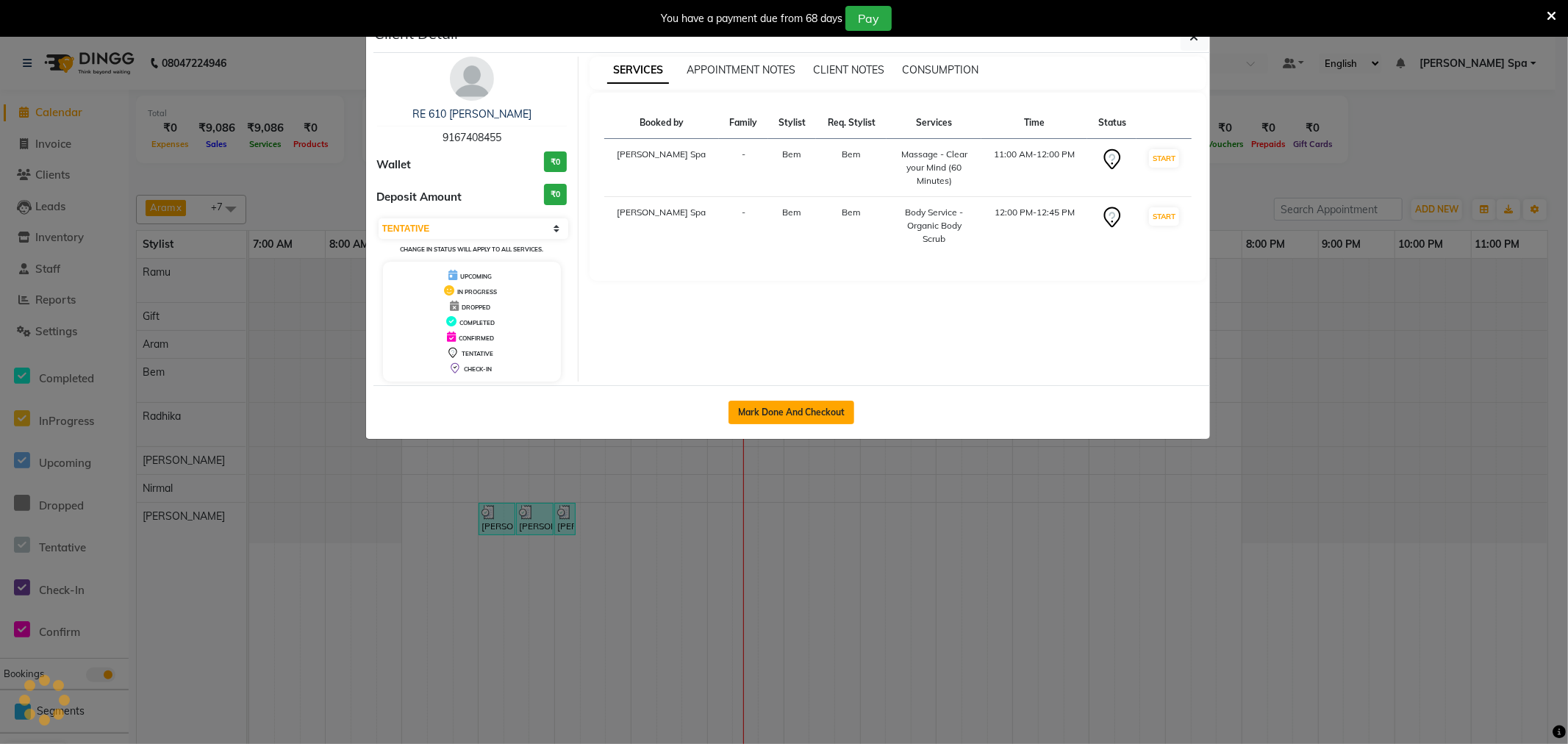
click at [769, 406] on button "Mark Done And Checkout" at bounding box center [791, 412] width 126 height 23
select select "service"
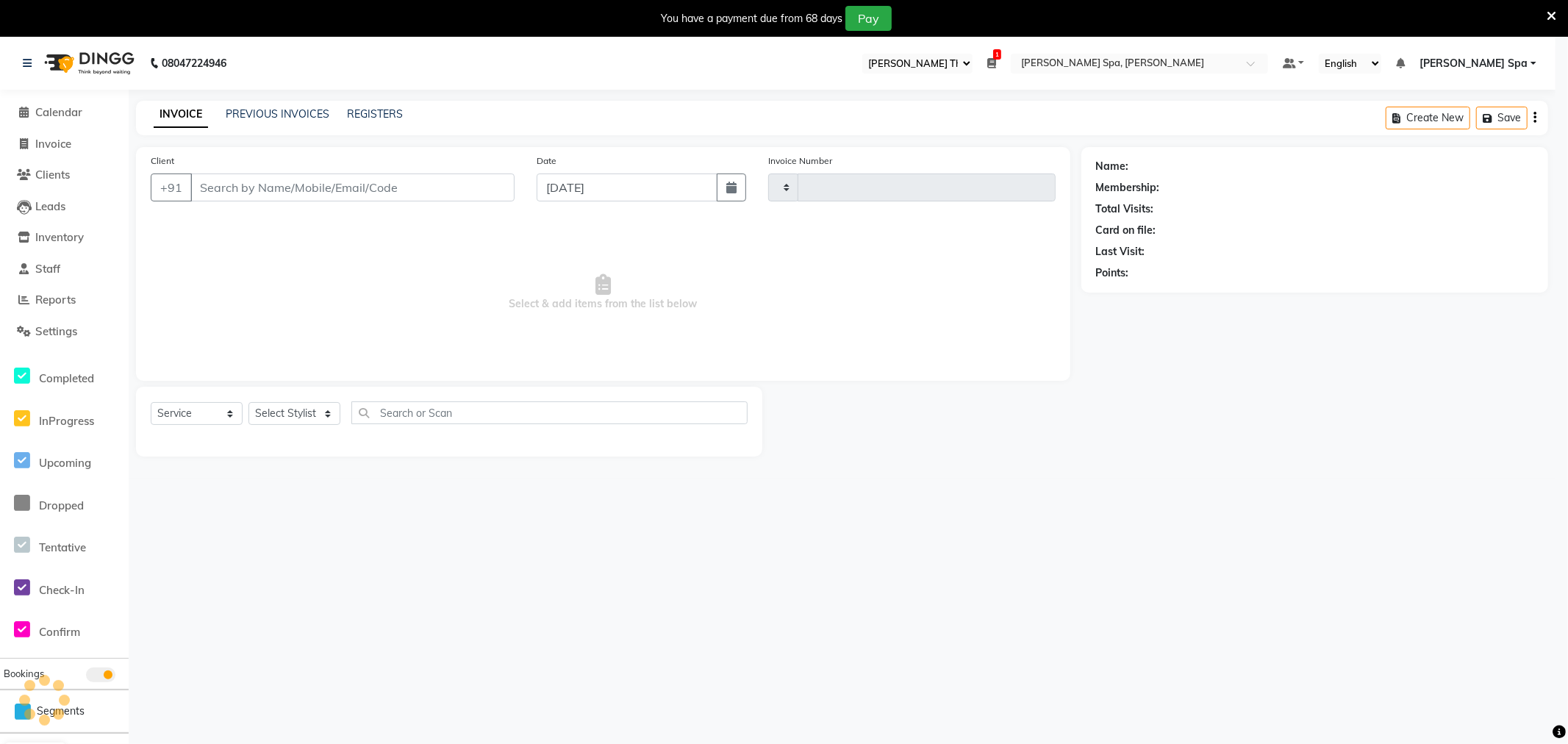
type input "1468"
select select "8545"
type input "9167408455"
select select "84962"
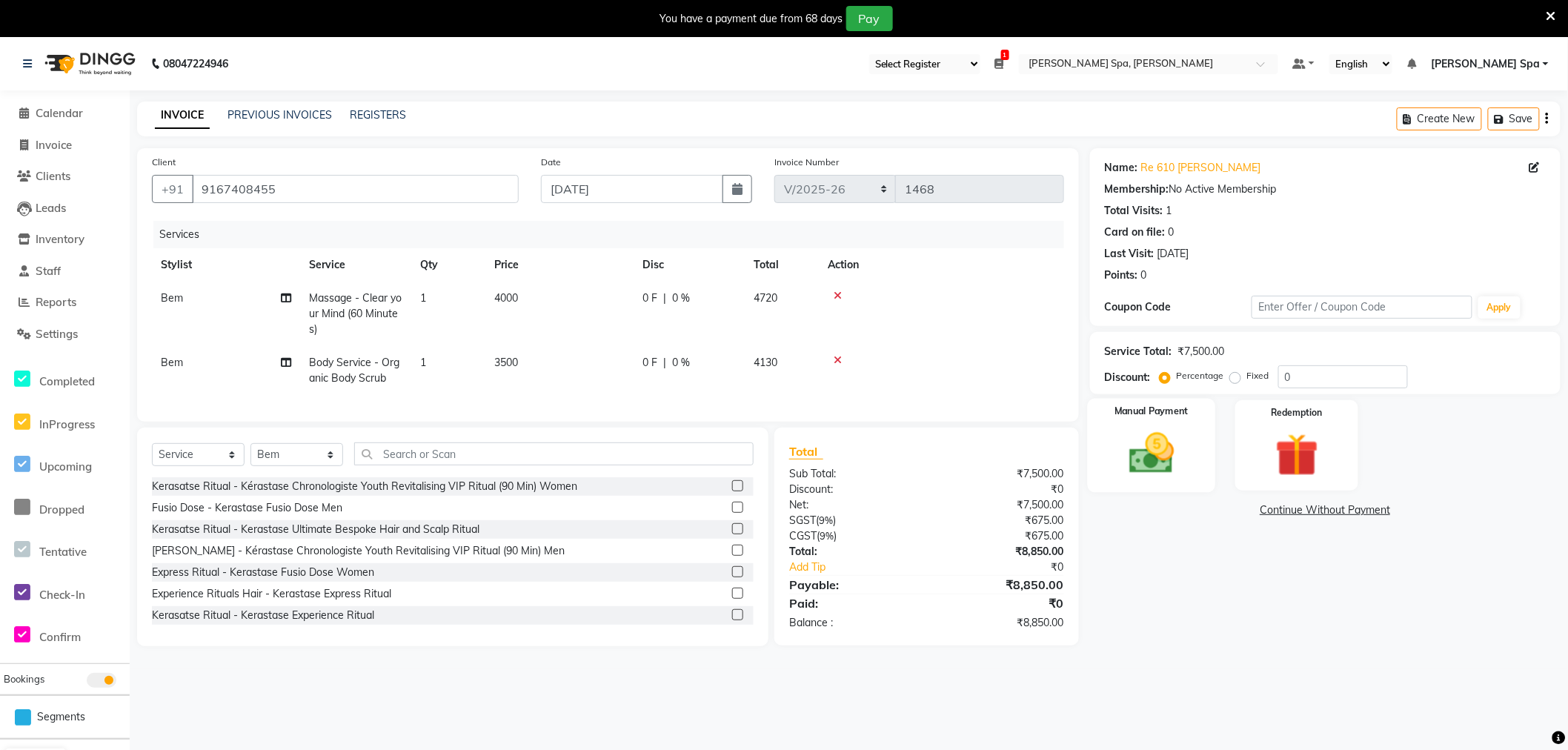
click at [1161, 424] on div "Manual Payment" at bounding box center [1152, 446] width 129 height 94
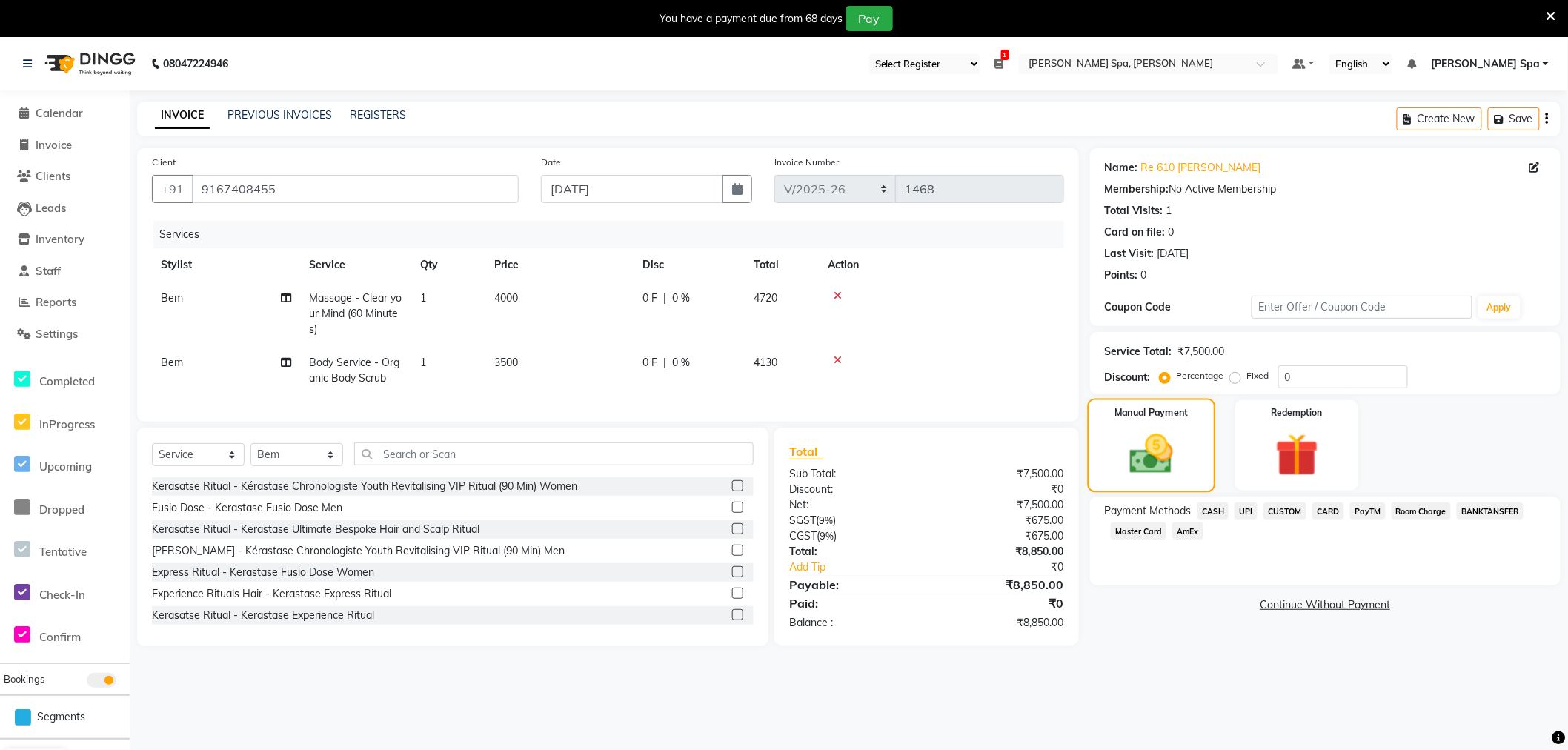
click at [1167, 441] on img at bounding box center [1152, 454] width 71 height 50
click at [1250, 509] on span "UPI" at bounding box center [1246, 510] width 23 height 17
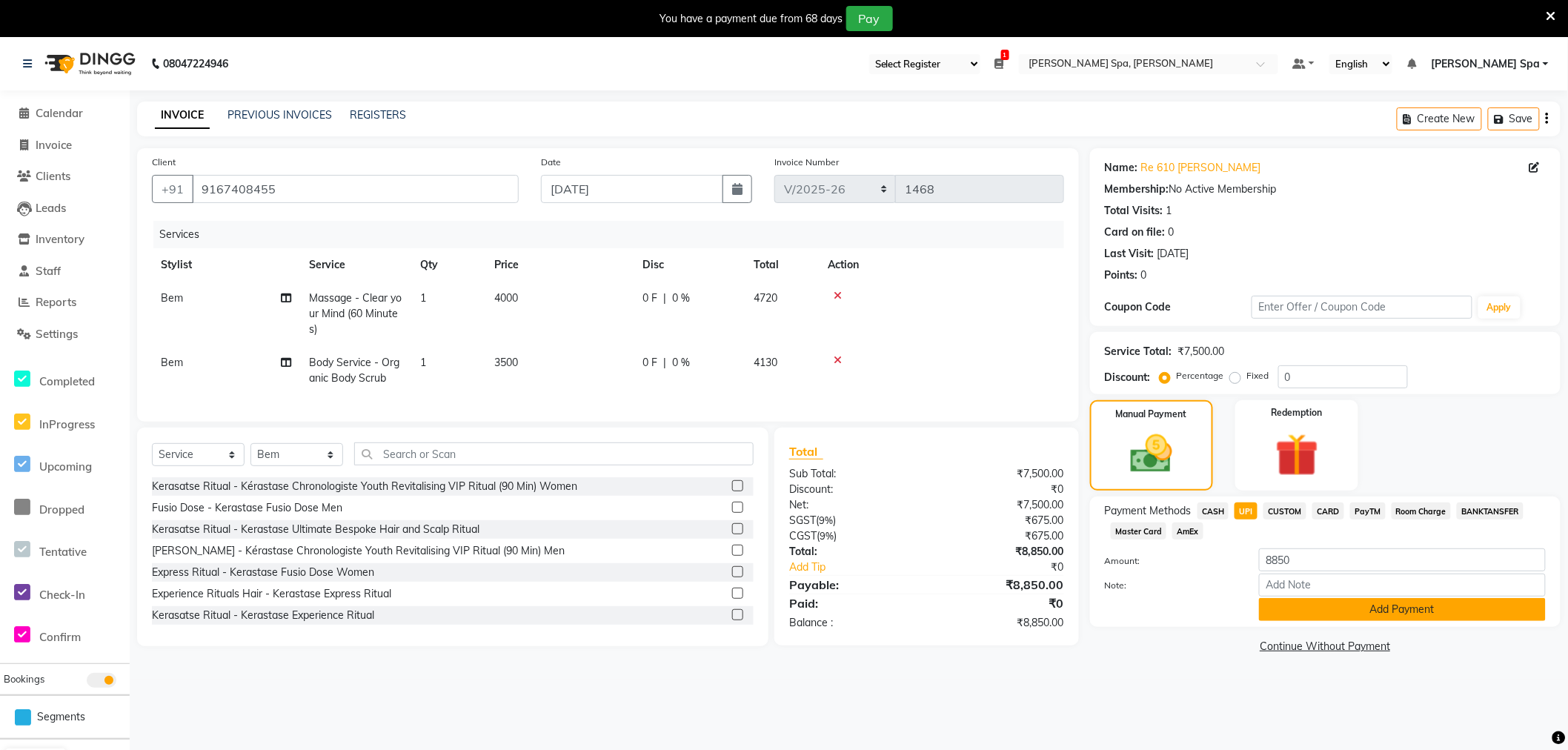
click at [1324, 608] on button "Add Payment" at bounding box center [1403, 609] width 287 height 23
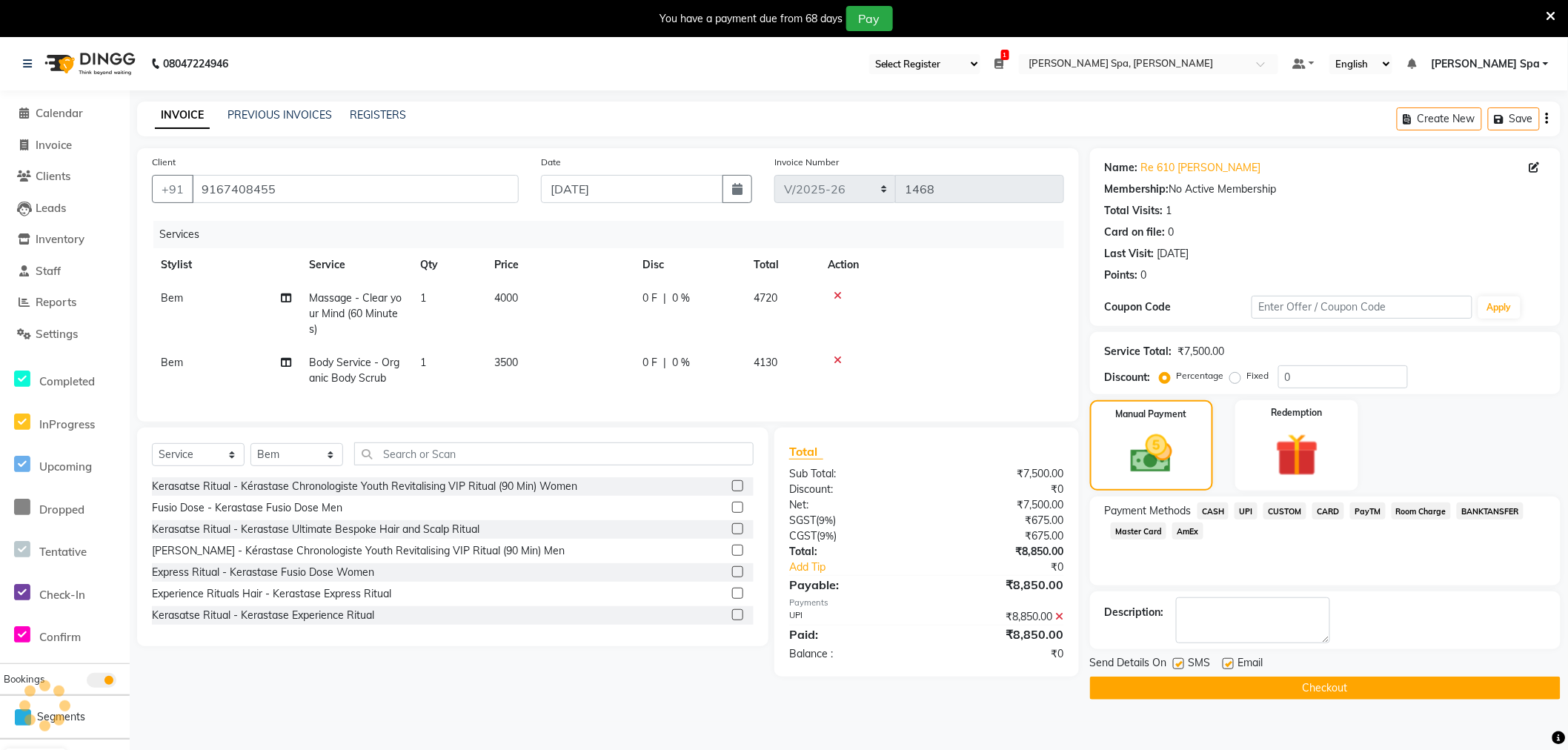
click at [1229, 661] on label at bounding box center [1228, 663] width 11 height 11
click at [1229, 661] on input "checkbox" at bounding box center [1228, 665] width 10 height 10
checkbox input "false"
click at [1265, 685] on button "Checkout" at bounding box center [1325, 687] width 470 height 23
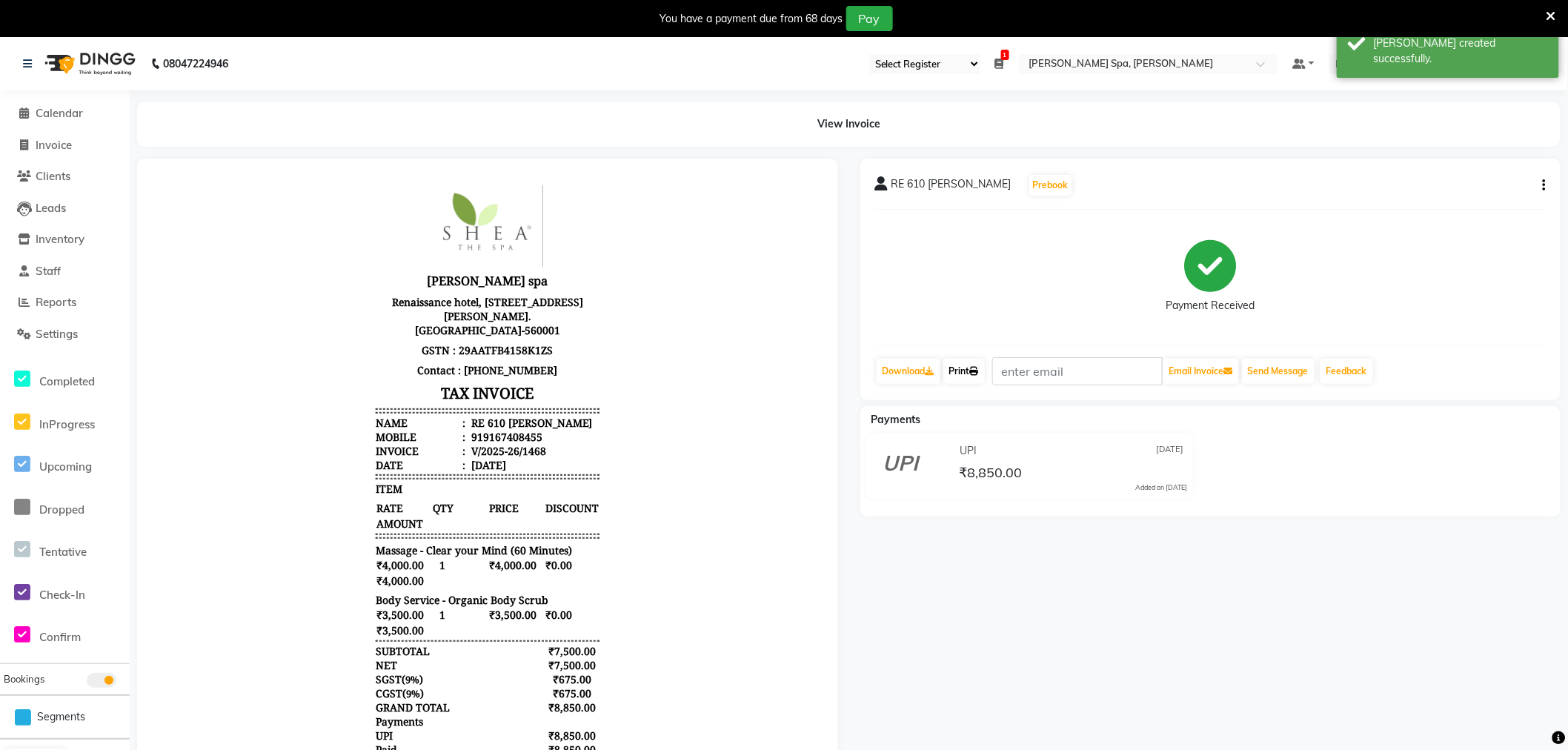
click at [966, 364] on link "Print" at bounding box center [964, 371] width 41 height 26
click at [68, 107] on span "Calendar" at bounding box center [59, 113] width 47 height 14
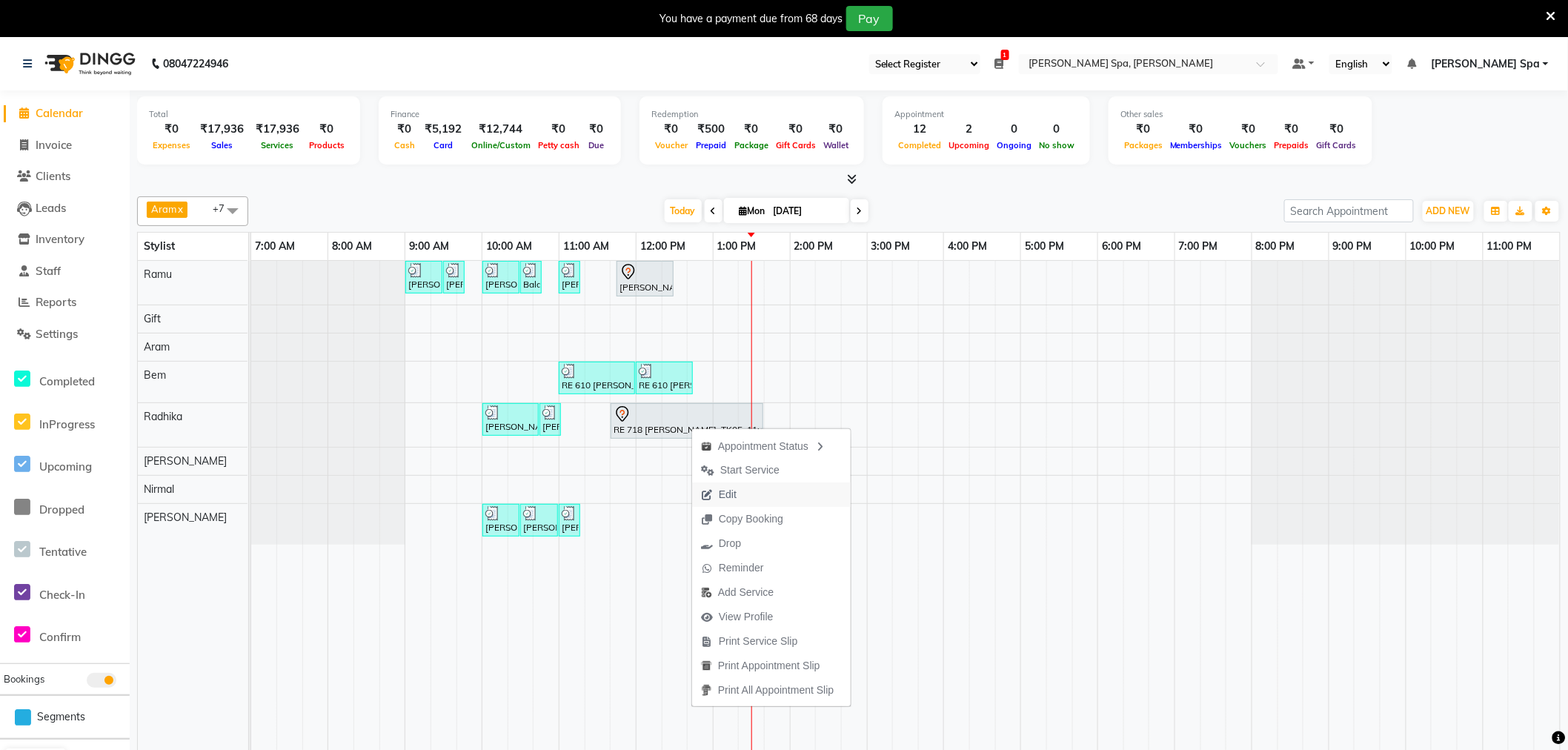
click at [728, 494] on span "Edit" at bounding box center [728, 495] width 18 height 16
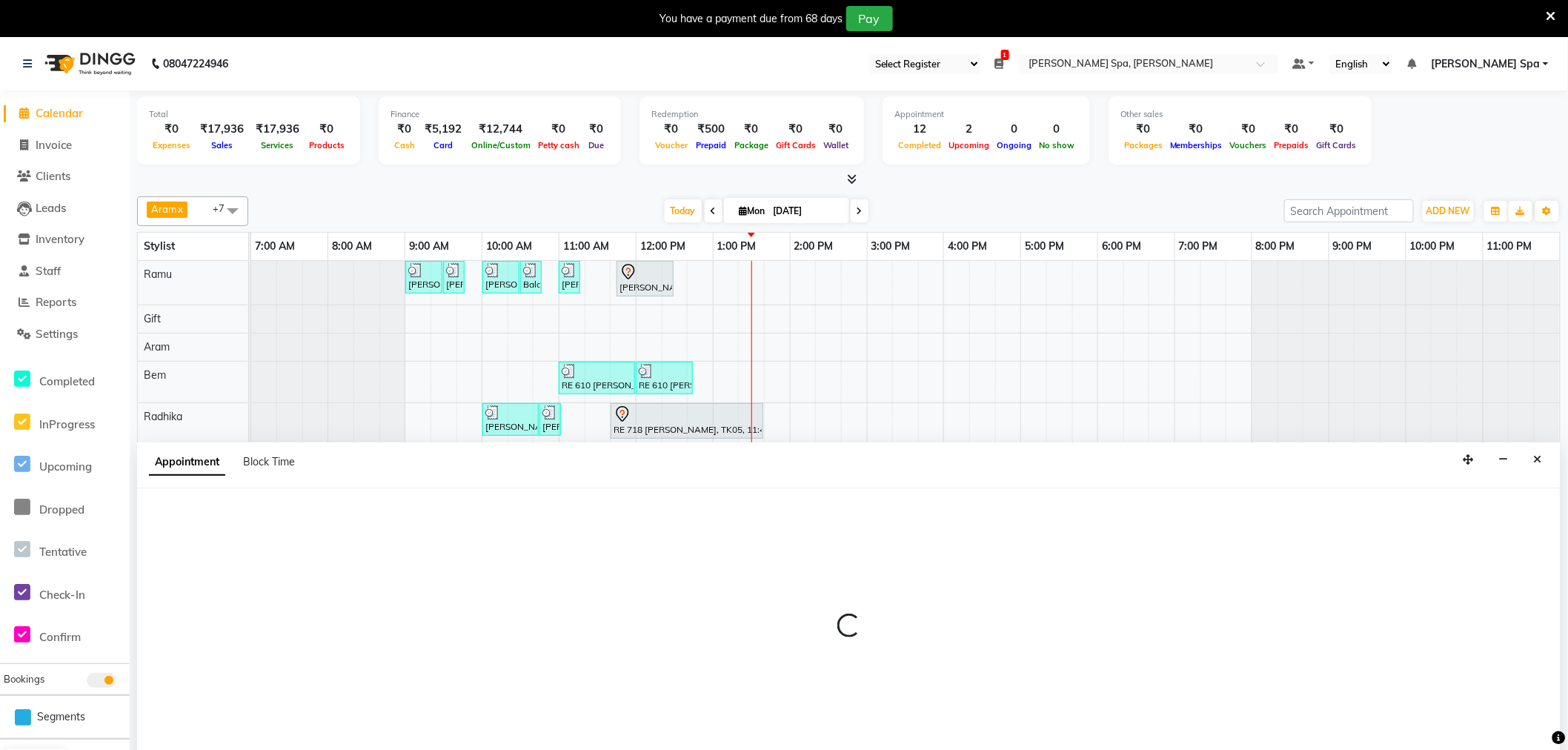
scroll to position [37, 0]
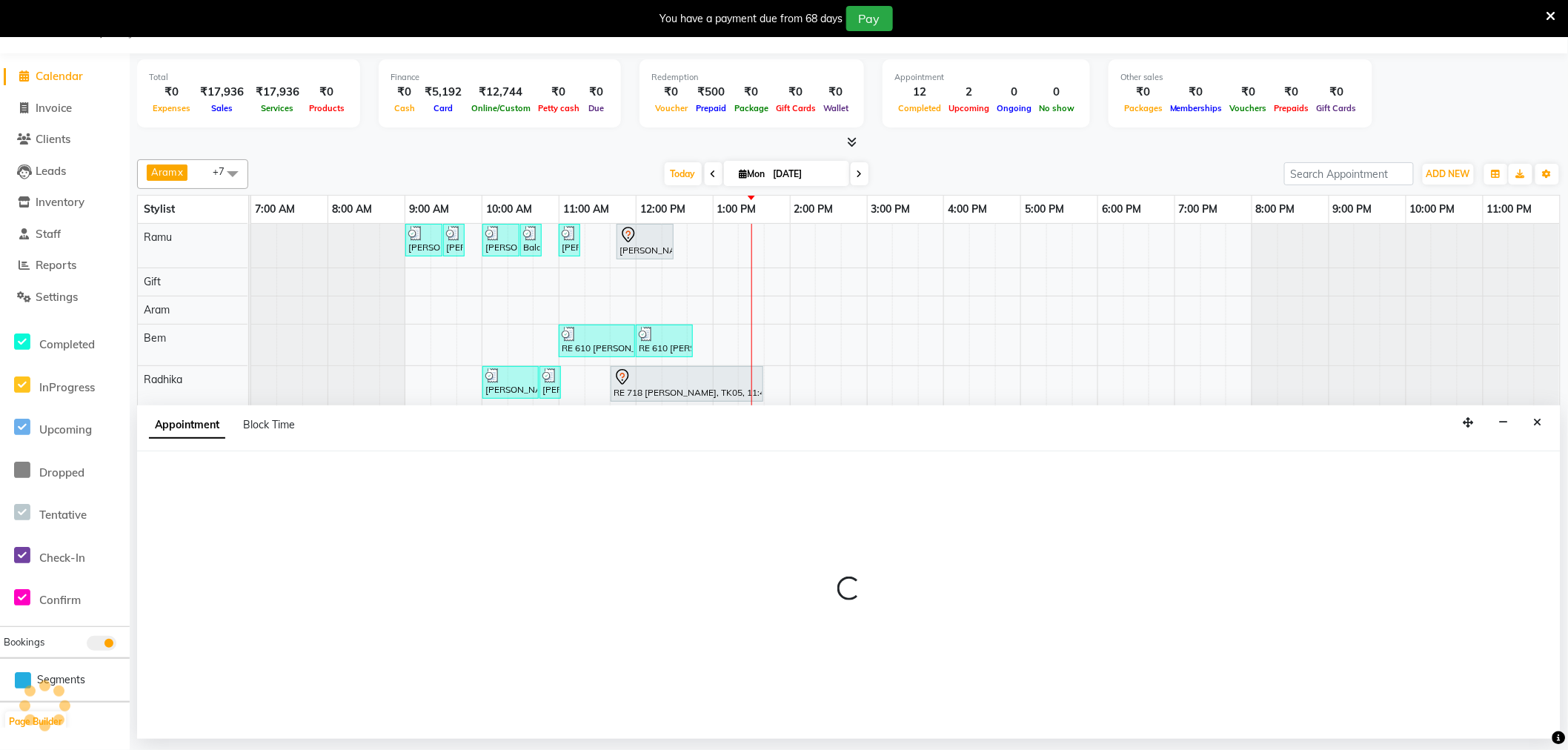
select select "tentative"
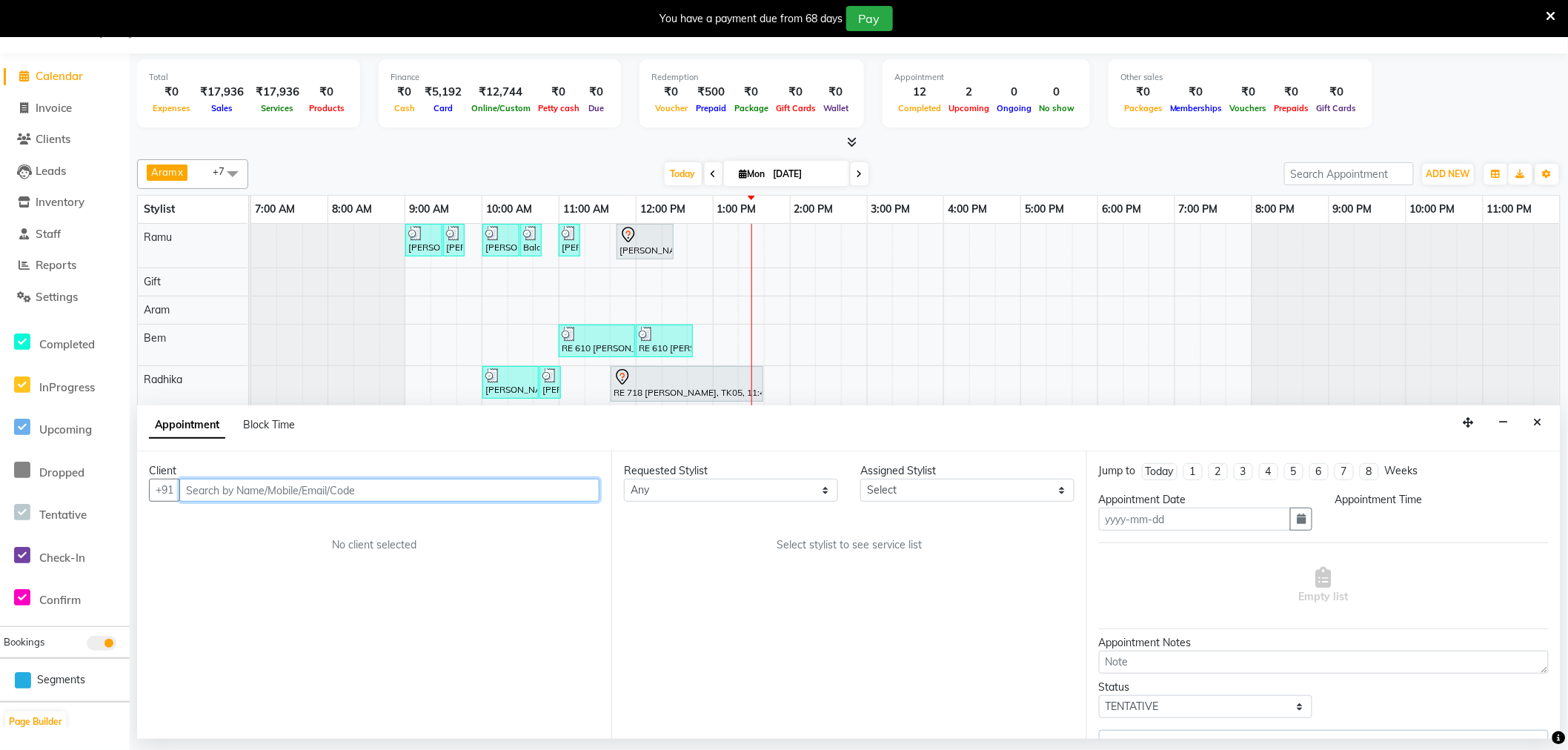
type input "[DATE]"
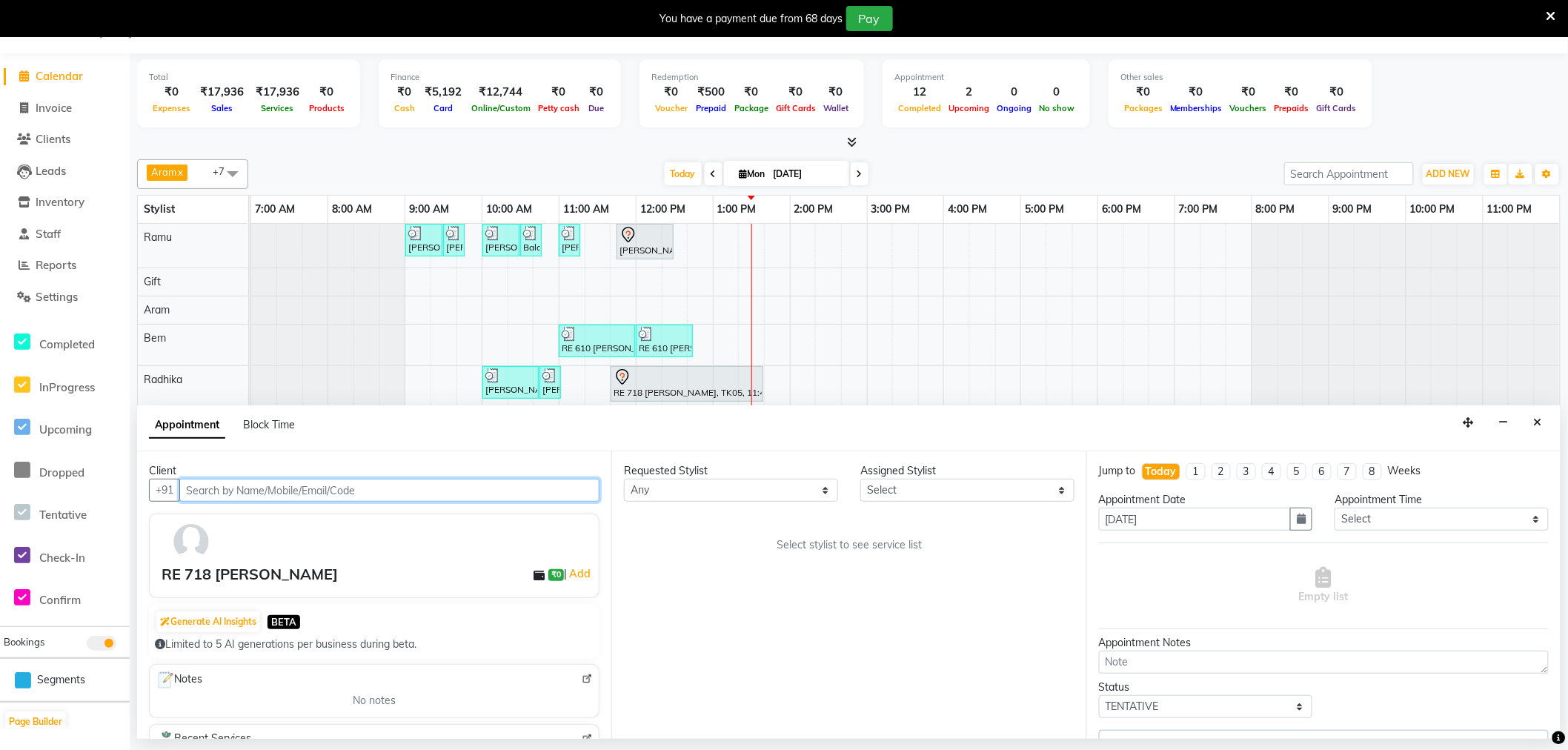
select select "84963"
select select "4302"
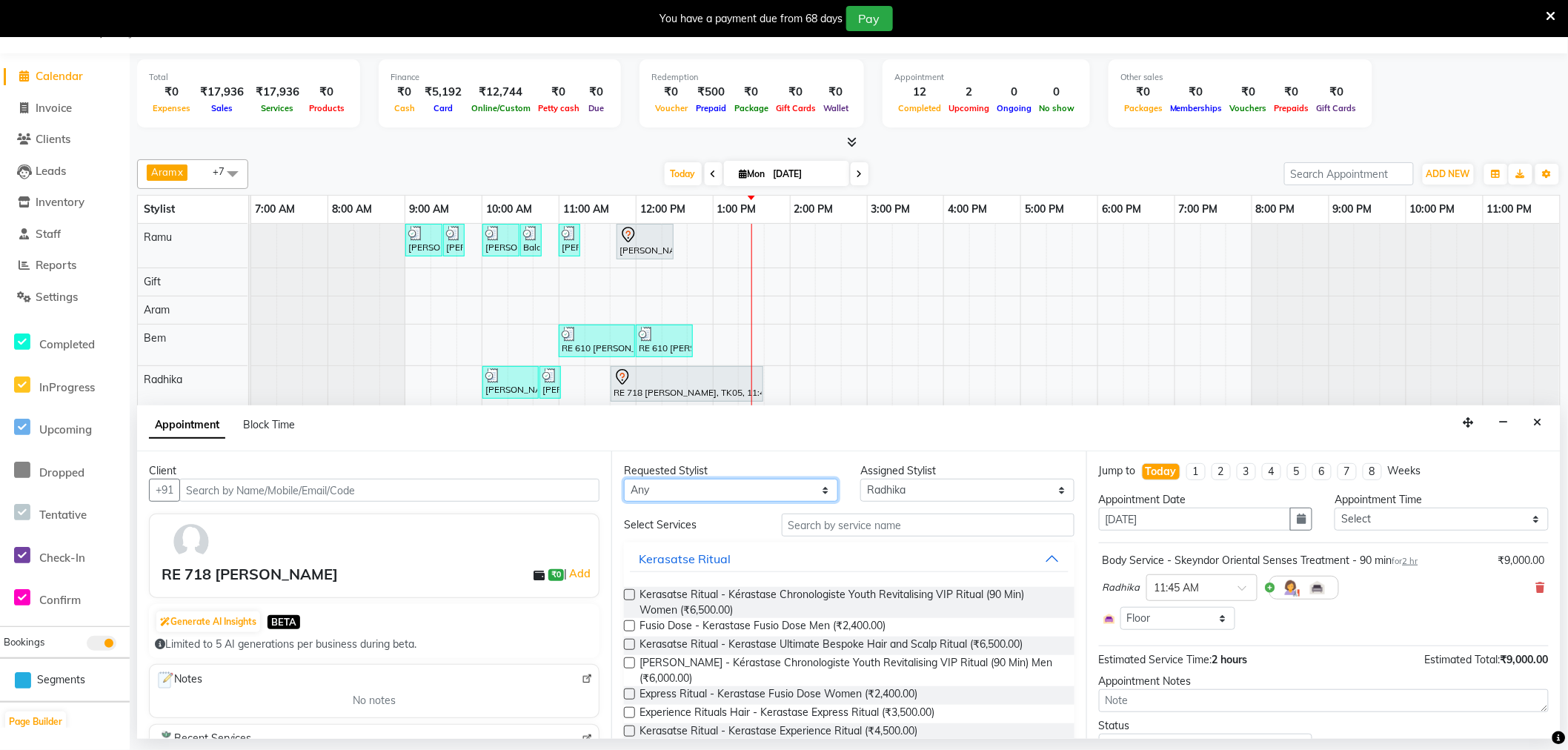
click at [760, 486] on select "Any Amy Aram Bem Gift Nirmal Poornesh Priscilla Radhika Ramu Ricky Shantha Shea…" at bounding box center [731, 490] width 214 height 23
click at [861, 528] on input "text" at bounding box center [928, 524] width 293 height 23
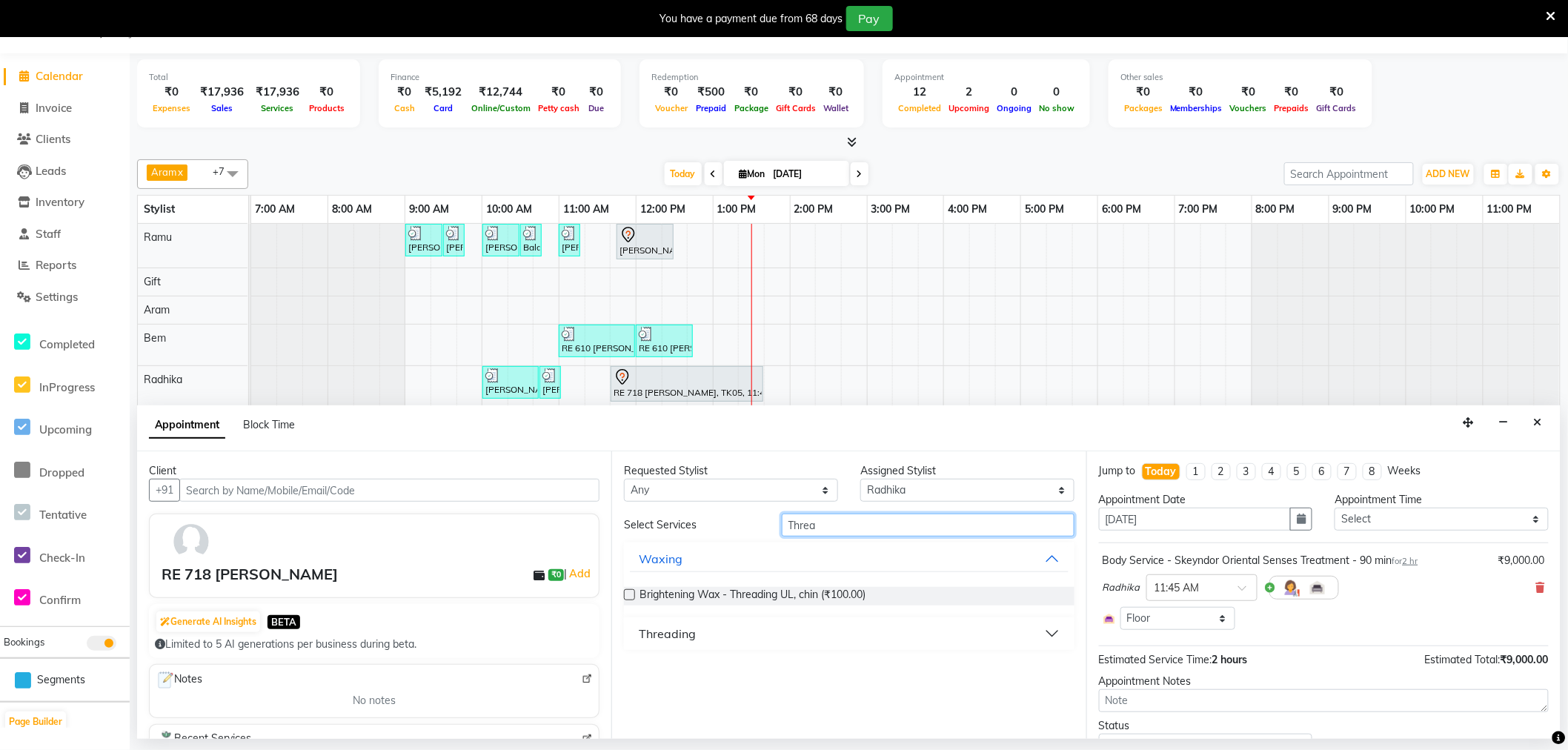
type input "Threa"
click at [651, 624] on div "Threading" at bounding box center [668, 633] width 57 height 18
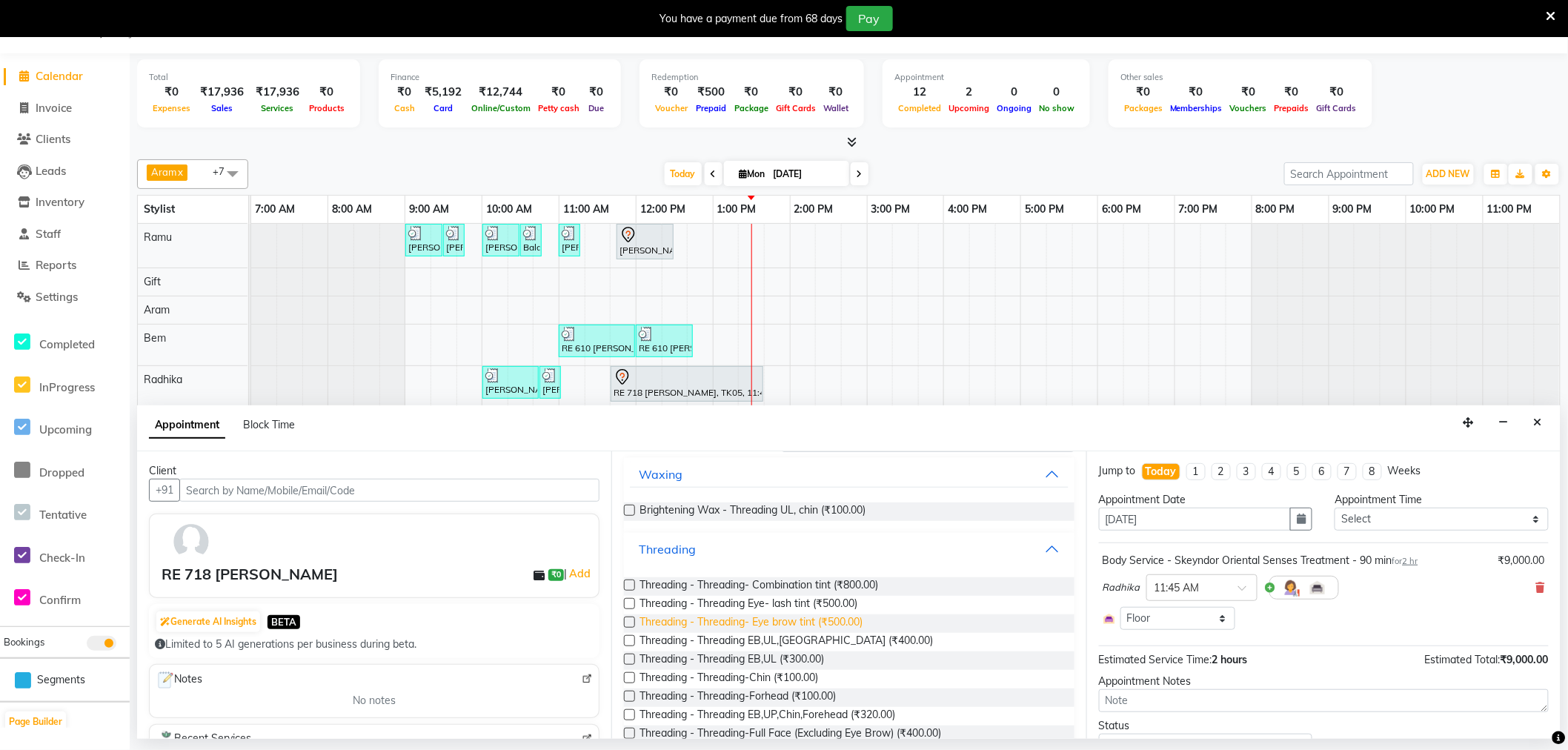
scroll to position [165, 0]
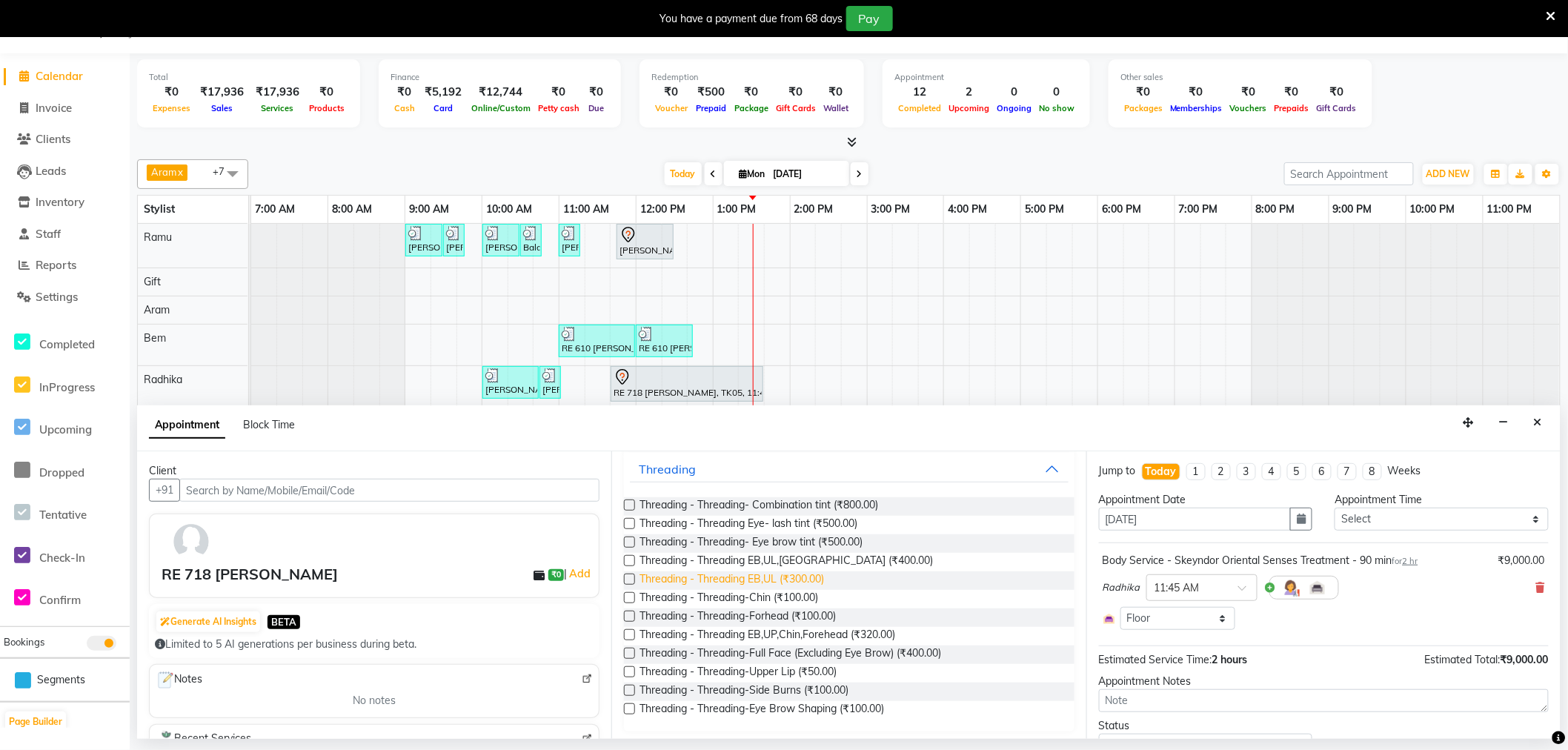
click at [718, 579] on span "Threading - Threading EB,UL (₹300.00)" at bounding box center [732, 580] width 185 height 19
checkbox input "false"
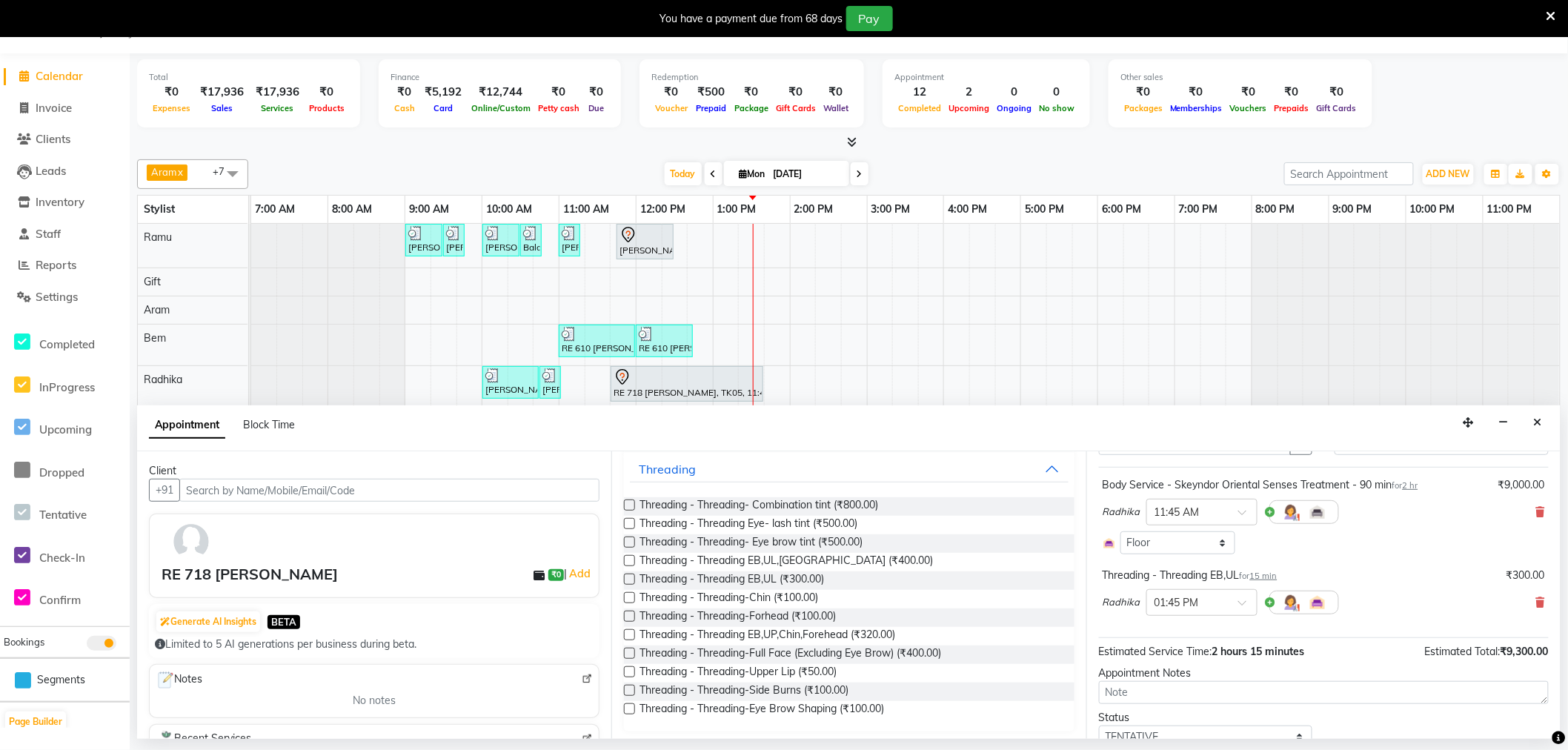
scroll to position [135, 0]
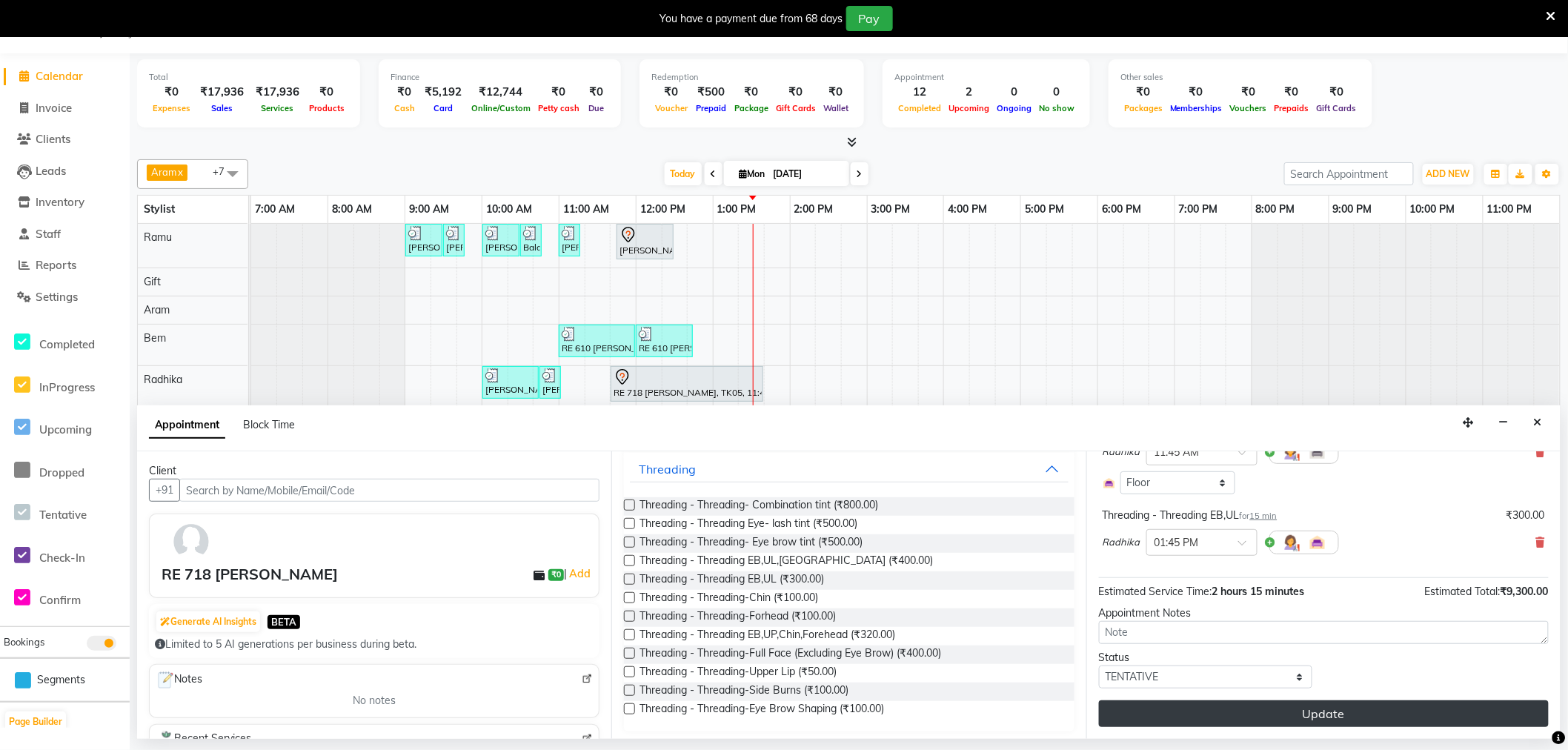
click at [1292, 706] on button "Update" at bounding box center [1325, 713] width 450 height 27
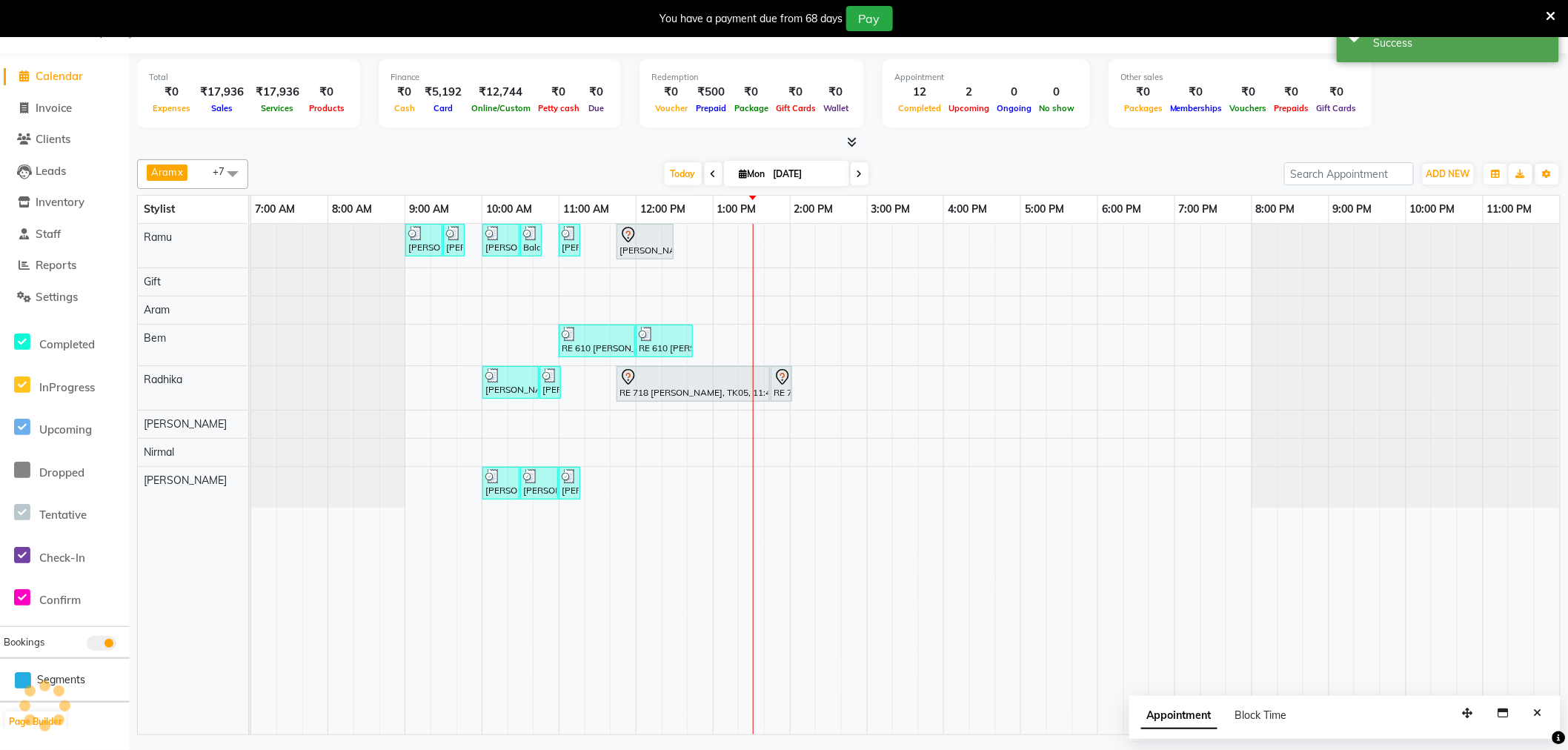
scroll to position [0, 0]
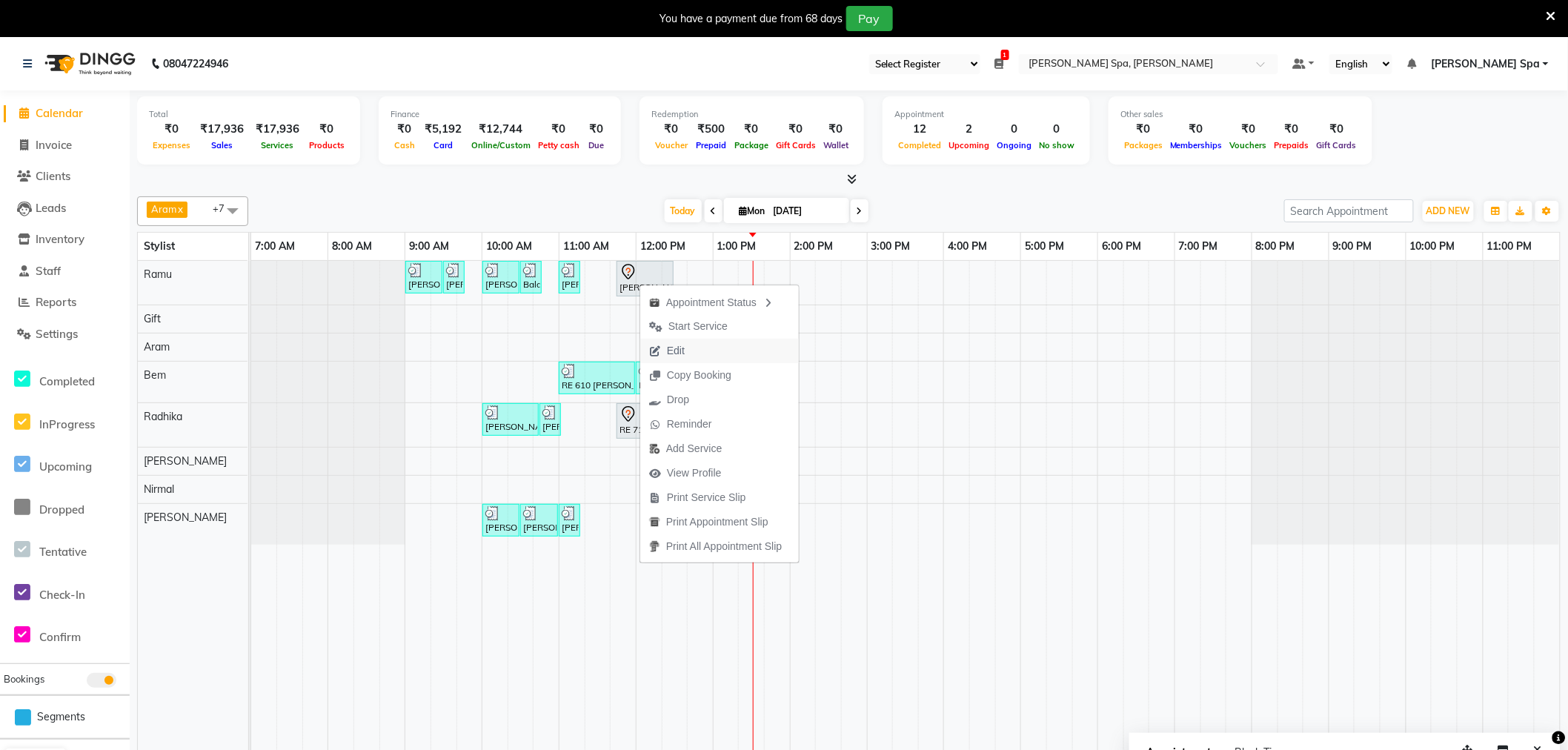
click at [673, 352] on span "Edit" at bounding box center [676, 351] width 18 height 16
select select "tentative"
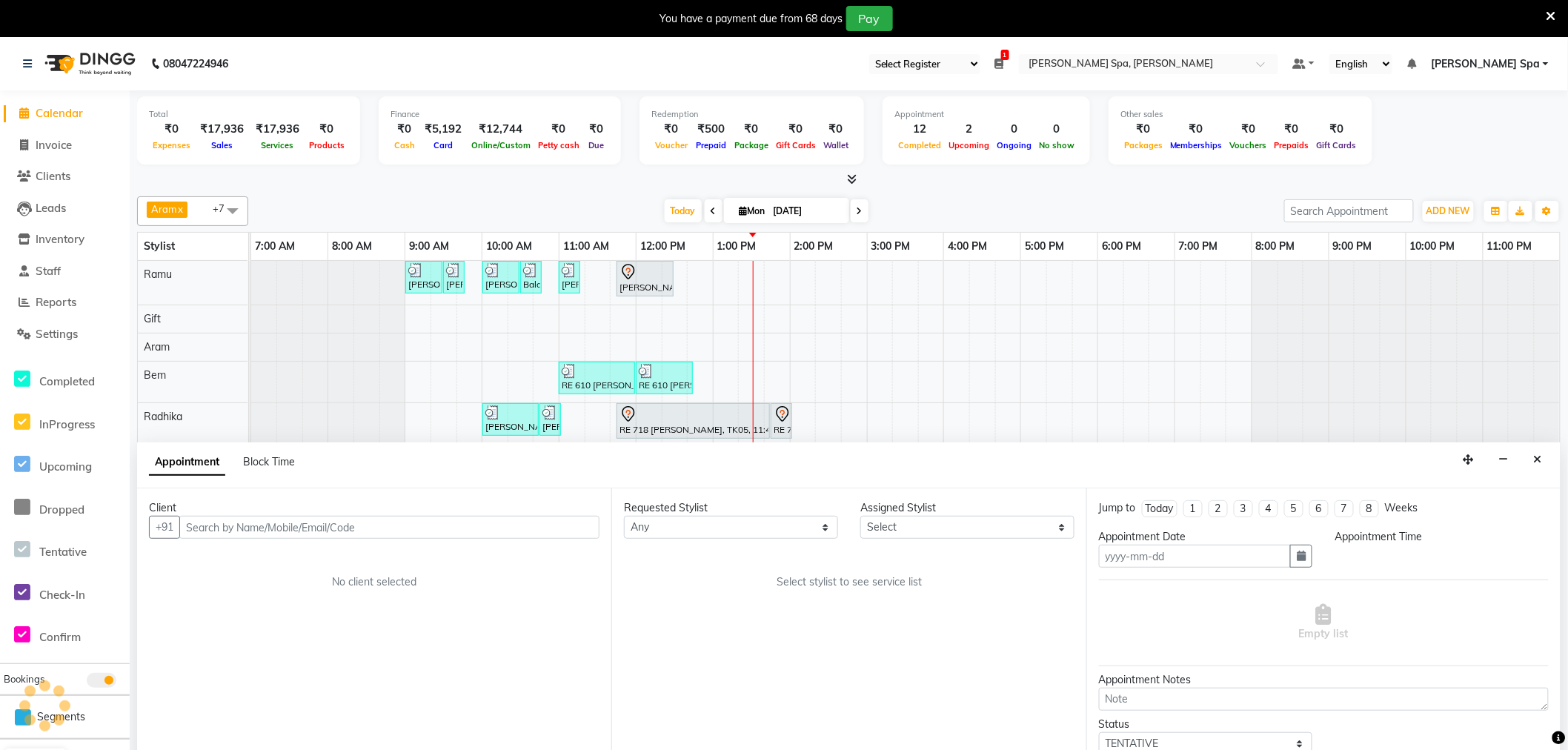
type input "[DATE]"
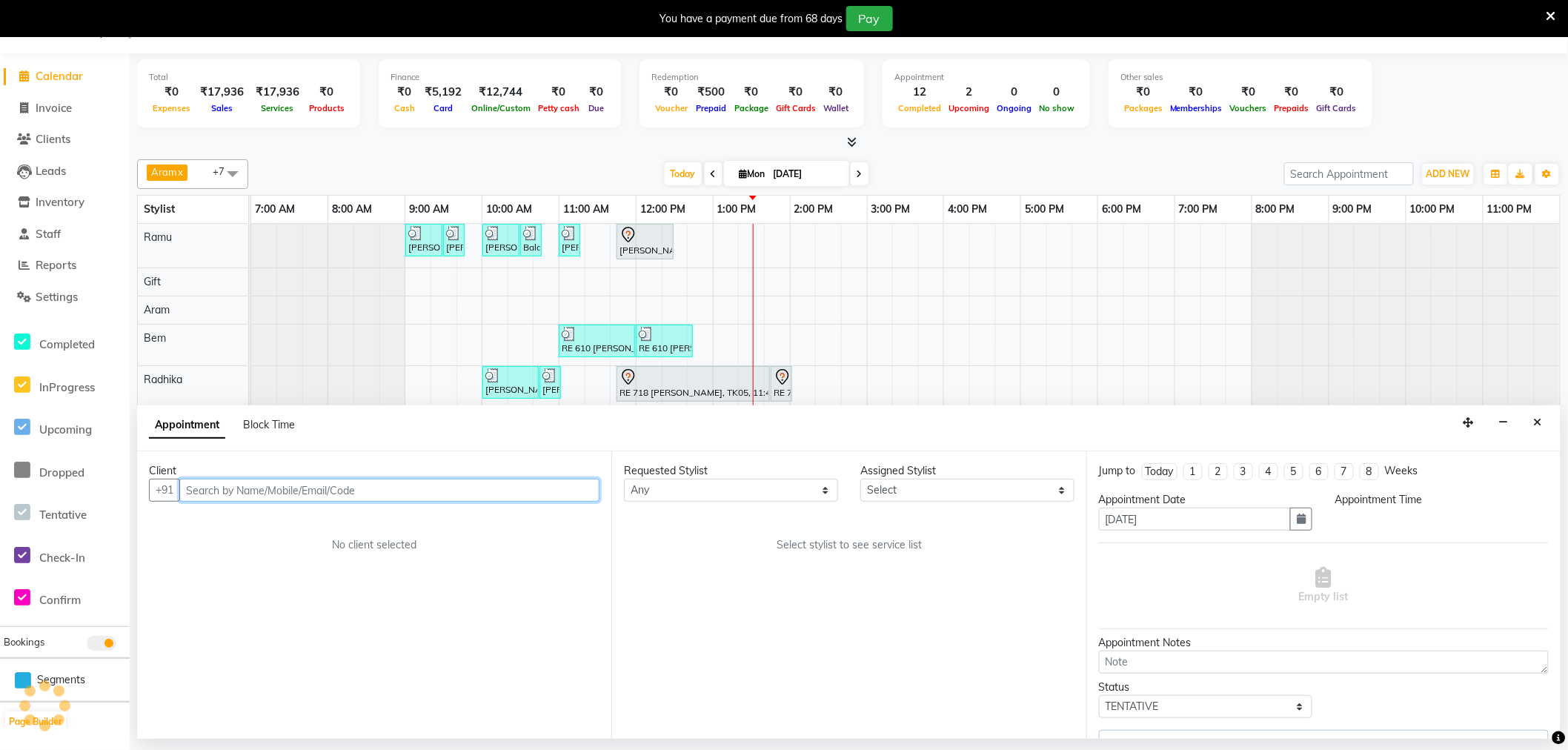
select select "84952"
select select "705"
select select "4302"
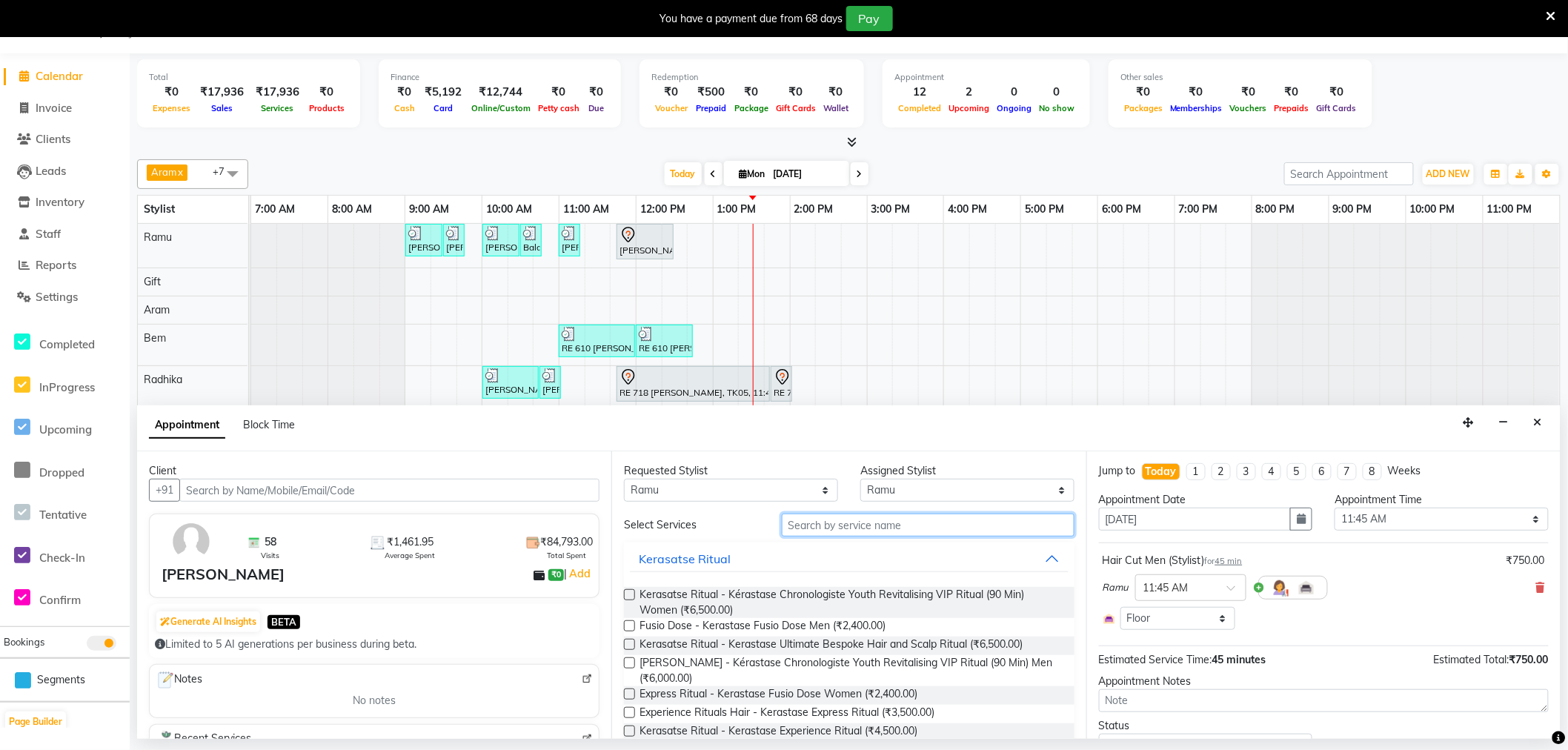
click at [800, 528] on input "text" at bounding box center [928, 524] width 293 height 23
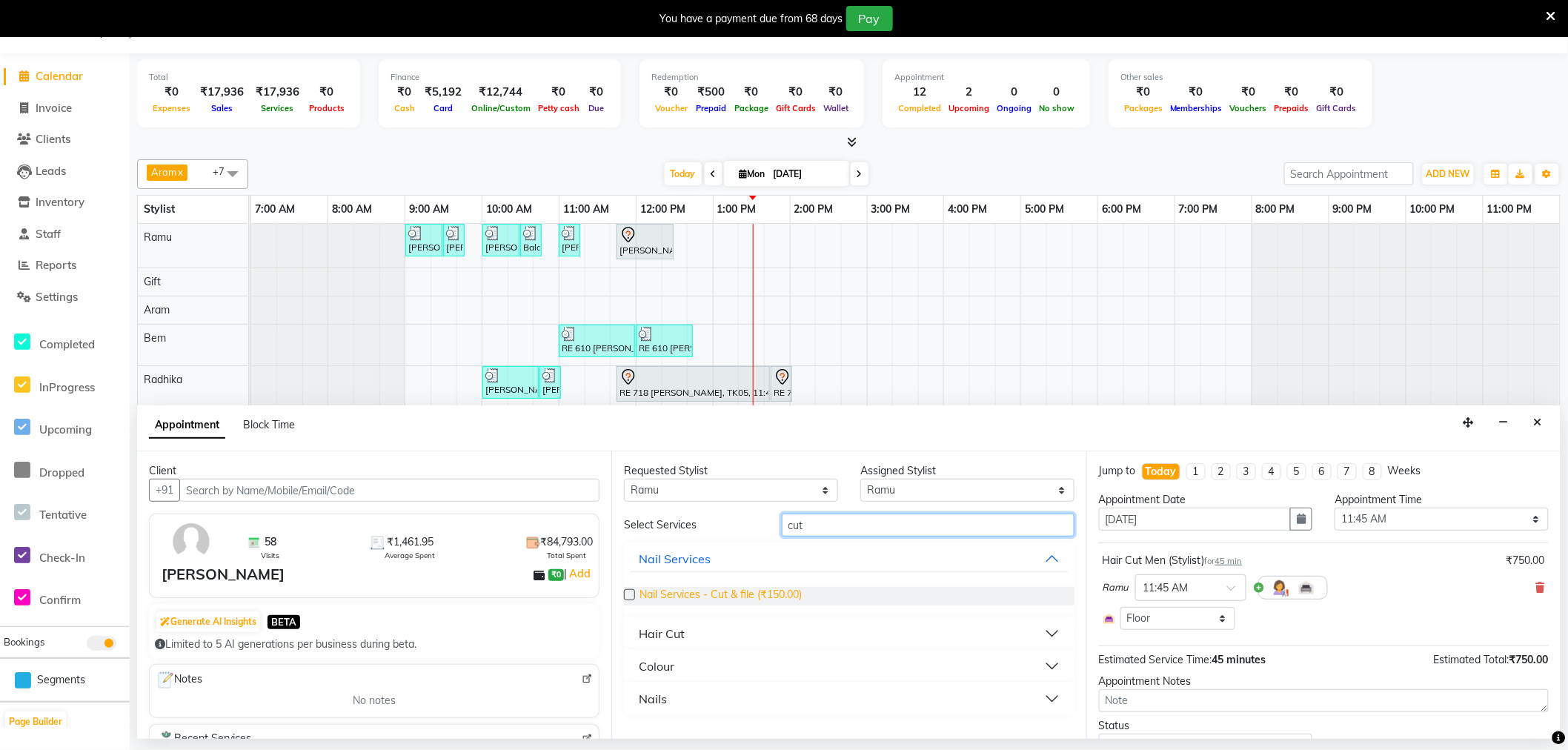
type input "cut"
click at [722, 593] on span "Nail Services - Cut & file (₹150.00)" at bounding box center [721, 596] width 162 height 19
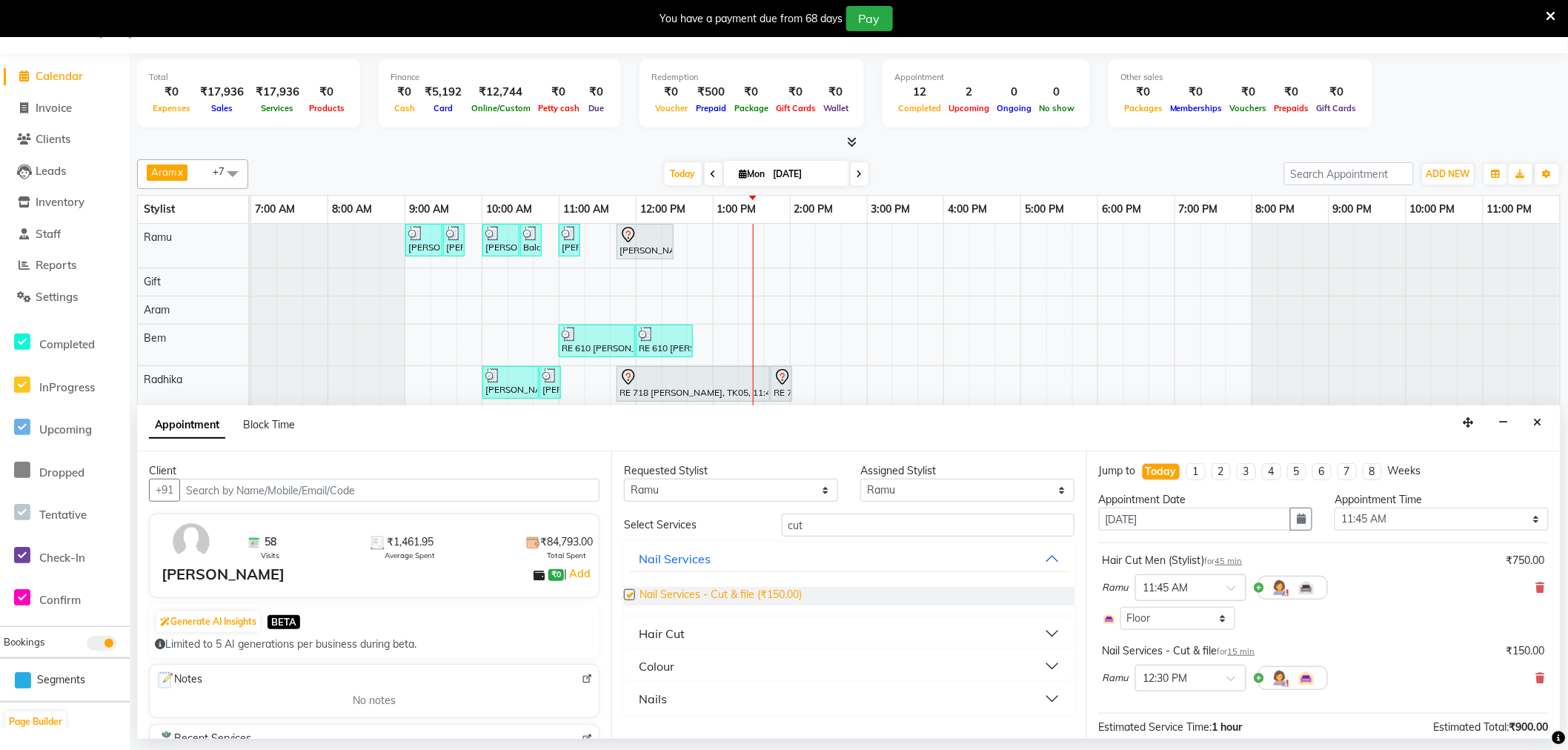
checkbox input "false"
click at [1536, 680] on div "Nail Services - Cut & file for 15 min ₹150.00 Ramu × 12:30 PM" at bounding box center [1325, 670] width 450 height 62
click at [1537, 678] on icon at bounding box center [1541, 678] width 9 height 11
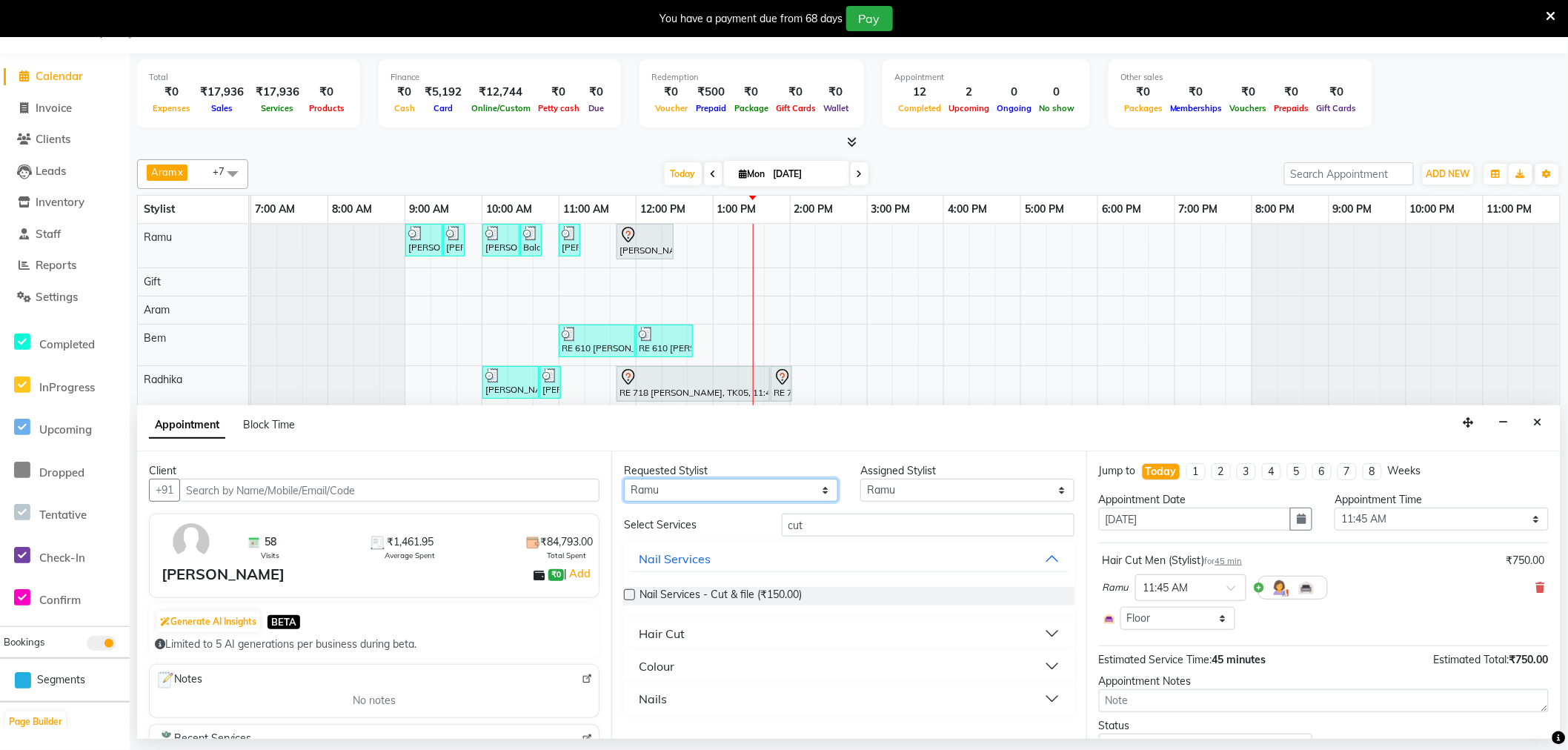
click at [709, 494] on select "Any Amy Aram Bem Gift Nirmal Poornesh Priscilla Radhika Ramu Ricky Shantha Shea…" at bounding box center [731, 490] width 214 height 23
select select "null"
click at [624, 479] on select "Any Amy Aram Bem Gift Nirmal Poornesh Priscilla Radhika Ramu Ricky Shantha Shea…" at bounding box center [731, 490] width 214 height 23
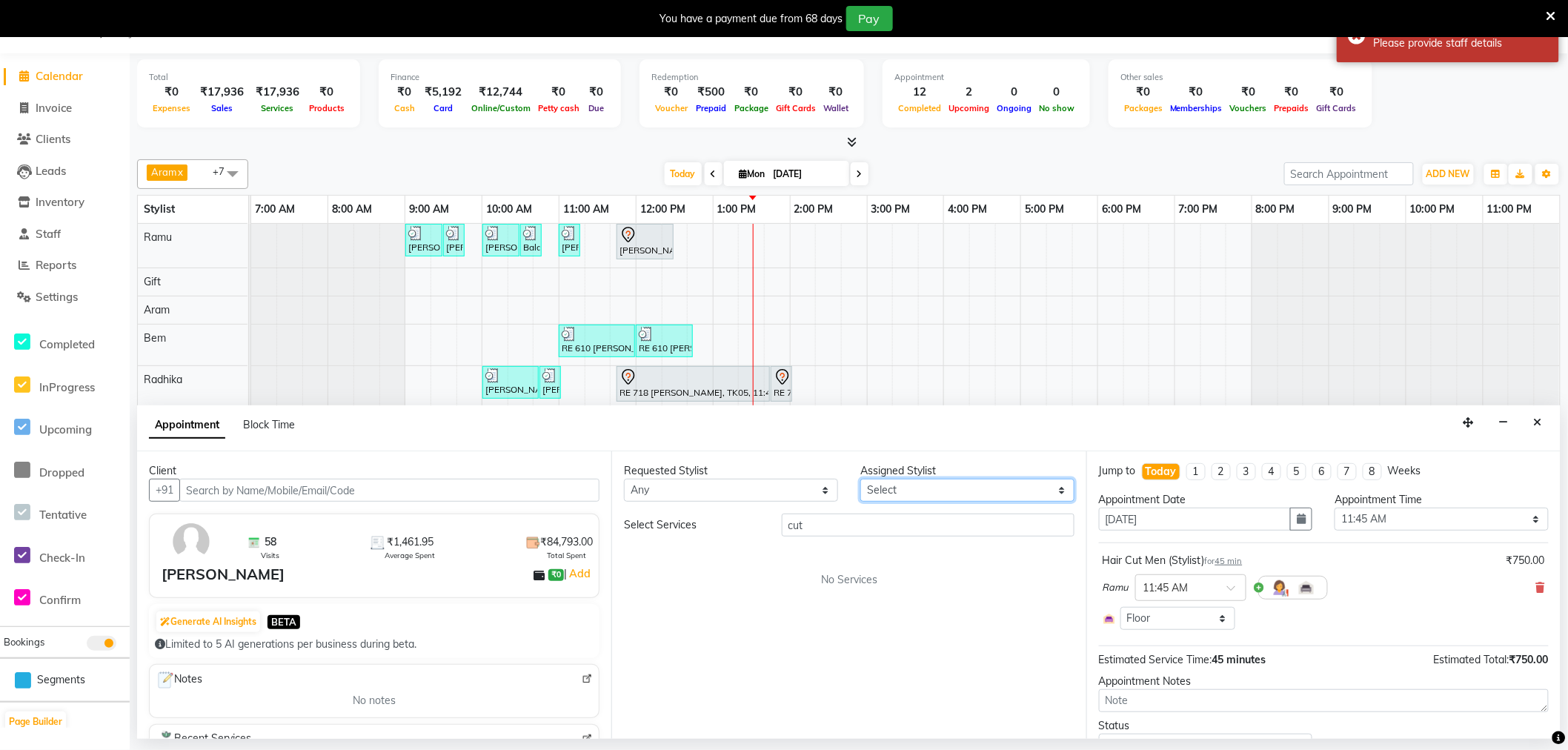
click at [886, 488] on select "Select Amy Aram Bem Gift Nirmal Poornesh Priscilla Radhika Ramu Ricky Shantha S…" at bounding box center [968, 490] width 214 height 23
select select "84964"
click at [861, 479] on select "Select Amy Aram Bem Gift Nirmal Poornesh Priscilla Radhika Ramu Ricky Shantha S…" at bounding box center [968, 490] width 214 height 23
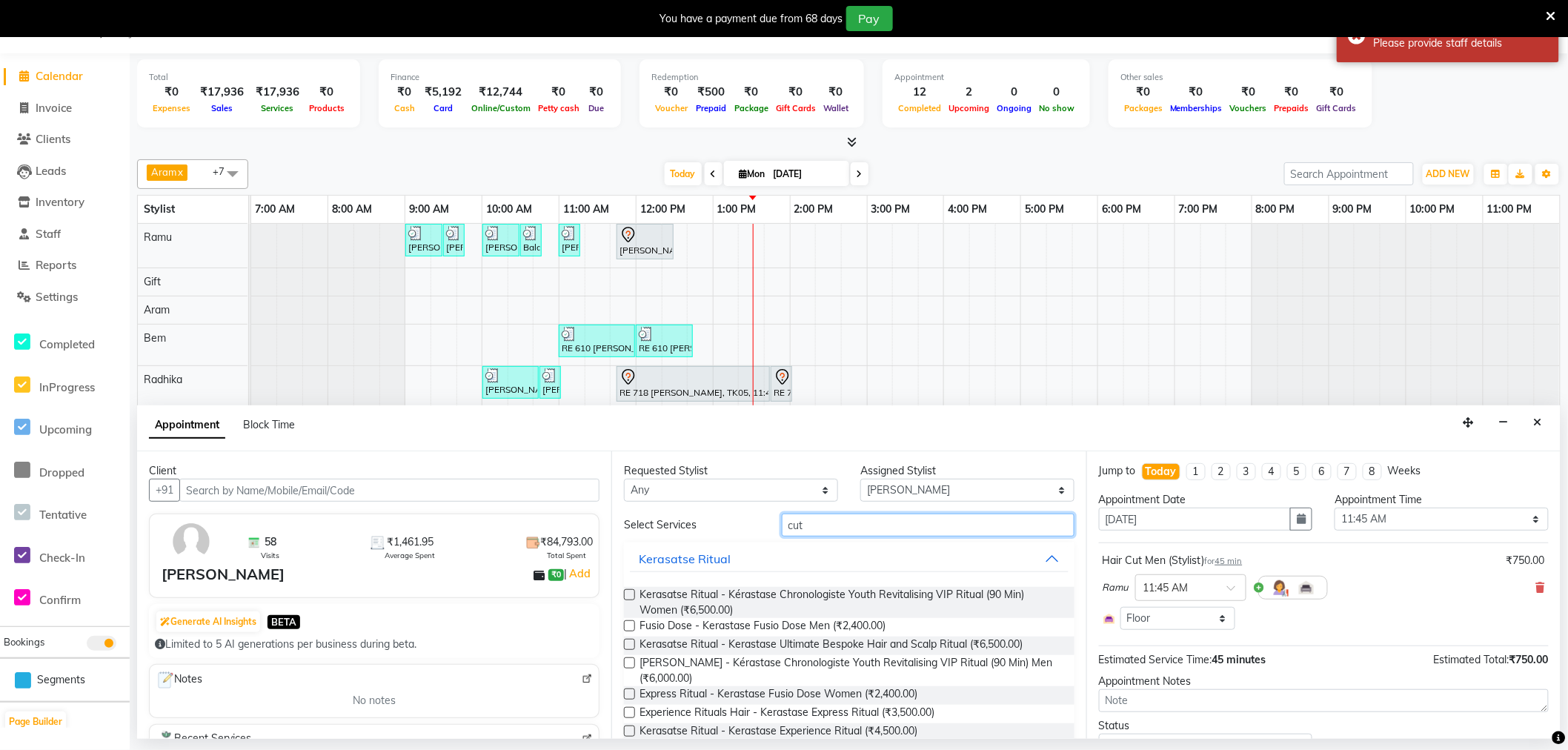
click at [842, 520] on input "cut" at bounding box center [928, 524] width 293 height 23
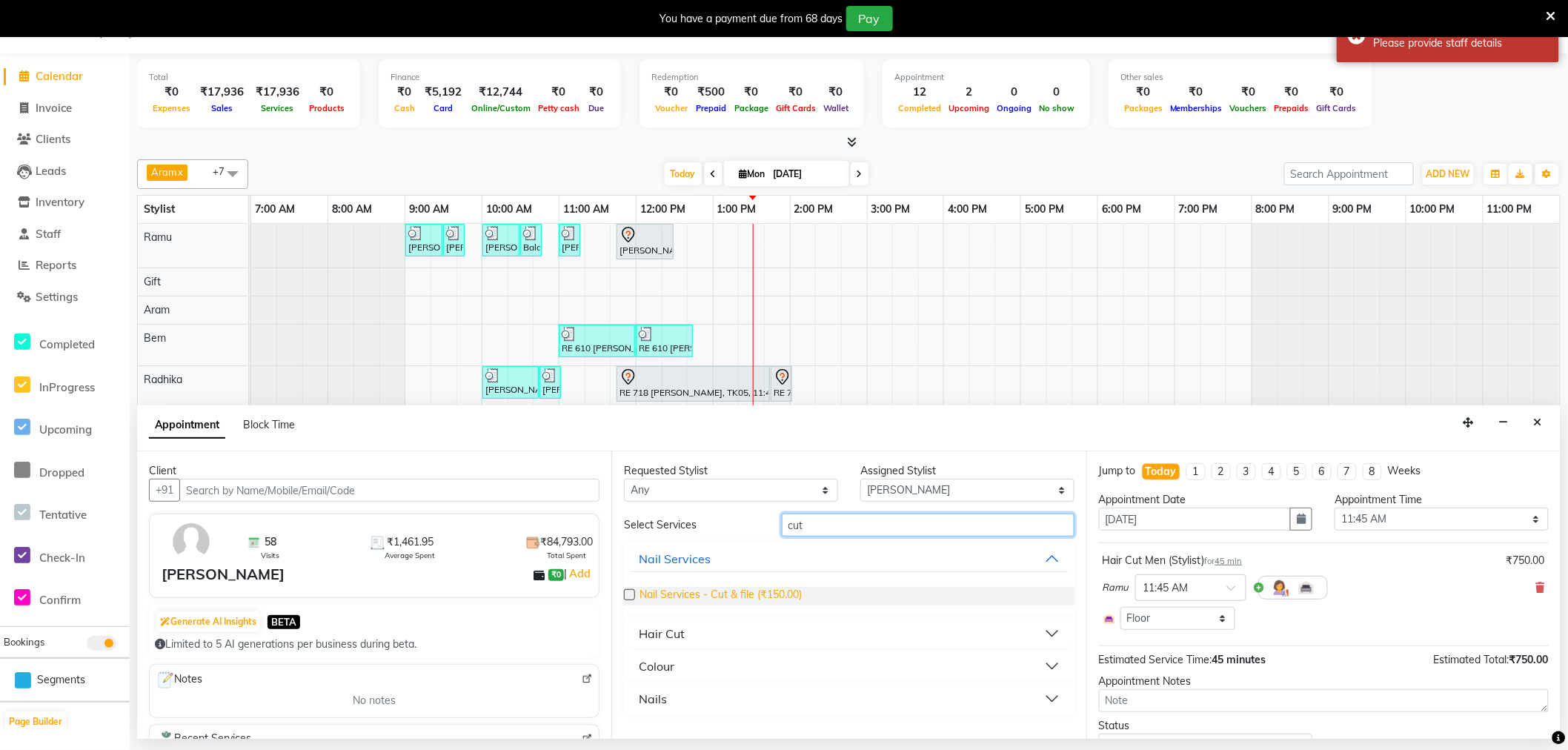
type input "cut"
click at [727, 597] on span "Nail Services - Cut & file (₹150.00)" at bounding box center [721, 596] width 162 height 19
checkbox input "false"
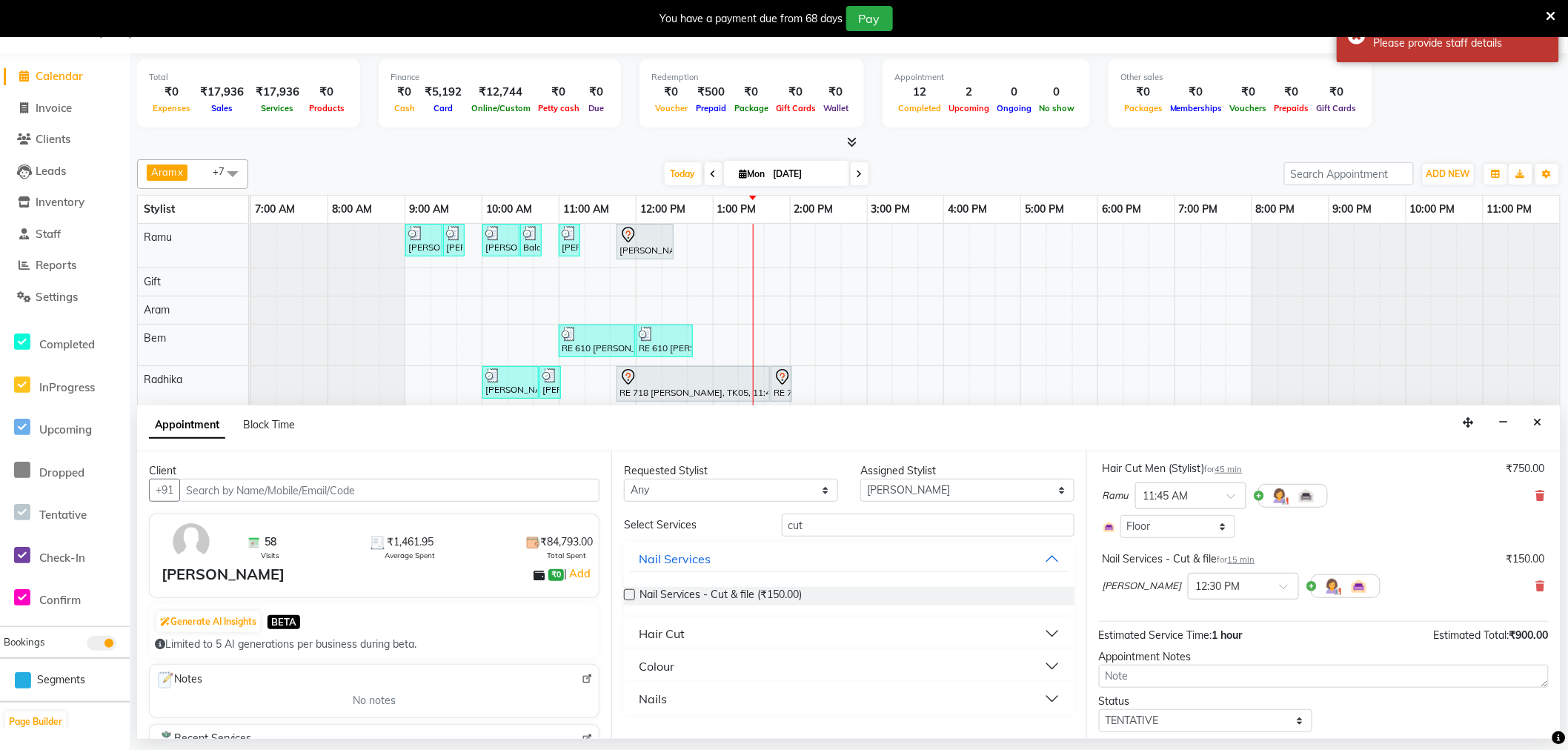
scroll to position [135, 0]
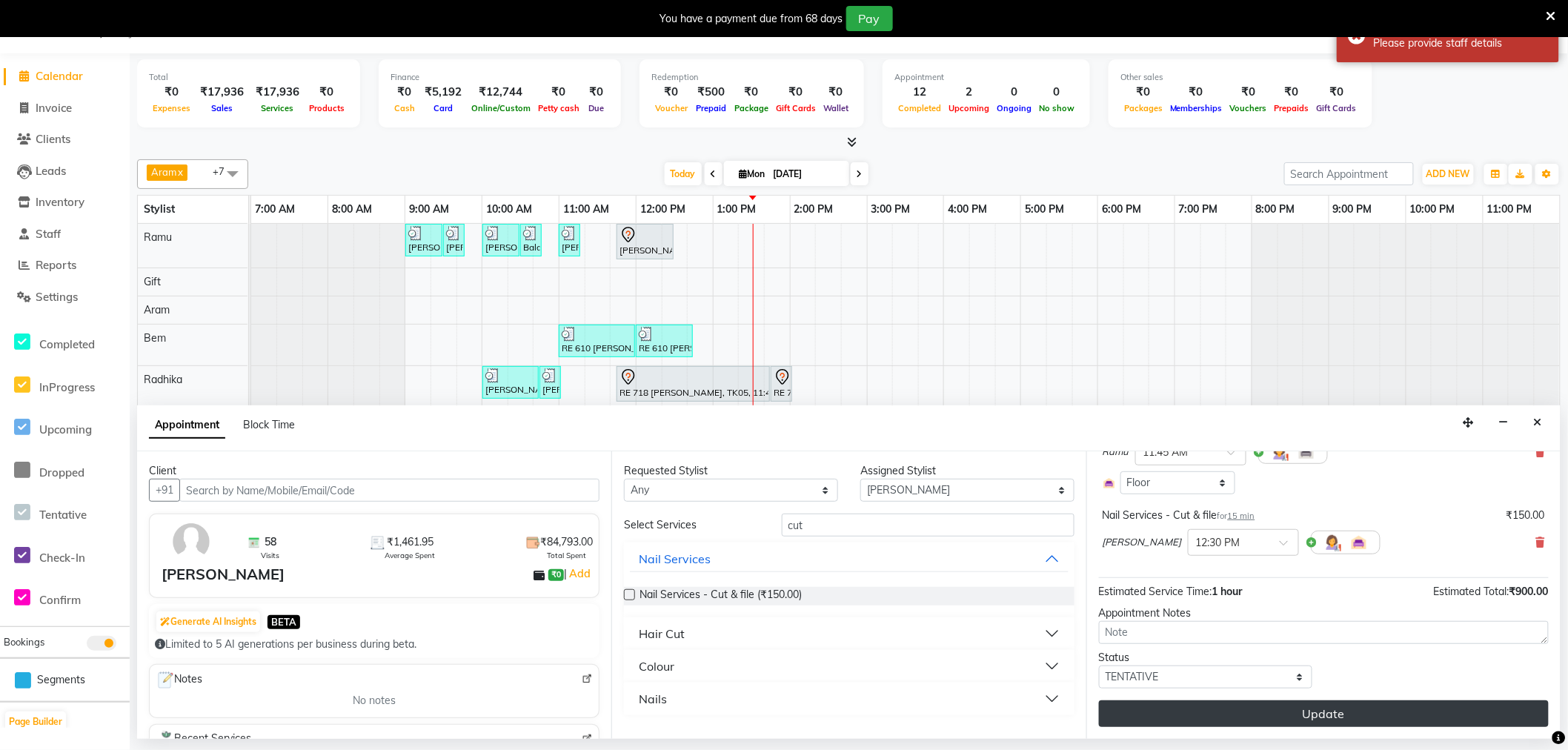
click at [1214, 707] on button "Update" at bounding box center [1325, 713] width 450 height 27
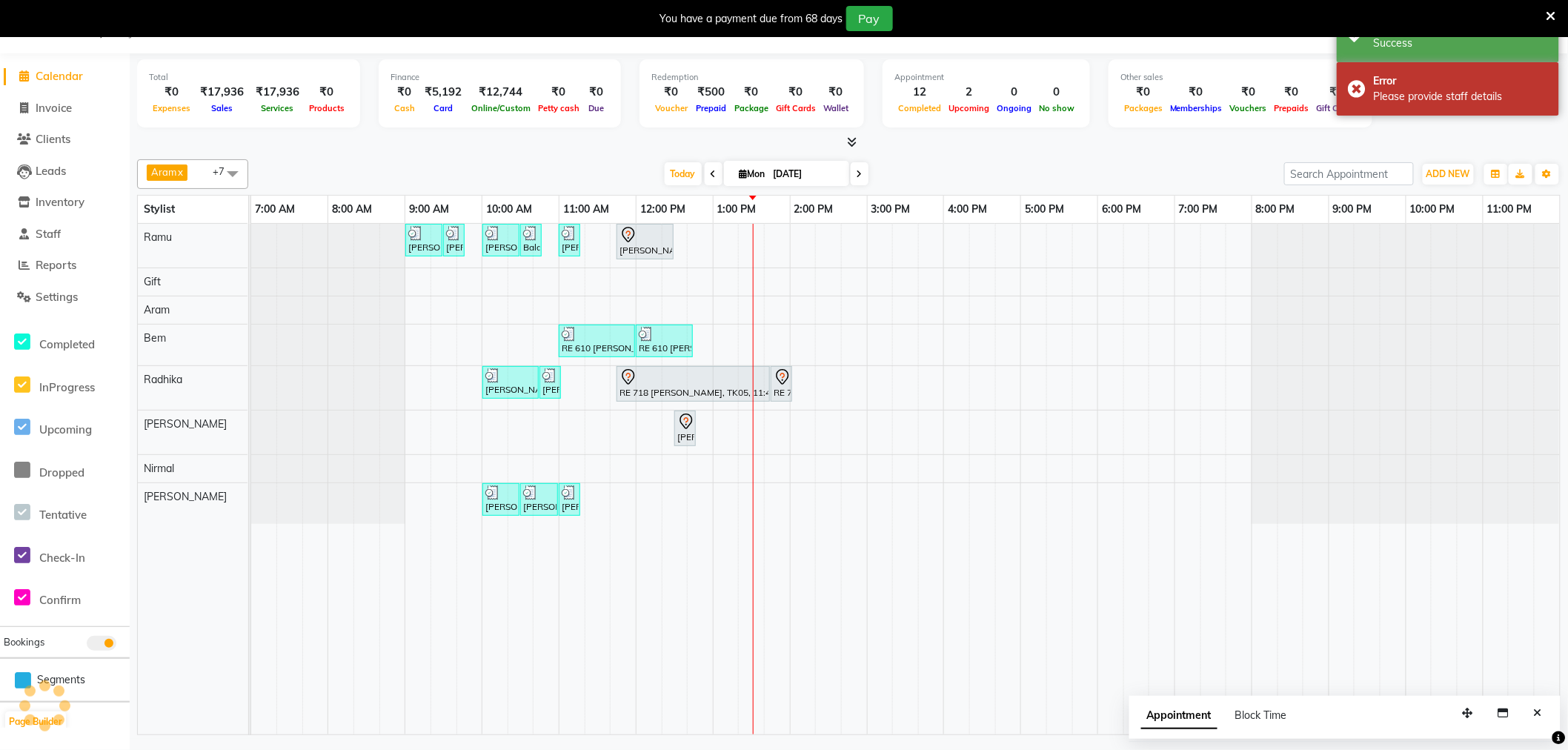
scroll to position [0, 0]
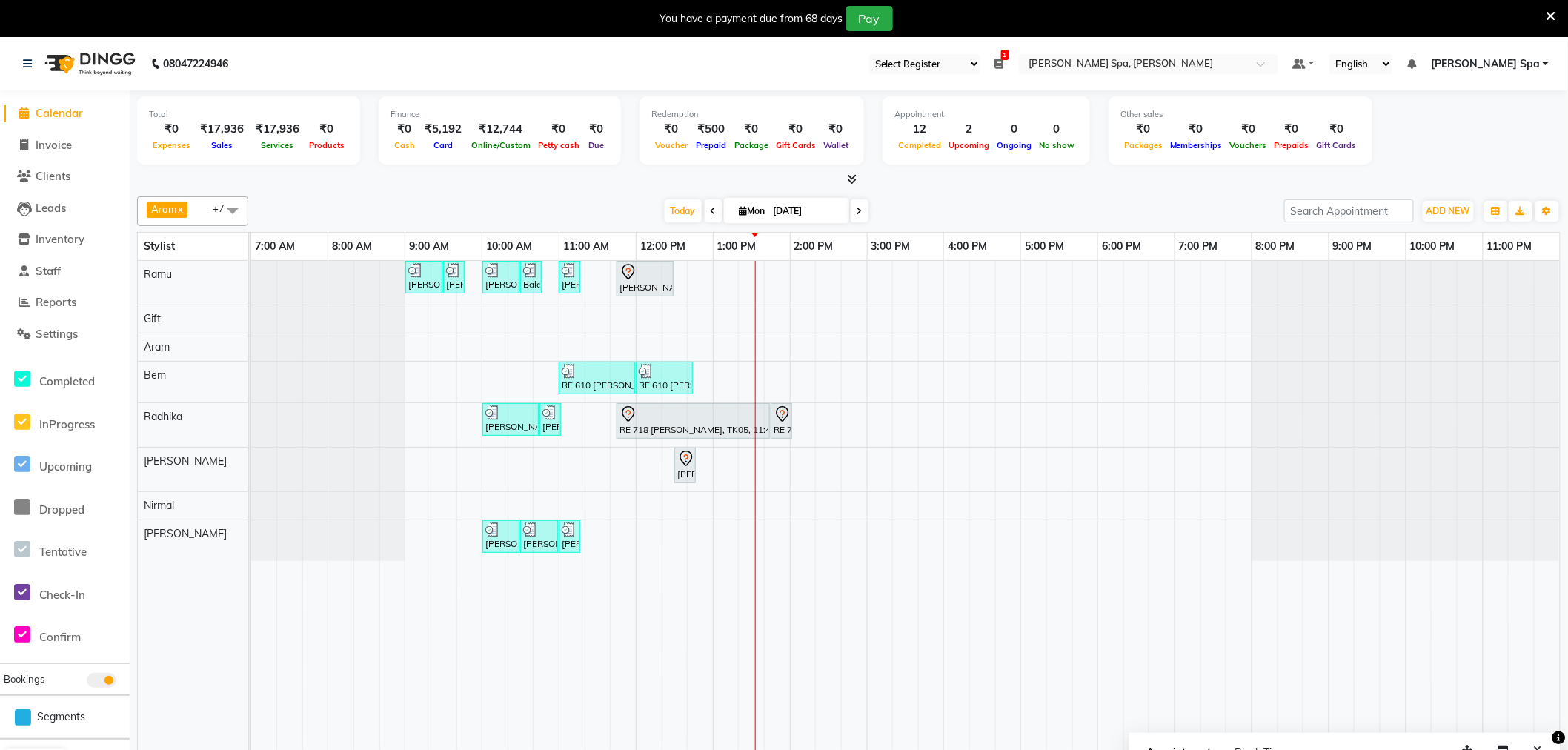
click at [1069, 62] on ul "Select Register Shea The Spa 1 Daily Open Registers nothing to show Select Loca…" at bounding box center [1074, 64] width 424 height 20
click at [1055, 65] on ul "Select Register Shea The Spa 1 Daily Open Registers nothing to show Select Loca…" at bounding box center [1074, 64] width 424 height 20
click at [1004, 65] on icon at bounding box center [1000, 64] width 9 height 11
click at [1092, 50] on nav "08047224946 Select Register Shea The Spa 1 Daily Open Registers 01-09-2025 Clos…" at bounding box center [784, 64] width 1568 height 53
click at [1551, 10] on icon at bounding box center [1552, 17] width 10 height 14
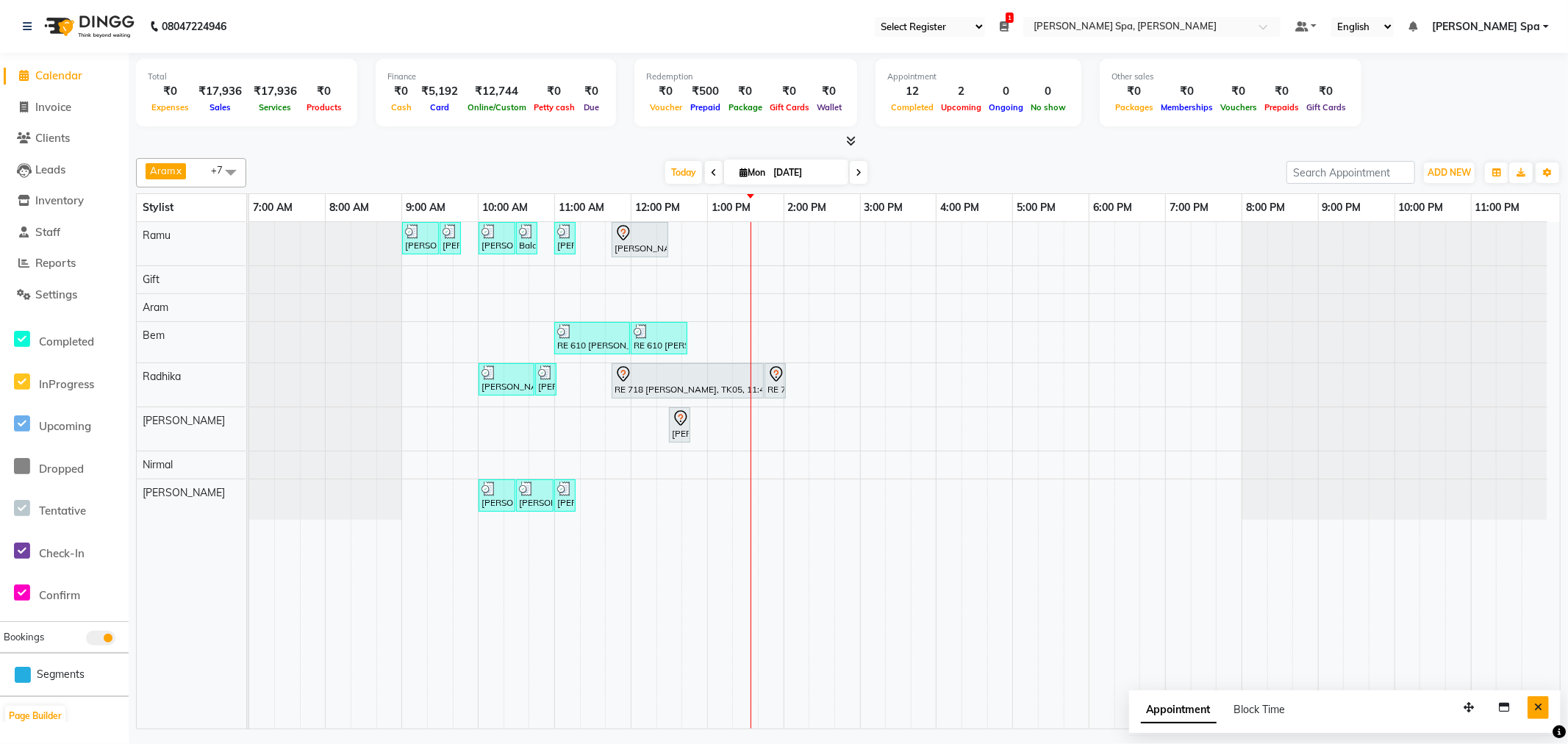
click at [1543, 710] on button "Close" at bounding box center [1539, 707] width 21 height 22
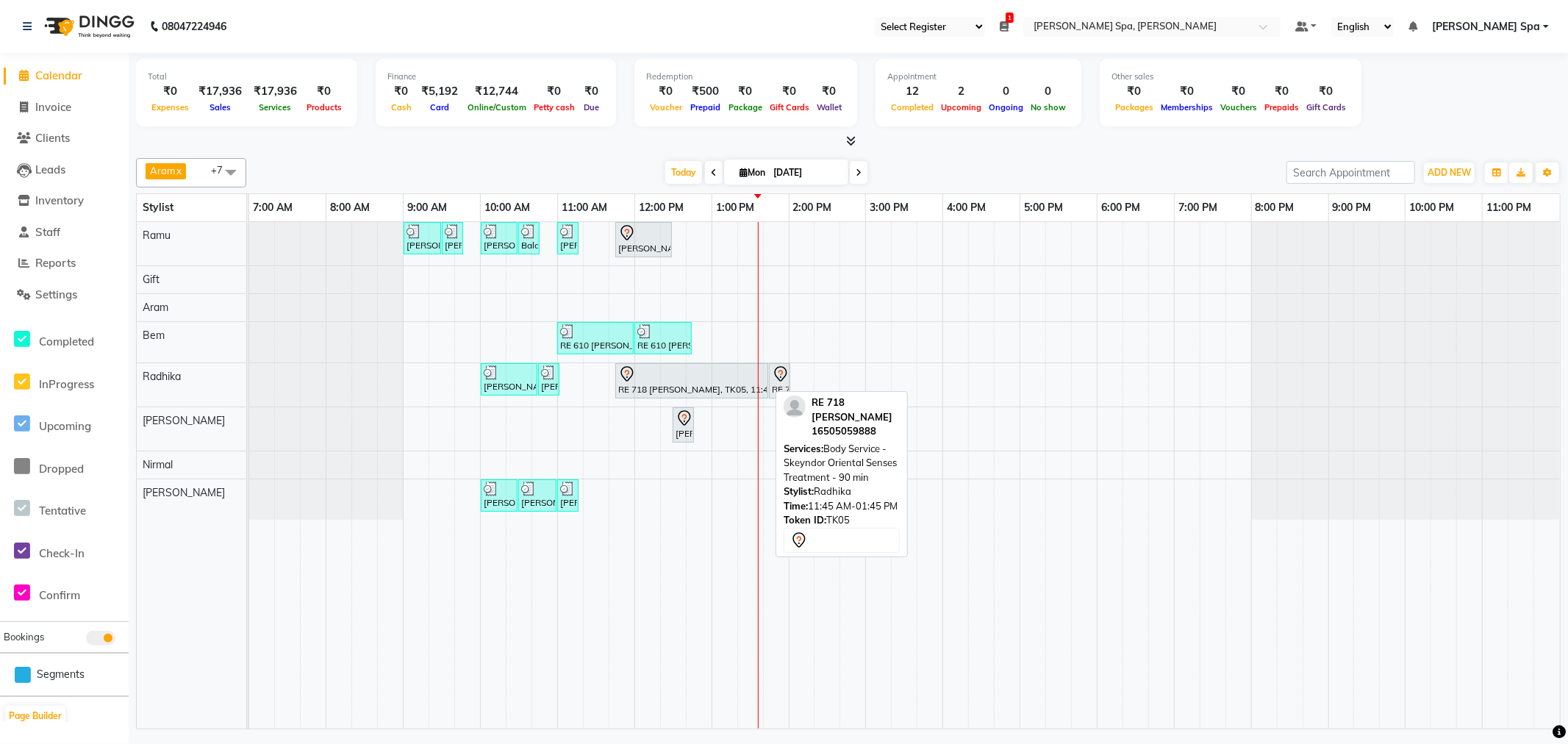
click at [693, 377] on div at bounding box center [691, 374] width 147 height 18
select select "7"
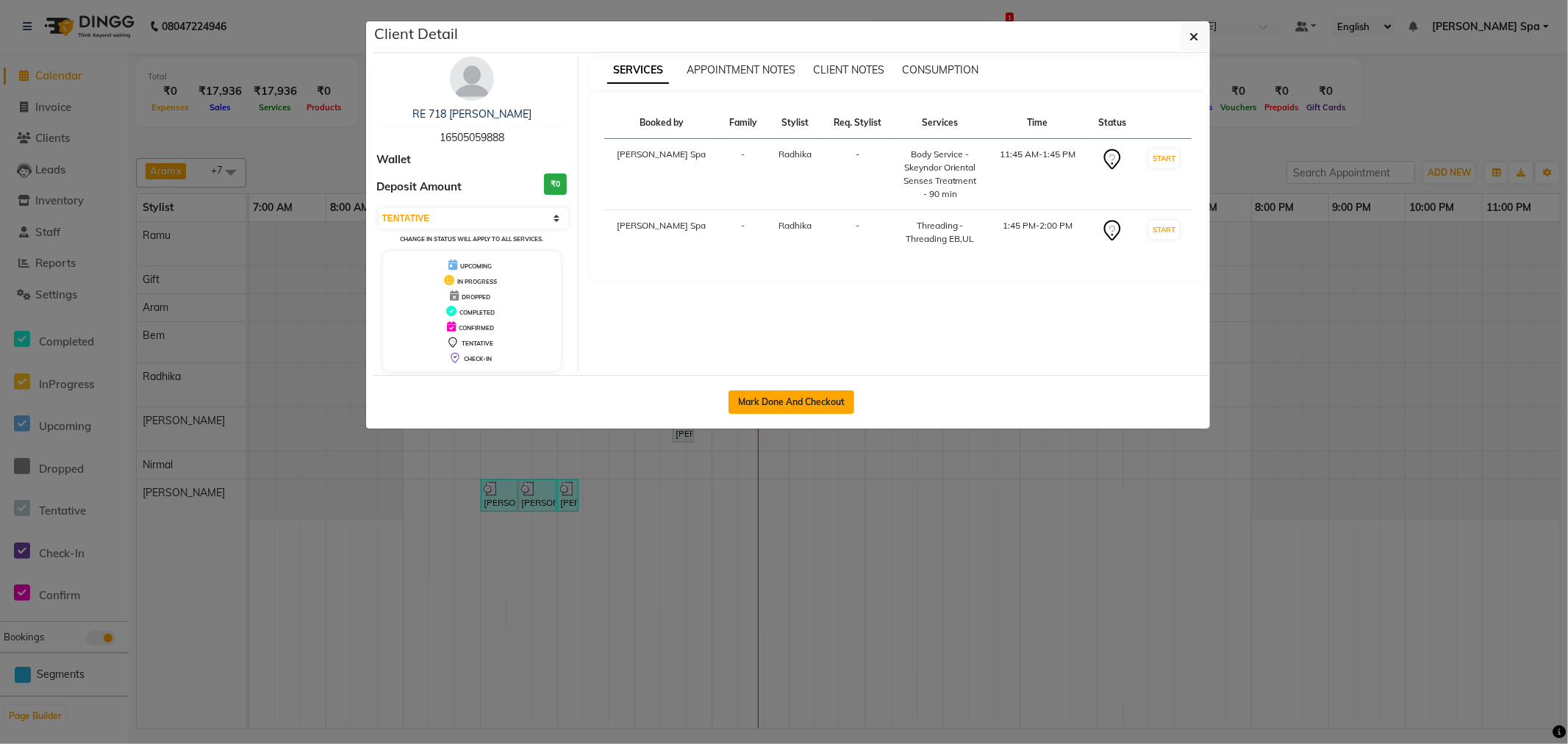
click at [792, 397] on button "Mark Done And Checkout" at bounding box center [791, 402] width 126 height 23
select select "8545"
select select "service"
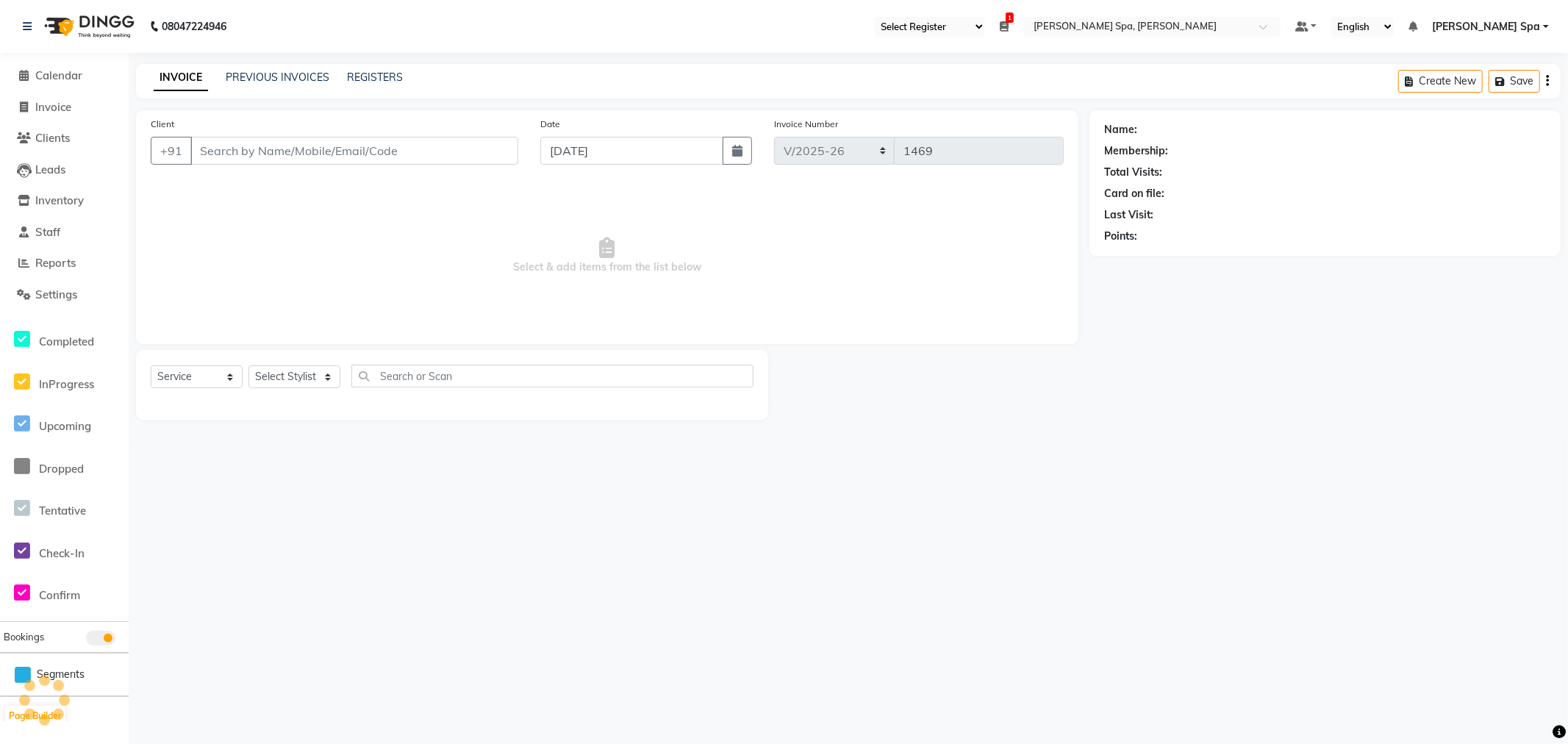
type input "16505059888"
select select "84963"
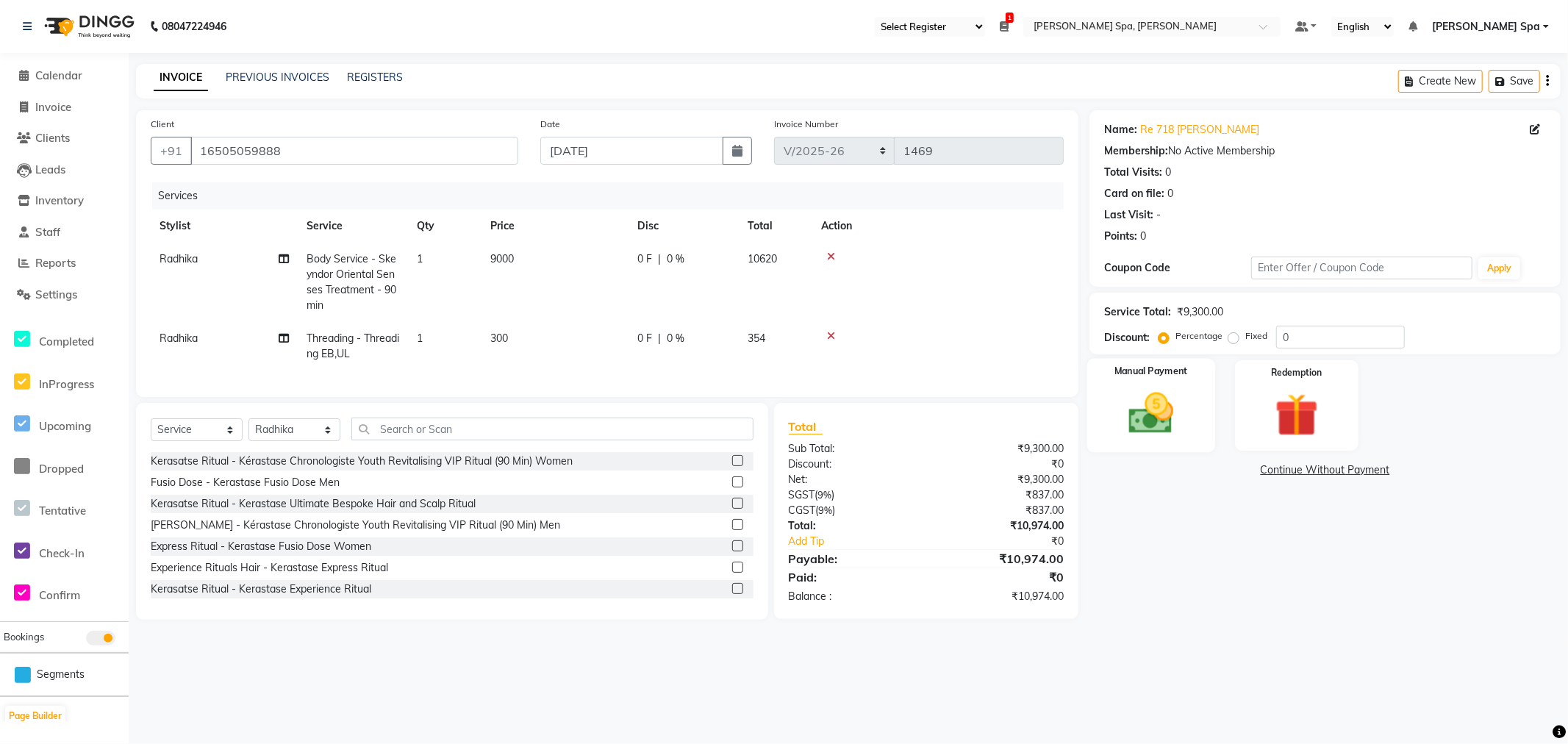
click at [1184, 404] on img at bounding box center [1151, 414] width 73 height 53
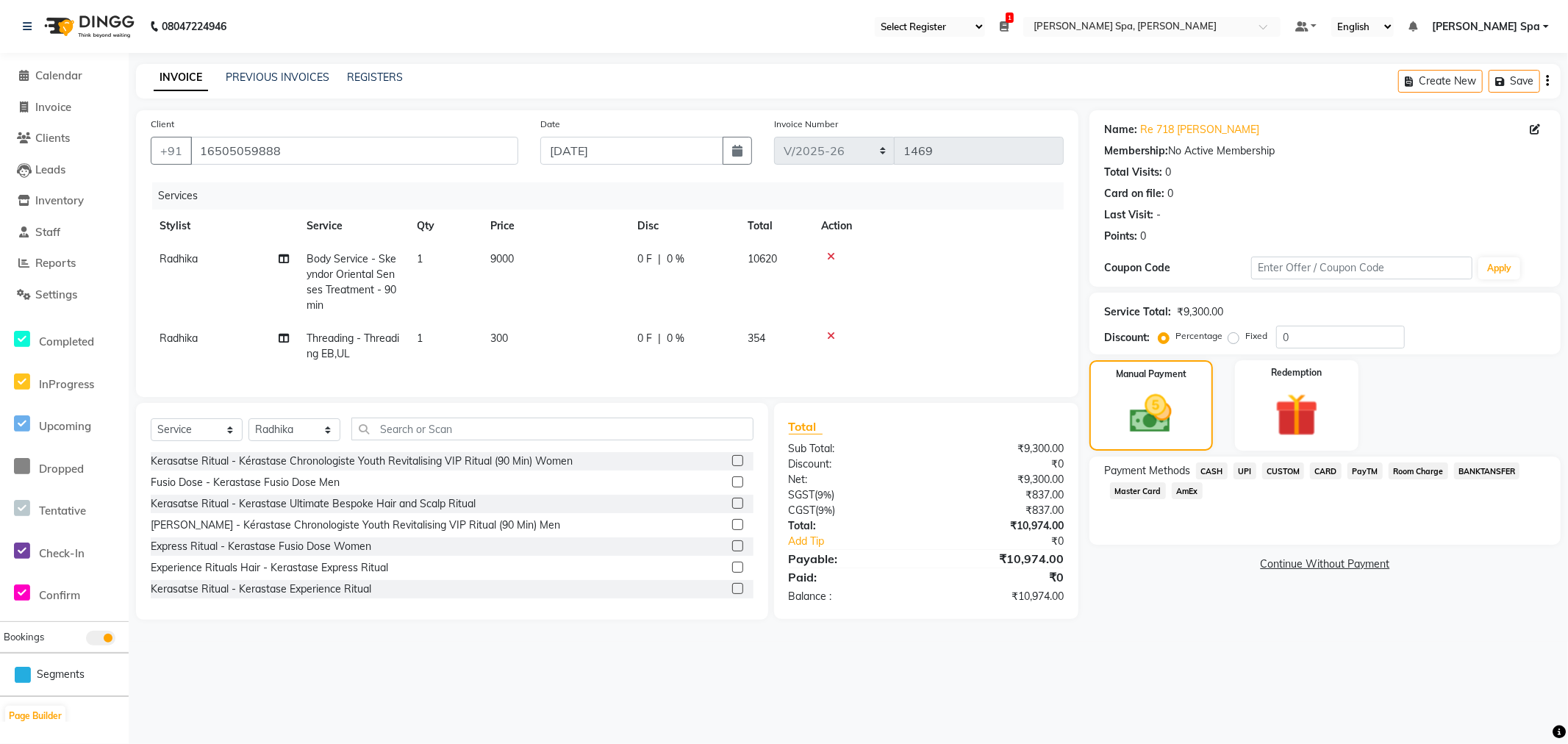
click at [1406, 475] on span "Room Charge" at bounding box center [1418, 470] width 59 height 17
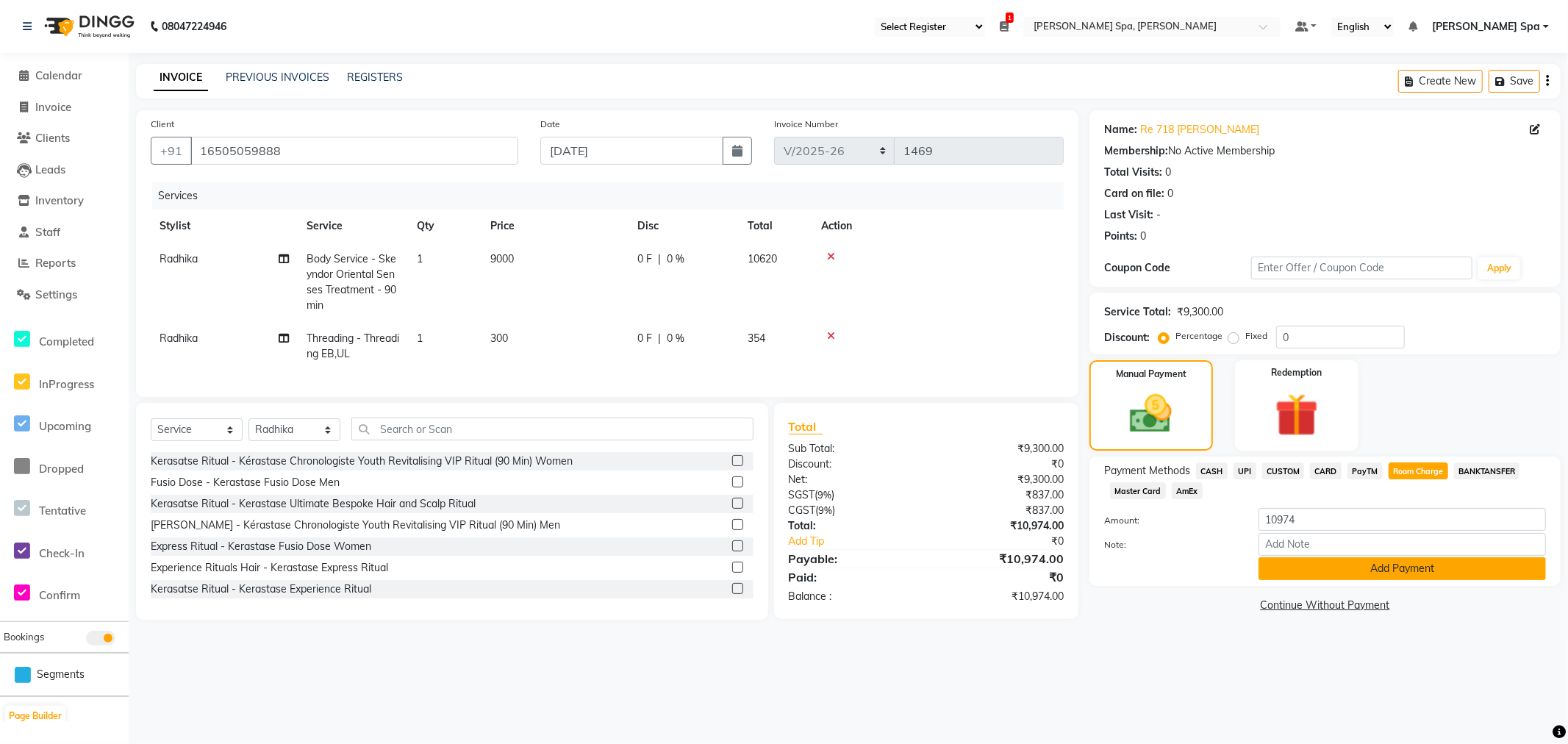
click at [1415, 572] on button "Add Payment" at bounding box center [1401, 568] width 287 height 22
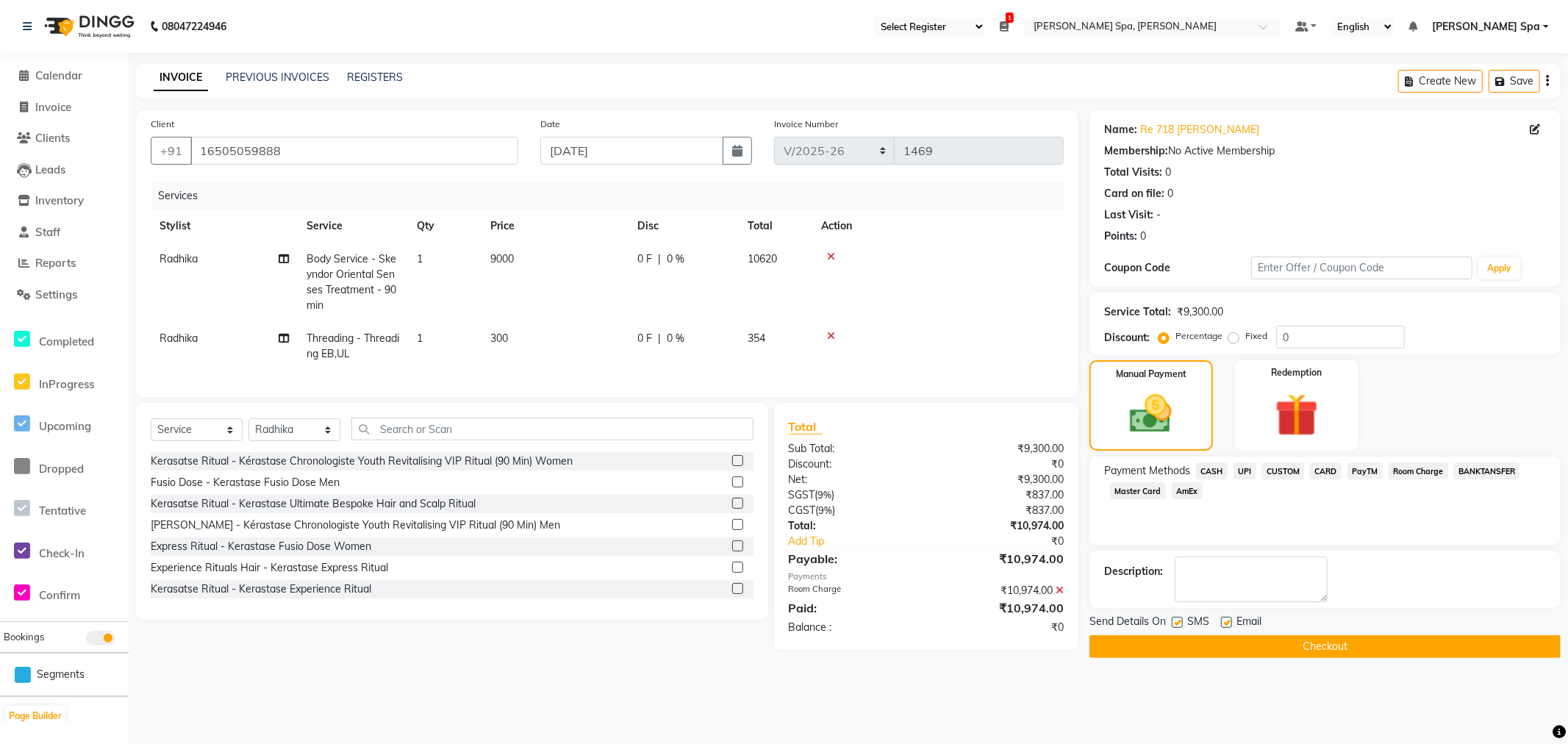
click at [1232, 625] on label at bounding box center [1226, 621] width 11 height 11
click at [1231, 625] on input "checkbox" at bounding box center [1226, 623] width 10 height 10
checkbox input "false"
click at [1238, 644] on button "Checkout" at bounding box center [1325, 646] width 471 height 22
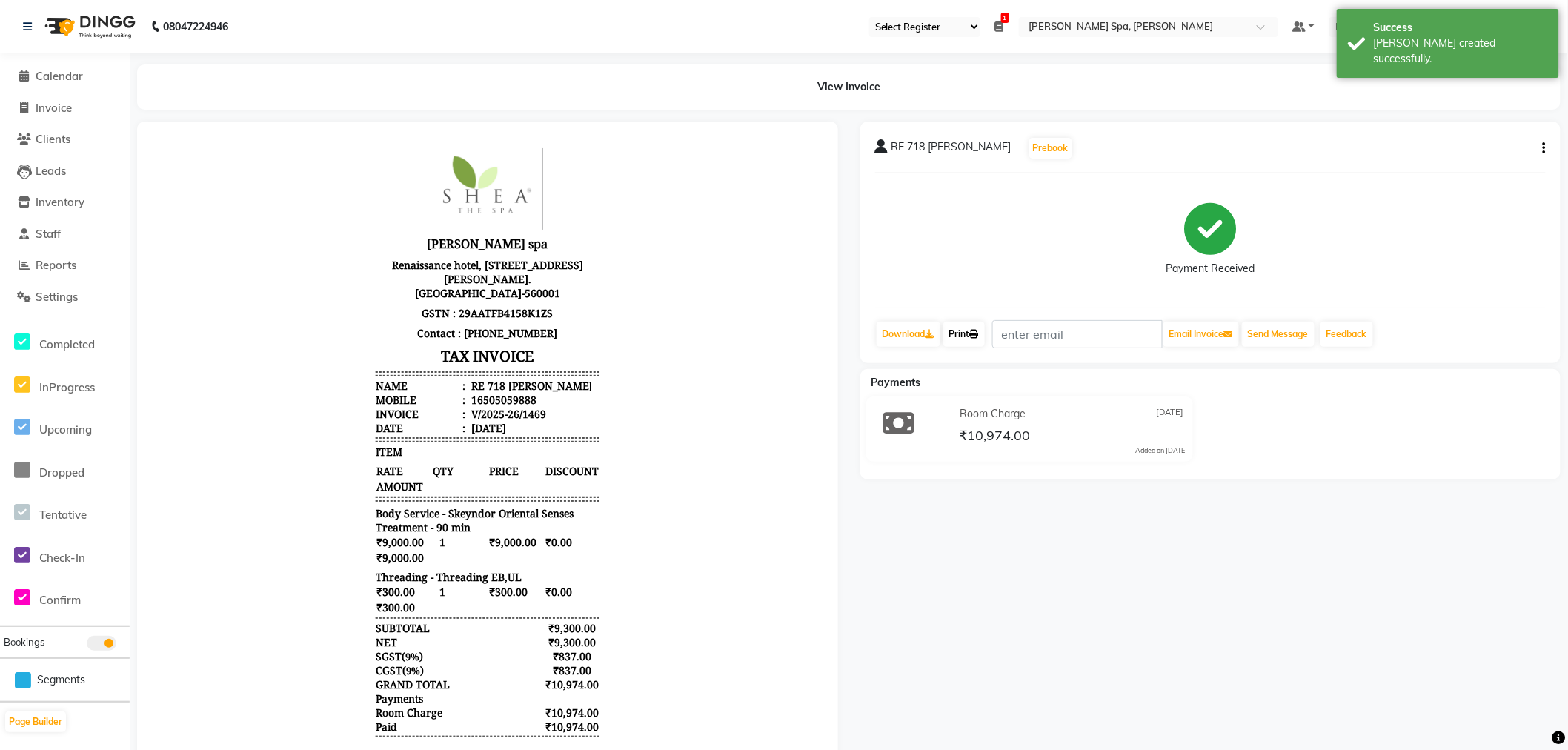
click at [979, 330] on icon at bounding box center [974, 334] width 9 height 9
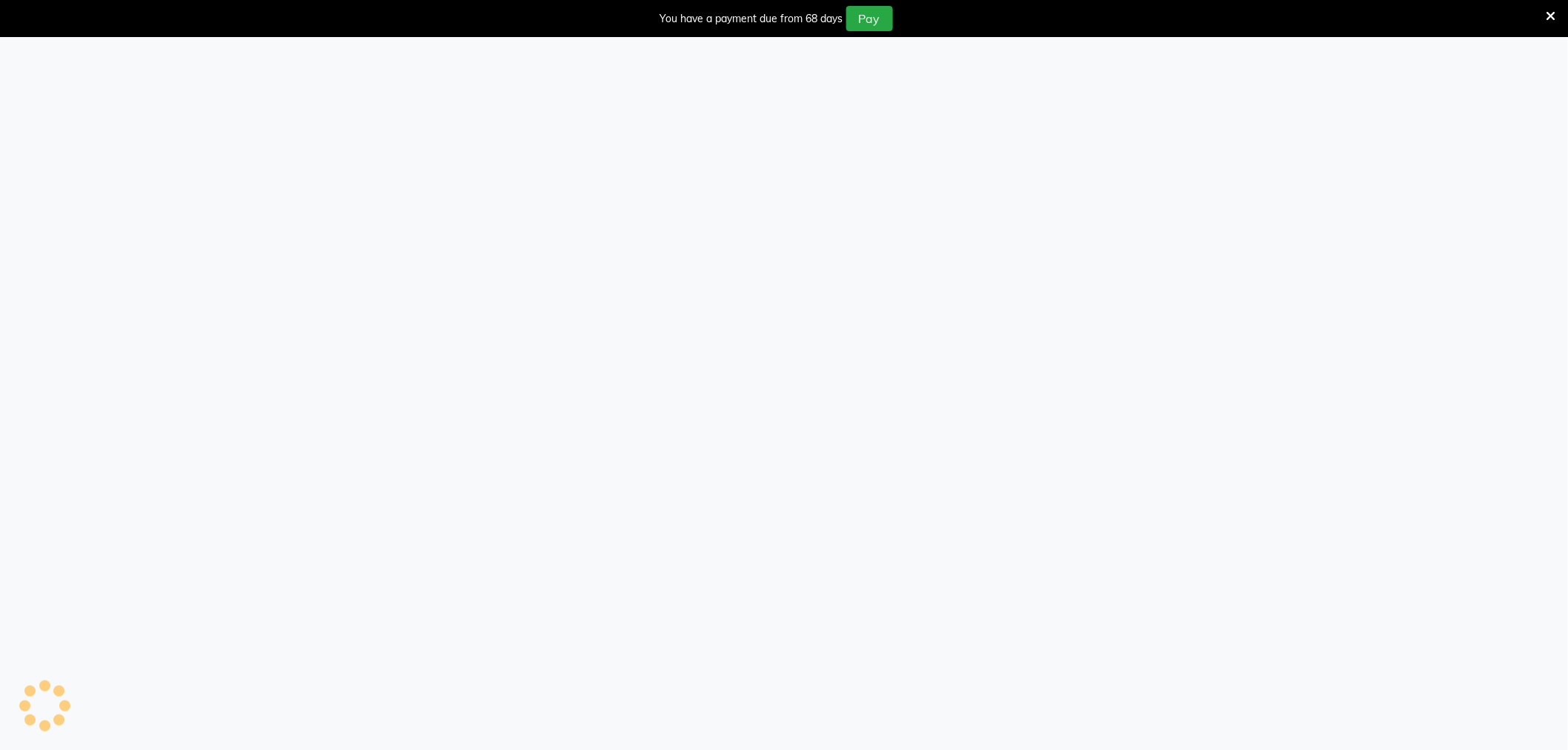
select select "8545"
select select "service"
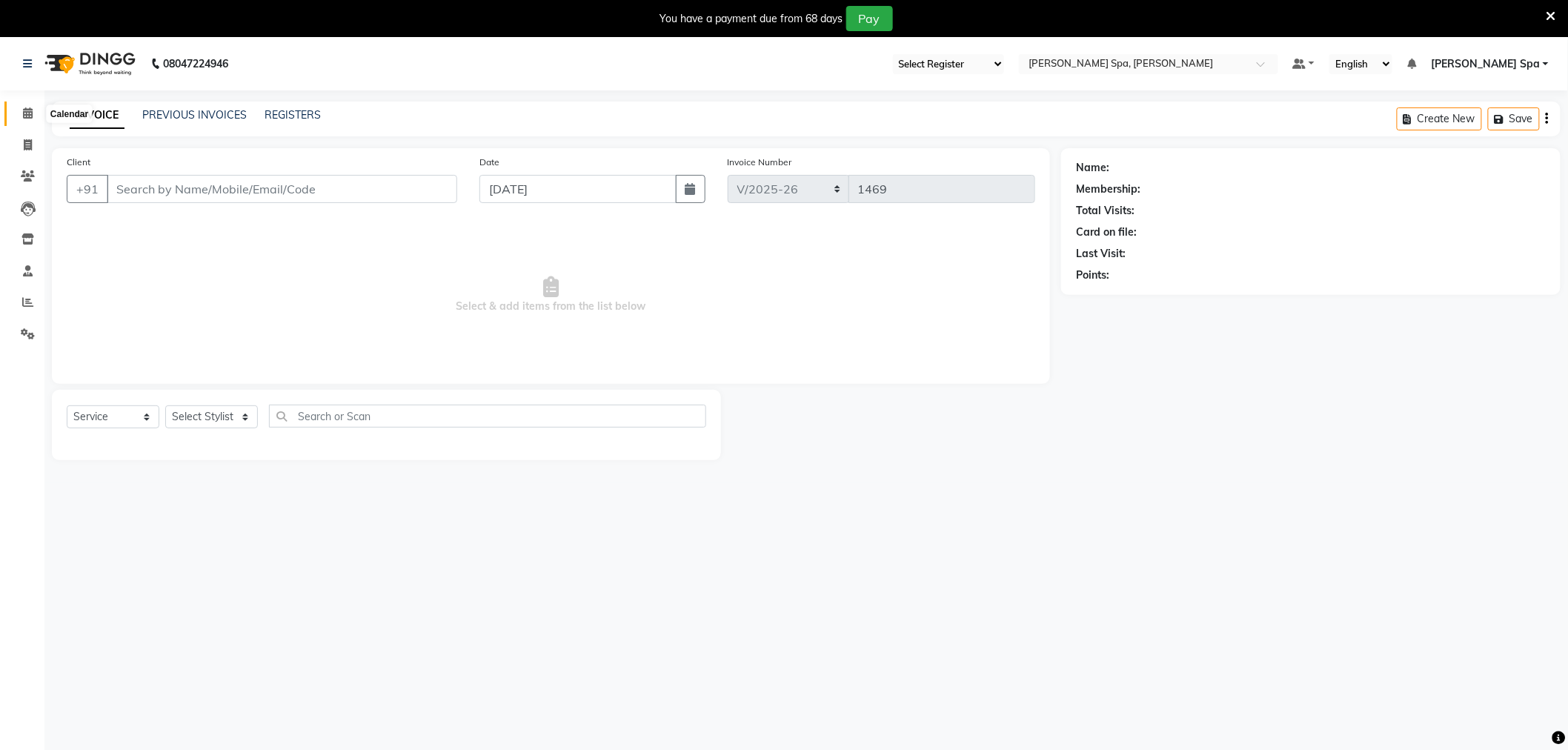
select select "100"
click at [32, 119] on span at bounding box center [27, 113] width 26 height 17
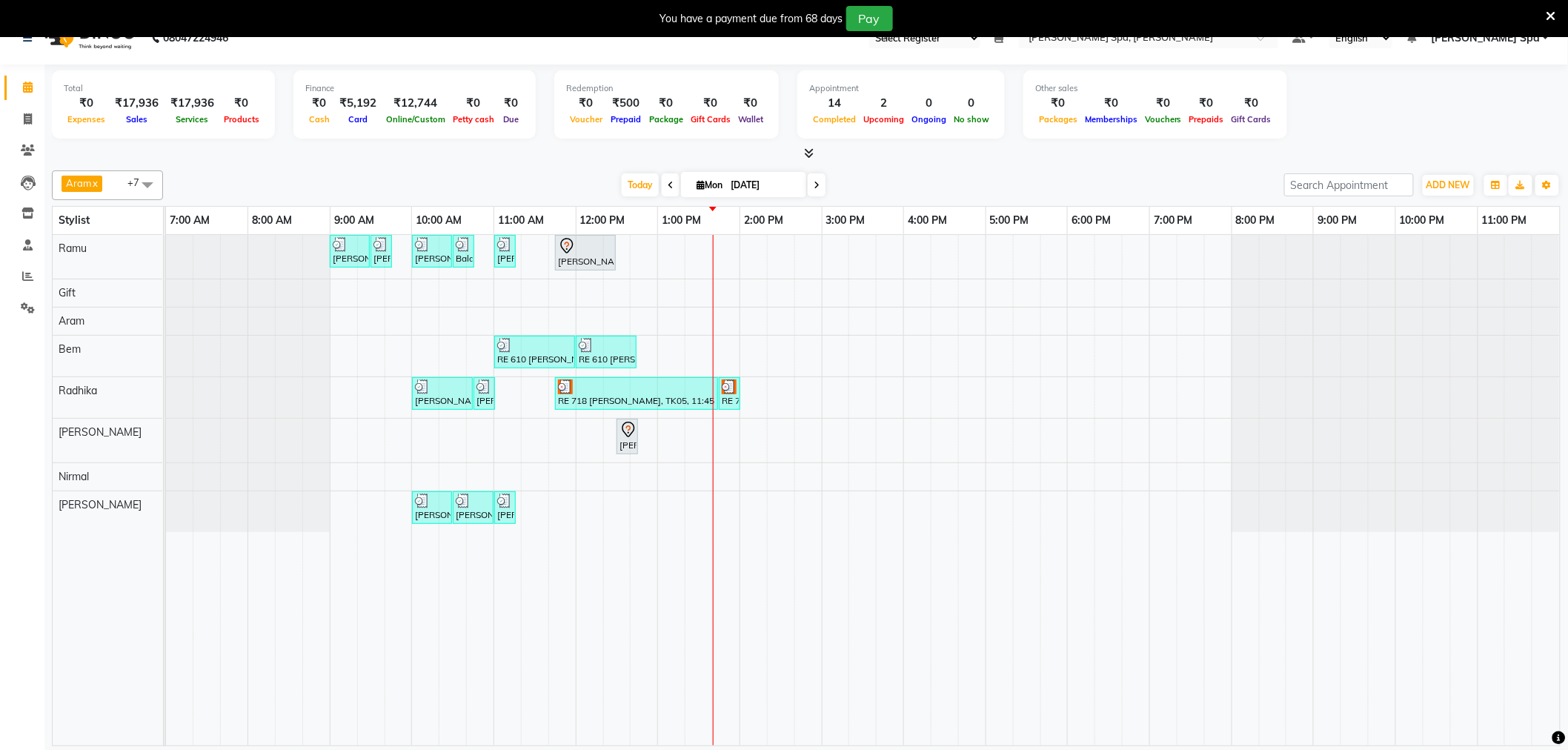
scroll to position [37, 0]
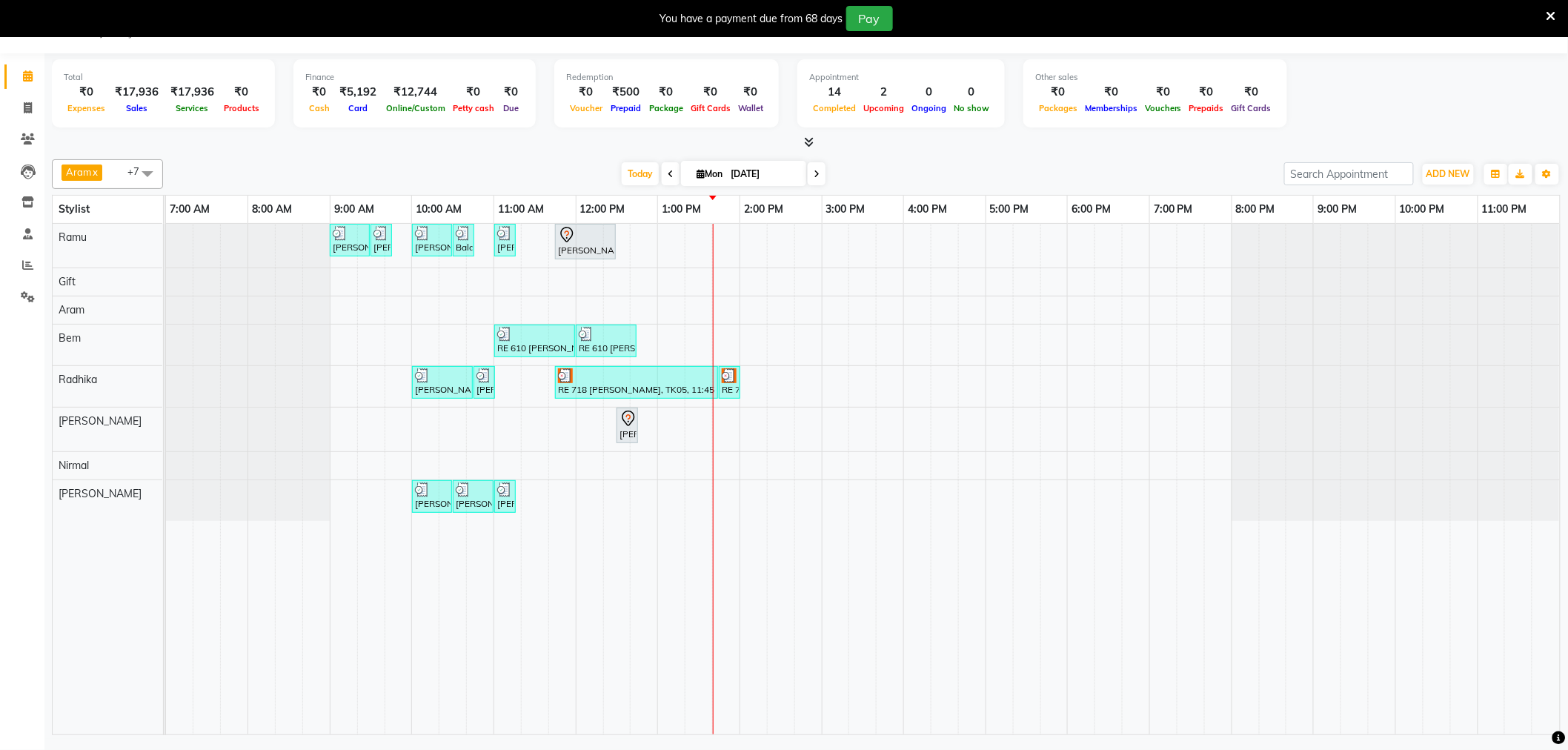
click at [1553, 16] on icon at bounding box center [1552, 17] width 10 height 14
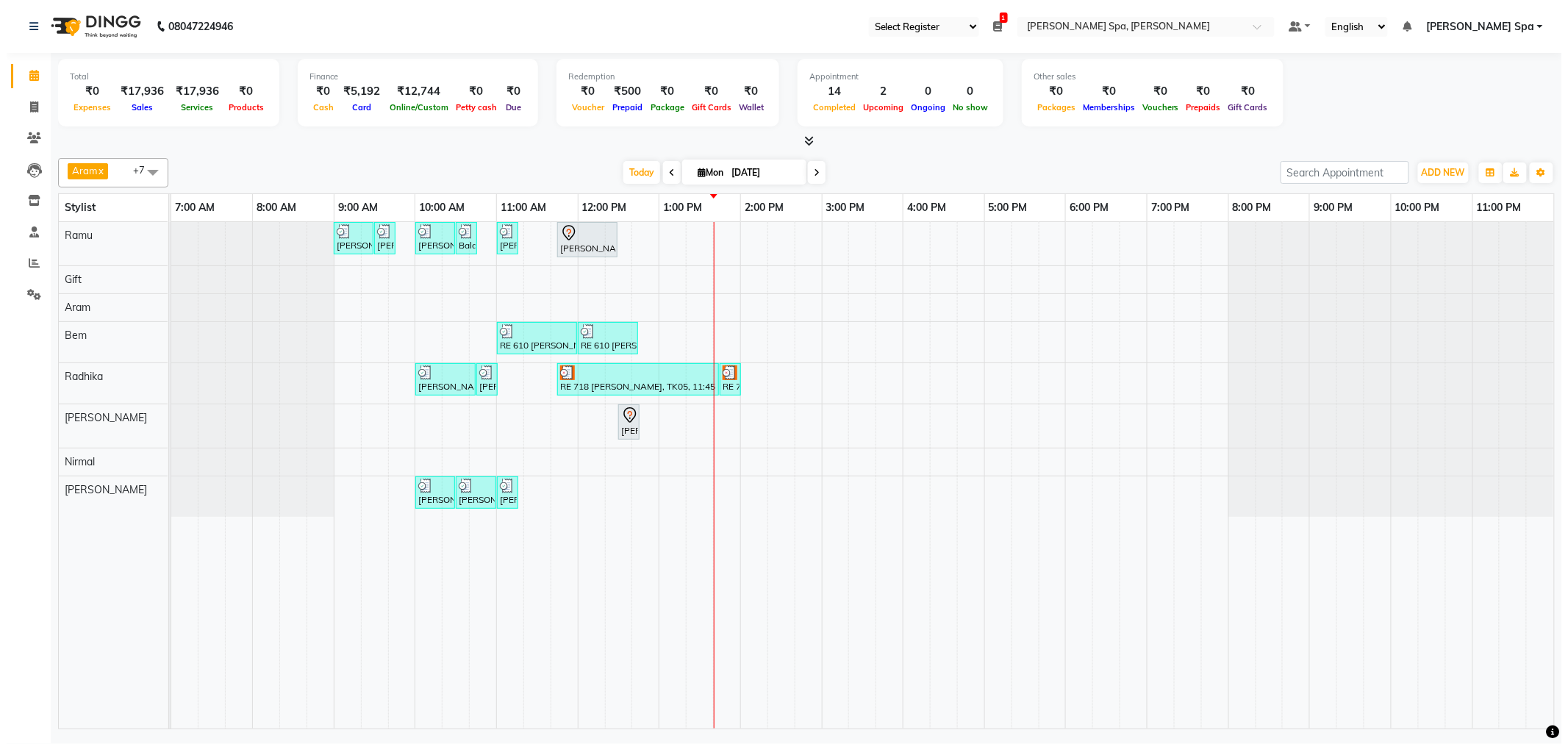
scroll to position [0, 0]
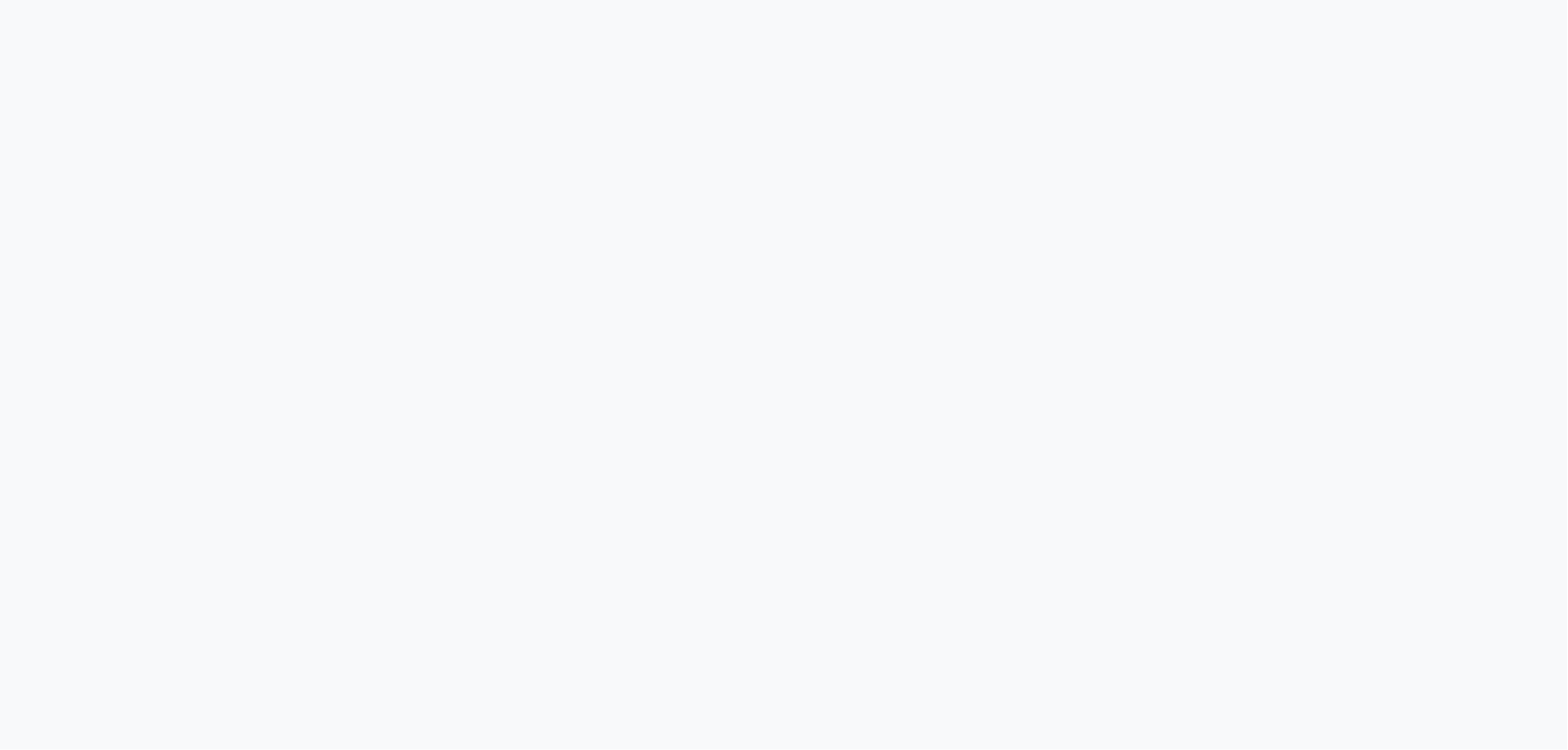
select select "100"
